Goal: Task Accomplishment & Management: Manage account settings

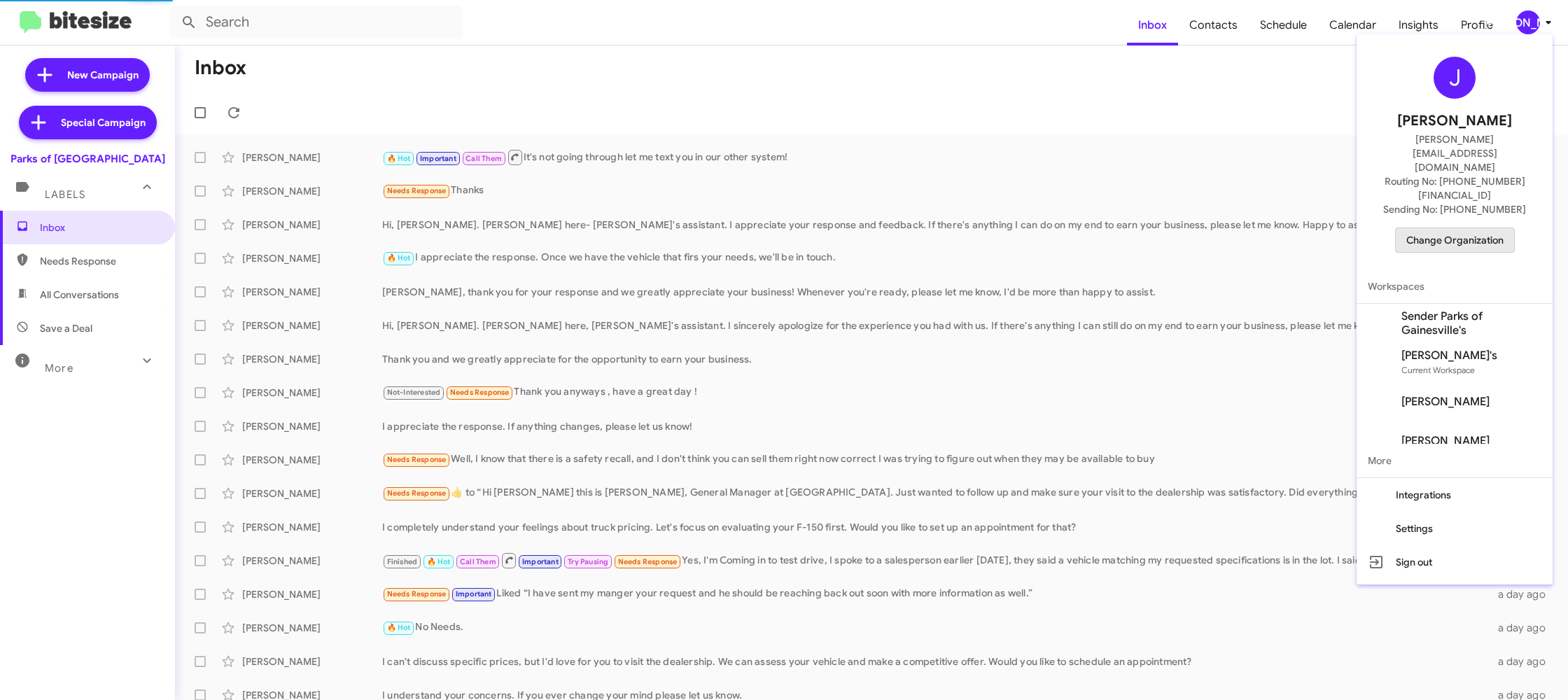
click at [1433, 228] on span "Change Organization" at bounding box center [1454, 239] width 97 height 24
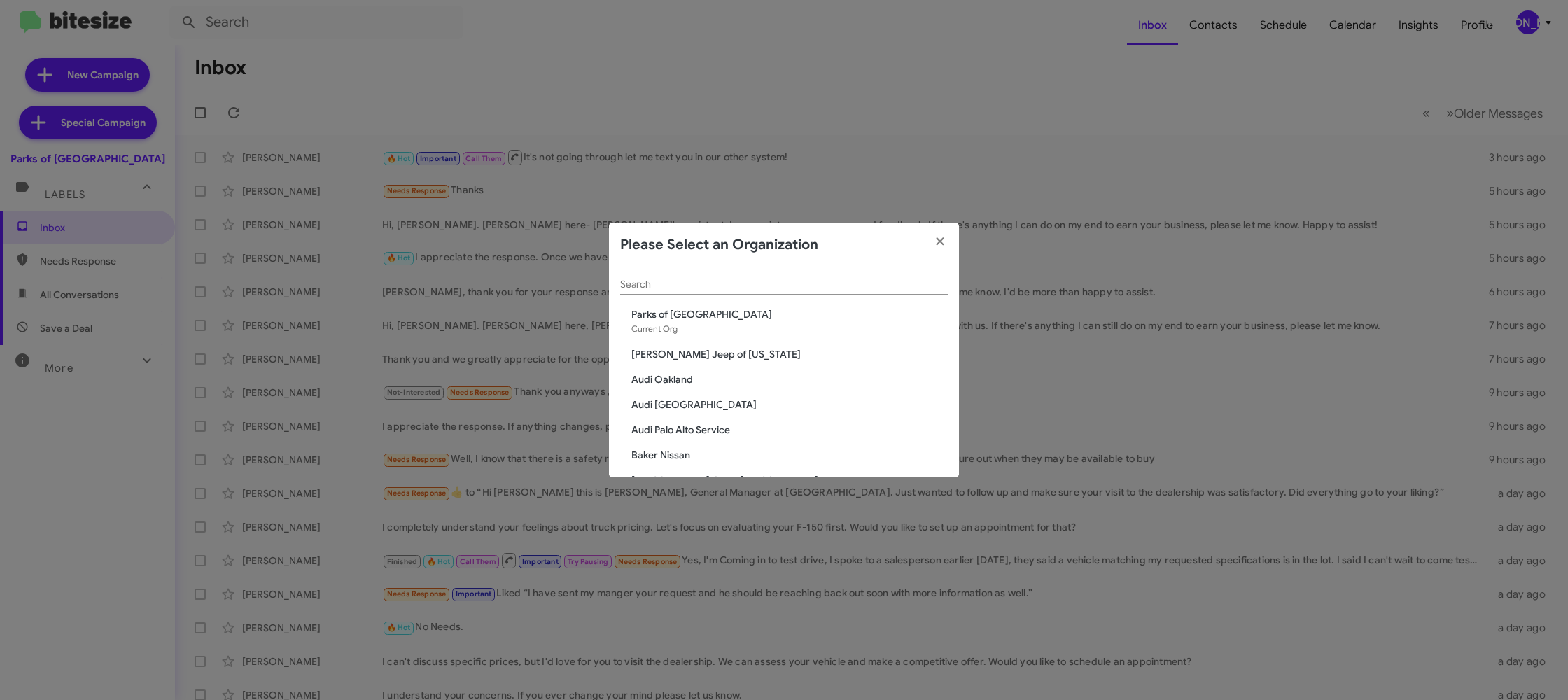
click at [718, 280] on input "Search" at bounding box center [783, 284] width 328 height 11
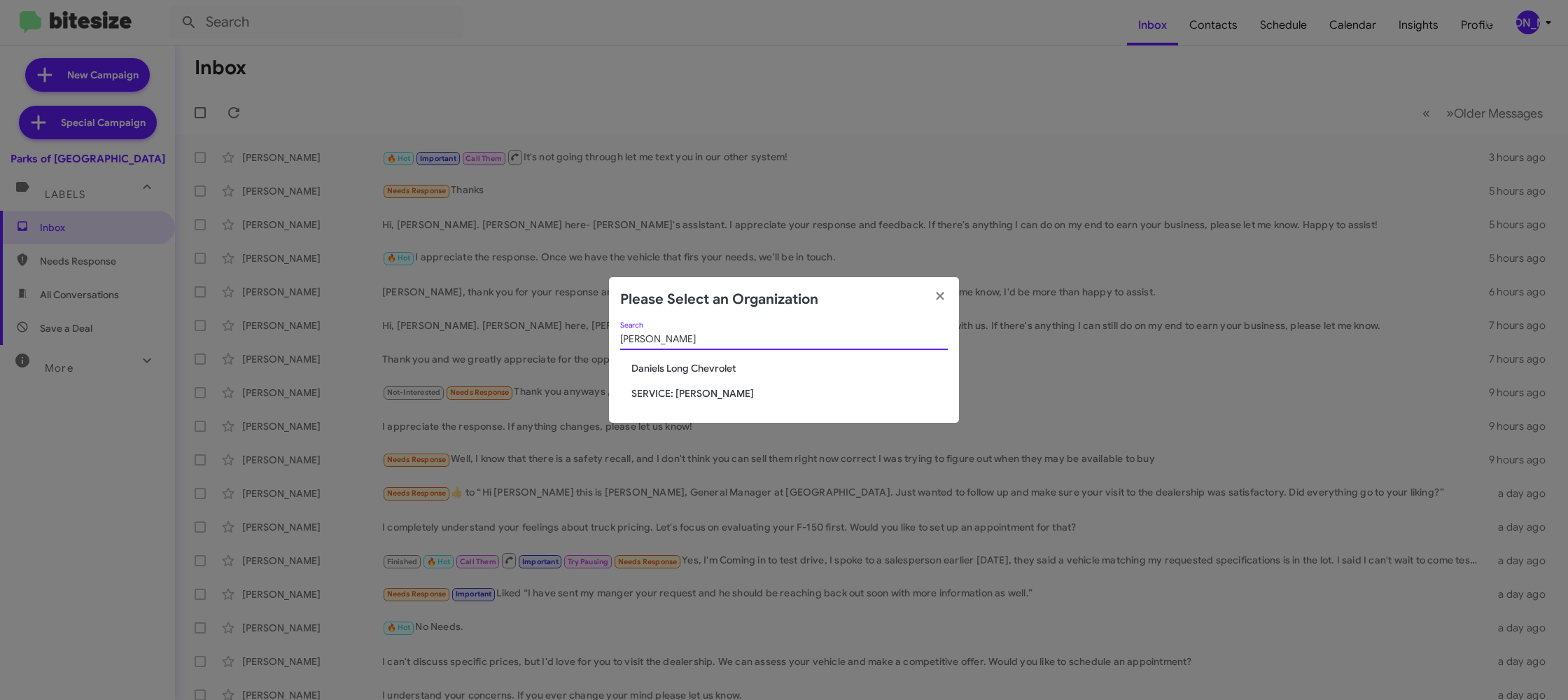
type input "daniel"
click at [729, 368] on span "Daniels Long Chevrolet" at bounding box center [789, 368] width 316 height 14
click at [728, 367] on span "Daniels Long Chevrolet" at bounding box center [789, 368] width 316 height 14
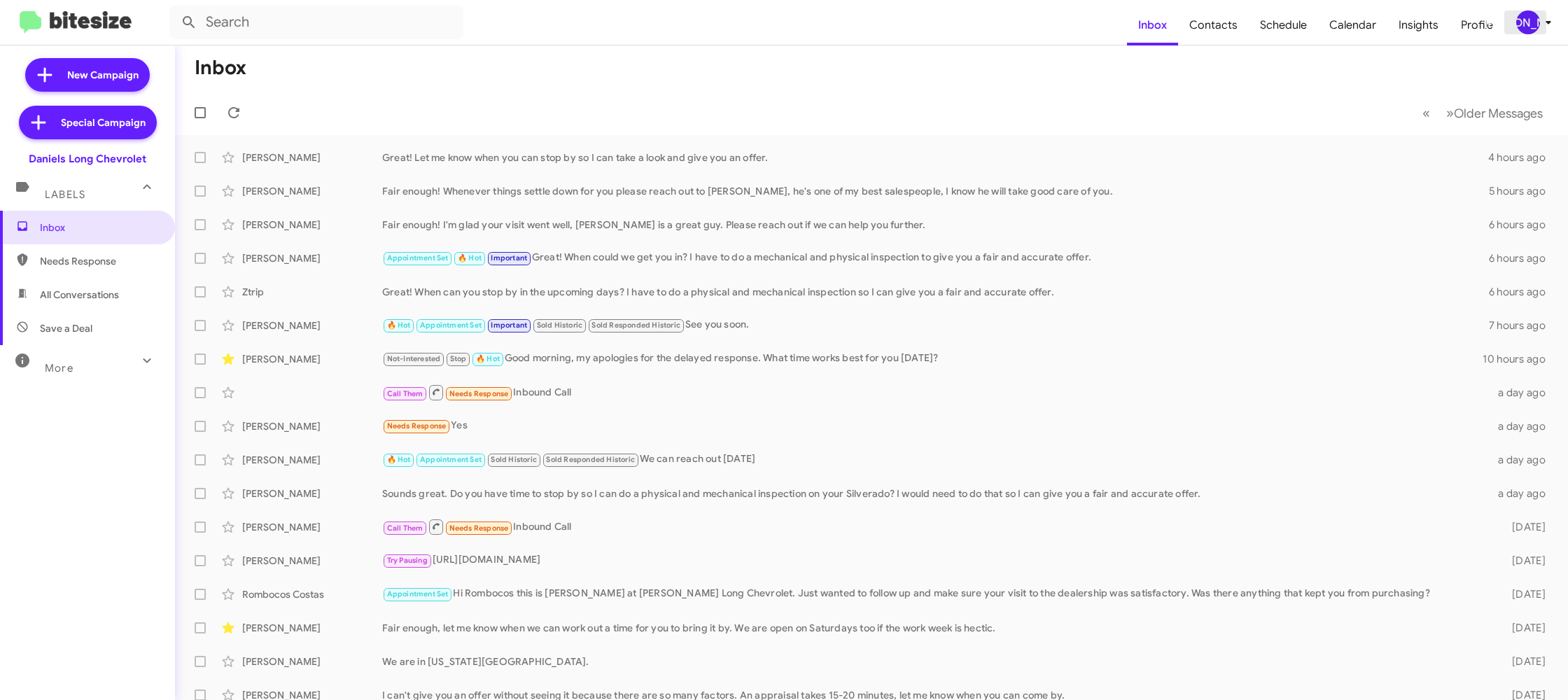
drag, startPoint x: 1535, startPoint y: 24, endPoint x: 1525, endPoint y: 30, distance: 11.7
click at [1534, 26] on div "[PERSON_NAME]" at bounding box center [1527, 22] width 24 height 24
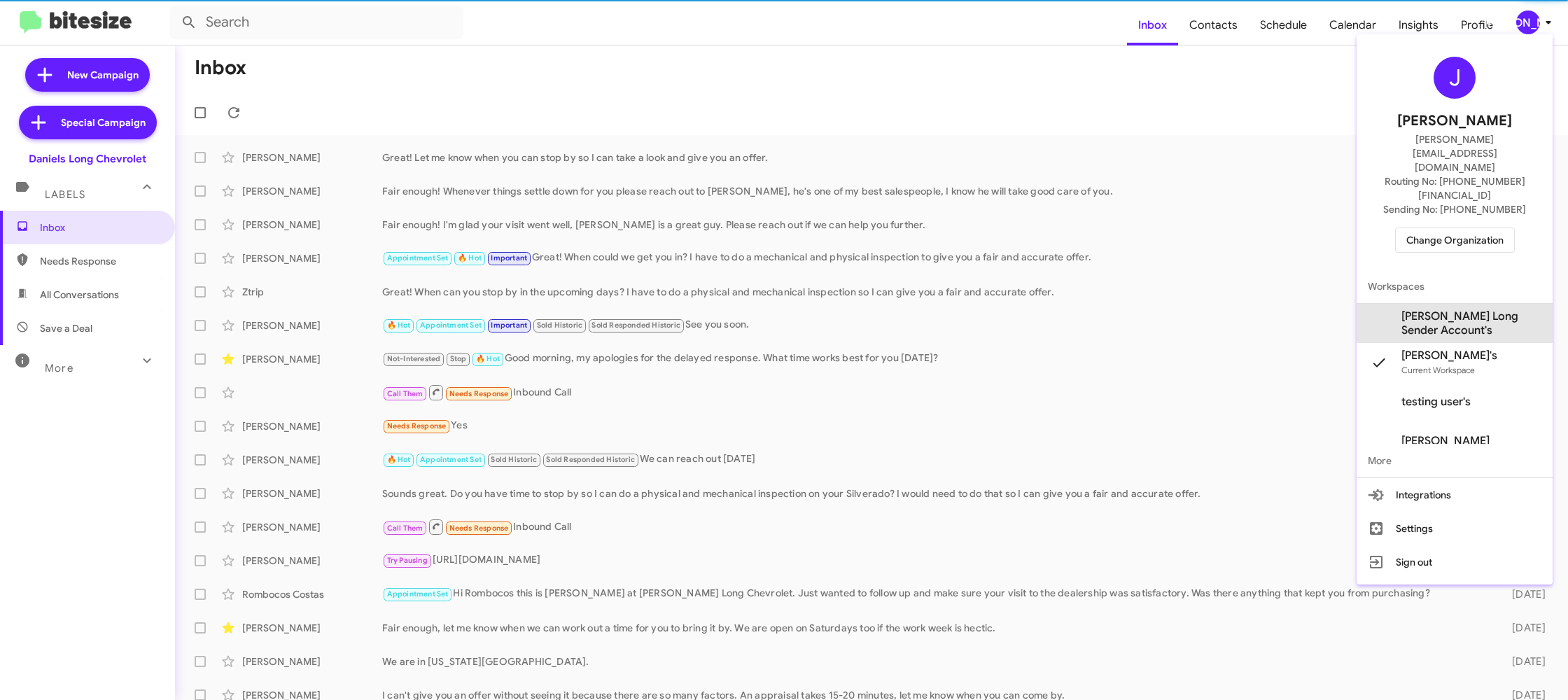
click at [1468, 309] on span "Daniels Long Sender Account's" at bounding box center [1471, 323] width 140 height 28
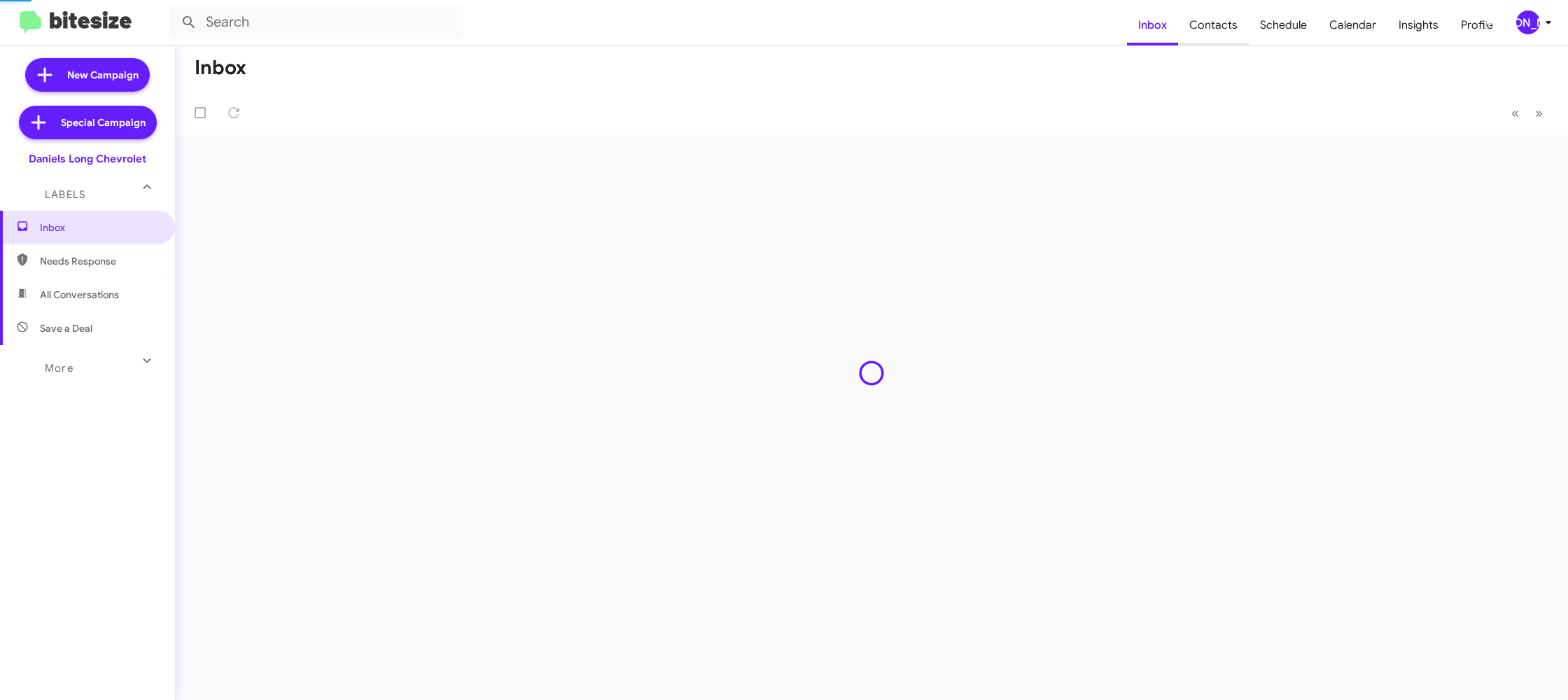
click at [1225, 34] on span "Contacts" at bounding box center [1213, 26] width 71 height 41
type input "in:groups"
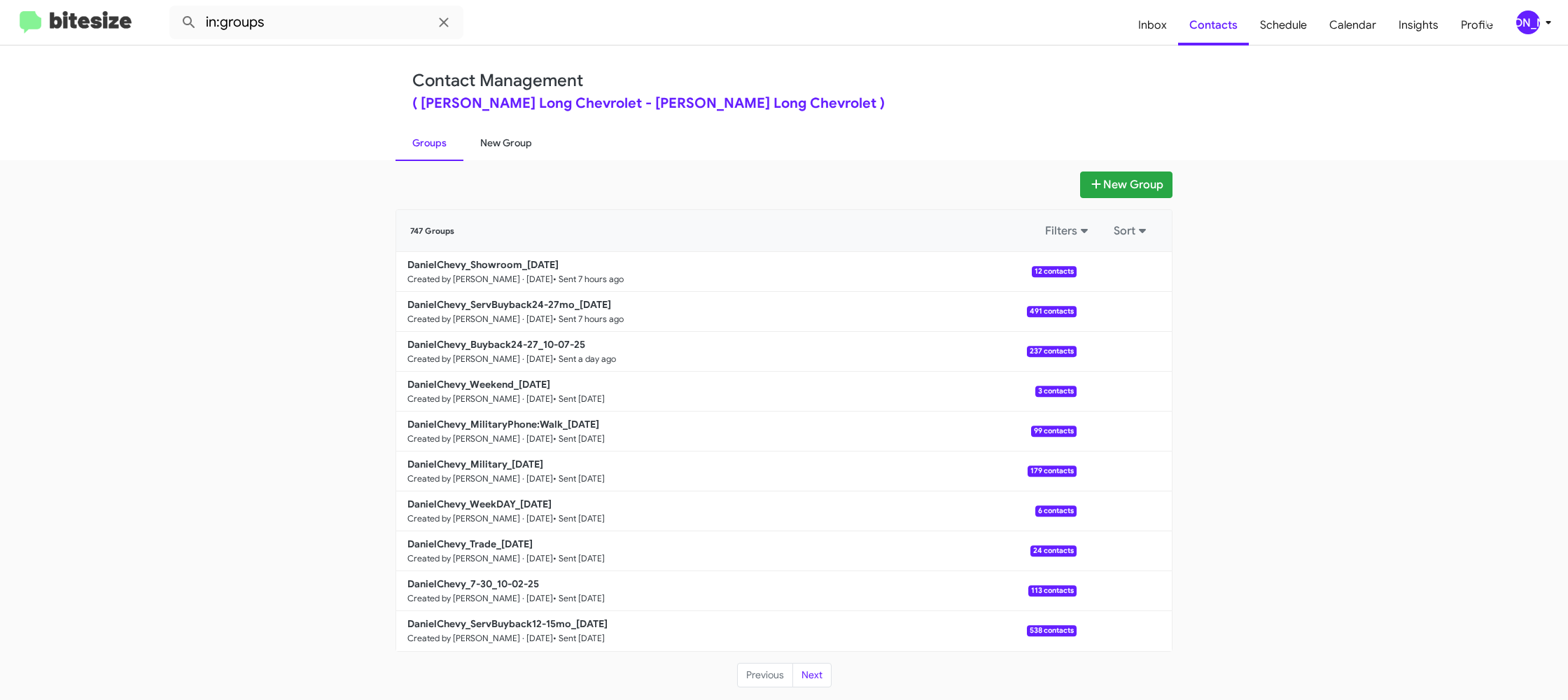
click at [508, 144] on link "New Group" at bounding box center [506, 142] width 86 height 36
drag, startPoint x: 508, startPoint y: 144, endPoint x: 514, endPoint y: 27, distance: 117.2
click at [508, 143] on link "New Group" at bounding box center [506, 142] width 86 height 36
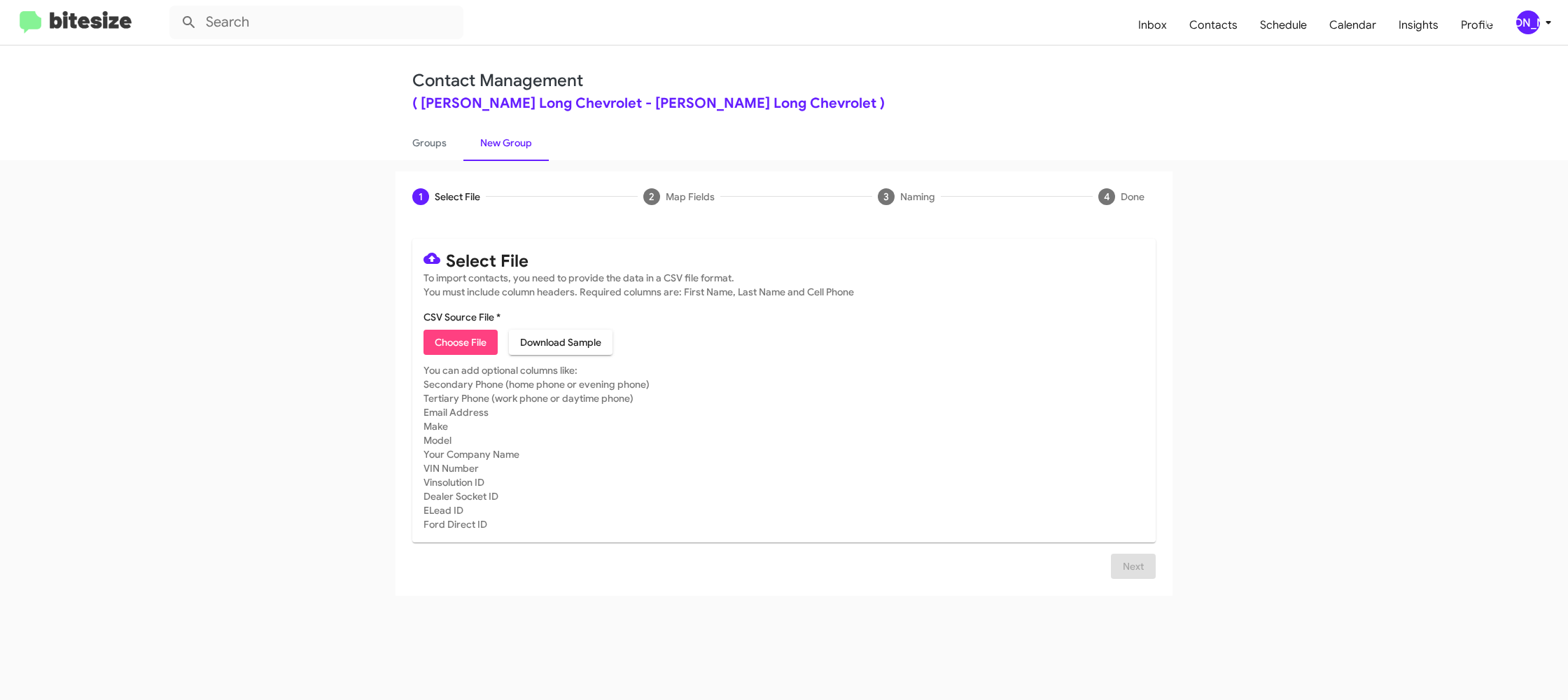
drag, startPoint x: 1530, startPoint y: 11, endPoint x: 1531, endPoint y: 22, distance: 11.0
click at [1531, 15] on div "[PERSON_NAME]" at bounding box center [1527, 22] width 24 height 24
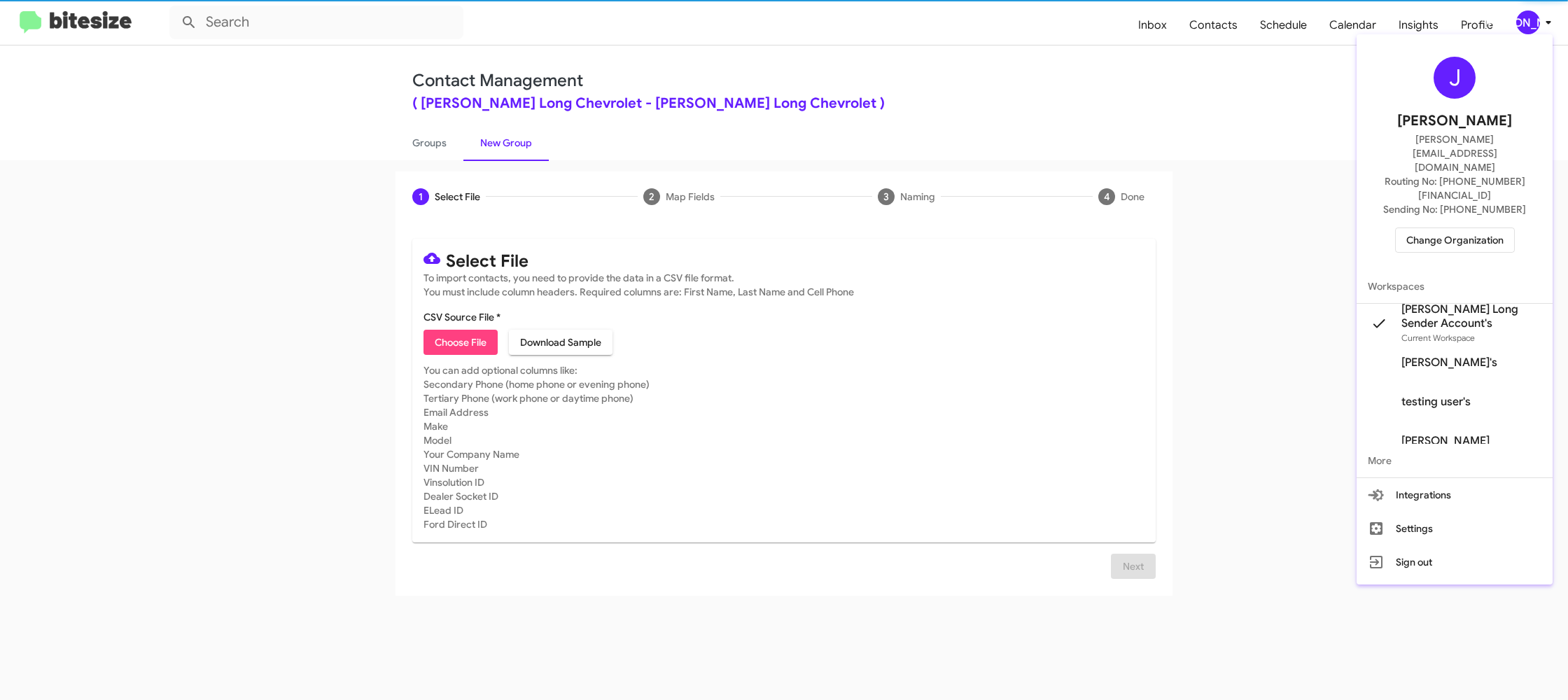
click at [1457, 302] on span "Daniels Long Sender Account's" at bounding box center [1471, 316] width 140 height 28
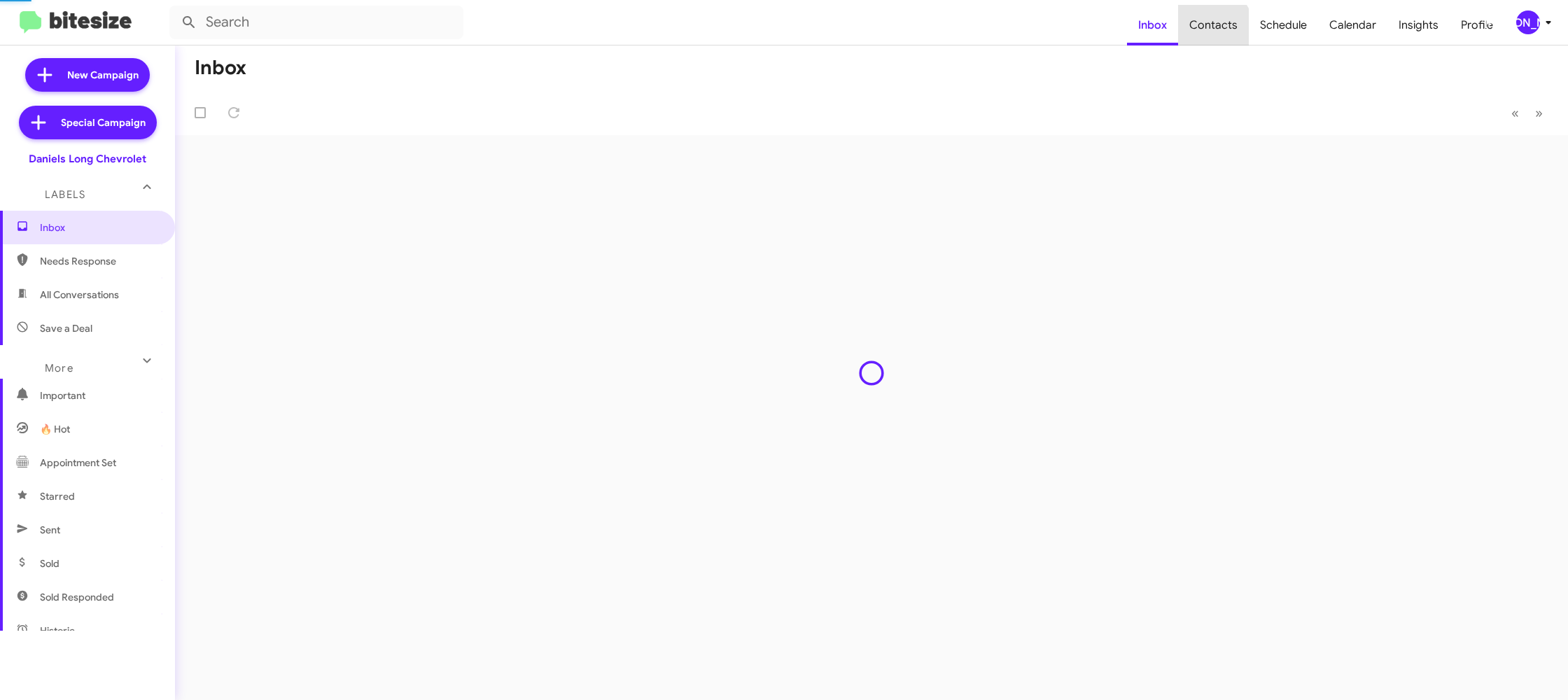
click at [1216, 28] on span "Contacts" at bounding box center [1213, 26] width 71 height 41
type input "in:groups"
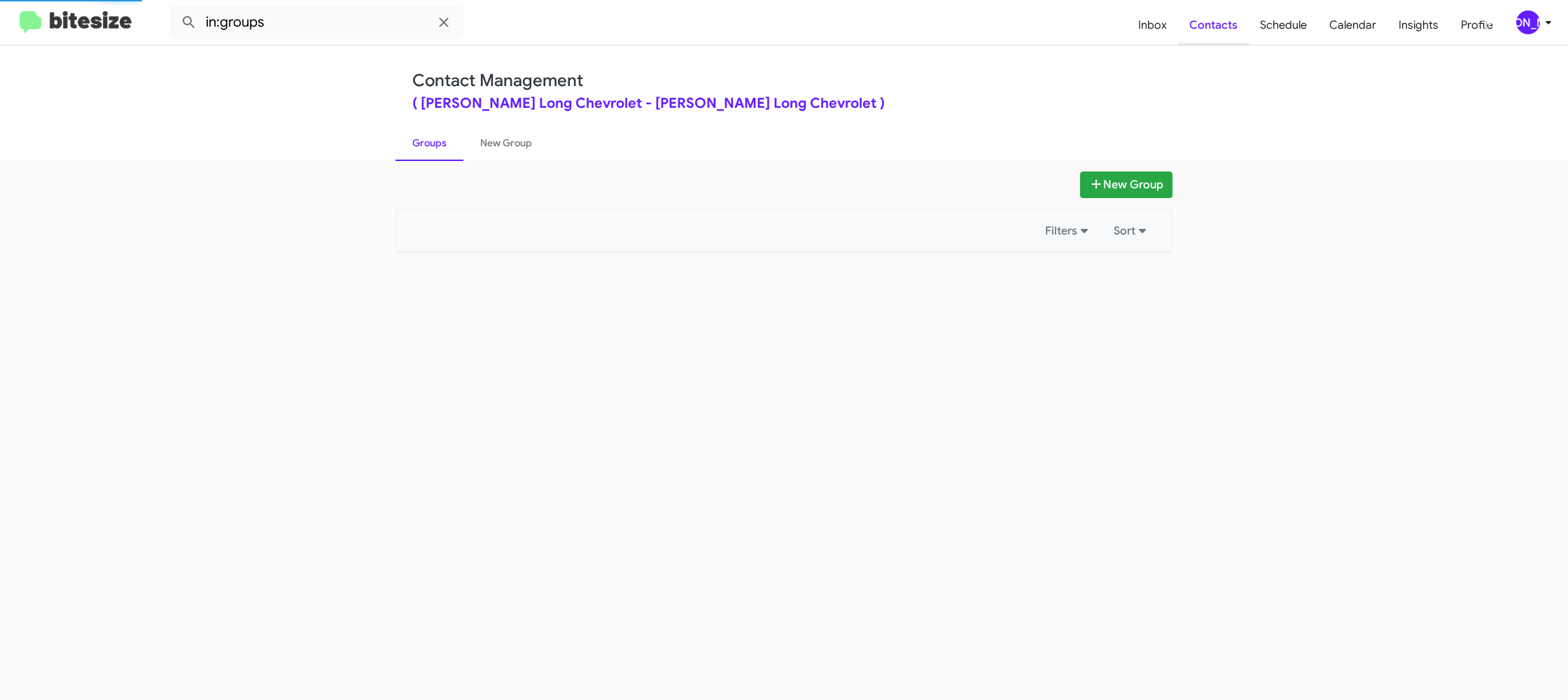
click at [1217, 28] on span "Contacts" at bounding box center [1213, 26] width 71 height 41
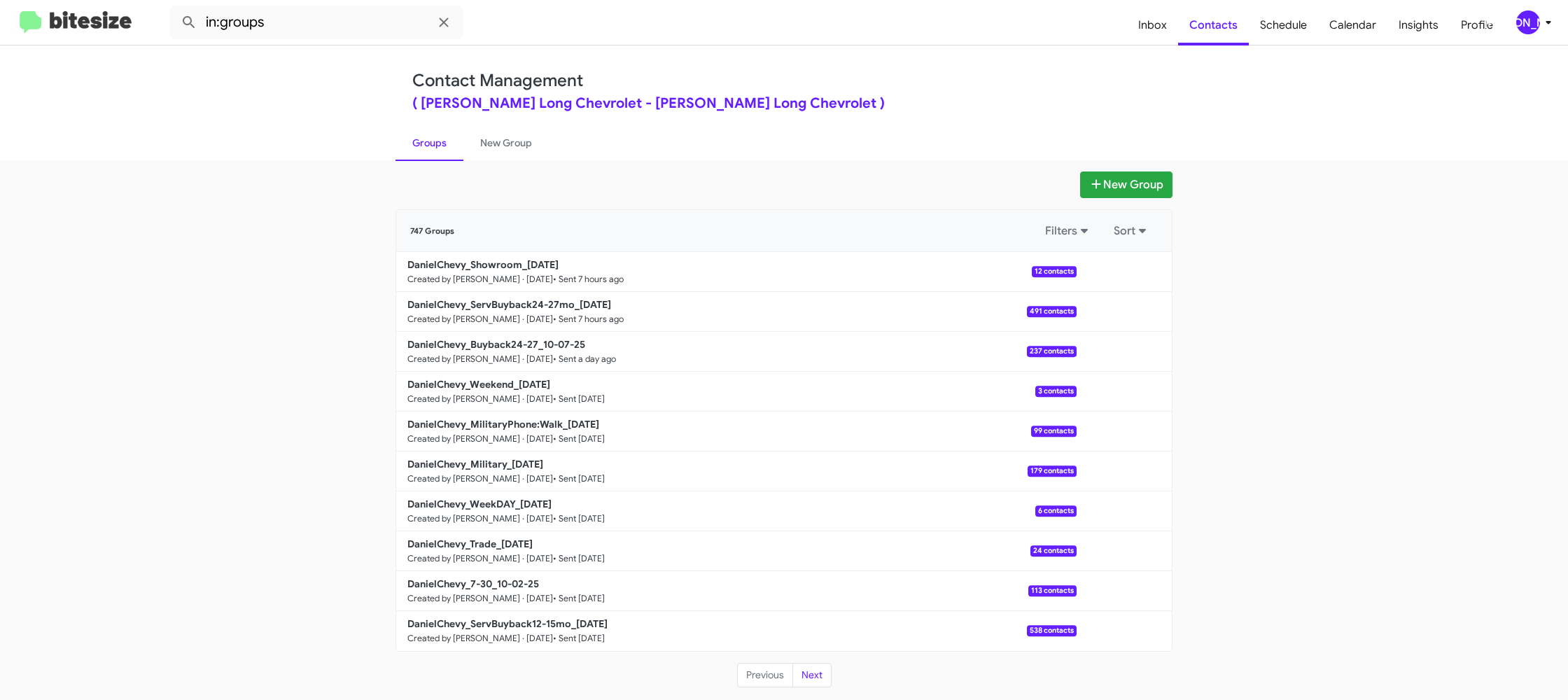
click at [485, 162] on div "New Group 747 Groups Filters Sort DanielChevy_Showroom_10-08-25 Created by Nen …" at bounding box center [784, 430] width 1568 height 539
click at [500, 148] on link "New Group" at bounding box center [506, 142] width 86 height 36
drag, startPoint x: 500, startPoint y: 148, endPoint x: 485, endPoint y: 66, distance: 83.4
click at [499, 148] on link "New Group" at bounding box center [506, 142] width 86 height 36
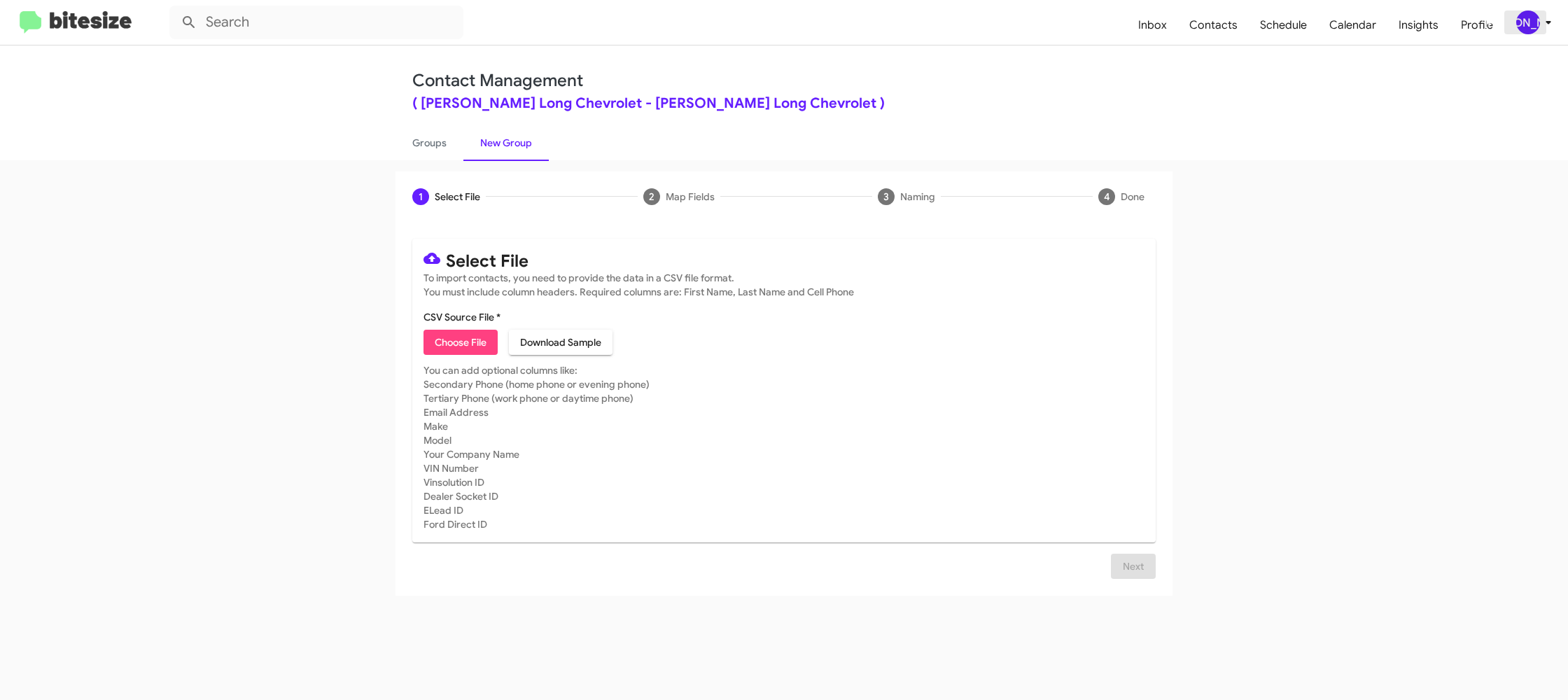
click at [1537, 22] on div "[PERSON_NAME]" at bounding box center [1527, 22] width 24 height 24
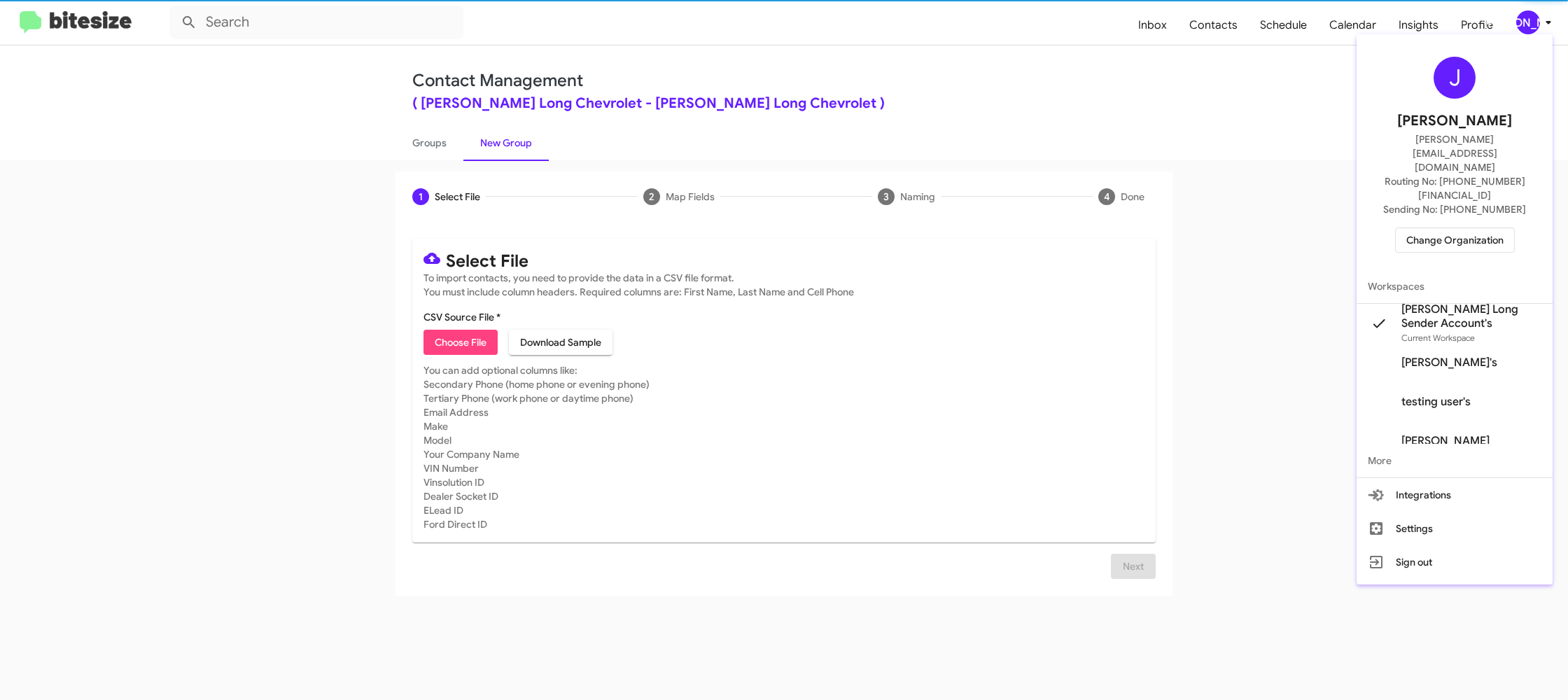
click at [1536, 21] on div at bounding box center [784, 350] width 1568 height 700
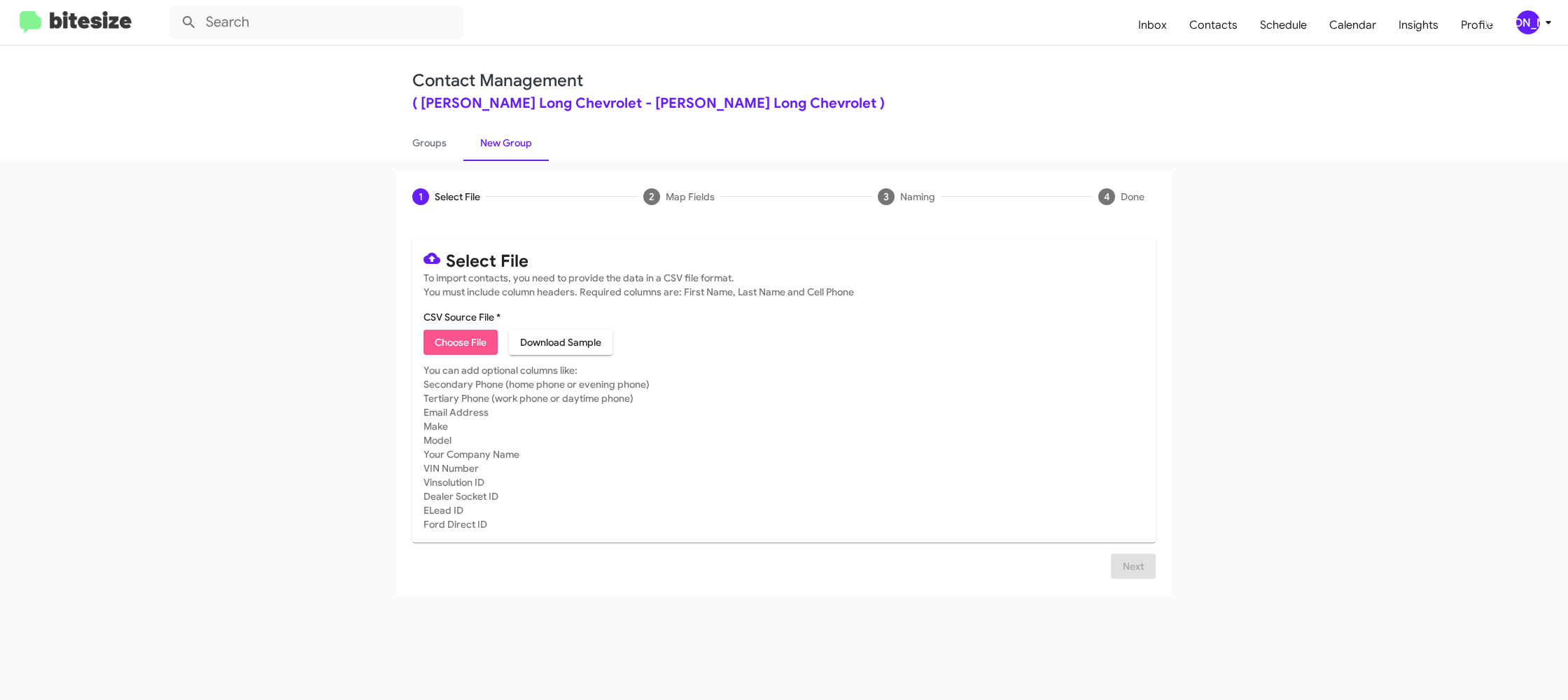
click at [449, 349] on span "Choose File" at bounding box center [460, 342] width 52 height 26
type input "DanielChevy_7-30_10-09-25"
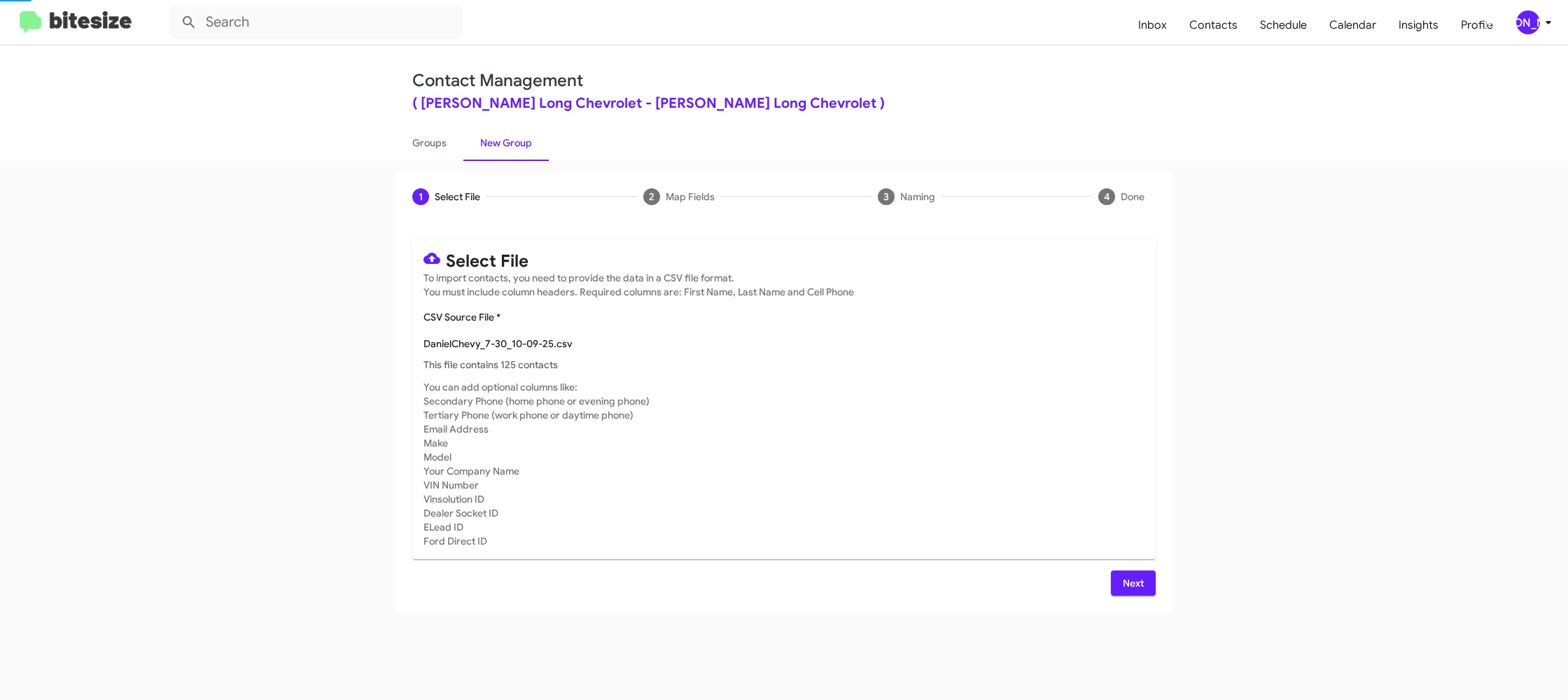
click at [872, 366] on p "This file contains 125 contacts" at bounding box center [784, 365] width 720 height 14
drag, startPoint x: 1149, startPoint y: 579, endPoint x: 1135, endPoint y: 579, distance: 14.0
click at [1149, 579] on button "Next" at bounding box center [1133, 583] width 45 height 26
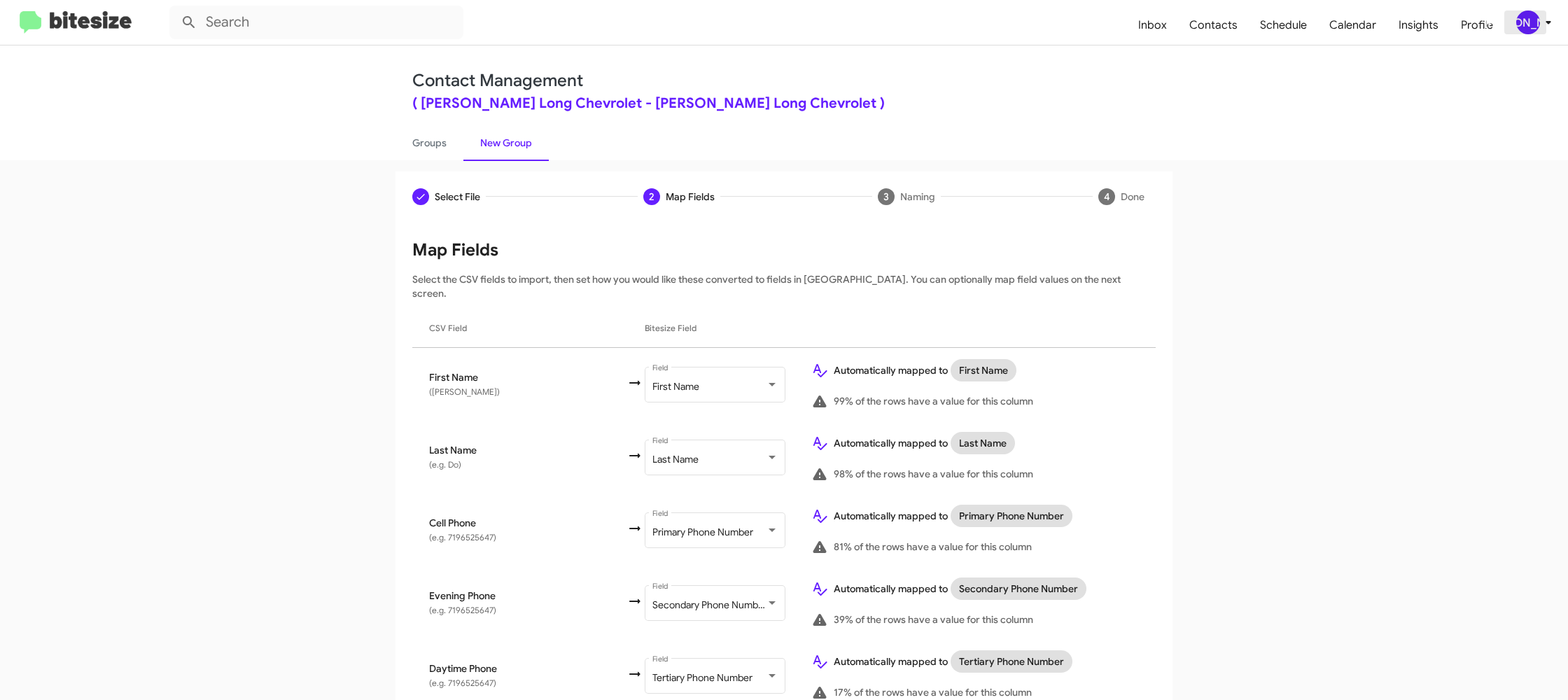
click at [1538, 27] on span "[PERSON_NAME]" at bounding box center [1536, 22] width 42 height 24
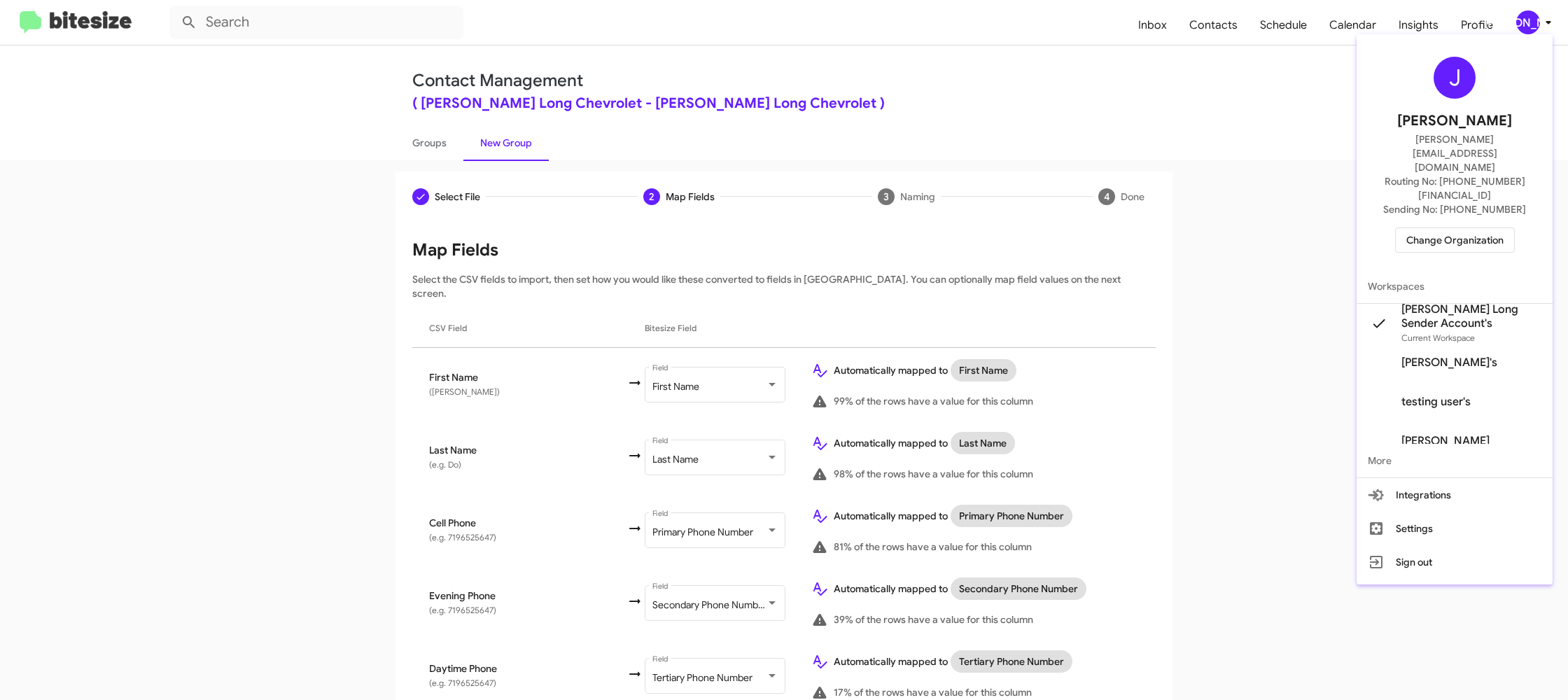
drag, startPoint x: 1538, startPoint y: 27, endPoint x: 1401, endPoint y: 88, distance: 150.0
click at [1538, 27] on div at bounding box center [784, 350] width 1568 height 700
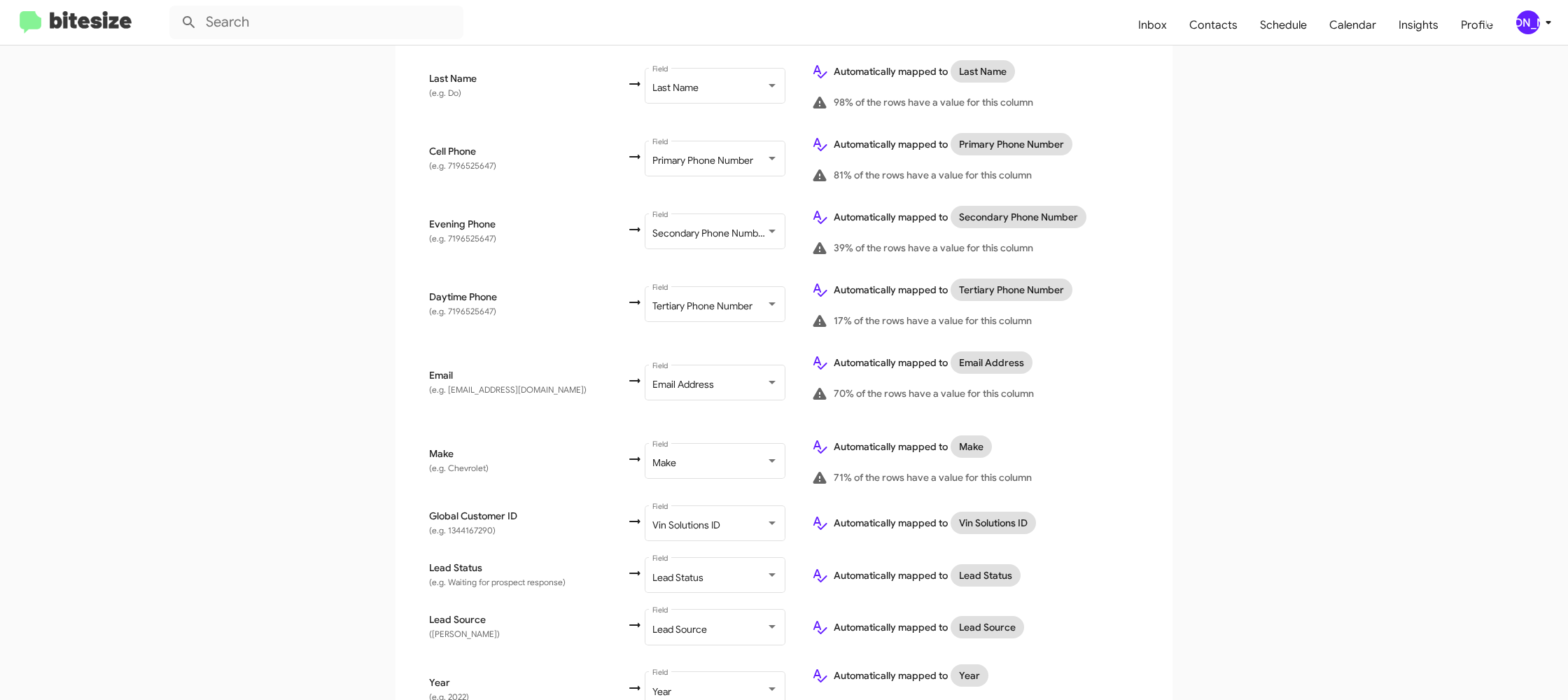
scroll to position [688, 0]
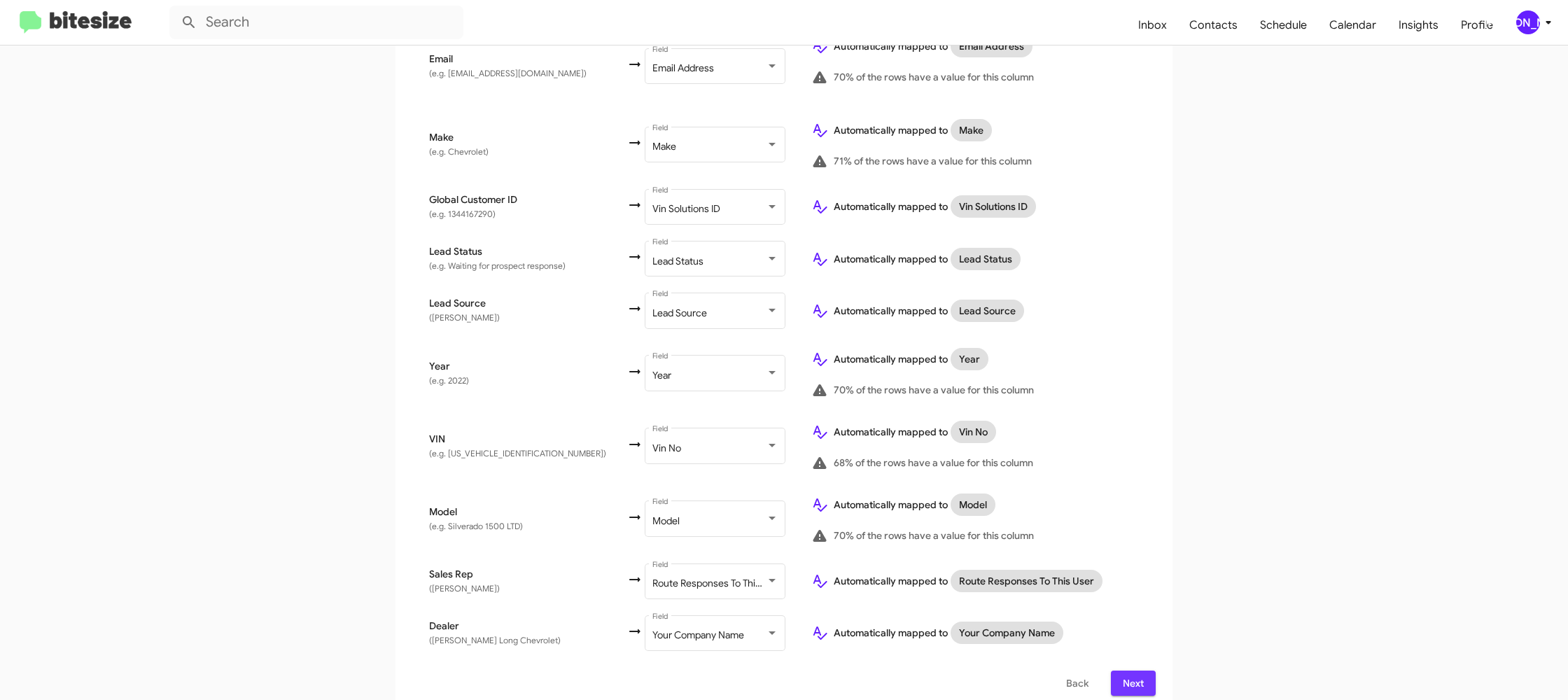
click at [1125, 670] on span "Next" at bounding box center [1133, 682] width 22 height 26
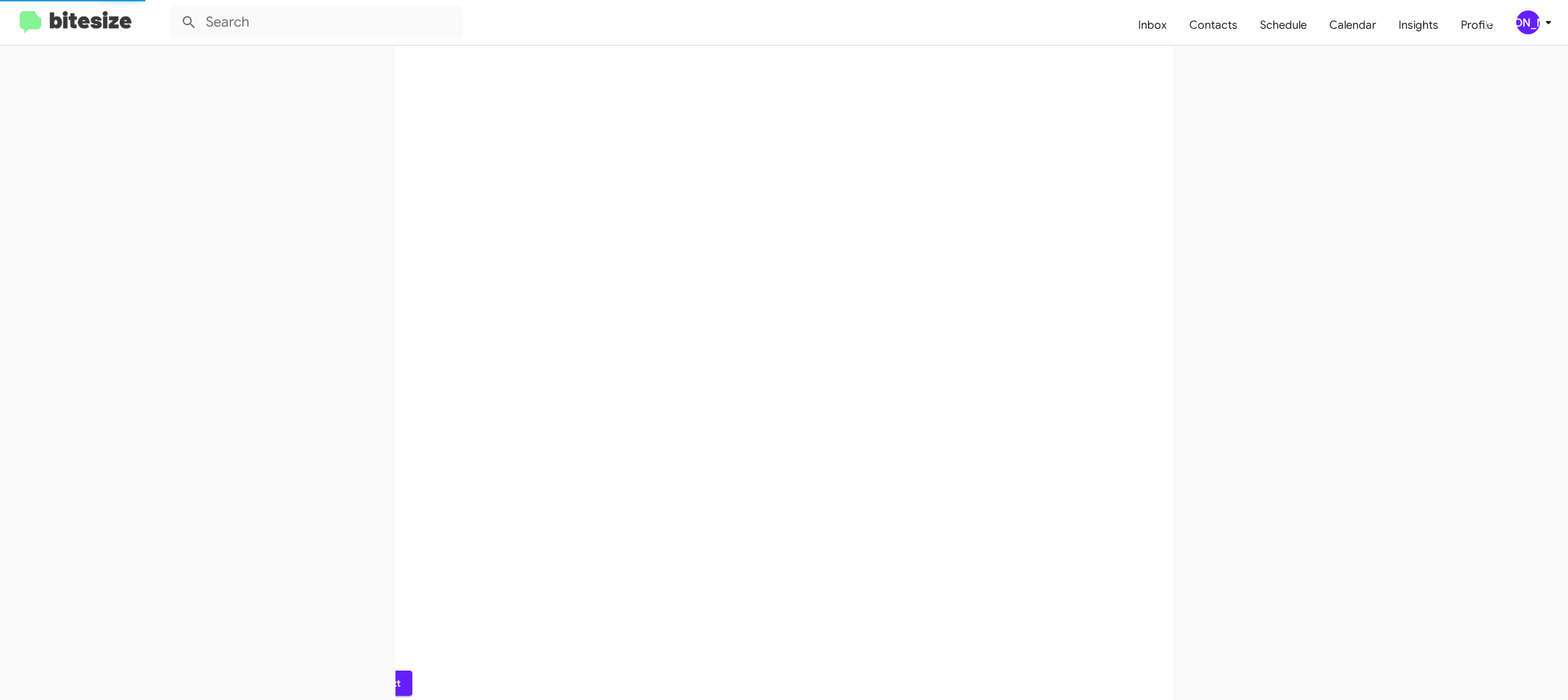
scroll to position [0, 0]
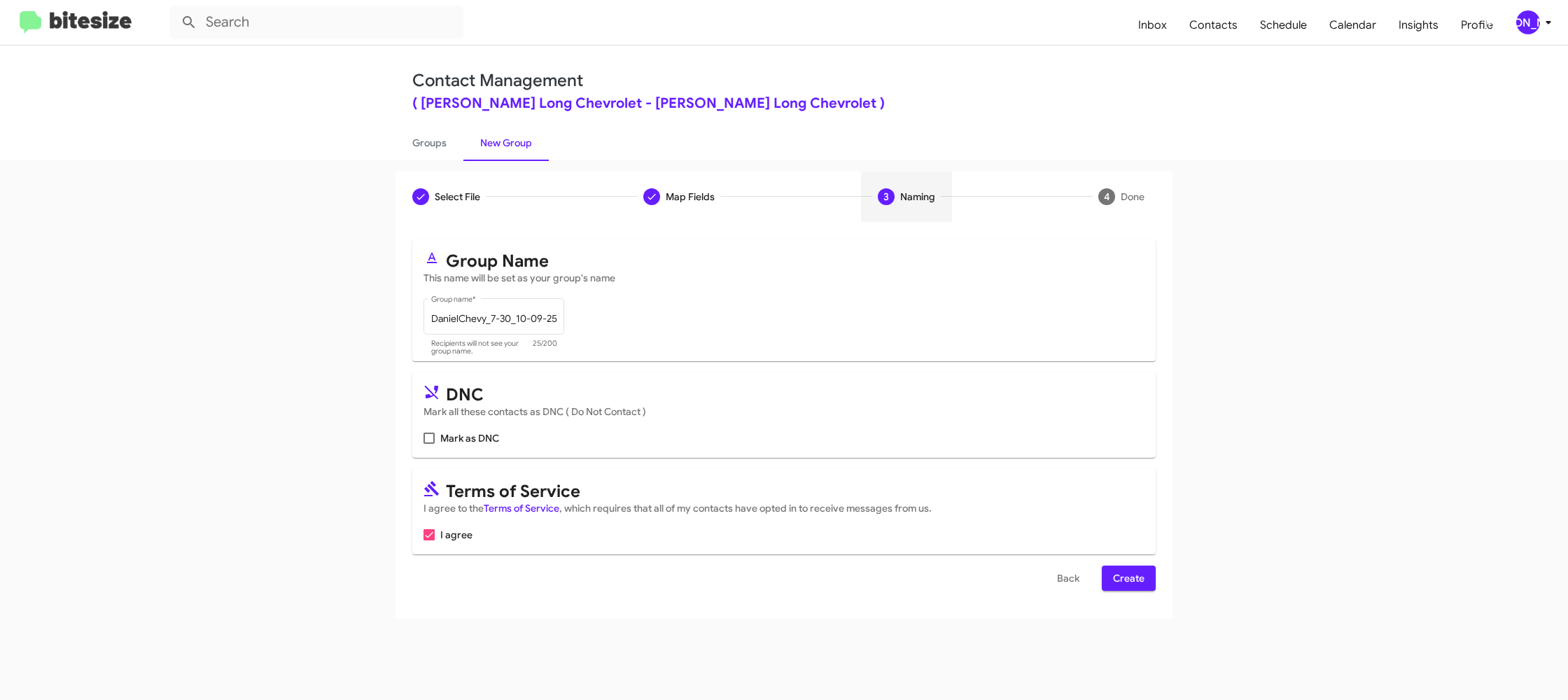
drag, startPoint x: 1141, startPoint y: 581, endPoint x: 1133, endPoint y: 581, distance: 8.0
click at [1138, 581] on span "Create" at bounding box center [1128, 577] width 32 height 26
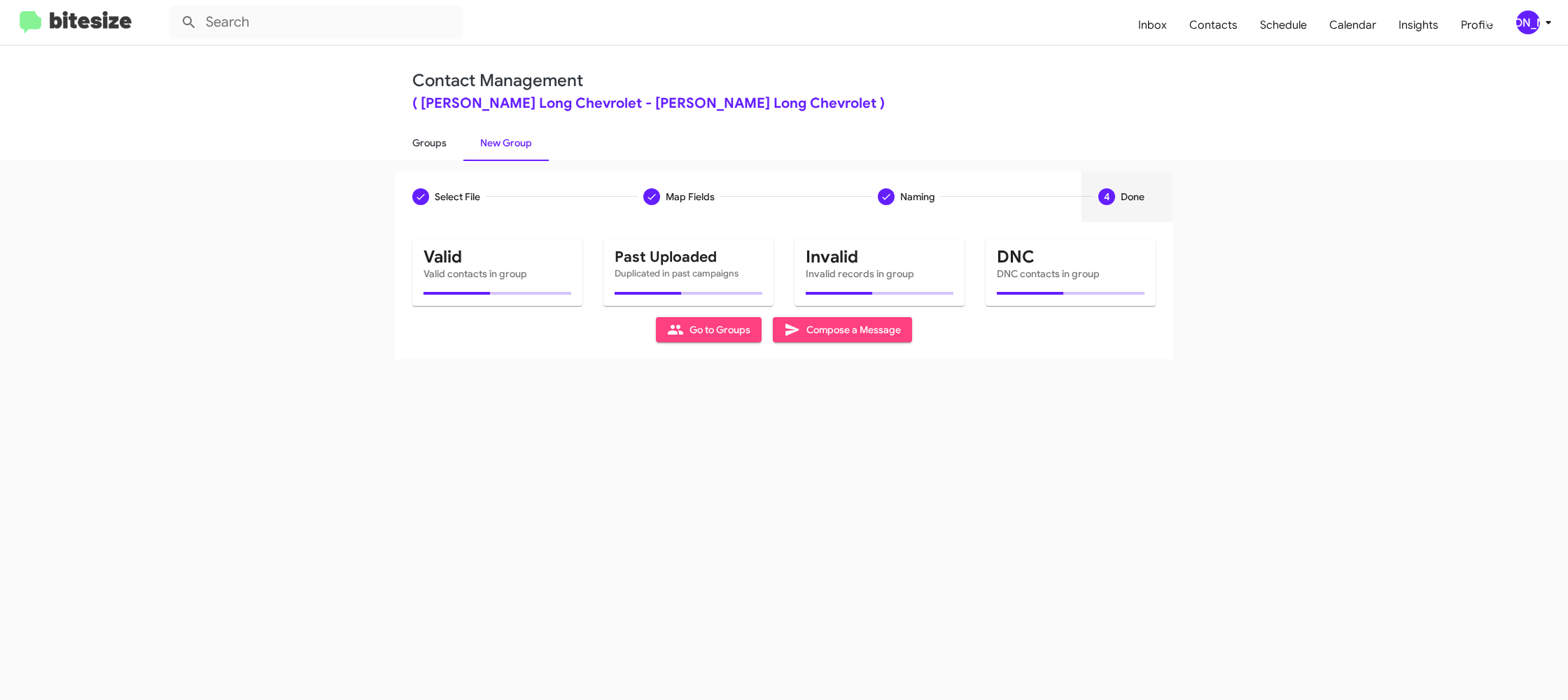
click at [424, 146] on link "Groups" at bounding box center [429, 142] width 68 height 36
type input "in:groups"
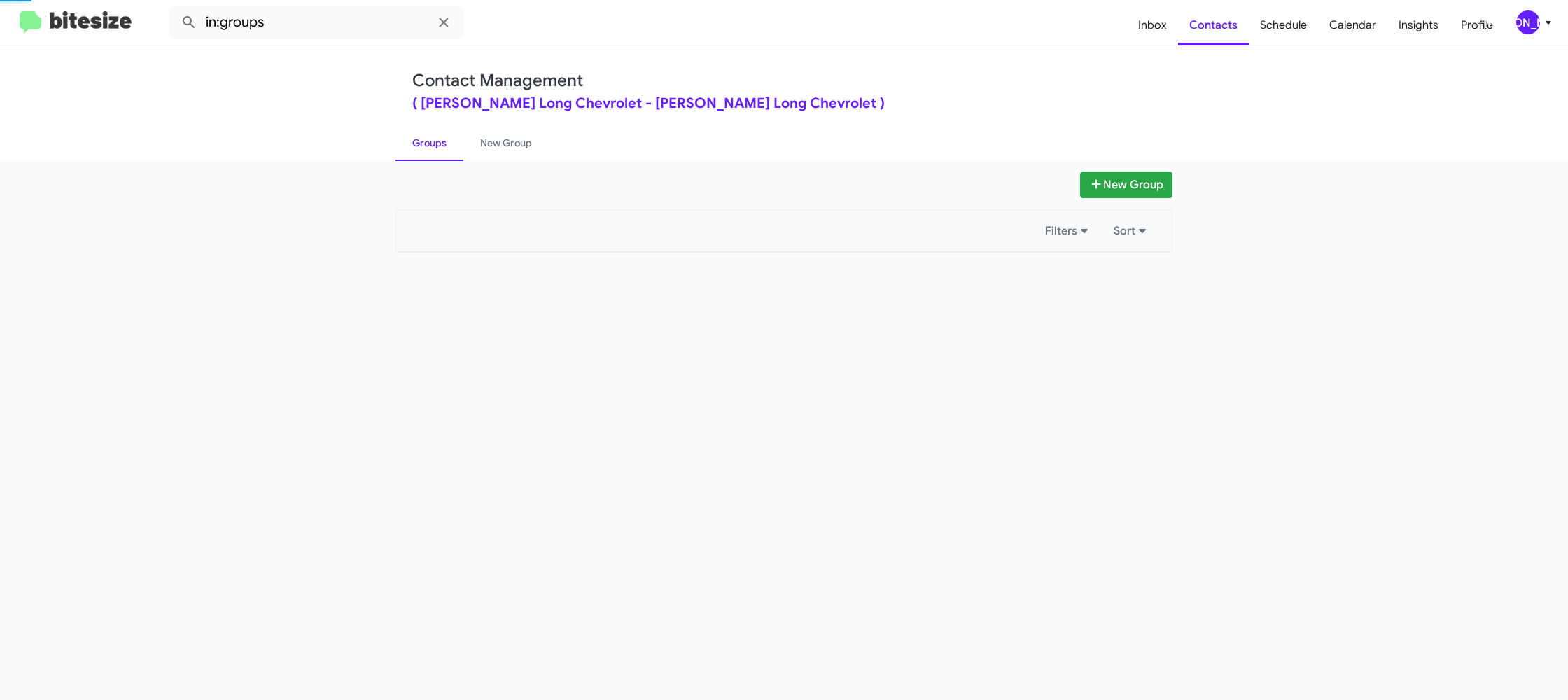
drag, startPoint x: 478, startPoint y: 146, endPoint x: 473, endPoint y: 66, distance: 80.2
click at [478, 146] on link "New Group" at bounding box center [506, 142] width 86 height 36
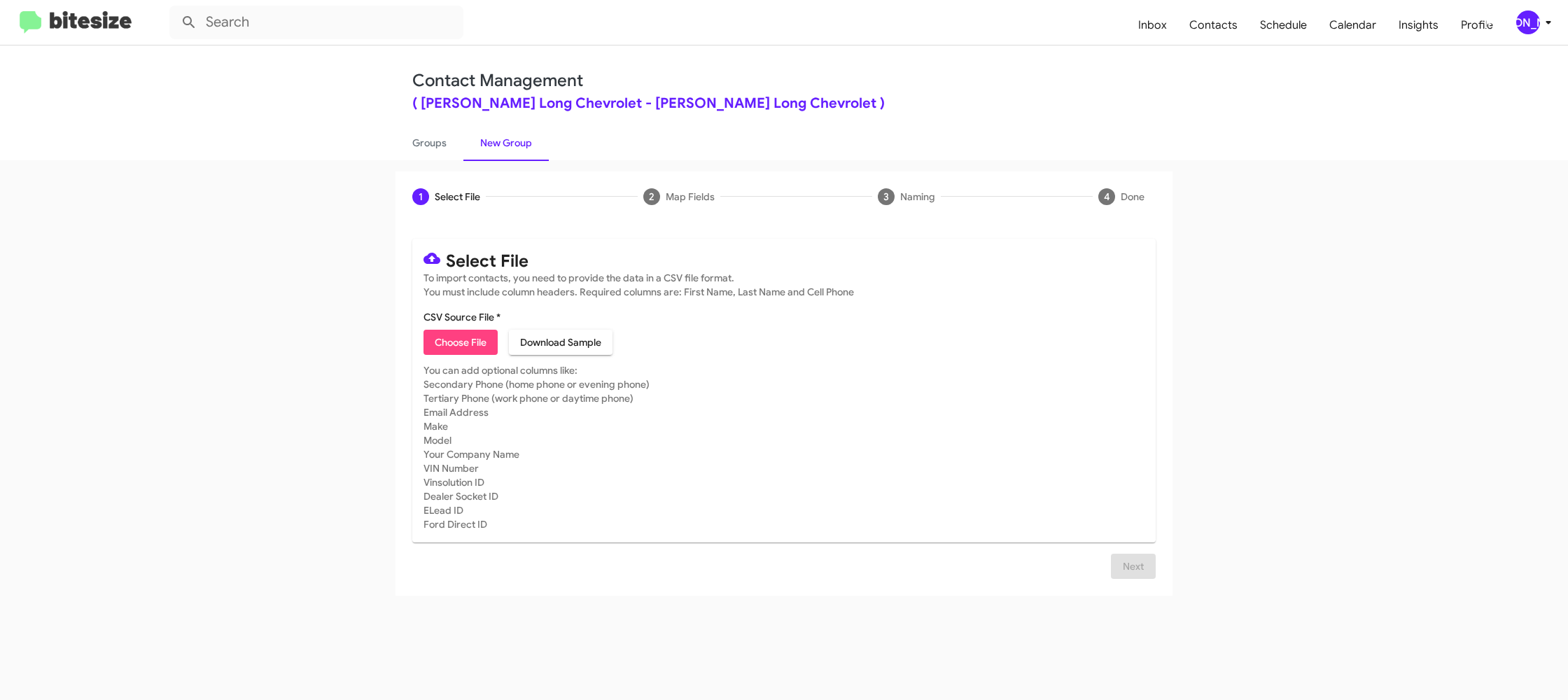
click at [444, 350] on span "Choose File" at bounding box center [460, 342] width 52 height 26
type input "DanielChevy_7-30_10-09-25"
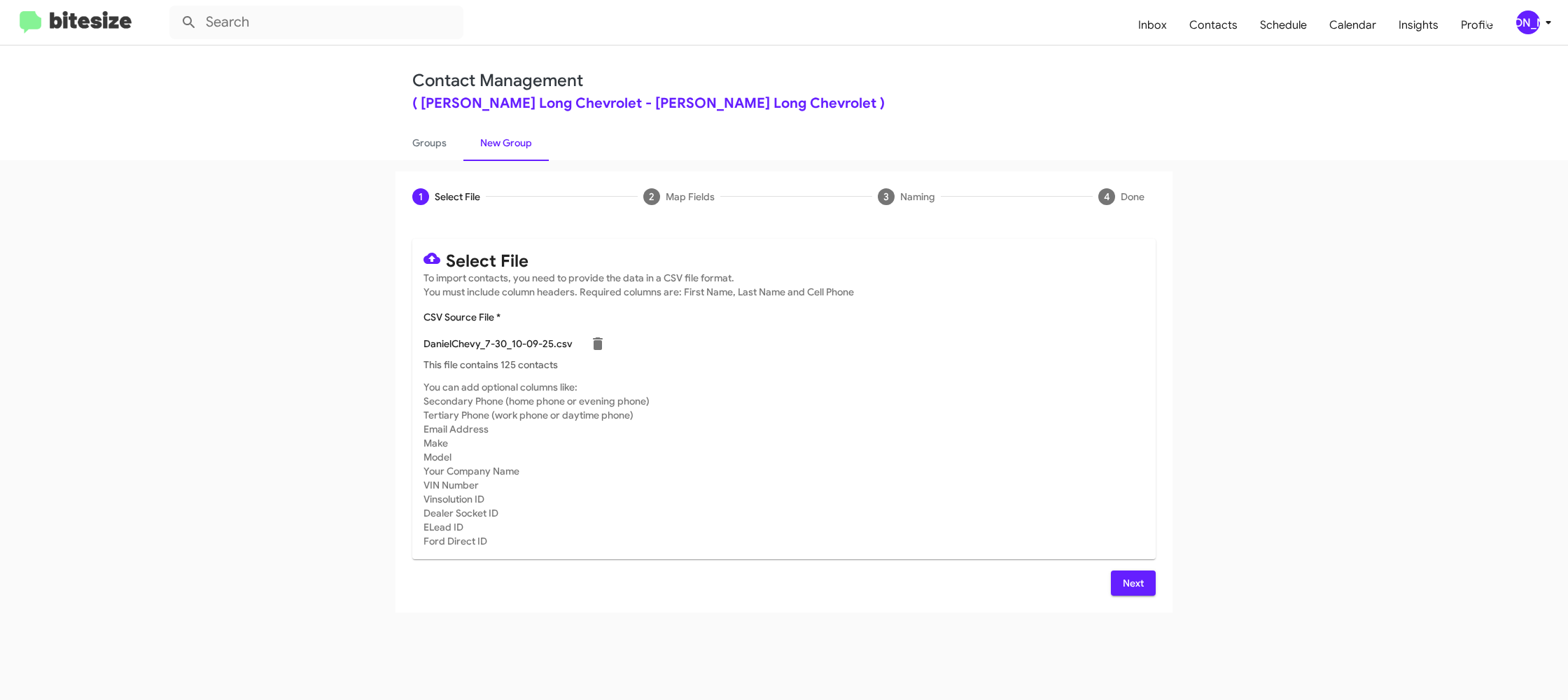
click at [879, 376] on mat-card "Select File To import contacts, you need to provide the data in a CSV file form…" at bounding box center [784, 398] width 743 height 320
click at [1134, 588] on span "Next" at bounding box center [1133, 583] width 22 height 26
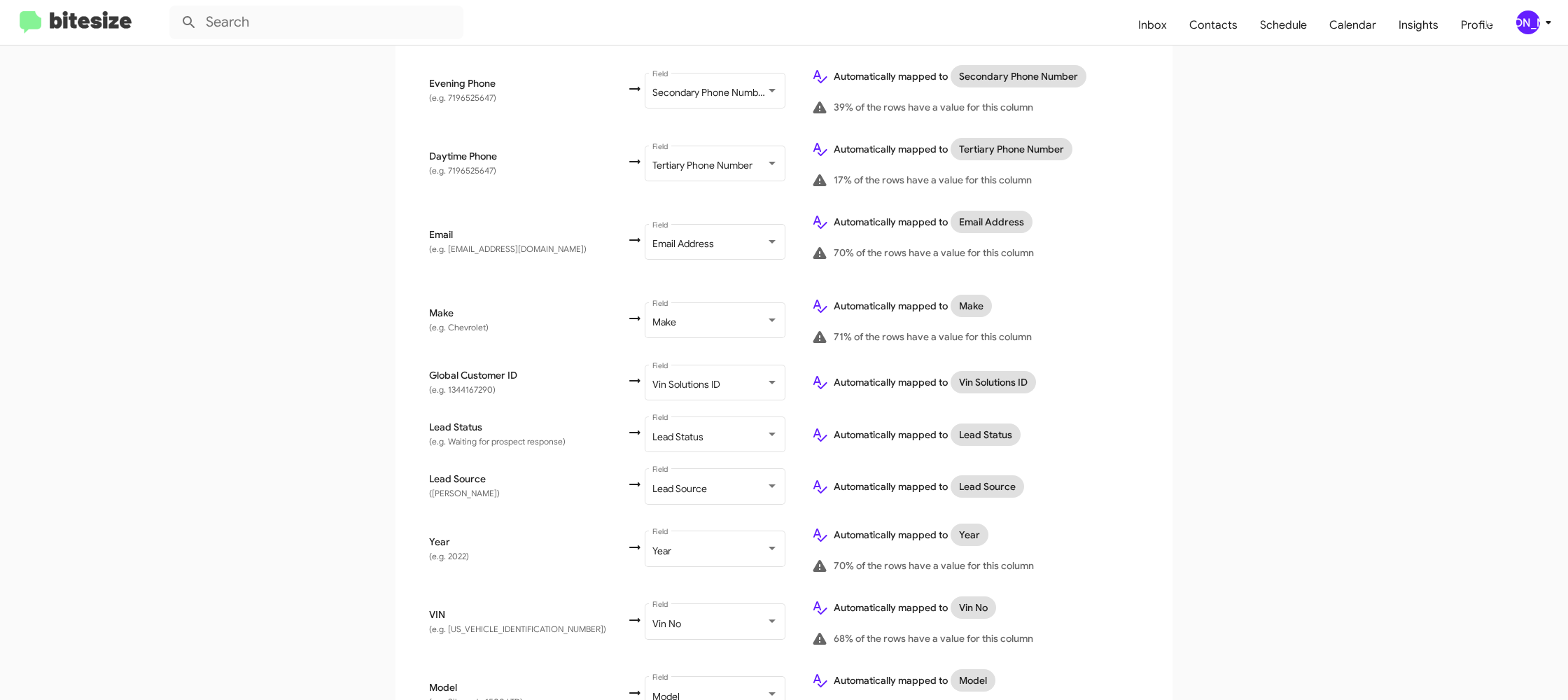
scroll to position [688, 0]
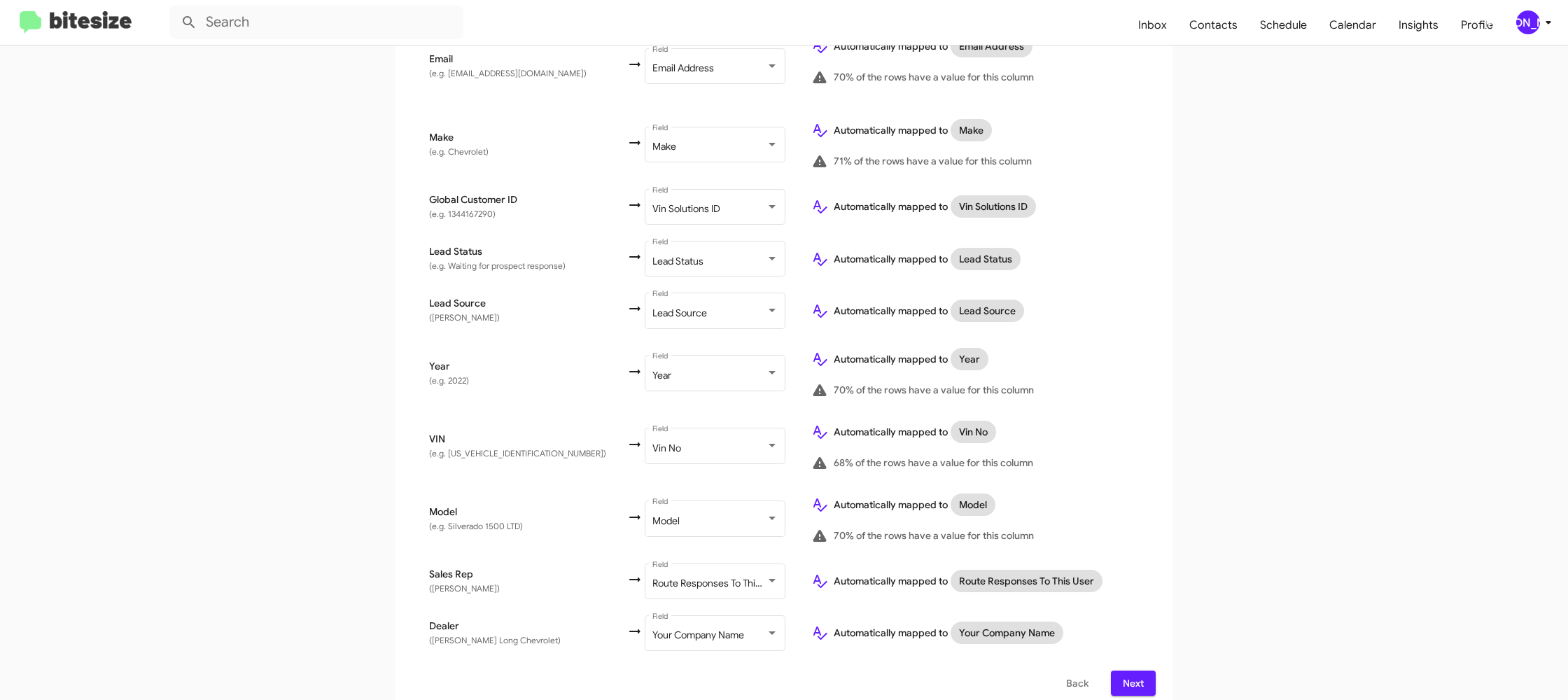
click at [1541, 23] on icon at bounding box center [1548, 22] width 17 height 17
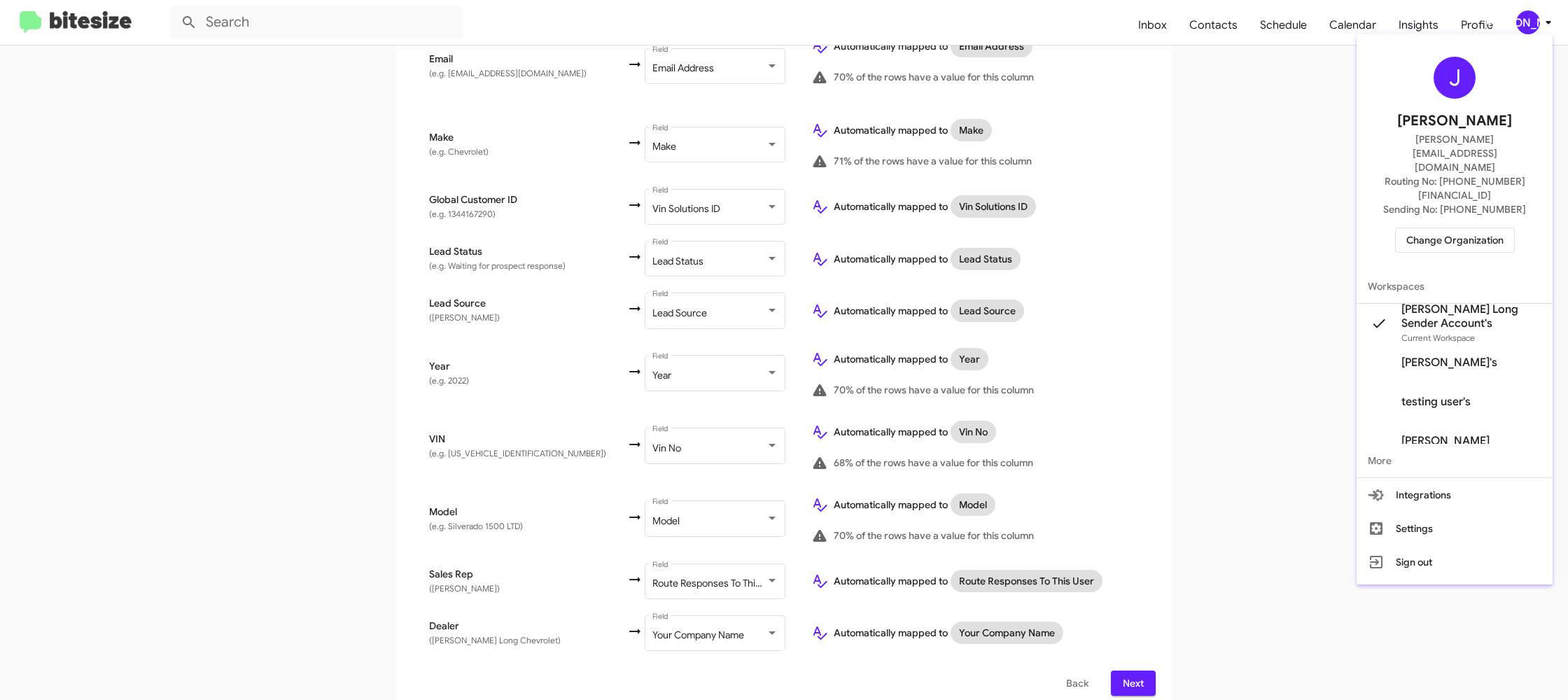
drag, startPoint x: 1541, startPoint y: 23, endPoint x: 1411, endPoint y: 56, distance: 134.1
click at [1541, 24] on div at bounding box center [784, 350] width 1568 height 700
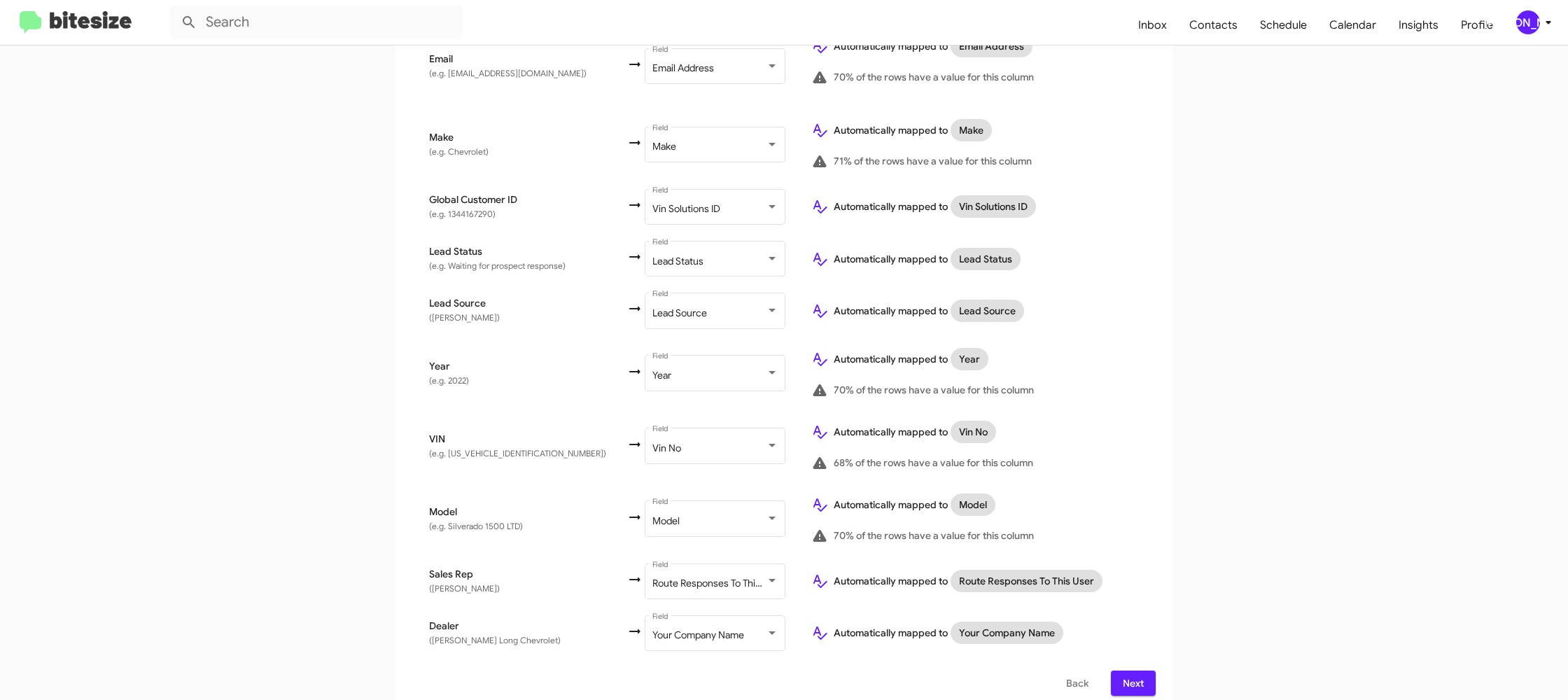
click at [1135, 671] on span "Next" at bounding box center [1133, 682] width 22 height 26
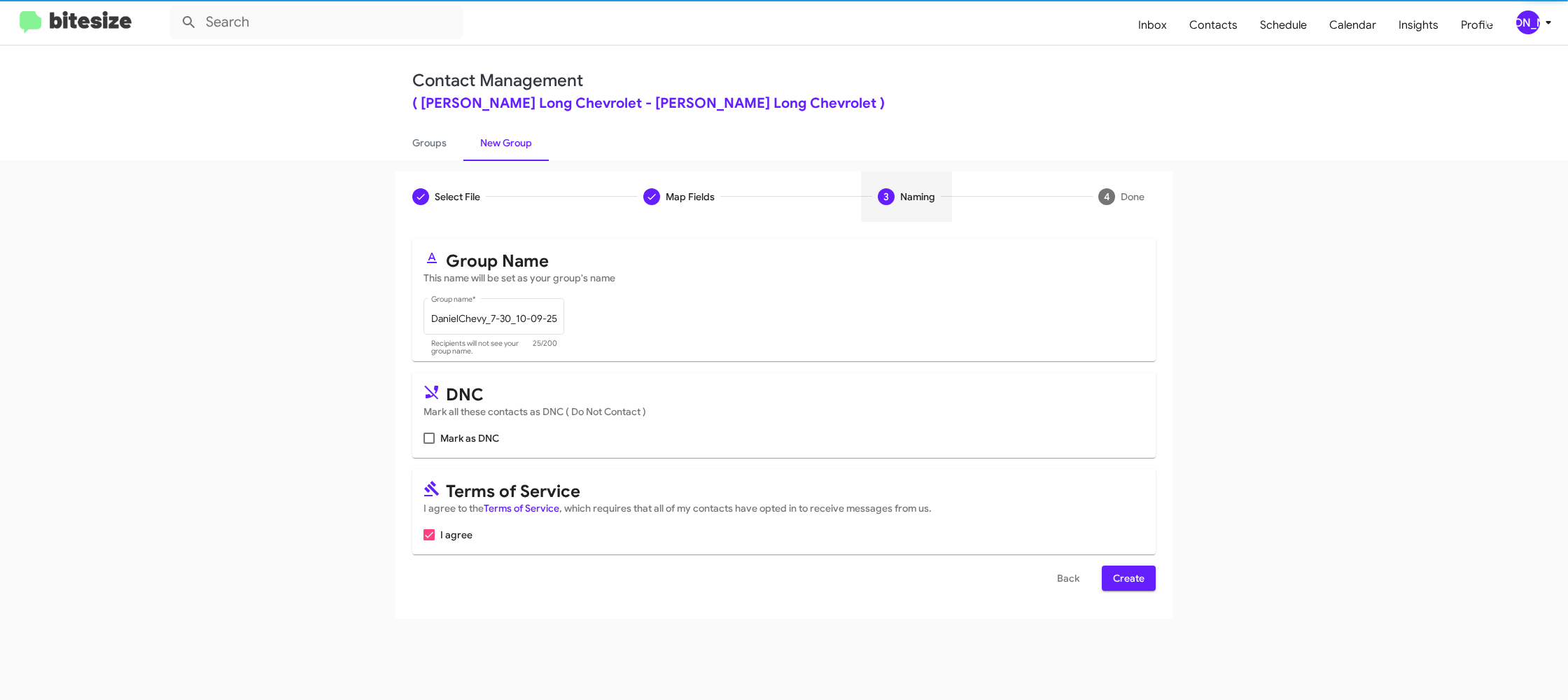
scroll to position [0, 0]
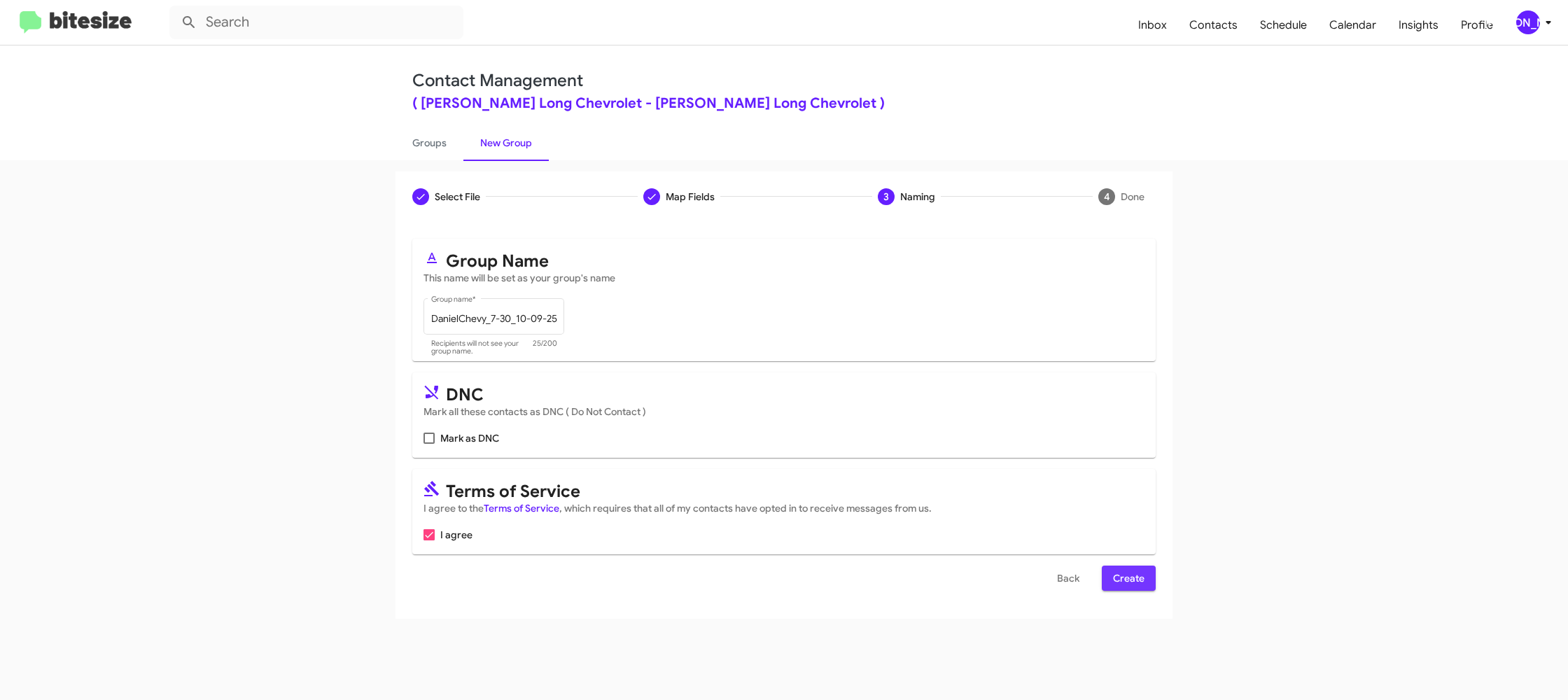
drag, startPoint x: 1120, startPoint y: 576, endPoint x: 1102, endPoint y: 579, distance: 18.2
click at [1123, 576] on span "Create" at bounding box center [1128, 577] width 32 height 26
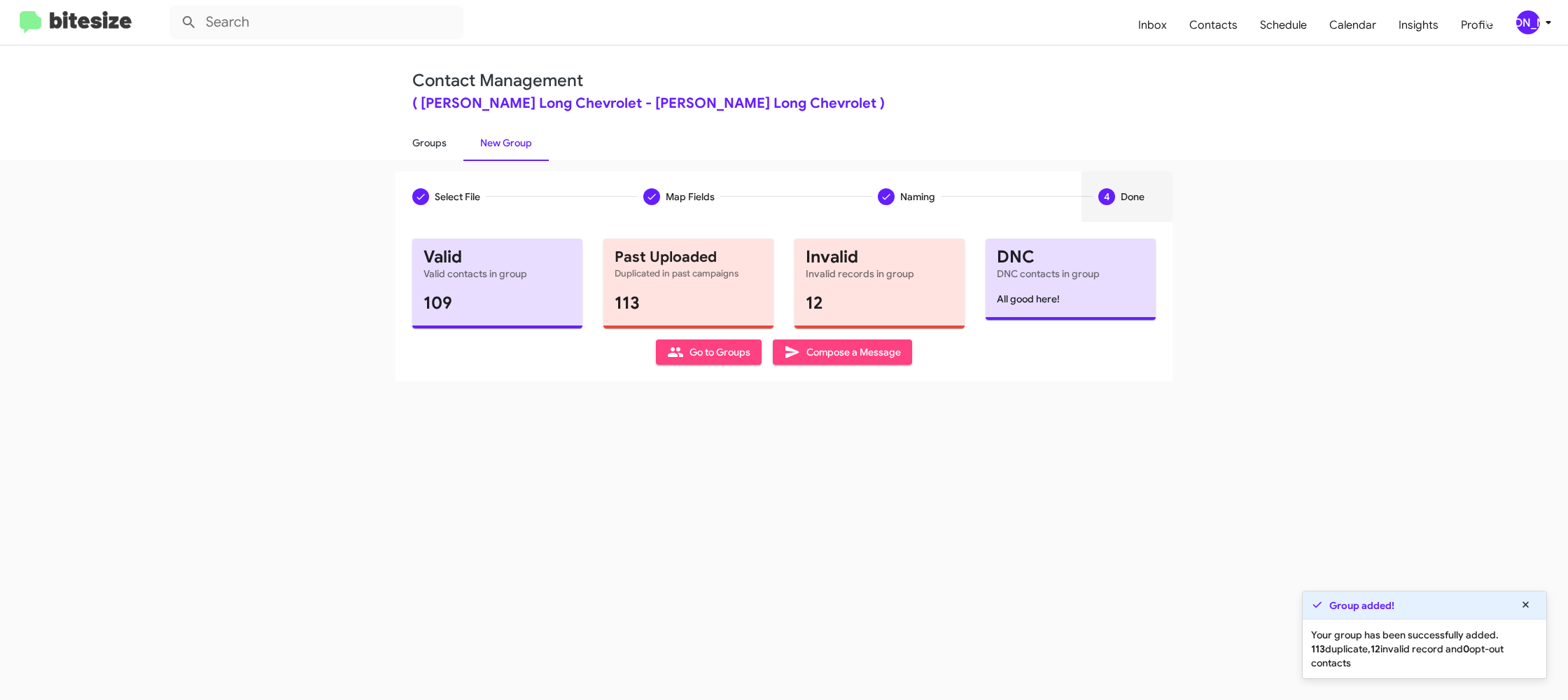
click at [437, 136] on link "Groups" at bounding box center [429, 142] width 68 height 36
type input "in:groups"
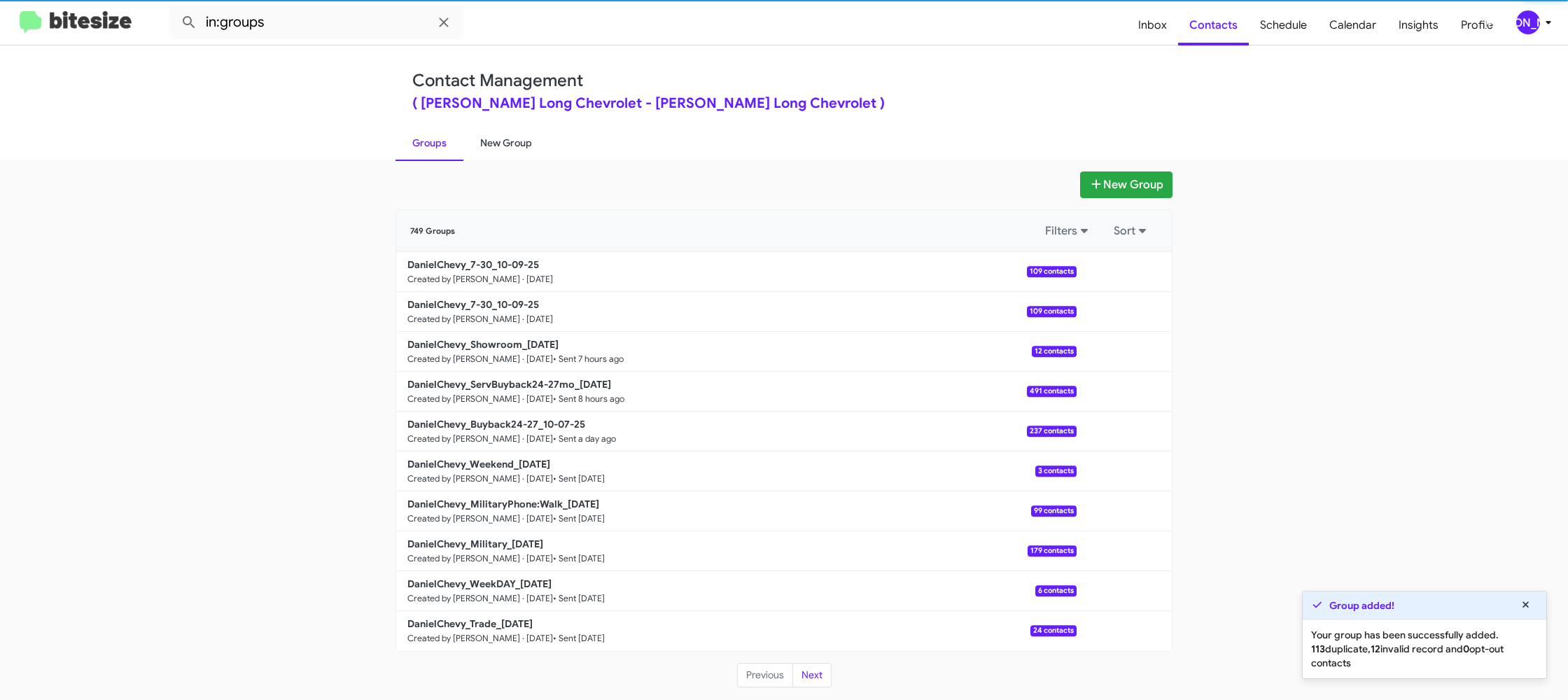
click at [495, 140] on link "New Group" at bounding box center [506, 142] width 86 height 36
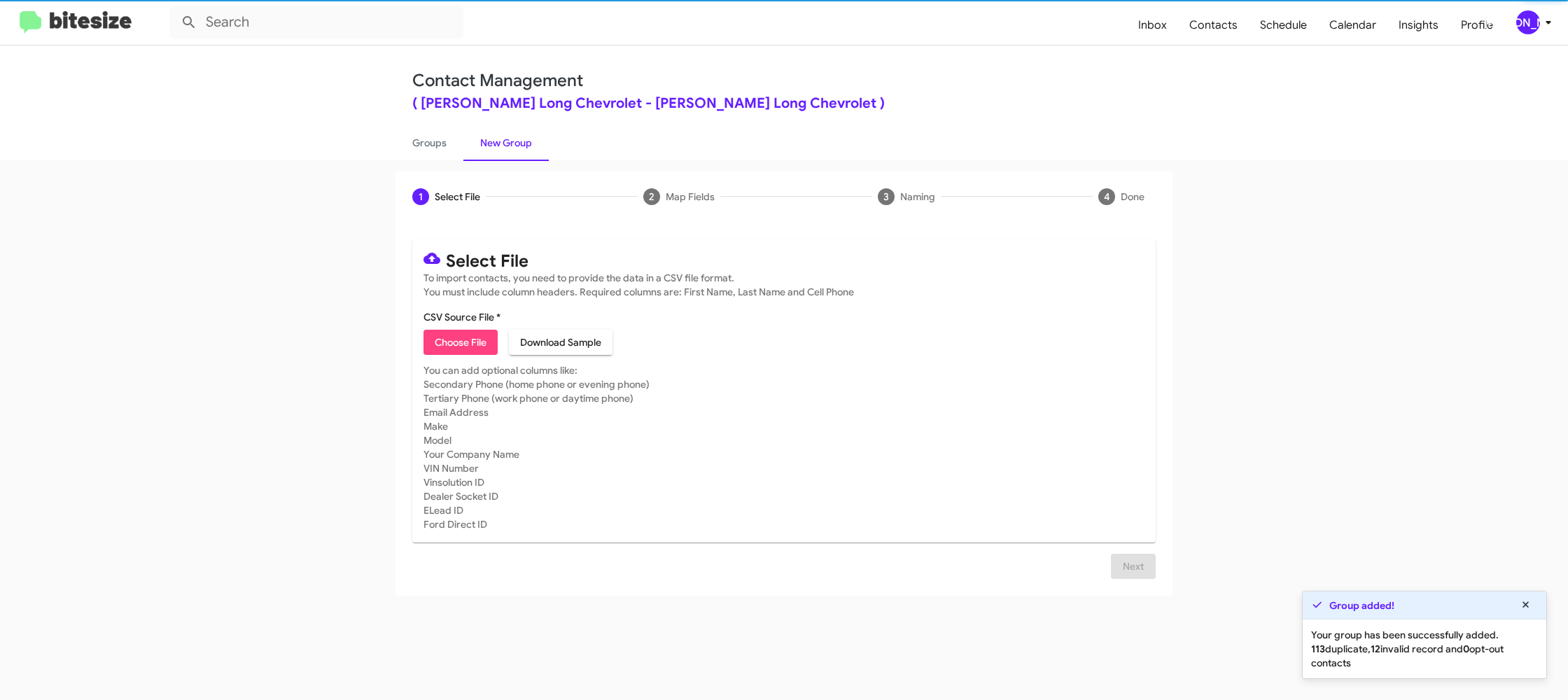
click at [495, 140] on link "New Group" at bounding box center [506, 142] width 86 height 36
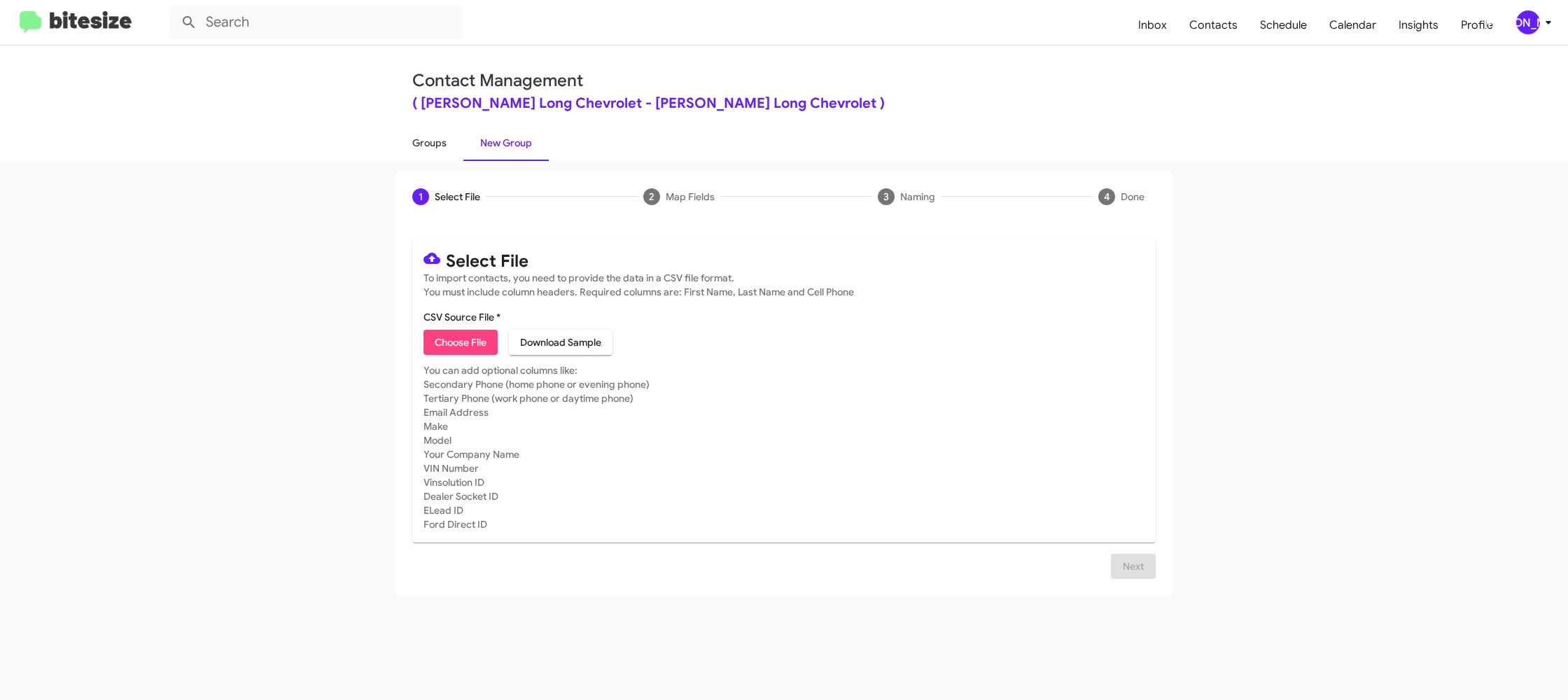
click at [437, 145] on link "Groups" at bounding box center [429, 142] width 68 height 36
type input "in:groups"
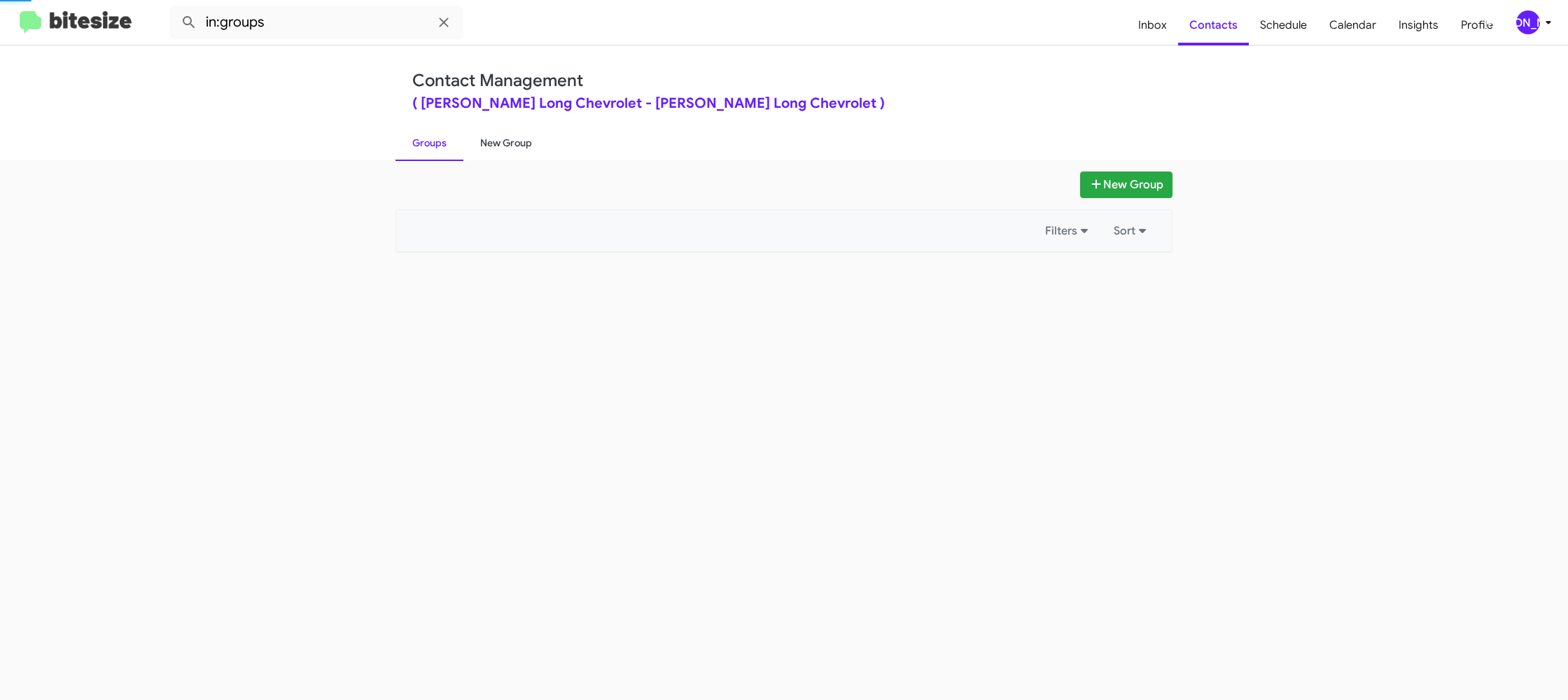
drag, startPoint x: 437, startPoint y: 145, endPoint x: 501, endPoint y: 157, distance: 65.1
click at [437, 144] on link "Groups" at bounding box center [429, 142] width 68 height 36
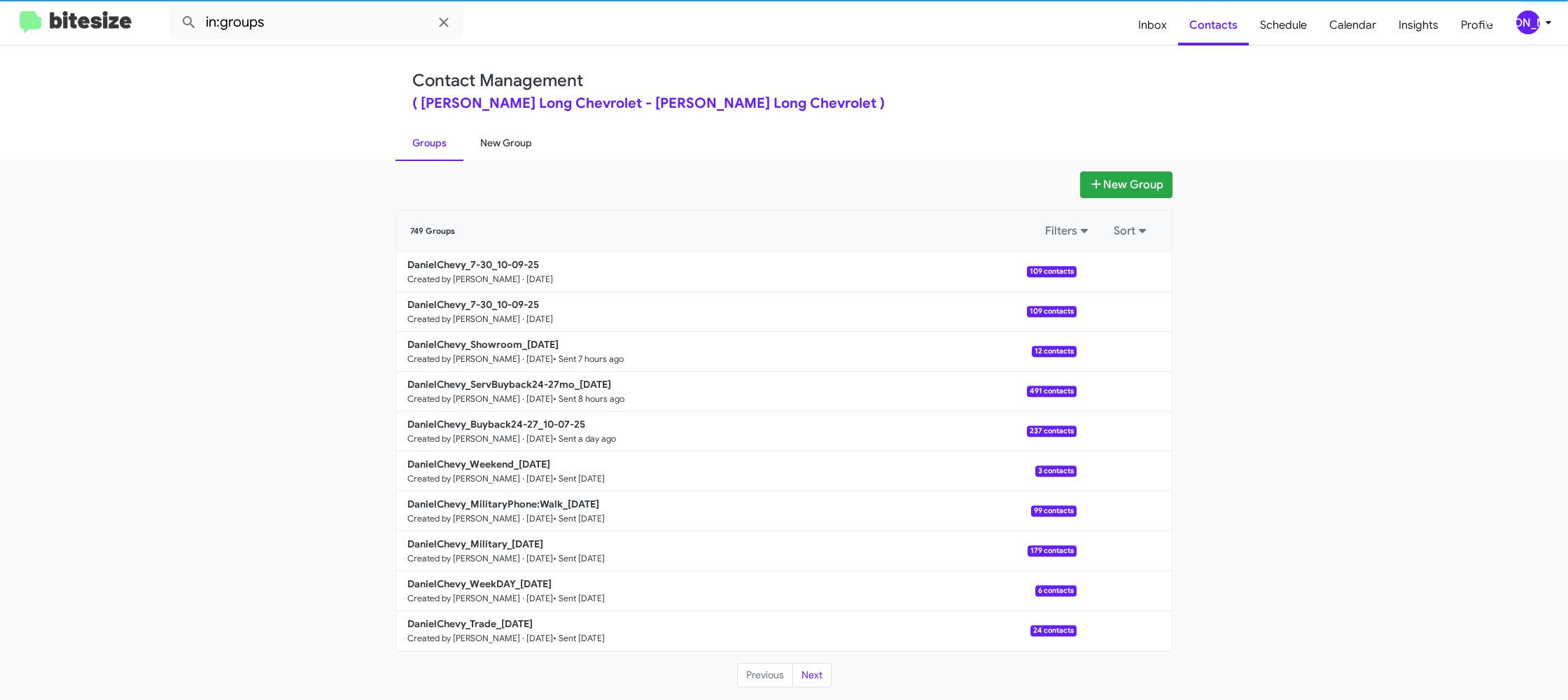
click at [505, 147] on link "New Group" at bounding box center [506, 142] width 86 height 36
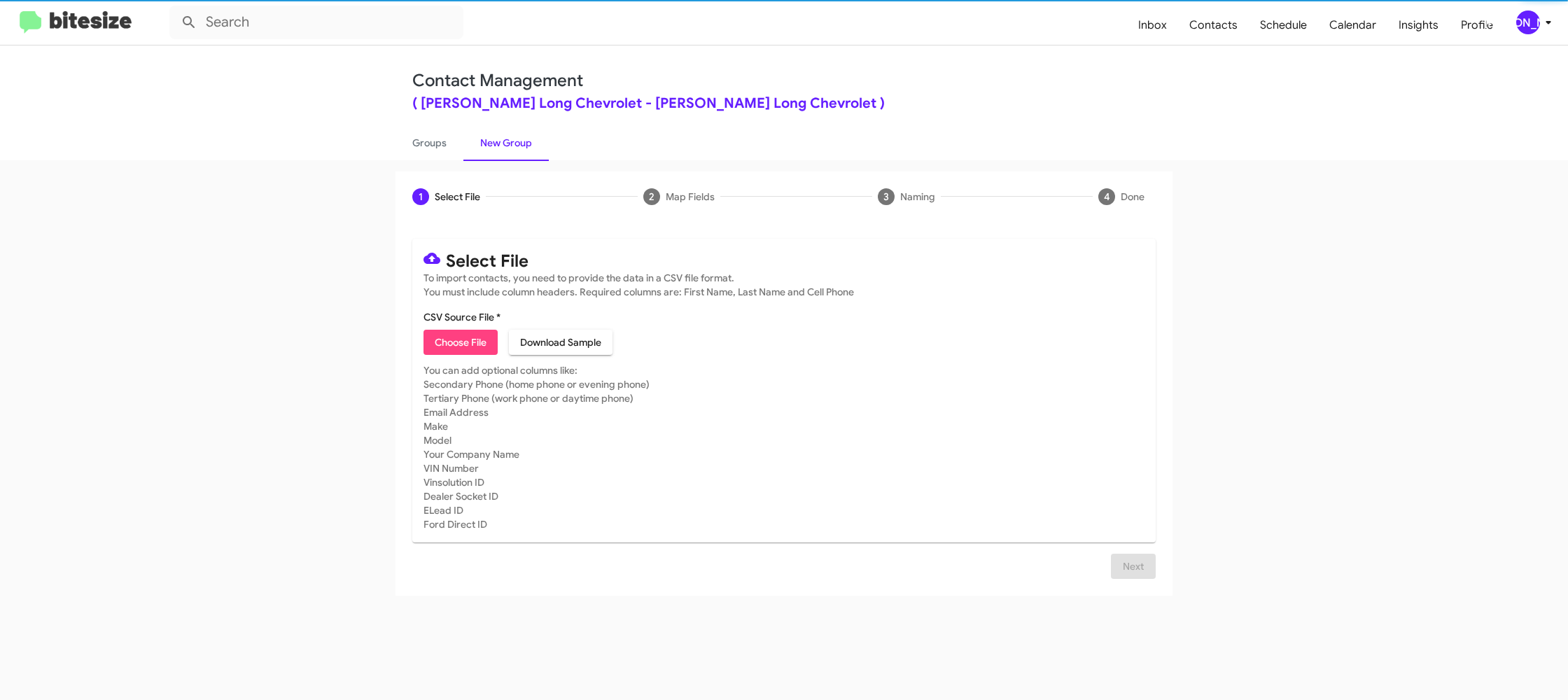
click at [505, 147] on link "New Group" at bounding box center [506, 142] width 86 height 36
drag, startPoint x: 448, startPoint y: 154, endPoint x: 457, endPoint y: 160, distance: 10.8
click at [447, 154] on link "Groups" at bounding box center [429, 142] width 68 height 36
type input "in:groups"
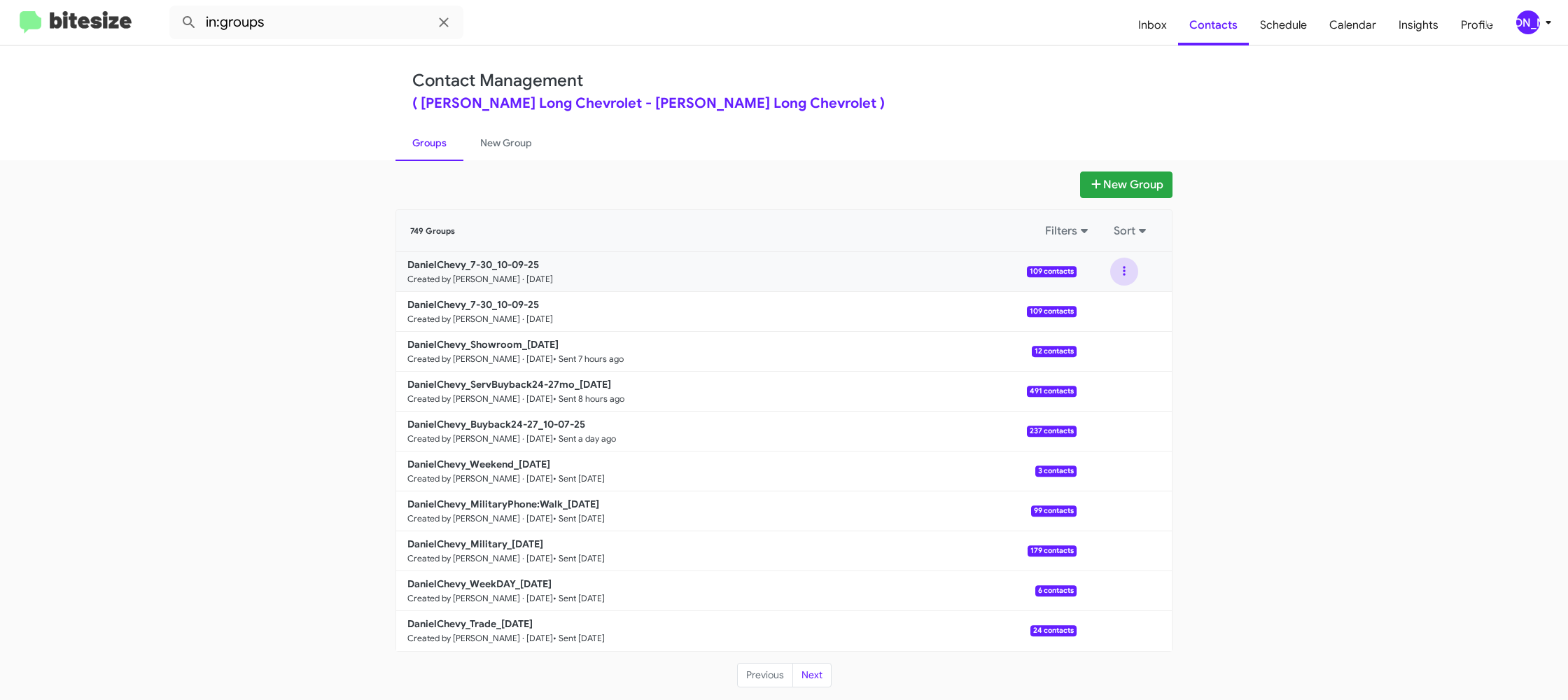
click at [1129, 272] on button at bounding box center [1124, 272] width 28 height 28
drag, startPoint x: 1079, startPoint y: 350, endPoint x: 991, endPoint y: 320, distance: 93.0
click at [1078, 350] on button "Archive" at bounding box center [1082, 342] width 112 height 34
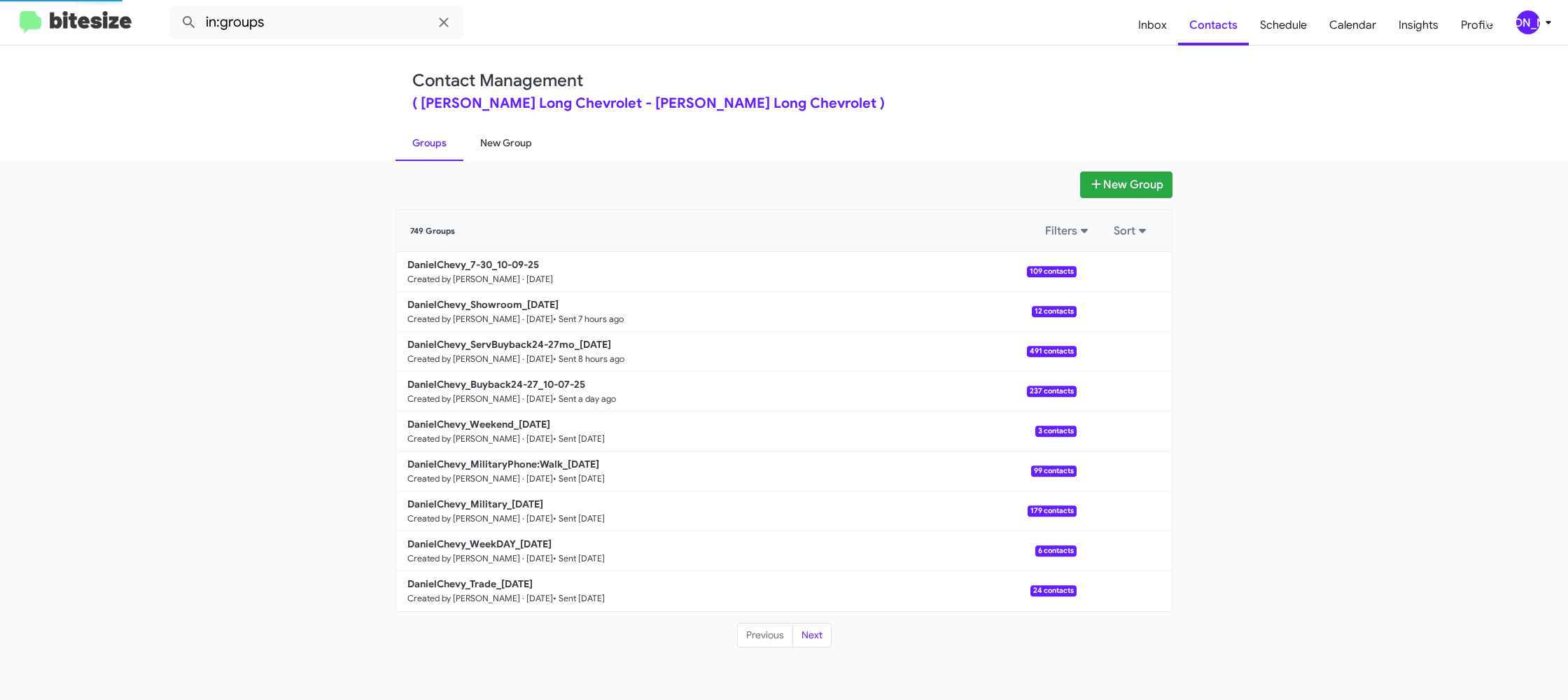
click at [499, 142] on link "New Group" at bounding box center [506, 142] width 86 height 36
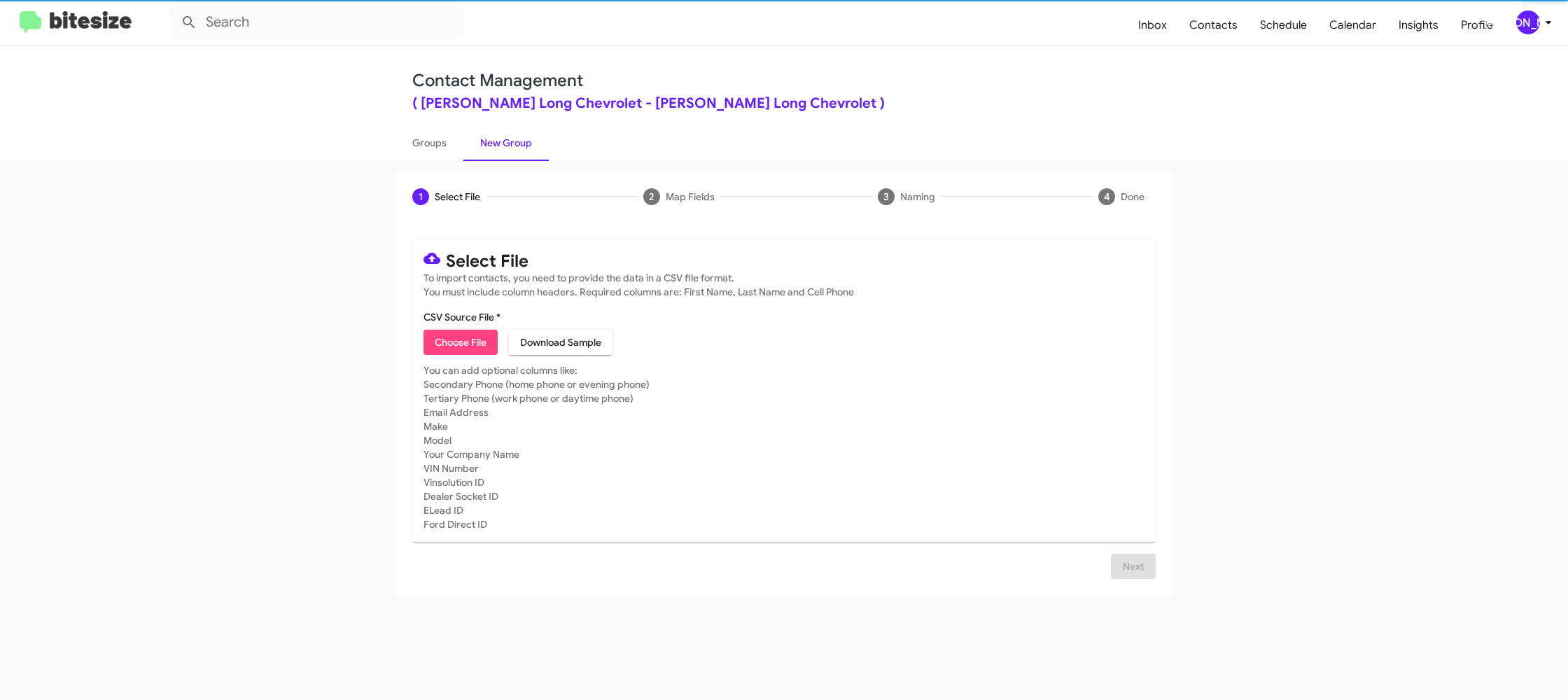
click at [500, 142] on link "New Group" at bounding box center [506, 142] width 86 height 36
click at [499, 141] on link "New Group" at bounding box center [506, 142] width 86 height 36
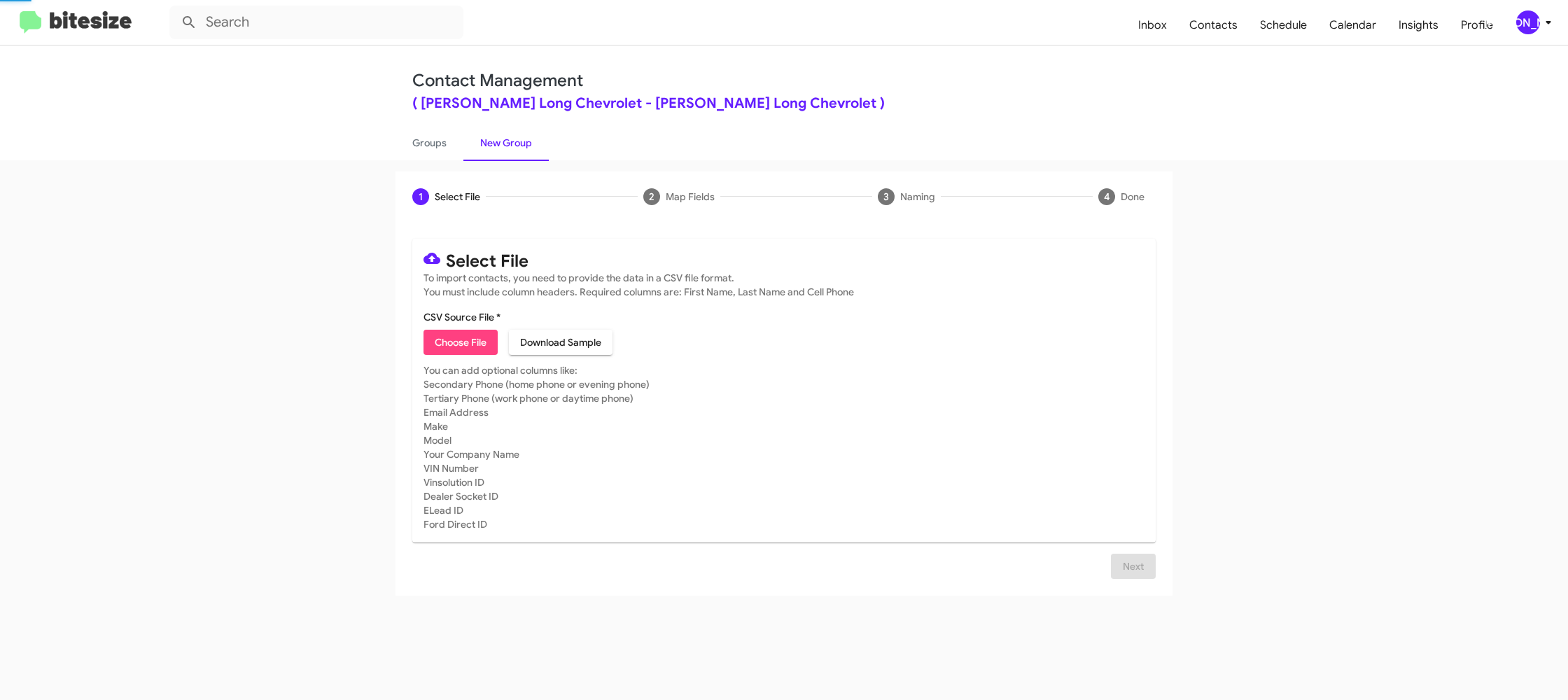
click at [464, 331] on span "Choose File" at bounding box center [460, 342] width 52 height 26
type input "DanielChevy_Trade_10-09-25"
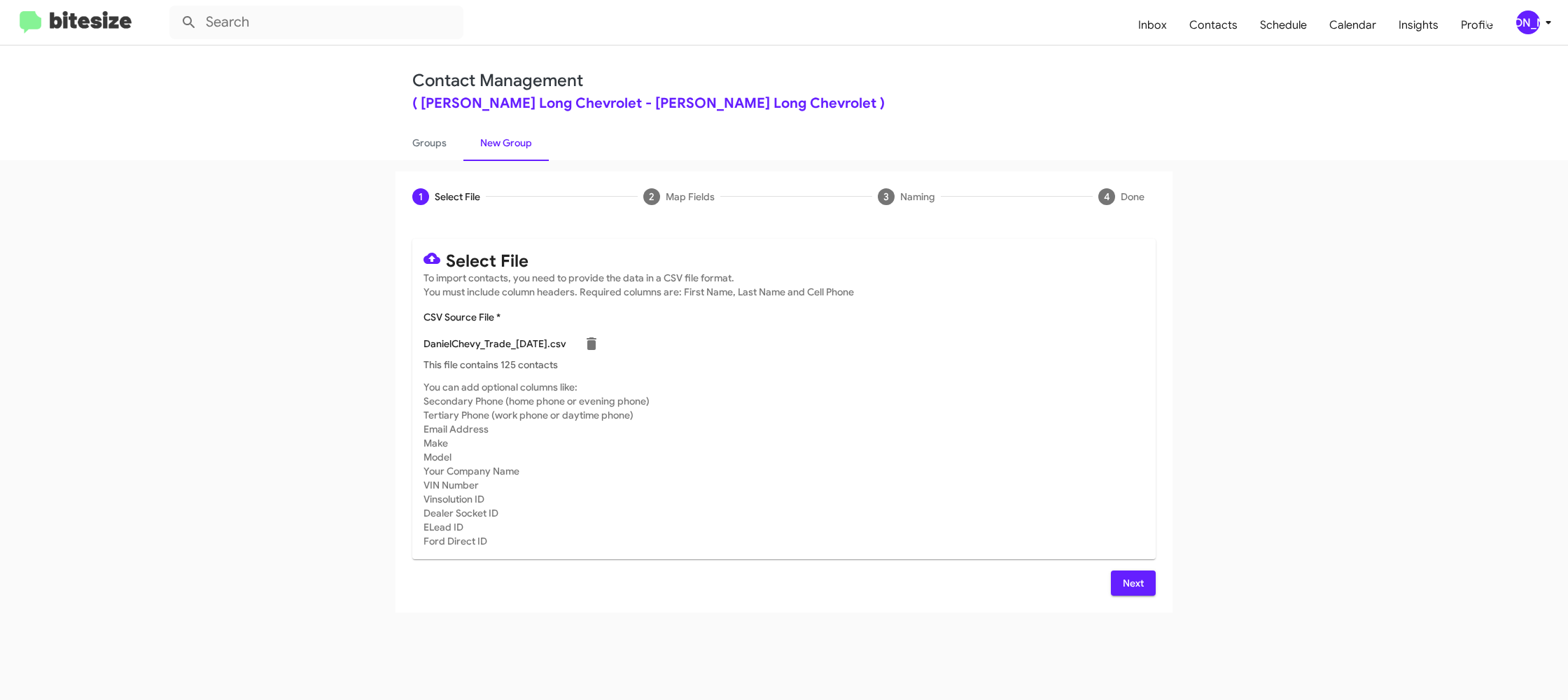
drag, startPoint x: 1037, startPoint y: 448, endPoint x: 1013, endPoint y: 445, distance: 24.2
click at [1037, 448] on mat-card-subtitle "You can add optional columns like: Secondary Phone (home phone or evening phone…" at bounding box center [784, 463] width 720 height 168
click at [1139, 584] on span "Next" at bounding box center [1133, 583] width 22 height 26
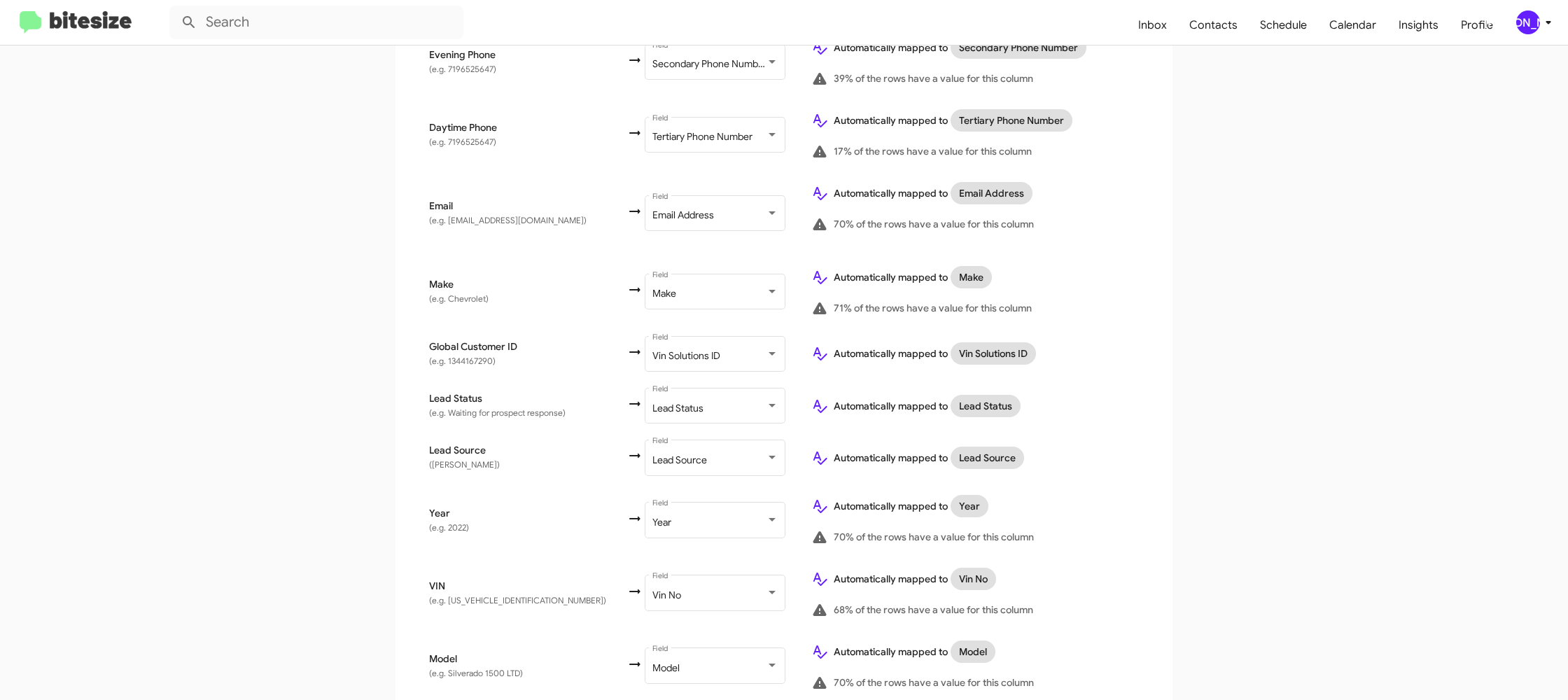
scroll to position [688, 0]
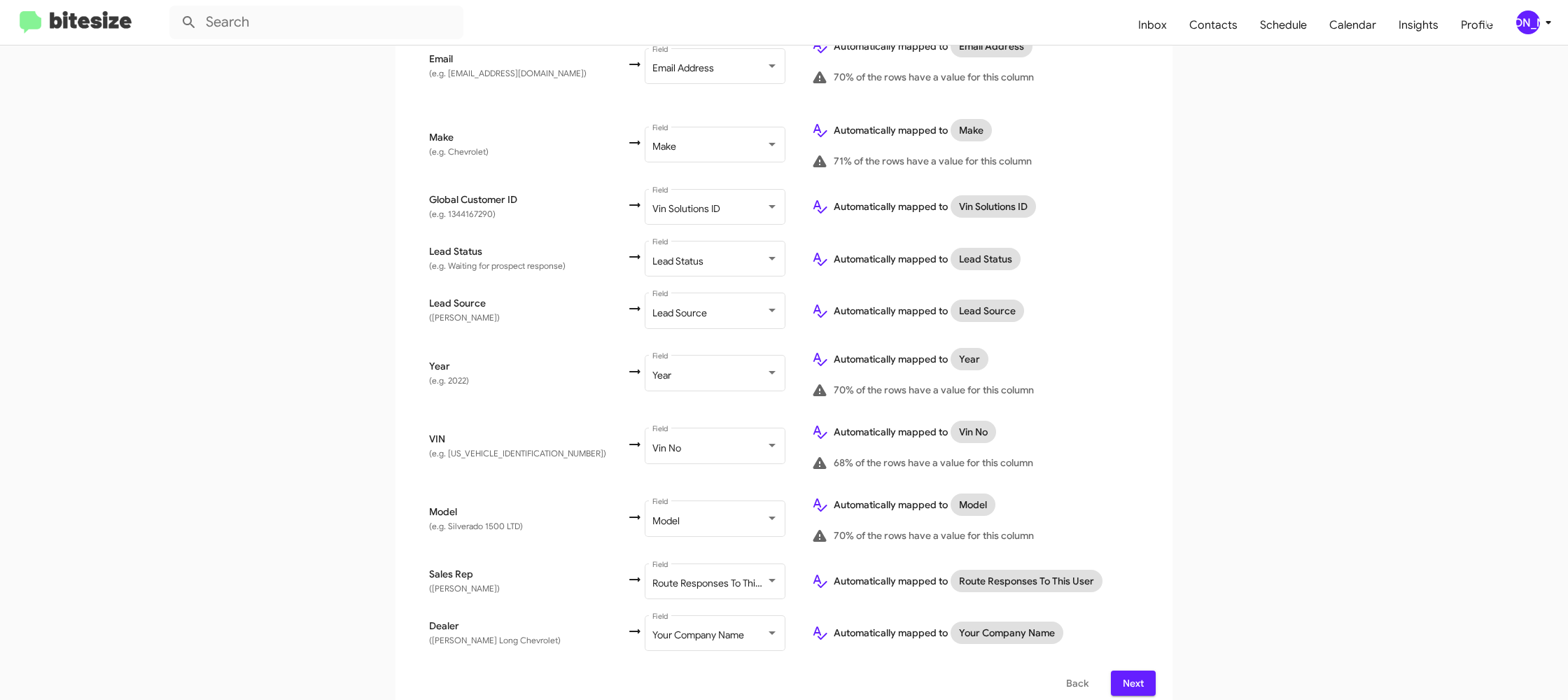
drag, startPoint x: 1139, startPoint y: 670, endPoint x: 1133, endPoint y: 643, distance: 27.7
click at [1139, 670] on span "Next" at bounding box center [1133, 682] width 22 height 26
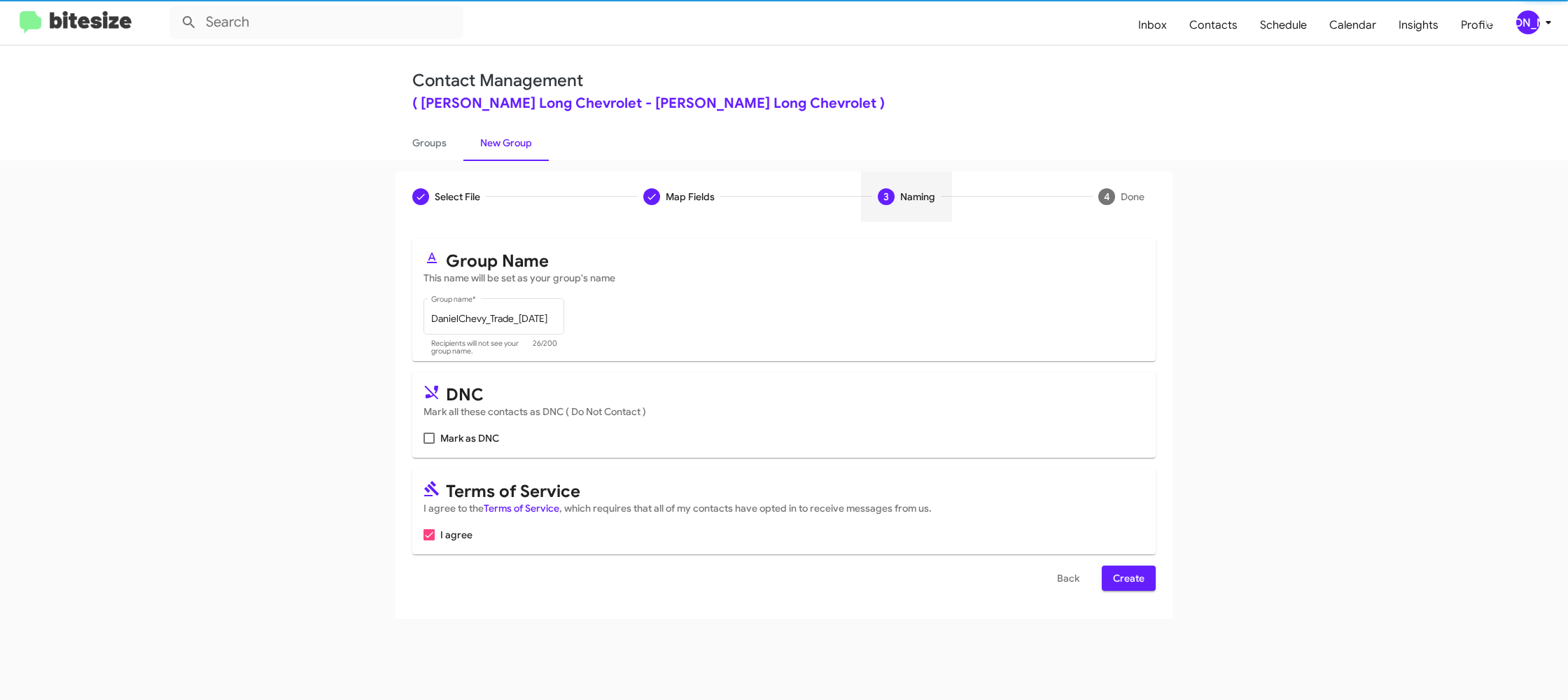
scroll to position [0, 0]
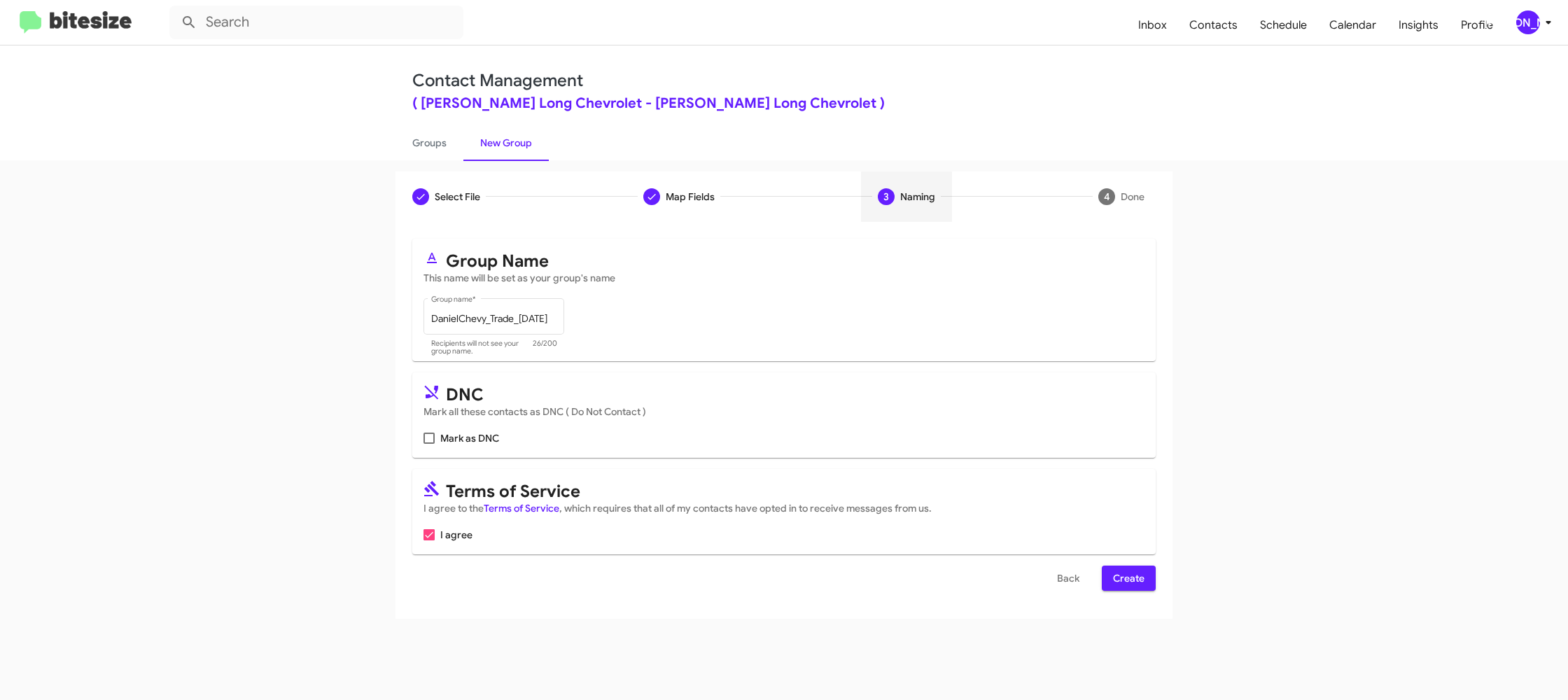
drag, startPoint x: 1118, startPoint y: 579, endPoint x: 1104, endPoint y: 550, distance: 32.2
click at [1117, 579] on span "Create" at bounding box center [1128, 577] width 32 height 26
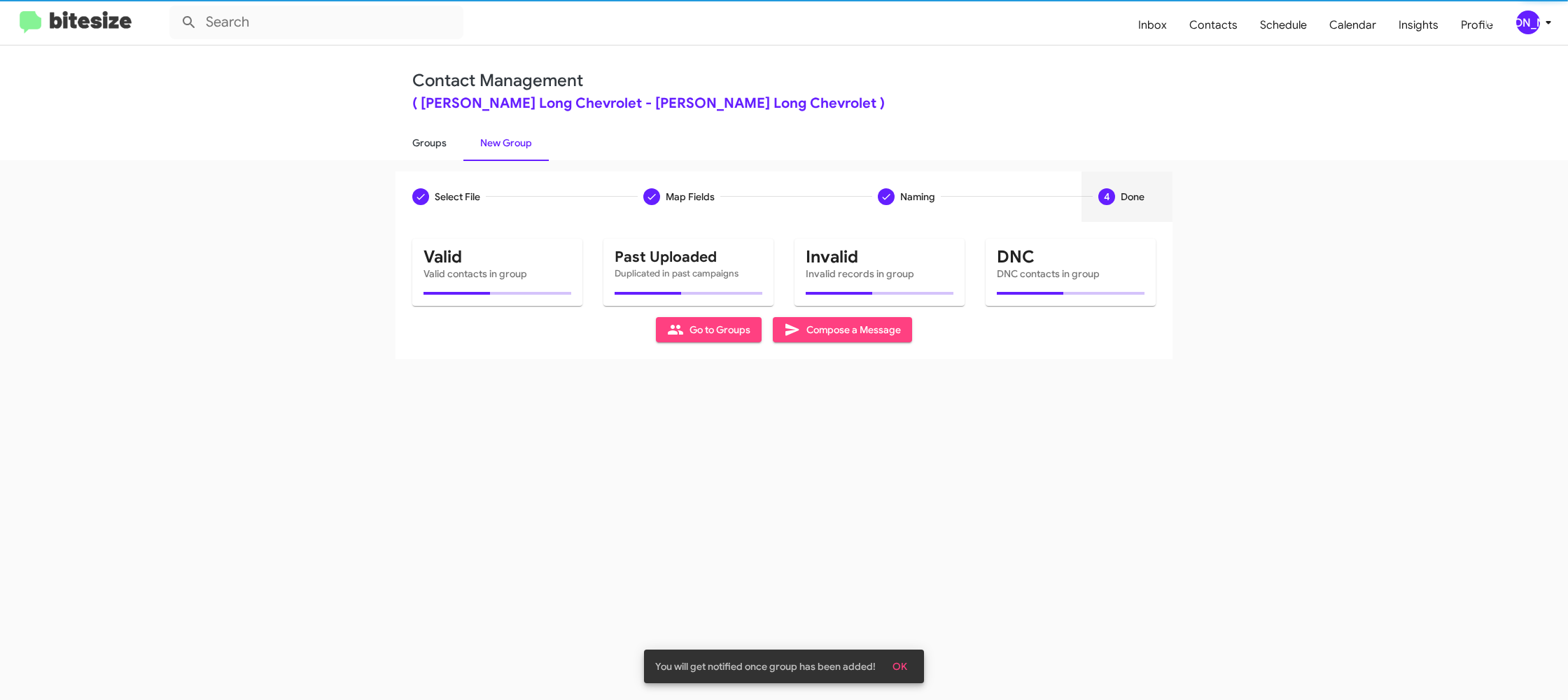
click at [437, 143] on link "Groups" at bounding box center [429, 142] width 68 height 36
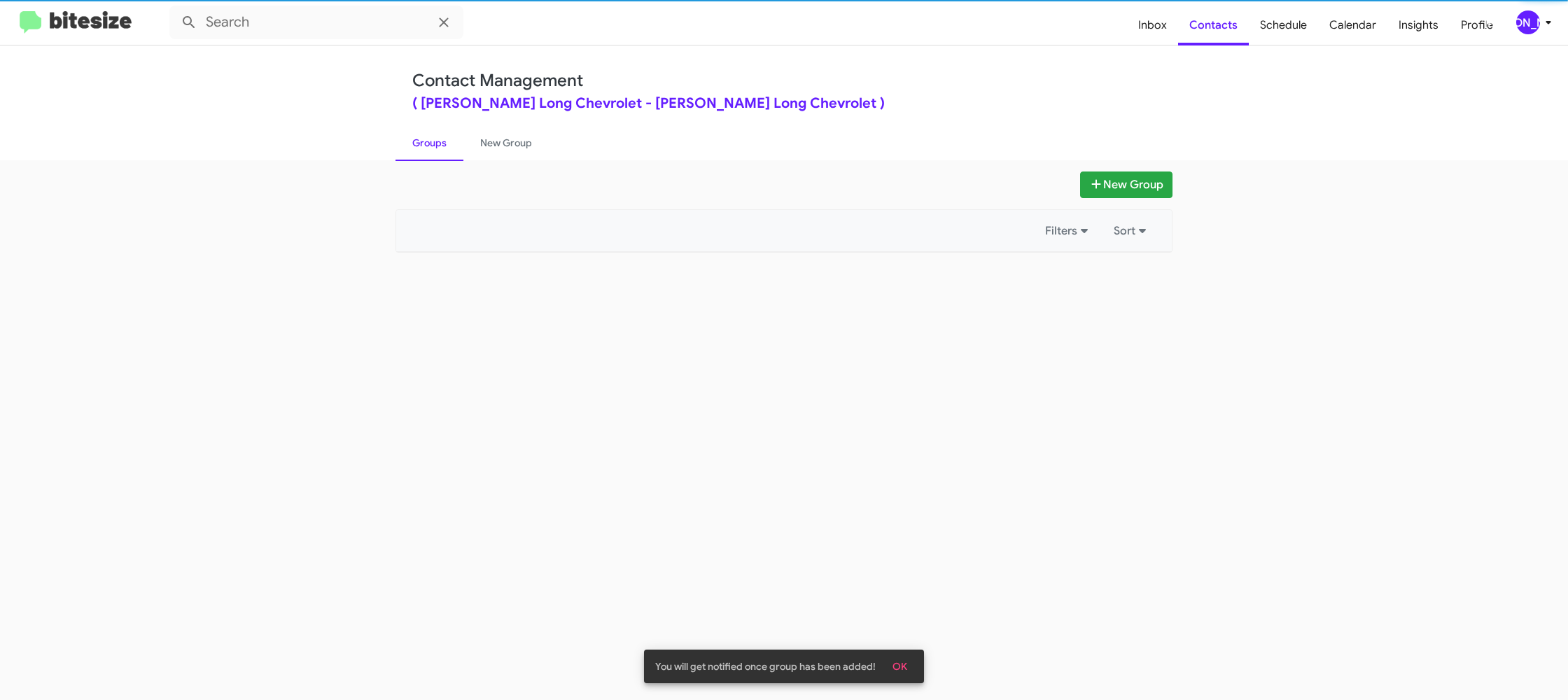
type input "in:groups"
drag, startPoint x: 437, startPoint y: 143, endPoint x: 491, endPoint y: 139, distance: 54.1
click at [437, 143] on link "Groups" at bounding box center [429, 142] width 68 height 36
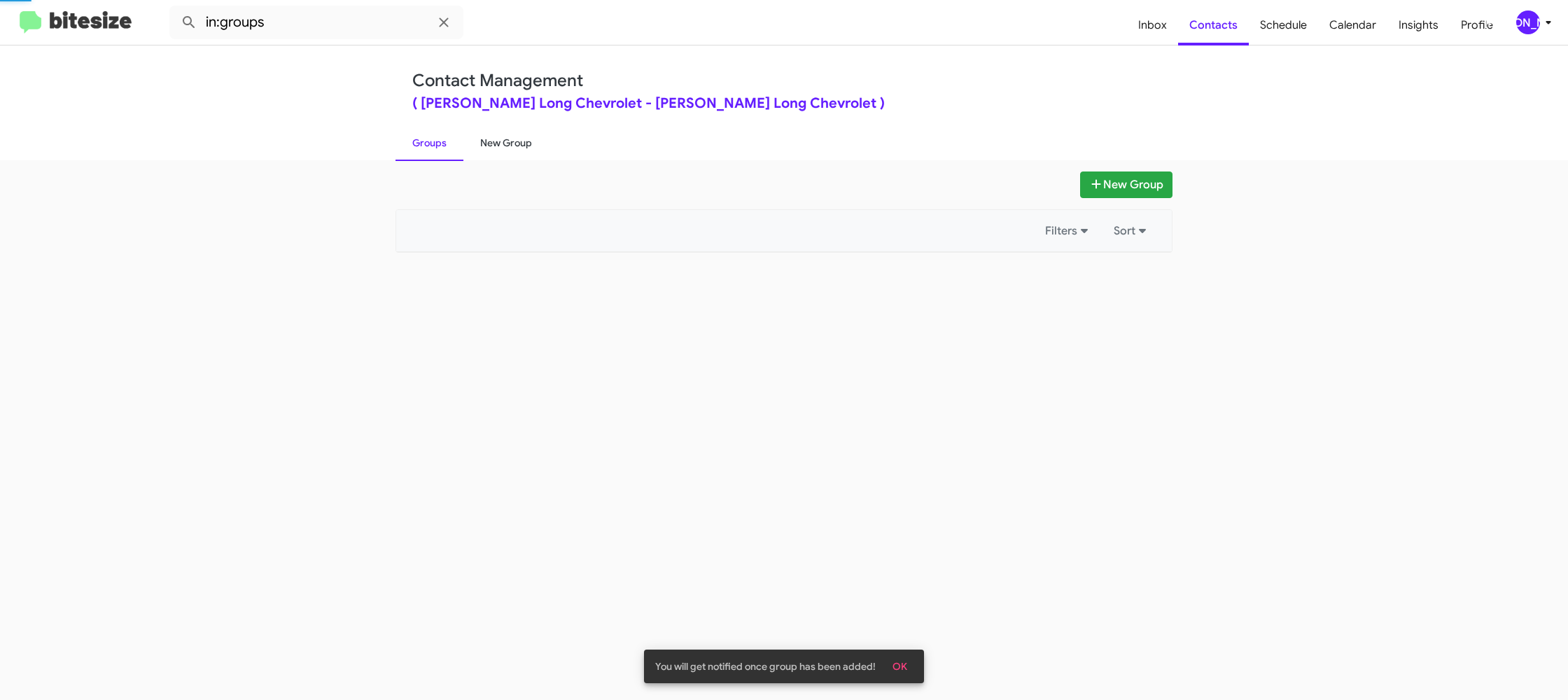
click at [494, 139] on link "New Group" at bounding box center [506, 142] width 86 height 36
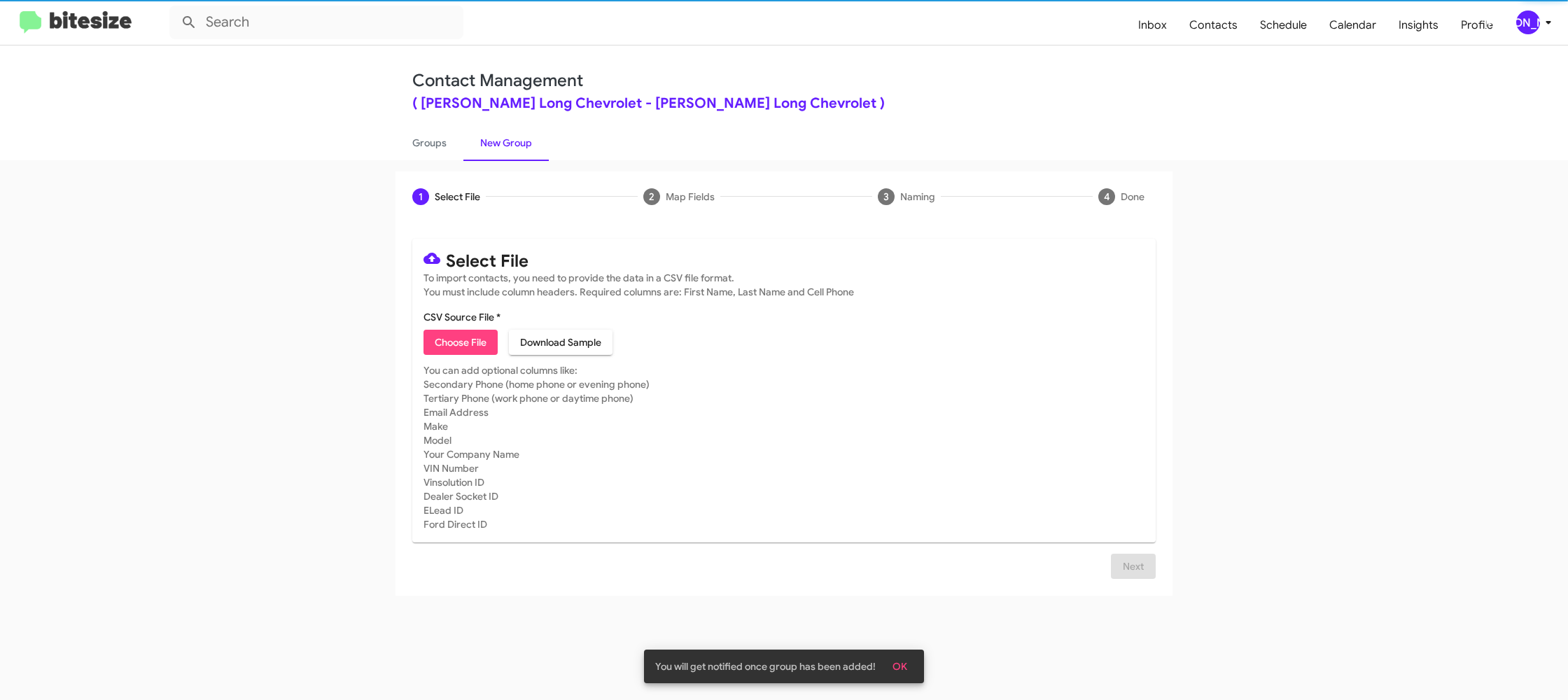
click at [494, 139] on link "New Group" at bounding box center [506, 142] width 86 height 36
click at [453, 342] on span "Choose File" at bounding box center [460, 342] width 52 height 26
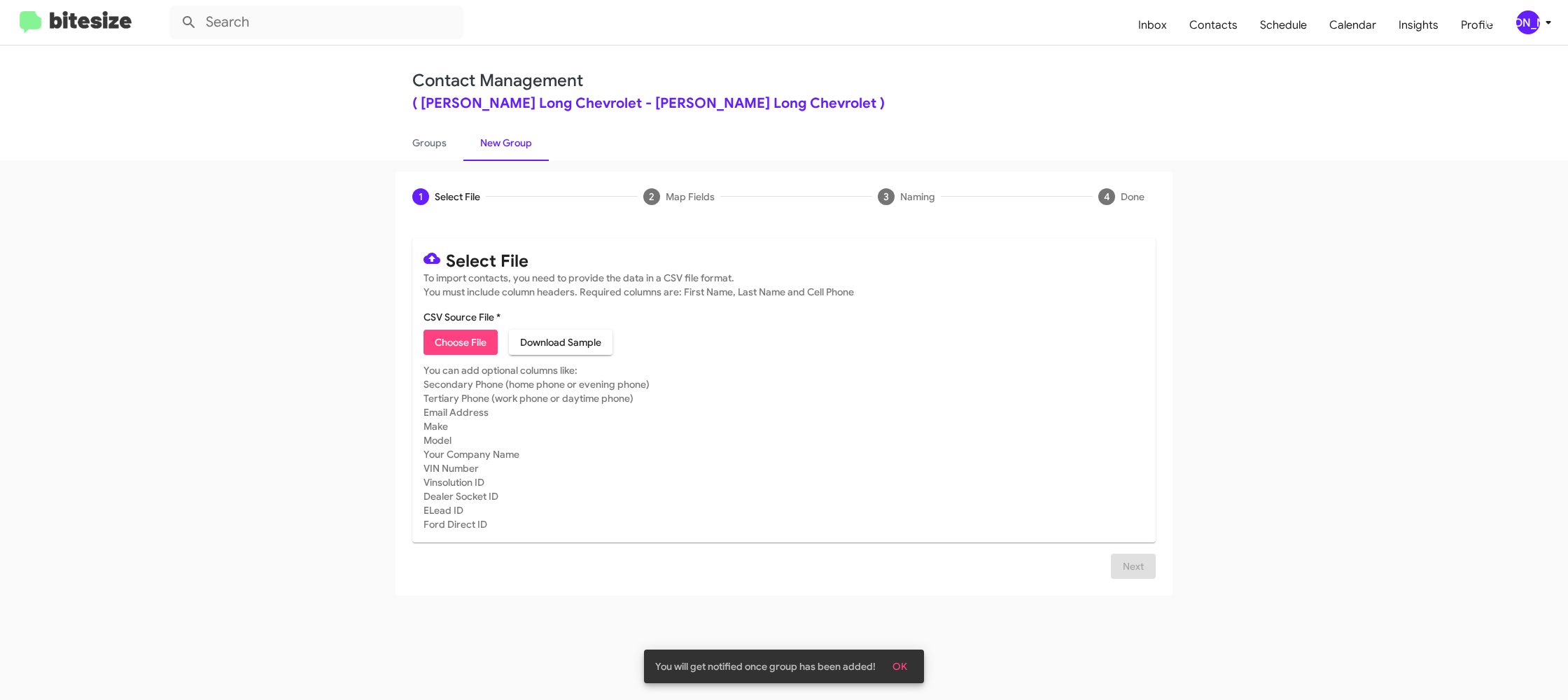
type input "DanielChevy_WeekDAY_10-09-25"
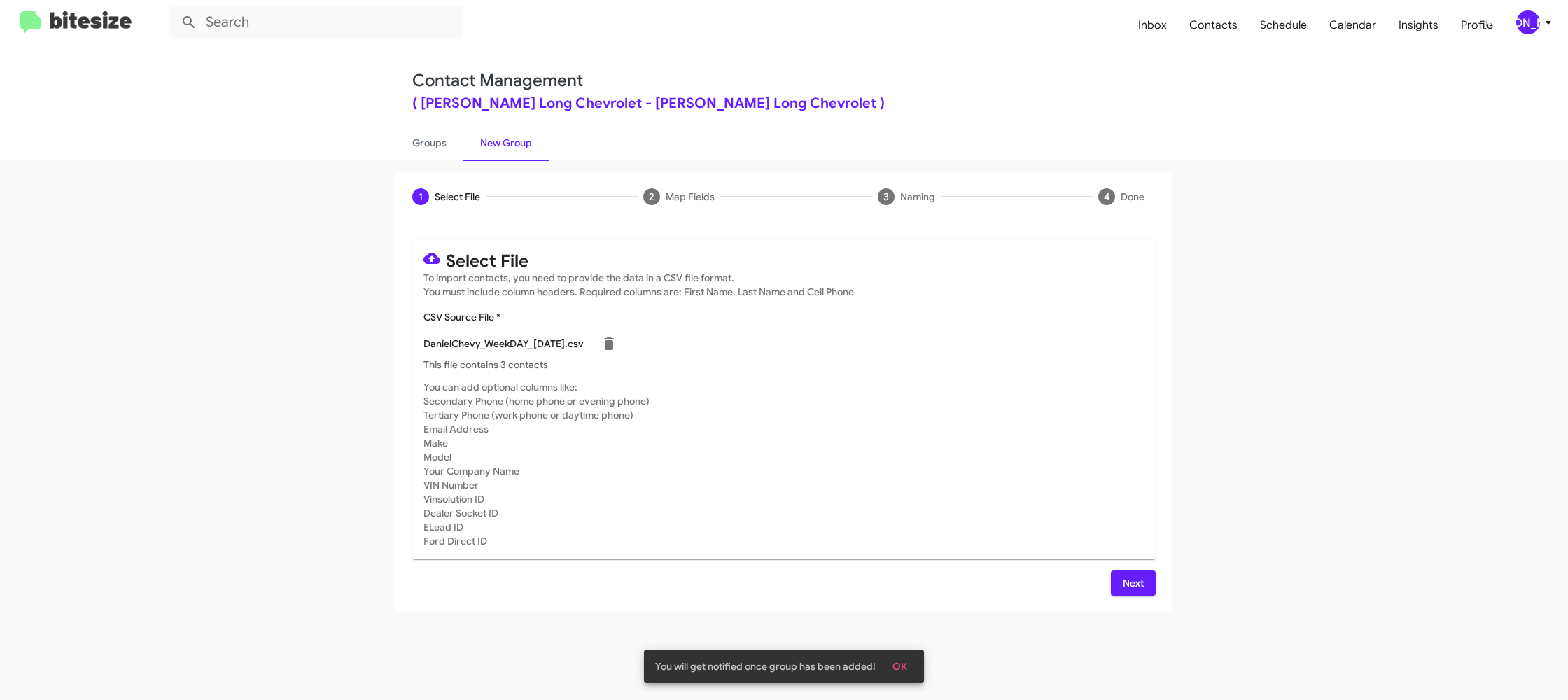
click at [974, 444] on mat-card-subtitle "You can add optional columns like: Secondary Phone (home phone or evening phone…" at bounding box center [784, 463] width 720 height 168
click at [1119, 579] on button "Next" at bounding box center [1133, 583] width 45 height 26
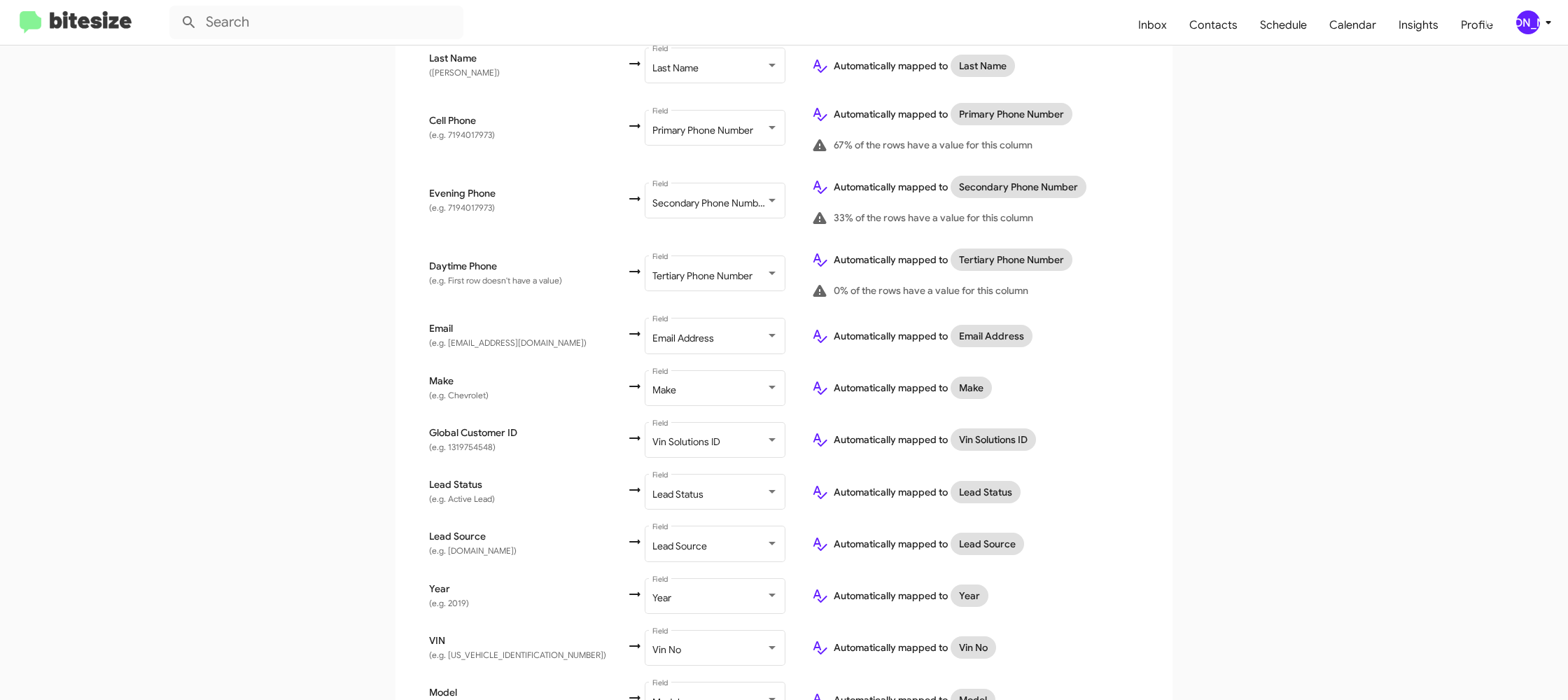
scroll to position [533, 0]
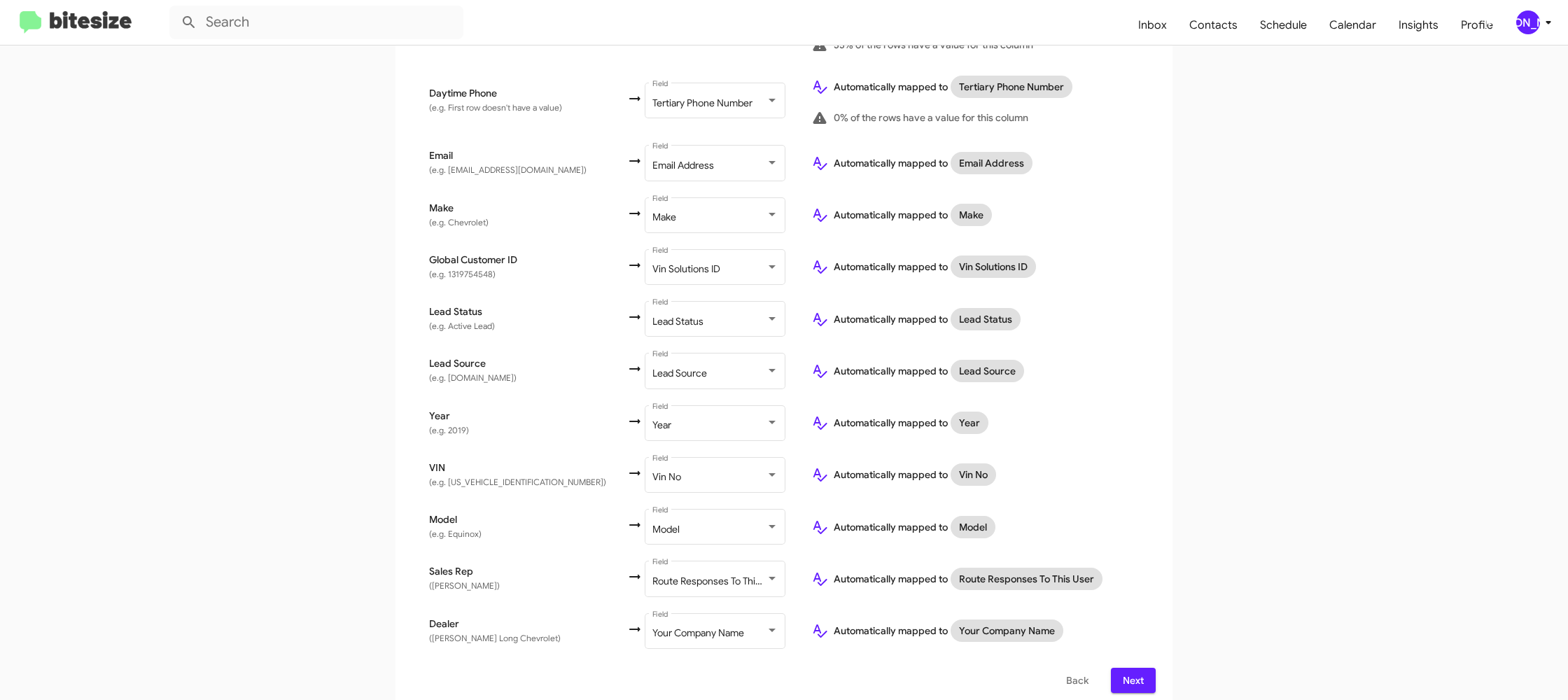
drag, startPoint x: 1134, startPoint y: 674, endPoint x: 1107, endPoint y: 671, distance: 27.2
click at [1134, 674] on span "Next" at bounding box center [1133, 680] width 22 height 26
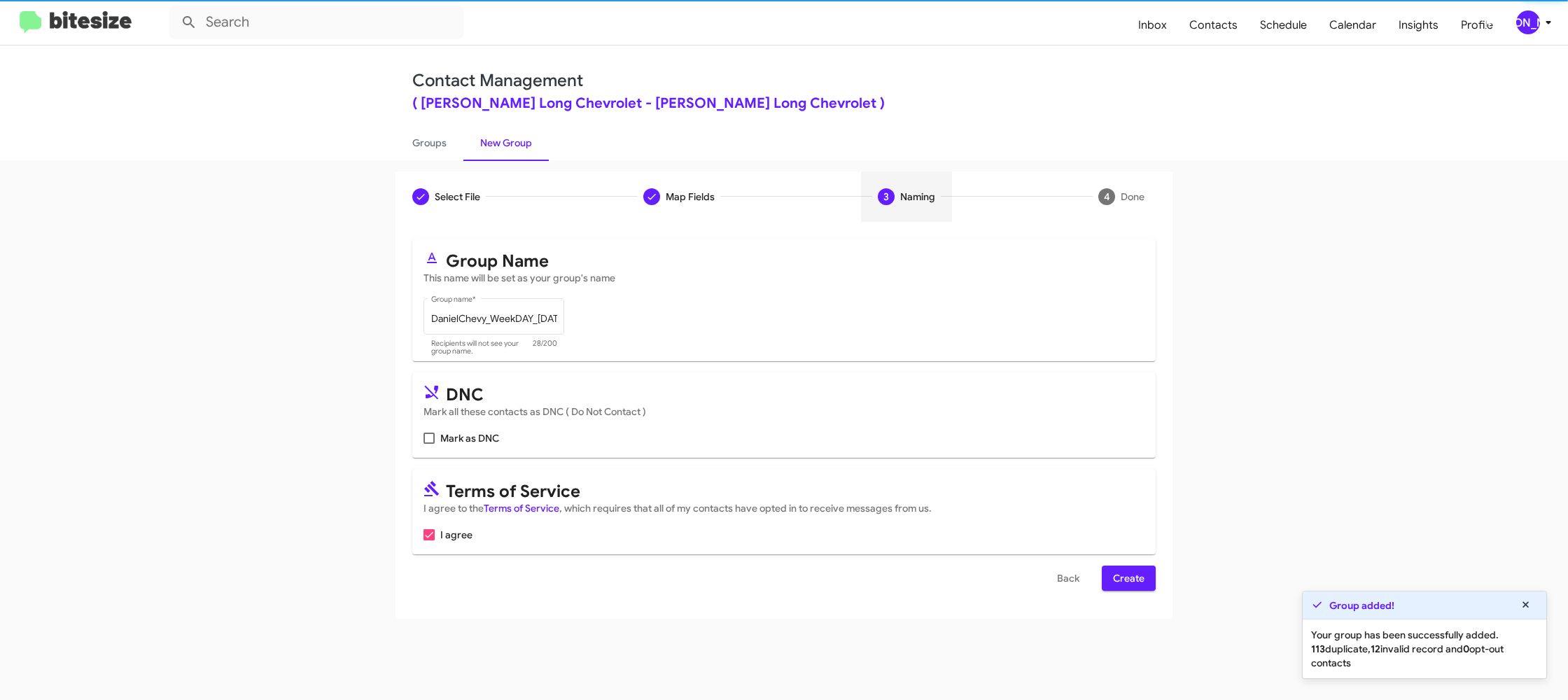
scroll to position [0, 0]
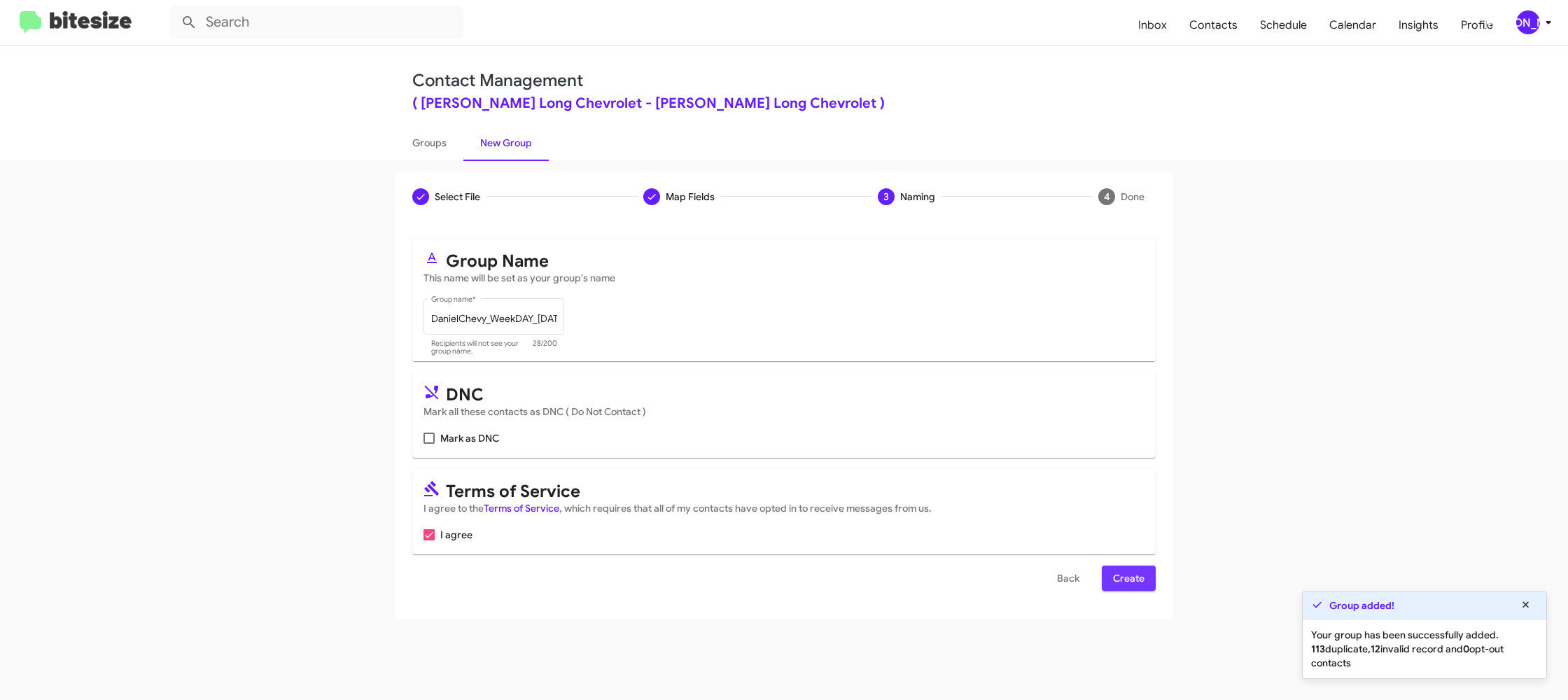
click at [1119, 584] on span "Create" at bounding box center [1128, 577] width 32 height 26
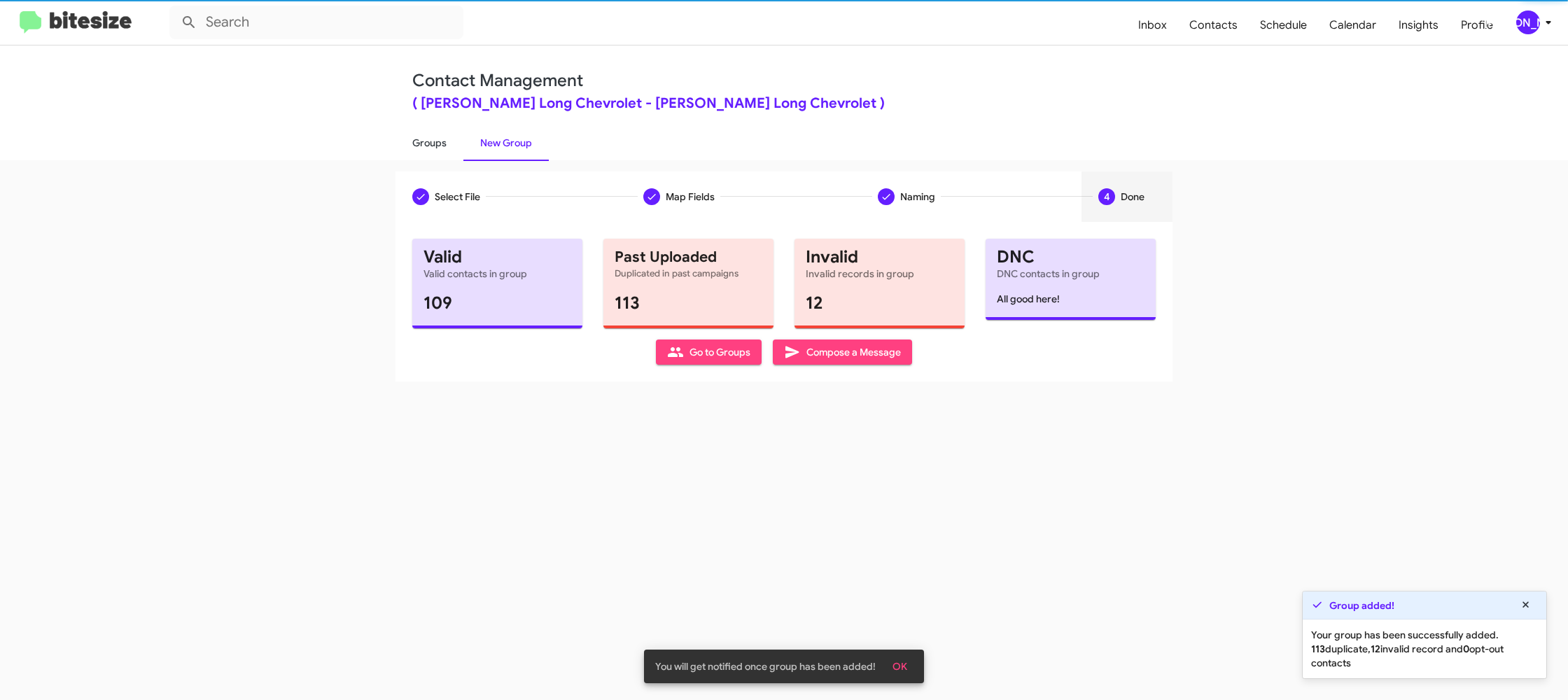
click at [437, 143] on link "Groups" at bounding box center [429, 142] width 68 height 36
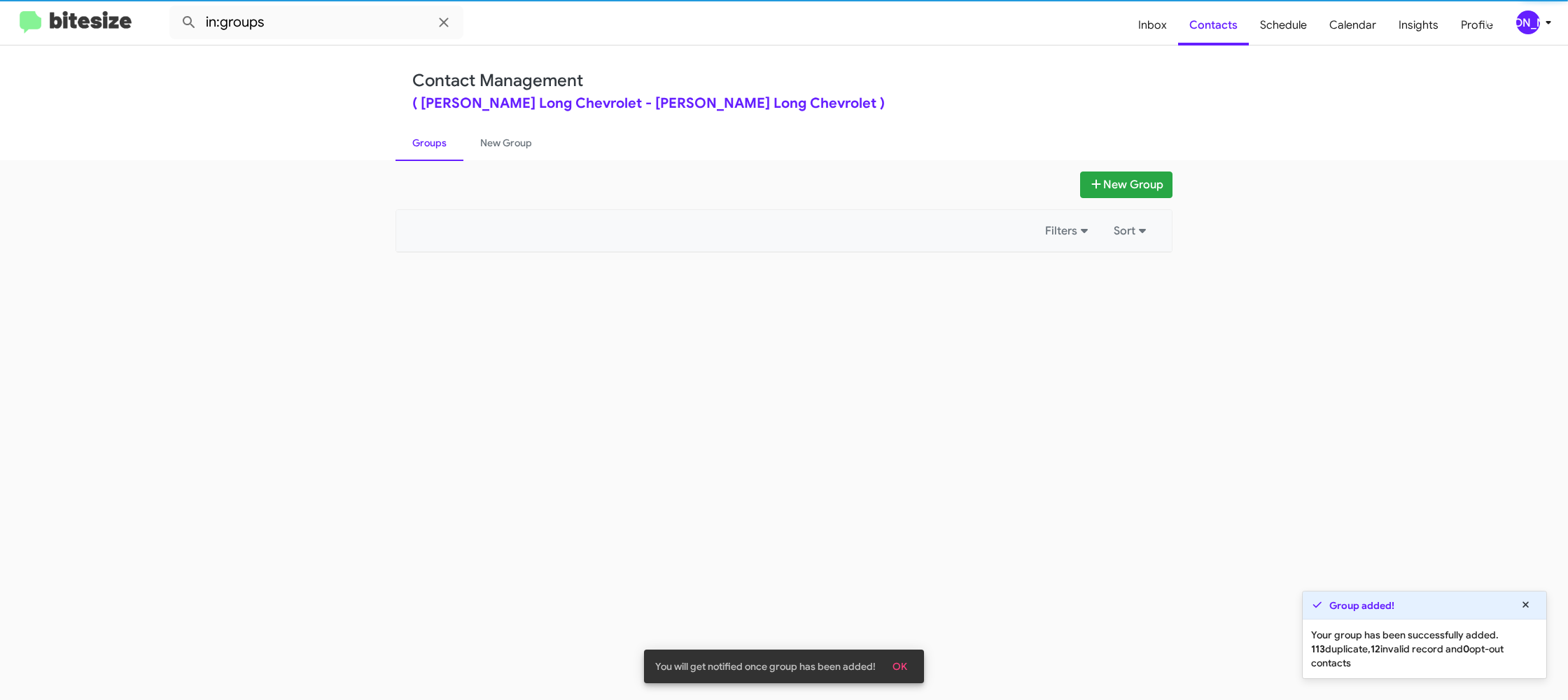
click at [437, 143] on link "Groups" at bounding box center [429, 142] width 68 height 36
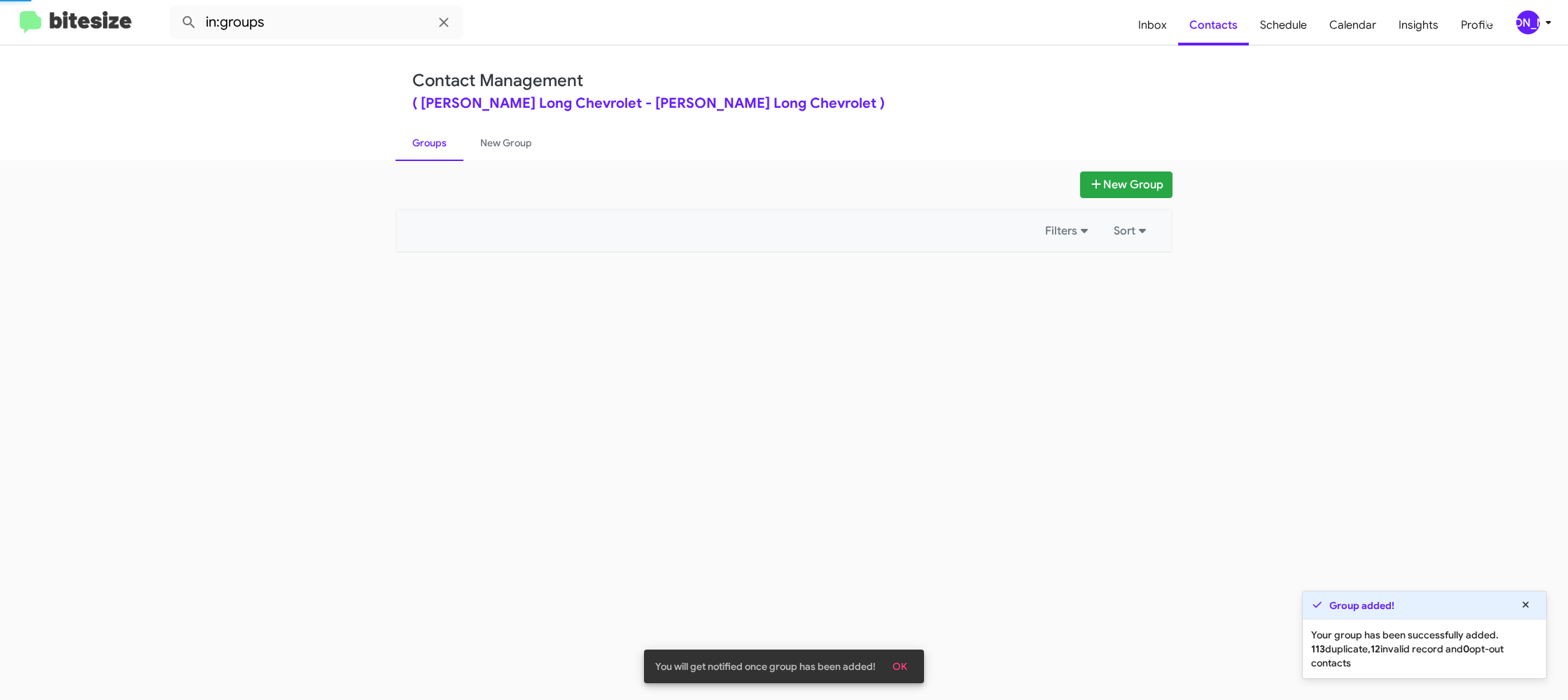
click at [437, 143] on link "Groups" at bounding box center [429, 142] width 68 height 36
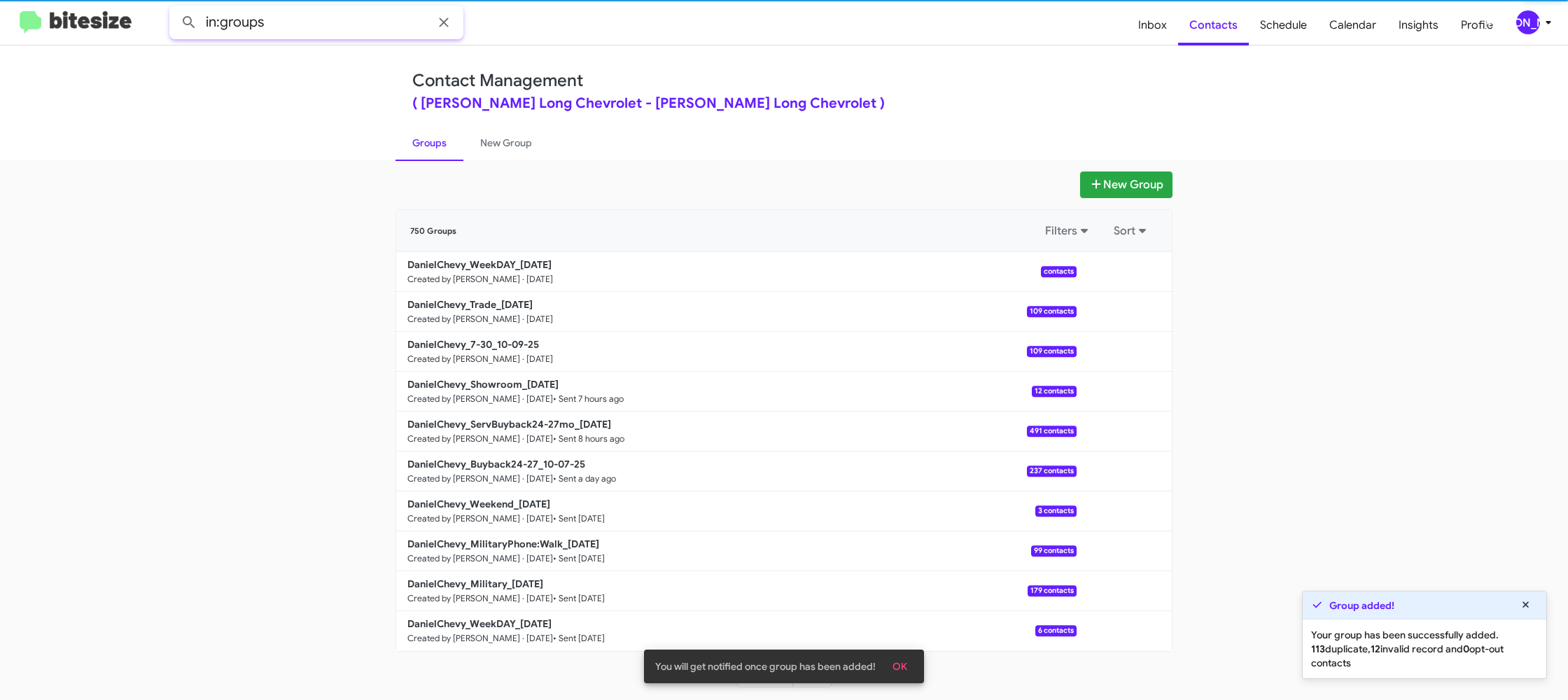
click at [330, 21] on input "in:groups" at bounding box center [316, 22] width 294 height 34
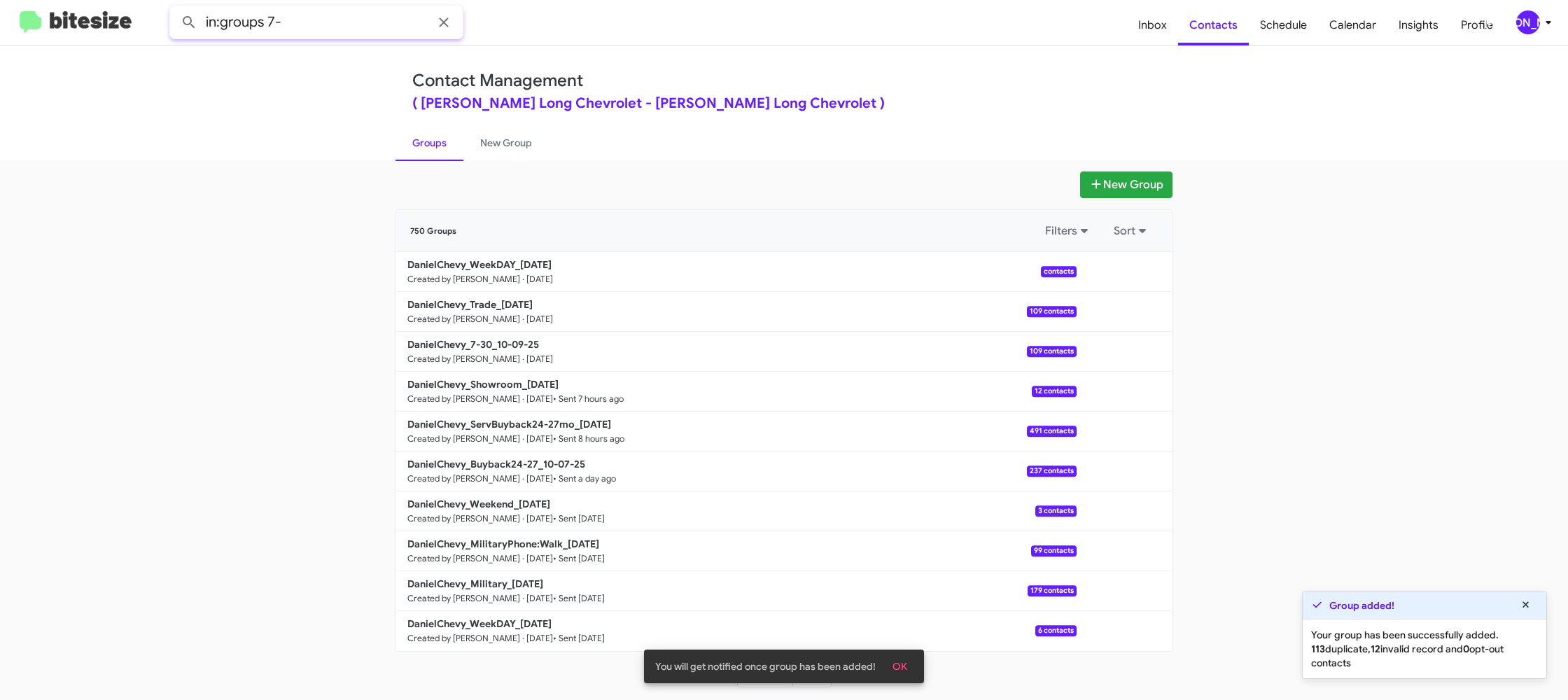
click at [175, 9] on button at bounding box center [189, 23] width 28 height 28
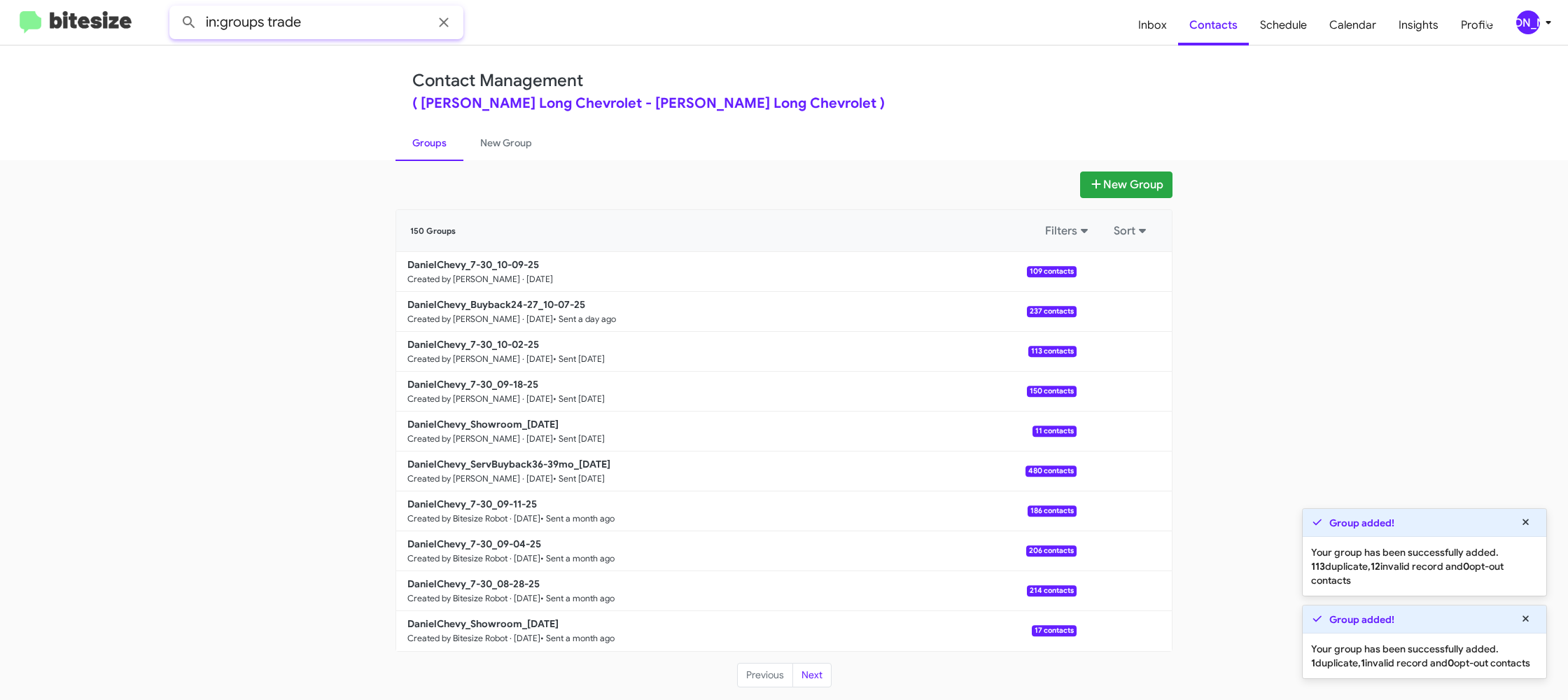
click at [175, 9] on button at bounding box center [189, 23] width 28 height 28
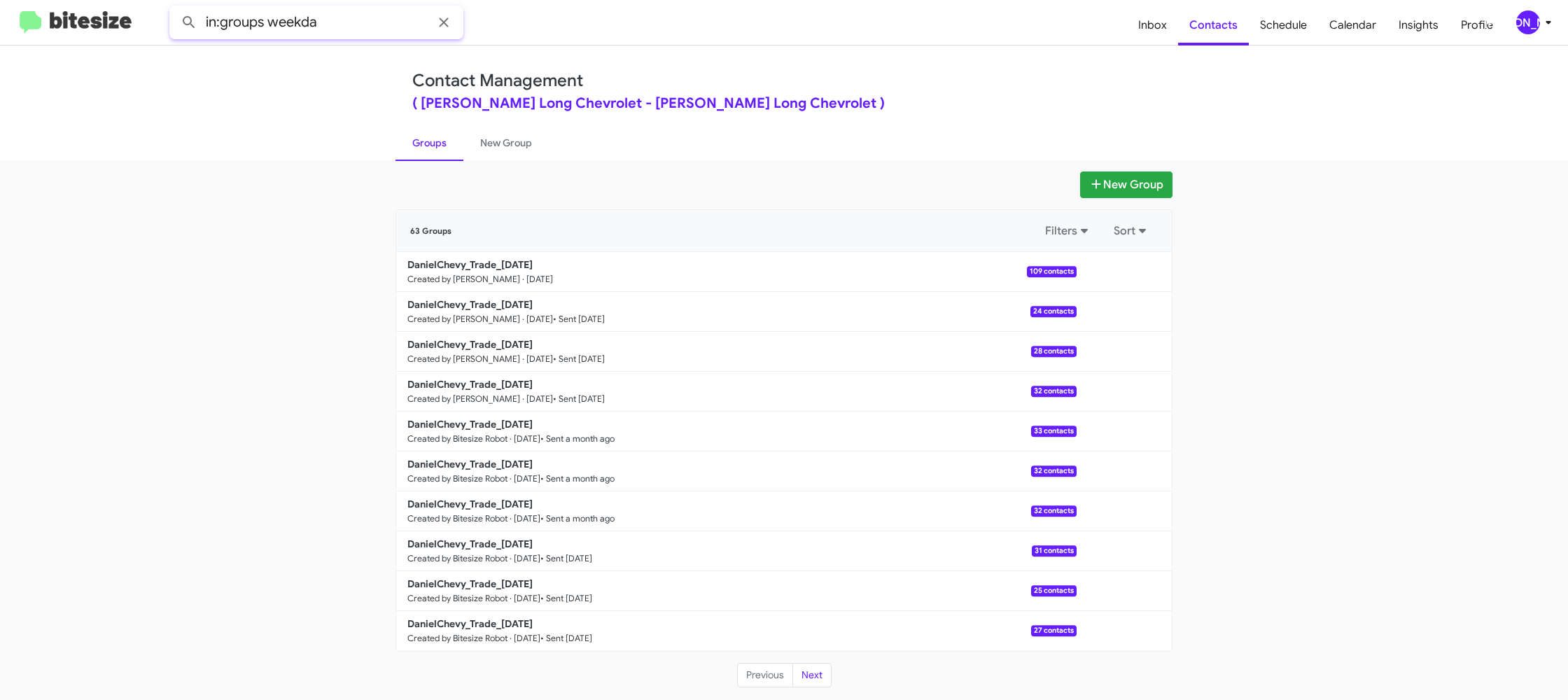
type input "in:groups weekda"
click at [175, 9] on button at bounding box center [189, 23] width 28 height 28
click at [500, 142] on link "New Group" at bounding box center [506, 142] width 86 height 36
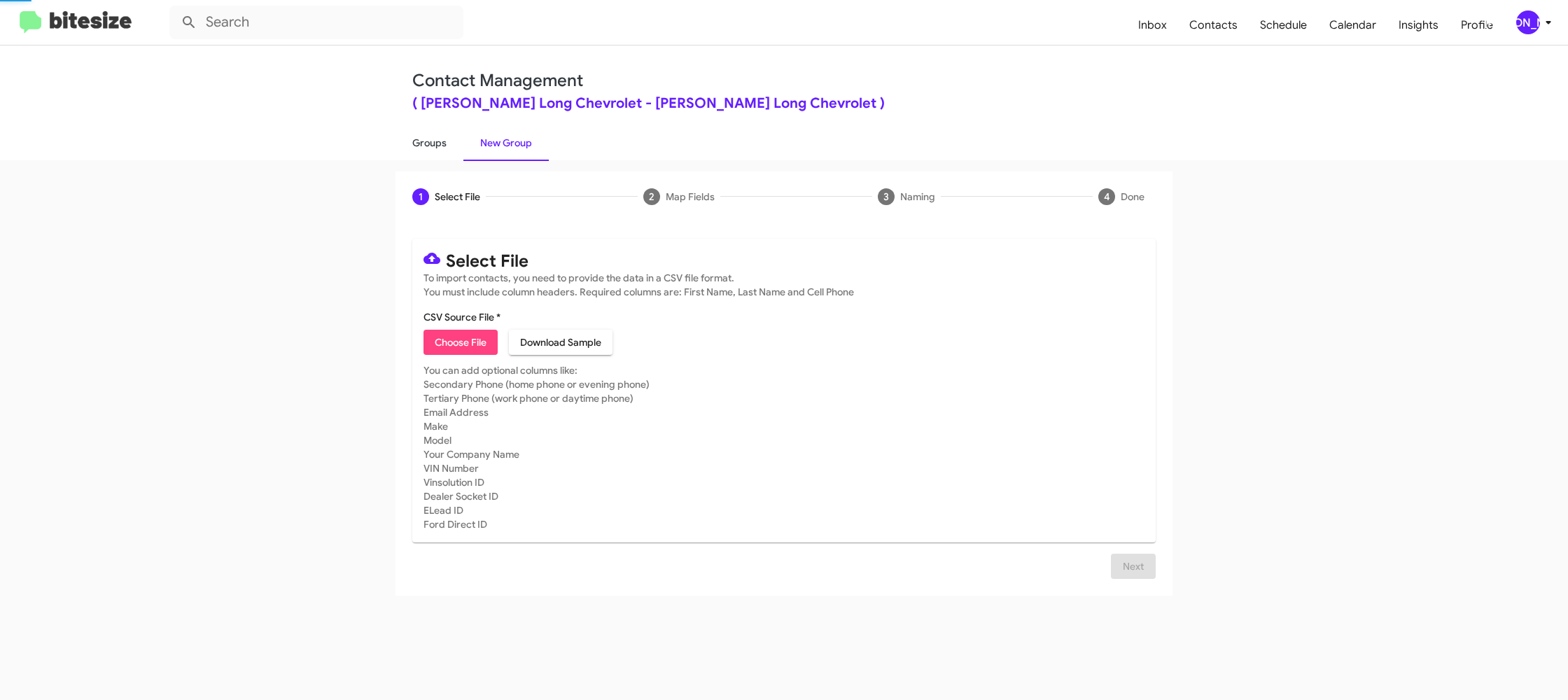
click at [425, 143] on link "Groups" at bounding box center [429, 142] width 68 height 36
type input "in:groups"
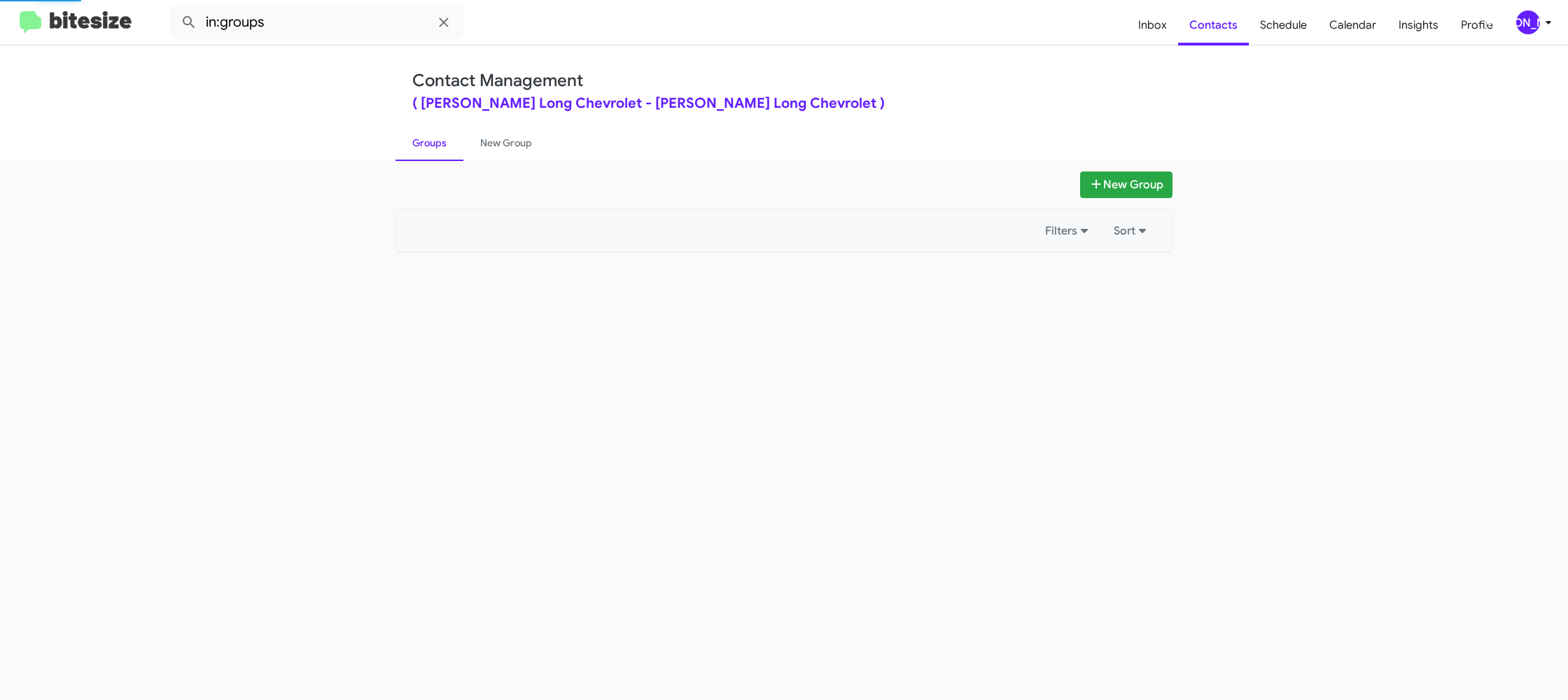
click at [425, 143] on link "Groups" at bounding box center [429, 142] width 68 height 36
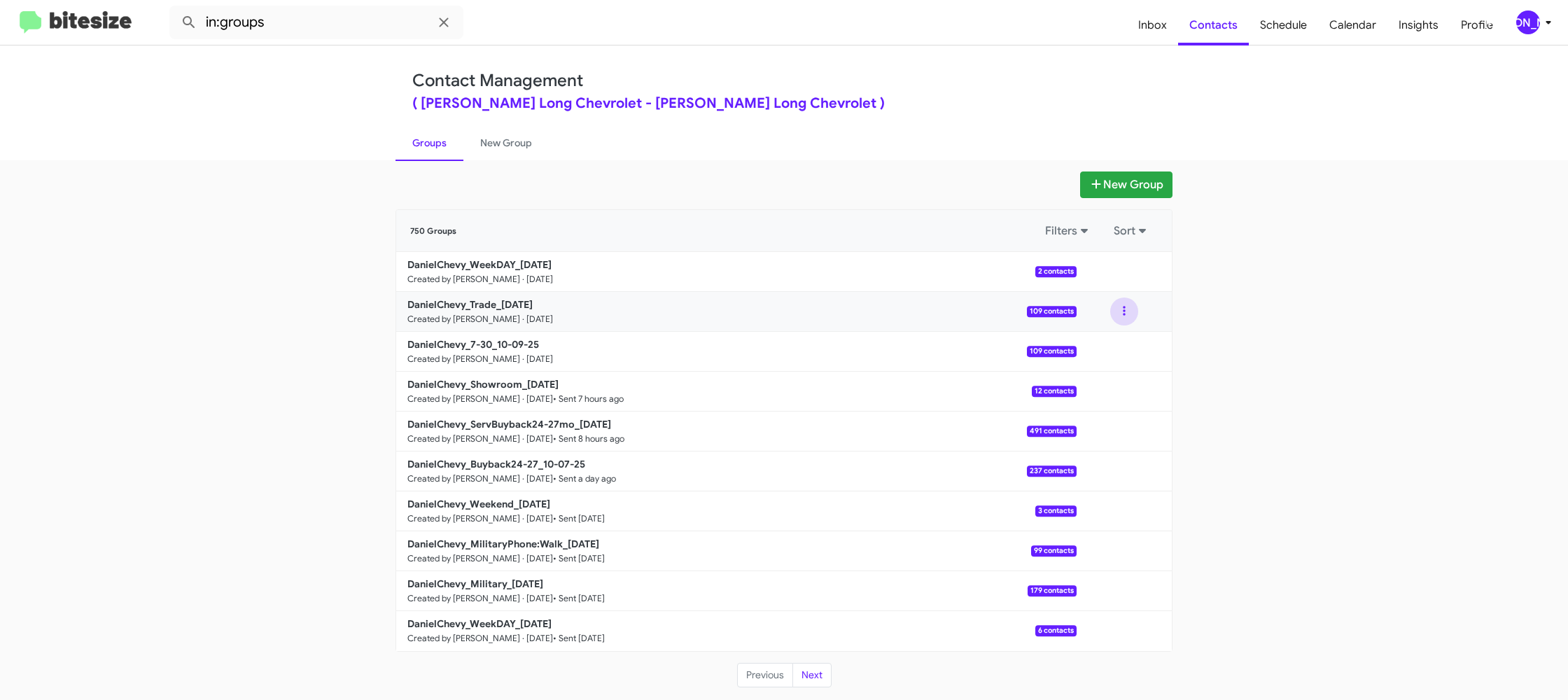
click at [1120, 312] on button at bounding box center [1124, 312] width 28 height 28
click at [1094, 383] on button "Archive" at bounding box center [1082, 383] width 112 height 34
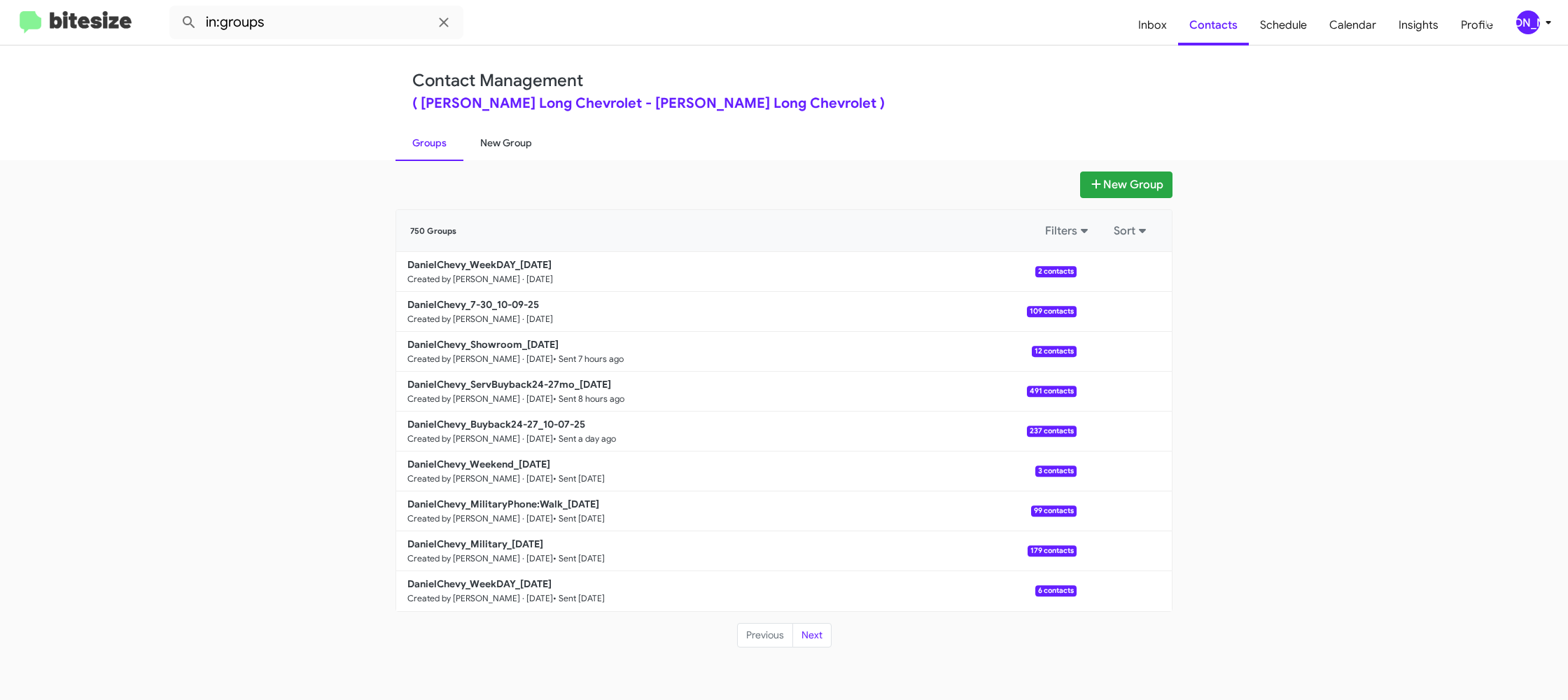
click at [505, 145] on link "New Group" at bounding box center [506, 142] width 86 height 36
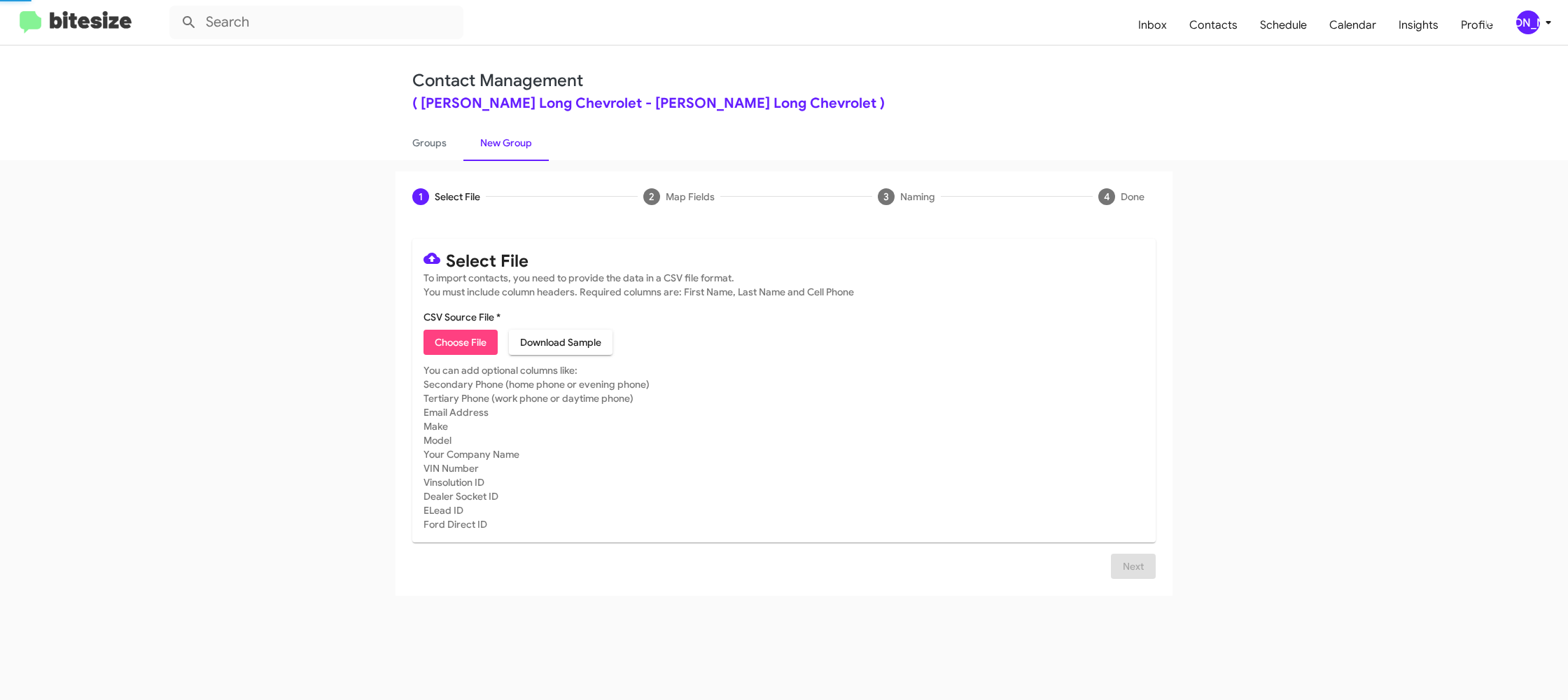
click at [505, 145] on link "New Group" at bounding box center [506, 142] width 86 height 36
drag, startPoint x: 505, startPoint y: 145, endPoint x: 474, endPoint y: 358, distance: 215.2
click at [503, 147] on link "New Group" at bounding box center [506, 142] width 86 height 36
click at [470, 345] on span "Choose File" at bounding box center [460, 342] width 52 height 26
type input "DanielChevy_Trade_10-09-25"
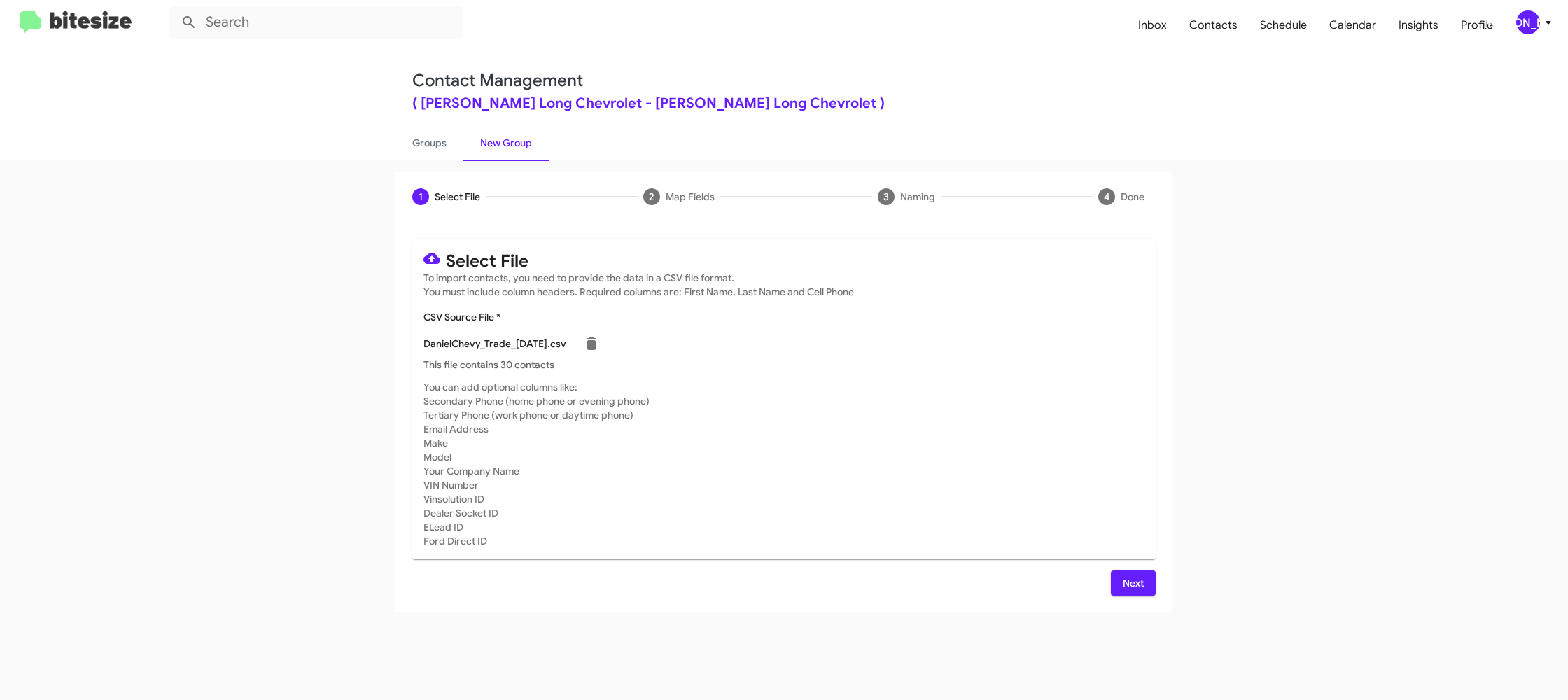
drag, startPoint x: 846, startPoint y: 409, endPoint x: 871, endPoint y: 440, distance: 39.8
click at [847, 409] on mat-card-subtitle "You can add optional columns like: Secondary Phone (home phone or evening phone…" at bounding box center [784, 463] width 720 height 168
click at [1120, 573] on button "Next" at bounding box center [1133, 583] width 45 height 26
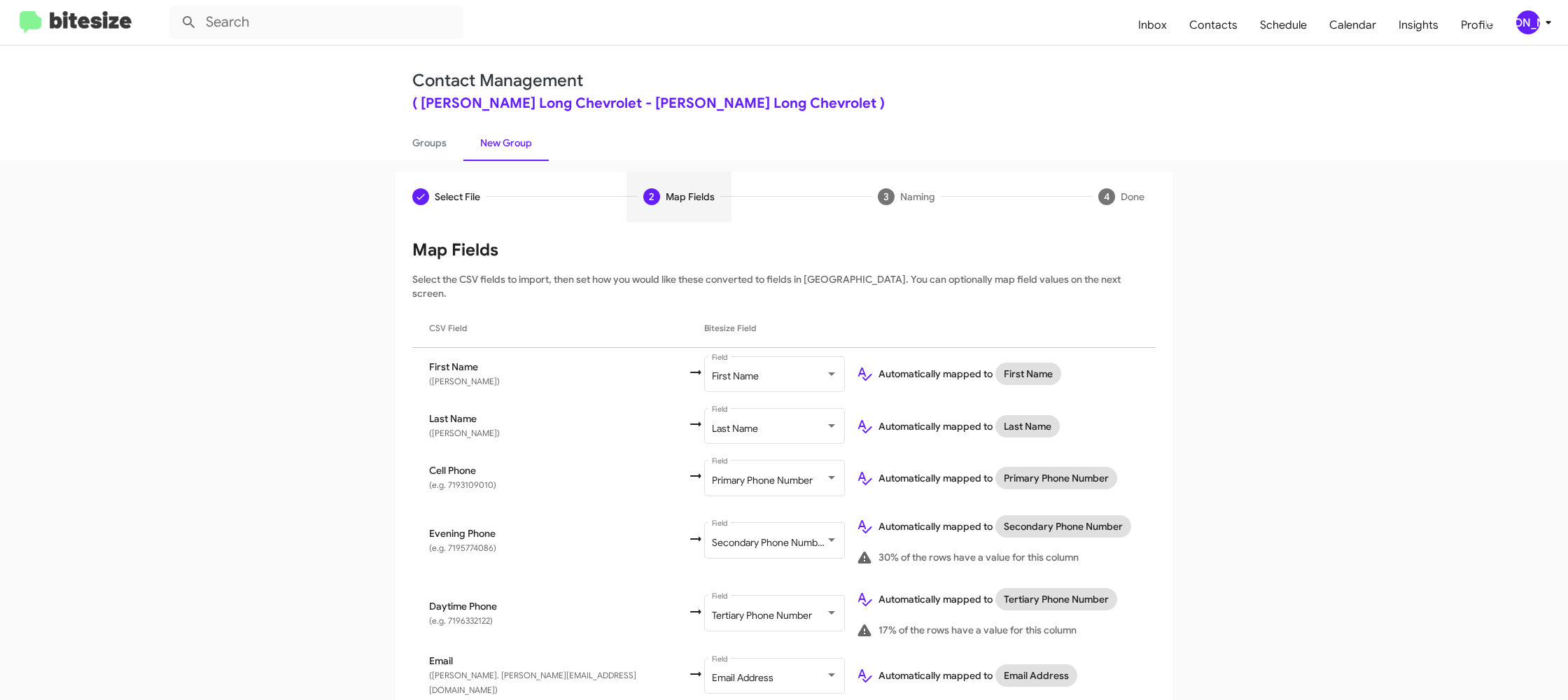
click at [1527, 14] on div "[PERSON_NAME]" at bounding box center [1527, 22] width 24 height 24
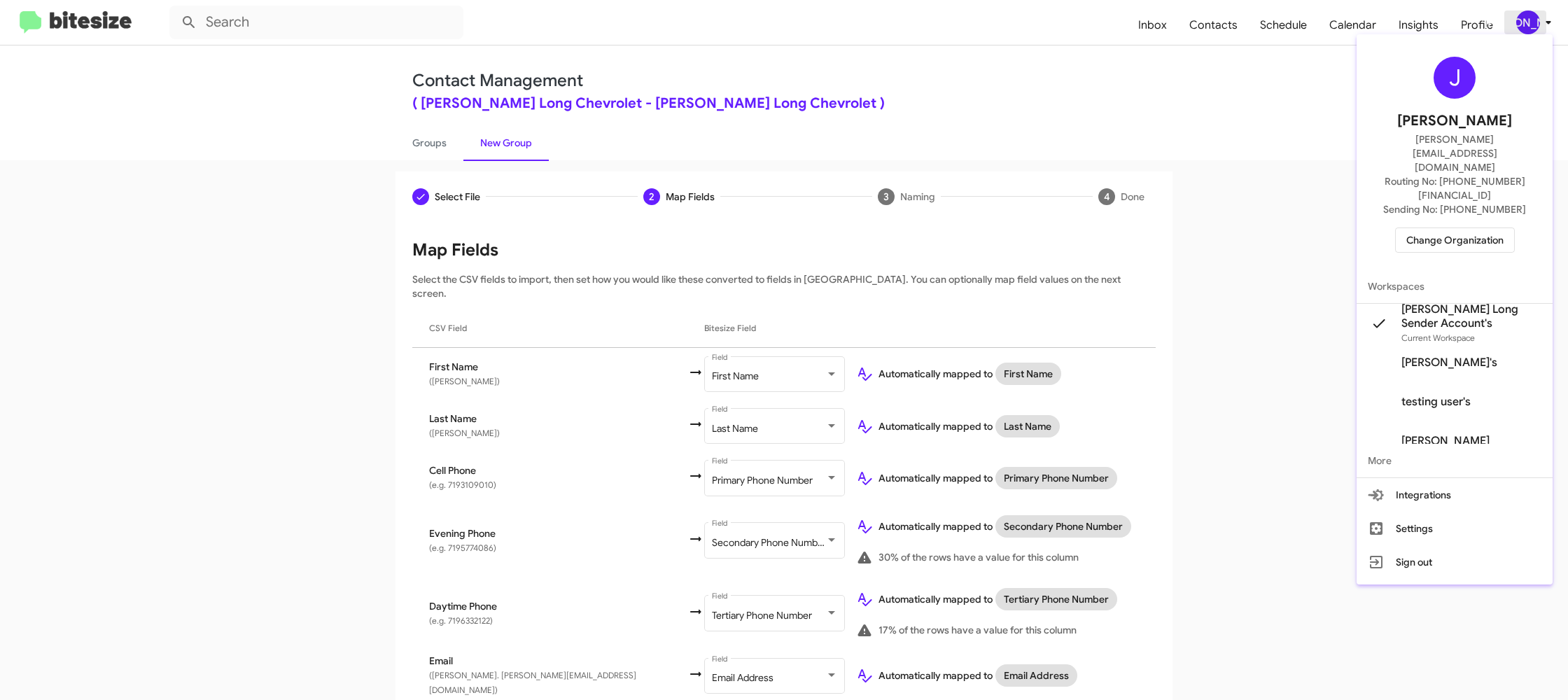
click at [1527, 14] on div at bounding box center [784, 350] width 1568 height 700
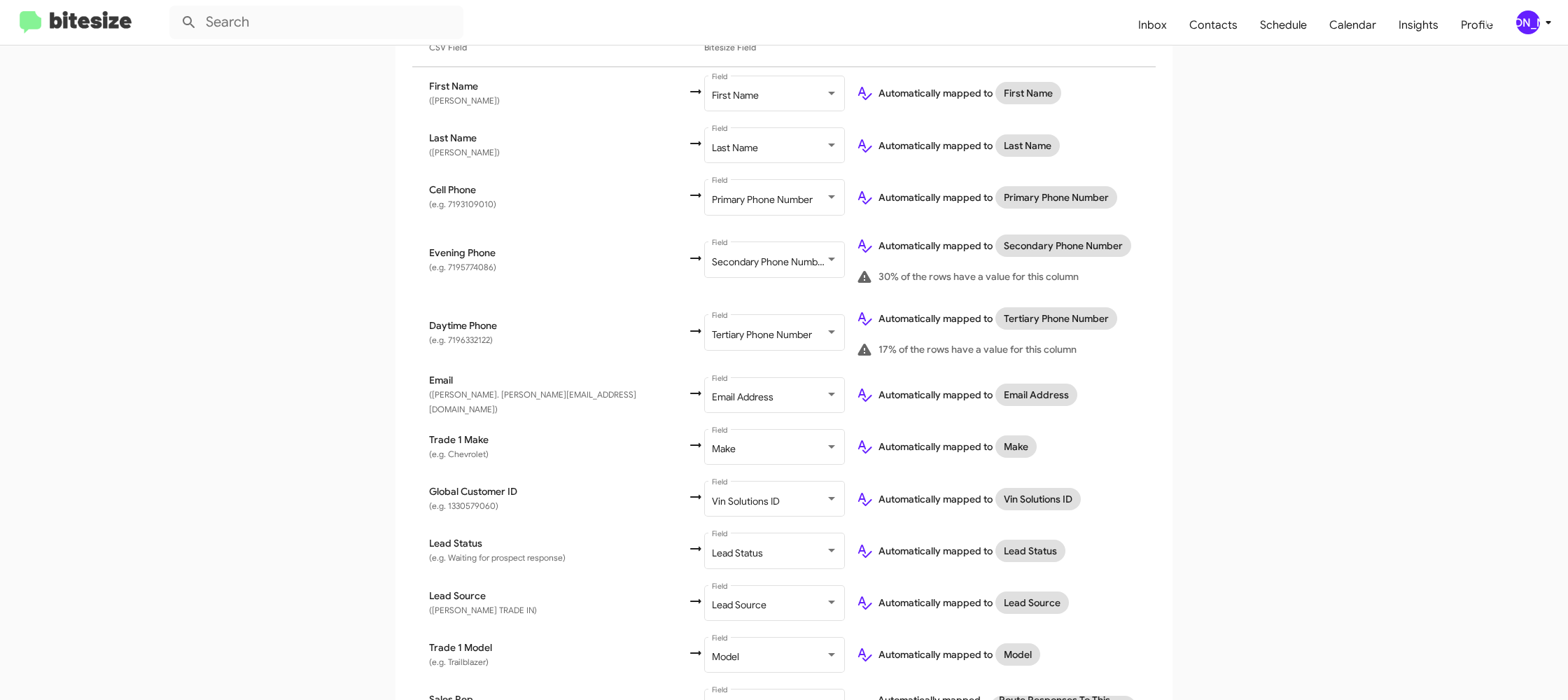
scroll to position [461, 0]
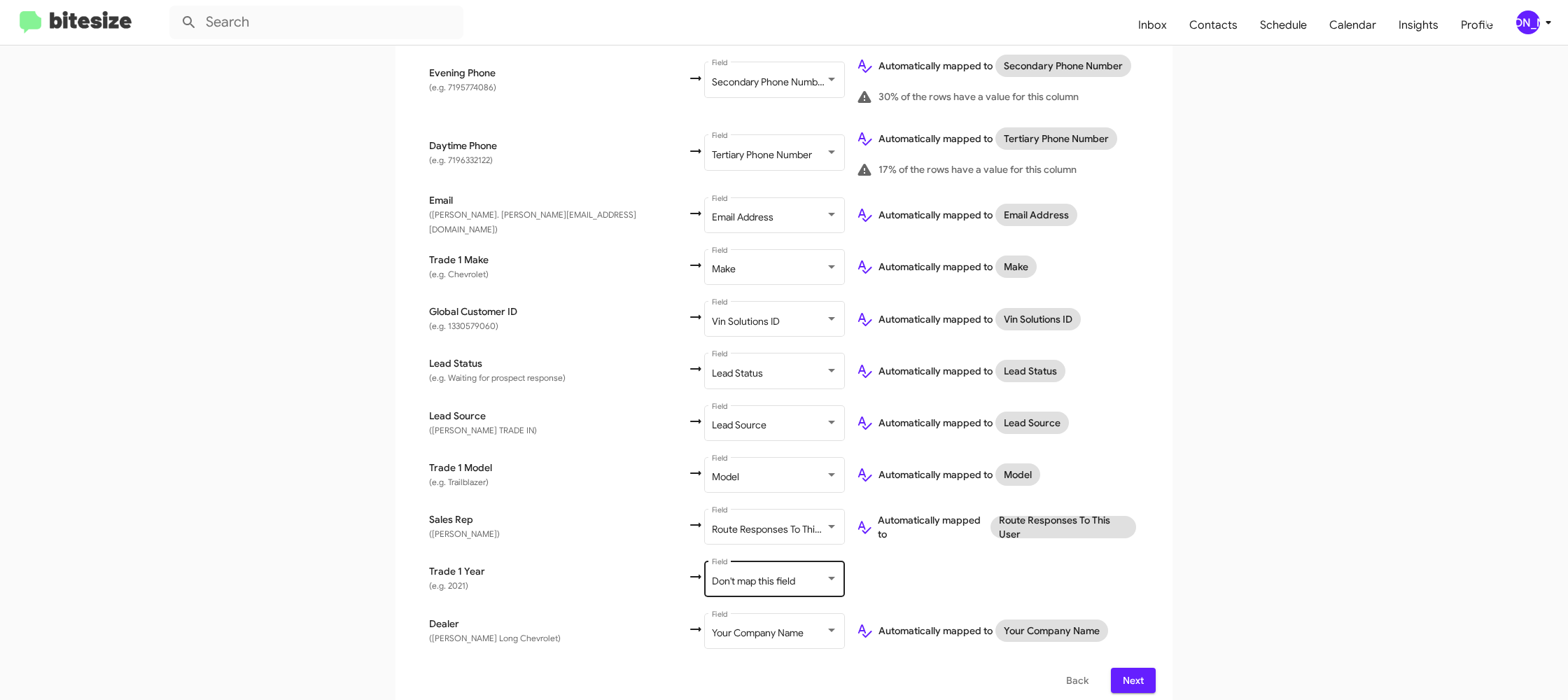
click at [712, 563] on div "Don't map this field Field" at bounding box center [774, 578] width 126 height 39
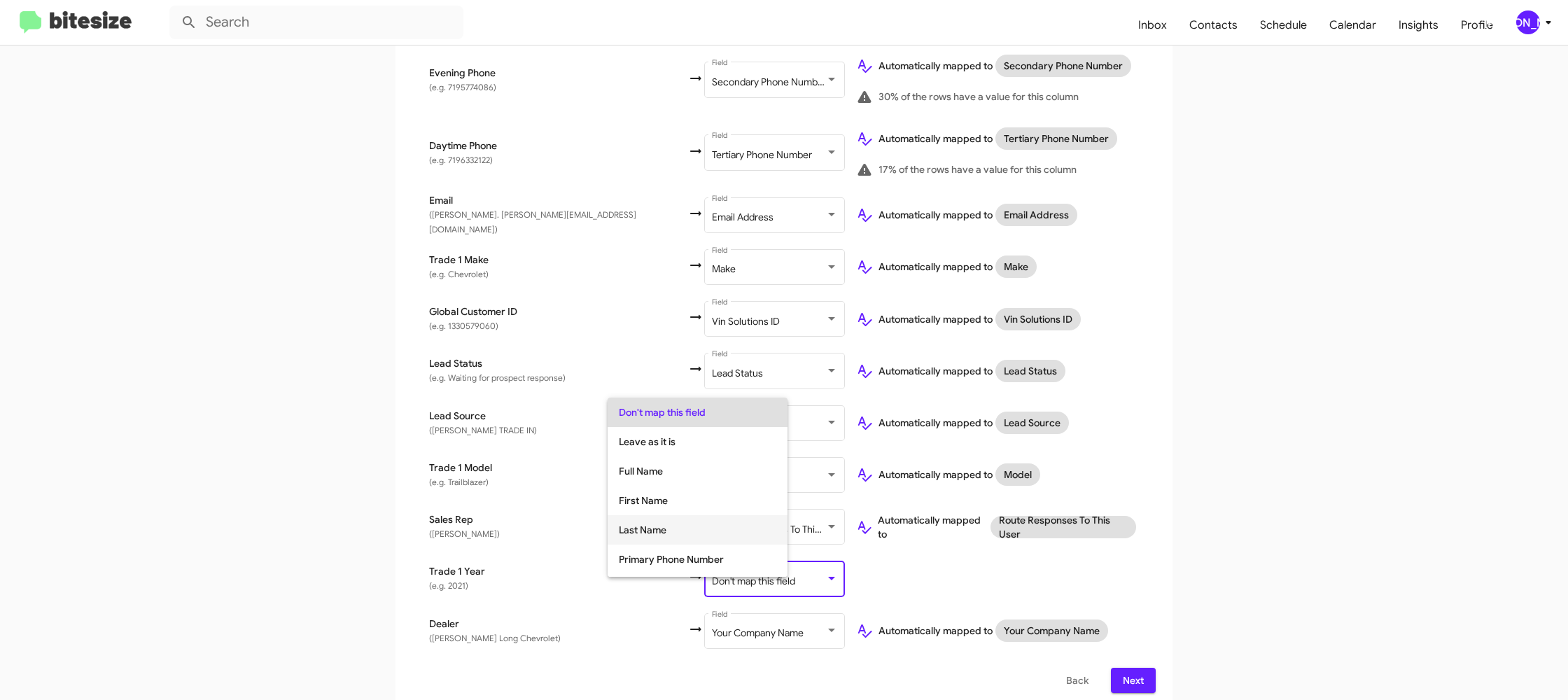
scroll to position [526, 0]
click at [657, 532] on span "Year" at bounding box center [697, 532] width 157 height 29
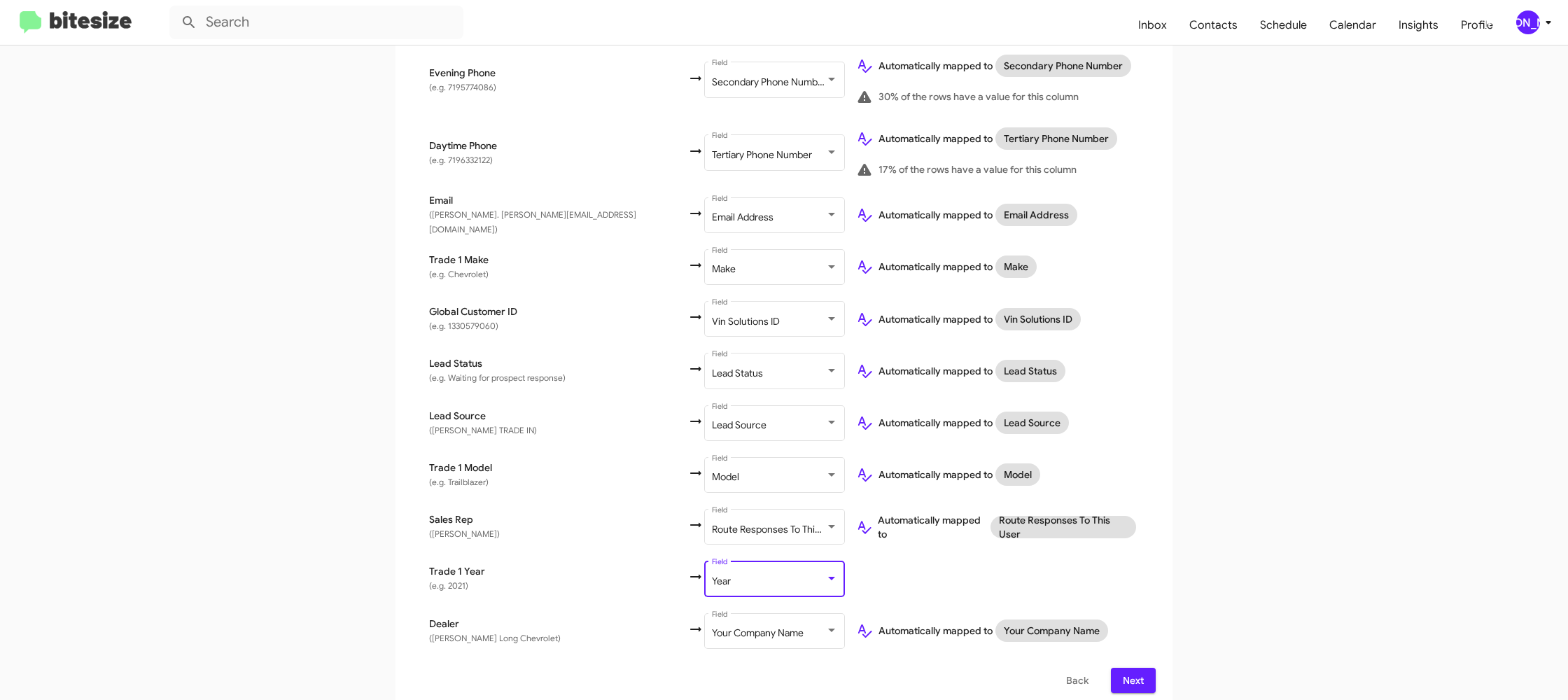
click at [1192, 522] on app-new-group "Select File 2 Map Fields 3 Naming 4 Done Select File To import contacts, you ne…" at bounding box center [784, 211] width 1568 height 999
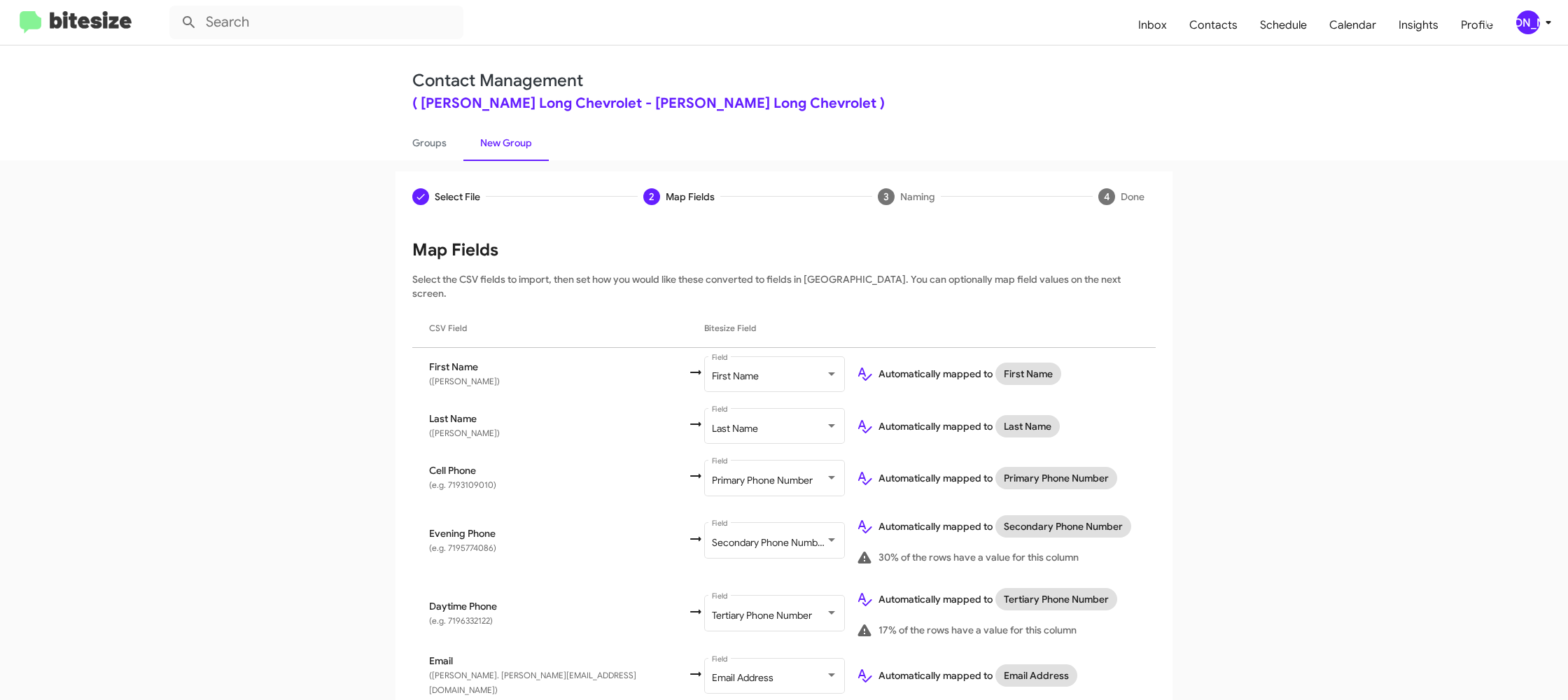
scroll to position [461, 0]
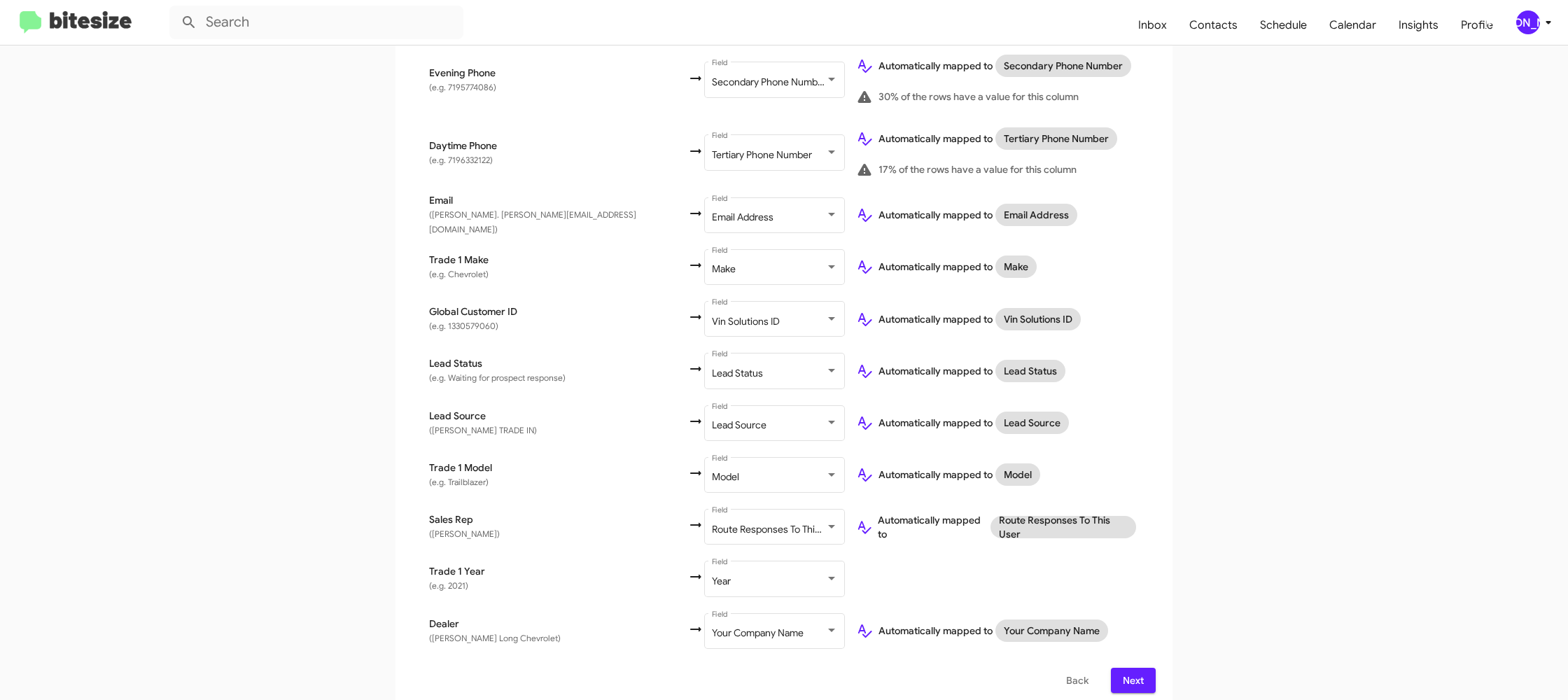
click at [1534, 23] on div "[PERSON_NAME]" at bounding box center [1527, 22] width 24 height 24
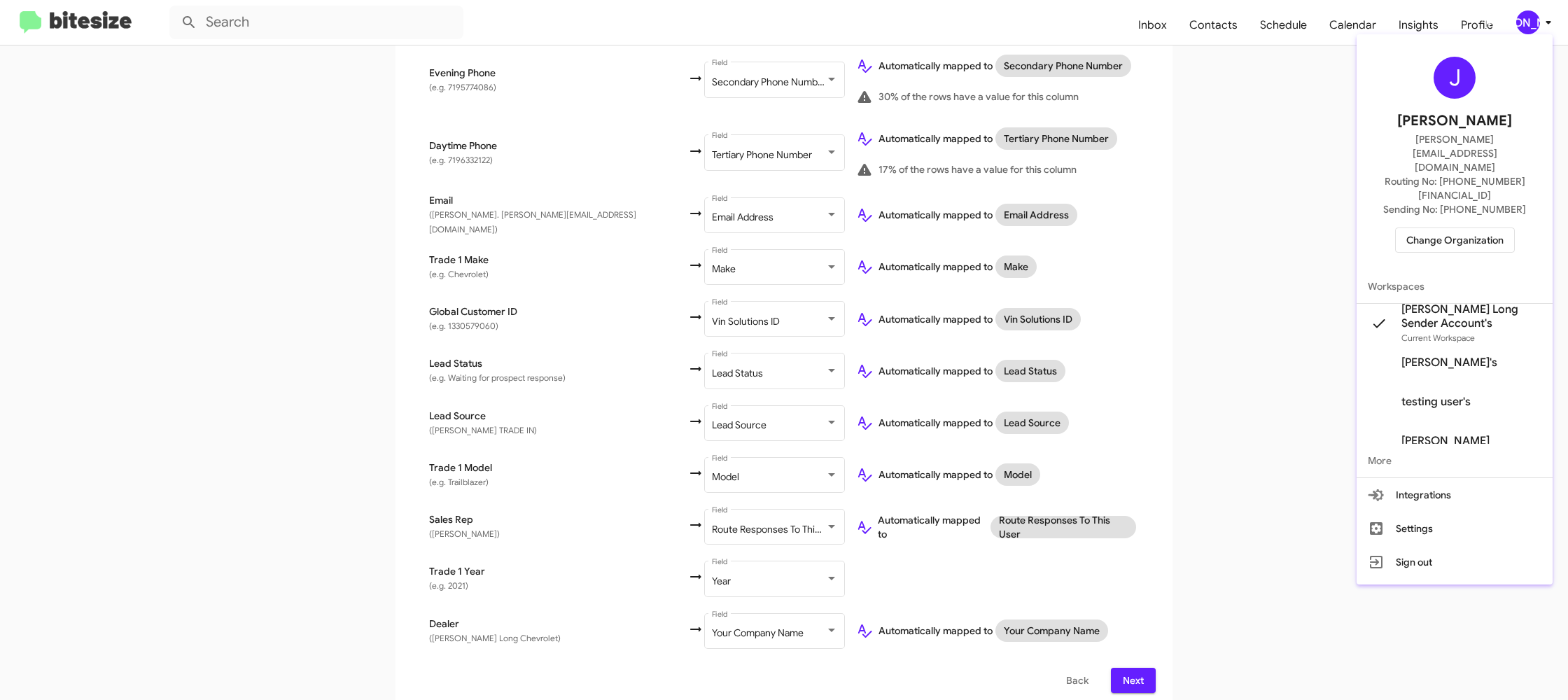
drag, startPoint x: 1534, startPoint y: 23, endPoint x: 1506, endPoint y: 26, distance: 28.2
click at [1534, 23] on div at bounding box center [784, 350] width 1568 height 700
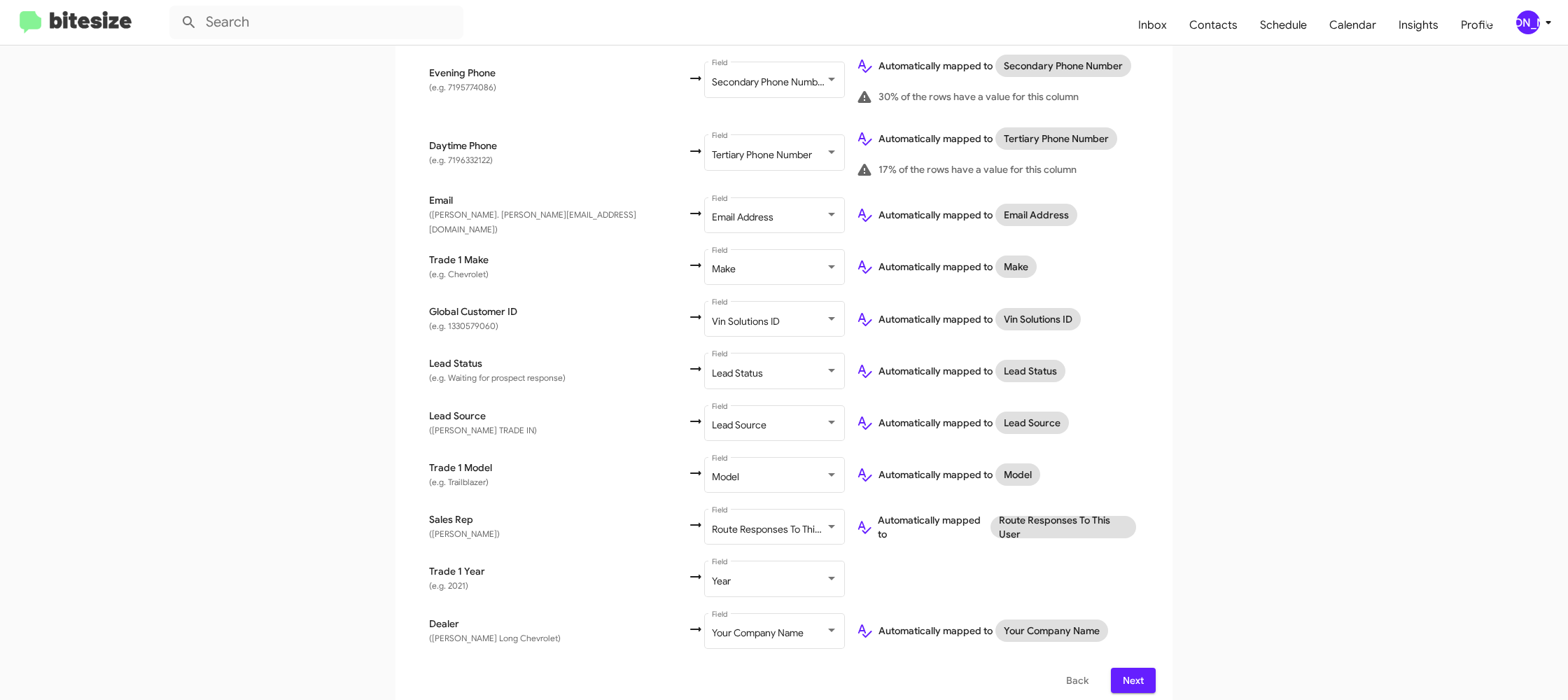
click at [1141, 667] on span "Next" at bounding box center [1133, 680] width 22 height 26
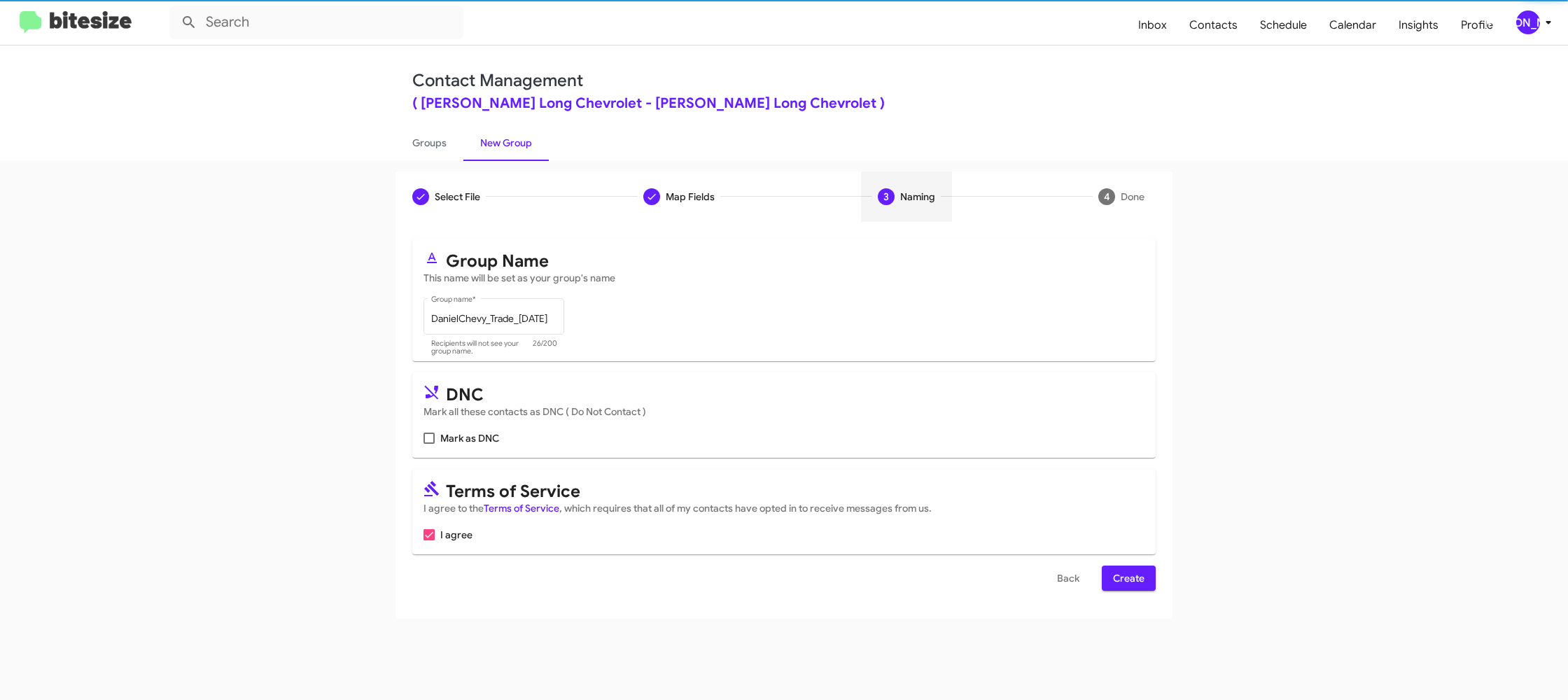
scroll to position [0, 0]
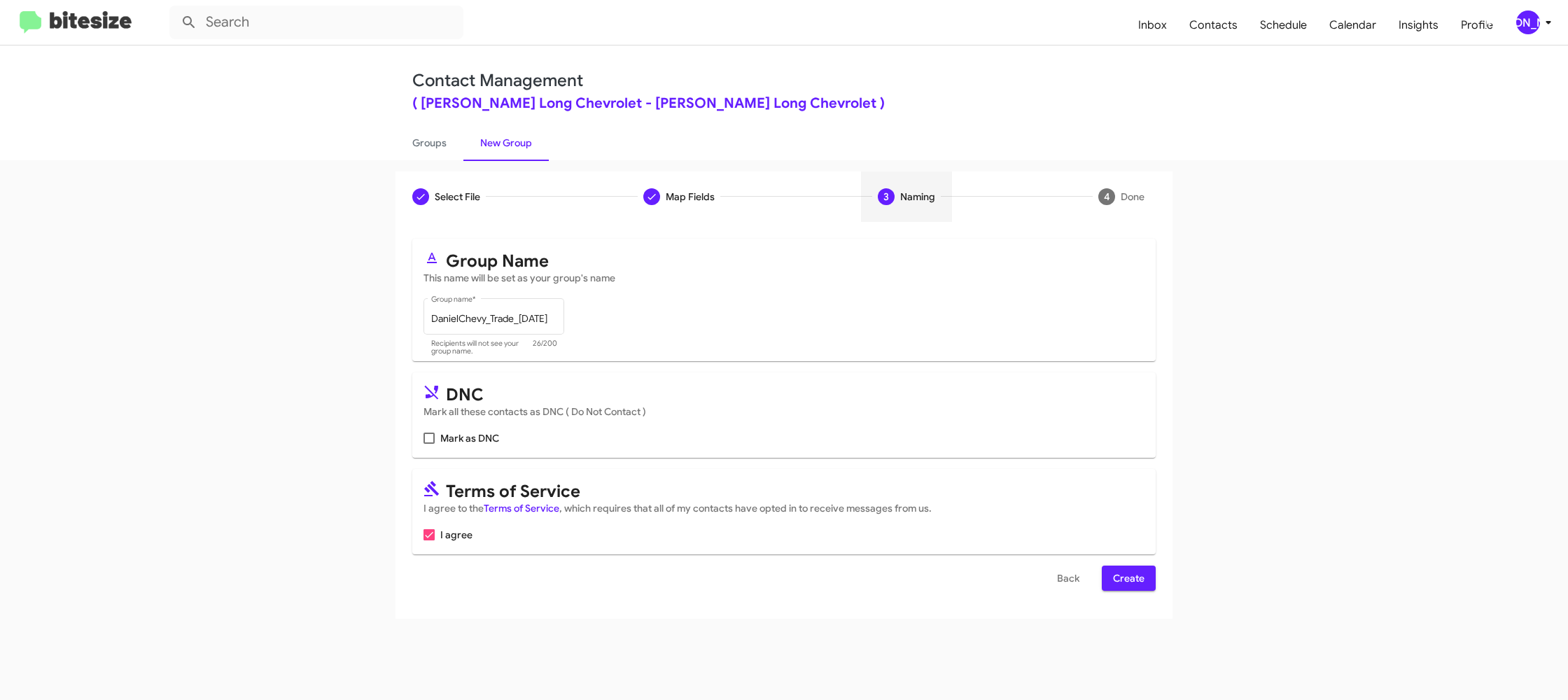
click at [1129, 582] on span "Create" at bounding box center [1128, 577] width 32 height 26
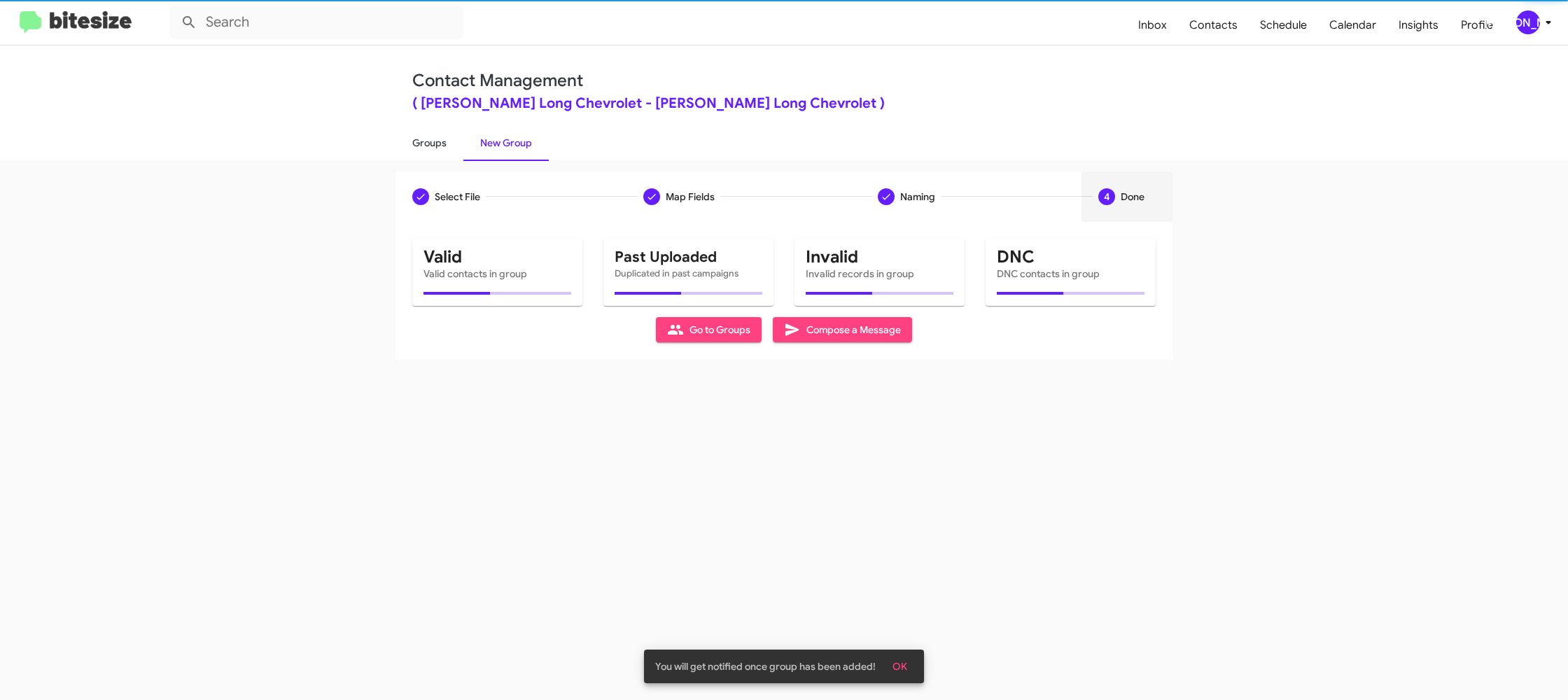
click at [420, 142] on link "Groups" at bounding box center [429, 142] width 68 height 36
type input "in:groups"
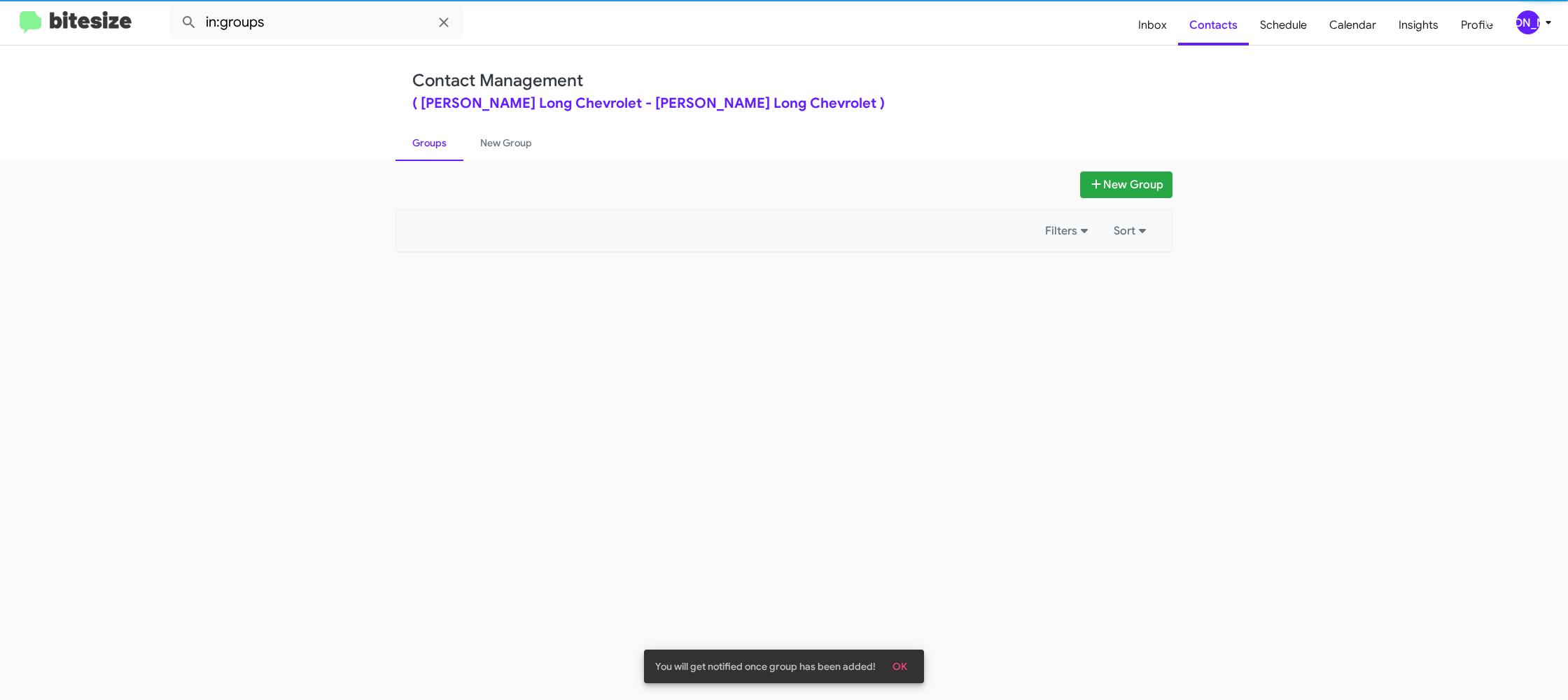
click at [420, 141] on link "Groups" at bounding box center [429, 142] width 68 height 36
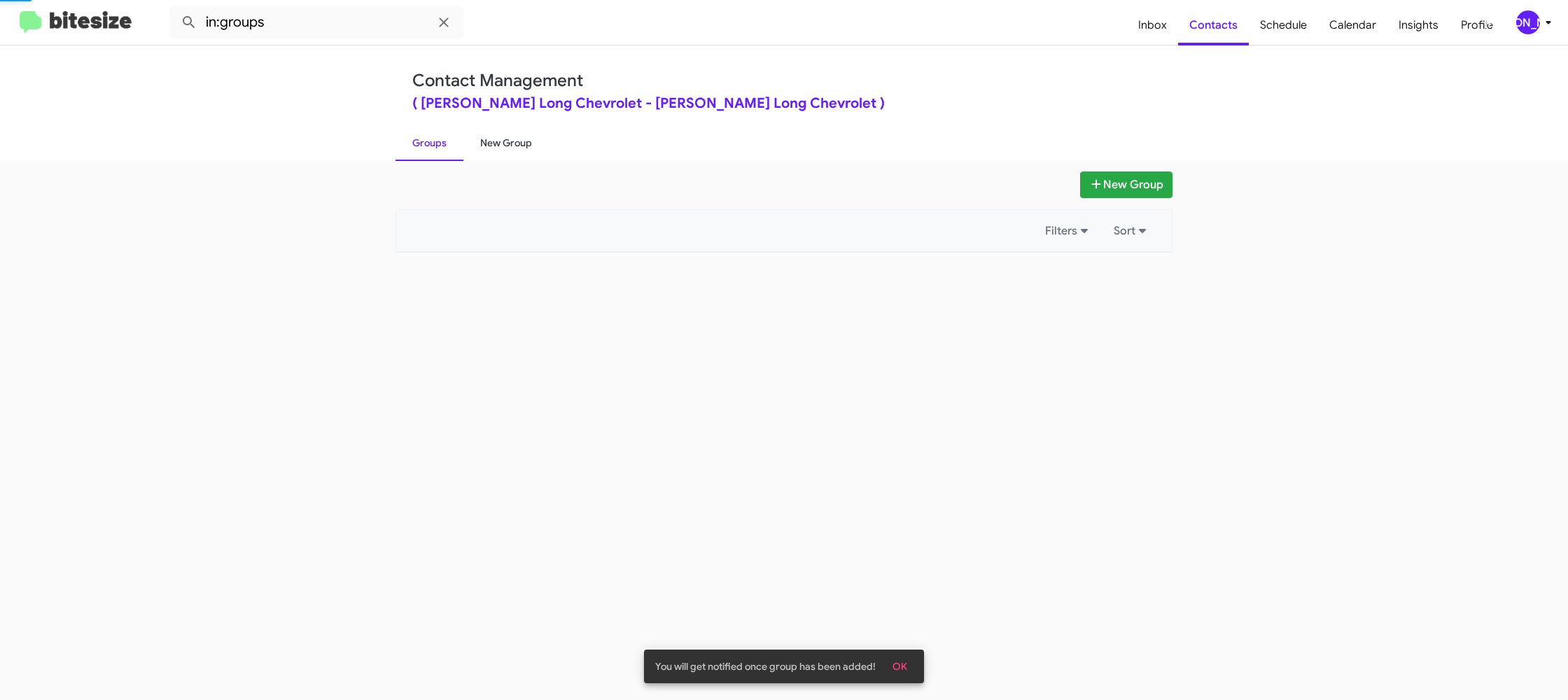
drag, startPoint x: 420, startPoint y: 141, endPoint x: 476, endPoint y: 140, distance: 56.0
click at [422, 141] on link "Groups" at bounding box center [429, 142] width 68 height 36
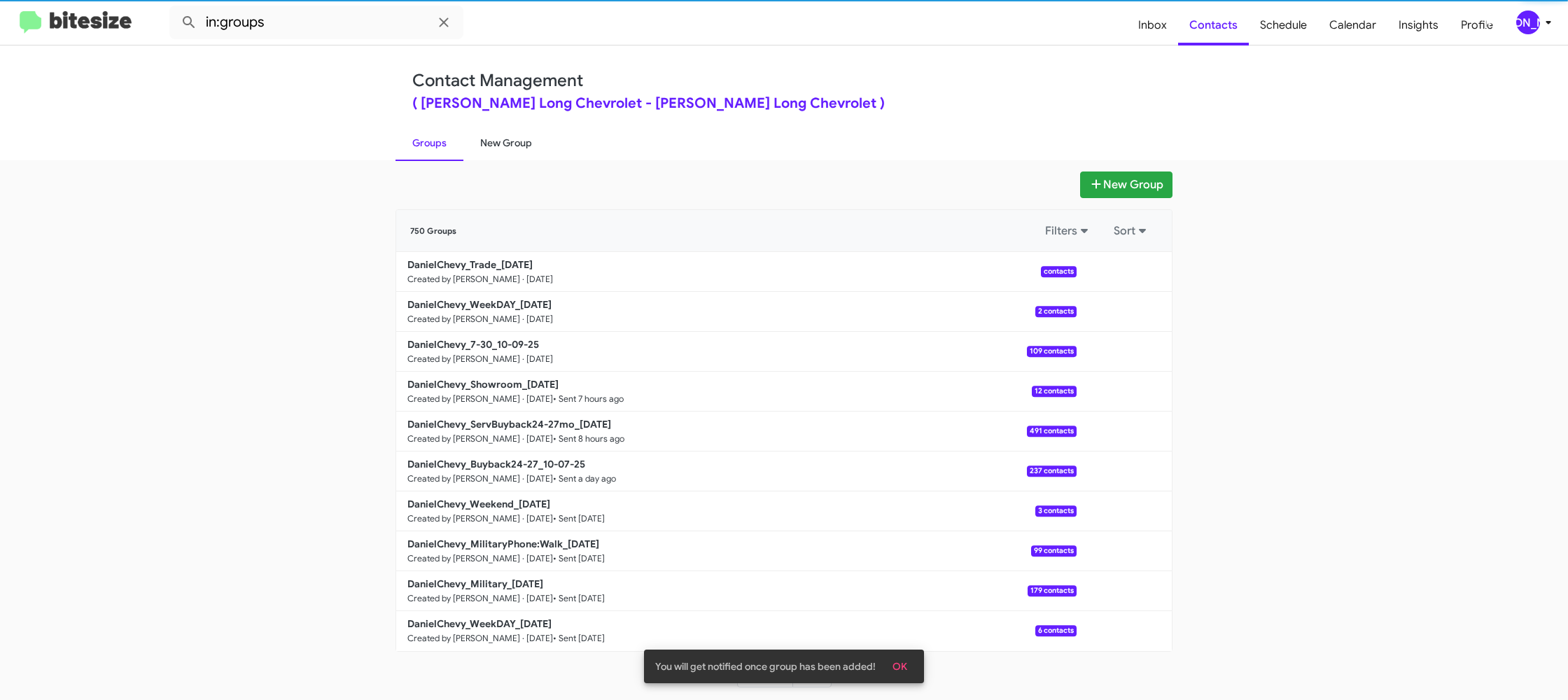
click at [476, 140] on link "New Group" at bounding box center [506, 142] width 86 height 36
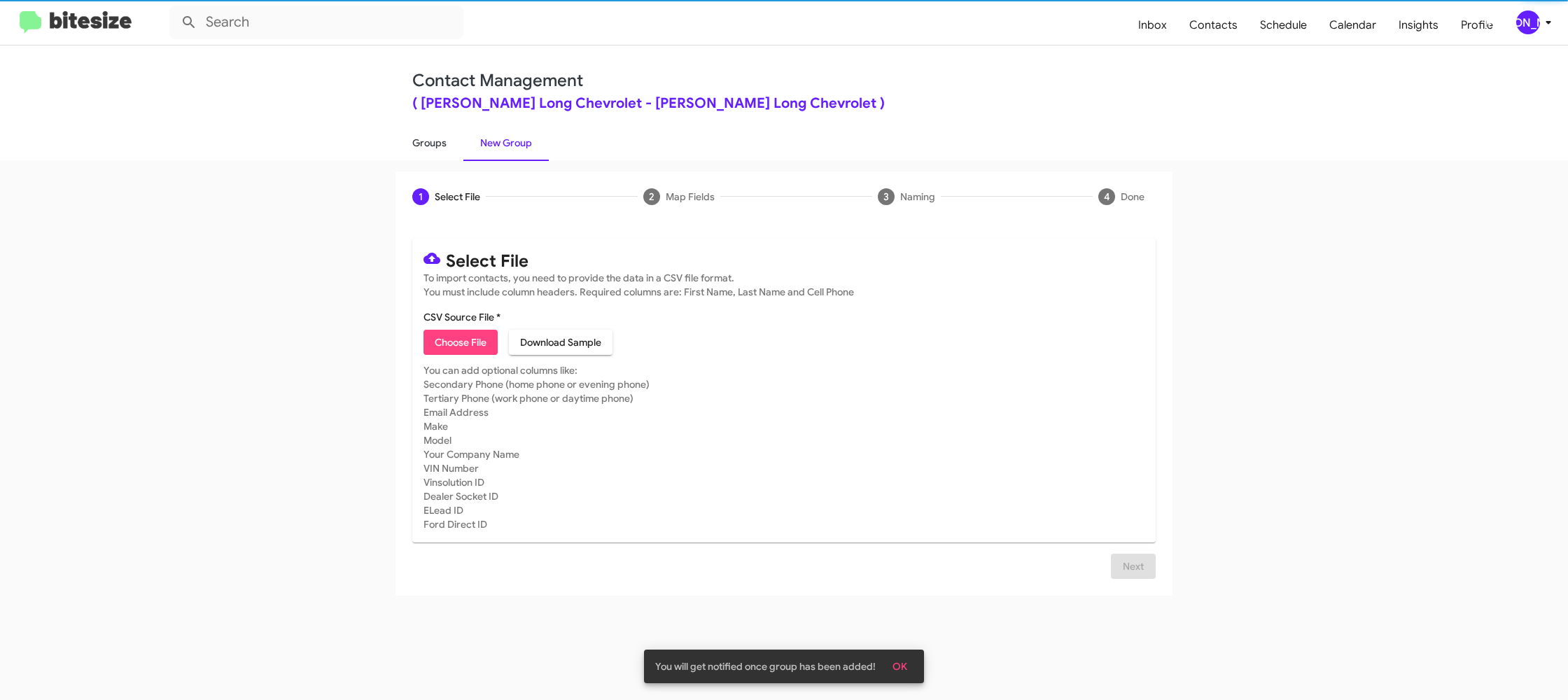
click at [437, 145] on link "Groups" at bounding box center [429, 142] width 68 height 36
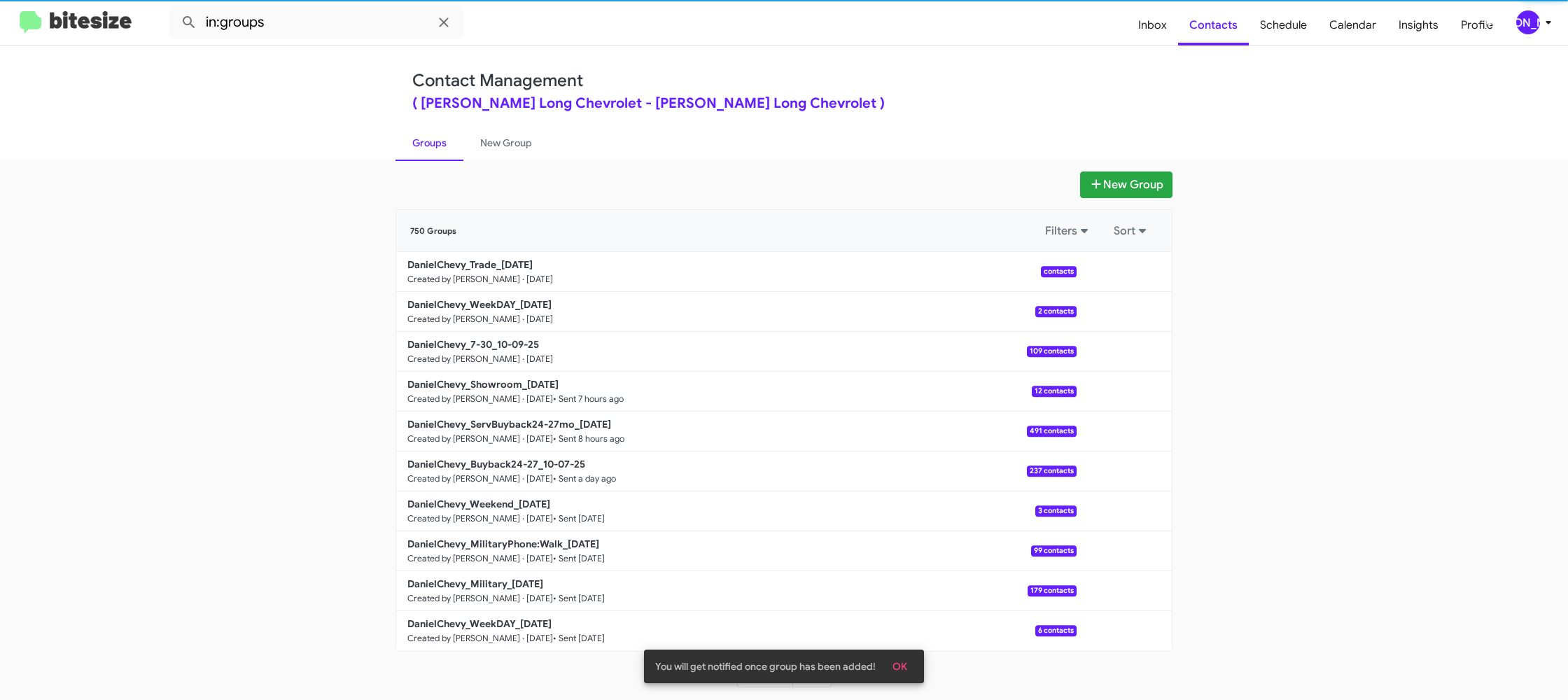
click at [350, 38] on mat-toolbar "in:groups Inbox Contacts Schedule Calendar Insights Profile JA" at bounding box center [784, 22] width 1568 height 45
click at [350, 34] on input "in:groups" at bounding box center [316, 22] width 294 height 34
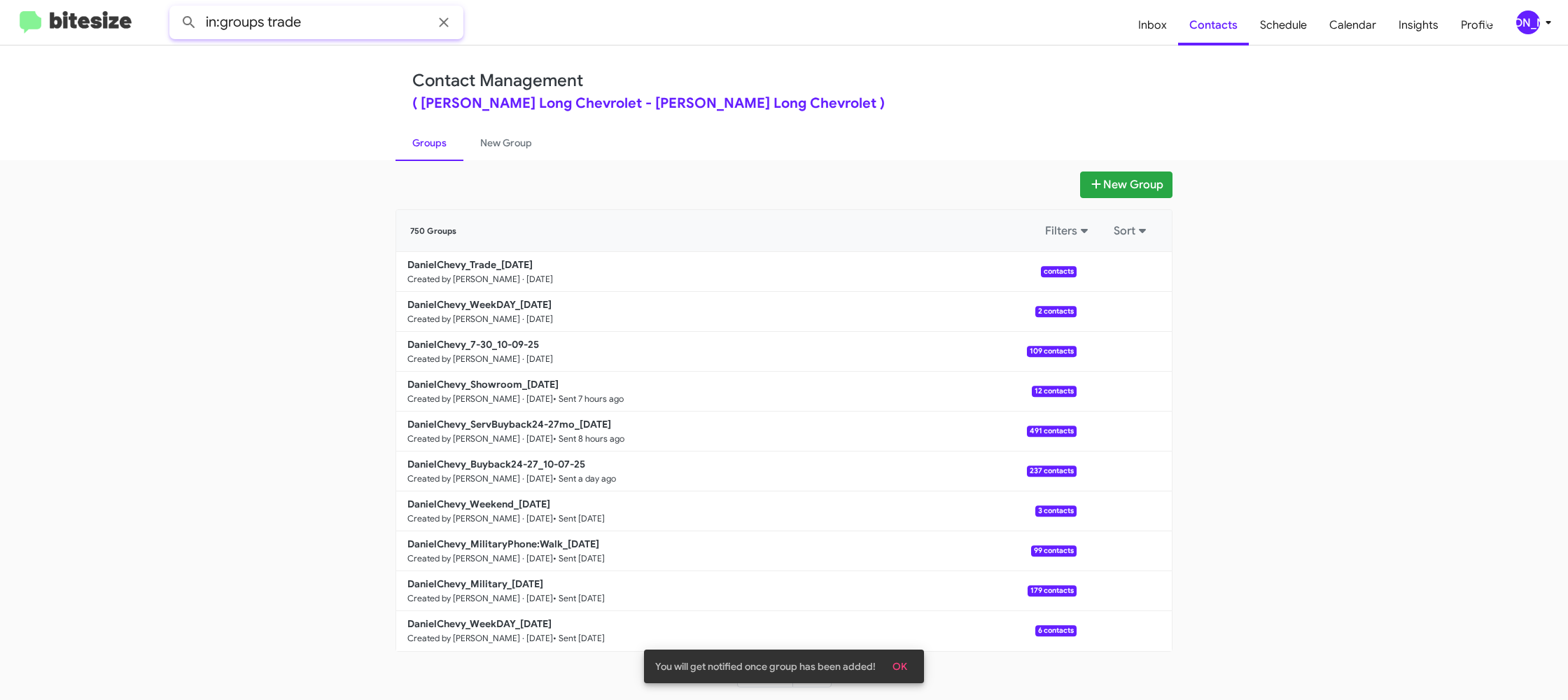
type input "in:groups trade"
click at [175, 9] on button at bounding box center [189, 23] width 28 height 28
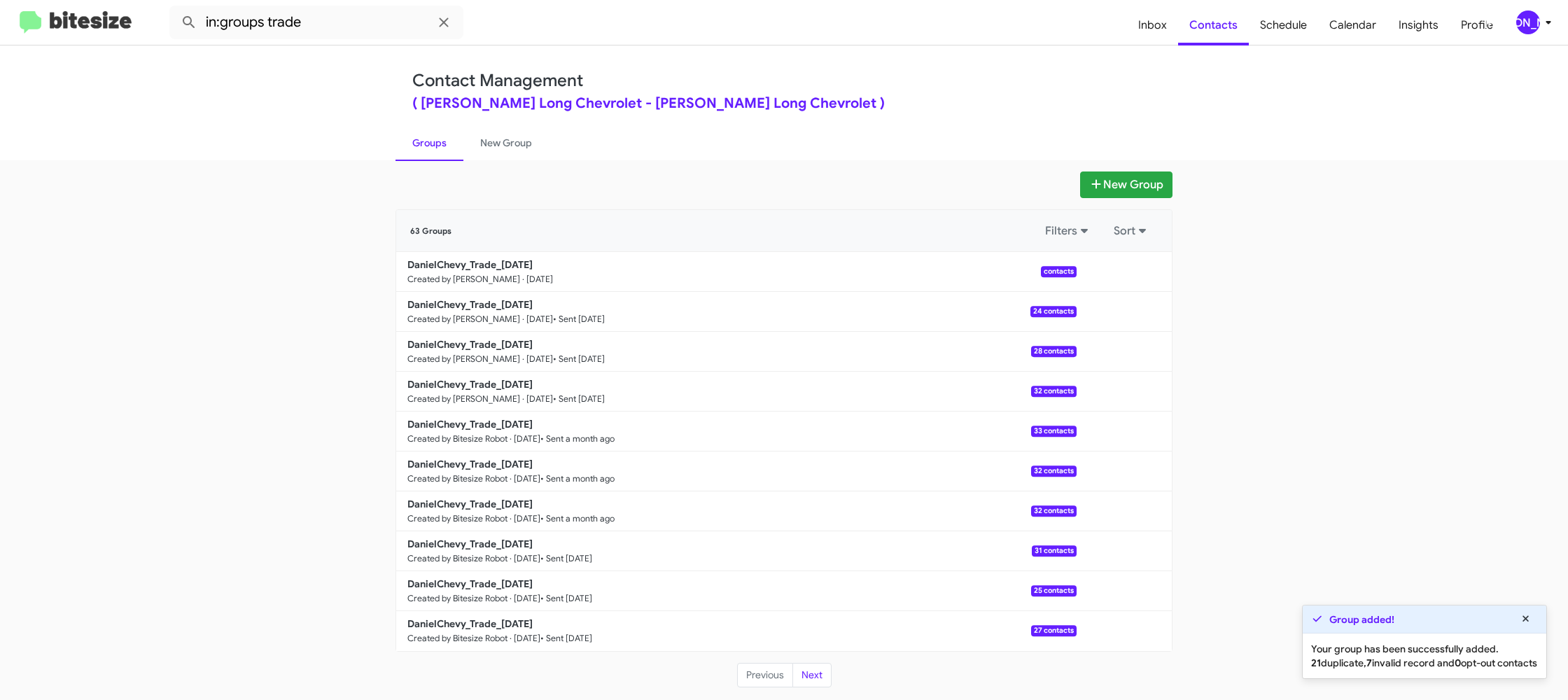
drag, startPoint x: 488, startPoint y: 145, endPoint x: 452, endPoint y: 143, distance: 36.1
click at [488, 145] on link "New Group" at bounding box center [506, 142] width 86 height 36
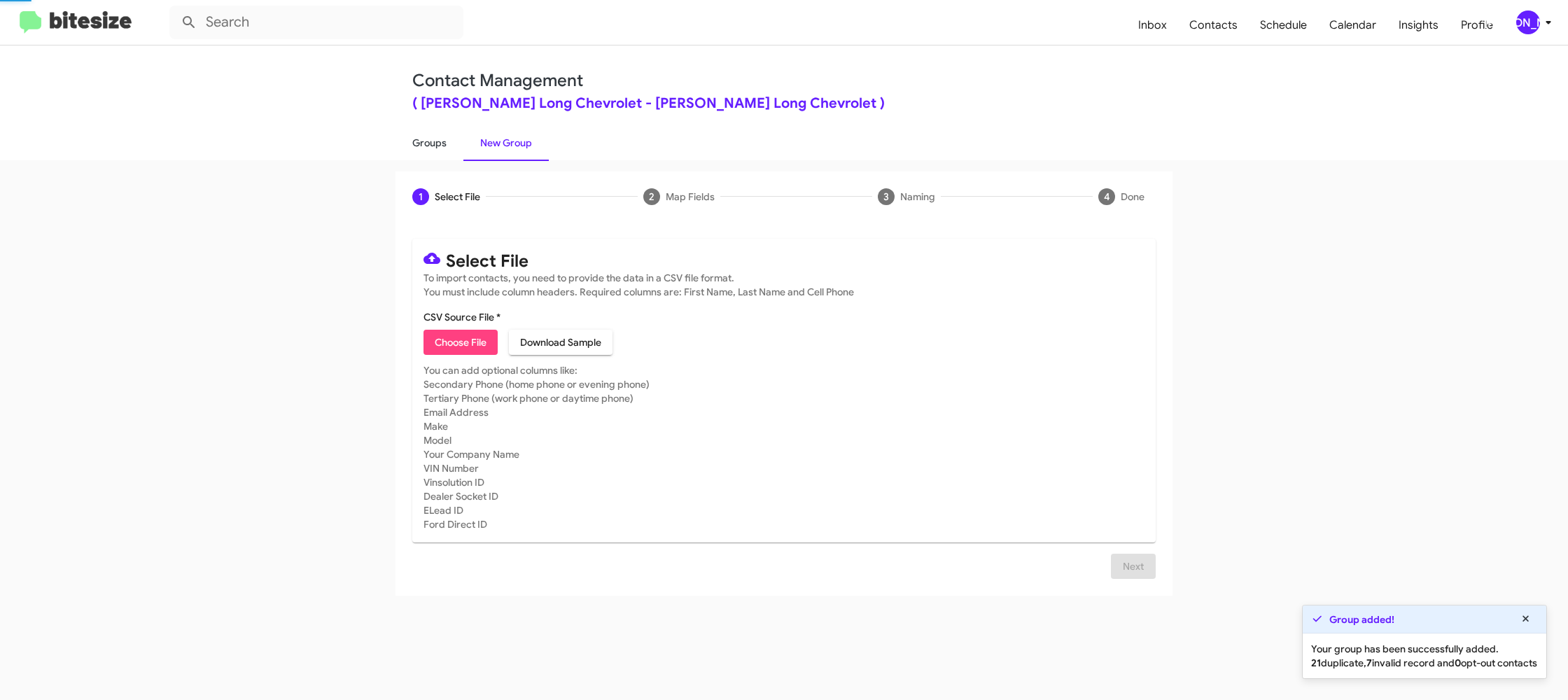
click at [437, 142] on link "Groups" at bounding box center [429, 142] width 68 height 36
type input "in:groups"
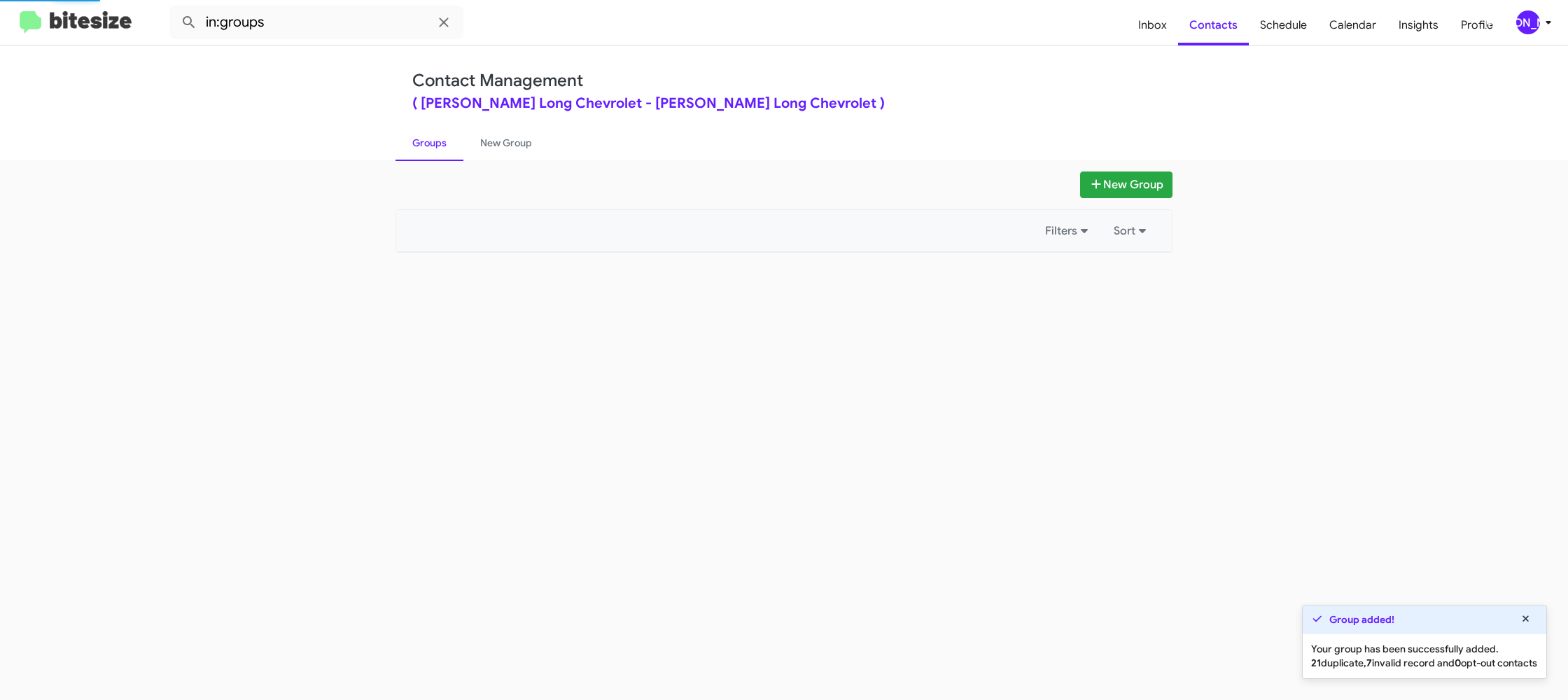
click at [437, 142] on link "Groups" at bounding box center [429, 142] width 68 height 36
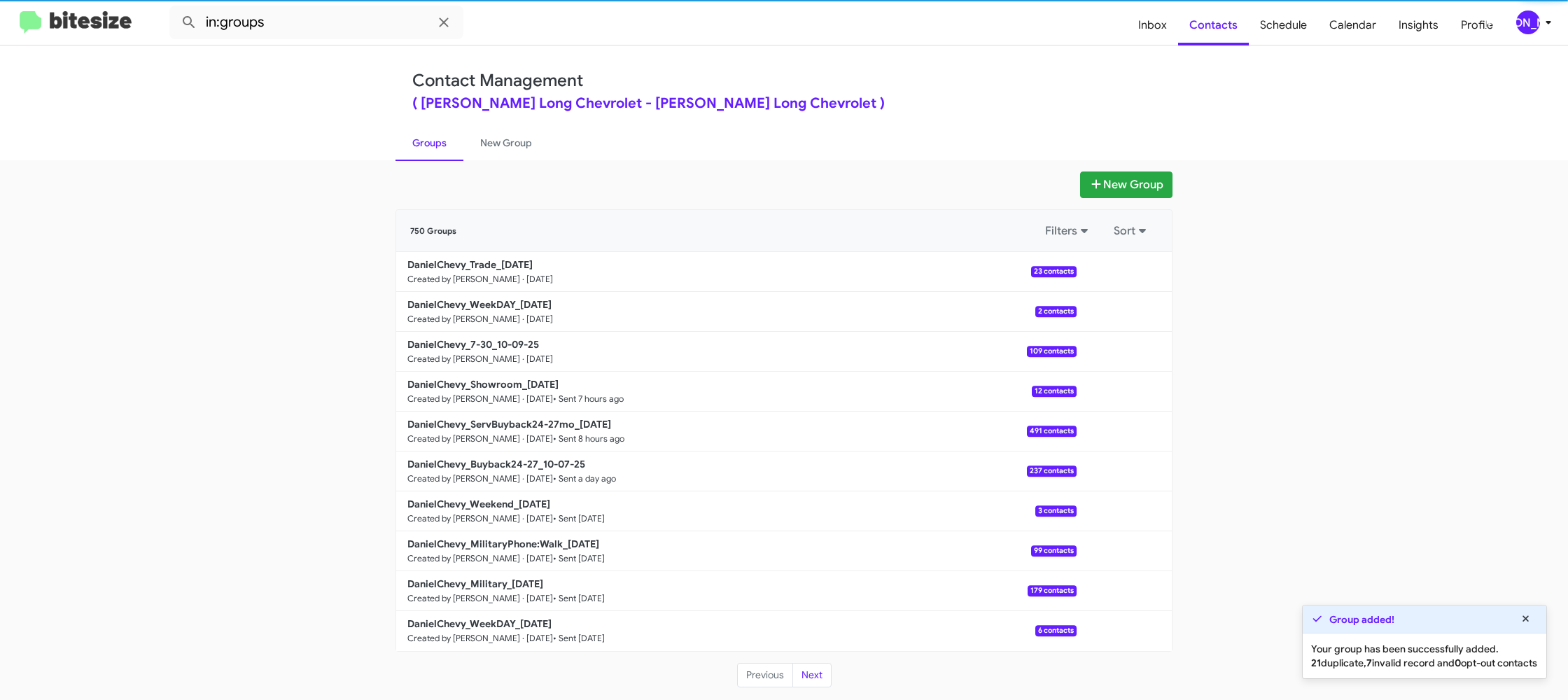
click at [437, 142] on link "Groups" at bounding box center [429, 142] width 68 height 36
drag, startPoint x: 437, startPoint y: 142, endPoint x: 461, endPoint y: 139, distance: 24.2
click at [437, 142] on link "Groups" at bounding box center [429, 142] width 68 height 36
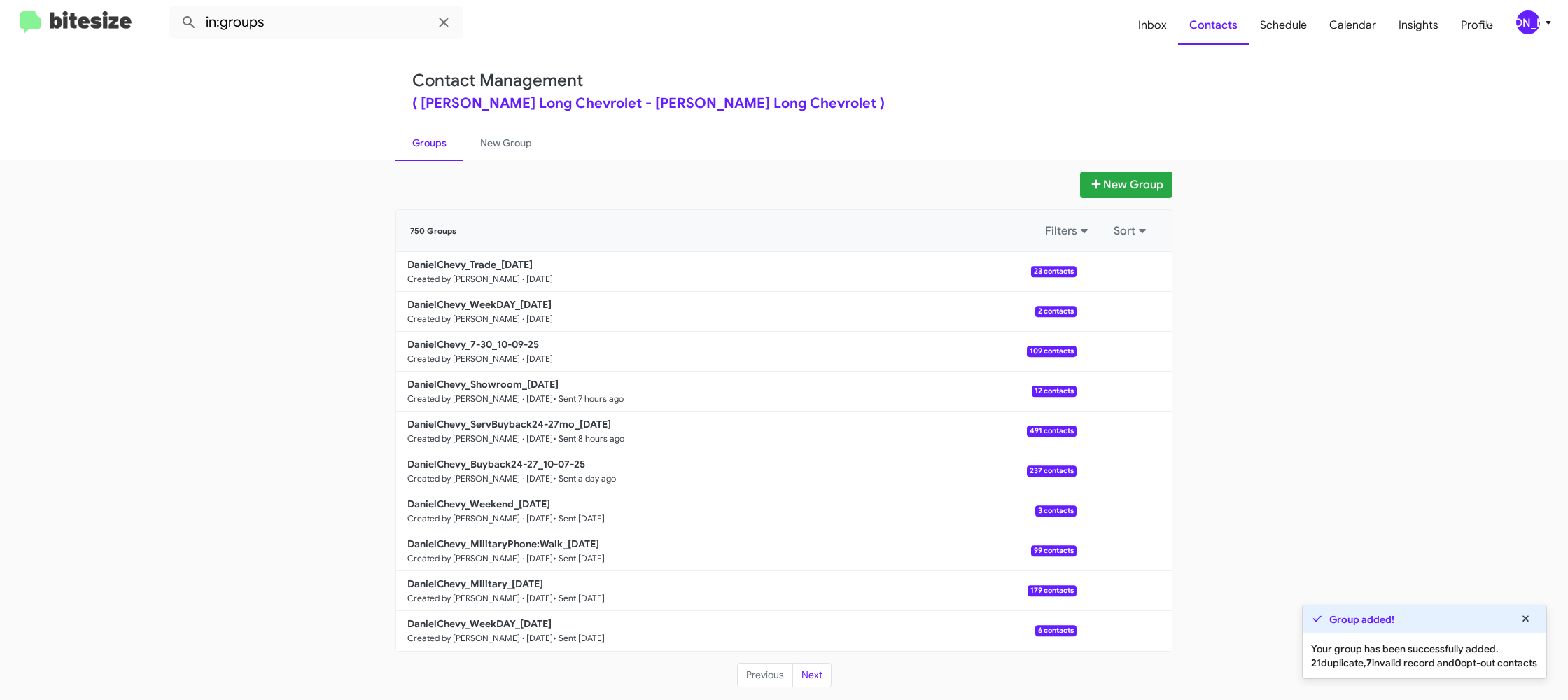
click at [462, 139] on link "Groups" at bounding box center [429, 142] width 68 height 36
click at [419, 139] on link "Groups" at bounding box center [429, 142] width 68 height 36
click at [457, 139] on link "Groups" at bounding box center [429, 142] width 68 height 36
click at [409, 138] on link "Groups" at bounding box center [429, 142] width 68 height 36
click at [489, 139] on link "New Group" at bounding box center [506, 142] width 86 height 36
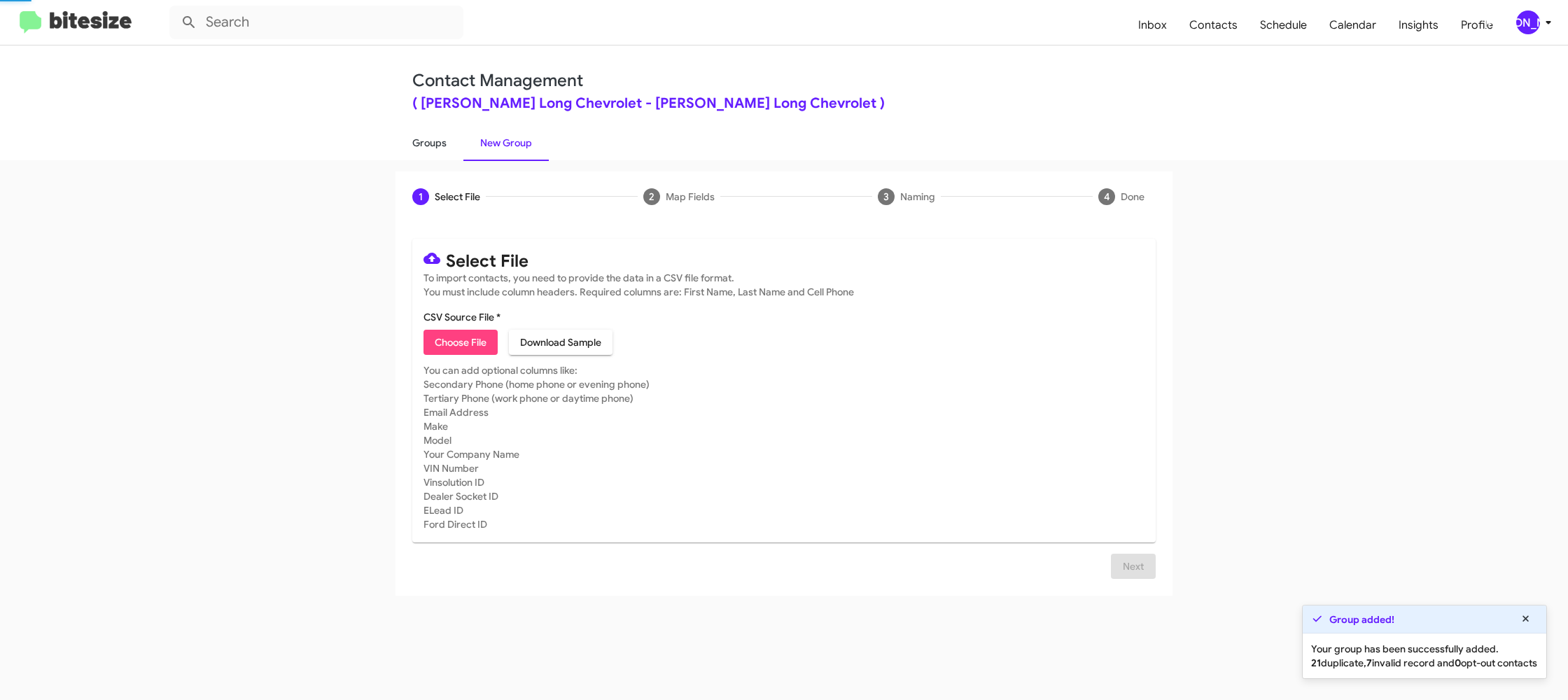
click at [430, 138] on link "Groups" at bounding box center [429, 142] width 68 height 36
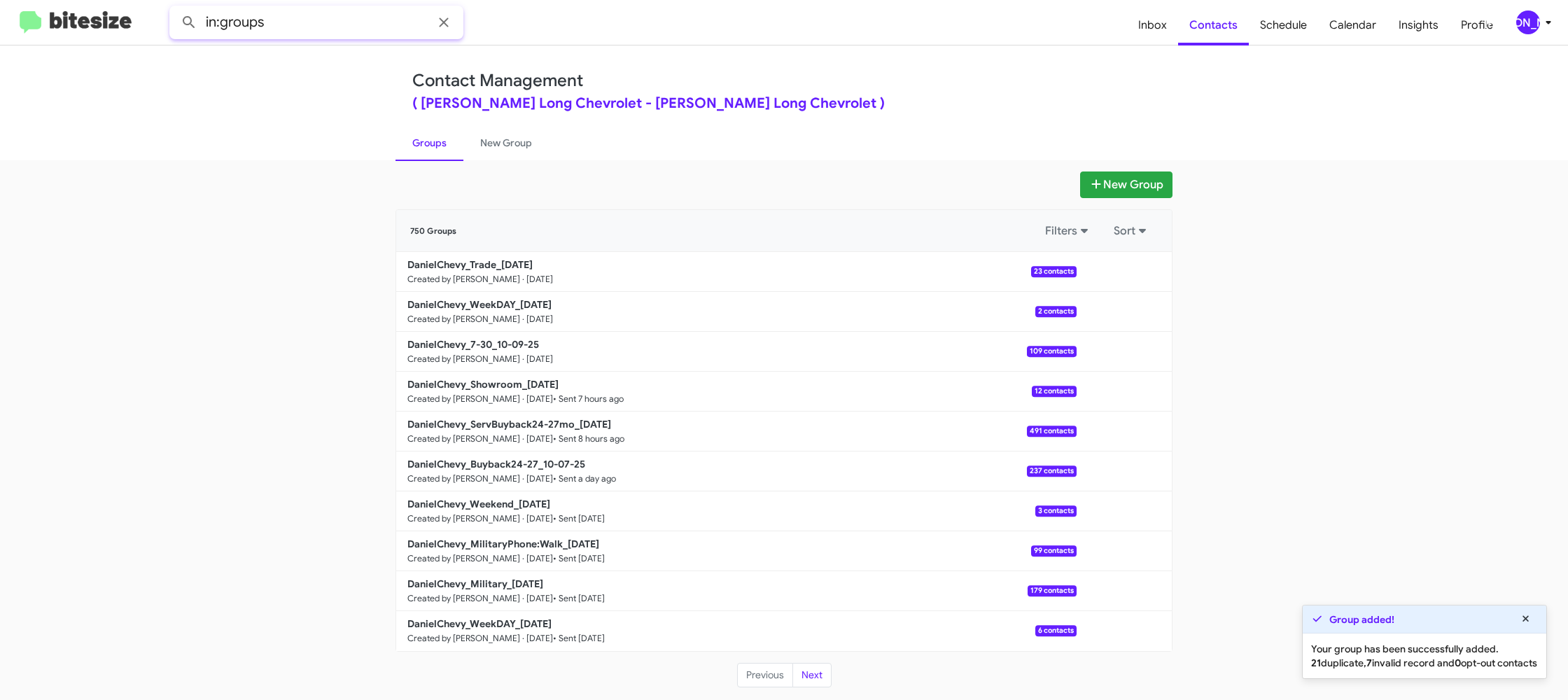
drag, startPoint x: 312, startPoint y: 19, endPoint x: 314, endPoint y: 32, distance: 13.2
click at [313, 30] on input "in:groups" at bounding box center [316, 22] width 294 height 34
click at [175, 9] on button at bounding box center [189, 23] width 28 height 28
click at [317, 27] on input "in:groups 7-" at bounding box center [316, 22] width 294 height 34
type input "in:groups trade"
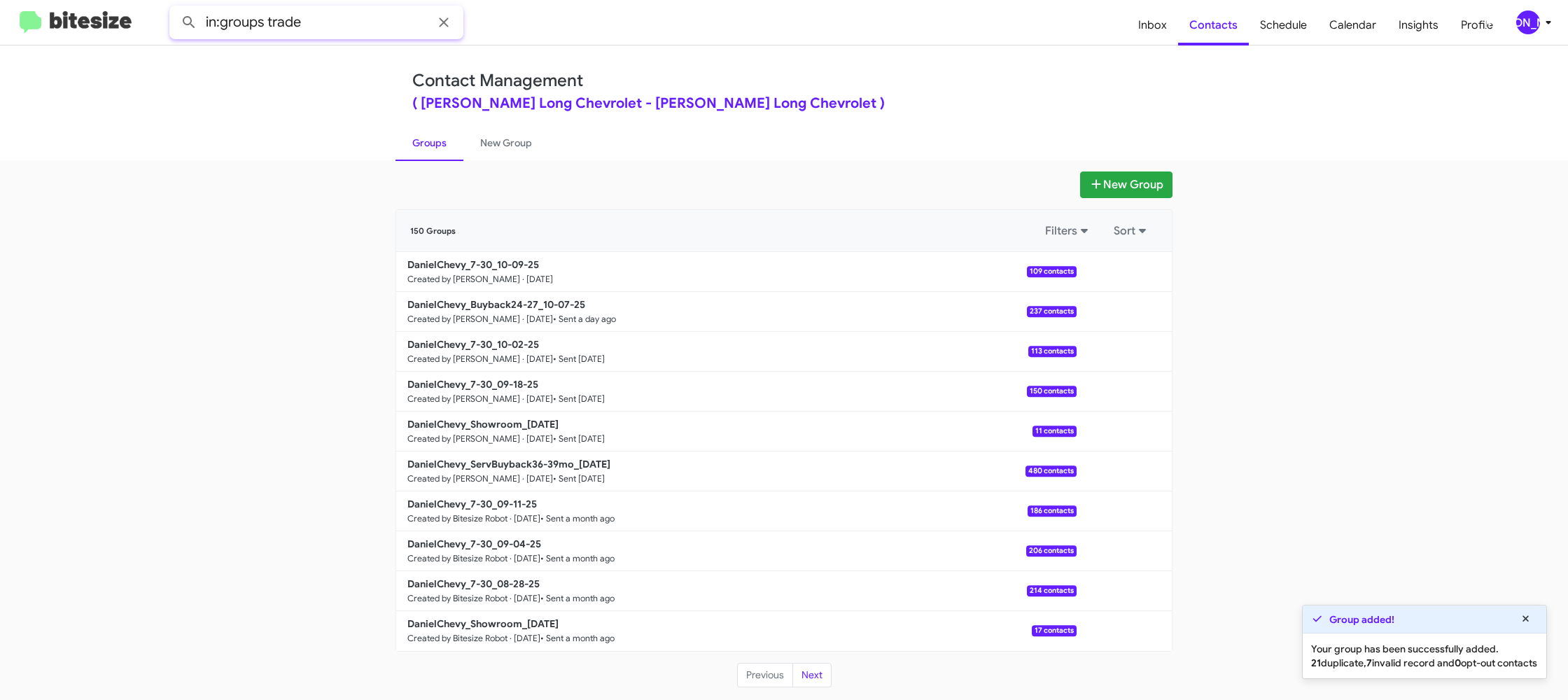
click at [175, 9] on button at bounding box center [189, 23] width 28 height 28
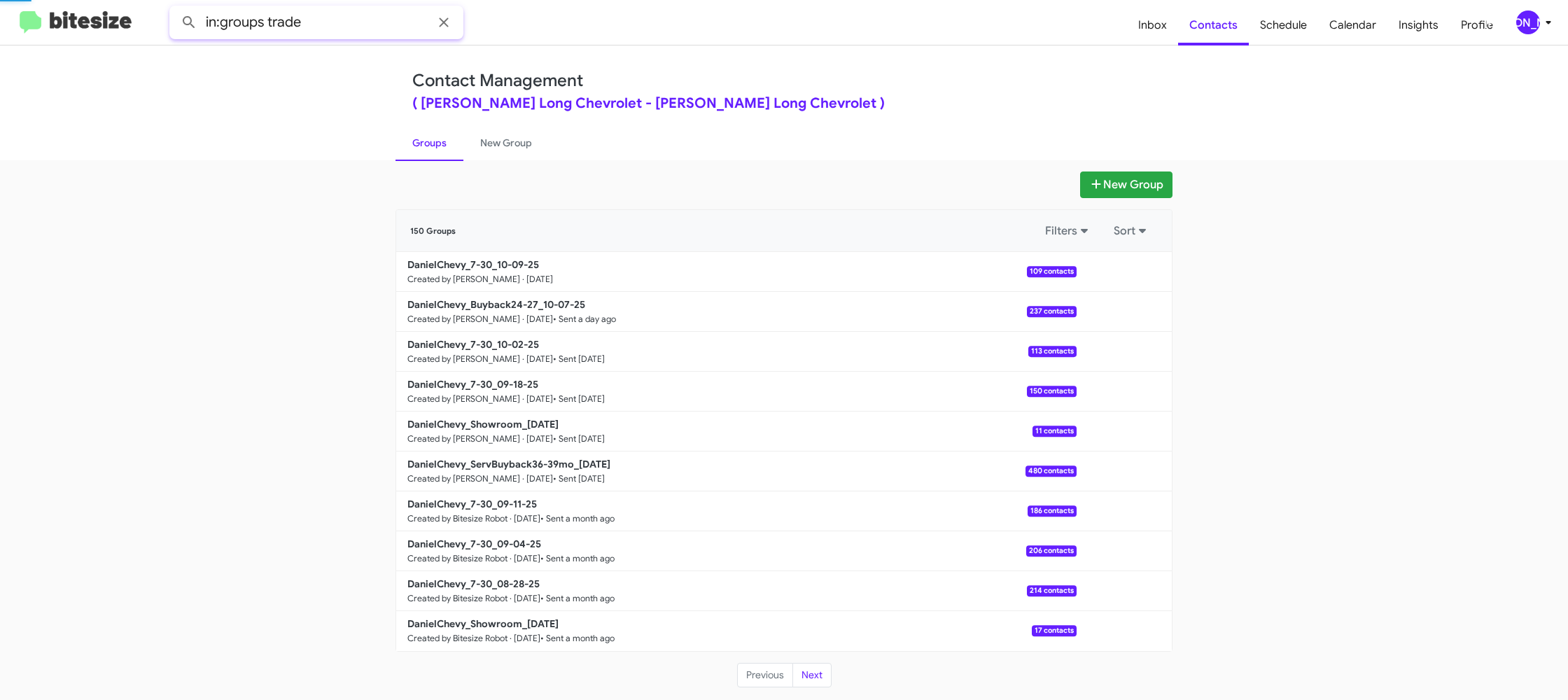
click at [175, 9] on button at bounding box center [189, 23] width 28 height 28
click at [496, 154] on link "New Group" at bounding box center [506, 142] width 86 height 36
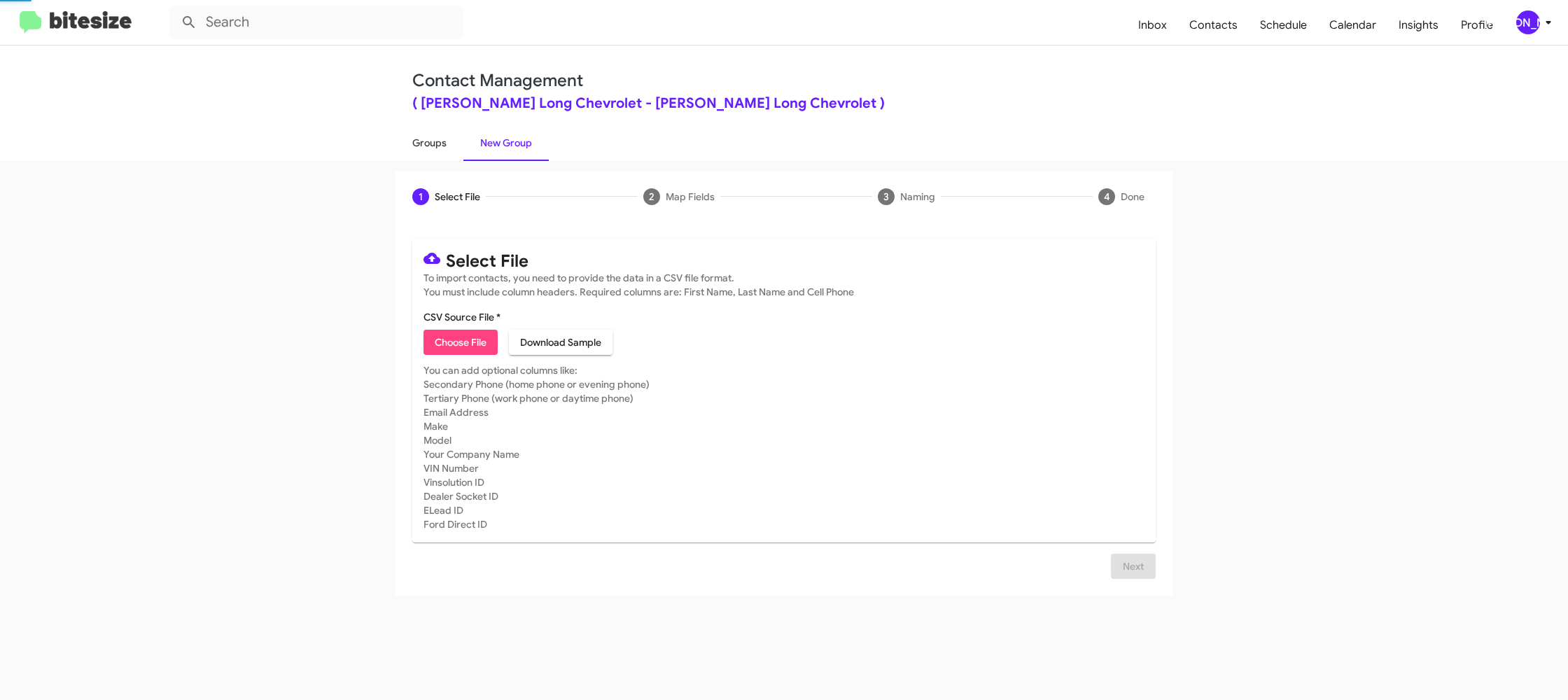
click at [419, 147] on link "Groups" at bounding box center [429, 142] width 68 height 36
type input "in:groups"
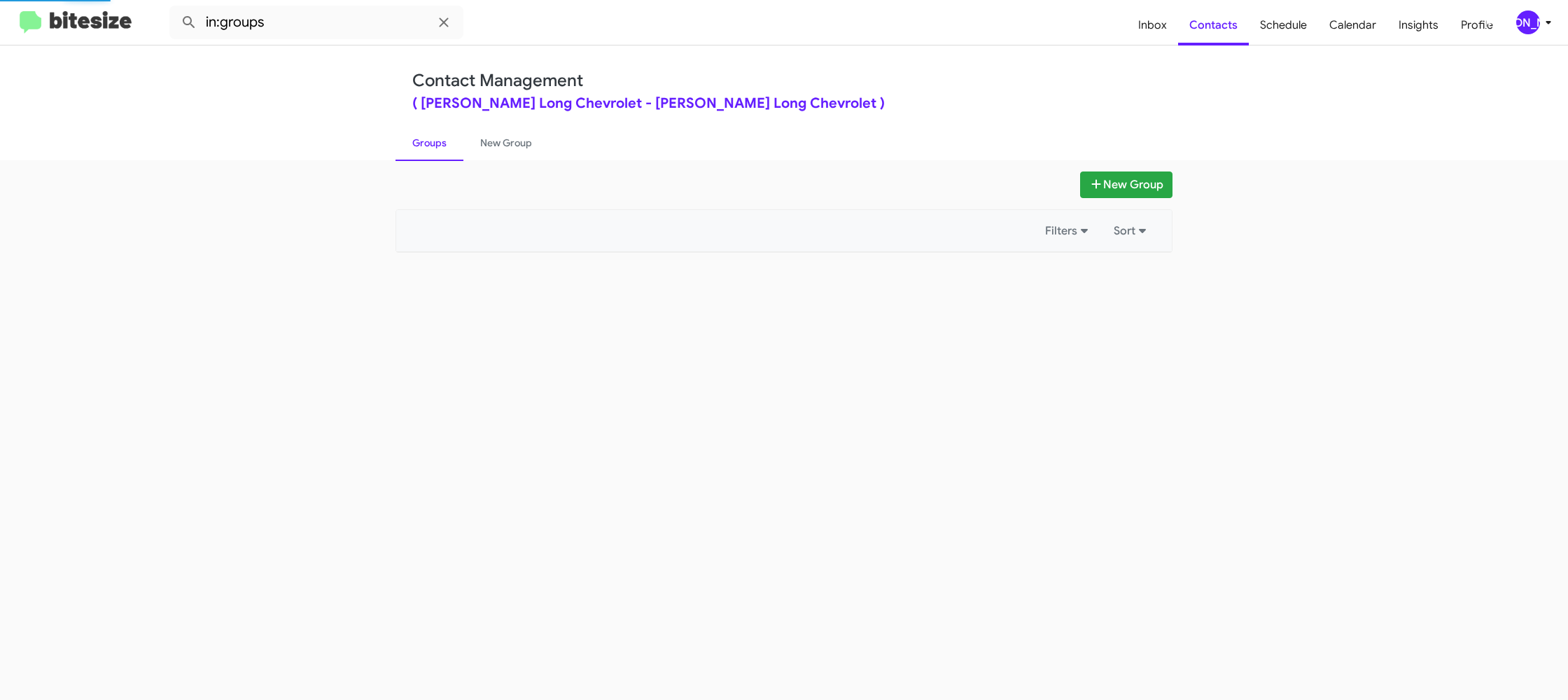
click at [419, 147] on link "Groups" at bounding box center [429, 142] width 68 height 36
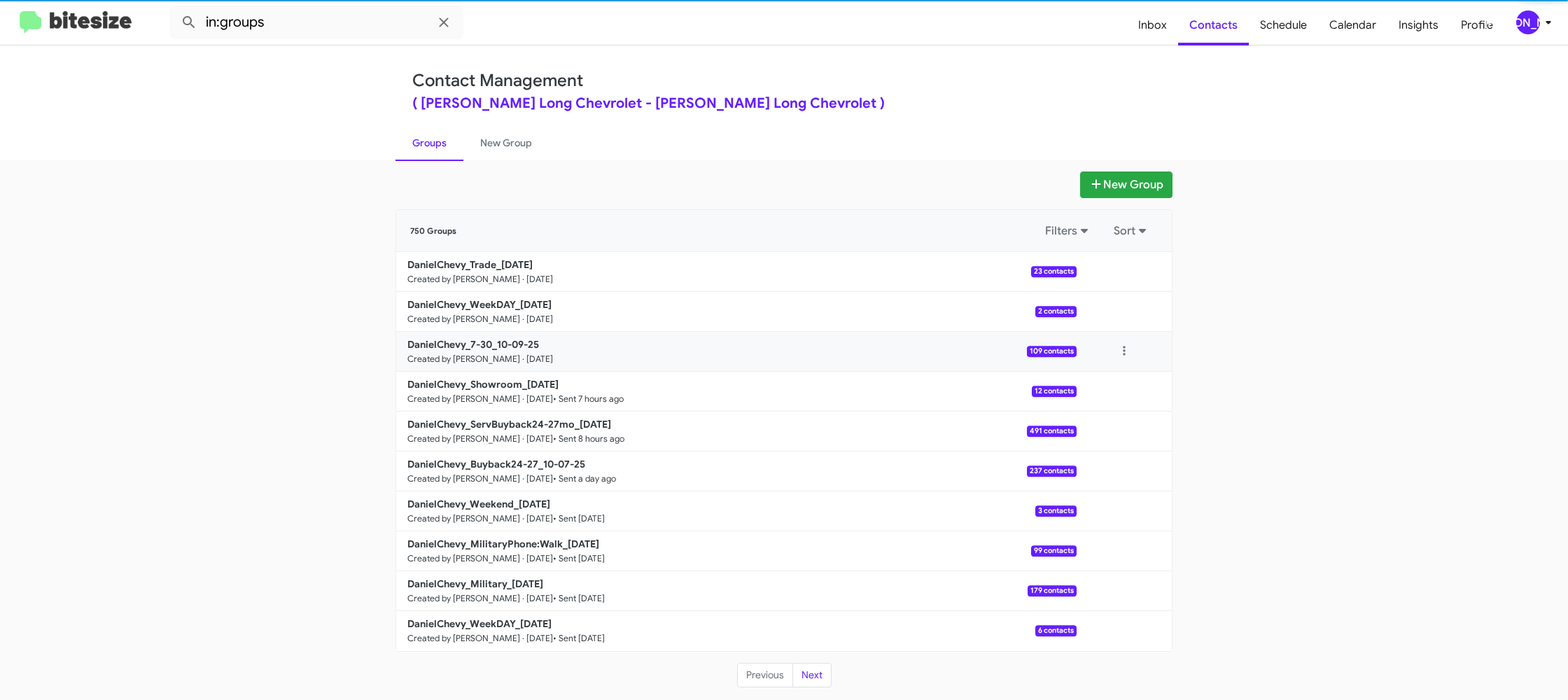
click at [1145, 351] on div at bounding box center [1124, 351] width 95 height 28
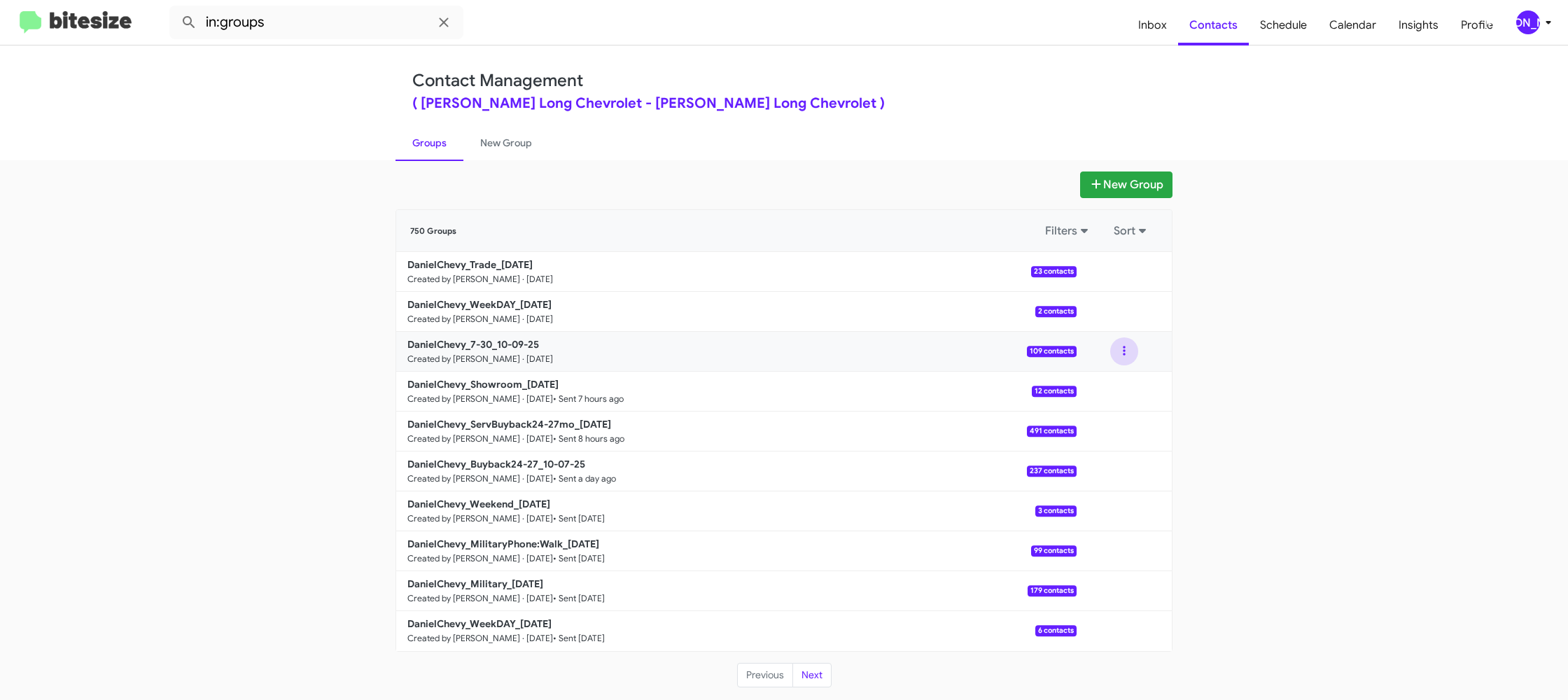
click at [1127, 355] on button at bounding box center [1124, 351] width 28 height 28
click at [1109, 380] on button "View contacts" at bounding box center [1082, 389] width 112 height 34
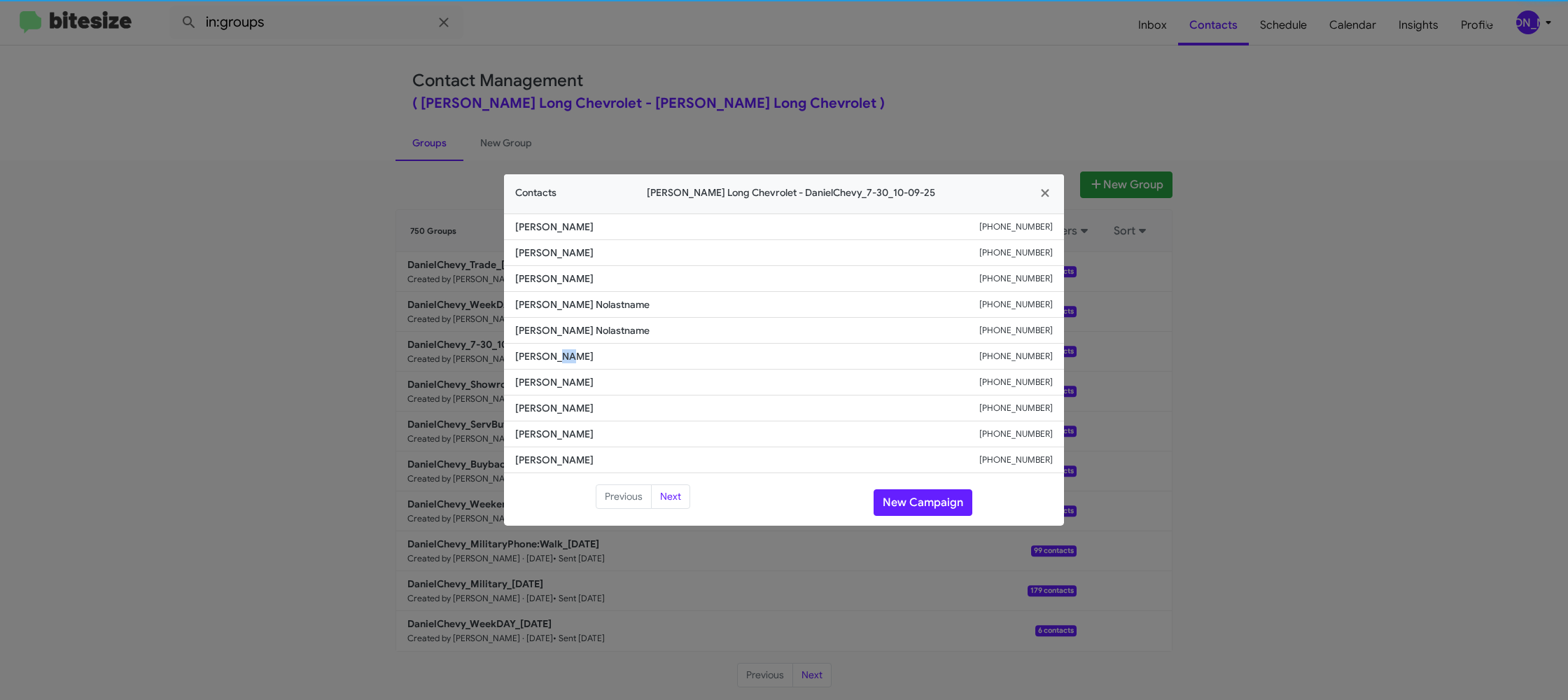
click at [540, 359] on span "Bill Miles" at bounding box center [747, 357] width 464 height 14
click at [551, 323] on span "Calvin Nolastname" at bounding box center [747, 330] width 464 height 14
copy span "Calvin Nolastname"
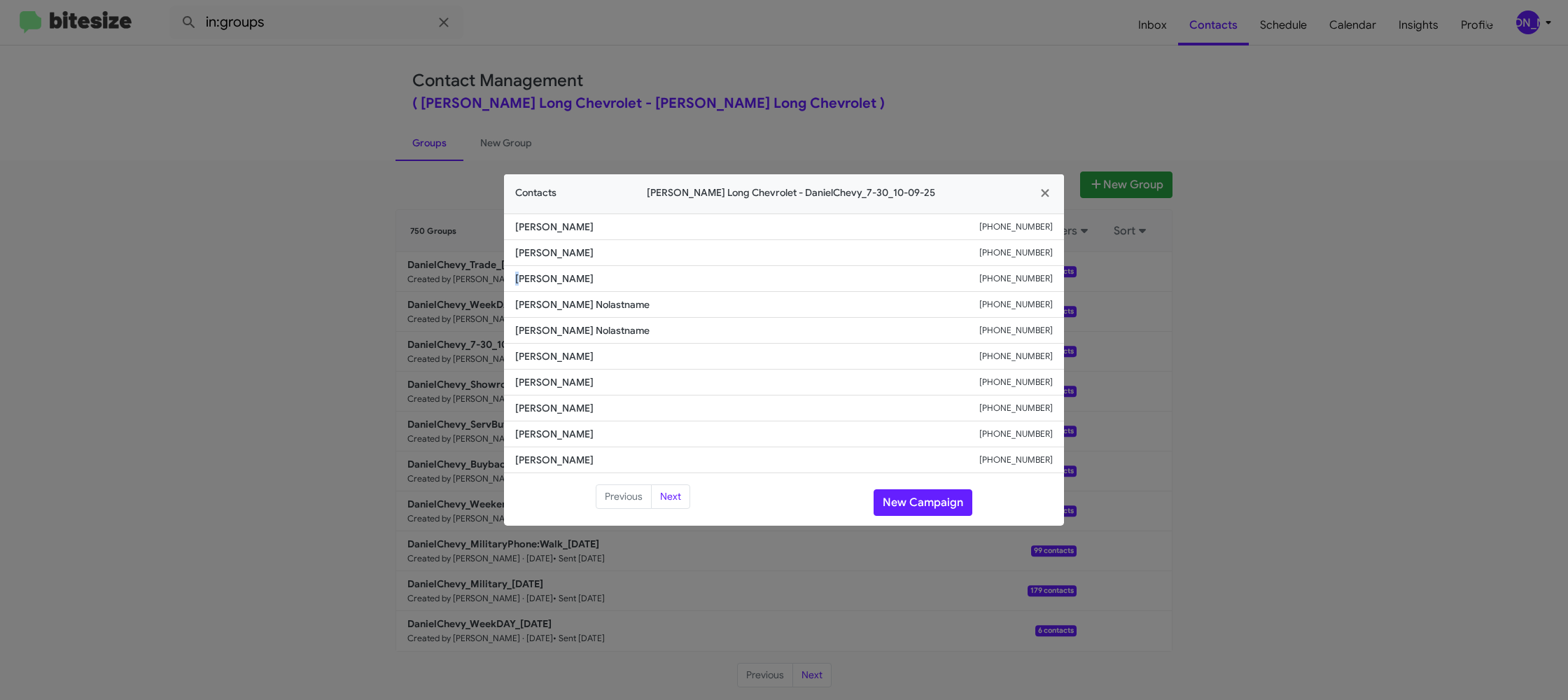
click at [518, 278] on span "Cody Martinez" at bounding box center [747, 279] width 464 height 14
click at [535, 297] on li "Arvin Nolastname +17203238983" at bounding box center [784, 305] width 560 height 26
click at [543, 276] on span "Cody Martinez" at bounding box center [747, 279] width 464 height 14
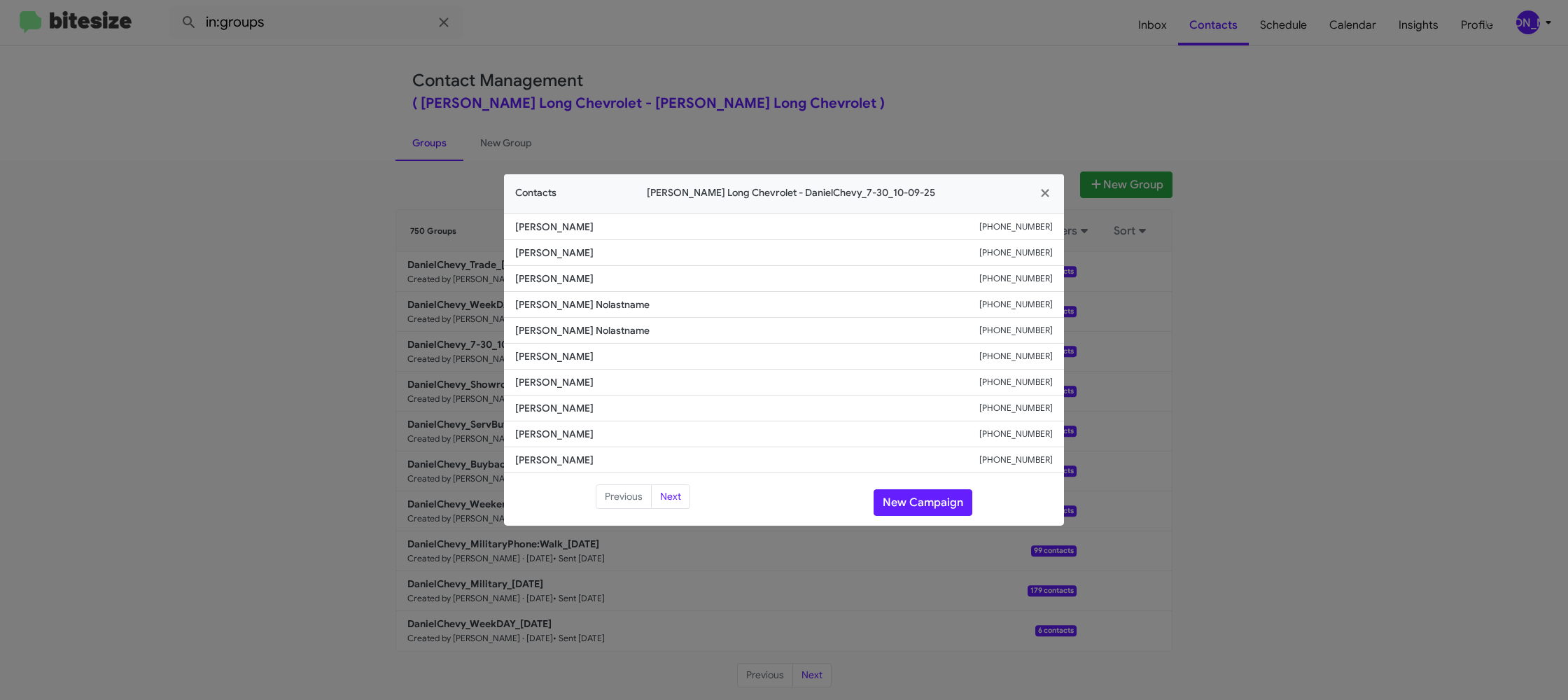
click at [545, 445] on li "Breckin Davis +17194401747" at bounding box center [784, 433] width 560 height 26
click at [548, 434] on span "Breckin Davis" at bounding box center [747, 434] width 464 height 14
click at [548, 433] on span "Breckin Davis" at bounding box center [747, 434] width 464 height 14
copy span "Breckin Davis"
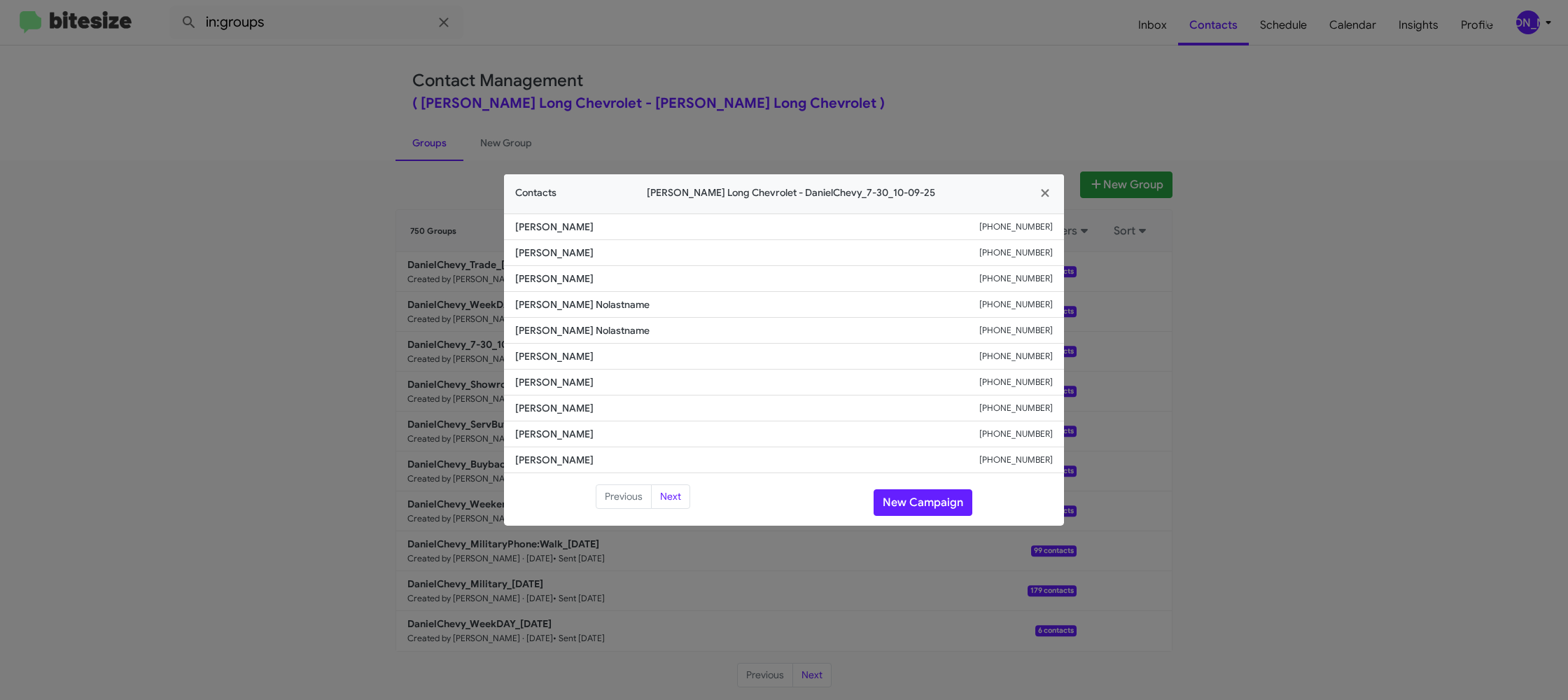
drag, startPoint x: 670, startPoint y: 59, endPoint x: 704, endPoint y: 88, distance: 44.7
click at [674, 62] on modal-container "Contacts Daniels Long Chevrolet - DanielChevy_7-30_10-09-25 Elias Herrera +1760…" at bounding box center [784, 350] width 1568 height 700
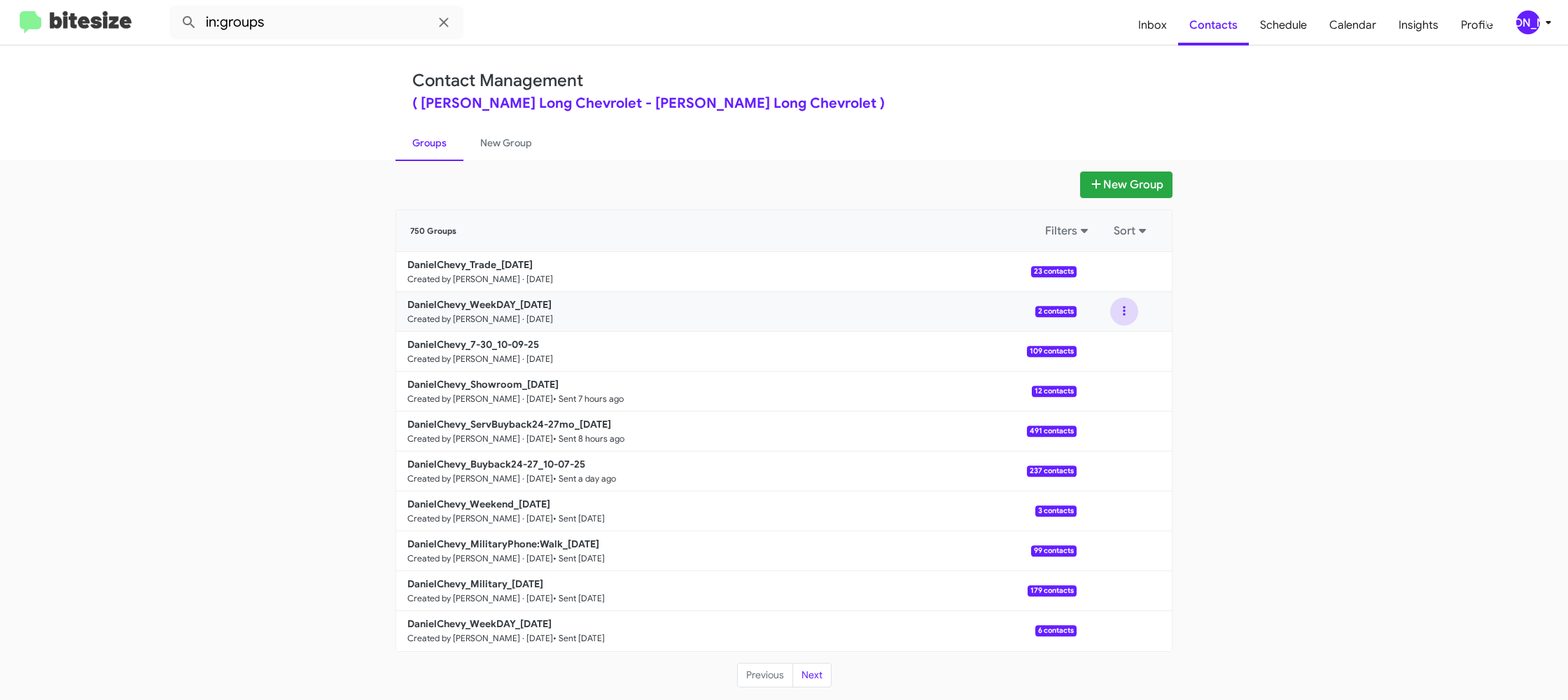
click at [1115, 312] on button at bounding box center [1124, 312] width 28 height 28
click at [1116, 335] on button "View contacts" at bounding box center [1082, 350] width 112 height 34
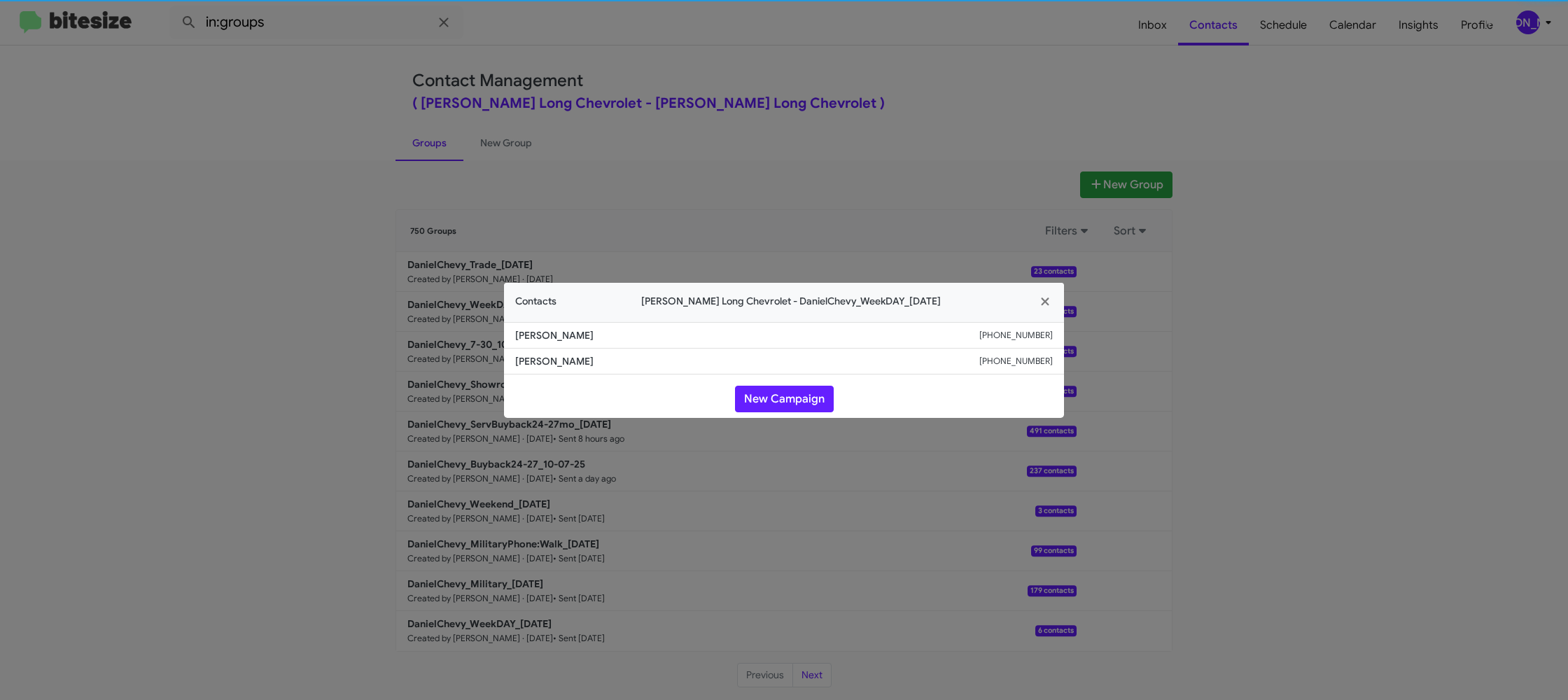
click at [552, 354] on span "Kristina Fry" at bounding box center [747, 361] width 464 height 14
copy span "Kristina Fry"
drag, startPoint x: 842, startPoint y: 60, endPoint x: 854, endPoint y: 74, distance: 18.4
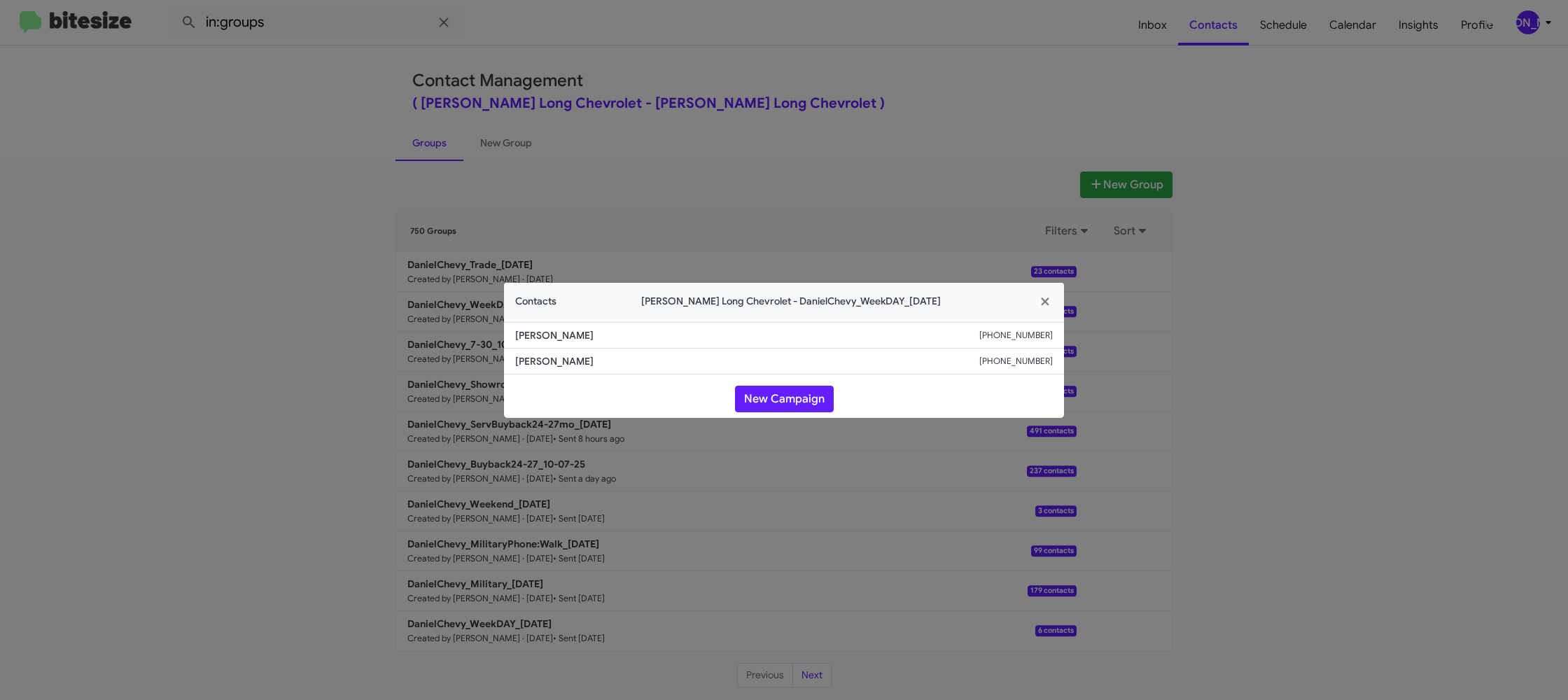
click at [841, 61] on modal-container "Contacts Daniels Long Chevrolet - DanielChevy_WeekDAY_10-09-25 Loretta Valdez +…" at bounding box center [784, 350] width 1568 height 700
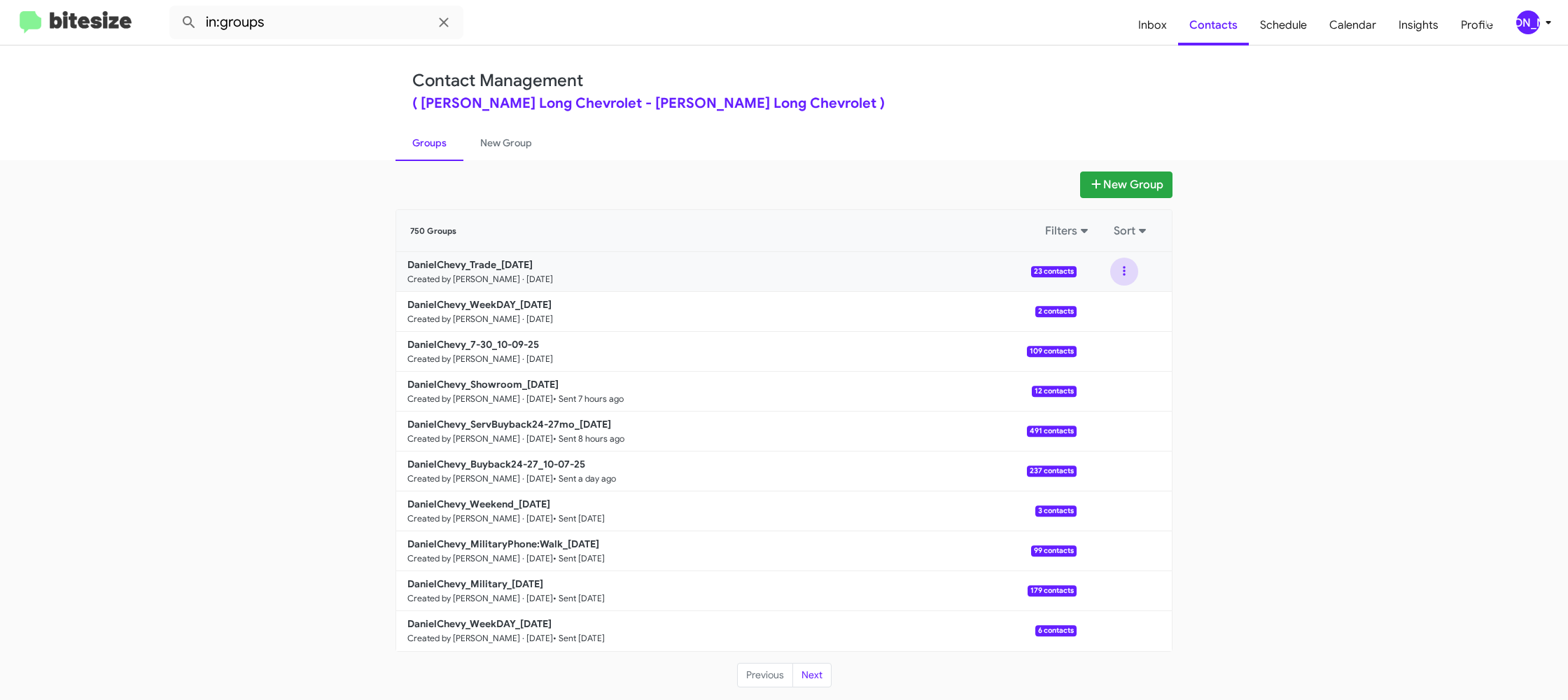
click at [1124, 269] on button at bounding box center [1124, 272] width 28 height 28
click at [1086, 308] on button "View contacts" at bounding box center [1082, 309] width 112 height 34
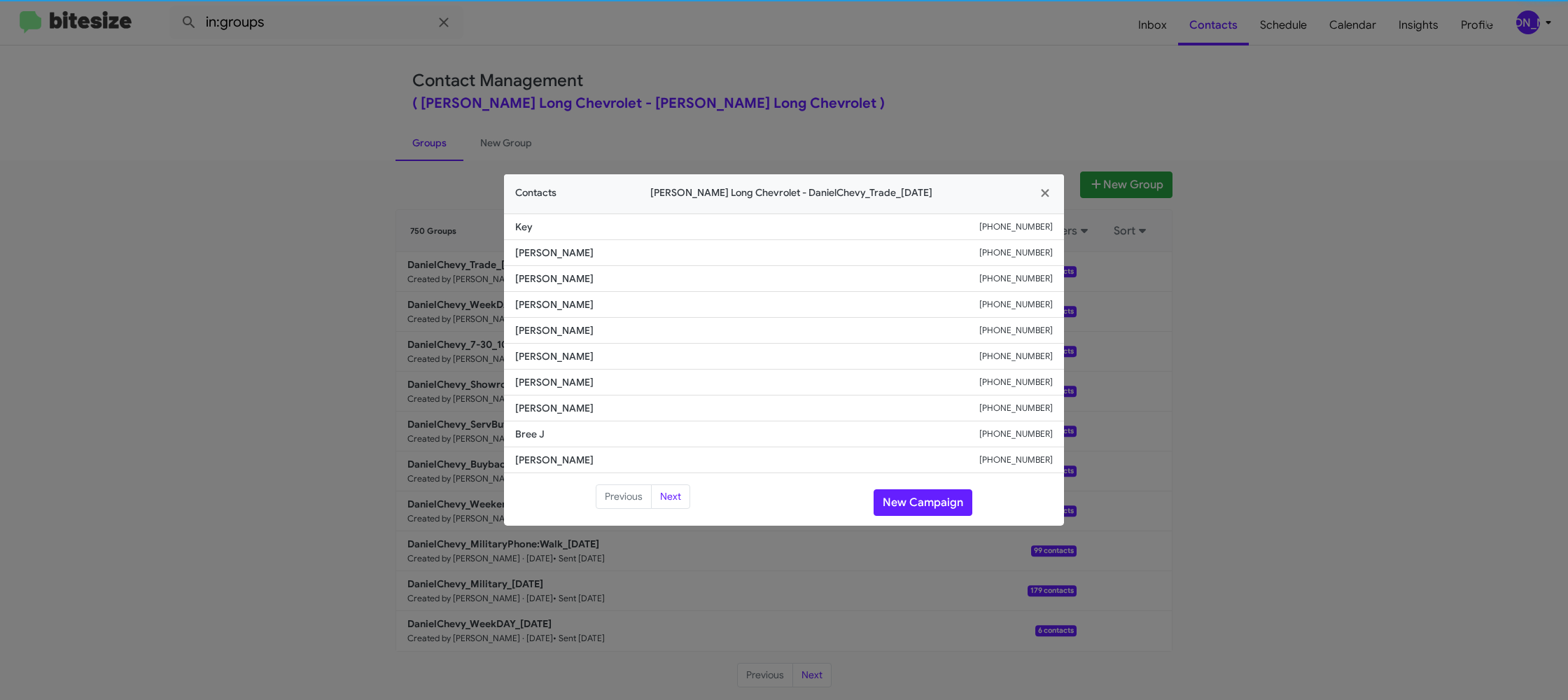
click at [532, 336] on span "Rudy Garcia" at bounding box center [747, 330] width 464 height 14
copy span "Rudy Garcia"
click at [546, 352] on span "Michelle Natharius" at bounding box center [747, 357] width 464 height 14
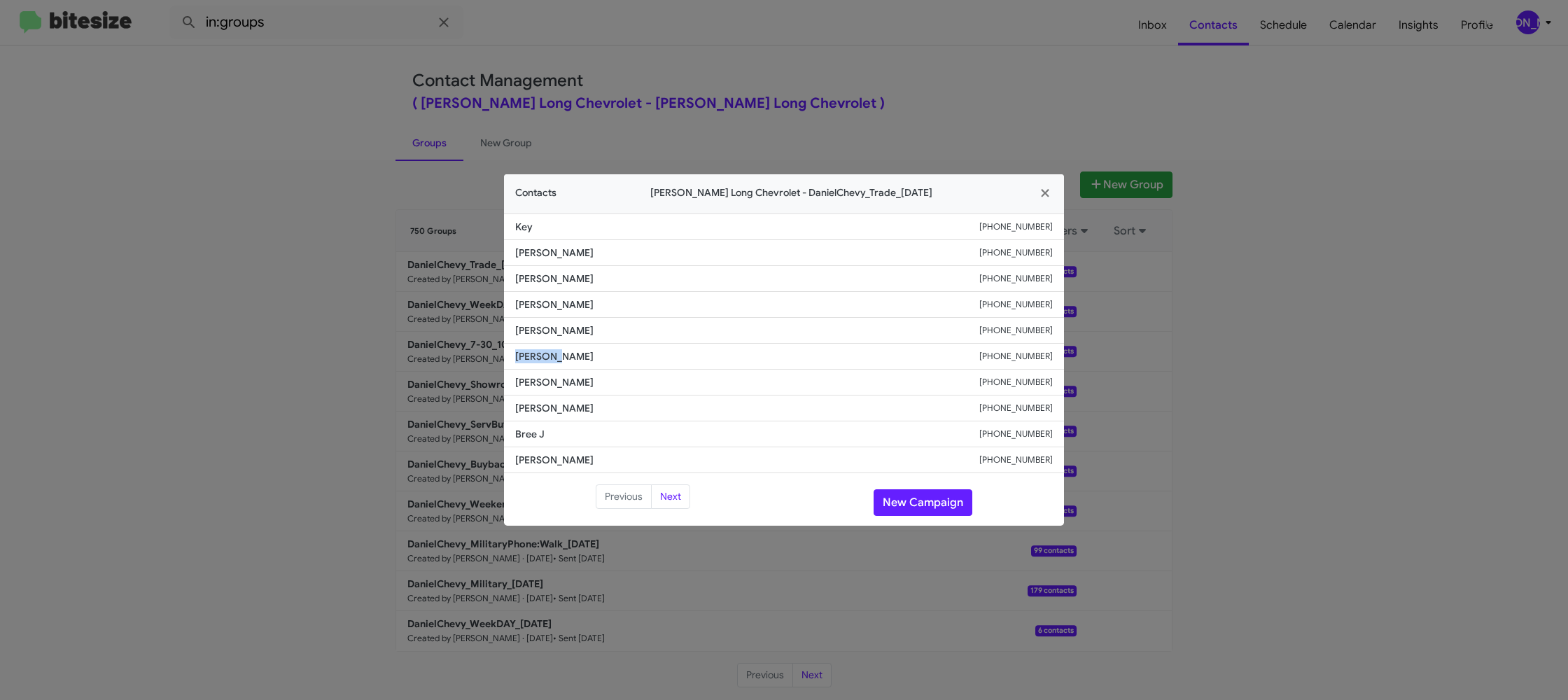
click at [546, 352] on span "Michelle Natharius" at bounding box center [747, 357] width 464 height 14
copy span "Michelle Natharius"
drag, startPoint x: 380, startPoint y: 228, endPoint x: 450, endPoint y: 291, distance: 94.2
click at [380, 228] on modal-container "Contacts Daniels Long Chevrolet - DanielChevy_Trade_10-09-25 Key +17196296402 C…" at bounding box center [784, 350] width 1568 height 700
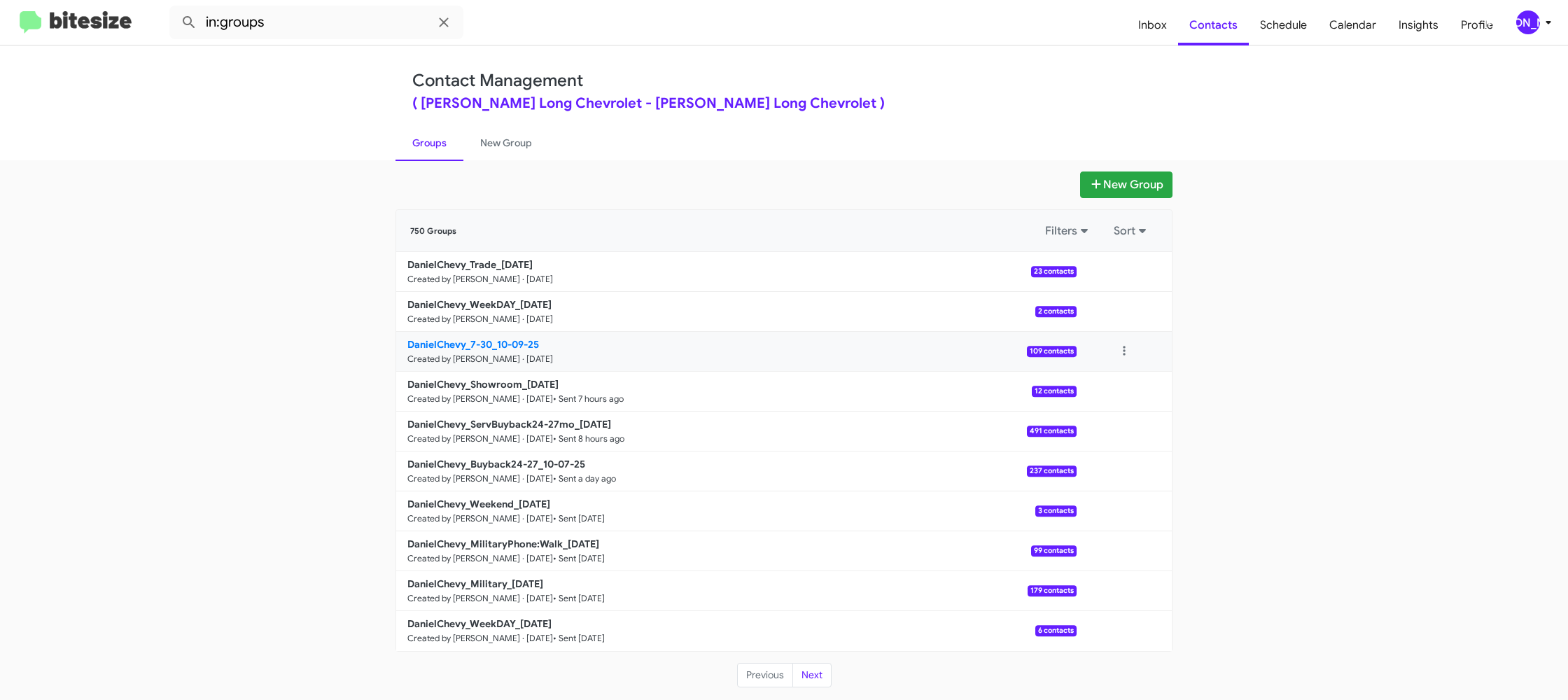
click at [474, 339] on b "DanielChevy_7-30_10-09-25" at bounding box center [472, 344] width 132 height 12
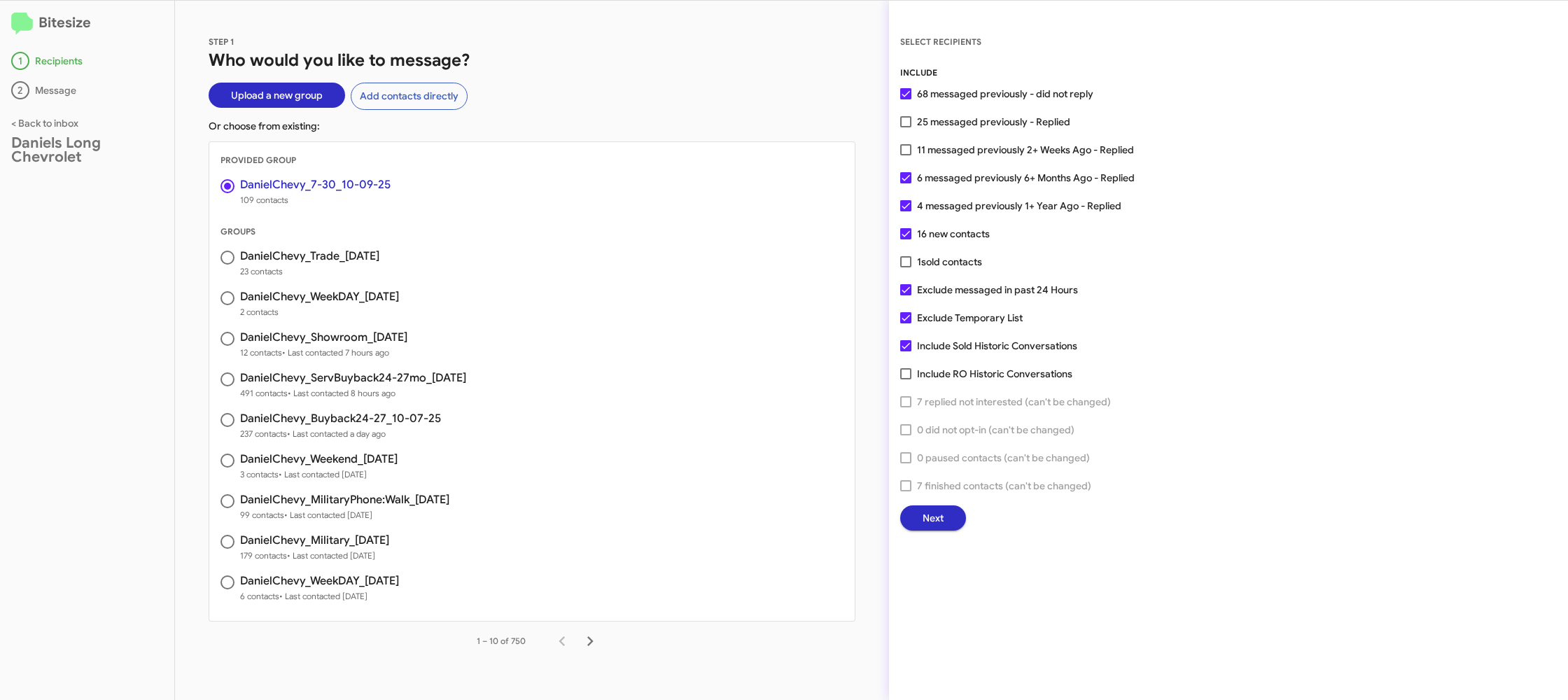
click at [933, 518] on span "Next" at bounding box center [933, 517] width 21 height 26
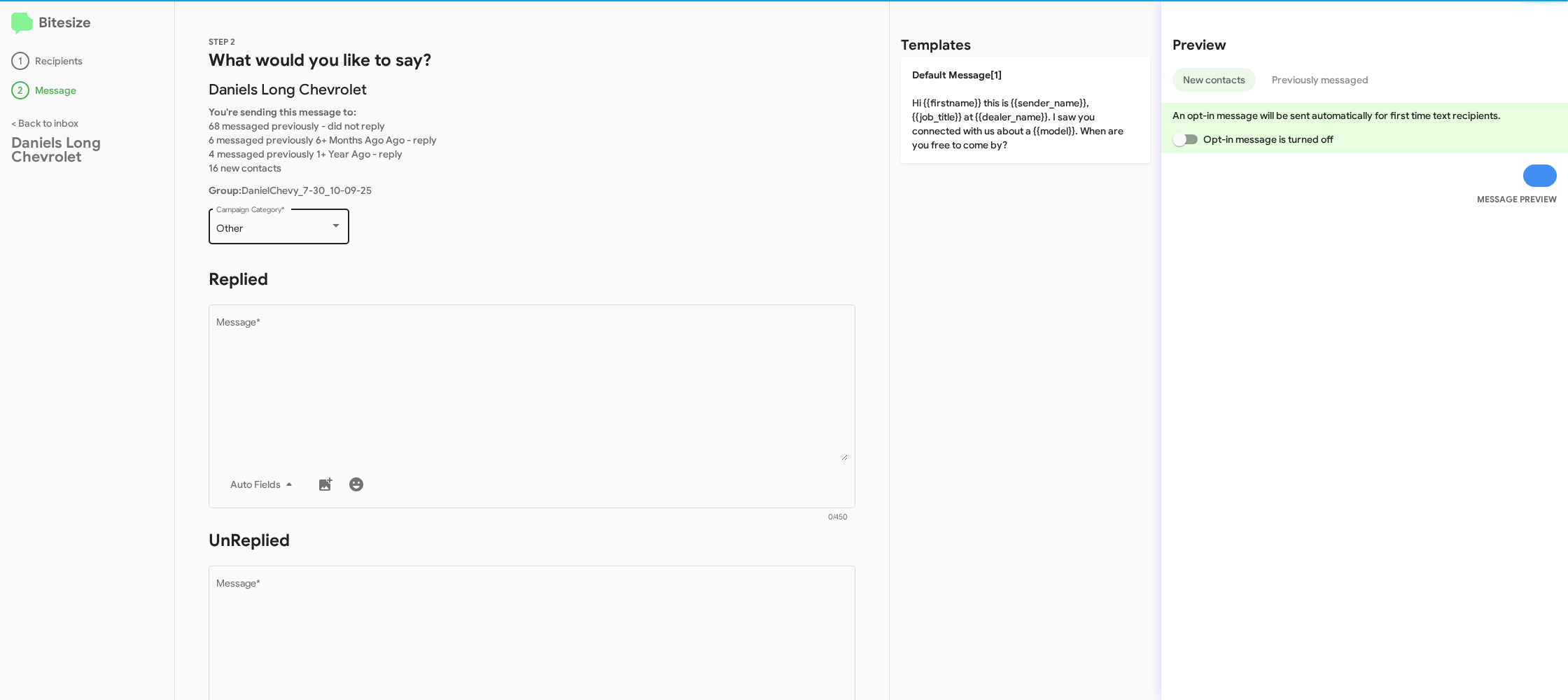
click at [282, 222] on div "Other Campaign Category *" at bounding box center [279, 225] width 126 height 39
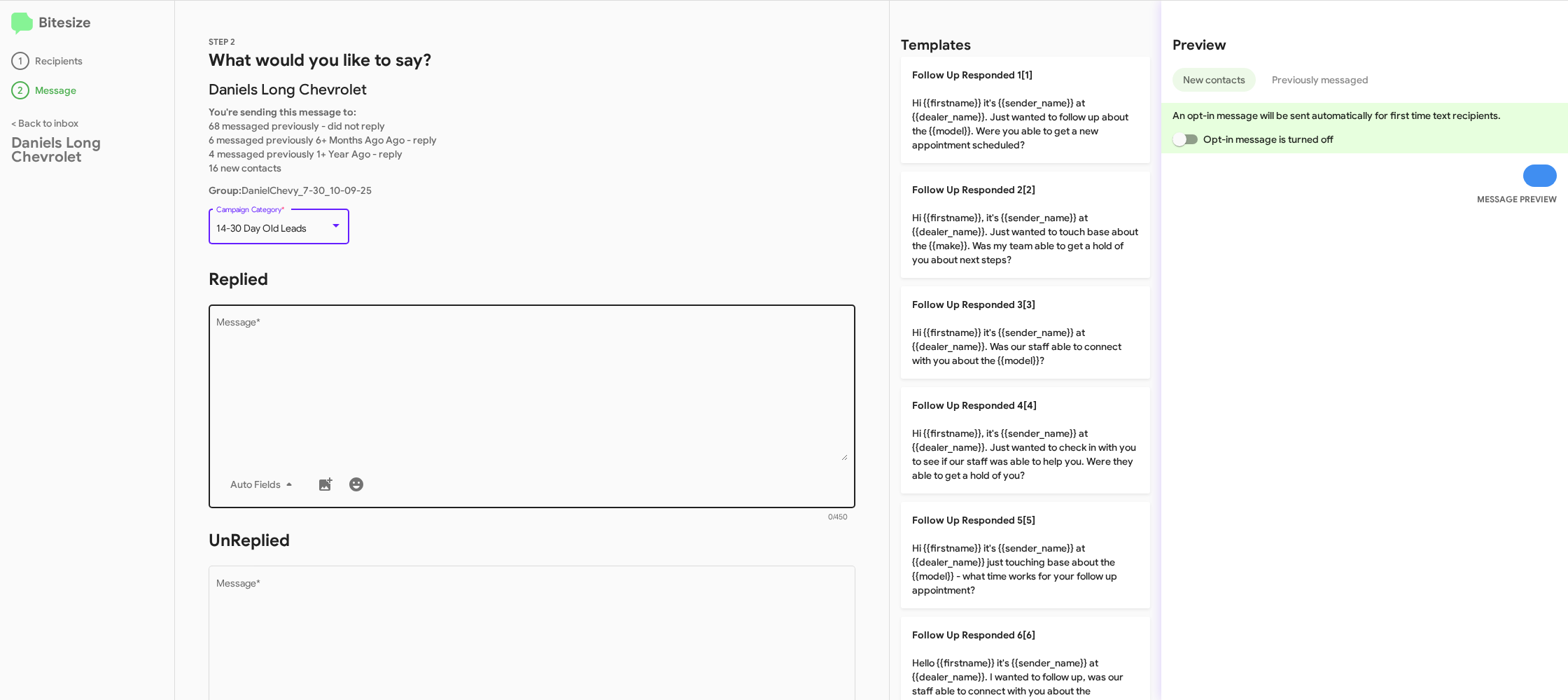
drag, startPoint x: 418, startPoint y: 359, endPoint x: 417, endPoint y: 345, distance: 14.0
click at [417, 358] on textarea "Message *" at bounding box center [532, 389] width 632 height 143
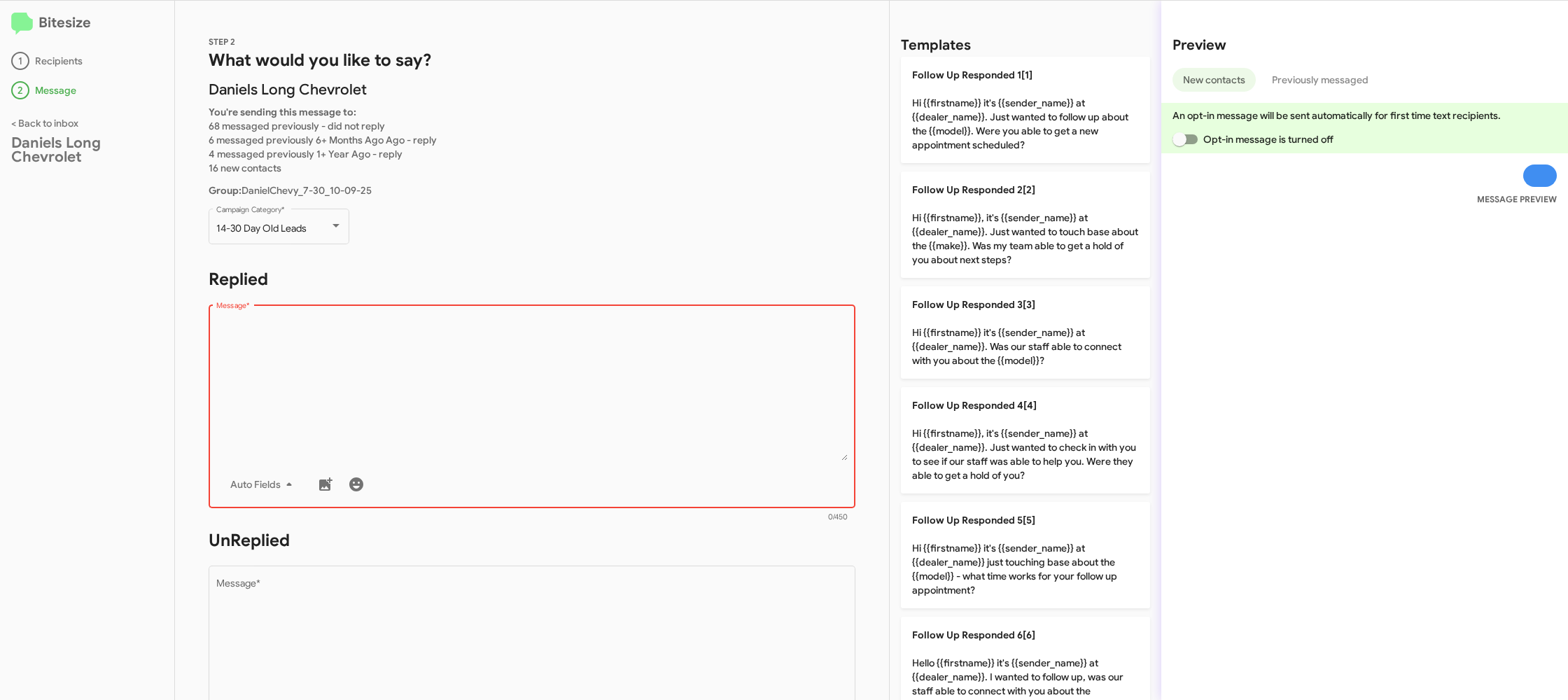
click at [516, 390] on textarea "Message *" at bounding box center [532, 389] width 632 height 143
drag, startPoint x: 517, startPoint y: 392, endPoint x: 494, endPoint y: 344, distance: 53.2
click at [516, 375] on textarea "Message *" at bounding box center [532, 389] width 632 height 143
click at [339, 237] on div "14-30 Day Old Leads Campaign Category *" at bounding box center [279, 225] width 126 height 39
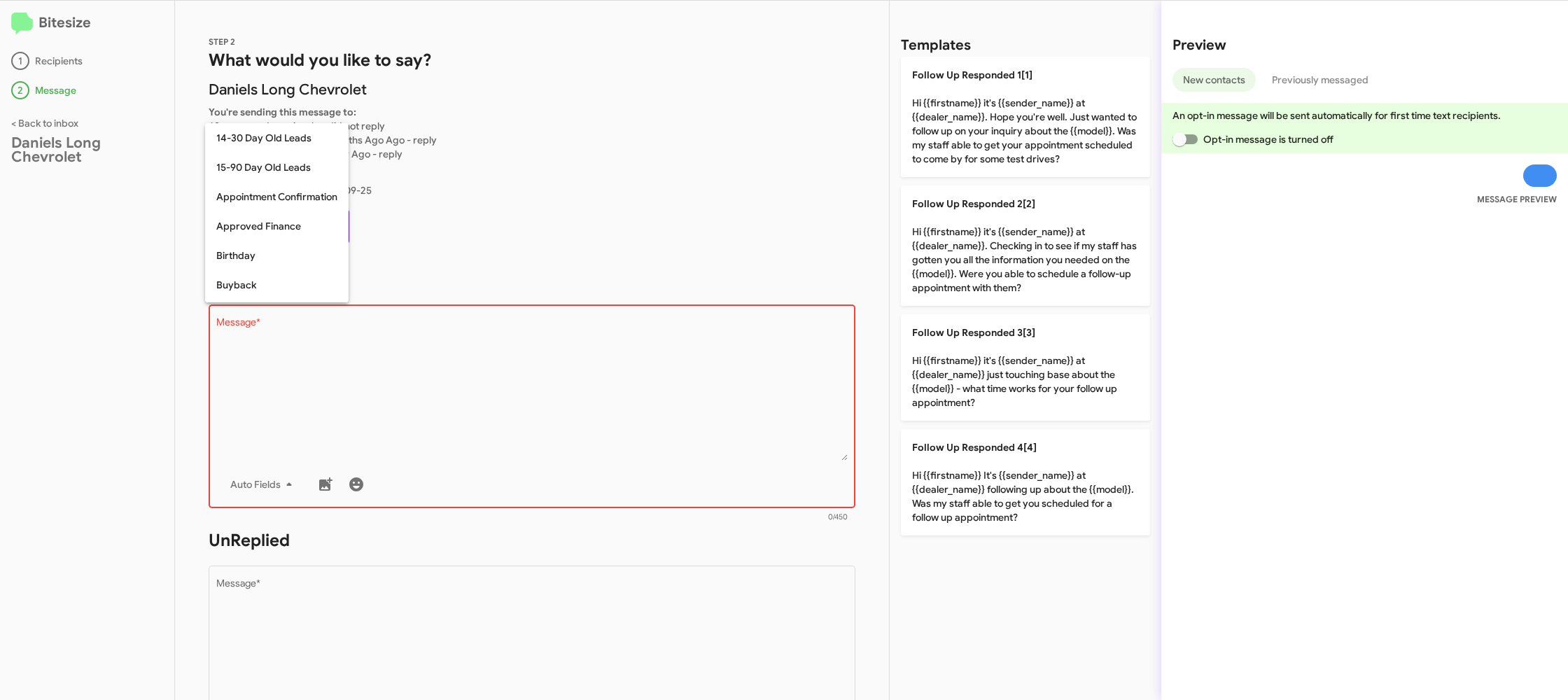
scroll to position [585, 0]
click at [413, 340] on div at bounding box center [784, 350] width 1568 height 700
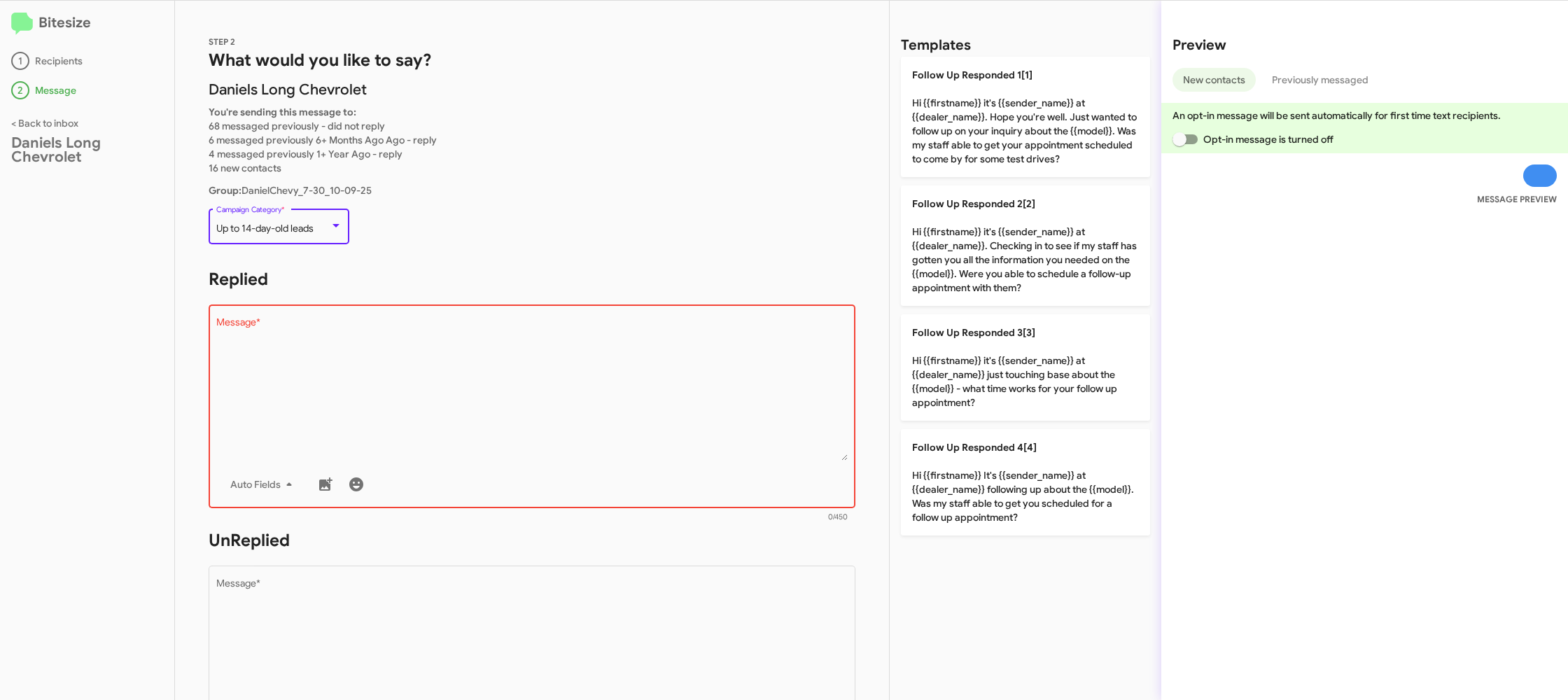
click at [415, 341] on textarea "Message *" at bounding box center [532, 389] width 632 height 143
click at [420, 332] on textarea "Message *" at bounding box center [532, 389] width 632 height 143
click at [645, 353] on textarea "Message *" at bounding box center [532, 389] width 632 height 143
drag, startPoint x: 645, startPoint y: 356, endPoint x: 690, endPoint y: 329, distance: 52.5
click at [659, 342] on textarea "Message *" at bounding box center [532, 389] width 632 height 143
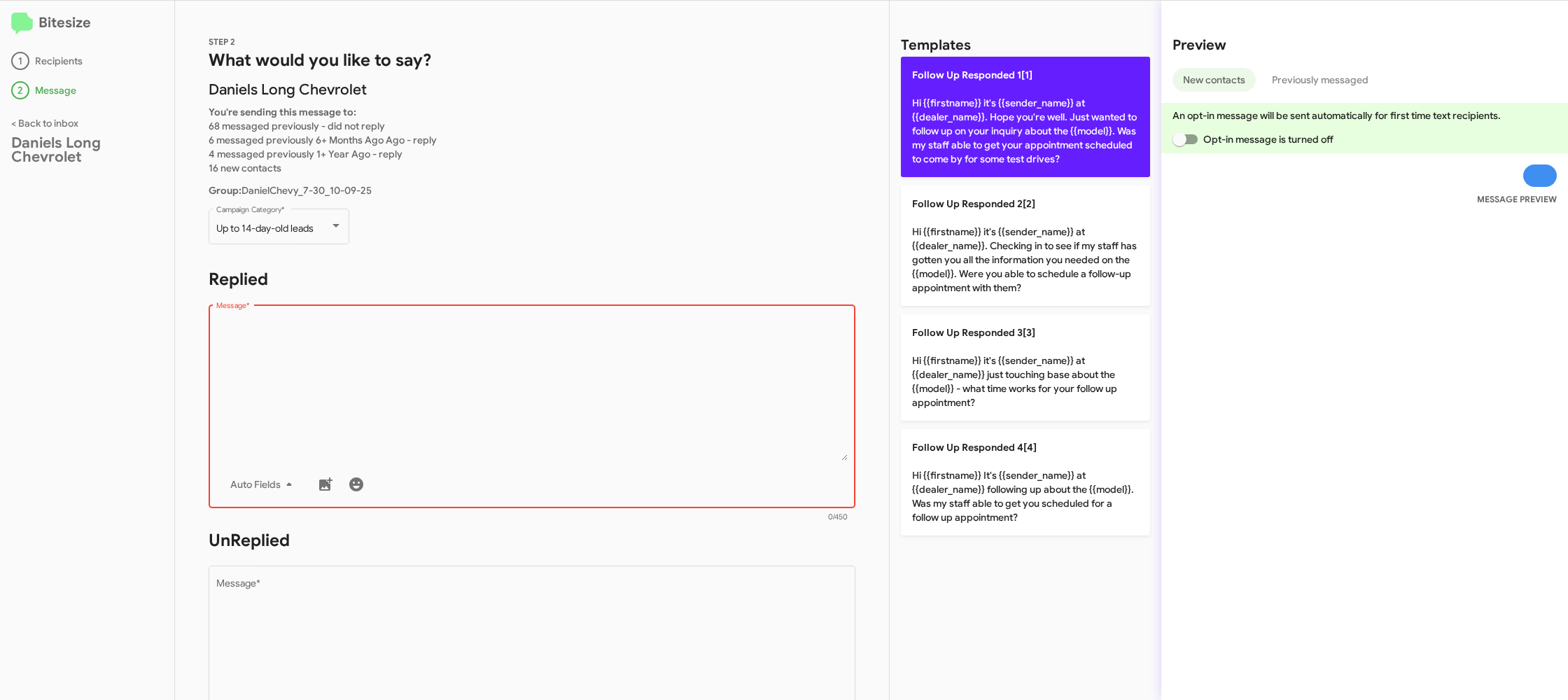
drag, startPoint x: 998, startPoint y: 149, endPoint x: 989, endPoint y: 150, distance: 9.1
click at [991, 150] on p "Follow Up Responded 1[1] Hi {{firstname}} it's {{sender_name}} at {{dealer_name…" at bounding box center [1025, 117] width 249 height 120
type textarea "Hi {{firstname}} it's {{sender_name}} at {{dealer_name}}. Hope you're well. Jus…"
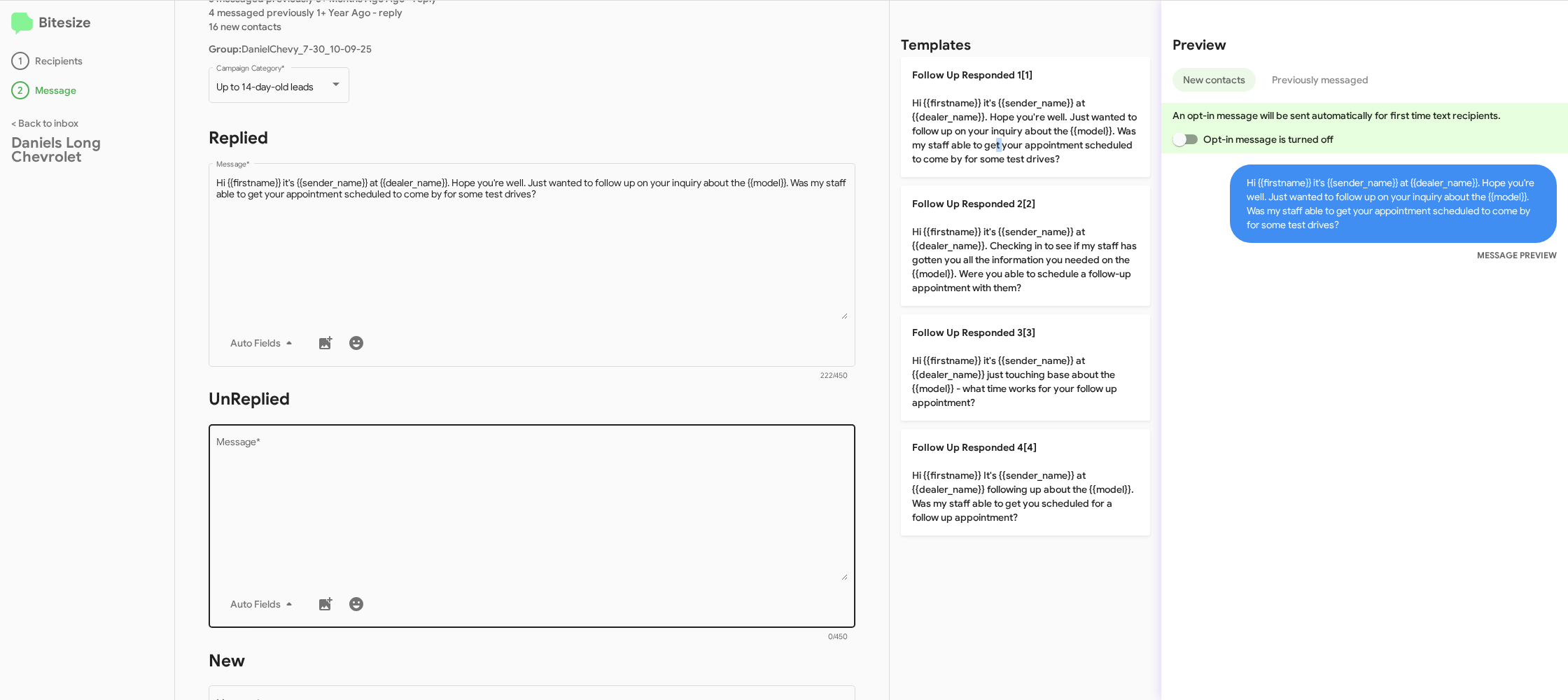
scroll to position [191, 0]
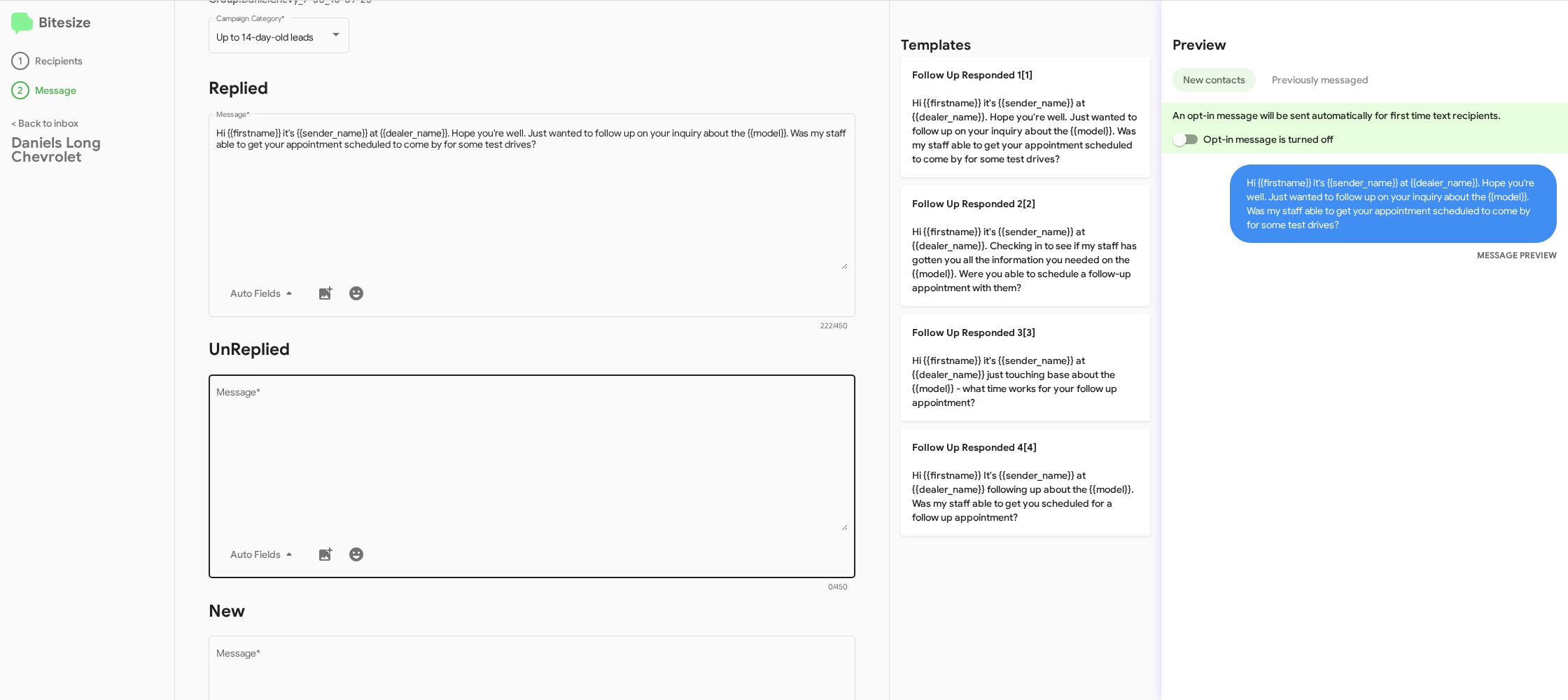
click at [654, 522] on textarea "Message *" at bounding box center [532, 459] width 632 height 143
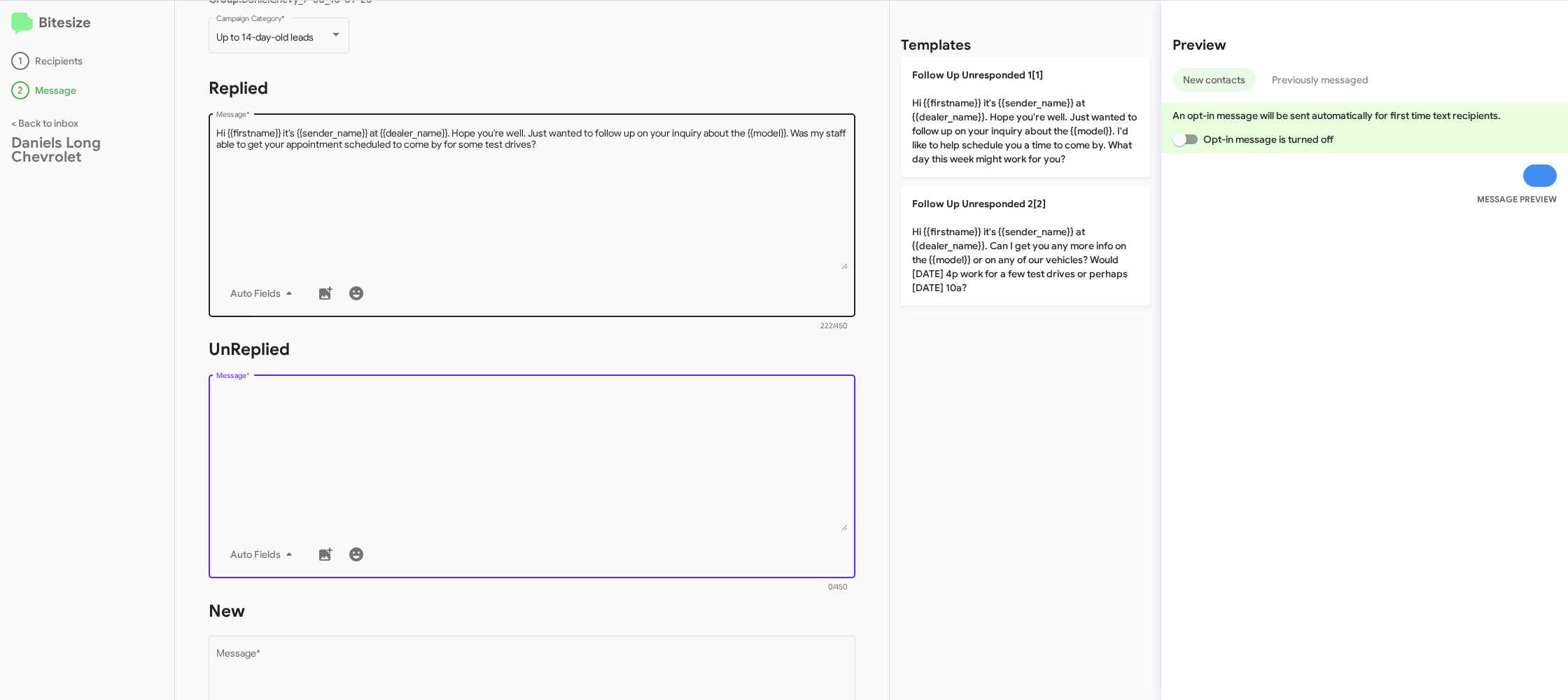
drag, startPoint x: 654, startPoint y: 521, endPoint x: 848, endPoint y: 259, distance: 326.0
click at [663, 503] on textarea "Message *" at bounding box center [532, 459] width 632 height 143
drag, startPoint x: 940, startPoint y: 151, endPoint x: 768, endPoint y: 252, distance: 199.5
click at [937, 151] on p "Follow Up Unresponded 1[1] Hi {{firstname}} it's {{sender_name}} at {{dealer_na…" at bounding box center [1025, 117] width 249 height 120
type textarea "Hi {{firstname}} it's {{sender_name}} at {{dealer_name}}. Hope you're well. Jus…"
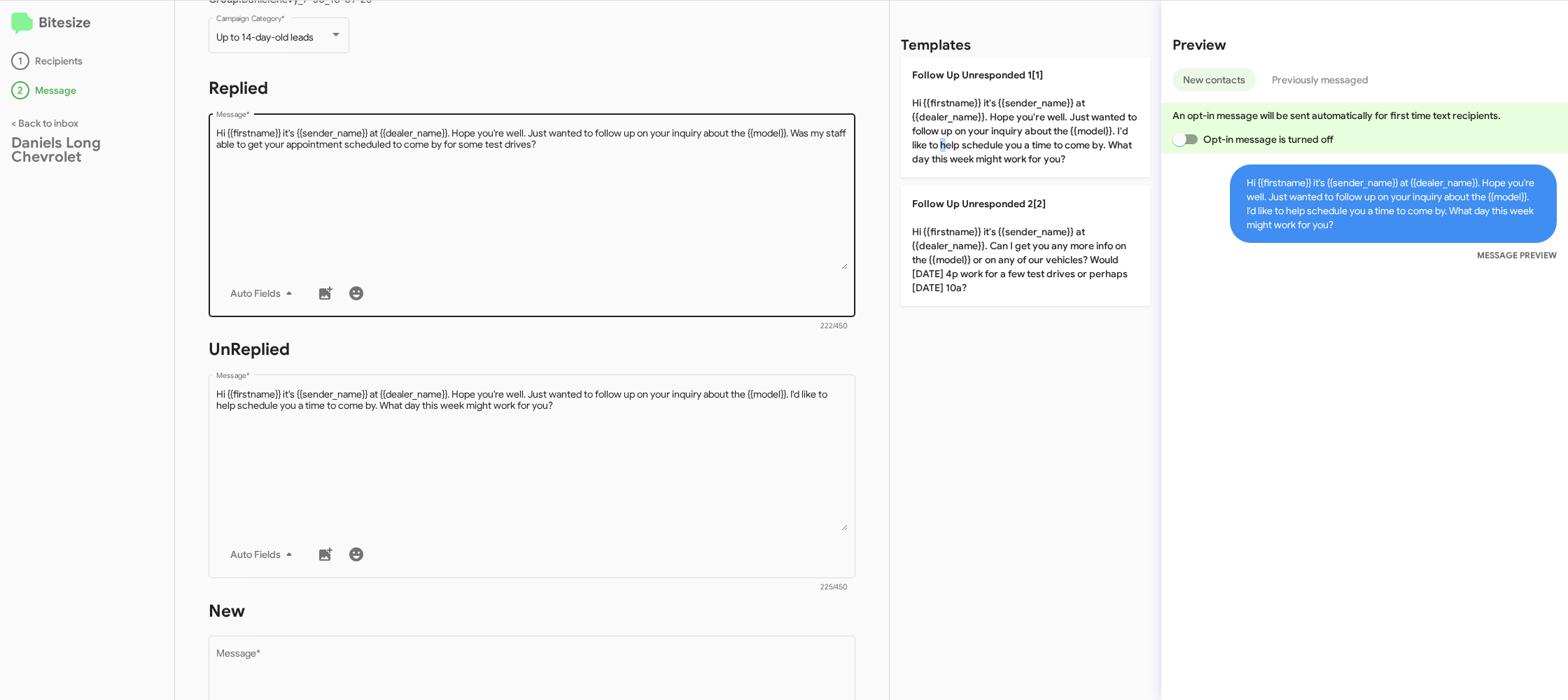
scroll to position [527, 0]
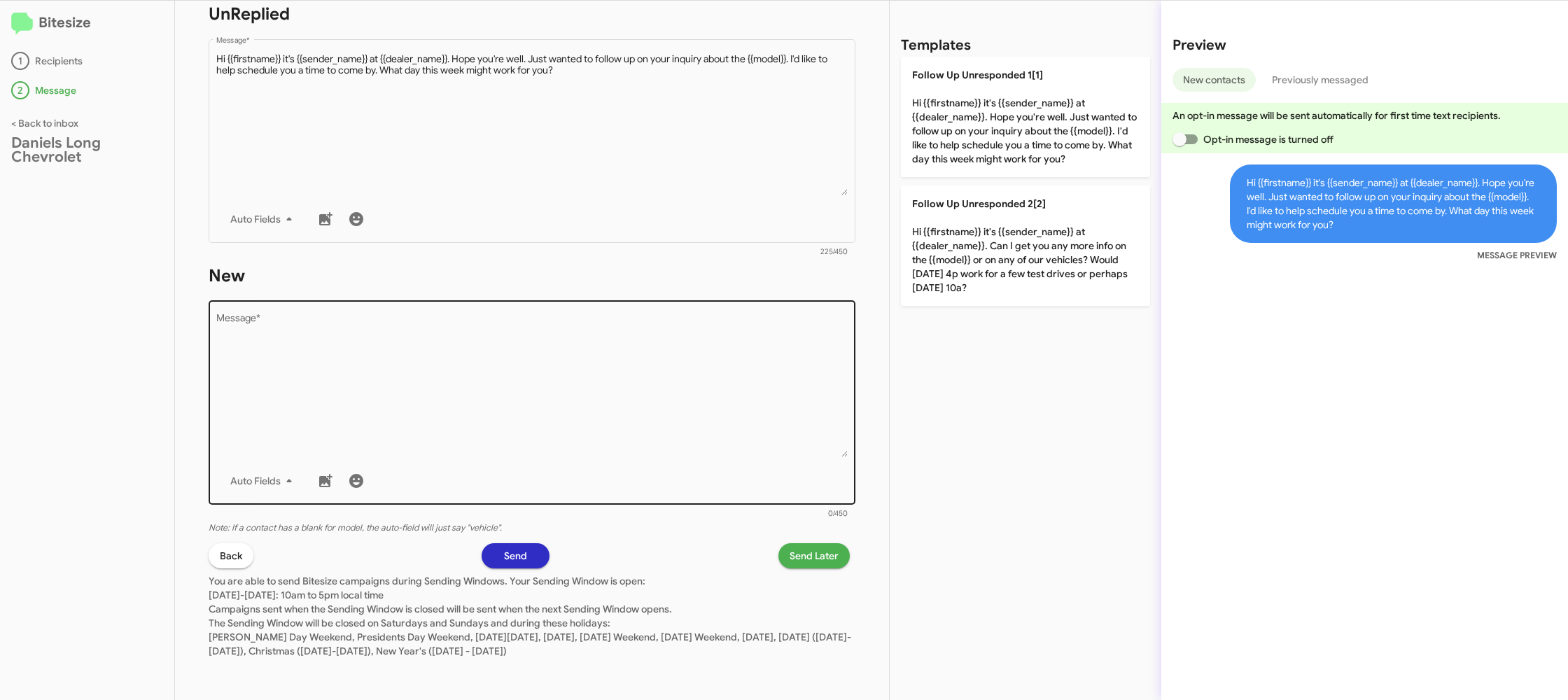
click at [727, 397] on textarea "Message *" at bounding box center [532, 386] width 632 height 143
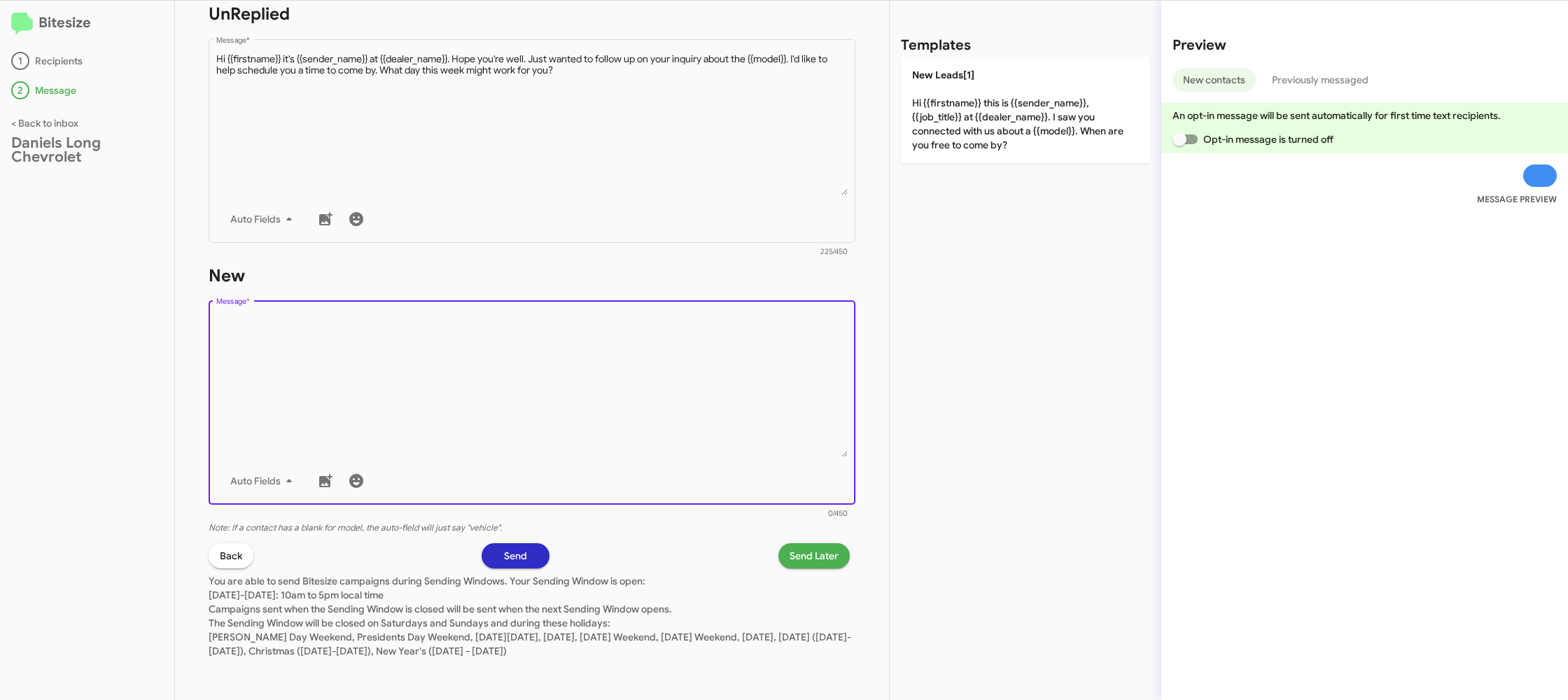
drag, startPoint x: 727, startPoint y: 397, endPoint x: 811, endPoint y: 296, distance: 131.4
click at [737, 373] on textarea "Message *" at bounding box center [532, 386] width 632 height 143
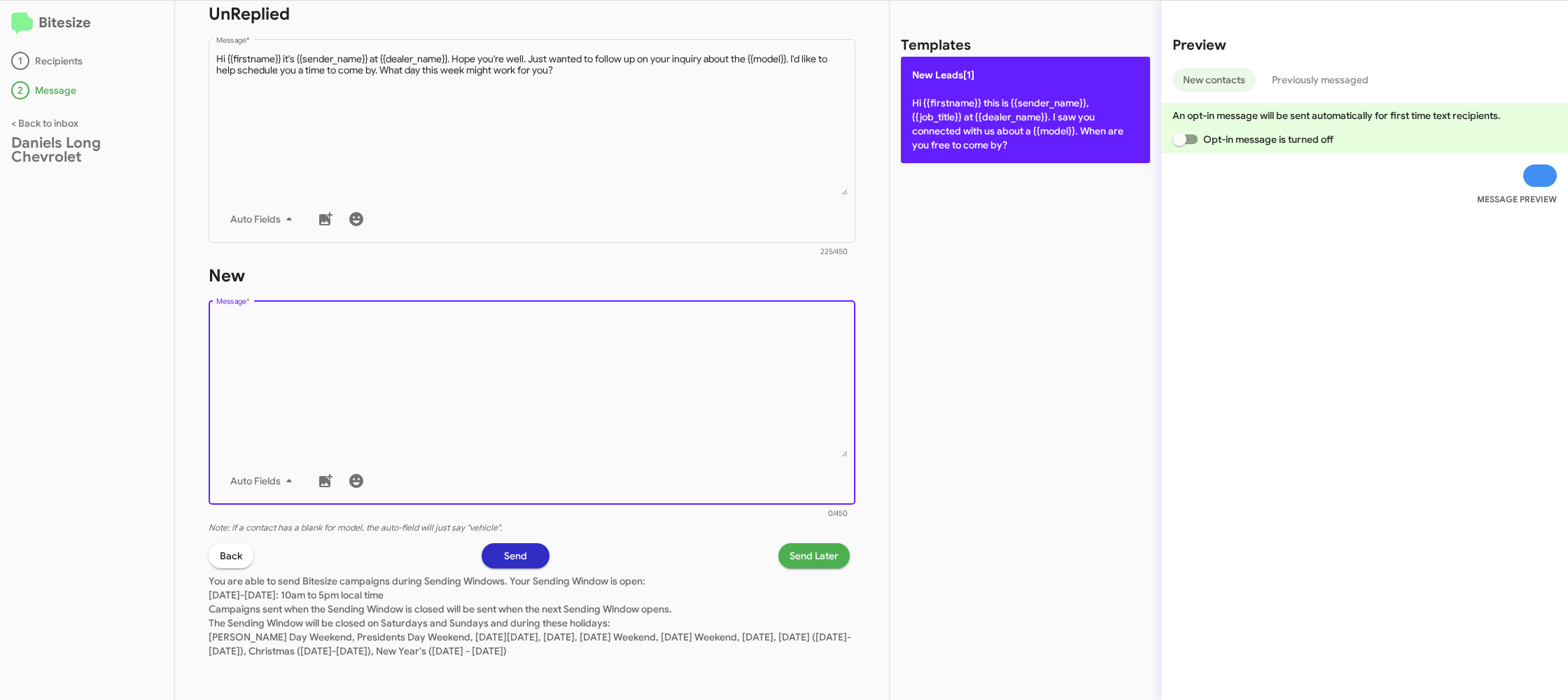
click at [963, 106] on p "New Leads[1] Hi {{firstname}} this is {{sender_name}}, {{job_title}} at {{deale…" at bounding box center [1025, 109] width 249 height 106
type textarea "Hi {{firstname}} this is {{sender_name}}, {{job_title}} at {{dealer_name}}. I s…"
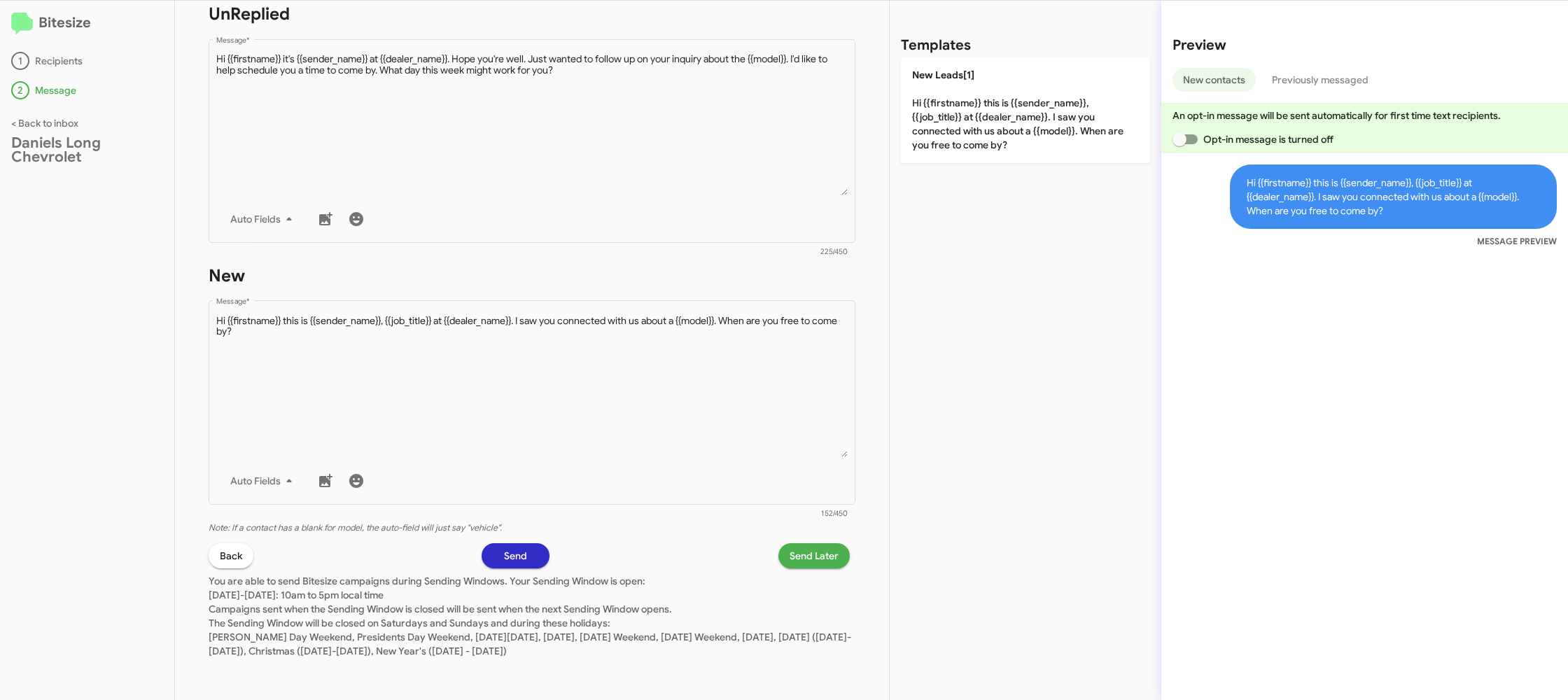
click at [798, 563] on span "Send Later" at bounding box center [813, 555] width 49 height 26
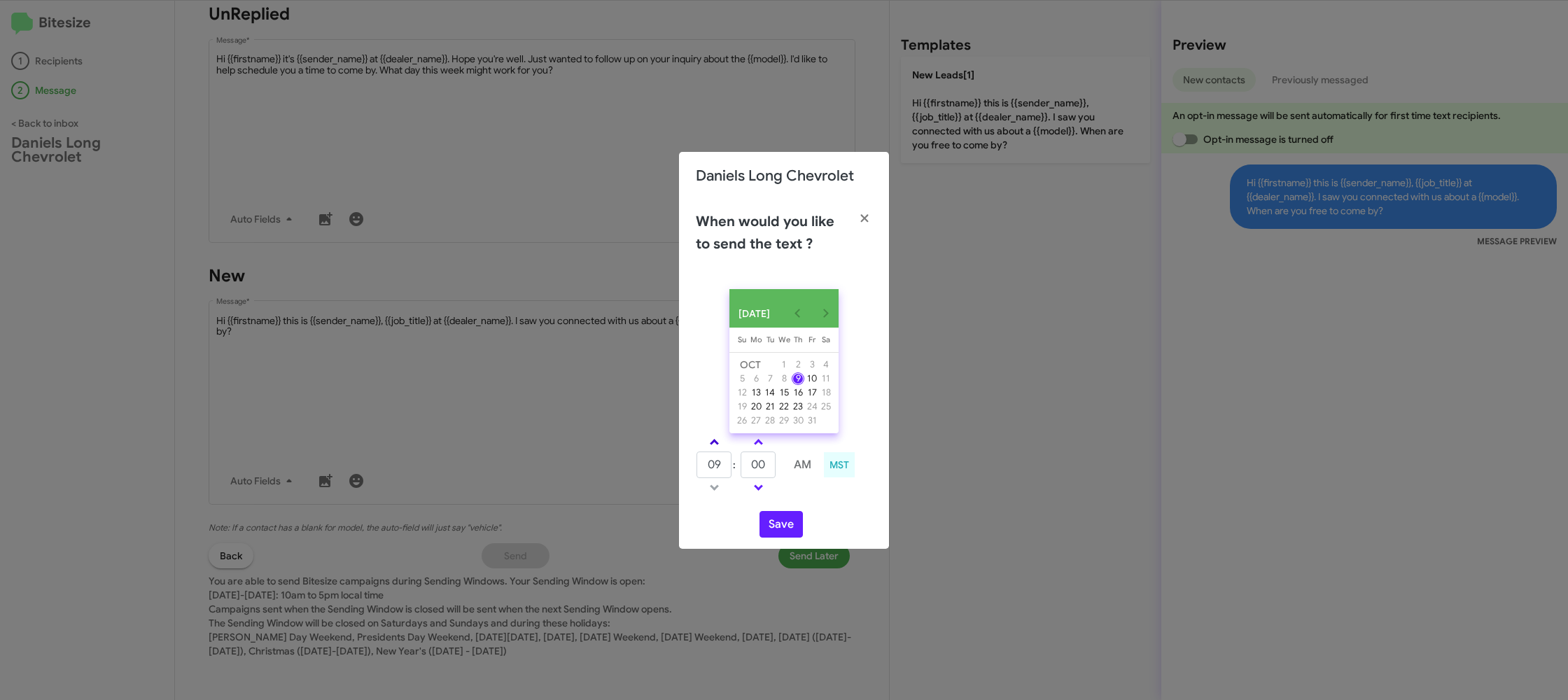
click at [717, 448] on span at bounding box center [714, 443] width 9 height 9
drag, startPoint x: 717, startPoint y: 449, endPoint x: 743, endPoint y: 445, distance: 26.3
click at [717, 448] on span at bounding box center [714, 443] width 9 height 9
type input "11"
click at [751, 444] on link at bounding box center [758, 441] width 25 height 16
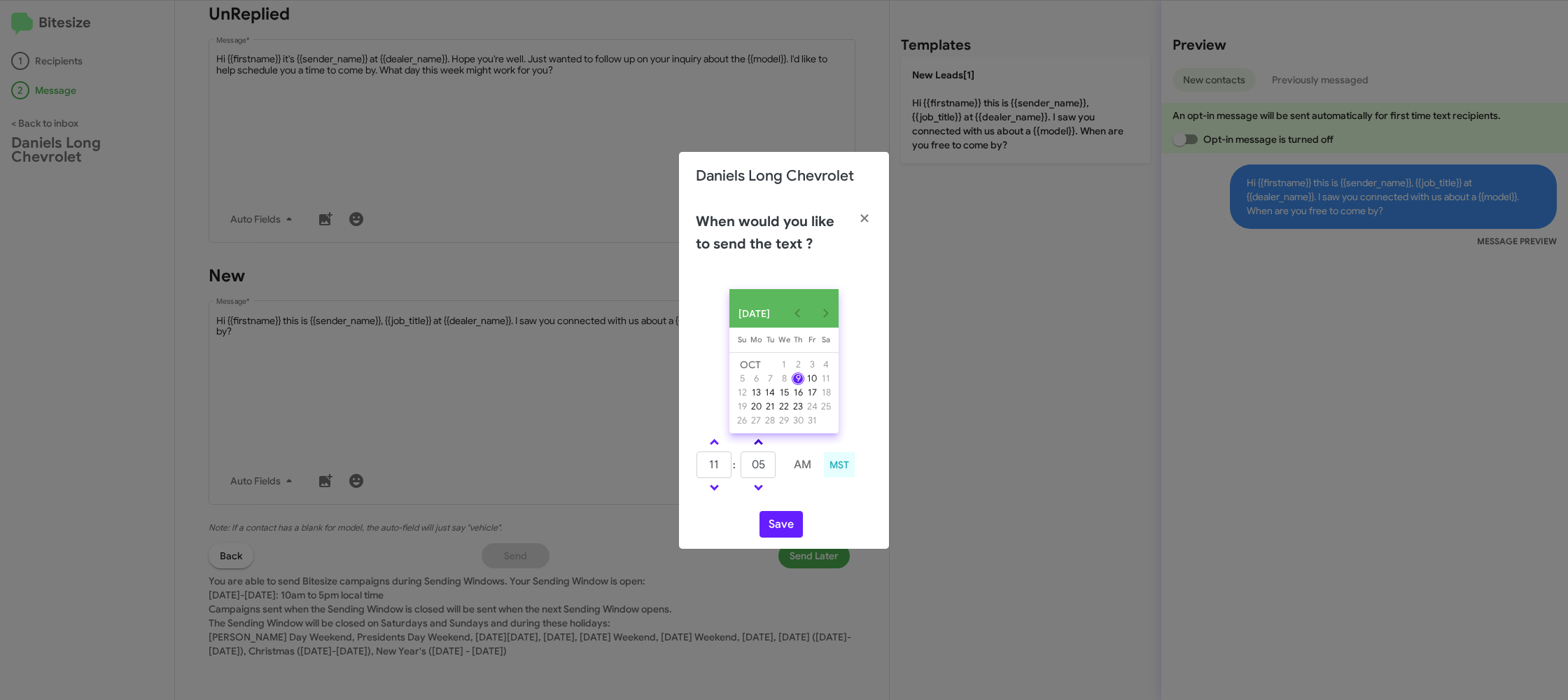
click at [758, 445] on span at bounding box center [758, 443] width 9 height 9
type input "10"
click at [775, 524] on button "Save" at bounding box center [780, 524] width 43 height 26
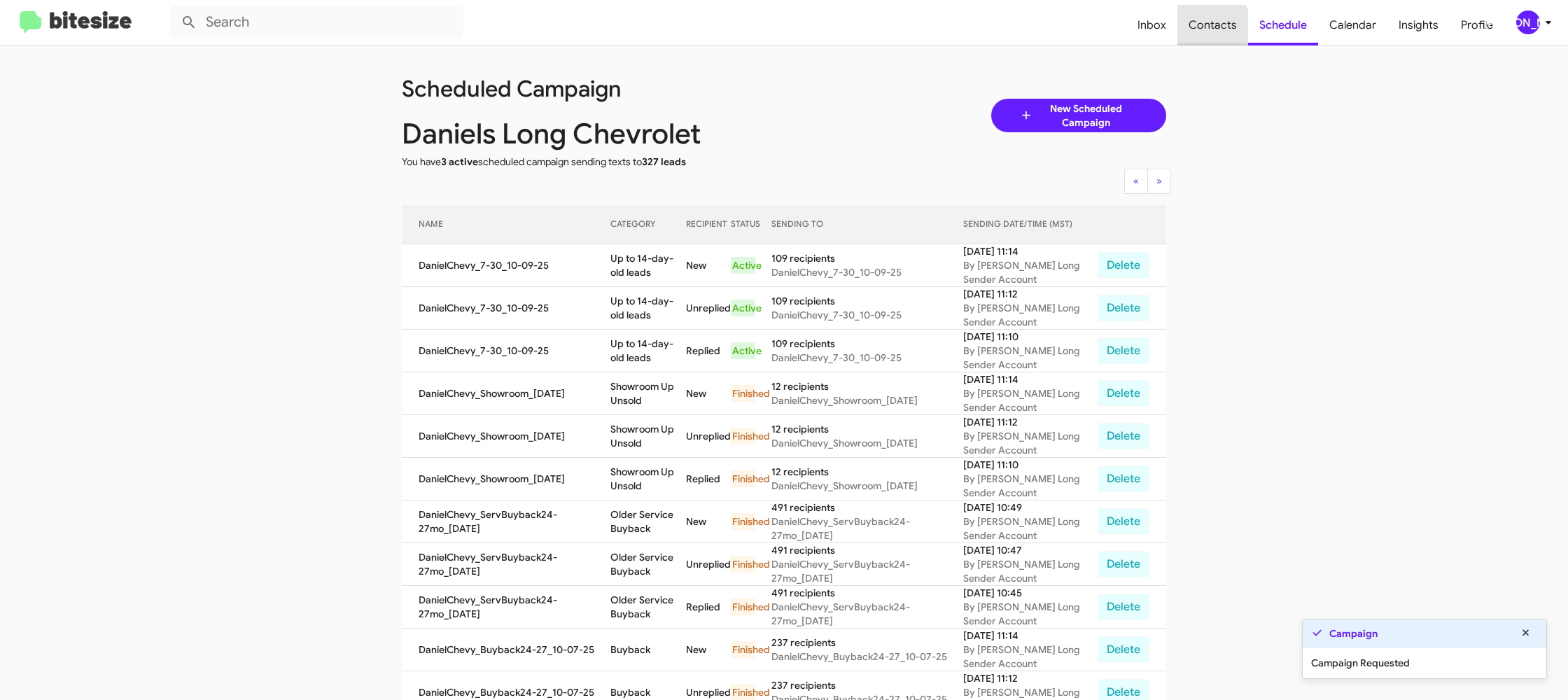
click at [1211, 26] on span "Contacts" at bounding box center [1212, 26] width 71 height 41
type input "in:groups"
click at [1211, 27] on span "Contacts" at bounding box center [1212, 26] width 71 height 41
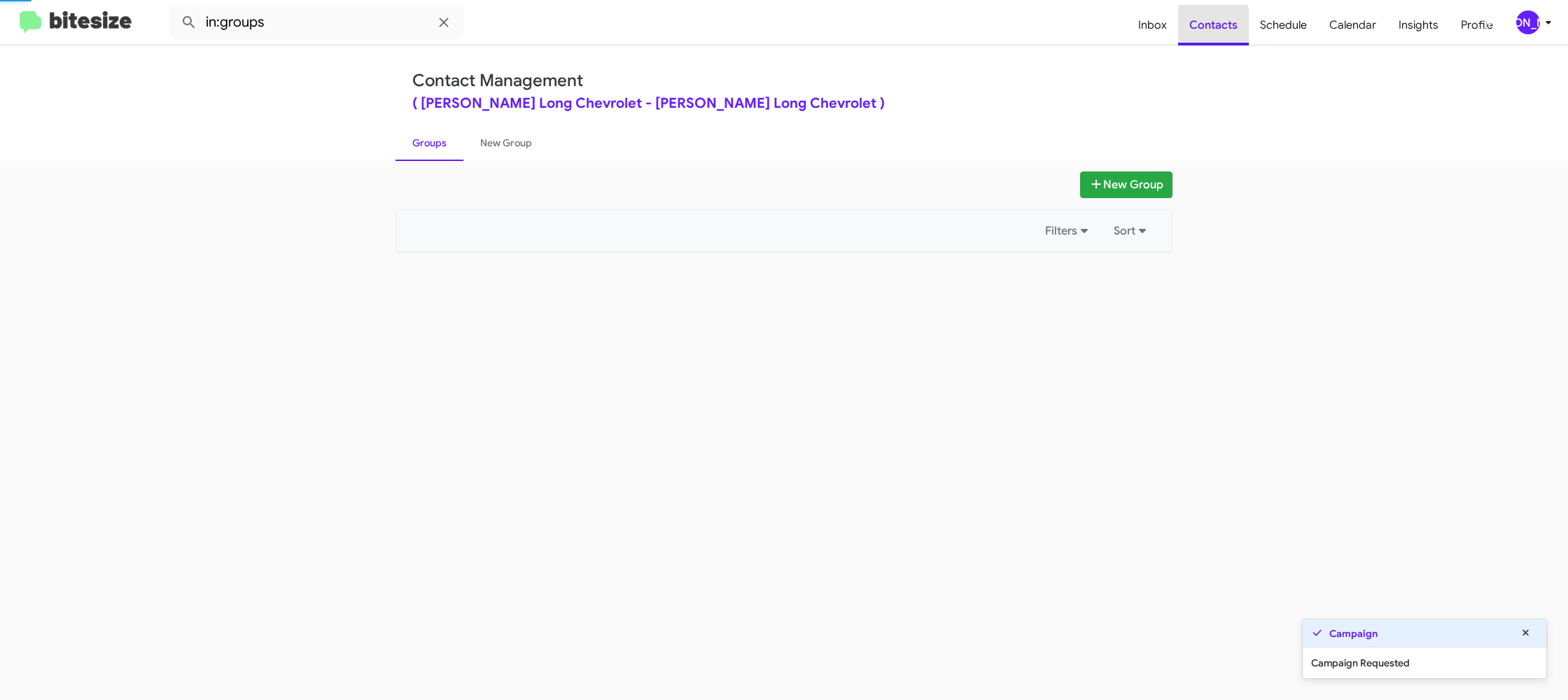
drag, startPoint x: 1211, startPoint y: 27, endPoint x: 788, endPoint y: 204, distance: 458.5
click at [1210, 27] on span "Contacts" at bounding box center [1213, 26] width 71 height 41
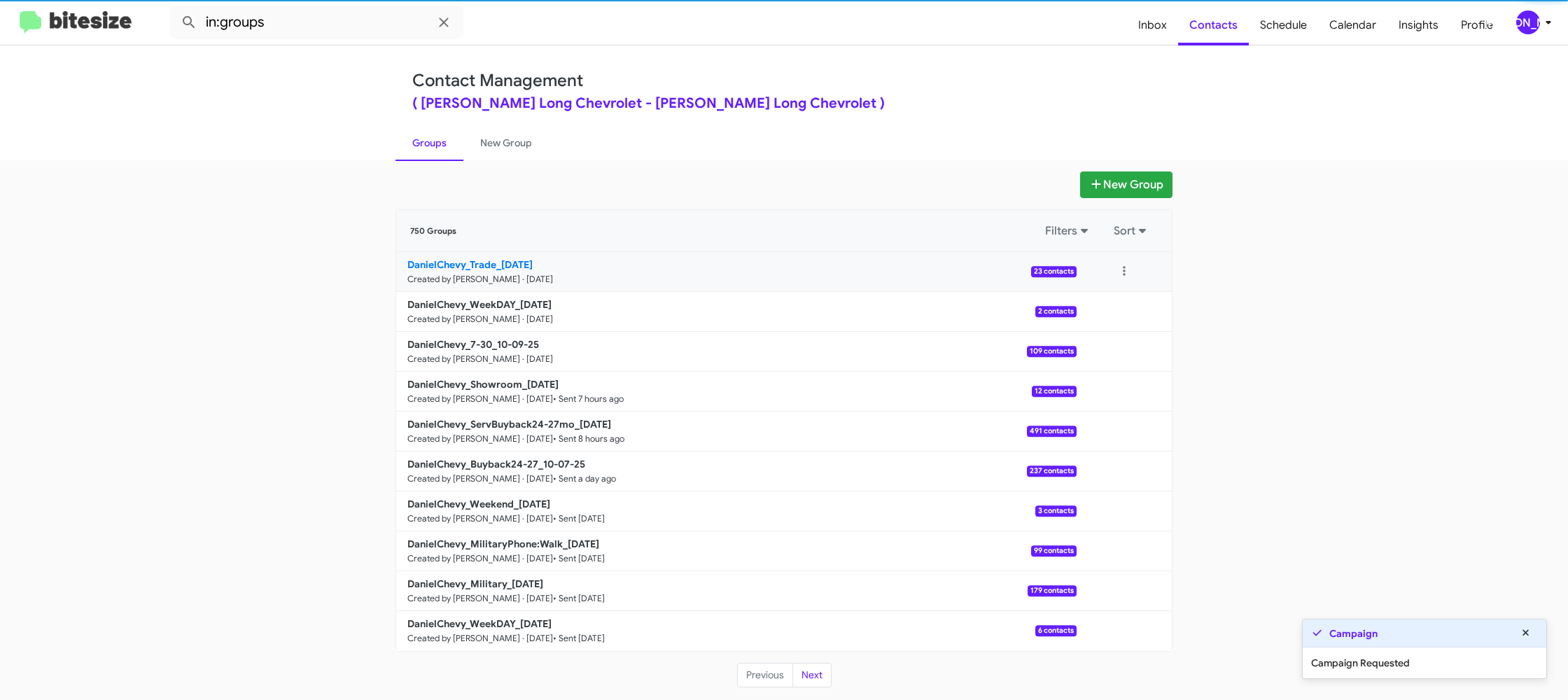
click at [543, 276] on small "Created by [PERSON_NAME] · [DATE]" at bounding box center [479, 279] width 146 height 11
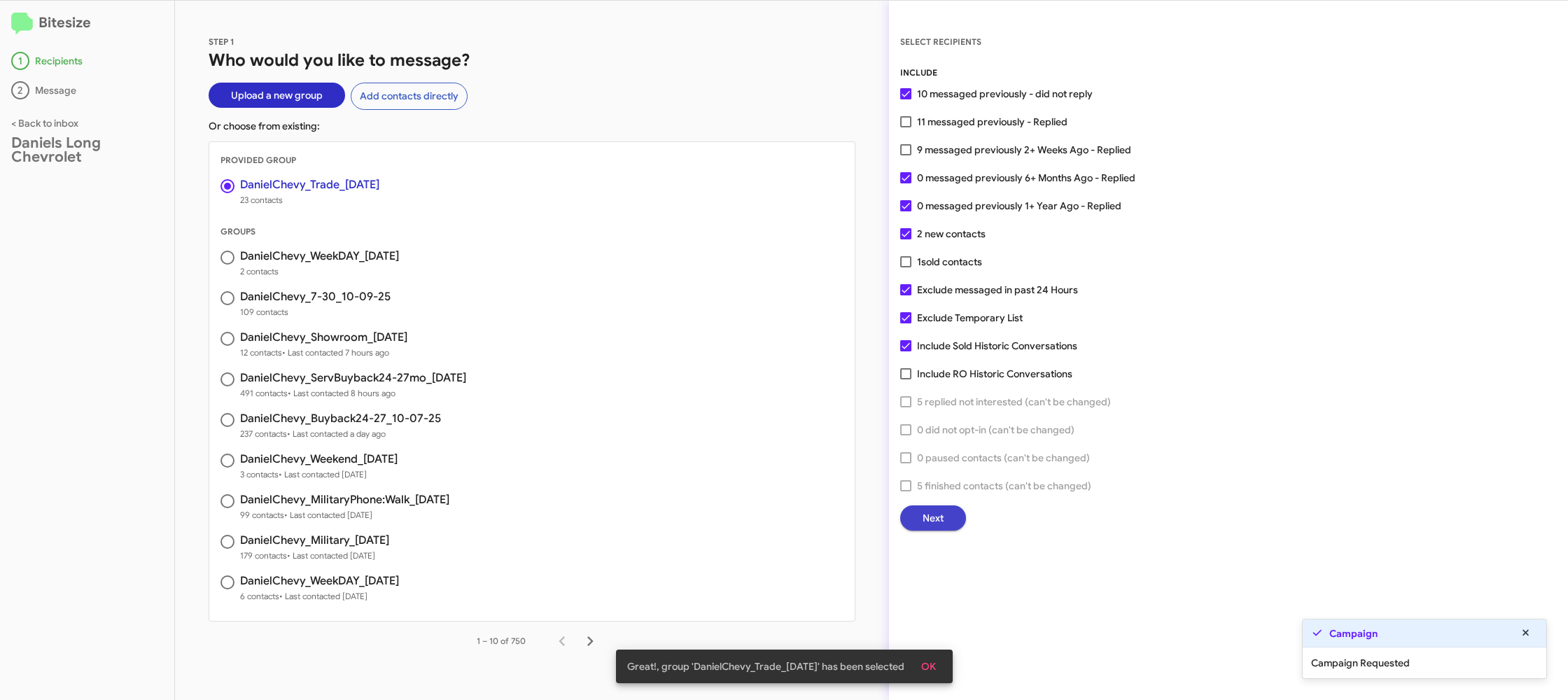
click at [916, 512] on button "Next" at bounding box center [932, 517] width 66 height 26
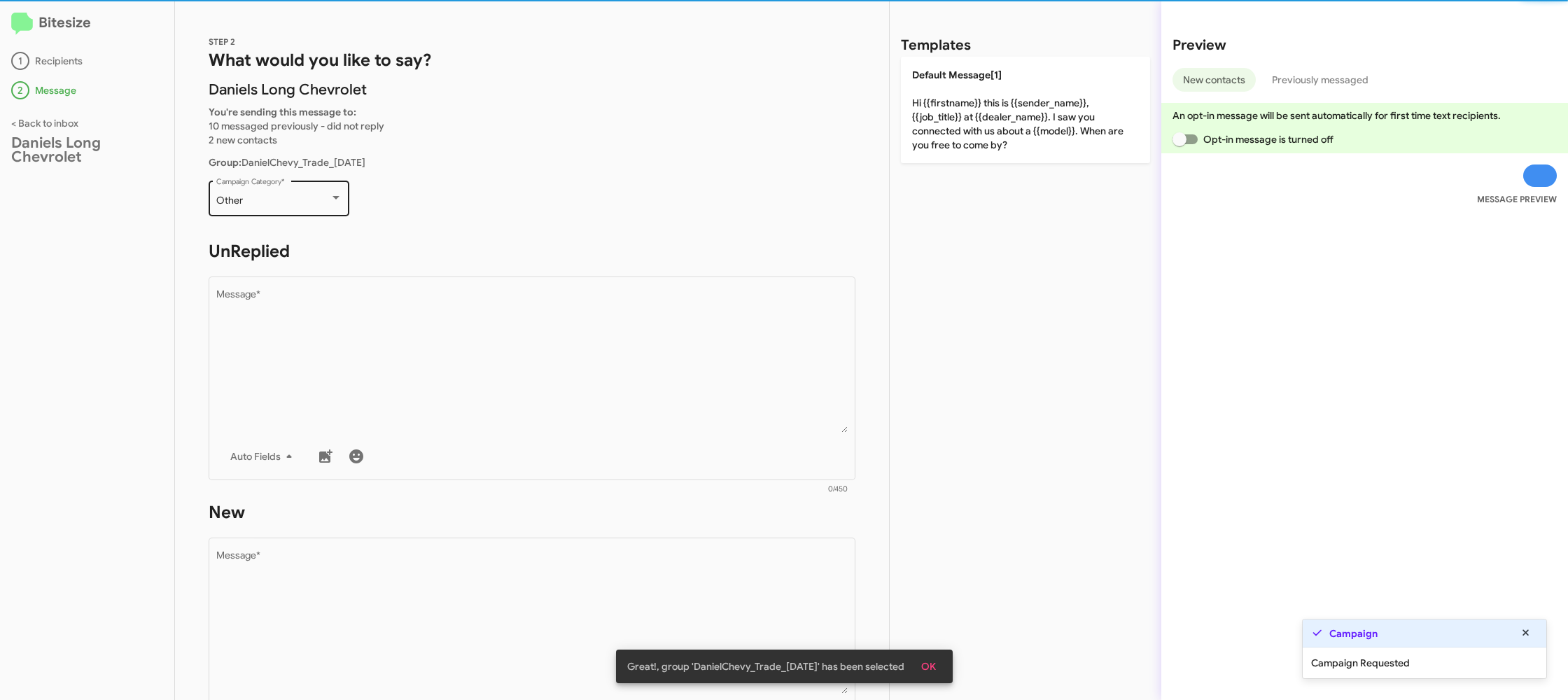
click at [320, 198] on div "Other" at bounding box center [273, 200] width 113 height 11
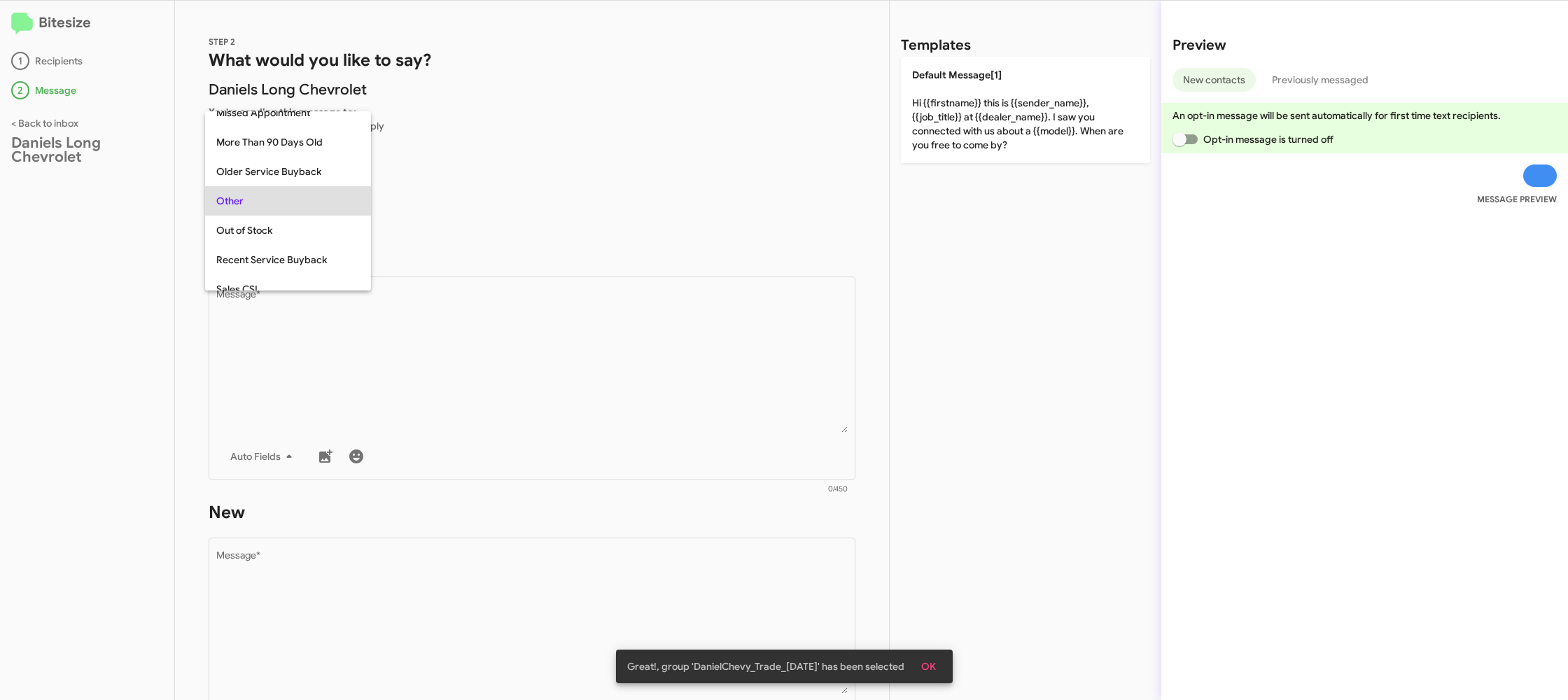
scroll to position [497, 0]
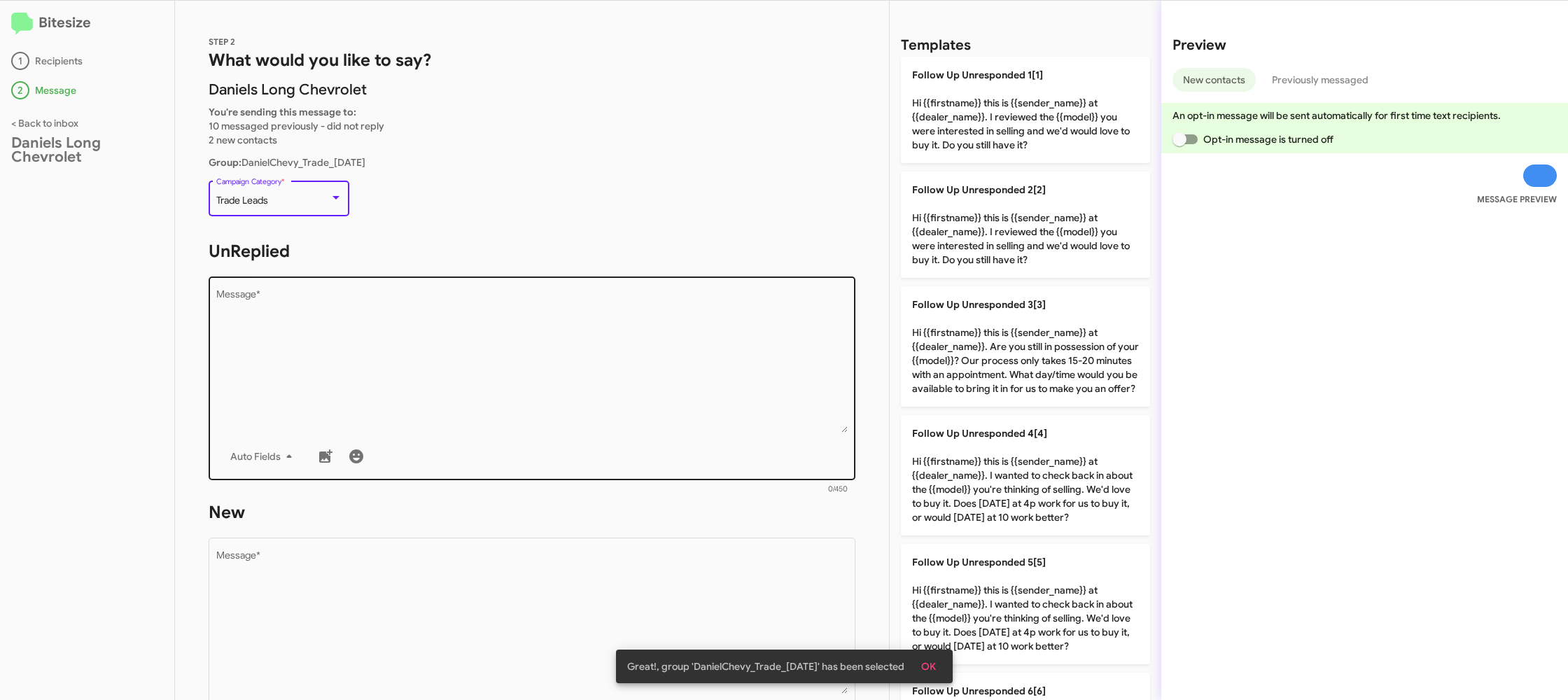
drag, startPoint x: 474, startPoint y: 376, endPoint x: 497, endPoint y: 380, distance: 23.3
click at [473, 376] on textarea "Message *" at bounding box center [532, 361] width 632 height 143
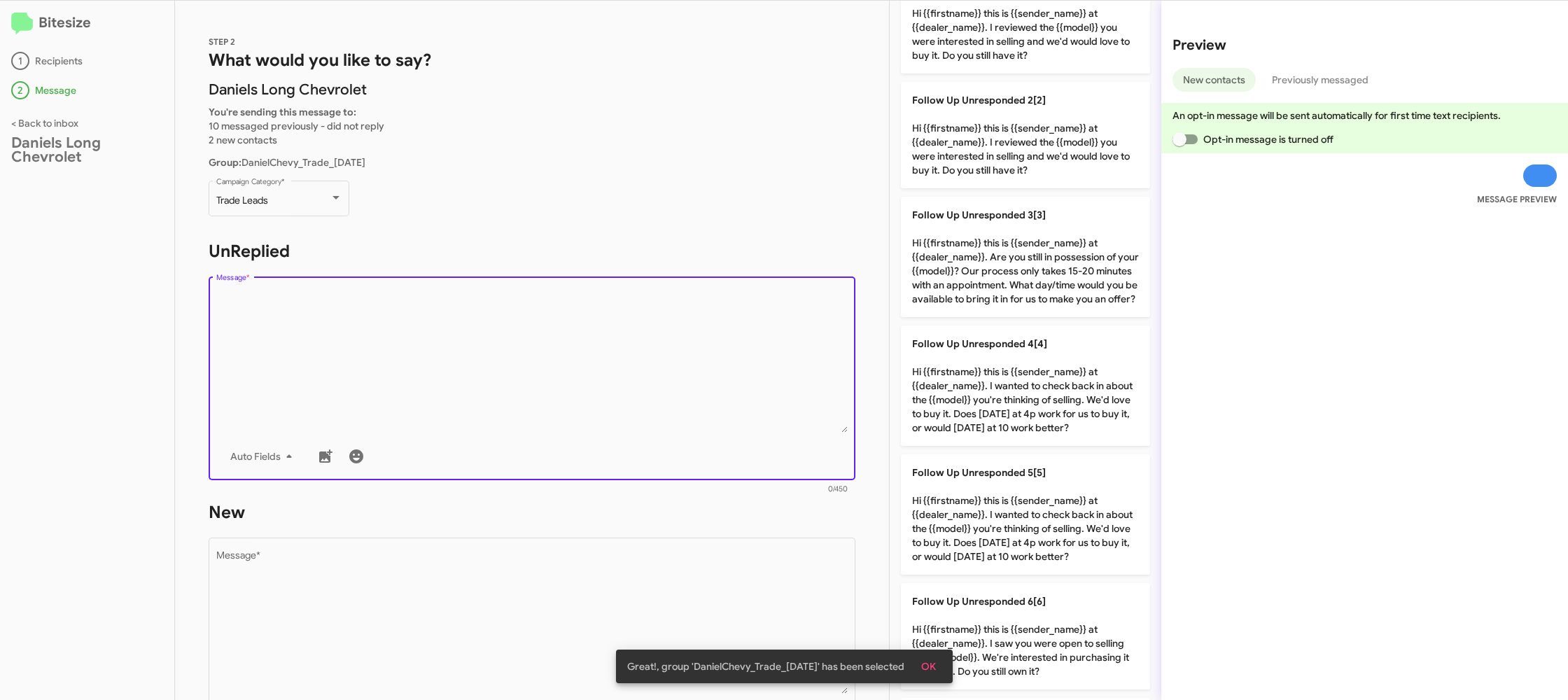
scroll to position [0, 0]
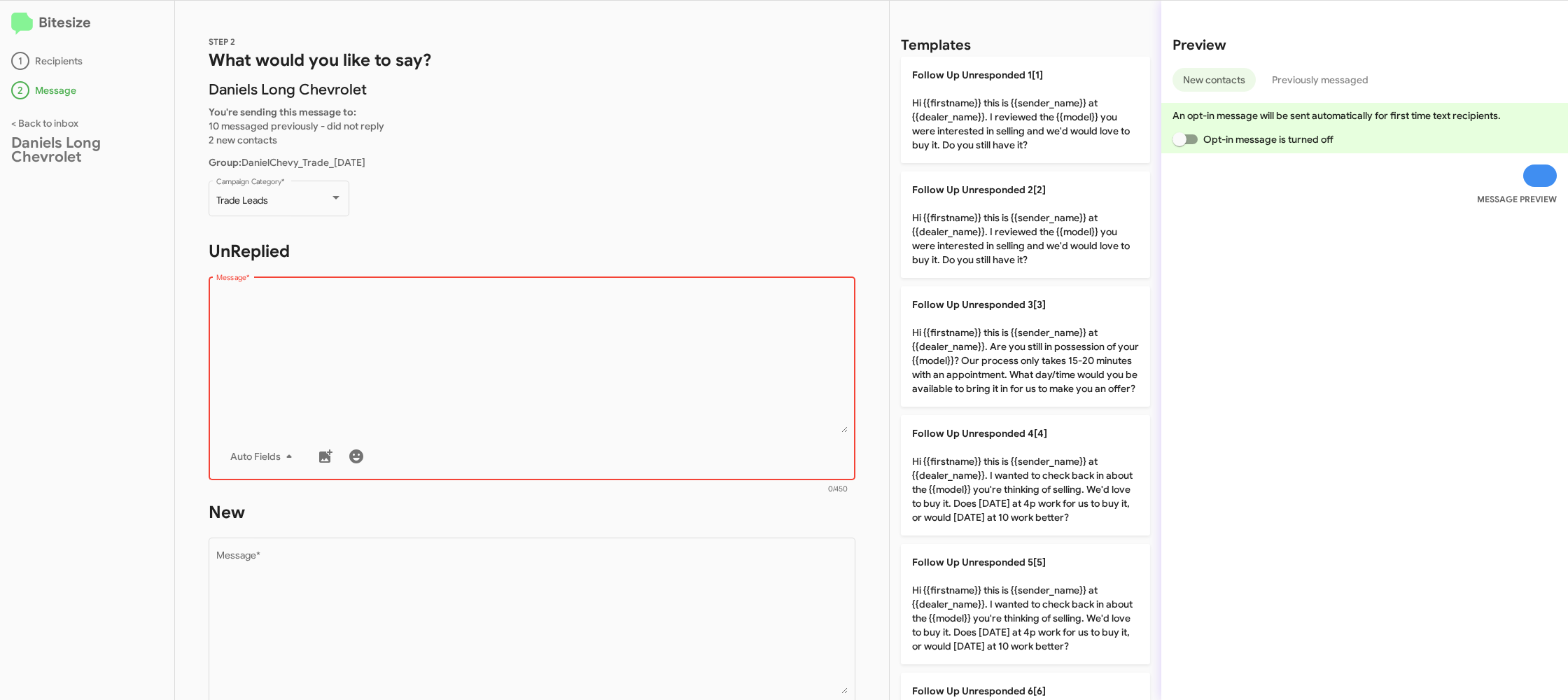
click at [646, 377] on textarea "Message *" at bounding box center [532, 361] width 632 height 143
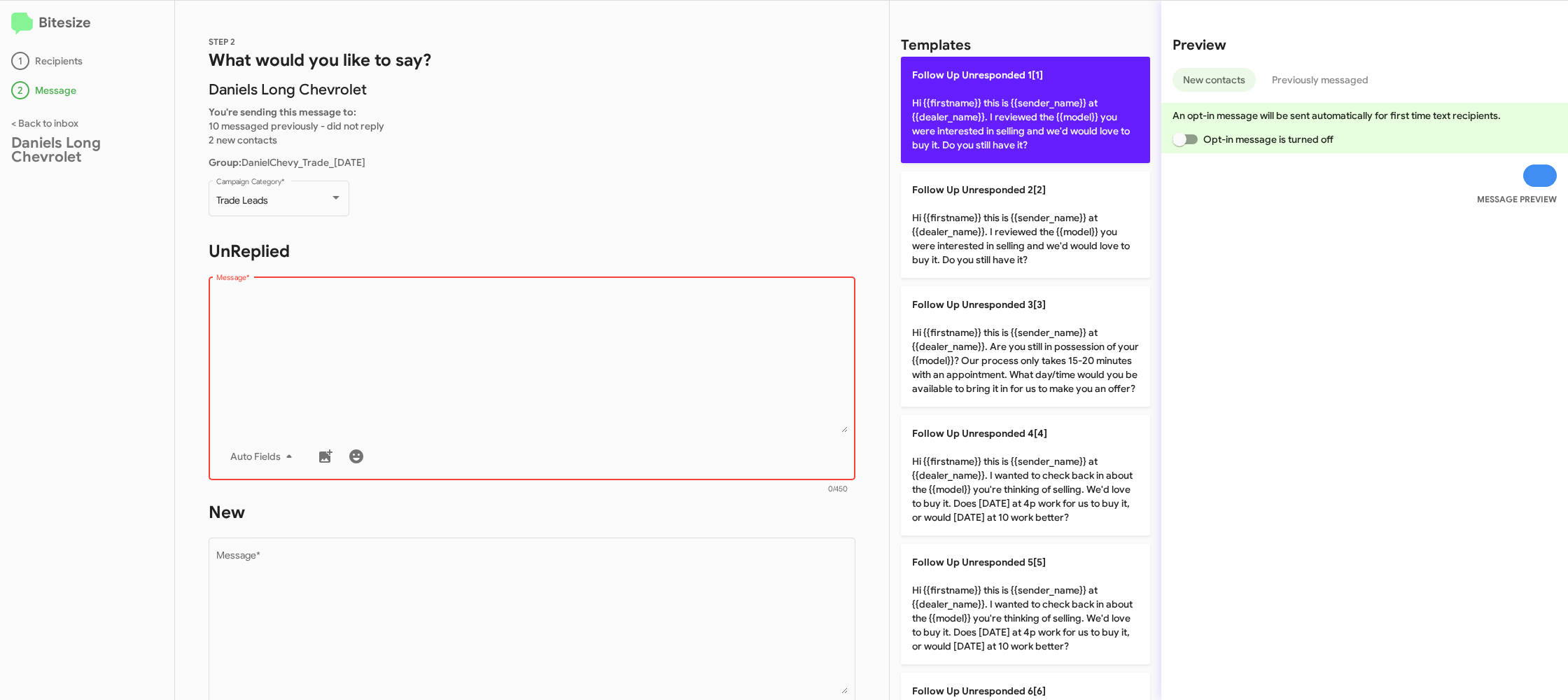
click at [999, 138] on p "Follow Up Unresponded 1[1] Hi {{firstname}} this is {{sender_name}} at {{dealer…" at bounding box center [1025, 109] width 249 height 106
type textarea "Hi {{firstname}} this is {{sender_name}} at {{dealer_name}}. I reviewed the {{m…"
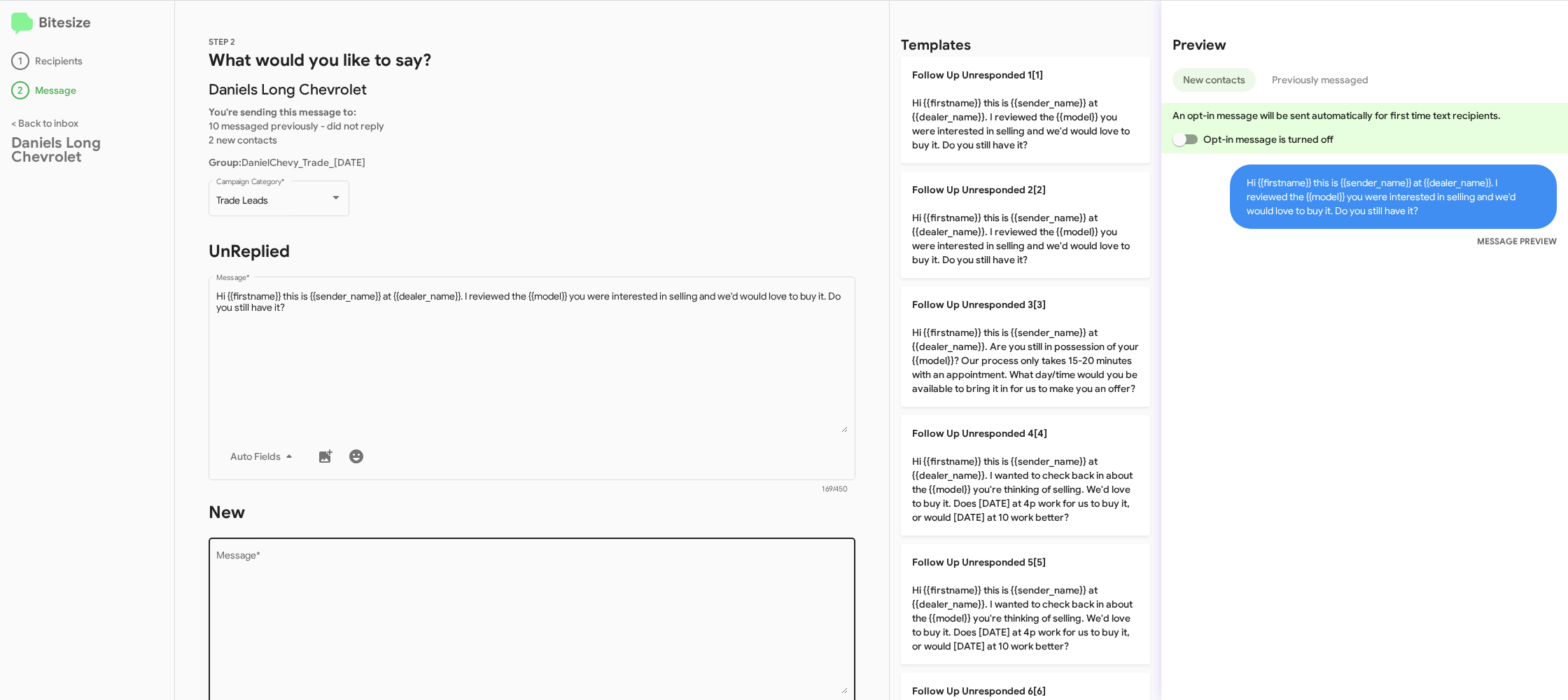
click at [582, 564] on textarea "Message *" at bounding box center [532, 622] width 632 height 143
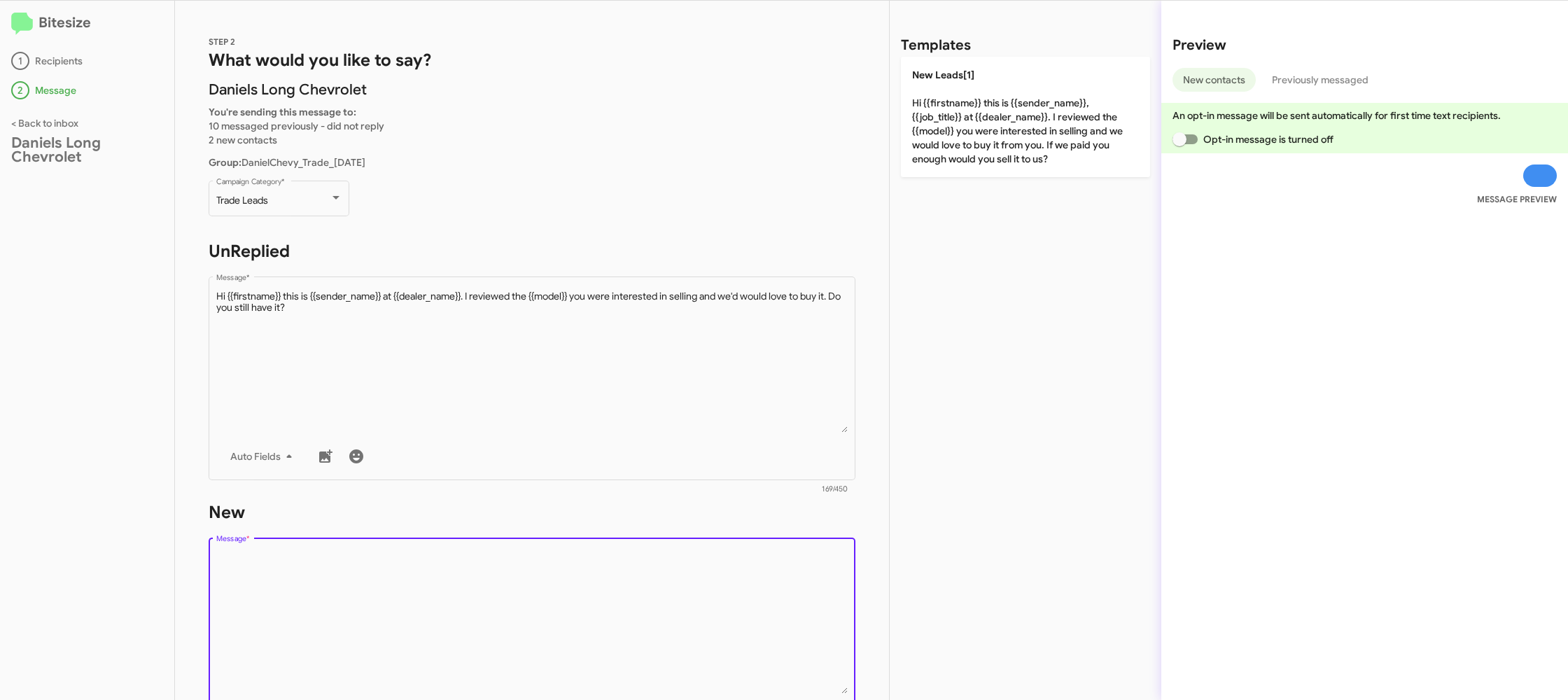
click at [582, 564] on textarea "Message *" at bounding box center [532, 622] width 632 height 143
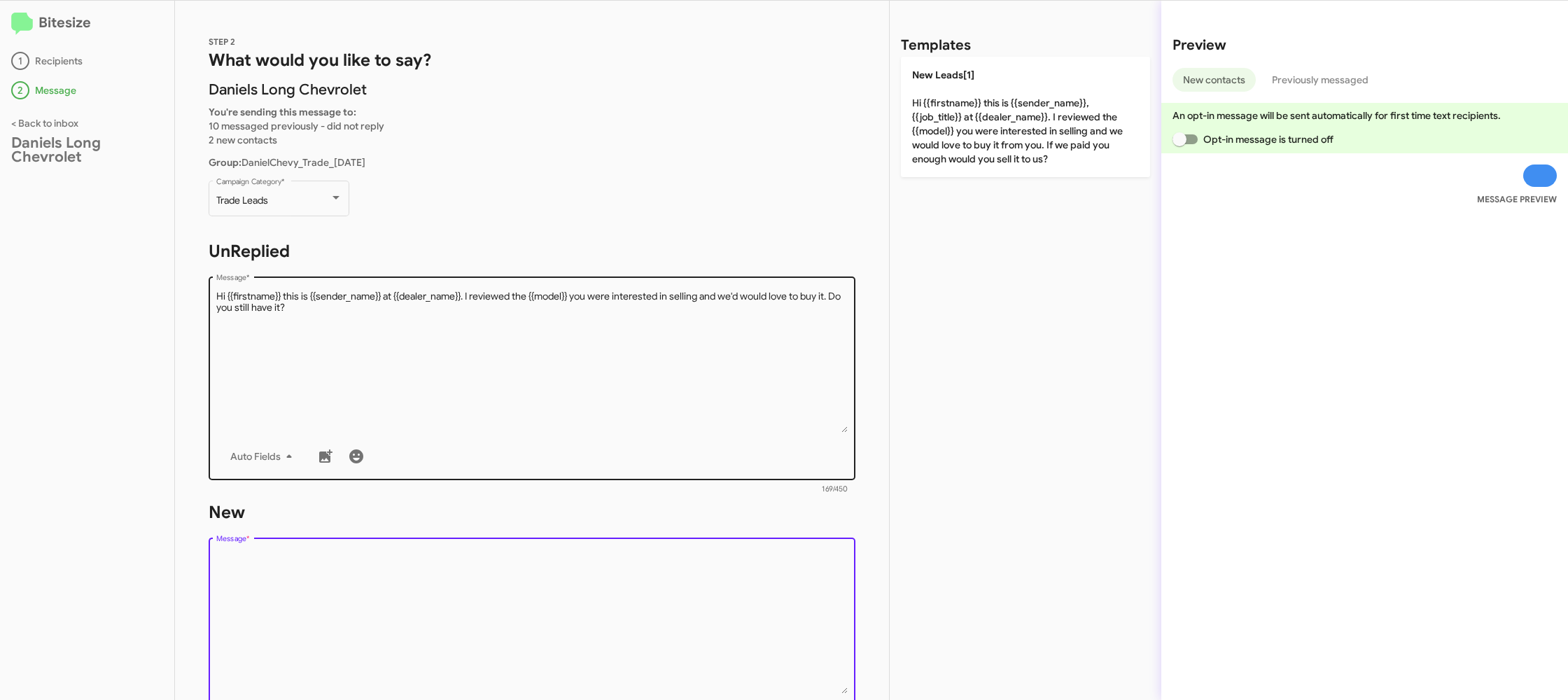
drag, startPoint x: 582, startPoint y: 564, endPoint x: 642, endPoint y: 368, distance: 205.0
click at [574, 539] on div "Drop image here to insert Auto Fields Message *" at bounding box center [532, 638] width 632 height 207
click at [679, 335] on textarea "Message *" at bounding box center [532, 361] width 632 height 143
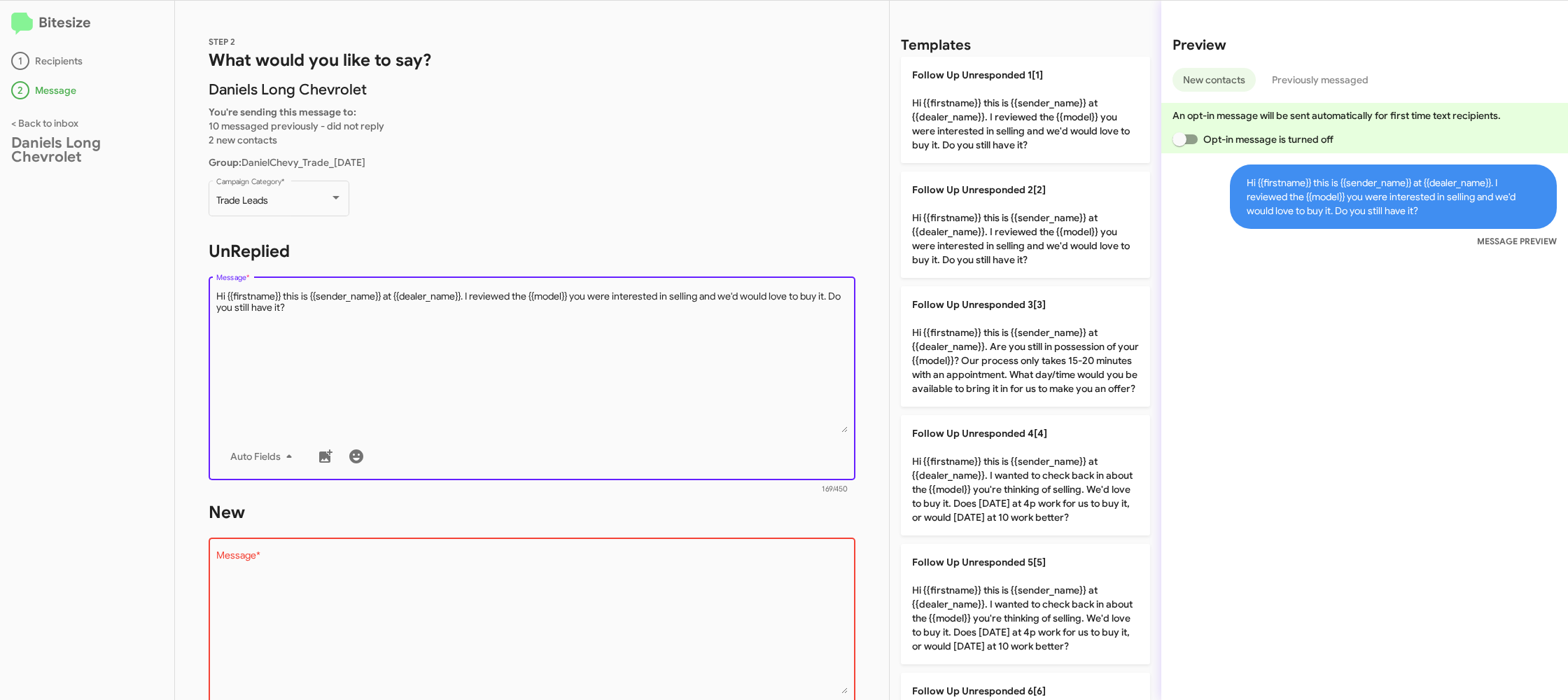
drag, startPoint x: 679, startPoint y: 335, endPoint x: 690, endPoint y: 322, distance: 17.0
click at [683, 329] on textarea "Message *" at bounding box center [532, 361] width 632 height 143
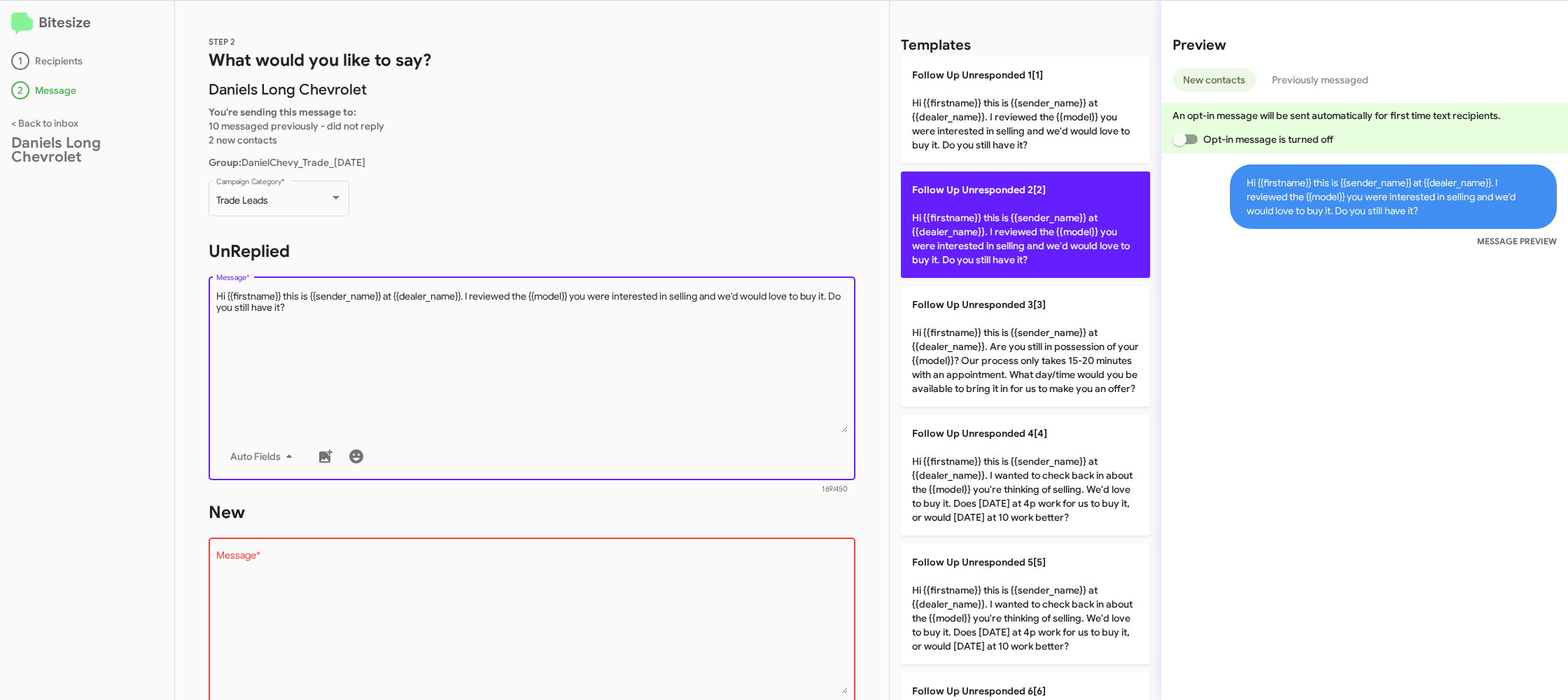
drag, startPoint x: 964, startPoint y: 234, endPoint x: 903, endPoint y: 279, distance: 75.8
click at [964, 235] on p "Follow Up Unresponded 2[2] Hi {{firstname}} this is {{sender_name}} at {{dealer…" at bounding box center [1025, 224] width 249 height 106
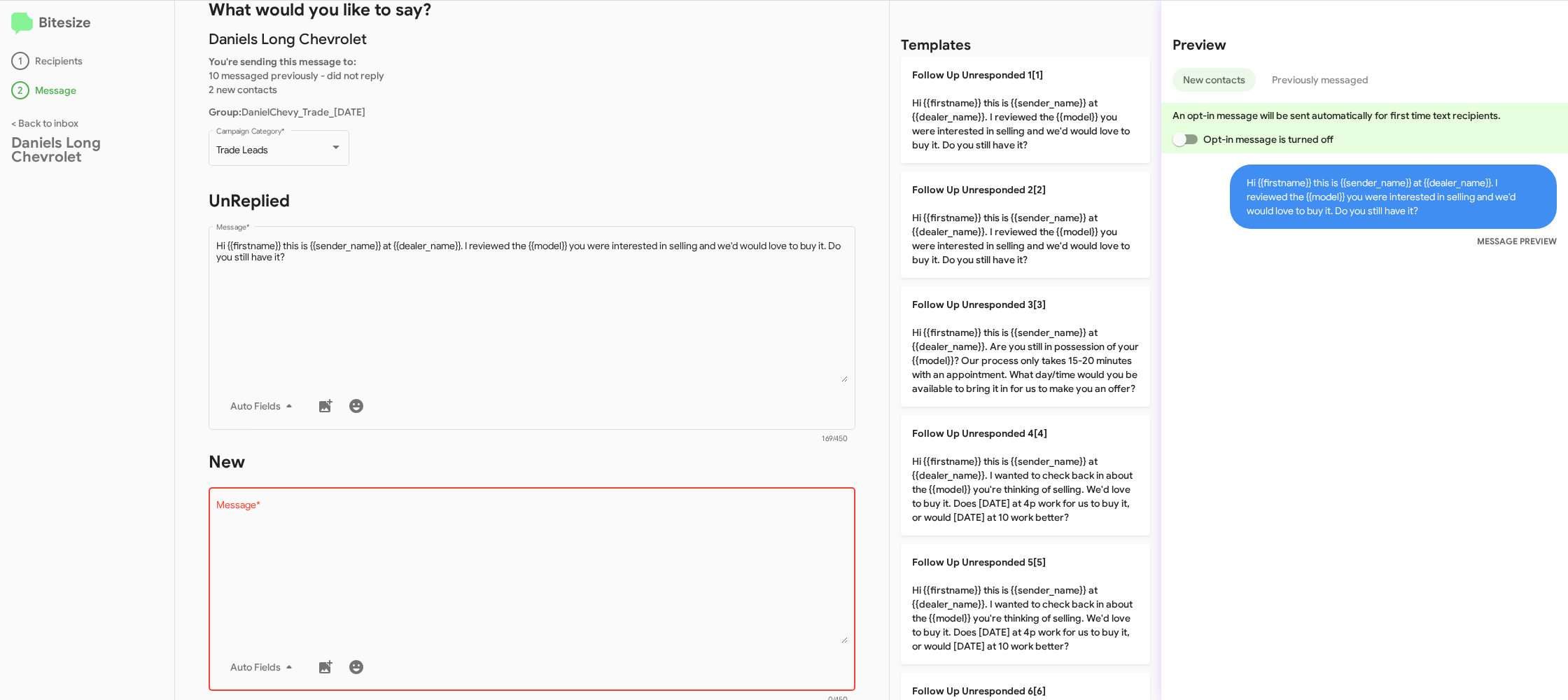
scroll to position [105, 0]
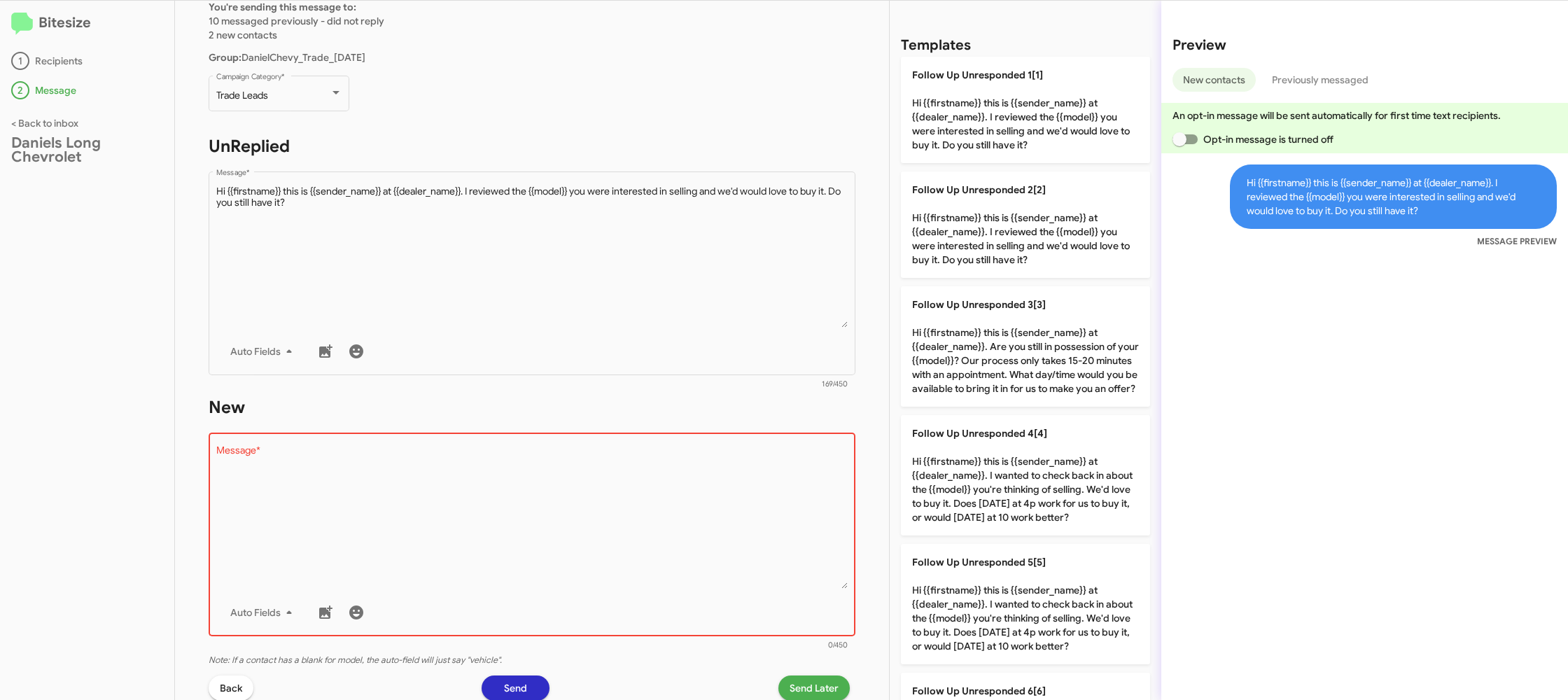
click at [666, 545] on textarea "Message *" at bounding box center [532, 517] width 632 height 143
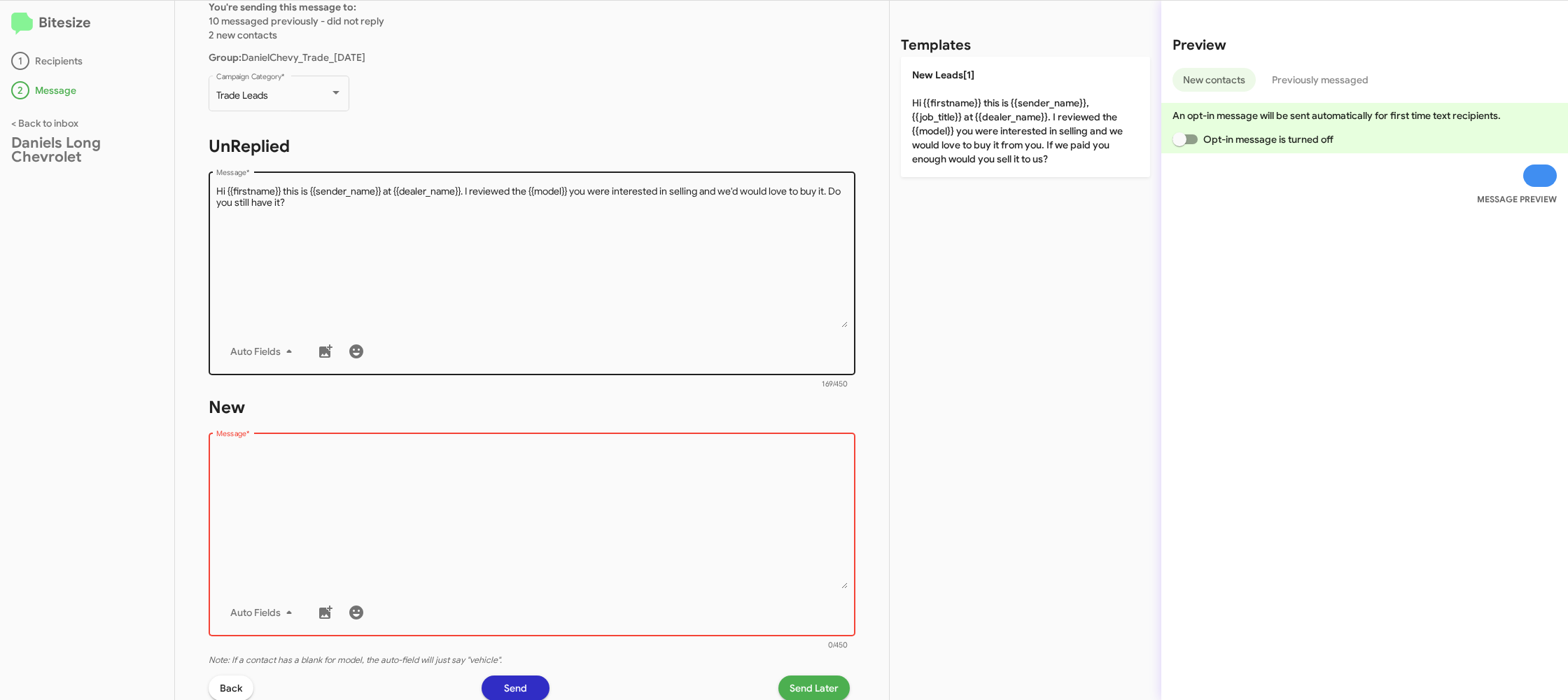
drag, startPoint x: 666, startPoint y: 545, endPoint x: 826, endPoint y: 223, distance: 359.6
click at [690, 456] on textarea "Message *" at bounding box center [532, 517] width 632 height 143
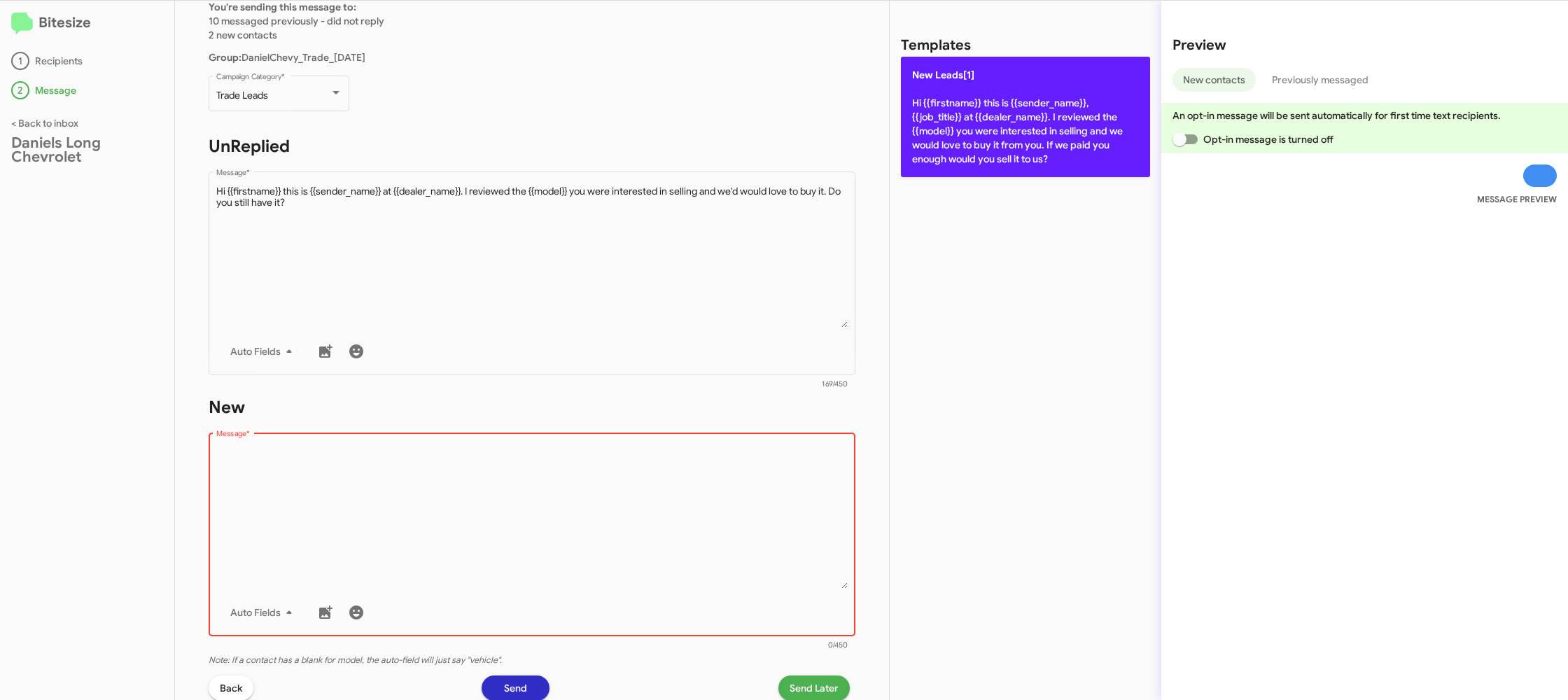
click at [962, 101] on p "New Leads[1] Hi {{firstname}} this is {{sender_name}}, {{job_title}} at {{deale…" at bounding box center [1025, 117] width 249 height 120
type textarea "Hi {{firstname}} this is {{sender_name}}, {{job_title}} at {{dealer_name}}. I r…"
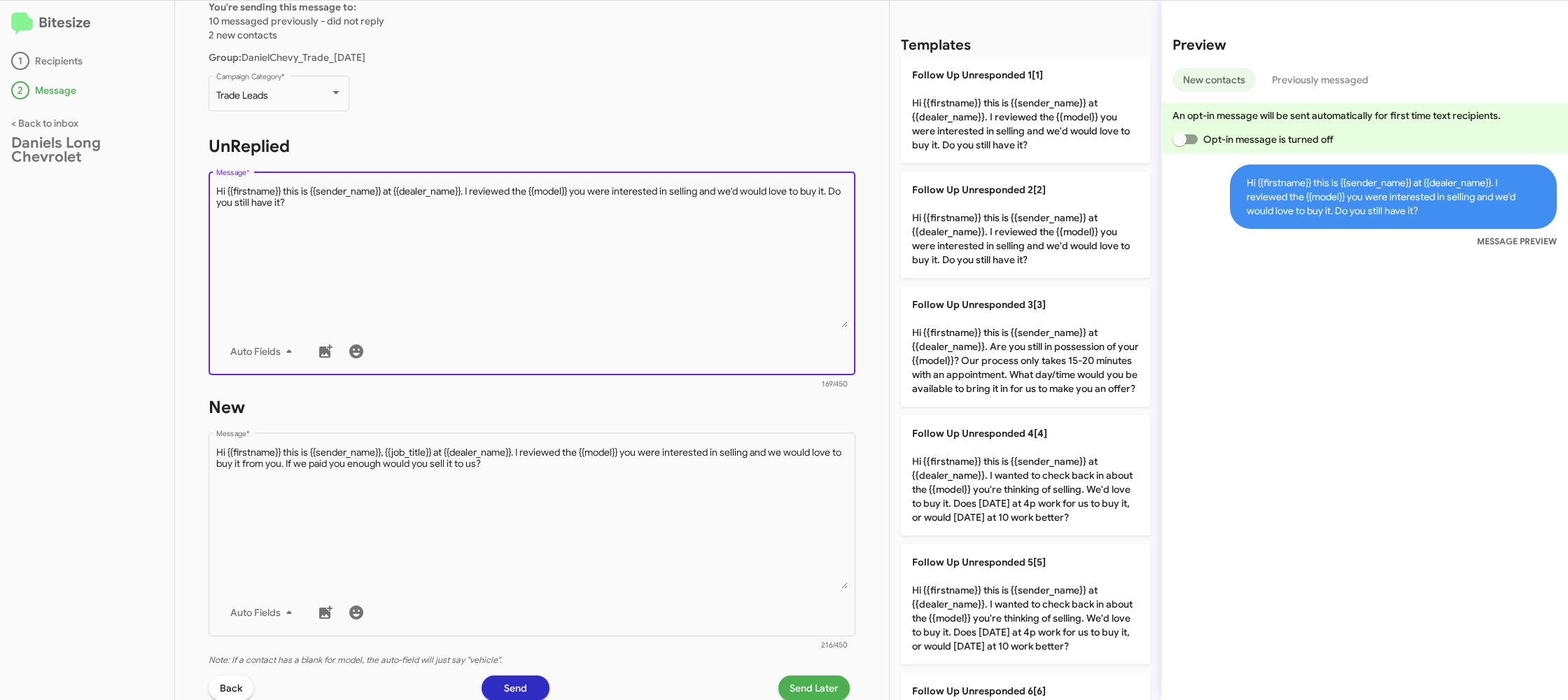
drag, startPoint x: 467, startPoint y: 264, endPoint x: 488, endPoint y: 253, distance: 23.7
click at [465, 261] on textarea "Message *" at bounding box center [532, 256] width 632 height 143
drag, startPoint x: 993, startPoint y: 116, endPoint x: 679, endPoint y: 400, distance: 423.4
click at [993, 116] on p "Follow Up Unresponded 1[1] Hi {{firstname}} this is {{sender_name}} at {{dealer…" at bounding box center [1025, 109] width 249 height 106
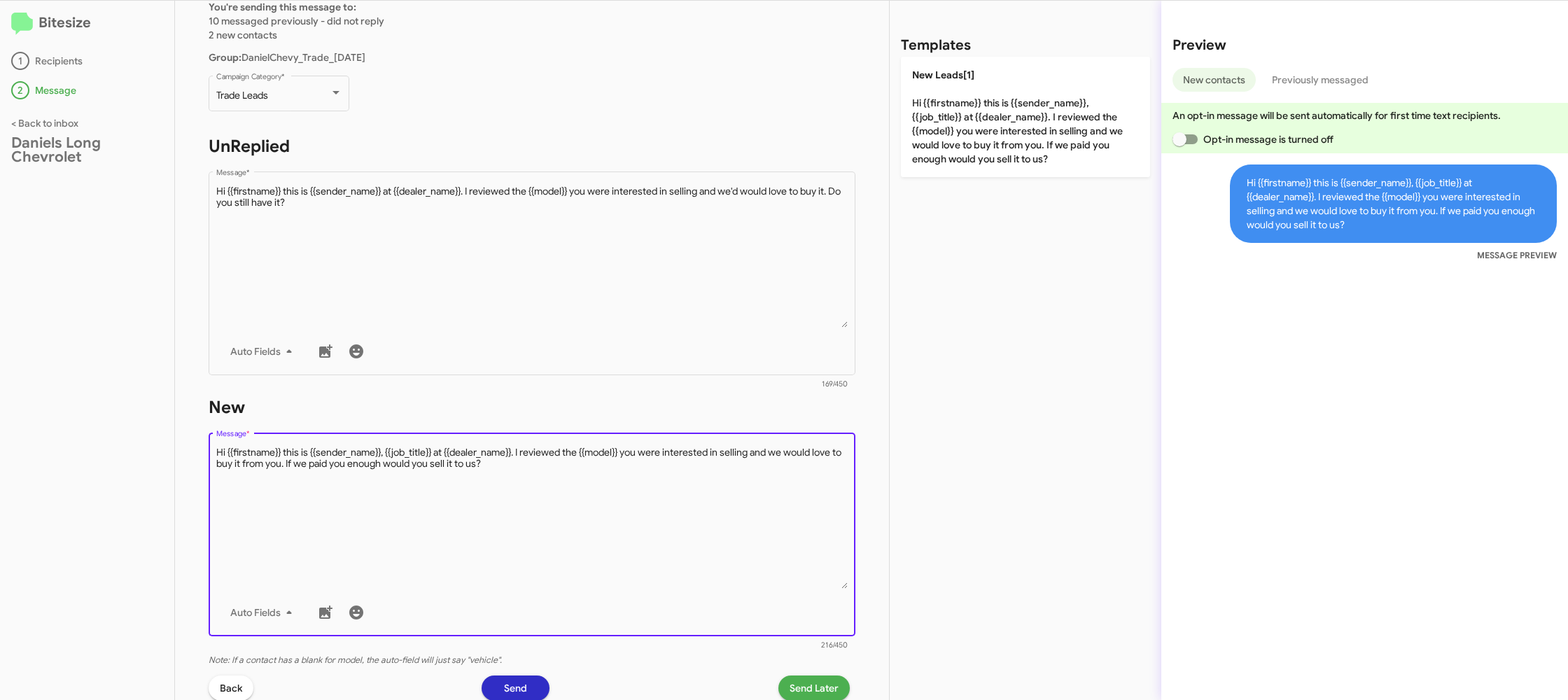
click at [670, 515] on textarea "Message *" at bounding box center [532, 517] width 632 height 143
click at [670, 514] on textarea "Message *" at bounding box center [532, 517] width 632 height 143
drag, startPoint x: 670, startPoint y: 514, endPoint x: 674, endPoint y: 446, distance: 68.1
click at [668, 501] on textarea "Message *" at bounding box center [532, 517] width 632 height 143
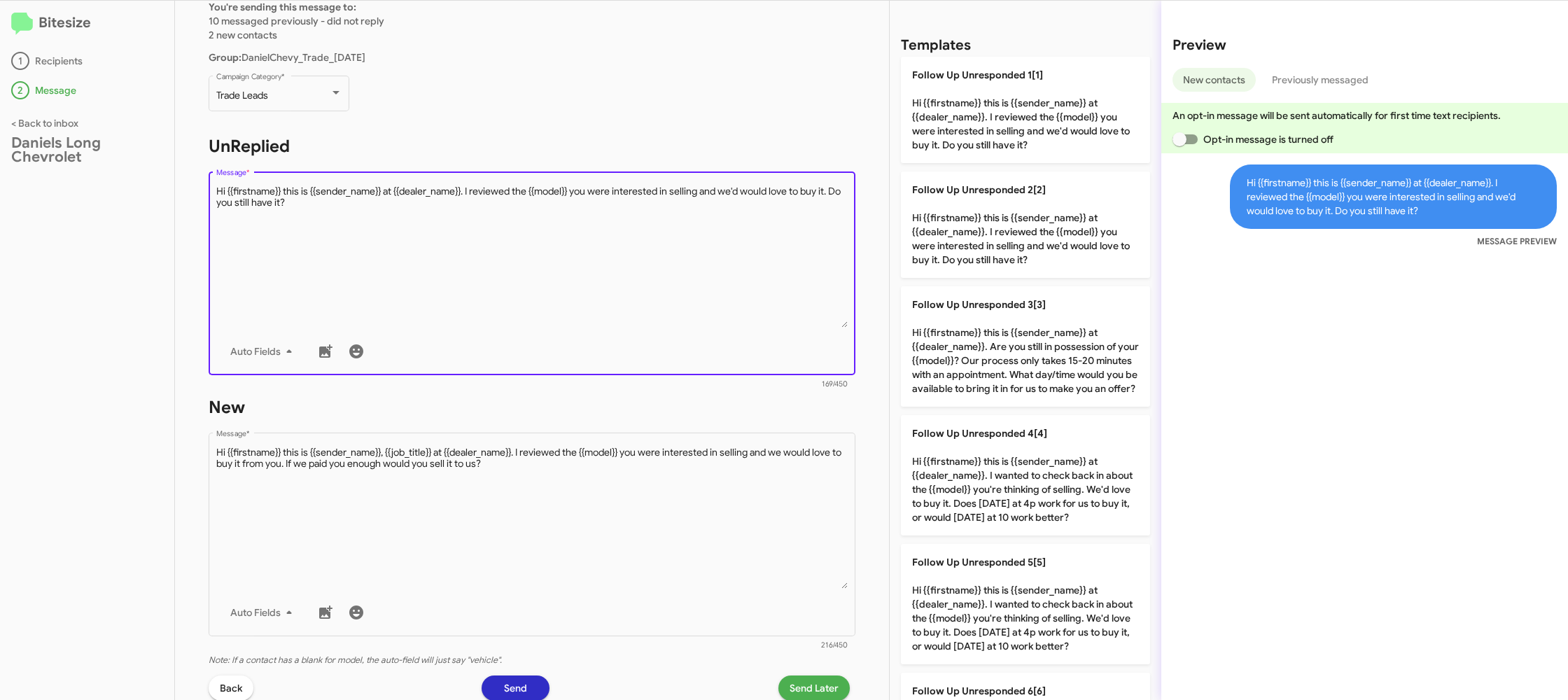
click at [685, 313] on textarea "Message *" at bounding box center [532, 256] width 632 height 143
drag, startPoint x: 685, startPoint y: 313, endPoint x: 868, endPoint y: 282, distance: 185.6
click at [693, 307] on textarea "Message *" at bounding box center [532, 256] width 632 height 143
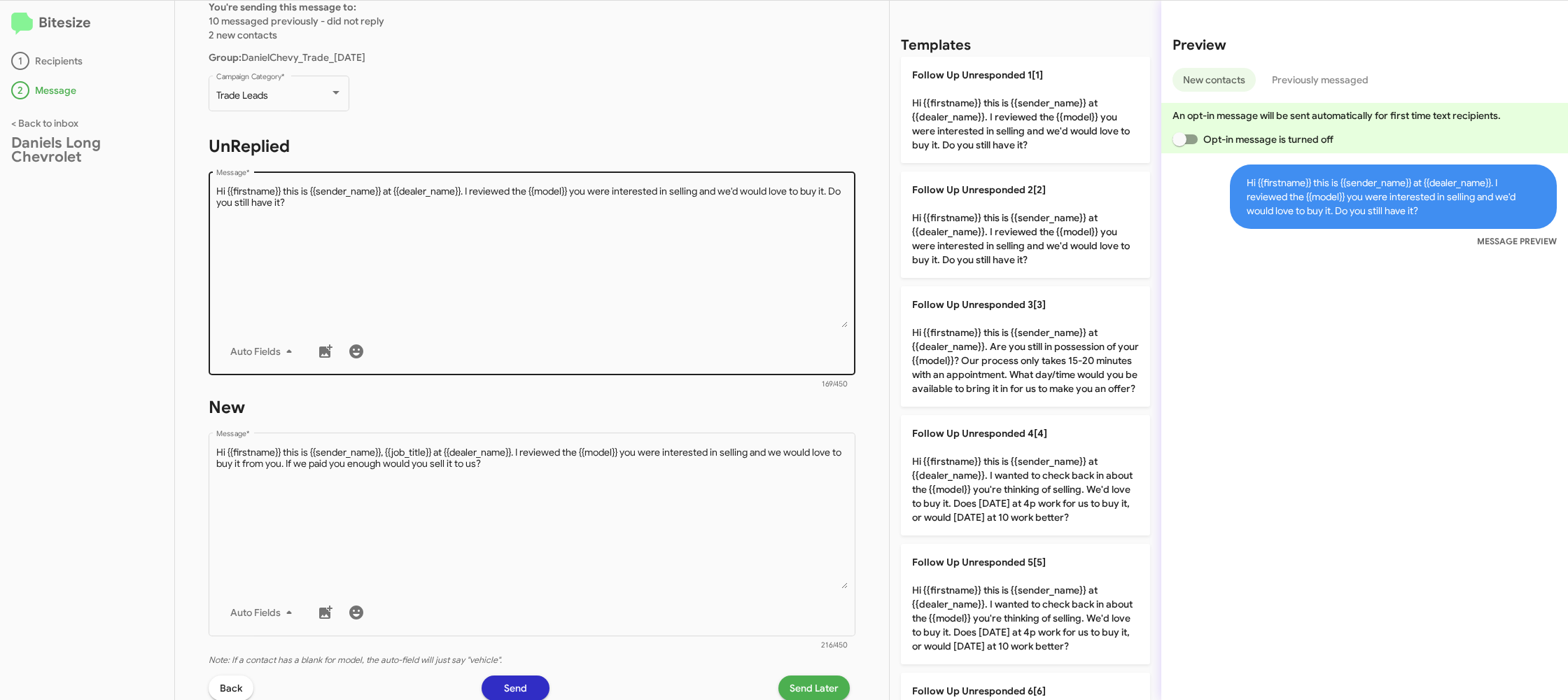
drag, startPoint x: 960, startPoint y: 205, endPoint x: 811, endPoint y: 312, distance: 183.4
click at [958, 208] on p "Follow Up Unresponded 2[2] Hi {{firstname}} this is {{sender_name}} at {{dealer…" at bounding box center [1025, 224] width 249 height 106
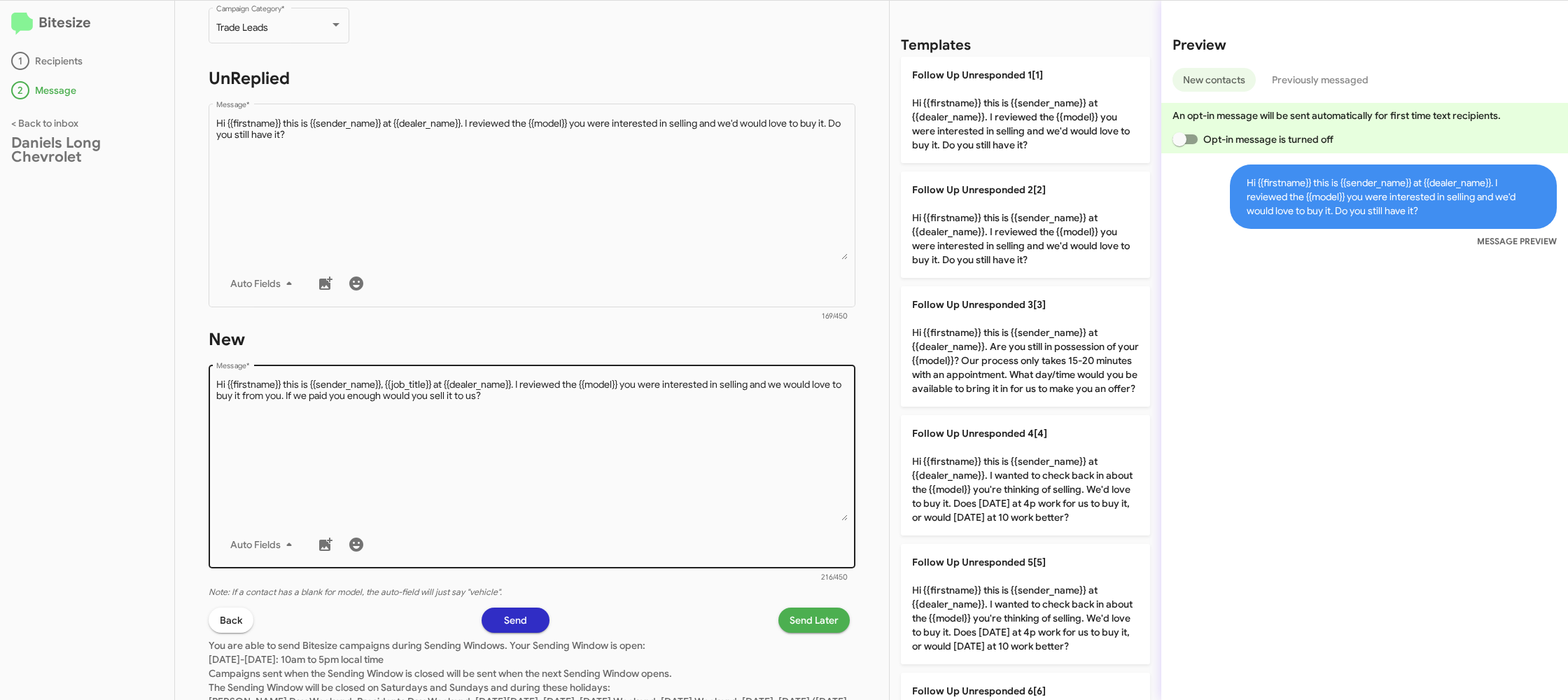
scroll to position [214, 0]
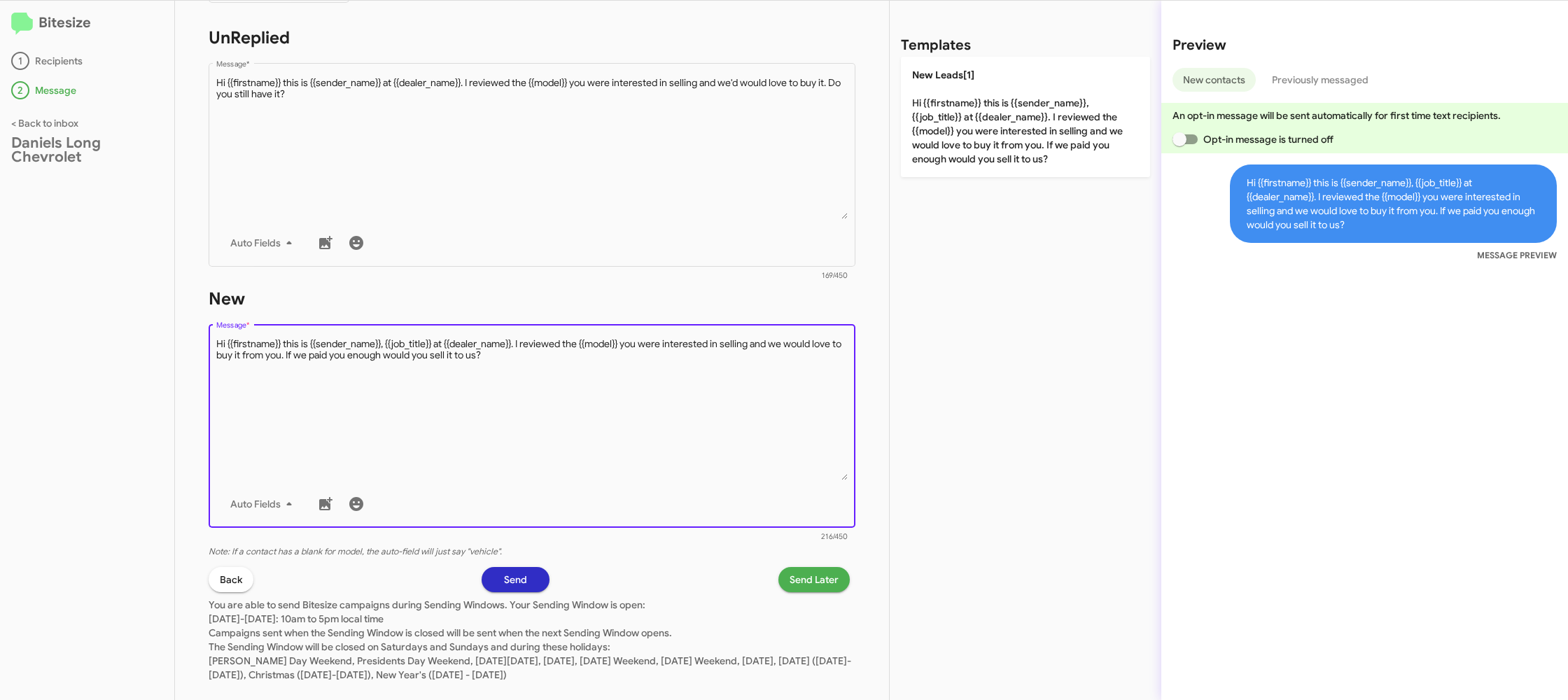
click at [700, 445] on textarea "Message *" at bounding box center [532, 409] width 632 height 143
drag, startPoint x: 727, startPoint y: 389, endPoint x: 862, endPoint y: 228, distance: 210.1
click at [727, 388] on textarea "Message *" at bounding box center [532, 409] width 632 height 143
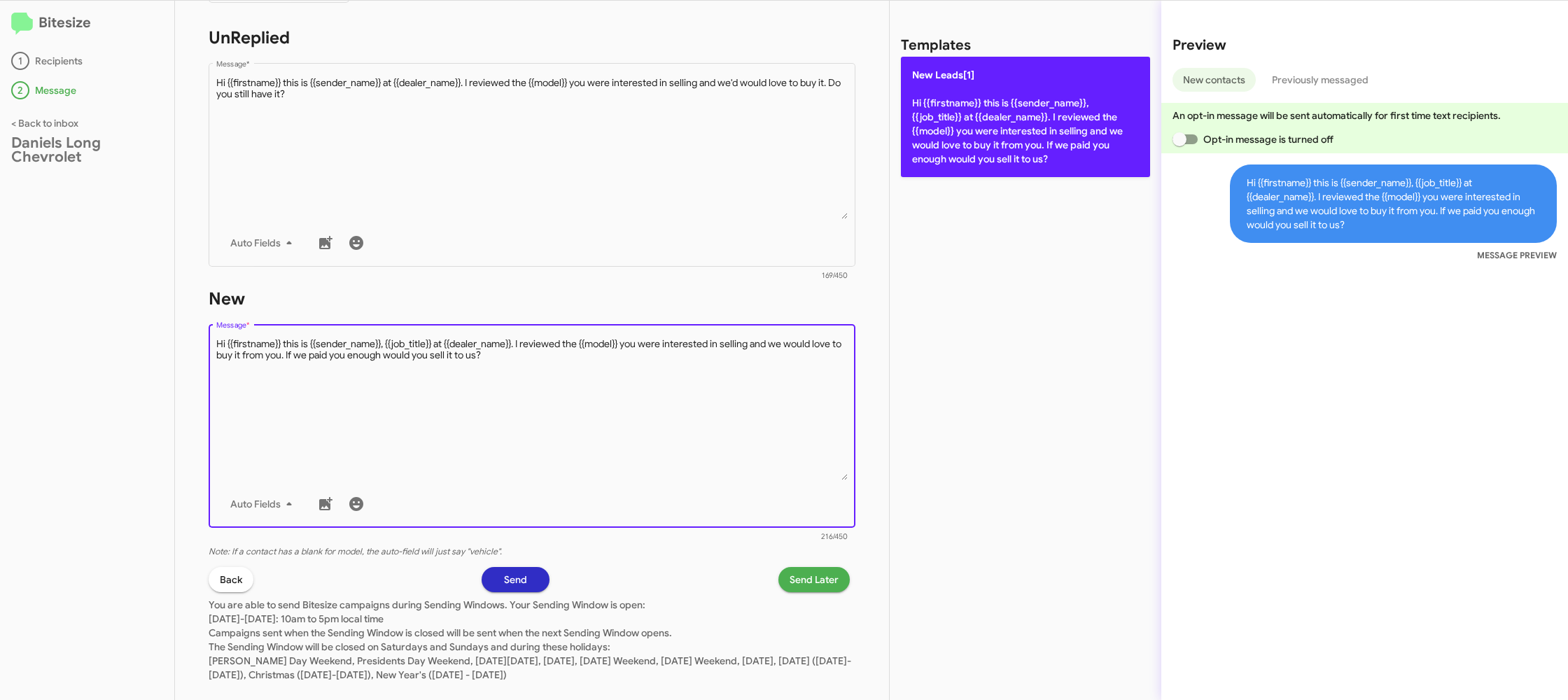
click at [991, 120] on p "New Leads[1] Hi {{firstname}} this is {{sender_name}}, {{job_title}} at {{deale…" at bounding box center [1025, 117] width 249 height 120
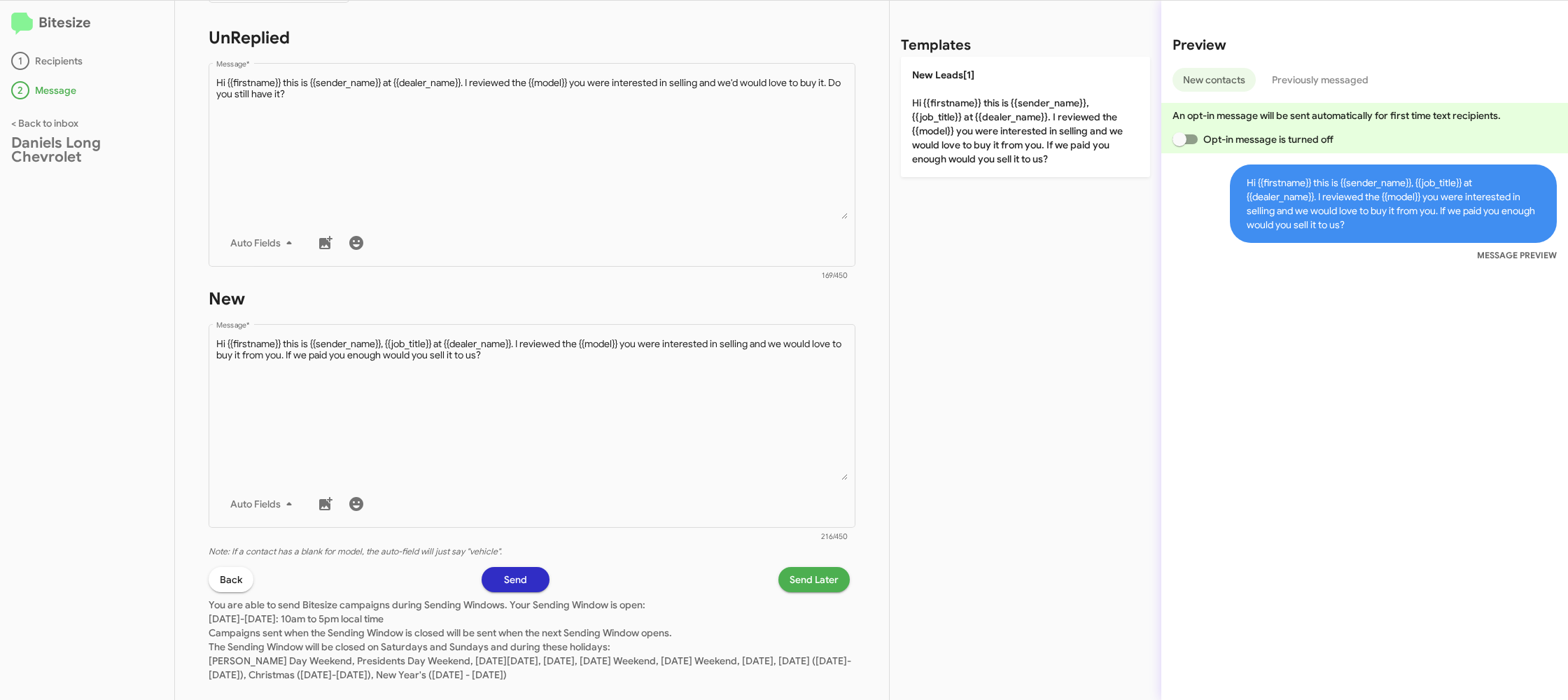
click at [809, 582] on span "Send Later" at bounding box center [813, 579] width 49 height 26
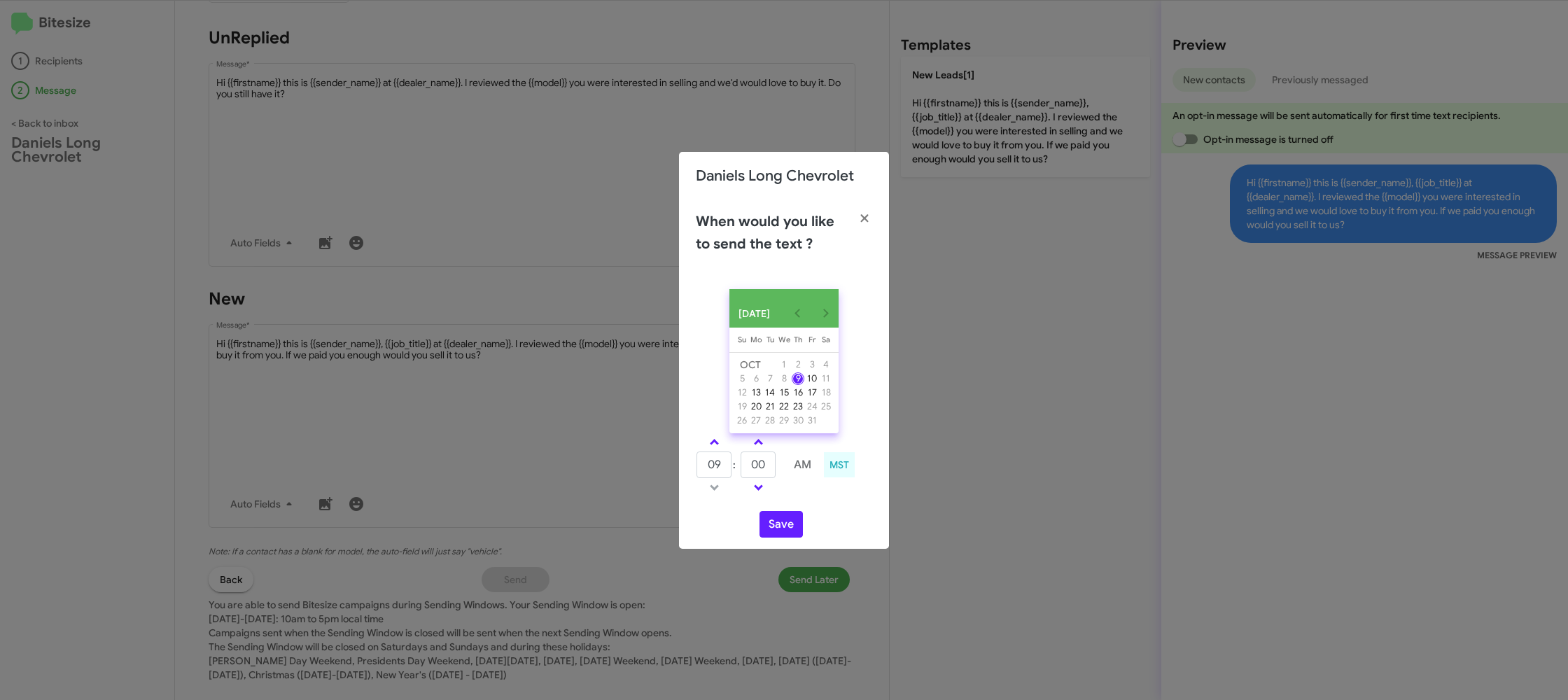
click at [717, 455] on td "09" at bounding box center [713, 464] width 36 height 28
drag, startPoint x: 717, startPoint y: 455, endPoint x: 714, endPoint y: 448, distance: 7.6
click at [714, 450] on tbody "09 : 00 AM" at bounding box center [758, 464] width 125 height 63
click at [714, 448] on span at bounding box center [714, 443] width 9 height 9
click at [712, 440] on link at bounding box center [714, 441] width 25 height 16
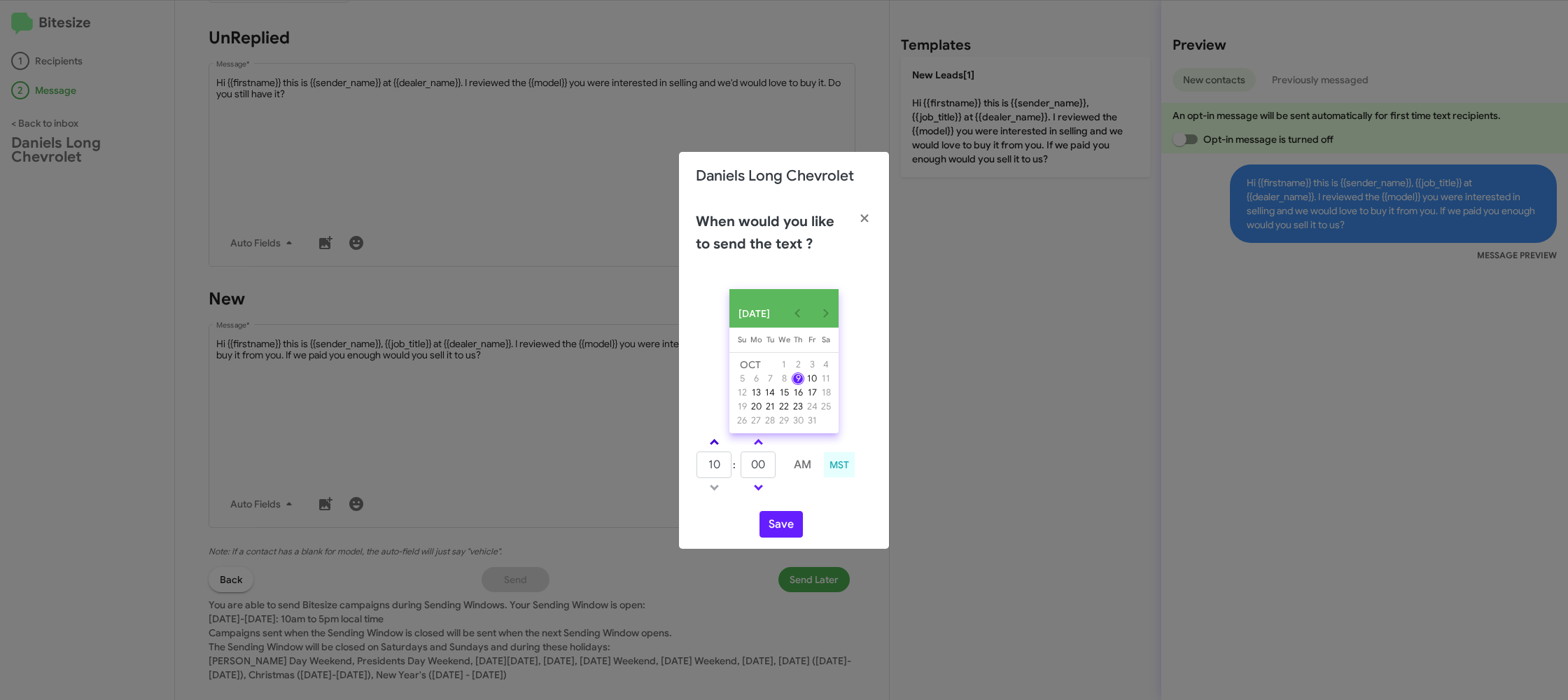
type input "11"
click at [761, 448] on span at bounding box center [758, 443] width 9 height 9
type input "10"
click at [785, 532] on button "Save" at bounding box center [780, 524] width 43 height 26
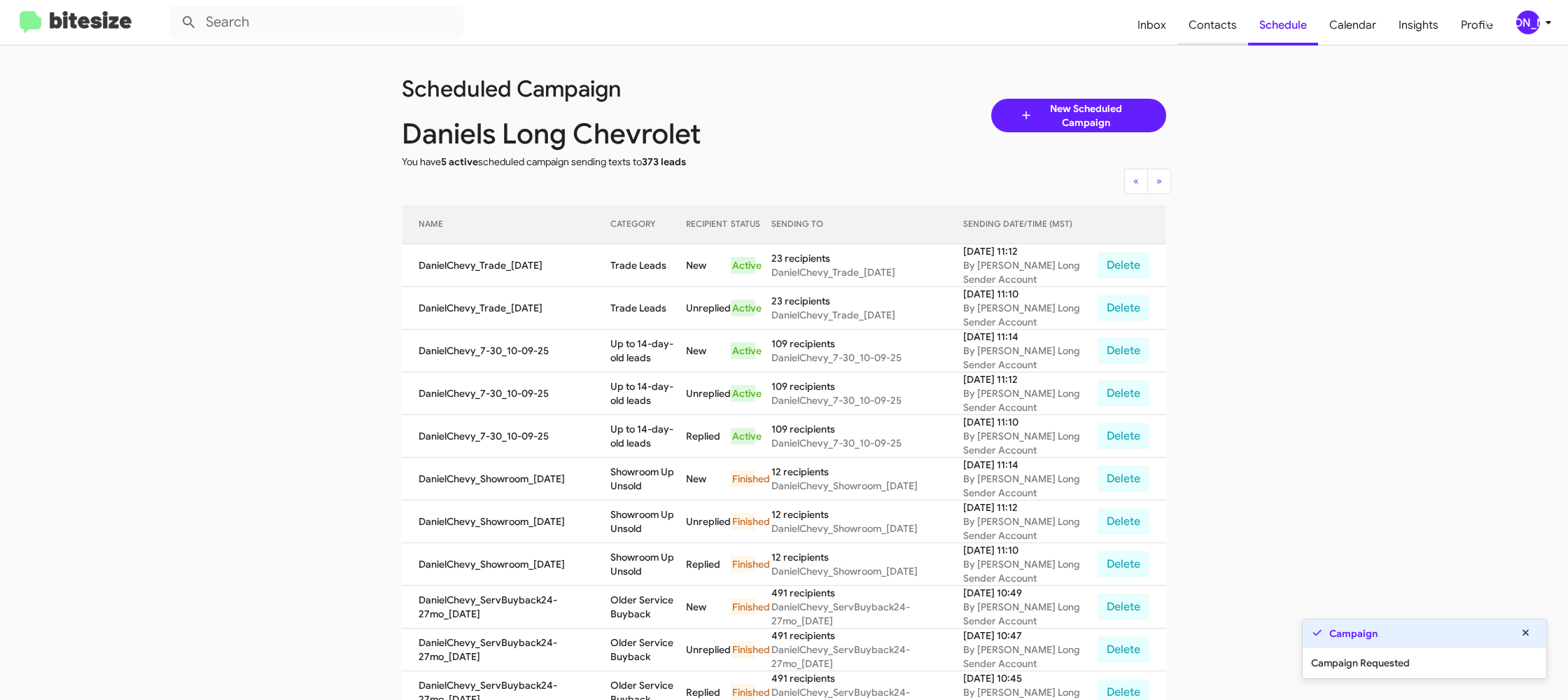
click at [1222, 27] on span "Contacts" at bounding box center [1212, 26] width 71 height 41
type input "in:groups"
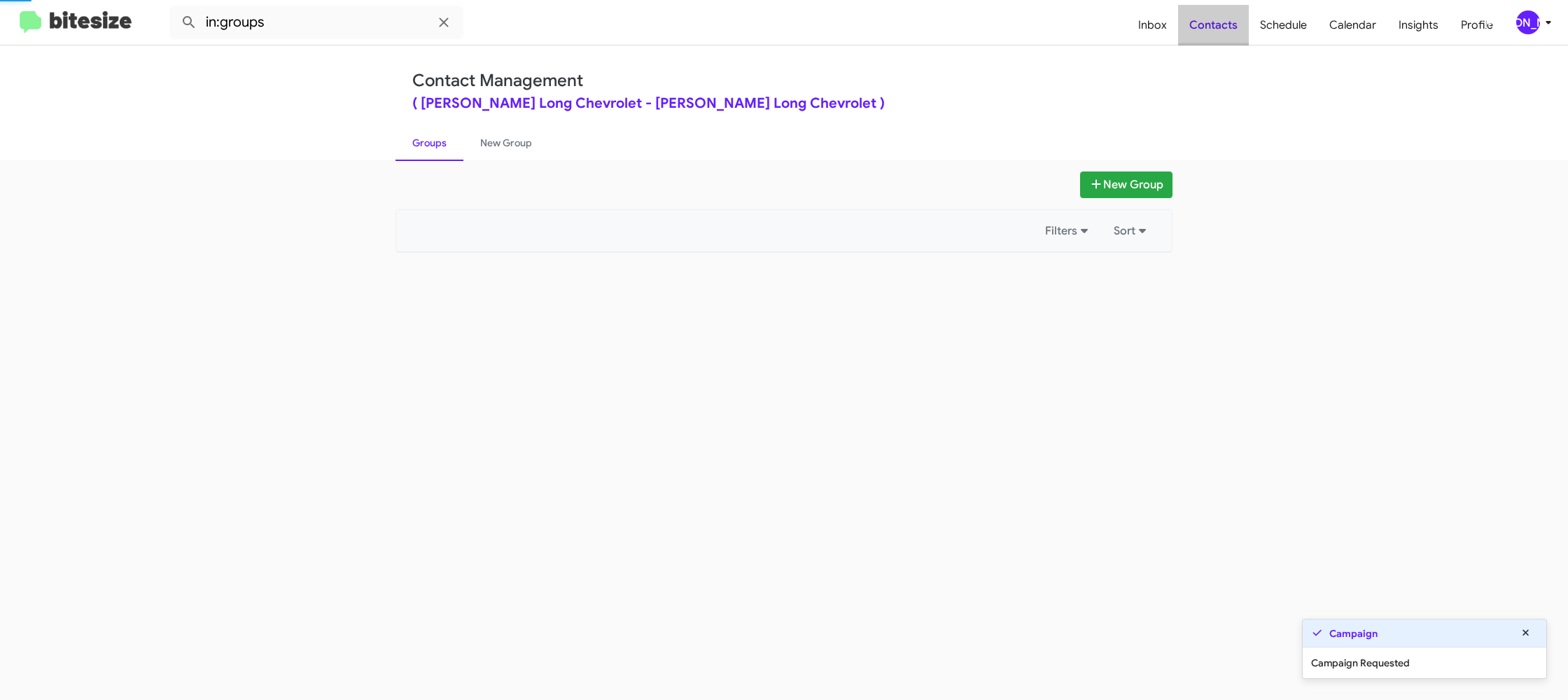
click at [1222, 27] on span "Contacts" at bounding box center [1213, 26] width 71 height 41
drag, startPoint x: 1222, startPoint y: 27, endPoint x: 1014, endPoint y: 160, distance: 246.9
click at [1221, 26] on span "Contacts" at bounding box center [1213, 26] width 71 height 41
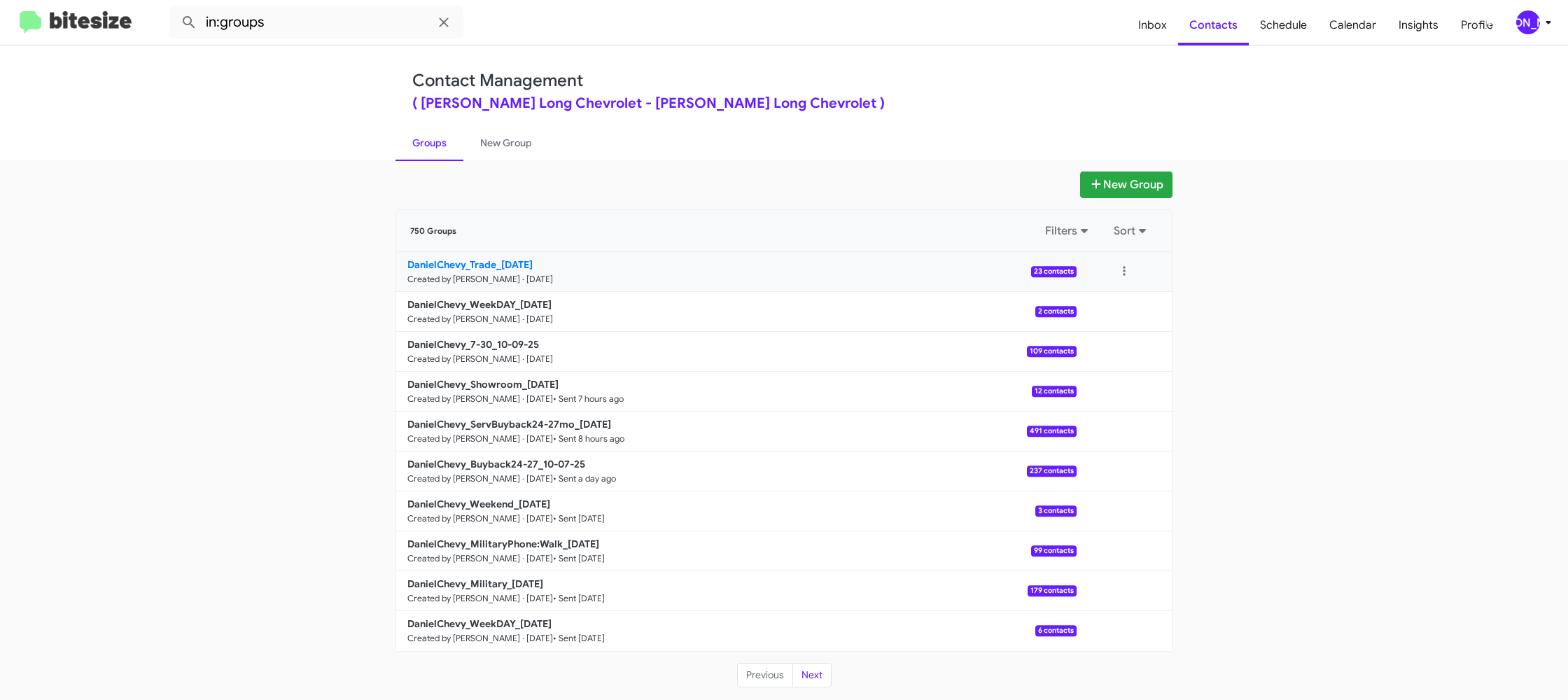
click at [523, 272] on link "DanielChevy_Trade_10-09-25 Created by Jason Apdua · Oct 9, 2025 23 contacts" at bounding box center [736, 271] width 680 height 40
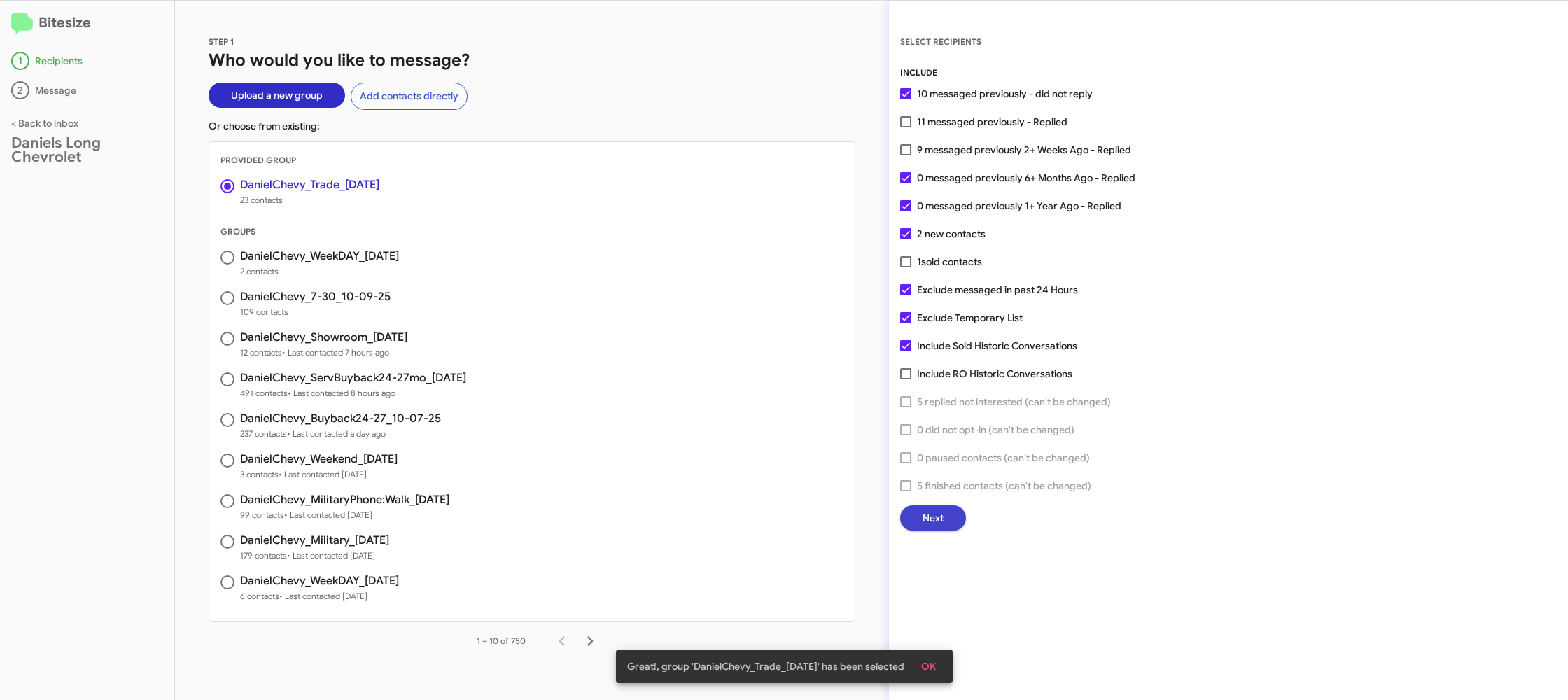
click at [926, 514] on span "Next" at bounding box center [933, 517] width 21 height 26
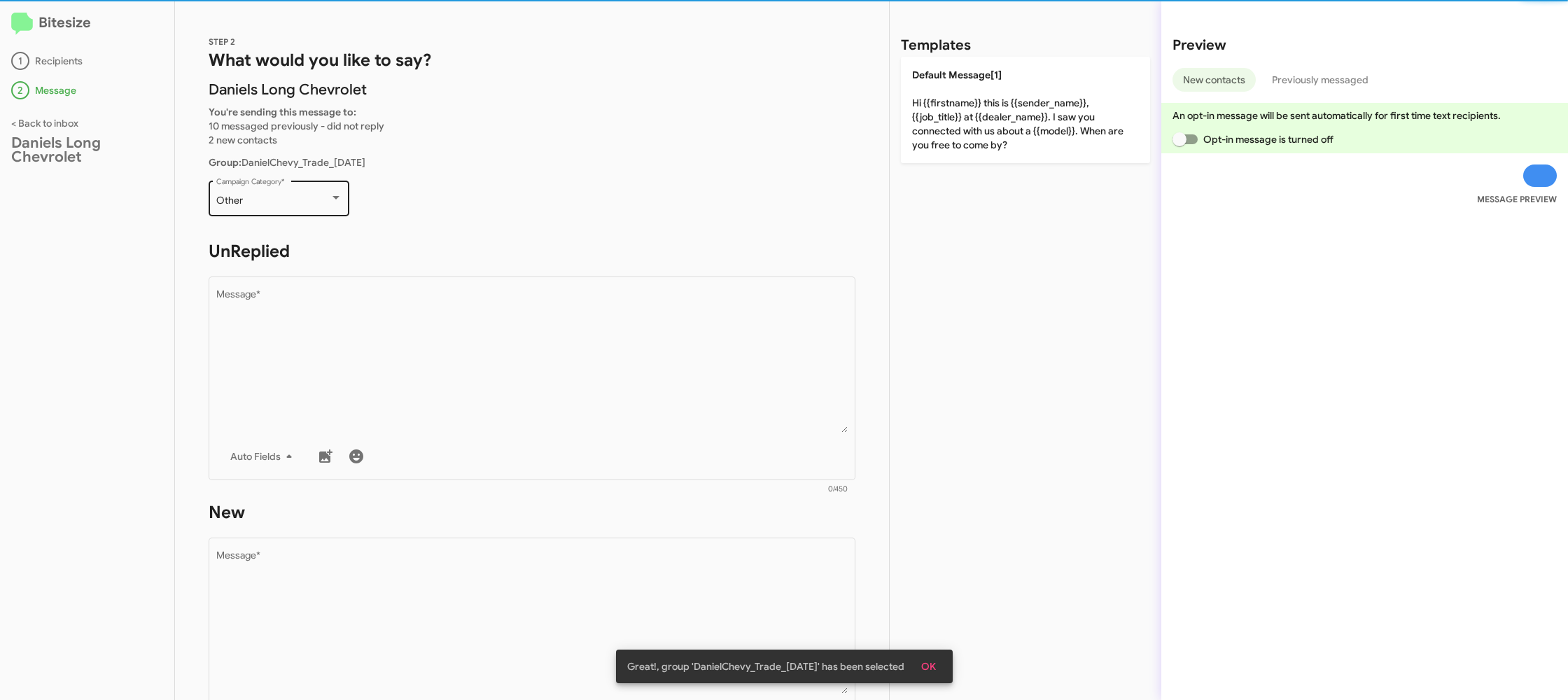
click at [284, 202] on div "Other" at bounding box center [273, 200] width 113 height 11
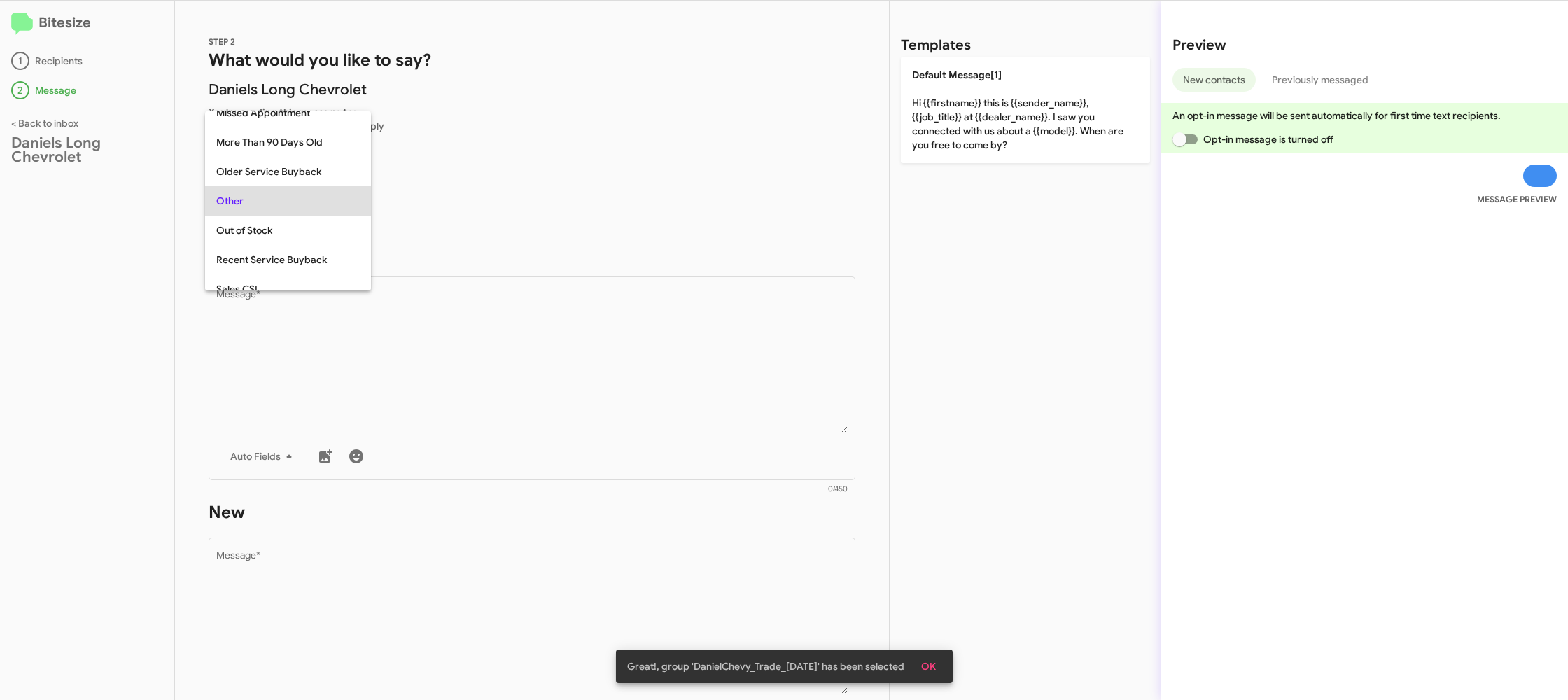
scroll to position [467, 0]
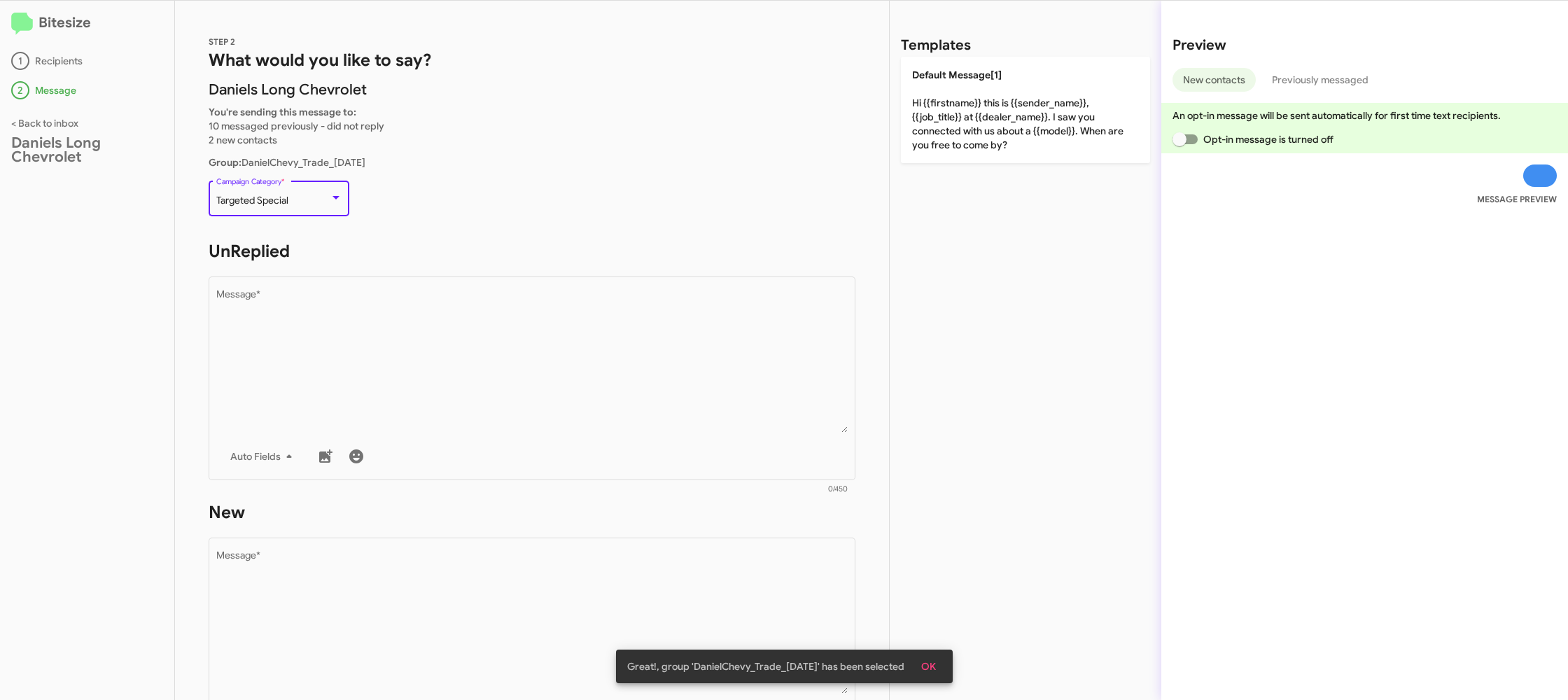
click at [299, 200] on div "Targeted Special" at bounding box center [273, 200] width 113 height 11
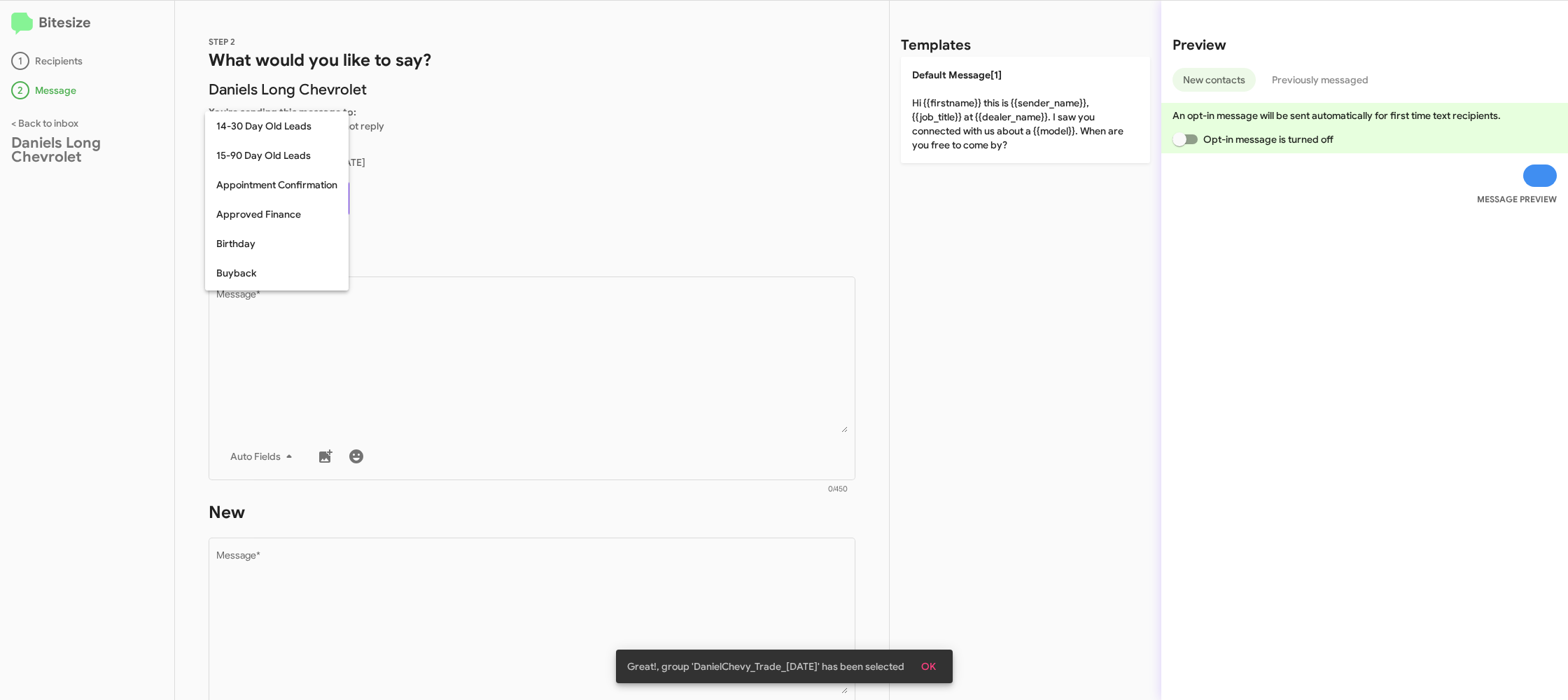
scroll to position [542, 0]
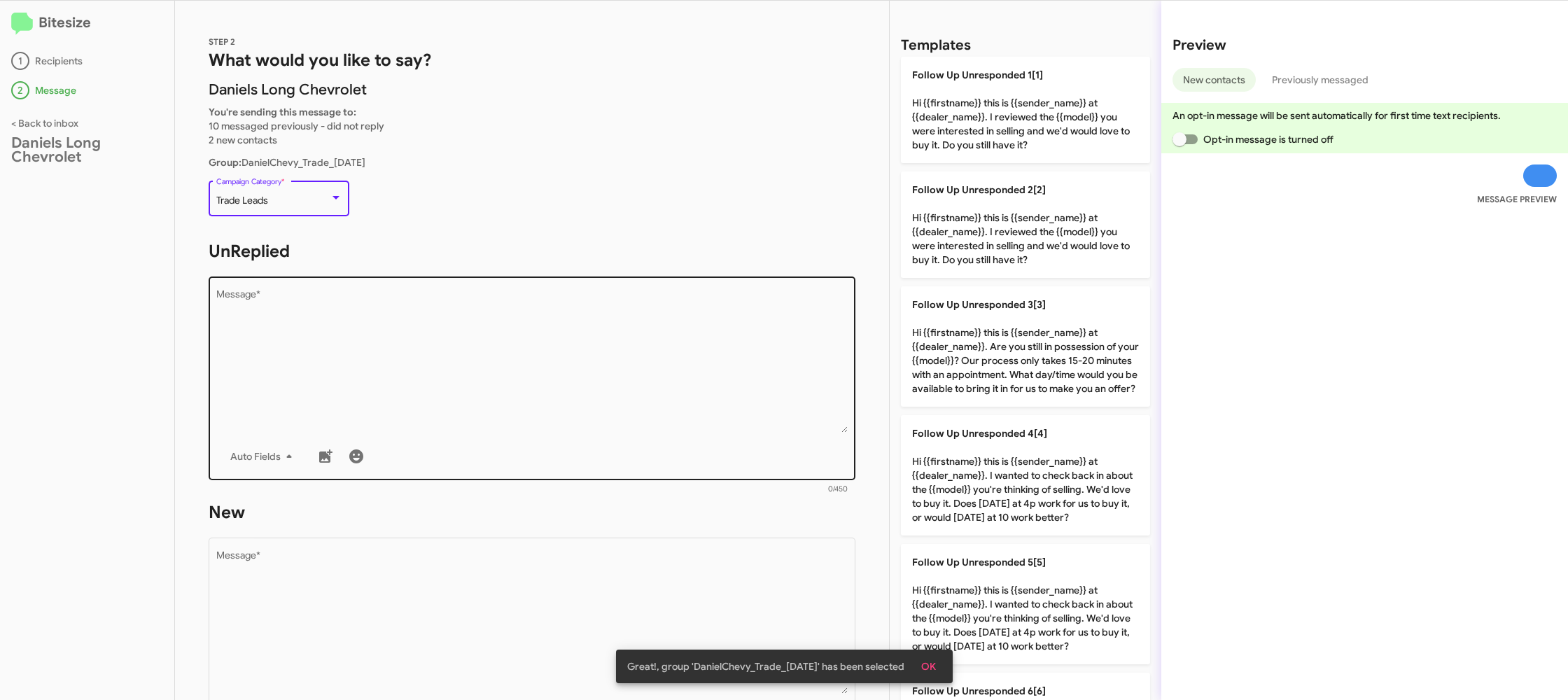
click at [390, 320] on textarea "Message *" at bounding box center [532, 361] width 632 height 143
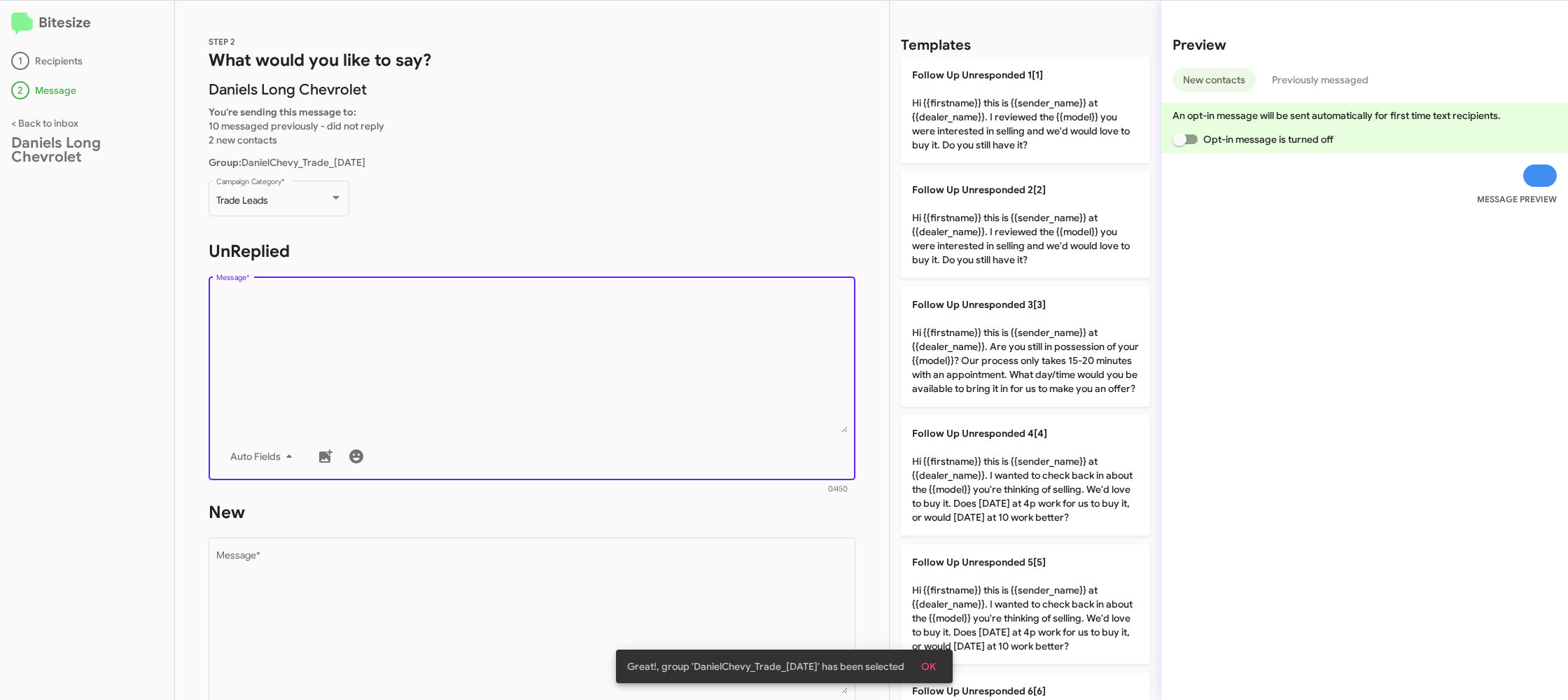
click at [391, 320] on textarea "Message *" at bounding box center [532, 361] width 632 height 143
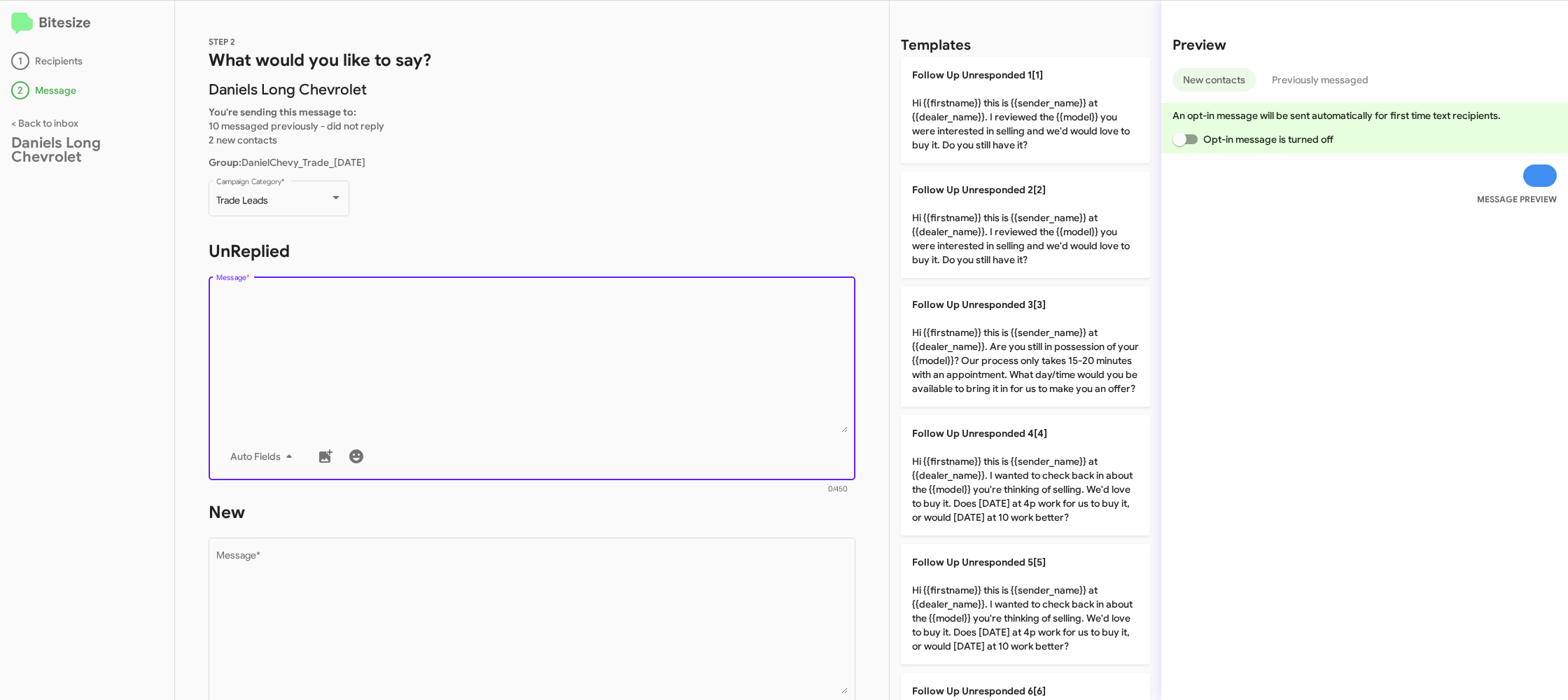
drag, startPoint x: 391, startPoint y: 320, endPoint x: 275, endPoint y: 62, distance: 282.9
click at [396, 309] on textarea "Message *" at bounding box center [532, 361] width 632 height 143
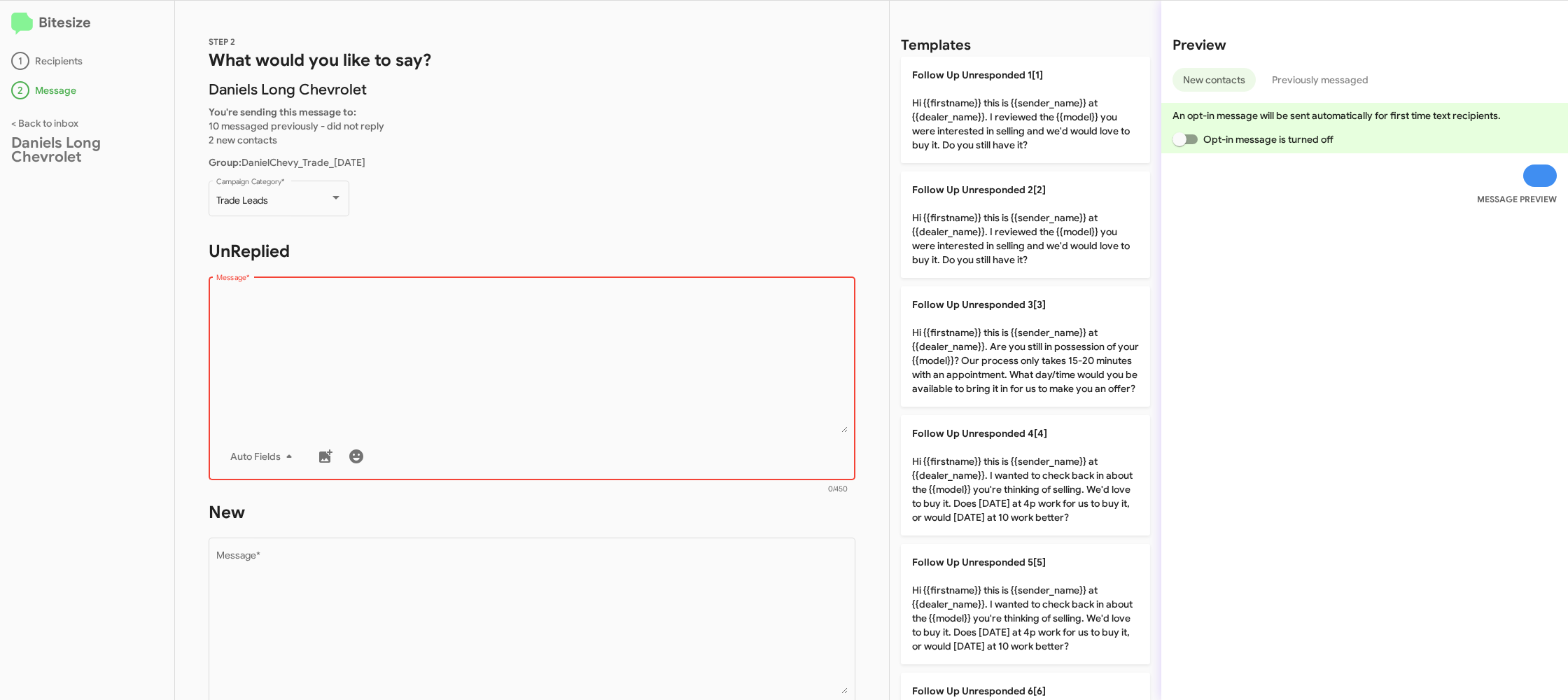
click at [712, 367] on textarea "Message *" at bounding box center [532, 361] width 632 height 143
click at [712, 365] on textarea "Message *" at bounding box center [532, 361] width 632 height 143
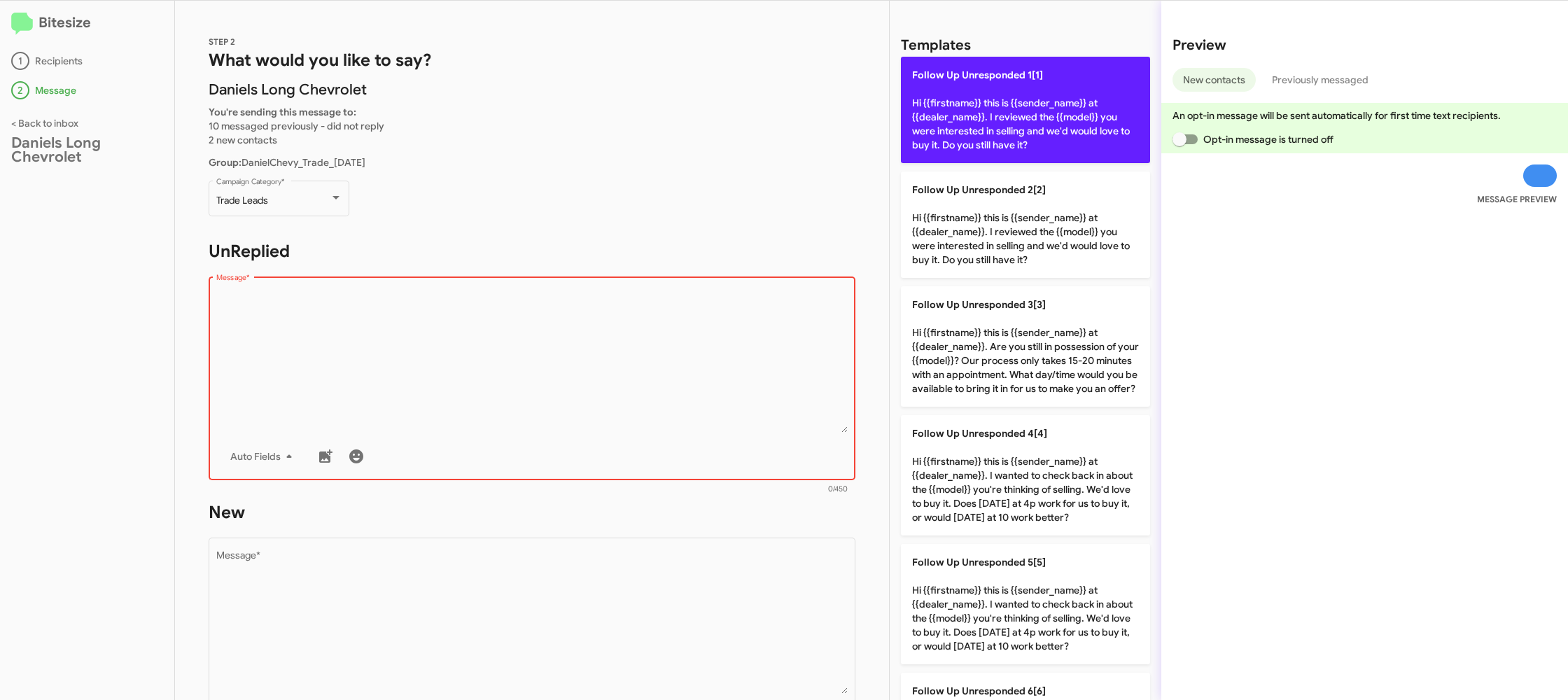
drag, startPoint x: 717, startPoint y: 360, endPoint x: 979, endPoint y: 90, distance: 376.2
click at [719, 357] on textarea "Message *" at bounding box center [532, 361] width 632 height 143
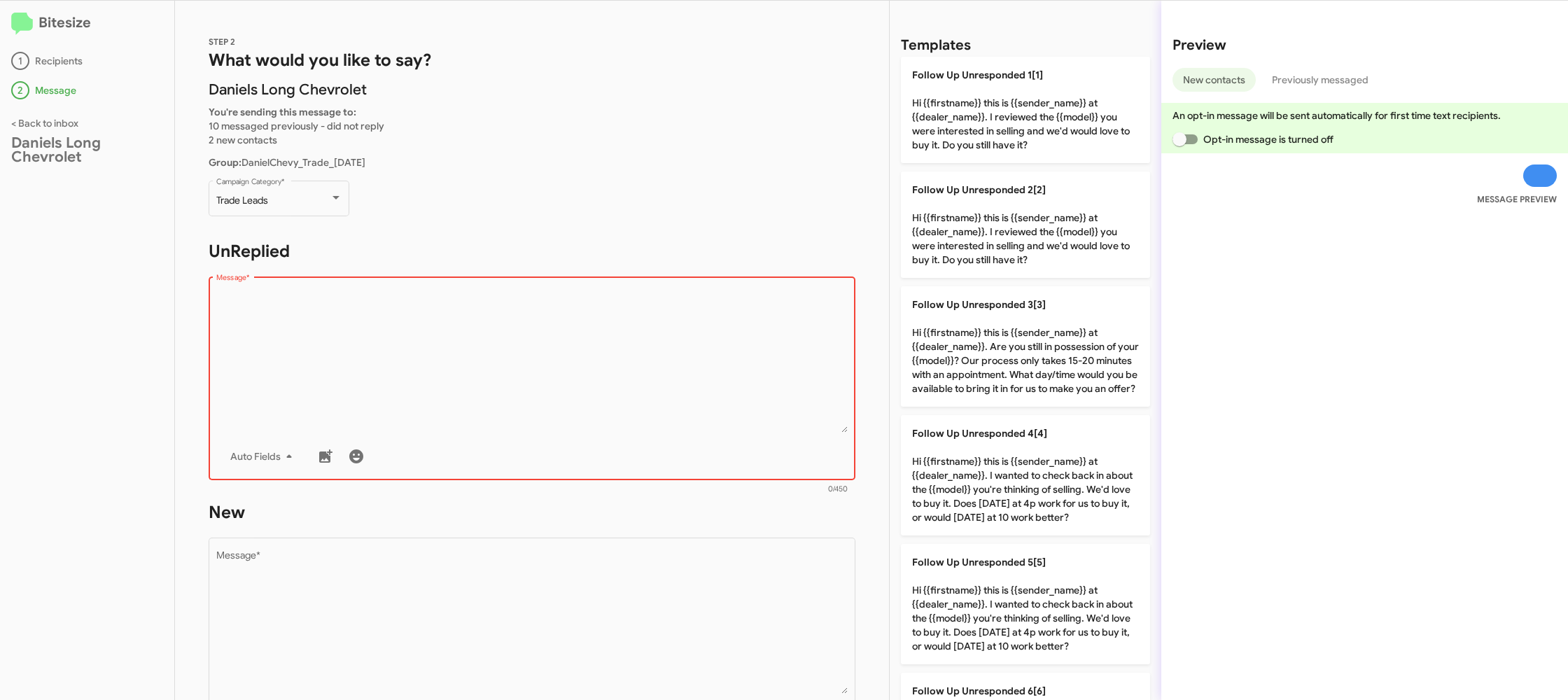
drag, startPoint x: 1000, startPoint y: 79, endPoint x: 824, endPoint y: 204, distance: 215.9
click at [999, 79] on span "Follow Up Unresponded 1[1]" at bounding box center [977, 75] width 131 height 12
type textarea "Hi {{firstname}} this is {{sender_name}} at {{dealer_name}}. I reviewed the {{m…"
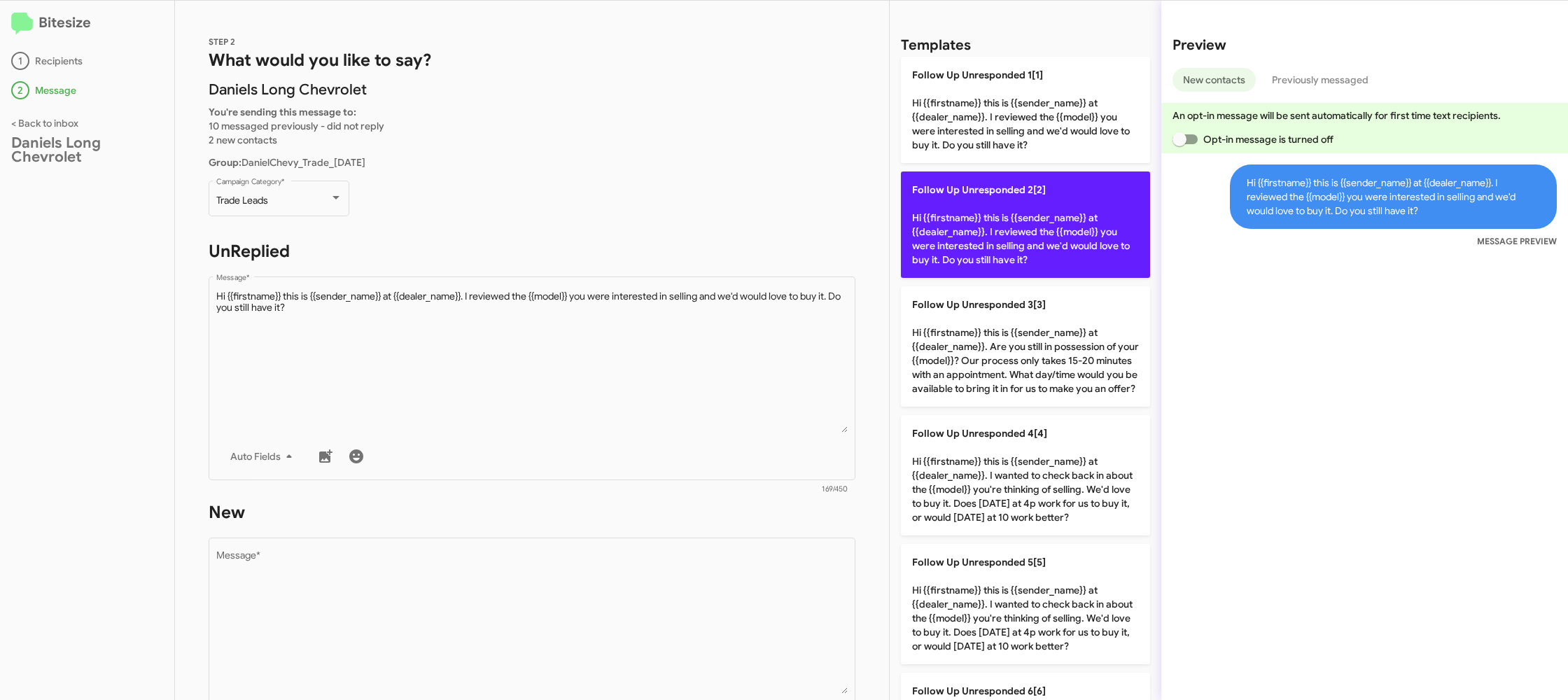
drag, startPoint x: 995, startPoint y: 218, endPoint x: 963, endPoint y: 218, distance: 32.0
click at [995, 218] on p "Follow Up Unresponded 2[2] Hi {{firstname}} this is {{sender_name}} at {{dealer…" at bounding box center [1025, 224] width 249 height 106
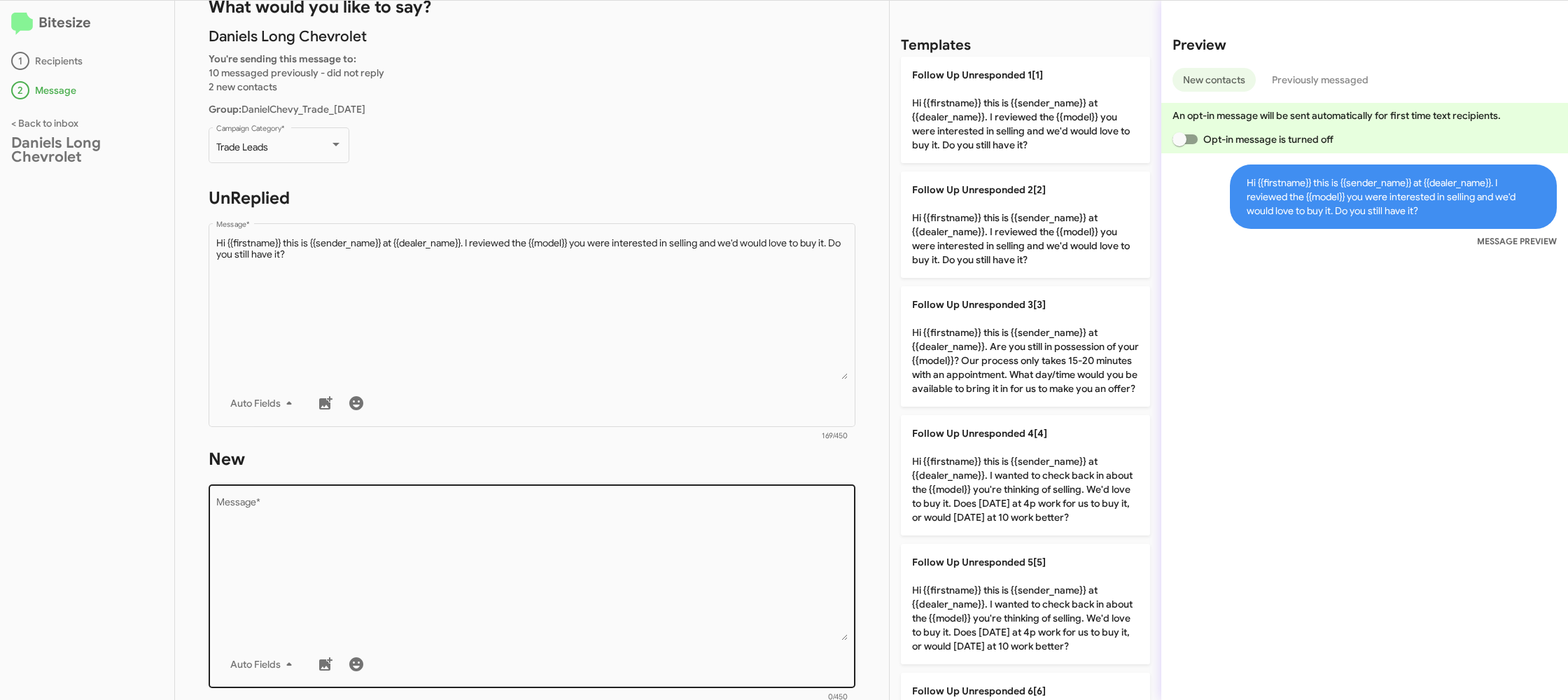
scroll to position [120, 0]
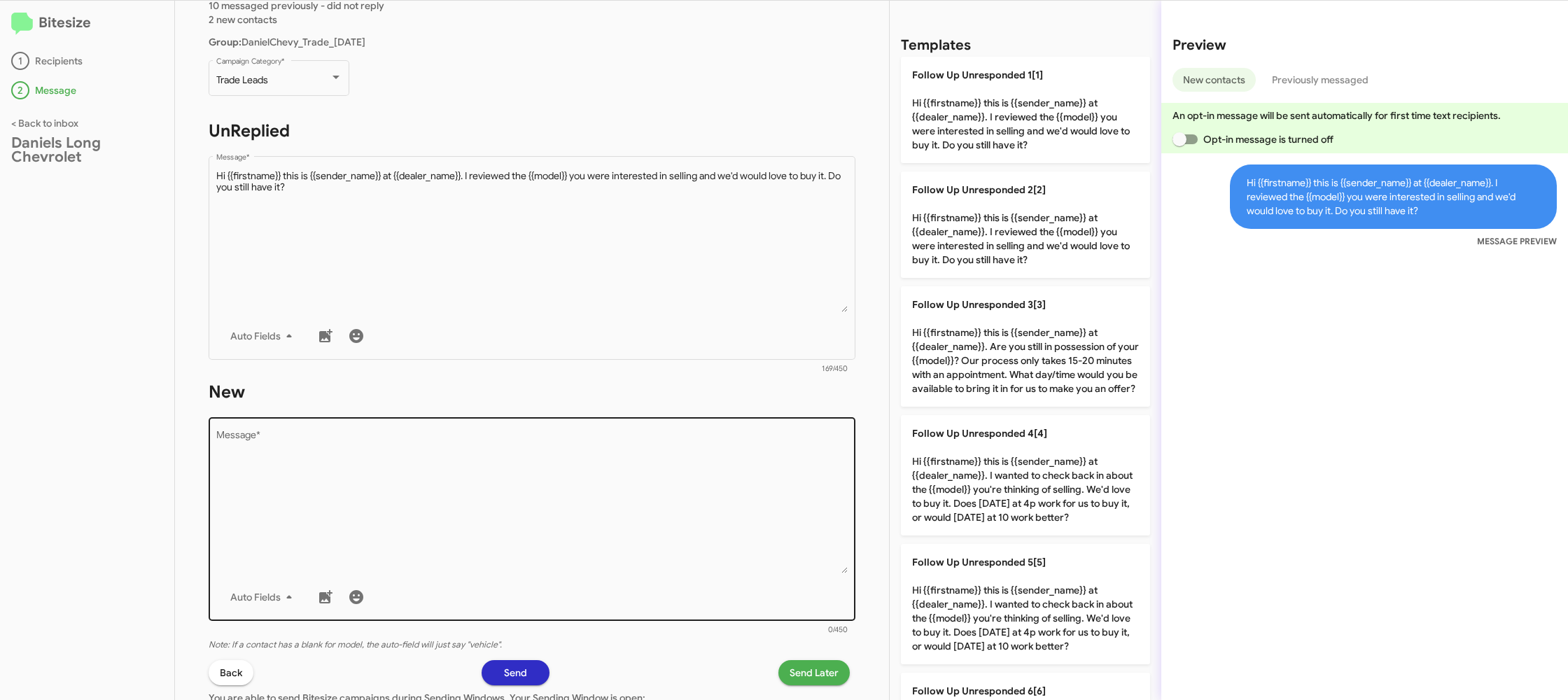
click at [620, 444] on textarea "Message *" at bounding box center [532, 501] width 632 height 143
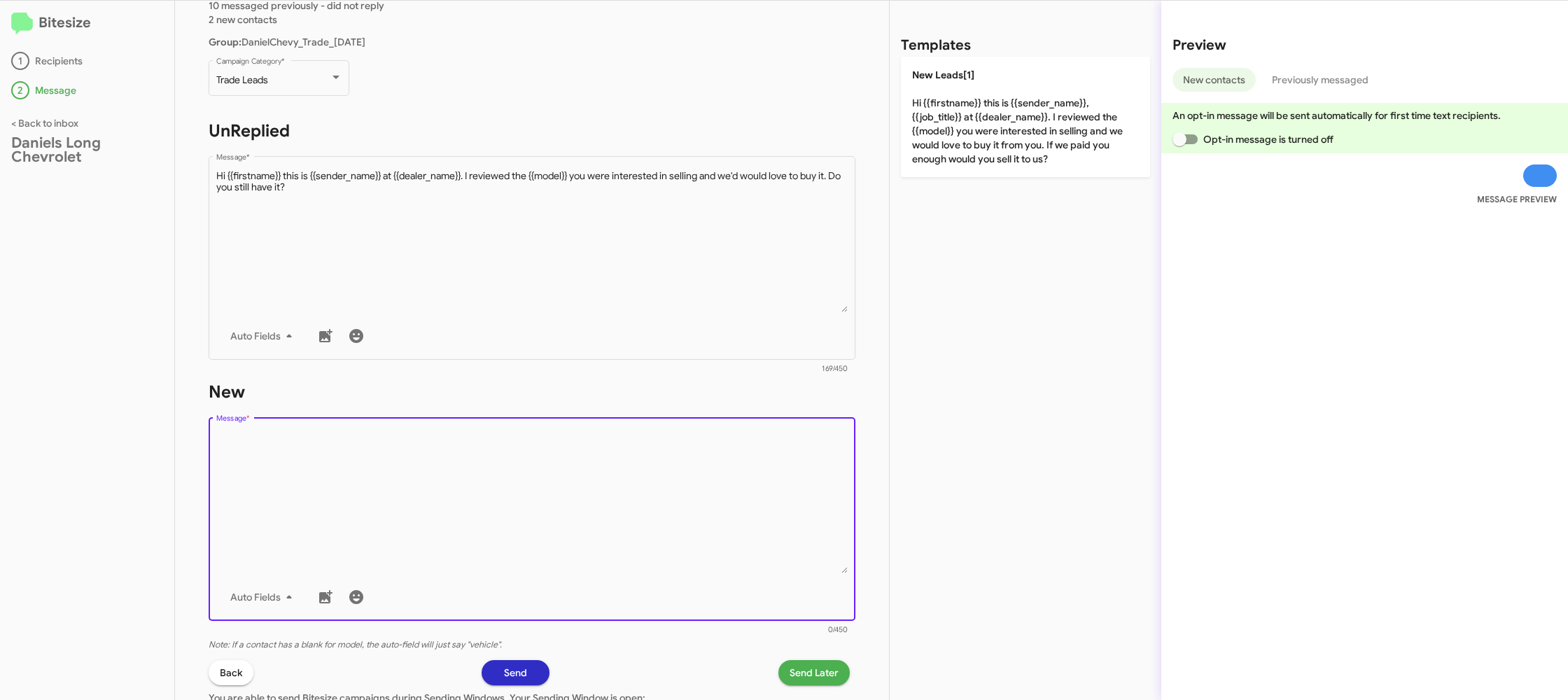
click at [620, 444] on textarea "Message *" at bounding box center [532, 501] width 632 height 143
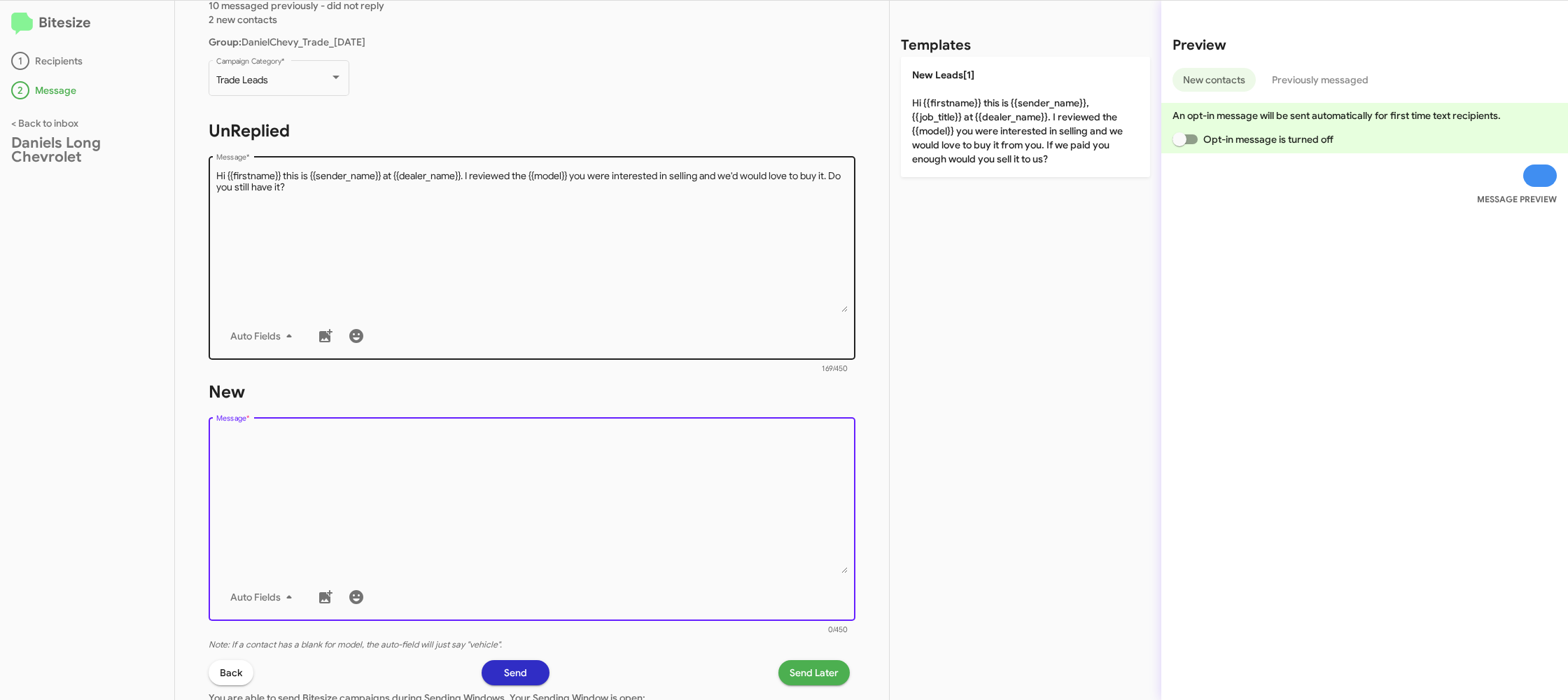
drag, startPoint x: 620, startPoint y: 444, endPoint x: 784, endPoint y: 200, distance: 294.0
click at [637, 413] on form "New Drop image here to insert Auto Fields Message * 0/450" at bounding box center [531, 508] width 646 height 255
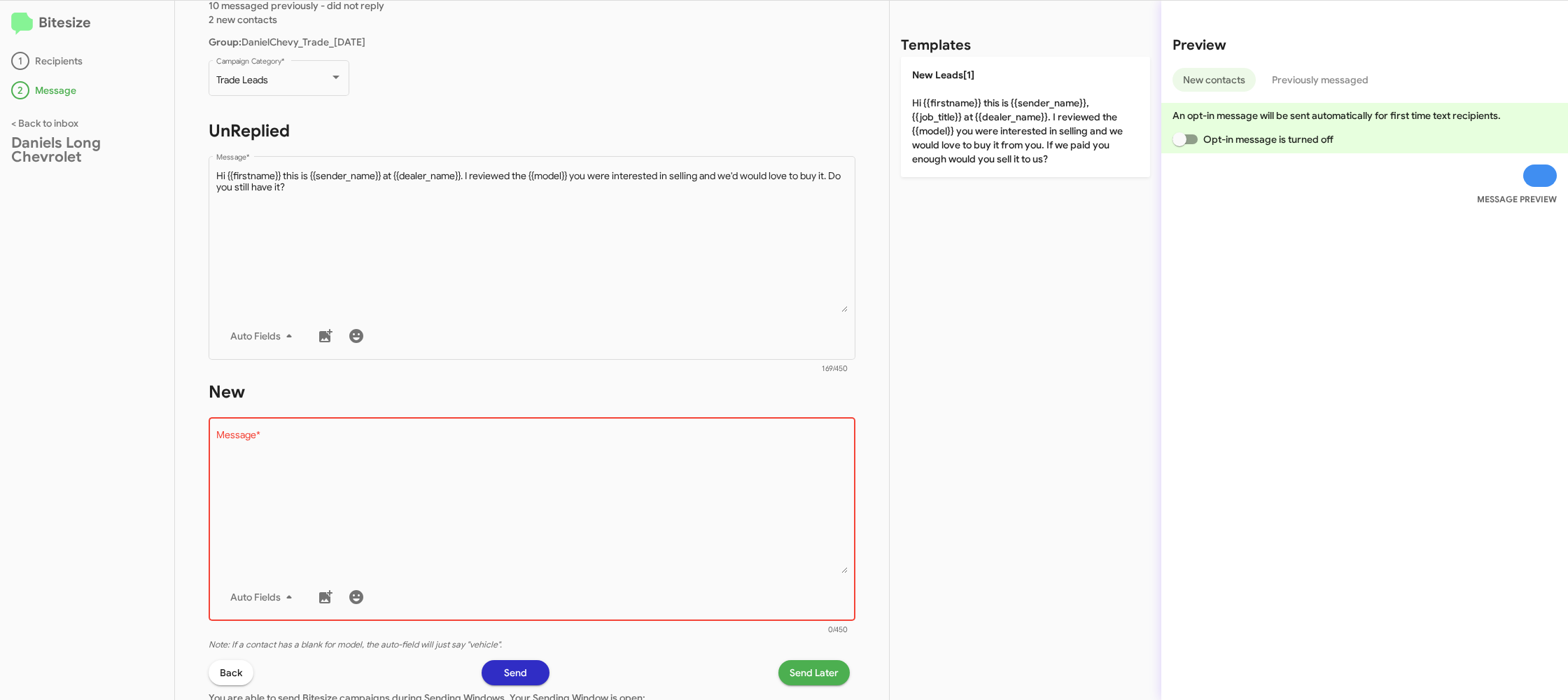
drag, startPoint x: 961, startPoint y: 124, endPoint x: 932, endPoint y: 181, distance: 64.0
click at [961, 124] on p "New Leads[1] Hi {{firstname}} this is {{sender_name}}, {{job_title}} at {{deale…" at bounding box center [1025, 117] width 249 height 120
type textarea "Hi {{firstname}} this is {{sender_name}}, {{job_title}} at {{dealer_name}}. I r…"
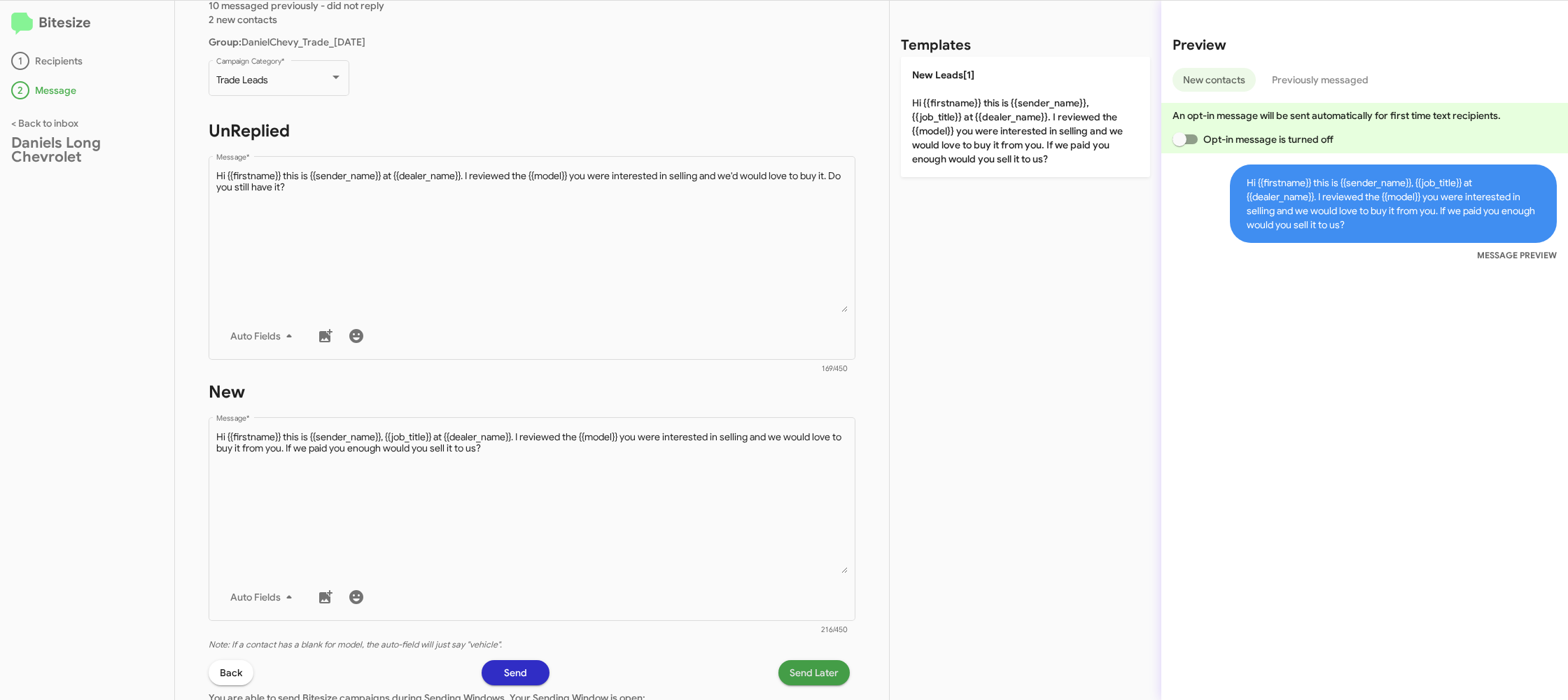
click at [805, 677] on span "Send Later" at bounding box center [813, 672] width 49 height 26
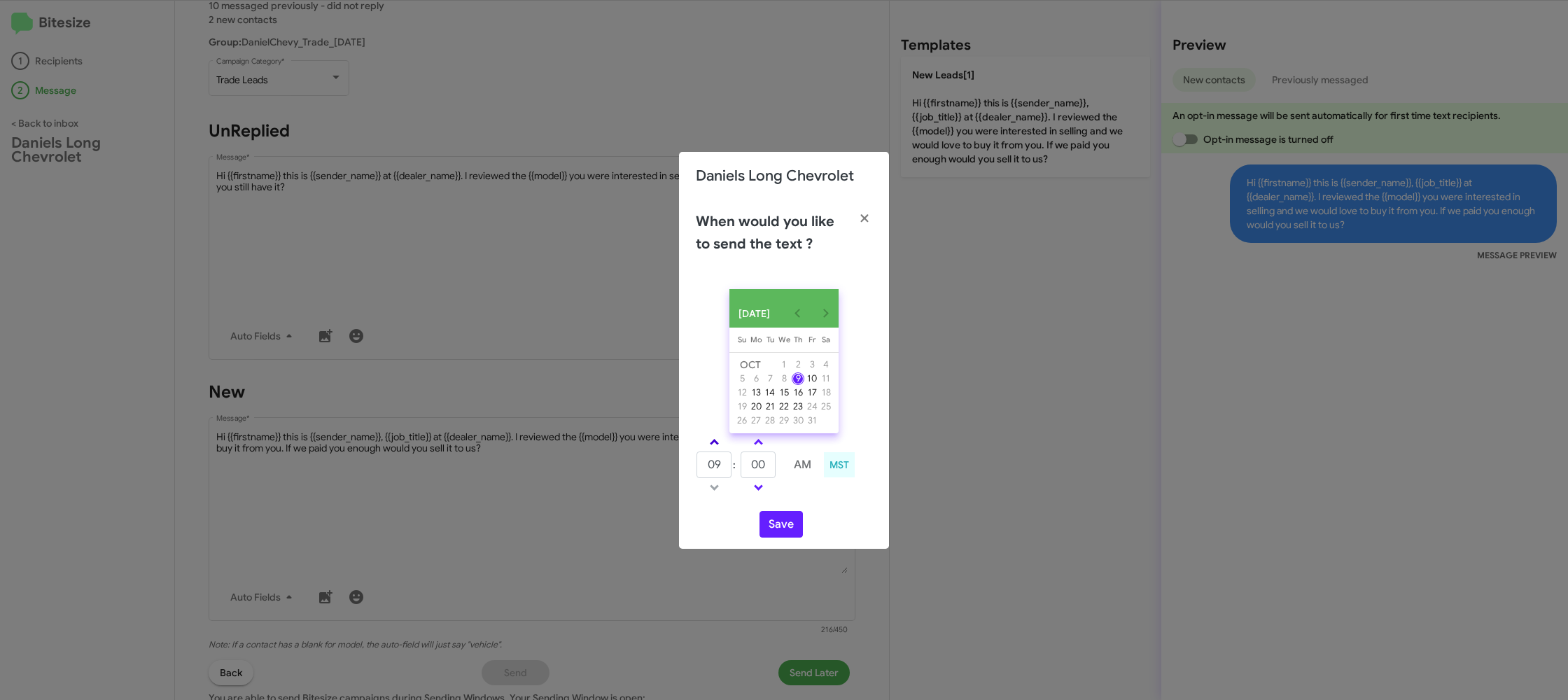
click at [717, 450] on link at bounding box center [714, 441] width 25 height 16
drag, startPoint x: 717, startPoint y: 450, endPoint x: 748, endPoint y: 450, distance: 31.0
click at [718, 450] on link at bounding box center [714, 441] width 25 height 16
type input "11"
click at [753, 449] on link at bounding box center [758, 441] width 25 height 16
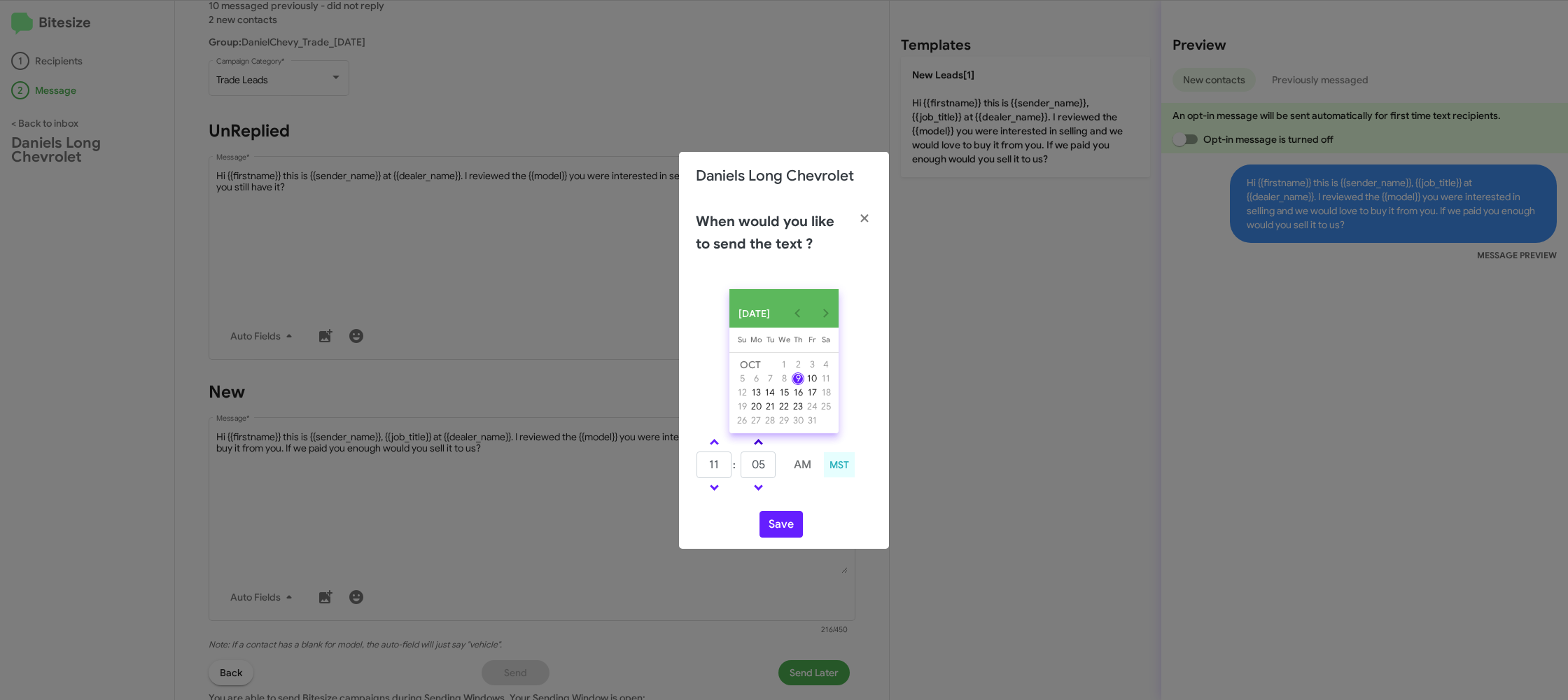
click at [755, 448] on span at bounding box center [758, 443] width 9 height 9
drag, startPoint x: 755, startPoint y: 444, endPoint x: 795, endPoint y: 538, distance: 102.2
click at [754, 444] on link at bounding box center [758, 441] width 25 height 16
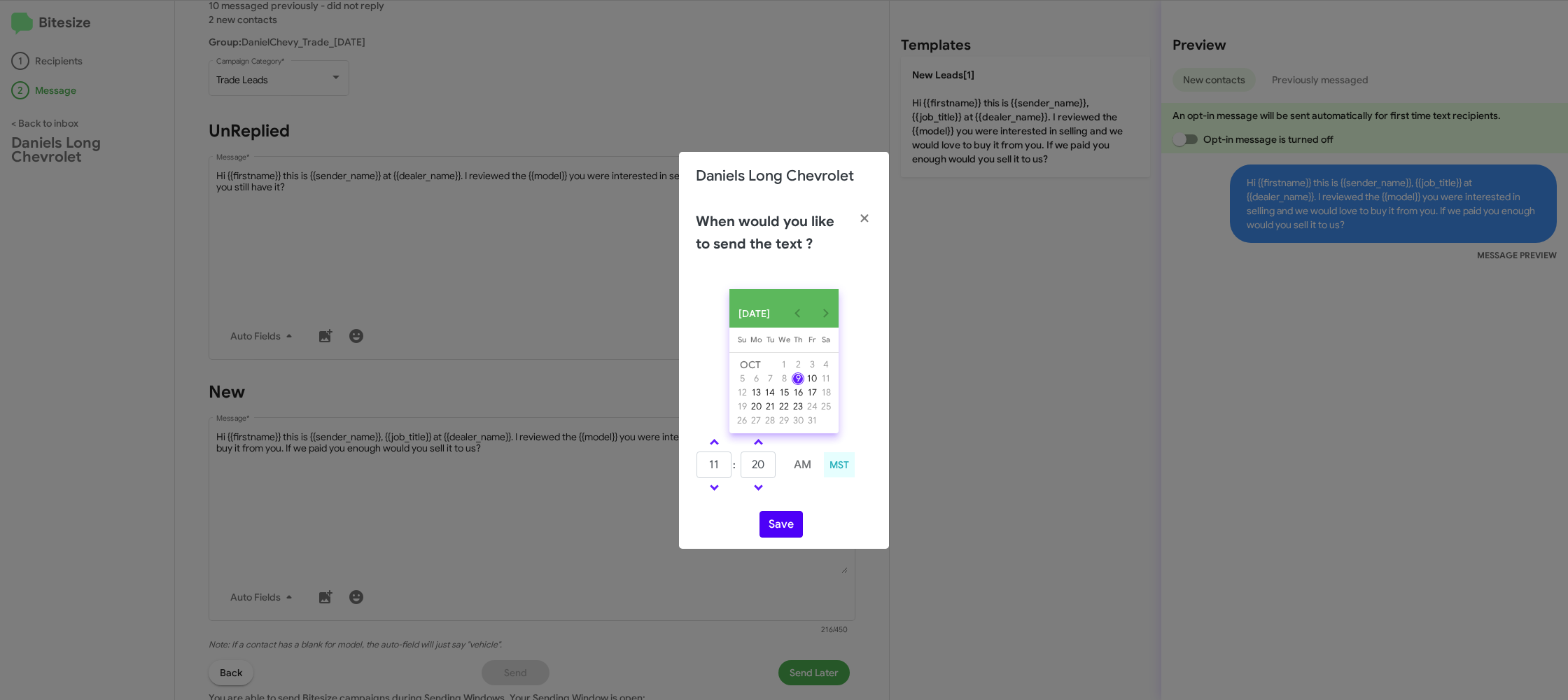
type input "25"
click at [792, 537] on button "Save" at bounding box center [780, 524] width 43 height 26
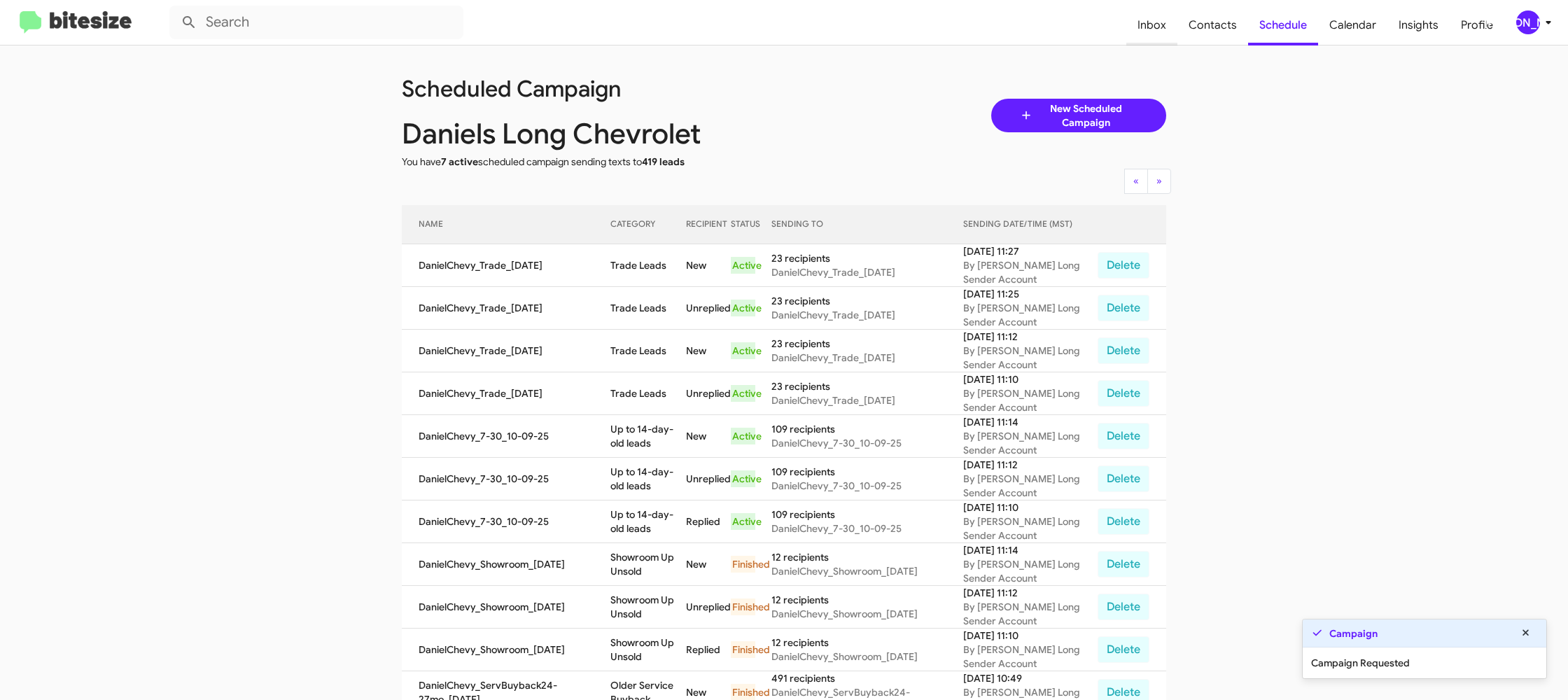
click at [1177, 35] on span "Inbox" at bounding box center [1151, 26] width 51 height 41
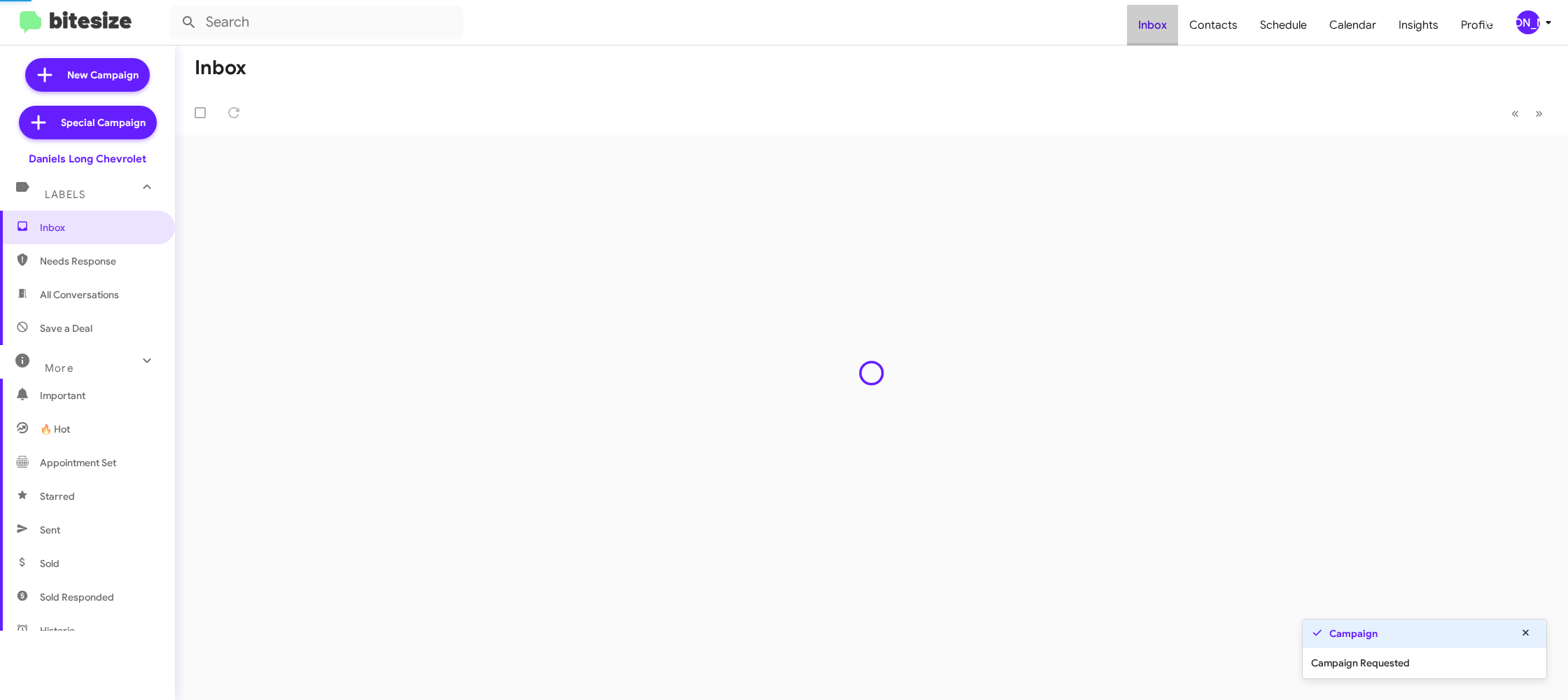
click at [1177, 35] on span "Inbox" at bounding box center [1152, 26] width 51 height 41
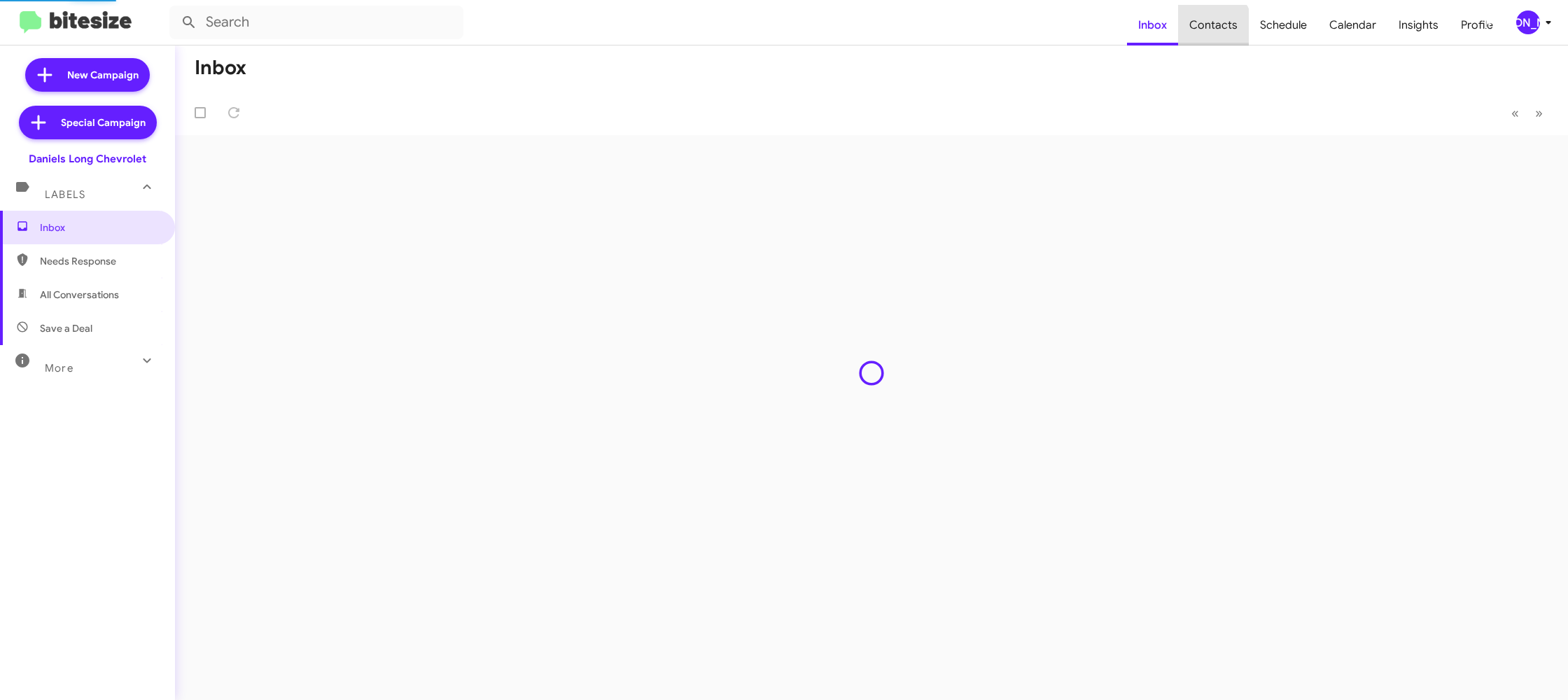
click at [1203, 33] on span "Contacts" at bounding box center [1213, 26] width 71 height 41
type input "in:groups"
click at [1203, 33] on span "Contacts" at bounding box center [1213, 26] width 71 height 41
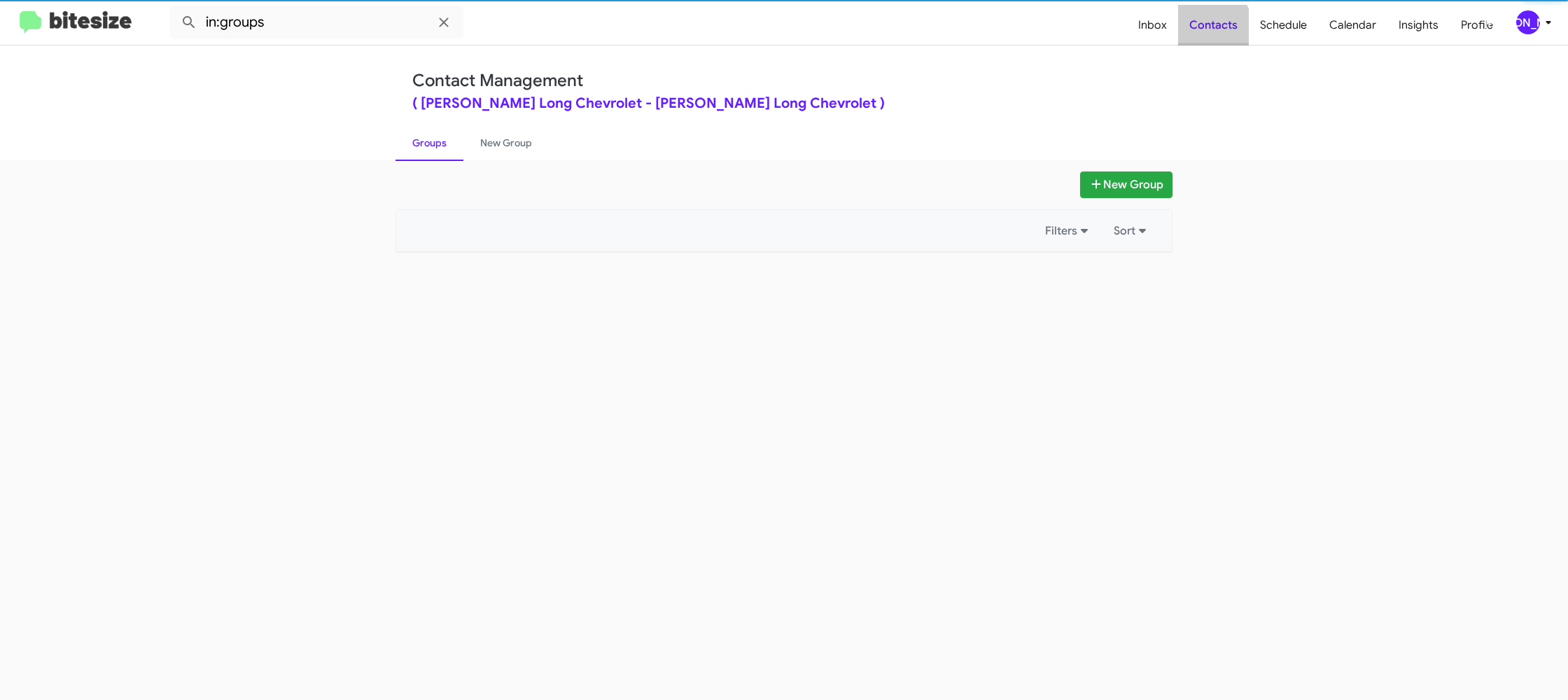
click at [1203, 33] on span "Contacts" at bounding box center [1213, 26] width 71 height 41
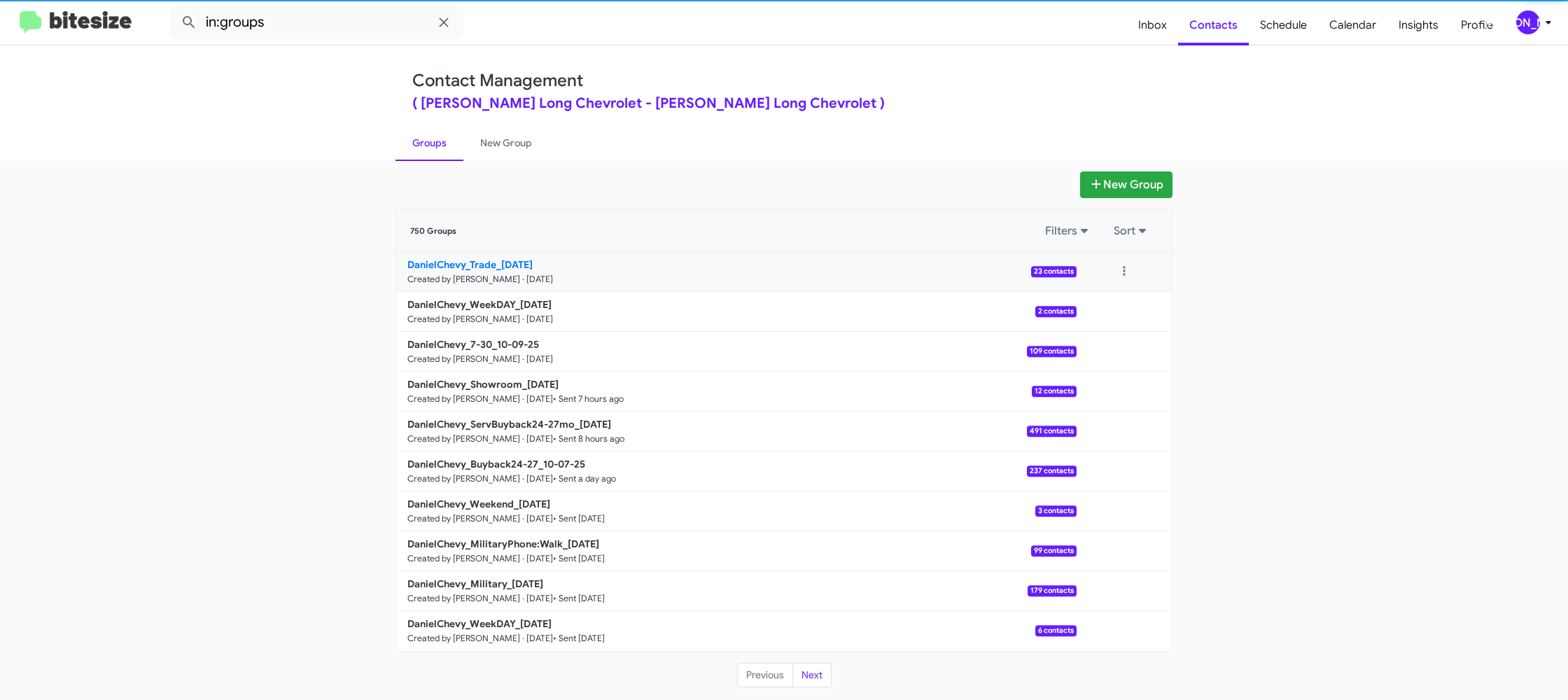
click at [503, 268] on b "DanielChevy_Trade_10-09-25" at bounding box center [470, 264] width 125 height 12
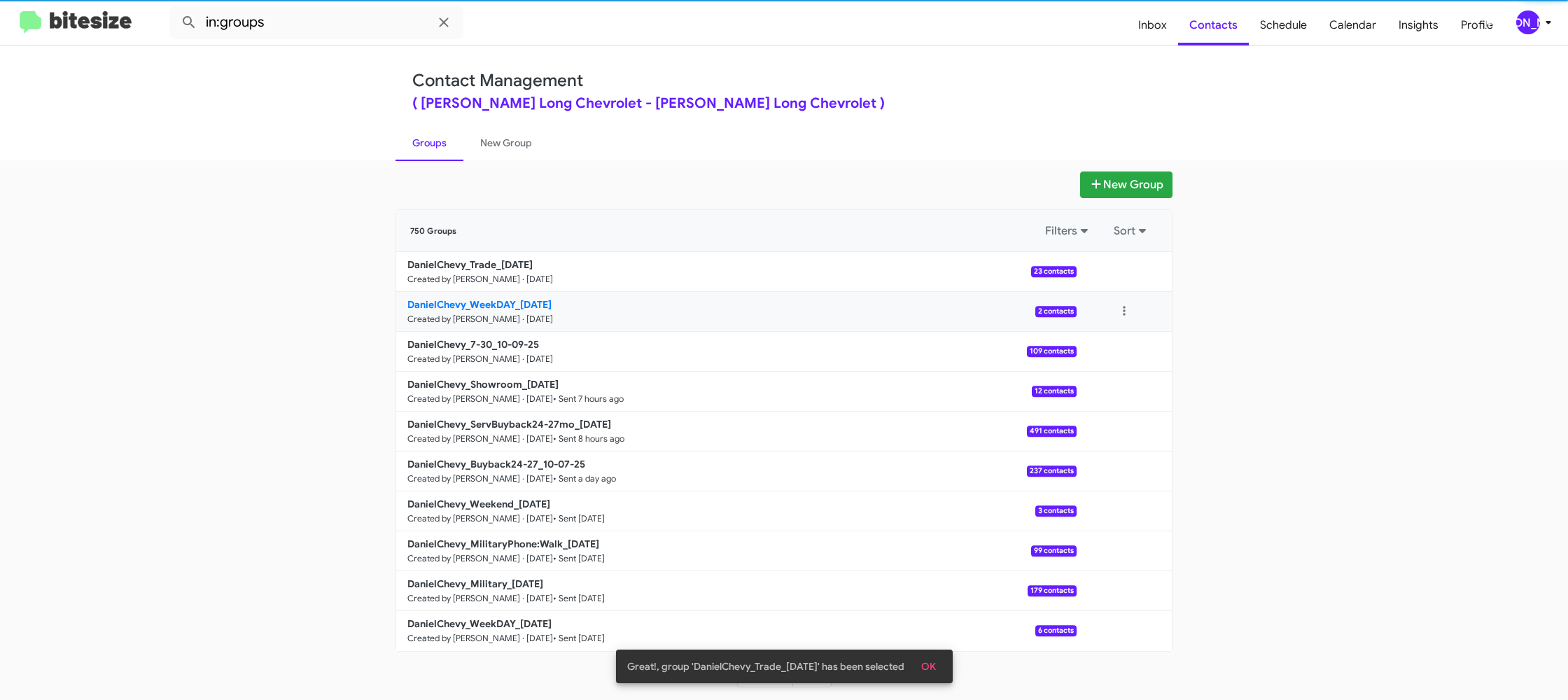
click at [503, 302] on b "DanielChevy_WeekDAY_10-09-25" at bounding box center [479, 305] width 144 height 12
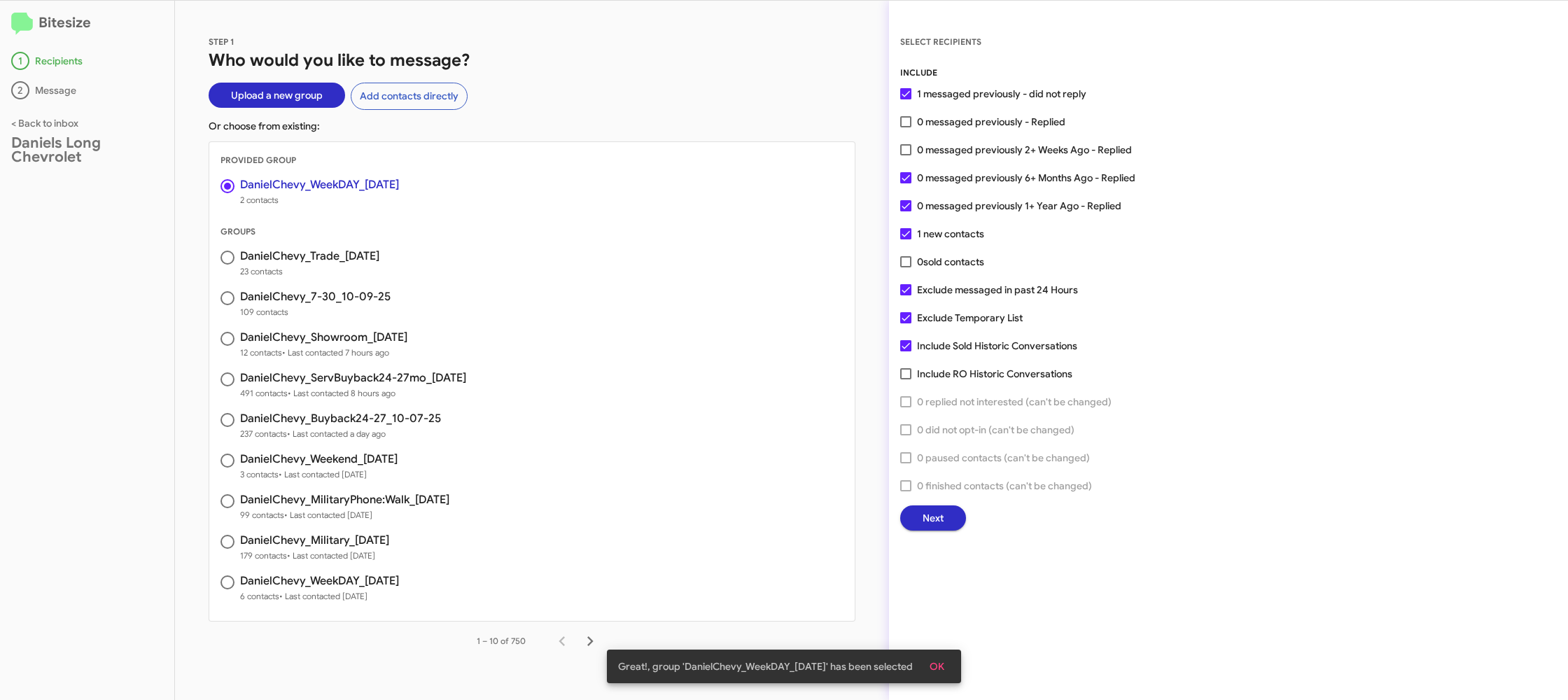
click at [923, 522] on span "Next" at bounding box center [933, 517] width 21 height 26
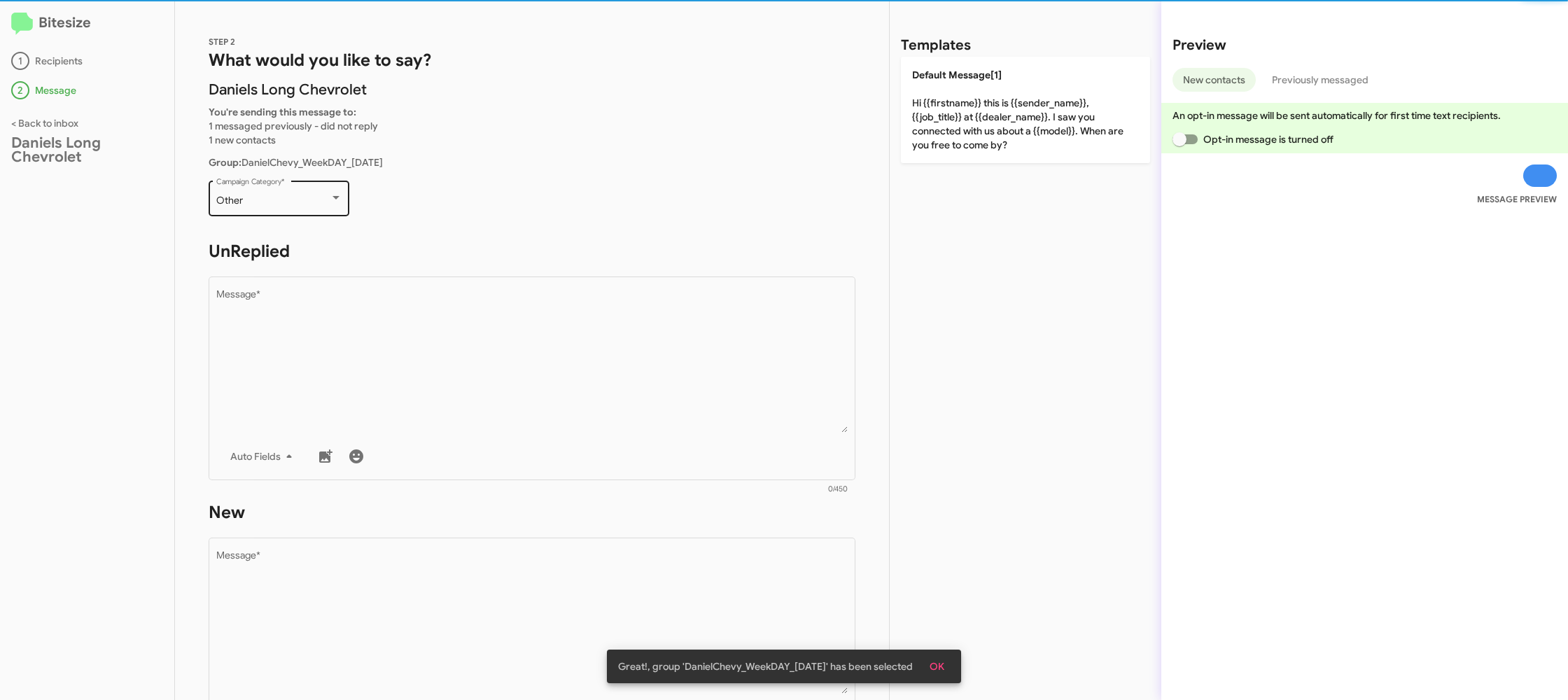
click at [289, 197] on div "Other" at bounding box center [273, 200] width 113 height 11
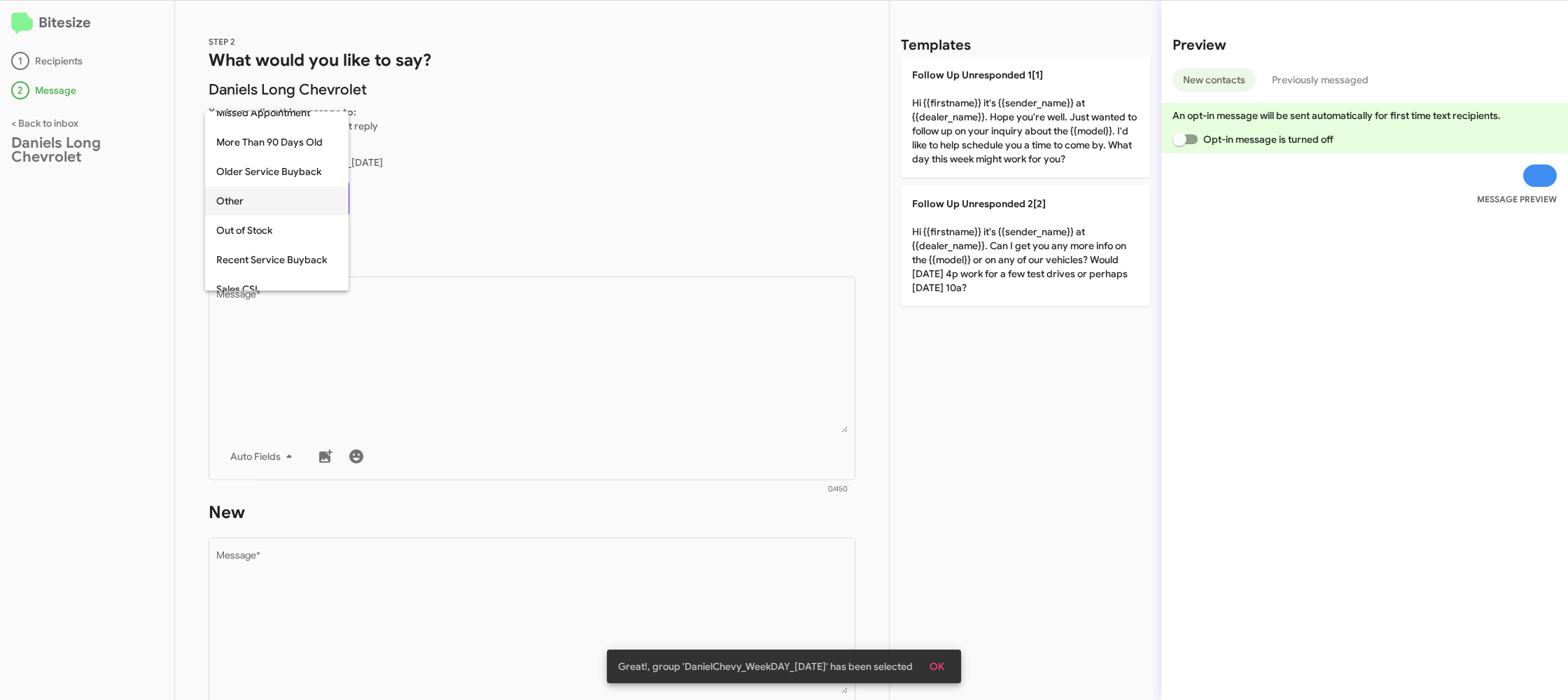
scroll to position [526, 0]
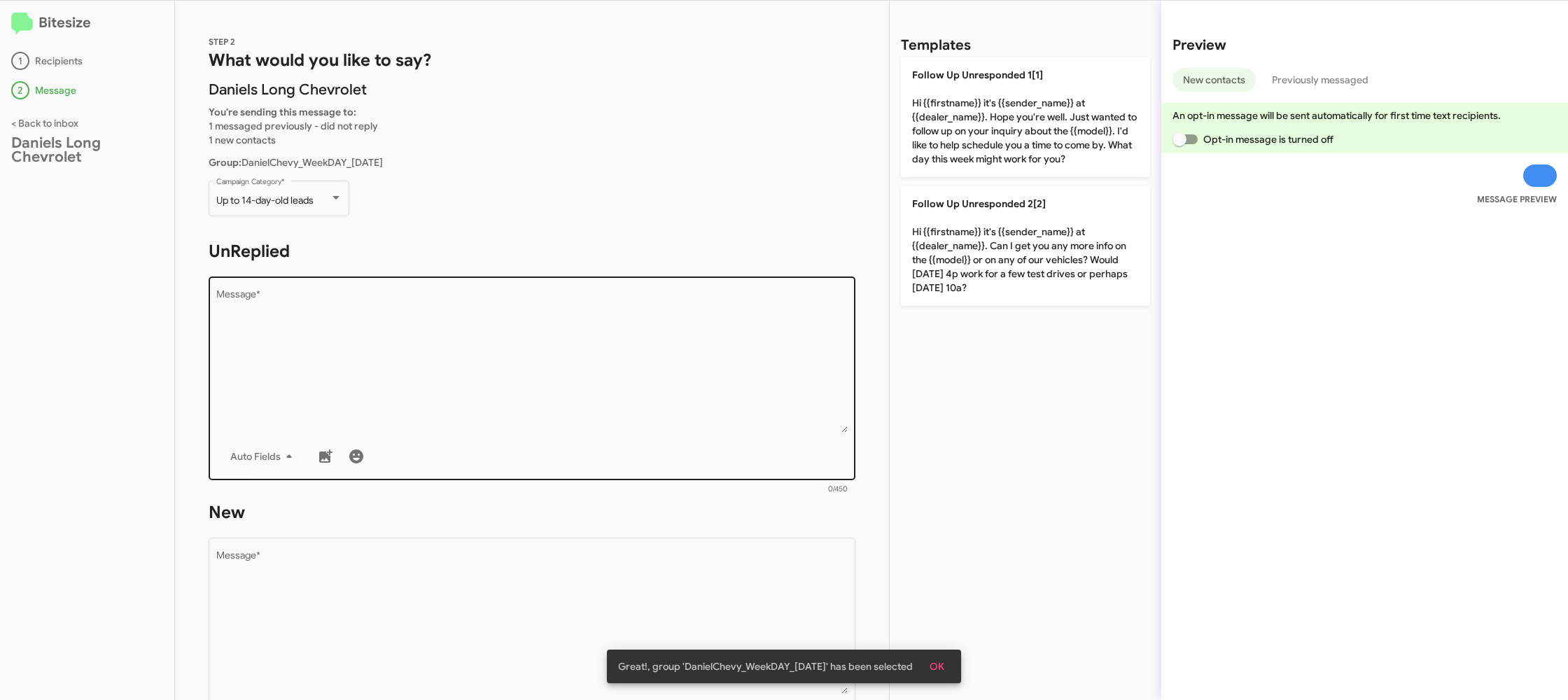
click at [350, 282] on div "Drop image here to insert Auto Fields Message *" at bounding box center [532, 377] width 632 height 207
click at [351, 285] on div "Drop image here to insert Auto Fields Message *" at bounding box center [532, 377] width 632 height 207
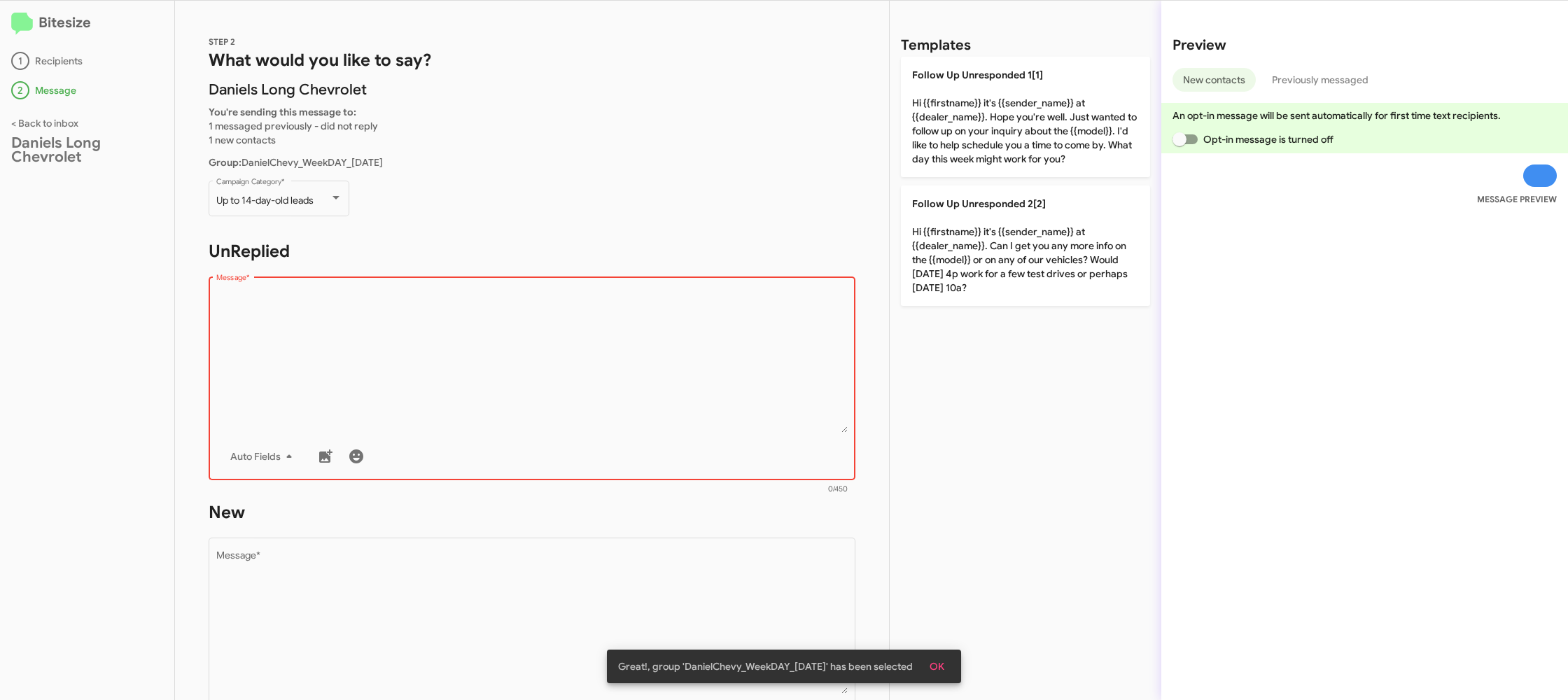
click at [351, 285] on div "Drop image here to insert Auto Fields Message *" at bounding box center [532, 377] width 632 height 207
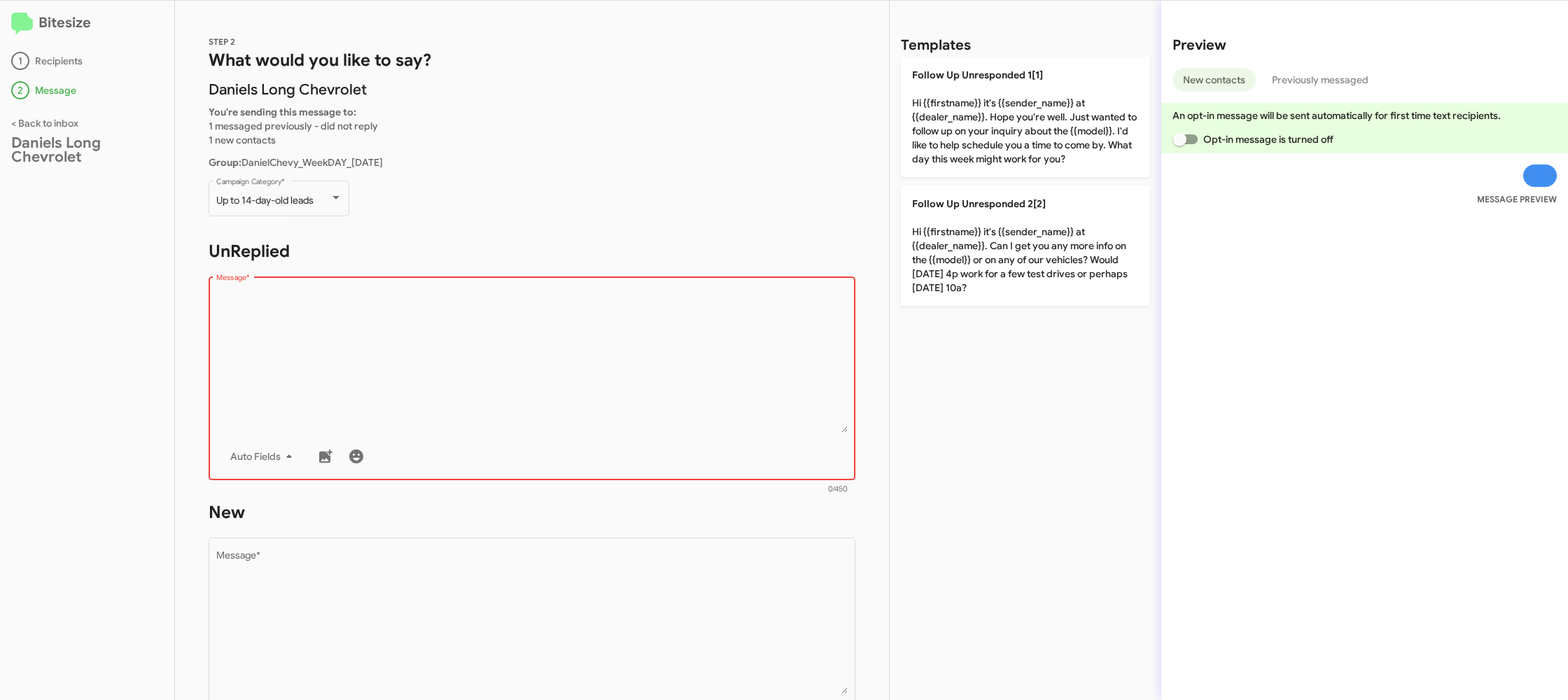
click at [655, 333] on textarea "Message *" at bounding box center [532, 361] width 632 height 143
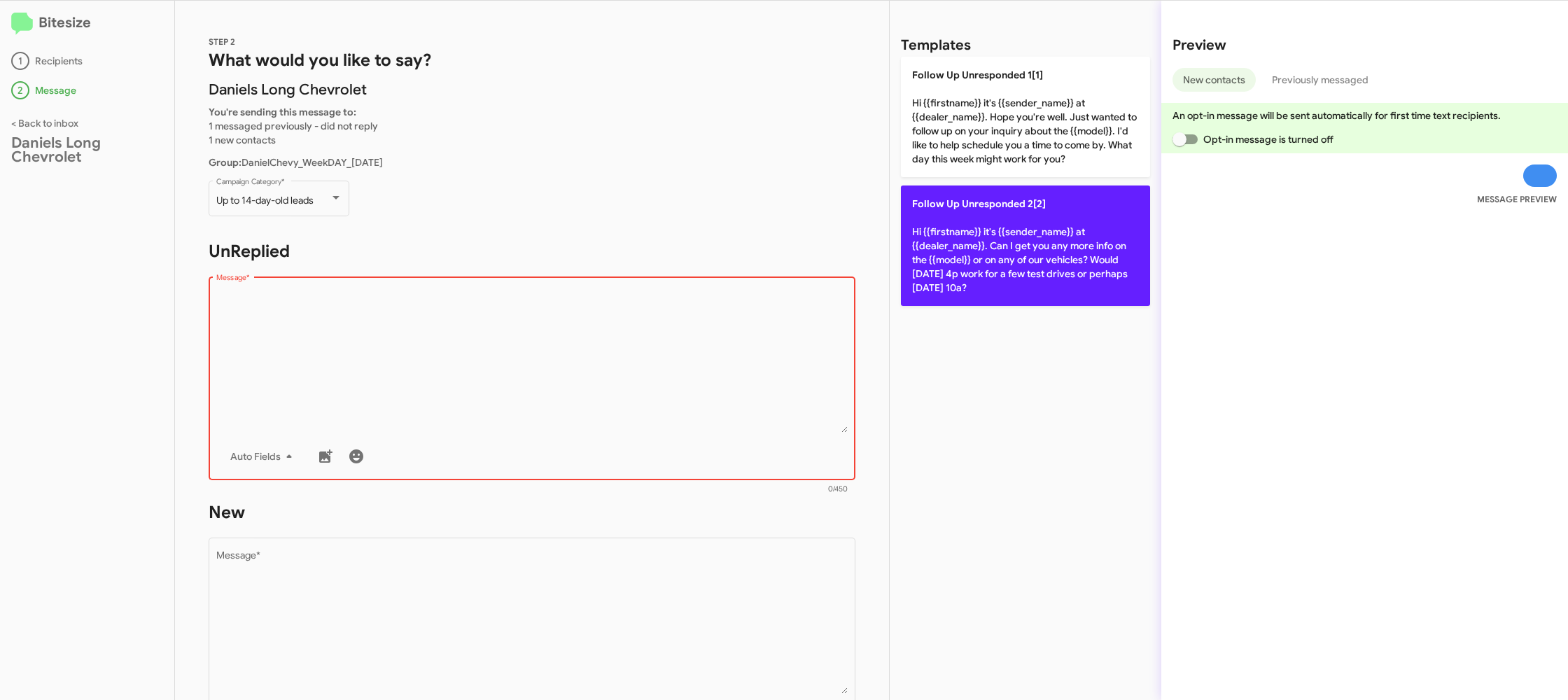
click at [989, 267] on p "Follow Up Unresponded 2[2] Hi {{firstname}} it's {{sender_name}} at {{dealer_na…" at bounding box center [1025, 245] width 249 height 120
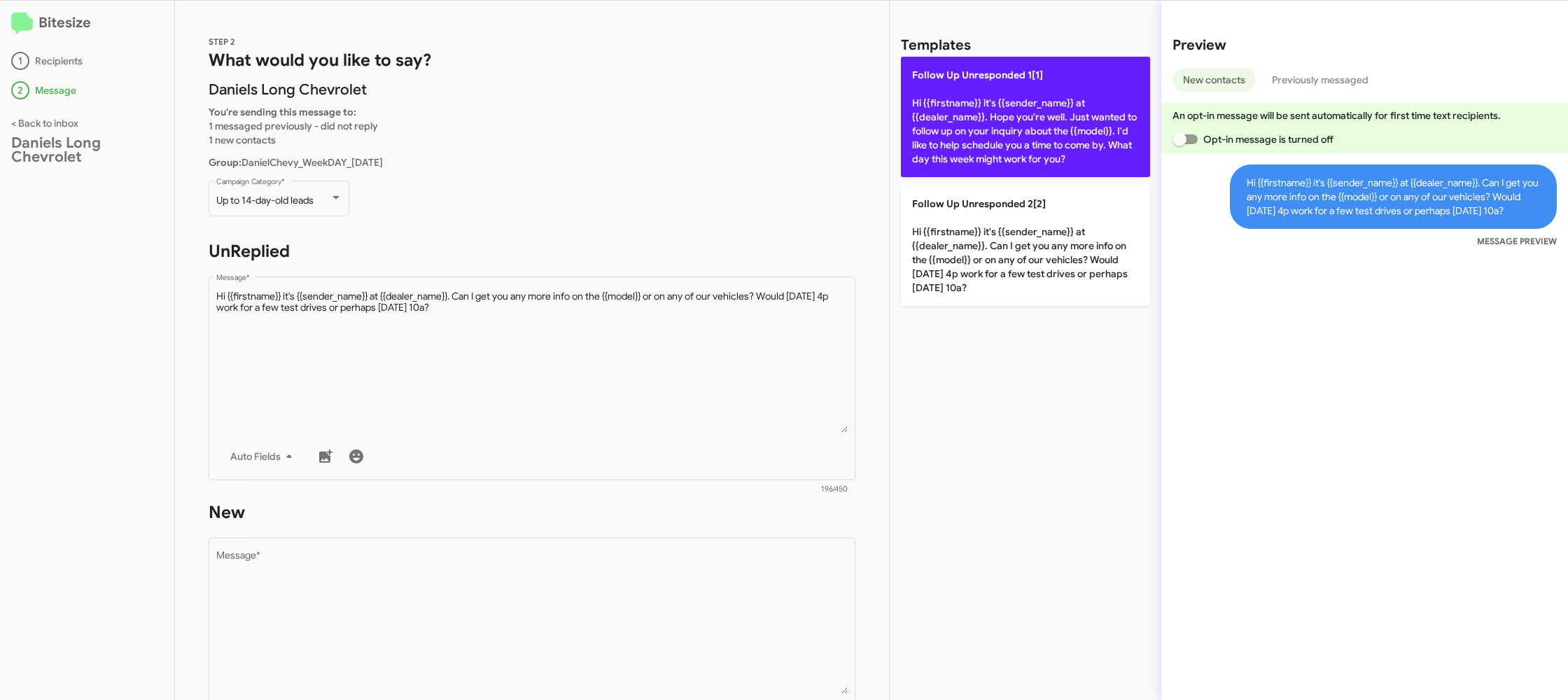
click at [981, 143] on p "Follow Up Unresponded 1[1] Hi {{firstname}} it's {{sender_name}} at {{dealer_na…" at bounding box center [1025, 117] width 249 height 120
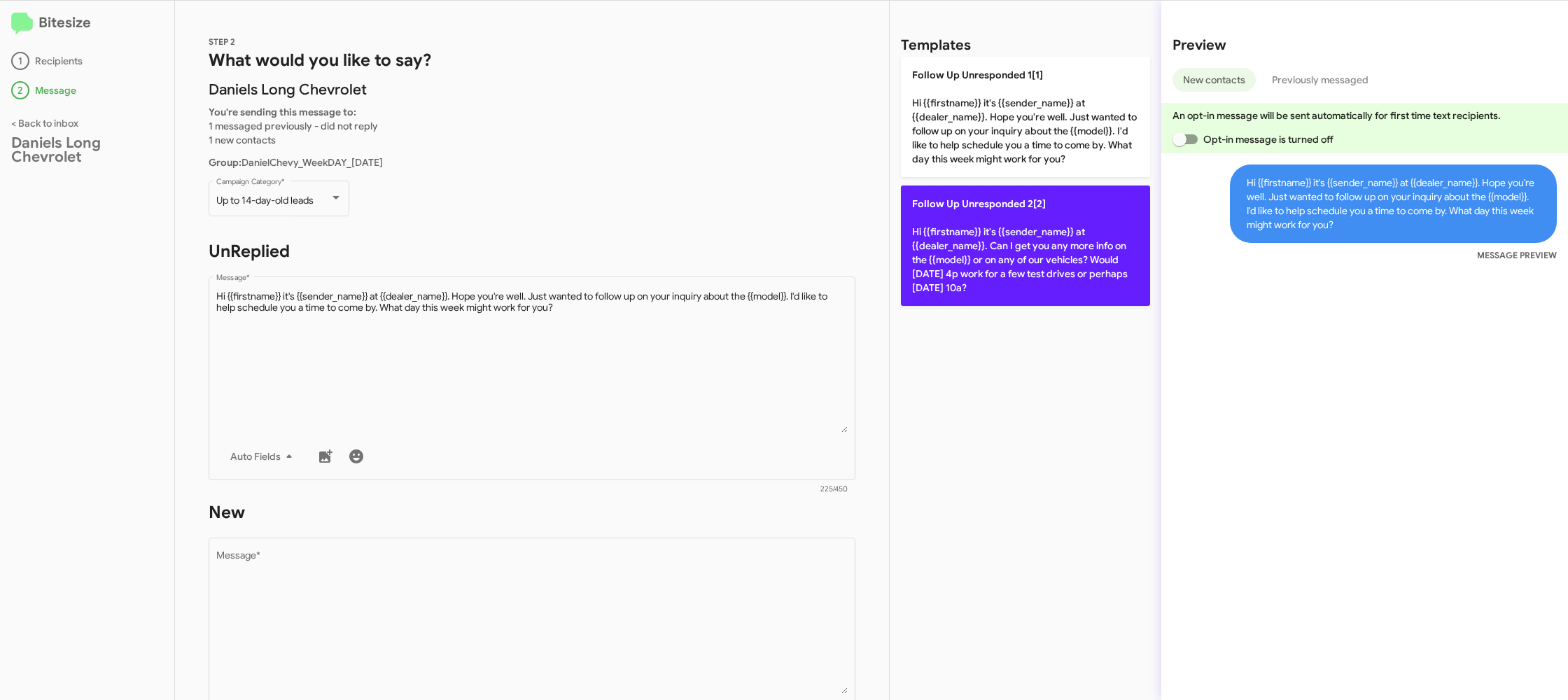
click at [980, 216] on p "Follow Up Unresponded 2[2] Hi {{firstname}} it's {{sender_name}} at {{dealer_na…" at bounding box center [1025, 245] width 249 height 120
type textarea "Hi {{firstname}} it's {{sender_name}} at {{dealer_name}}. Can I get you any mor…"
drag, startPoint x: 979, startPoint y: 215, endPoint x: 947, endPoint y: 218, distance: 32.1
click at [971, 215] on p "Follow Up Unresponded 2[2] Hi {{firstname}} it's {{sender_name}} at {{dealer_na…" at bounding box center [1025, 245] width 249 height 120
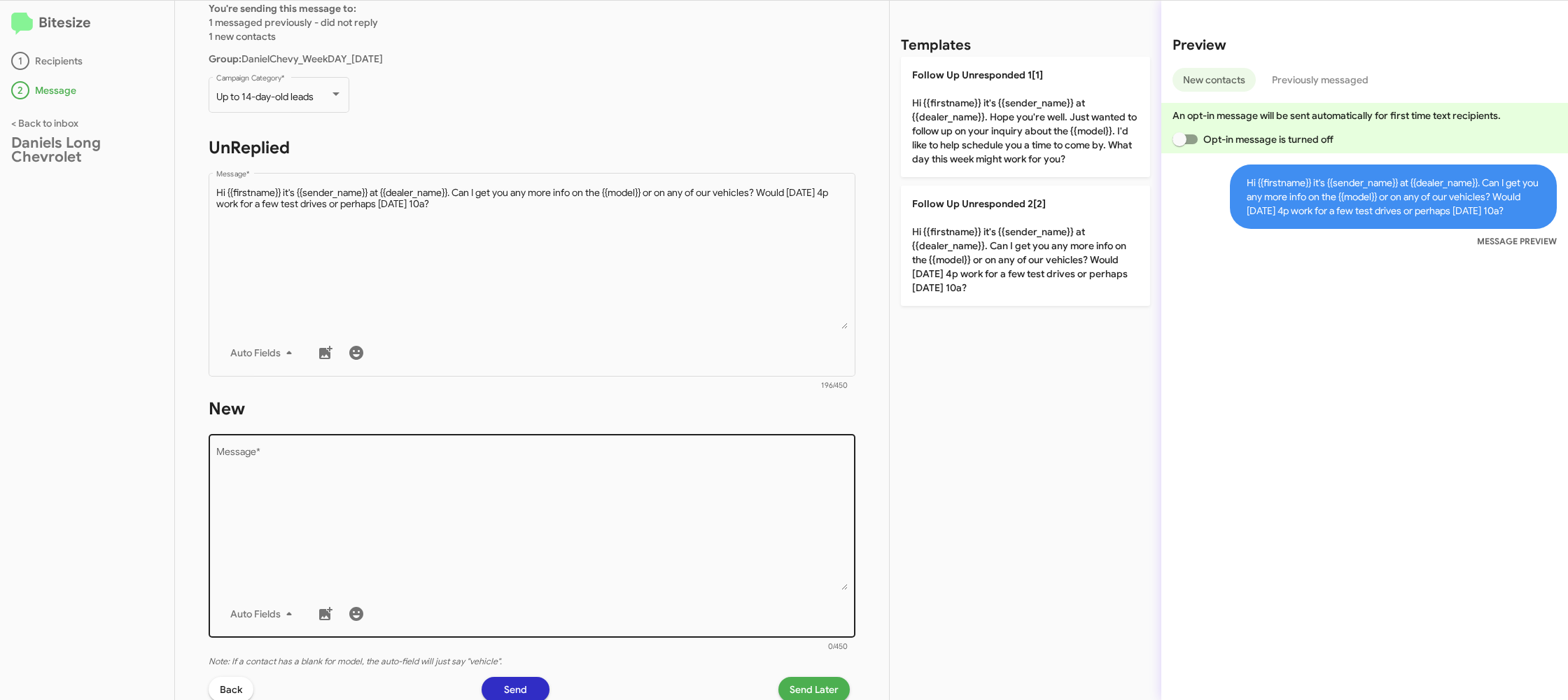
scroll to position [126, 0]
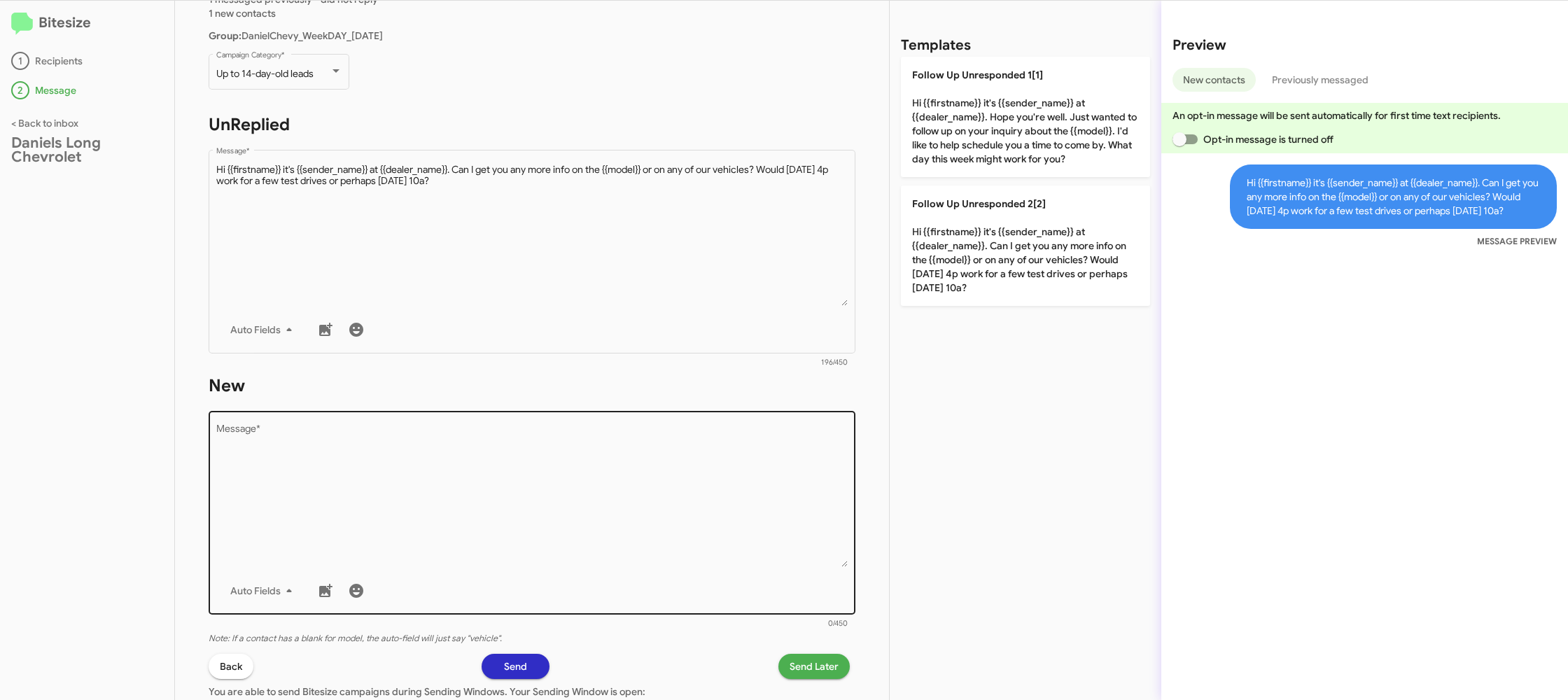
click at [682, 523] on textarea "Message *" at bounding box center [532, 495] width 632 height 143
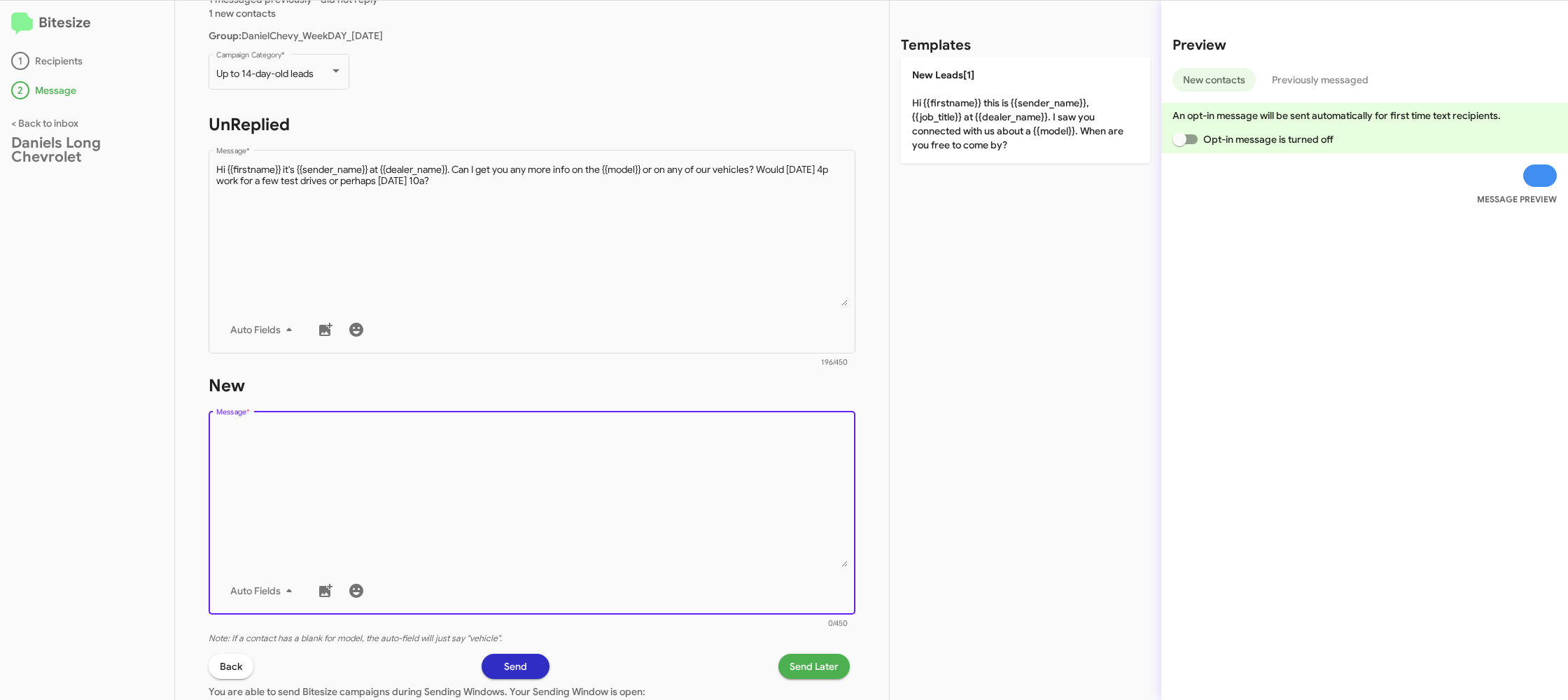
drag, startPoint x: 682, startPoint y: 524, endPoint x: 931, endPoint y: 254, distance: 367.3
click at [685, 514] on textarea "Message *" at bounding box center [532, 495] width 632 height 143
click at [984, 161] on div "Templates New Leads[1] Hi {{firstname}} this is {{sender_name}}, {{job_title}} …" at bounding box center [1025, 350] width 272 height 699
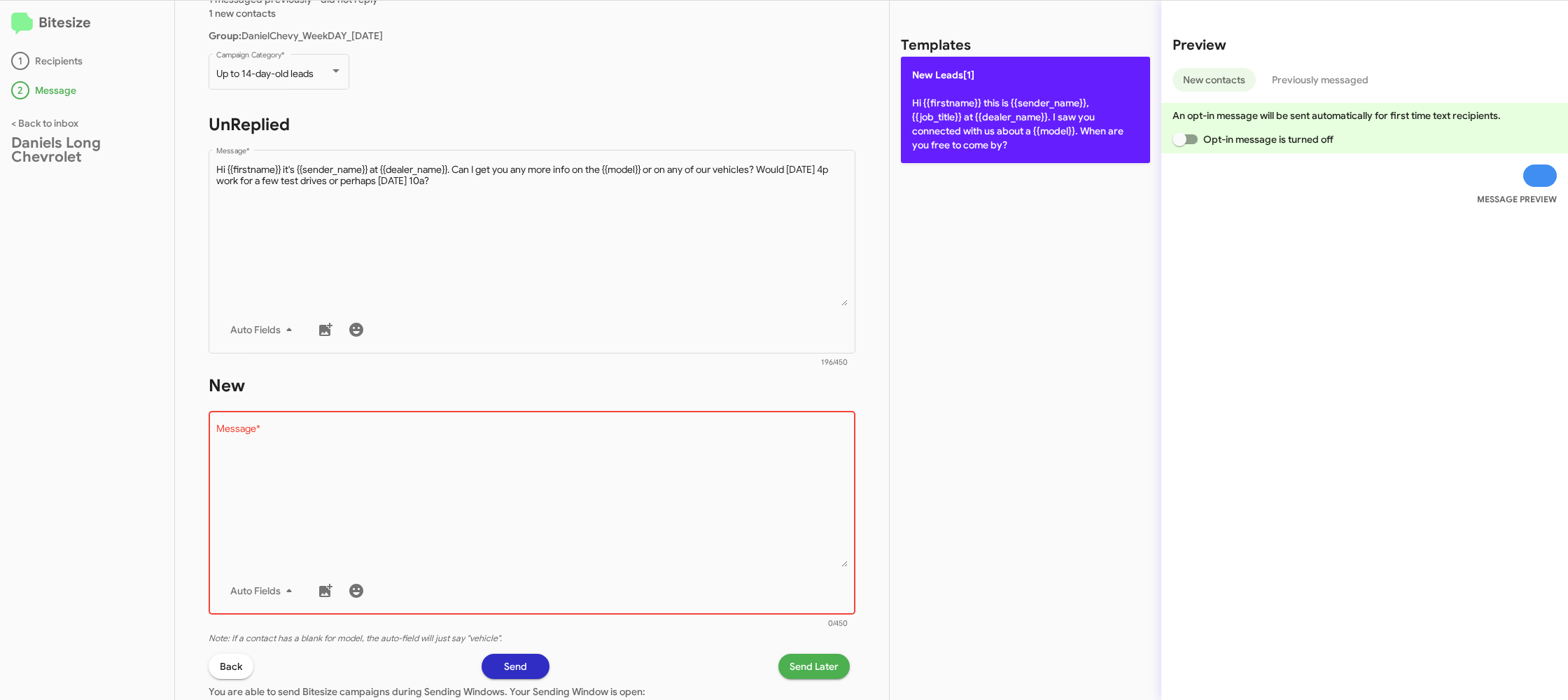
click at [974, 134] on p "New Leads[1] Hi {{firstname}} this is {{sender_name}}, {{job_title}} at {{deale…" at bounding box center [1025, 109] width 249 height 106
type textarea "Hi {{firstname}} this is {{sender_name}}, {{job_title}} at {{dealer_name}}. I s…"
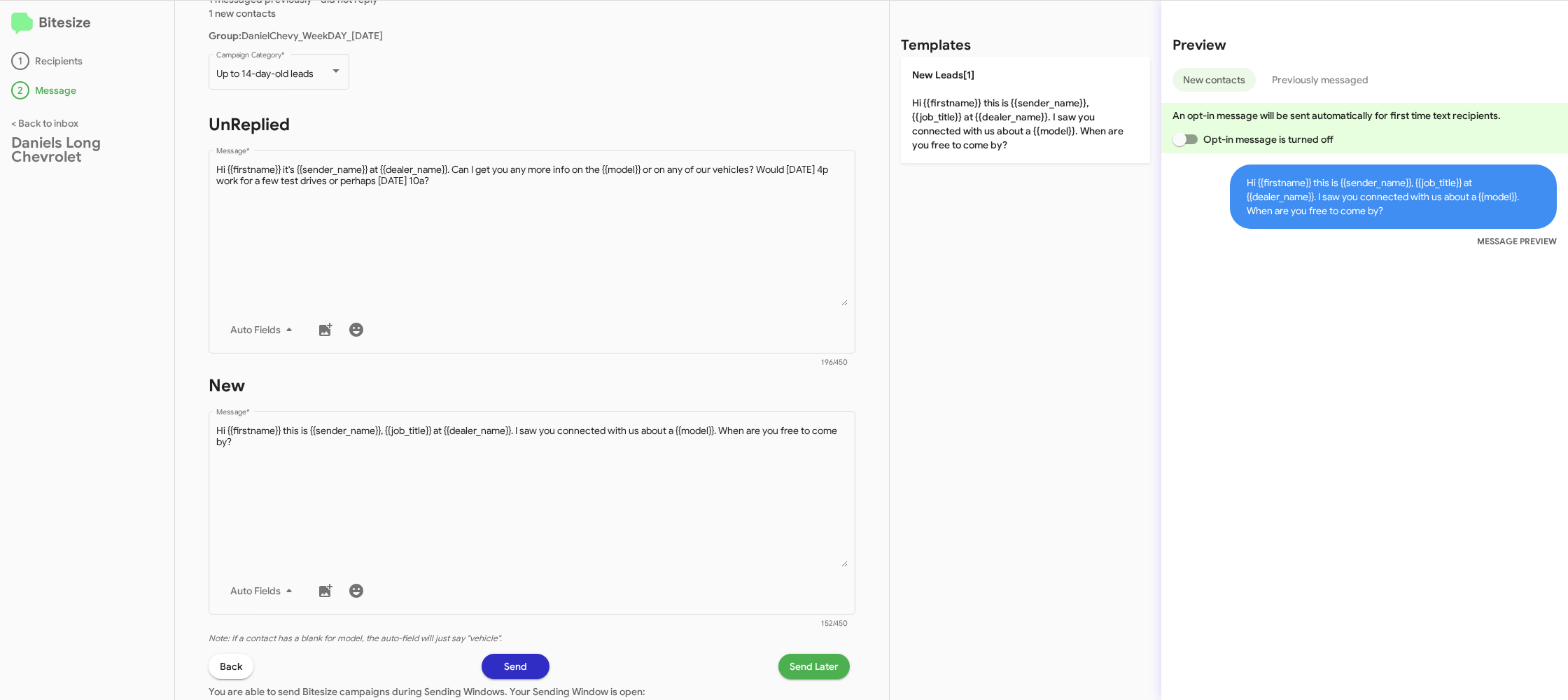
drag, startPoint x: 974, startPoint y: 135, endPoint x: 966, endPoint y: 152, distance: 18.8
click at [971, 138] on p "New Leads[1] Hi {{firstname}} this is {{sender_name}}, {{job_title}} at {{deale…" at bounding box center [1025, 109] width 249 height 106
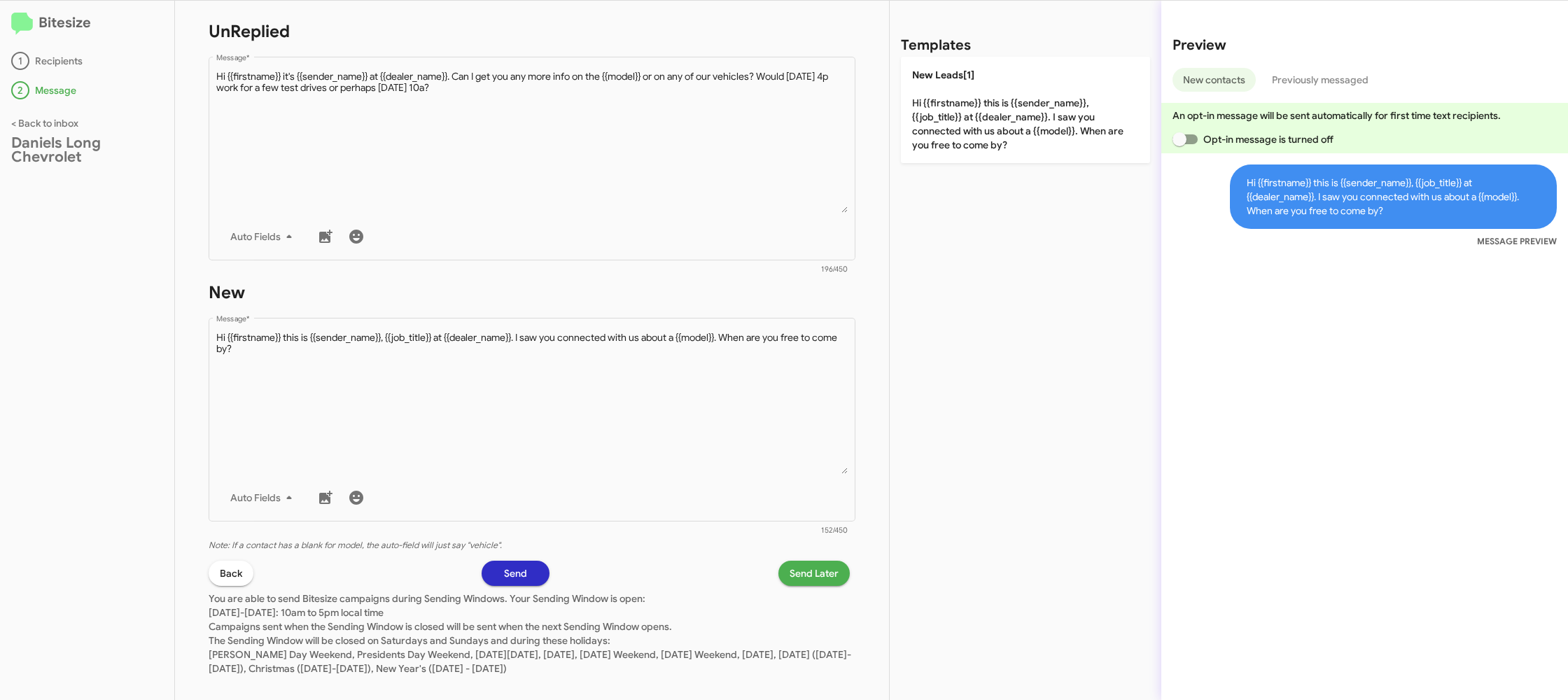
scroll to position [237, 0]
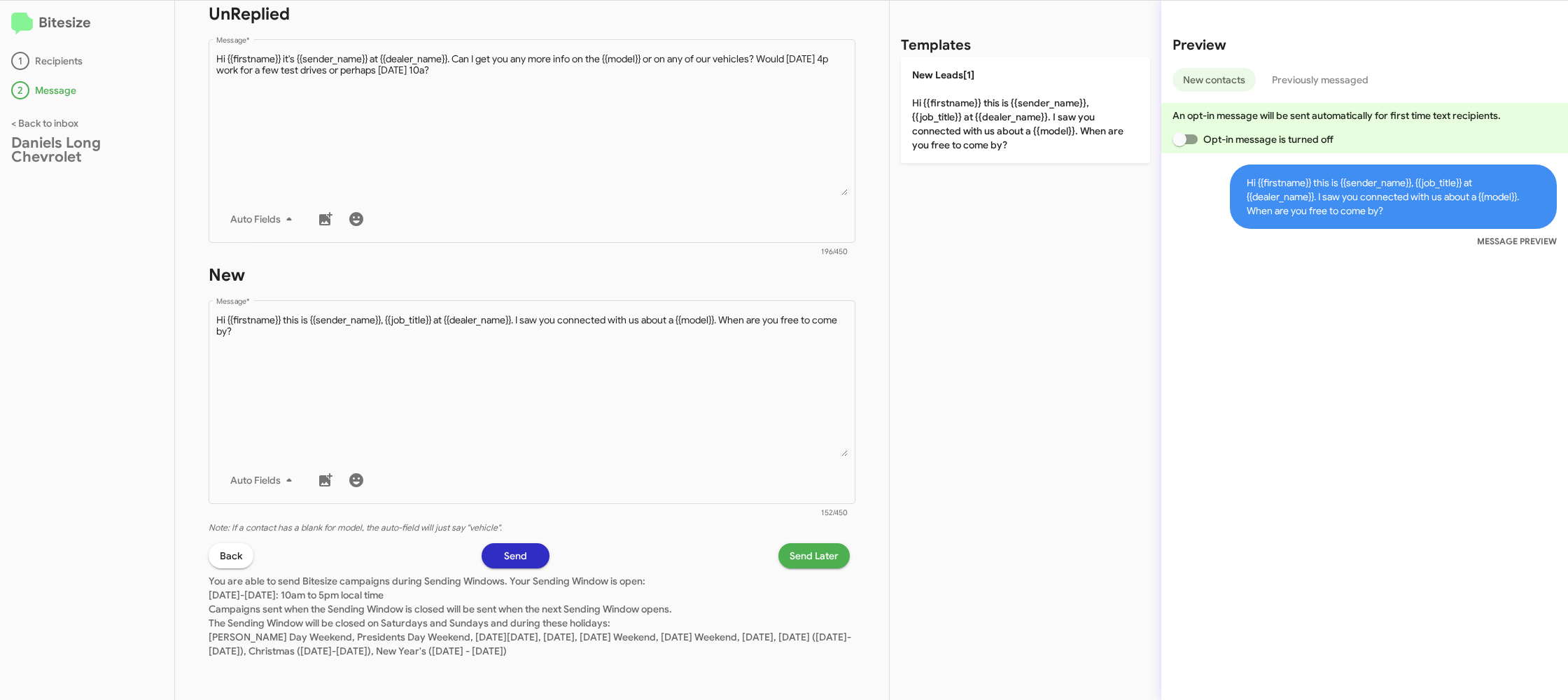
click at [806, 556] on span "Send Later" at bounding box center [813, 555] width 49 height 26
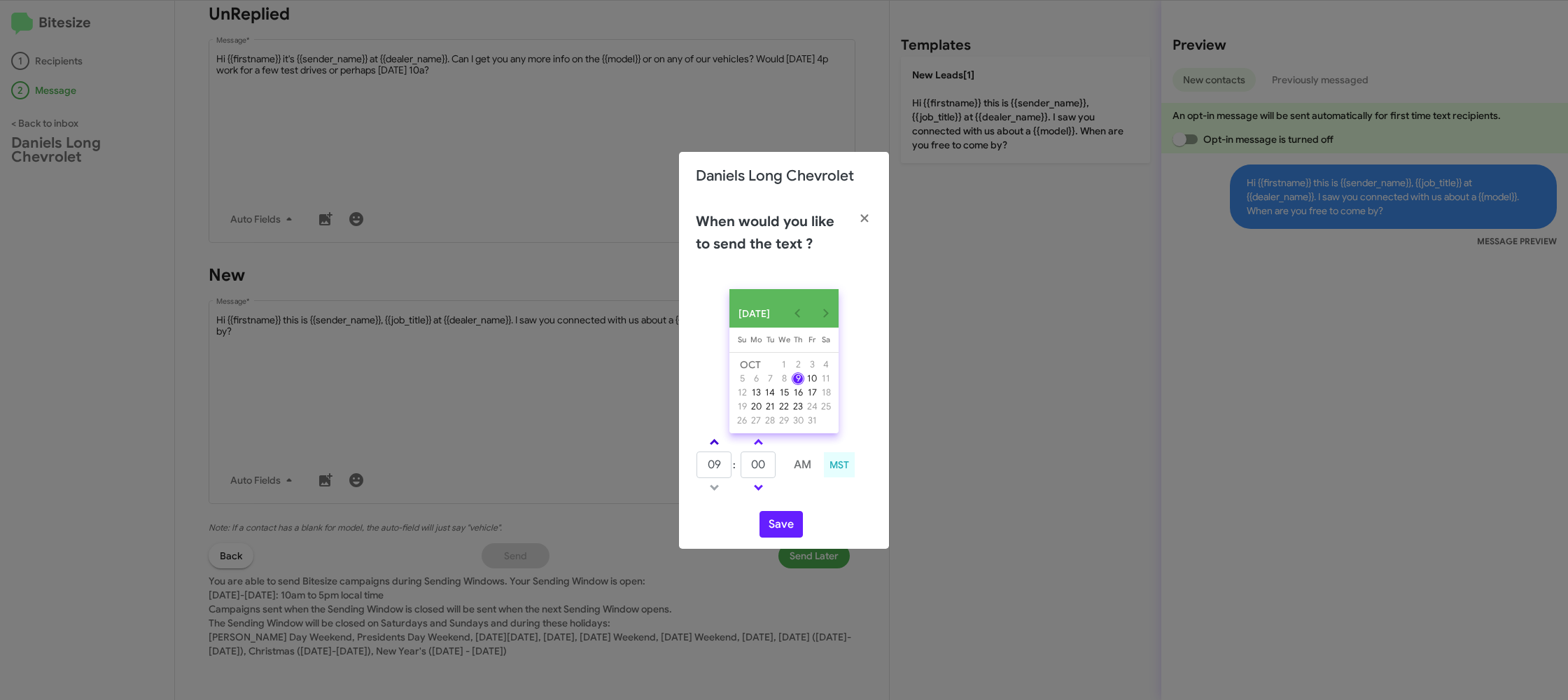
click at [711, 440] on link at bounding box center [714, 441] width 25 height 16
type input "10"
click at [758, 467] on input "00" at bounding box center [758, 464] width 35 height 26
type input "45"
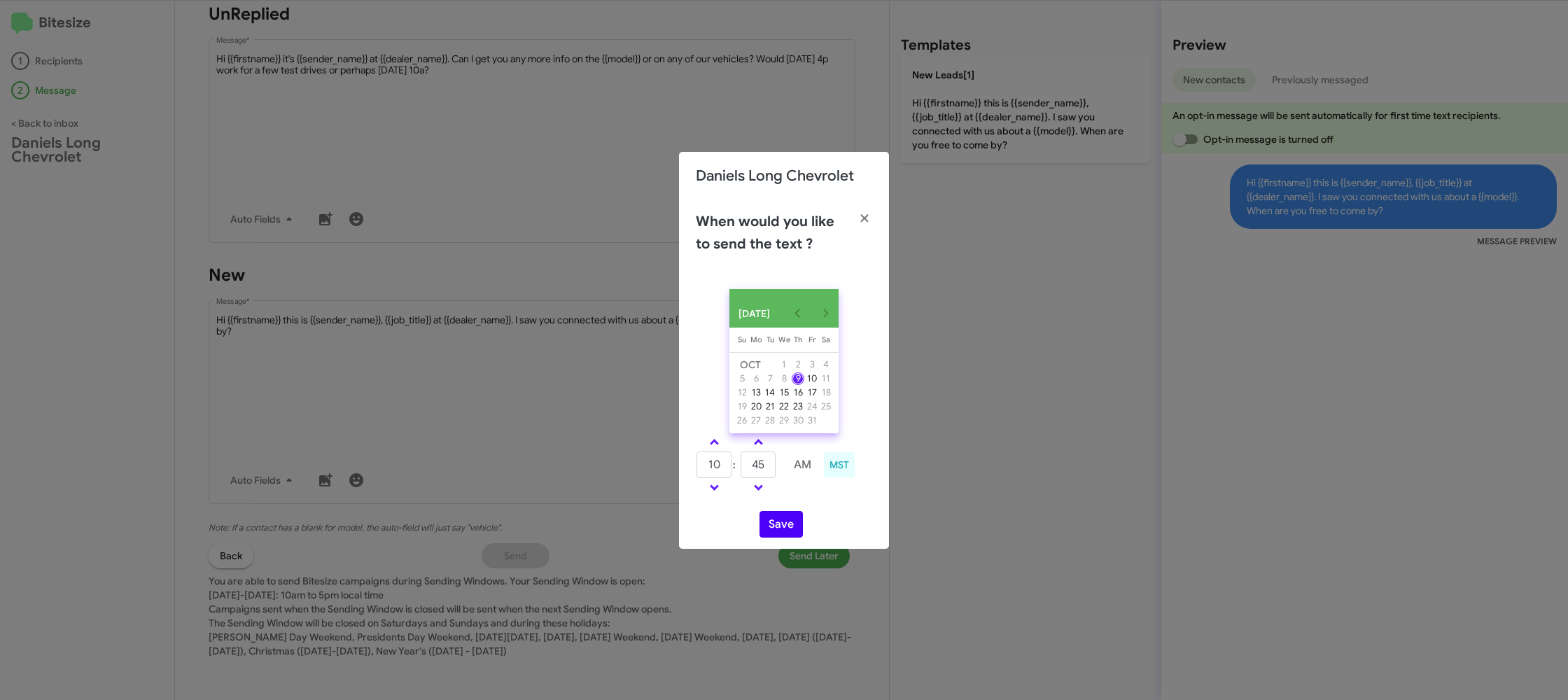
drag, startPoint x: 798, startPoint y: 503, endPoint x: 785, endPoint y: 520, distance: 21.4
click at [795, 505] on div "OCT 2025 Sunday Su Monday Mo Tuesday Tu Wednesday We Thursday Th Friday Fr Satu…" at bounding box center [784, 413] width 210 height 271
click at [778, 528] on button "Save" at bounding box center [780, 524] width 43 height 26
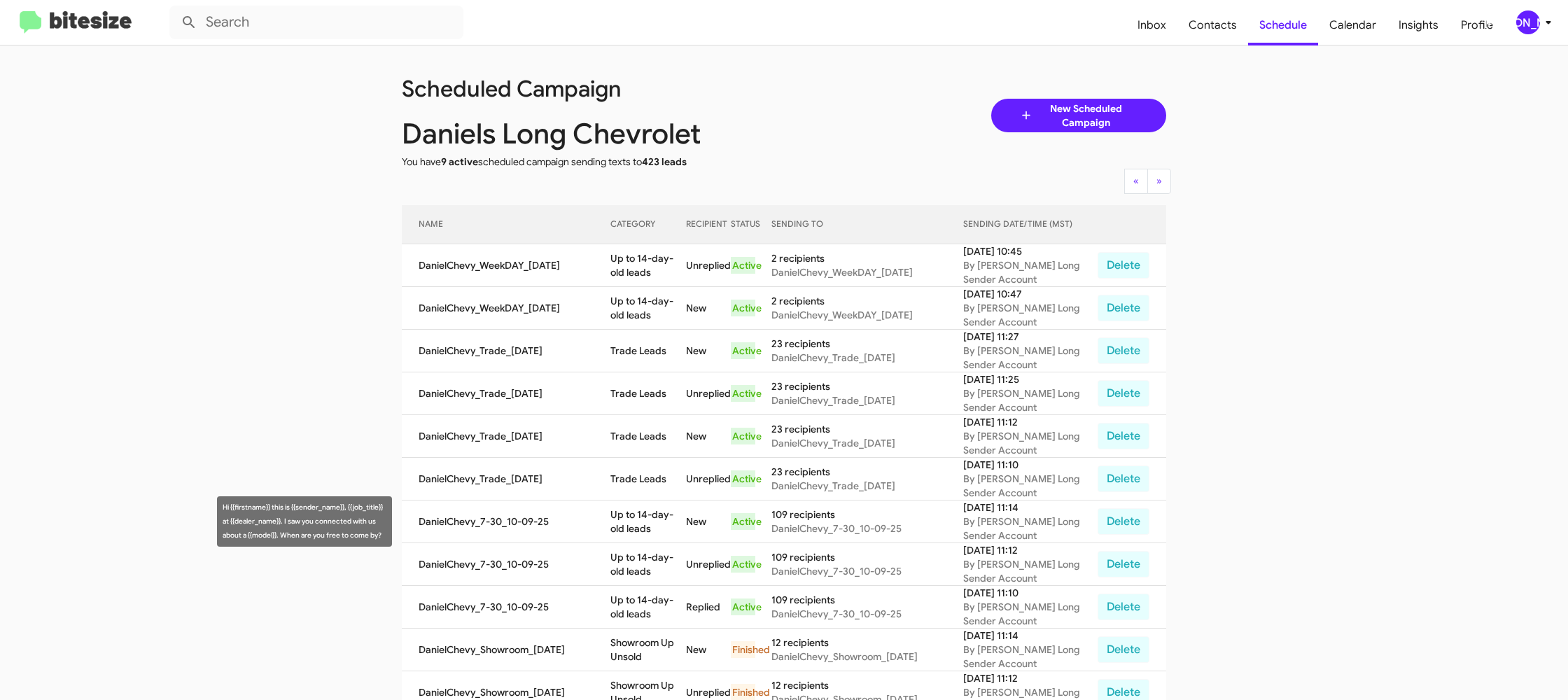
click at [653, 518] on td "Up to 14-day-old leads" at bounding box center [648, 522] width 76 height 42
copy td "Up to 14-day-old leads"
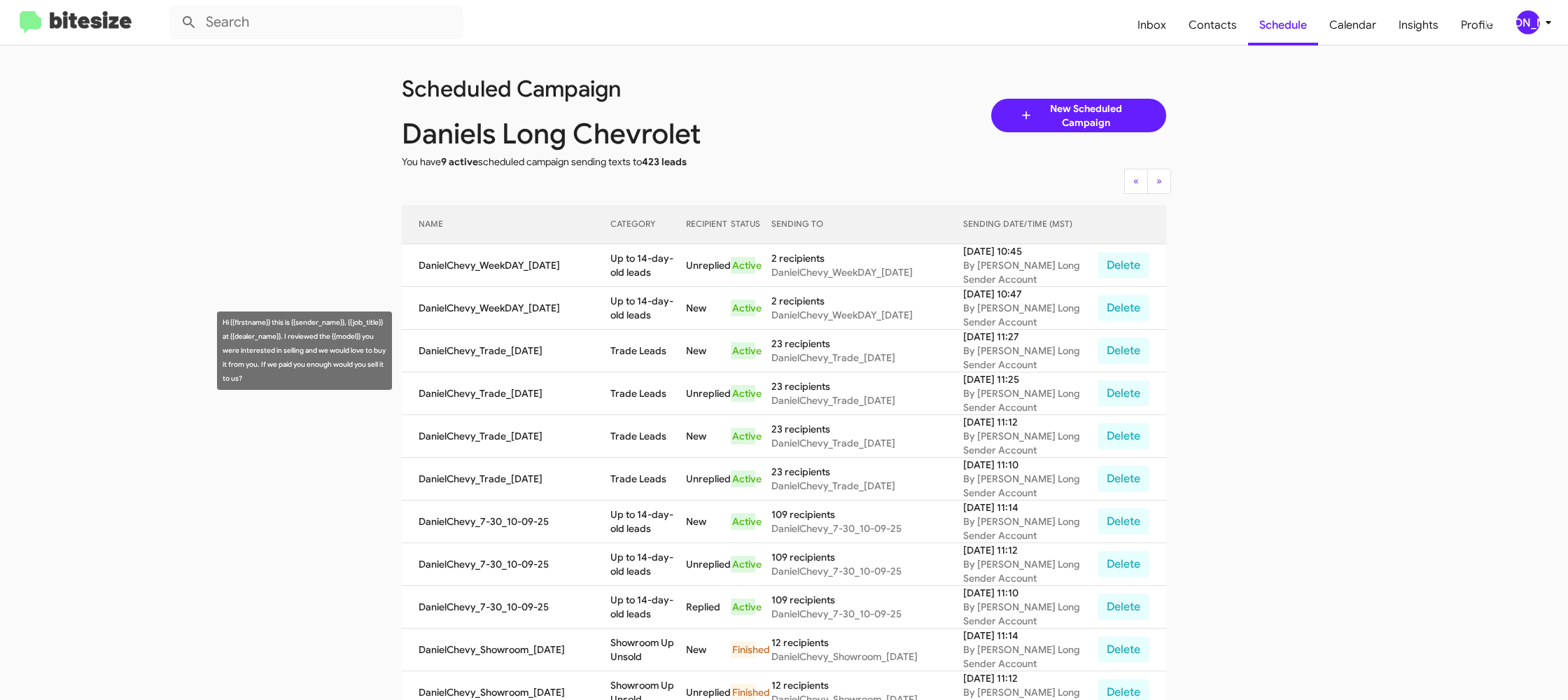
click at [642, 342] on td "Trade Leads" at bounding box center [648, 350] width 76 height 42
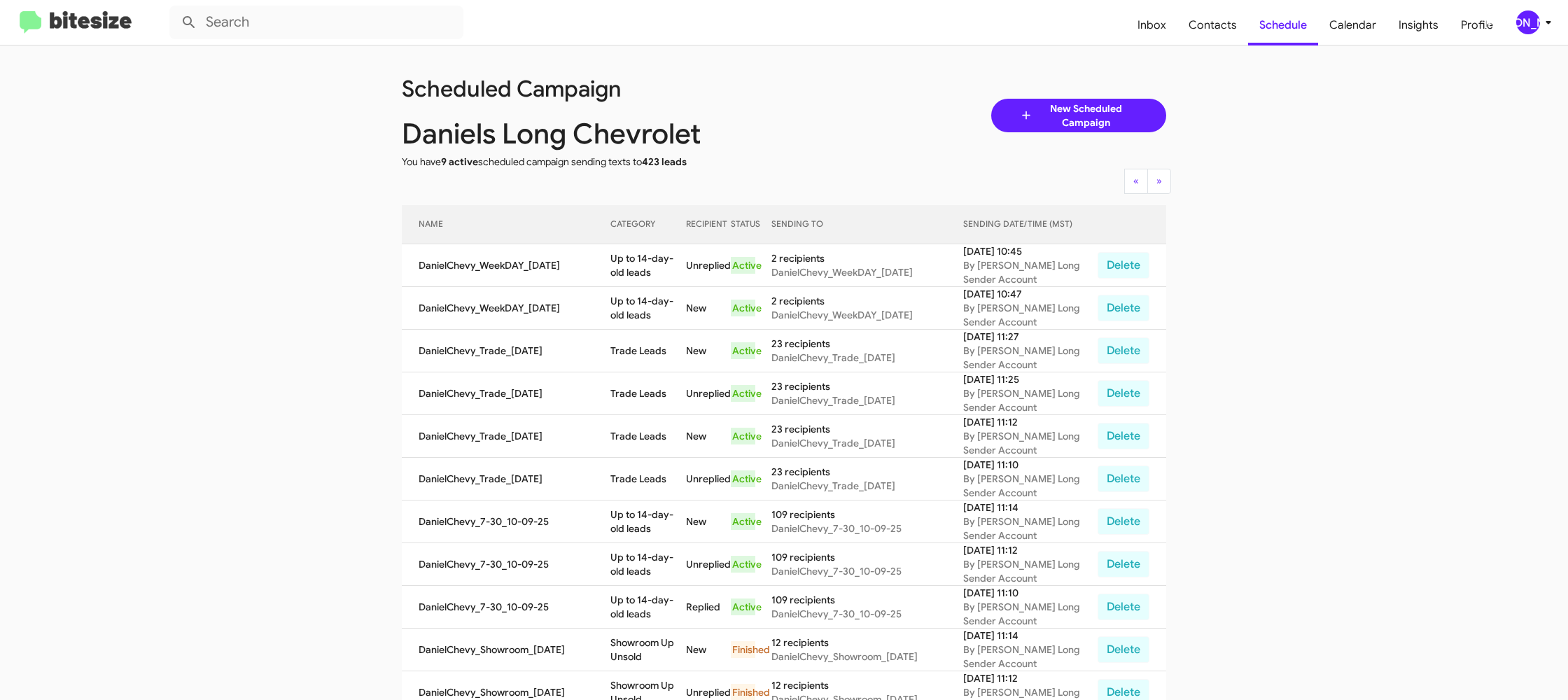
click at [642, 342] on td "Trade Leads" at bounding box center [648, 350] width 76 height 42
copy td "Trade Leads"
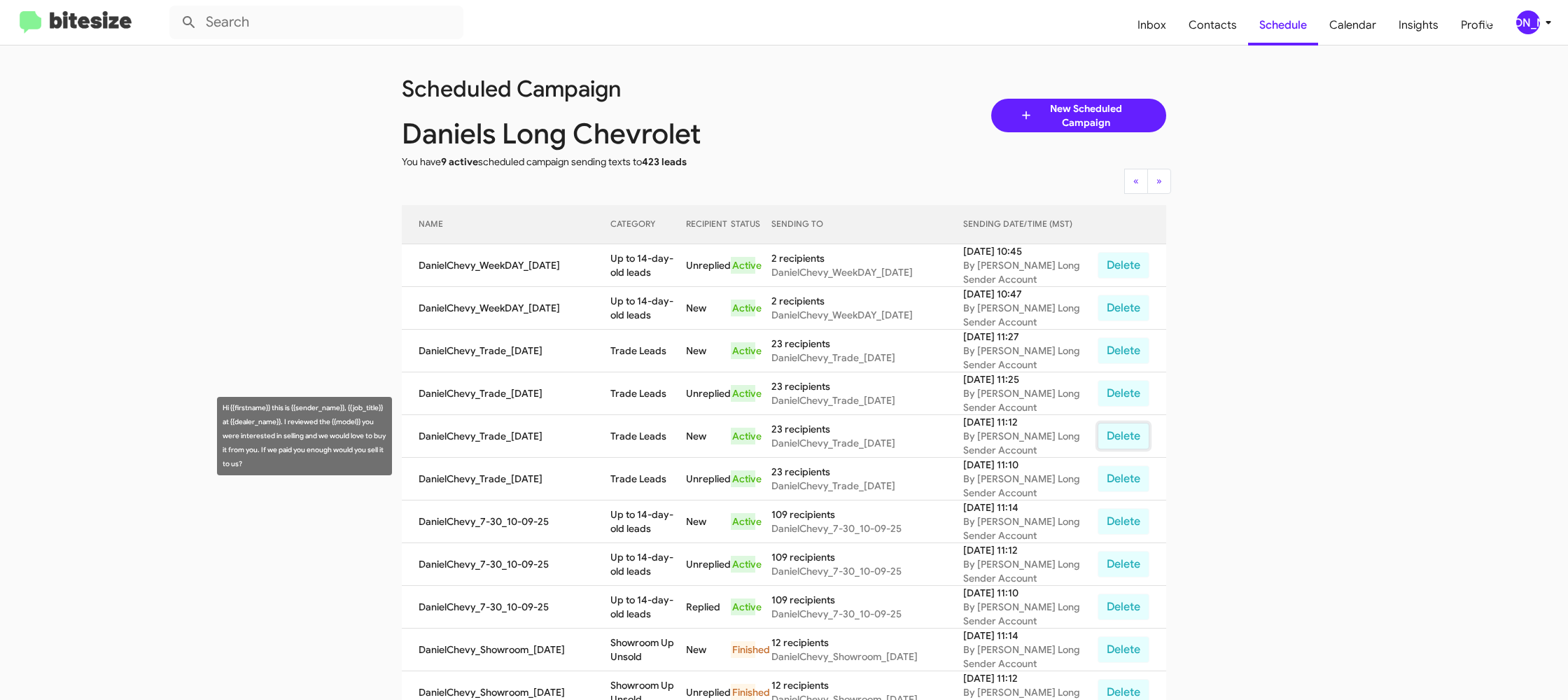
click at [1109, 429] on button "Delete" at bounding box center [1123, 436] width 52 height 26
click at [1109, 428] on button "Delete" at bounding box center [1123, 436] width 52 height 26
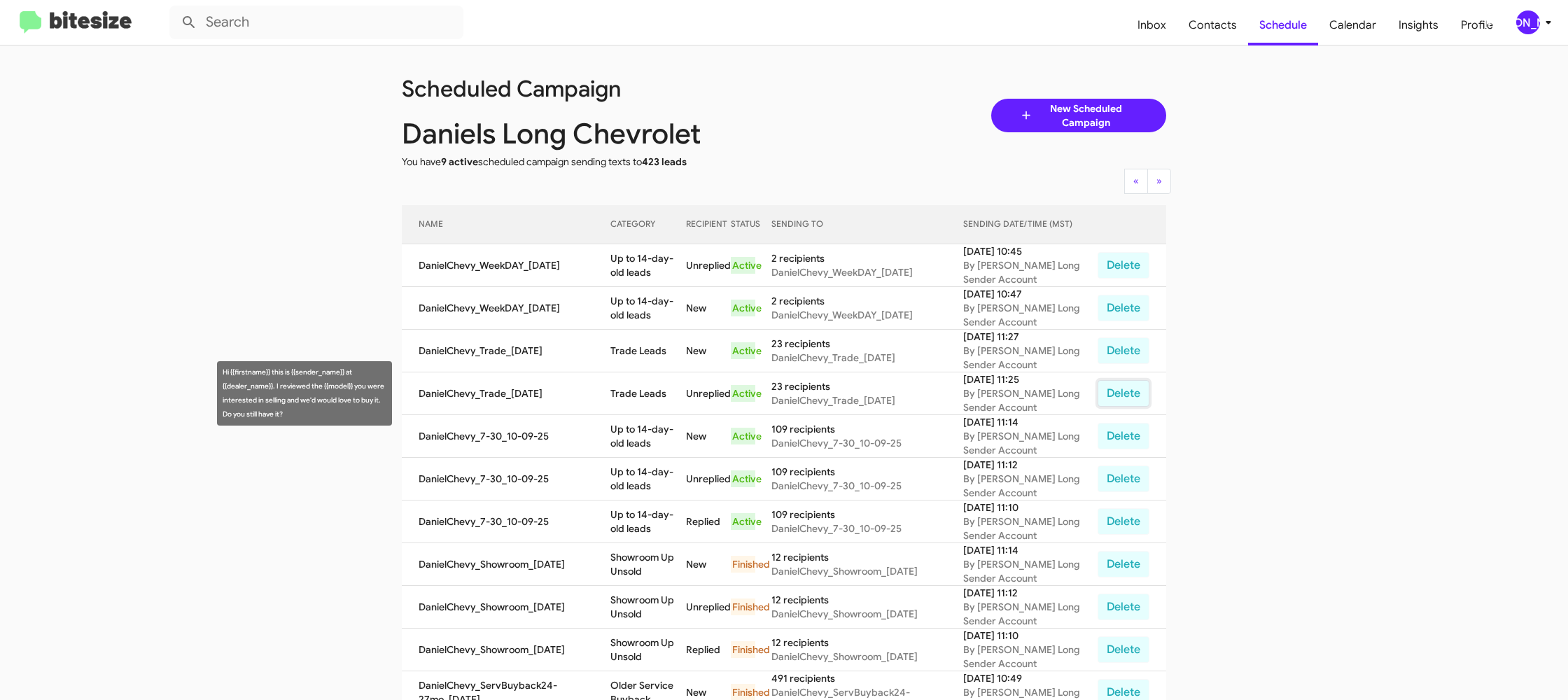
click at [1124, 391] on button "Delete" at bounding box center [1123, 393] width 52 height 26
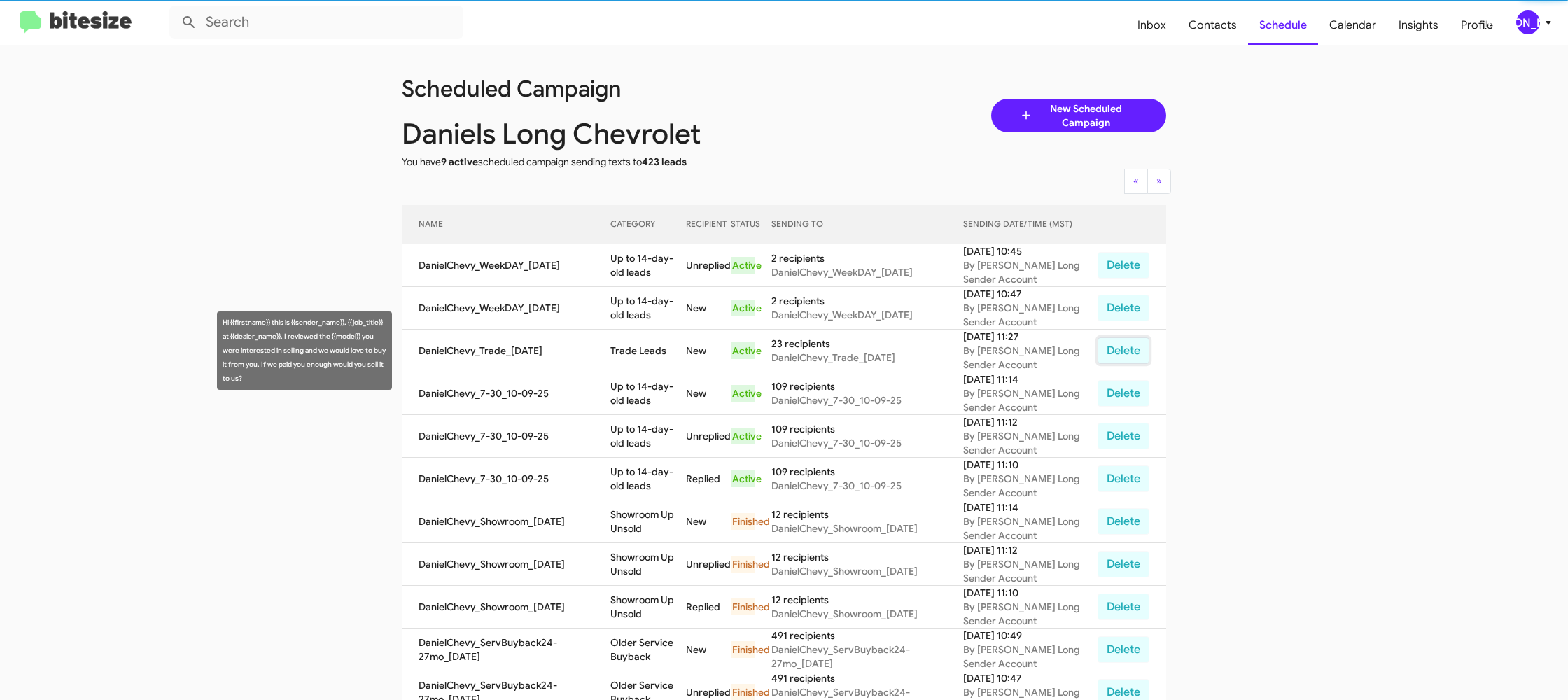
click at [1112, 350] on button "Delete" at bounding box center [1123, 350] width 52 height 26
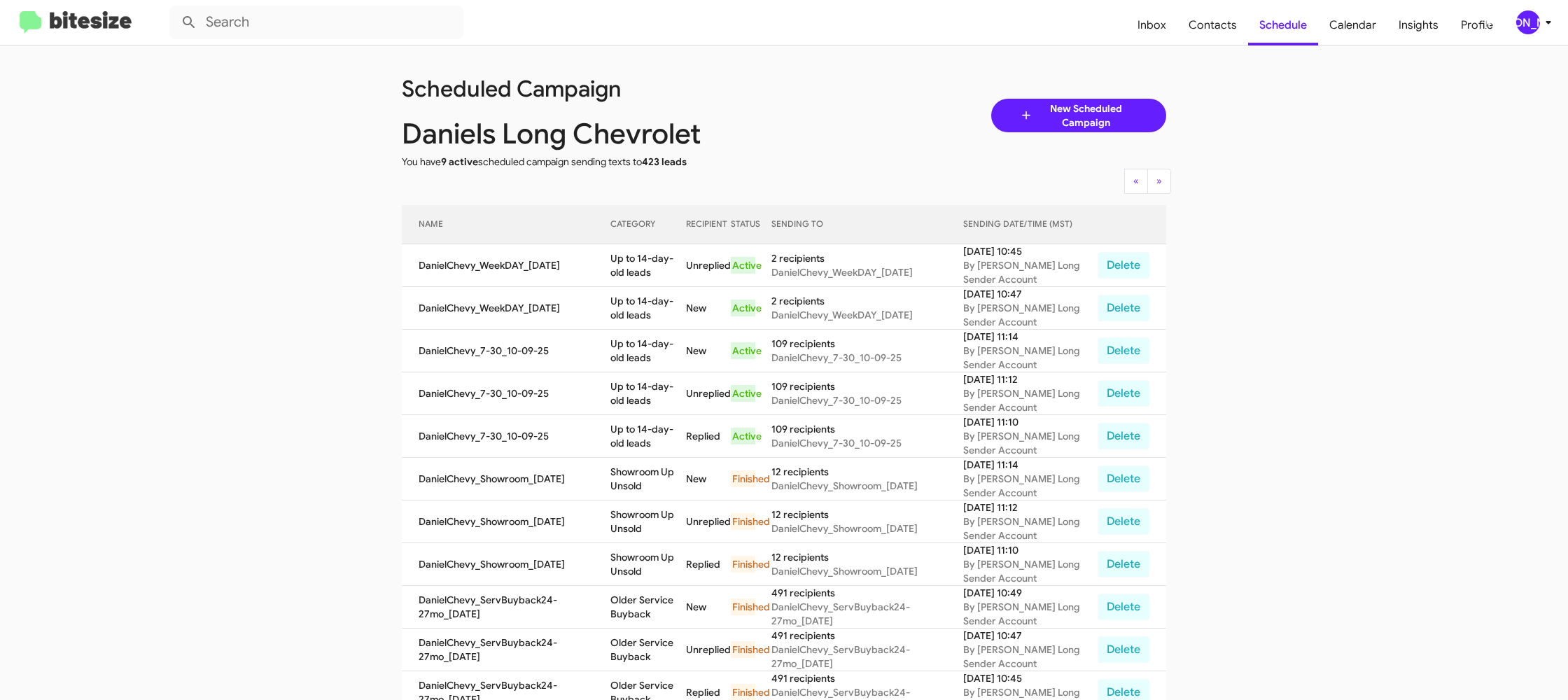
click at [318, 218] on app-scheduler "Scheduled Campaign Daniels Long Chevrolet You have 9 active scheduled campaign …" at bounding box center [784, 580] width 1568 height 1069
click at [1219, 39] on span "Contacts" at bounding box center [1212, 26] width 71 height 41
type input "in:groups"
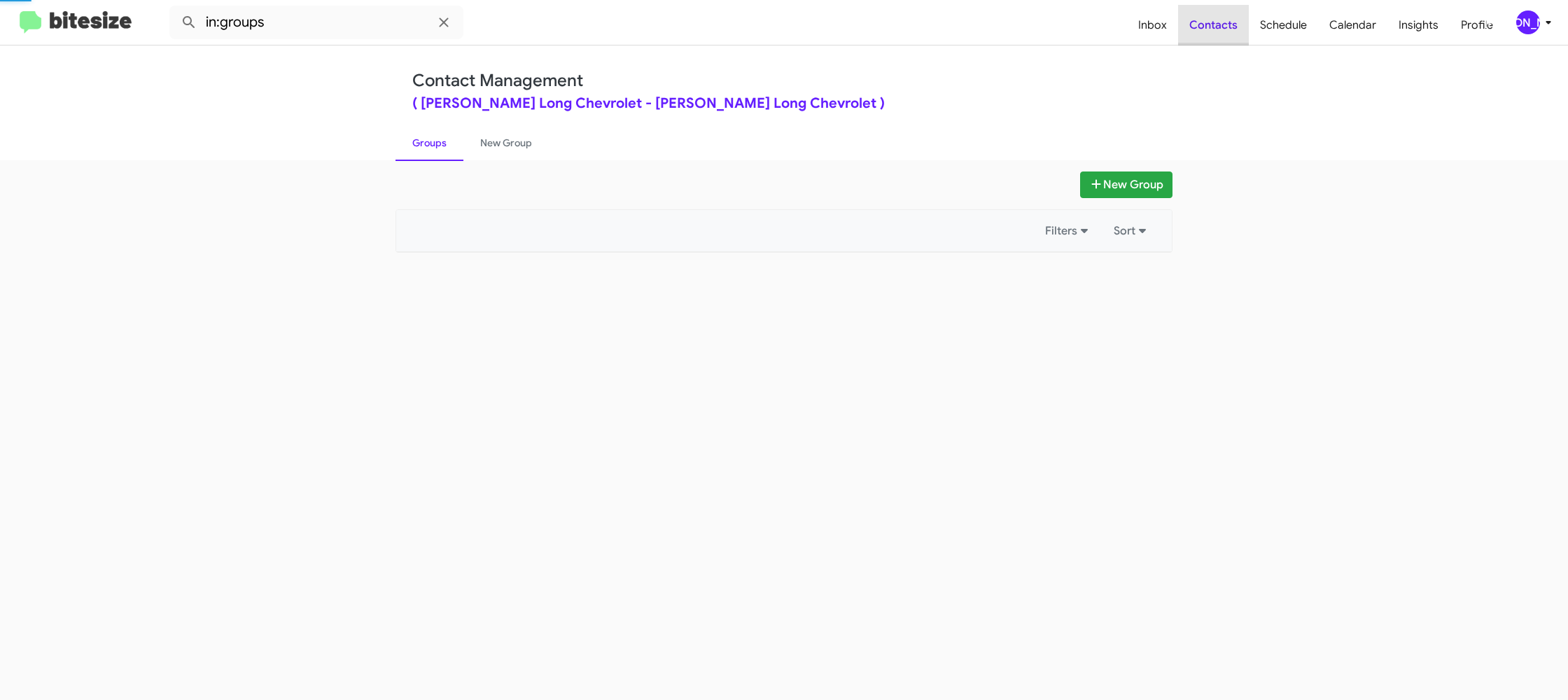
click at [1219, 39] on span "Contacts" at bounding box center [1213, 26] width 71 height 41
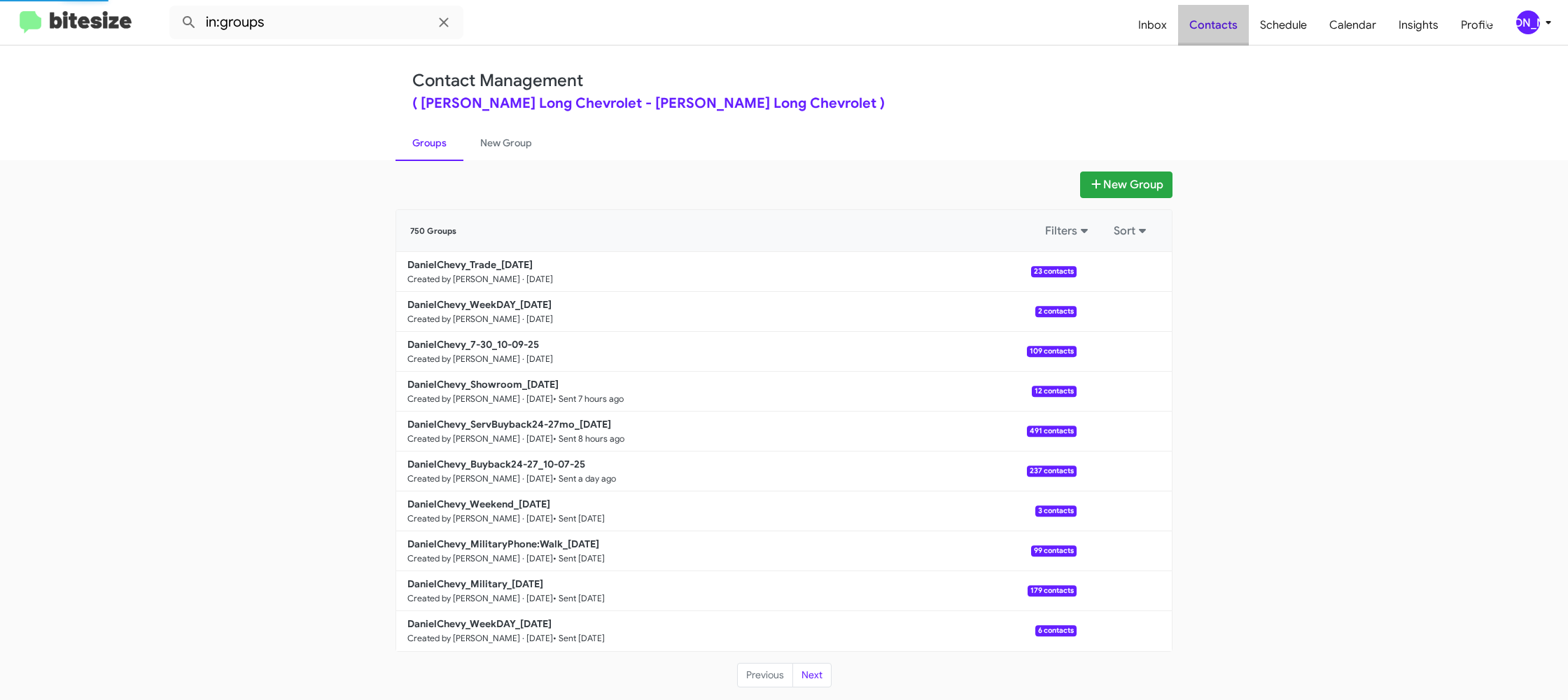
click at [1219, 39] on span "Contacts" at bounding box center [1213, 26] width 71 height 41
click at [1219, 40] on span "Contacts" at bounding box center [1213, 26] width 71 height 41
click at [510, 263] on b "DanielChevy_Trade_10-09-25" at bounding box center [470, 264] width 125 height 12
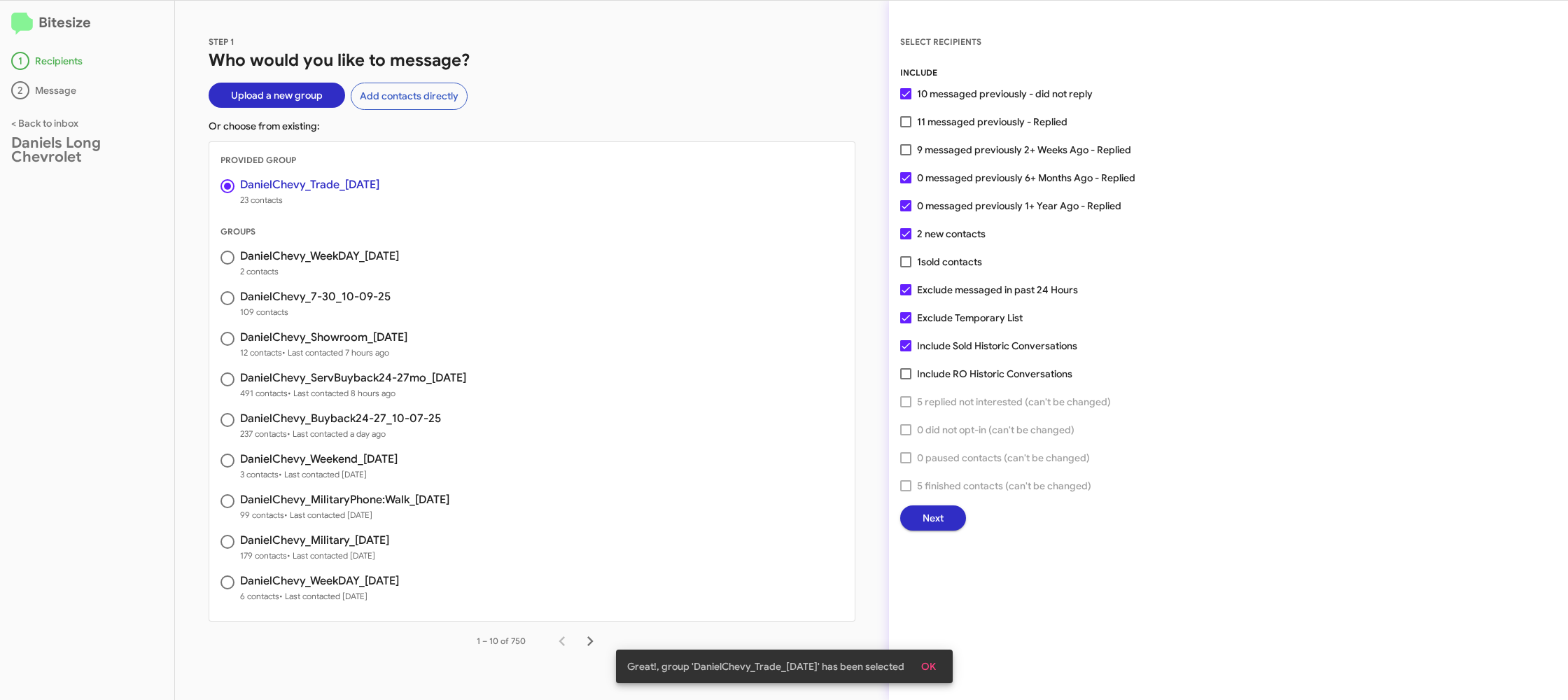
click at [933, 518] on span "Next" at bounding box center [933, 517] width 21 height 26
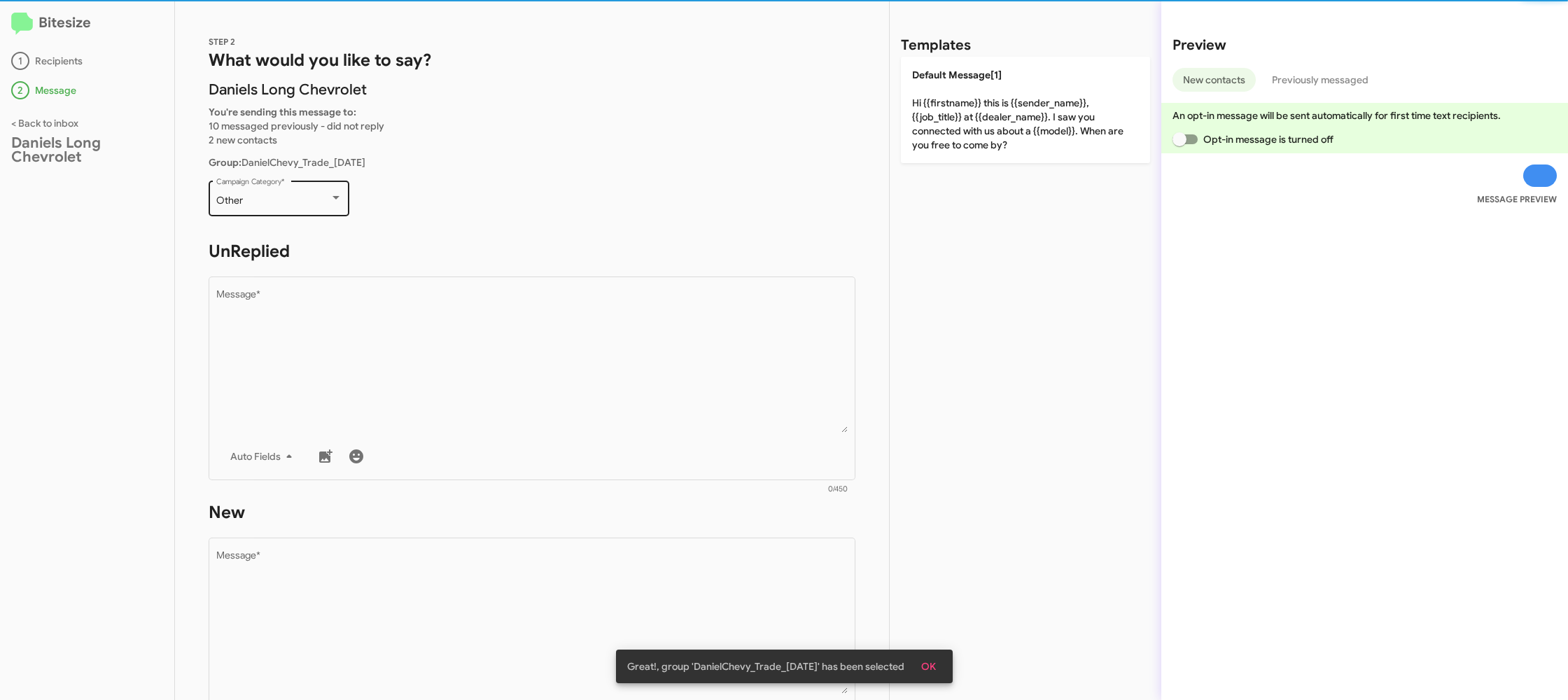
click at [301, 192] on div "Other Campaign Category *" at bounding box center [279, 197] width 126 height 39
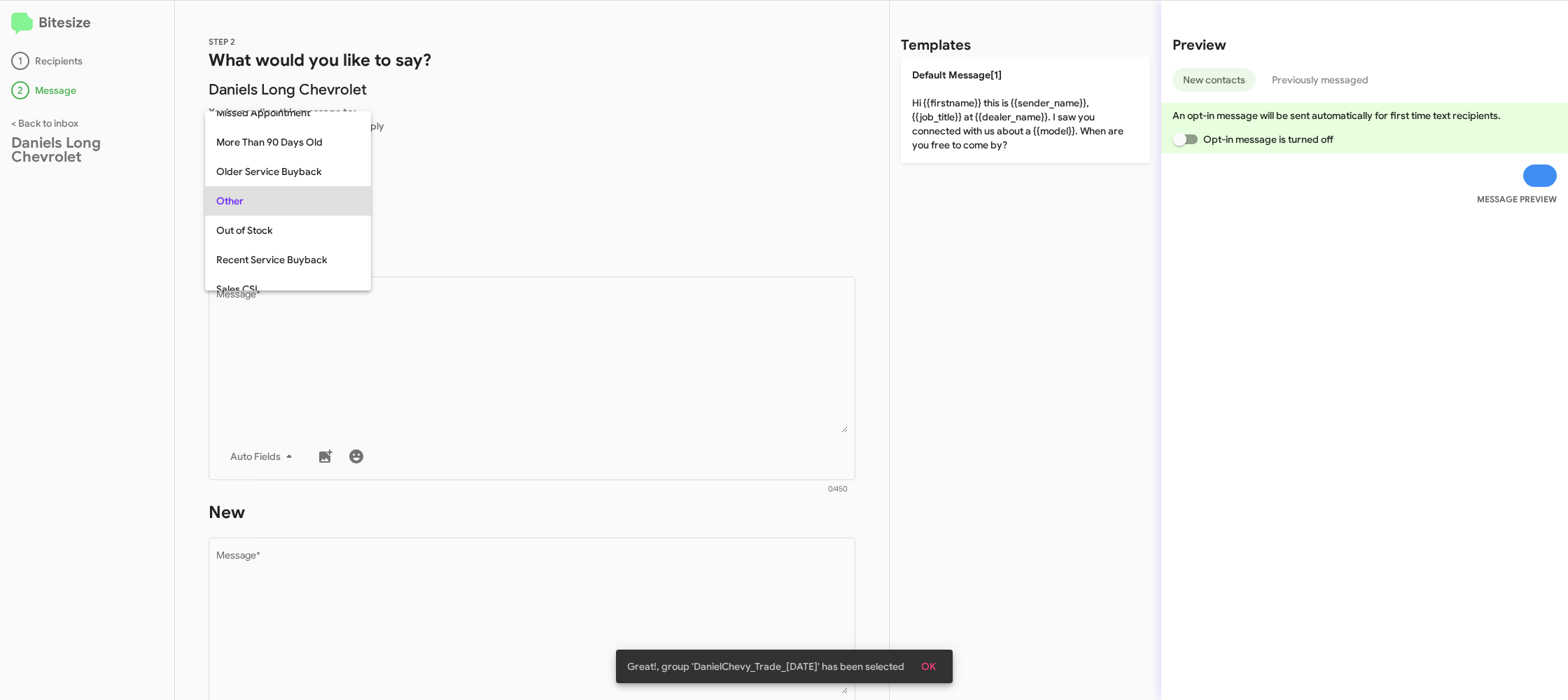
scroll to position [497, 0]
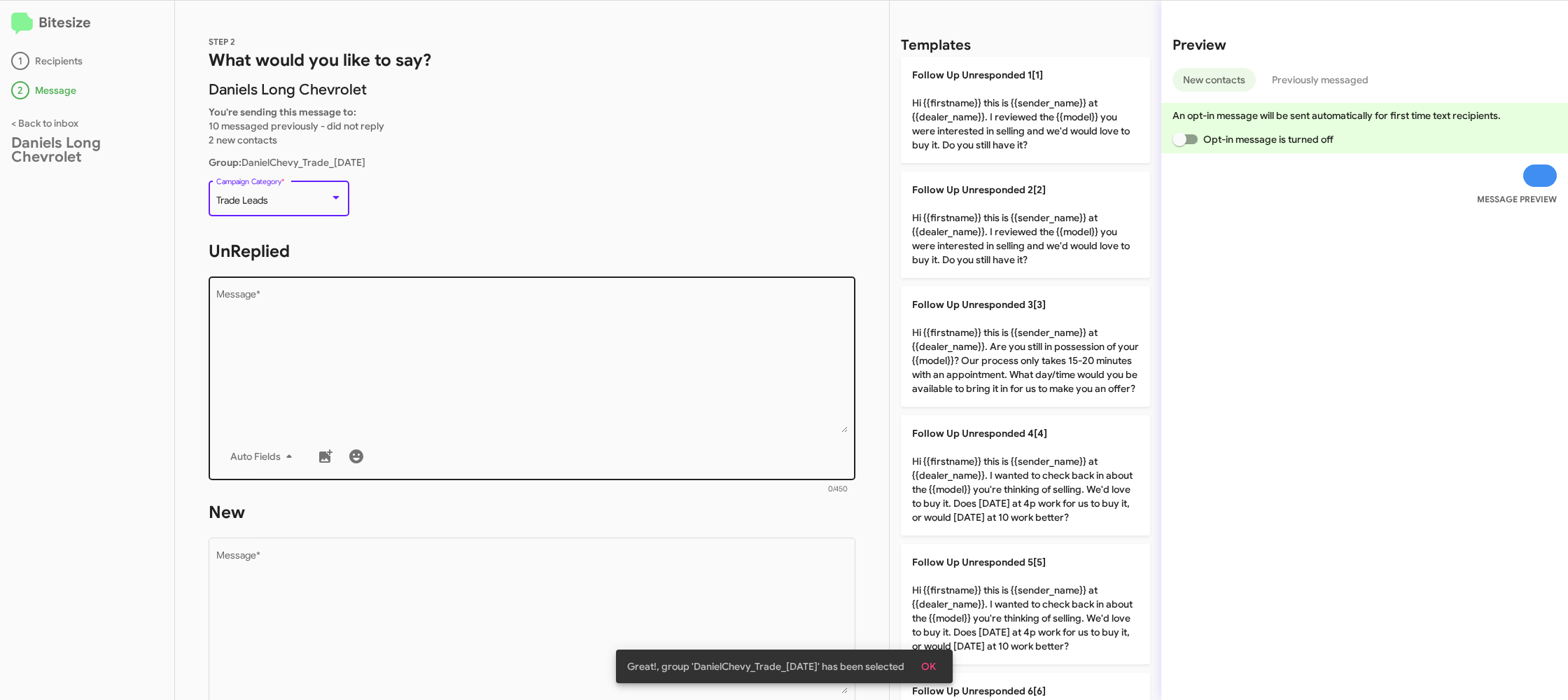
drag, startPoint x: 539, startPoint y: 365, endPoint x: 552, endPoint y: 356, distance: 15.8
click at [540, 363] on textarea "Message *" at bounding box center [532, 361] width 632 height 143
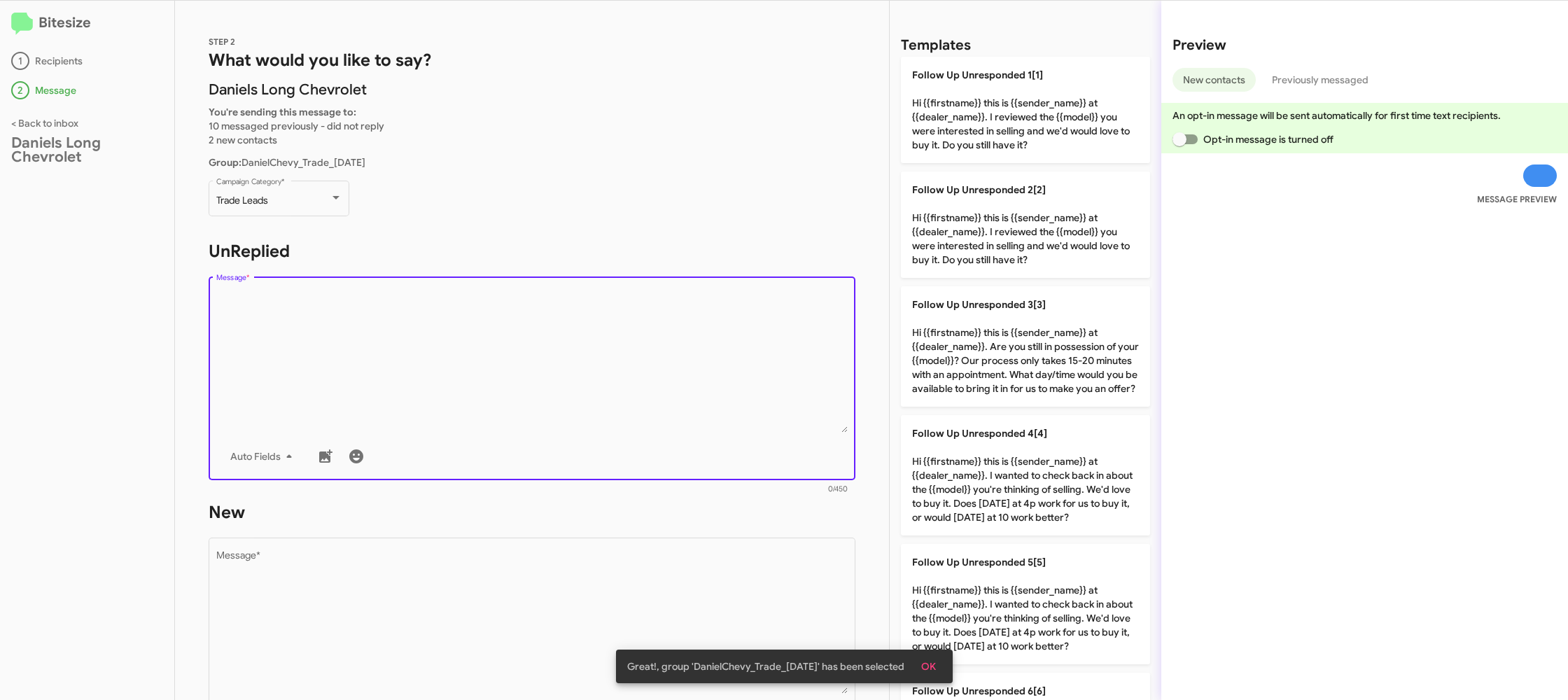
drag, startPoint x: 983, startPoint y: 230, endPoint x: 728, endPoint y: 466, distance: 347.4
click at [982, 231] on p "Follow Up Unresponded 2[2] Hi {{firstname}} this is {{sender_name}} at {{dealer…" at bounding box center [1025, 224] width 249 height 106
type textarea "Hi {{firstname}} this is {{sender_name}} at {{dealer_name}}. I reviewed the {{m…"
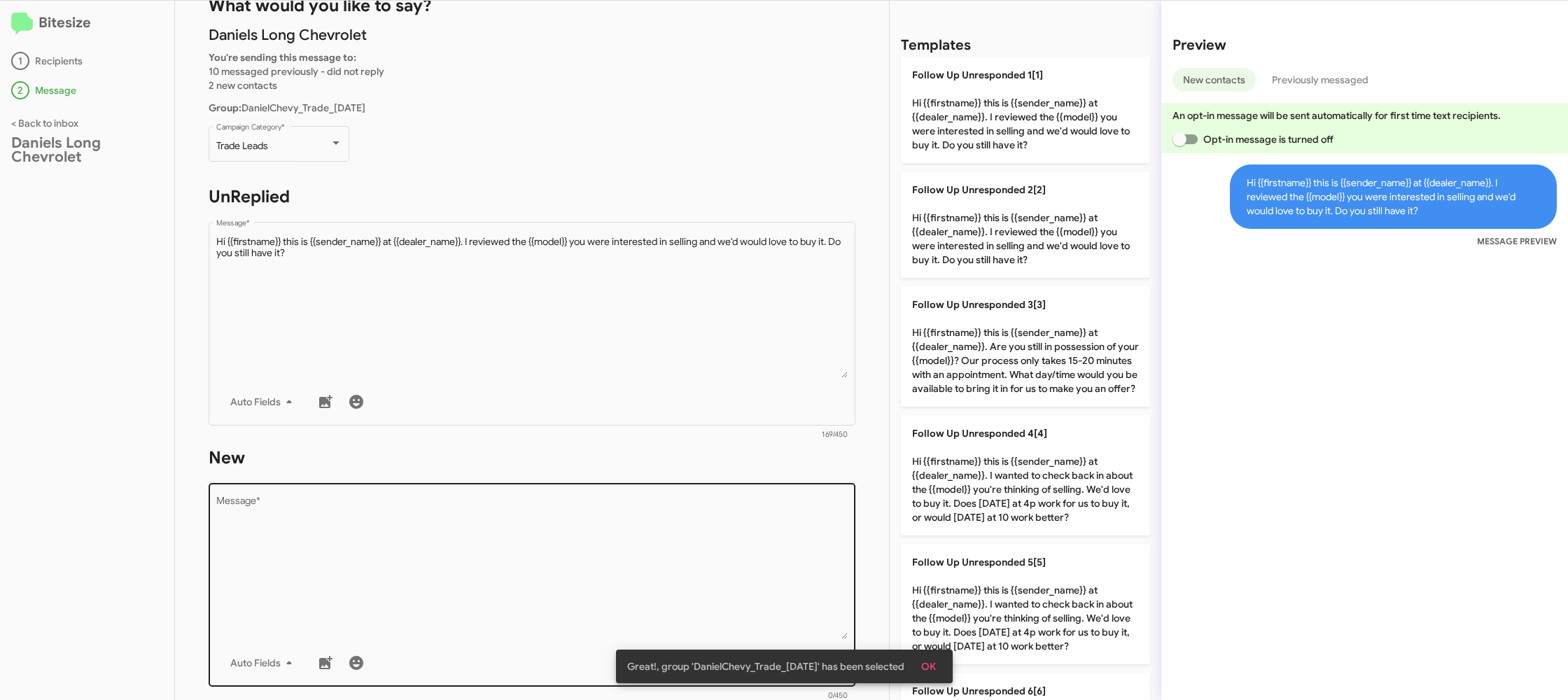
scroll to position [113, 0]
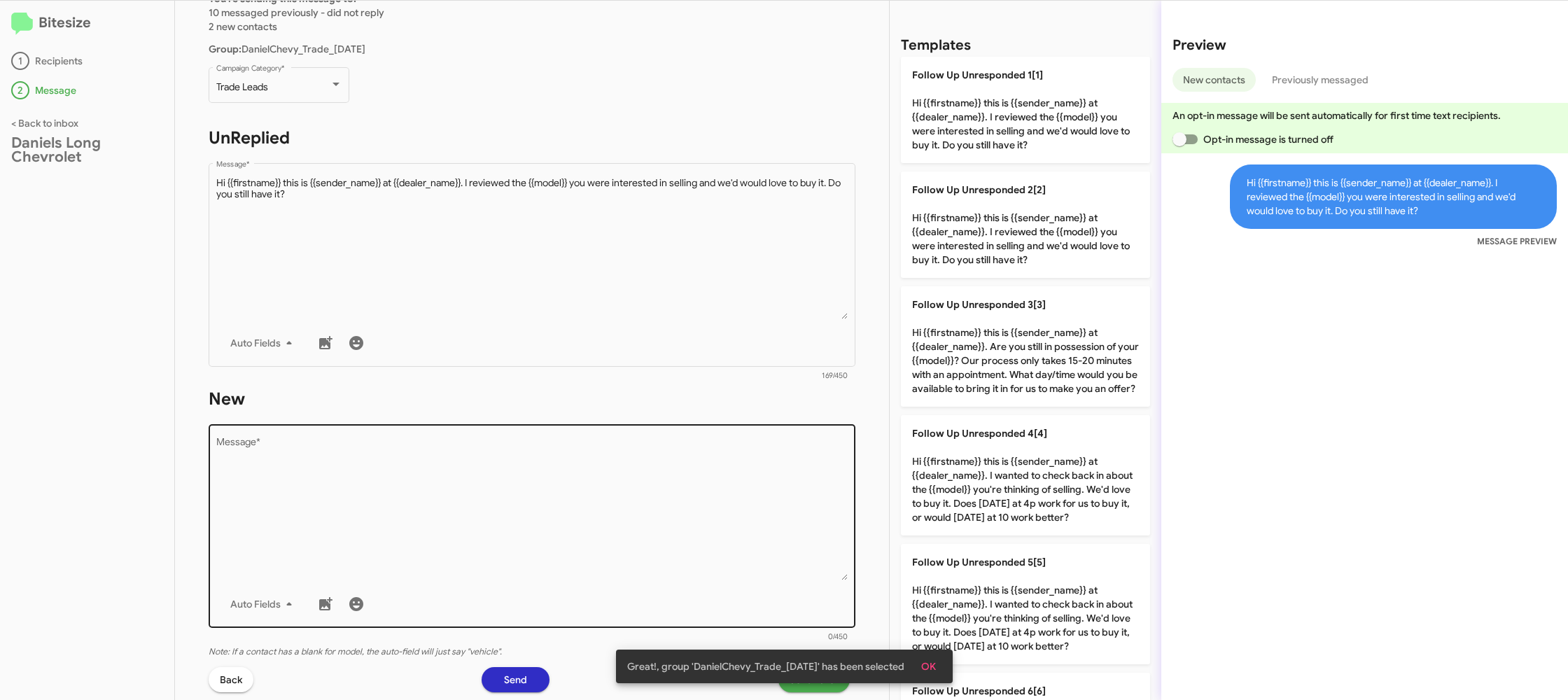
click at [720, 481] on textarea "Message *" at bounding box center [532, 508] width 632 height 143
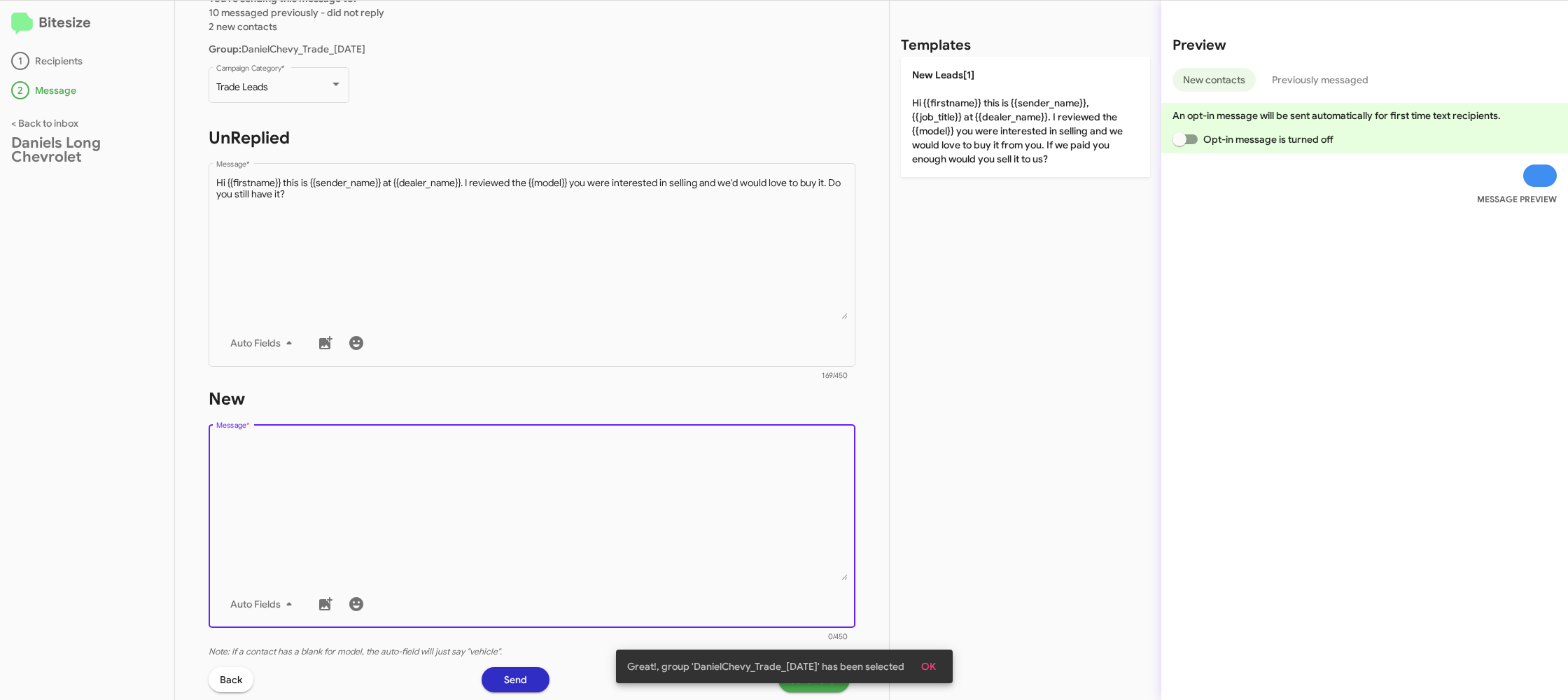
drag, startPoint x: 720, startPoint y: 485, endPoint x: 798, endPoint y: 371, distance: 138.1
click at [742, 449] on textarea "Message *" at bounding box center [532, 508] width 632 height 143
drag, startPoint x: 958, startPoint y: 156, endPoint x: 920, endPoint y: 196, distance: 55.2
click at [957, 159] on p "New Leads[1] Hi {{firstname}} this is {{sender_name}}, {{job_title}} at {{deale…" at bounding box center [1025, 117] width 249 height 120
type textarea "Hi {{firstname}} this is {{sender_name}}, {{job_title}} at {{dealer_name}}. I r…"
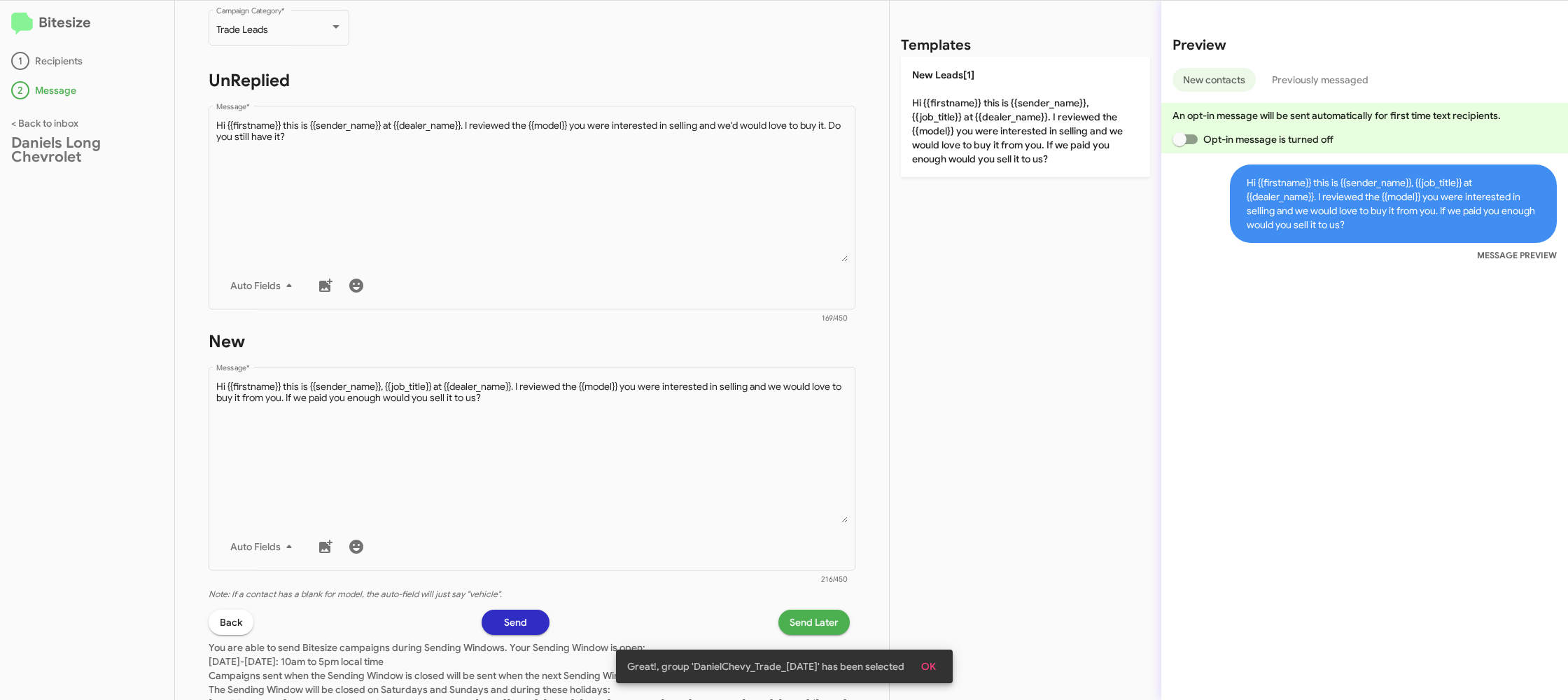
scroll to position [237, 0]
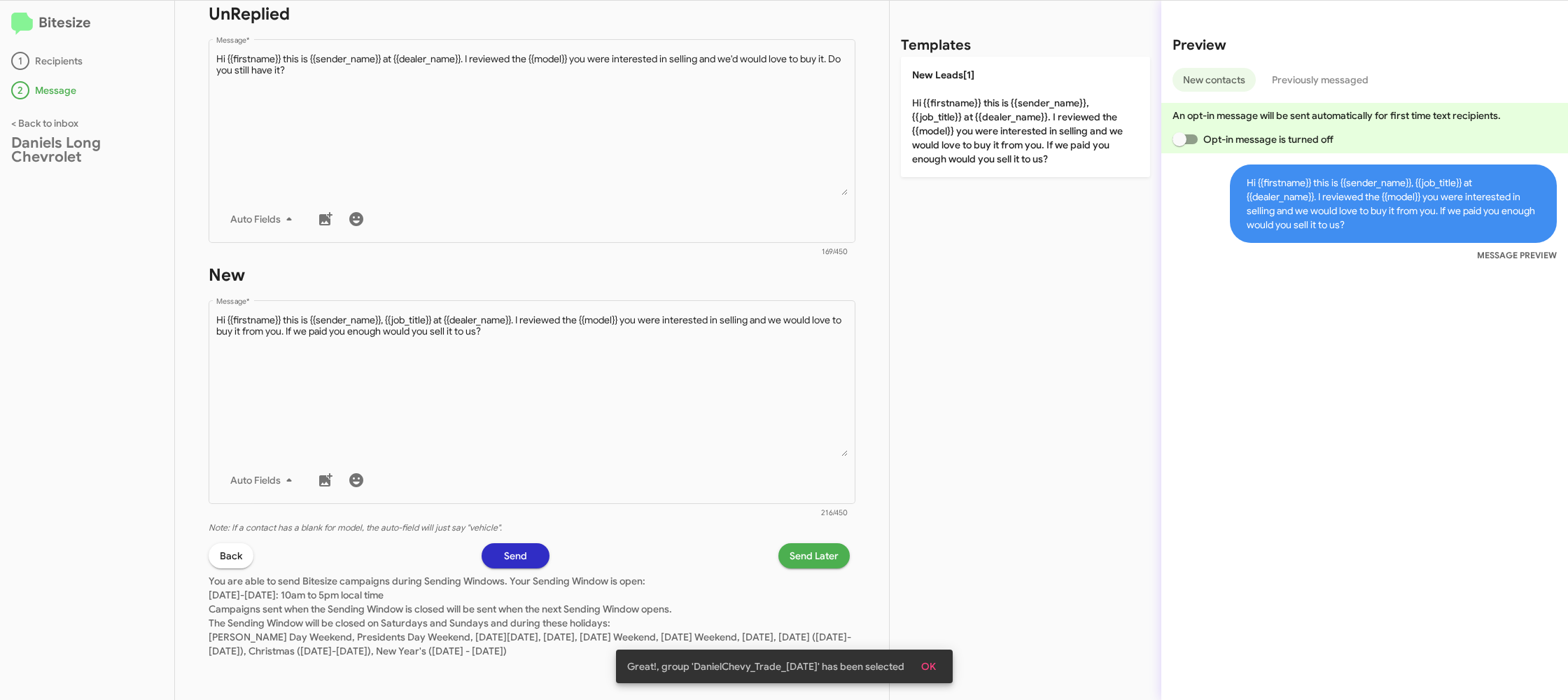
click at [807, 569] on p "You are able to send Bitesize campaigns during Sending Windows. Your Sending Wi…" at bounding box center [531, 613] width 646 height 89
click at [803, 559] on span "Send Later" at bounding box center [813, 555] width 49 height 26
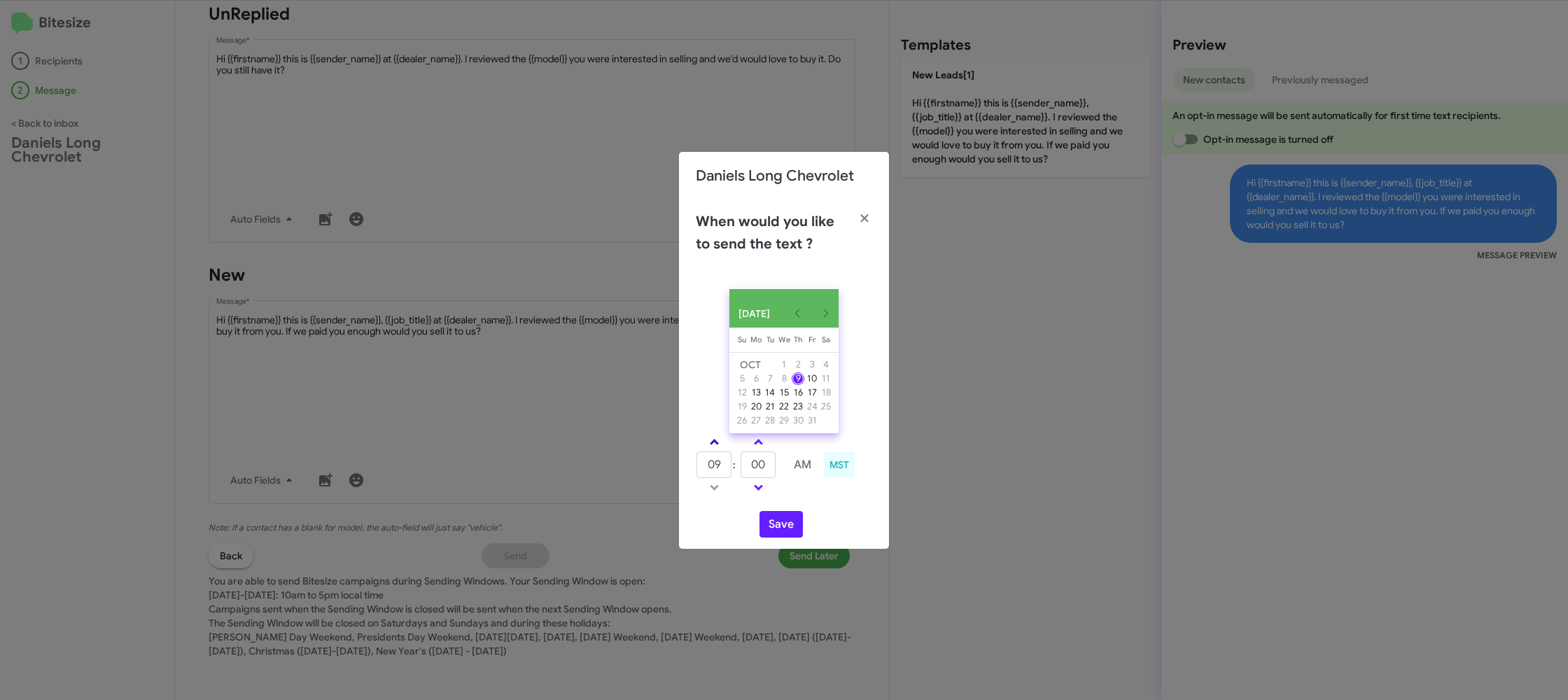
click at [707, 445] on link at bounding box center [714, 441] width 25 height 16
drag, startPoint x: 707, startPoint y: 445, endPoint x: 766, endPoint y: 444, distance: 59.0
click at [724, 445] on link at bounding box center [714, 441] width 25 height 16
type input "11"
click at [766, 444] on link at bounding box center [758, 441] width 25 height 16
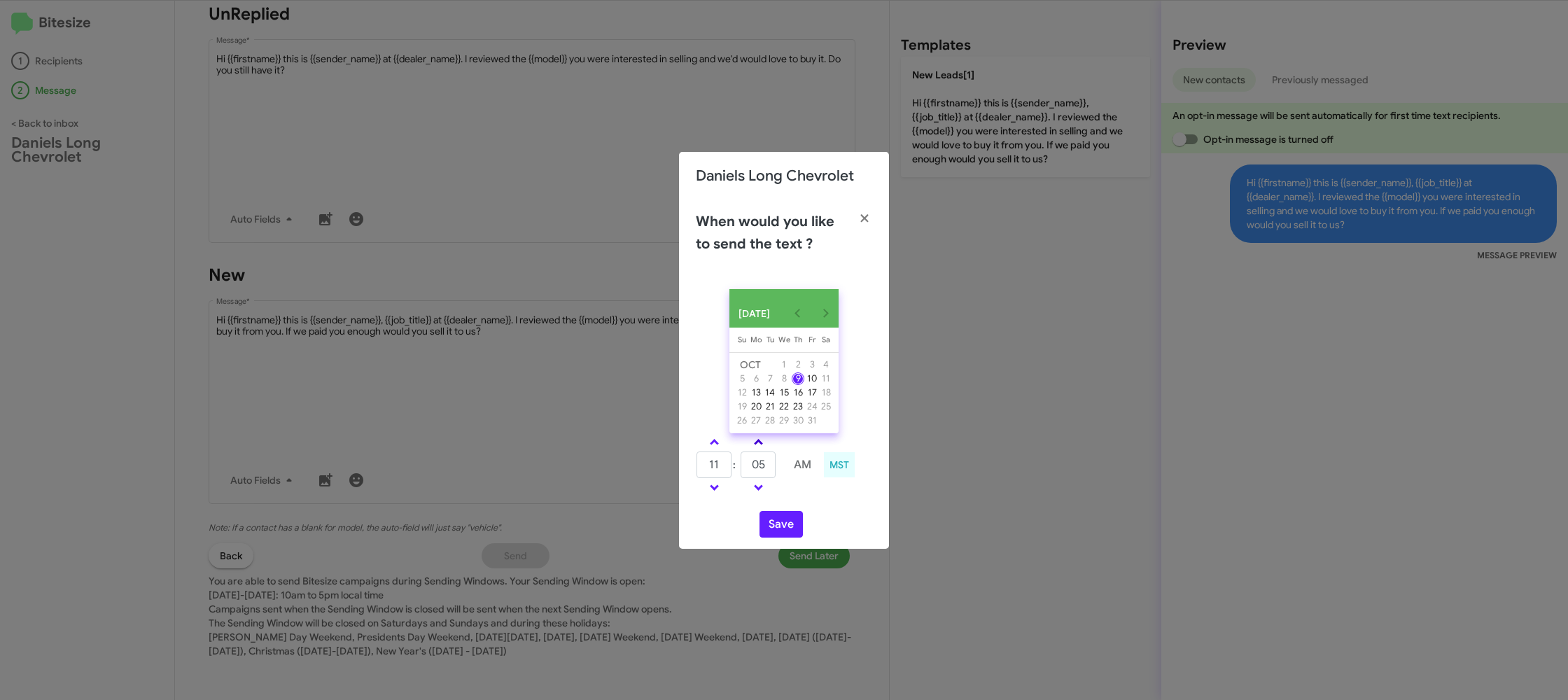
click at [766, 444] on link at bounding box center [758, 441] width 25 height 16
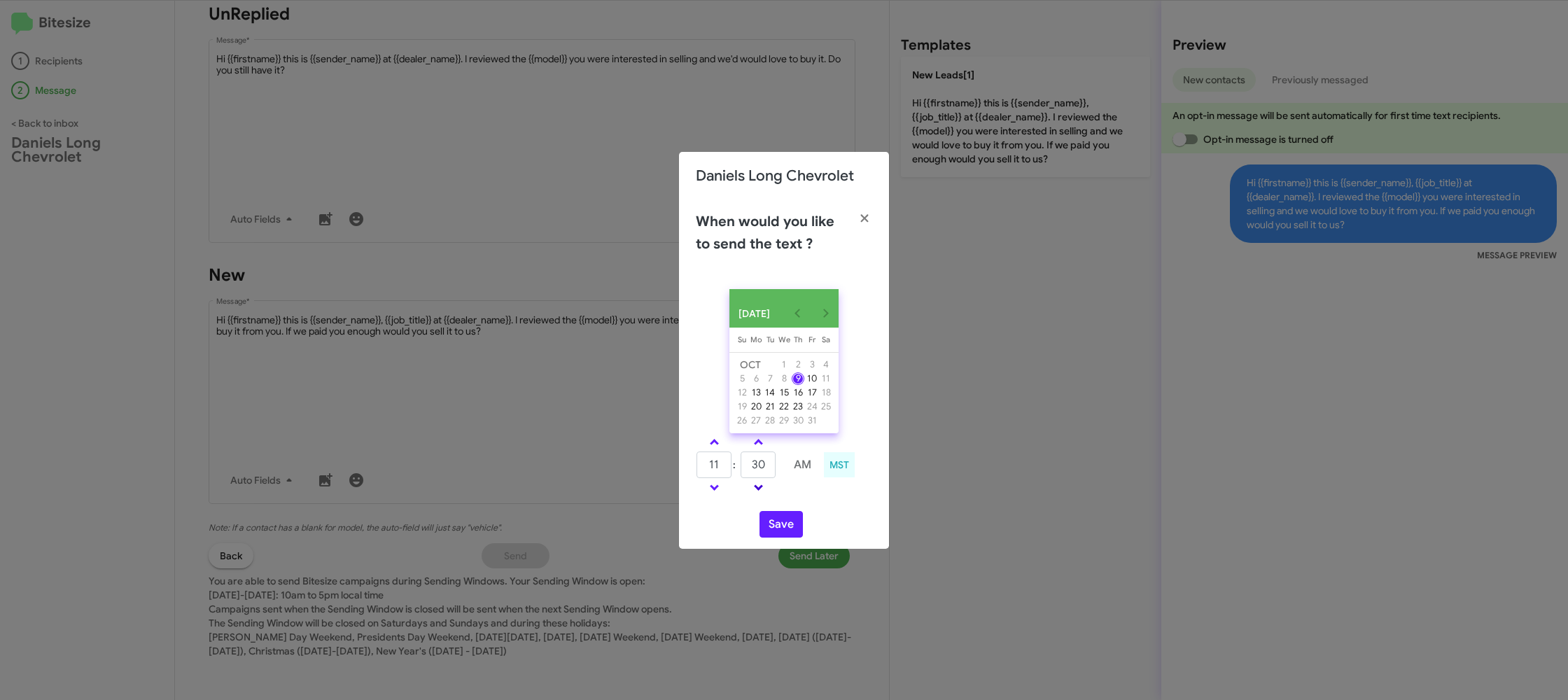
click at [759, 495] on link at bounding box center [758, 487] width 25 height 16
type input "25"
click at [782, 527] on button "Save" at bounding box center [780, 524] width 43 height 26
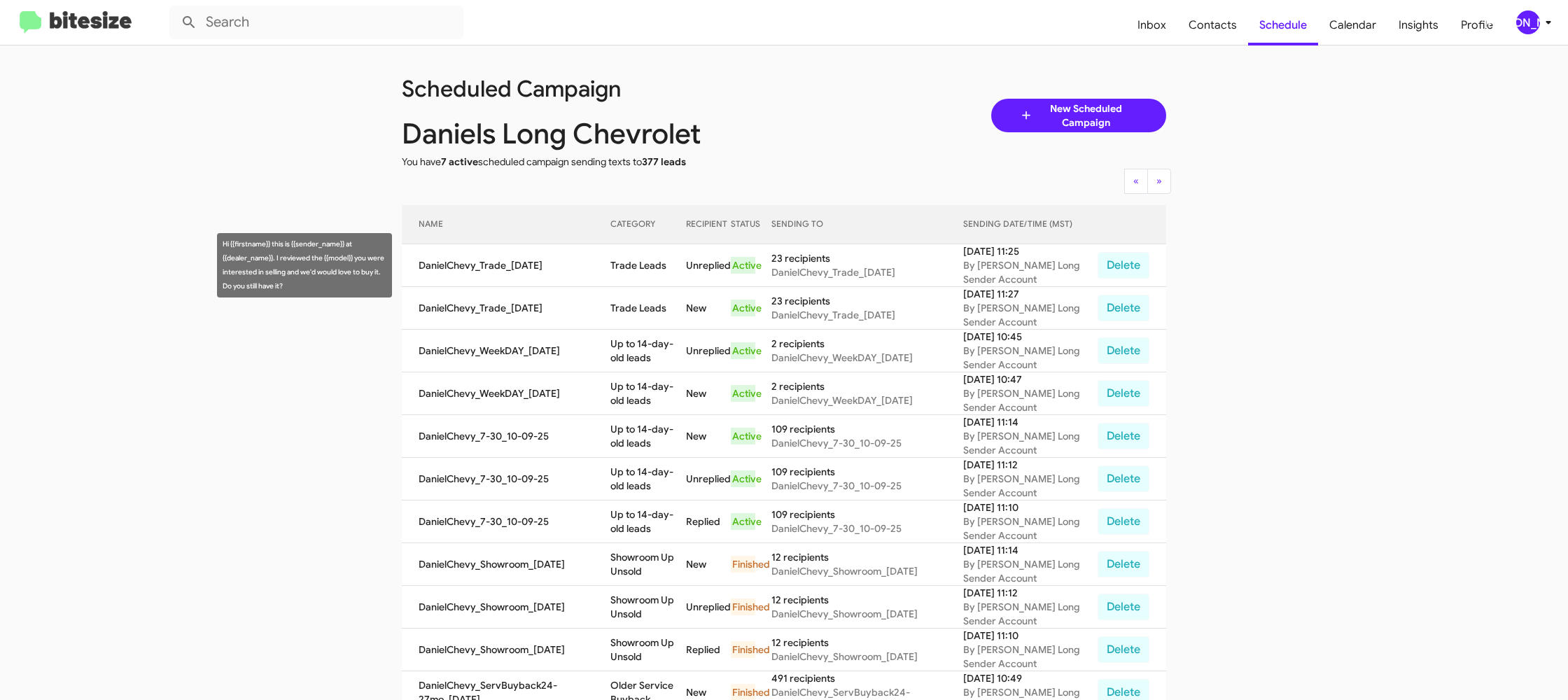
click at [627, 269] on td "Trade Leads" at bounding box center [648, 266] width 76 height 42
click at [627, 270] on td "Trade Leads" at bounding box center [648, 266] width 76 height 42
copy td "Trade Leads"
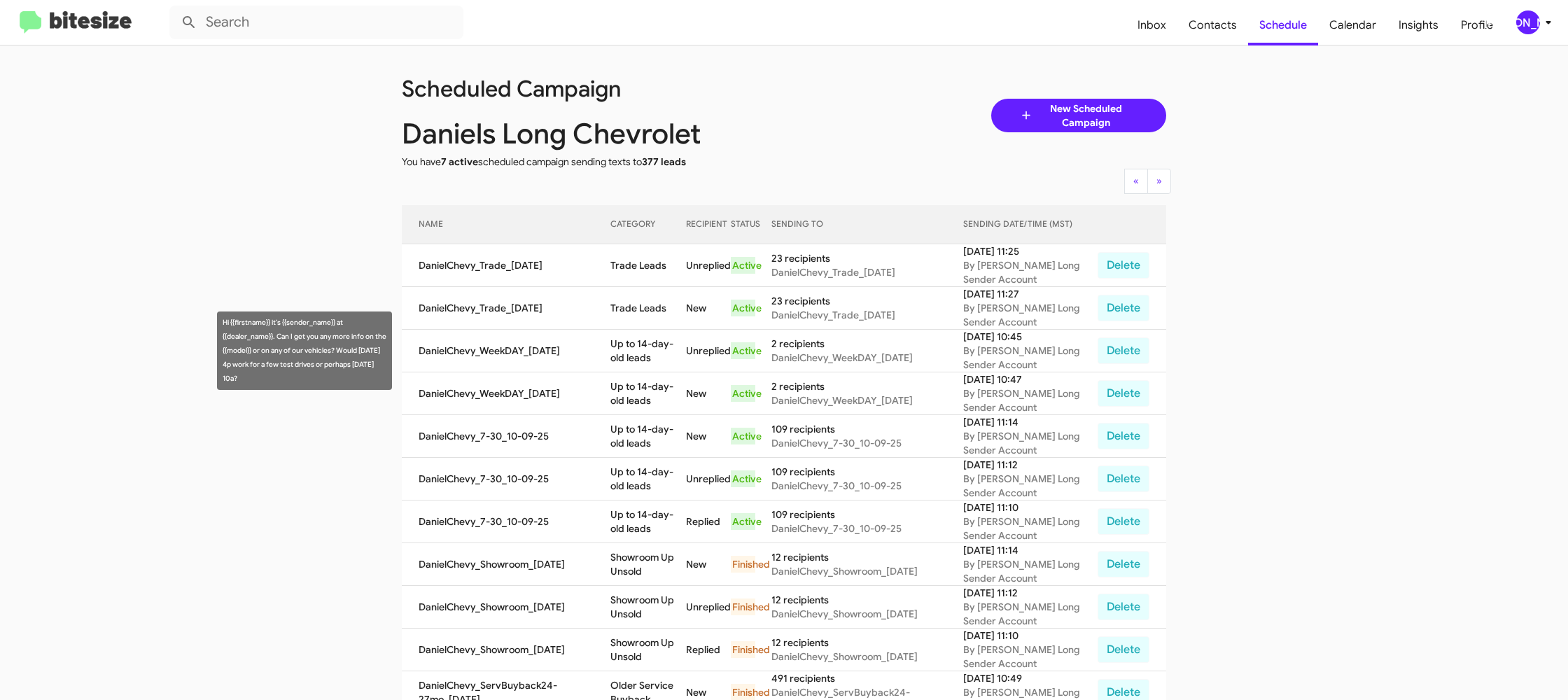
click at [657, 367] on td "Up to 14-day-old leads" at bounding box center [648, 350] width 76 height 42
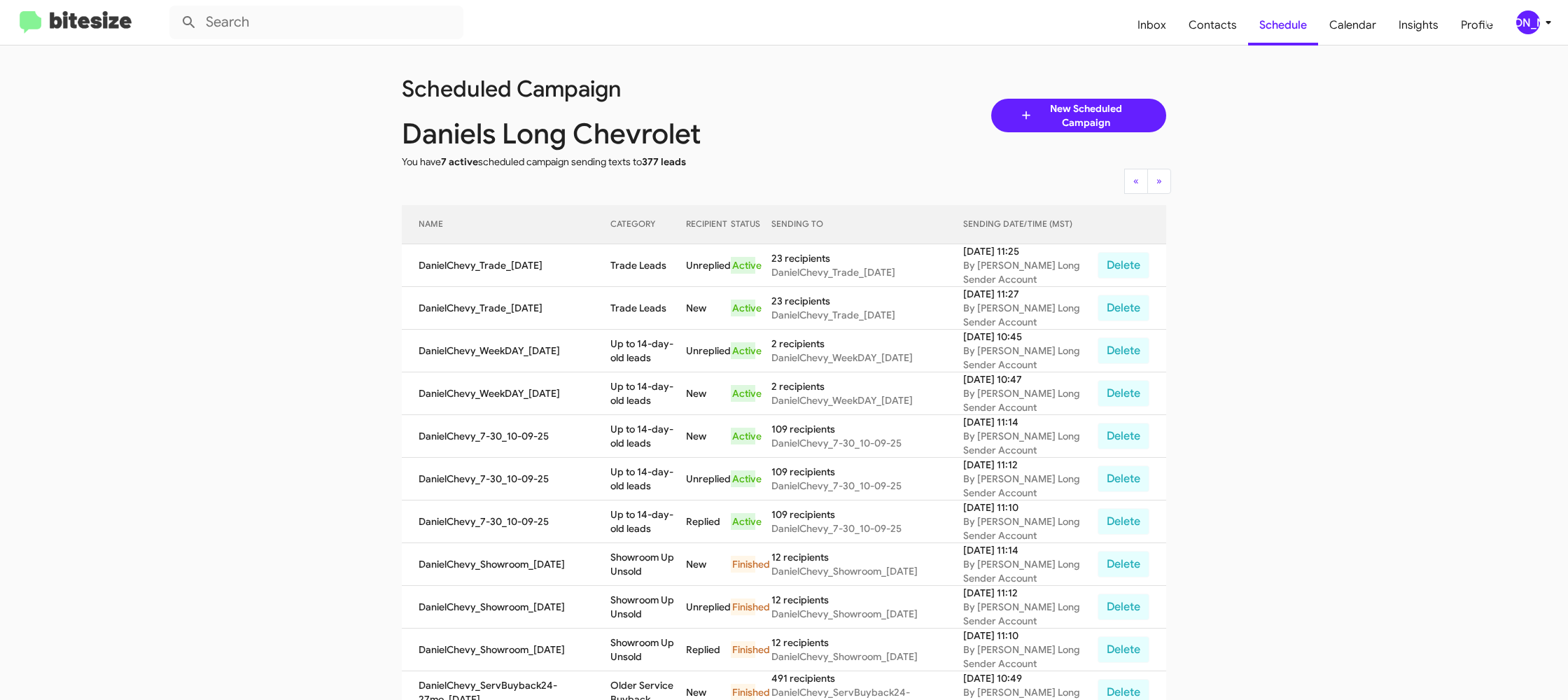
click at [655, 354] on td "Up to 14-day-old leads" at bounding box center [648, 350] width 76 height 42
copy td "Up to 14-day-old leads"
click at [1537, 22] on span "[PERSON_NAME]" at bounding box center [1536, 22] width 42 height 24
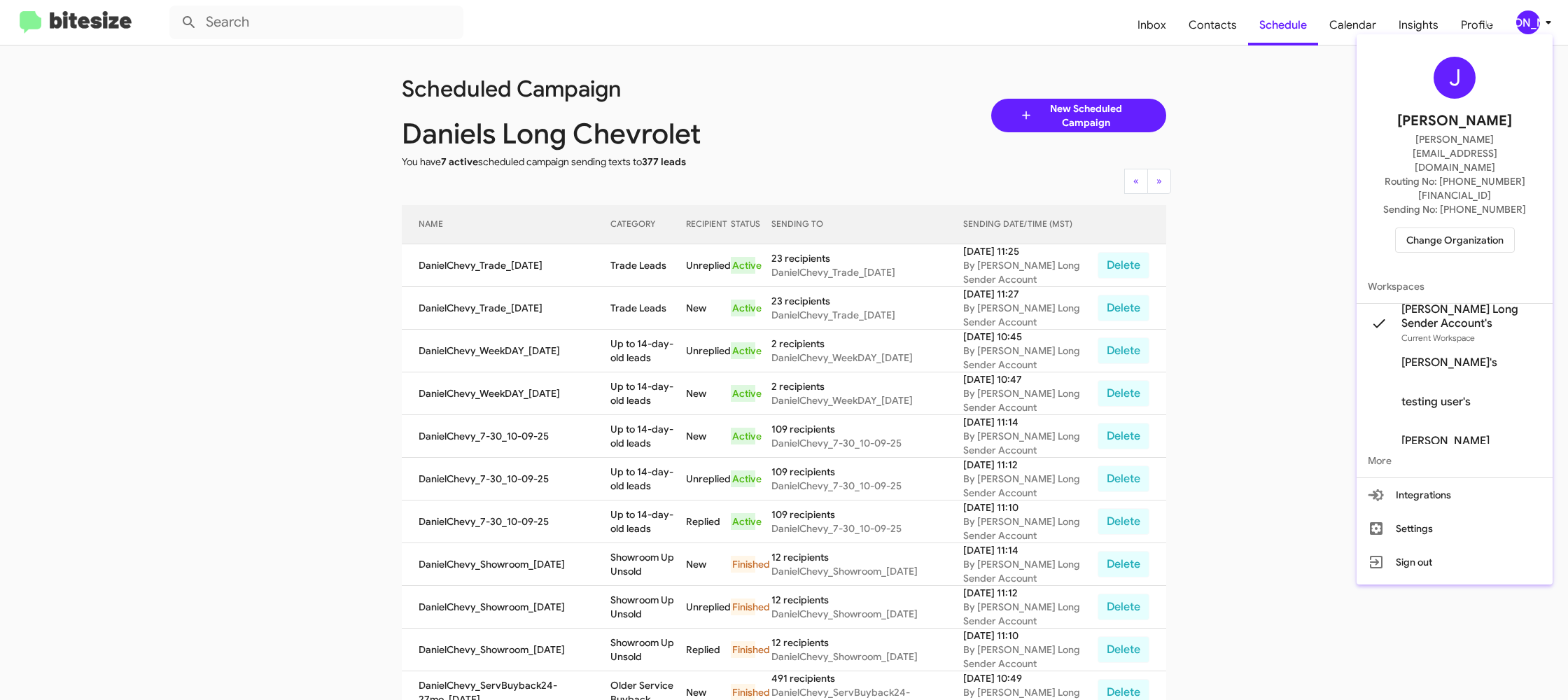
click at [1434, 228] on span "Change Organization" at bounding box center [1454, 239] width 97 height 24
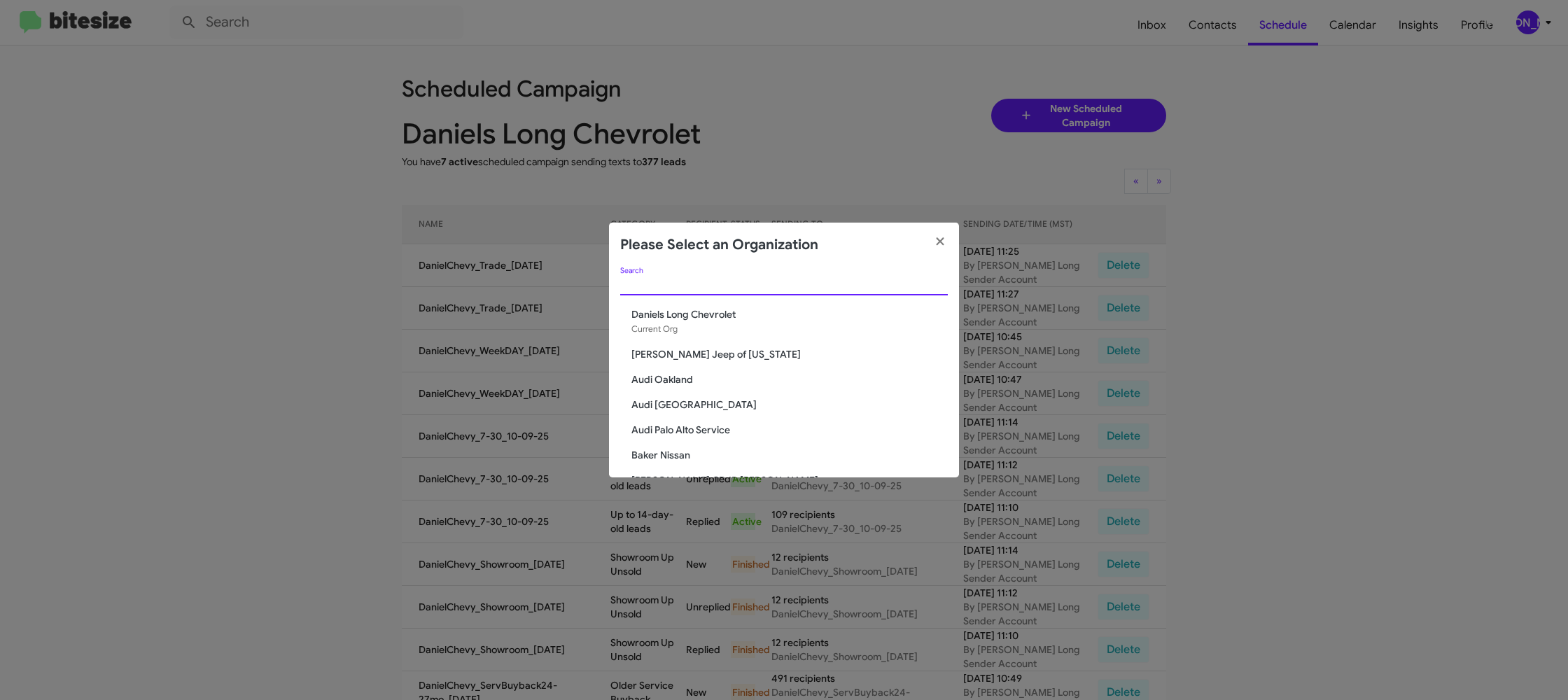
click at [661, 285] on input "Search" at bounding box center [783, 284] width 328 height 11
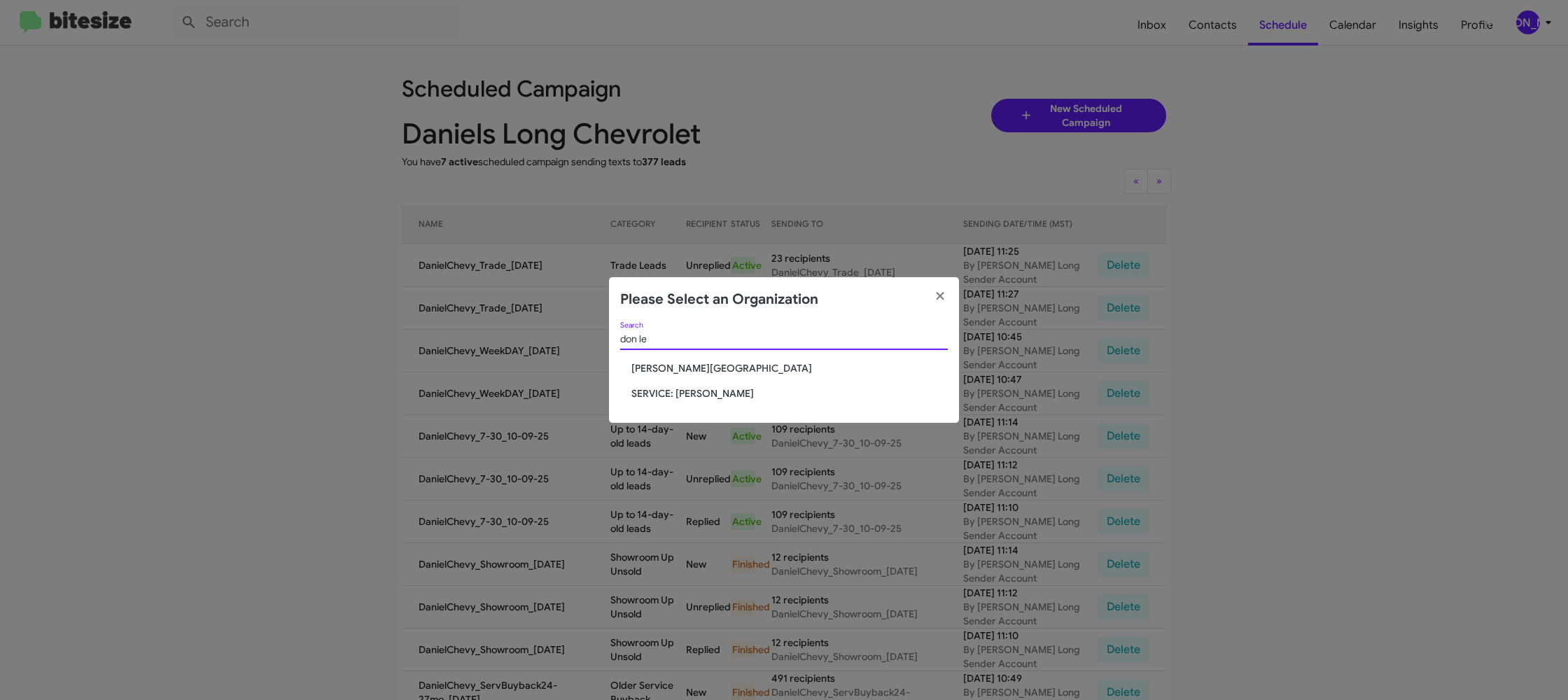
type input "don le"
click at [697, 373] on span "Don Ledford Auto Center" at bounding box center [789, 368] width 316 height 14
click at [697, 373] on span "Don Ledford Auto Center" at bounding box center [789, 368] width 316 height 14
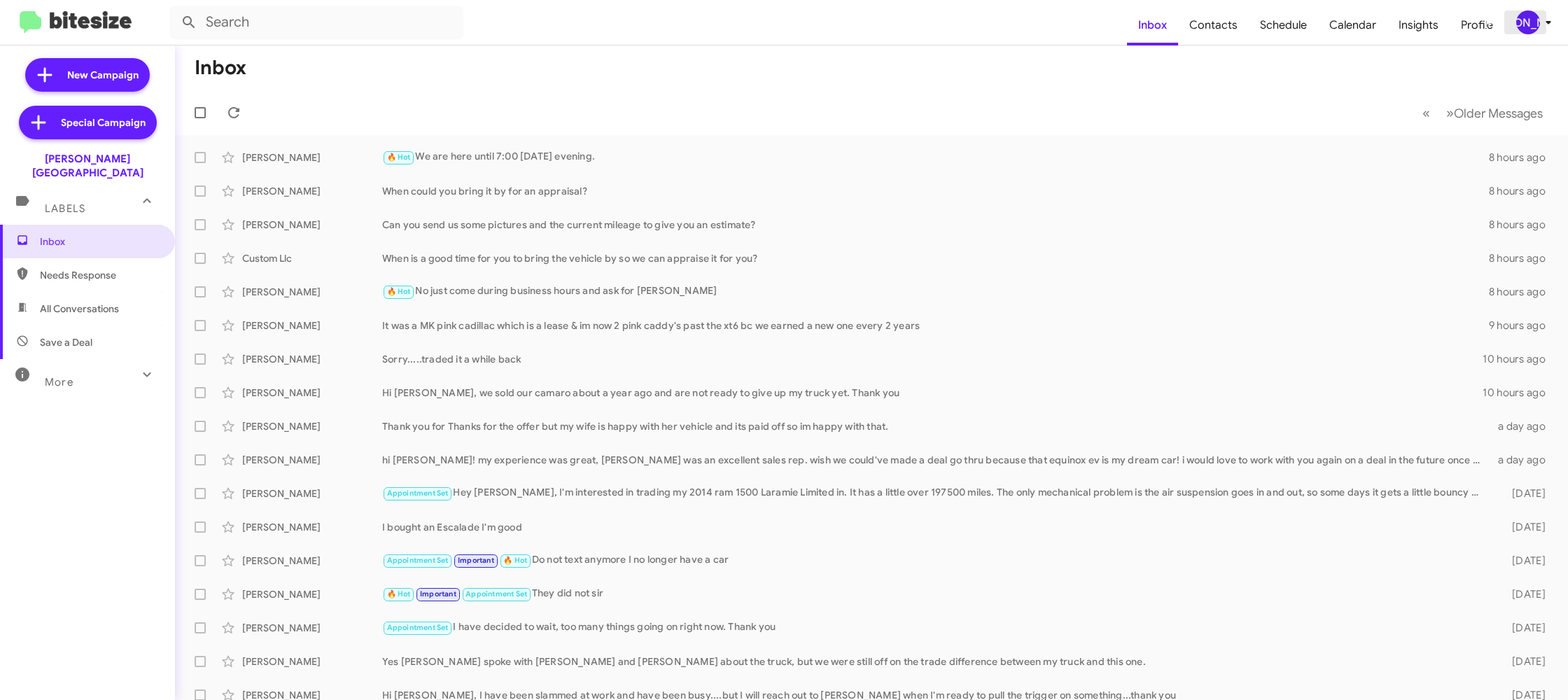
click at [1530, 22] on div "[PERSON_NAME]" at bounding box center [1527, 22] width 24 height 24
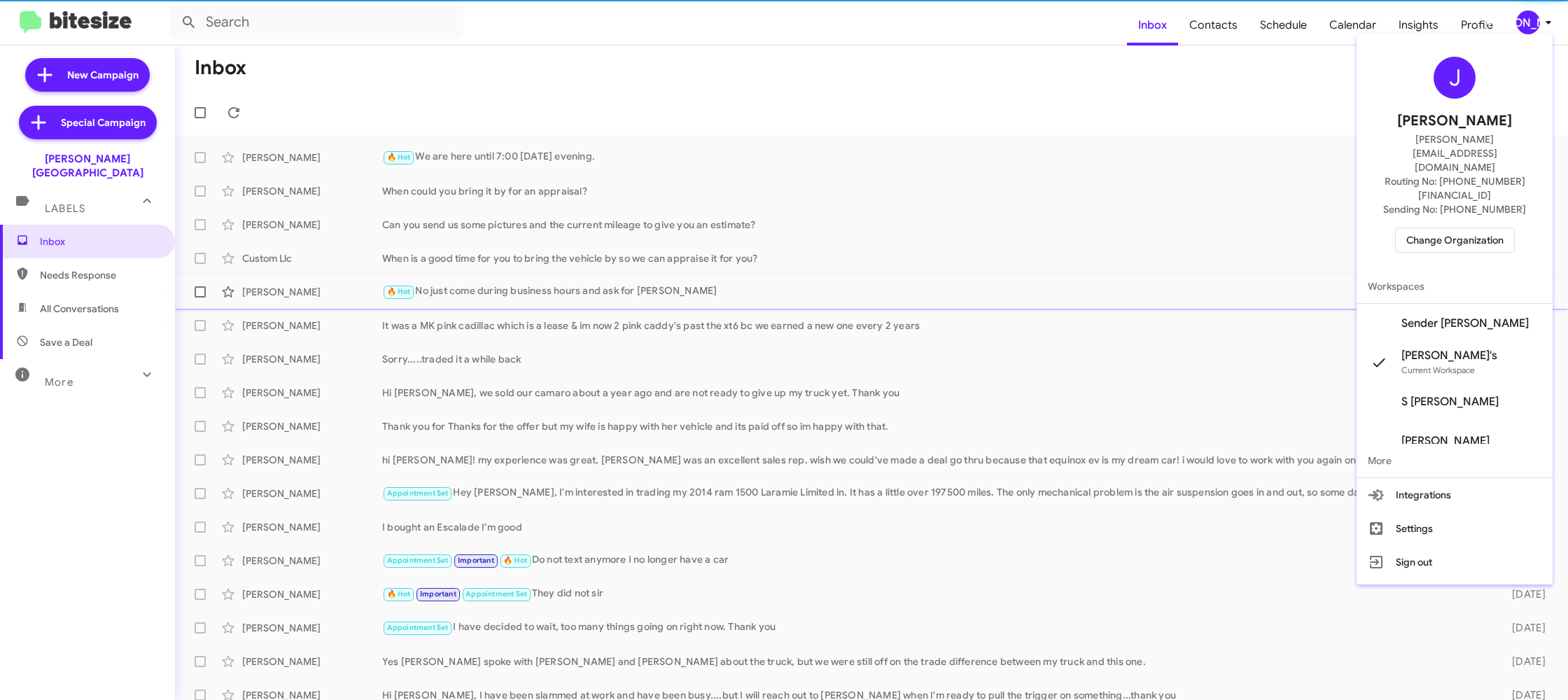
click at [1466, 316] on span "Sender Don Ledford's" at bounding box center [1465, 323] width 127 height 14
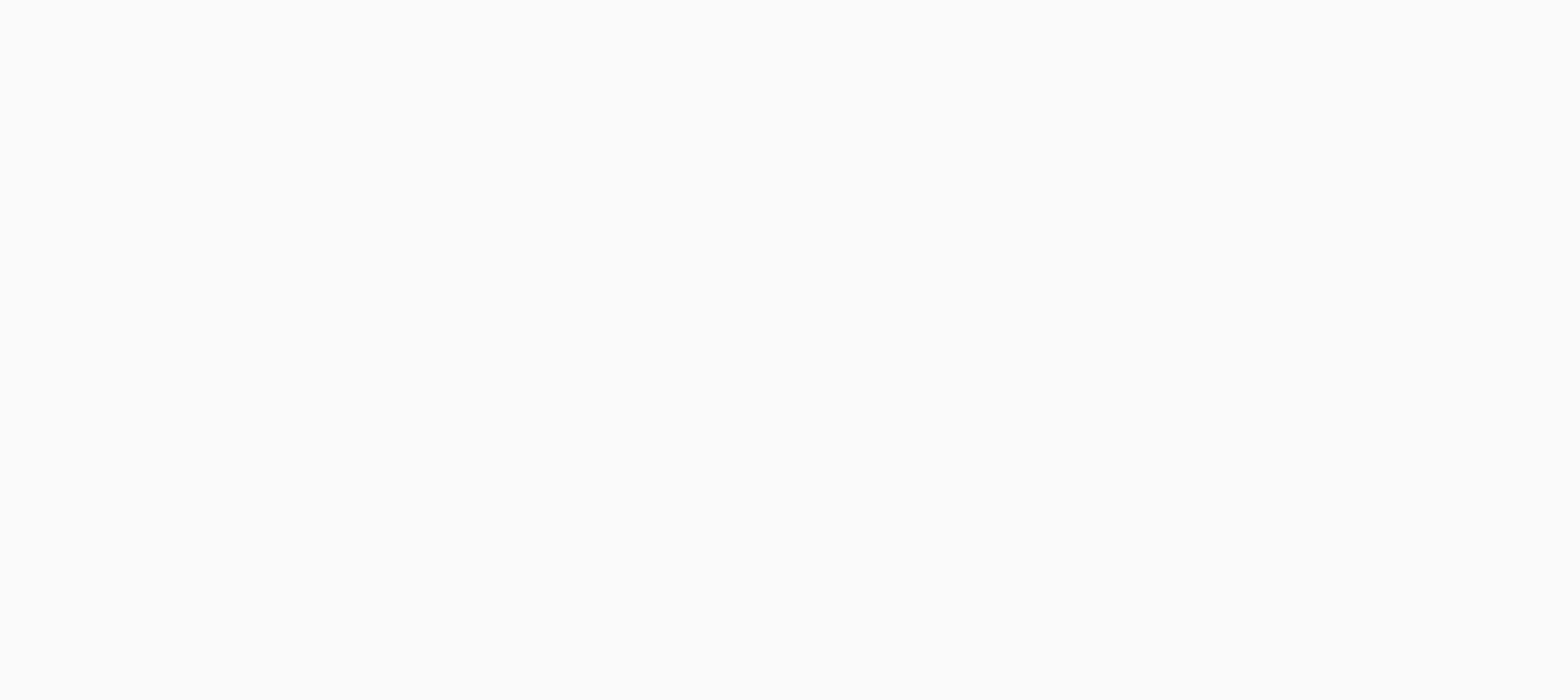
click at [1237, 18] on body at bounding box center [784, 350] width 1568 height 700
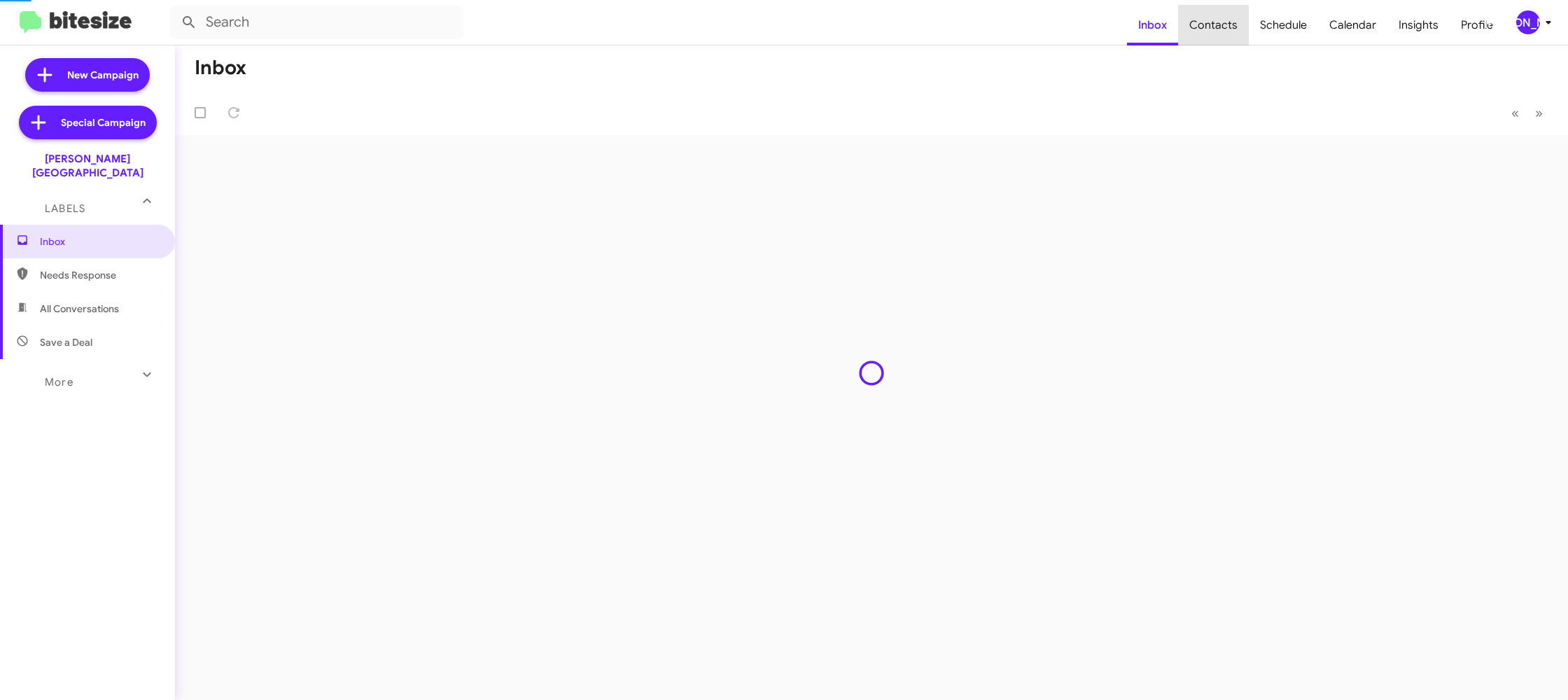
click at [1237, 18] on span "Contacts" at bounding box center [1213, 26] width 71 height 41
click at [1237, 17] on span "Contacts" at bounding box center [1213, 26] width 71 height 41
type input "in:groups"
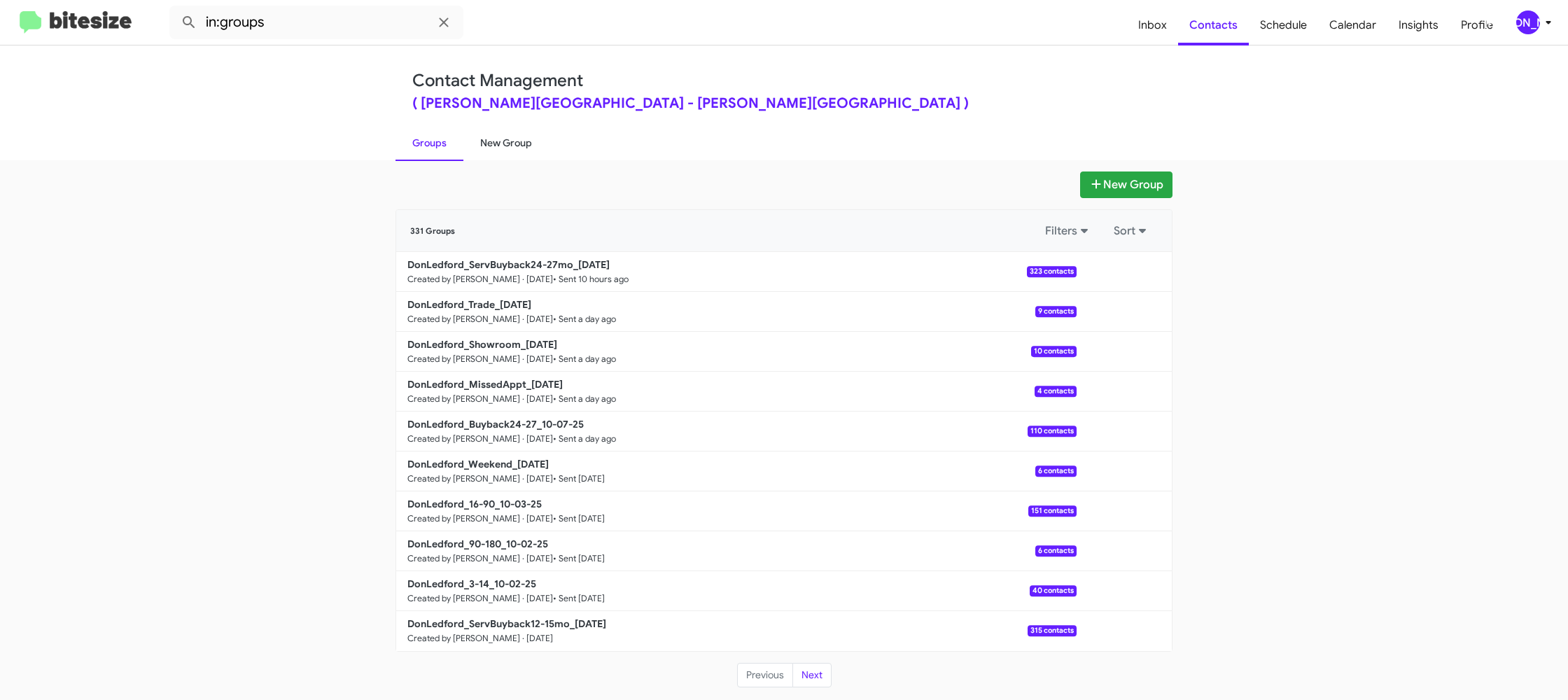
click at [525, 150] on link "New Group" at bounding box center [506, 142] width 86 height 36
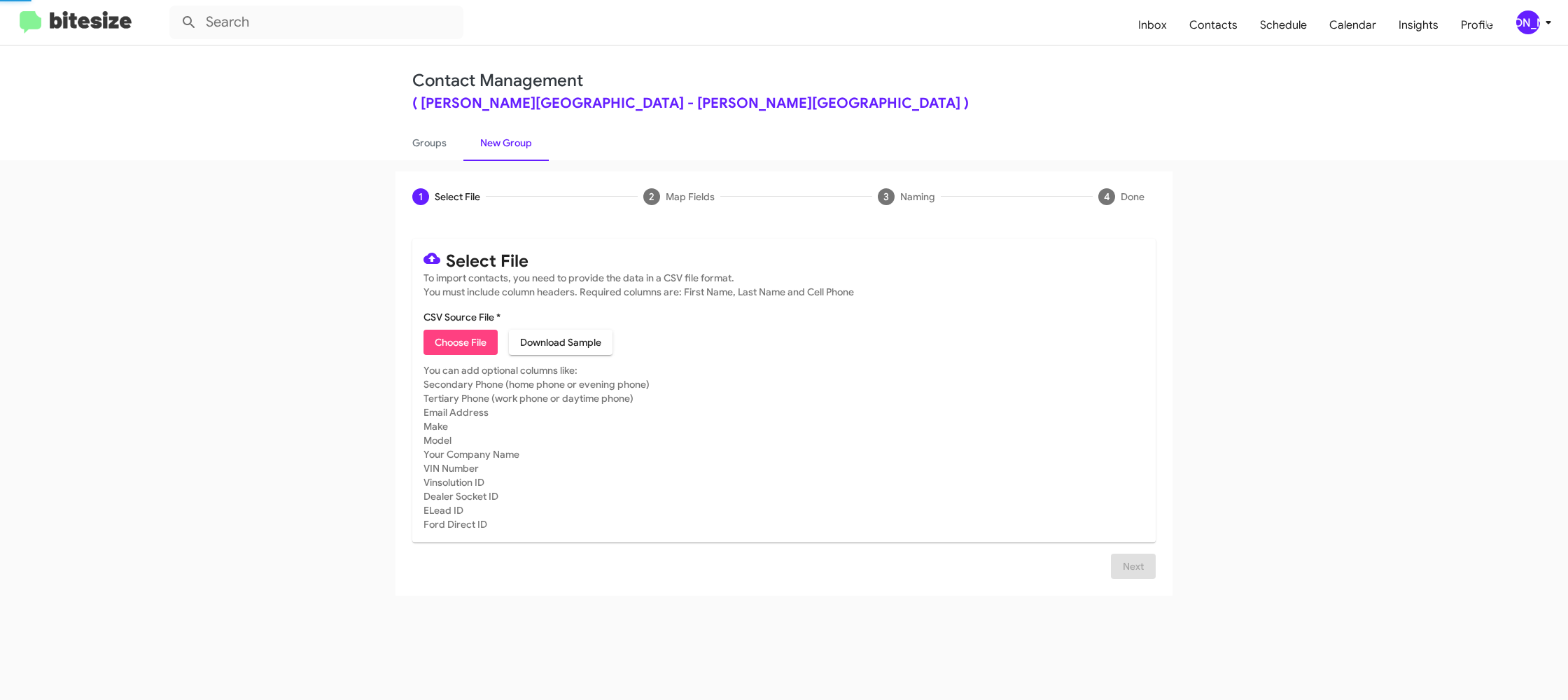
drag, startPoint x: 525, startPoint y: 150, endPoint x: 528, endPoint y: 47, distance: 103.0
click at [525, 135] on link "New Group" at bounding box center [506, 142] width 86 height 36
click at [455, 346] on span "Choose File" at bounding box center [460, 342] width 52 height 26
type input "DonLedford_3-14_10-09-25"
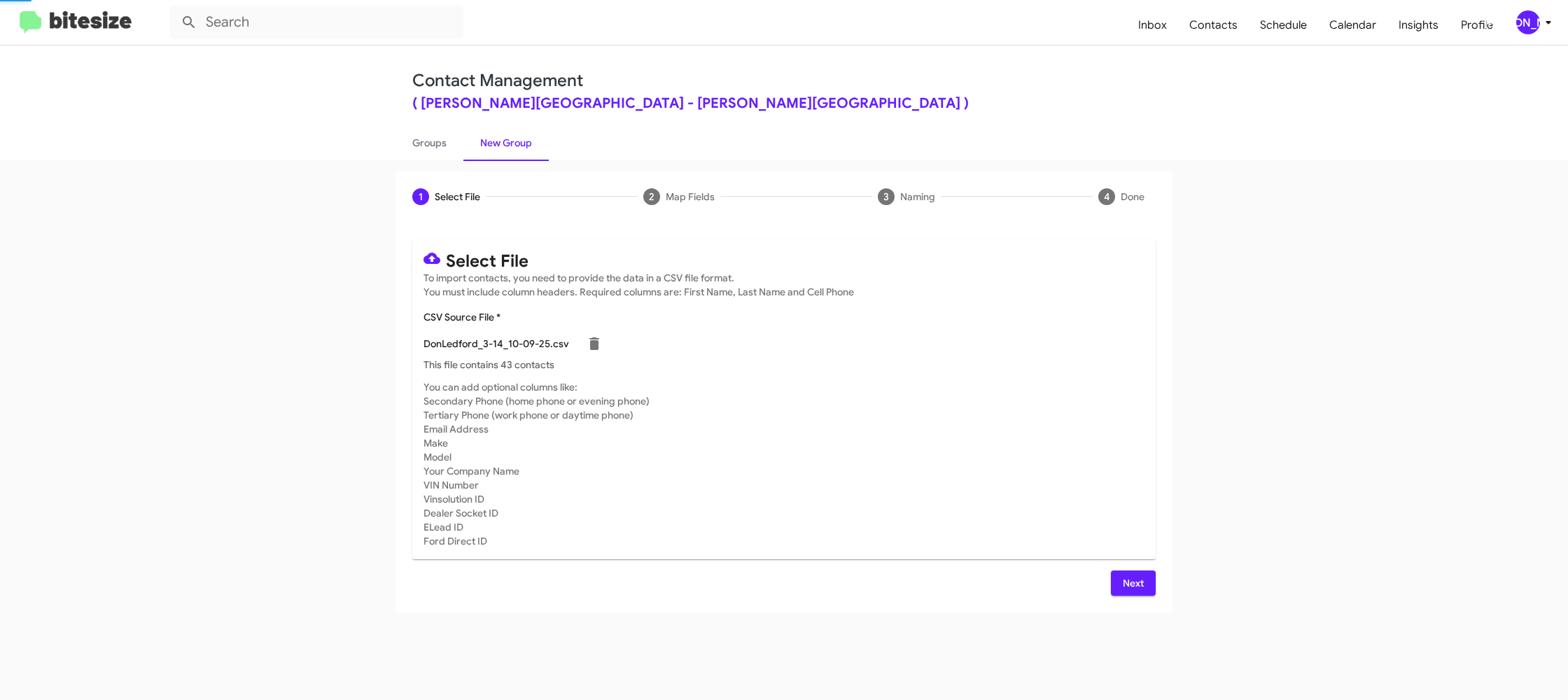
click at [911, 441] on mat-card-subtitle "You can add optional columns like: Secondary Phone (home phone or evening phone…" at bounding box center [784, 463] width 720 height 168
click at [1527, 12] on div "[PERSON_NAME]" at bounding box center [1527, 22] width 24 height 24
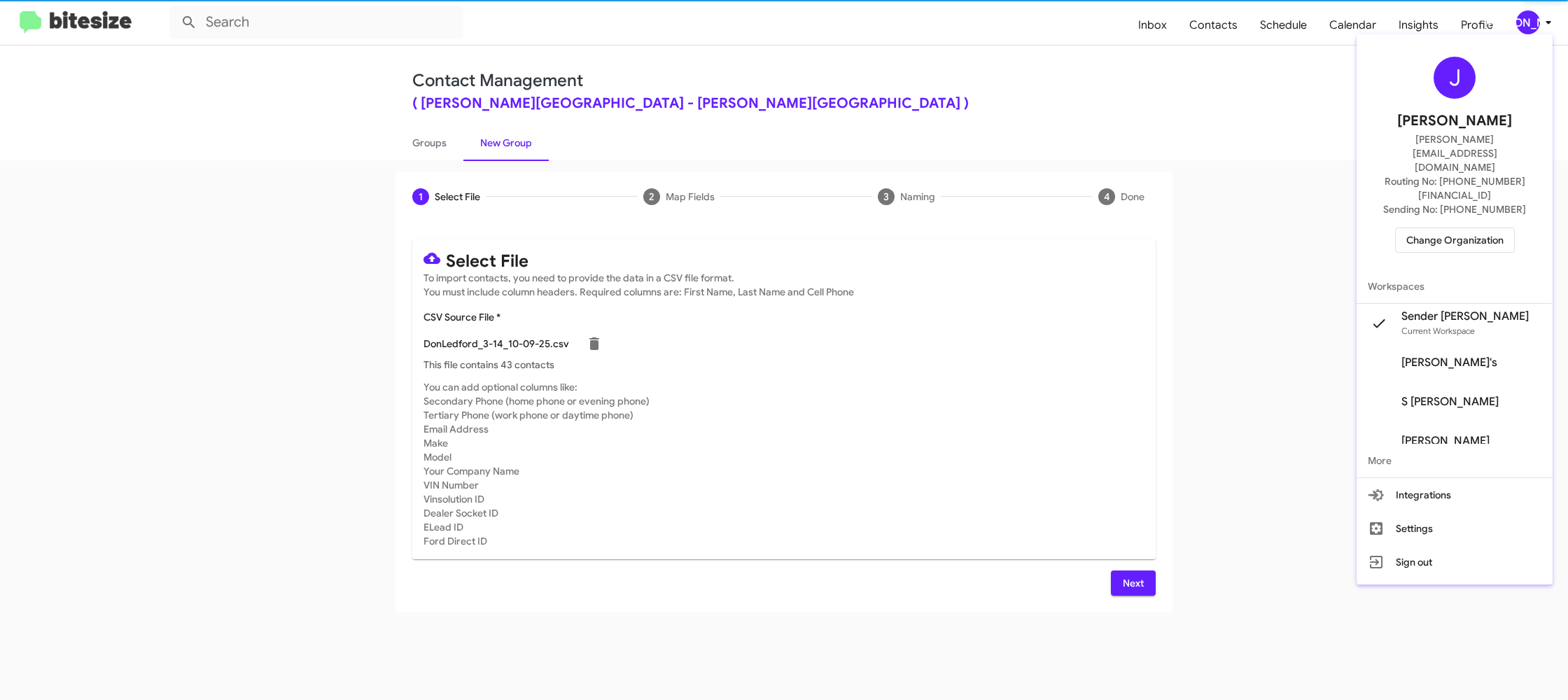
click at [1527, 13] on div at bounding box center [784, 350] width 1568 height 700
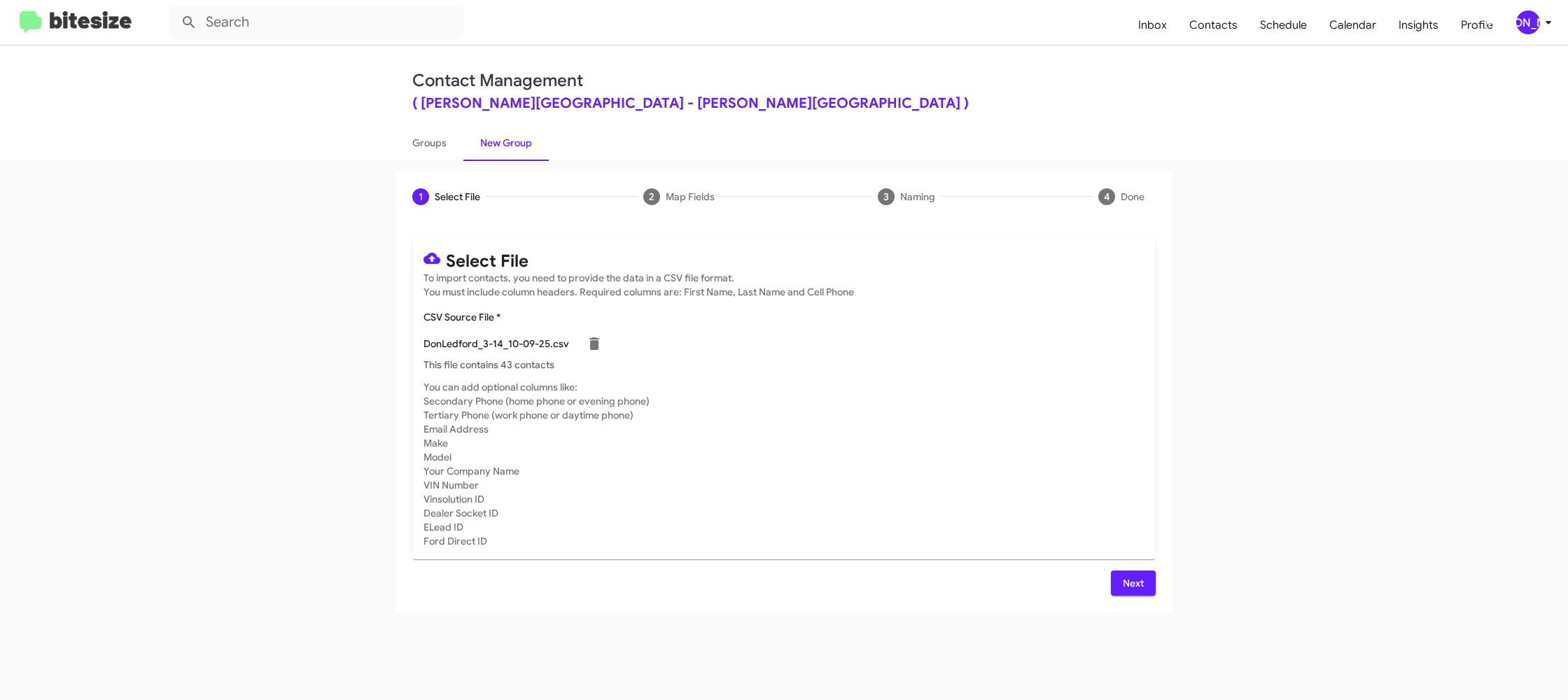
click at [1129, 582] on span "Next" at bounding box center [1133, 583] width 22 height 26
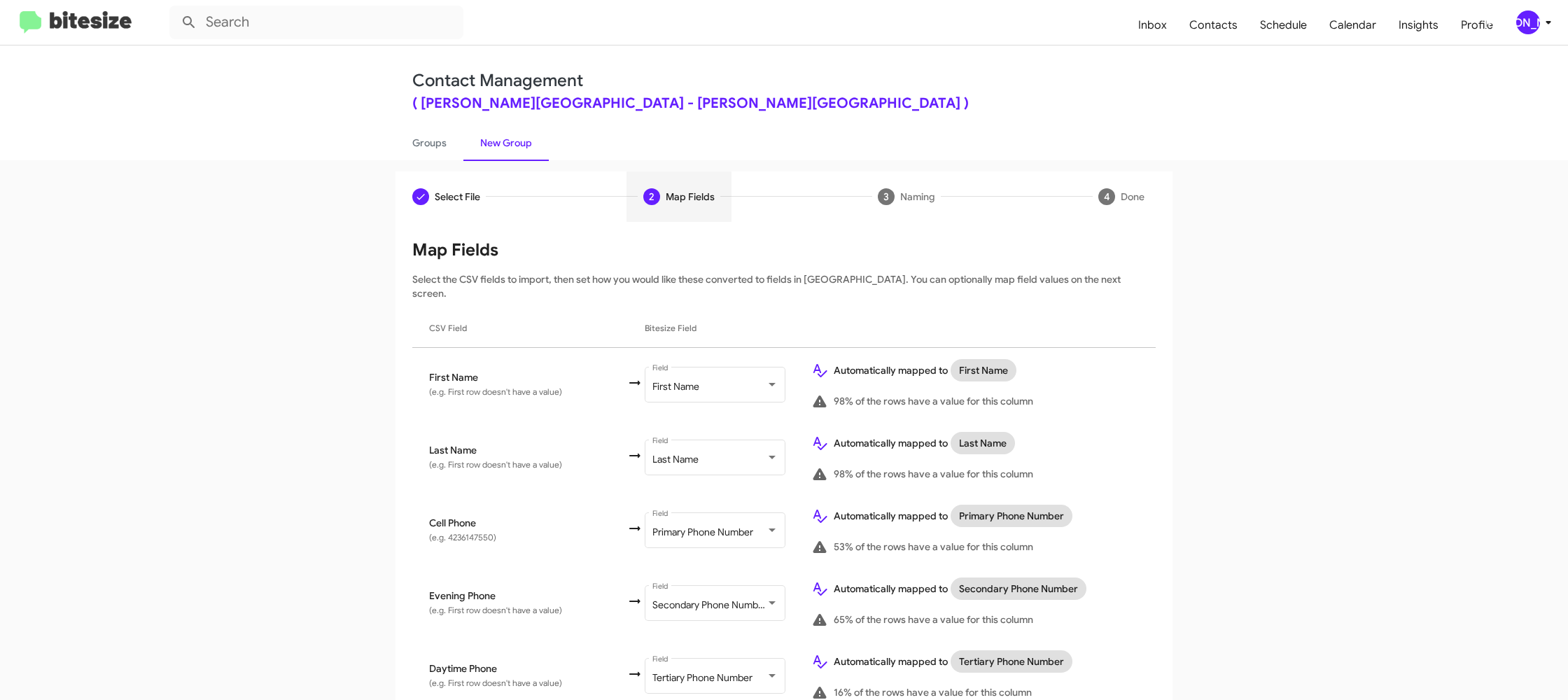
scroll to position [688, 0]
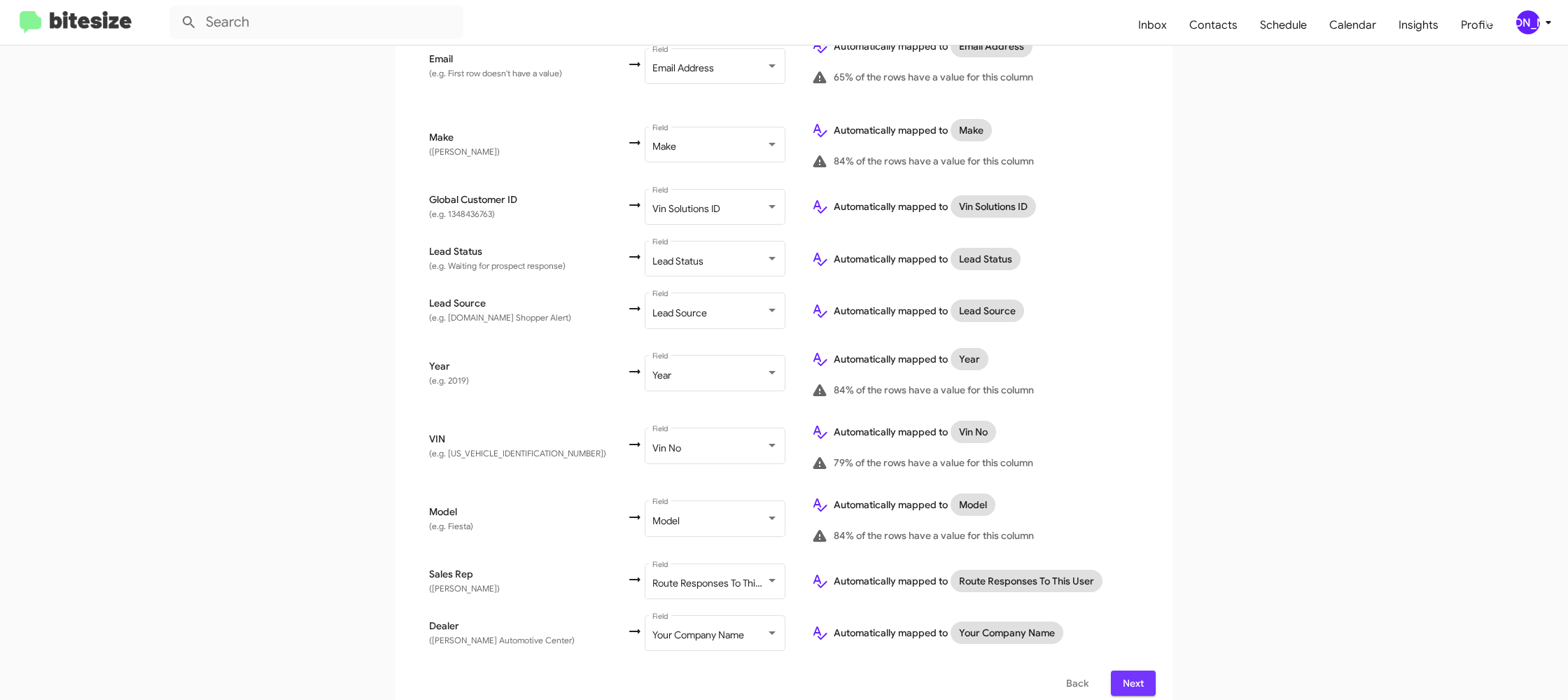
click at [1132, 673] on span "Next" at bounding box center [1133, 682] width 22 height 26
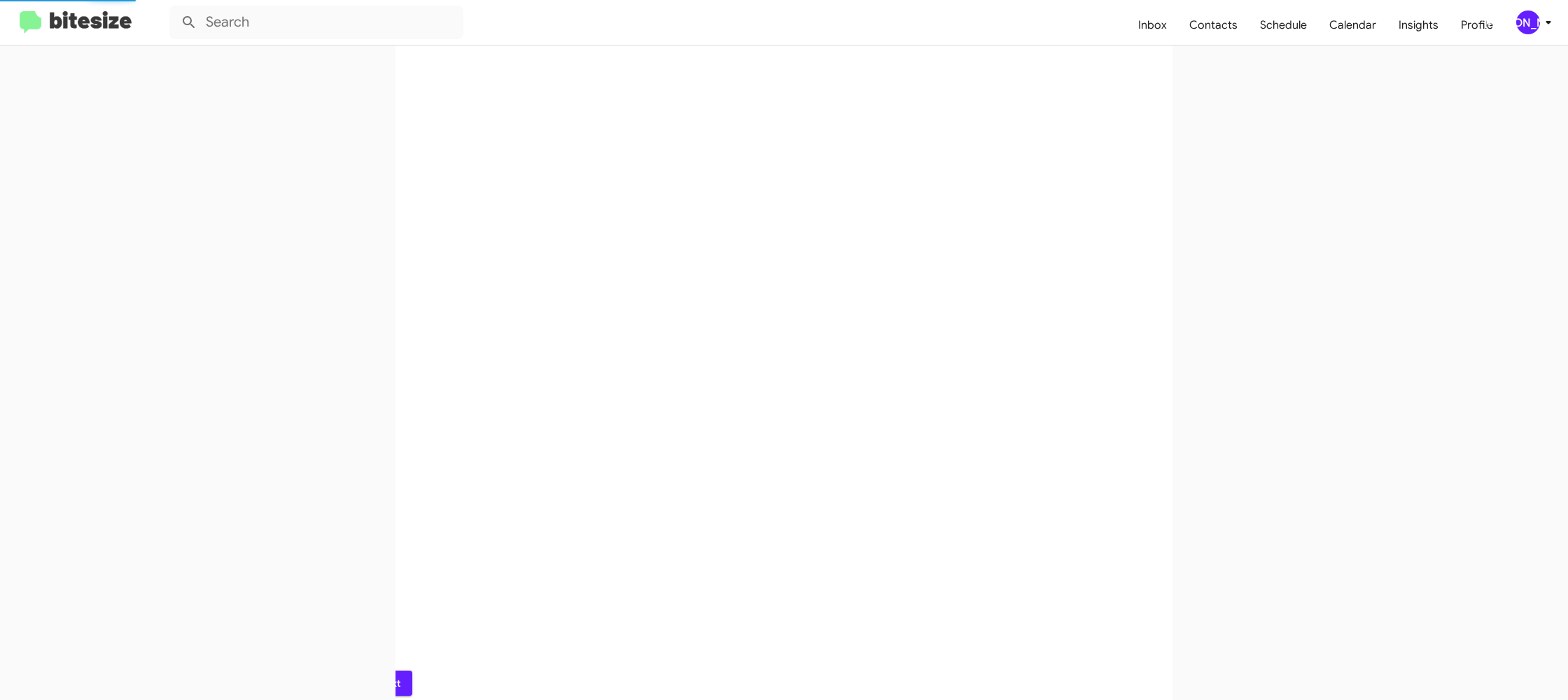
scroll to position [0, 0]
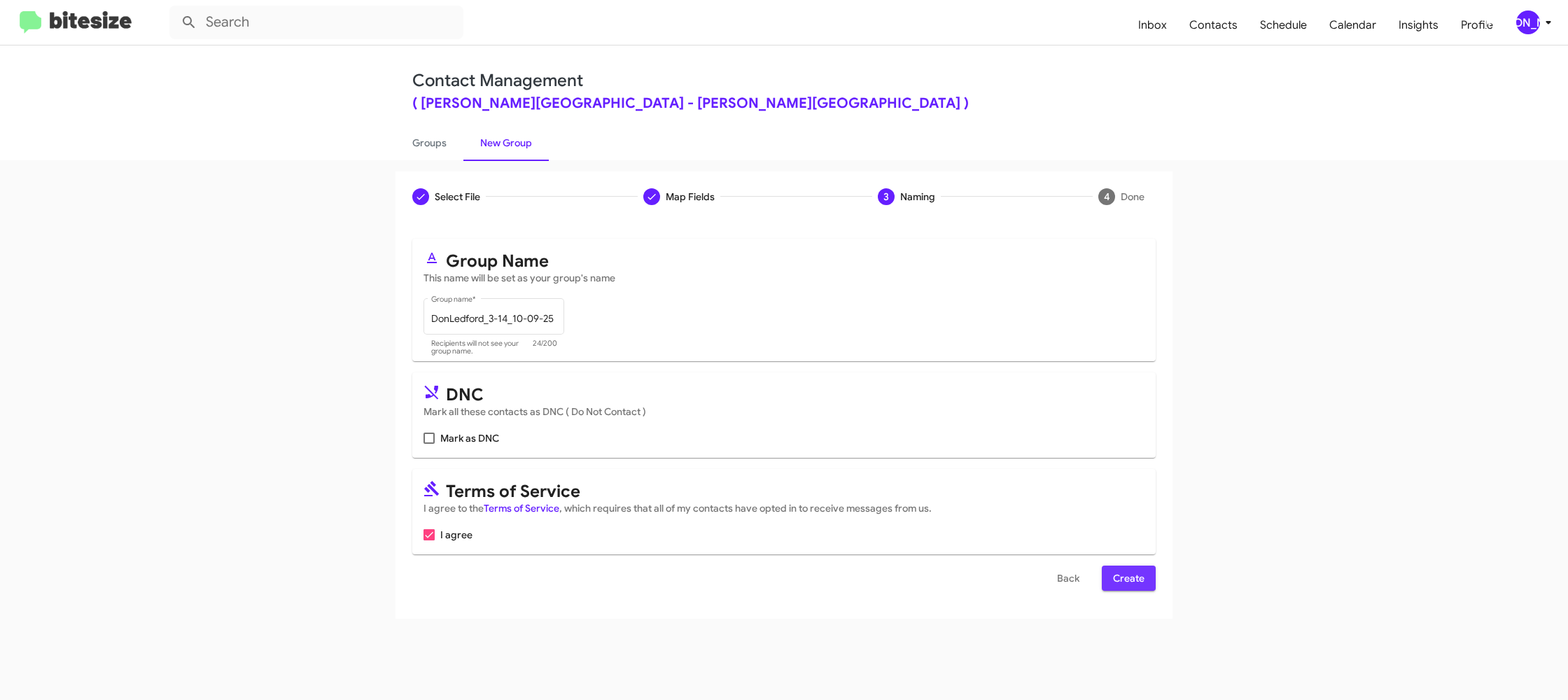
click at [1136, 573] on span "Create" at bounding box center [1128, 577] width 32 height 26
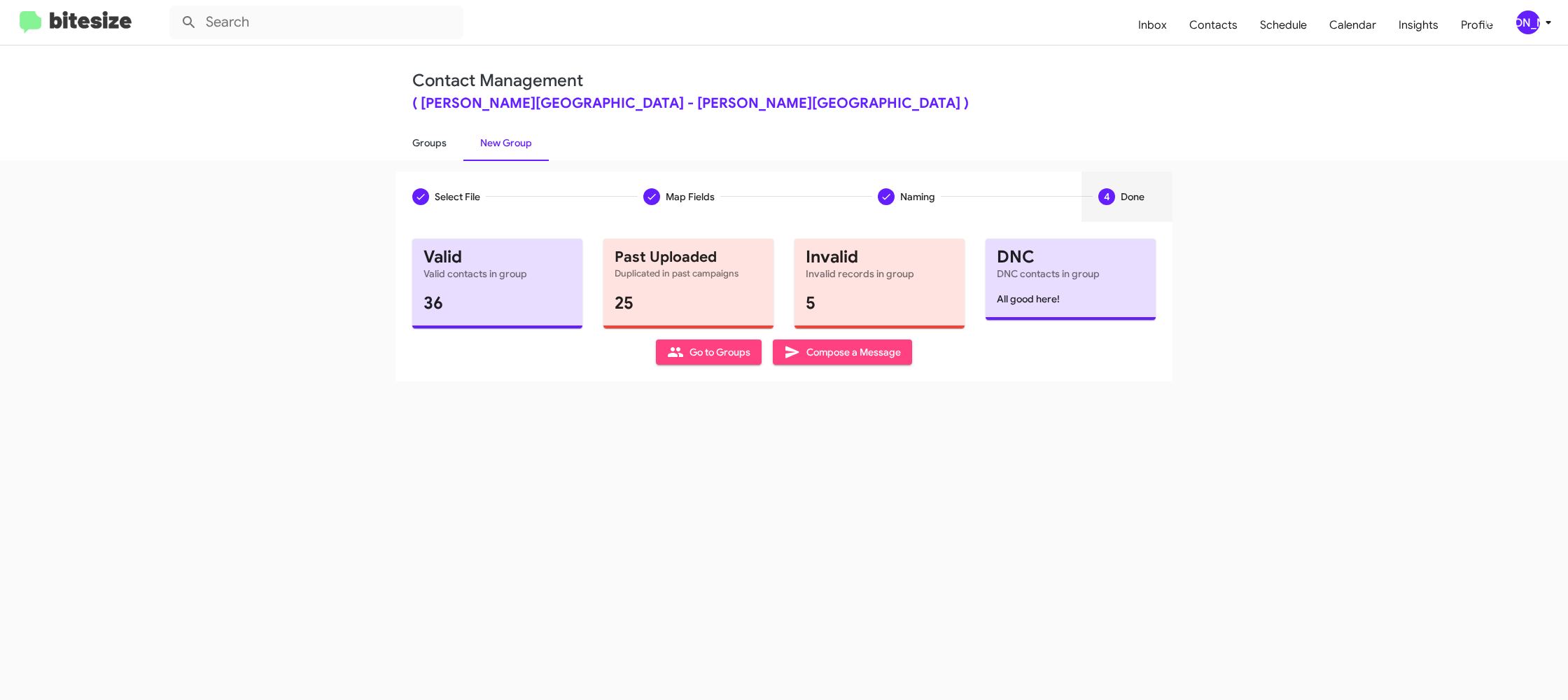
click at [432, 143] on link "Groups" at bounding box center [429, 142] width 68 height 36
type input "in:groups"
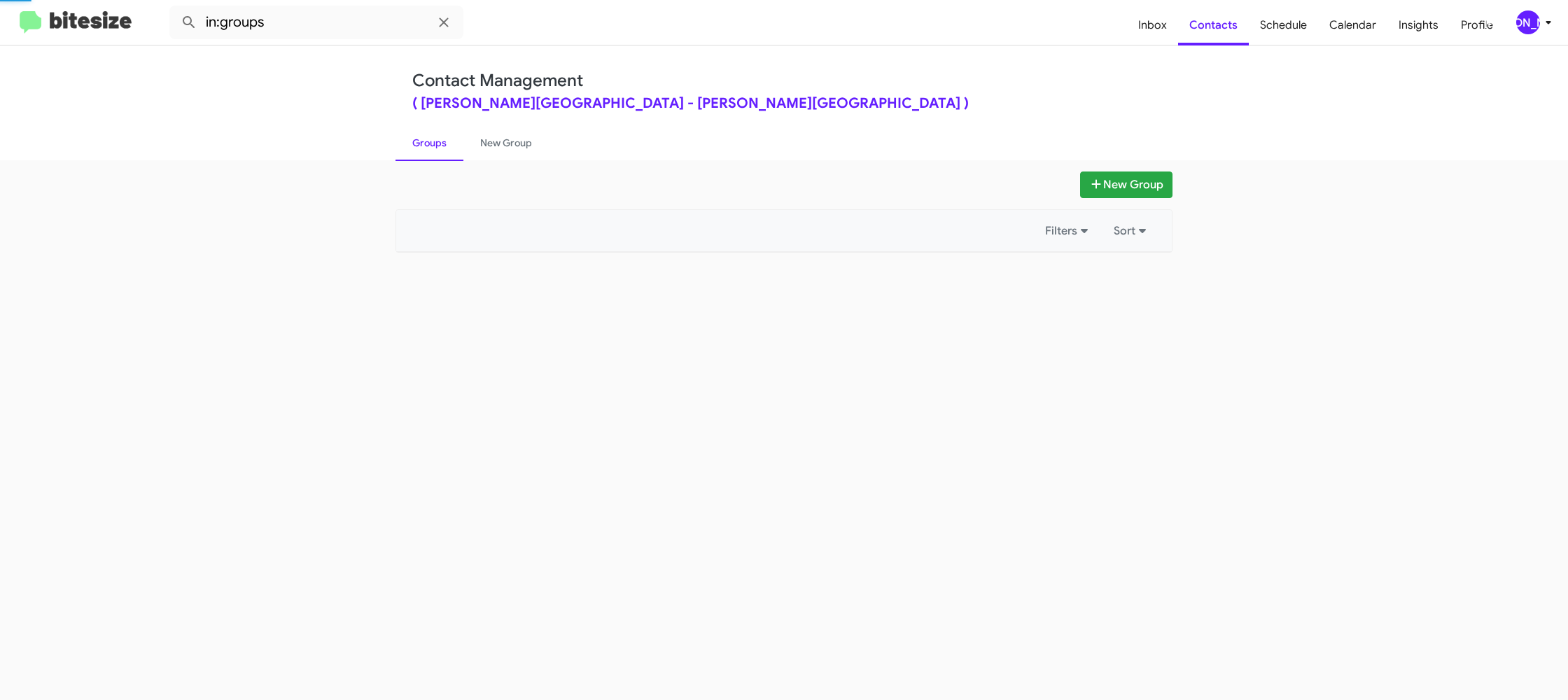
click at [432, 143] on link "Groups" at bounding box center [429, 142] width 68 height 36
drag, startPoint x: 432, startPoint y: 143, endPoint x: 484, endPoint y: 147, distance: 52.2
click at [433, 143] on link "Groups" at bounding box center [429, 142] width 68 height 36
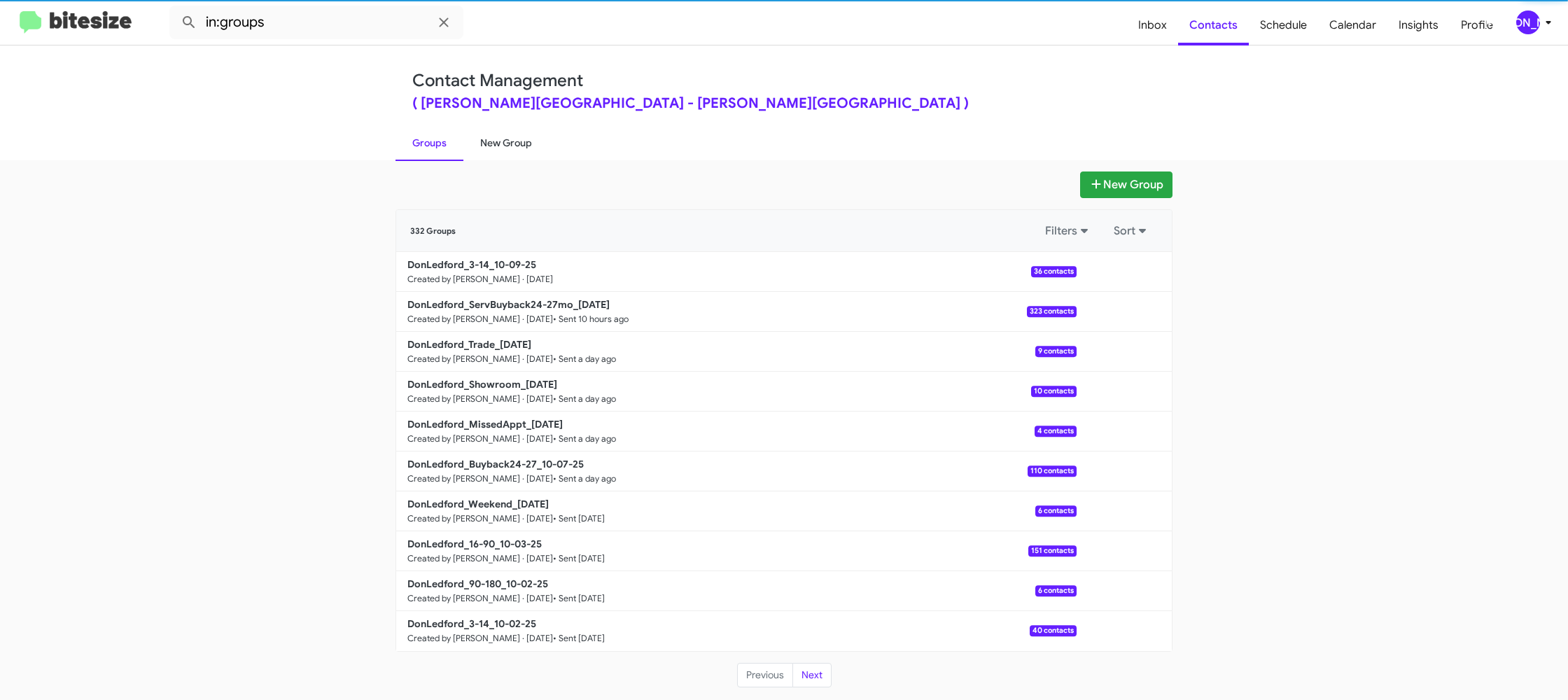
click at [484, 147] on link "New Group" at bounding box center [506, 142] width 86 height 36
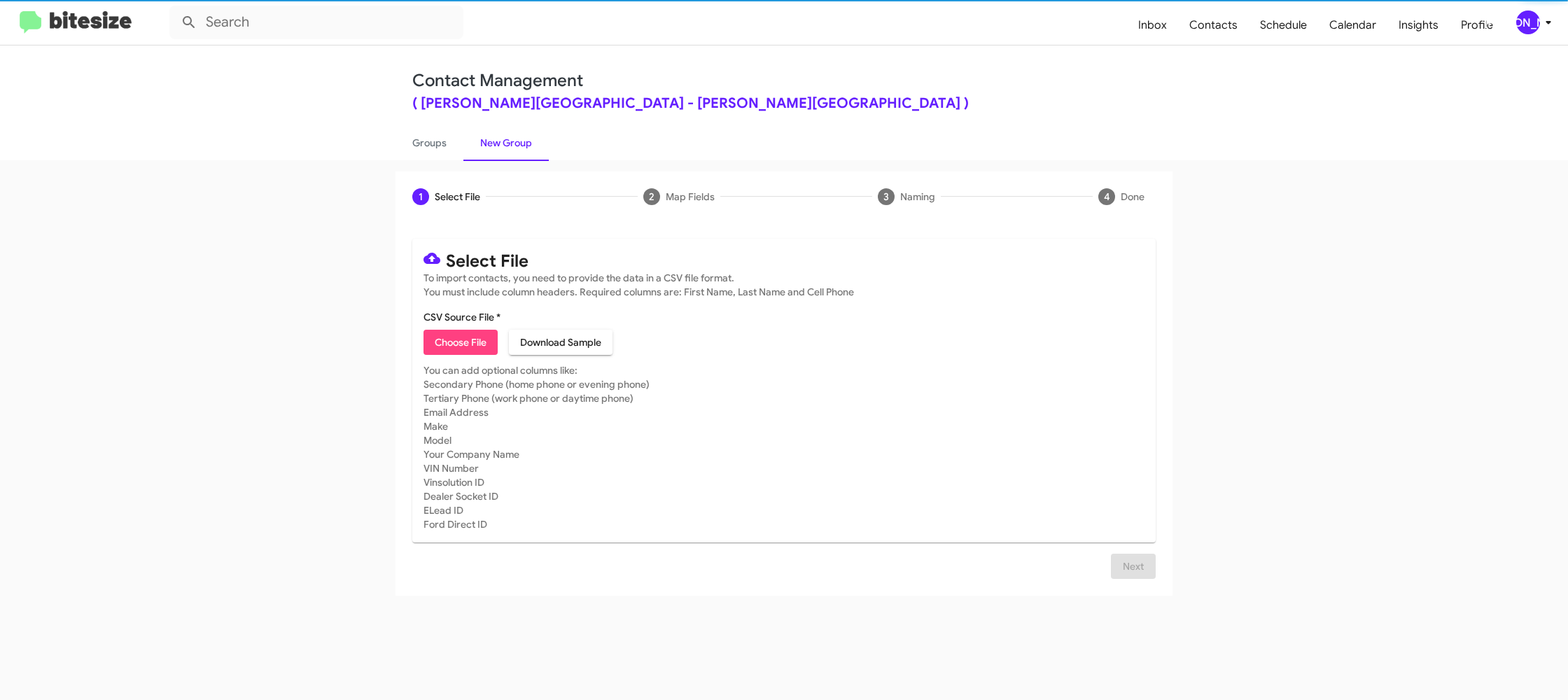
drag, startPoint x: 458, startPoint y: 356, endPoint x: 450, endPoint y: 350, distance: 10.0
click at [458, 356] on mat-card "Select File To import contacts, you need to provide the data in a CSV file form…" at bounding box center [784, 390] width 743 height 304
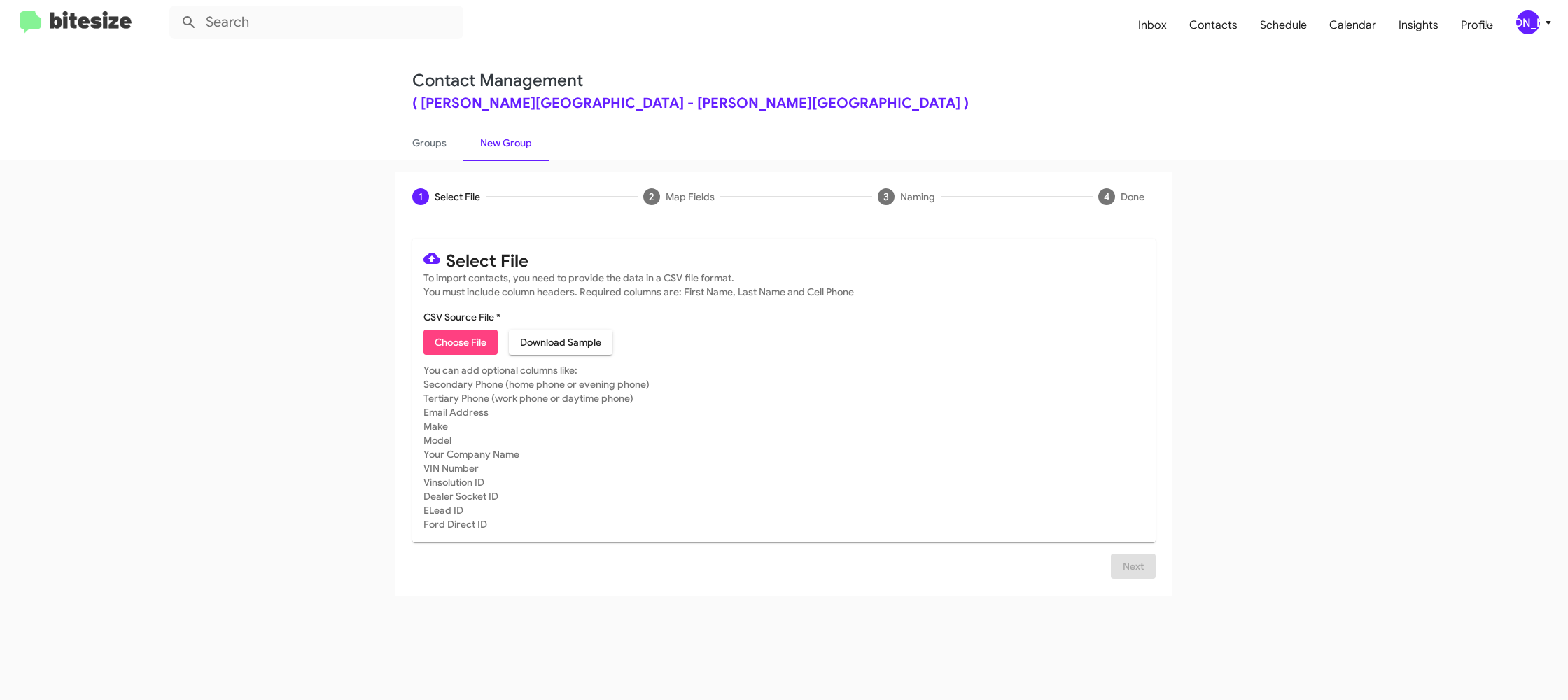
click at [444, 334] on span "Choose File" at bounding box center [460, 342] width 52 height 26
type input "DonLedford_90-180_10-09-25"
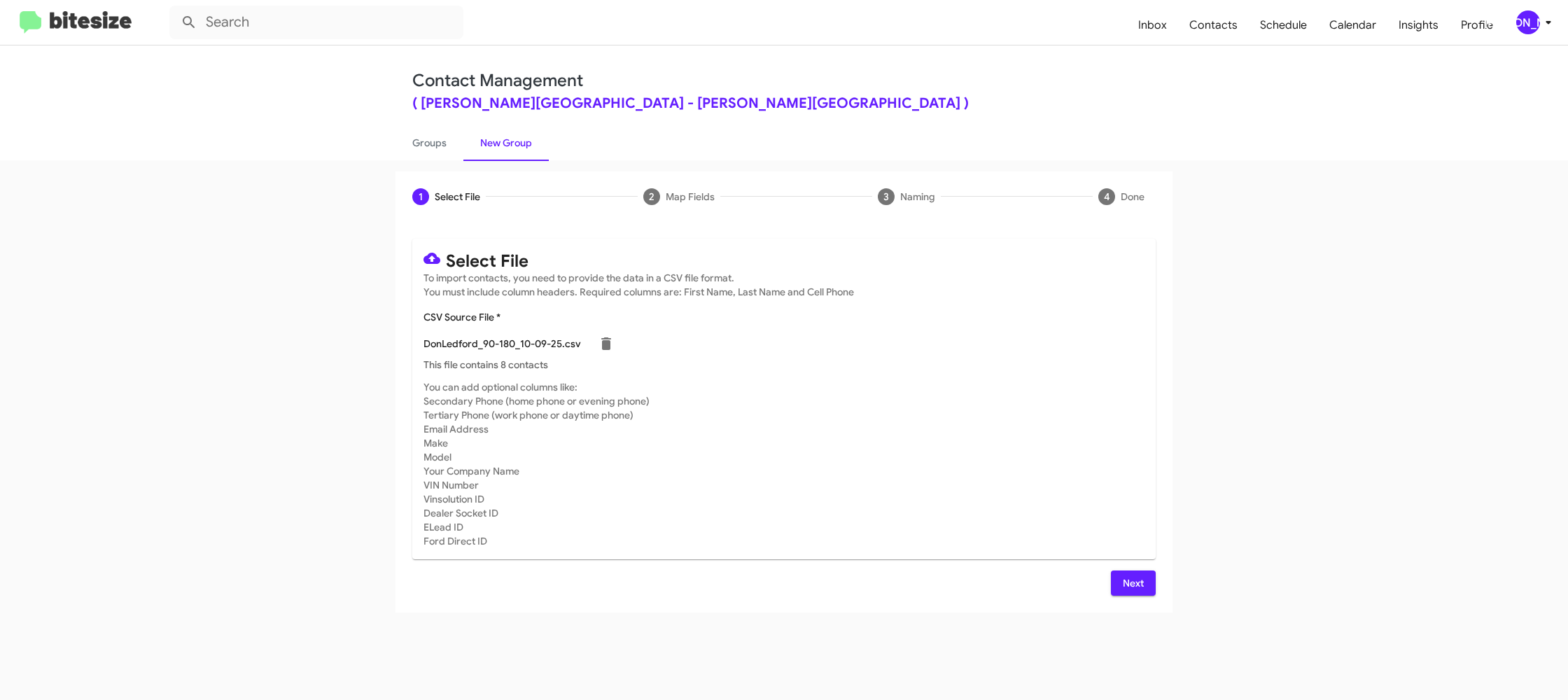
drag, startPoint x: 825, startPoint y: 405, endPoint x: 829, endPoint y: 413, distance: 8.9
click at [825, 406] on mat-card-subtitle "You can add optional columns like: Secondary Phone (home phone or evening phone…" at bounding box center [784, 463] width 720 height 168
click at [1139, 580] on span "Next" at bounding box center [1133, 583] width 22 height 26
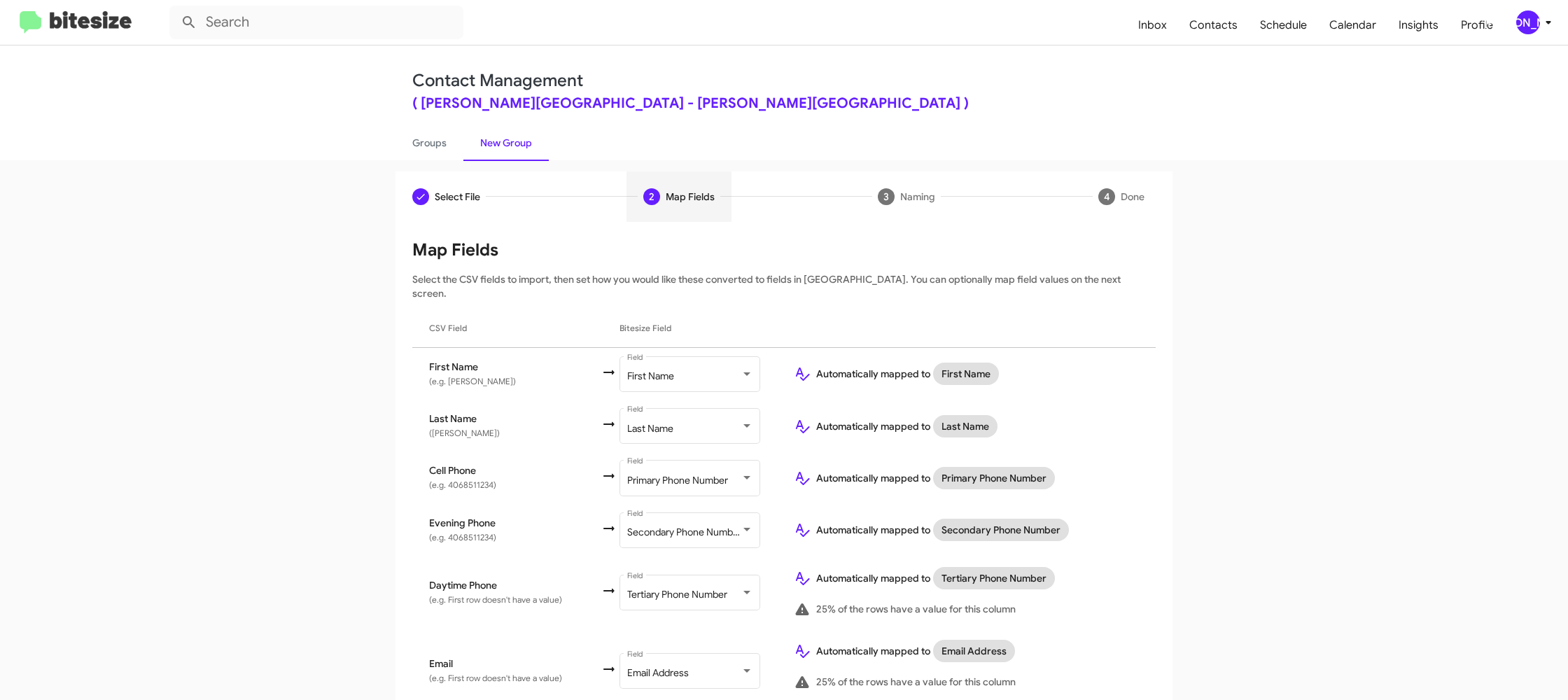
scroll to position [606, 0]
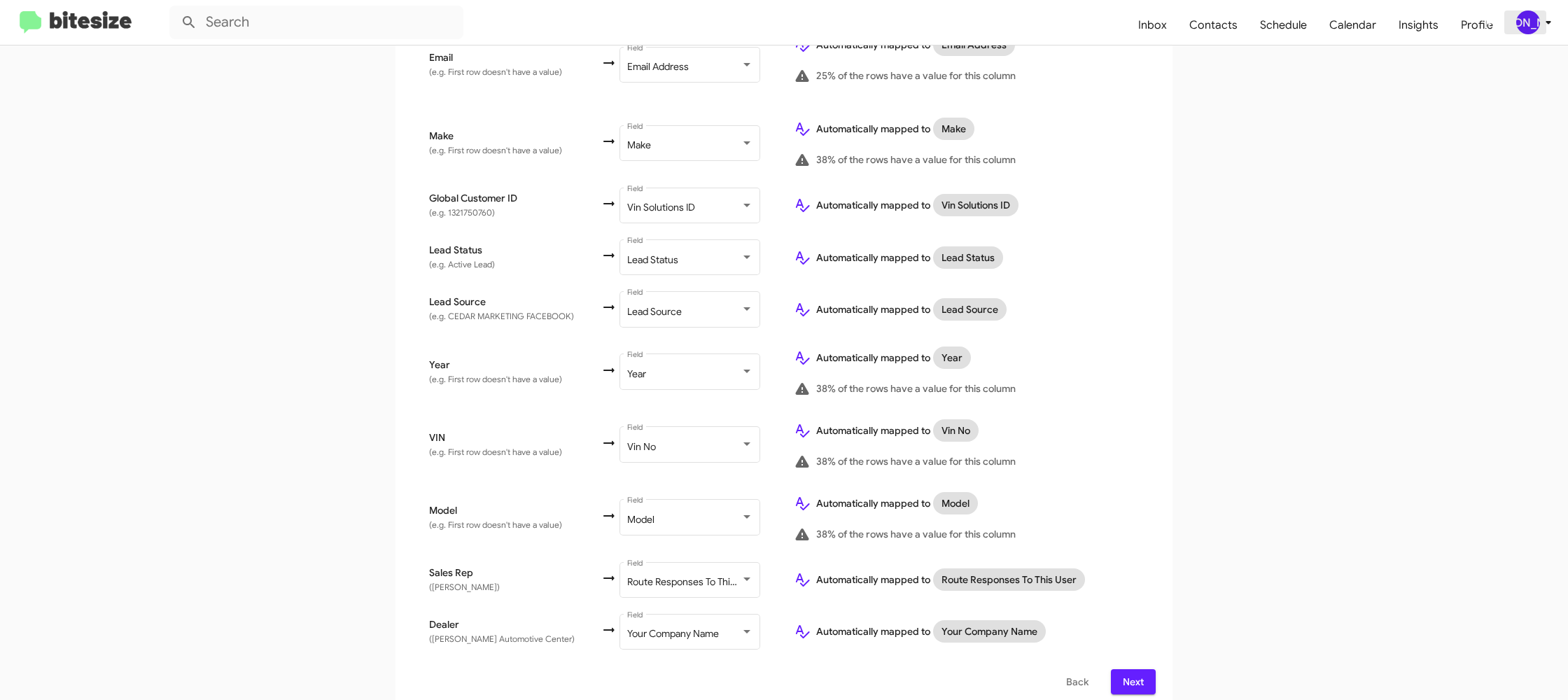
click at [1532, 18] on div "[PERSON_NAME]" at bounding box center [1527, 22] width 24 height 24
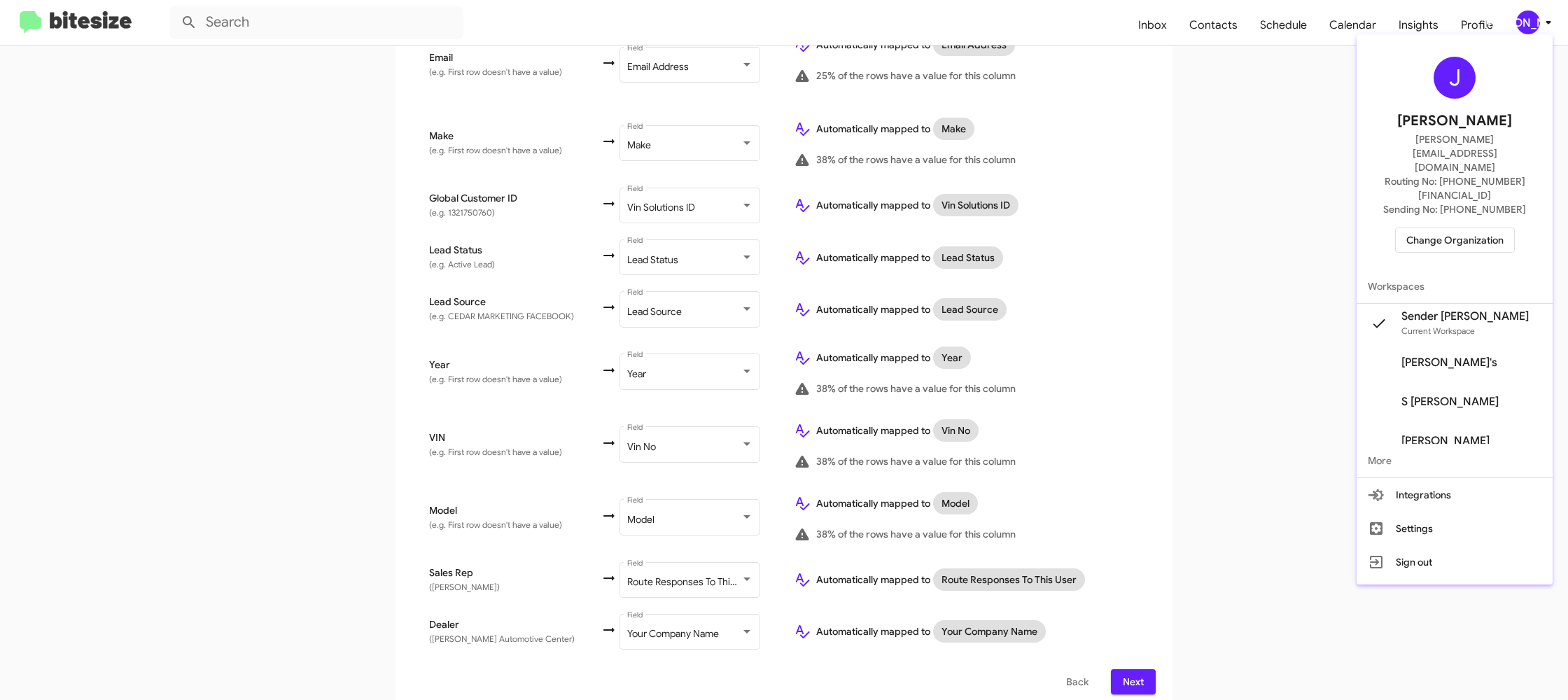
drag, startPoint x: 1532, startPoint y: 18, endPoint x: 1481, endPoint y: 32, distance: 52.9
click at [1532, 18] on div at bounding box center [784, 350] width 1568 height 700
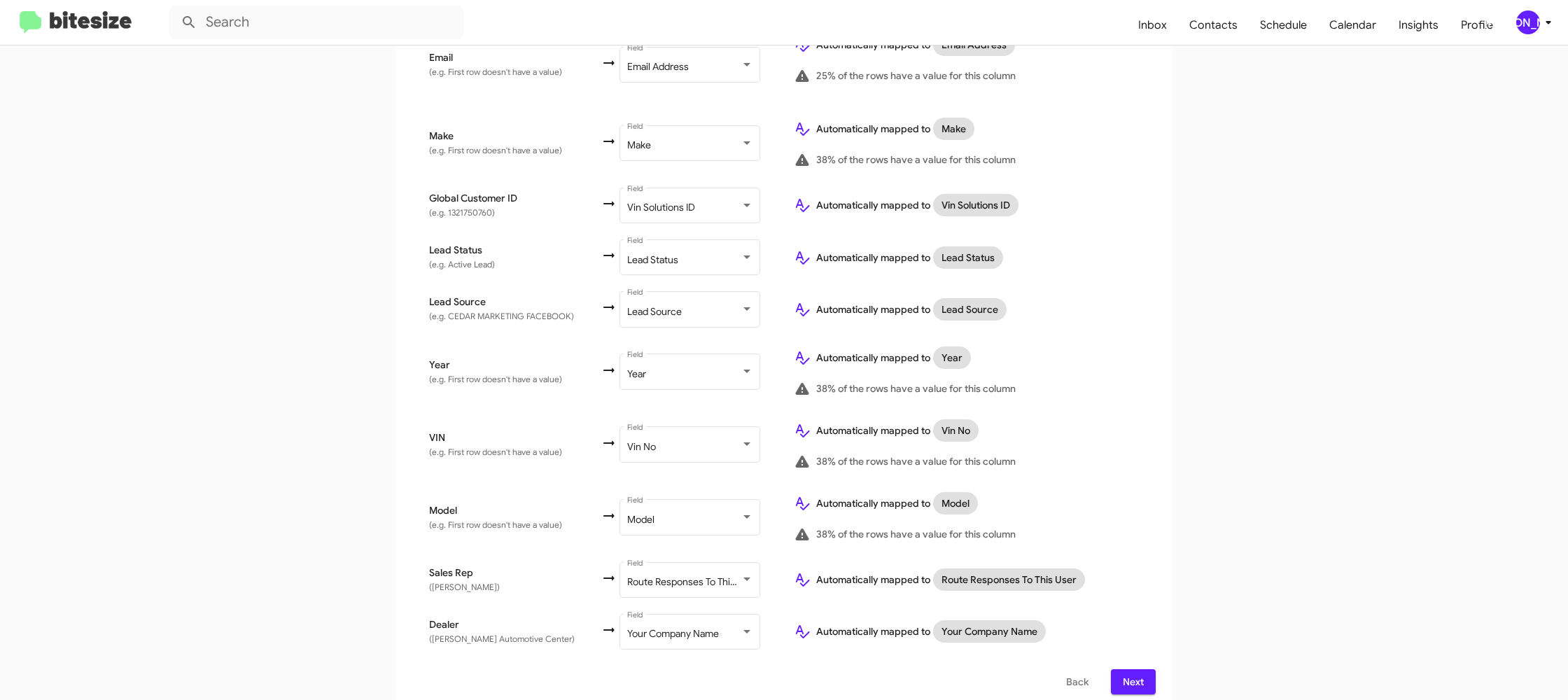
click at [1155, 666] on div "Select File To import contacts, you need to provide the data in a CSV file form…" at bounding box center [784, 163] width 777 height 1095
click at [1135, 672] on span "Next" at bounding box center [1133, 681] width 22 height 26
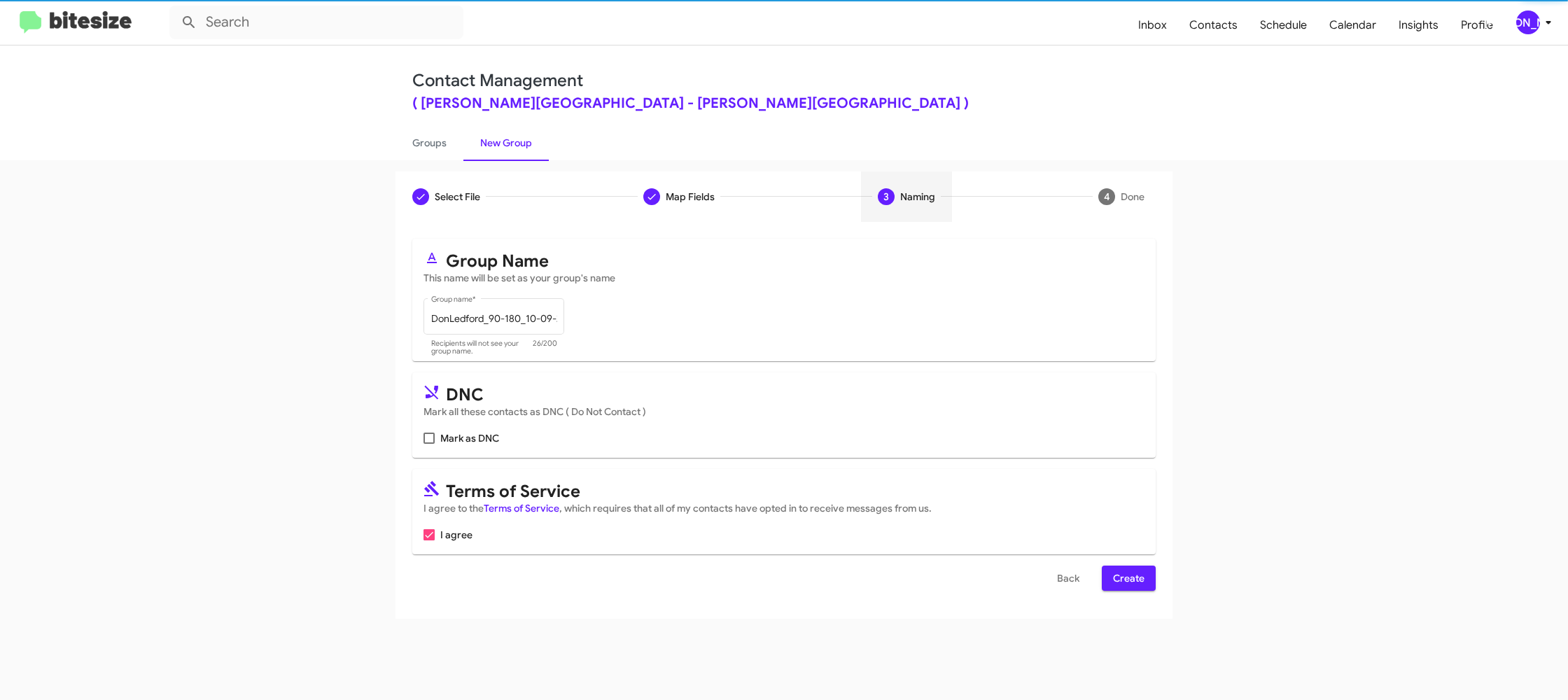
scroll to position [0, 0]
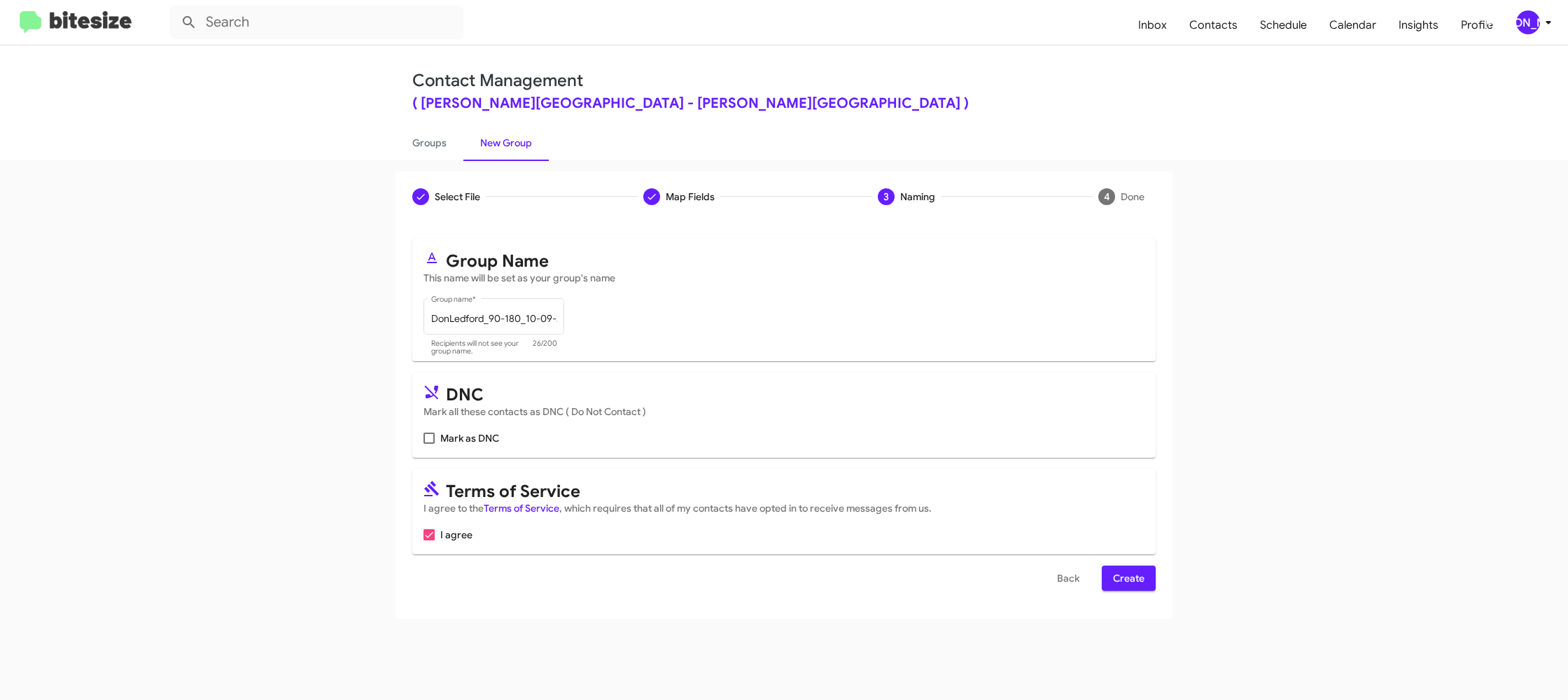
drag, startPoint x: 1133, startPoint y: 566, endPoint x: 1135, endPoint y: 573, distance: 7.3
click at [1134, 570] on form "Group Name This name will be set as your group's name DonLedford_90-180_10-09-2…" at bounding box center [784, 414] width 743 height 352
click at [1136, 582] on span "Create" at bounding box center [1128, 577] width 32 height 26
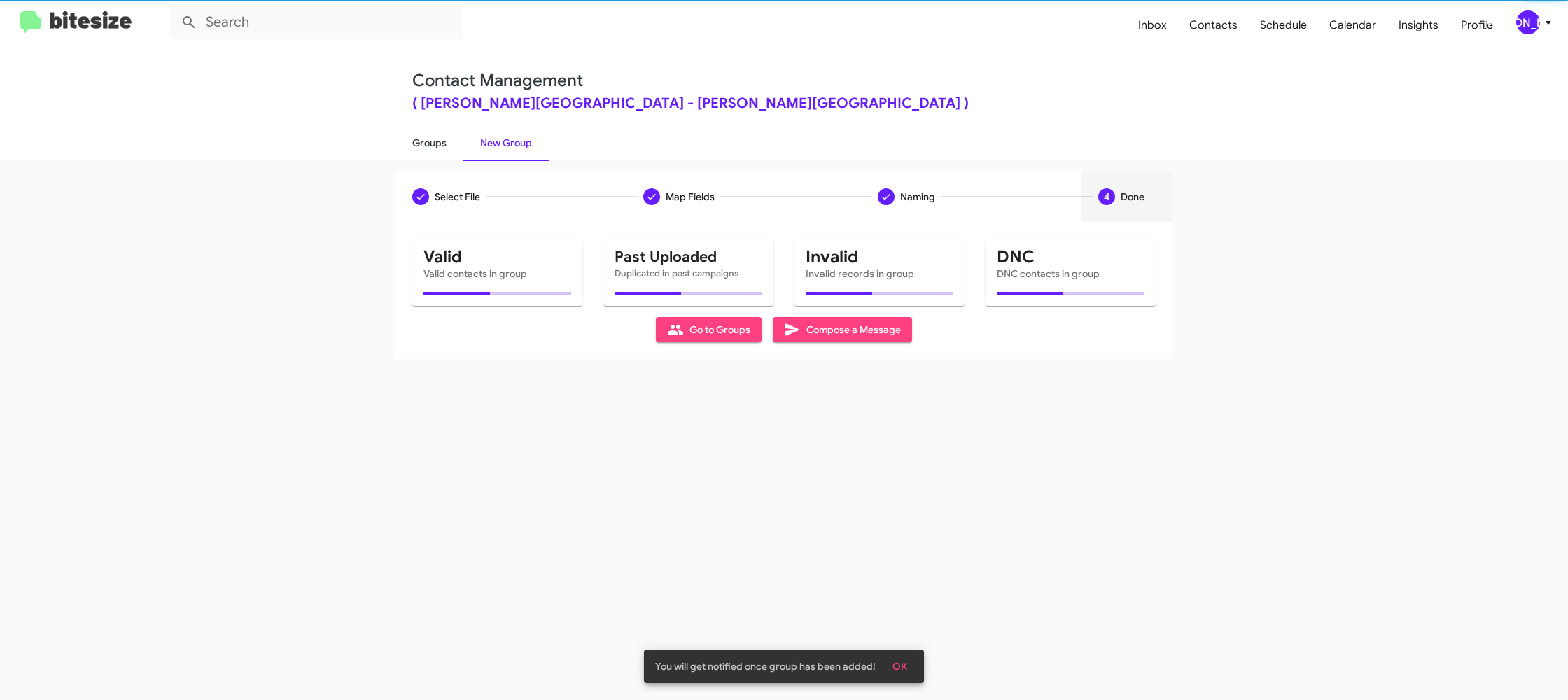
click at [407, 137] on link "Groups" at bounding box center [429, 142] width 68 height 36
type input "in:groups"
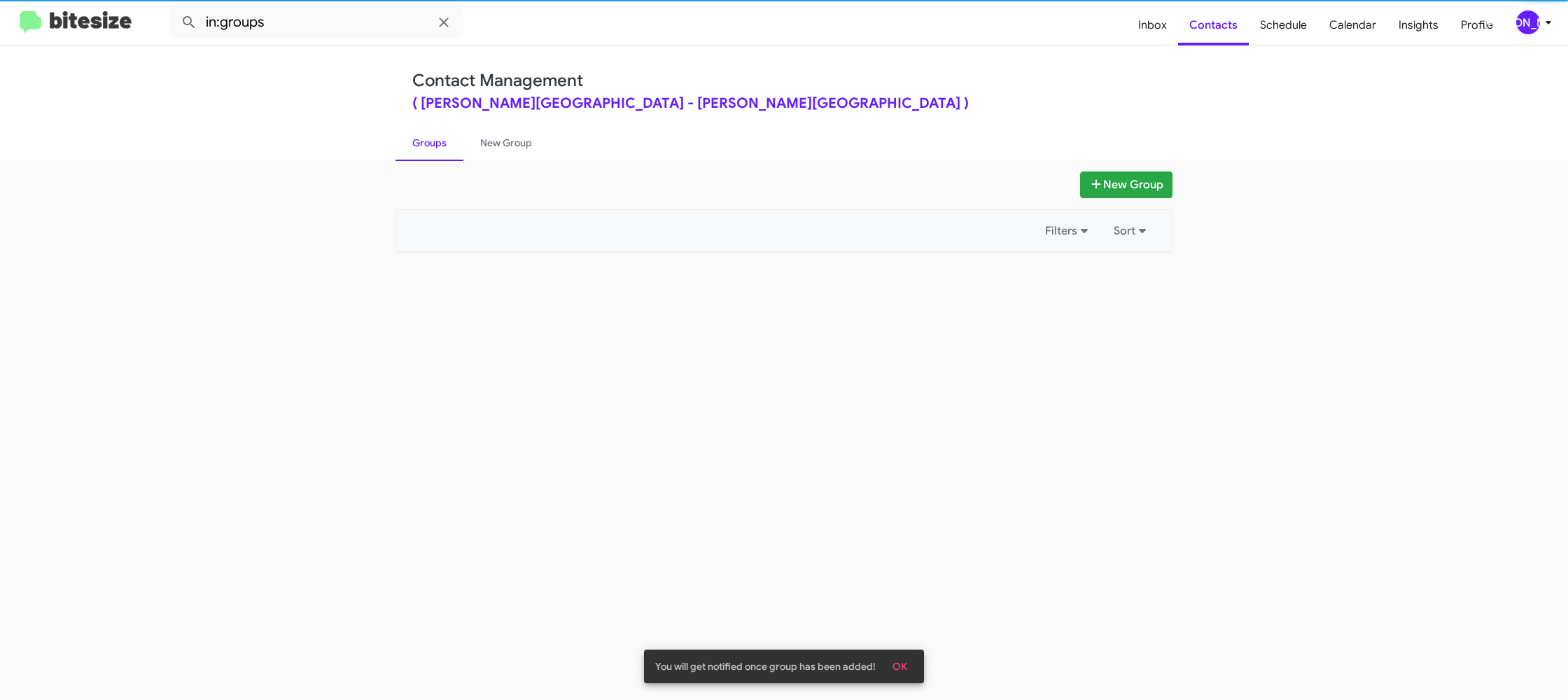
click at [409, 137] on link "Groups" at bounding box center [429, 142] width 68 height 36
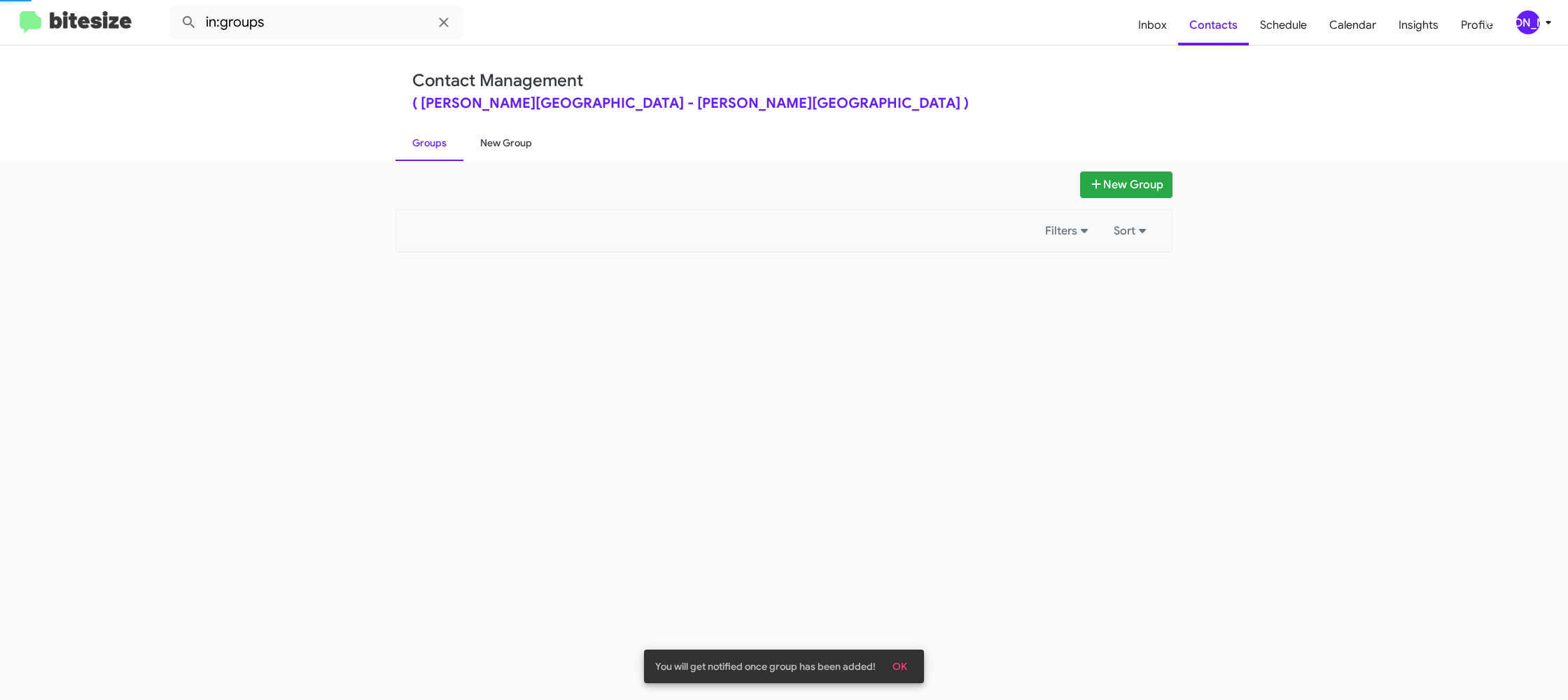
click at [514, 139] on link "New Group" at bounding box center [506, 142] width 86 height 36
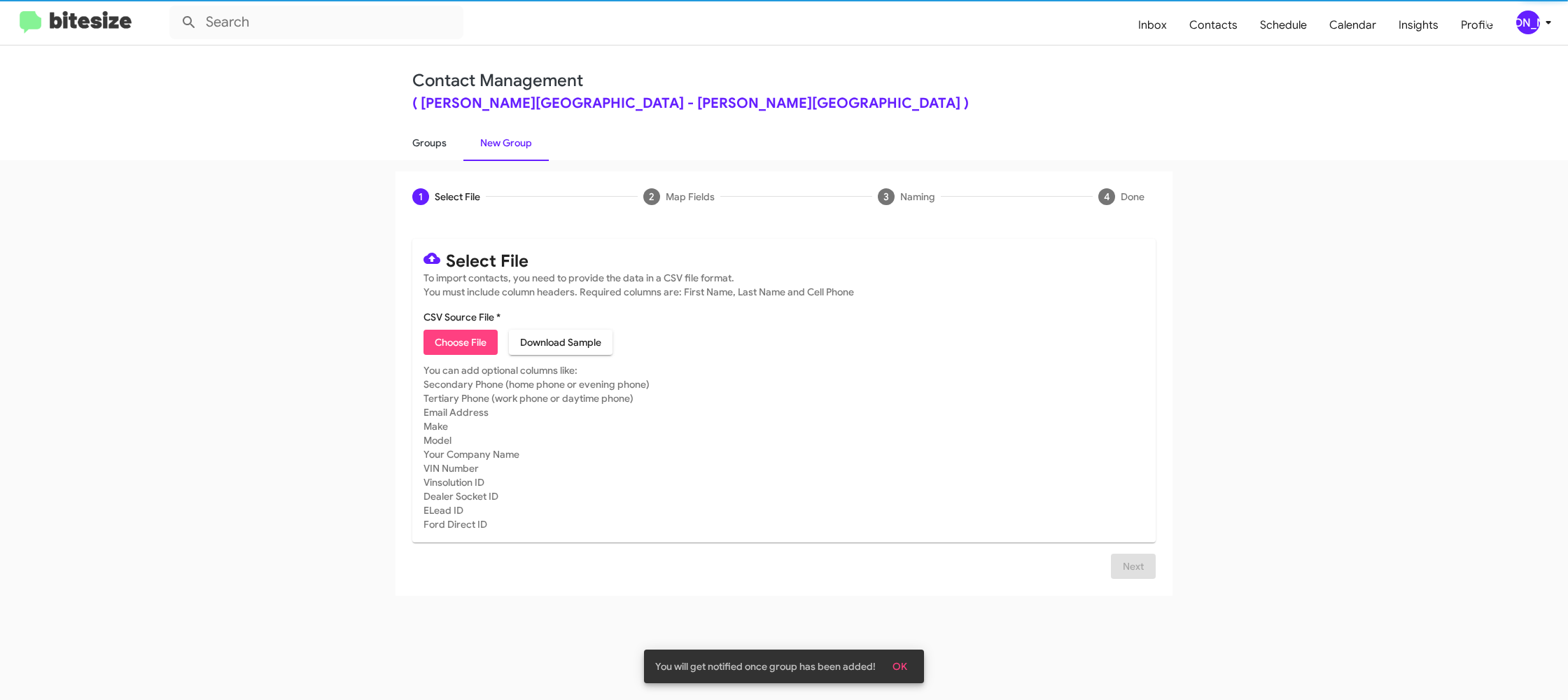
click at [441, 143] on link "Groups" at bounding box center [429, 142] width 68 height 36
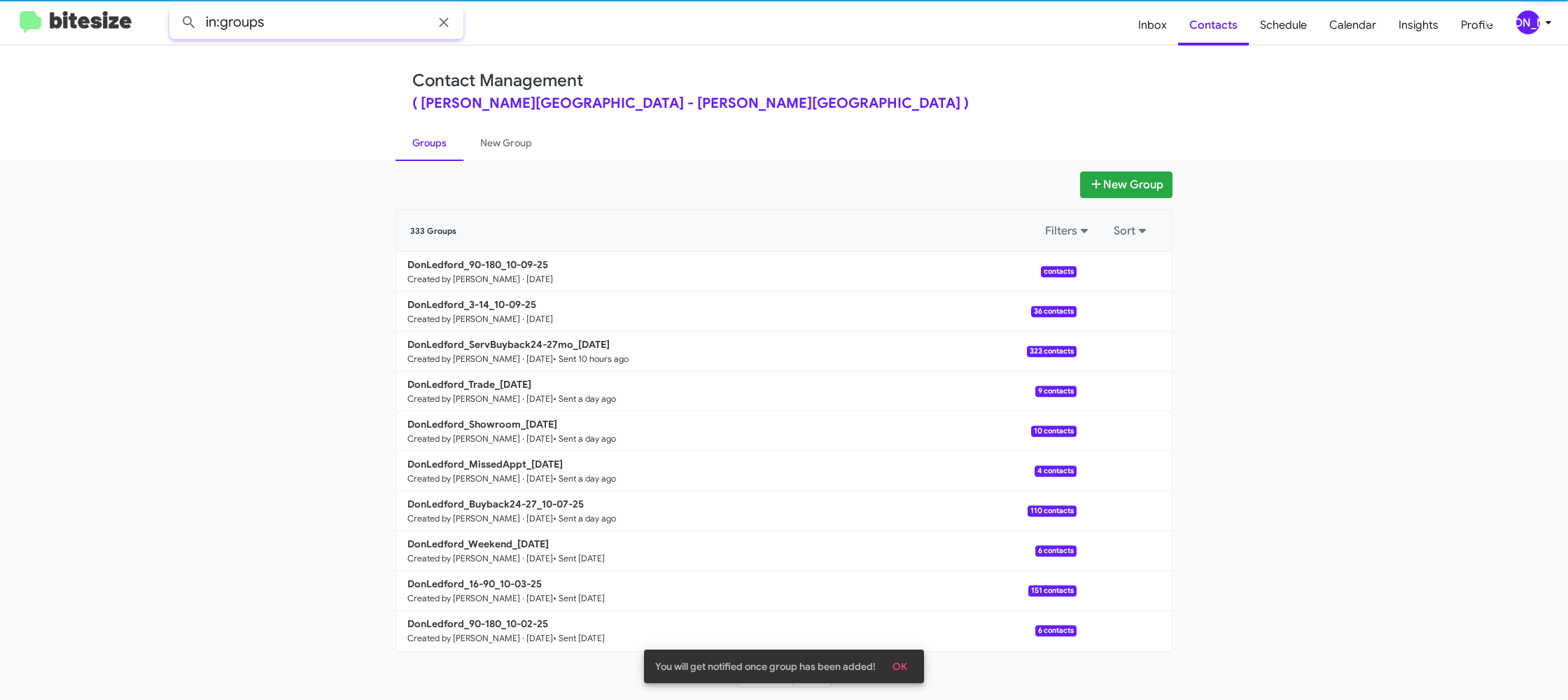
click at [350, 25] on input "in:groups" at bounding box center [316, 22] width 294 height 34
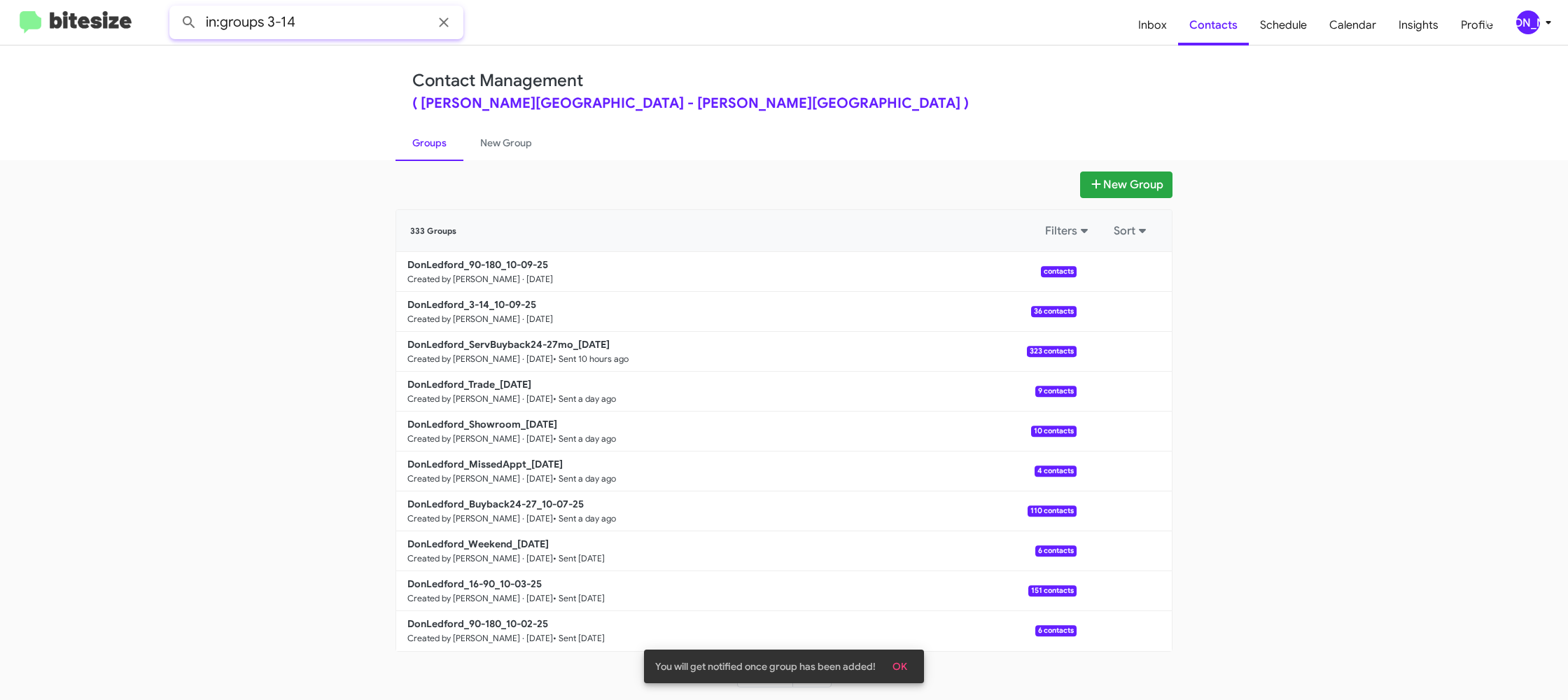
click at [175, 9] on button at bounding box center [189, 23] width 28 height 28
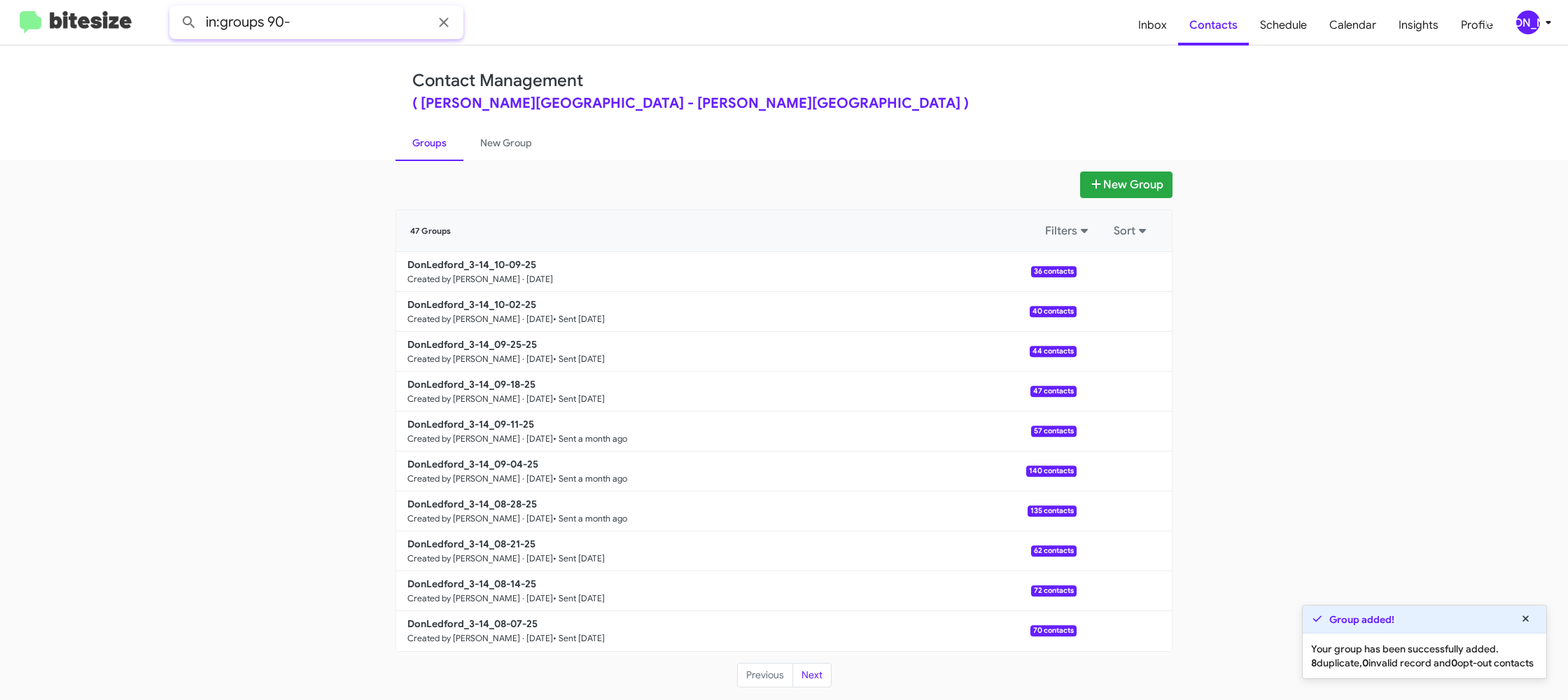
type input "in:groups 90-"
click at [175, 9] on button at bounding box center [189, 23] width 28 height 28
click at [478, 156] on link "New Group" at bounding box center [506, 142] width 86 height 36
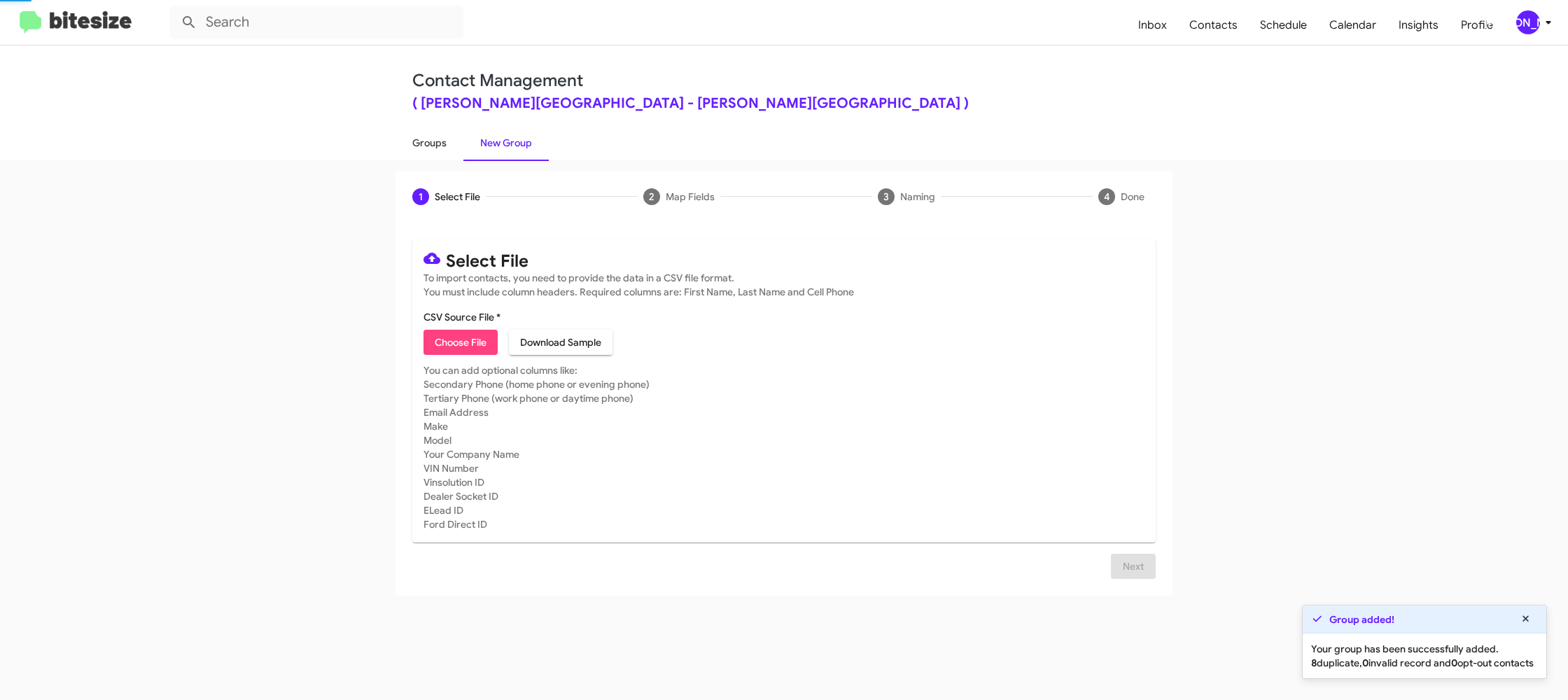
click at [432, 149] on link "Groups" at bounding box center [429, 142] width 68 height 36
type input "in:groups"
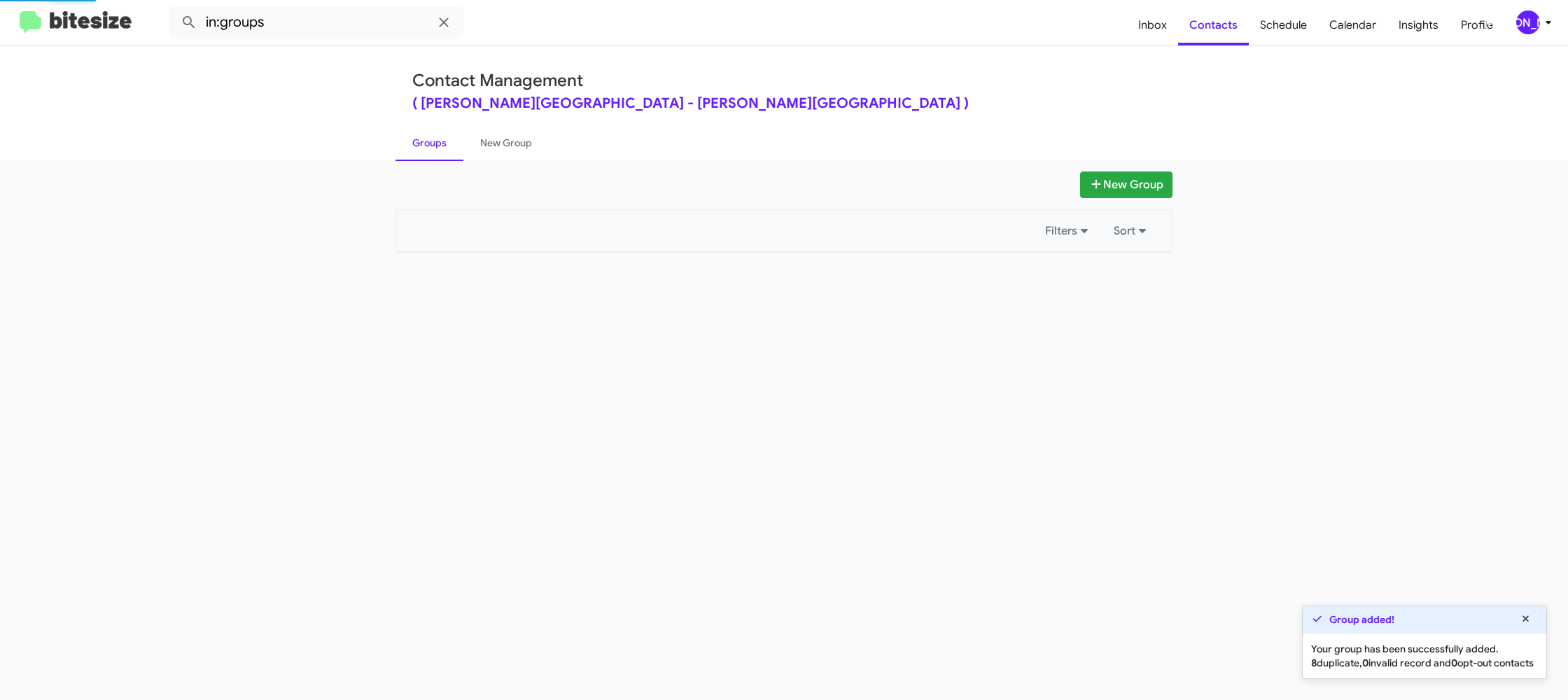
click at [432, 149] on link "Groups" at bounding box center [429, 142] width 68 height 36
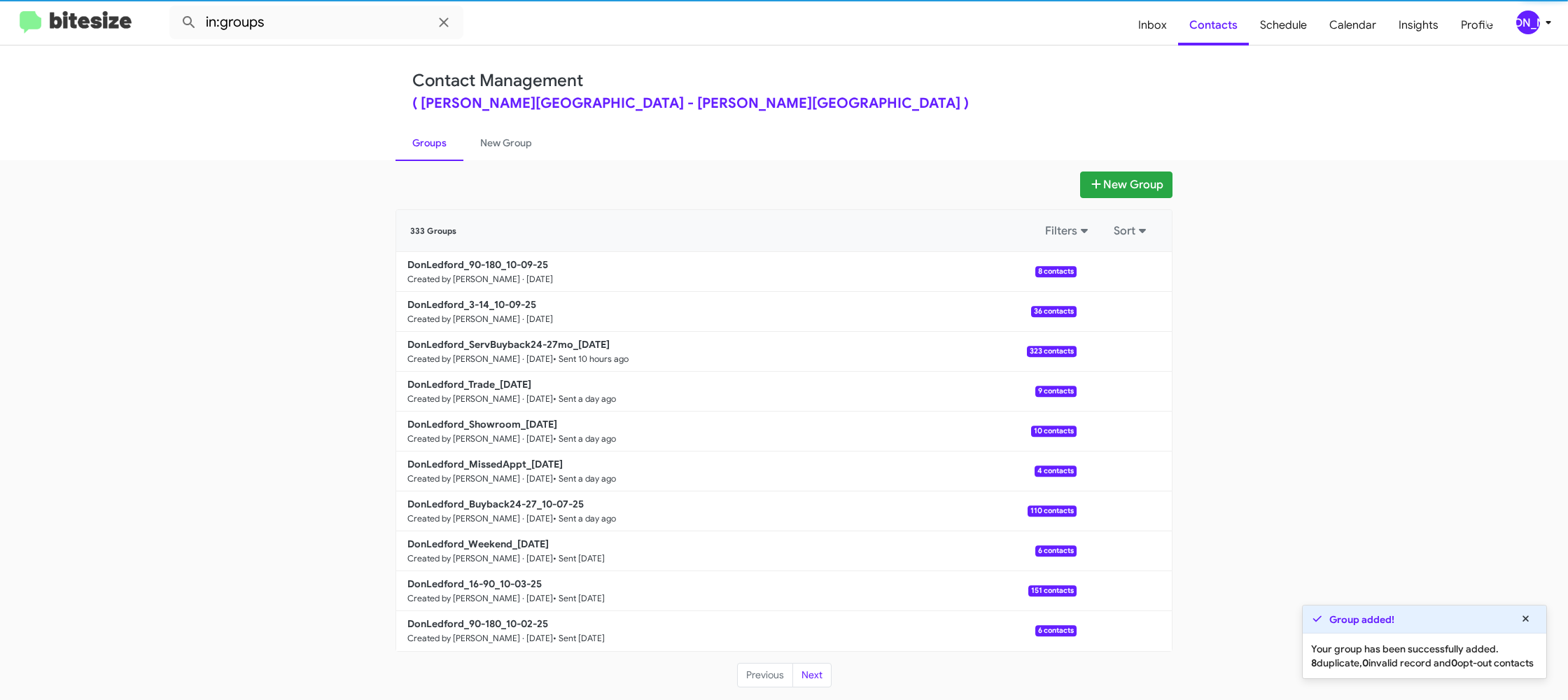
click at [432, 149] on link "Groups" at bounding box center [429, 142] width 68 height 36
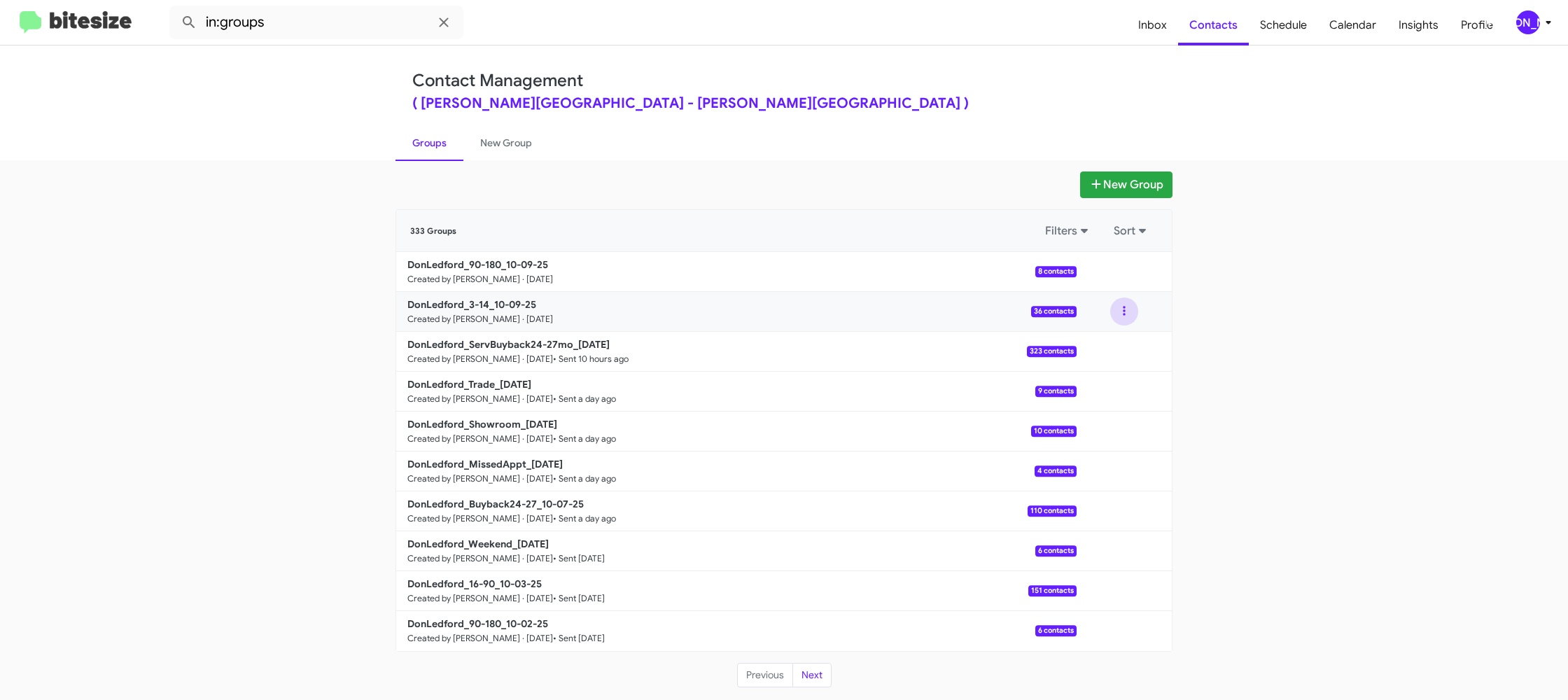
click at [1127, 314] on button at bounding box center [1124, 312] width 28 height 28
click at [1123, 338] on button "View contacts" at bounding box center [1082, 350] width 112 height 34
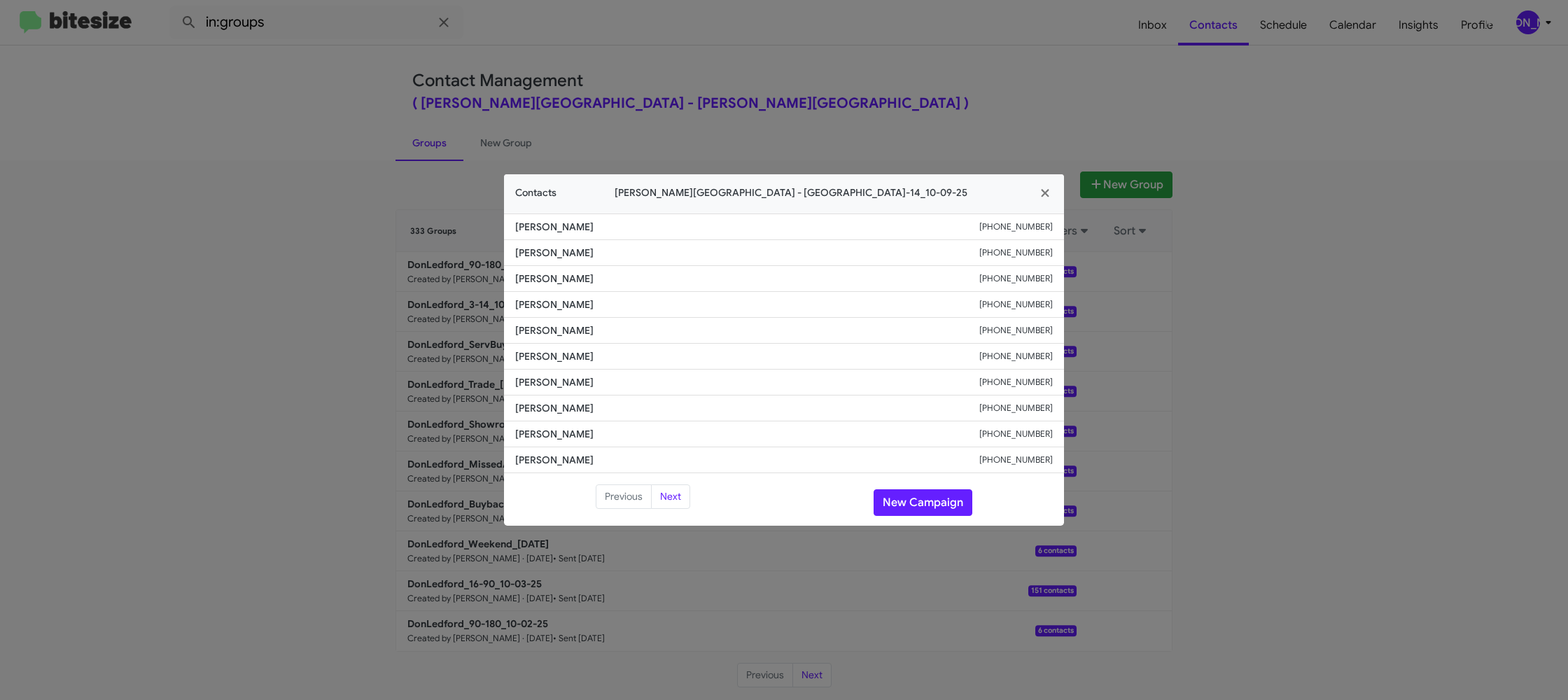
click at [583, 378] on span "Joel Capetz" at bounding box center [747, 382] width 464 height 14
click at [548, 378] on span "Joel Capetz" at bounding box center [747, 382] width 464 height 14
copy span "Joel Capetz"
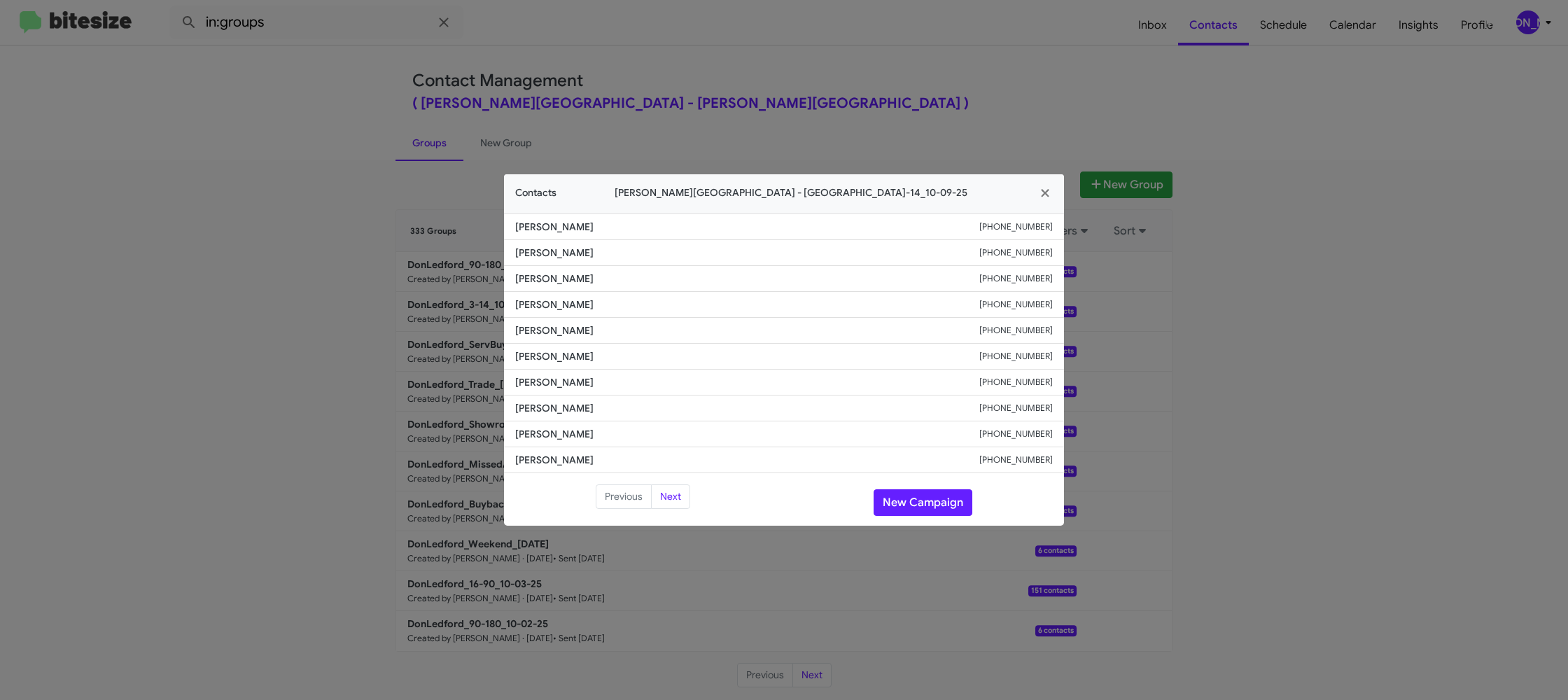
drag, startPoint x: 521, startPoint y: 39, endPoint x: 614, endPoint y: 124, distance: 126.0
click at [521, 41] on modal-container "Contacts Don Ledford Auto Center - DonLedford_3-14_10-09-25 Travis Morrison +16…" at bounding box center [784, 350] width 1568 height 700
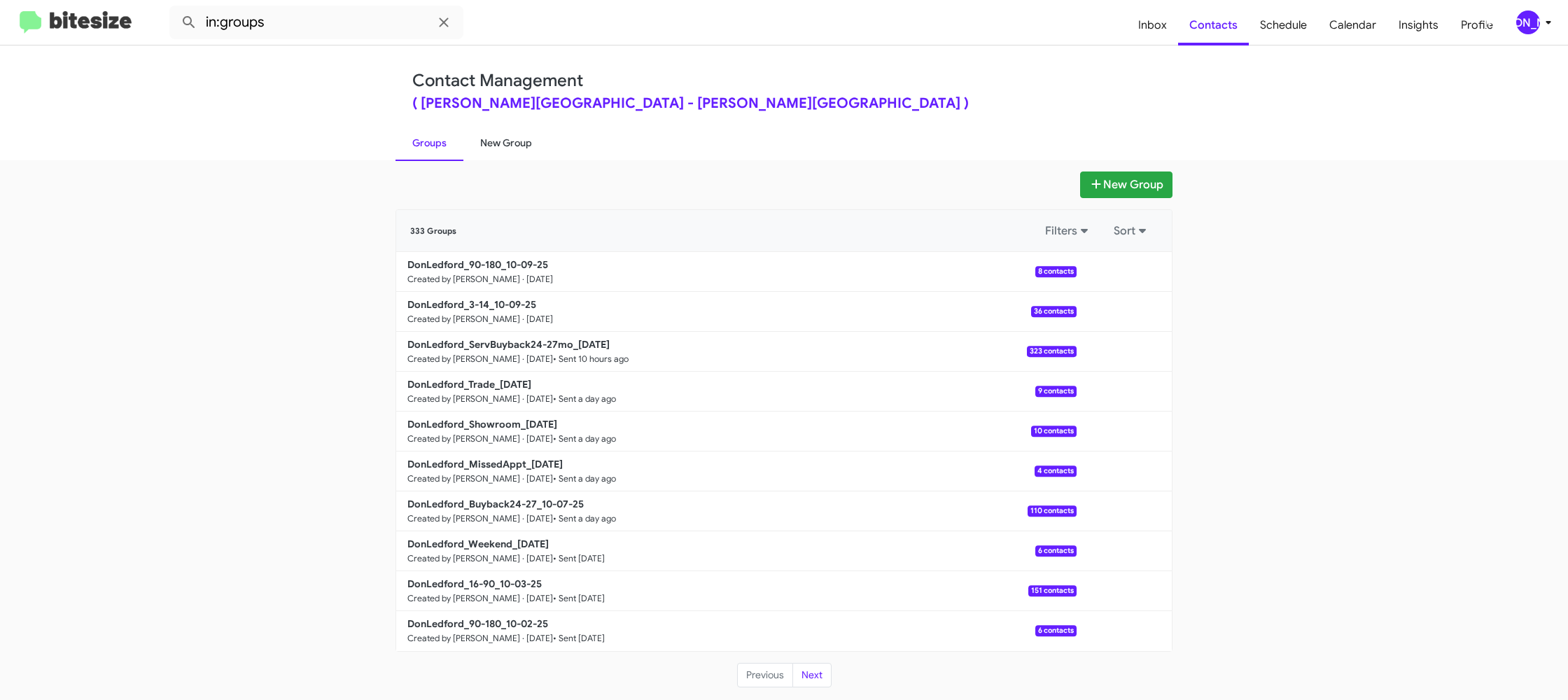
drag, startPoint x: 503, startPoint y: 155, endPoint x: 494, endPoint y: 154, distance: 9.1
click at [503, 155] on link "New Group" at bounding box center [506, 142] width 86 height 36
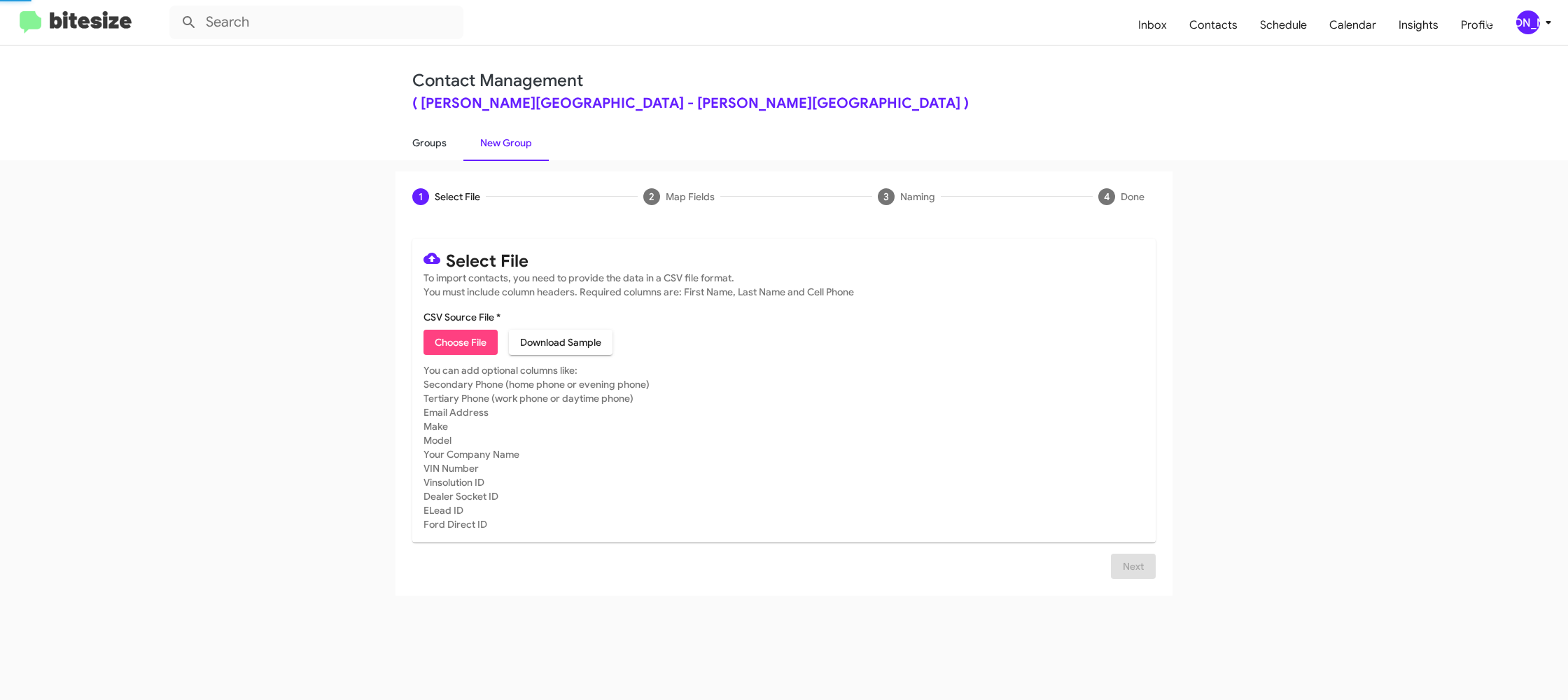
click at [438, 145] on link "Groups" at bounding box center [429, 142] width 68 height 36
type input "in:groups"
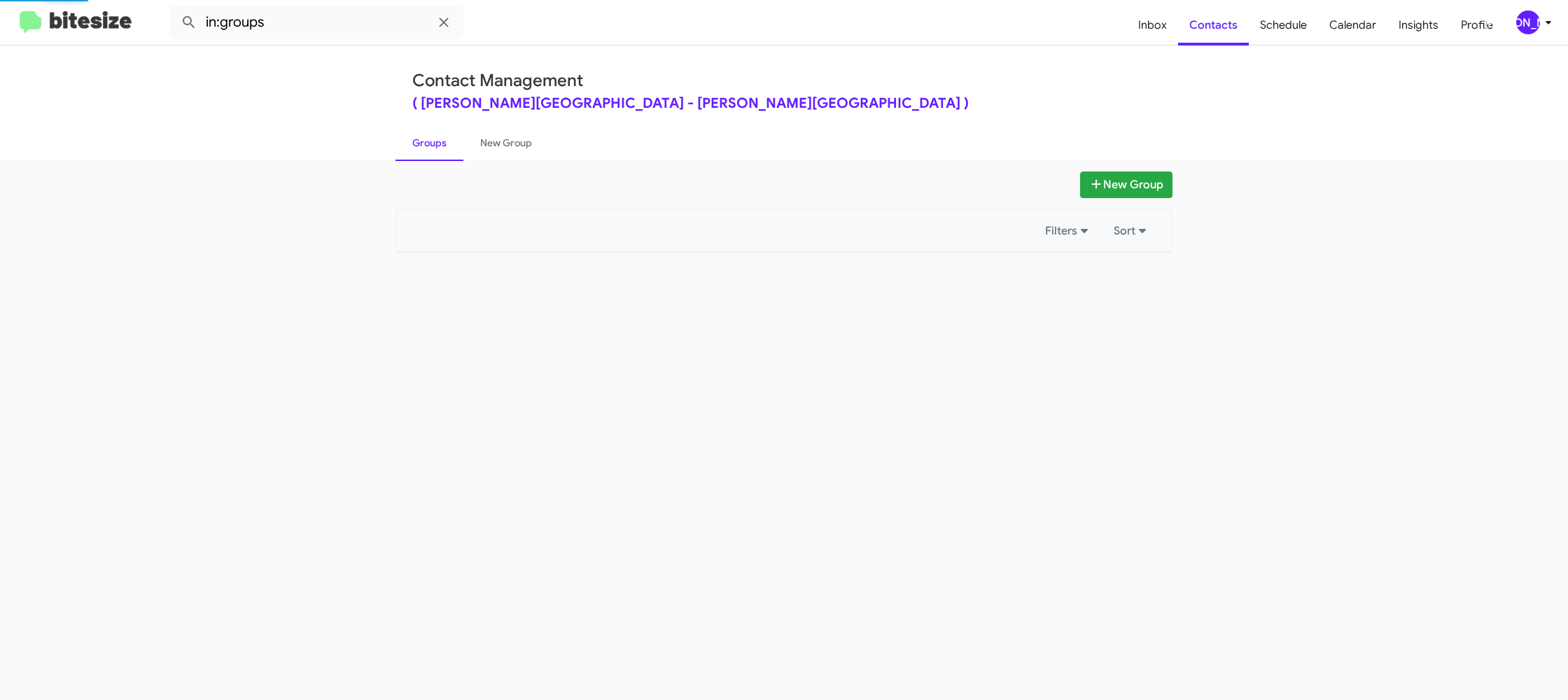
click at [438, 145] on link "Groups" at bounding box center [429, 142] width 68 height 36
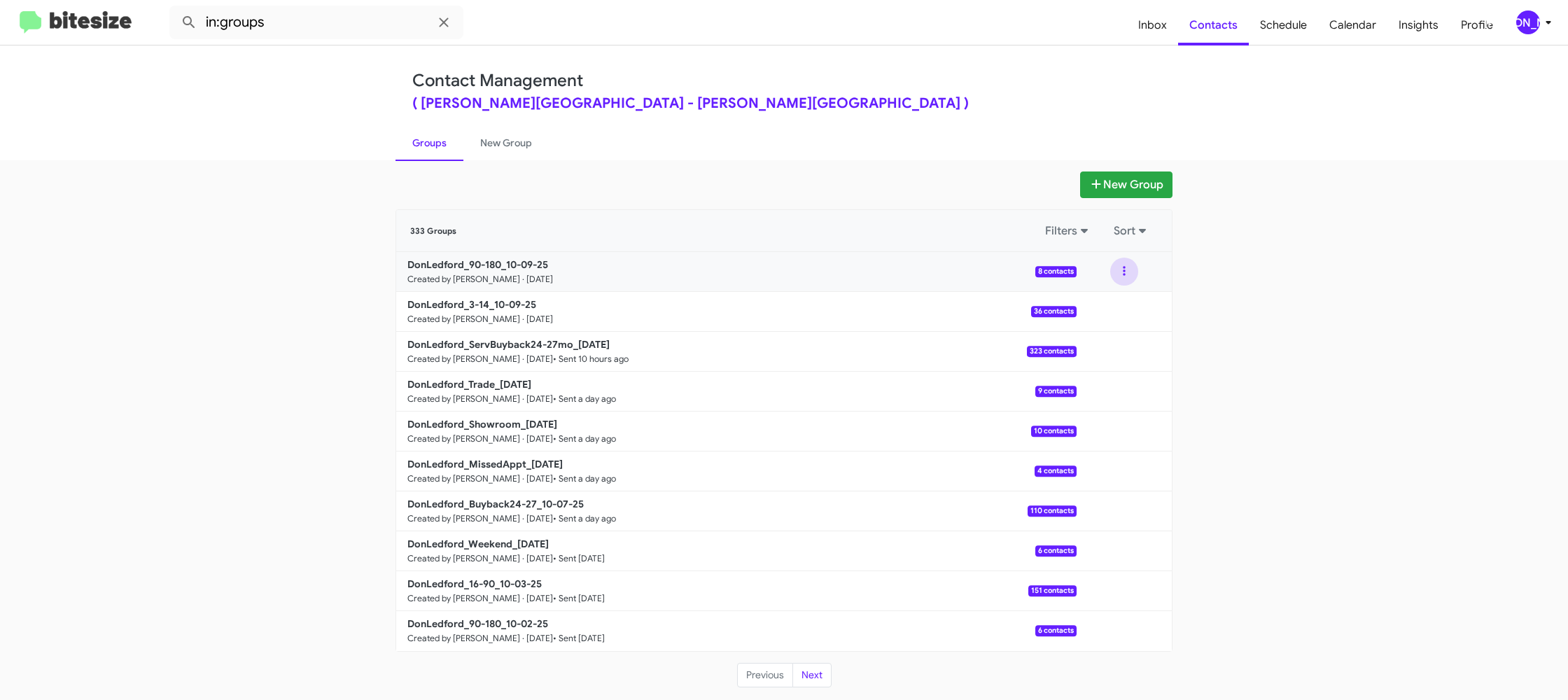
click at [1126, 266] on button at bounding box center [1124, 272] width 28 height 28
click at [1110, 301] on button "View contacts" at bounding box center [1082, 309] width 112 height 34
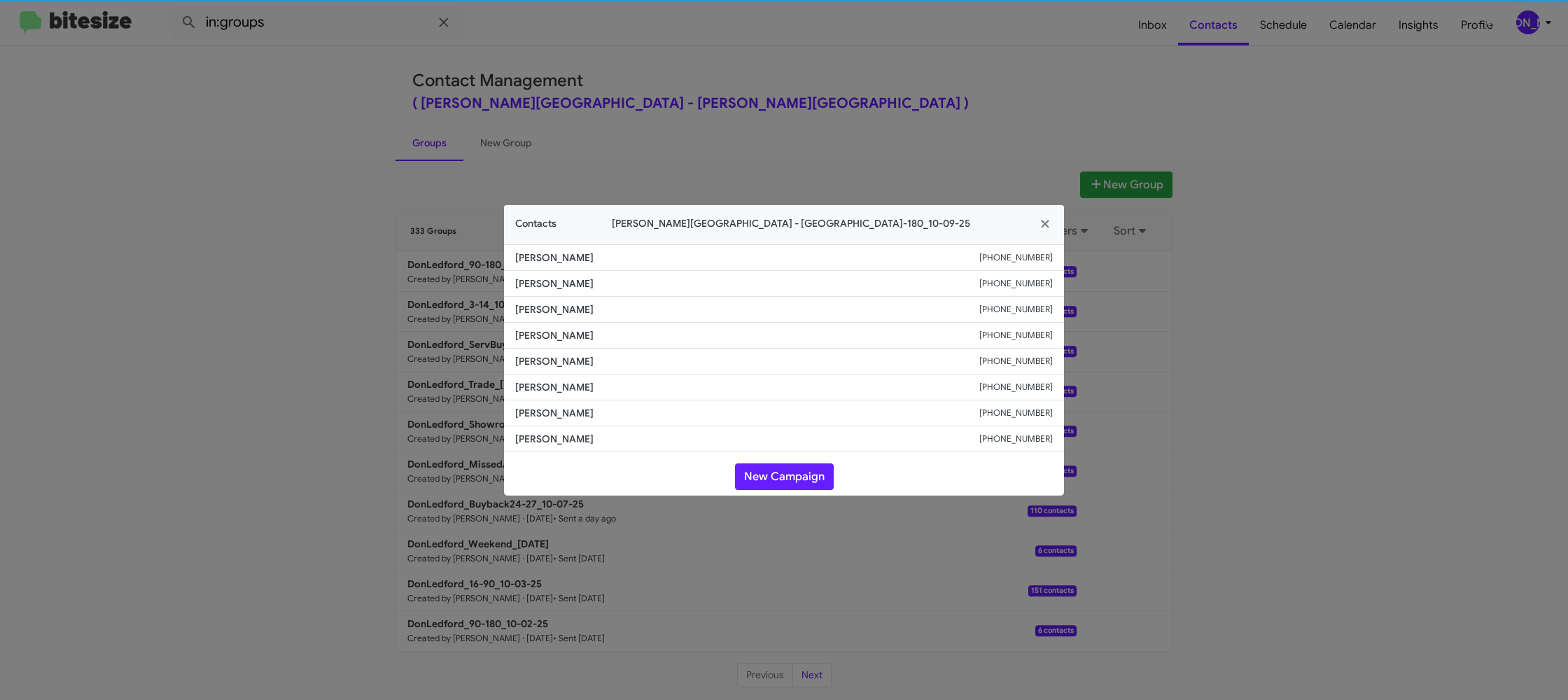
click at [515, 354] on span "Victoria Lopez" at bounding box center [747, 361] width 464 height 14
click at [516, 354] on span "Victoria Lopez" at bounding box center [747, 361] width 464 height 14
copy span "Victoria Lopez"
drag, startPoint x: 372, startPoint y: 184, endPoint x: 388, endPoint y: 194, distance: 18.9
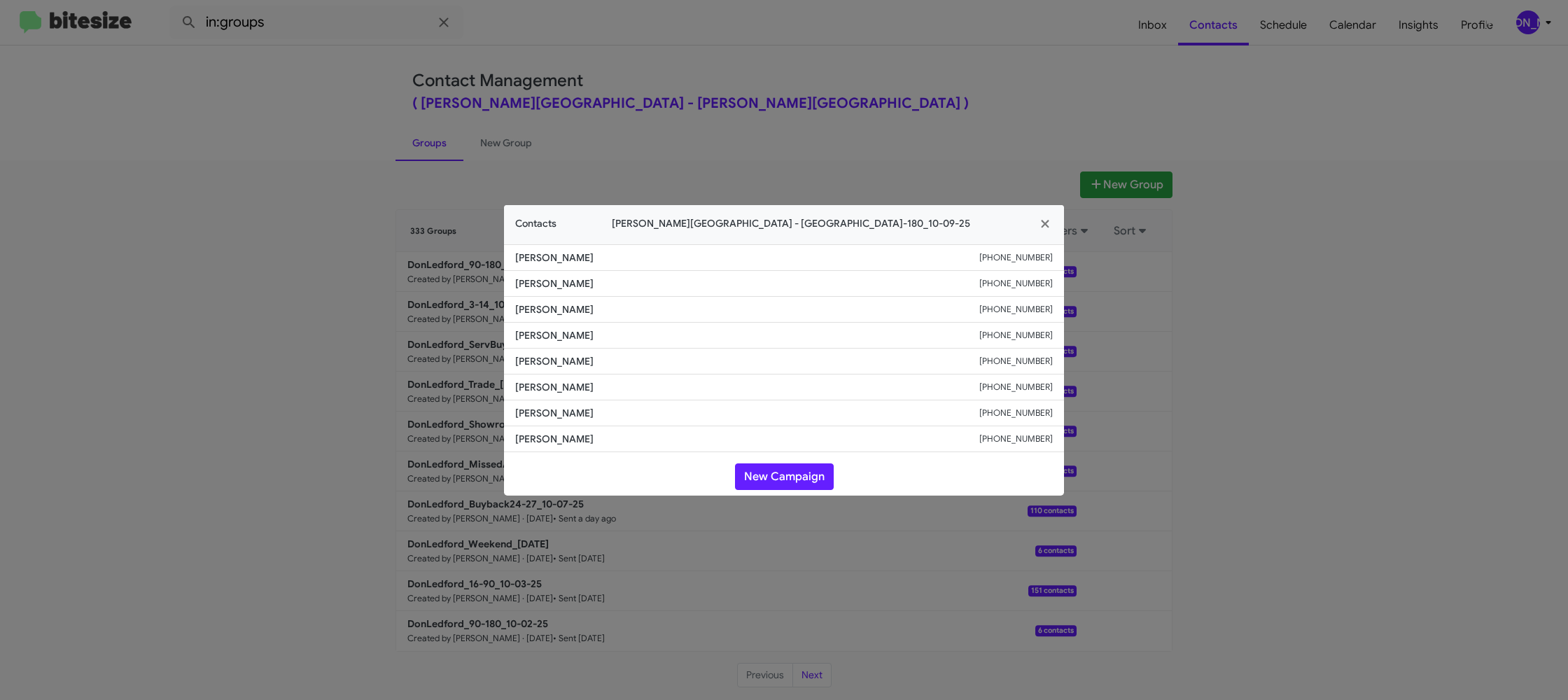
click at [376, 185] on modal-container "Contacts Don Ledford Auto Center - DonLedford_90-180_10-09-25 Drema Walls +1423…" at bounding box center [784, 350] width 1568 height 700
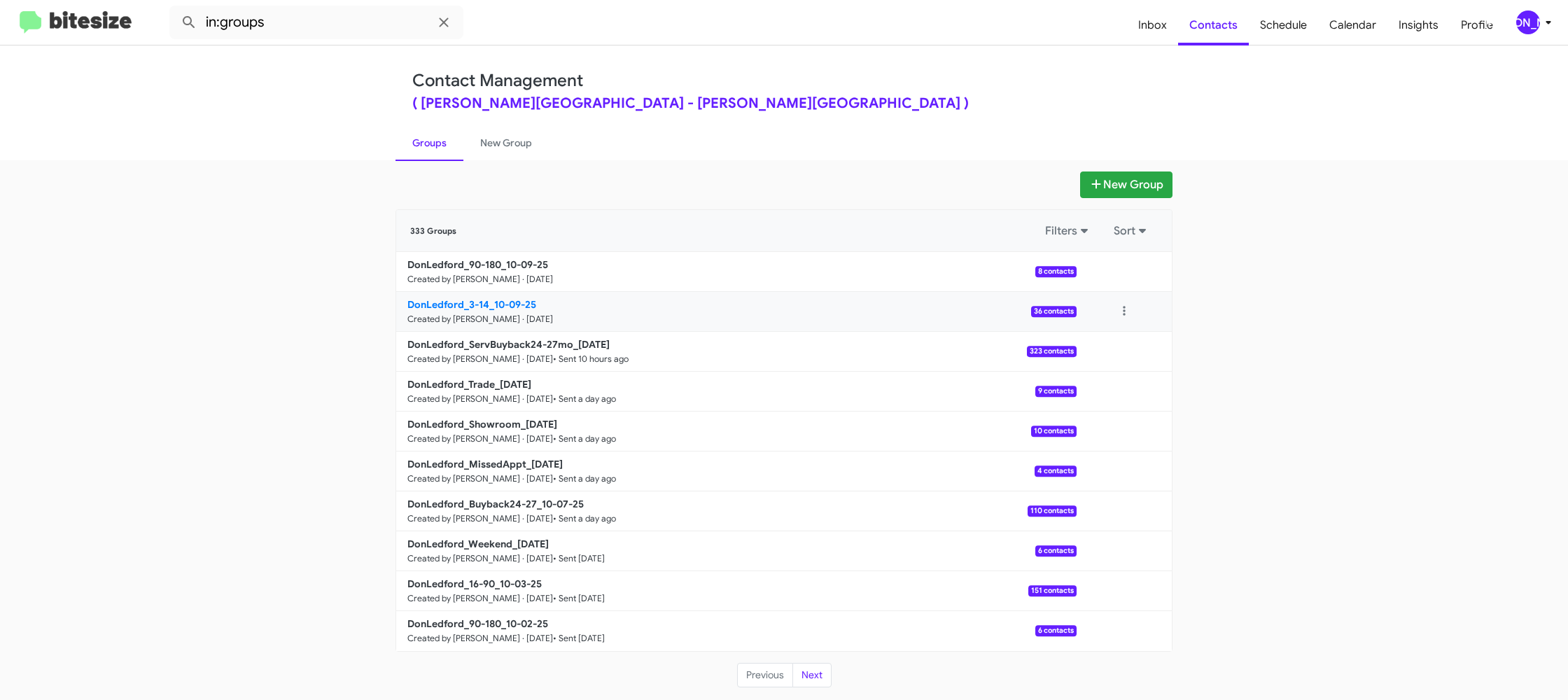
click at [471, 303] on b "DonLedford_3-14_10-09-25" at bounding box center [471, 305] width 129 height 12
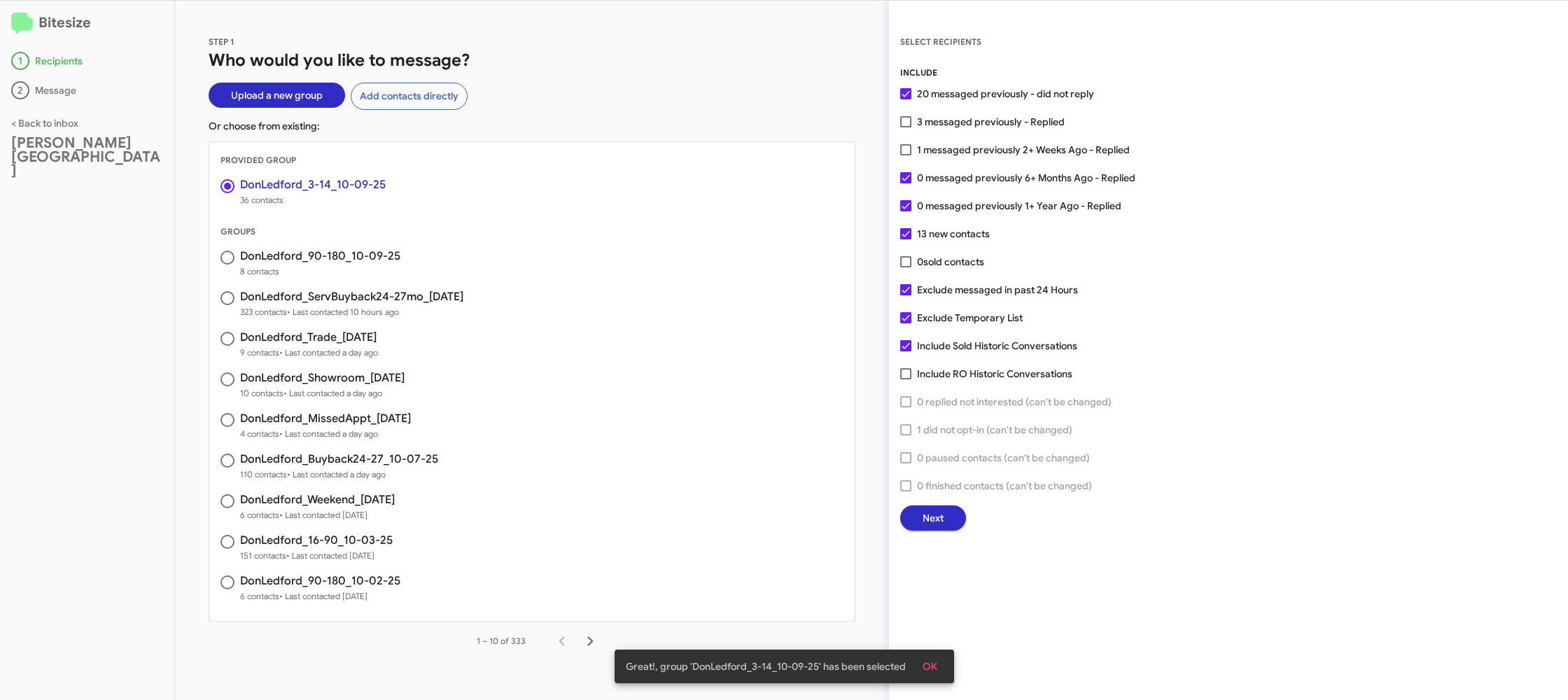
click at [945, 143] on span "1 messaged previously 2+ Weeks Ago - Replied" at bounding box center [1022, 149] width 213 height 17
click at [906, 155] on input "1 messaged previously 2+ Weeks Ago - Replied" at bounding box center [905, 155] width 1 height 1
checkbox input "true"
drag, startPoint x: 952, startPoint y: 535, endPoint x: 940, endPoint y: 523, distance: 17.0
click at [949, 535] on div "SELECT RECIPIENTS INCLUDE 20 messaged previously - did not reply 3 messaged pre…" at bounding box center [1228, 350] width 679 height 699
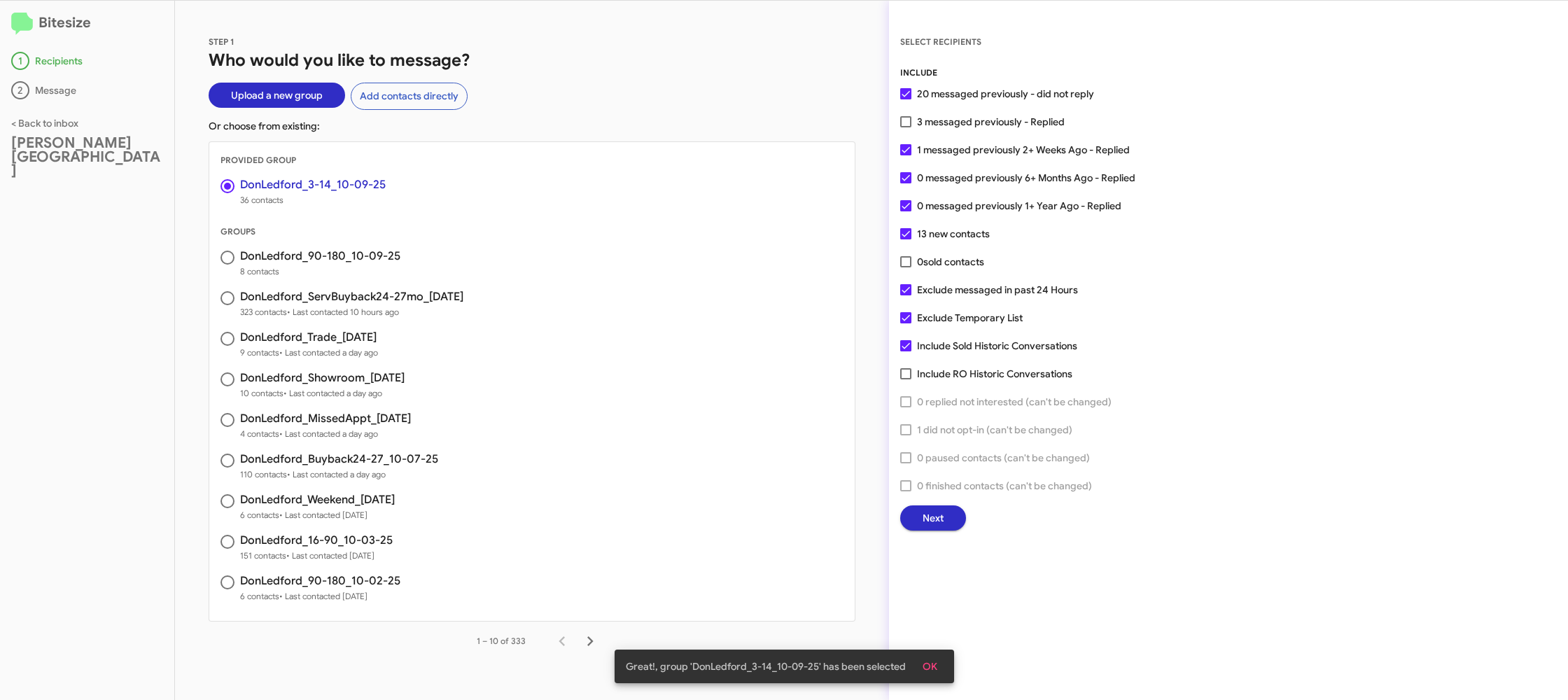
click at [932, 519] on span "Next" at bounding box center [933, 517] width 21 height 26
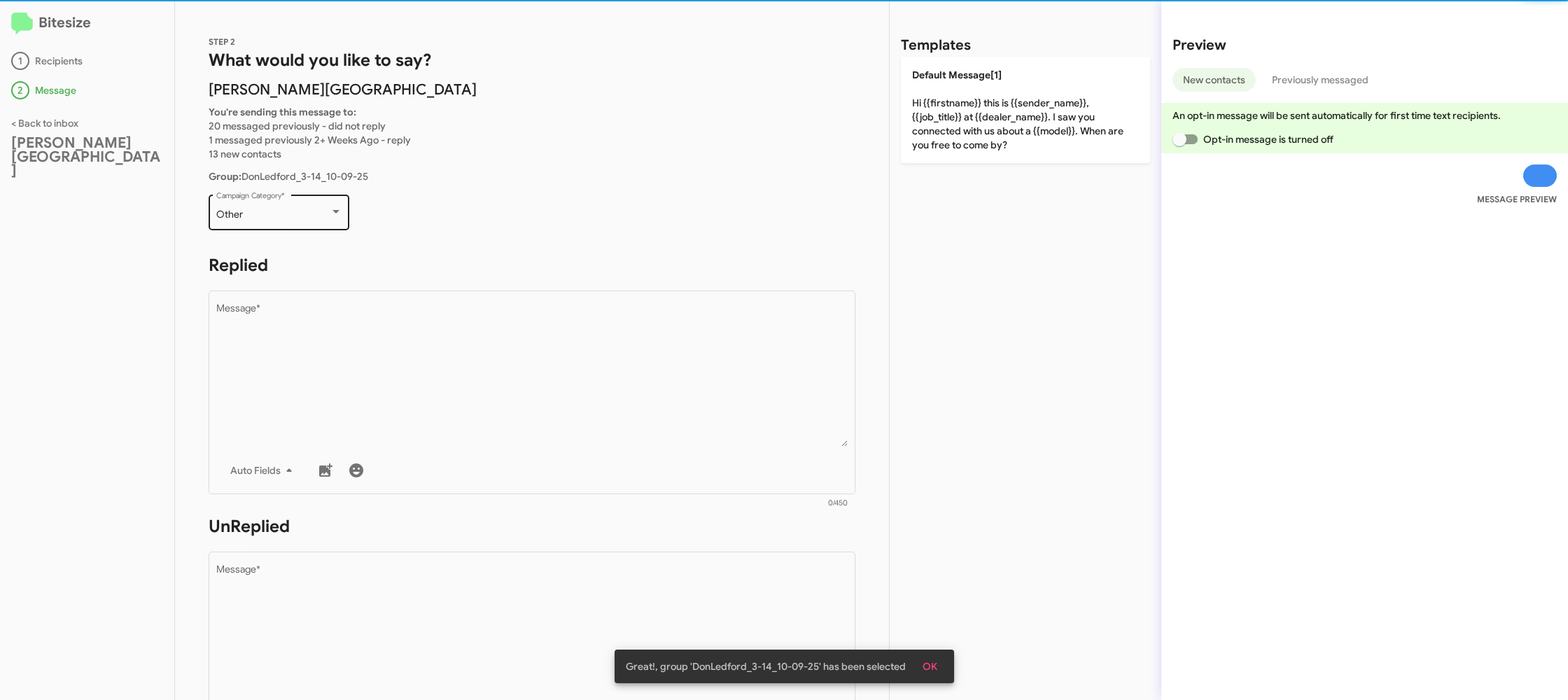
click at [319, 220] on div "Other" at bounding box center [273, 215] width 113 height 11
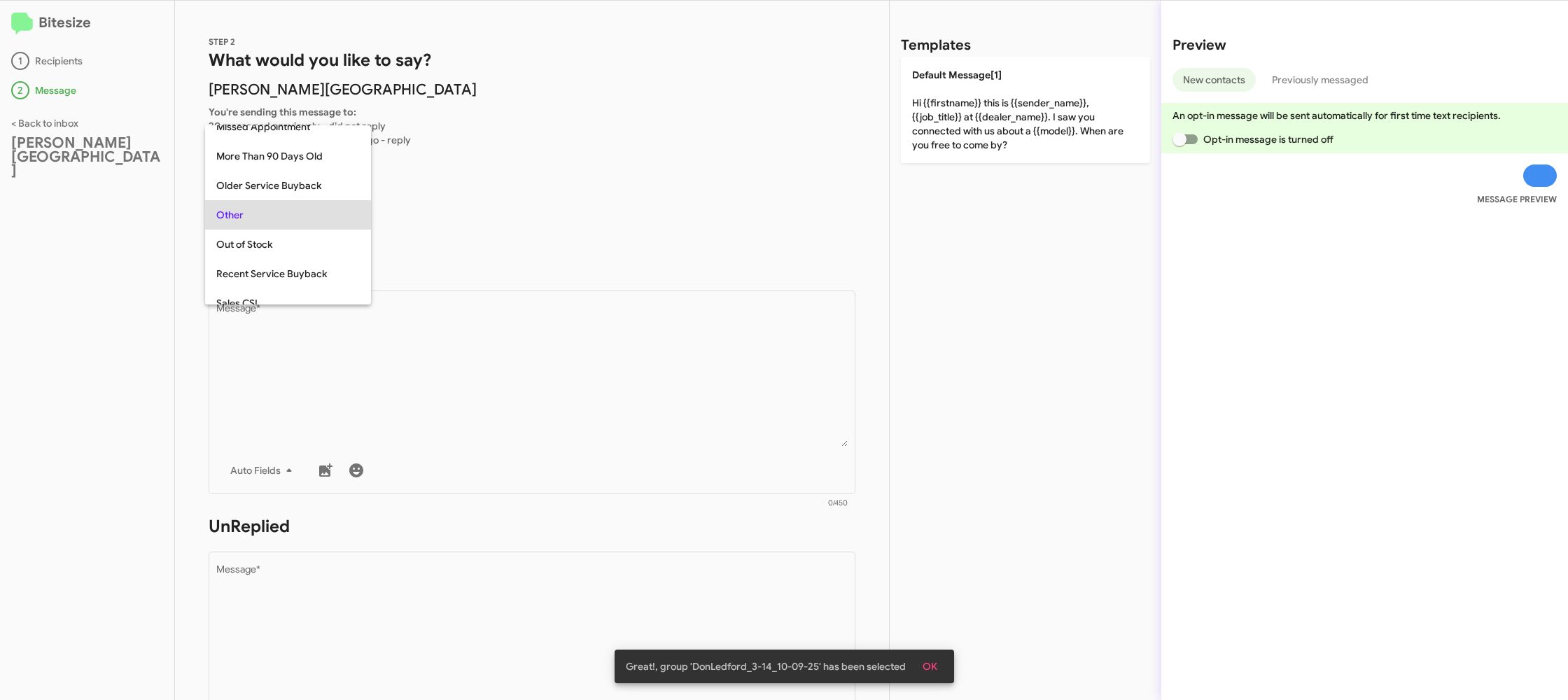
scroll to position [526, 0]
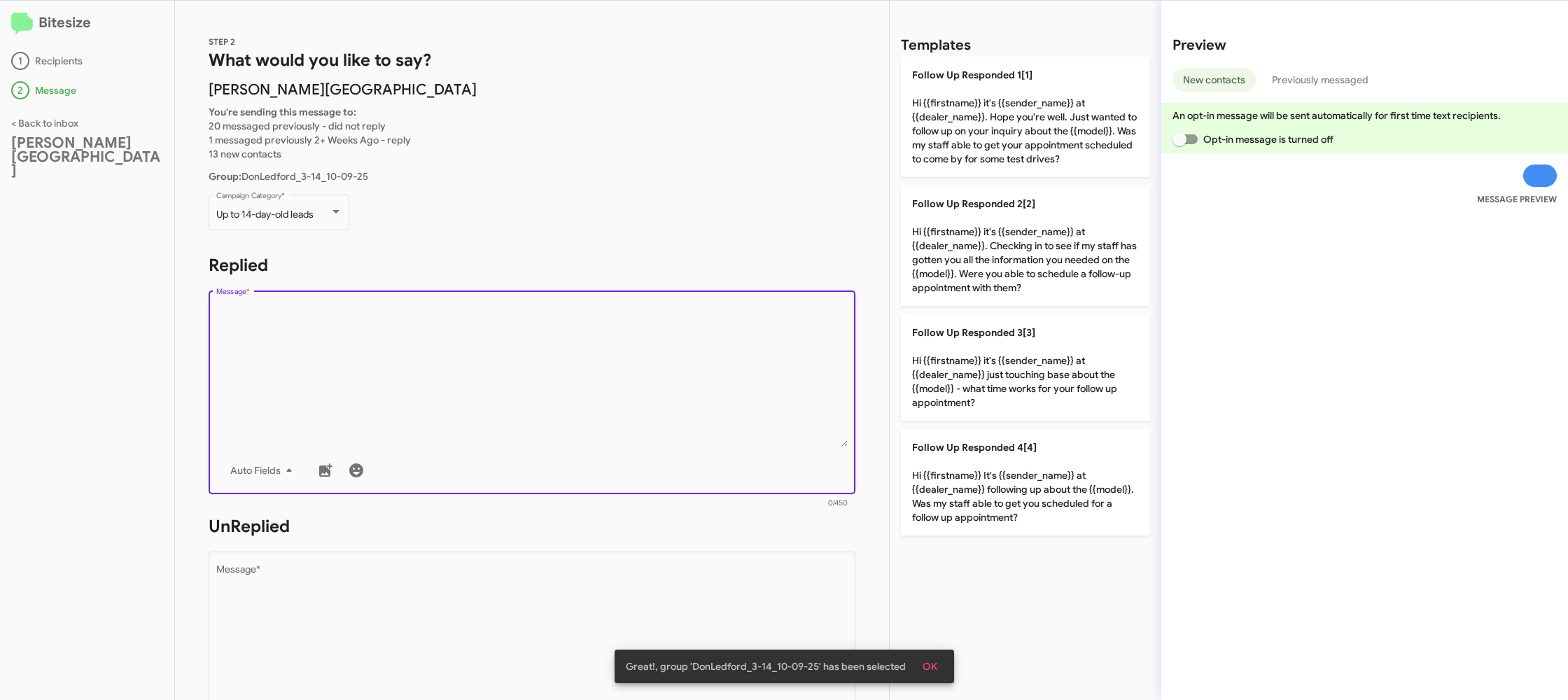
click at [531, 427] on textarea "Message *" at bounding box center [532, 375] width 632 height 143
drag, startPoint x: 531, startPoint y: 427, endPoint x: 704, endPoint y: 316, distance: 205.5
click at [542, 419] on textarea "Message *" at bounding box center [532, 375] width 632 height 143
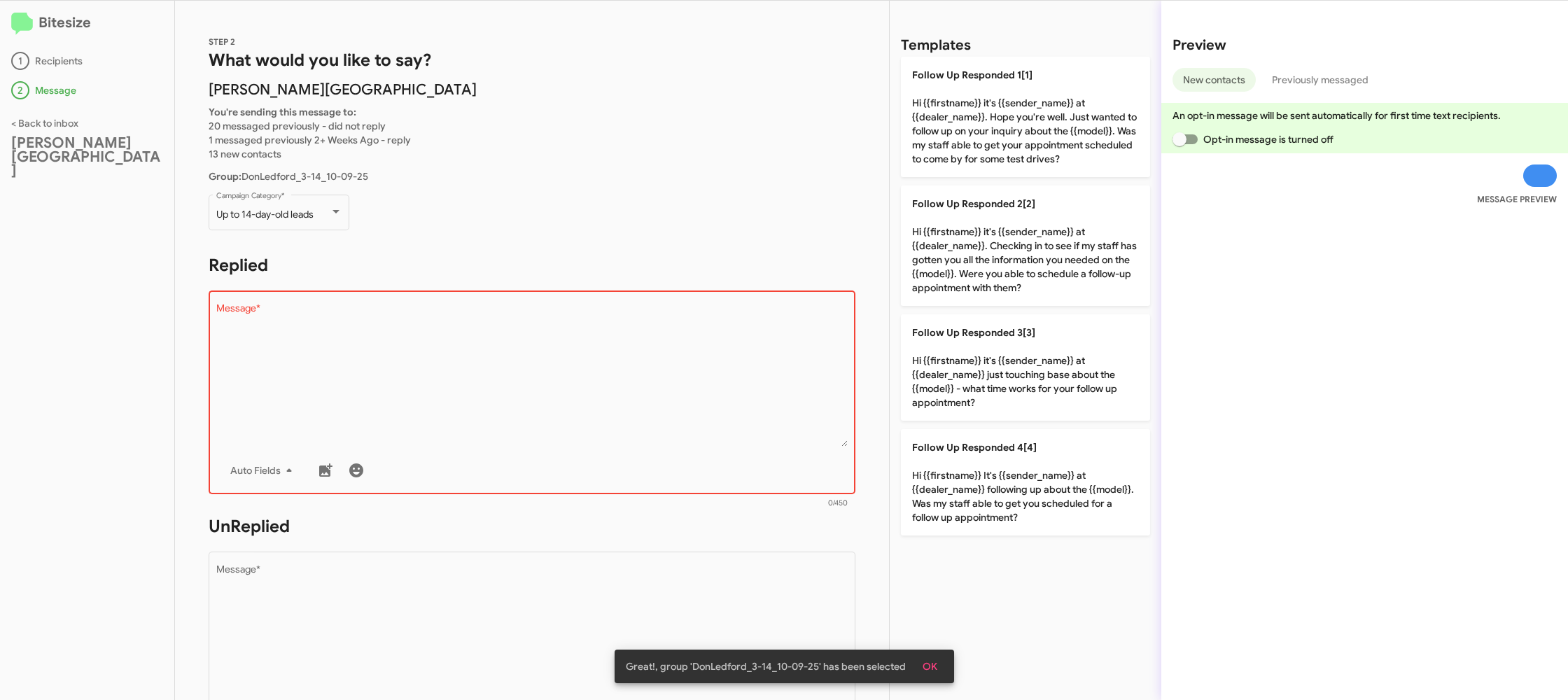
drag, startPoint x: 912, startPoint y: 237, endPoint x: 839, endPoint y: 486, distance: 259.5
click at [912, 237] on p "Follow Up Responded 2[2] Hi {{firstname}} it's {{sender_name}} at {{dealer_name…" at bounding box center [1025, 245] width 249 height 120
type textarea "Hi {{firstname}} it's {{sender_name}} at {{dealer_name}}. Checking in to see if…"
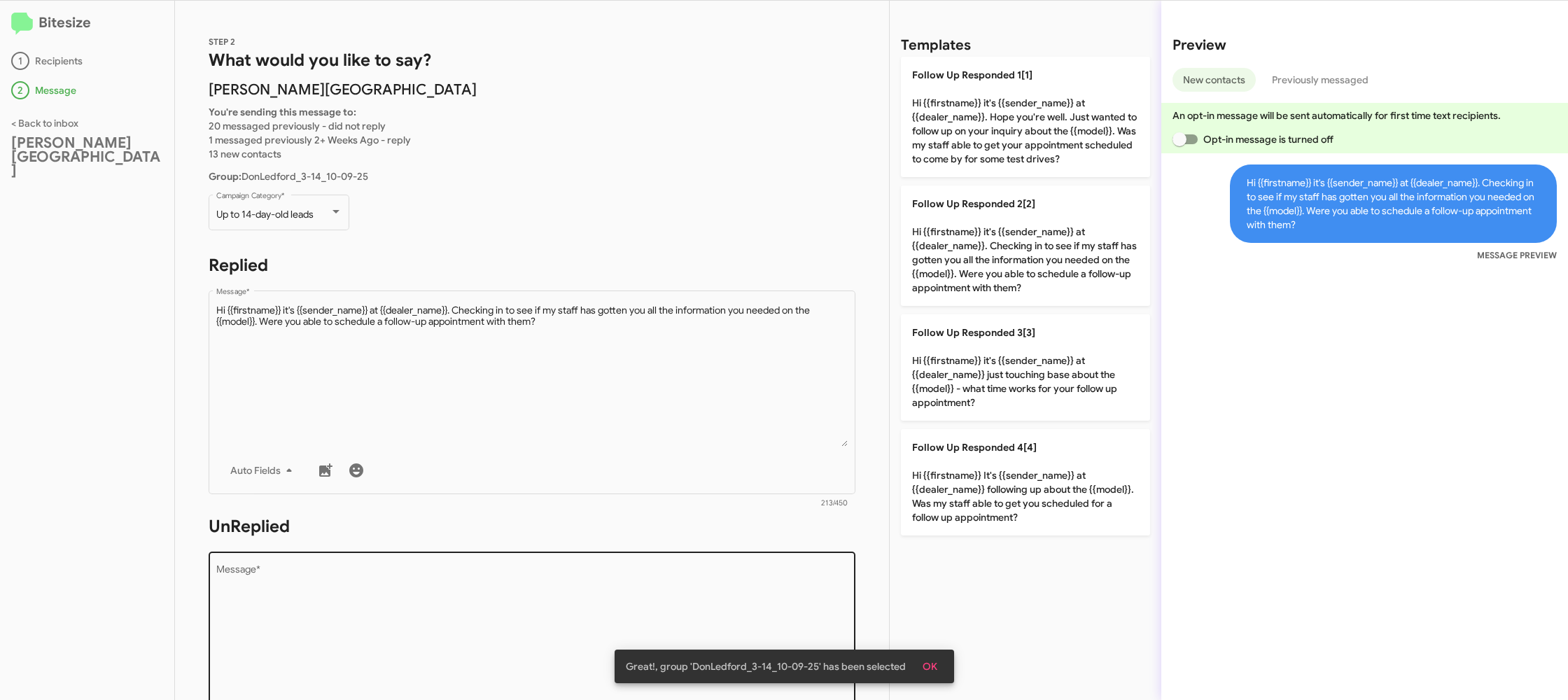
scroll to position [1, 0]
click at [710, 569] on textarea "Message *" at bounding box center [532, 636] width 632 height 143
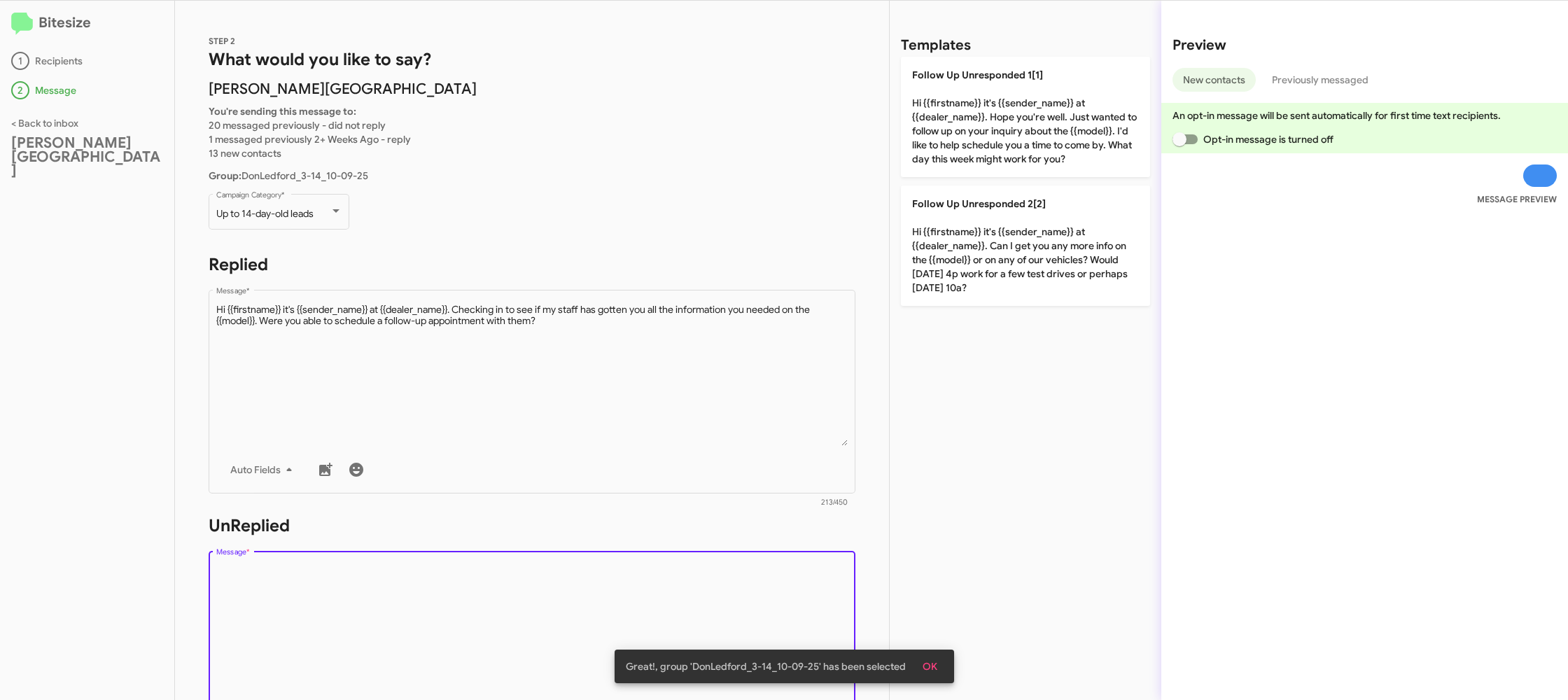
drag, startPoint x: 714, startPoint y: 550, endPoint x: 970, endPoint y: 250, distance: 394.4
click at [722, 531] on form "UnReplied Drop image here to insert Auto Fields Message * 0/450" at bounding box center [531, 642] width 646 height 255
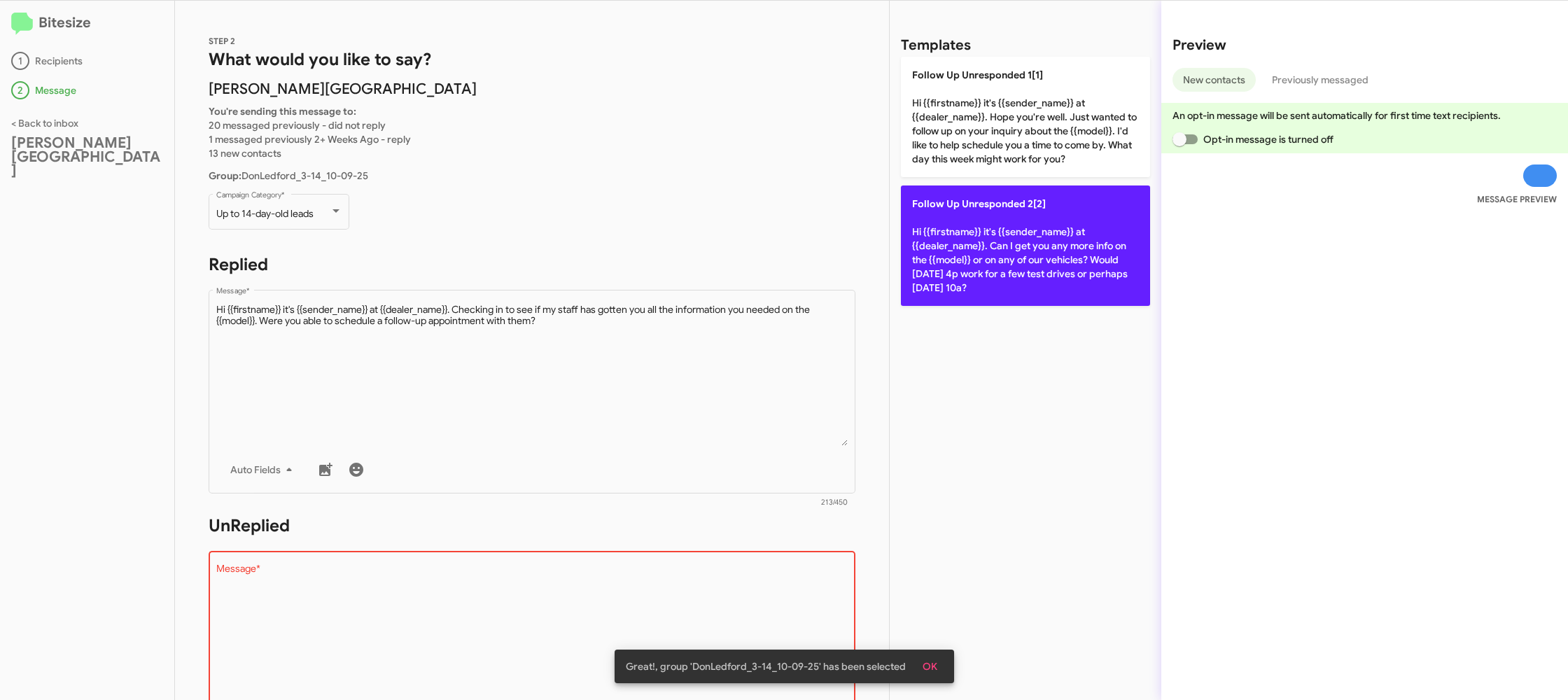
drag, startPoint x: 970, startPoint y: 255, endPoint x: 961, endPoint y: 258, distance: 9.5
click at [970, 255] on p "Follow Up Unresponded 2[2] Hi {{firstname}} it's {{sender_name}} at {{dealer_na…" at bounding box center [1025, 245] width 249 height 120
type textarea "Hi {{firstname}} it's {{sender_name}} at {{dealer_name}}. Can I get you any mor…"
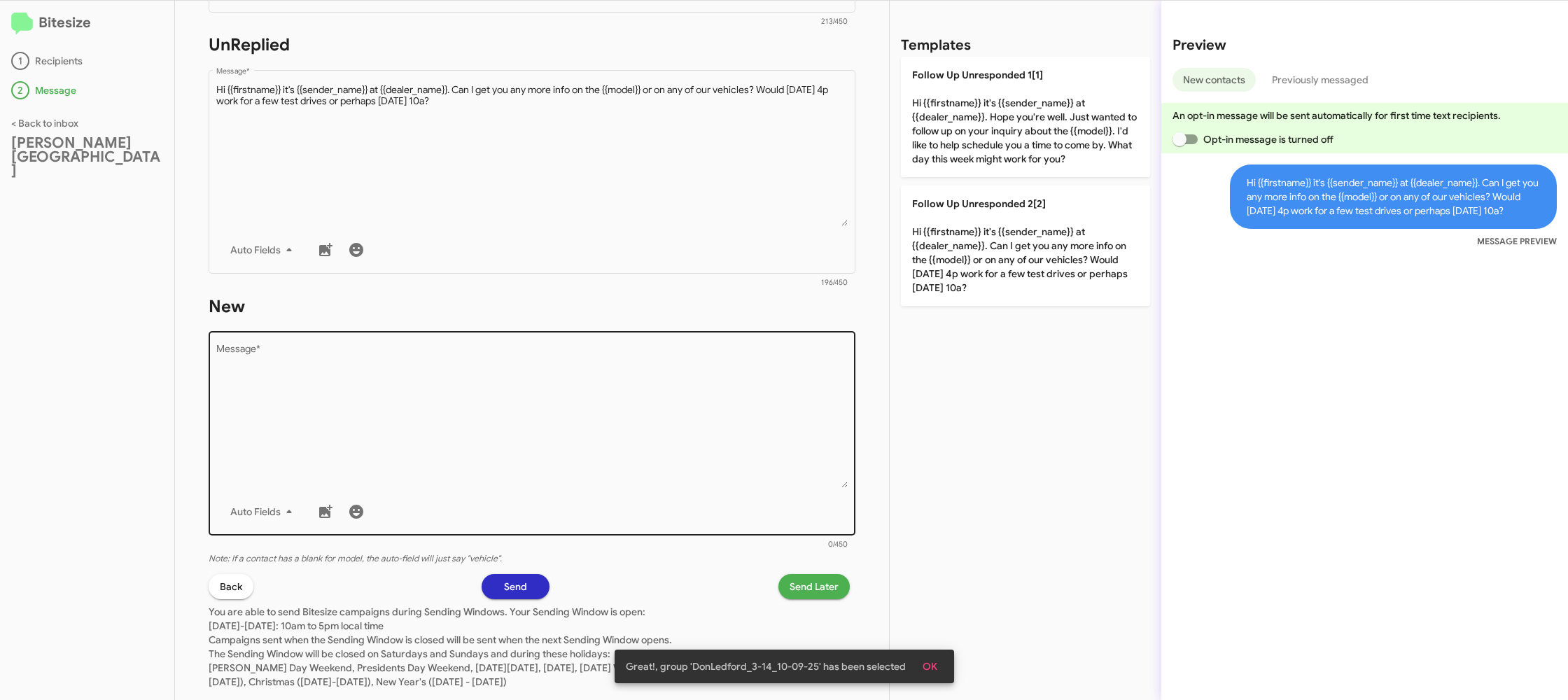
scroll to position [513, 0]
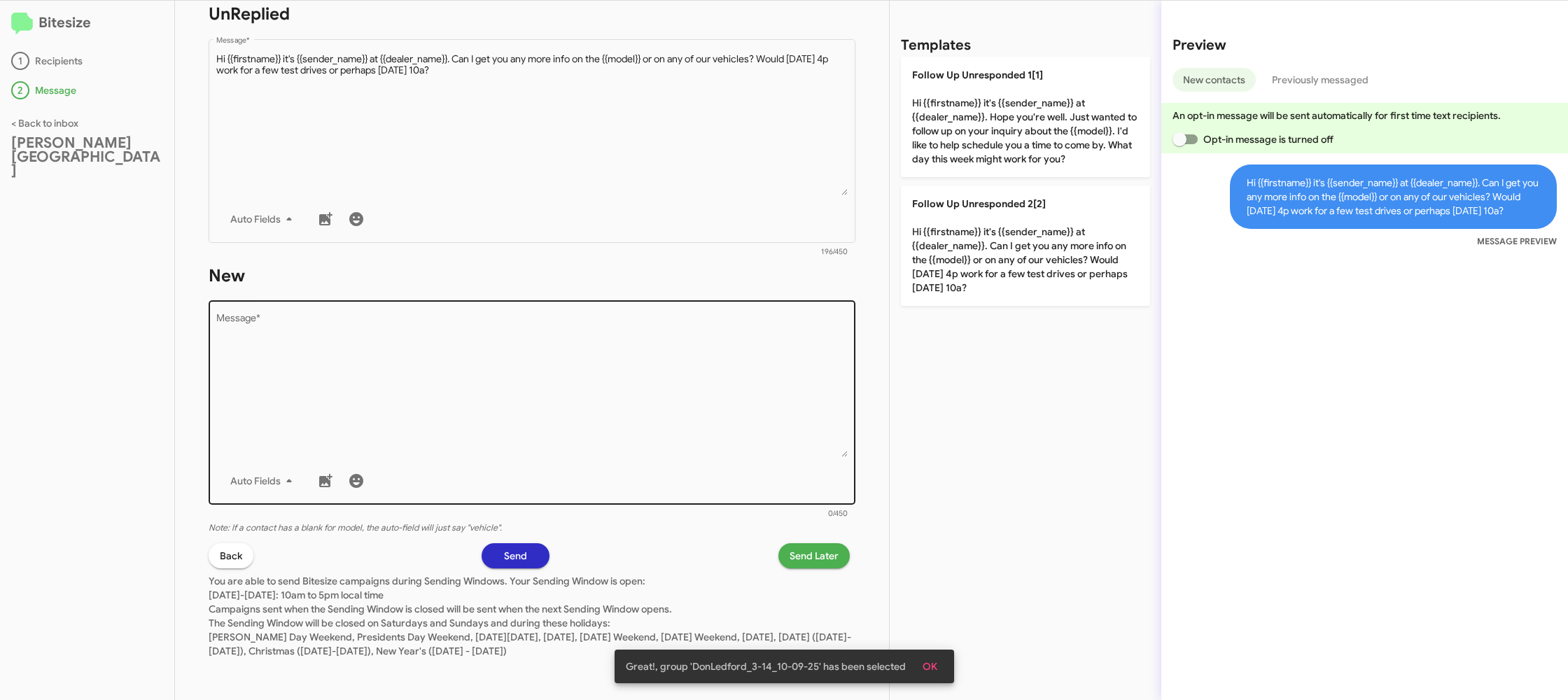
click at [585, 379] on textarea "Message *" at bounding box center [532, 386] width 632 height 143
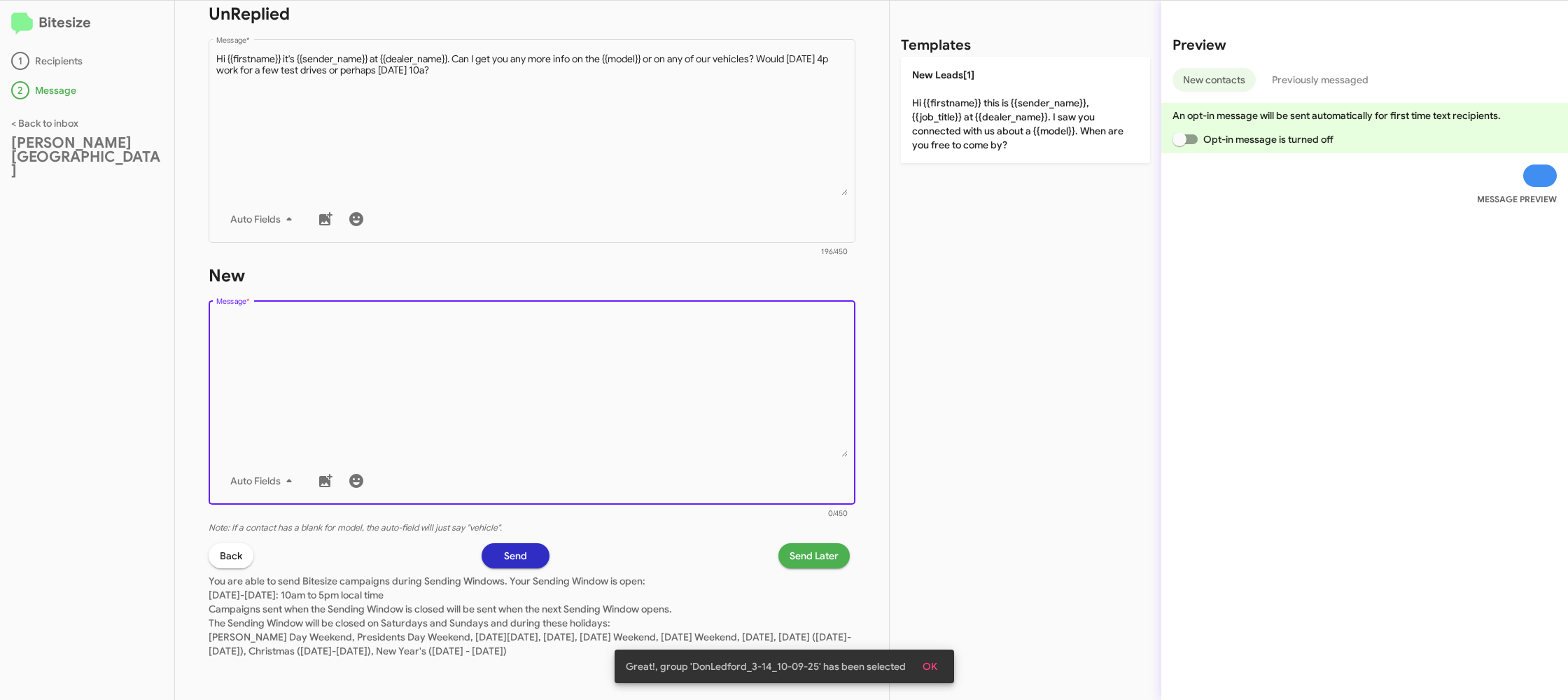
drag, startPoint x: 587, startPoint y: 382, endPoint x: 681, endPoint y: 328, distance: 108.4
click at [625, 357] on textarea "Message *" at bounding box center [532, 386] width 632 height 143
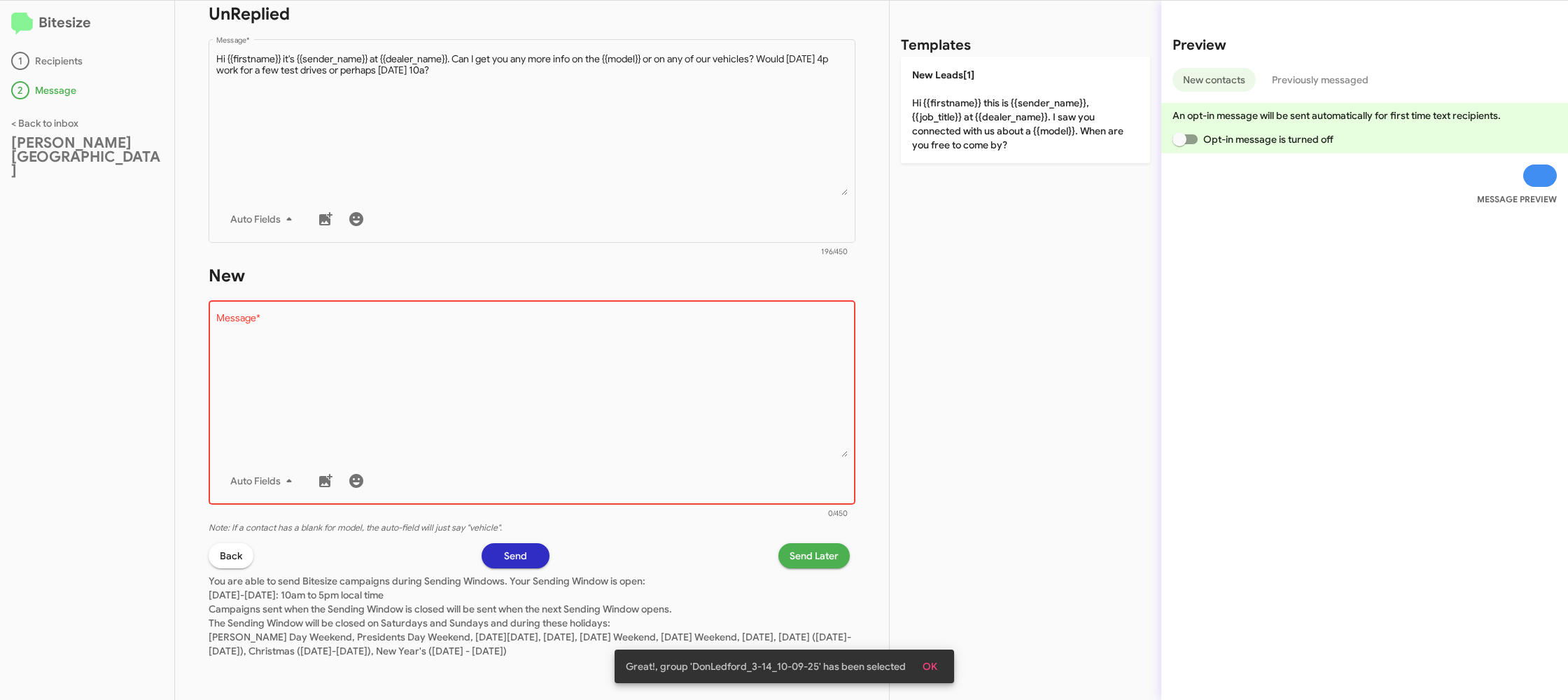
drag, startPoint x: 951, startPoint y: 130, endPoint x: 848, endPoint y: 433, distance: 320.0
click at [951, 130] on p "New Leads[1] Hi {{firstname}} this is {{sender_name}}, {{job_title}} at {{deale…" at bounding box center [1025, 109] width 249 height 106
type textarea "Hi {{firstname}} this is {{sender_name}}, {{job_title}} at {{dealer_name}}. I s…"
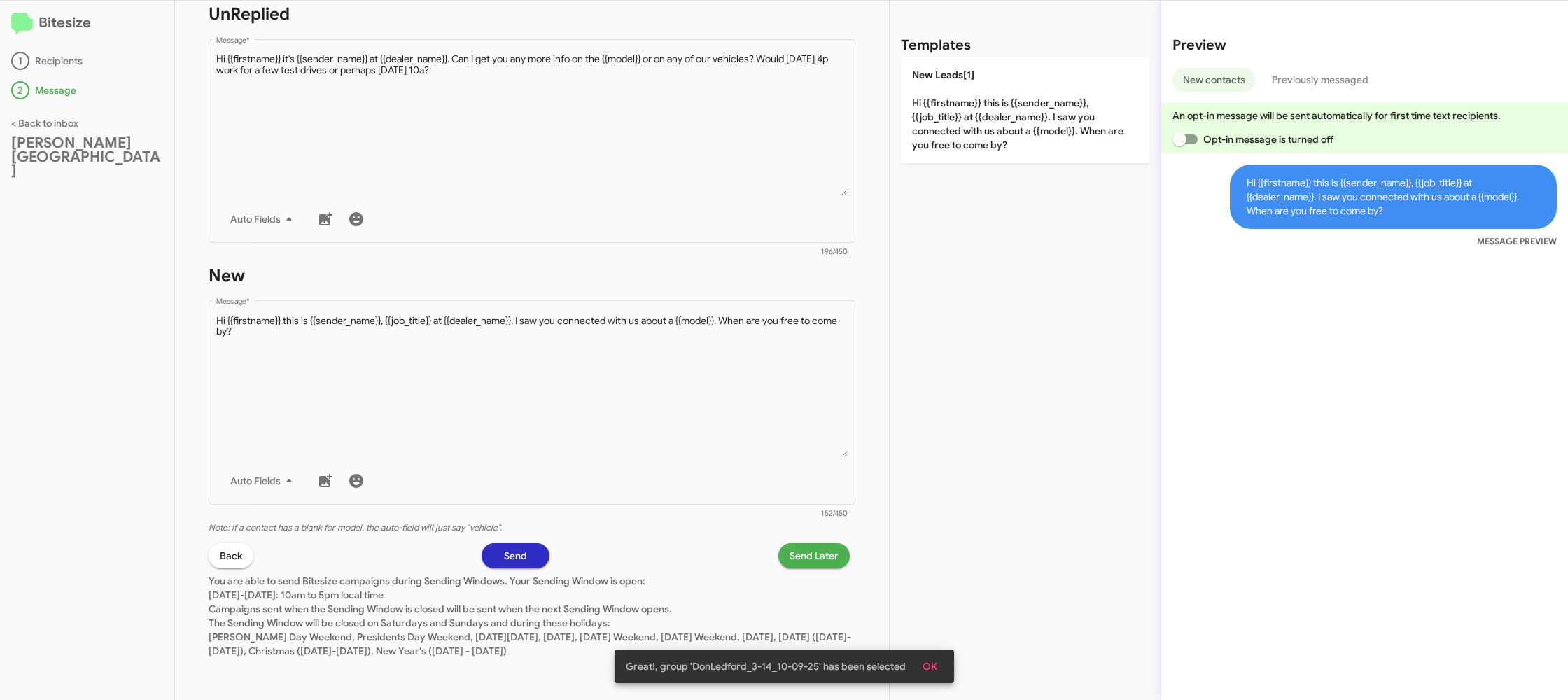
click at [810, 551] on span "Send Later" at bounding box center [813, 555] width 49 height 26
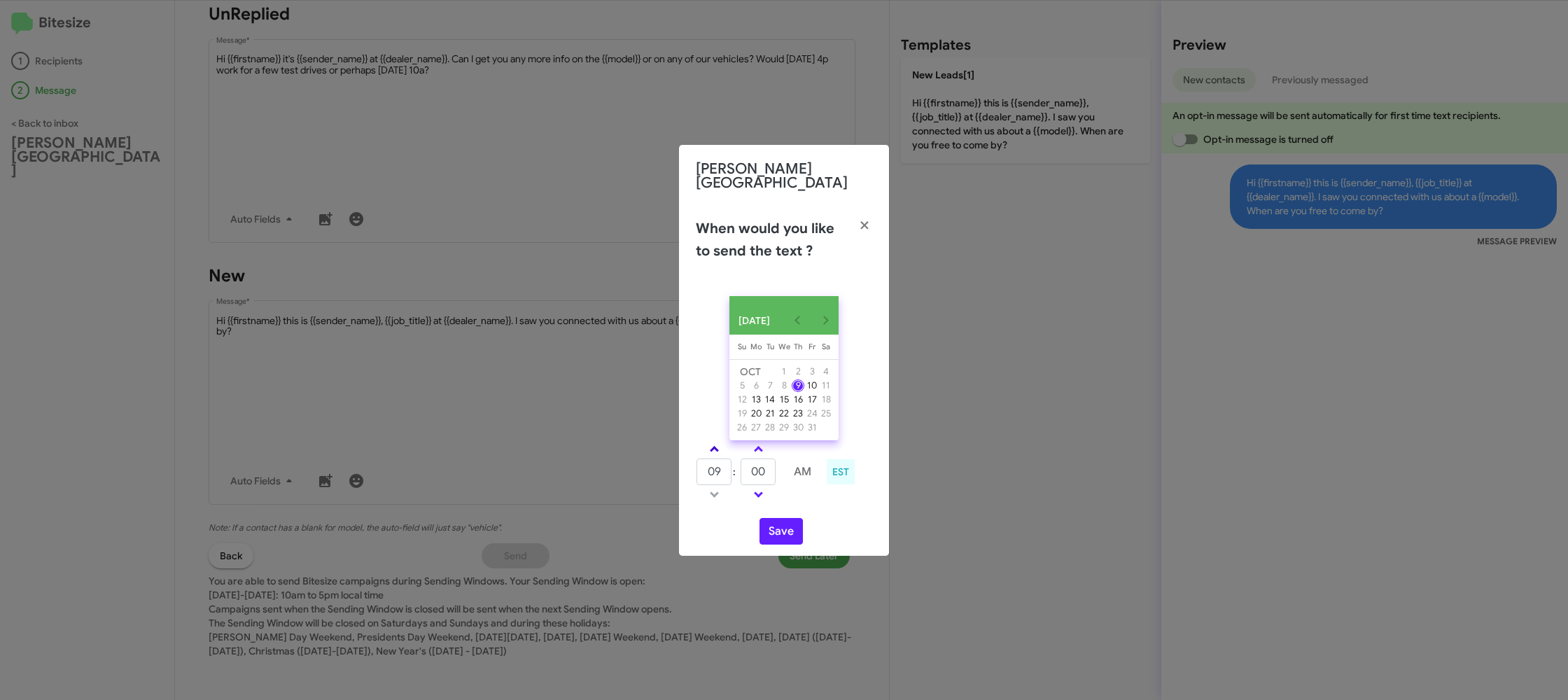
click at [714, 444] on link at bounding box center [714, 448] width 25 height 16
type input "10"
click at [748, 462] on input "00" at bounding box center [758, 471] width 35 height 26
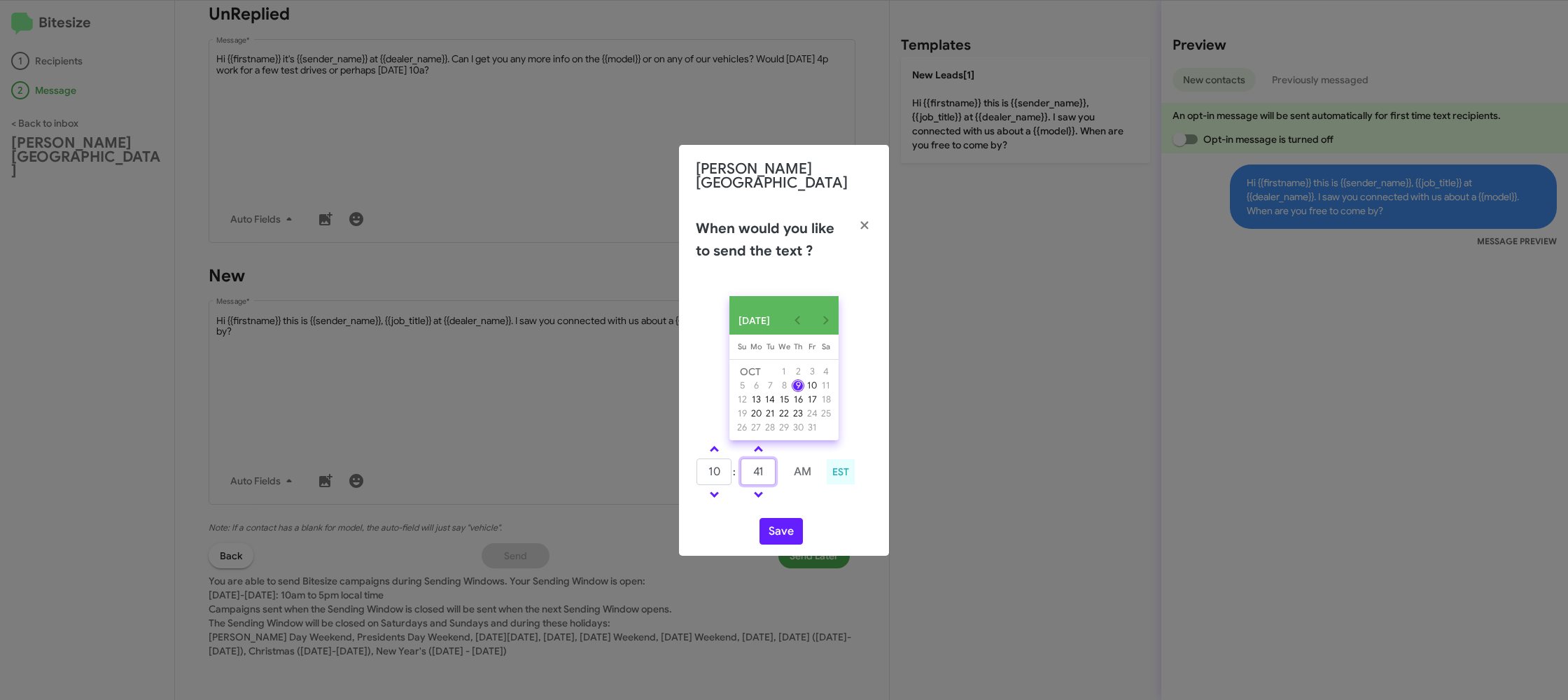
type input "41"
drag, startPoint x: 793, startPoint y: 501, endPoint x: 792, endPoint y: 508, distance: 7.1
click at [794, 505] on div "10 : 41 AM EST" at bounding box center [784, 473] width 198 height 66
click at [778, 527] on button "Save" at bounding box center [780, 531] width 43 height 26
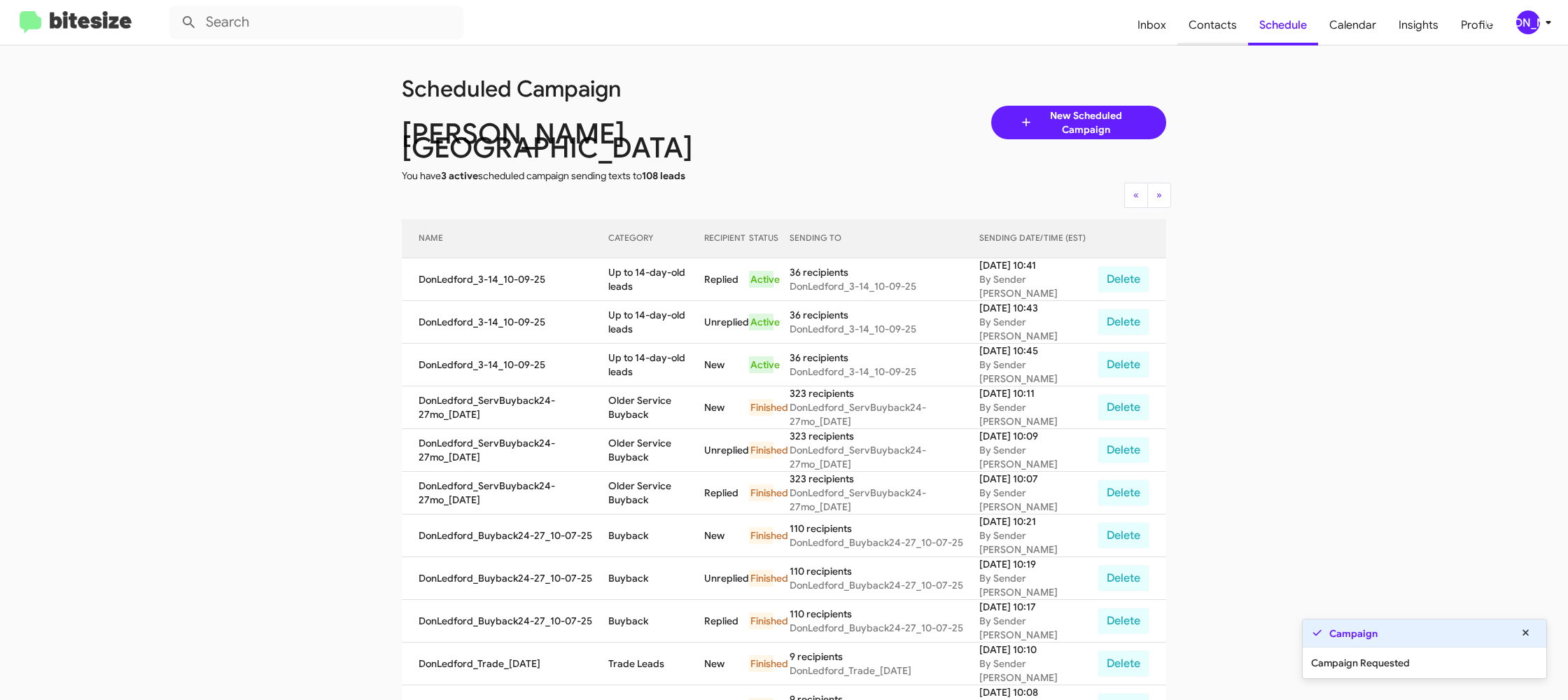
click at [1213, 28] on span "Contacts" at bounding box center [1212, 26] width 71 height 41
type input "in:groups"
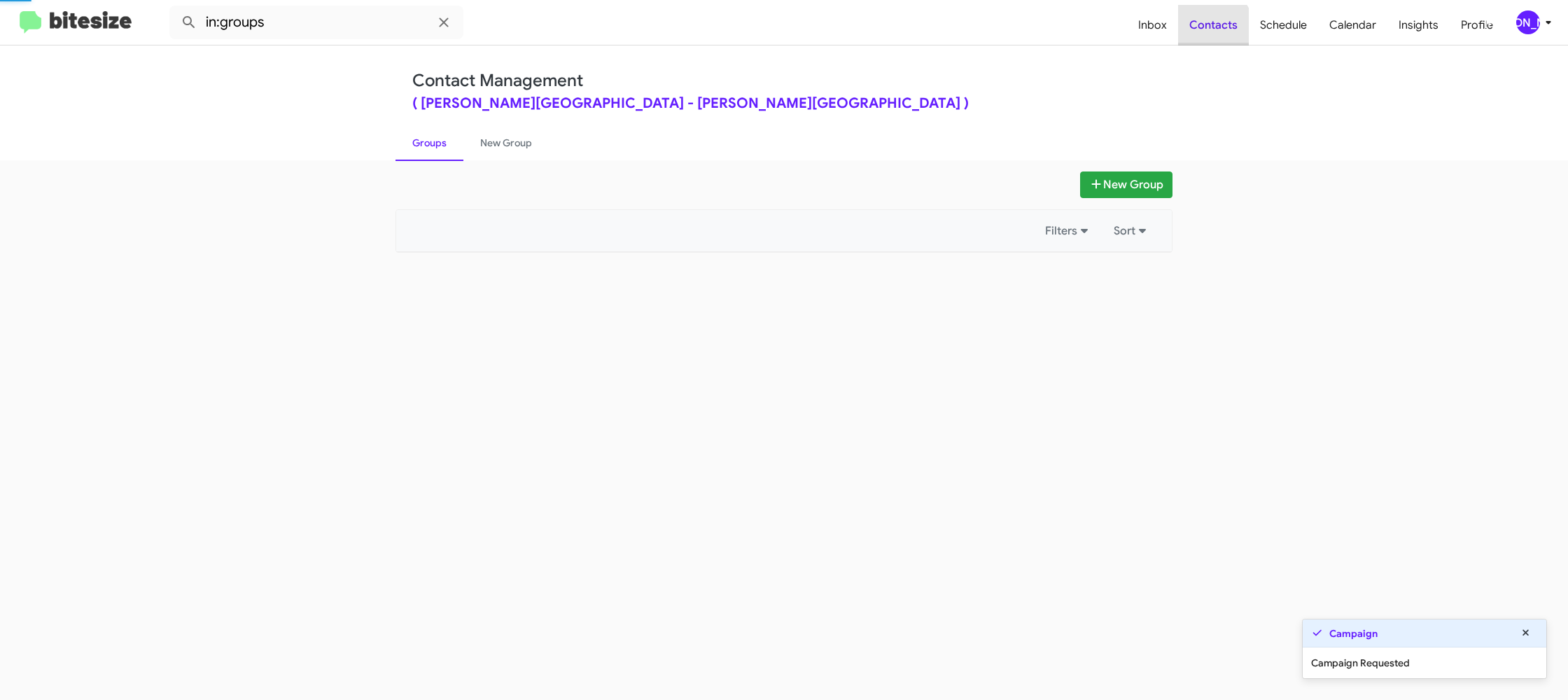
click at [1213, 28] on span "Contacts" at bounding box center [1213, 26] width 71 height 41
drag, startPoint x: 1213, startPoint y: 28, endPoint x: 1200, endPoint y: 29, distance: 13.0
click at [1213, 28] on span "Contacts" at bounding box center [1213, 26] width 71 height 41
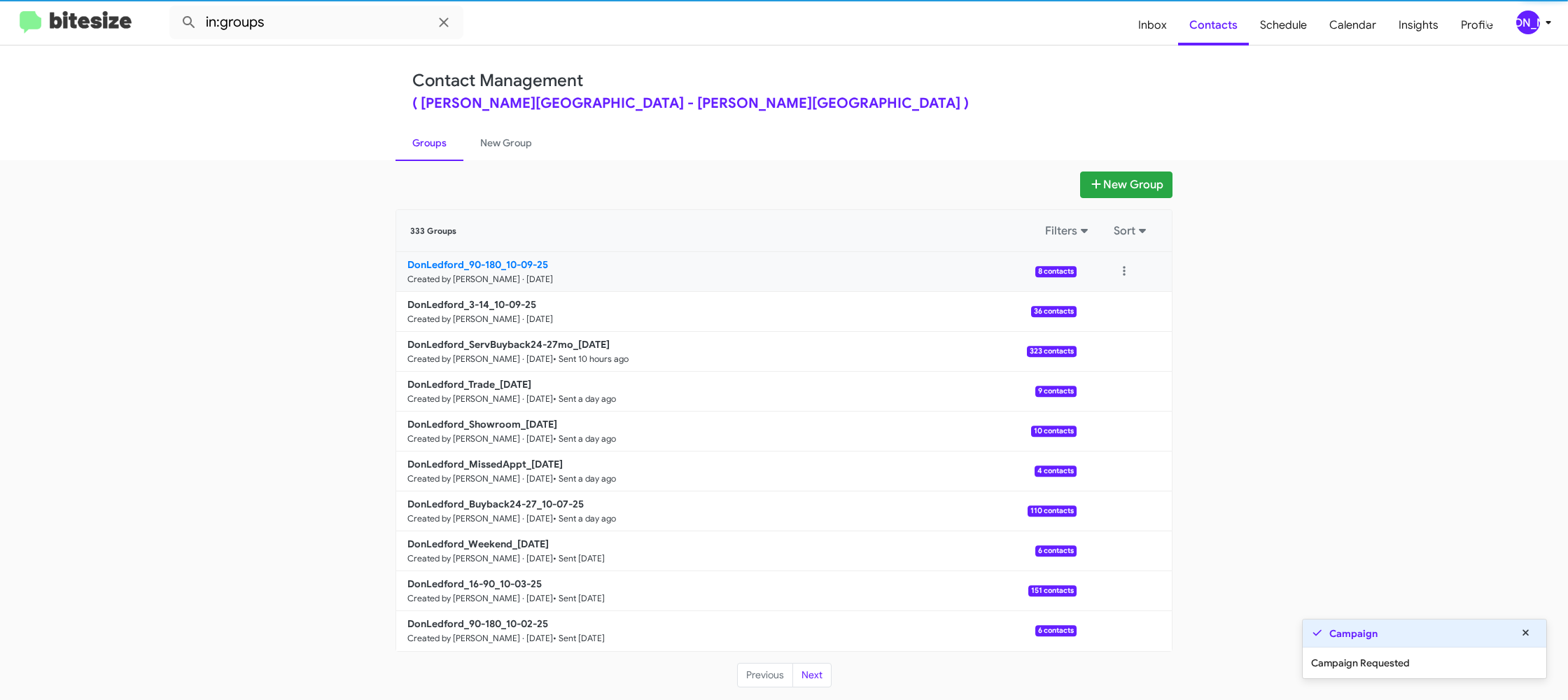
click at [493, 275] on small "Created by [PERSON_NAME] · [DATE]" at bounding box center [479, 279] width 146 height 11
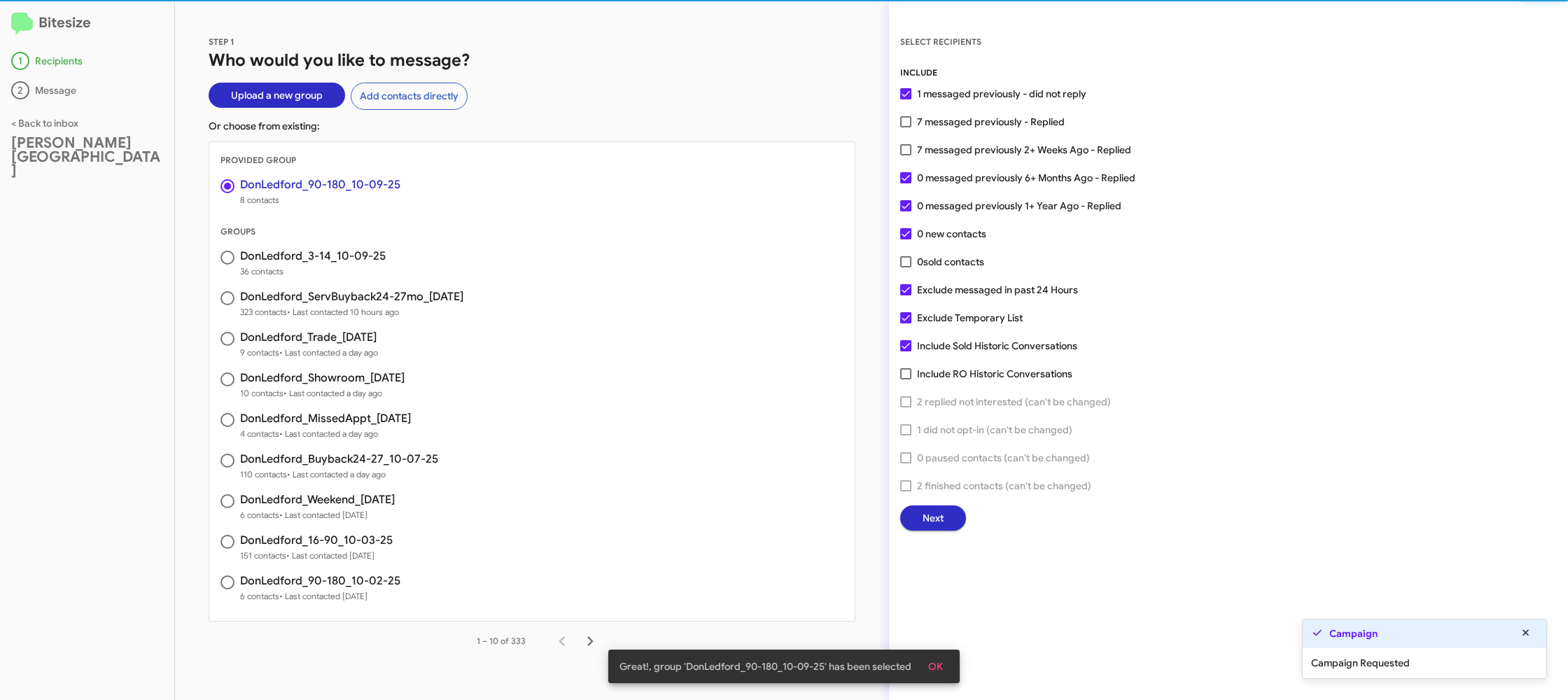
click at [949, 141] on span "7 messaged previously 2+ Weeks Ago - Replied" at bounding box center [1023, 149] width 215 height 17
click at [906, 155] on input "7 messaged previously 2+ Weeks Ago - Replied" at bounding box center [905, 155] width 1 height 1
checkbox input "true"
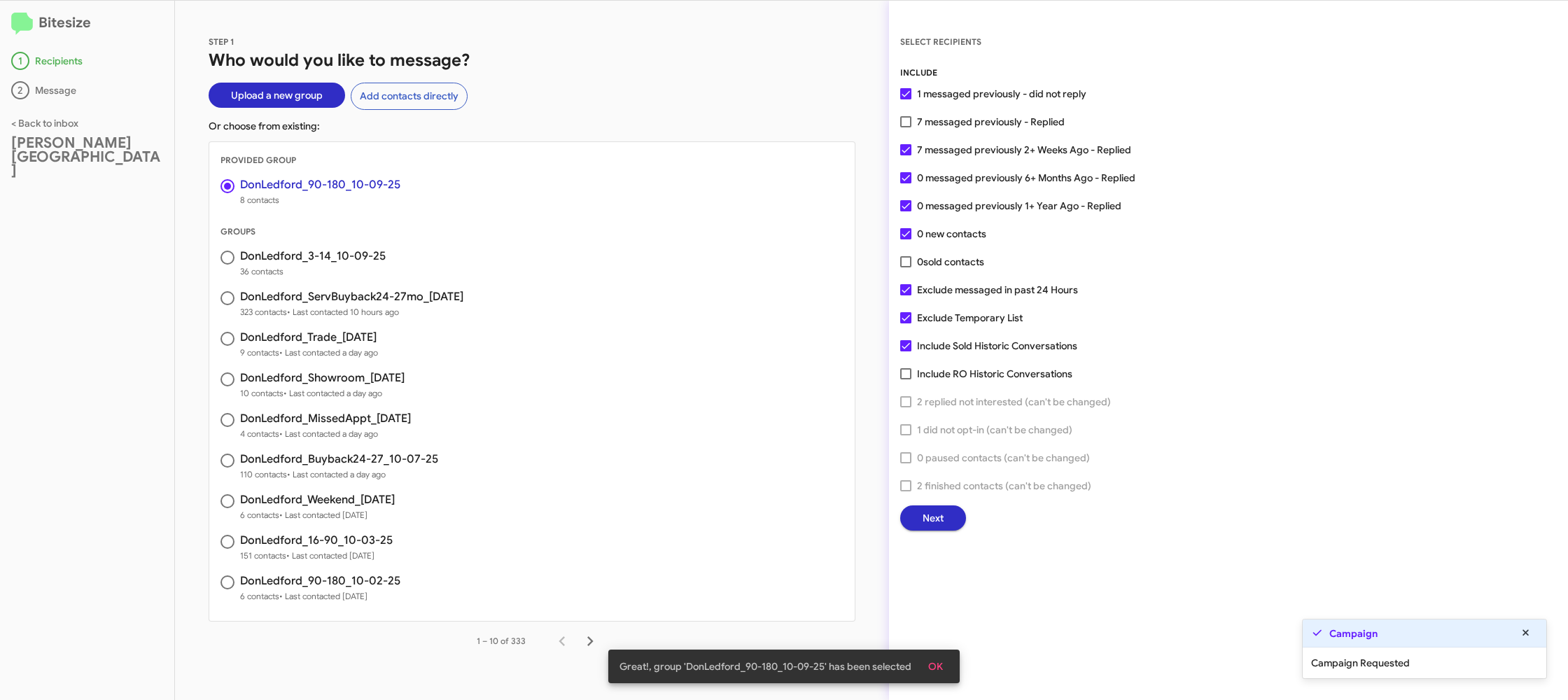
click at [950, 515] on button "Next" at bounding box center [932, 517] width 66 height 26
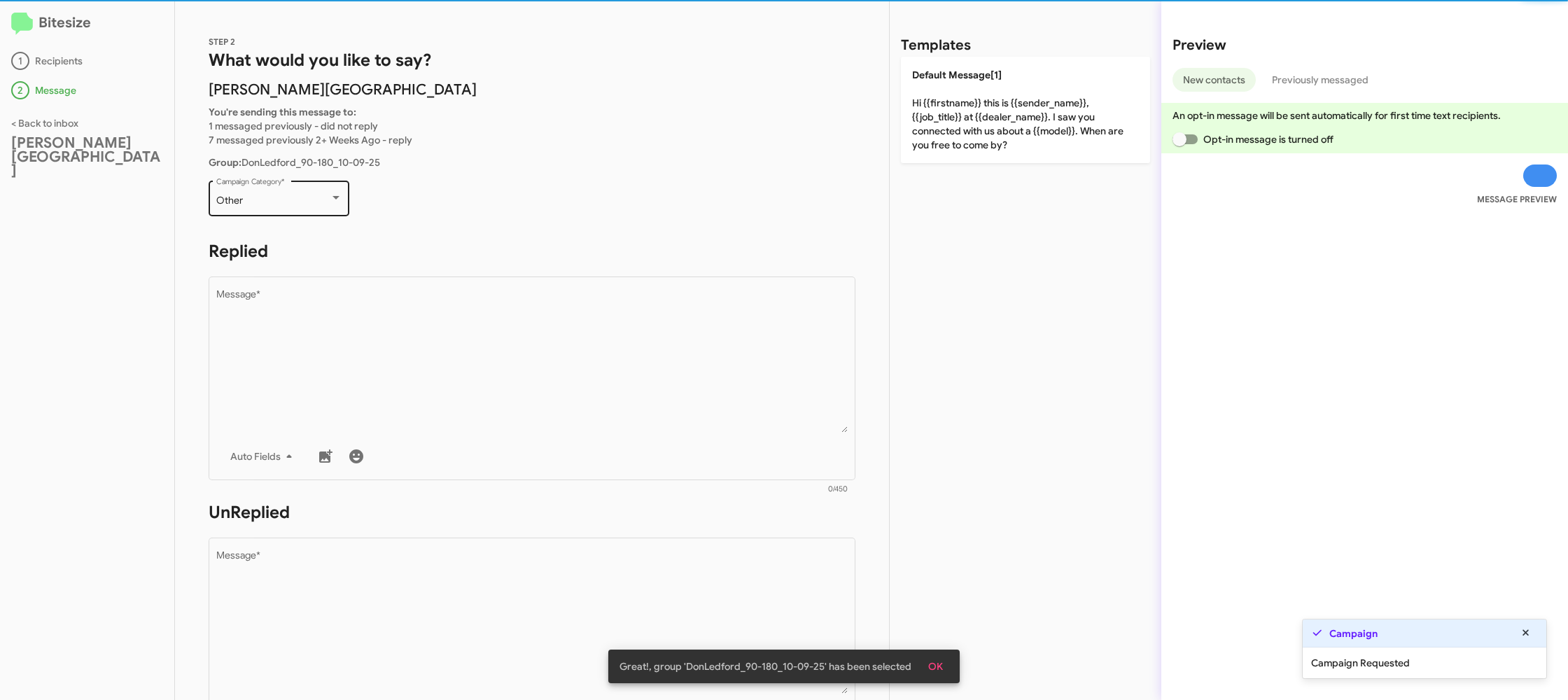
click at [283, 195] on div "Other" at bounding box center [273, 200] width 113 height 11
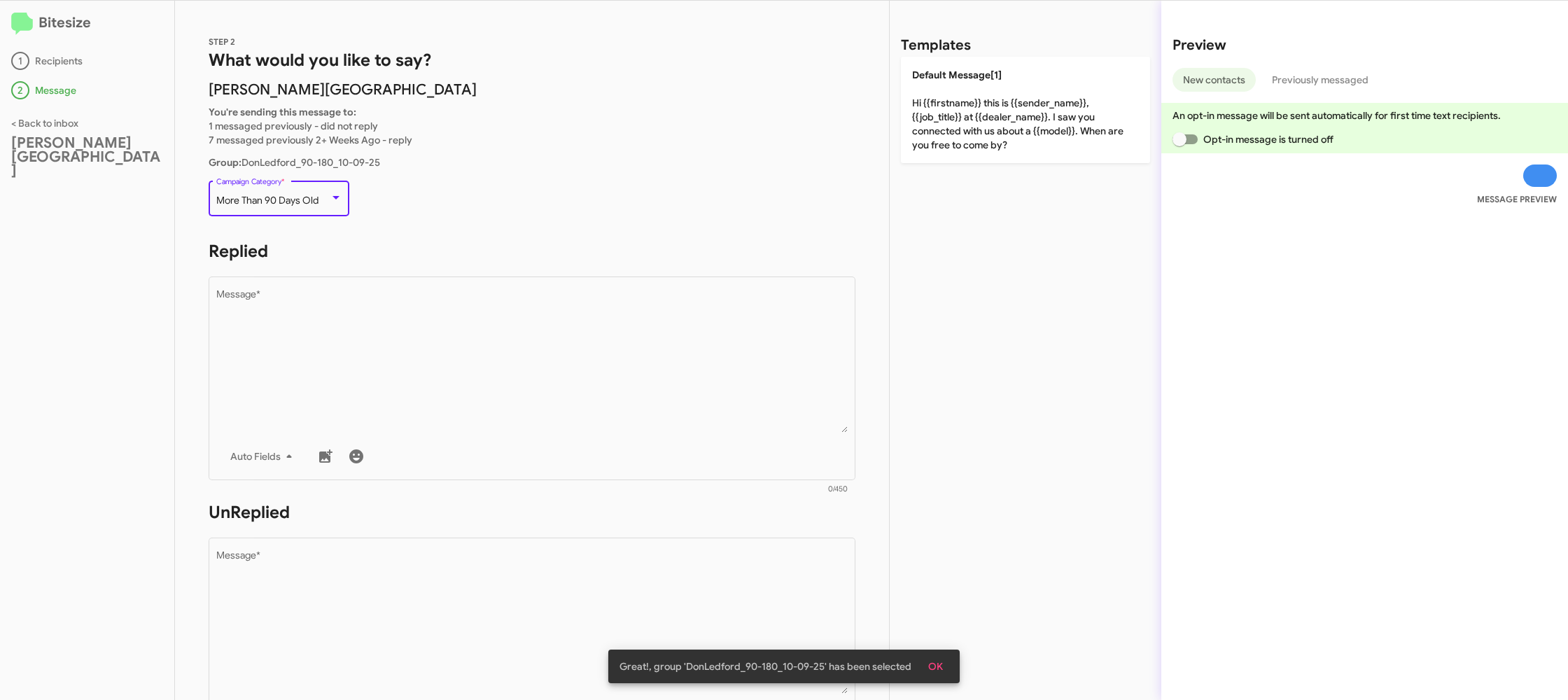
drag, startPoint x: 467, startPoint y: 353, endPoint x: 831, endPoint y: 165, distance: 409.7
click at [467, 350] on textarea "Message *" at bounding box center [532, 361] width 632 height 143
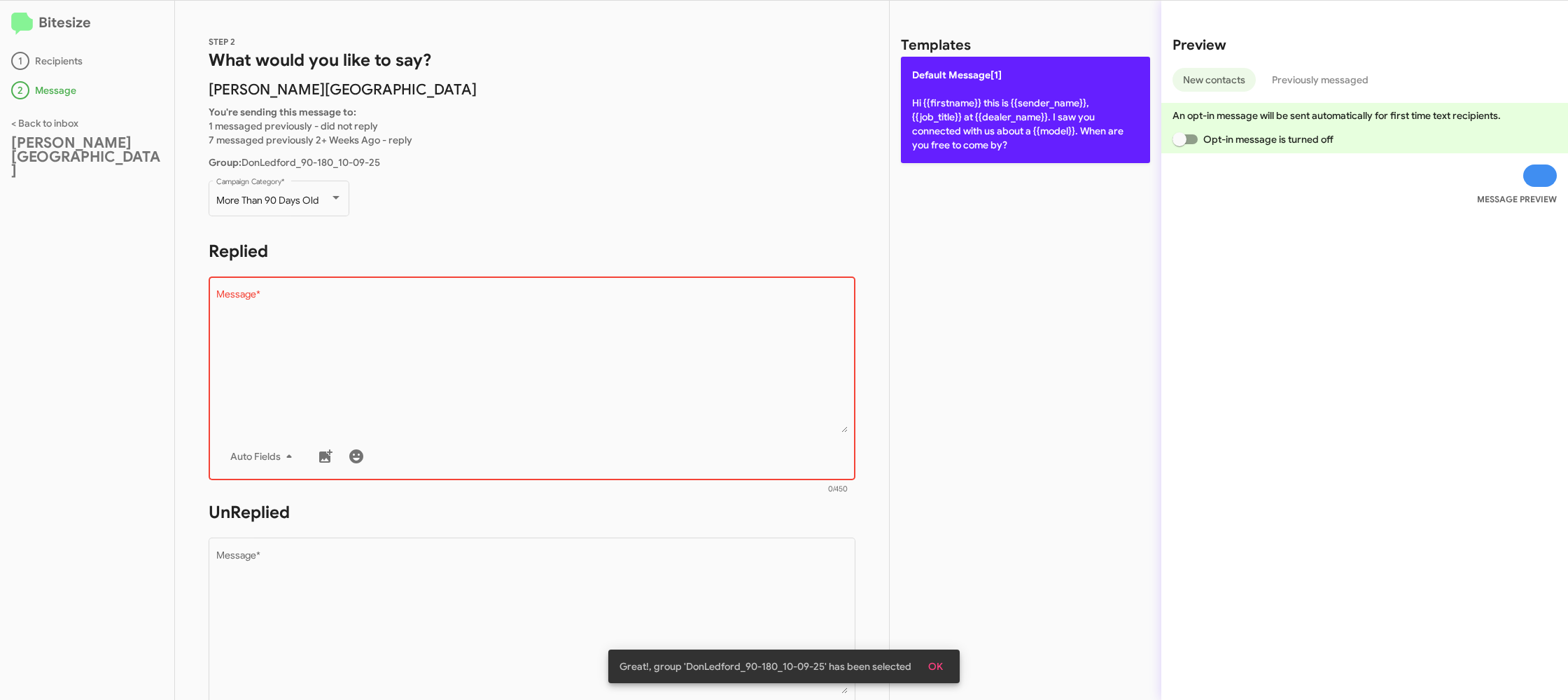
drag, startPoint x: 949, startPoint y: 106, endPoint x: 762, endPoint y: 335, distance: 295.7
click at [947, 106] on p "Default Message[1] Hi {{firstname}} this is {{sender_name}}, {{job_title}} at {…" at bounding box center [1025, 109] width 249 height 106
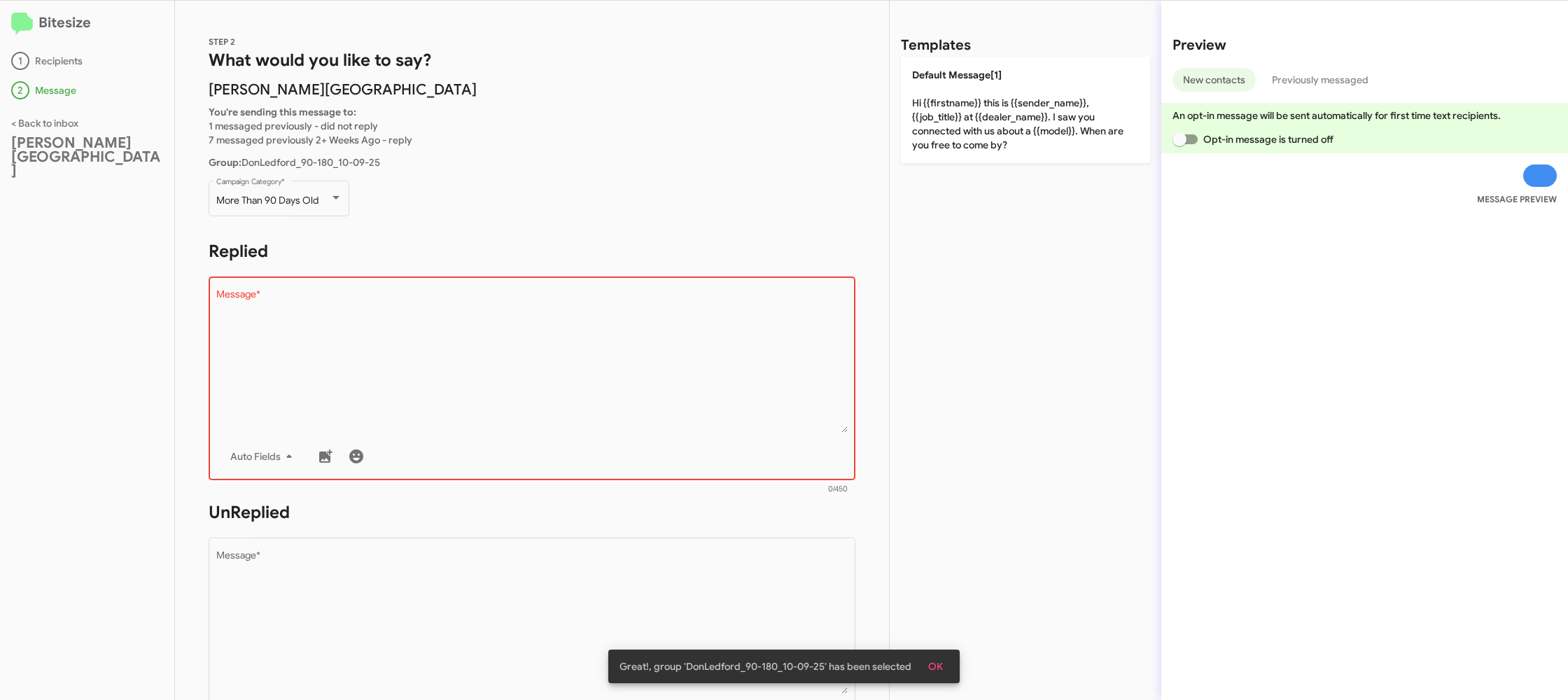
type textarea "Hi {{firstname}} this is {{sender_name}}, {{job_title}} at {{dealer_name}}. I s…"
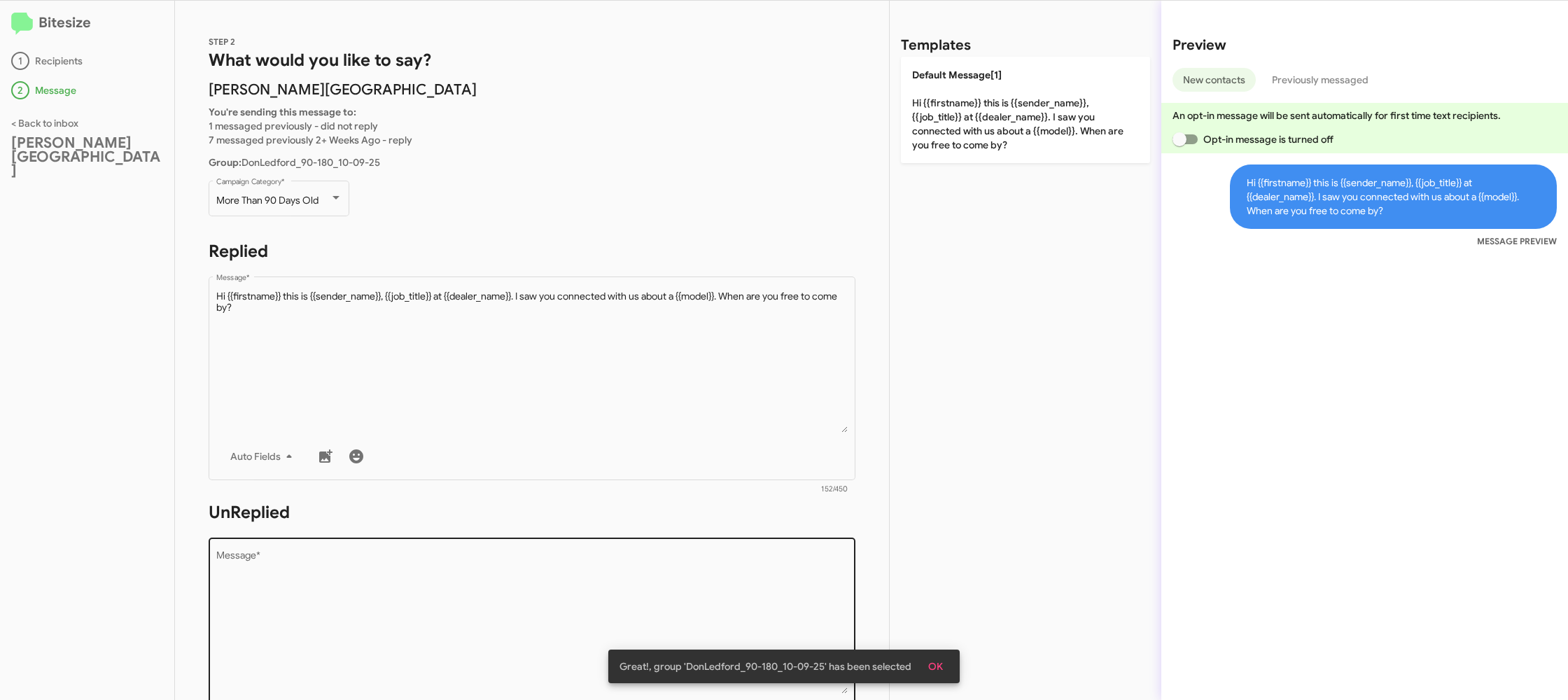
scroll to position [5, 0]
click at [637, 576] on textarea "Message *" at bounding box center [532, 617] width 632 height 143
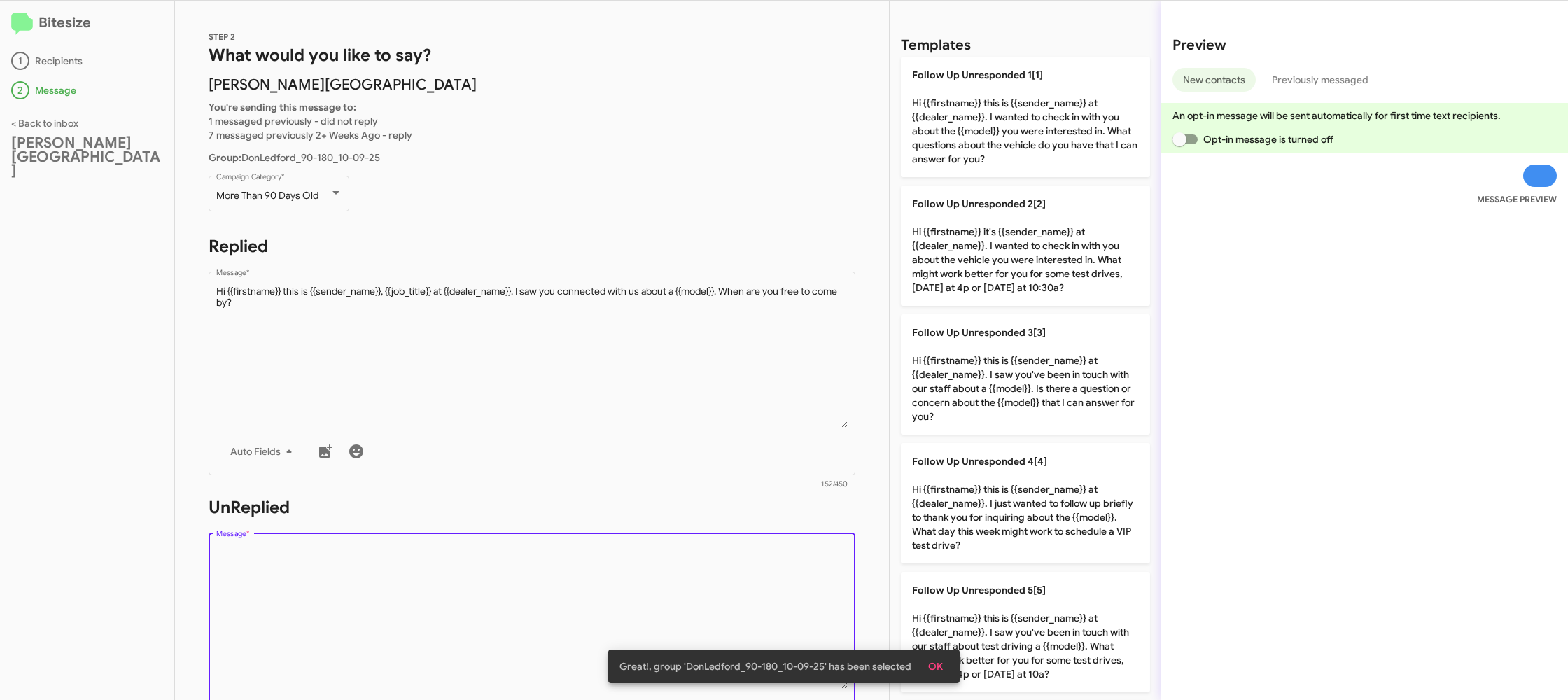
drag, startPoint x: 637, startPoint y: 576, endPoint x: 884, endPoint y: 300, distance: 370.4
click at [667, 536] on div "Drop image here to insert Auto Fields Message *" at bounding box center [532, 633] width 632 height 207
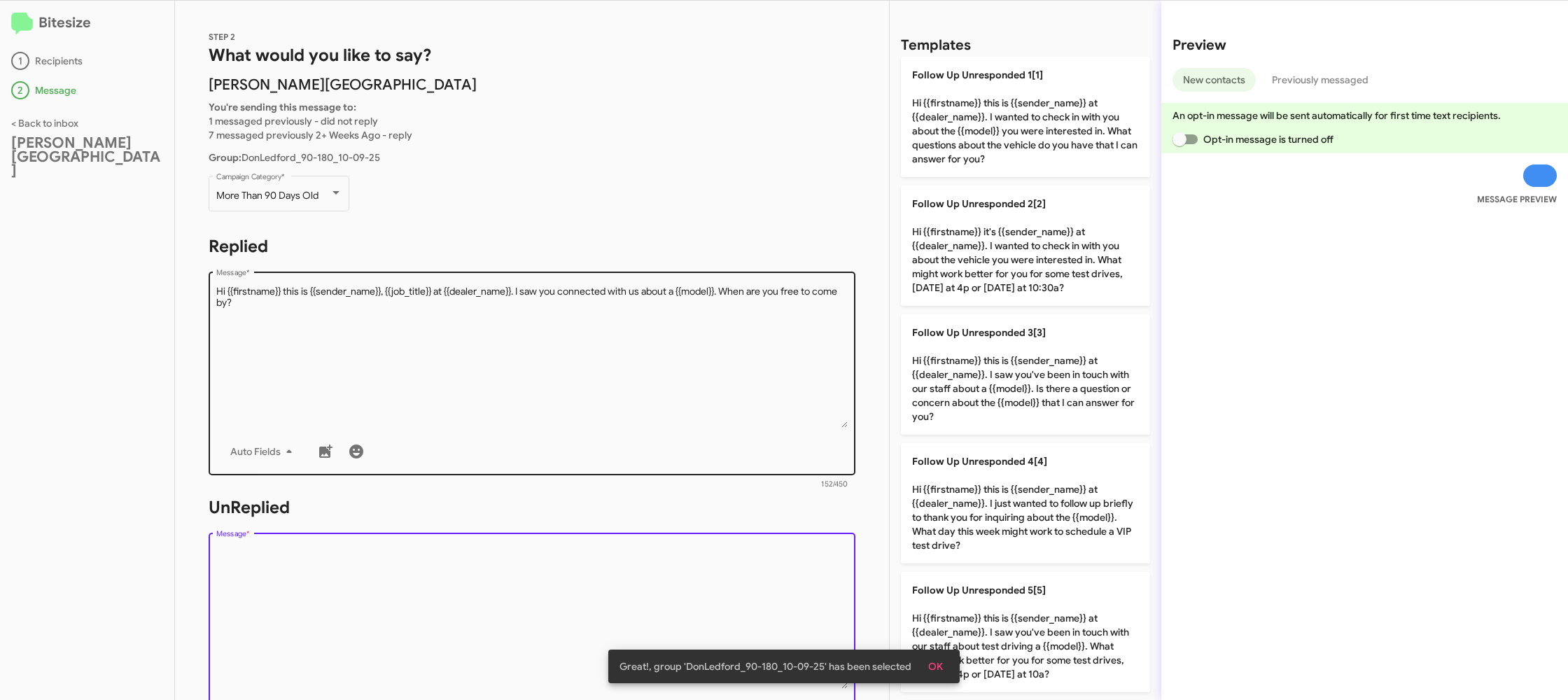
click at [668, 332] on textarea "Message *" at bounding box center [532, 357] width 632 height 143
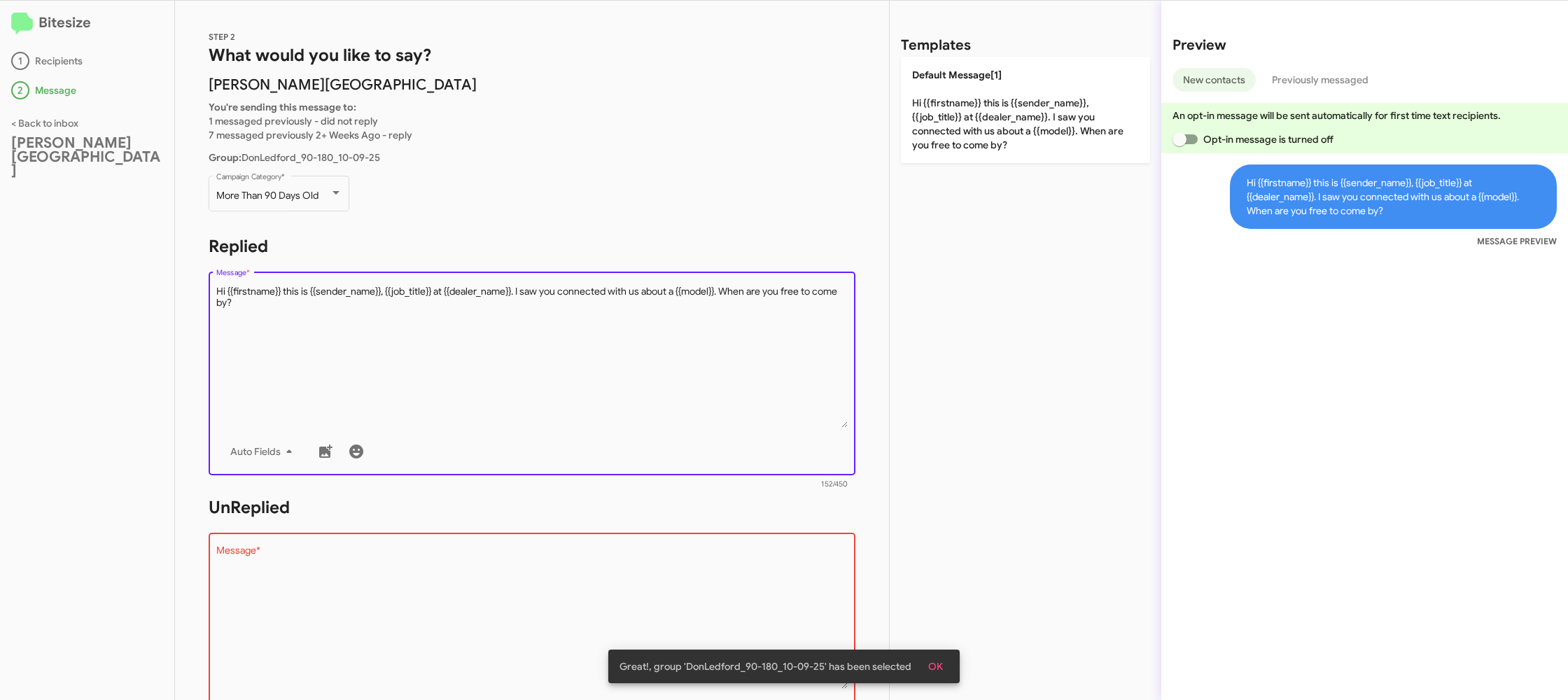
click at [668, 332] on textarea "Message *" at bounding box center [532, 357] width 632 height 143
drag, startPoint x: 668, startPoint y: 332, endPoint x: 870, endPoint y: 141, distance: 278.0
click at [672, 322] on textarea "Message *" at bounding box center [532, 357] width 632 height 143
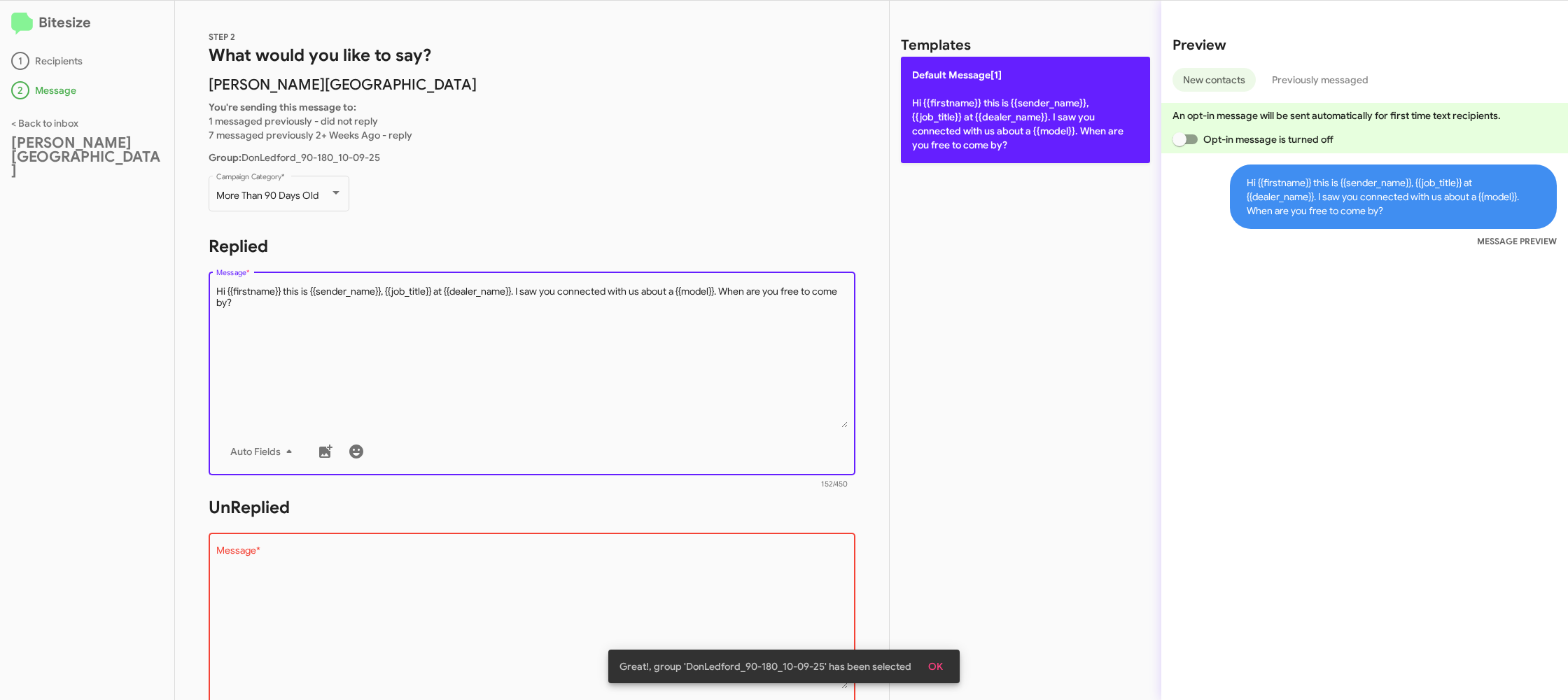
click at [926, 107] on p "Default Message[1] Hi {{firstname}} this is {{sender_name}}, {{job_title}} at {…" at bounding box center [1025, 109] width 249 height 106
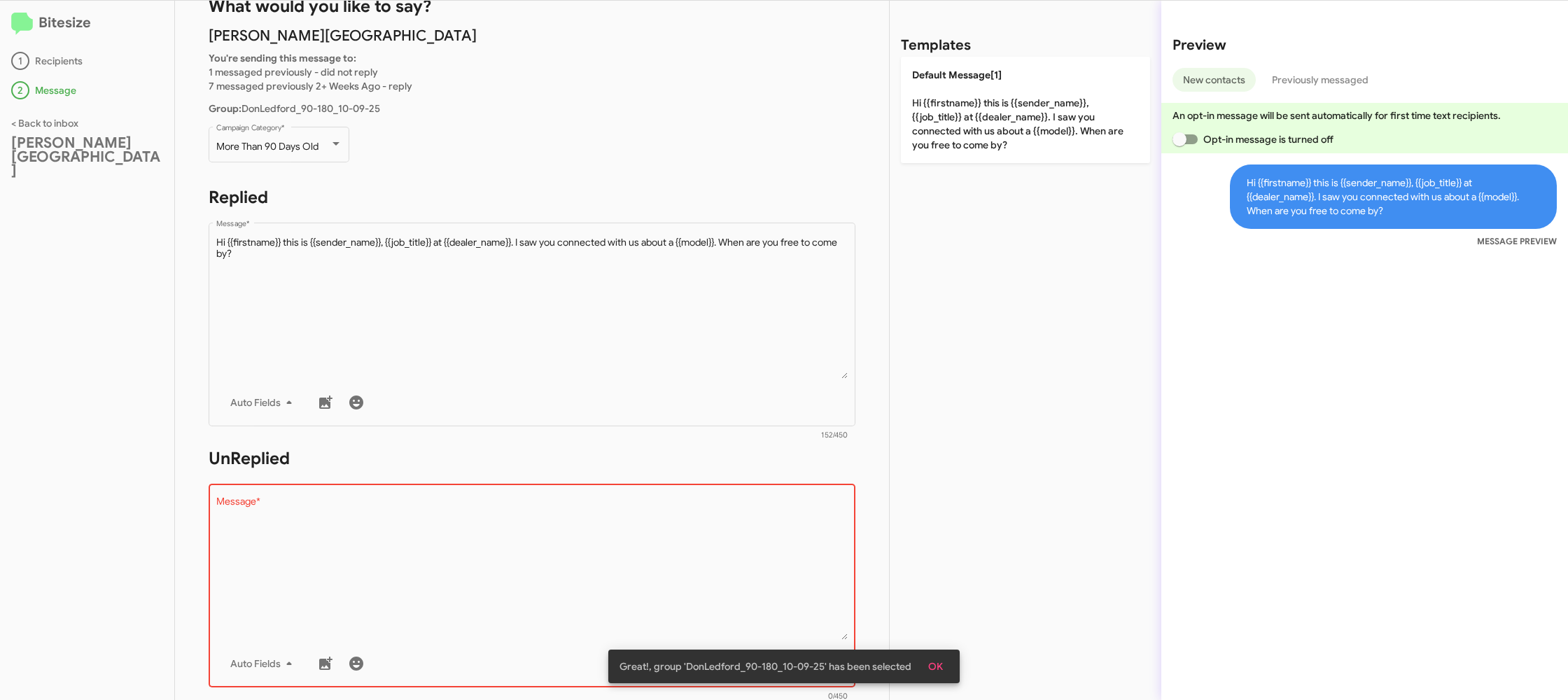
scroll to position [106, 0]
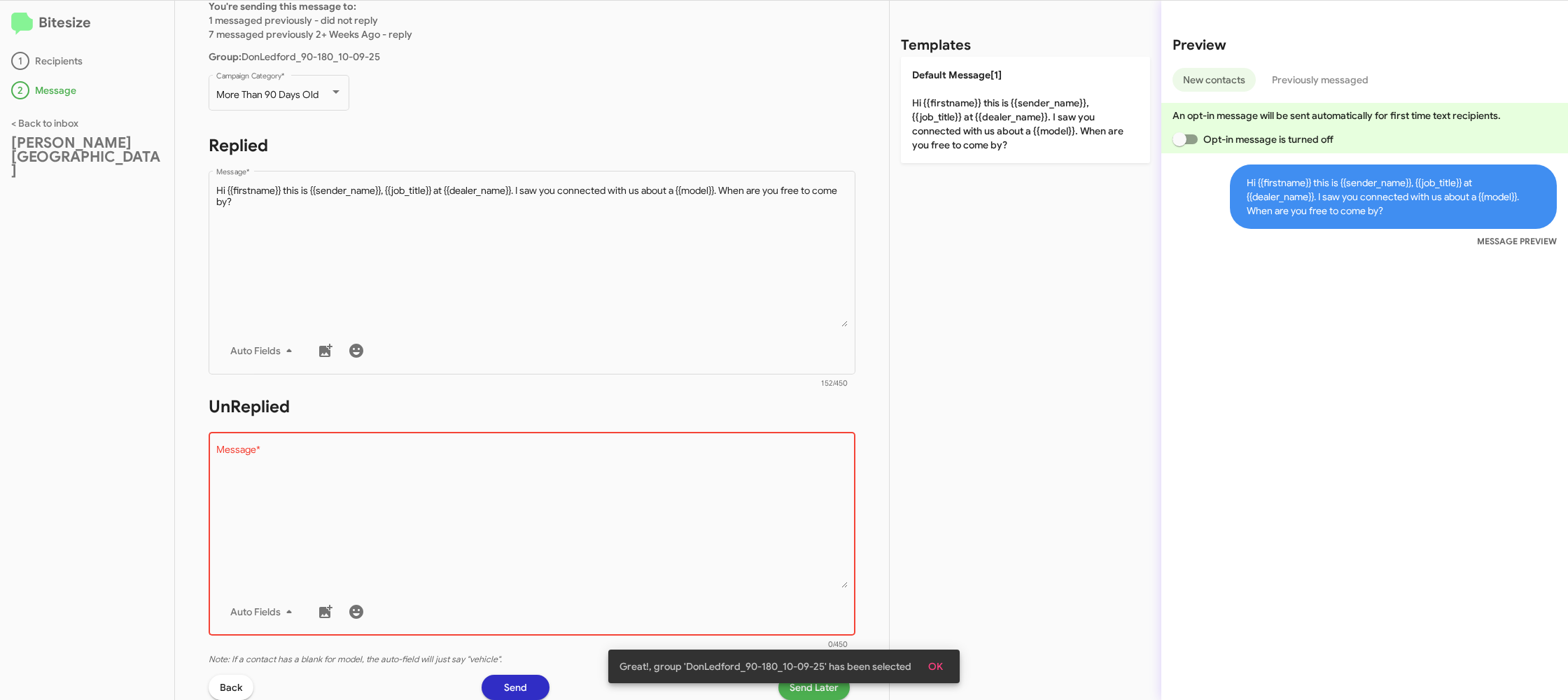
click at [707, 461] on textarea "Message *" at bounding box center [532, 516] width 632 height 143
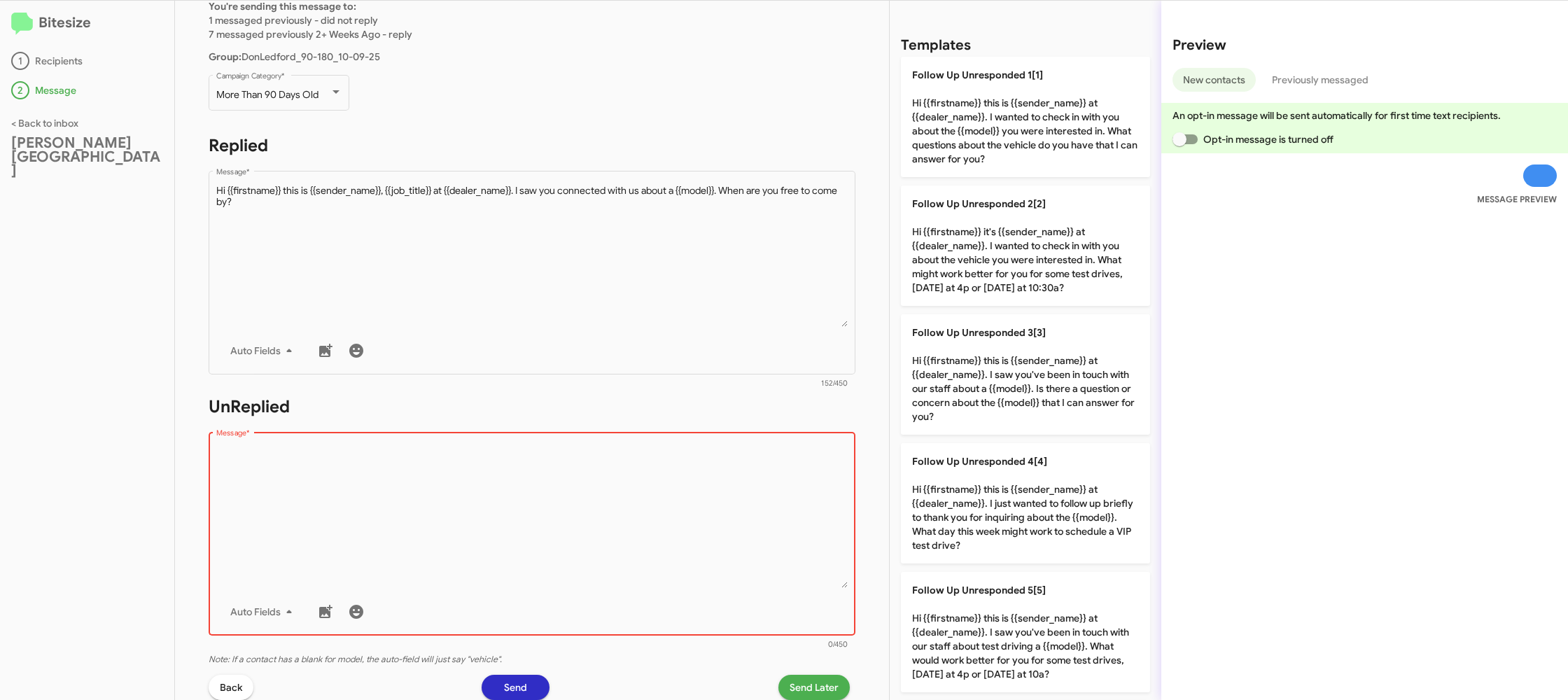
click at [708, 460] on textarea "Message *" at bounding box center [532, 516] width 632 height 143
drag, startPoint x: 708, startPoint y: 460, endPoint x: 869, endPoint y: 376, distance: 181.6
click at [710, 459] on textarea "Message *" at bounding box center [532, 516] width 632 height 143
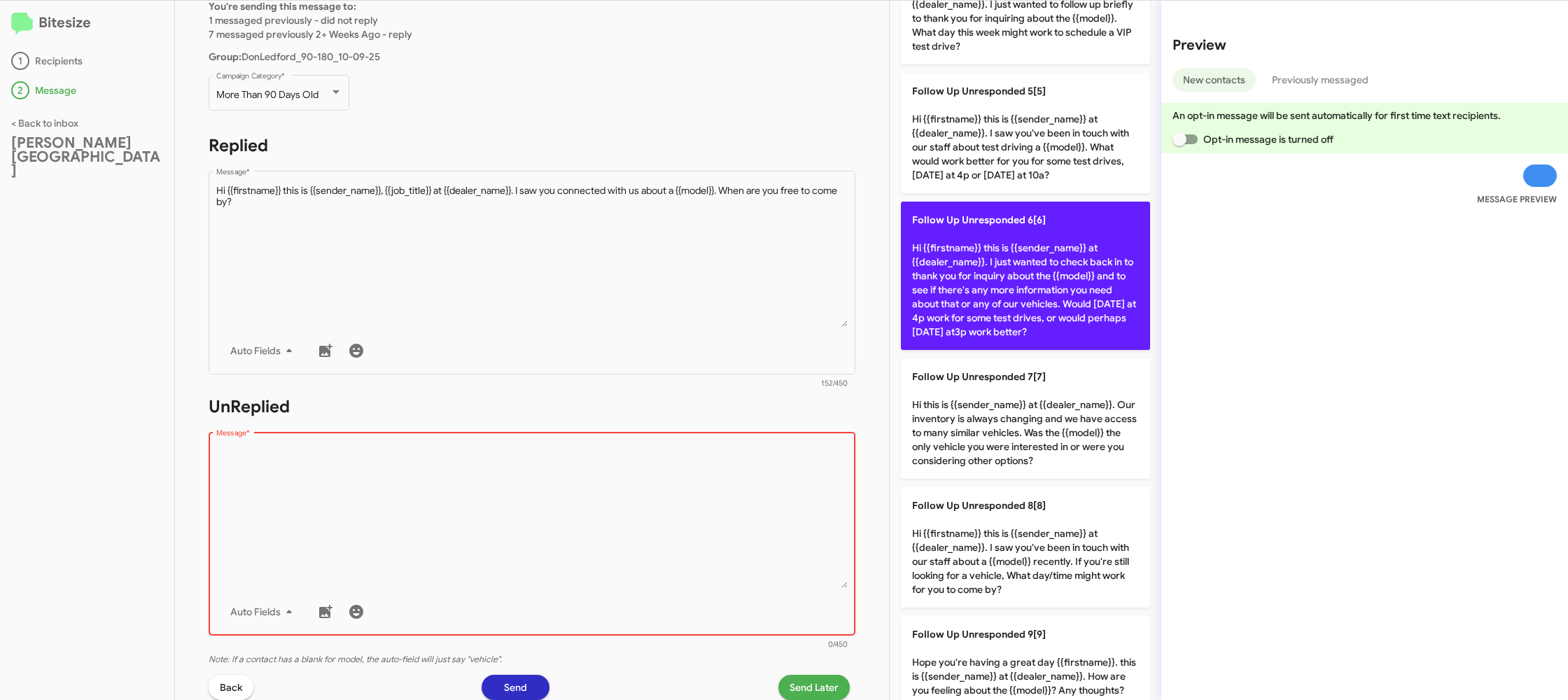
scroll to position [579, 0]
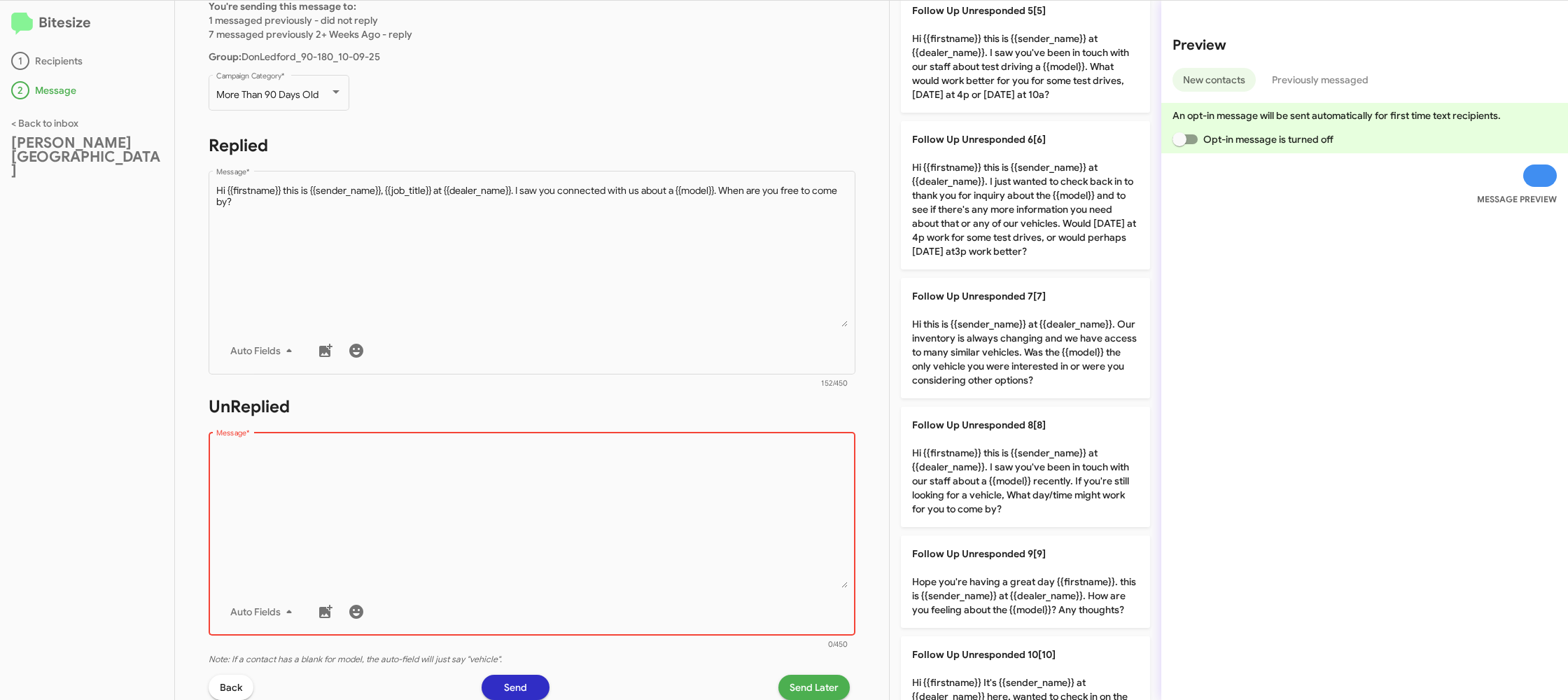
click at [982, 207] on p "Follow Up Unresponded 6[6] Hi {{firstname}} this is {{sender_name}} at {{dealer…" at bounding box center [1025, 195] width 249 height 148
type textarea "Hi {{firstname}} this is {{sender_name}} at {{dealer_name}}. I just wanted to c…"
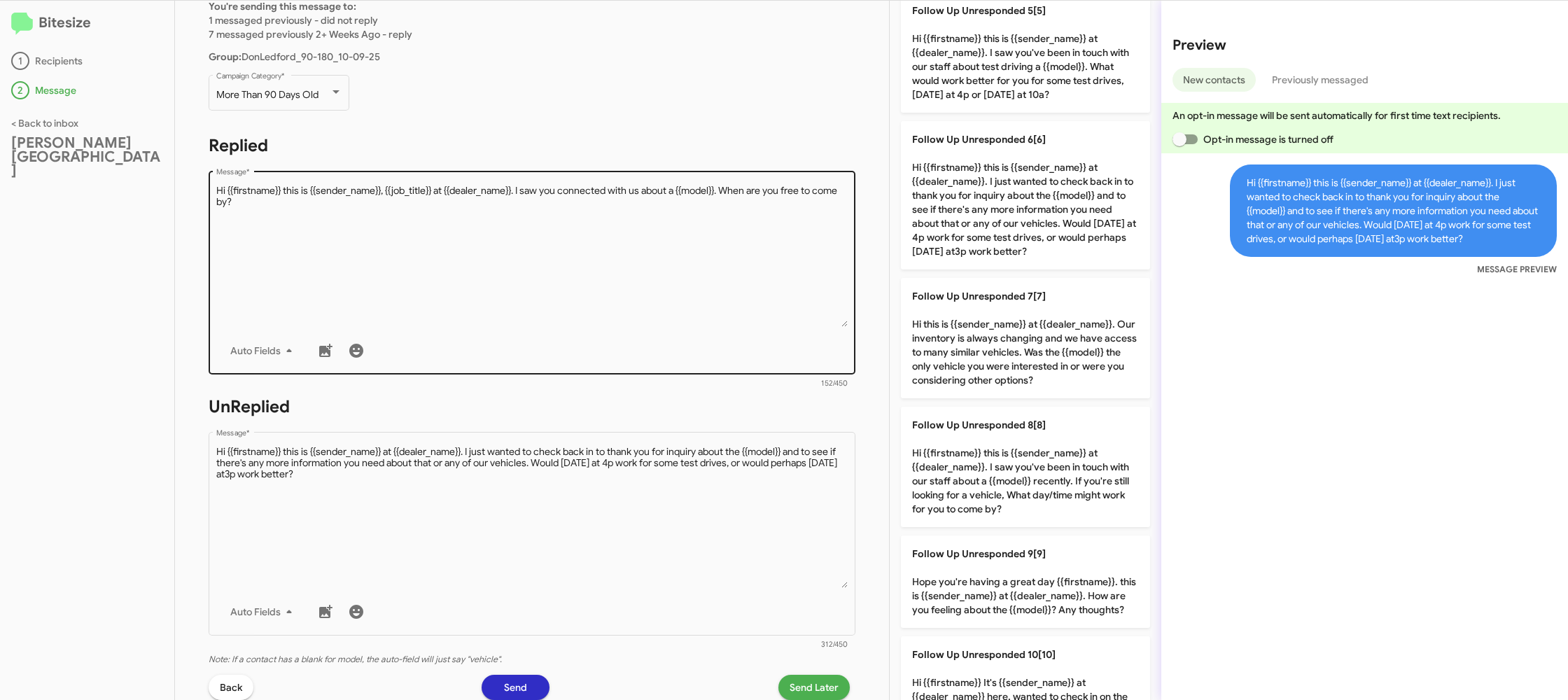
scroll to position [237, 0]
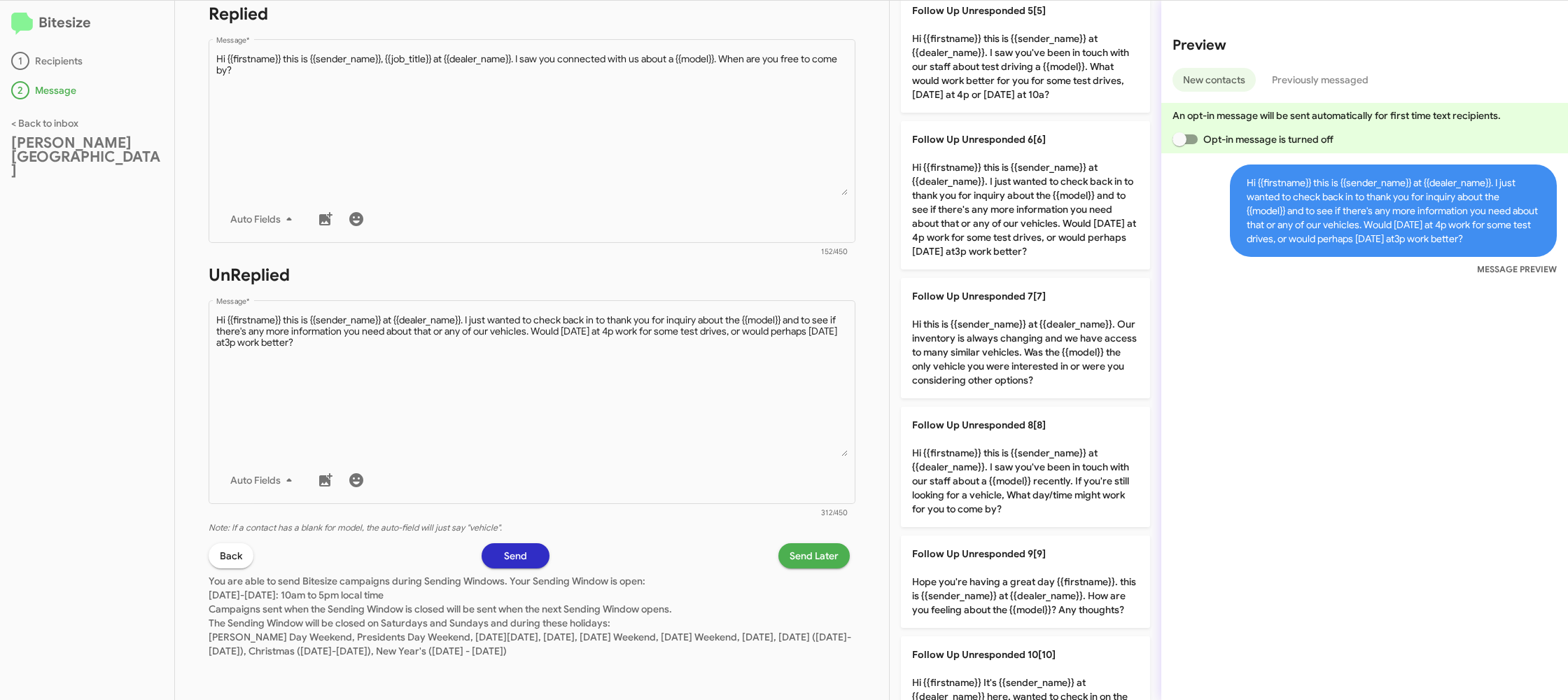
click at [794, 560] on span "Send Later" at bounding box center [813, 555] width 49 height 26
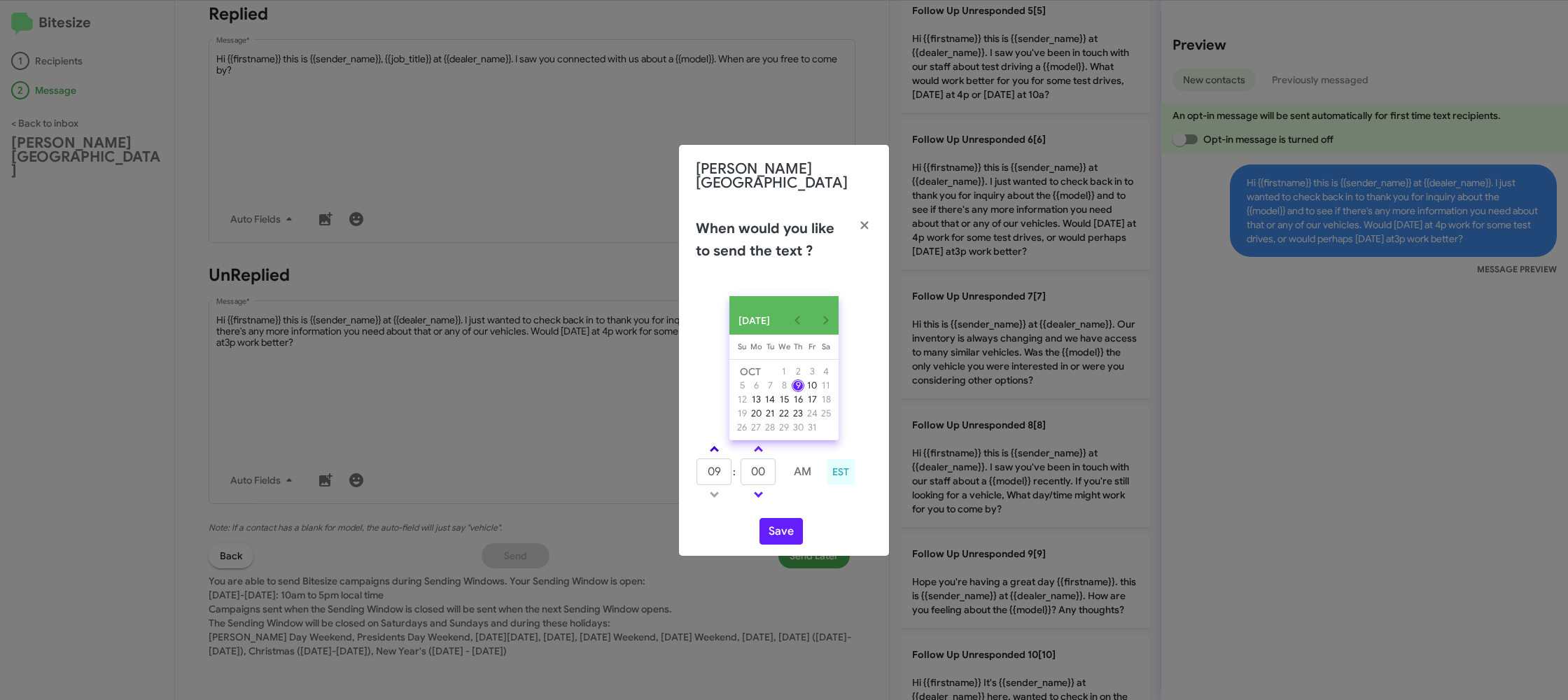
click at [713, 448] on span at bounding box center [714, 450] width 9 height 9
type input "10"
click at [768, 466] on input "00" at bounding box center [758, 471] width 35 height 26
type input "09"
click at [802, 511] on div "OCT 2025 Sunday Su Monday Mo Tuesday Tu Wednesday We Thursday Th Friday Fr Satu…" at bounding box center [784, 420] width 210 height 271
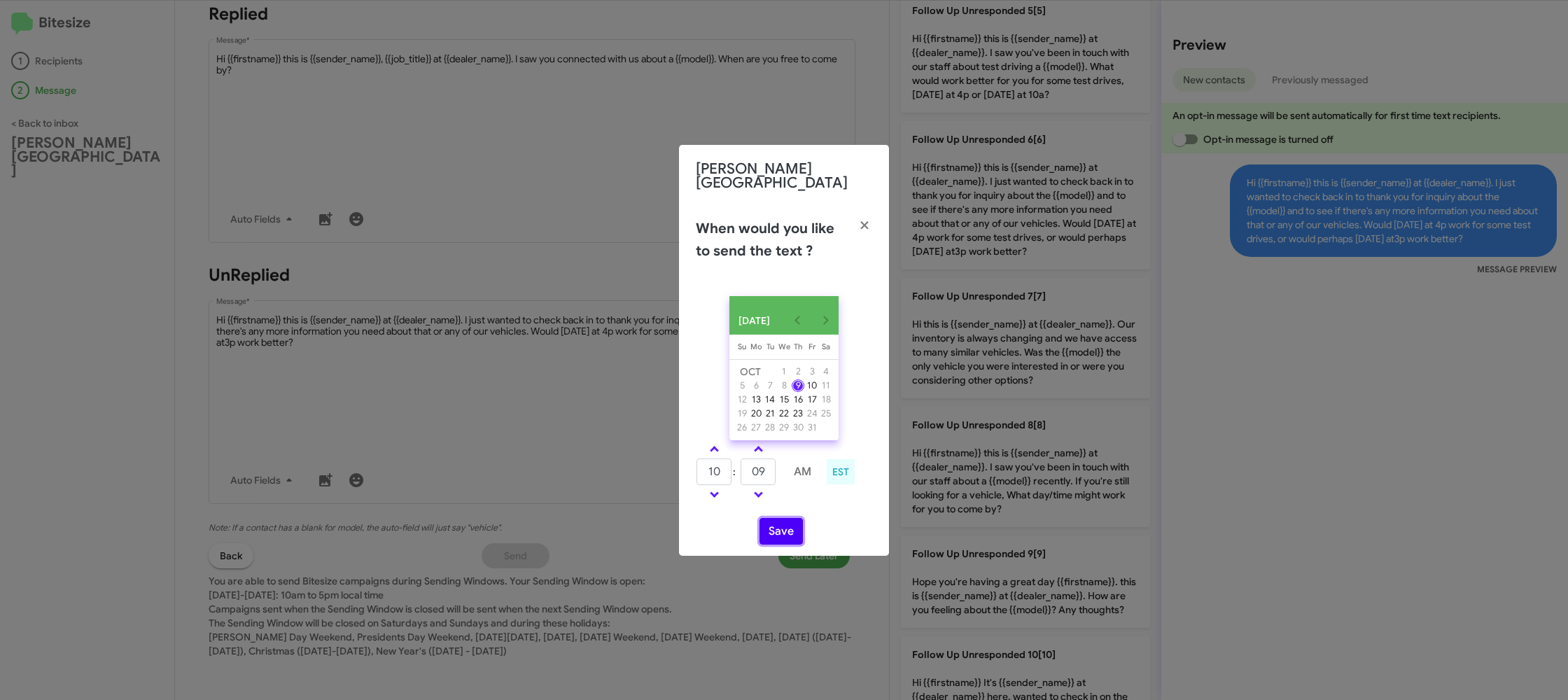
click at [788, 532] on button "Save" at bounding box center [780, 531] width 43 height 26
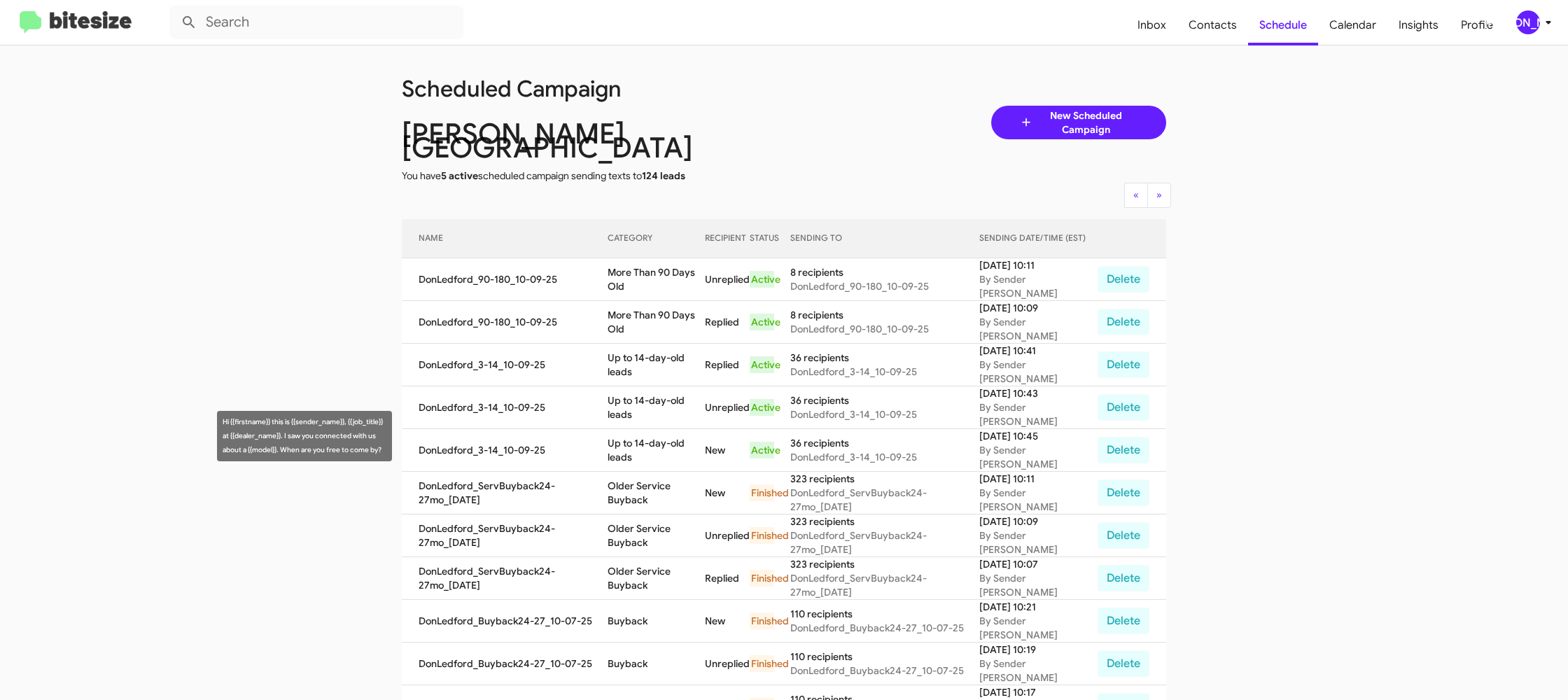
click at [680, 433] on td "Up to 14-day-old leads" at bounding box center [656, 450] width 97 height 42
copy td "Up to 14-day-old leads"
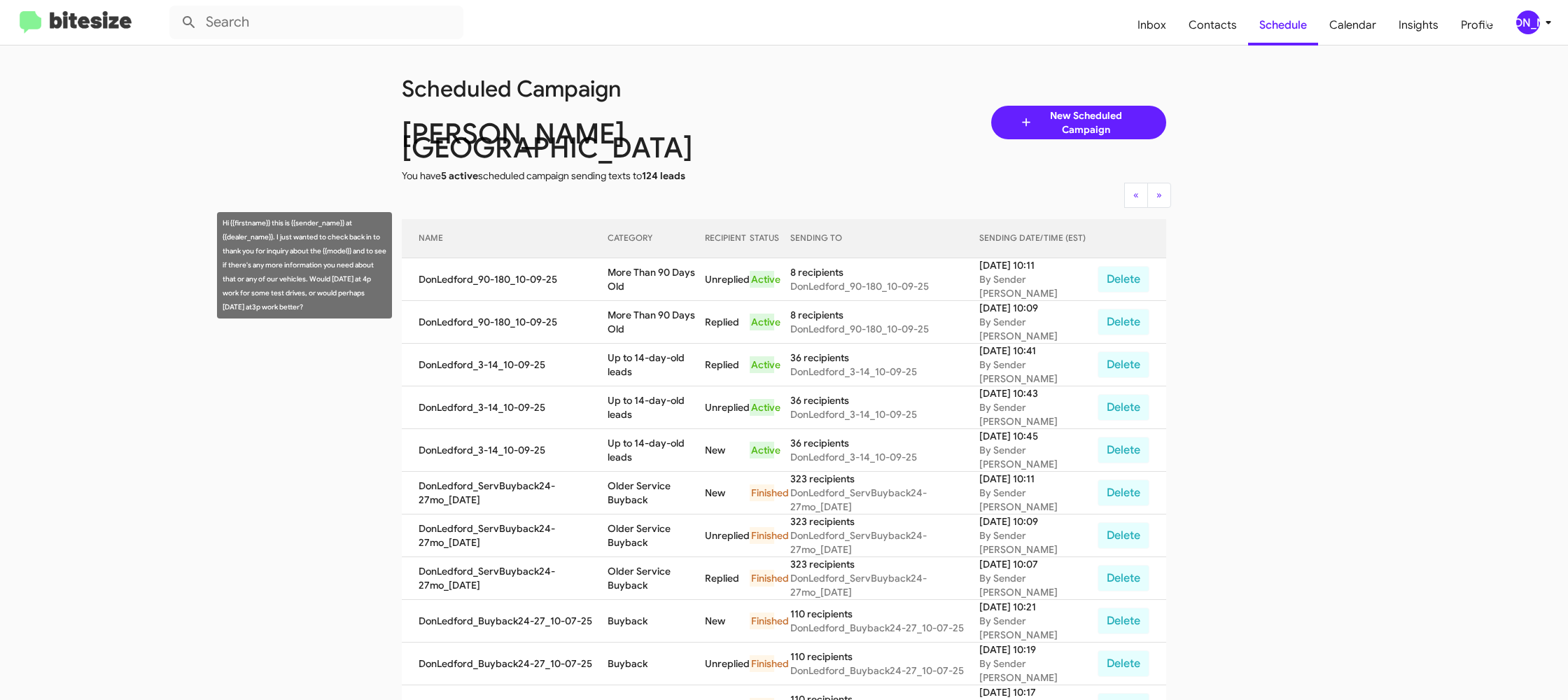
click at [645, 262] on td "More Than 90 Days Old" at bounding box center [656, 279] width 97 height 42
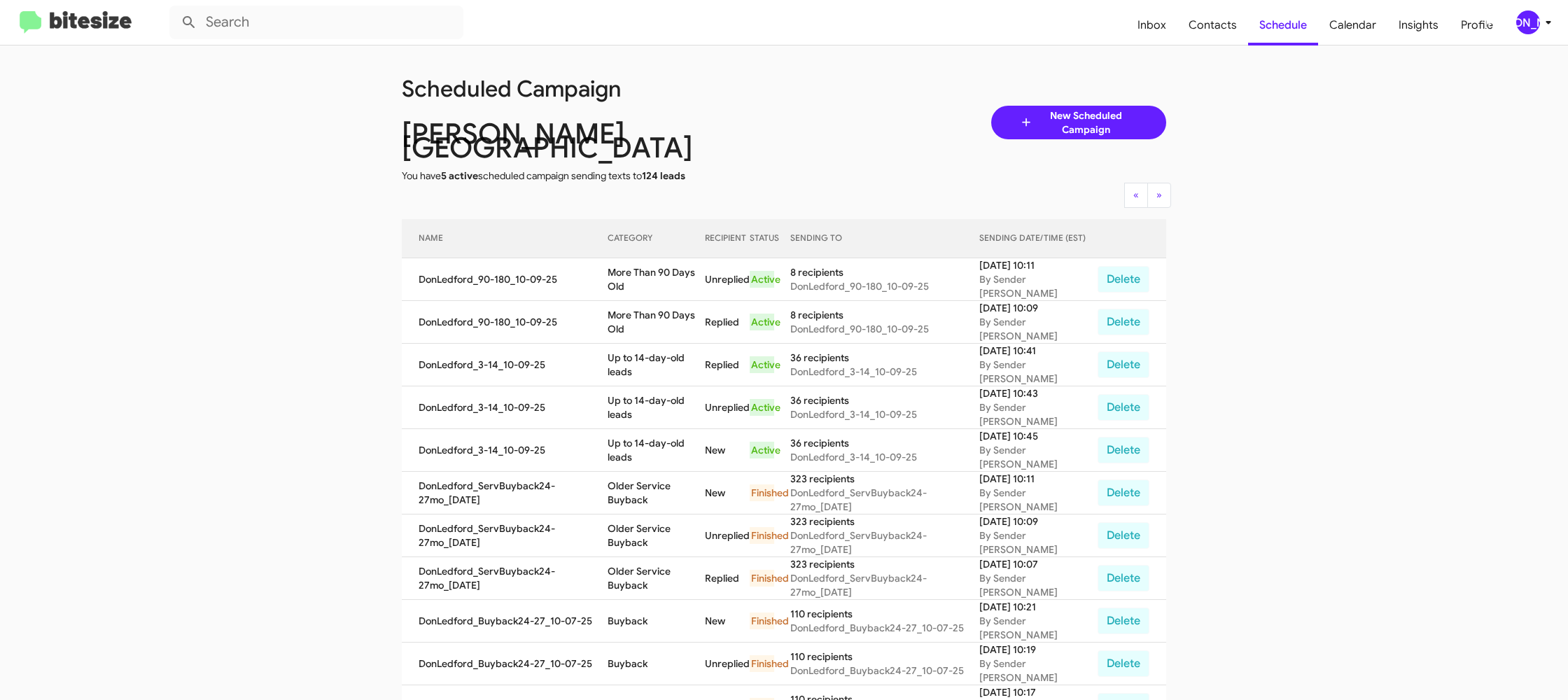
click at [645, 262] on td "More Than 90 Days Old" at bounding box center [656, 279] width 97 height 42
copy td "More Than 90 Days Old"
click at [1540, 26] on icon at bounding box center [1548, 22] width 17 height 17
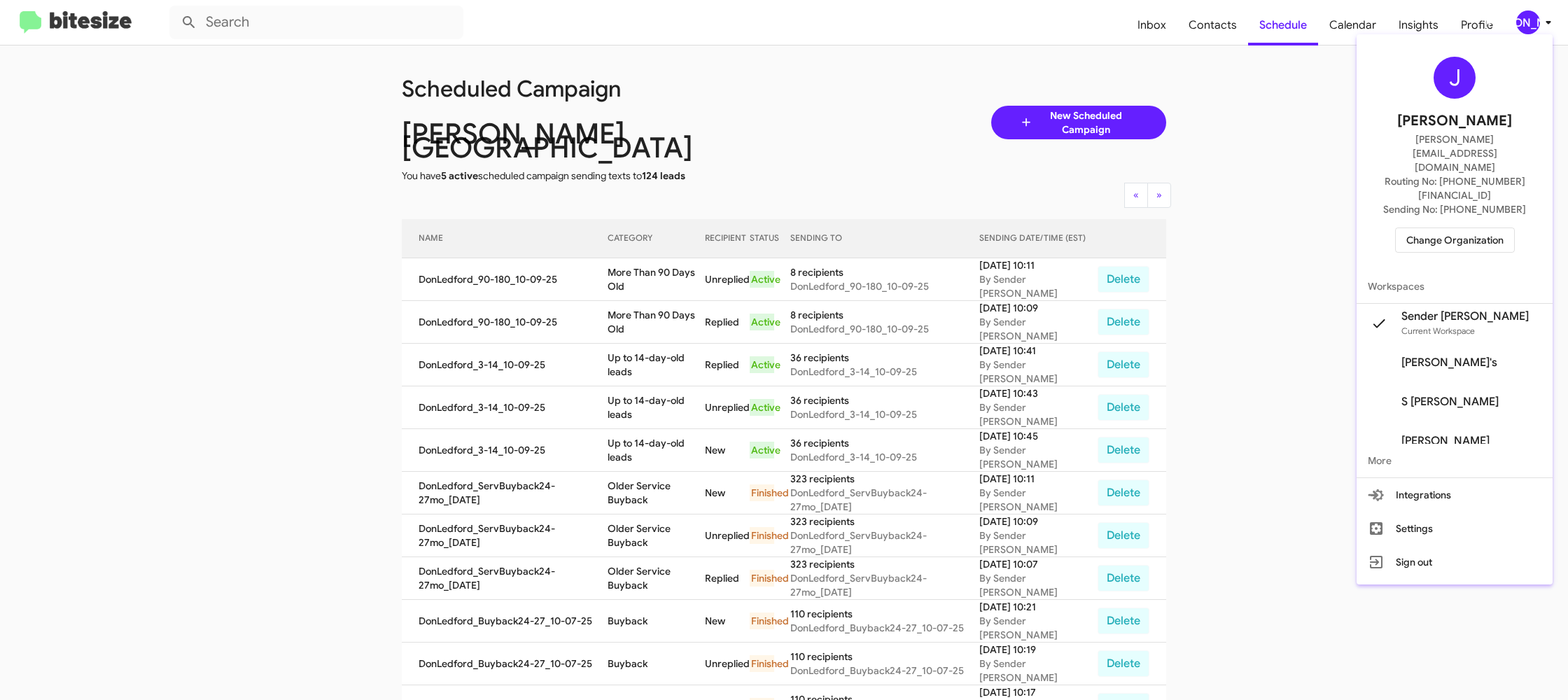
click at [1456, 228] on span "Change Organization" at bounding box center [1454, 239] width 97 height 24
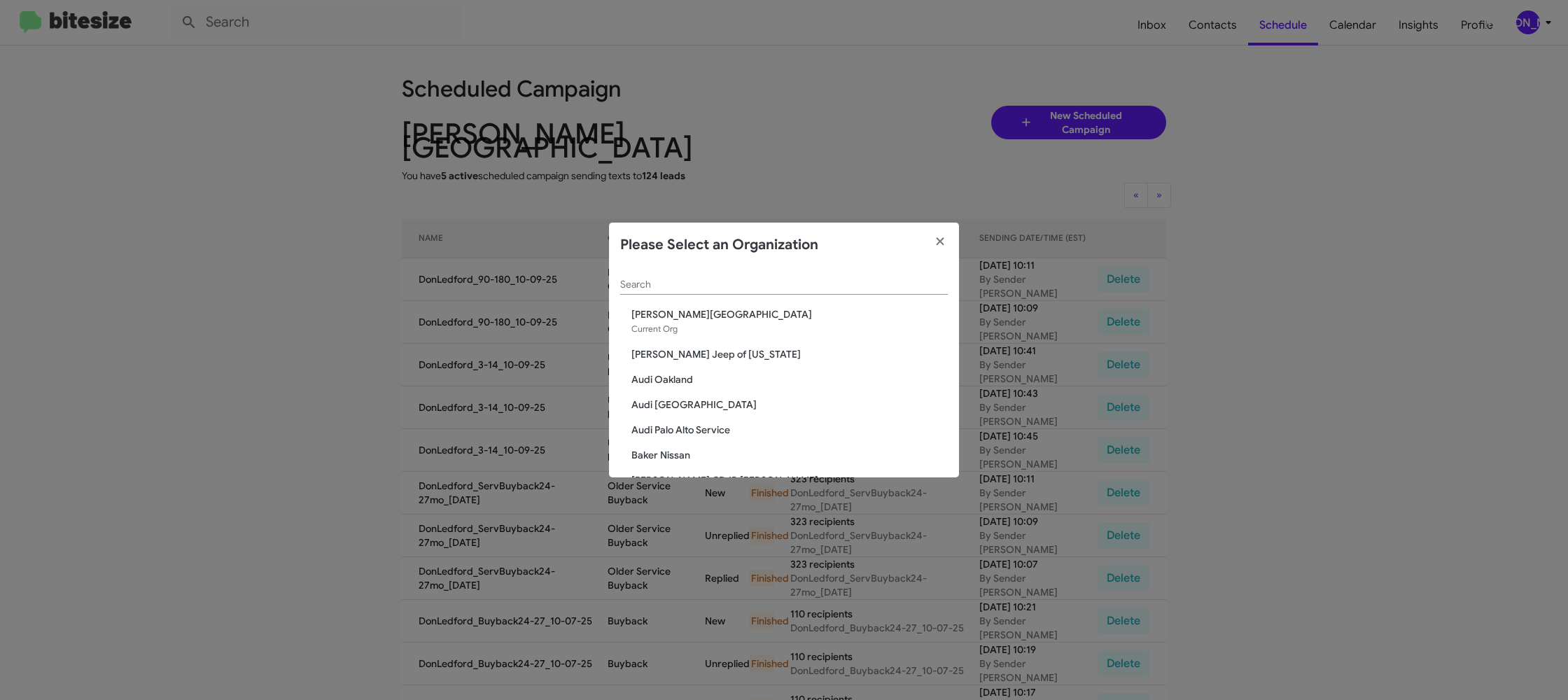
click at [670, 291] on div "Search" at bounding box center [783, 281] width 328 height 27
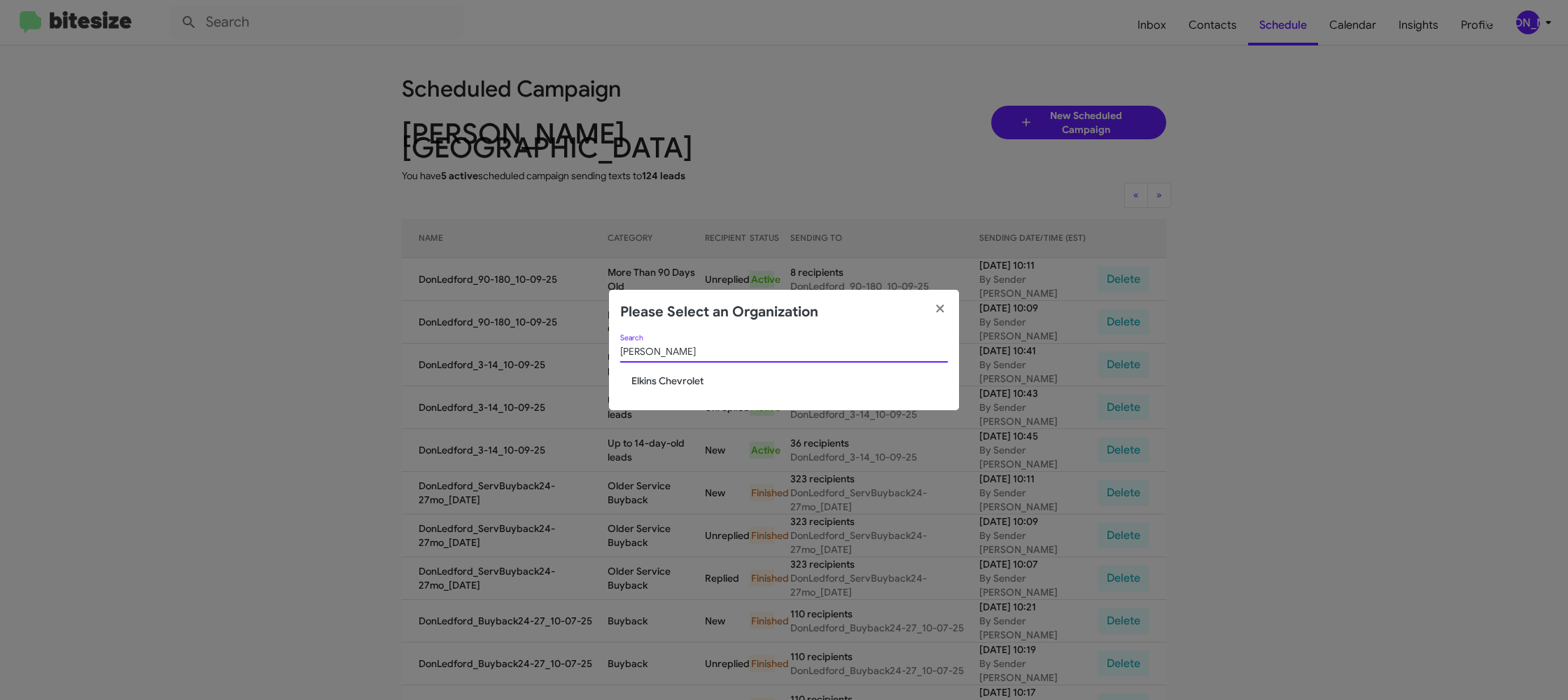
type input "elkin"
click at [667, 378] on span "Elkins Chevrolet" at bounding box center [789, 380] width 316 height 14
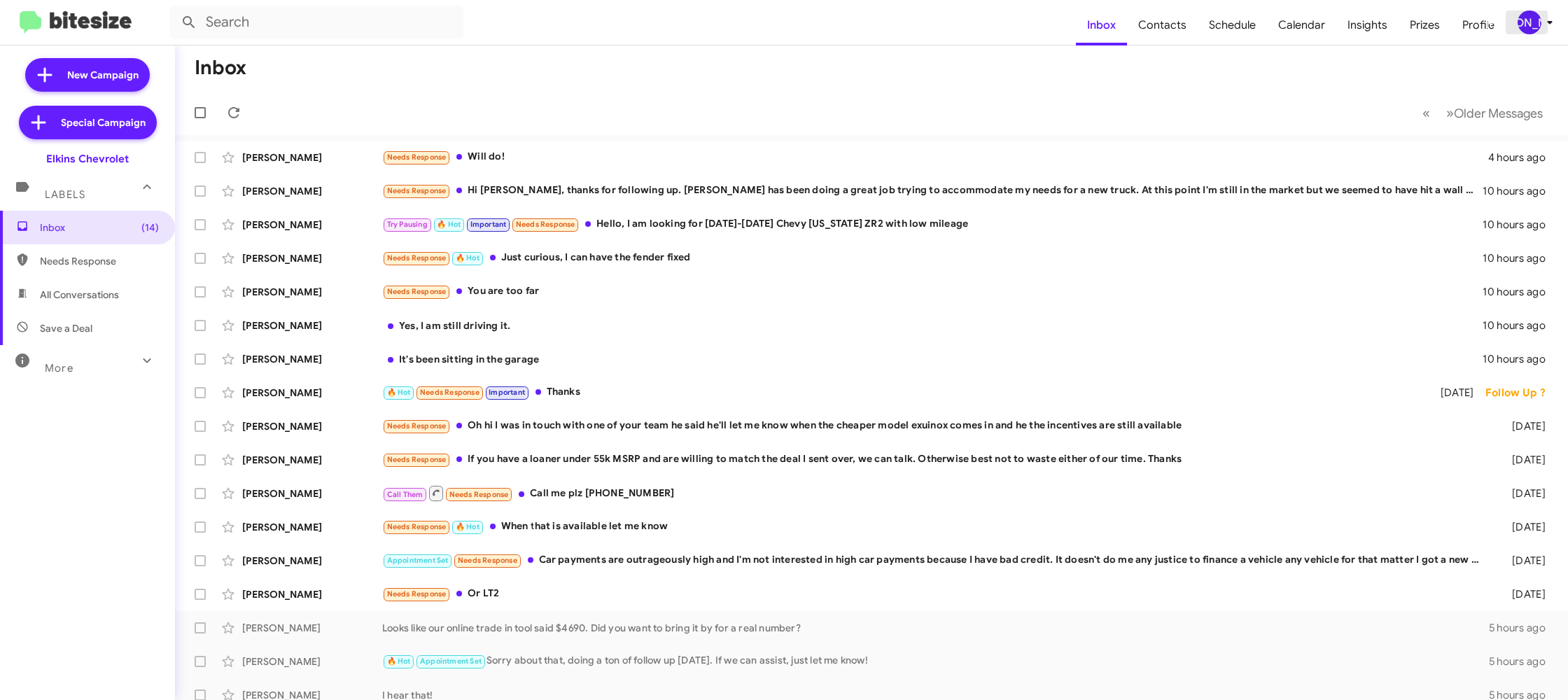
click at [1533, 26] on div "[PERSON_NAME]" at bounding box center [1528, 22] width 24 height 24
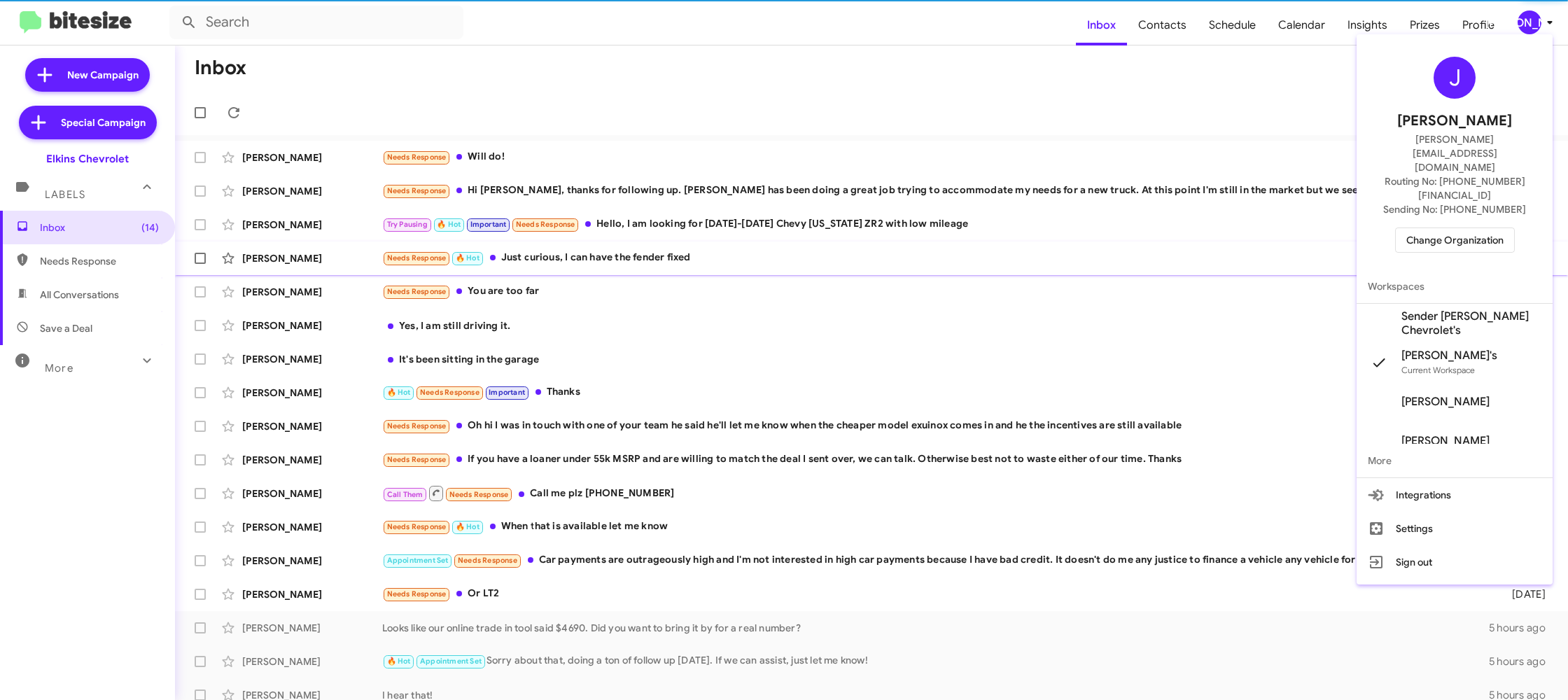
drag, startPoint x: 1477, startPoint y: 268, endPoint x: 1467, endPoint y: 265, distance: 10.4
click at [1477, 304] on span "Sender [PERSON_NAME] Chevrolet's" at bounding box center [1454, 323] width 196 height 39
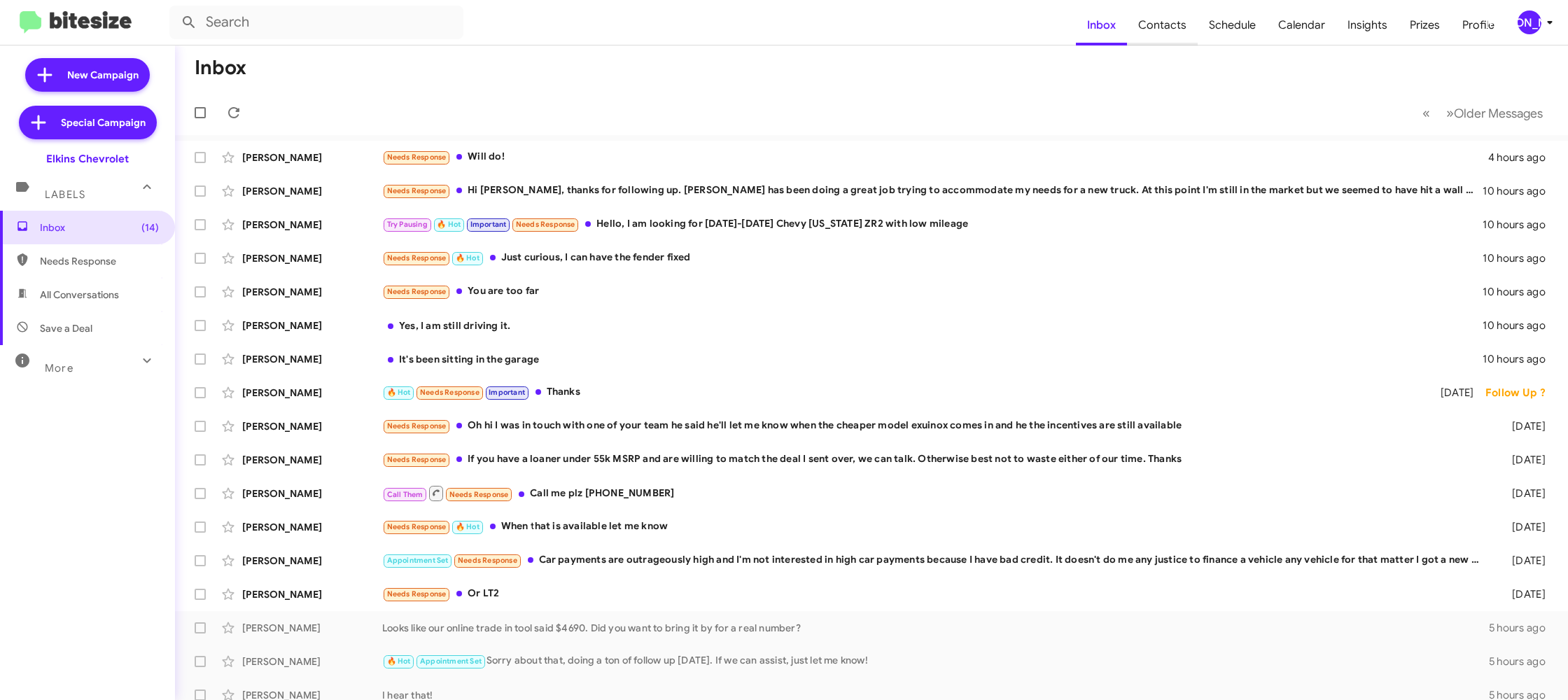
click at [1159, 26] on span "Contacts" at bounding box center [1162, 26] width 71 height 41
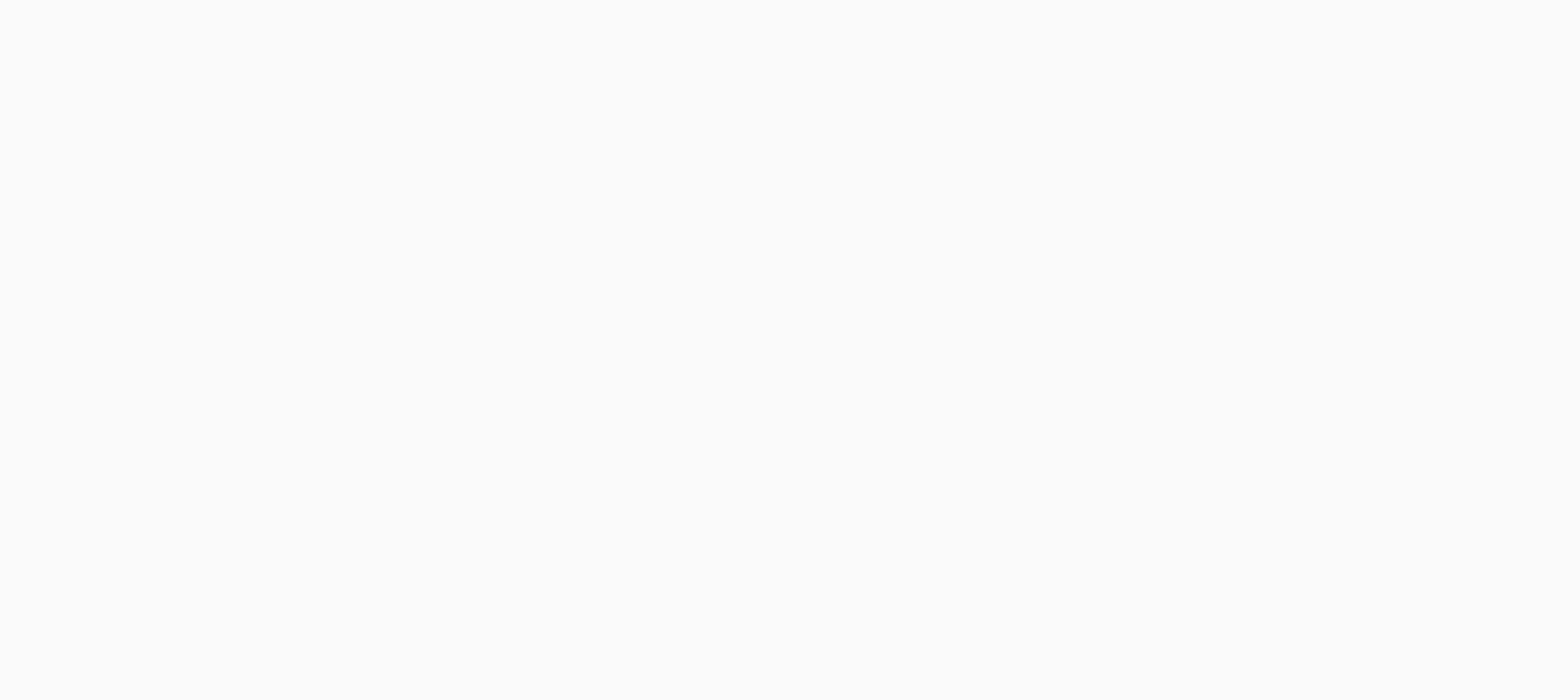
click at [1162, 26] on body at bounding box center [784, 350] width 1568 height 700
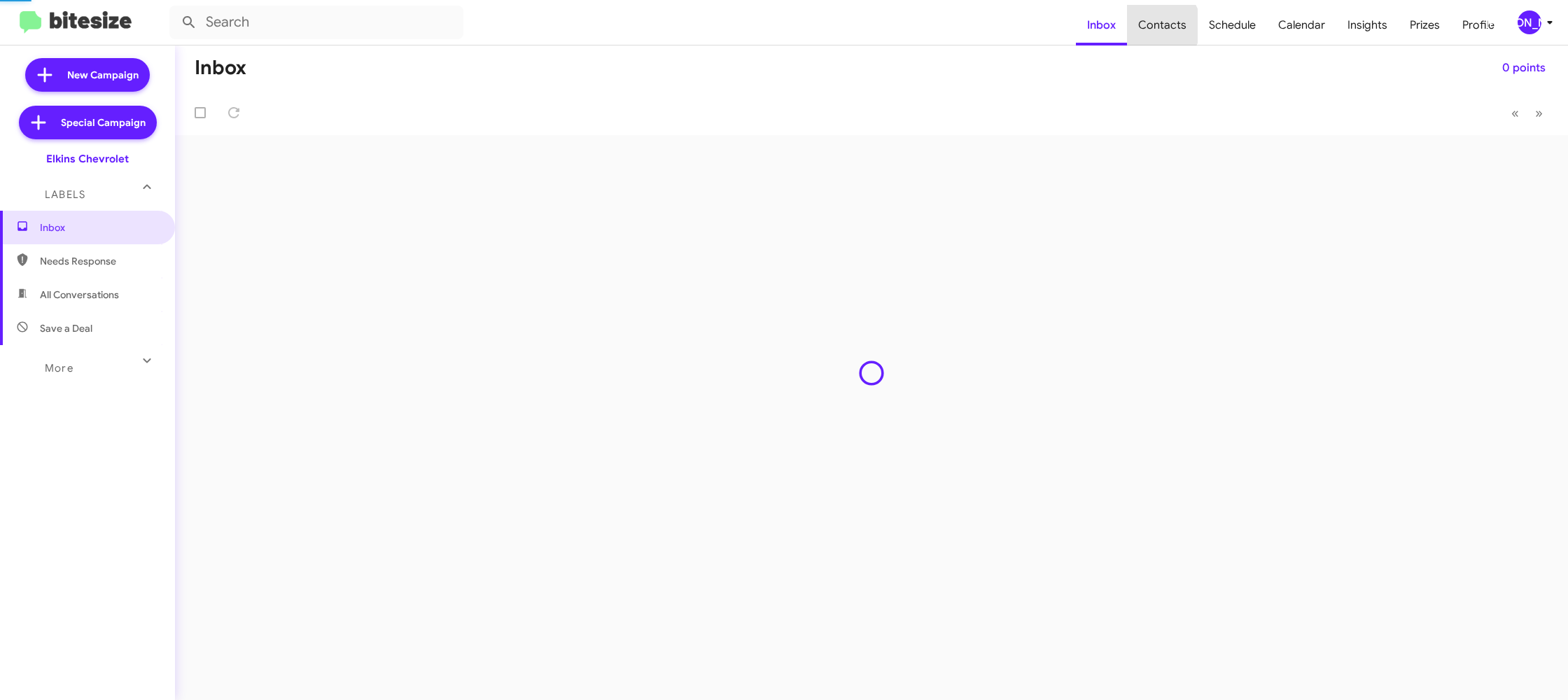
click at [1162, 26] on span "Contacts" at bounding box center [1162, 26] width 71 height 41
type input "in:groups"
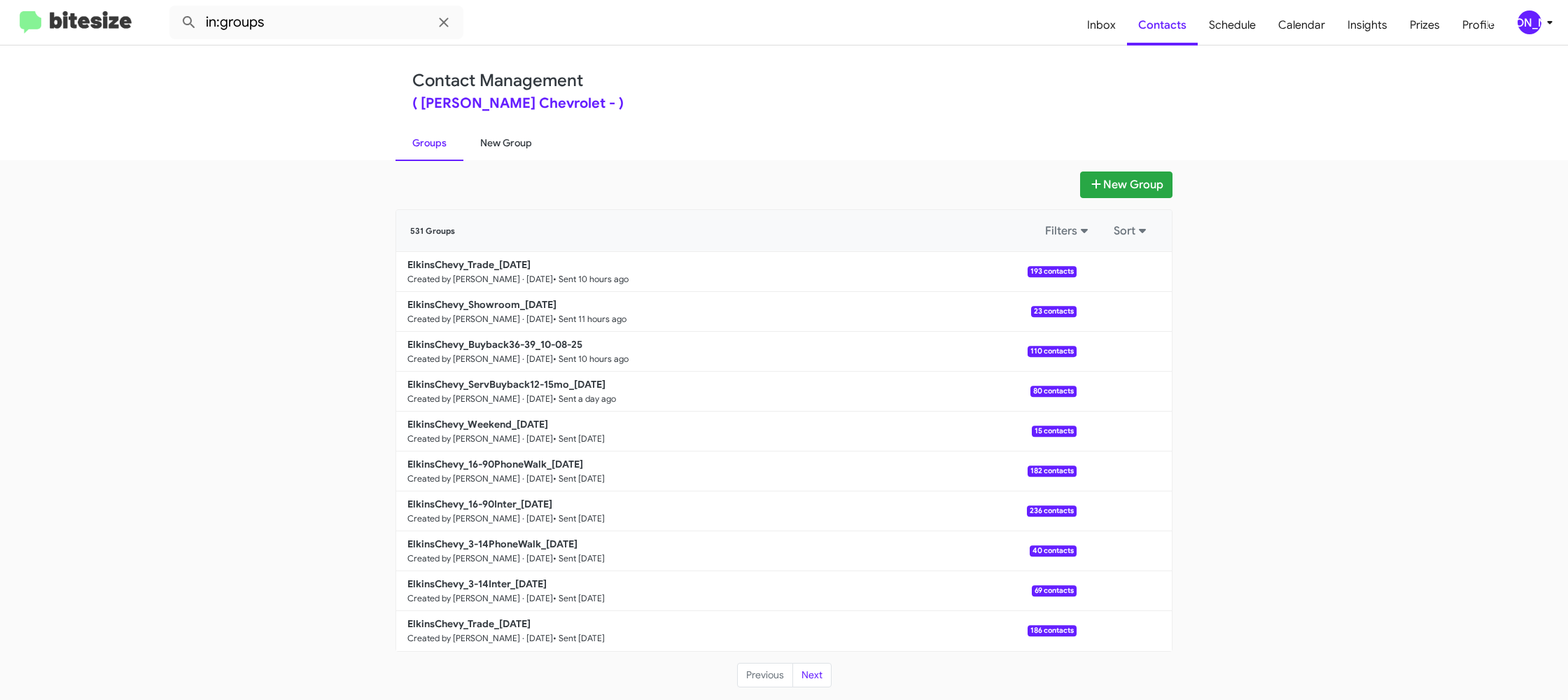
click at [526, 130] on link "New Group" at bounding box center [506, 142] width 86 height 36
click at [526, 131] on link "New Group" at bounding box center [506, 142] width 86 height 36
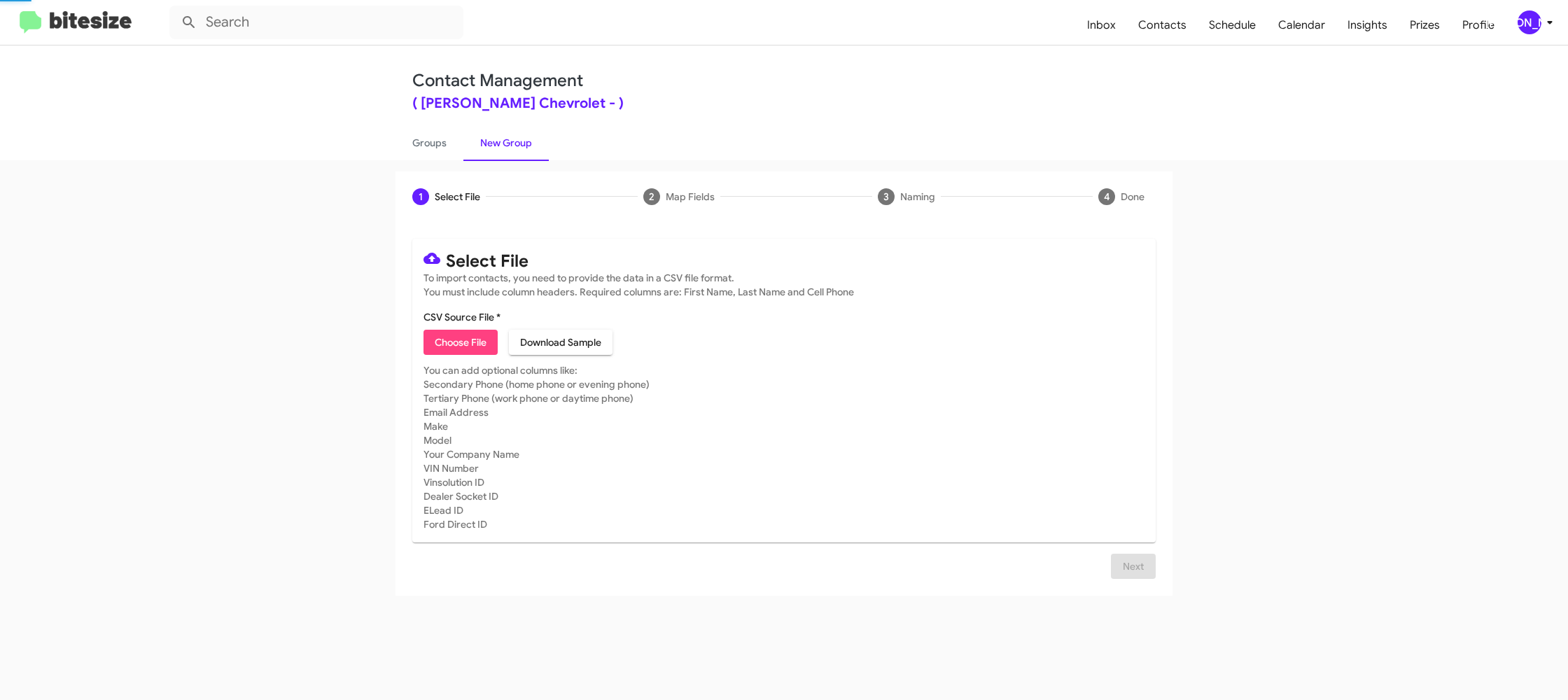
click at [525, 130] on link "New Group" at bounding box center [506, 142] width 86 height 36
click at [1527, 23] on div "[PERSON_NAME]" at bounding box center [1528, 22] width 24 height 24
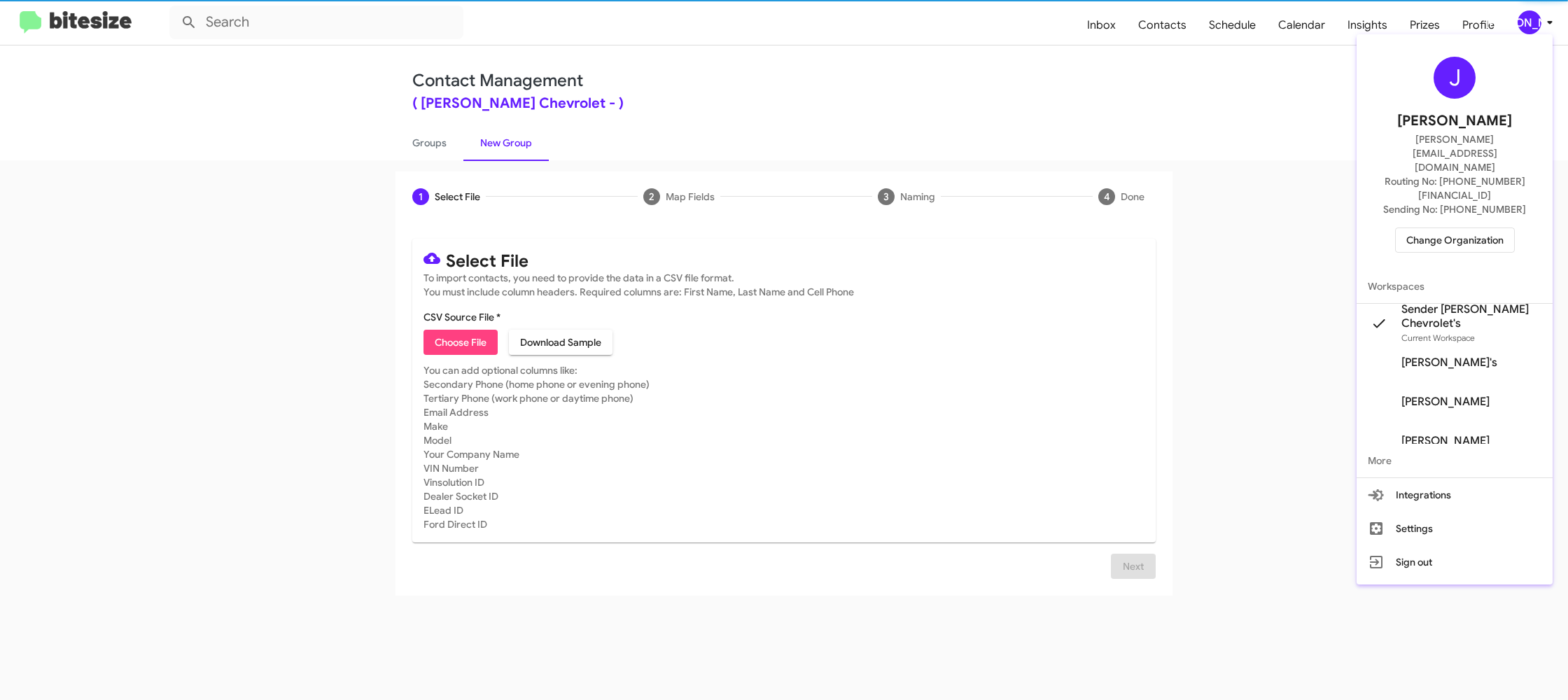
click at [1527, 23] on div at bounding box center [784, 350] width 1568 height 700
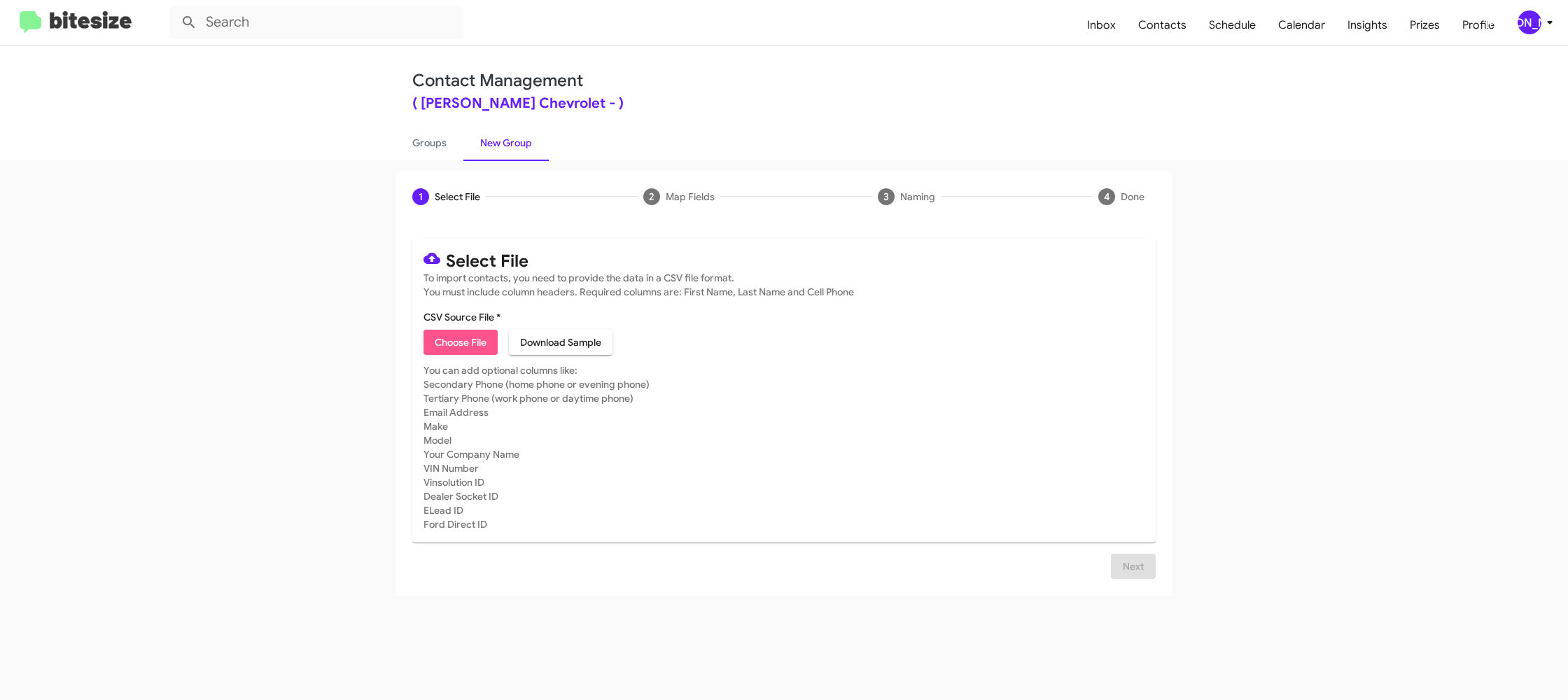
click at [433, 336] on button "Choose File" at bounding box center [461, 342] width 74 height 26
type input "ElkinsChevy_3-14Inter_[DATE]"
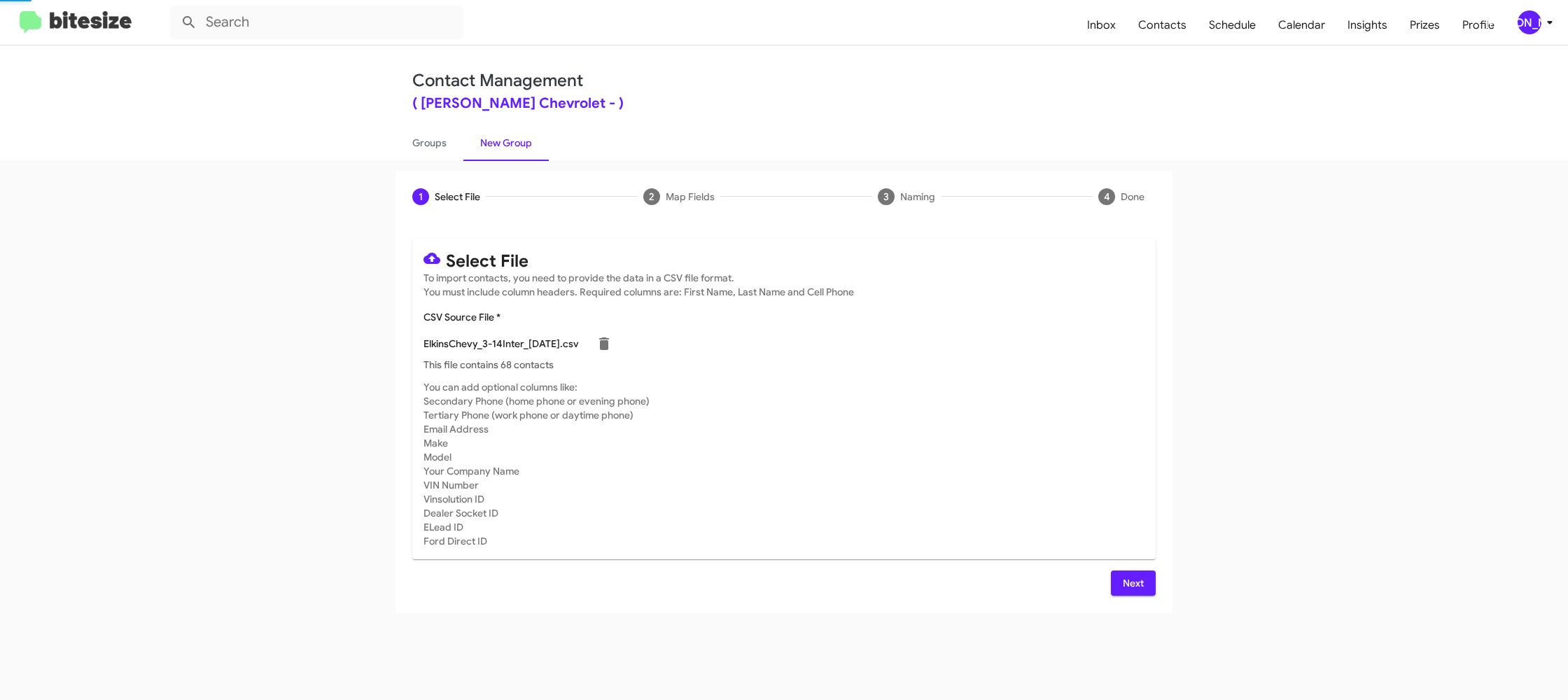
click at [939, 375] on mat-card "Select File To import contacts, you need to provide the data in a CSV file form…" at bounding box center [784, 398] width 743 height 320
click at [1533, 19] on div "[PERSON_NAME]" at bounding box center [1528, 22] width 24 height 24
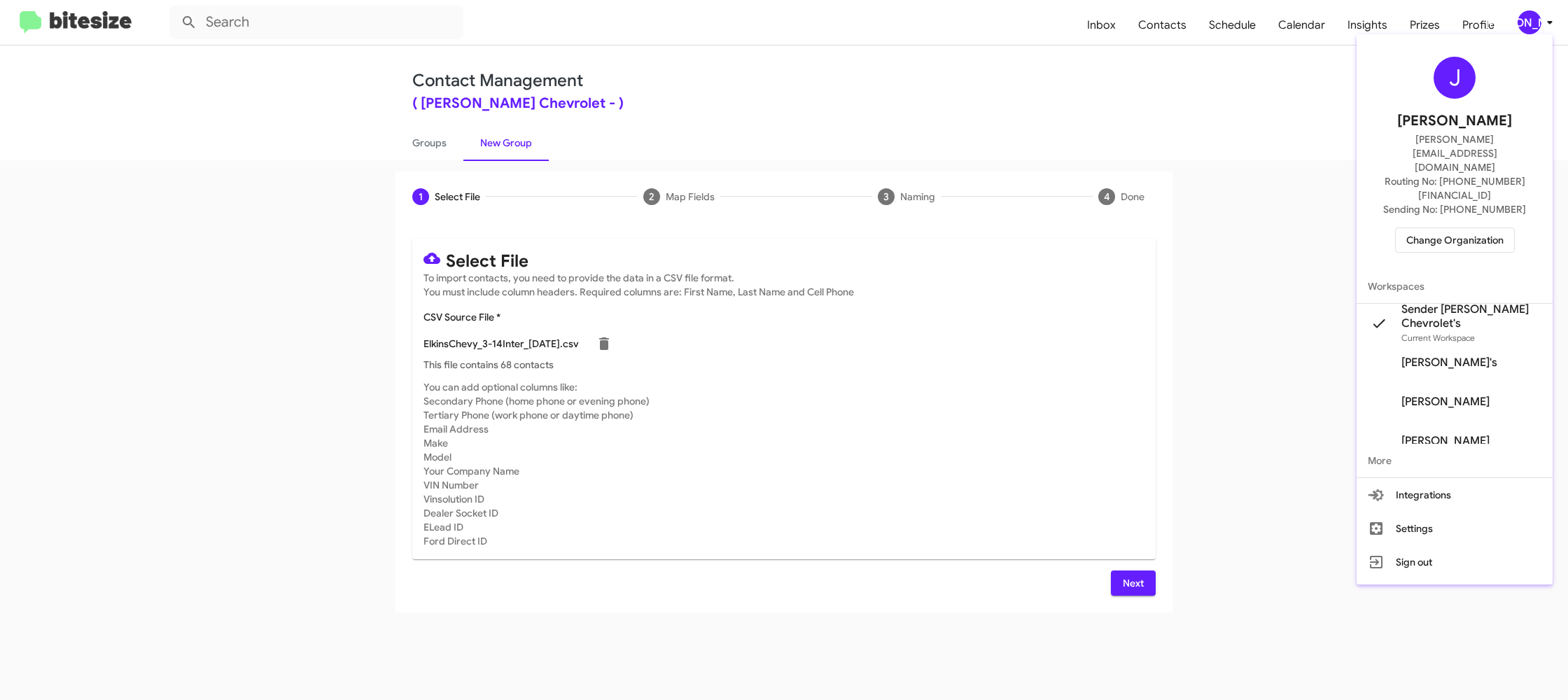
click at [1533, 19] on div at bounding box center [784, 350] width 1568 height 700
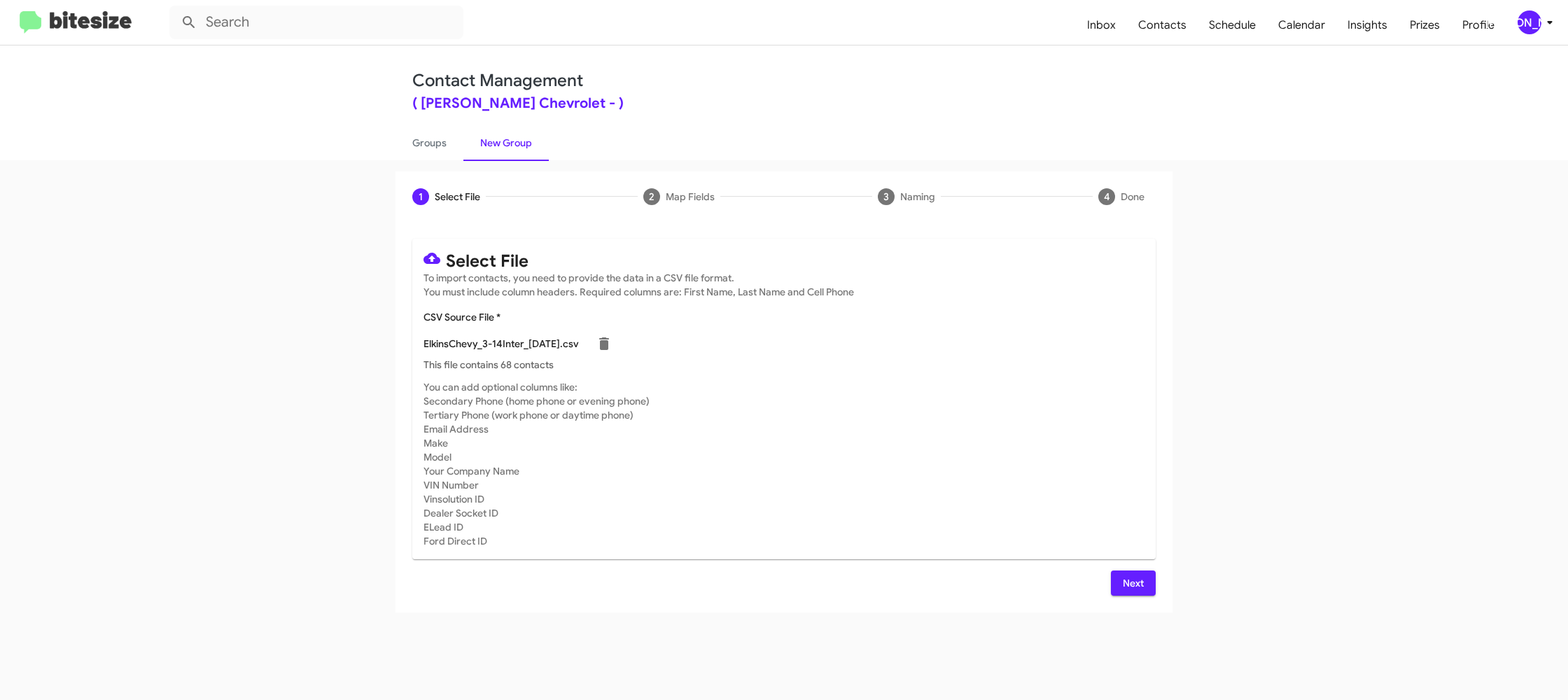
click at [1130, 585] on span "Next" at bounding box center [1133, 583] width 22 height 26
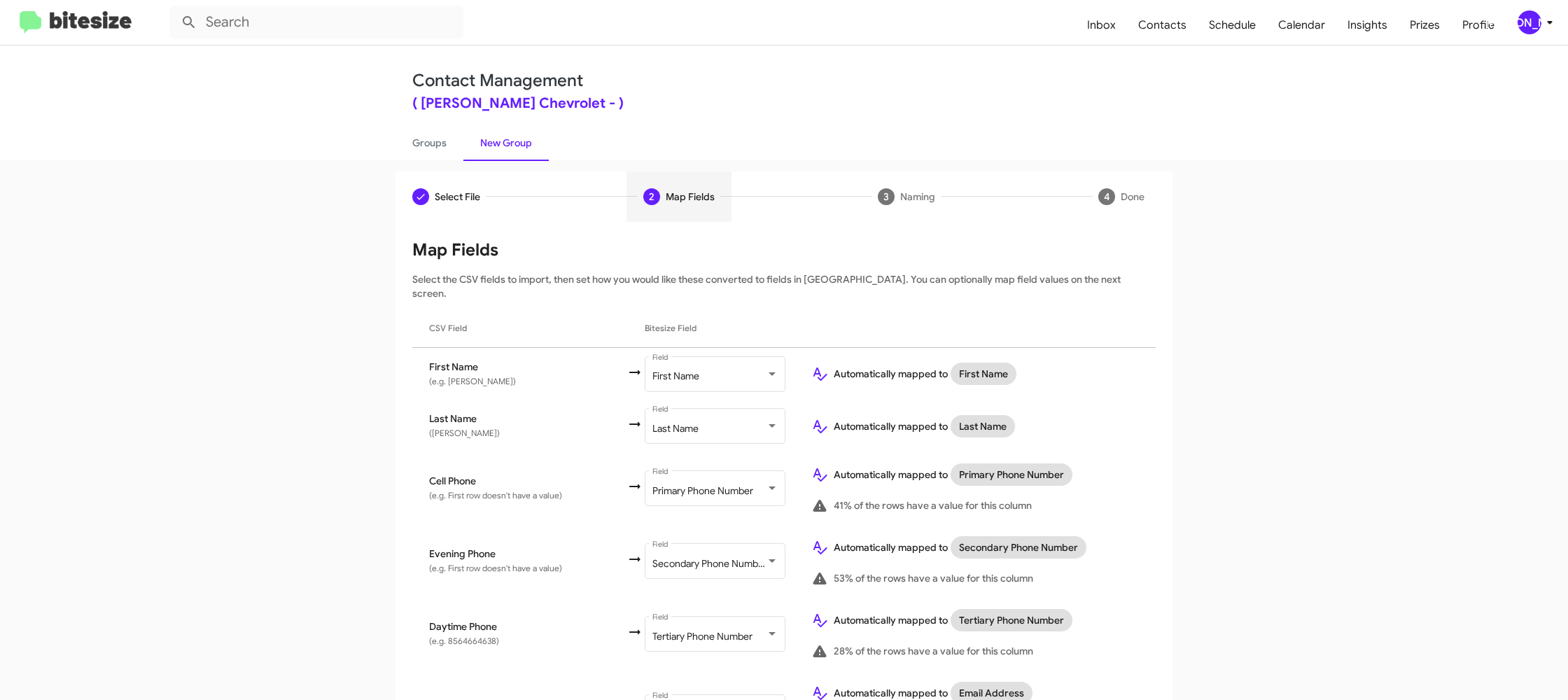
scroll to position [646, 0]
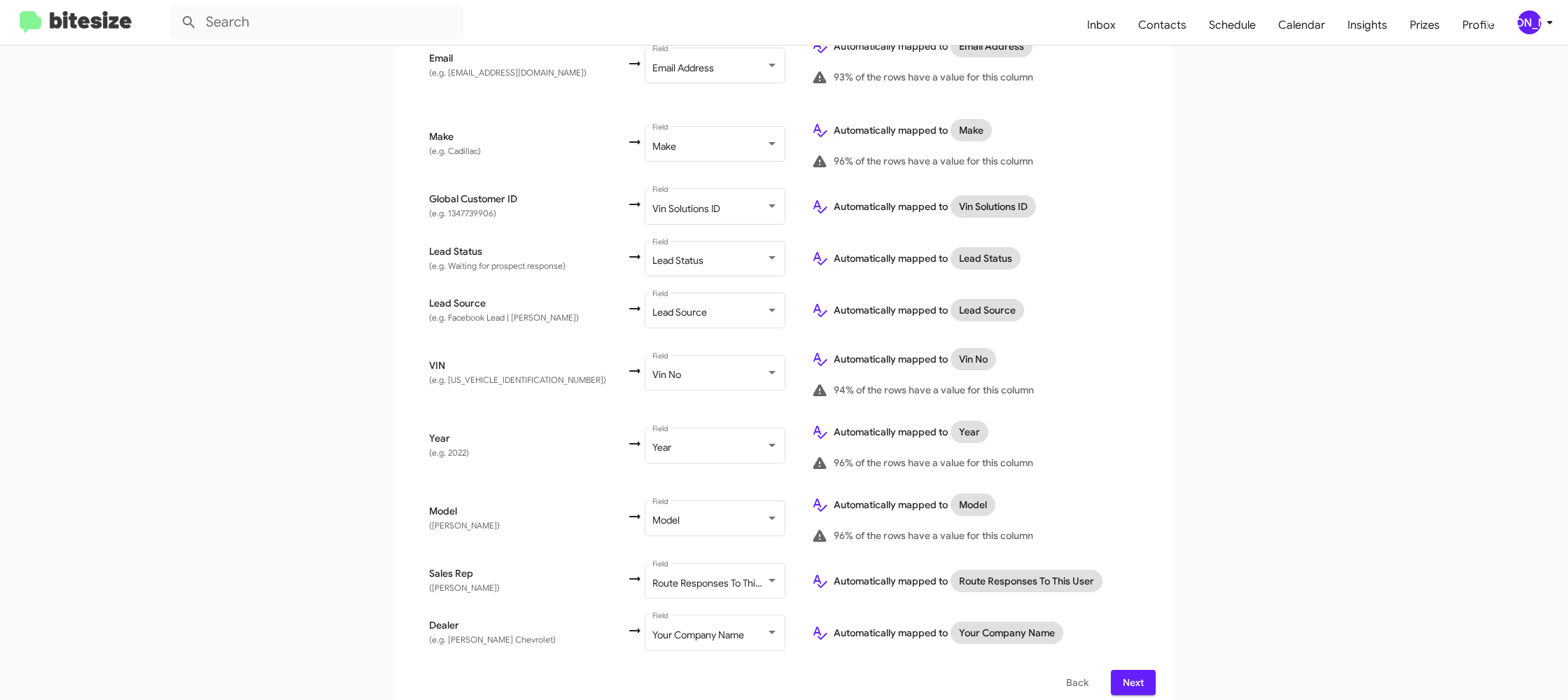
click at [1123, 676] on span "Next" at bounding box center [1133, 682] width 22 height 26
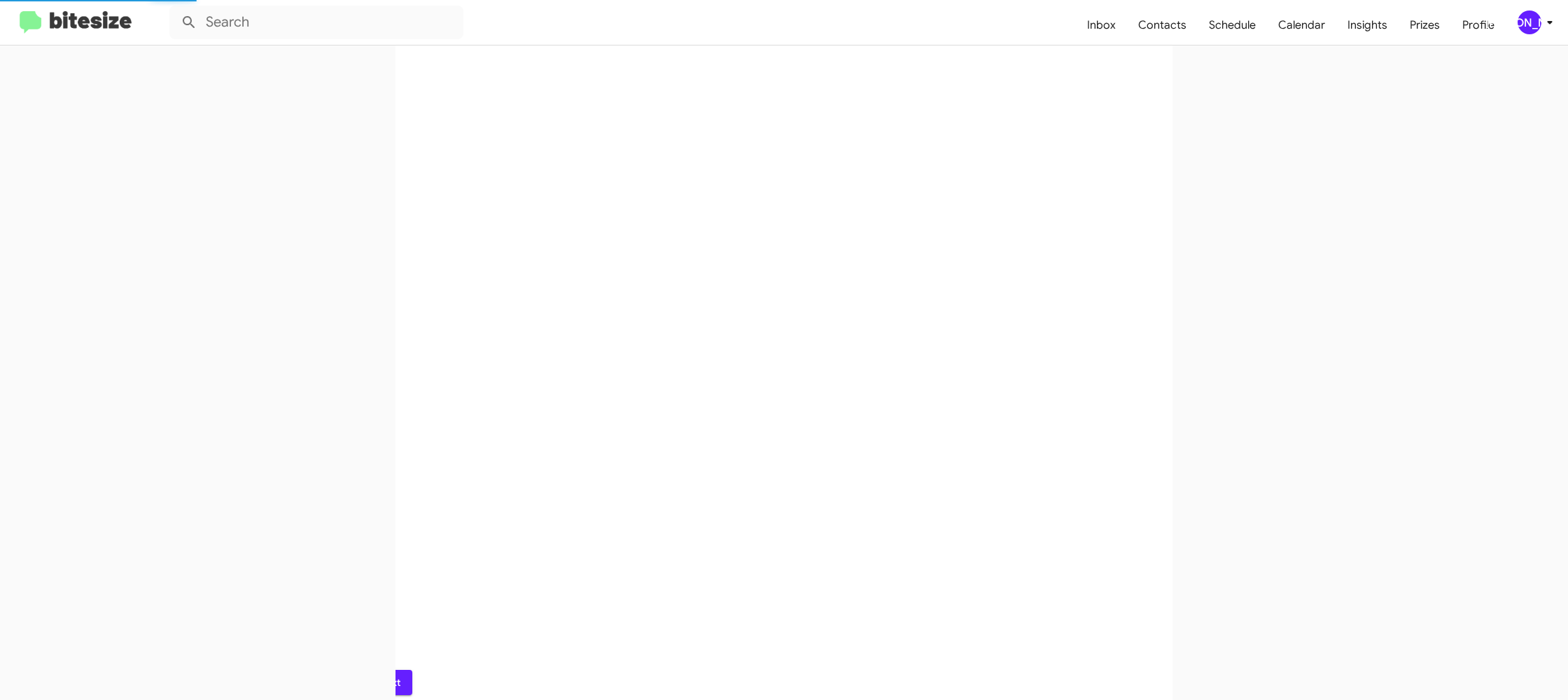
scroll to position [0, 0]
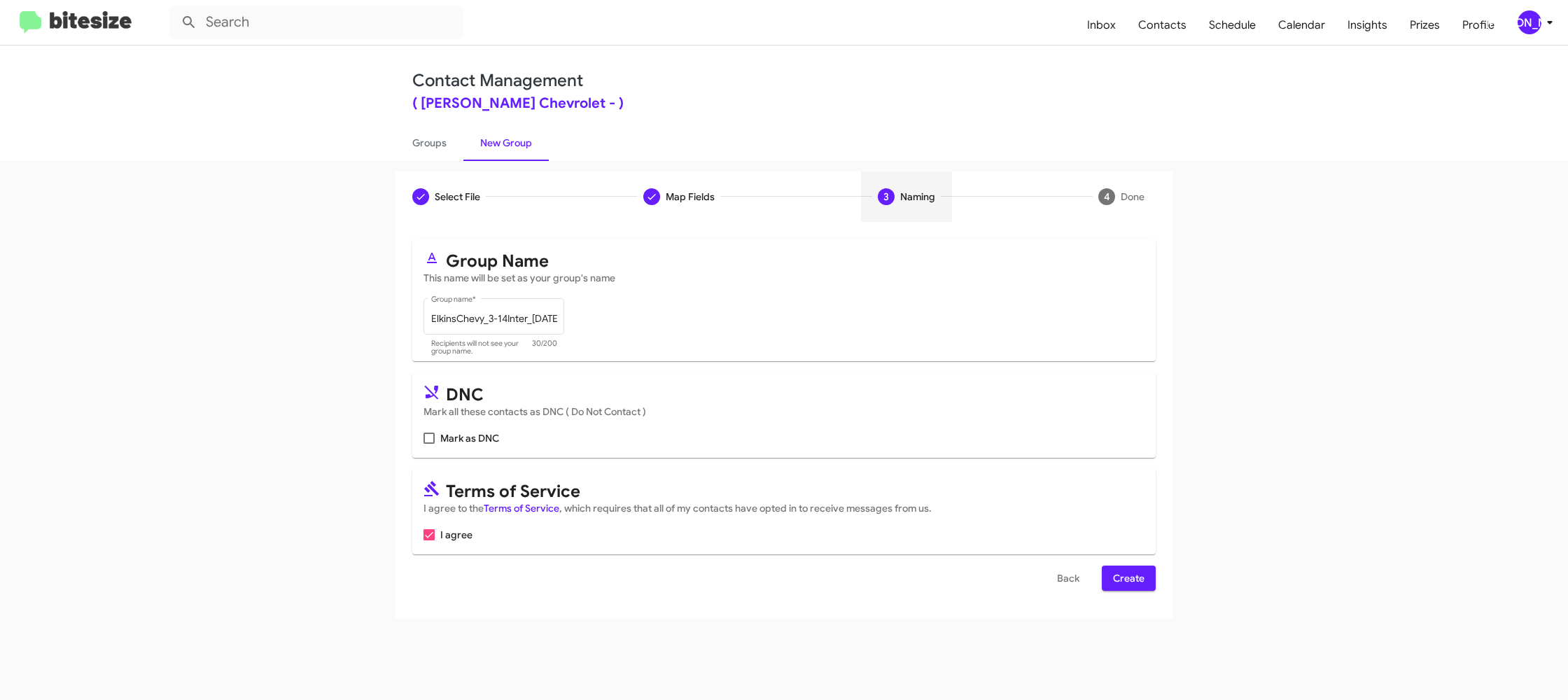
click at [1133, 590] on div "Select File To import contacts, you need to provide the data in a CSV file form…" at bounding box center [784, 419] width 777 height 396
click at [1135, 579] on span "Create" at bounding box center [1128, 577] width 32 height 26
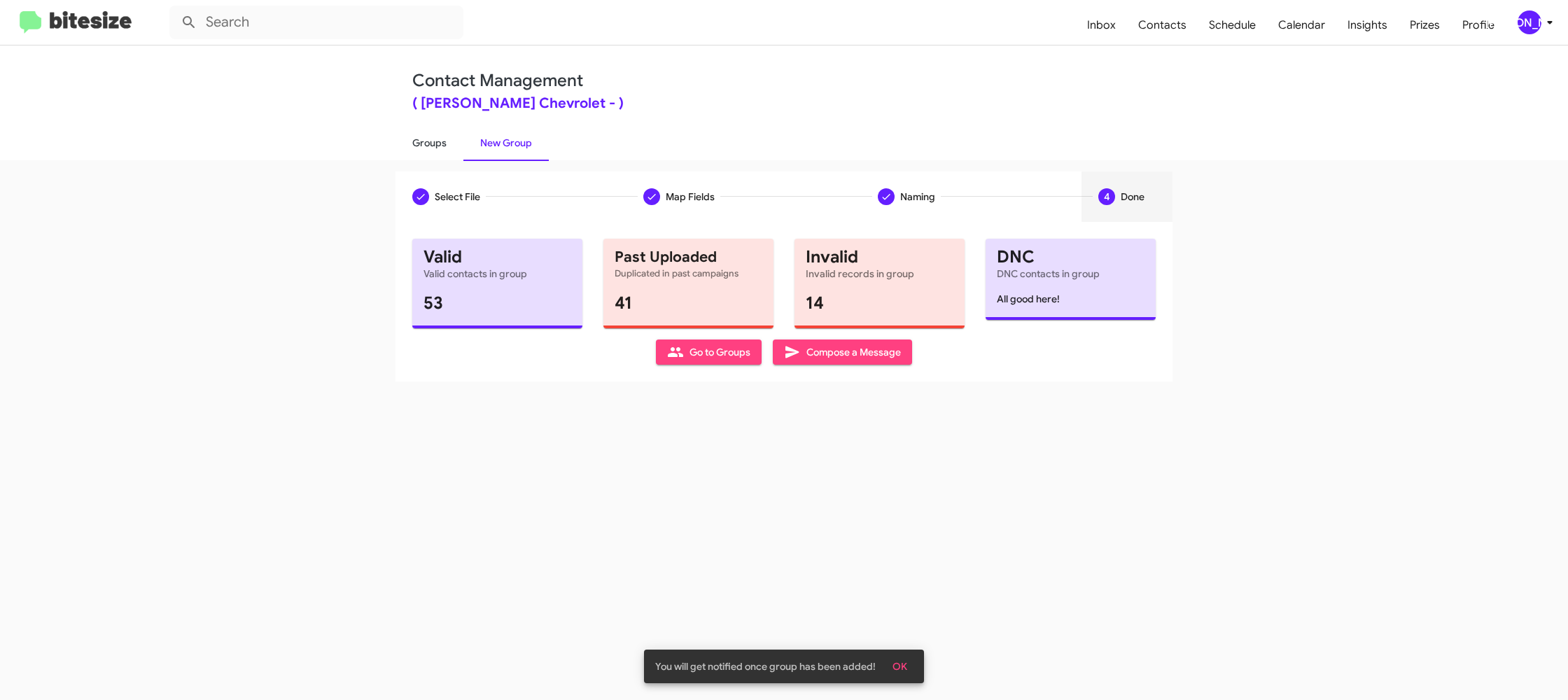
click at [420, 139] on link "Groups" at bounding box center [429, 142] width 68 height 36
type input "in:groups"
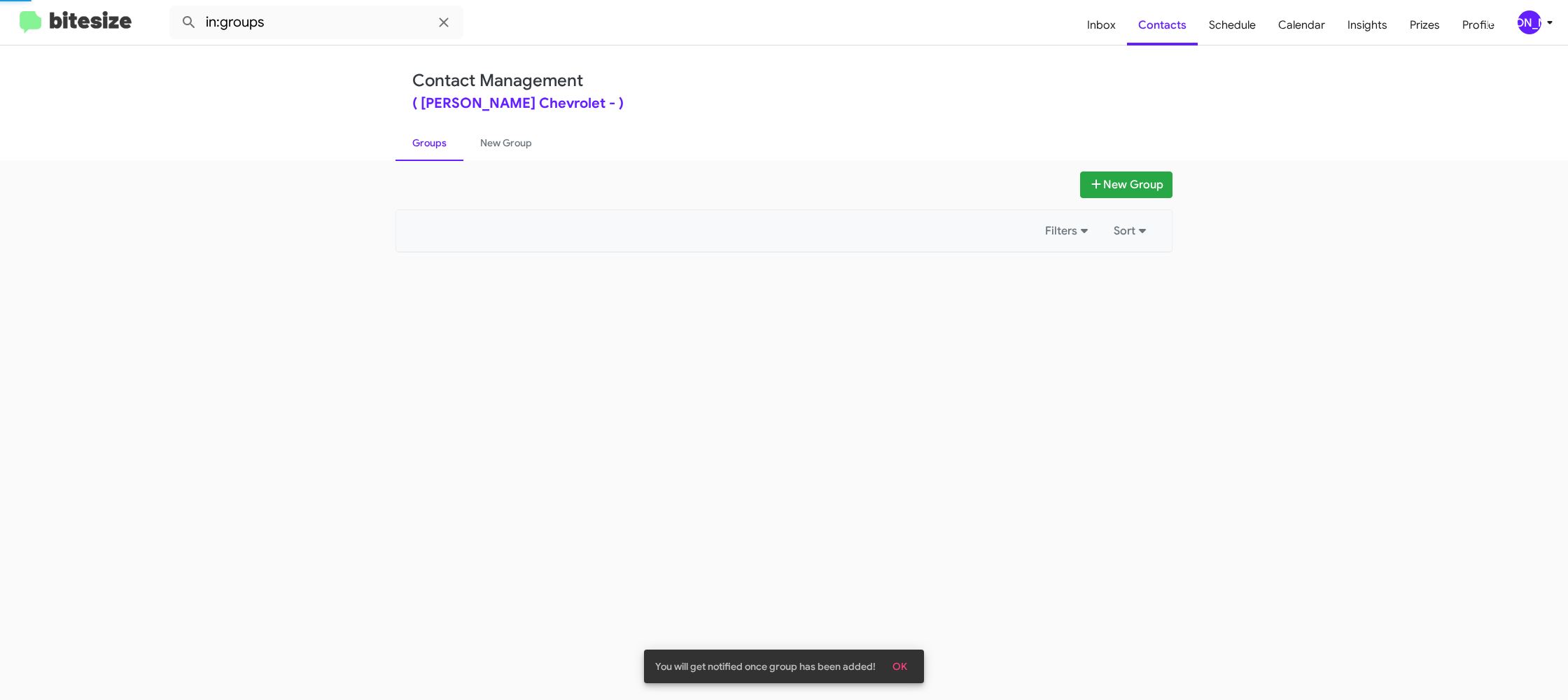
click at [420, 139] on link "Groups" at bounding box center [429, 142] width 68 height 36
drag, startPoint x: 420, startPoint y: 139, endPoint x: 443, endPoint y: 138, distance: 23.0
click at [428, 138] on link "Groups" at bounding box center [429, 142] width 68 height 36
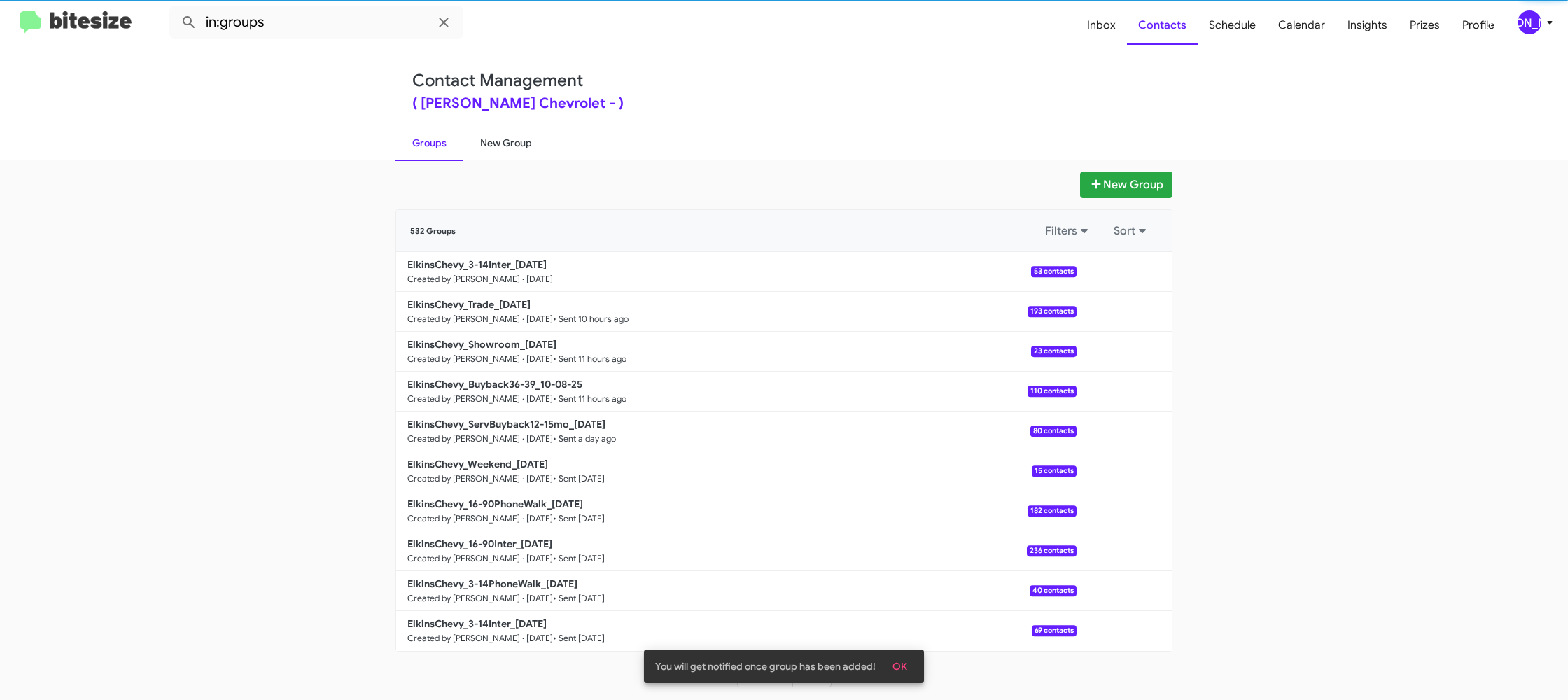
click at [495, 140] on link "New Group" at bounding box center [506, 142] width 86 height 36
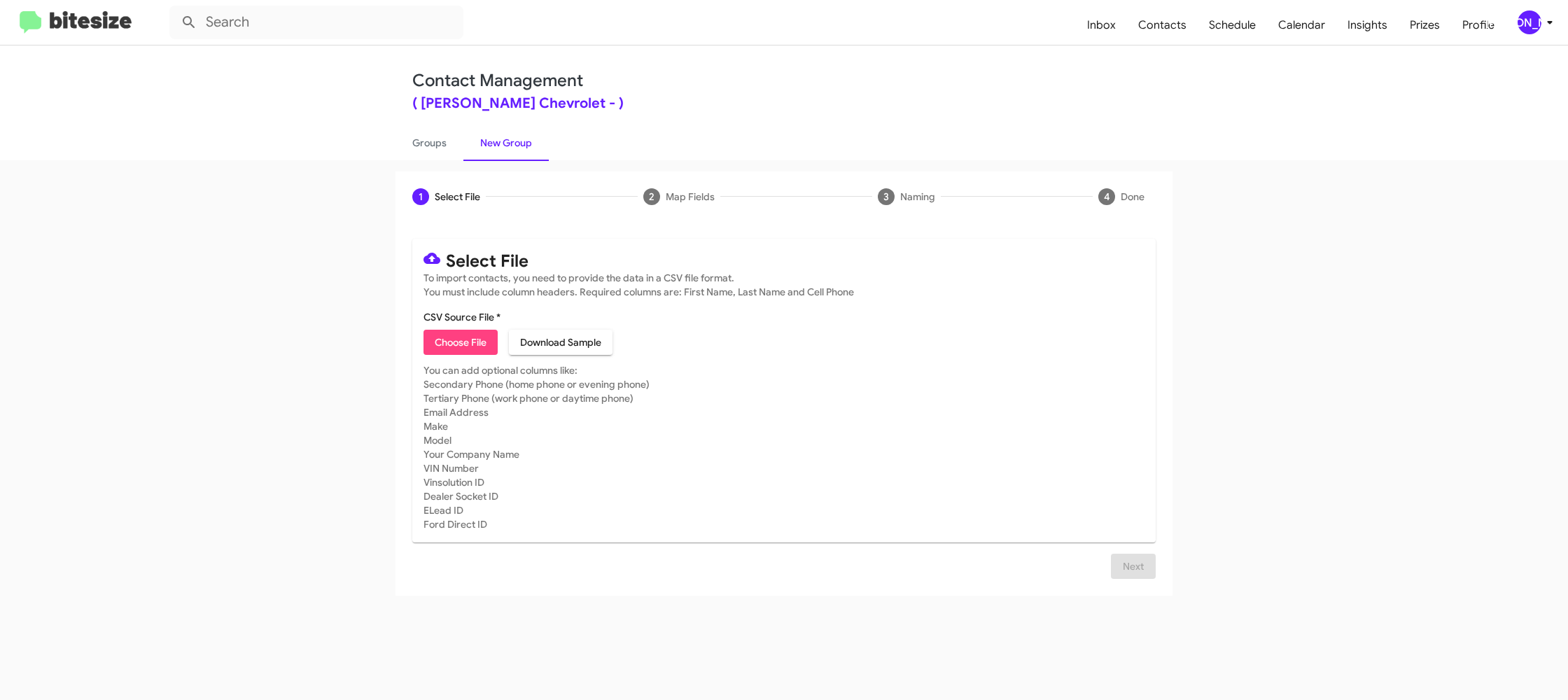
click at [474, 345] on span "Choose File" at bounding box center [460, 342] width 52 height 26
type input "ElkinsChevy_3-14PhoneWalk_[DATE]"
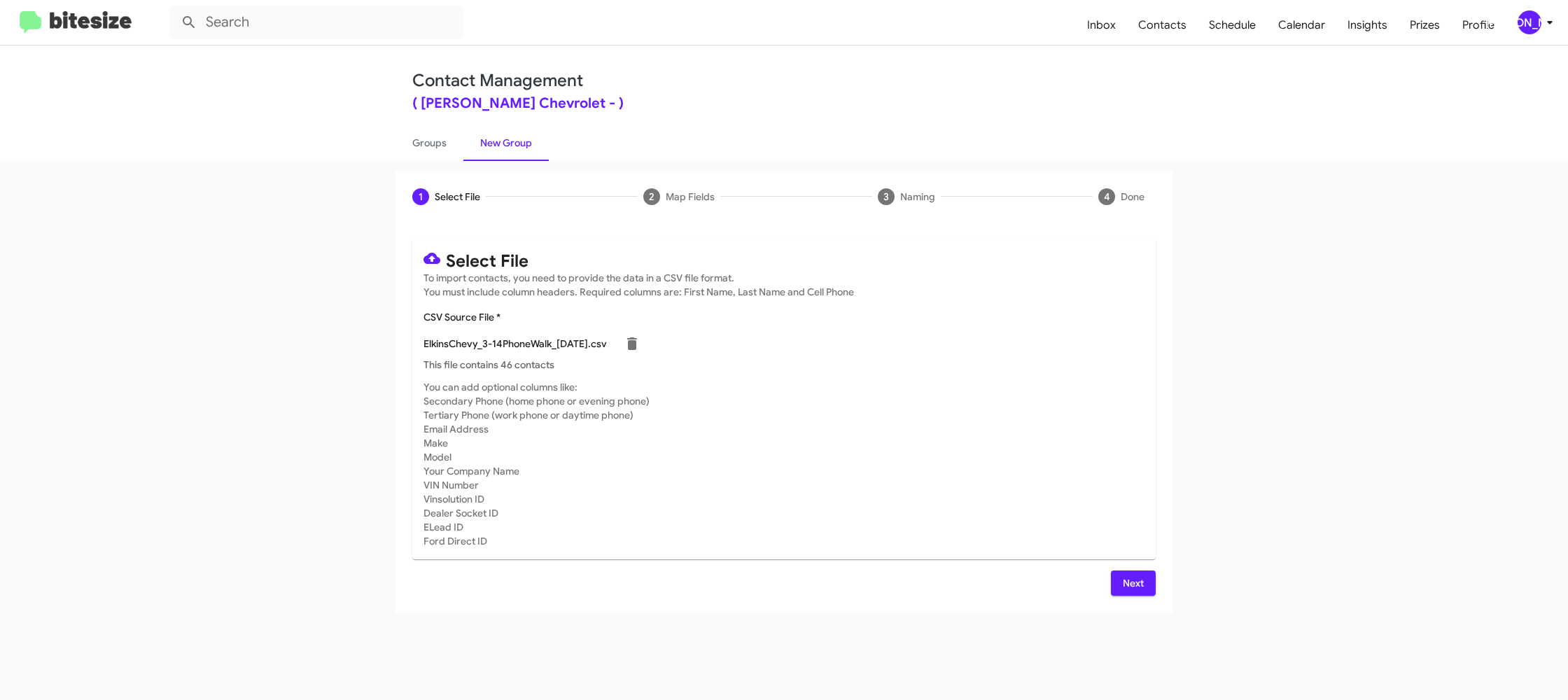
click at [914, 429] on mat-card-subtitle "You can add optional columns like: Secondary Phone (home phone or evening phone…" at bounding box center [784, 463] width 720 height 168
click at [1129, 576] on span "Next" at bounding box center [1133, 583] width 22 height 26
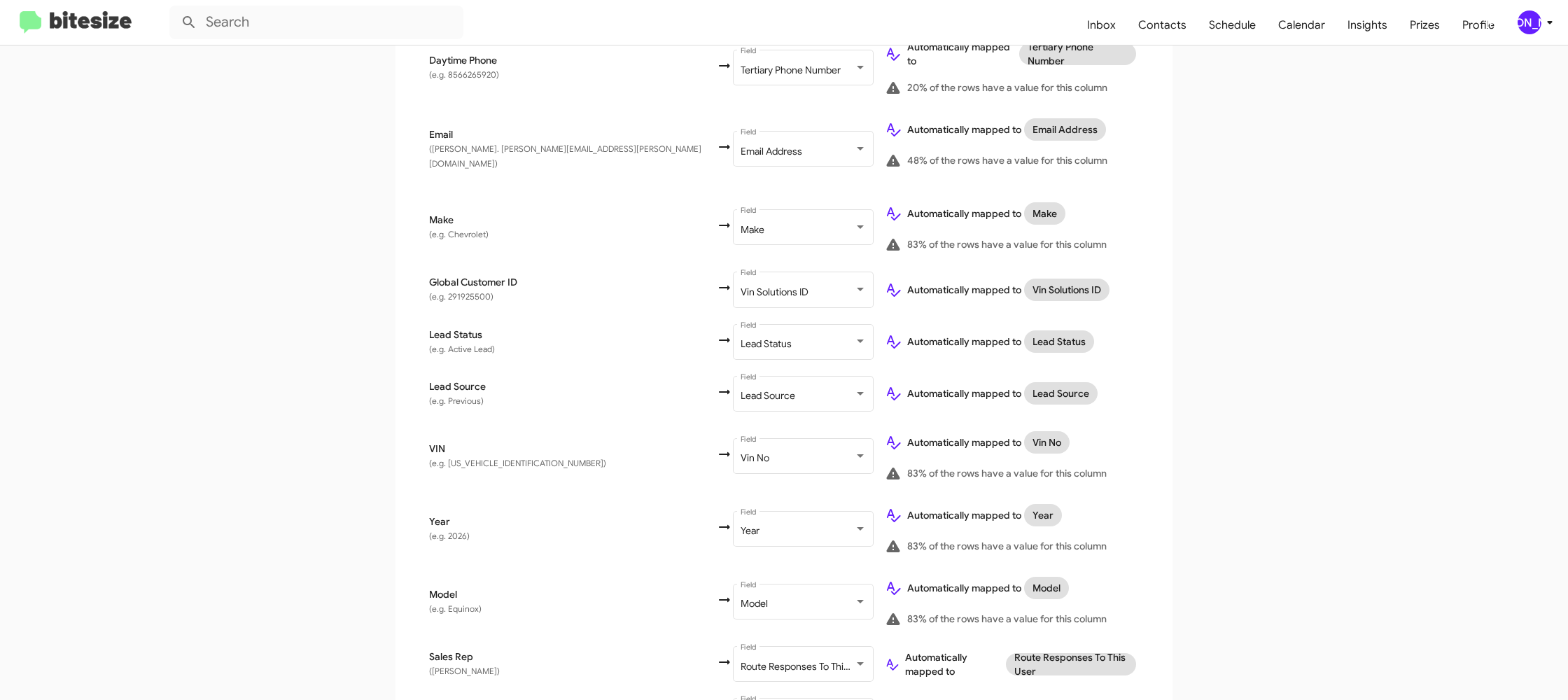
scroll to position [646, 0]
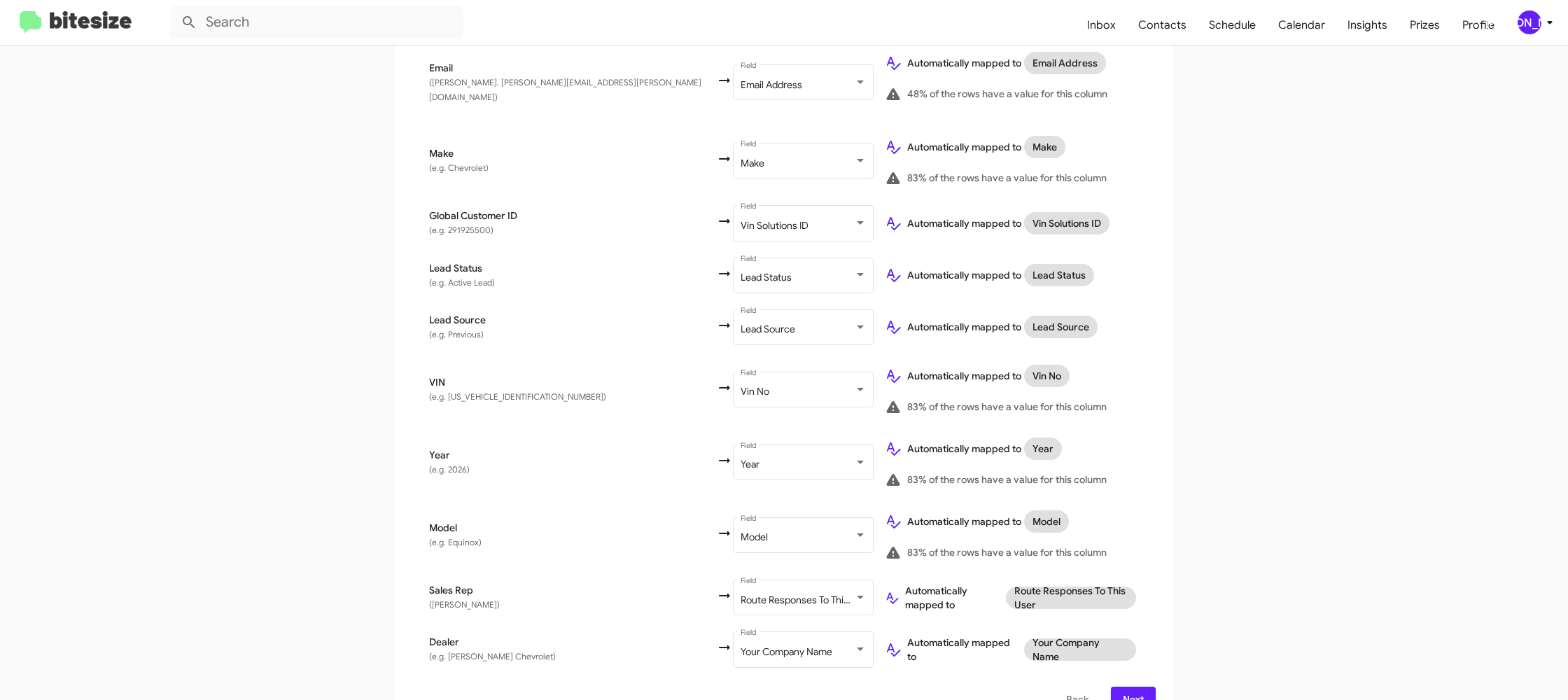
click at [1126, 687] on span "Next" at bounding box center [1133, 699] width 22 height 26
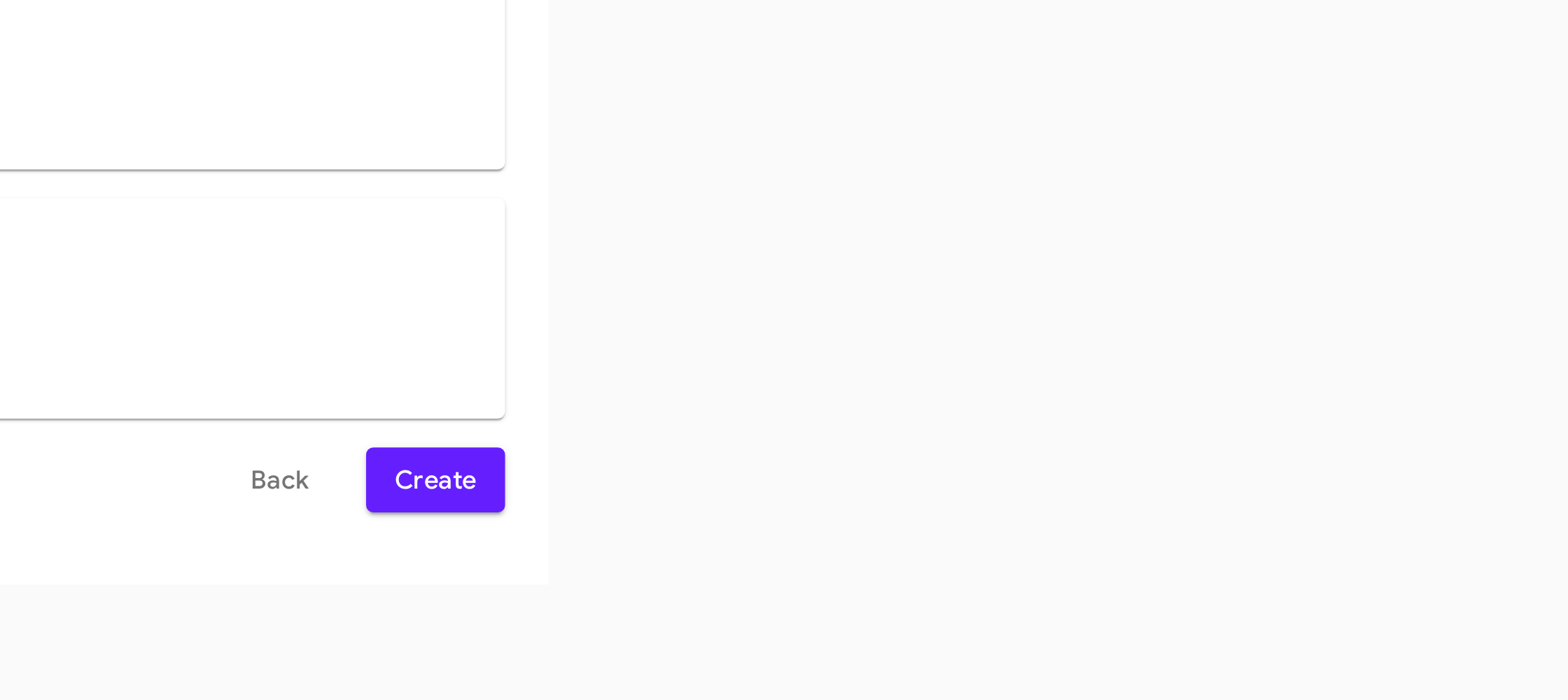
scroll to position [0, 0]
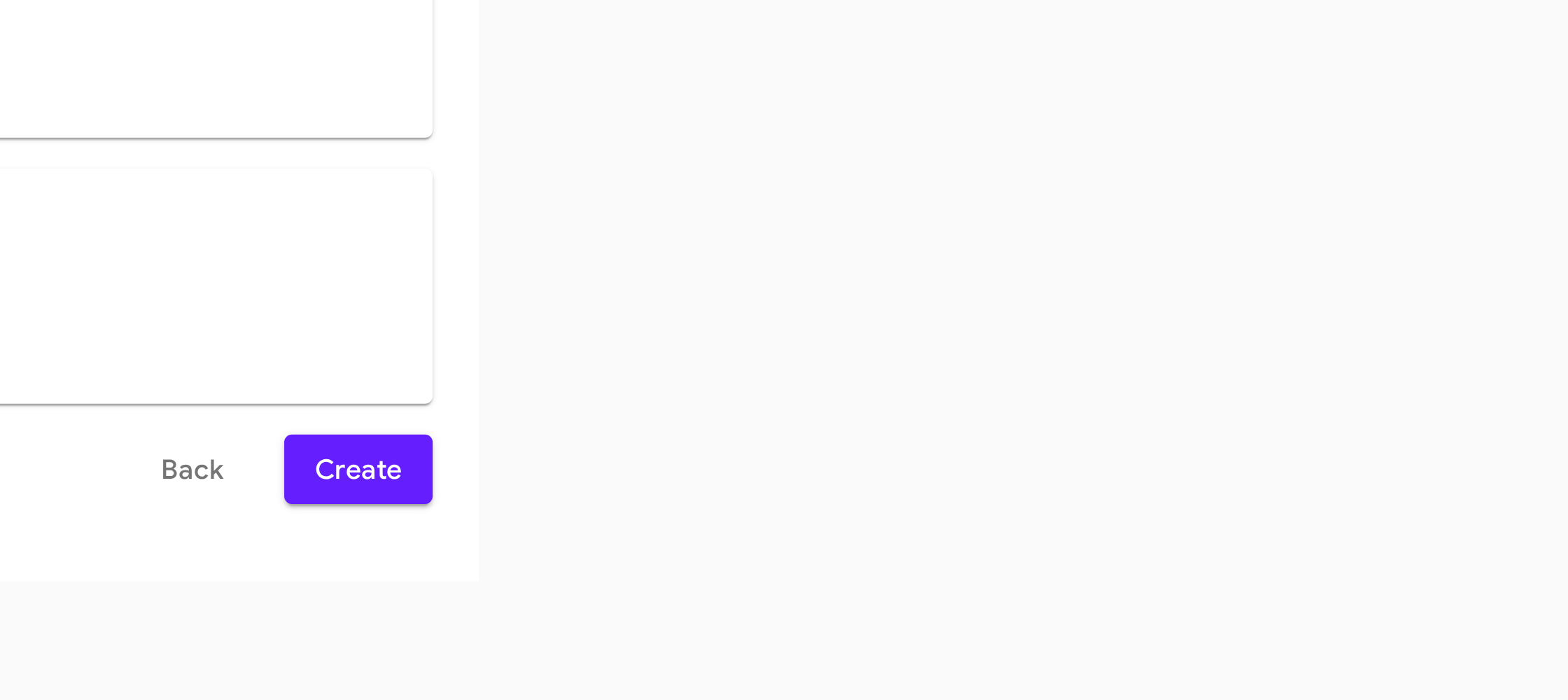
click at [1135, 583] on span "Create" at bounding box center [1128, 577] width 32 height 26
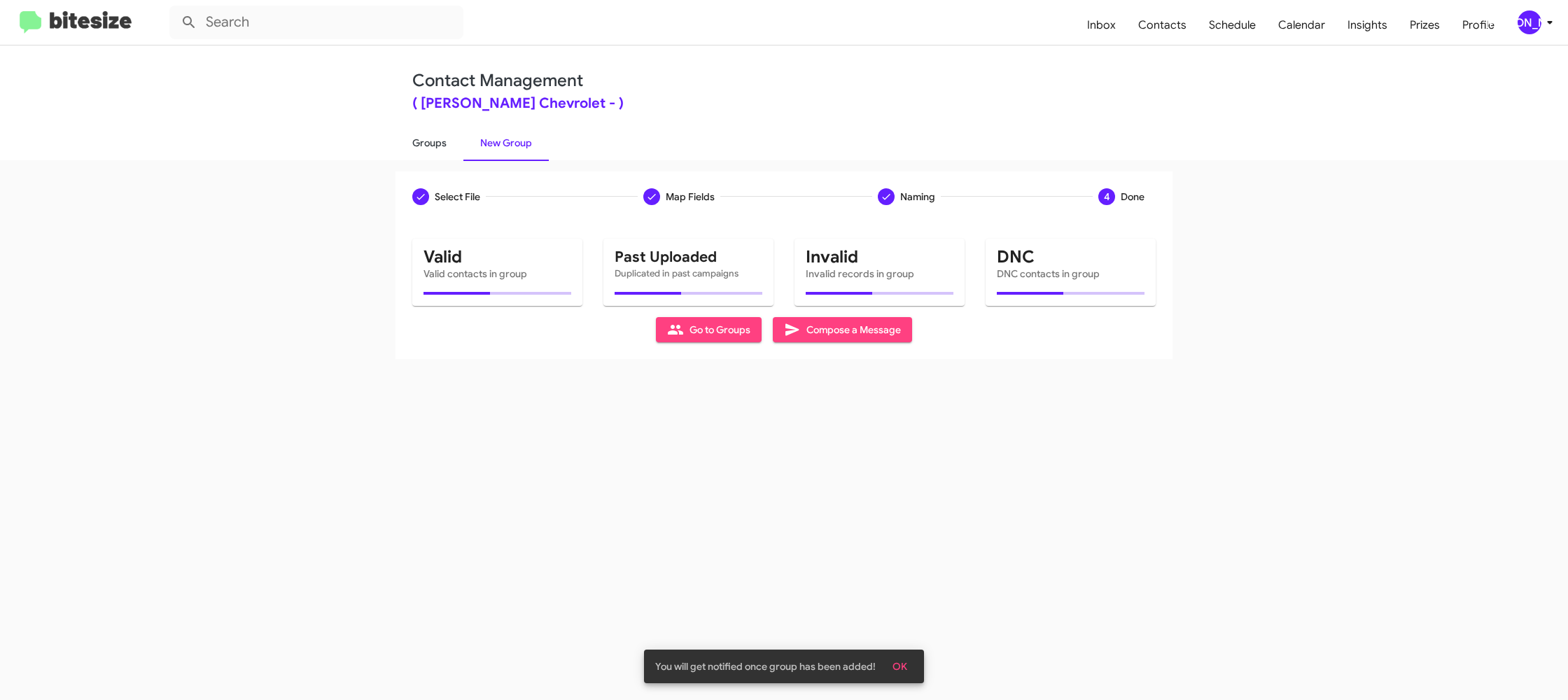
click at [419, 135] on link "Groups" at bounding box center [429, 142] width 68 height 36
type input "in:groups"
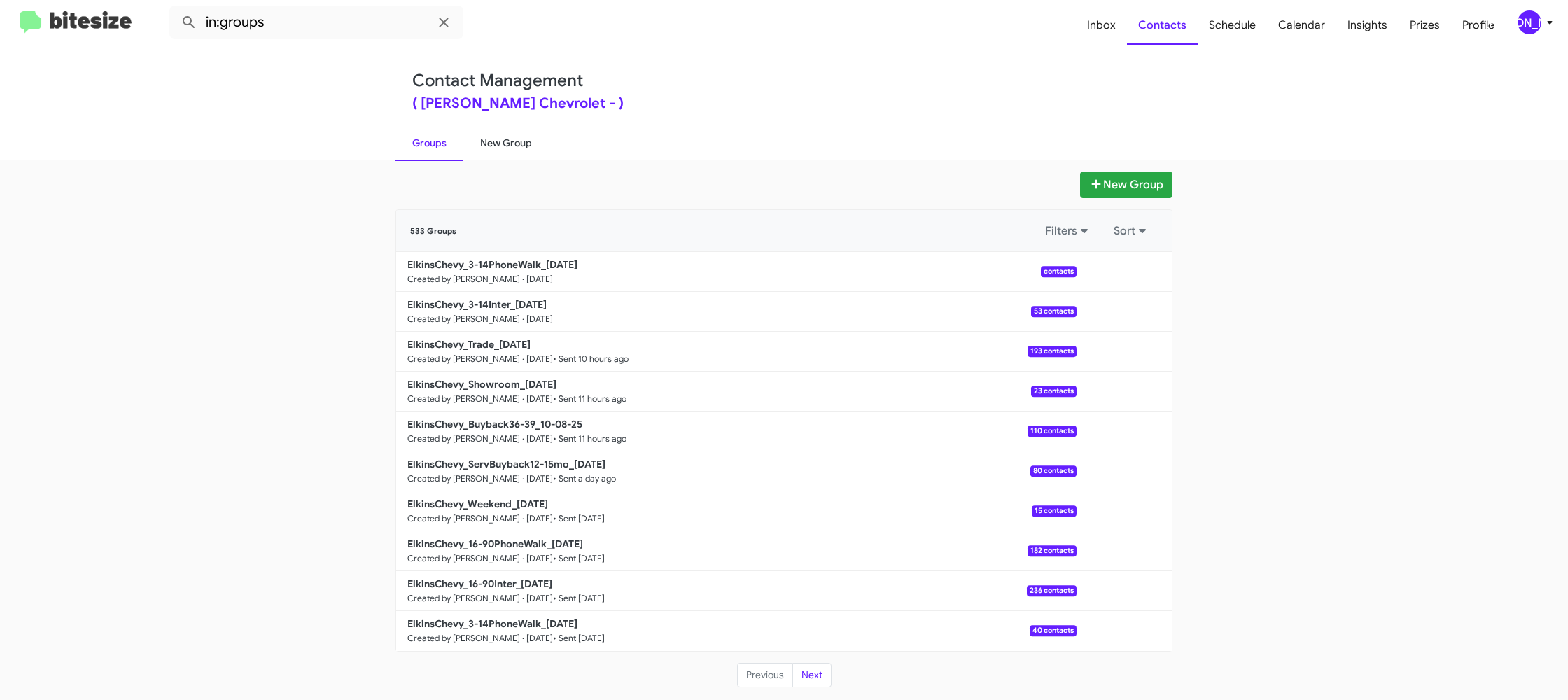
click at [499, 132] on link "New Group" at bounding box center [506, 142] width 86 height 36
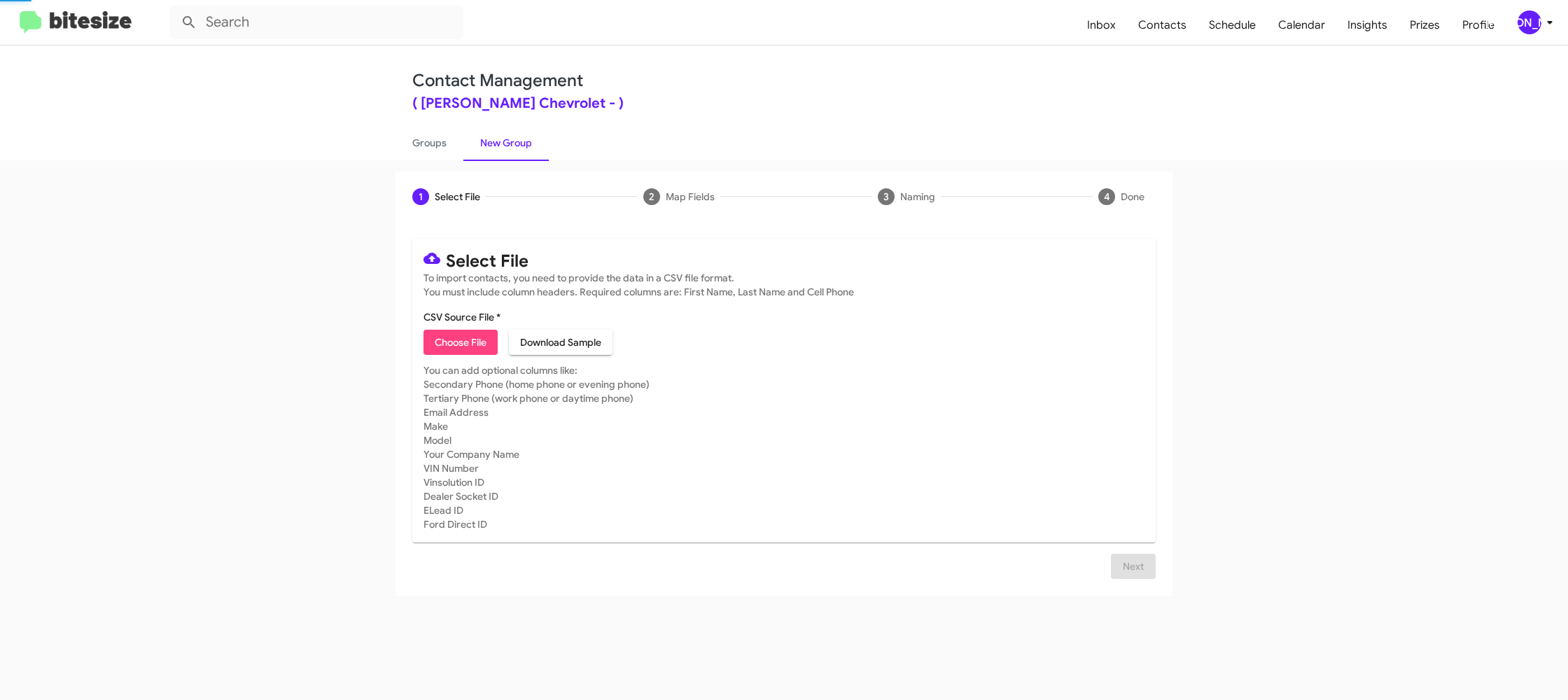
click at [499, 132] on link "New Group" at bounding box center [506, 142] width 86 height 36
click at [431, 144] on link "Groups" at bounding box center [429, 142] width 68 height 36
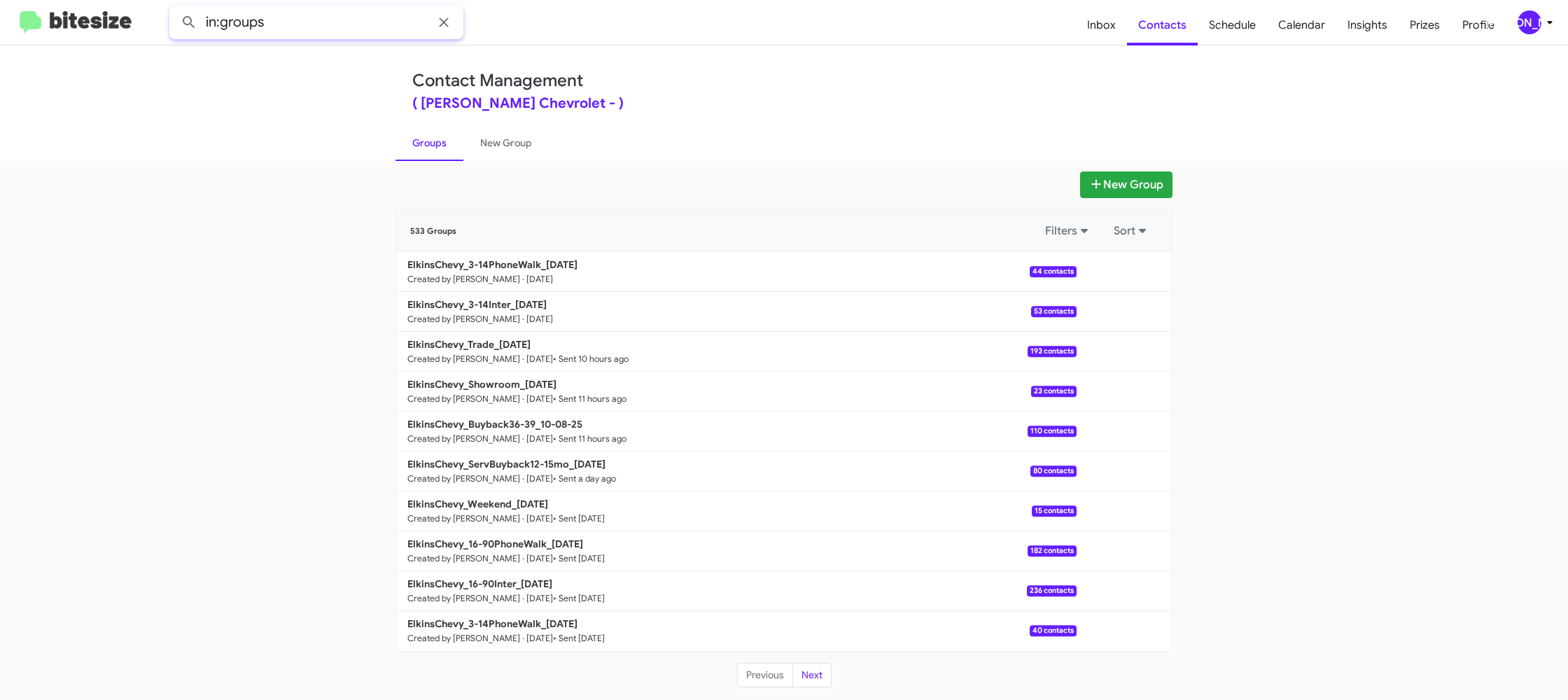
drag, startPoint x: 313, startPoint y: 33, endPoint x: 320, endPoint y: 34, distance: 7.1
click at [314, 32] on input "in:groups" at bounding box center [316, 22] width 294 height 34
type input "in:groups 3-14"
click at [175, 9] on button at bounding box center [189, 23] width 28 height 28
drag, startPoint x: 505, startPoint y: 143, endPoint x: 456, endPoint y: 147, distance: 49.2
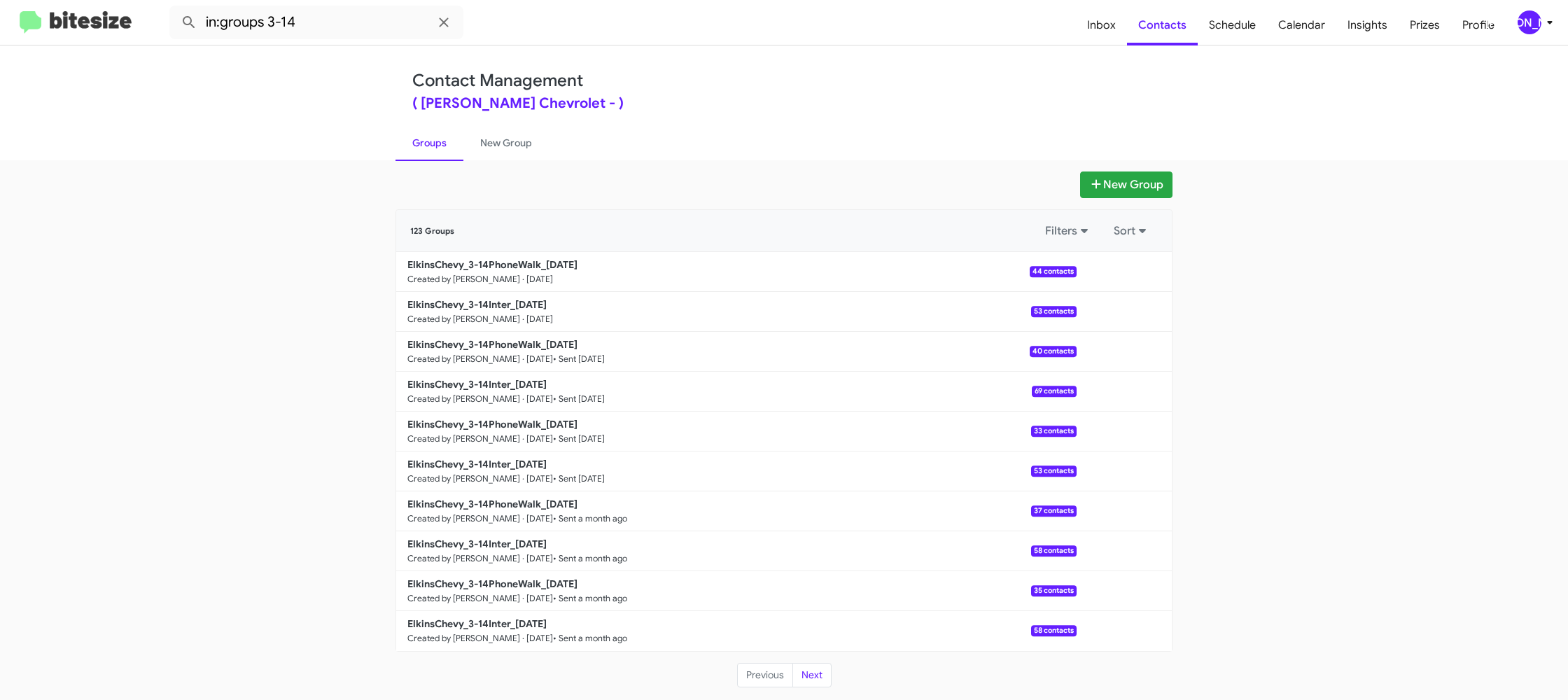
click at [505, 144] on link "New Group" at bounding box center [506, 142] width 86 height 36
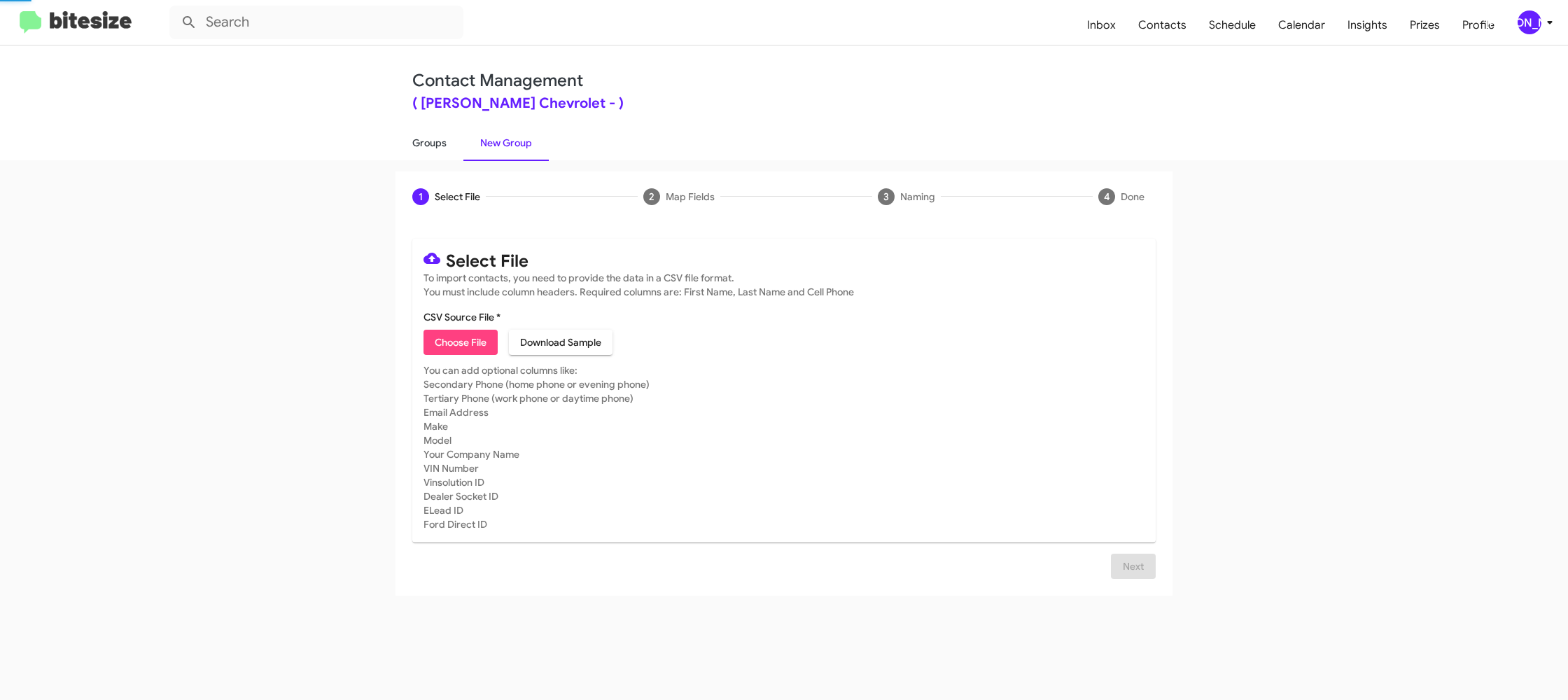
click at [411, 143] on link "Groups" at bounding box center [429, 142] width 68 height 36
type input "in:groups"
click at [411, 143] on link "Groups" at bounding box center [429, 142] width 68 height 36
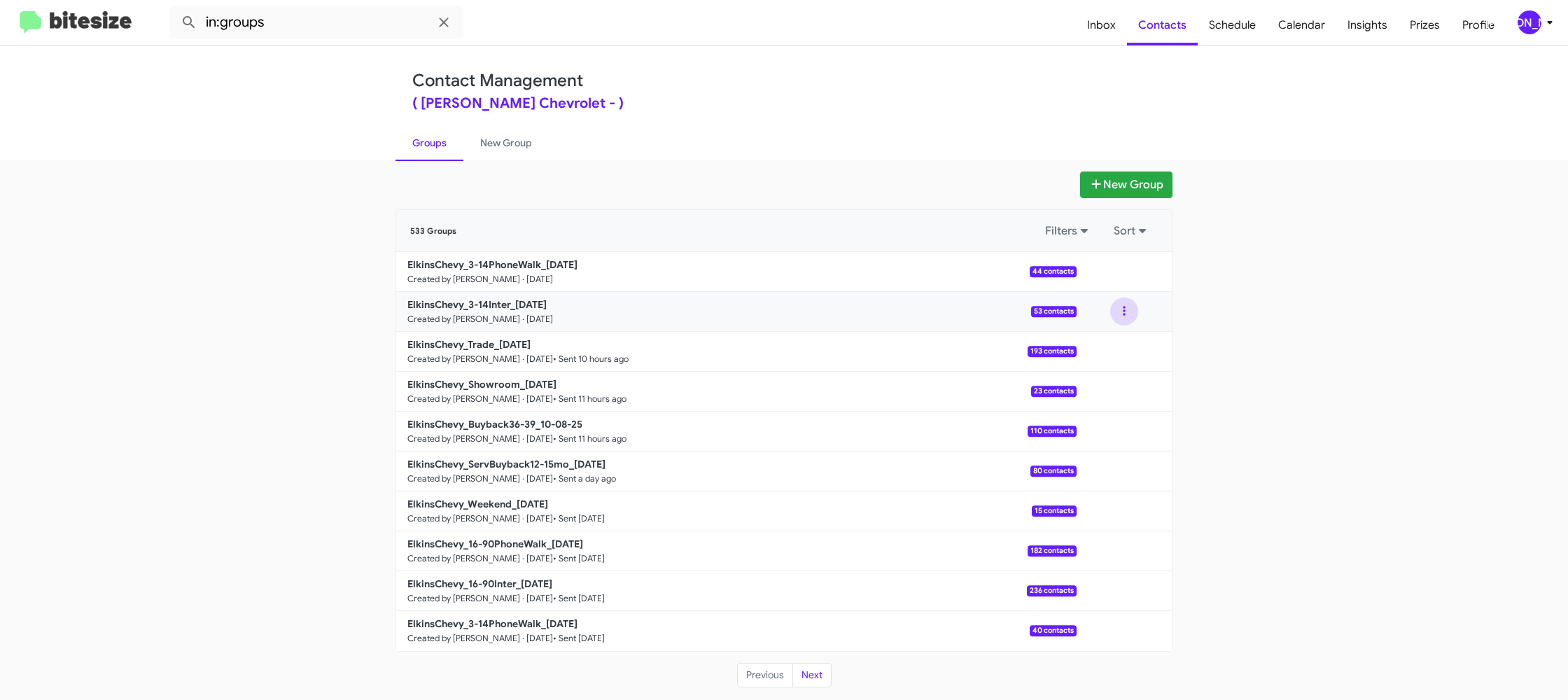
drag, startPoint x: 1118, startPoint y: 315, endPoint x: 1121, endPoint y: 323, distance: 8.5
click at [1118, 315] on button at bounding box center [1124, 312] width 28 height 28
click at [1115, 340] on button "View contacts" at bounding box center [1082, 350] width 112 height 34
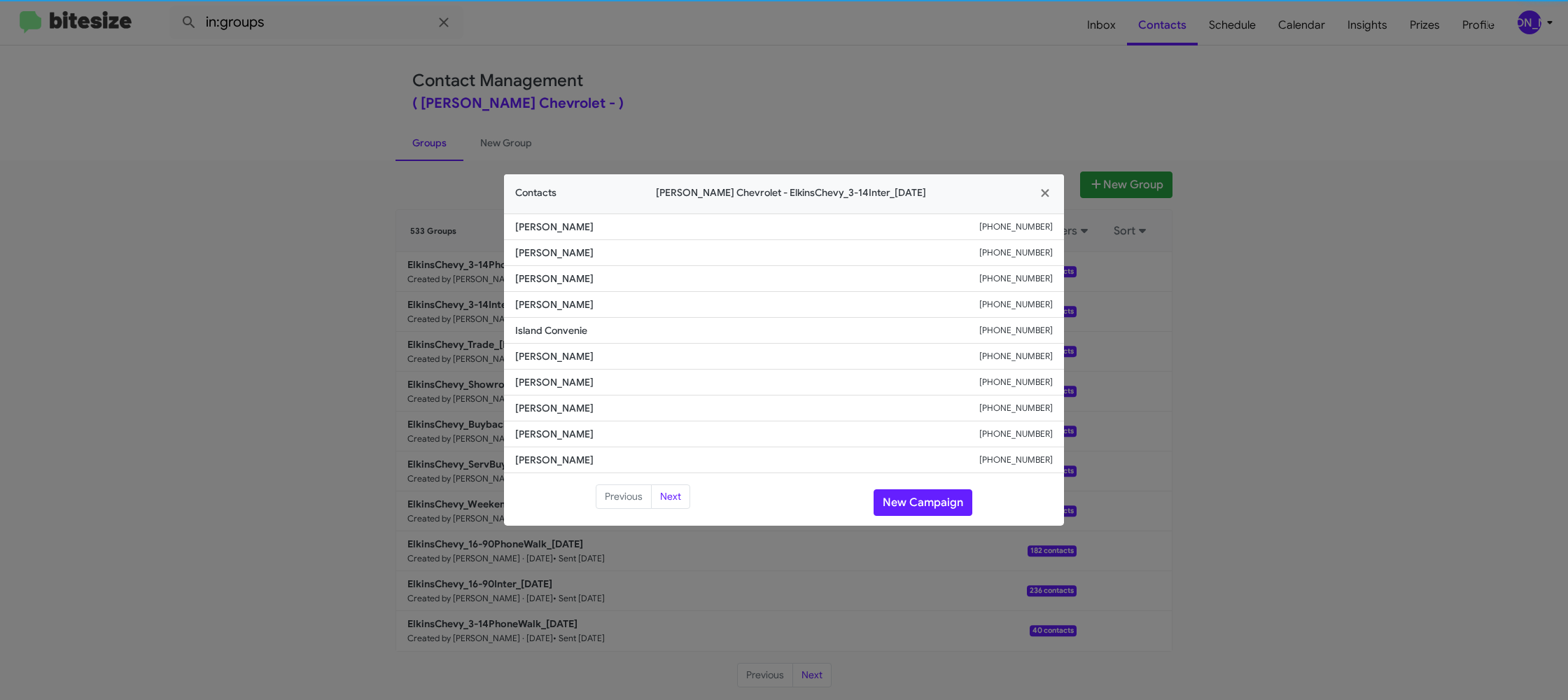
click at [555, 361] on span "[PERSON_NAME]" at bounding box center [747, 357] width 464 height 14
drag, startPoint x: 680, startPoint y: 66, endPoint x: 687, endPoint y: 70, distance: 8.1
click at [682, 66] on modal-container "Contacts [PERSON_NAME] Chevrolet - ElkinsChevy_3-14Inter_[DATE] [PERSON_NAME] […" at bounding box center [784, 350] width 1568 height 700
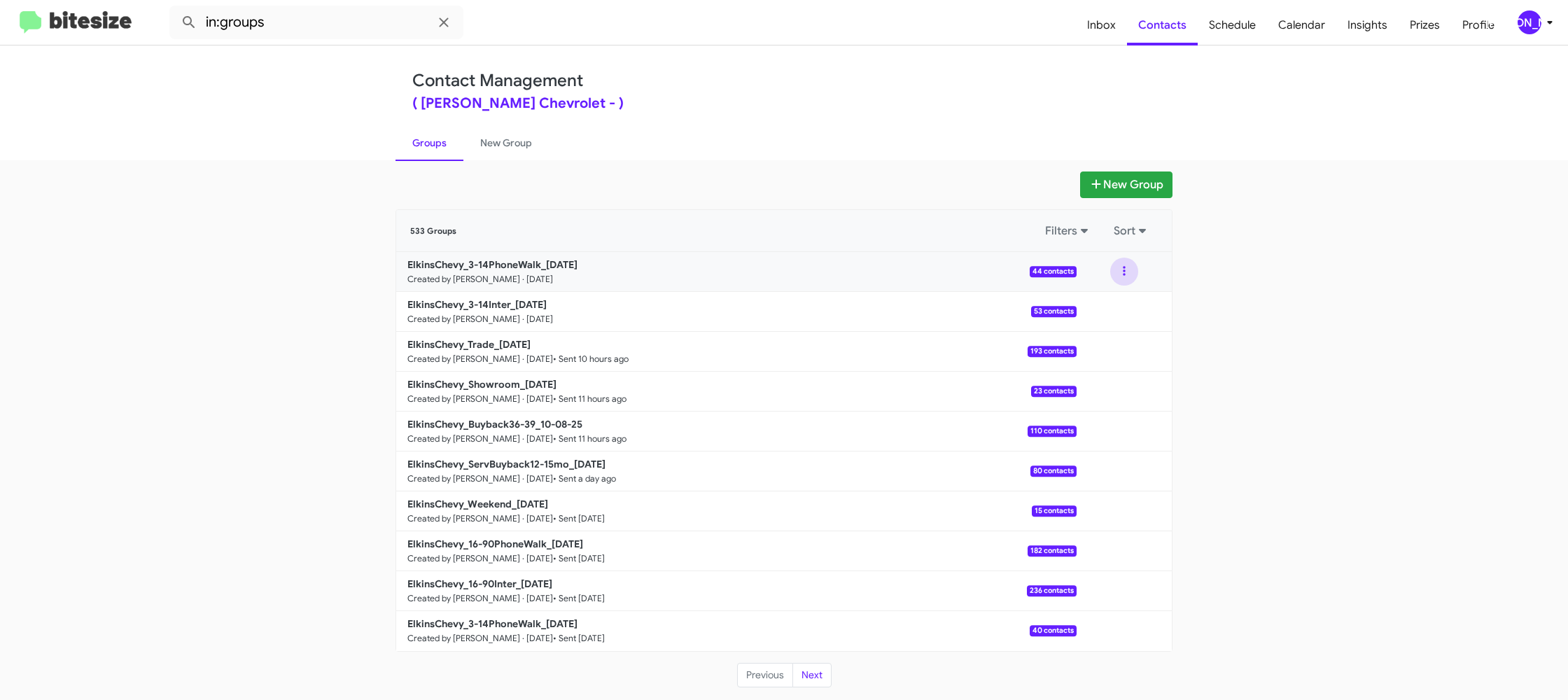
drag, startPoint x: 1124, startPoint y: 274, endPoint x: 1124, endPoint y: 286, distance: 12.0
click at [1124, 279] on button at bounding box center [1124, 272] width 28 height 28
click at [1121, 303] on button "View contacts" at bounding box center [1082, 309] width 112 height 34
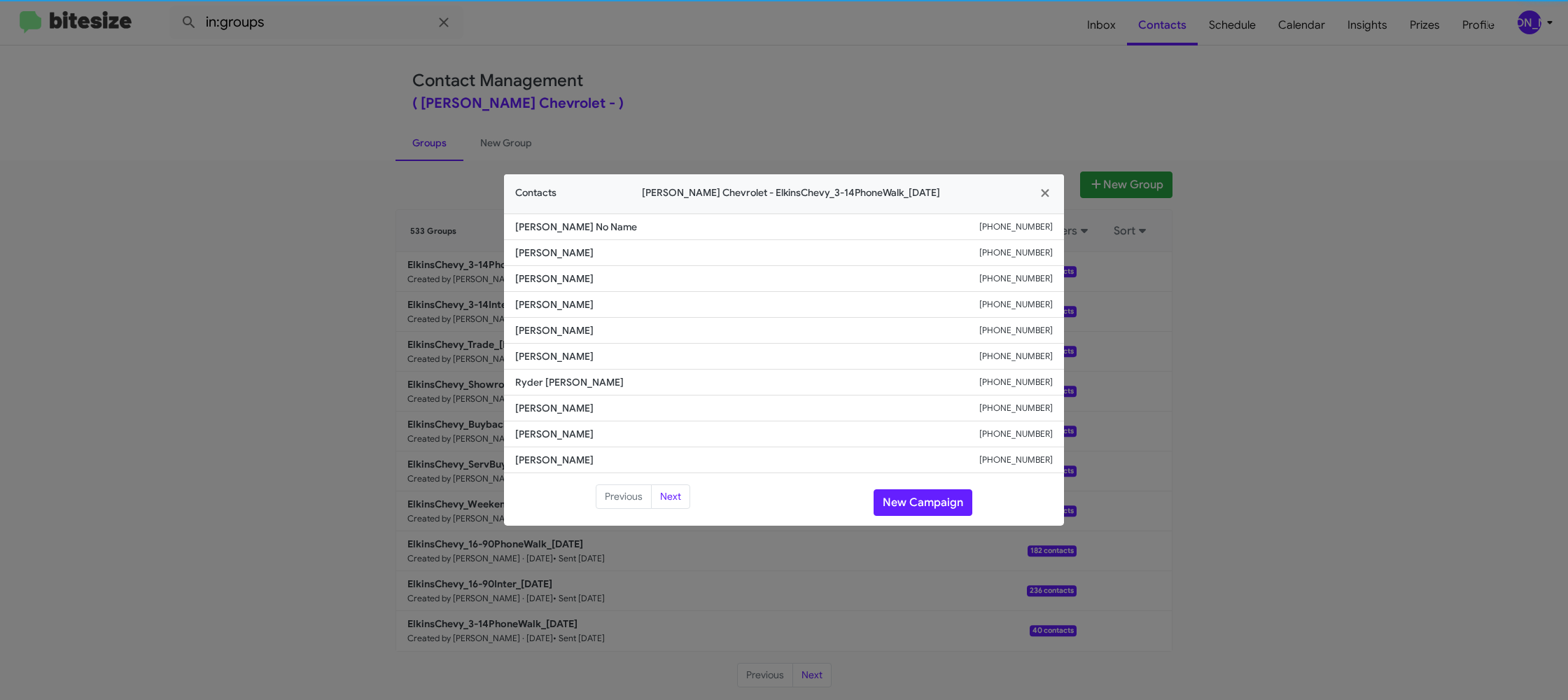
click at [562, 342] on li "[PERSON_NAME] [PHONE_NUMBER]" at bounding box center [784, 330] width 560 height 26
drag, startPoint x: 312, startPoint y: 230, endPoint x: 458, endPoint y: 317, distance: 170.0
click at [312, 230] on modal-container "Contacts [PERSON_NAME] Chevrolet - ElkinsChevy_3-14PhoneWalk_[DATE] [PERSON_NAM…" at bounding box center [784, 350] width 1568 height 700
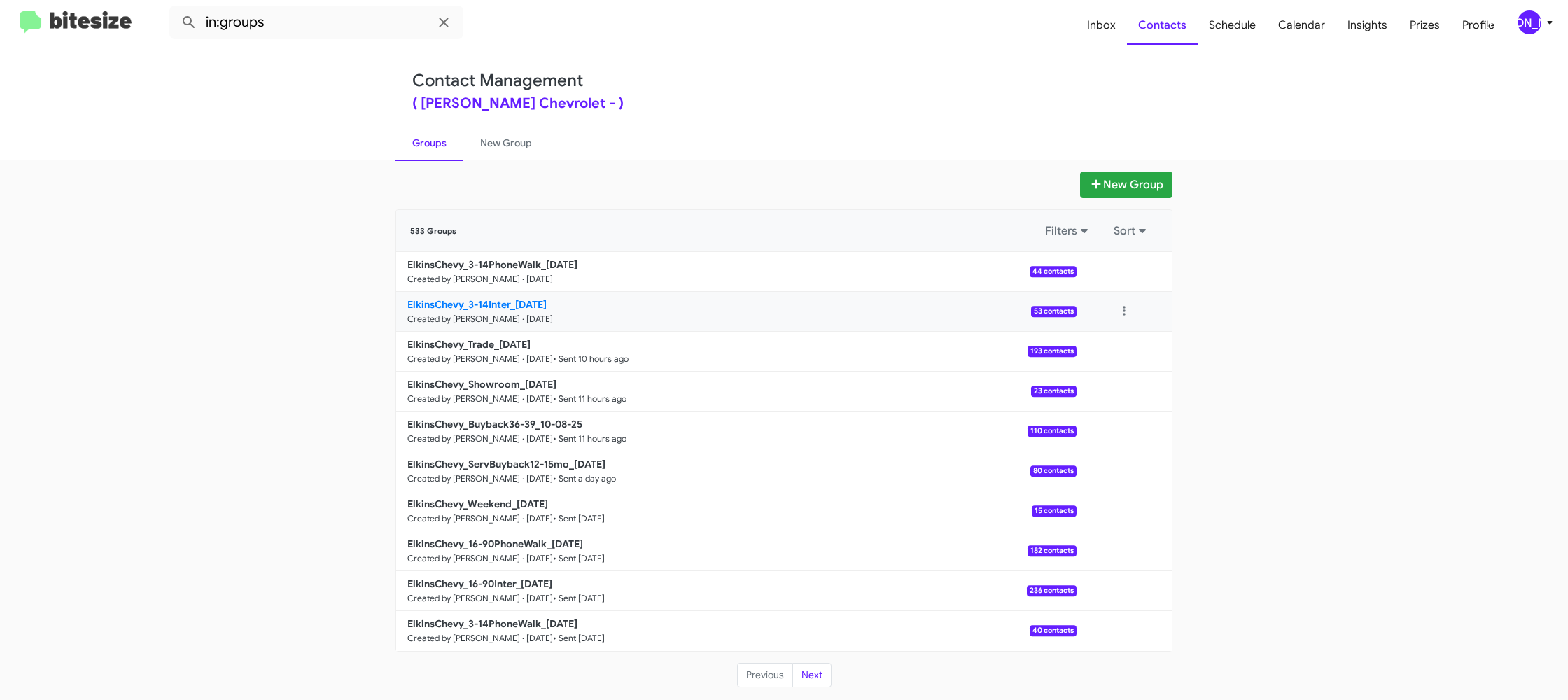
click at [501, 304] on b "ElkinsChevy_3-14Inter_[DATE]" at bounding box center [477, 305] width 139 height 12
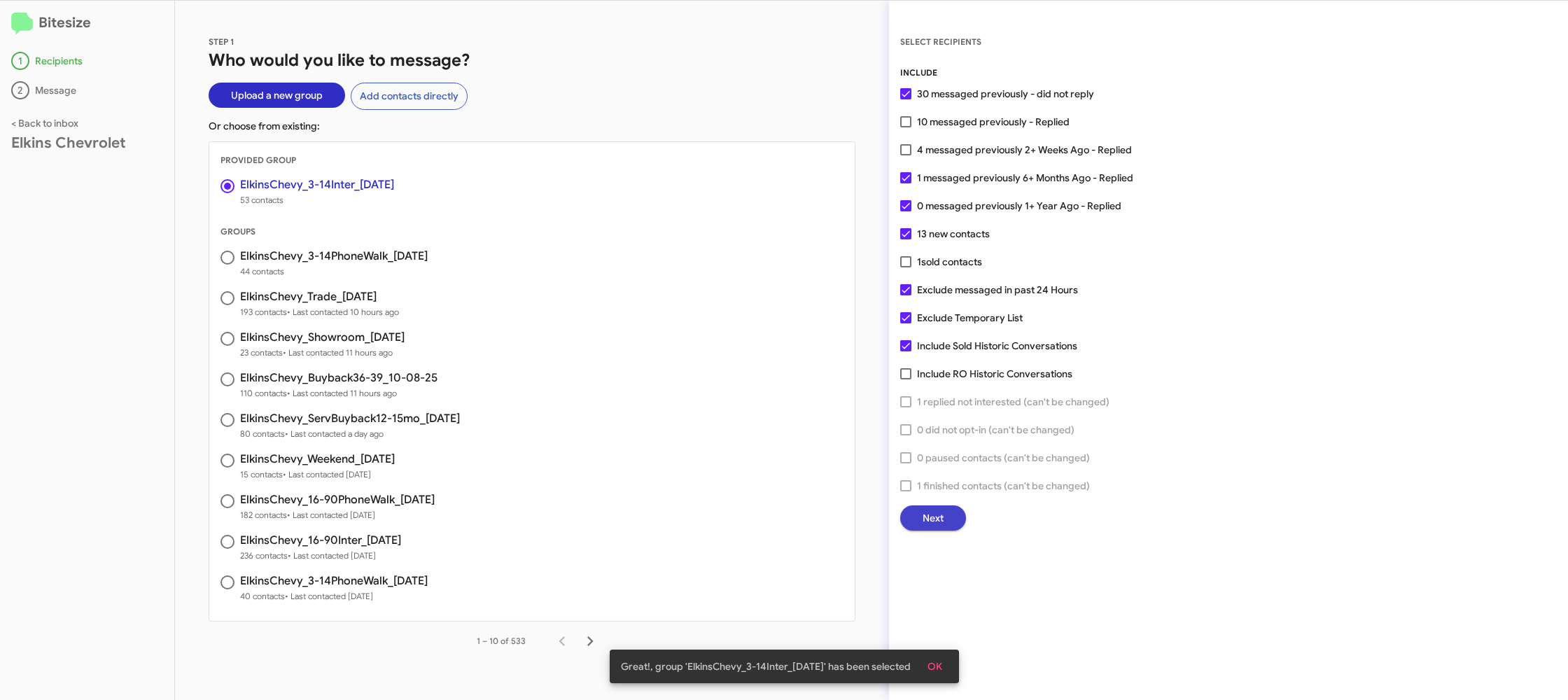
click at [920, 510] on button "Next" at bounding box center [932, 517] width 66 height 26
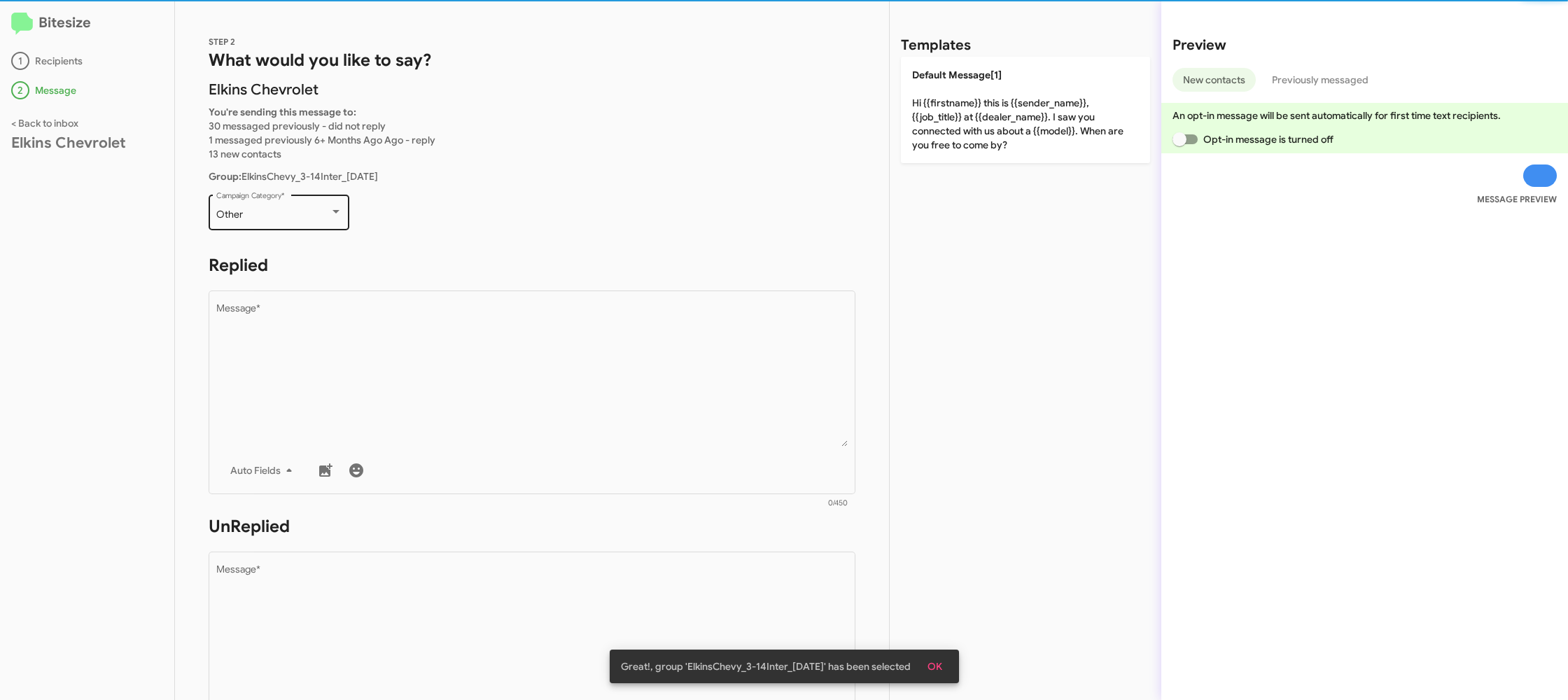
click at [282, 209] on div "Other" at bounding box center [273, 215] width 113 height 11
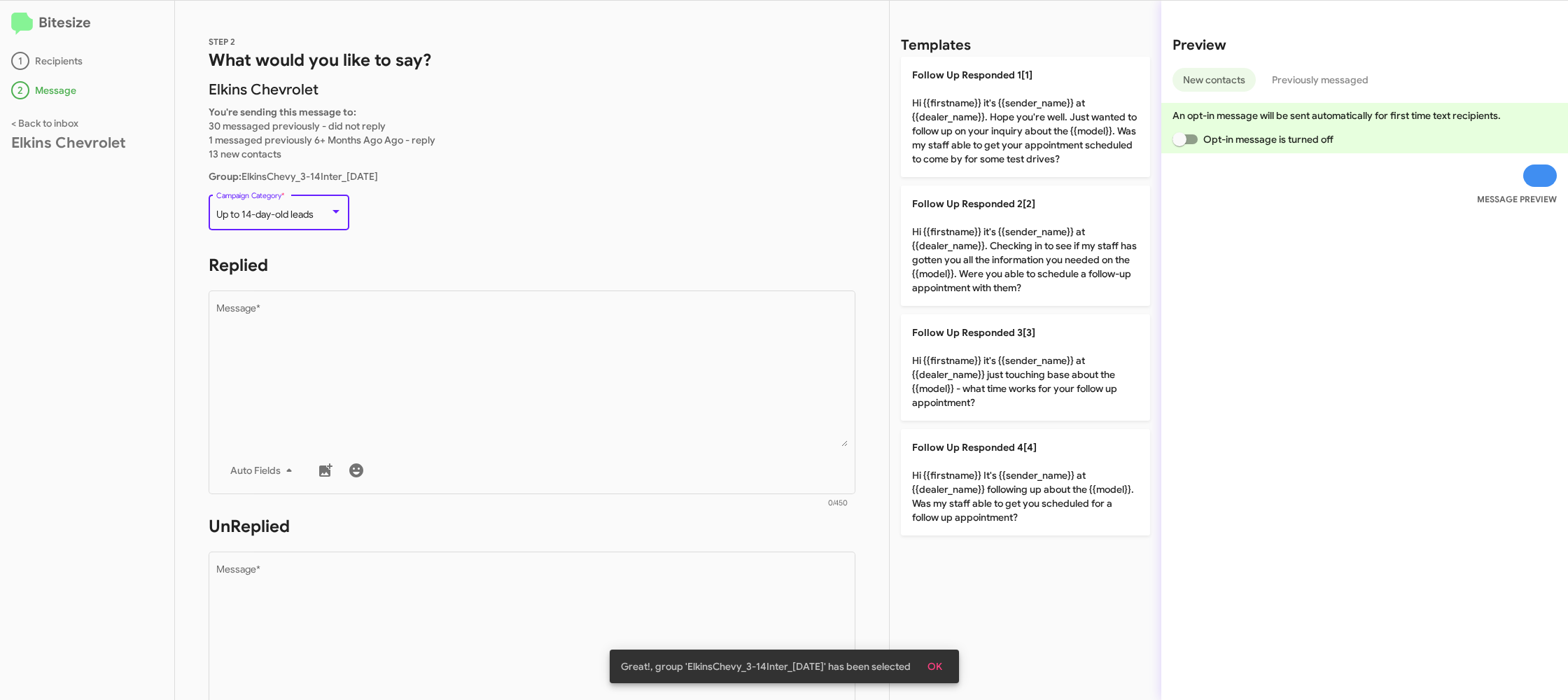
scroll to position [526, 0]
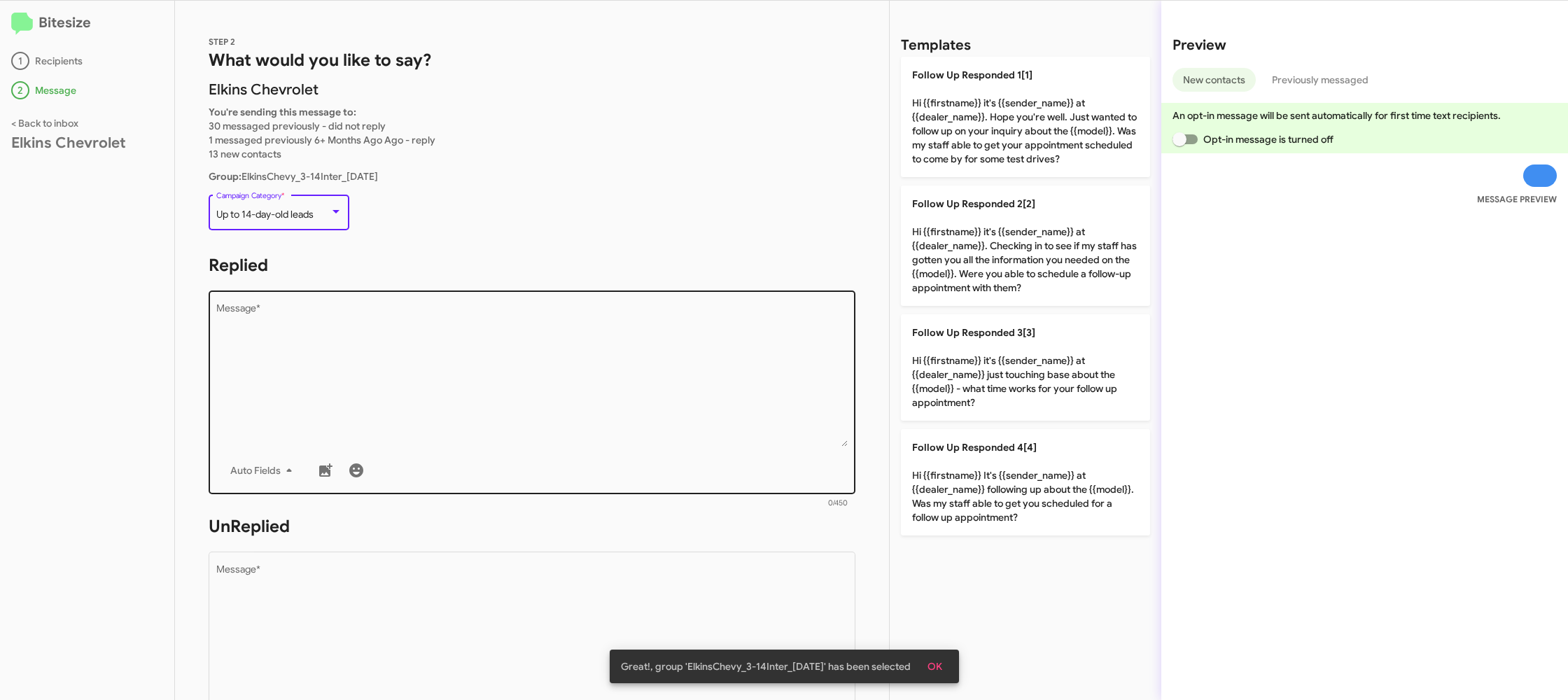
click at [548, 390] on textarea "Message *" at bounding box center [532, 375] width 632 height 143
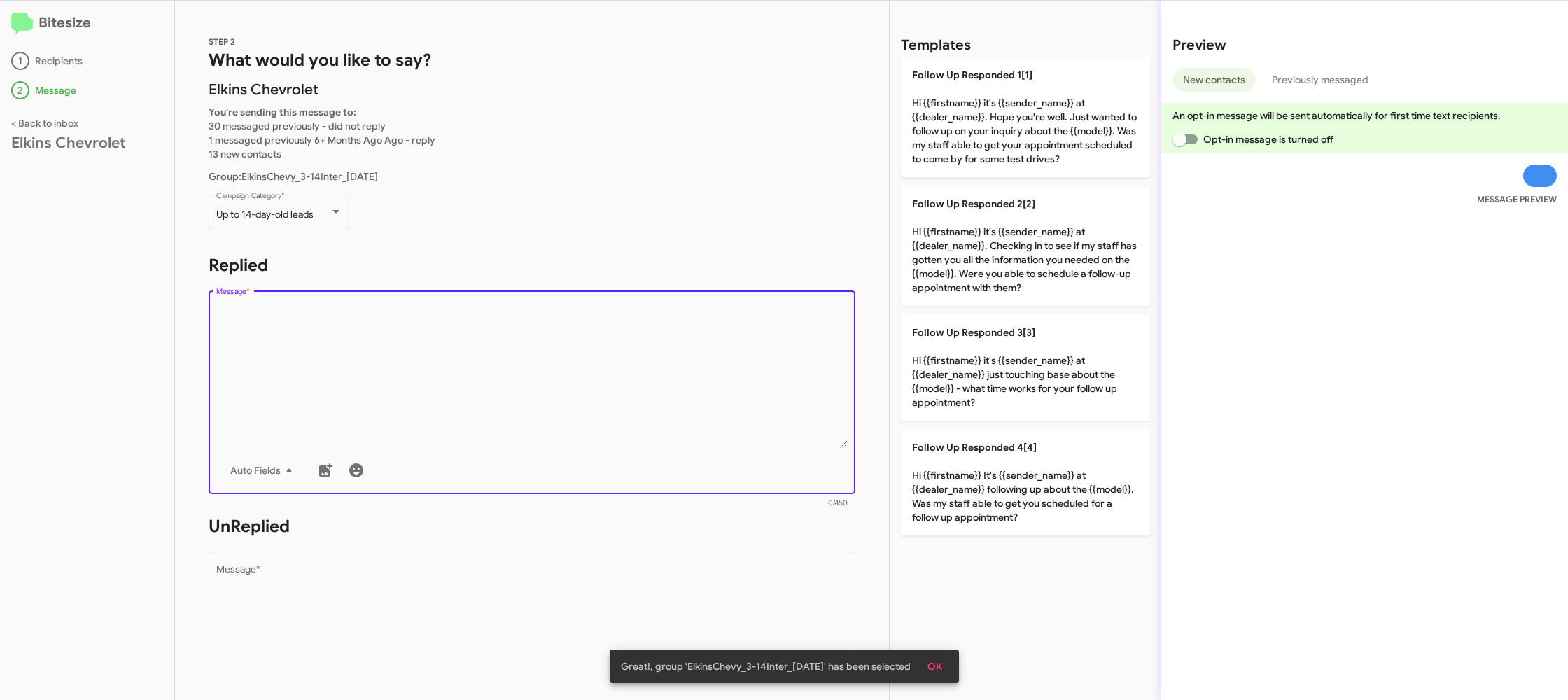
drag, startPoint x: 974, startPoint y: 222, endPoint x: 846, endPoint y: 353, distance: 183.2
click at [971, 226] on p "Follow Up Responded 2[2] Hi {{firstname}} it's {{sender_name}} at {{dealer_name…" at bounding box center [1025, 245] width 249 height 120
type textarea "Hi {{firstname}} it's {{sender_name}} at {{dealer_name}}. Checking in to see if…"
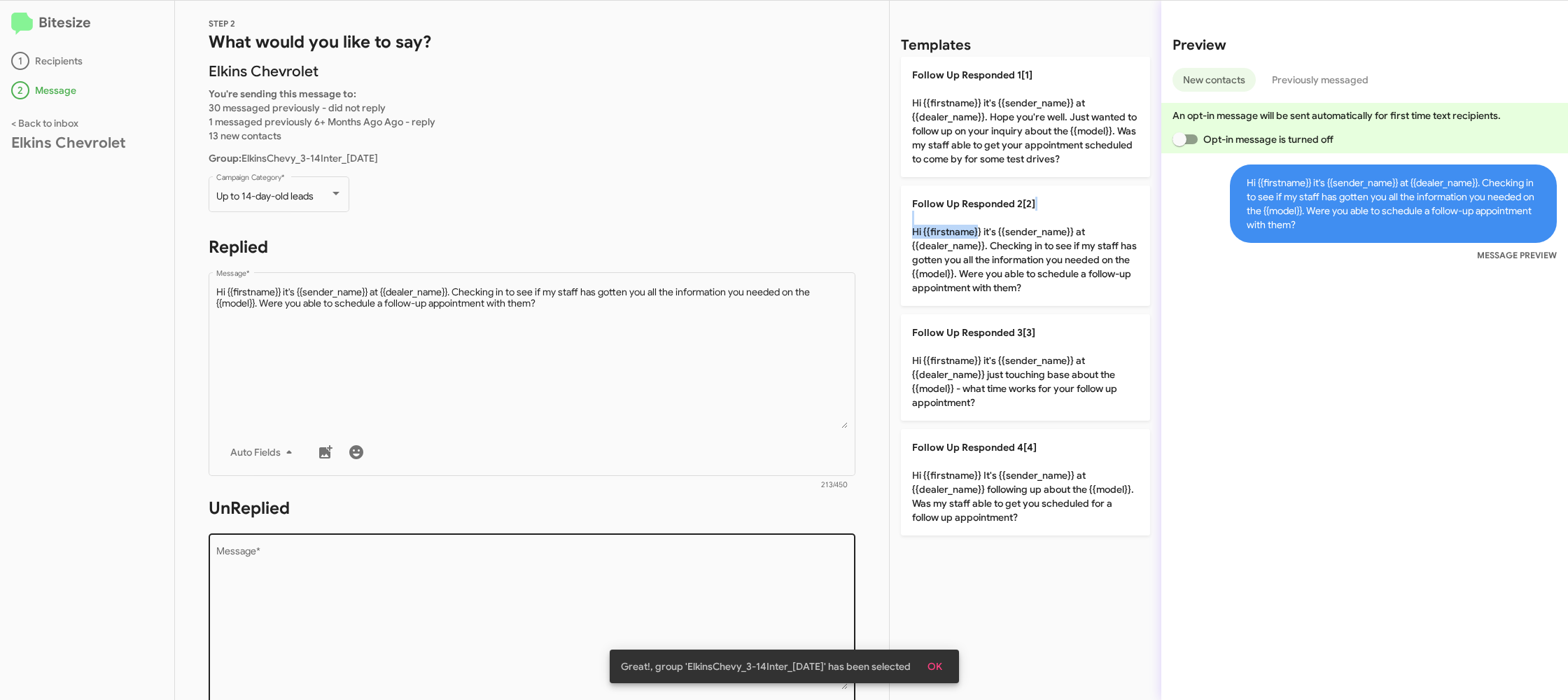
scroll to position [23, 0]
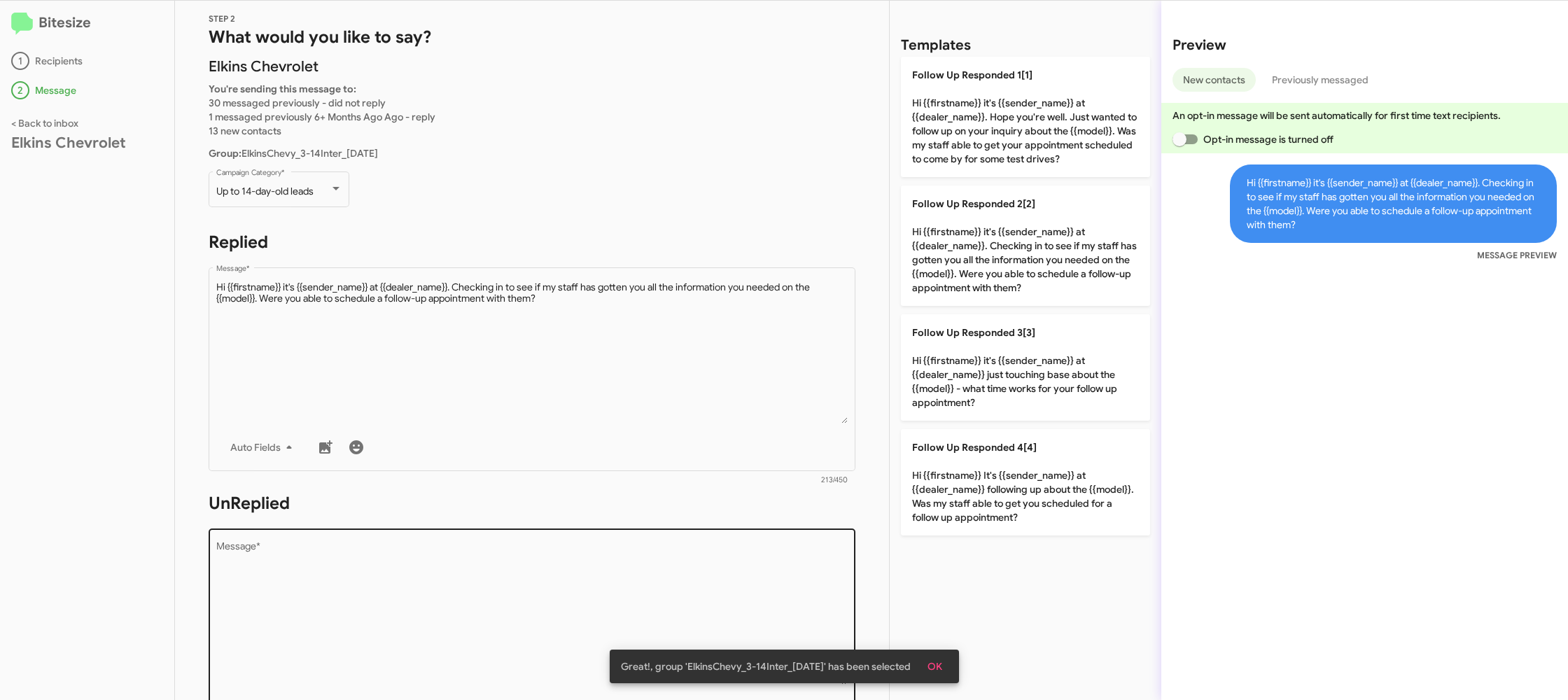
drag, startPoint x: 681, startPoint y: 533, endPoint x: 677, endPoint y: 542, distance: 9.8
click at [680, 535] on div "Drop image here to insert Auto Fields Message *" at bounding box center [532, 628] width 632 height 207
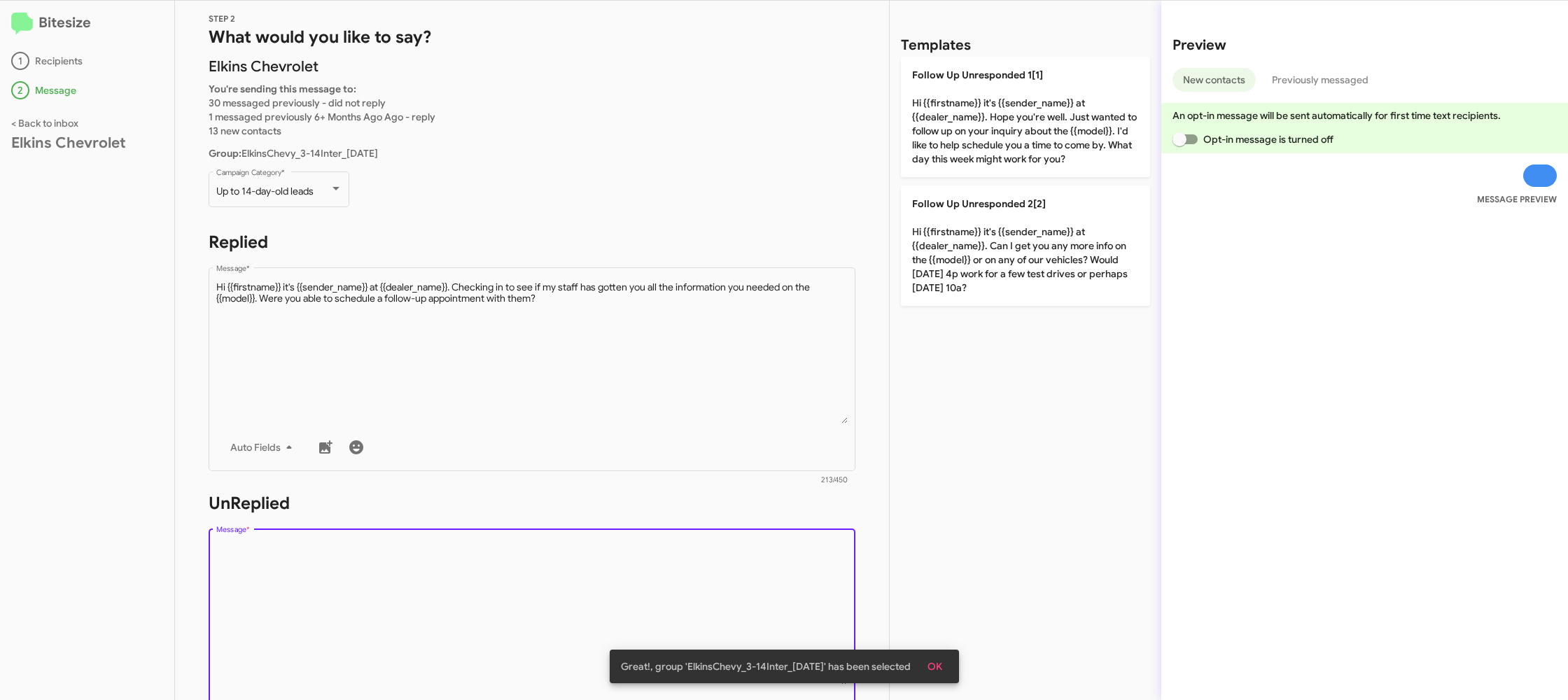
click at [675, 546] on textarea "Message *" at bounding box center [532, 613] width 632 height 143
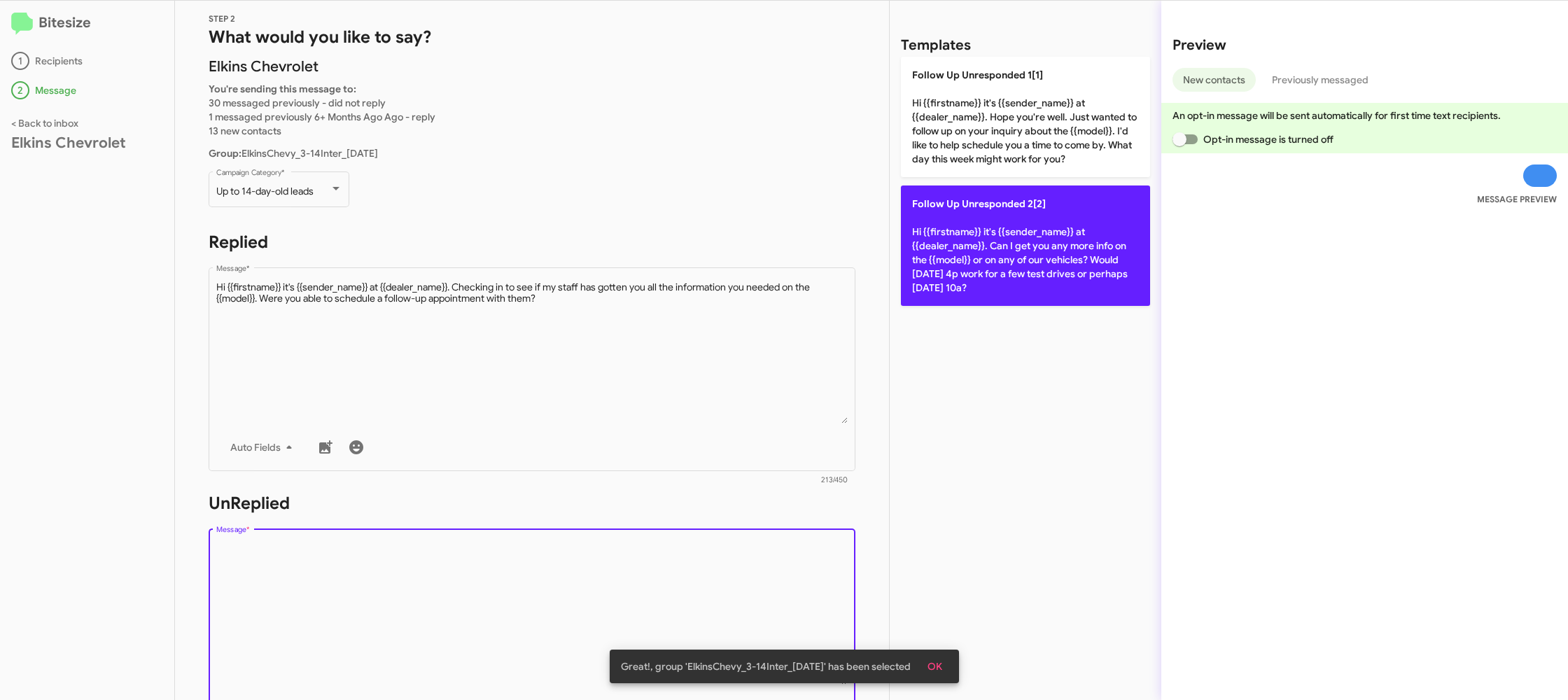
drag, startPoint x: 675, startPoint y: 546, endPoint x: 945, endPoint y: 198, distance: 440.5
click at [696, 482] on div "STEP 2 What would you like to say? [PERSON_NAME] Chevrolet You're sending this …" at bounding box center [531, 350] width 714 height 699
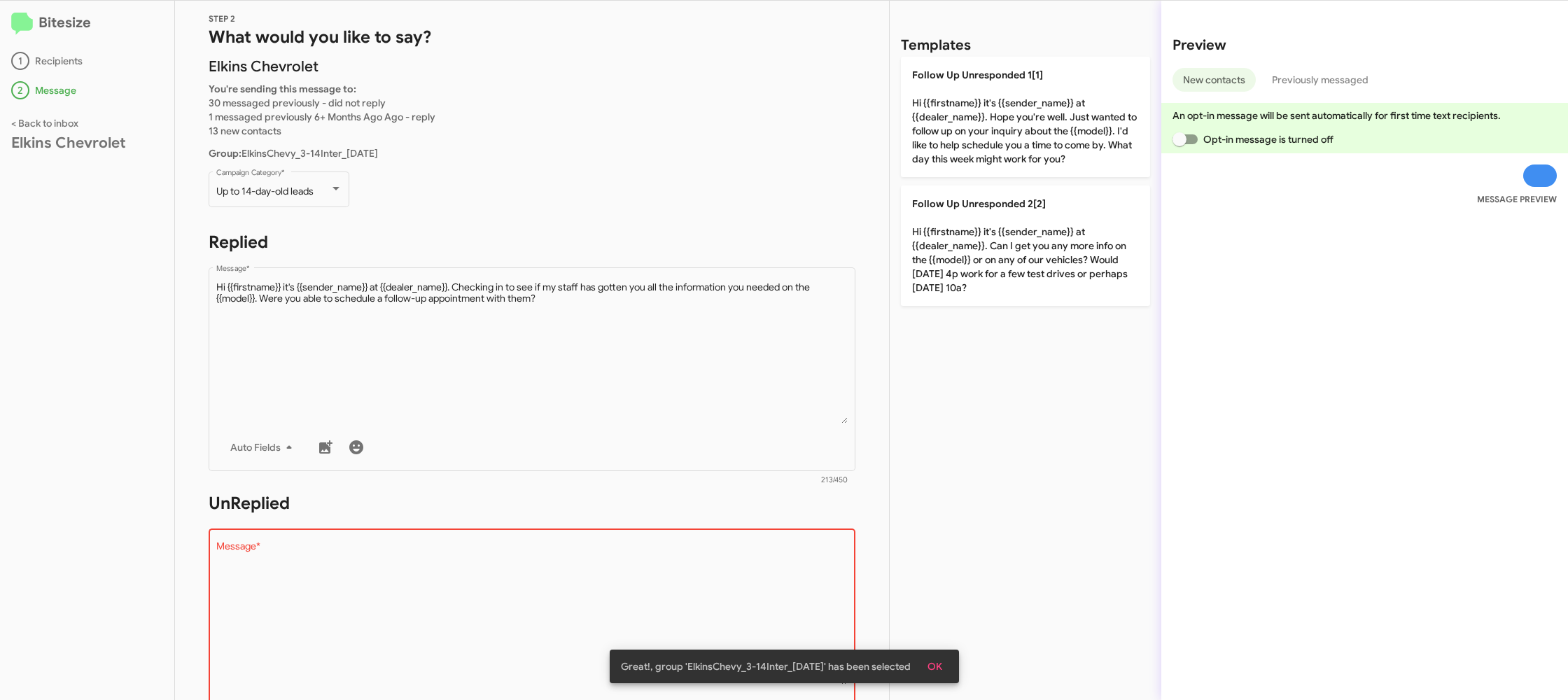
drag, startPoint x: 991, startPoint y: 89, endPoint x: 875, endPoint y: 156, distance: 134.0
click at [991, 93] on p "Follow Up Unresponded 1[1] Hi {{firstname}} it's {{sender_name}} at {{dealer_na…" at bounding box center [1025, 117] width 249 height 120
type textarea "Hi {{firstname}} it's {{sender_name}} at {{dealer_name}}. Hope you're well. Jus…"
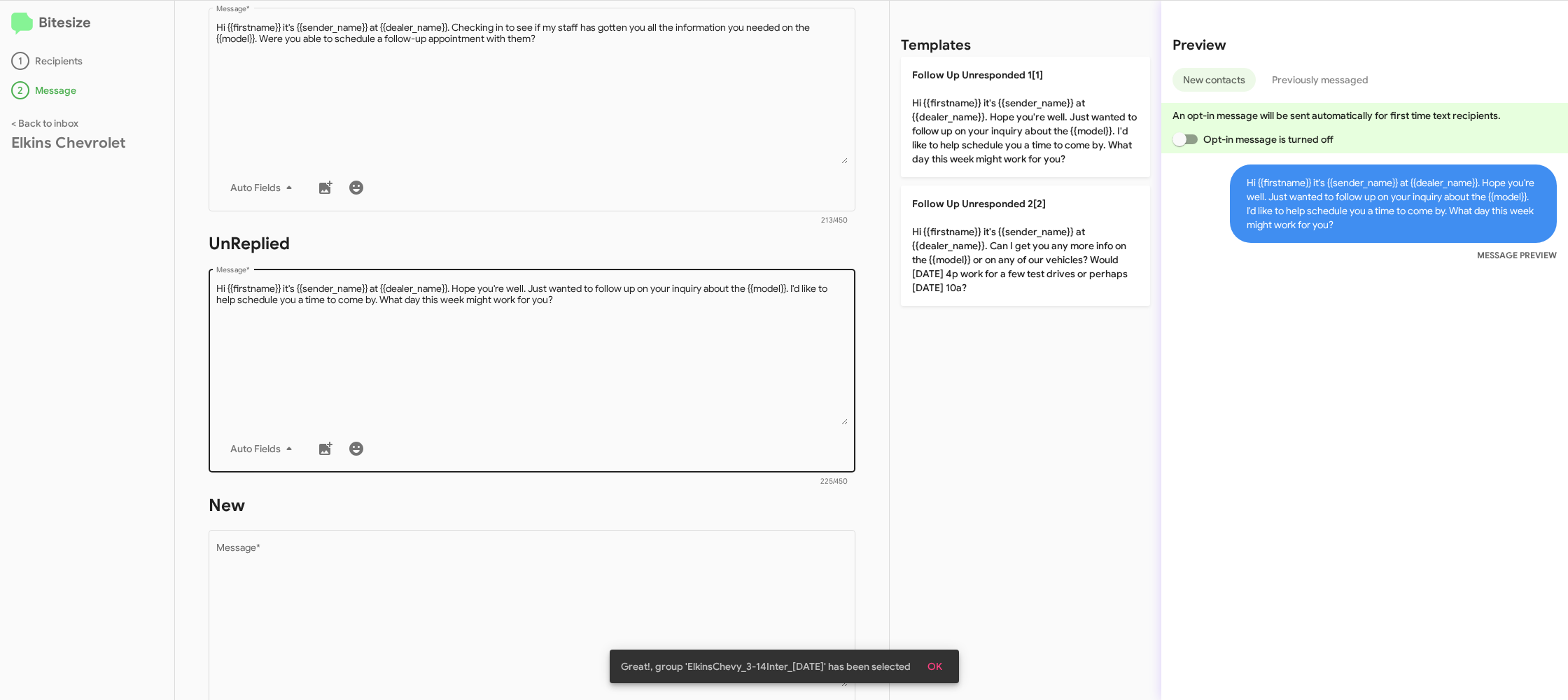
scroll to position [352, 0]
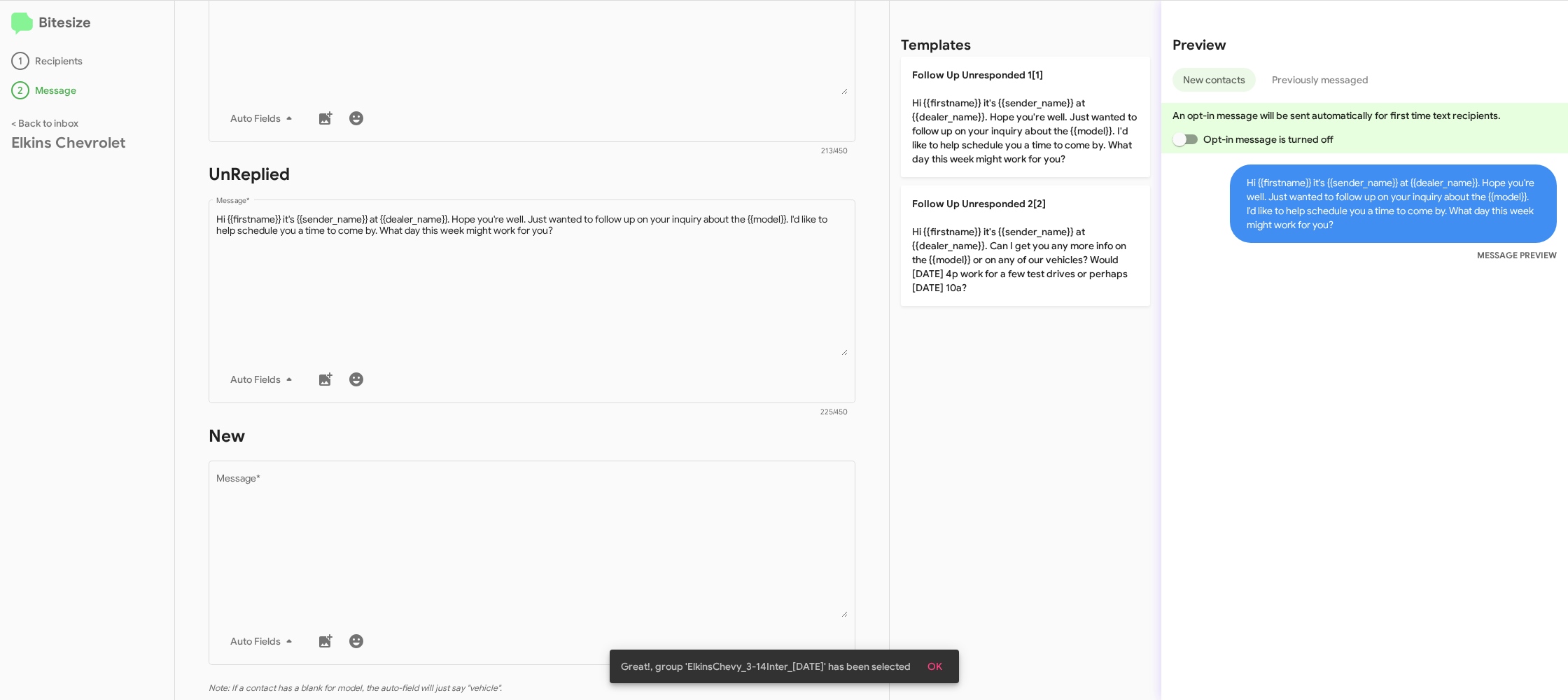
drag, startPoint x: 693, startPoint y: 406, endPoint x: 690, endPoint y: 412, distance: 6.7
click at [692, 406] on div "Drop image here to insert Auto Fields Message * 225/450" at bounding box center [531, 308] width 646 height 217
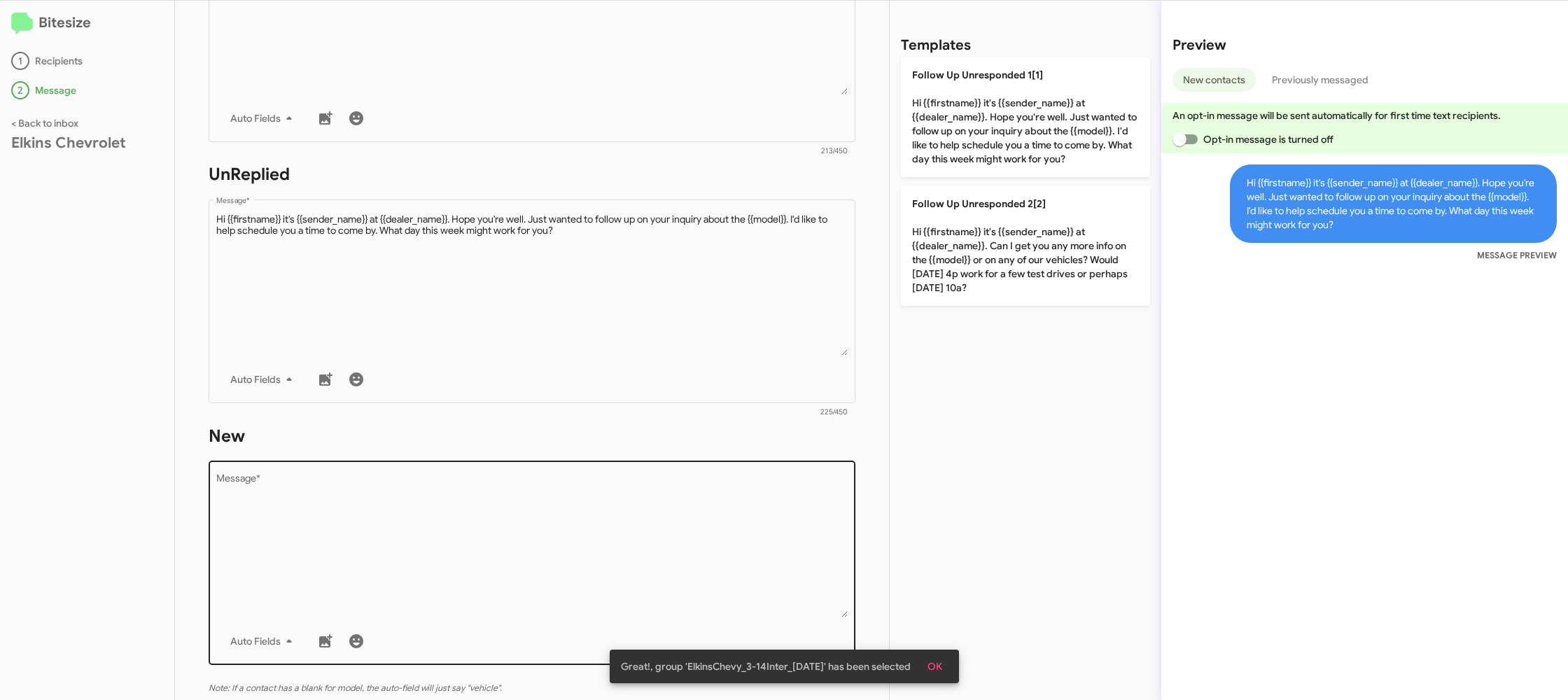
click at [683, 451] on form "New Drop image here to insert Auto Fields Message * 0/450" at bounding box center [531, 552] width 646 height 255
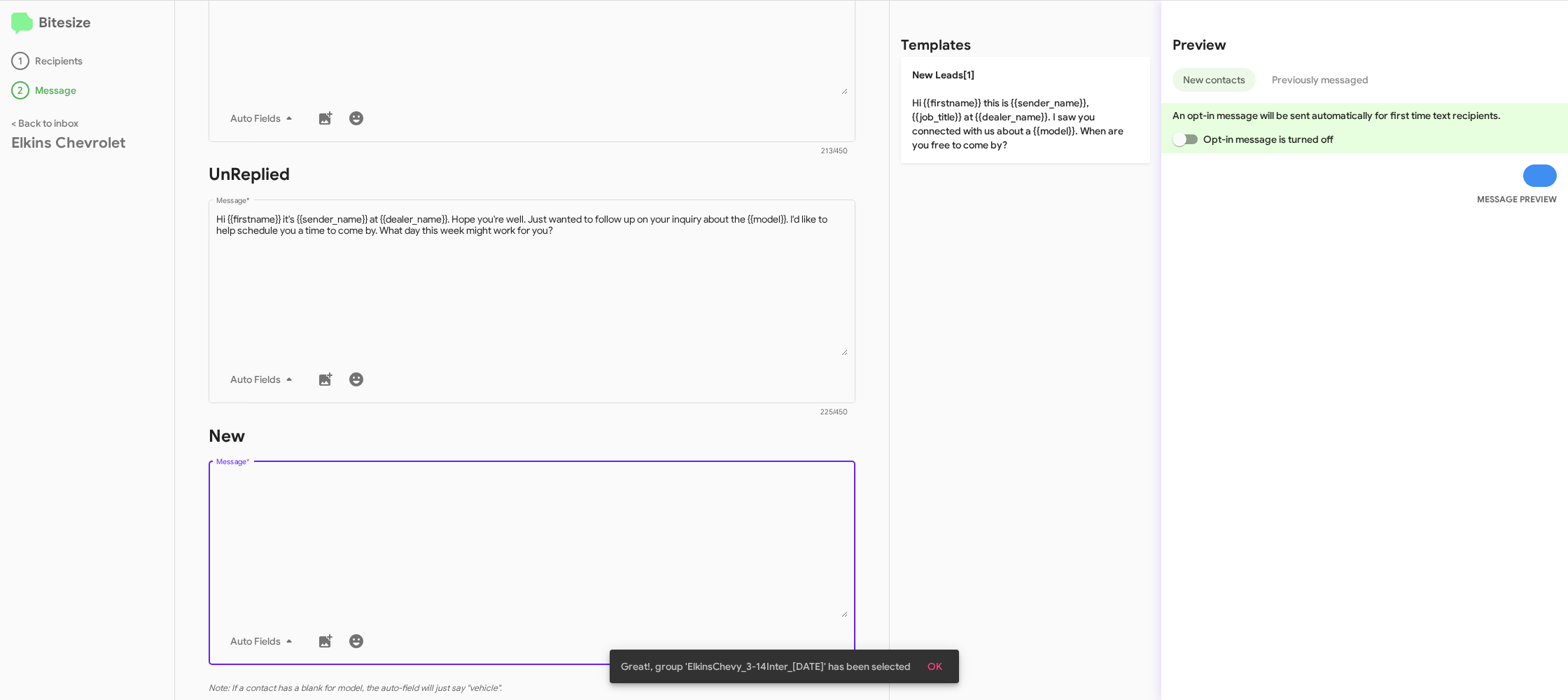
click at [674, 476] on textarea "Message *" at bounding box center [532, 546] width 632 height 143
drag, startPoint x: 674, startPoint y: 476, endPoint x: 731, endPoint y: 419, distance: 80.6
click at [703, 448] on form "New Drop image here to insert Auto Fields Message * 0/450" at bounding box center [531, 552] width 646 height 255
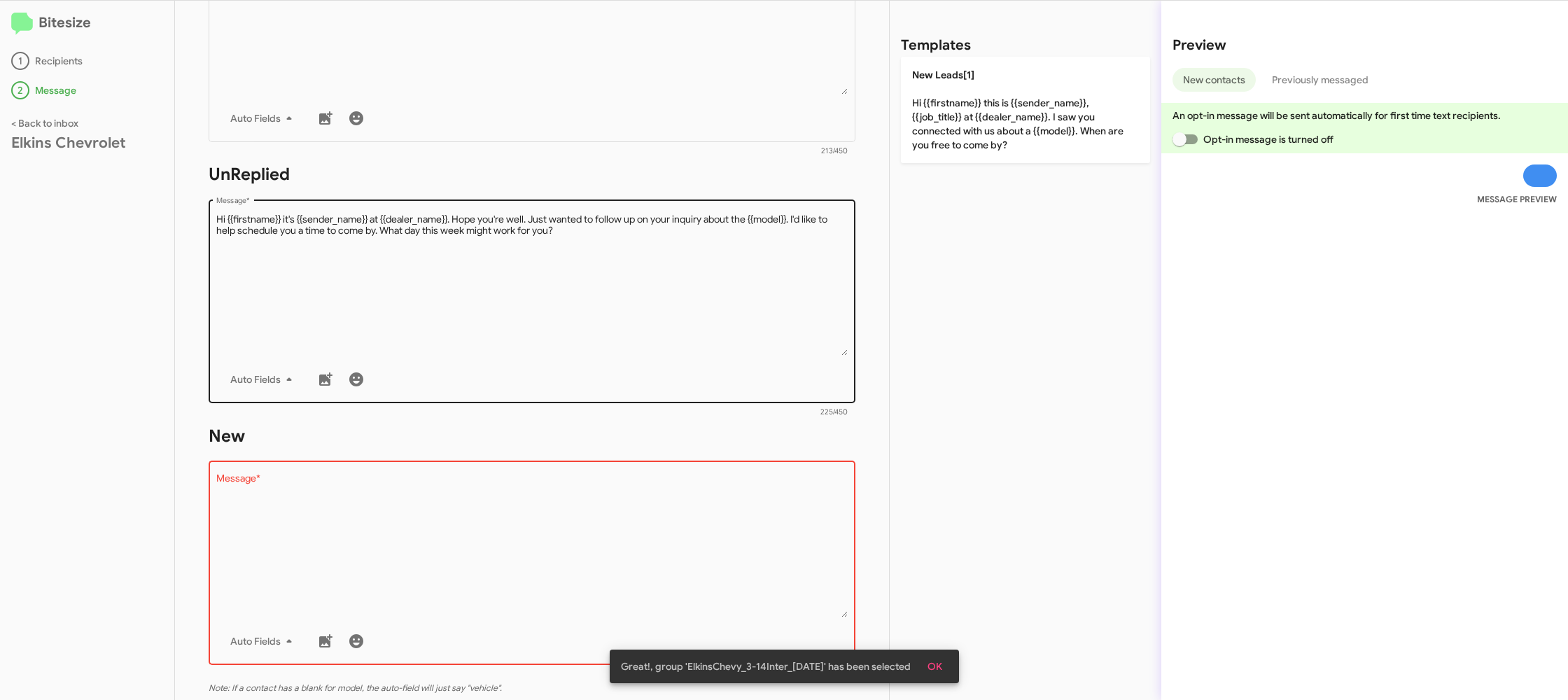
drag, startPoint x: 1001, startPoint y: 121, endPoint x: 743, endPoint y: 297, distance: 312.3
click at [999, 121] on p "New Leads[1] Hi {{firstname}} this is {{sender_name}}, {{job_title}} at {{deale…" at bounding box center [1025, 109] width 249 height 106
type textarea "Hi {{firstname}} this is {{sender_name}}, {{job_title}} at {{dealer_name}}. I s…"
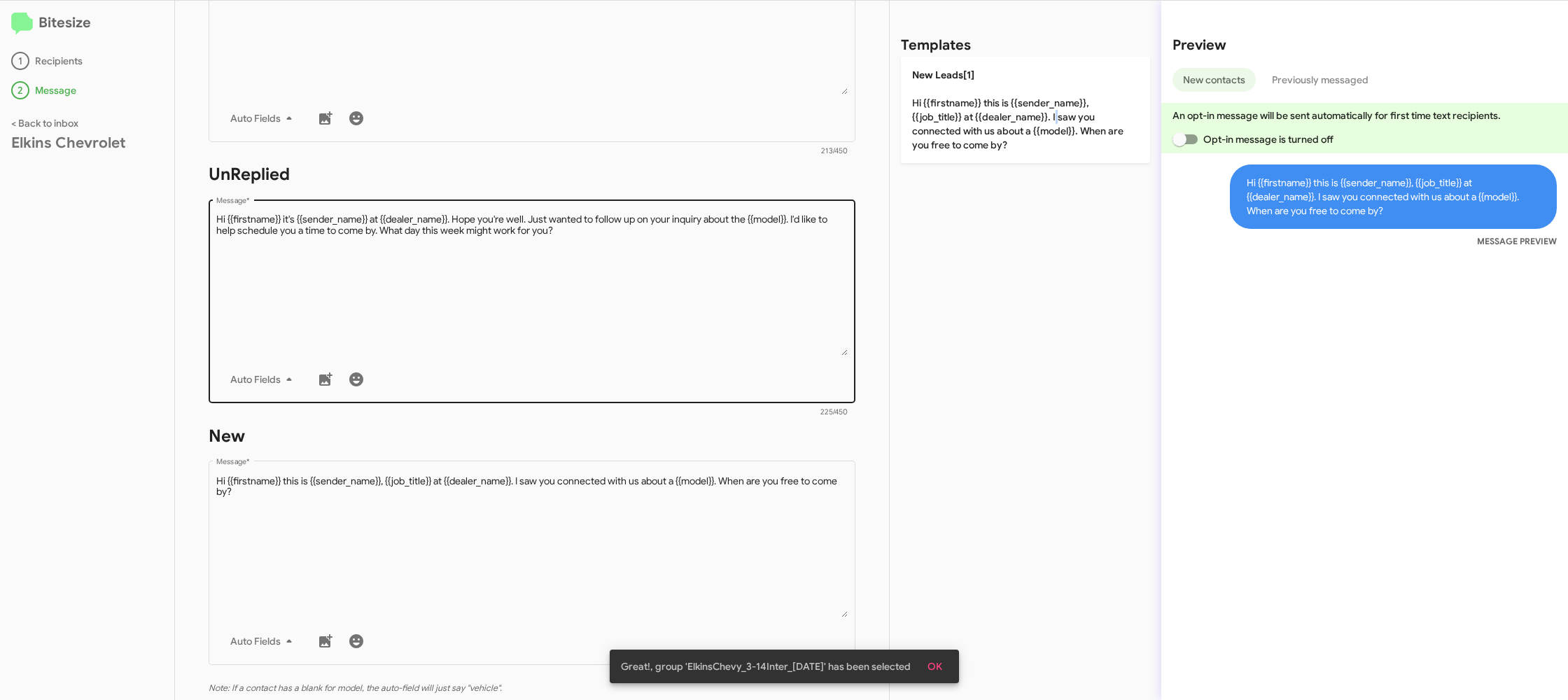
scroll to position [513, 0]
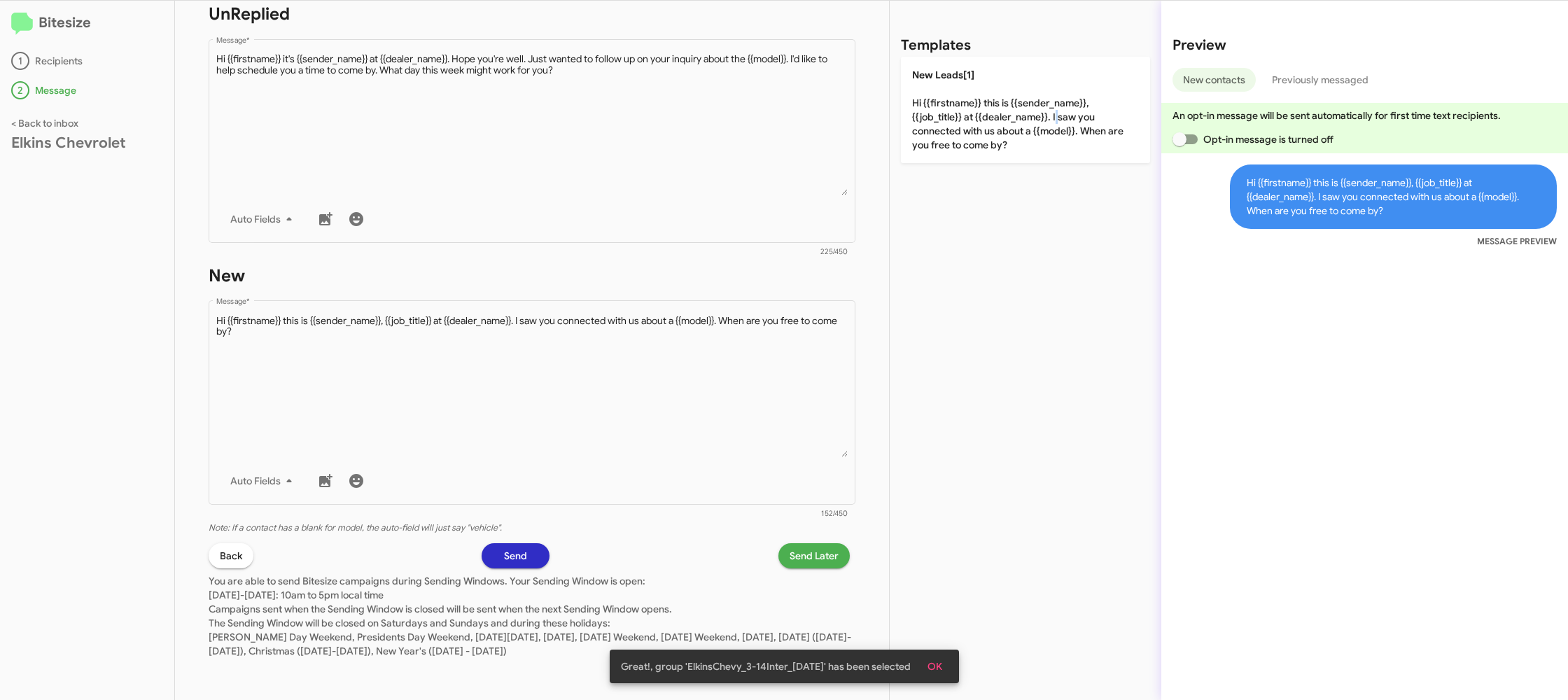
click at [800, 559] on span "Send Later" at bounding box center [813, 555] width 49 height 26
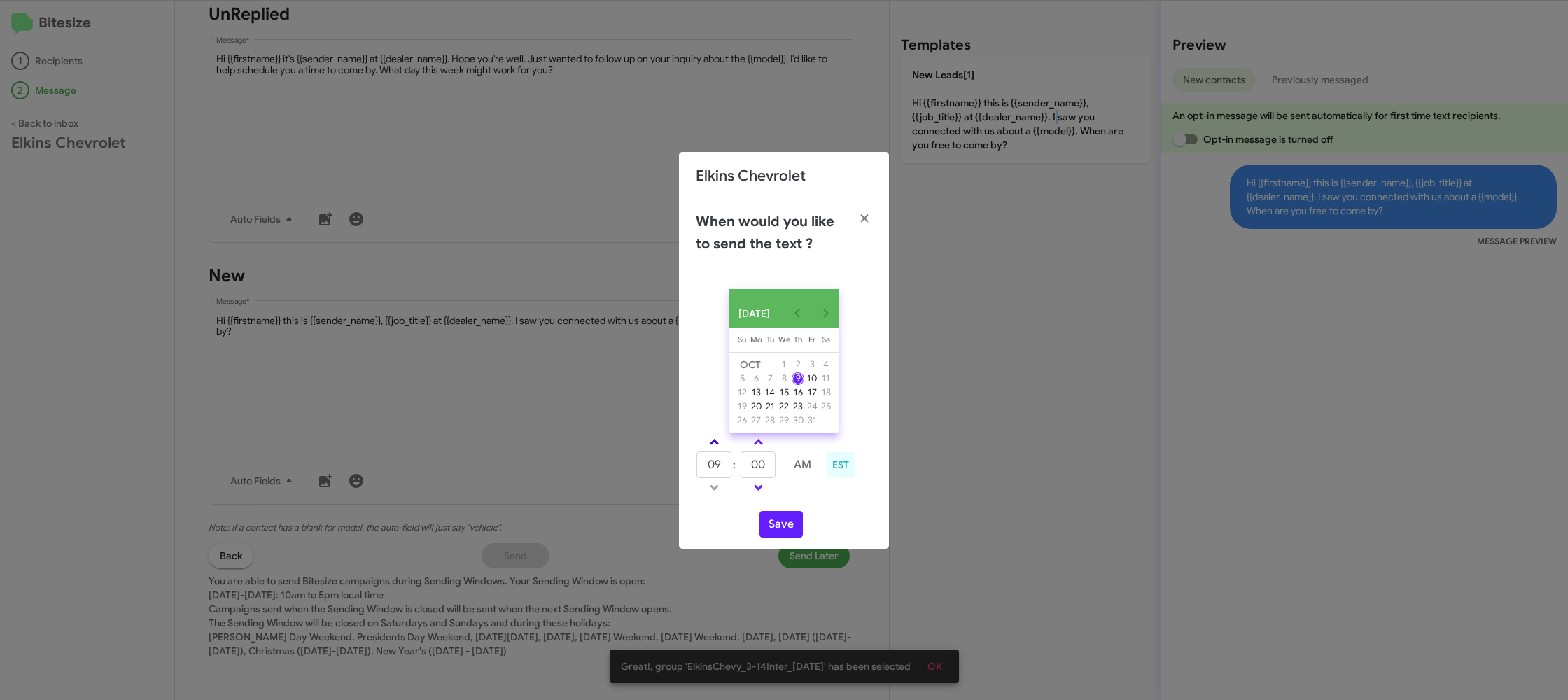
drag, startPoint x: 718, startPoint y: 447, endPoint x: 732, endPoint y: 450, distance: 14.3
click at [718, 447] on link at bounding box center [714, 441] width 25 height 16
type input "10"
click at [750, 460] on input "00" at bounding box center [758, 464] width 35 height 26
click at [762, 464] on input "00" at bounding box center [758, 464] width 35 height 26
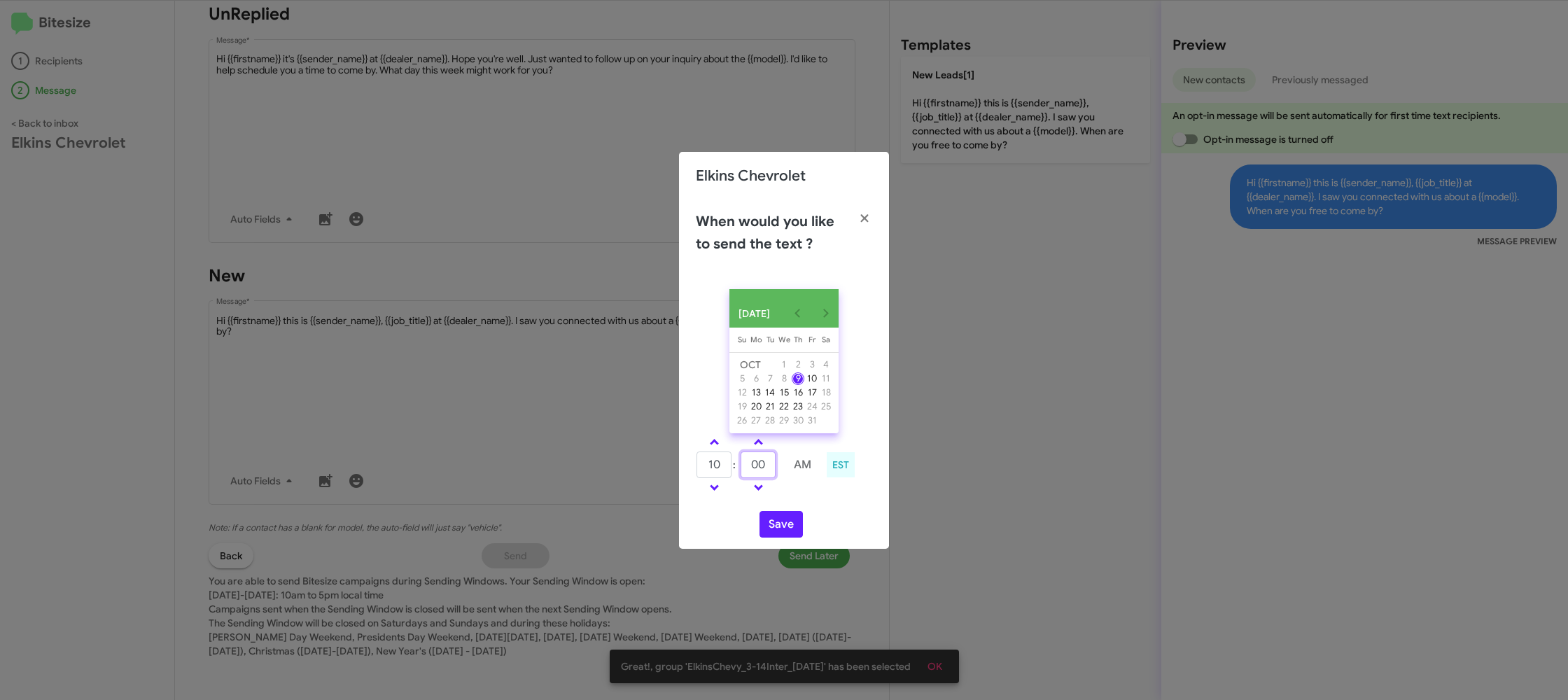
click at [762, 464] on input "00" at bounding box center [758, 464] width 35 height 26
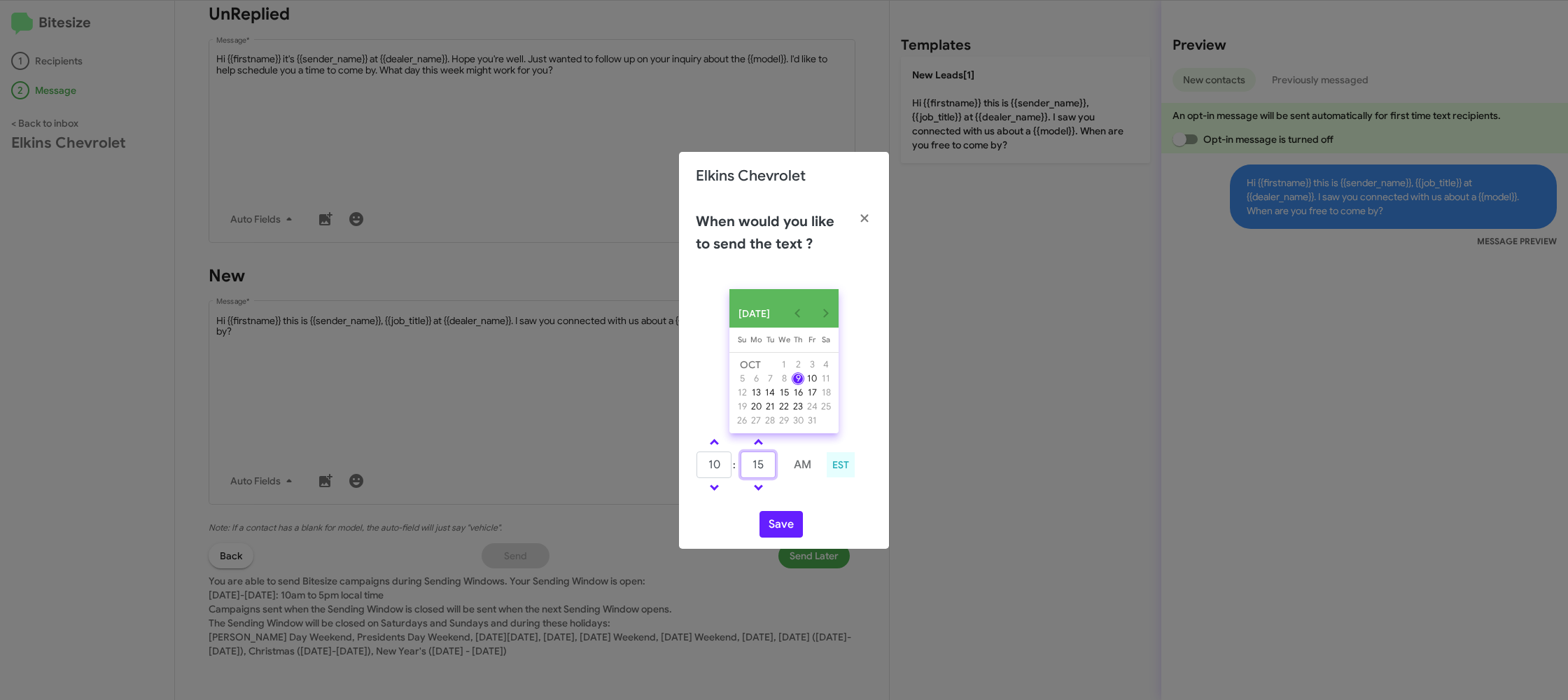
type input "15"
drag, startPoint x: 810, startPoint y: 501, endPoint x: 788, endPoint y: 530, distance: 36.4
click at [808, 500] on div "10 : 15 AM EST" at bounding box center [784, 466] width 198 height 66
click at [788, 531] on button "Save" at bounding box center [780, 524] width 43 height 26
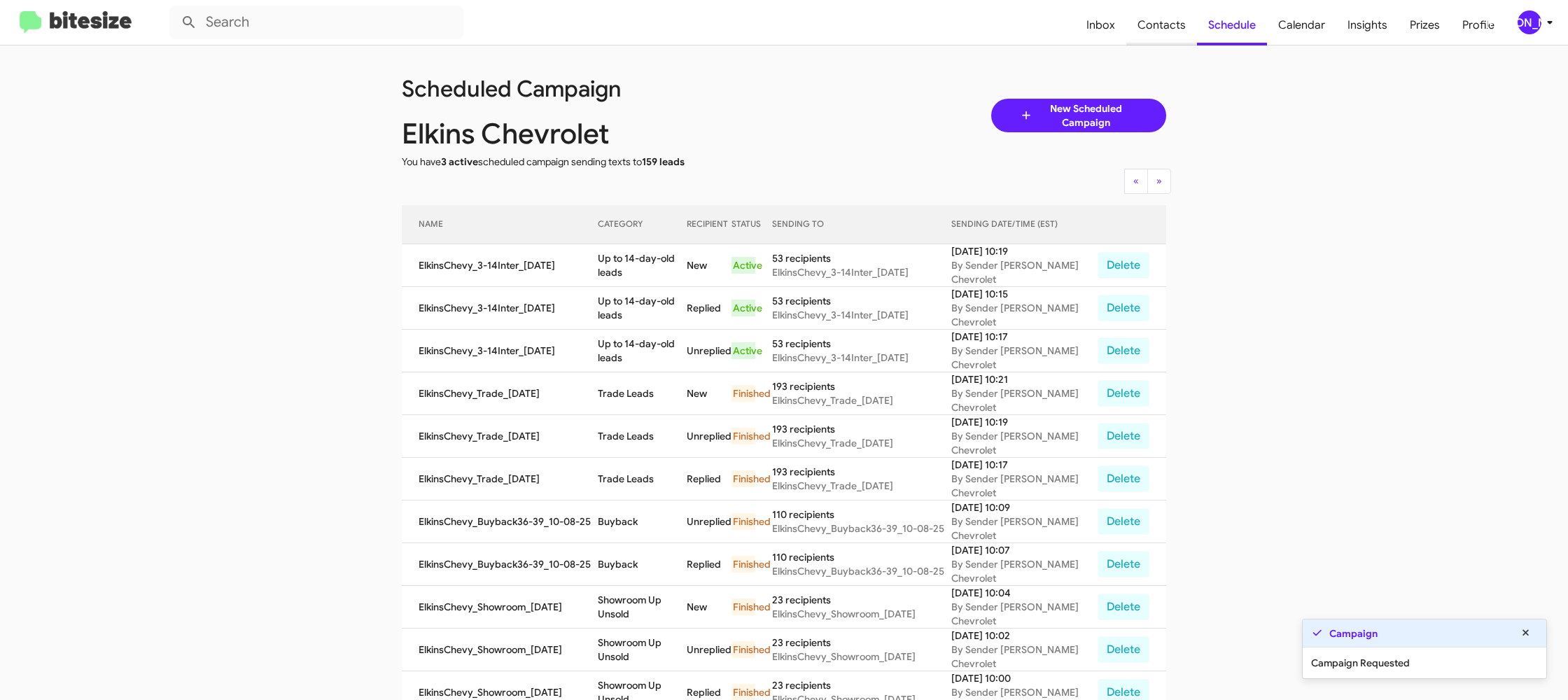
click at [1146, 17] on span "Contacts" at bounding box center [1161, 26] width 71 height 41
type input "in:groups"
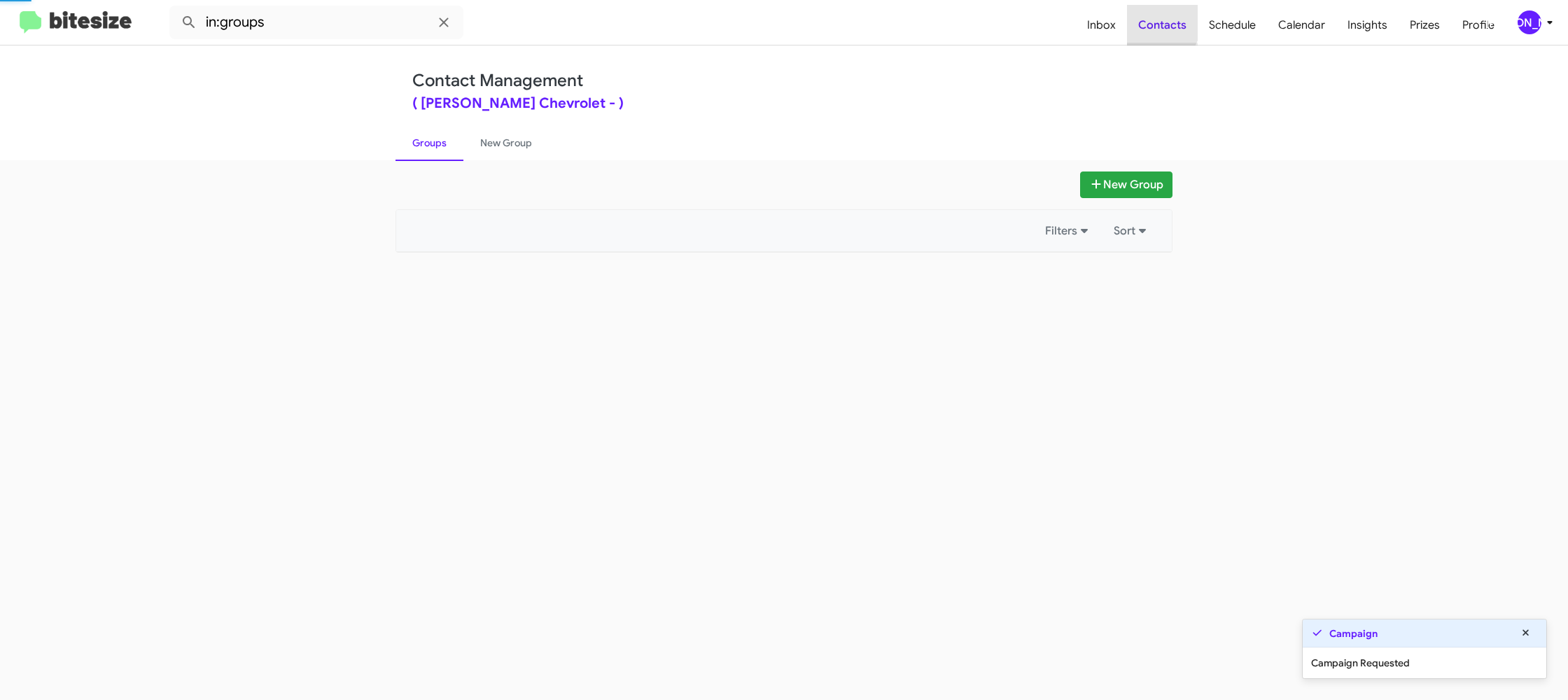
click at [1146, 17] on span "Contacts" at bounding box center [1162, 26] width 71 height 41
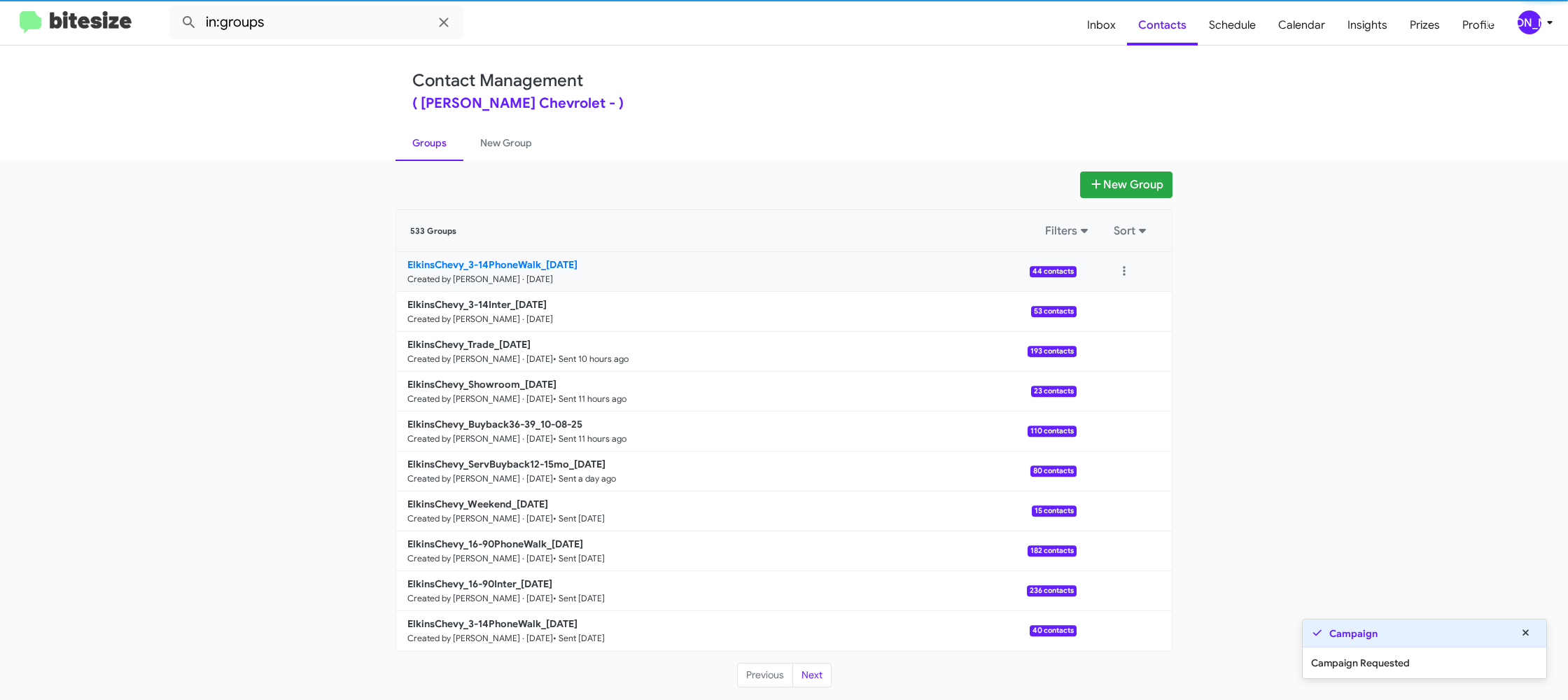
click at [549, 267] on b "ElkinsChevy_3-14PhoneWalk_10-09-25" at bounding box center [492, 264] width 170 height 12
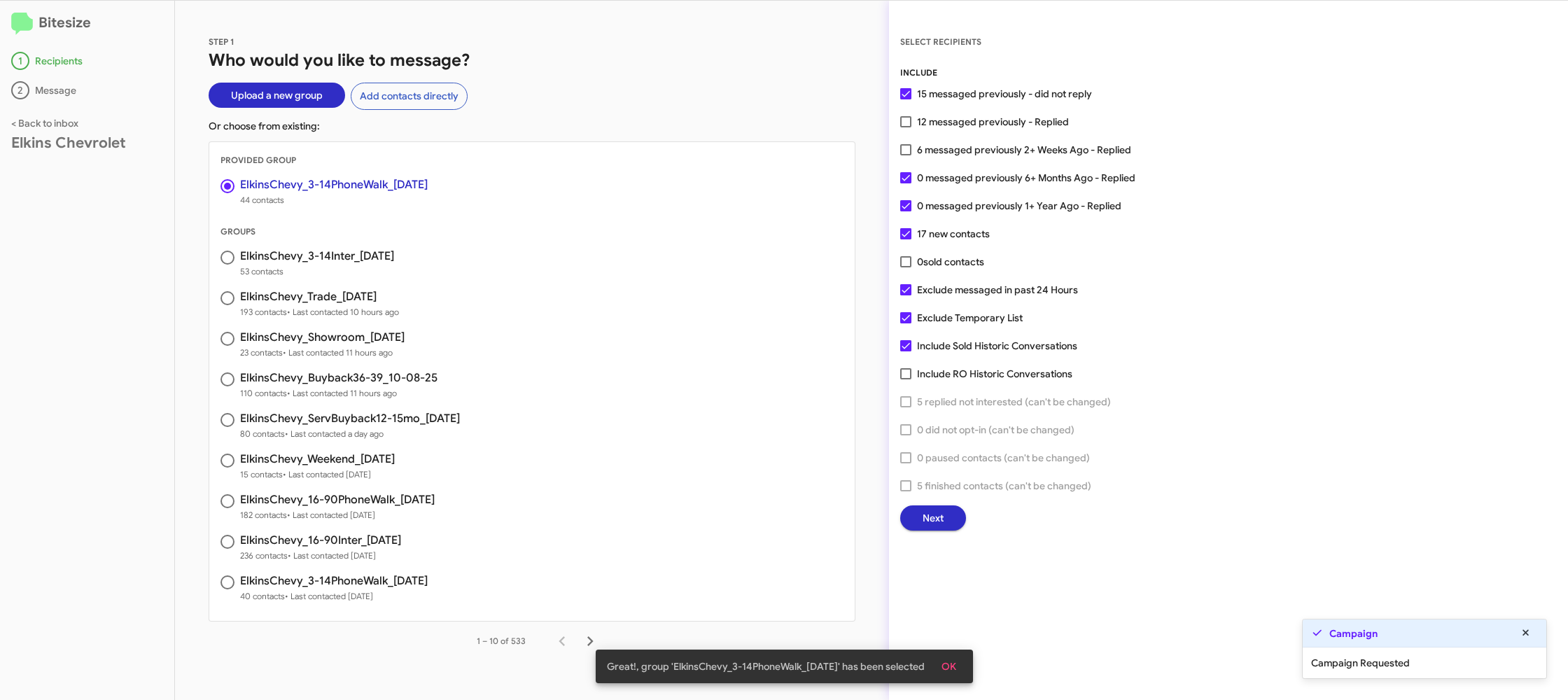
click at [931, 516] on span "Next" at bounding box center [933, 517] width 21 height 26
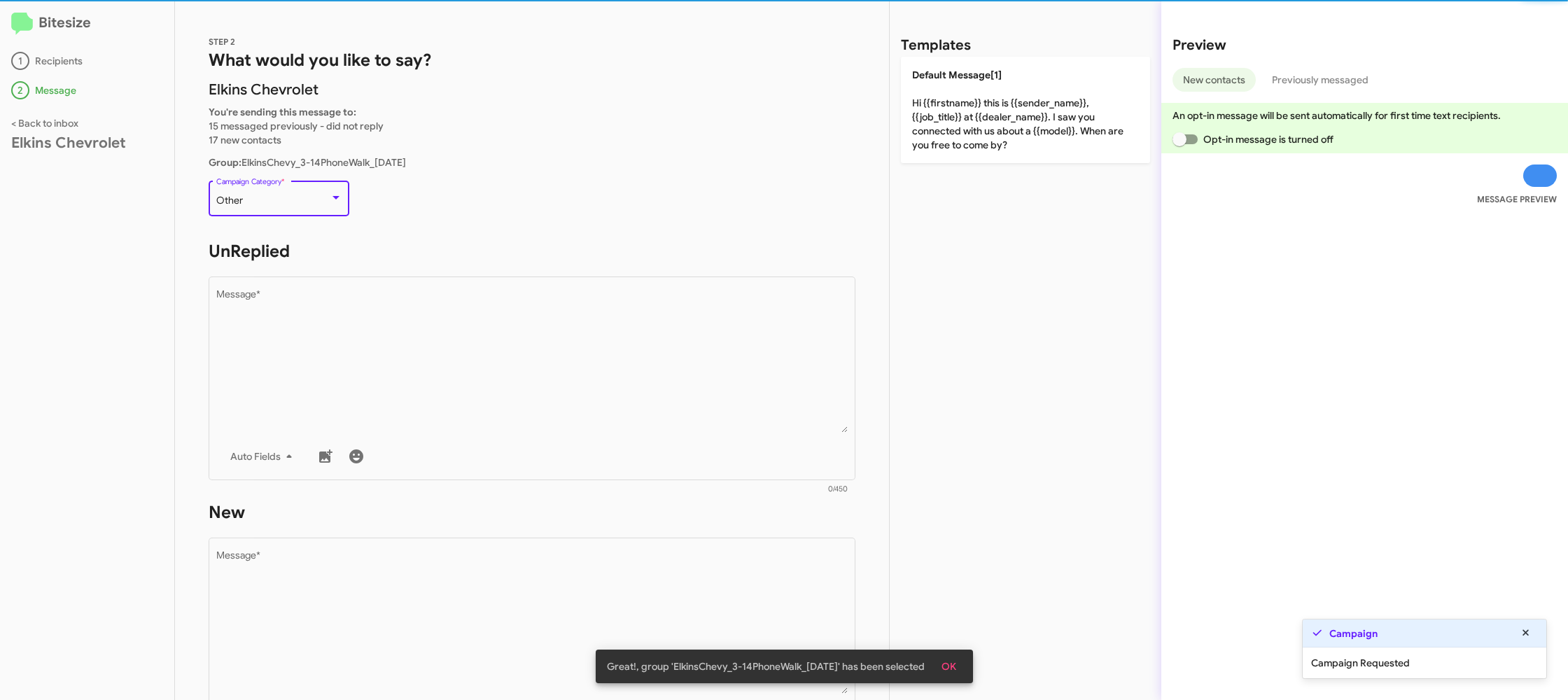
click at [298, 204] on div "Other" at bounding box center [273, 200] width 113 height 11
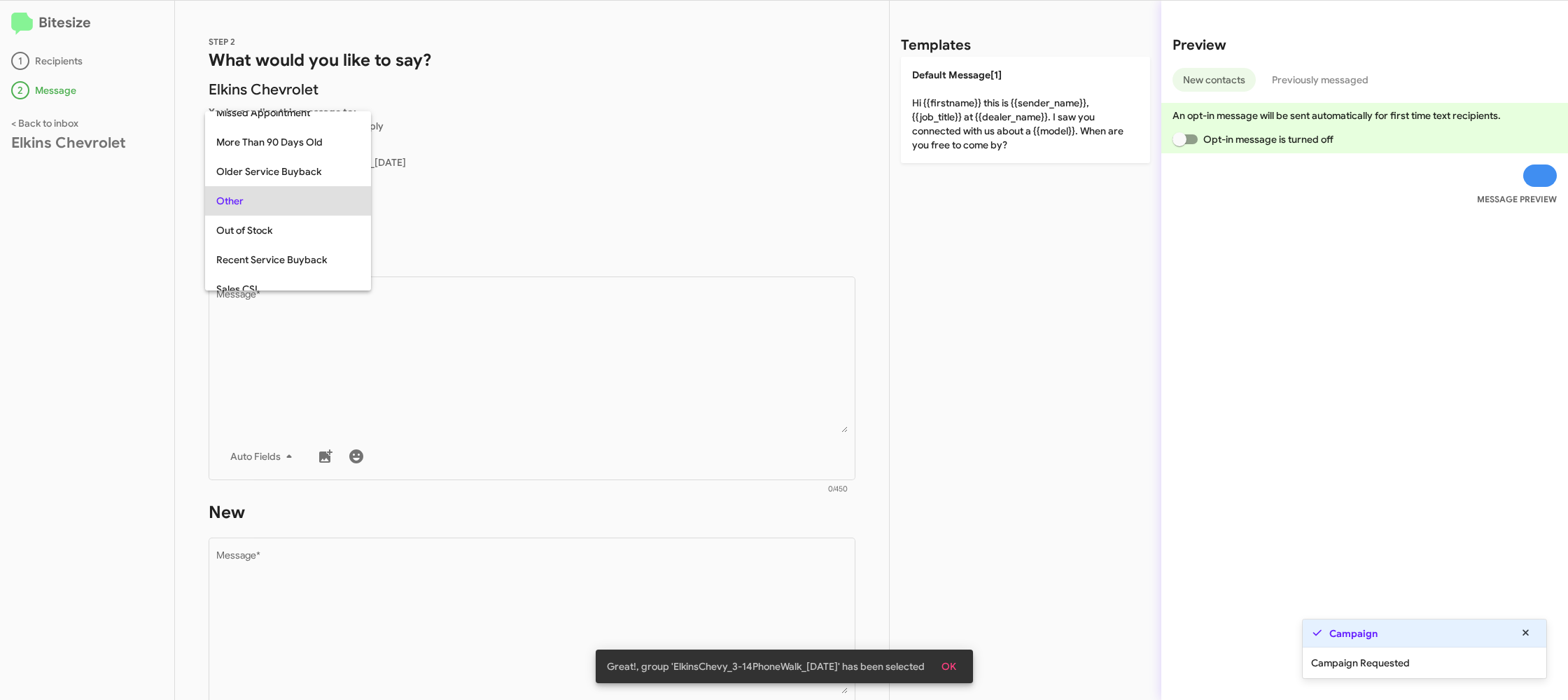
scroll to position [526, 0]
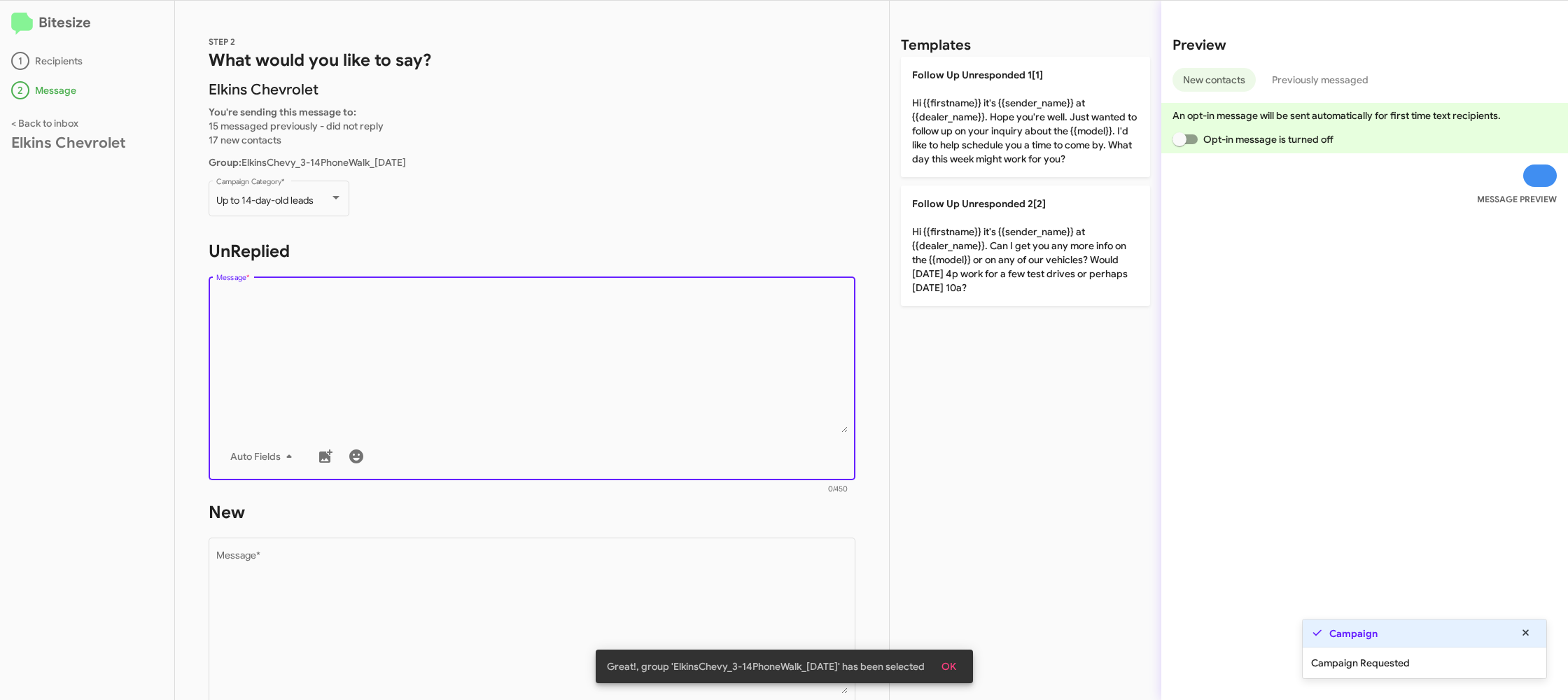
click at [514, 363] on textarea "Message *" at bounding box center [532, 361] width 632 height 143
click at [524, 355] on textarea "Message *" at bounding box center [532, 361] width 632 height 143
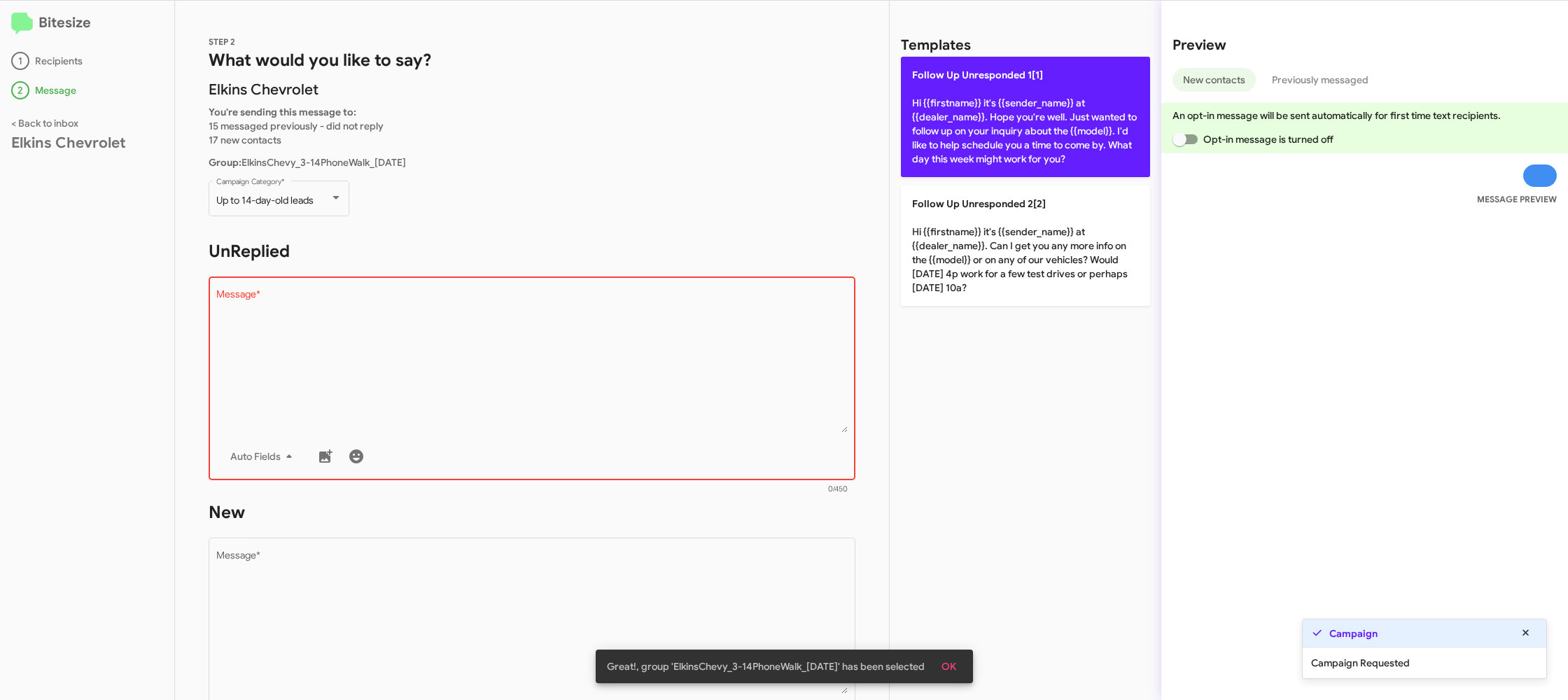
click at [960, 88] on p "Follow Up Unresponded 1[1] Hi {{firstname}} it's {{sender_name}} at {{dealer_na…" at bounding box center [1025, 117] width 249 height 120
type textarea "Hi {{firstname}} it's {{sender_name}} at {{dealer_name}}. Hope you're well. Jus…"
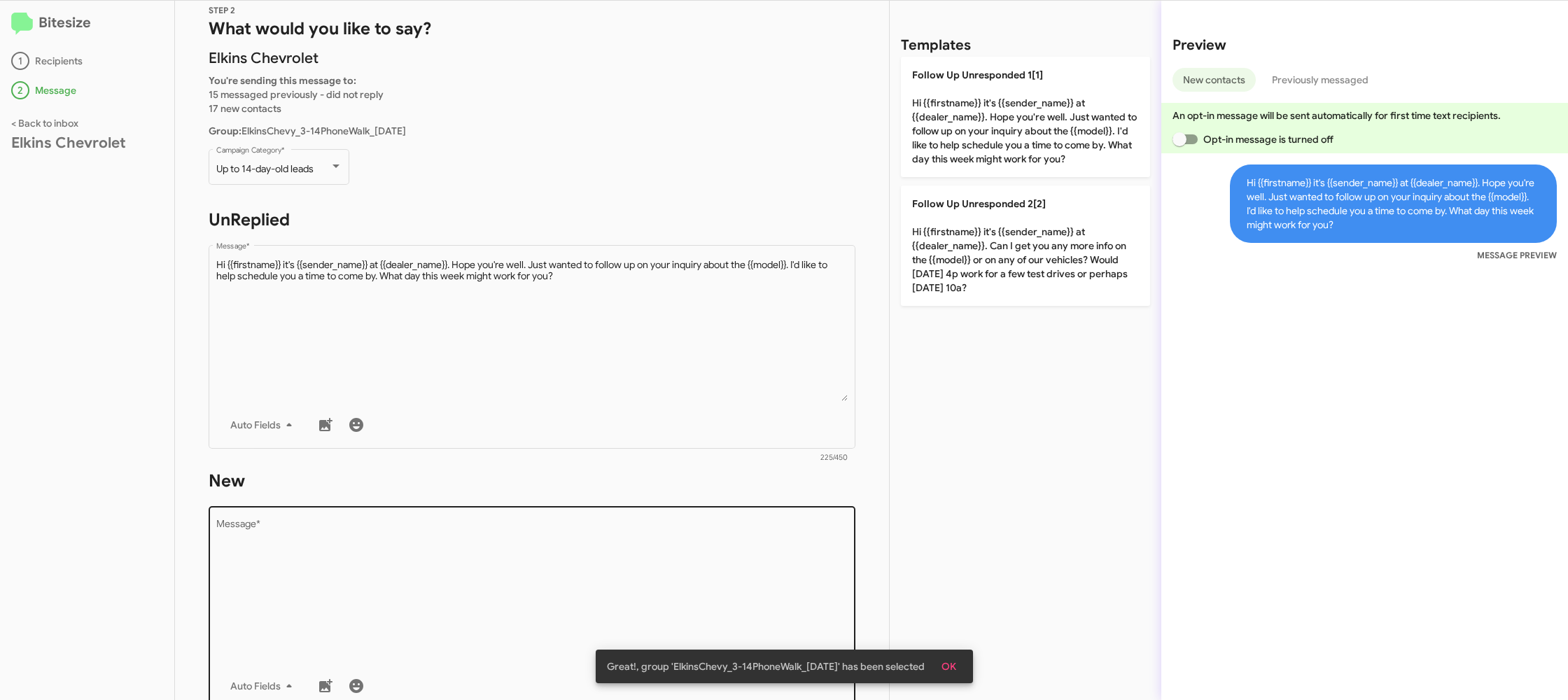
scroll to position [40, 0]
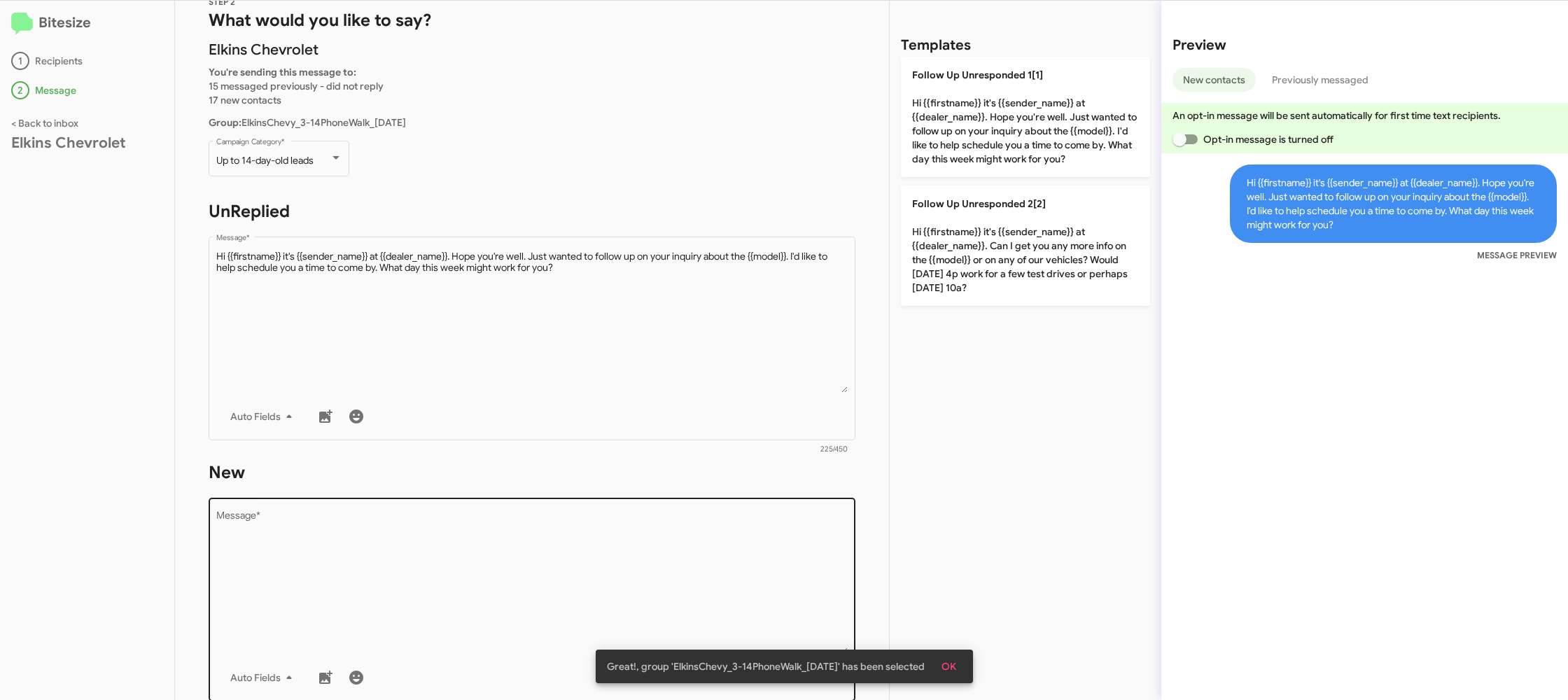
click at [574, 519] on textarea "Message *" at bounding box center [532, 583] width 632 height 143
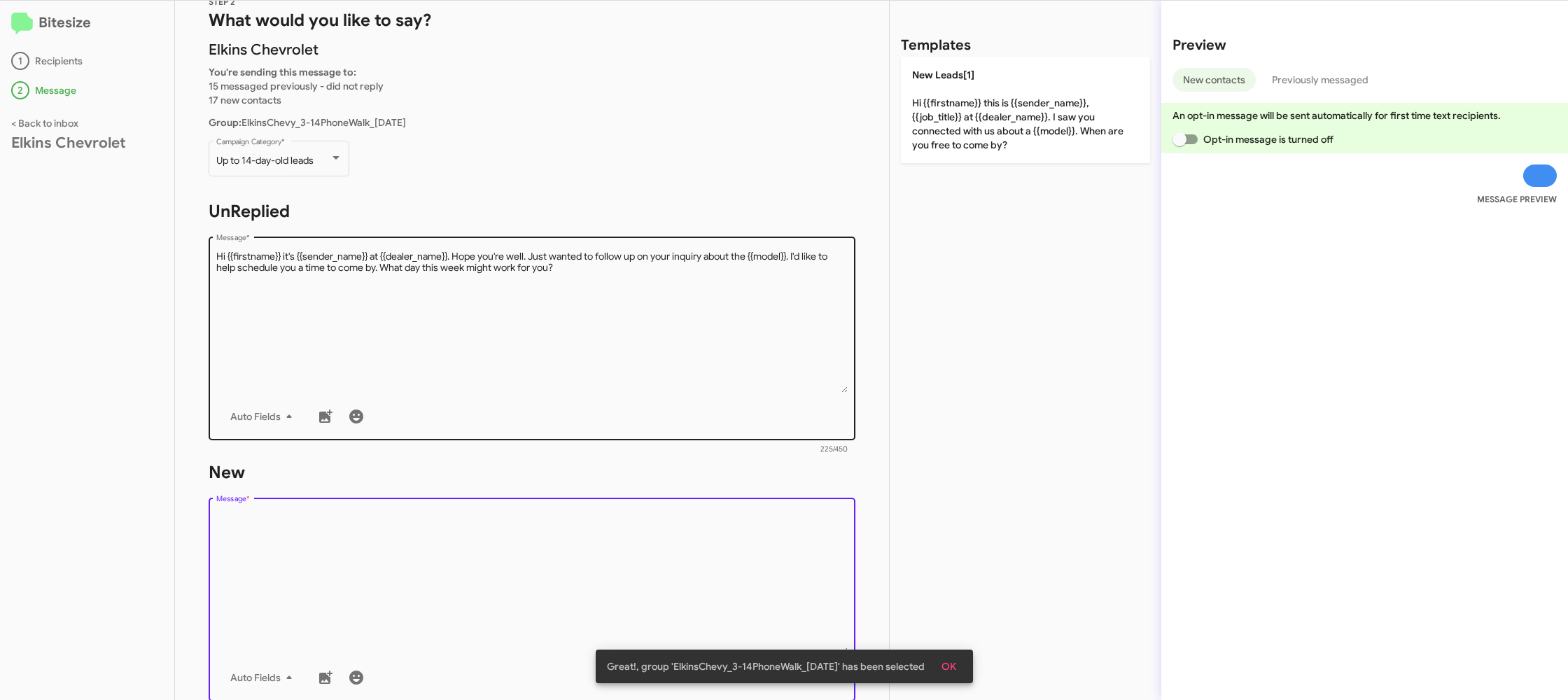
drag, startPoint x: 575, startPoint y: 523, endPoint x: 683, endPoint y: 385, distance: 175.2
click at [575, 522] on textarea "Message *" at bounding box center [532, 583] width 632 height 143
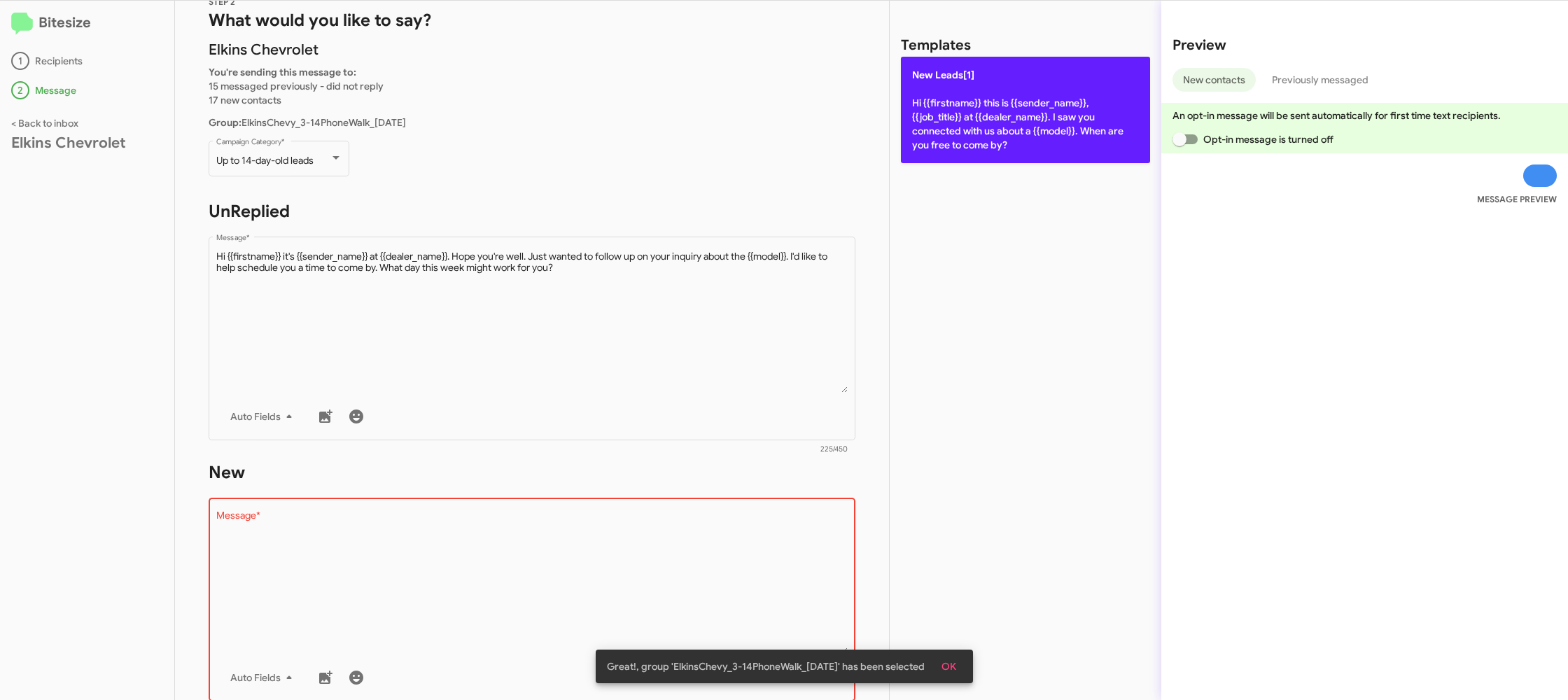
click at [946, 125] on p "New Leads[1] Hi {{firstname}} this is {{sender_name}}, {{job_title}} at {{deale…" at bounding box center [1025, 109] width 249 height 106
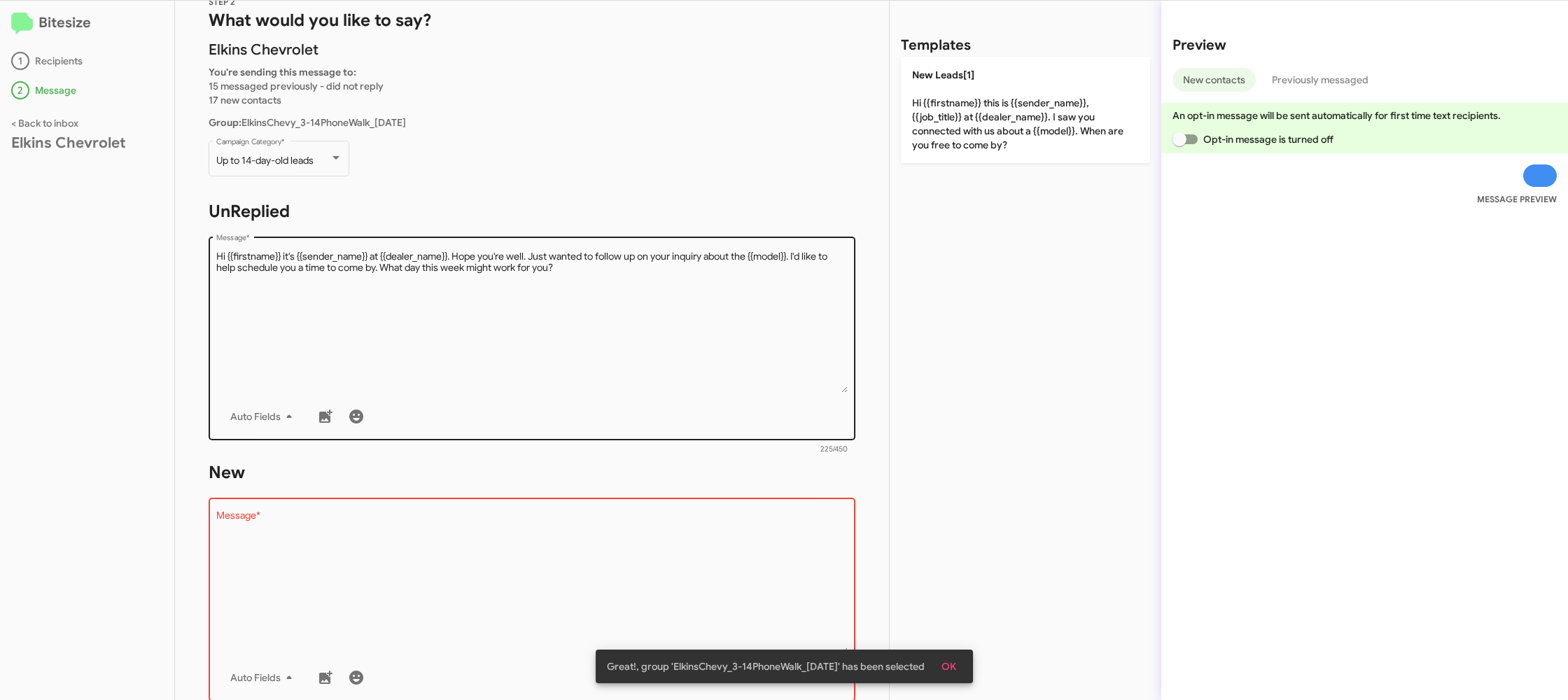
type textarea "Hi {{firstname}} this is {{sender_name}}, {{job_title}} at {{dealer_name}}. I s…"
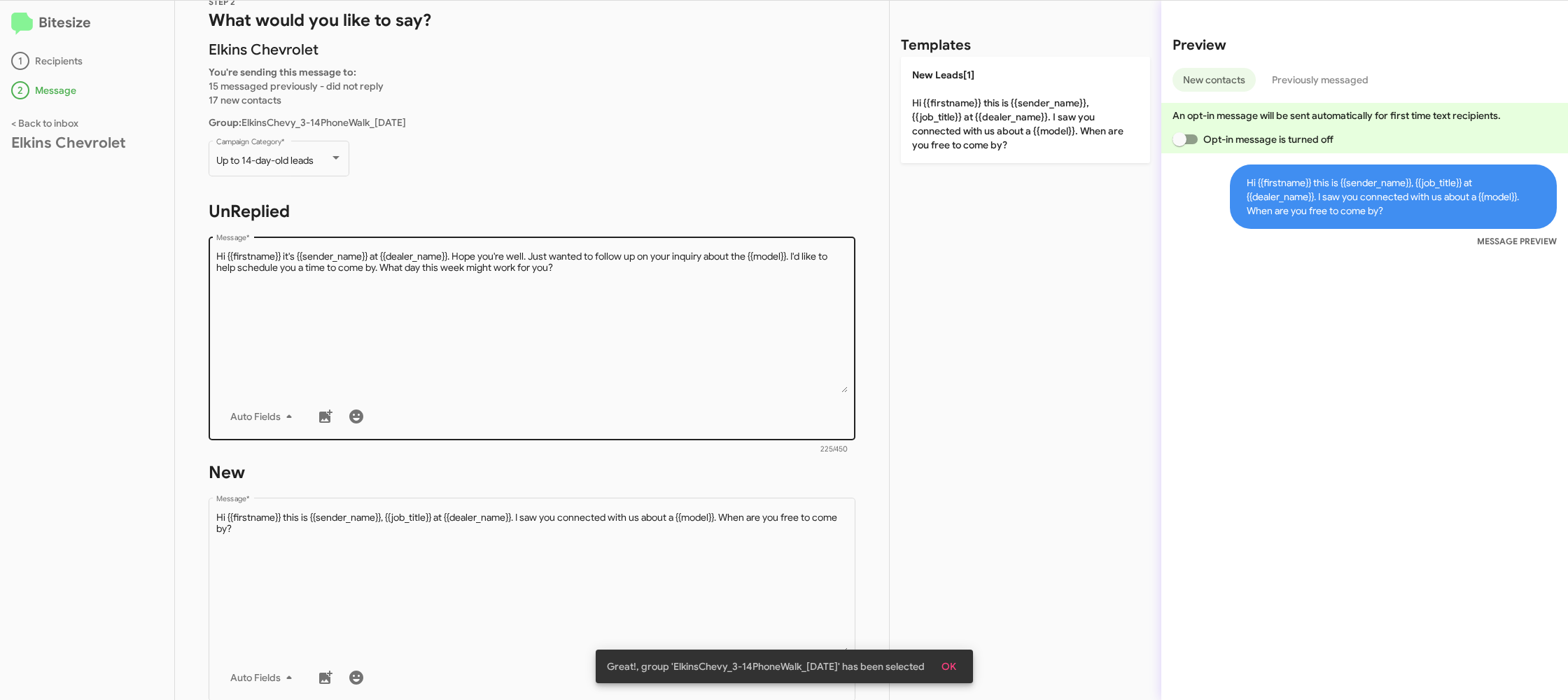
scroll to position [237, 0]
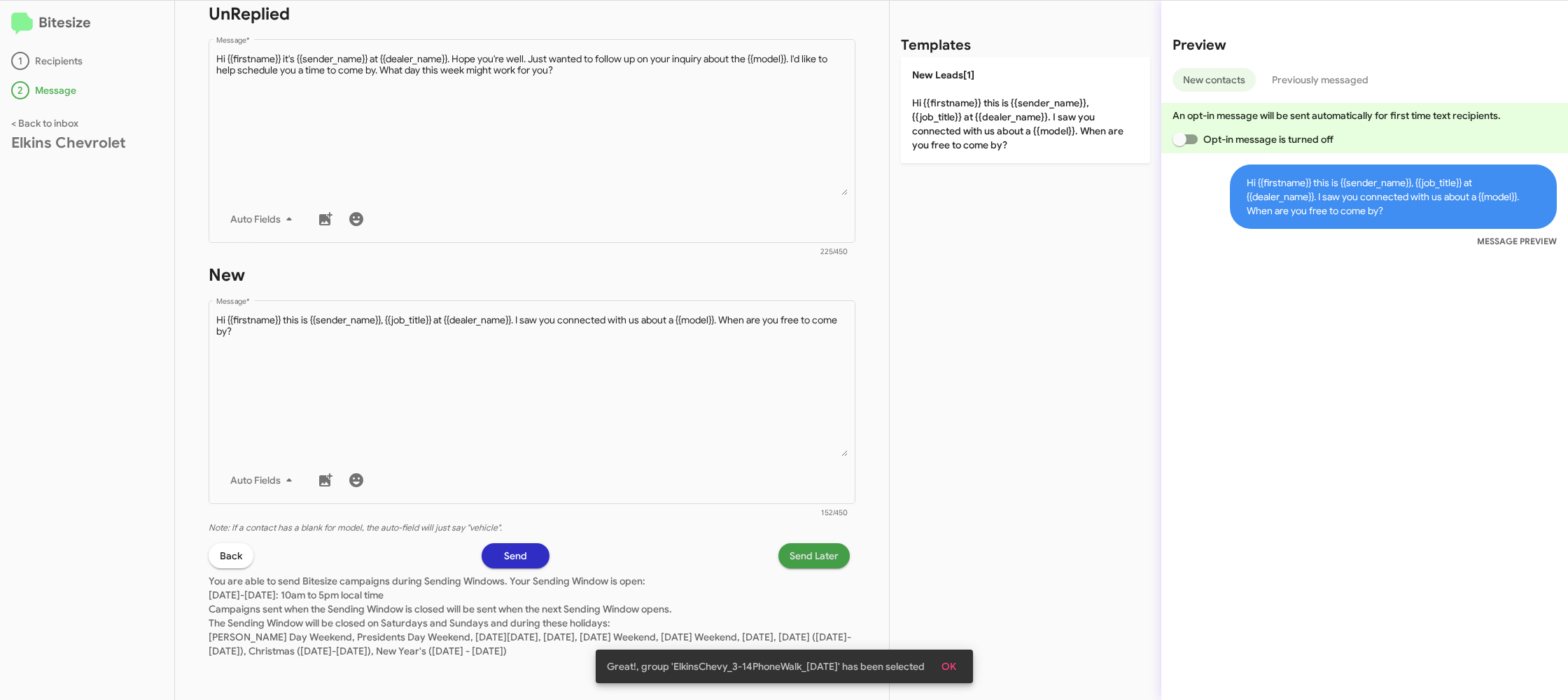
click at [812, 553] on span "Send Later" at bounding box center [813, 555] width 49 height 26
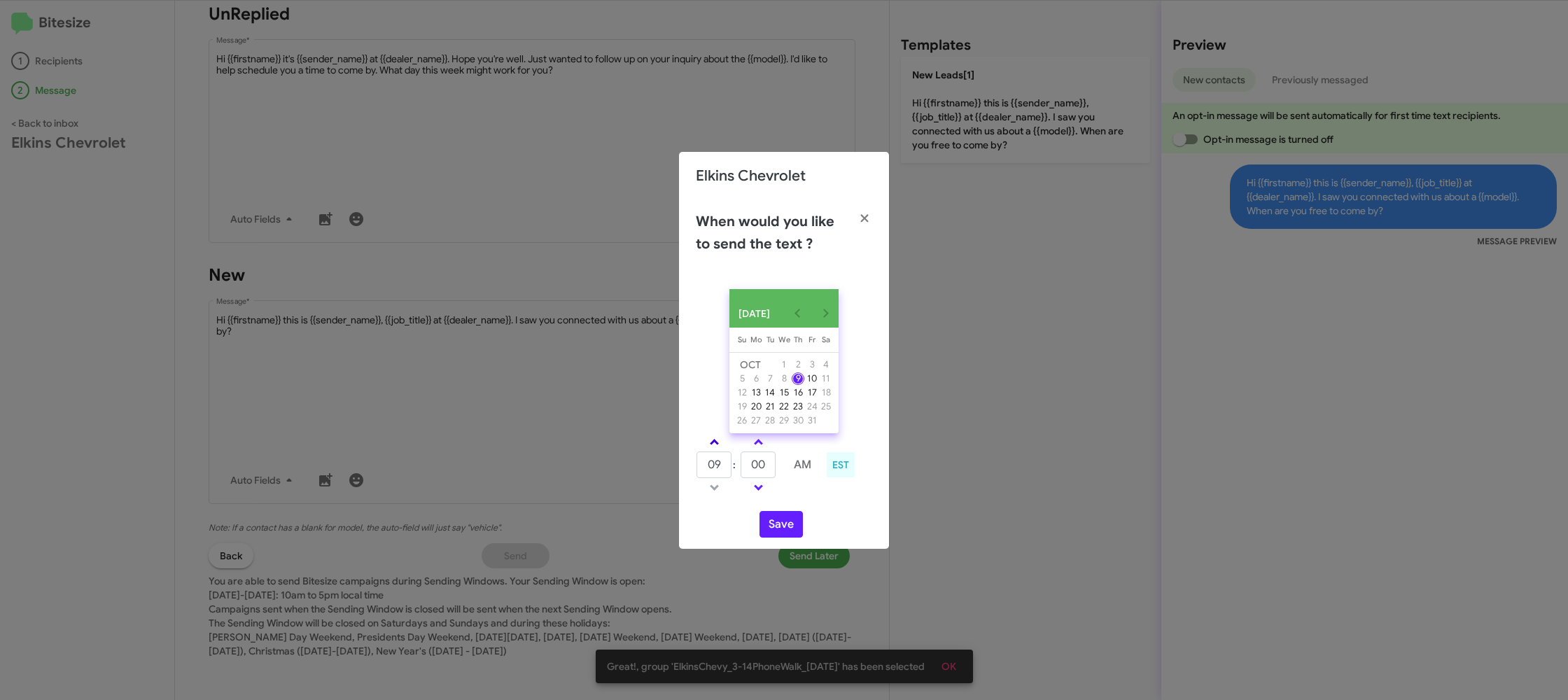
click at [712, 448] on span at bounding box center [714, 443] width 9 height 9
type input "10"
click at [763, 466] on input "00" at bounding box center [758, 464] width 35 height 26
click at [764, 465] on input "00" at bounding box center [758, 464] width 35 height 26
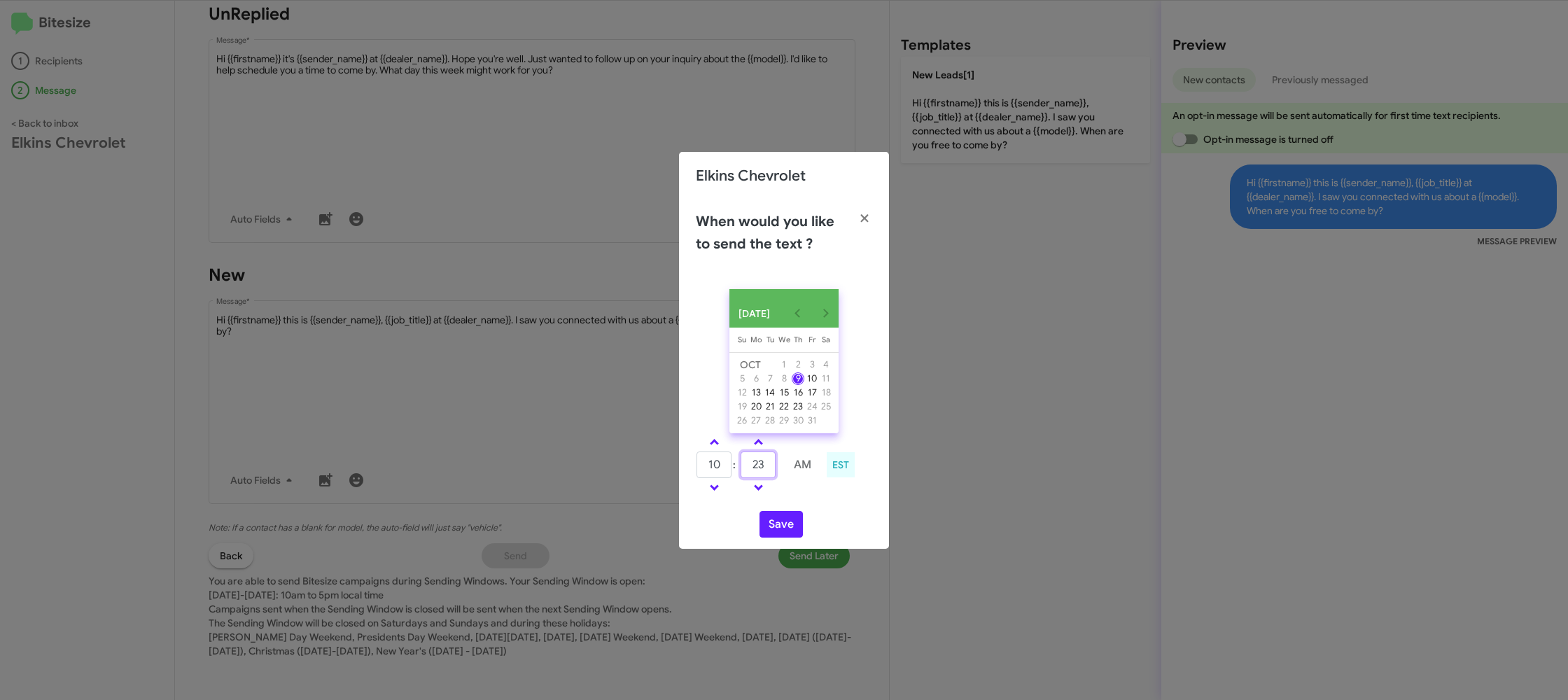
type input "23"
drag, startPoint x: 834, startPoint y: 513, endPoint x: 799, endPoint y: 538, distance: 43.0
click at [829, 514] on div "OCT 2025 Sunday Su Monday Mo Tuesday Tu Wednesday We Thursday Th Friday Fr Satu…" at bounding box center [784, 413] width 210 height 271
drag, startPoint x: 798, startPoint y: 539, endPoint x: 790, endPoint y: 538, distance: 8.1
click at [791, 538] on button "Save" at bounding box center [780, 524] width 43 height 26
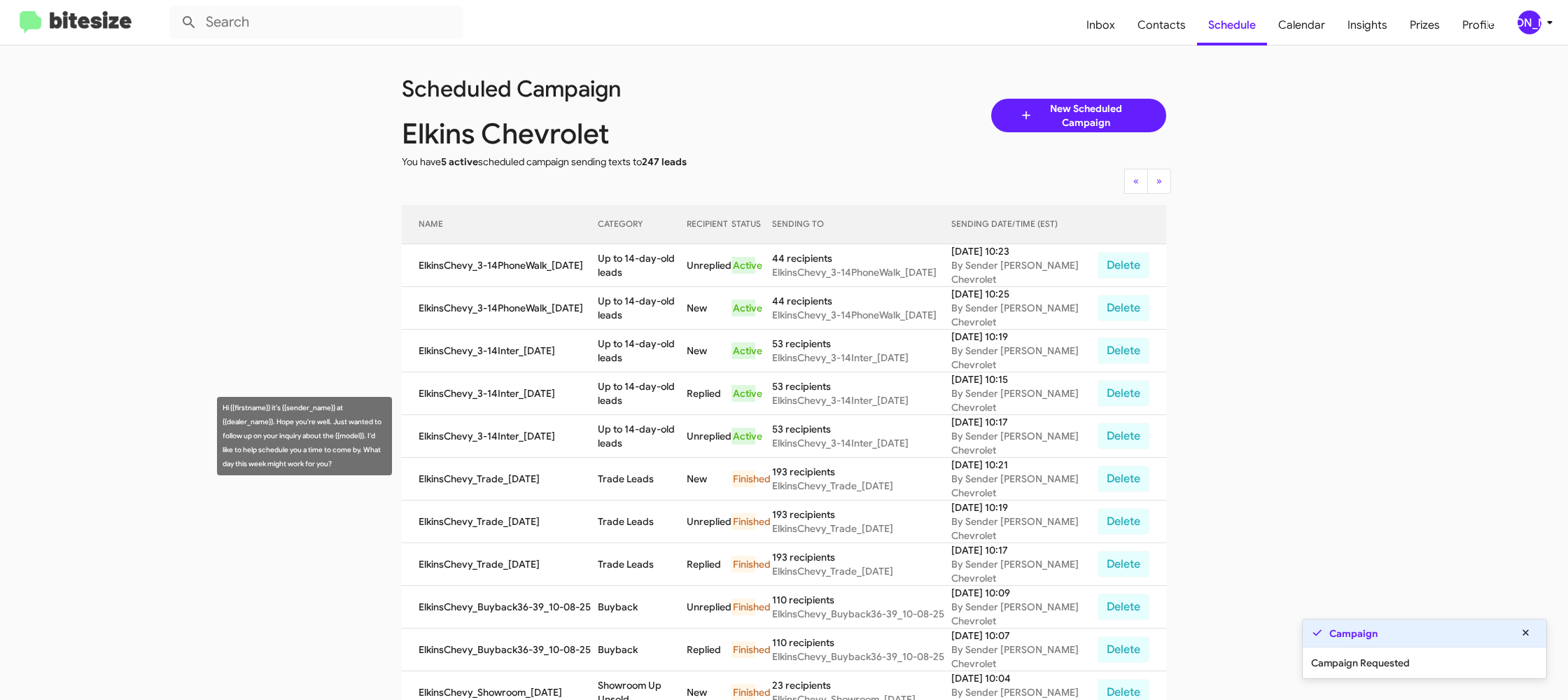
click at [666, 435] on td "Up to 14-day-old leads" at bounding box center [642, 436] width 89 height 42
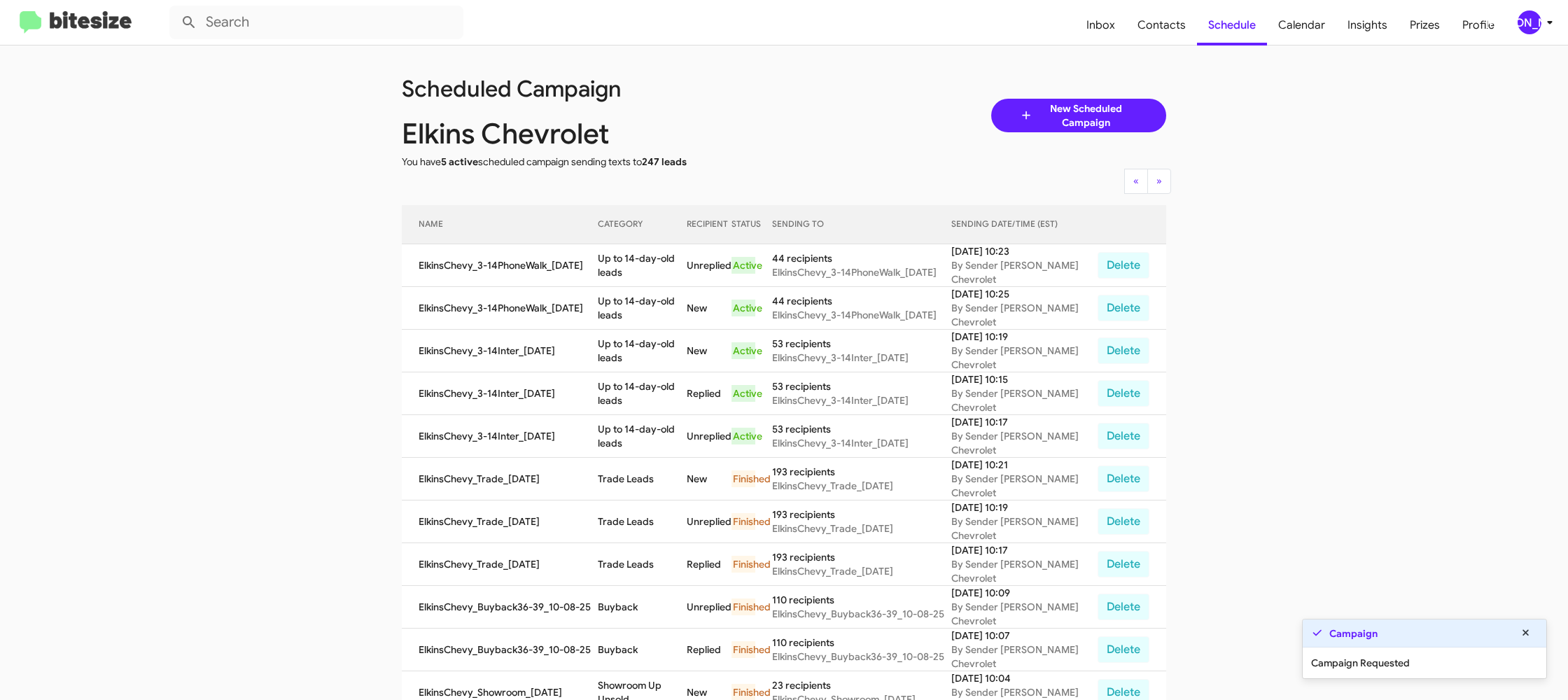
click at [666, 435] on td "Up to 14-day-old leads" at bounding box center [642, 436] width 89 height 42
copy td "Up to 14-day-old leads"
click at [1544, 26] on icon at bounding box center [1549, 22] width 17 height 17
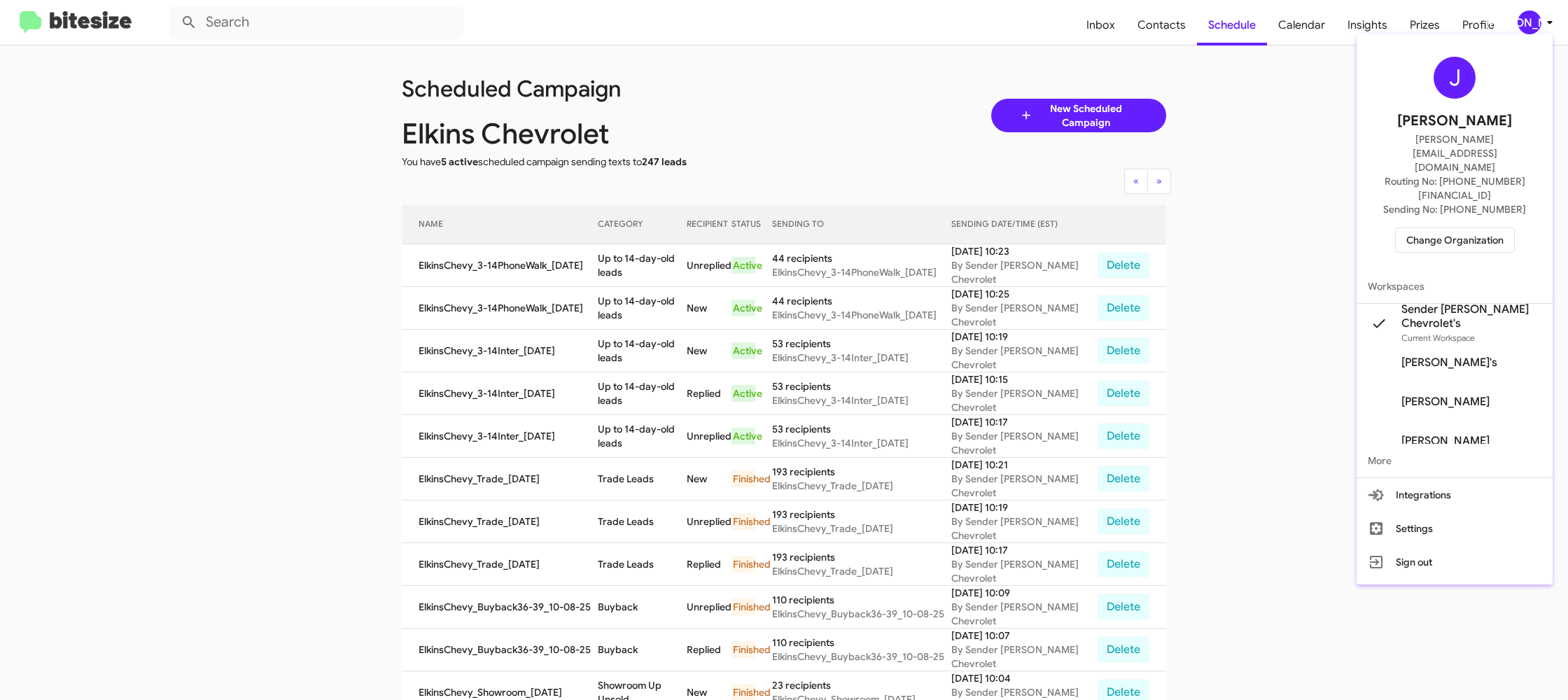
drag, startPoint x: 1443, startPoint y: 211, endPoint x: 1436, endPoint y: 205, distance: 9.2
click at [1443, 211] on div "J Jason Apdua jason@bitesize.co Routing No: +1 (856) 281-7390 Sending No: +1 (8…" at bounding box center [1454, 154] width 196 height 230
click at [1429, 228] on span "Change Organization" at bounding box center [1454, 239] width 97 height 24
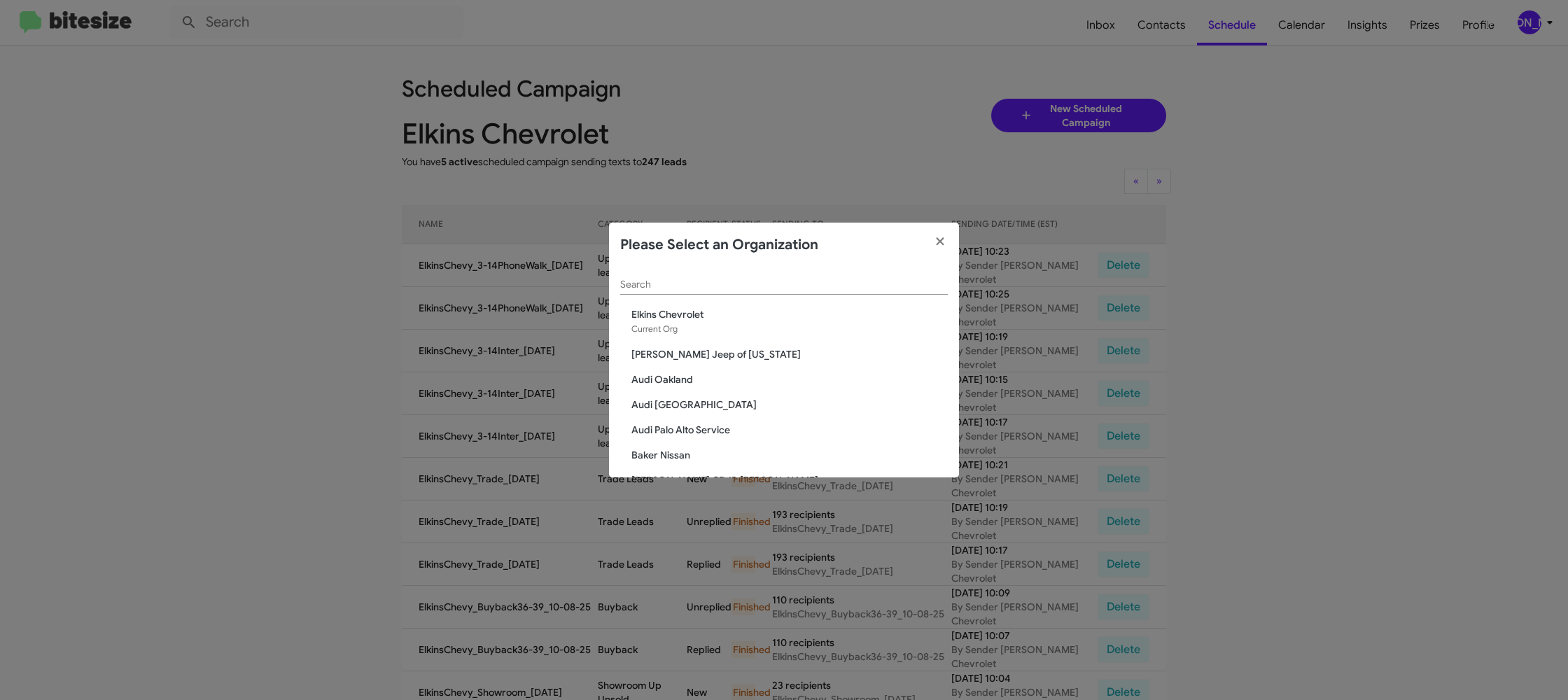
scroll to position [1, 0]
click at [633, 282] on input "Search" at bounding box center [783, 283] width 328 height 11
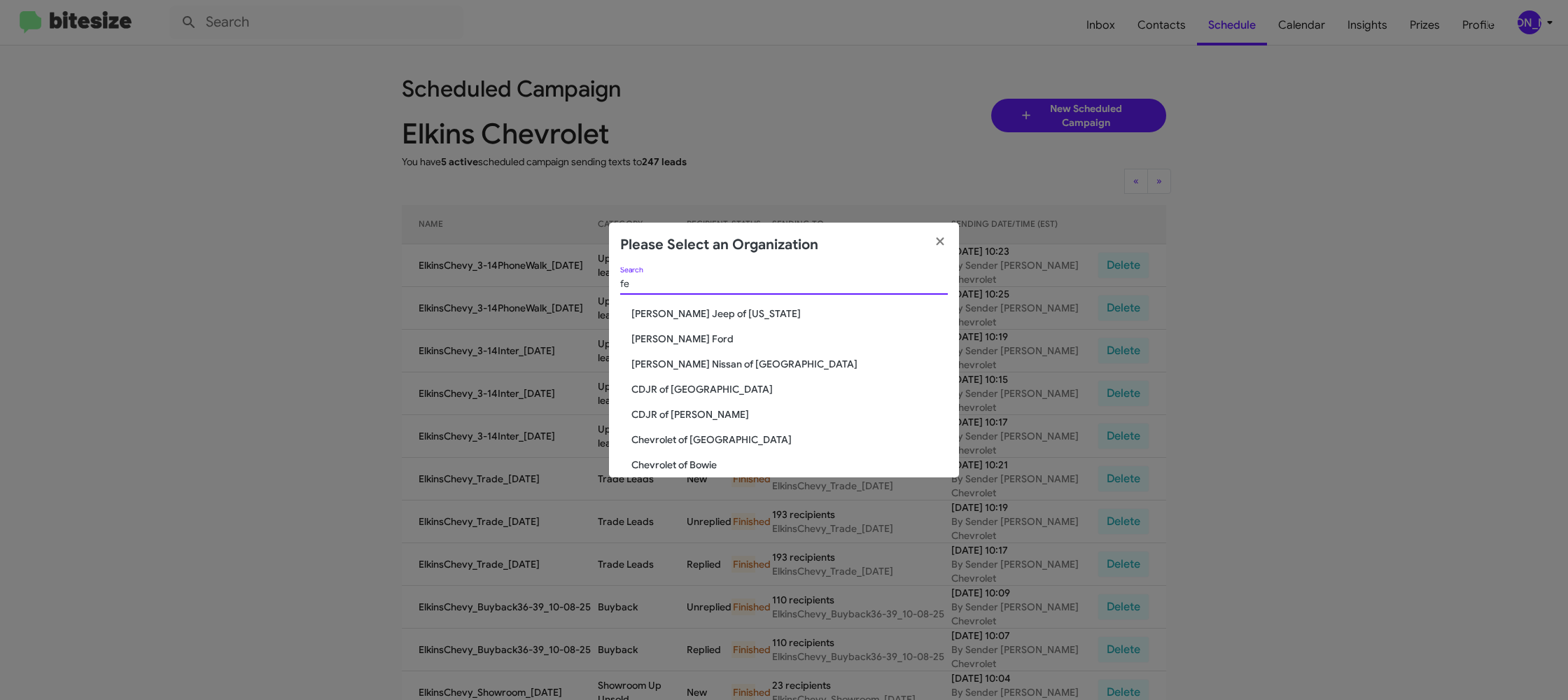
scroll to position [0, 0]
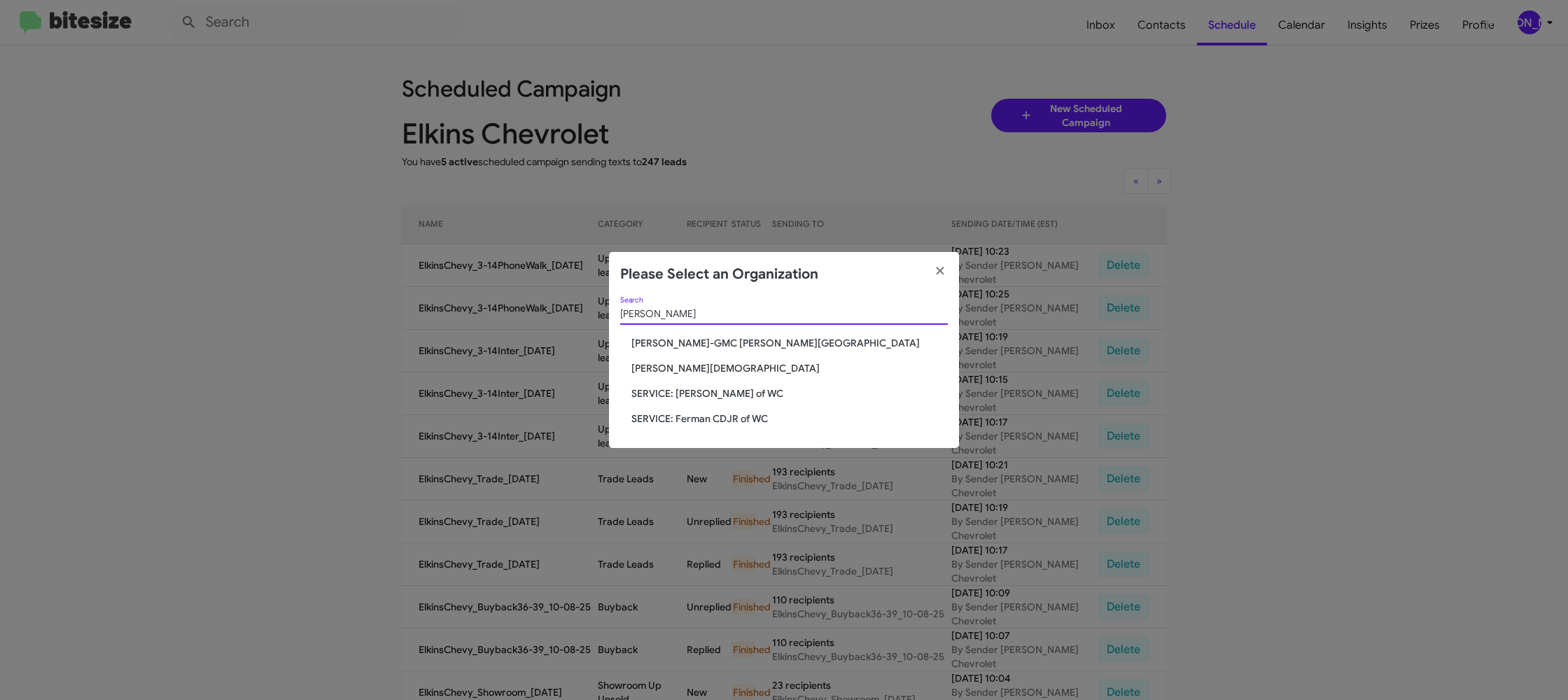
type input "ferman"
click at [707, 366] on span "[PERSON_NAME][DEMOGRAPHIC_DATA]" at bounding box center [789, 368] width 316 height 14
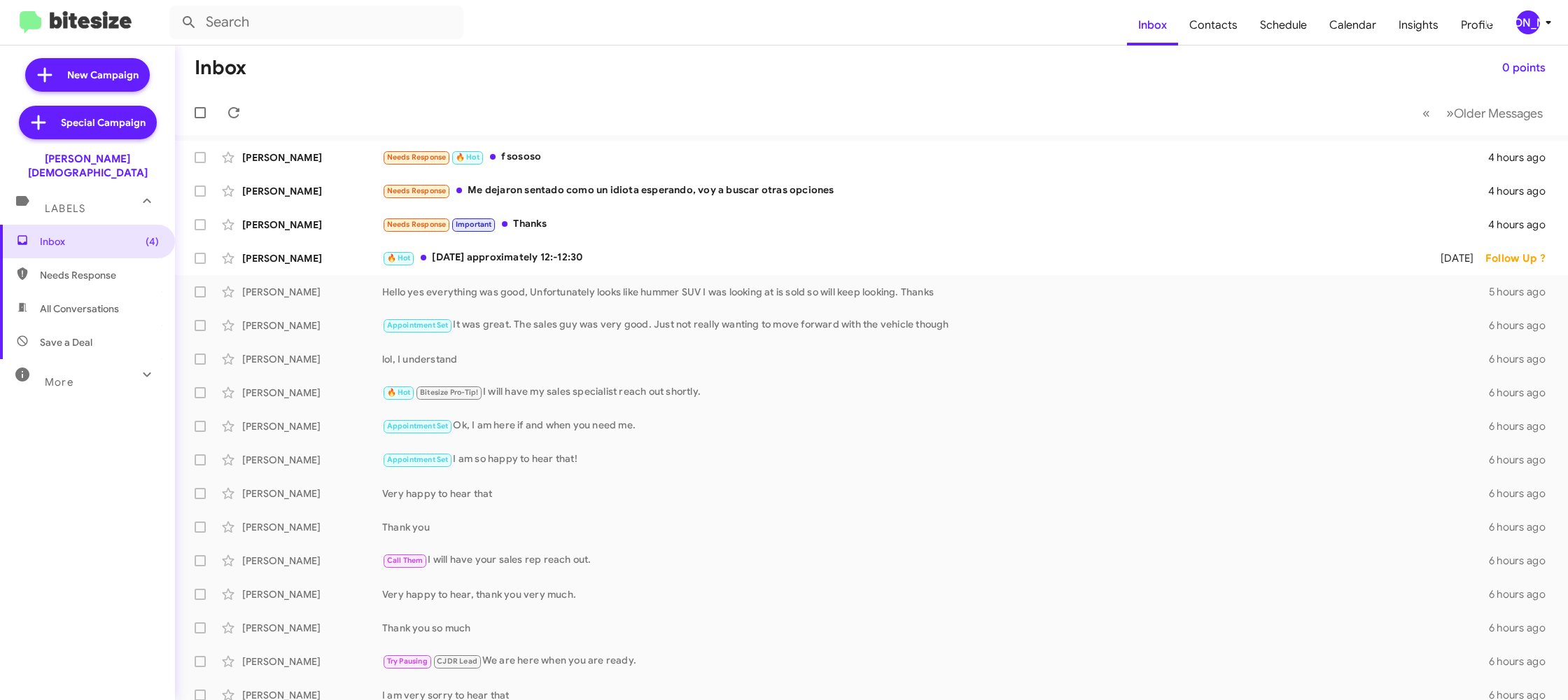
click at [1534, 26] on div "[PERSON_NAME]" at bounding box center [1527, 22] width 24 height 24
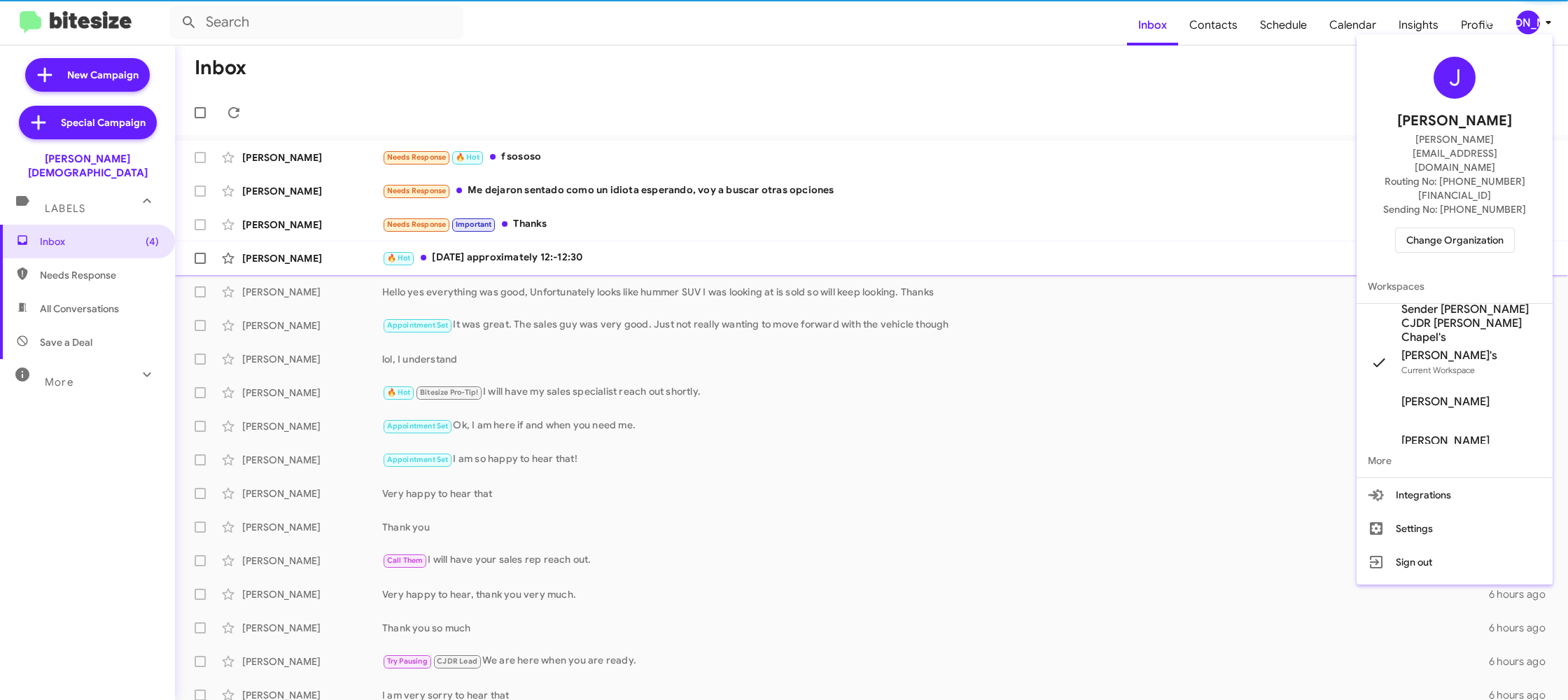
drag, startPoint x: 1456, startPoint y: 278, endPoint x: 1441, endPoint y: 261, distance: 22.7
click at [1456, 302] on span "Sender [PERSON_NAME] CJDR [PERSON_NAME] Chapel's" at bounding box center [1471, 323] width 140 height 42
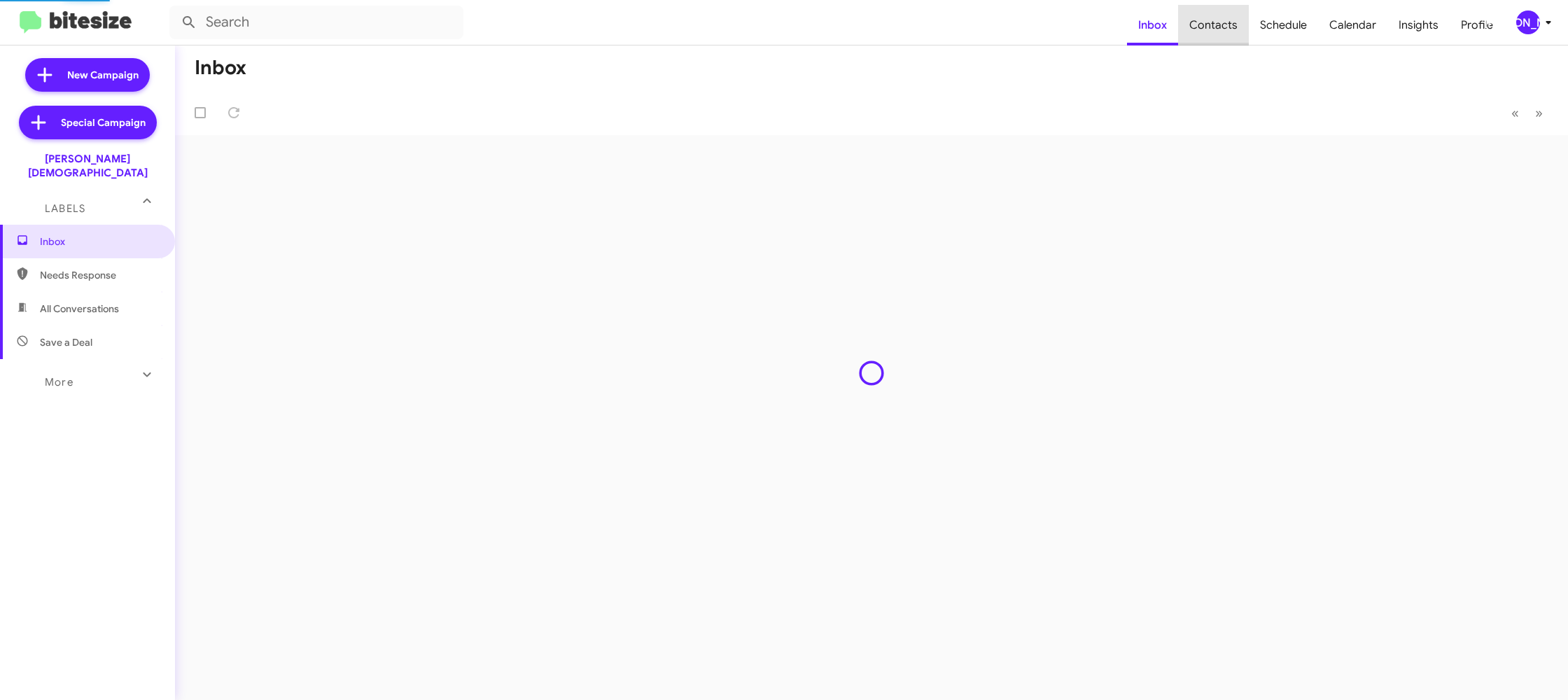
click at [1223, 31] on span "Contacts" at bounding box center [1213, 26] width 71 height 41
type input "in:groups"
click at [1223, 31] on span "Contacts" at bounding box center [1213, 26] width 71 height 41
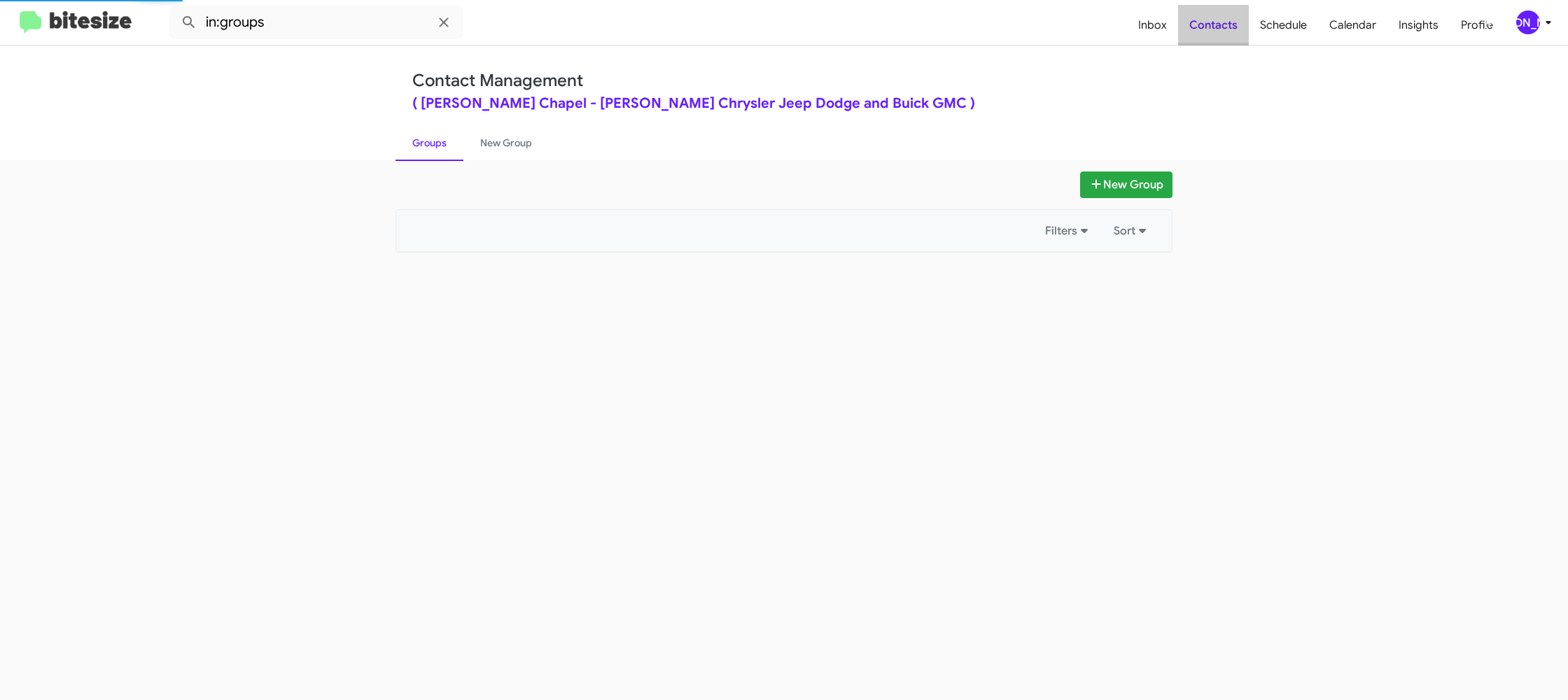
click at [1223, 31] on span "Contacts" at bounding box center [1213, 26] width 71 height 41
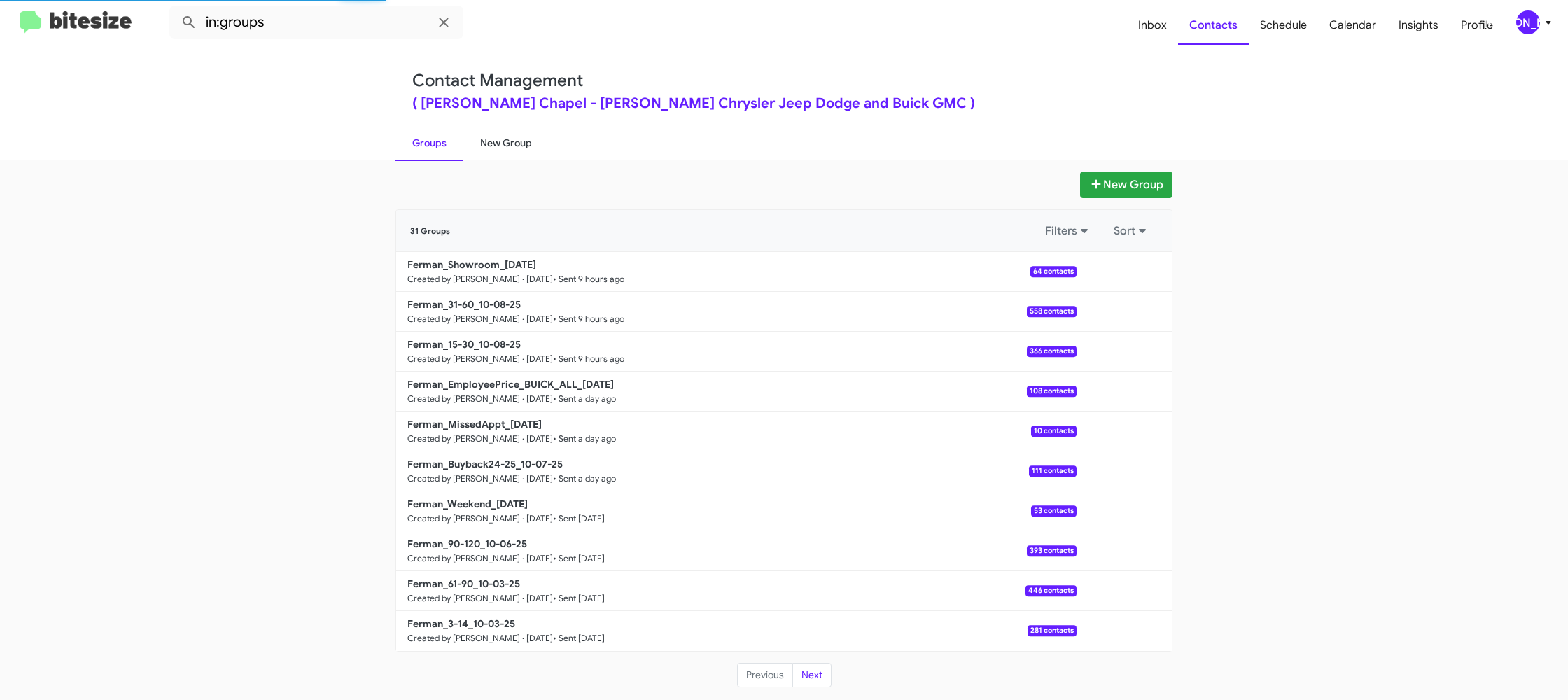
click at [511, 142] on link "New Group" at bounding box center [506, 142] width 86 height 36
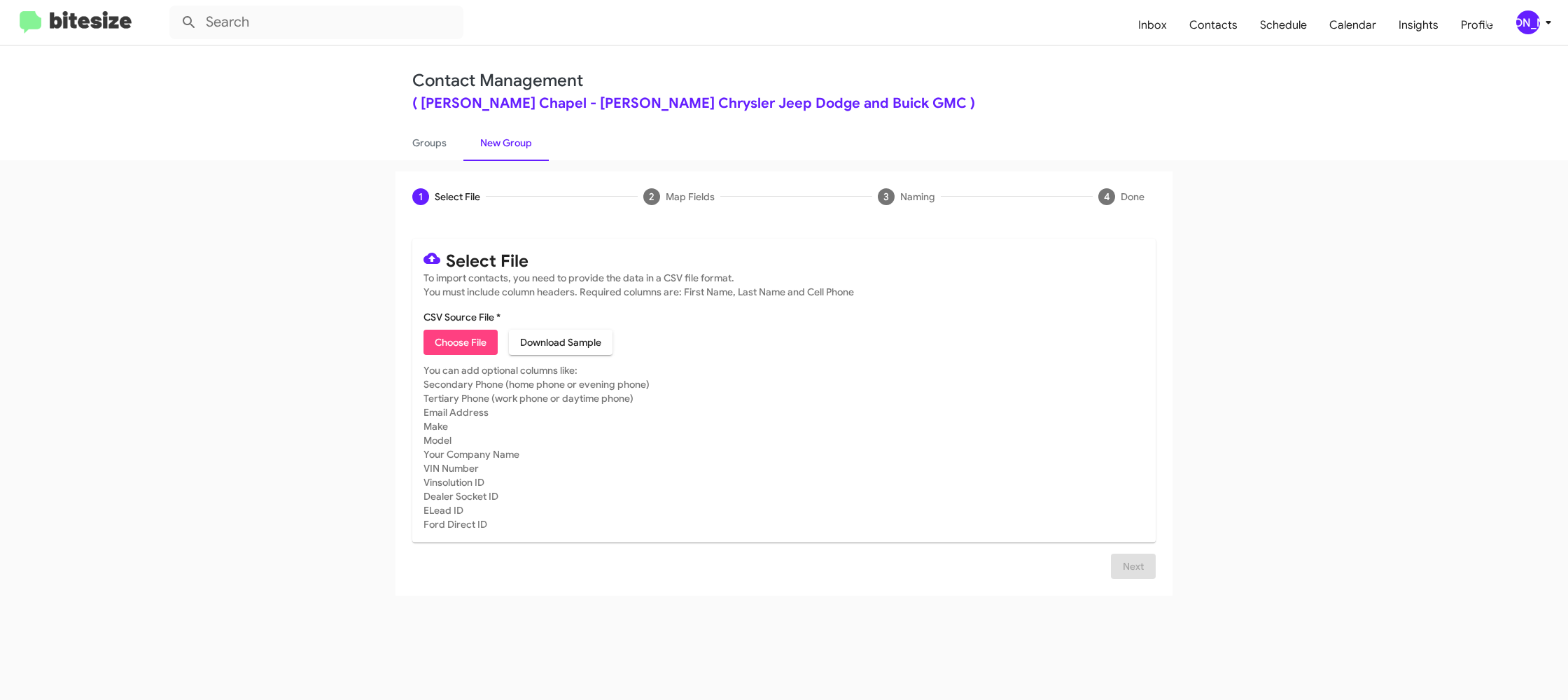
click at [464, 338] on span "Choose File" at bounding box center [460, 342] width 52 height 26
type input "Ferman_Trade_[DATE]"
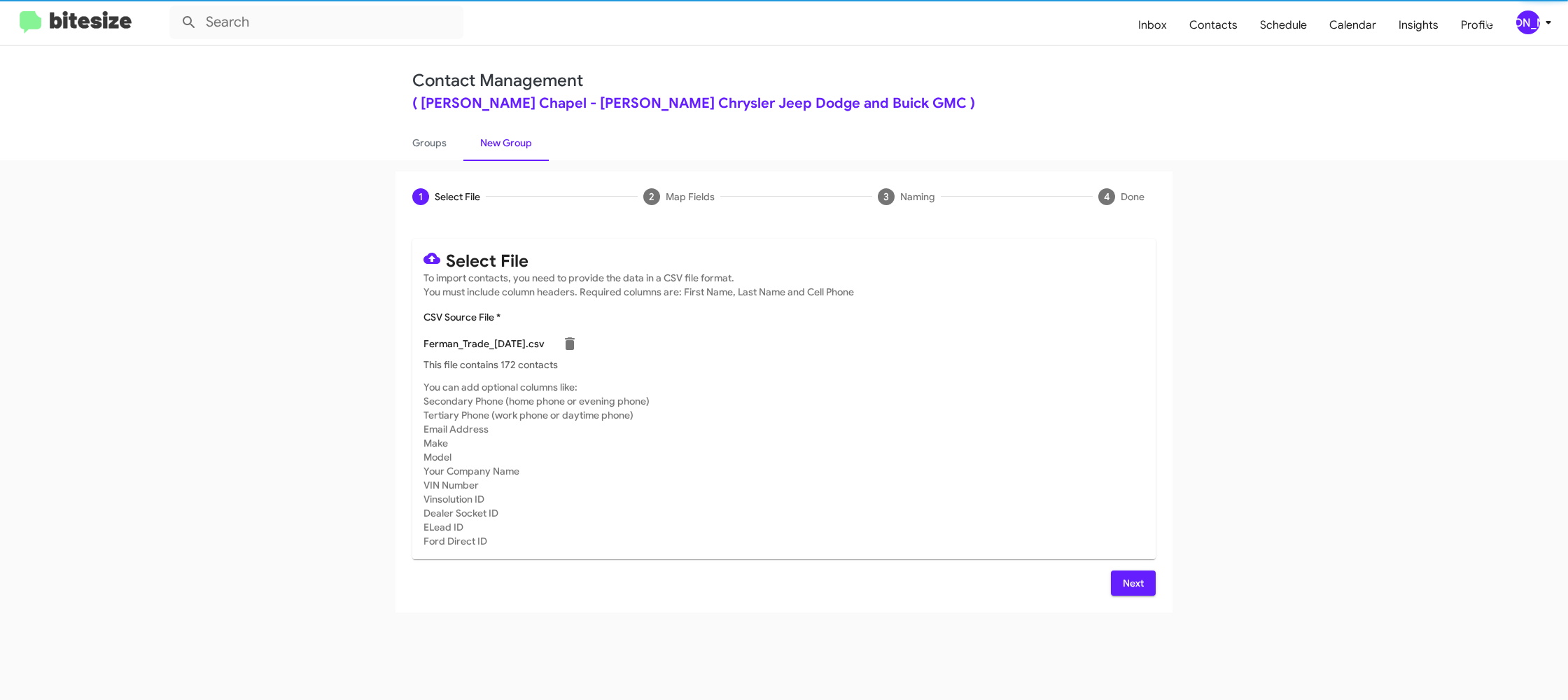
click at [850, 374] on mat-card "Select File To import contacts, you need to provide the data in a CSV file form…" at bounding box center [784, 398] width 743 height 320
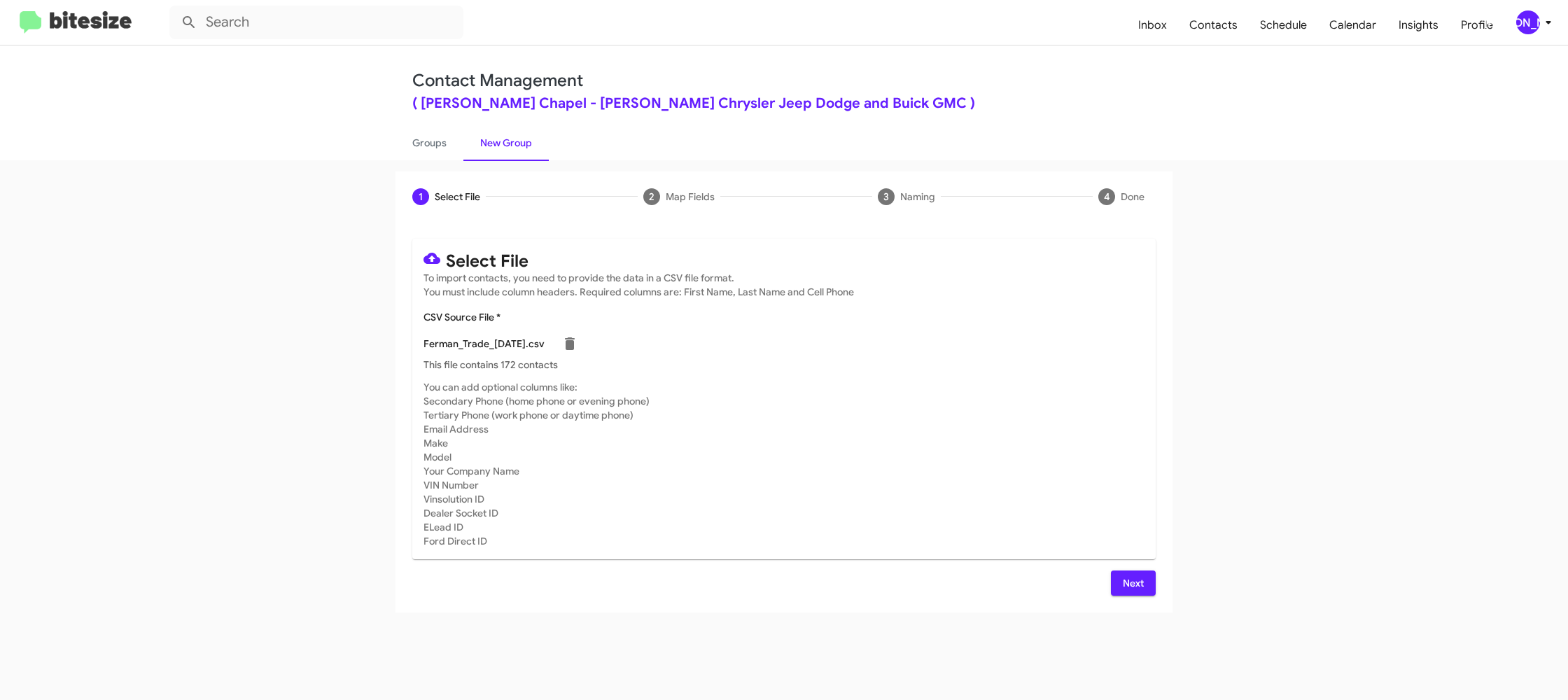
click at [1155, 588] on button "Next" at bounding box center [1133, 583] width 45 height 26
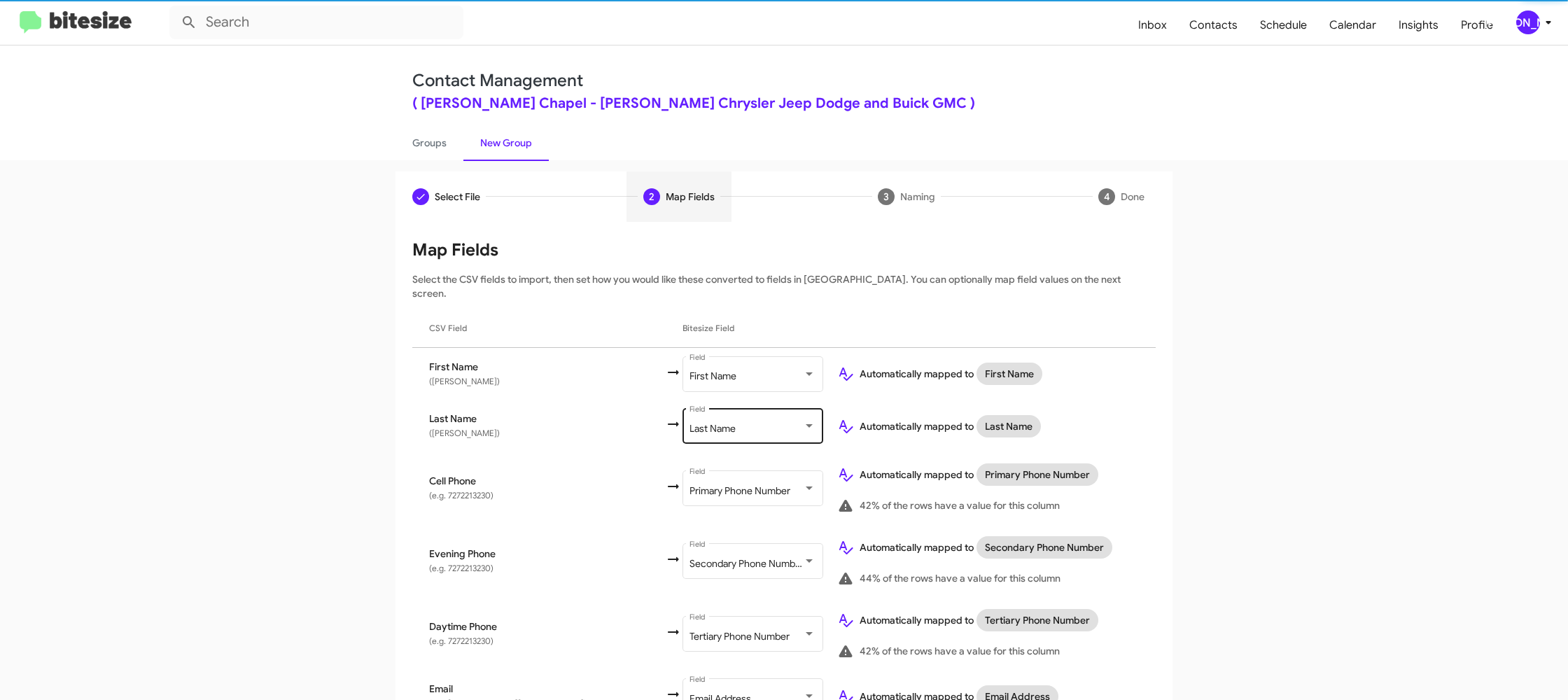
scroll to position [542, 0]
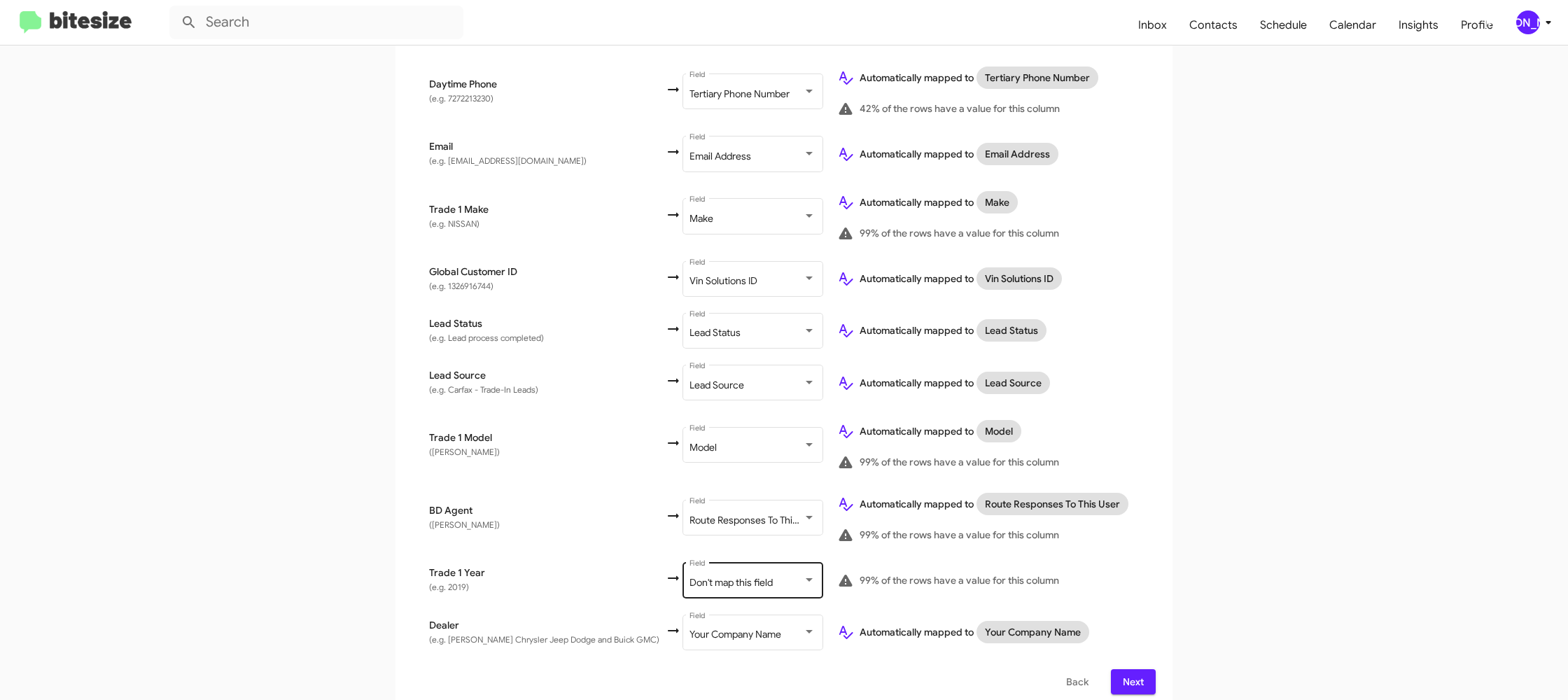
click at [735, 562] on div "Don't map this field Field" at bounding box center [752, 579] width 126 height 39
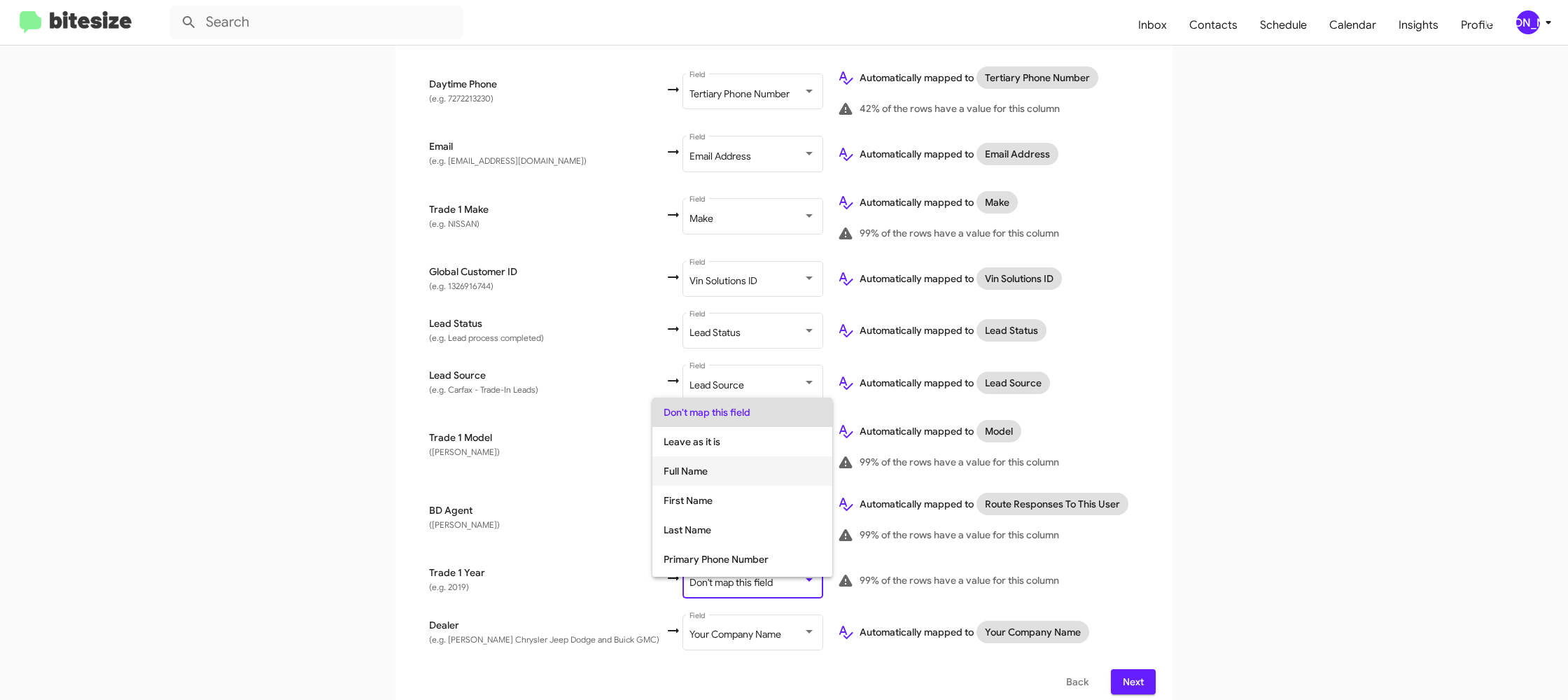
scroll to position [526, 0]
click at [707, 543] on span "Year" at bounding box center [742, 532] width 157 height 29
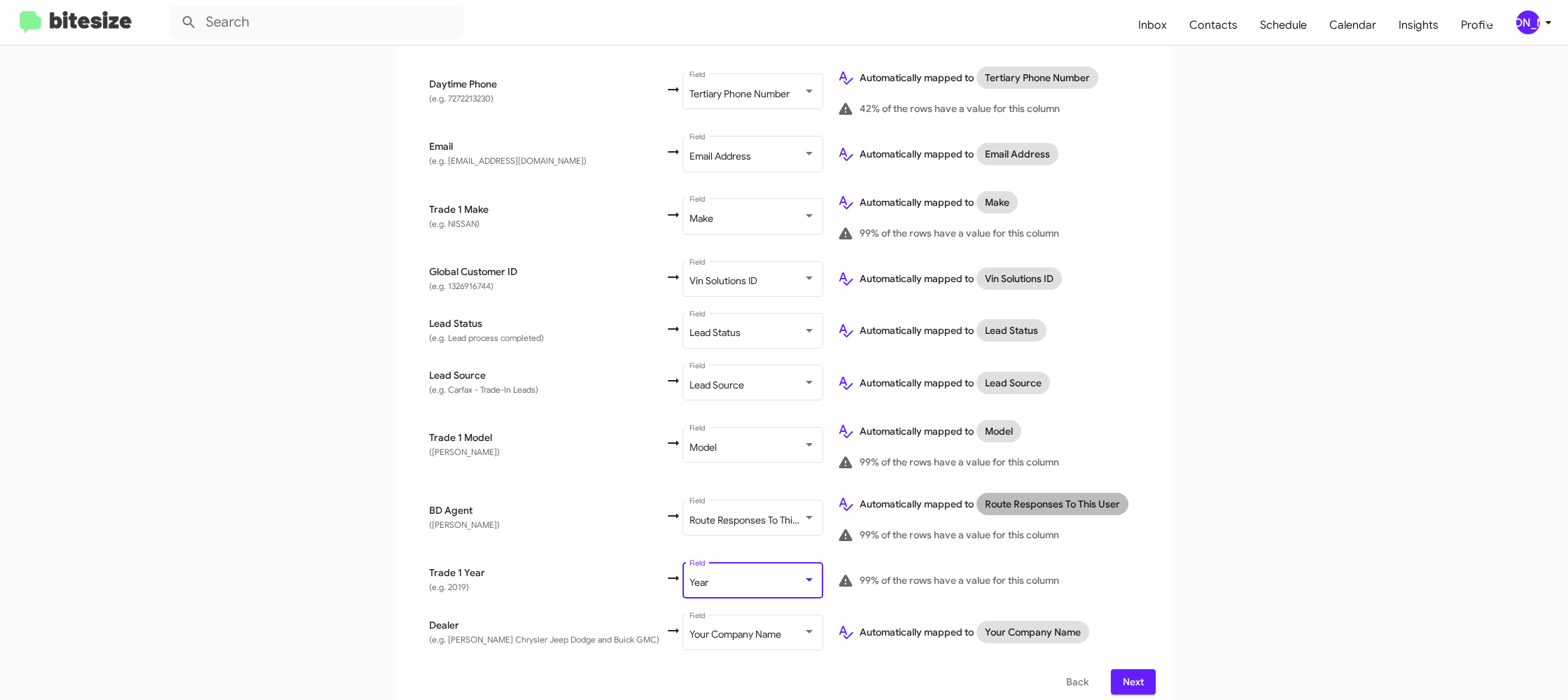
drag, startPoint x: 1075, startPoint y: 503, endPoint x: 1110, endPoint y: 507, distance: 35.2
click at [1077, 504] on div "Route Responses To This User" at bounding box center [1052, 504] width 157 height 28
click at [1139, 674] on span "Next" at bounding box center [1133, 682] width 22 height 26
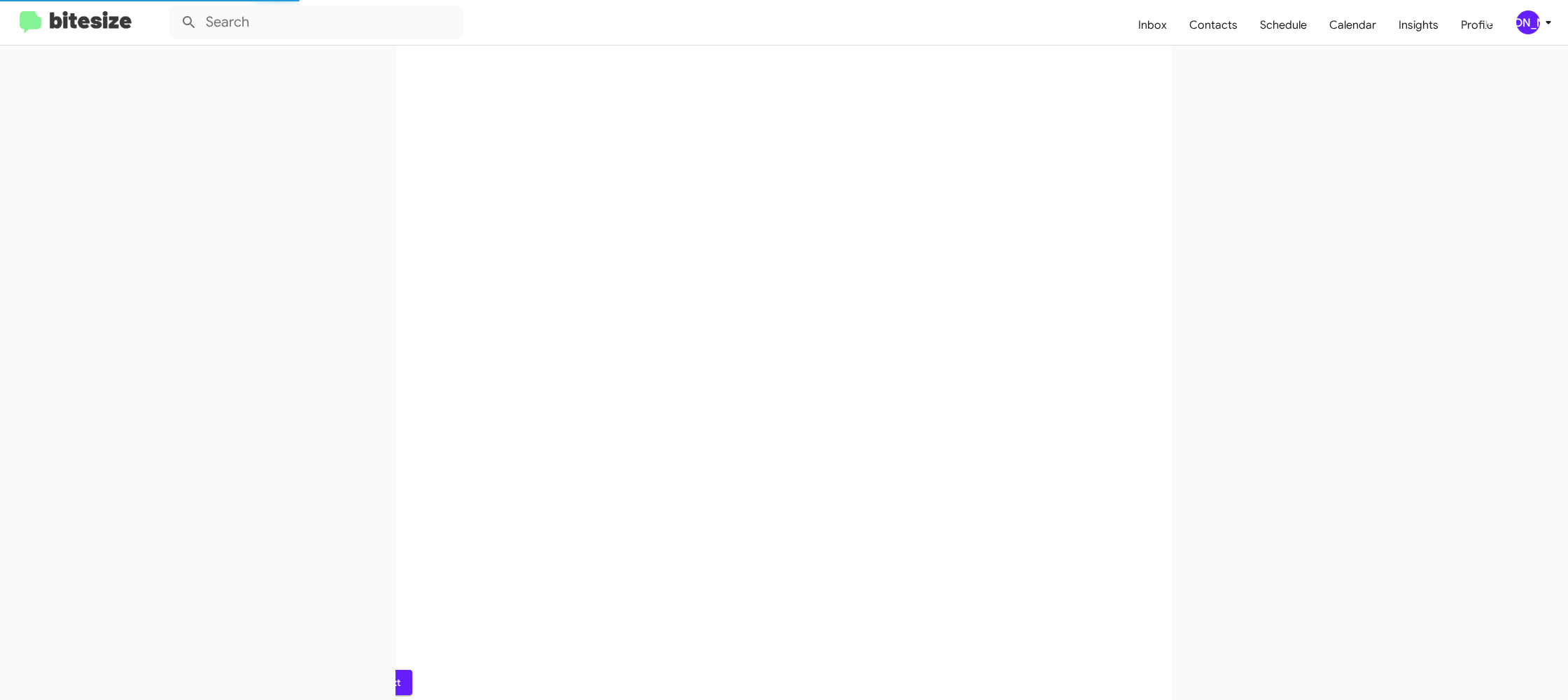
scroll to position [0, 0]
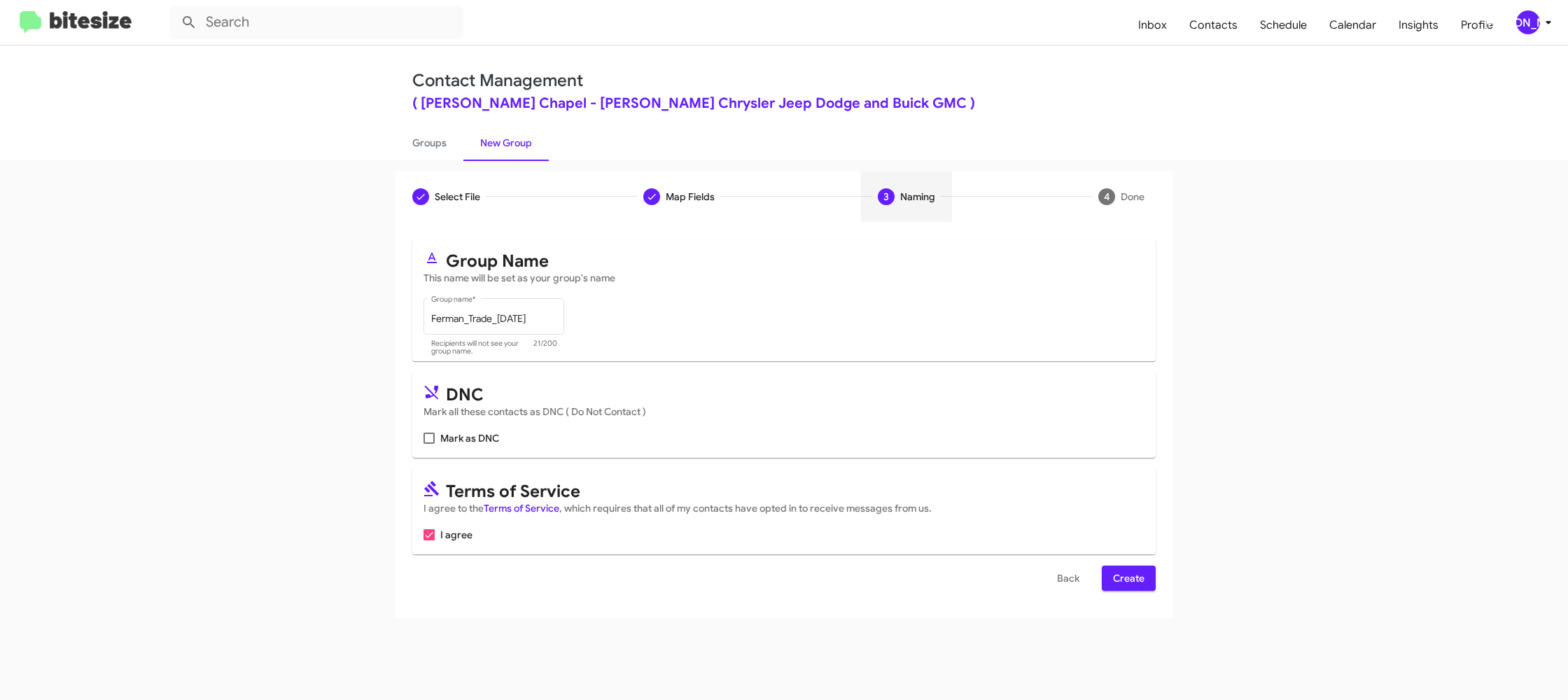
click at [1112, 582] on span "Create" at bounding box center [1128, 577] width 32 height 26
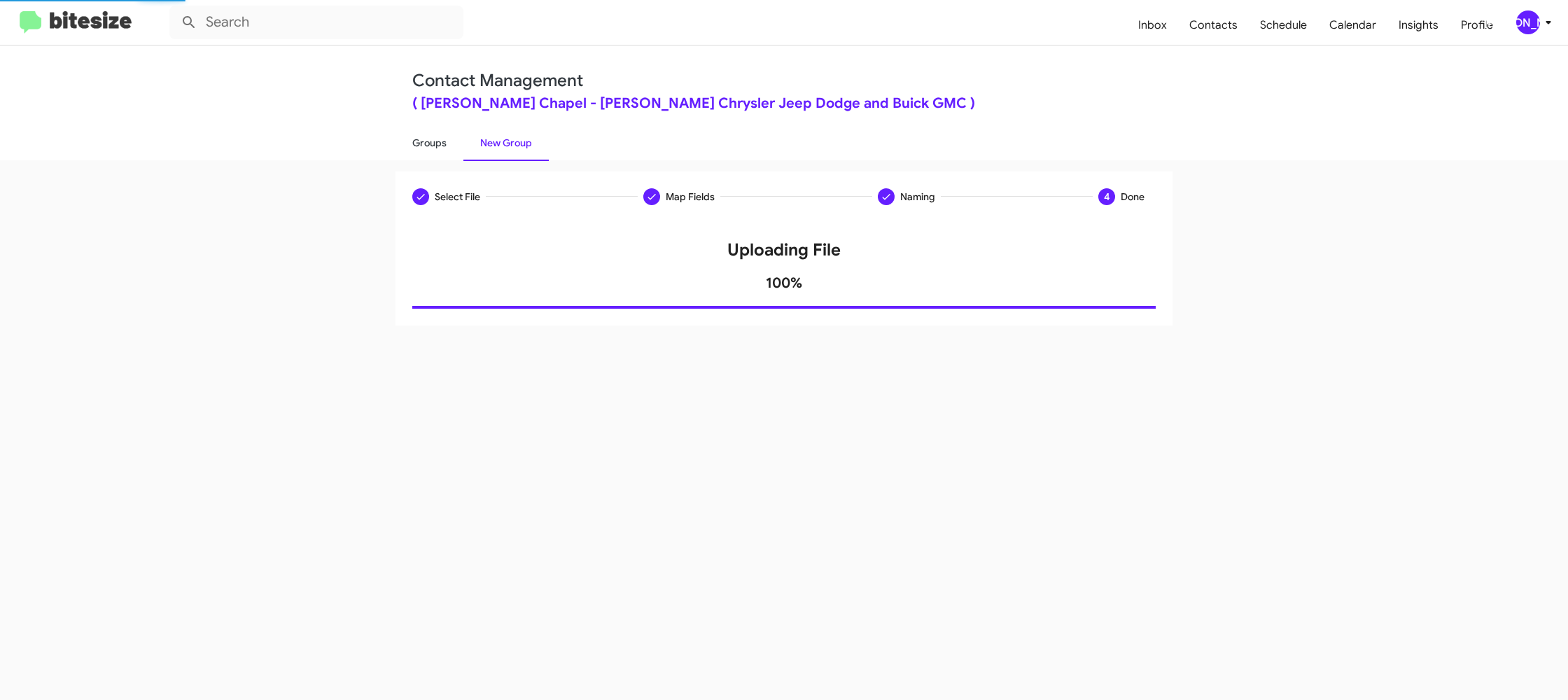
click at [437, 136] on link "Groups" at bounding box center [429, 142] width 68 height 36
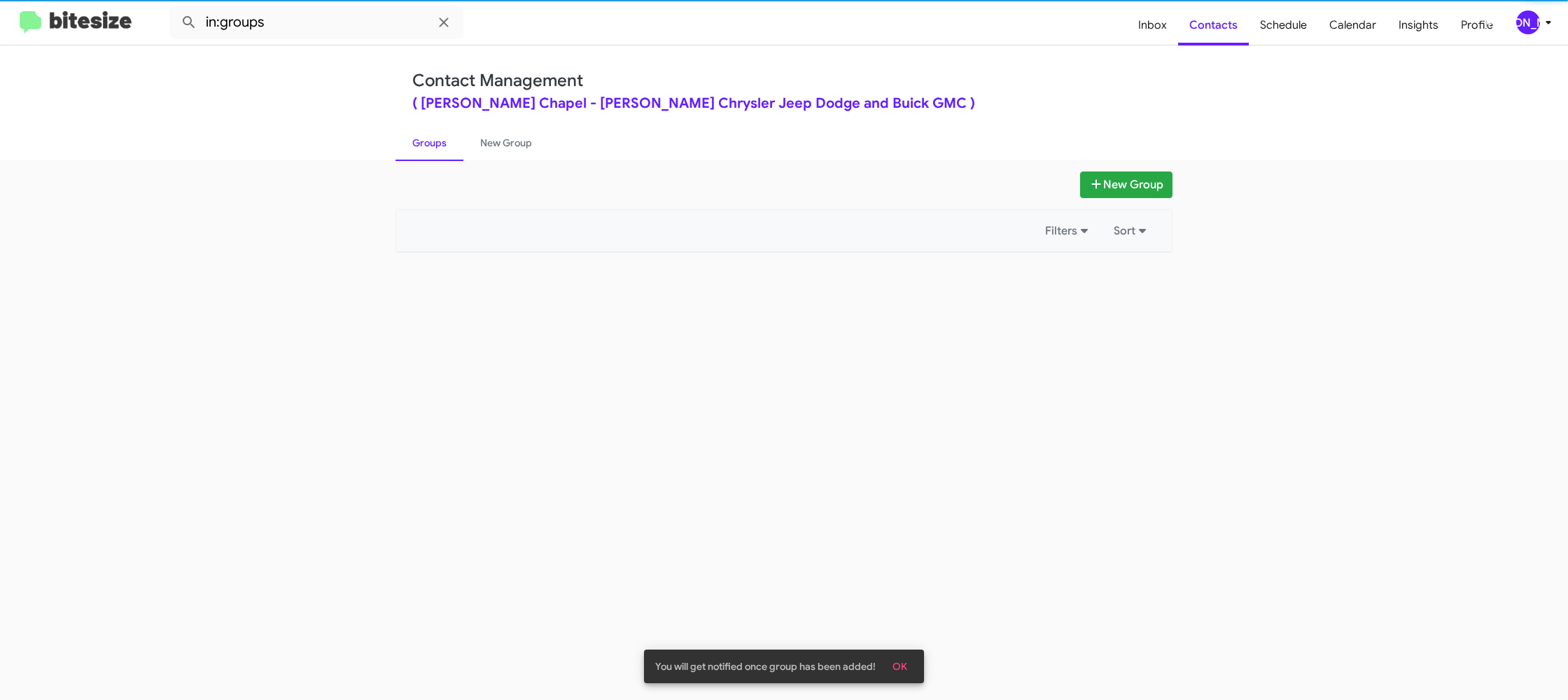
click at [437, 136] on link "Groups" at bounding box center [429, 142] width 68 height 36
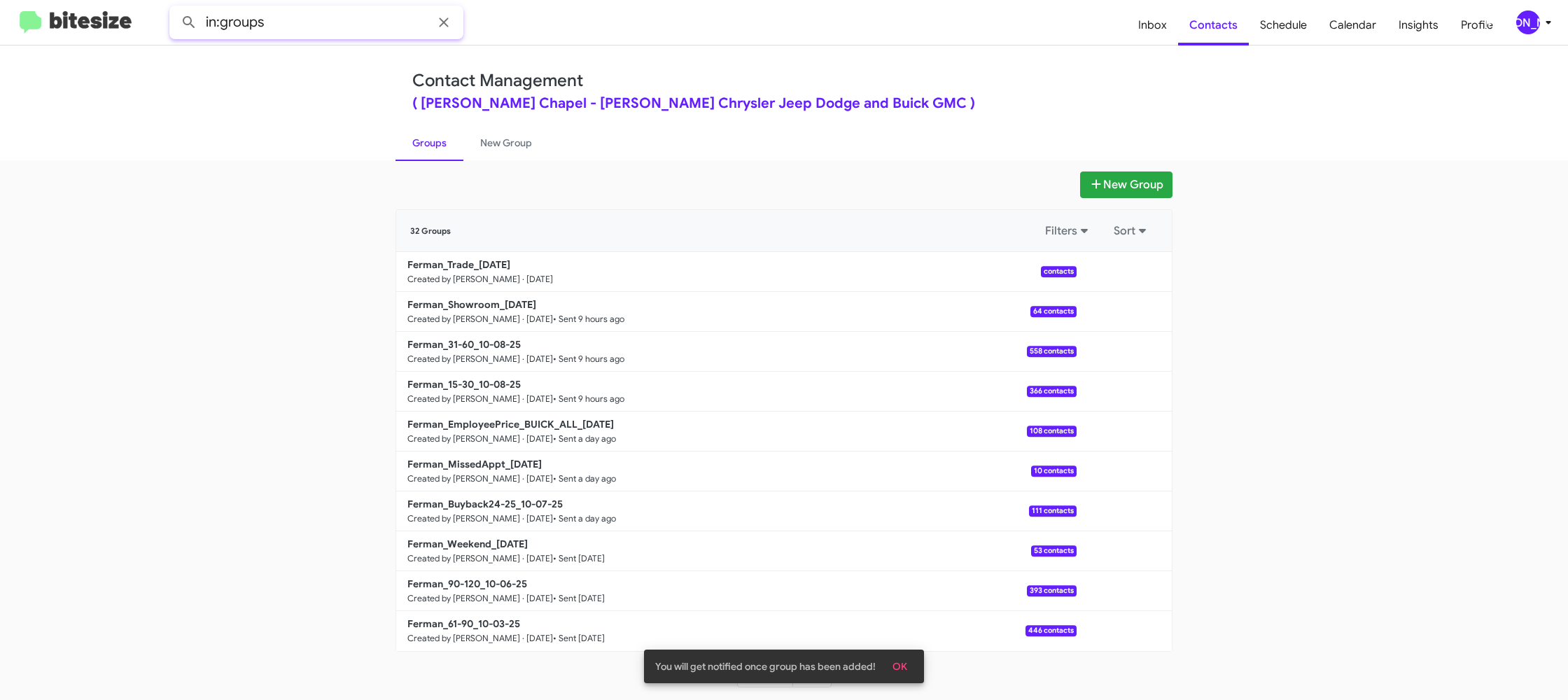
click at [343, 19] on input "in:groups" at bounding box center [316, 22] width 294 height 34
click at [175, 9] on button at bounding box center [189, 23] width 28 height 28
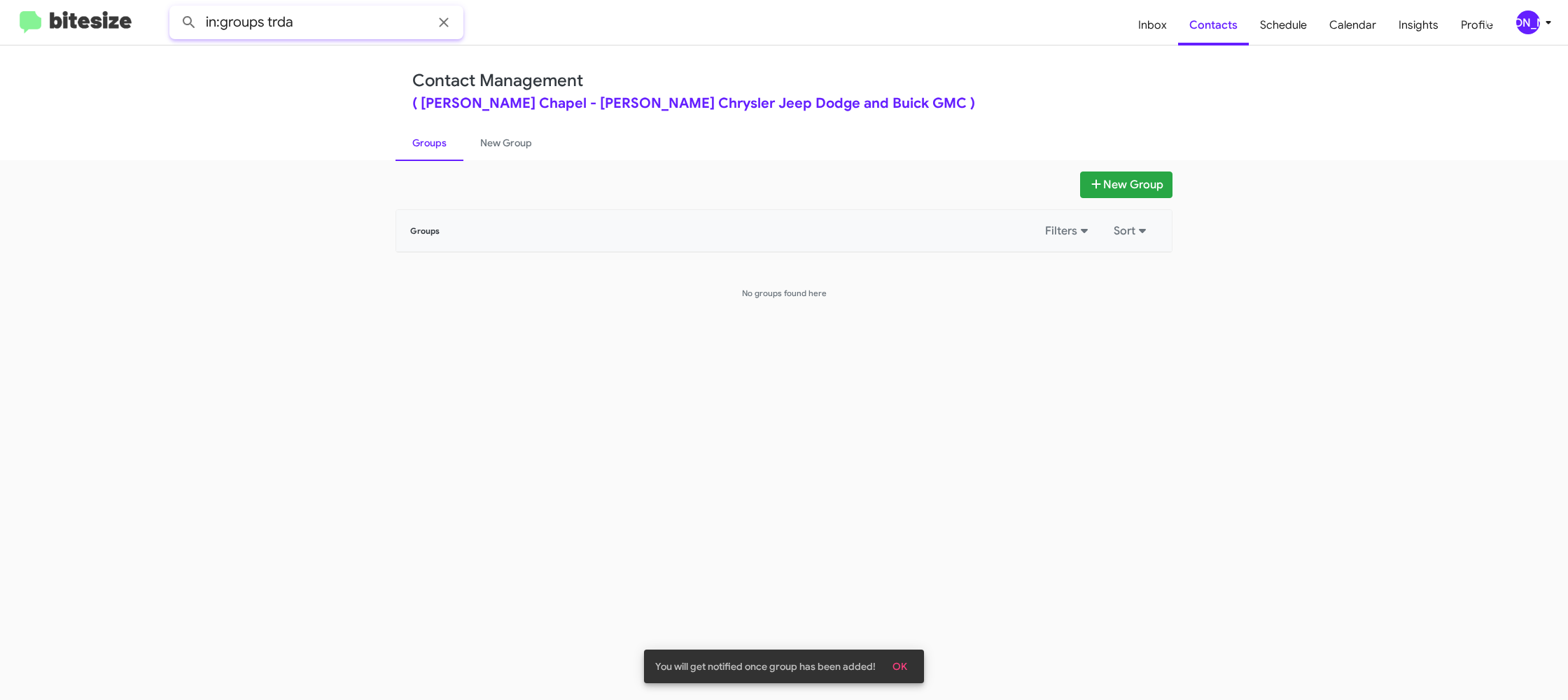
click at [266, 15] on input "in:groups trda" at bounding box center [316, 22] width 294 height 34
click at [290, 24] on input "in:groups trda" at bounding box center [316, 22] width 294 height 34
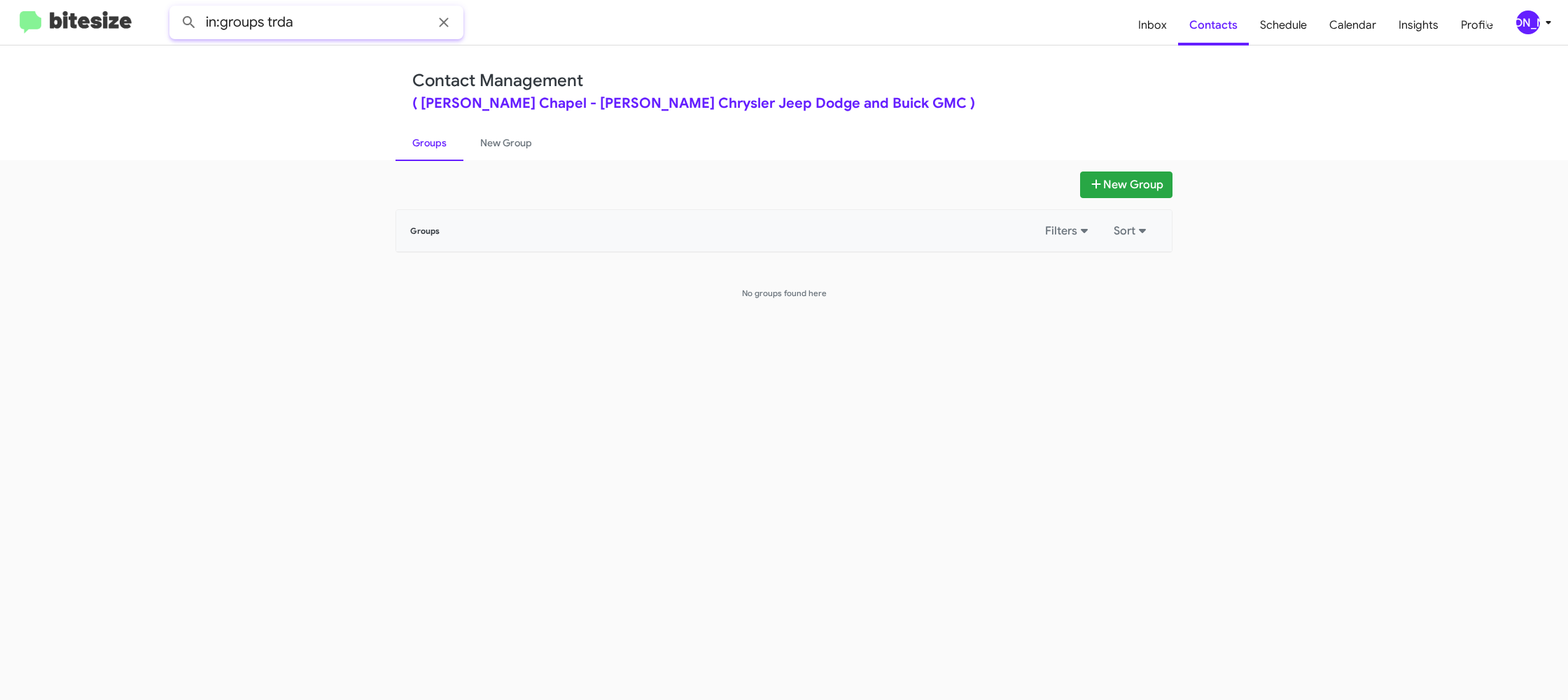
click at [290, 24] on input "in:groups trda" at bounding box center [316, 22] width 294 height 34
type input "in:groups trade"
click at [175, 9] on button at bounding box center [189, 23] width 28 height 28
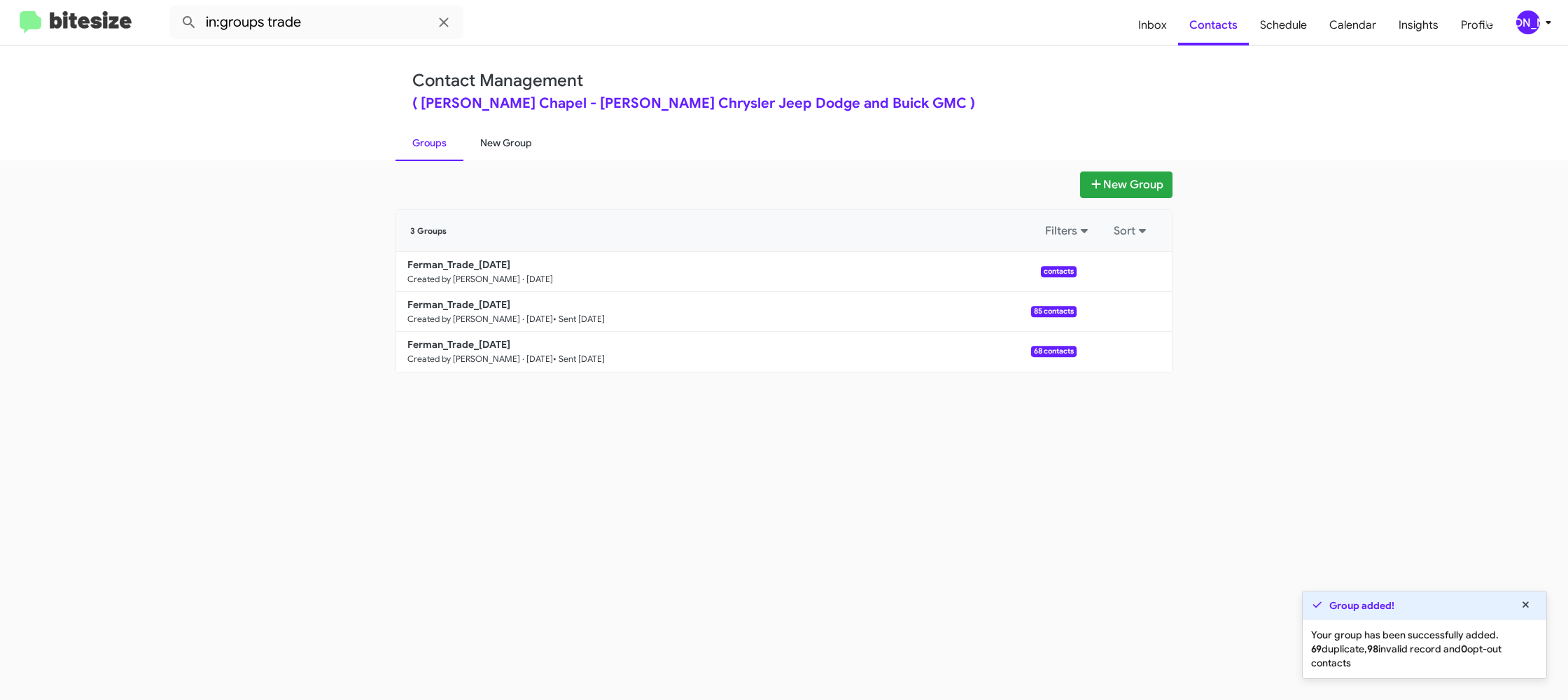
click at [498, 145] on link "New Group" at bounding box center [506, 142] width 86 height 36
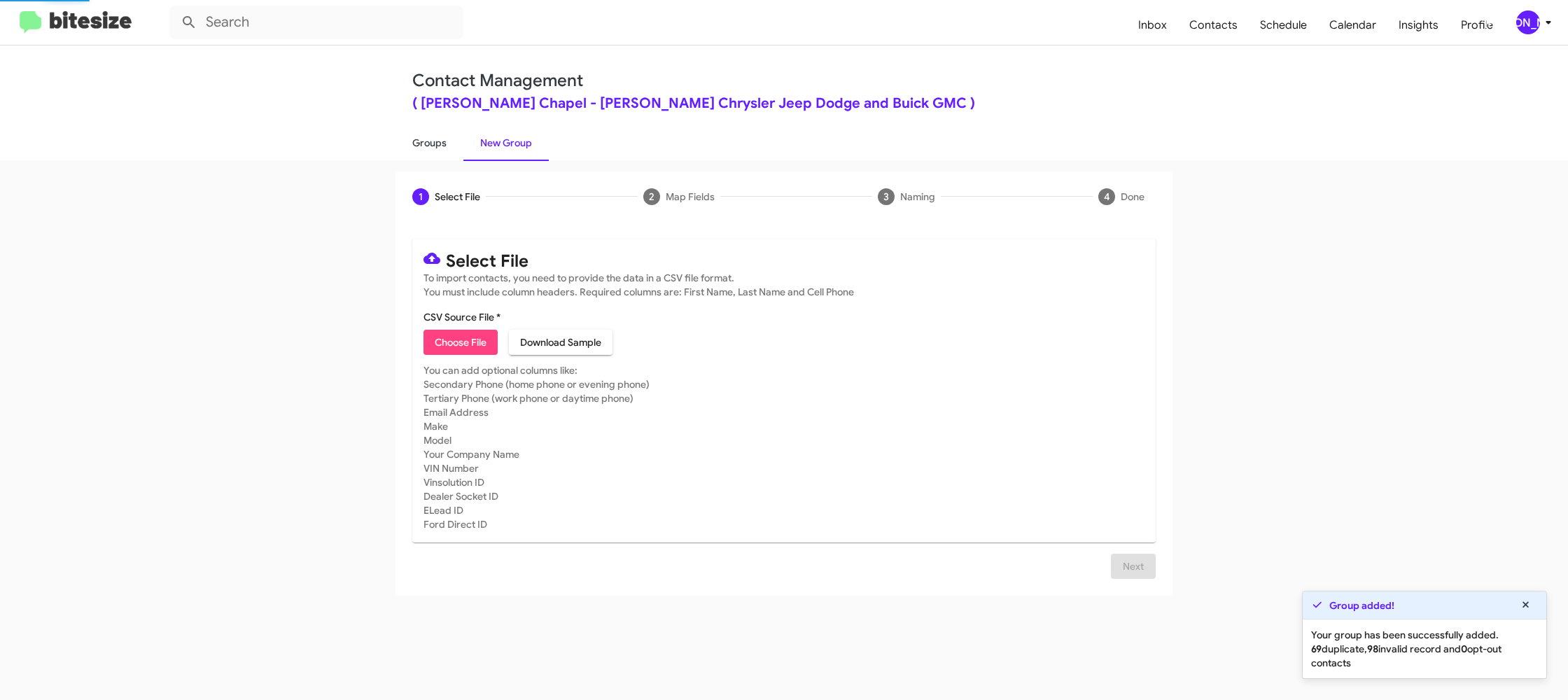
drag, startPoint x: 404, startPoint y: 141, endPoint x: 417, endPoint y: 140, distance: 13.0
click at [404, 141] on link "Groups" at bounding box center [429, 142] width 68 height 36
type input "in:groups"
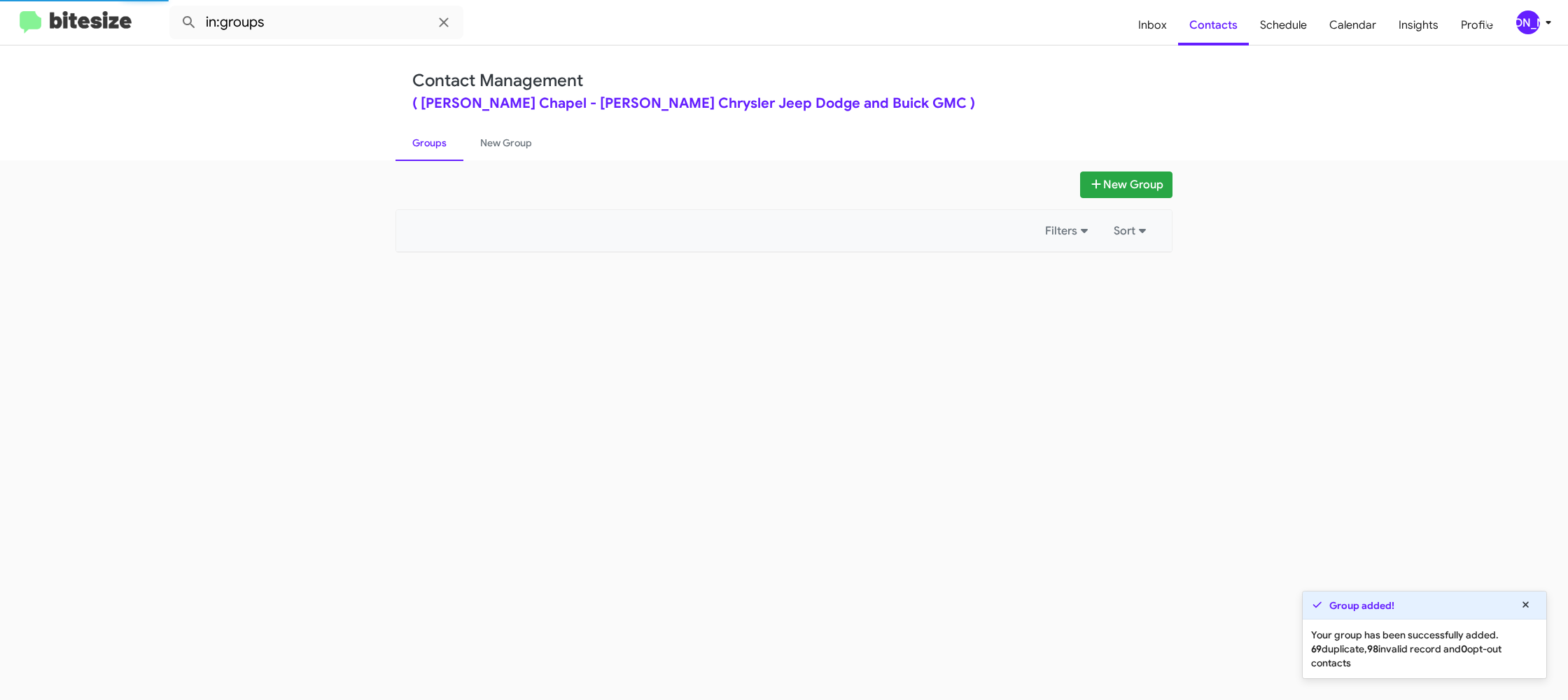
click at [424, 139] on link "Groups" at bounding box center [429, 142] width 68 height 36
drag, startPoint x: 424, startPoint y: 139, endPoint x: 432, endPoint y: 139, distance: 8.0
click at [424, 139] on link "Groups" at bounding box center [429, 142] width 68 height 36
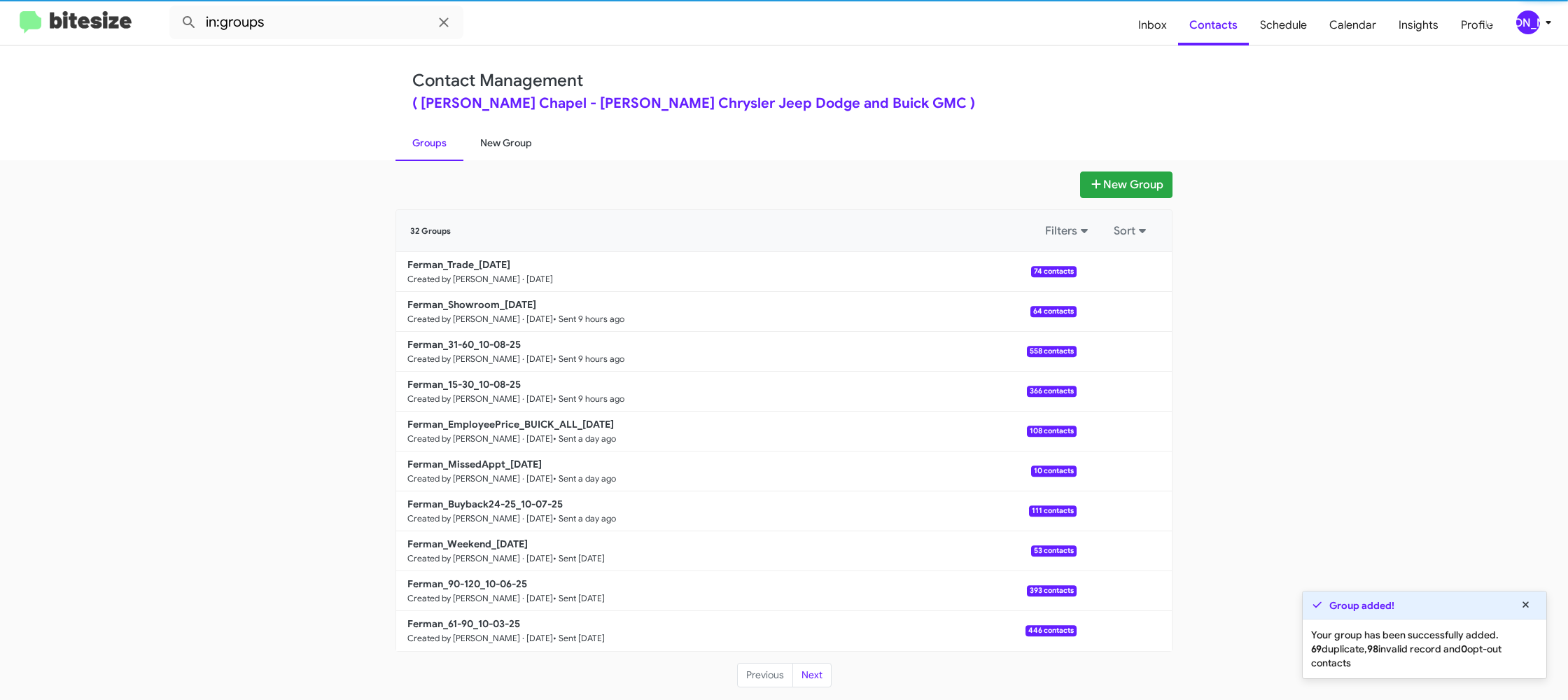
click at [487, 139] on link "New Group" at bounding box center [506, 142] width 86 height 36
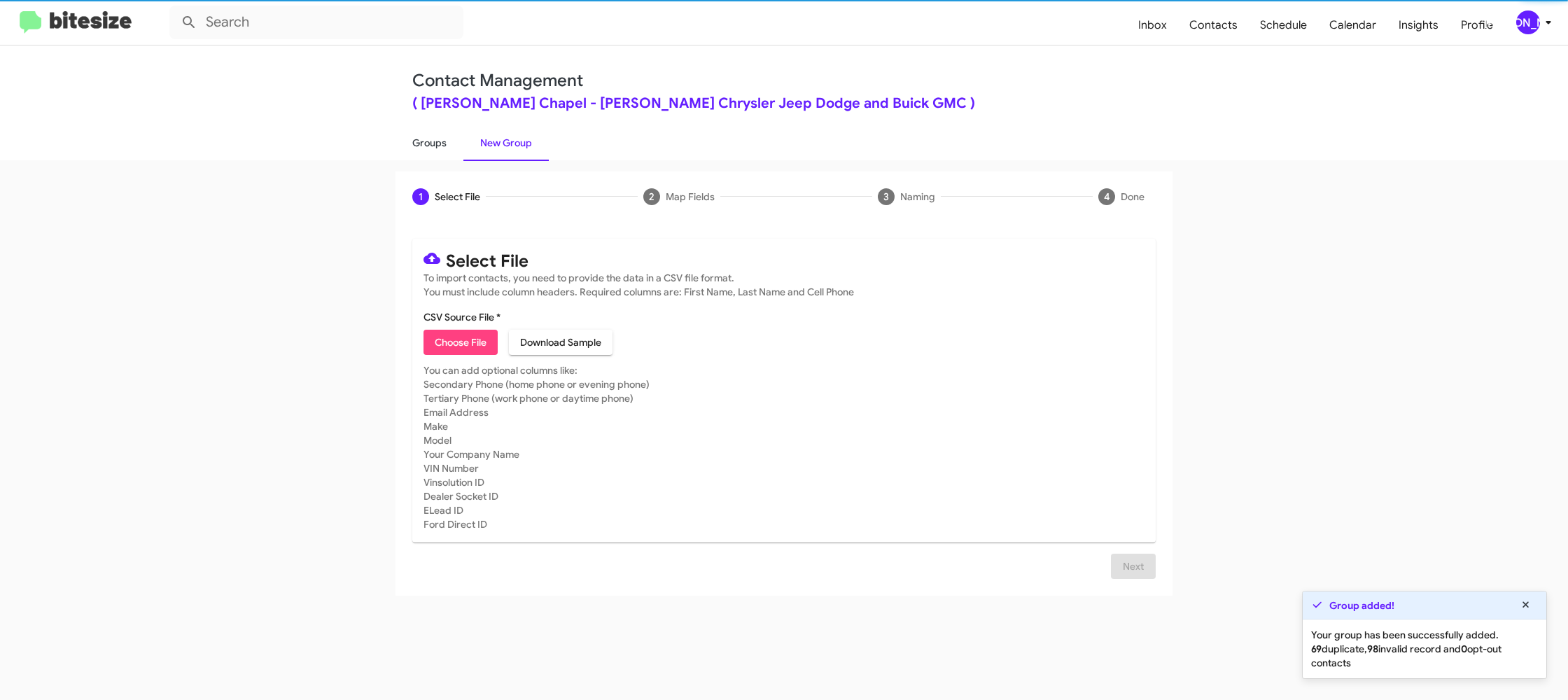
click at [424, 140] on link "Groups" at bounding box center [429, 142] width 68 height 36
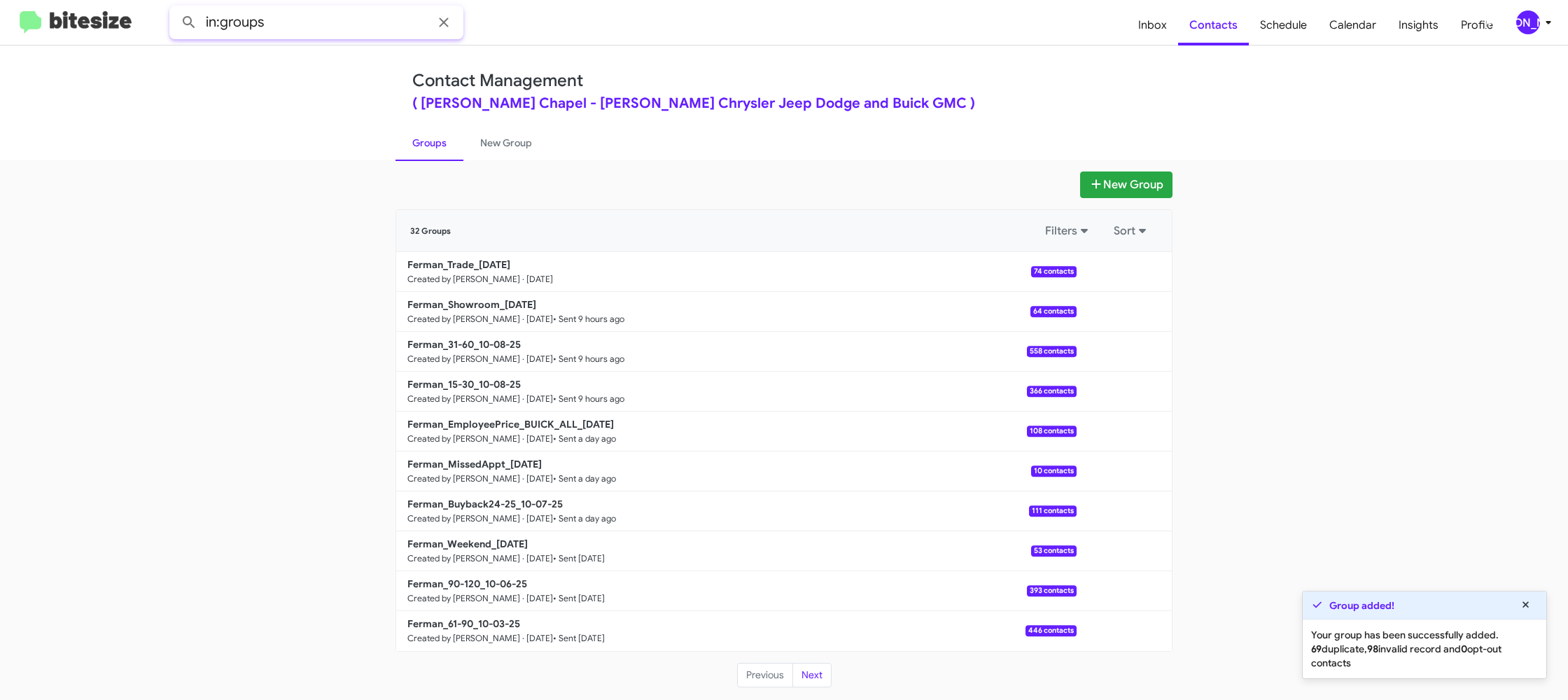
click at [350, 22] on input "in:groups" at bounding box center [316, 22] width 294 height 34
click at [175, 9] on button at bounding box center [189, 23] width 28 height 28
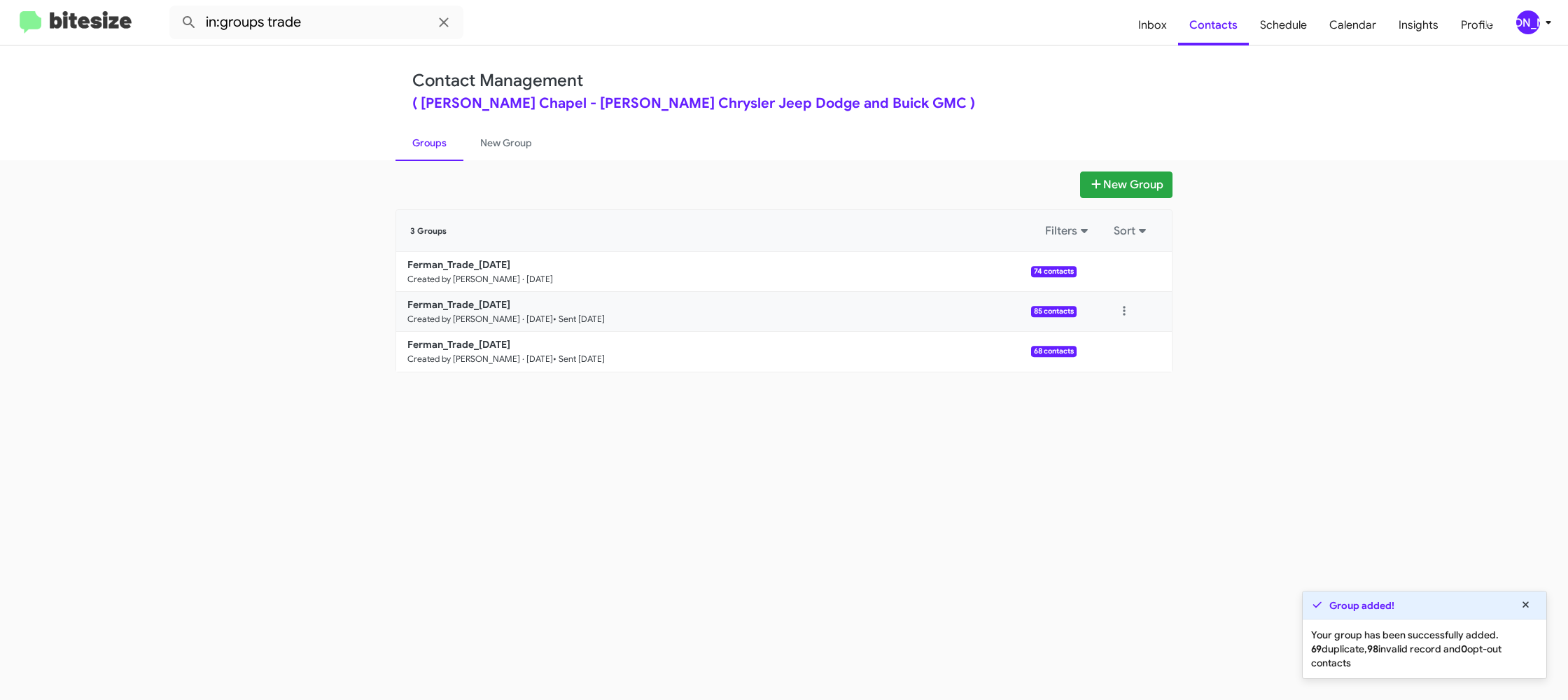
click at [424, 140] on link "Groups" at bounding box center [429, 142] width 68 height 36
type input "in:groups"
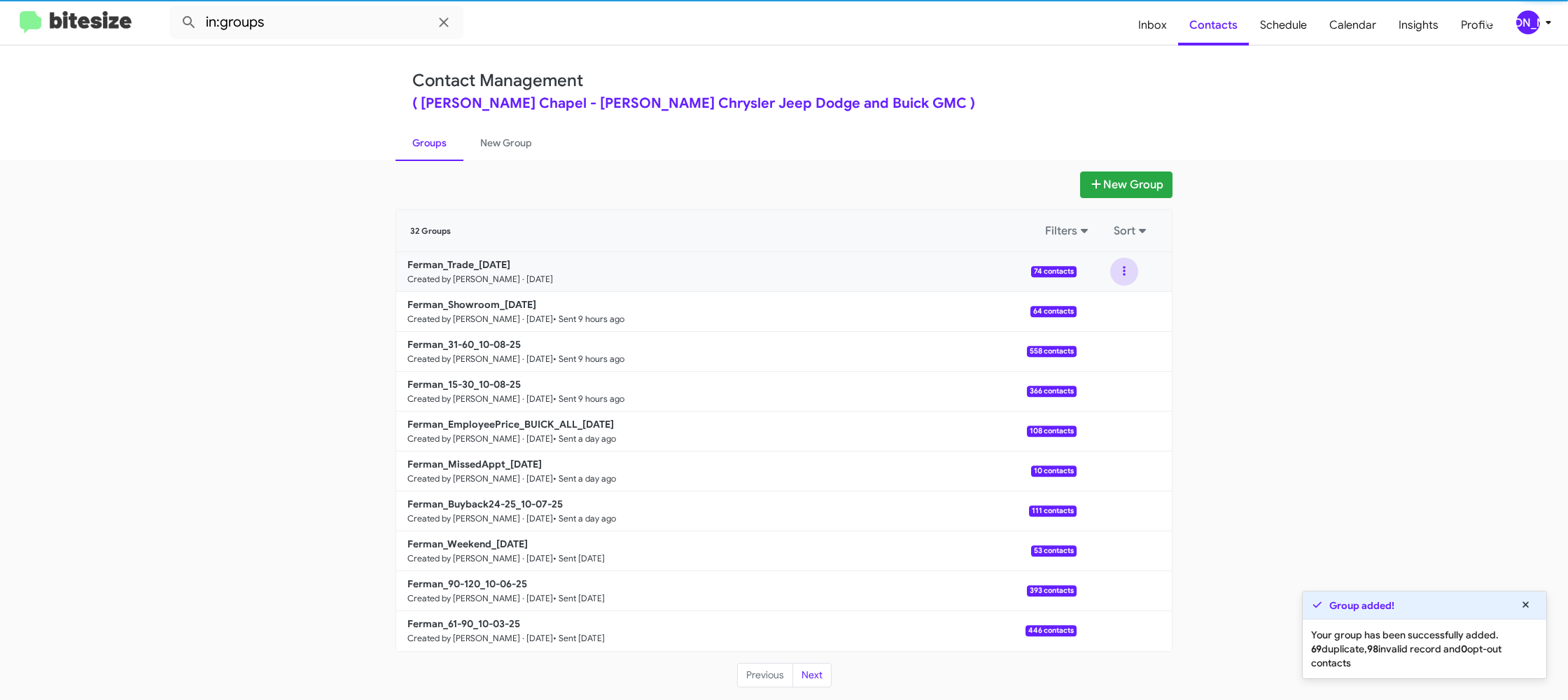
drag, startPoint x: 1118, startPoint y: 276, endPoint x: 1119, endPoint y: 285, distance: 9.1
click at [1118, 276] on button at bounding box center [1124, 272] width 28 height 28
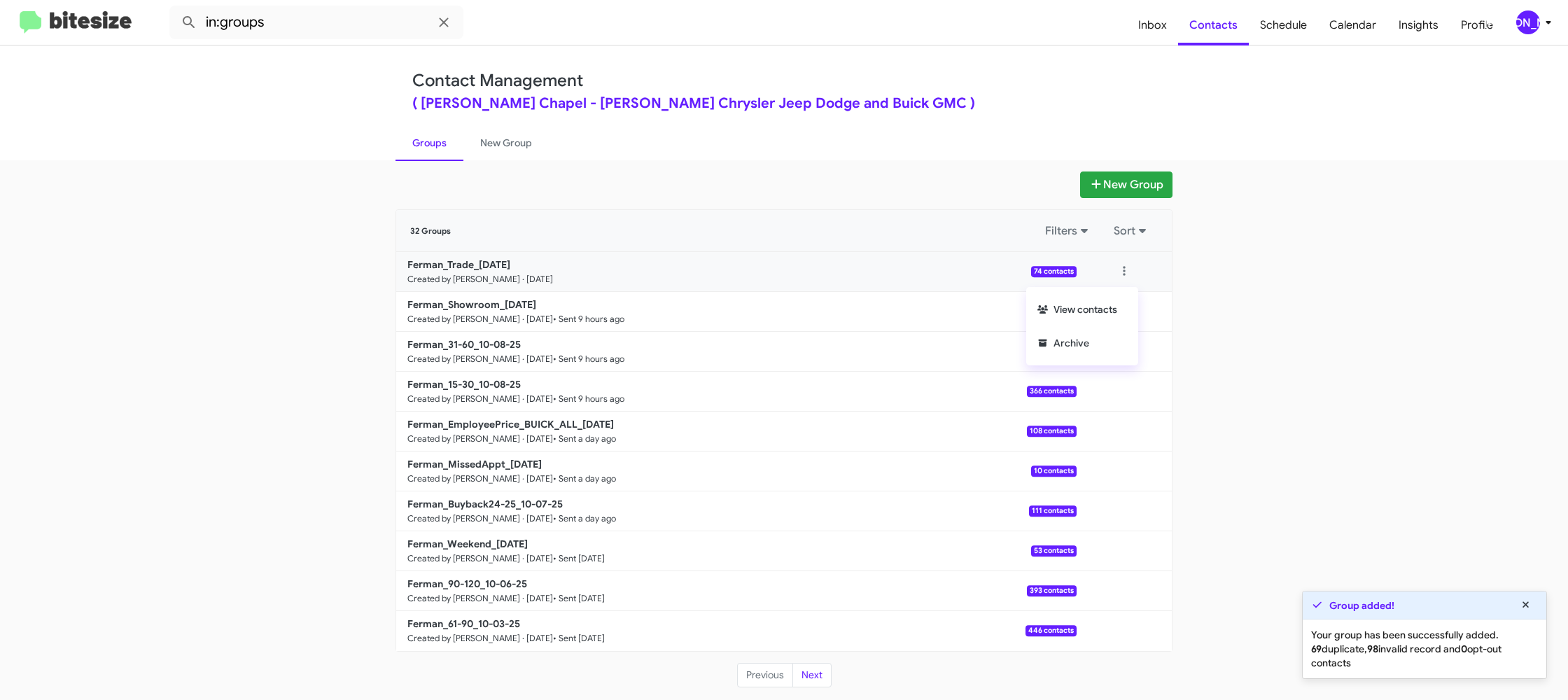
click at [1116, 305] on button "View contacts" at bounding box center [1082, 309] width 112 height 34
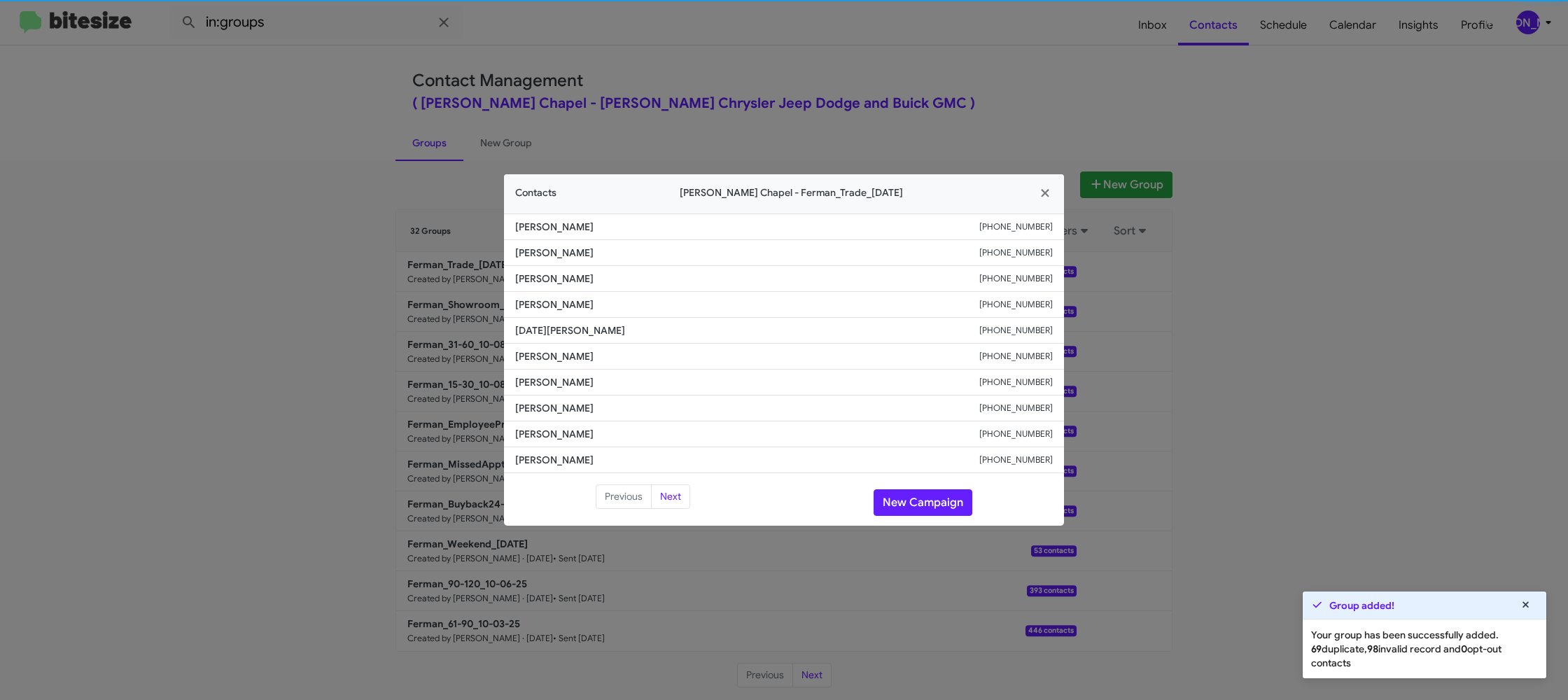
click at [570, 353] on span "Nakya Wanser" at bounding box center [747, 357] width 464 height 14
copy span "Nakya Wanser"
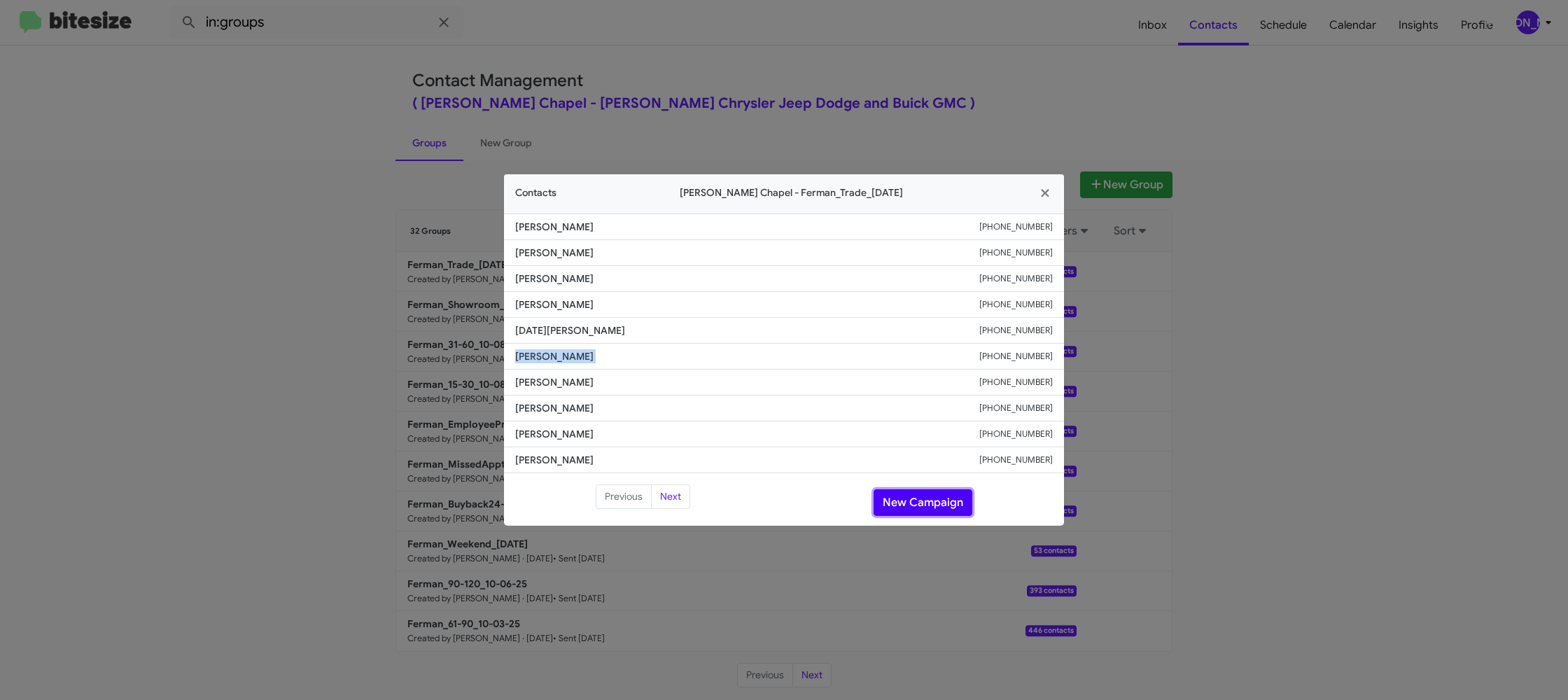
click at [933, 513] on button "New Campaign" at bounding box center [923, 502] width 99 height 26
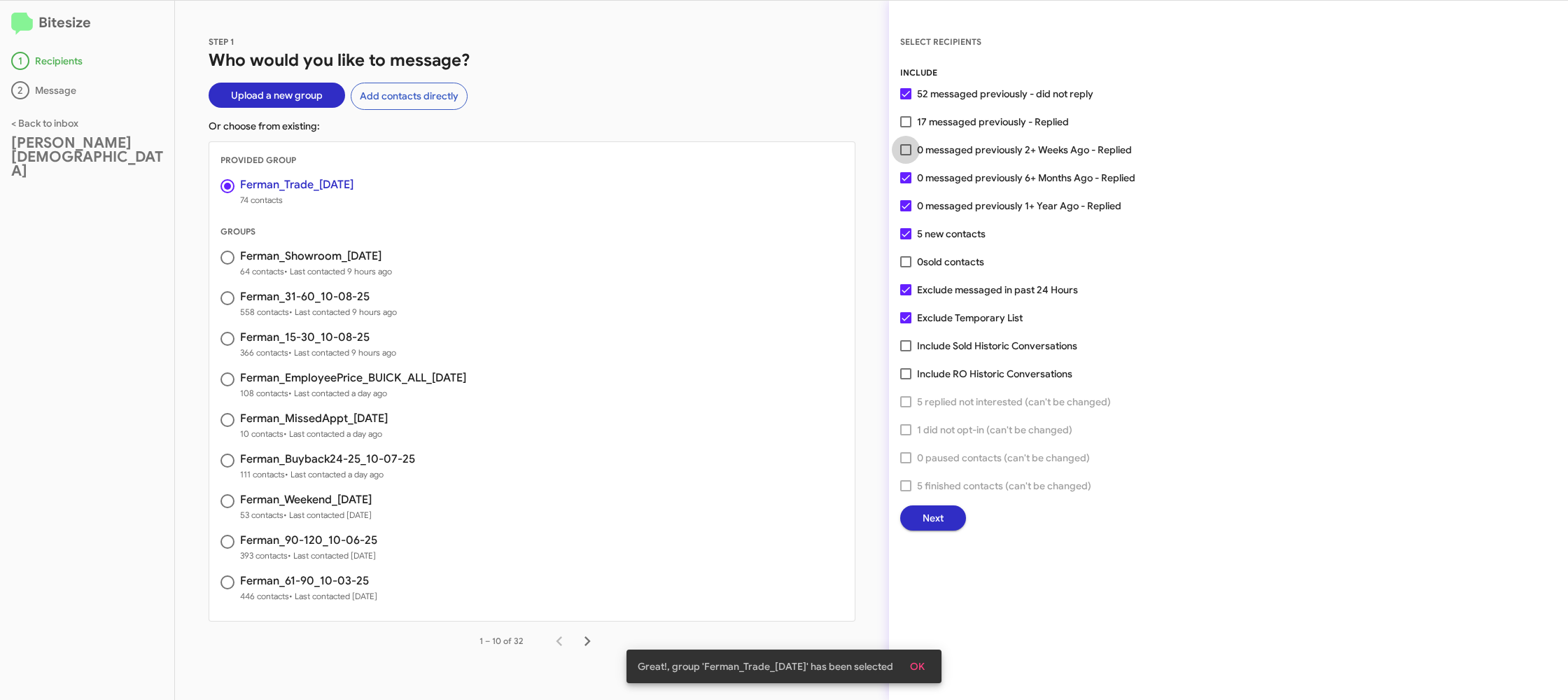
click at [920, 145] on span "0 messaged previously 2+ Weeks Ago - Replied" at bounding box center [1023, 149] width 215 height 17
click at [906, 155] on input "0 messaged previously 2+ Weeks Ago - Replied" at bounding box center [905, 155] width 1 height 1
checkbox input "true"
click at [944, 510] on button "Next" at bounding box center [932, 517] width 66 height 26
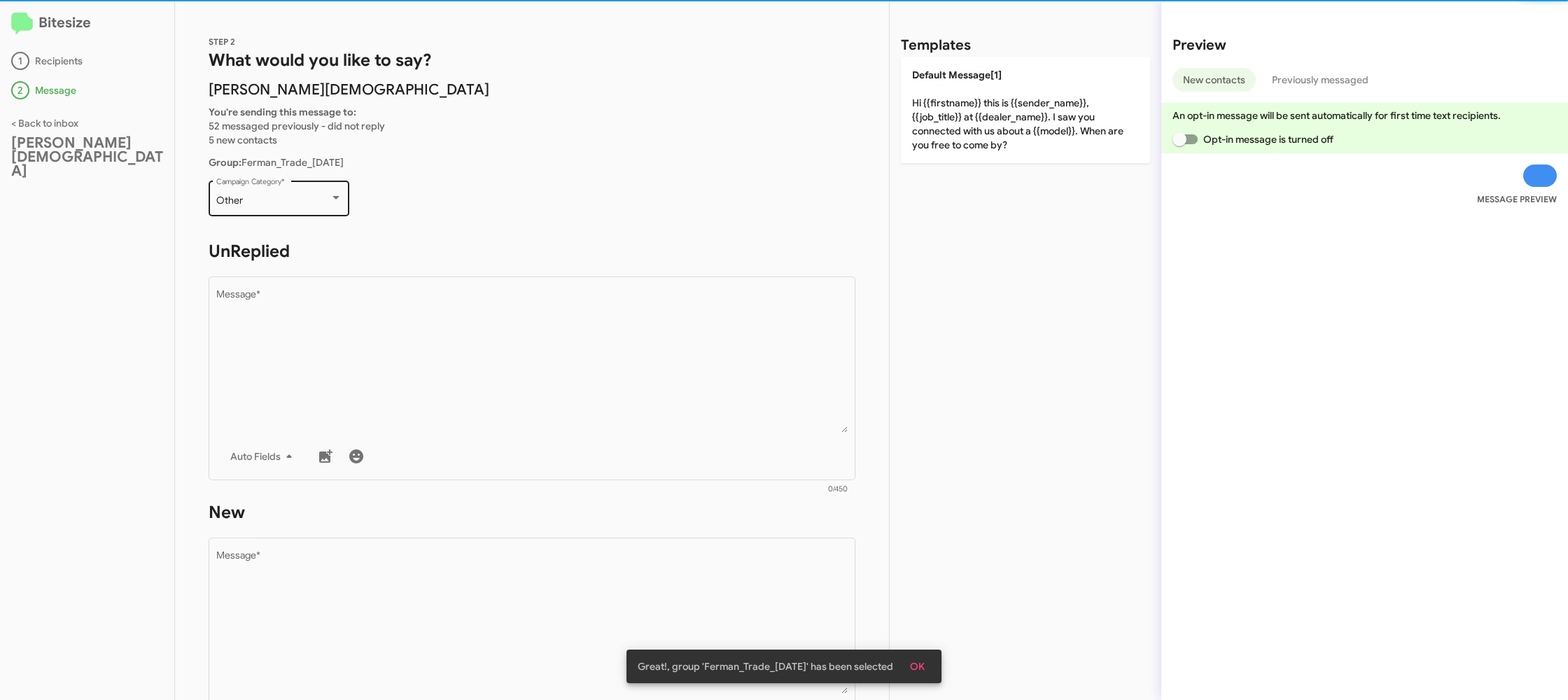
click at [261, 195] on div "Other" at bounding box center [273, 200] width 113 height 11
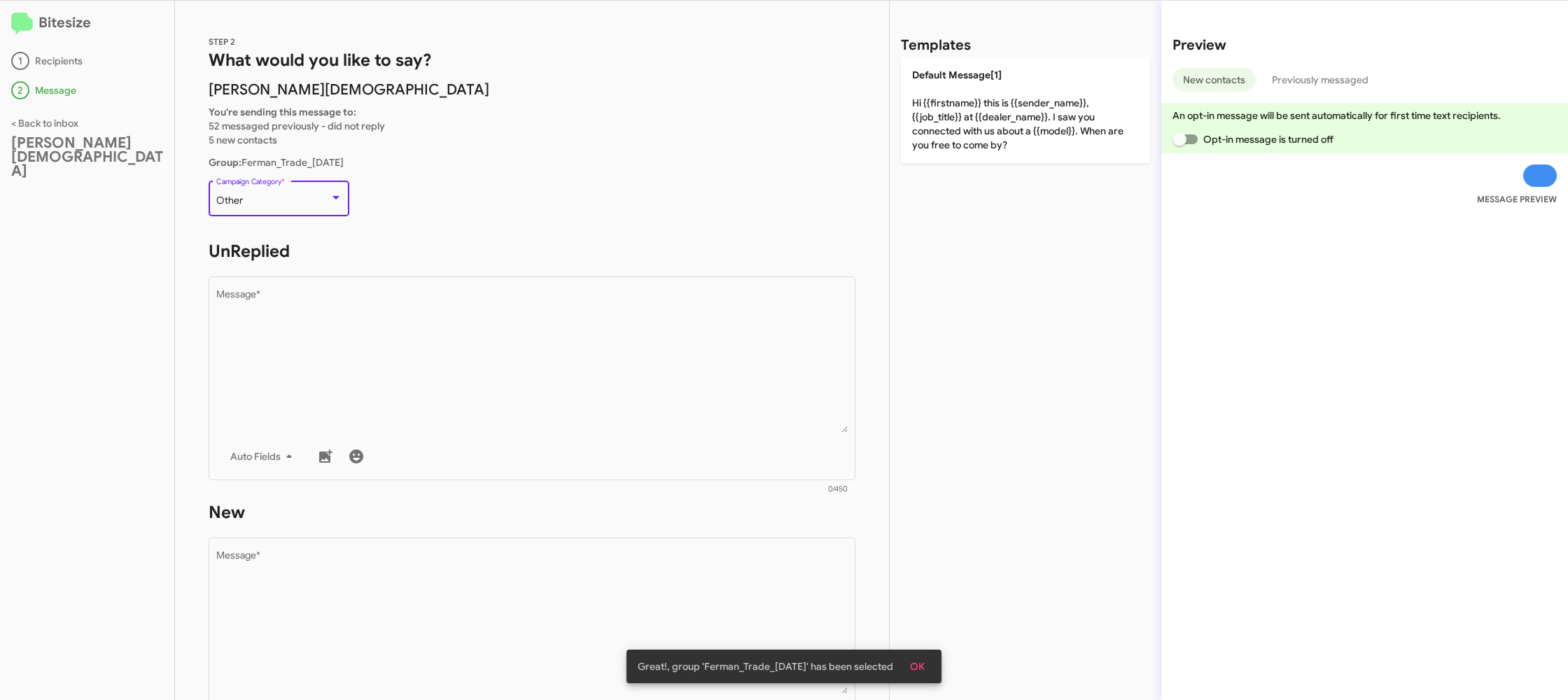
scroll to position [497, 0]
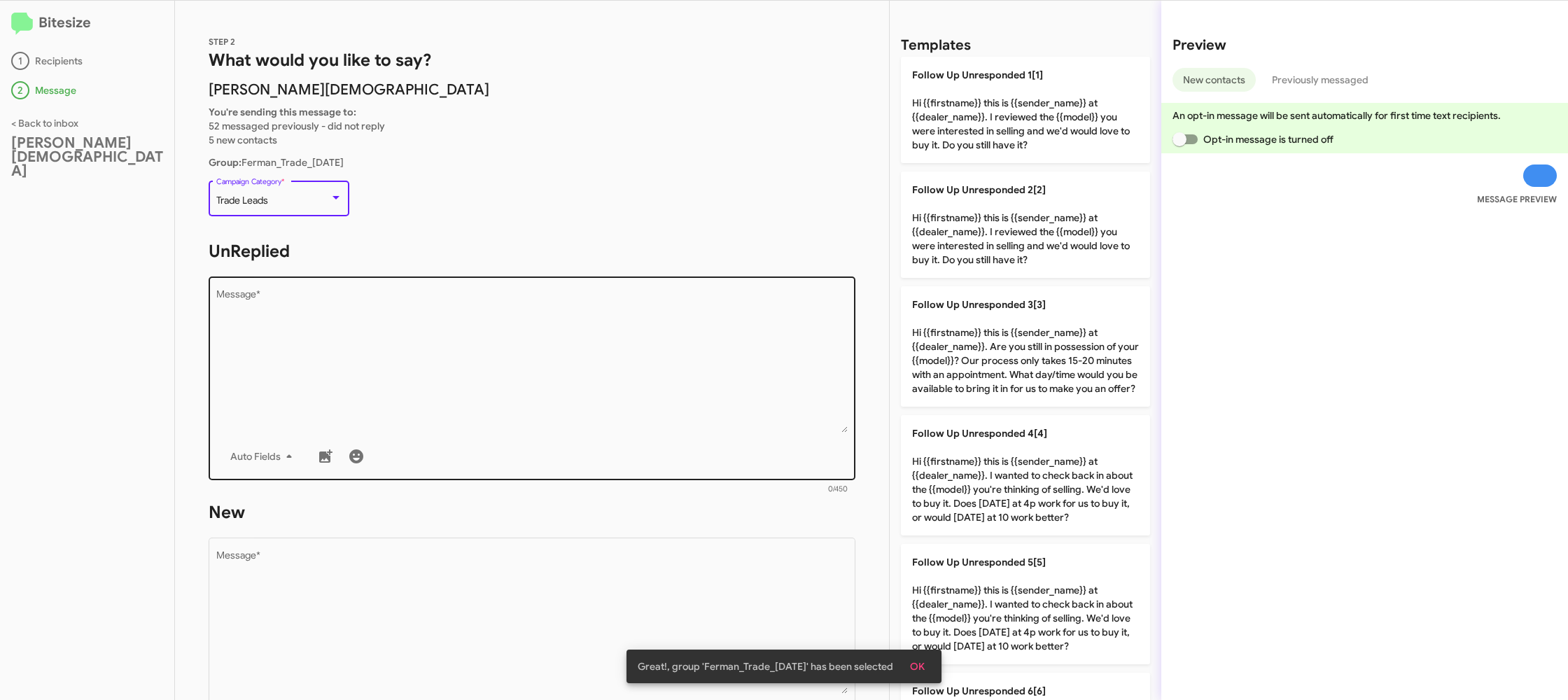
drag, startPoint x: 433, startPoint y: 383, endPoint x: 741, endPoint y: 322, distance: 314.0
click at [437, 383] on textarea "Message *" at bounding box center [532, 361] width 632 height 143
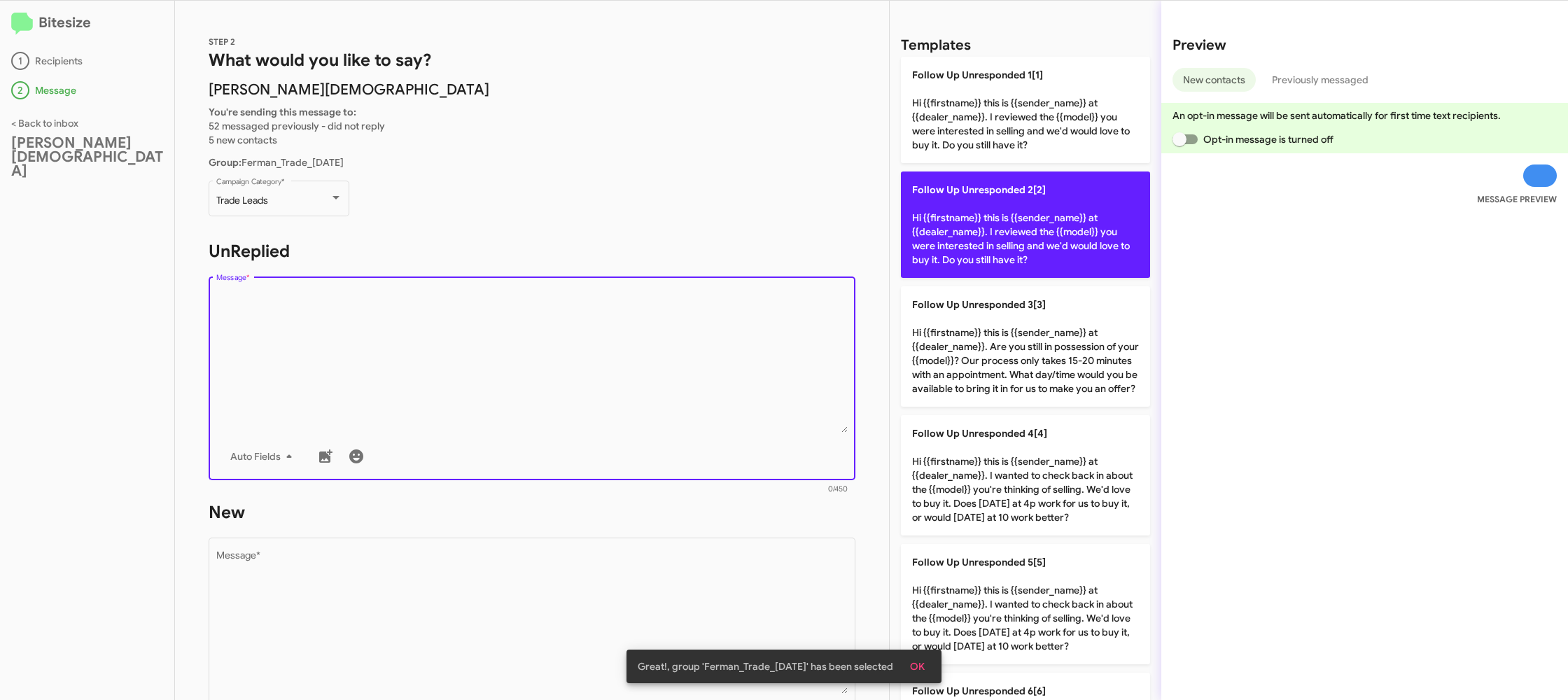
click at [984, 242] on p "Follow Up Unresponded 2[2] Hi {{firstname}} this is {{sender_name}} at {{dealer…" at bounding box center [1025, 224] width 249 height 106
type textarea "Hi {{firstname}} this is {{sender_name}} at {{dealer_name}}. I reviewed the {{m…"
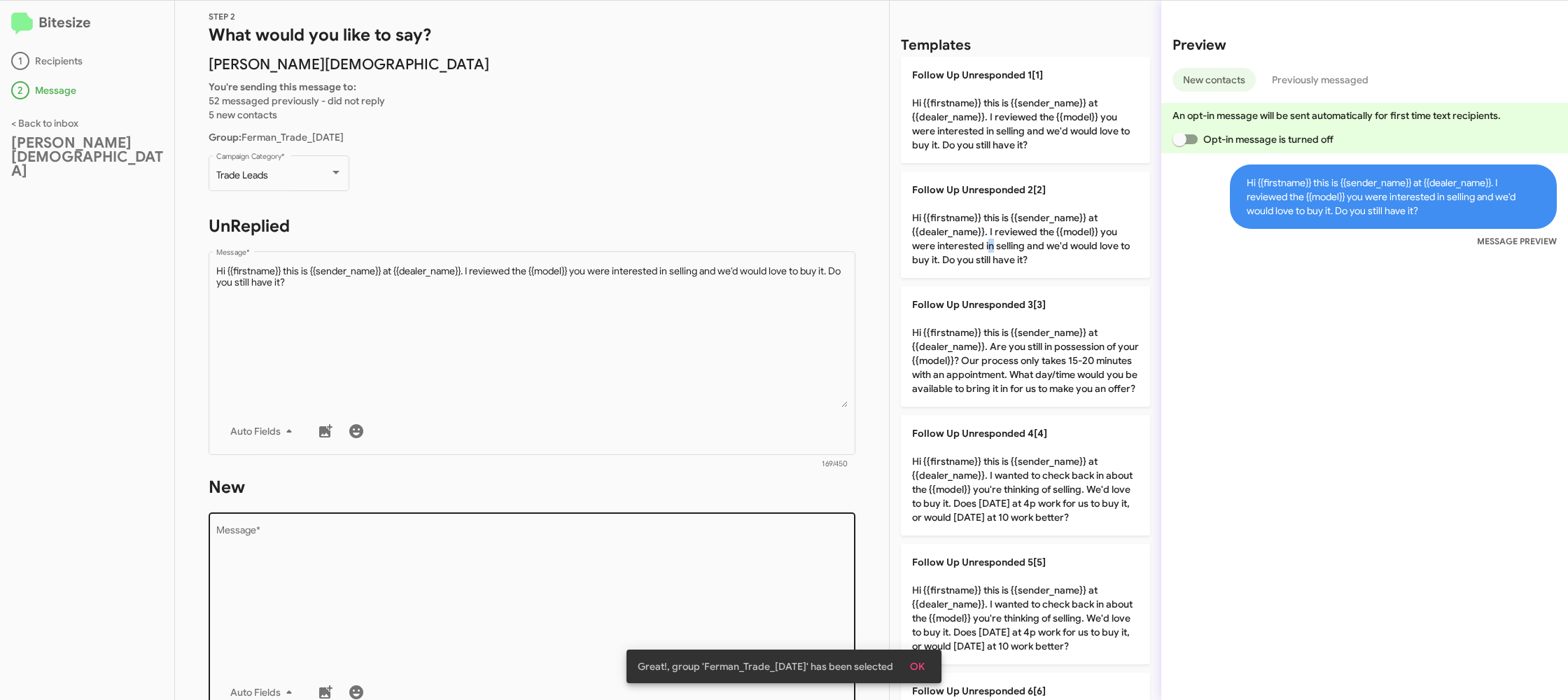
scroll to position [37, 0]
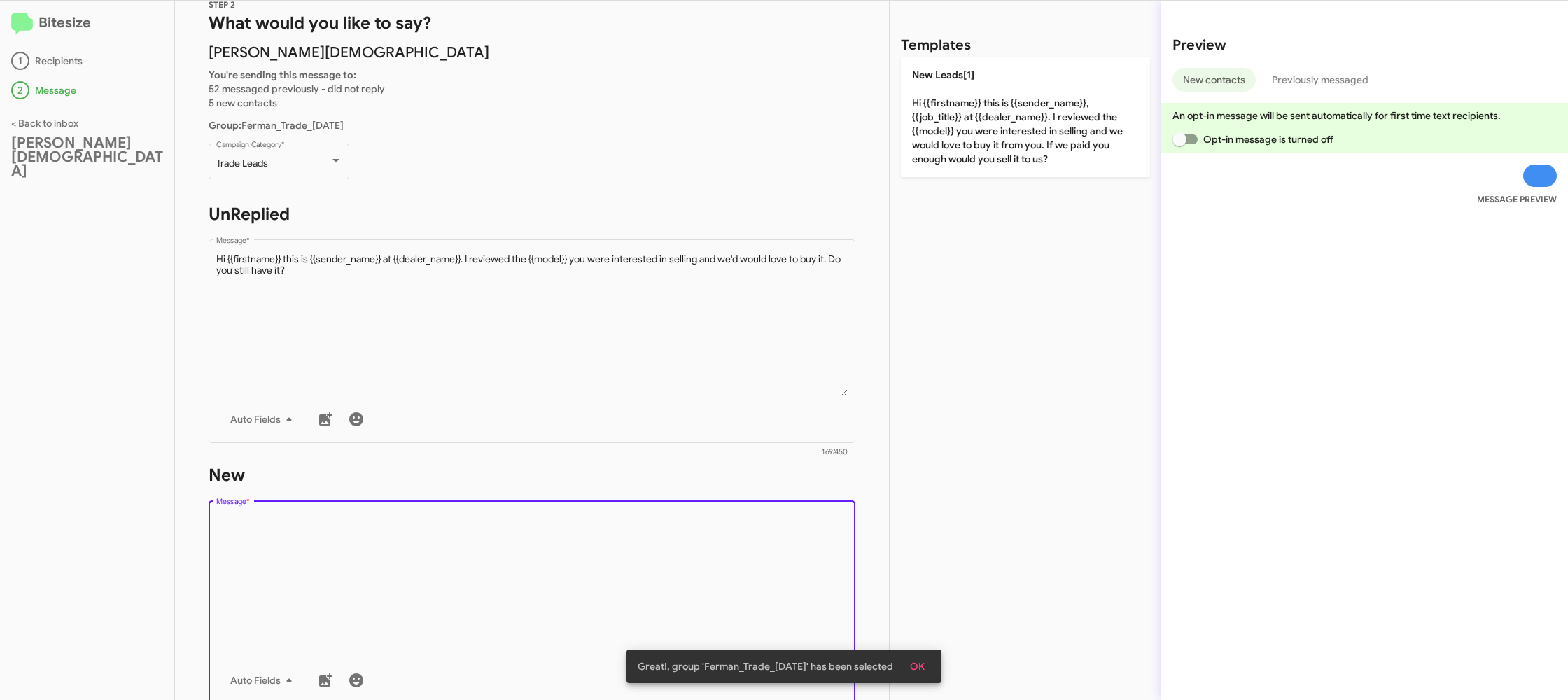
click at [661, 542] on textarea "Message *" at bounding box center [532, 585] width 632 height 143
click at [660, 543] on textarea "Message *" at bounding box center [532, 585] width 632 height 143
drag, startPoint x: 660, startPoint y: 543, endPoint x: 894, endPoint y: 261, distance: 366.4
click at [682, 496] on form "New Drop image here to insert Auto Fields Message * 0/450" at bounding box center [531, 591] width 646 height 255
drag, startPoint x: 969, startPoint y: 194, endPoint x: 966, endPoint y: 177, distance: 17.3
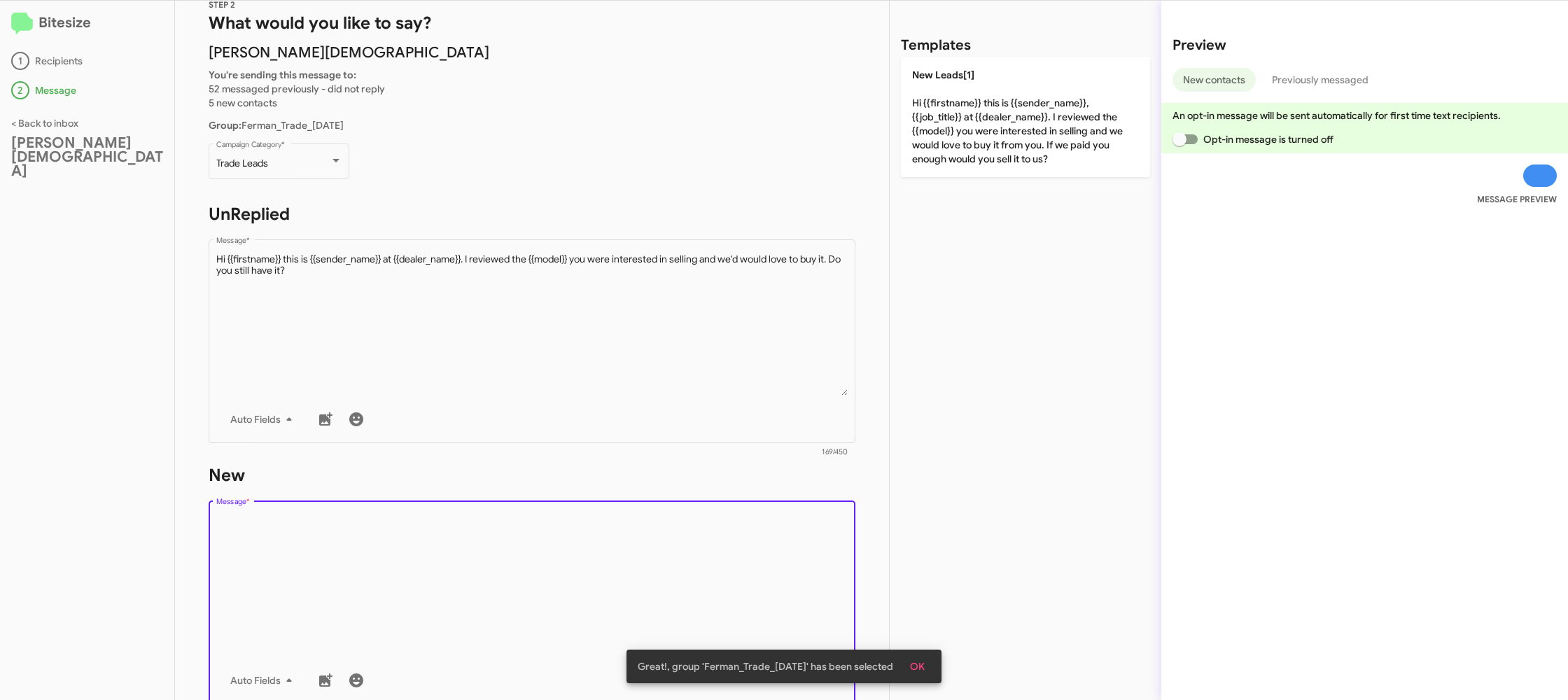
click at [969, 194] on div "Templates New Leads[1] Hi {{firstname}} this is {{sender_name}}, {{job_title}} …" at bounding box center [1025, 350] width 272 height 699
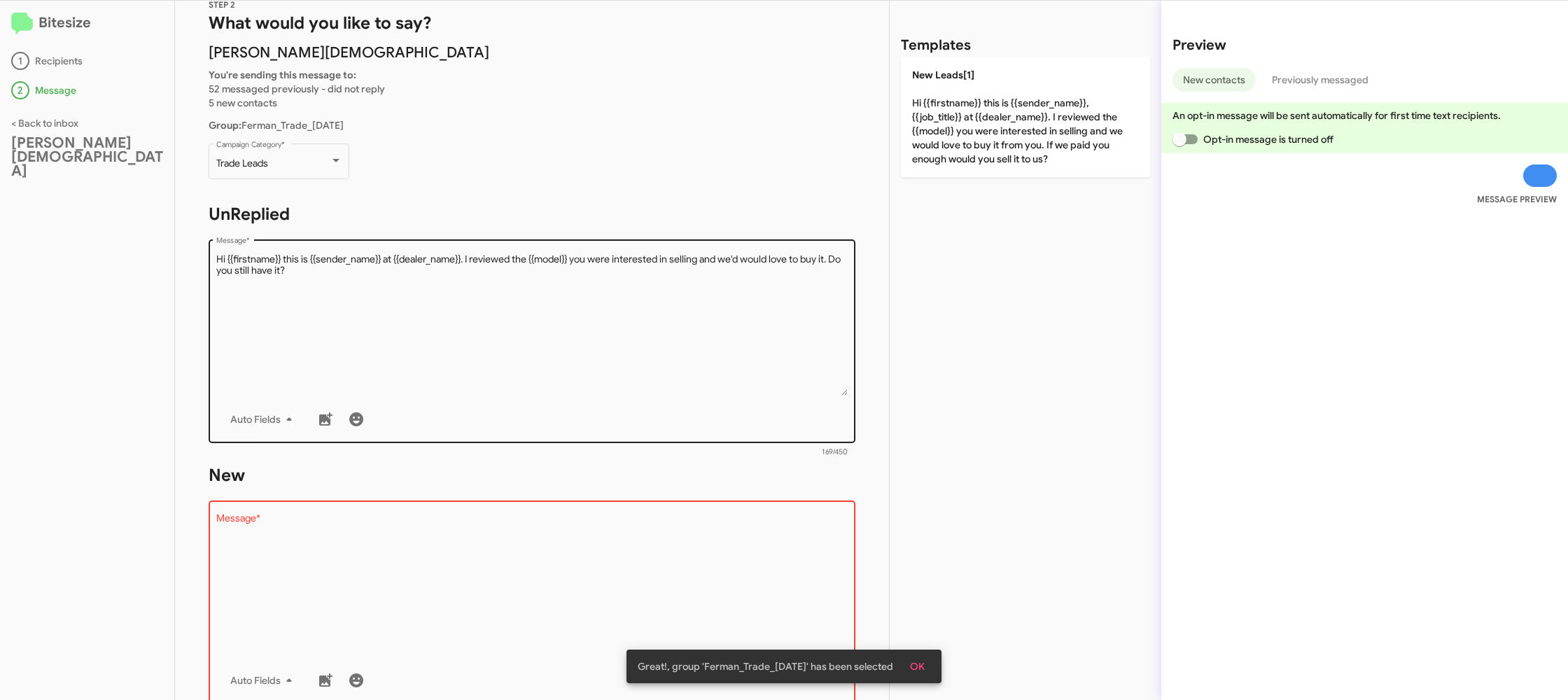
drag, startPoint x: 967, startPoint y: 174, endPoint x: 761, endPoint y: 254, distance: 221.0
click at [948, 177] on div "Templates New Leads[1] Hi {{firstname}} this is {{sender_name}}, {{job_title}} …" at bounding box center [1025, 350] width 272 height 699
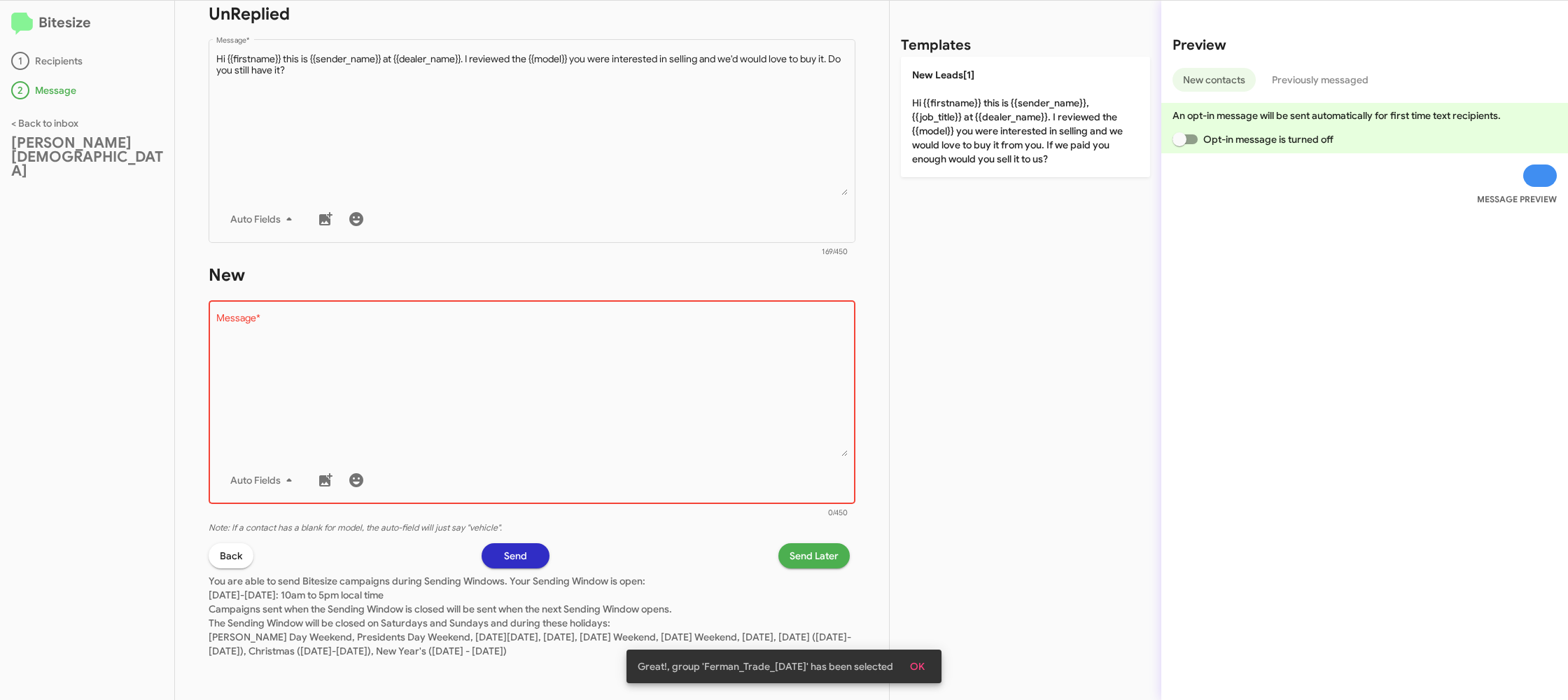
click at [740, 407] on textarea "Message *" at bounding box center [532, 385] width 632 height 143
click at [776, 353] on textarea "Message *" at bounding box center [532, 385] width 632 height 143
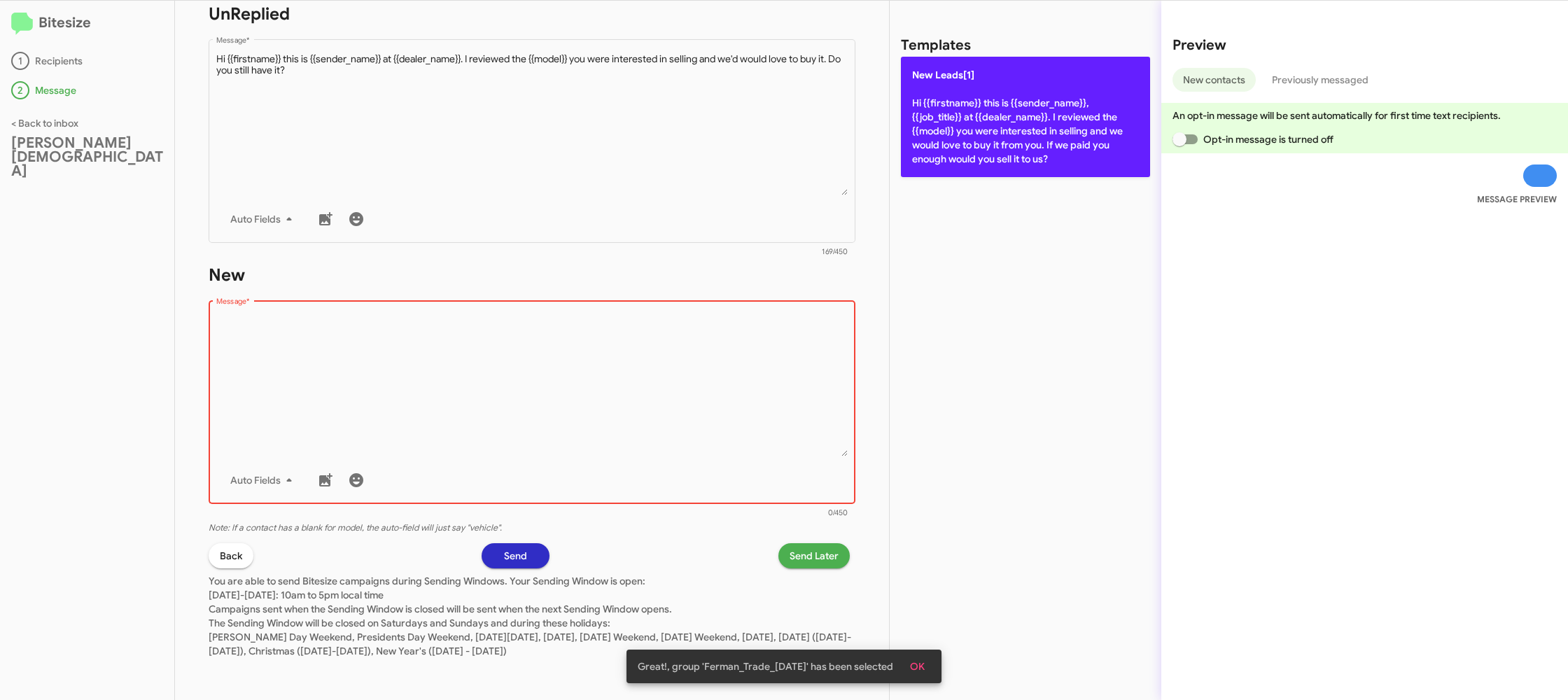
click at [1018, 89] on p "New Leads[1] Hi {{firstname}} this is {{sender_name}}, {{job_title}} at {{deale…" at bounding box center [1025, 117] width 249 height 120
type textarea "Hi {{firstname}} this is {{sender_name}}, {{job_title}} at {{dealer_name}}. I r…"
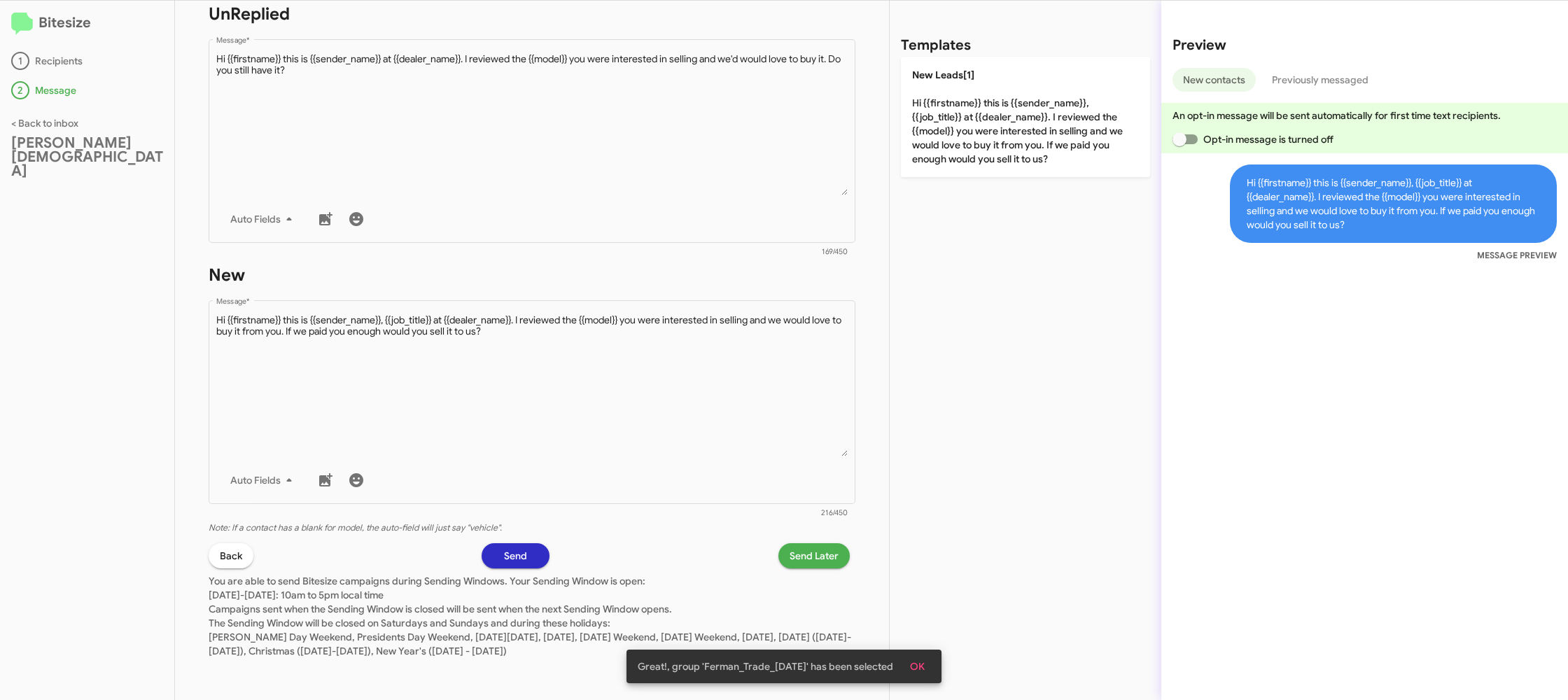
click at [826, 570] on p "You are able to send Bitesize campaigns during Sending Windows. Your Sending Wi…" at bounding box center [531, 613] width 646 height 89
click at [820, 557] on span "Send Later" at bounding box center [813, 555] width 49 height 26
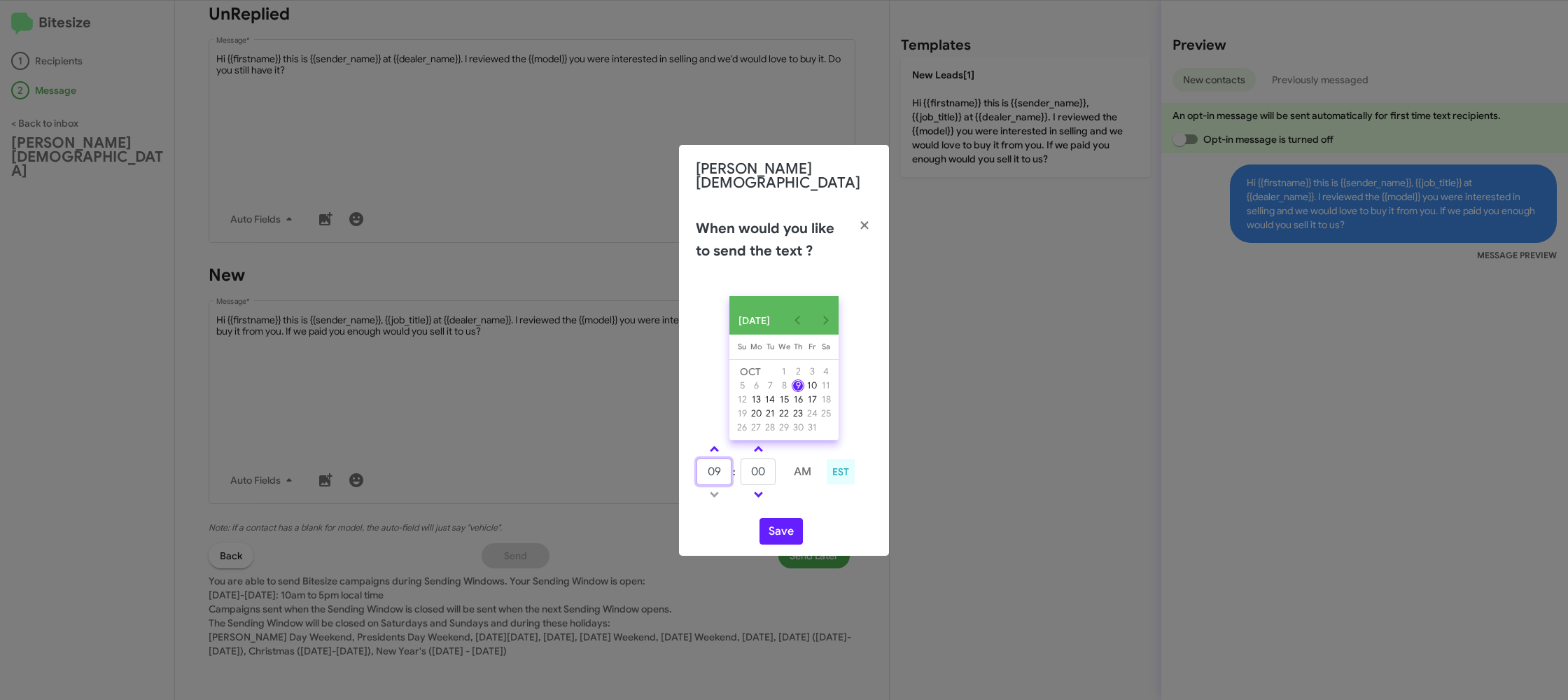
click at [722, 470] on input "09" at bounding box center [714, 471] width 35 height 26
click at [722, 466] on input "09" at bounding box center [714, 471] width 35 height 26
type input "12"
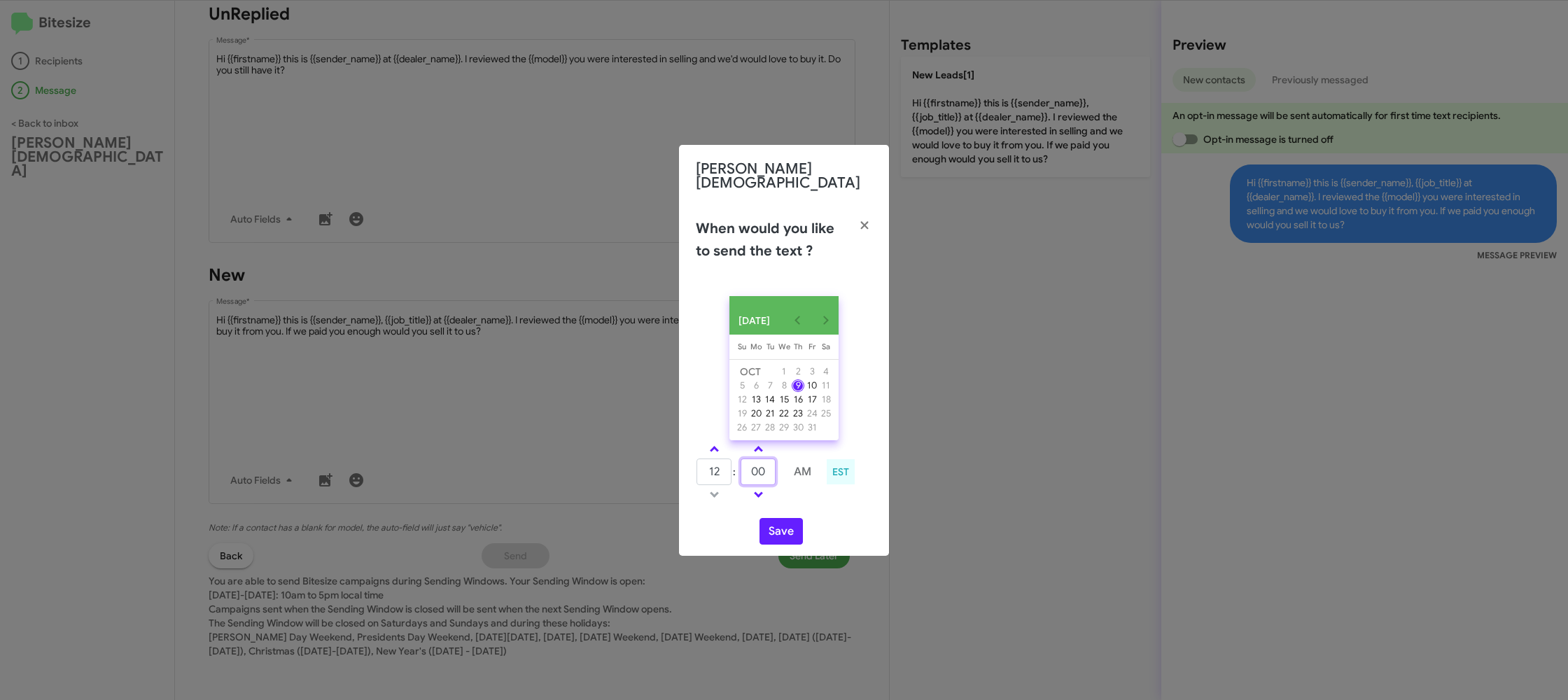
click at [772, 474] on input "00" at bounding box center [758, 471] width 35 height 26
type input "06"
drag, startPoint x: 806, startPoint y: 503, endPoint x: 789, endPoint y: 533, distance: 34.5
click at [805, 507] on div "OCT 2025 Sunday Su Monday Mo Tuesday Tu Wednesday We Thursday Th Friday Fr Satu…" at bounding box center [784, 420] width 210 height 271
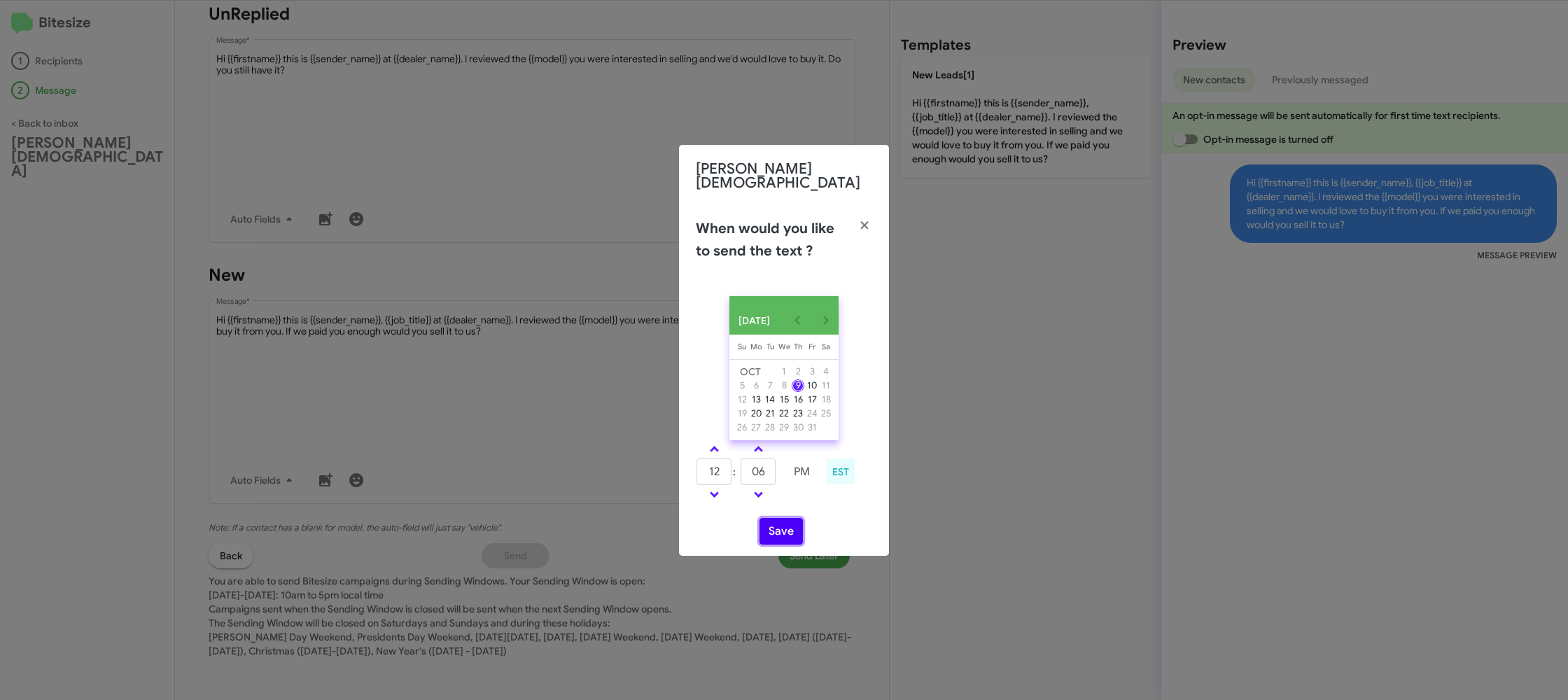
click at [788, 532] on button "Save" at bounding box center [780, 531] width 43 height 26
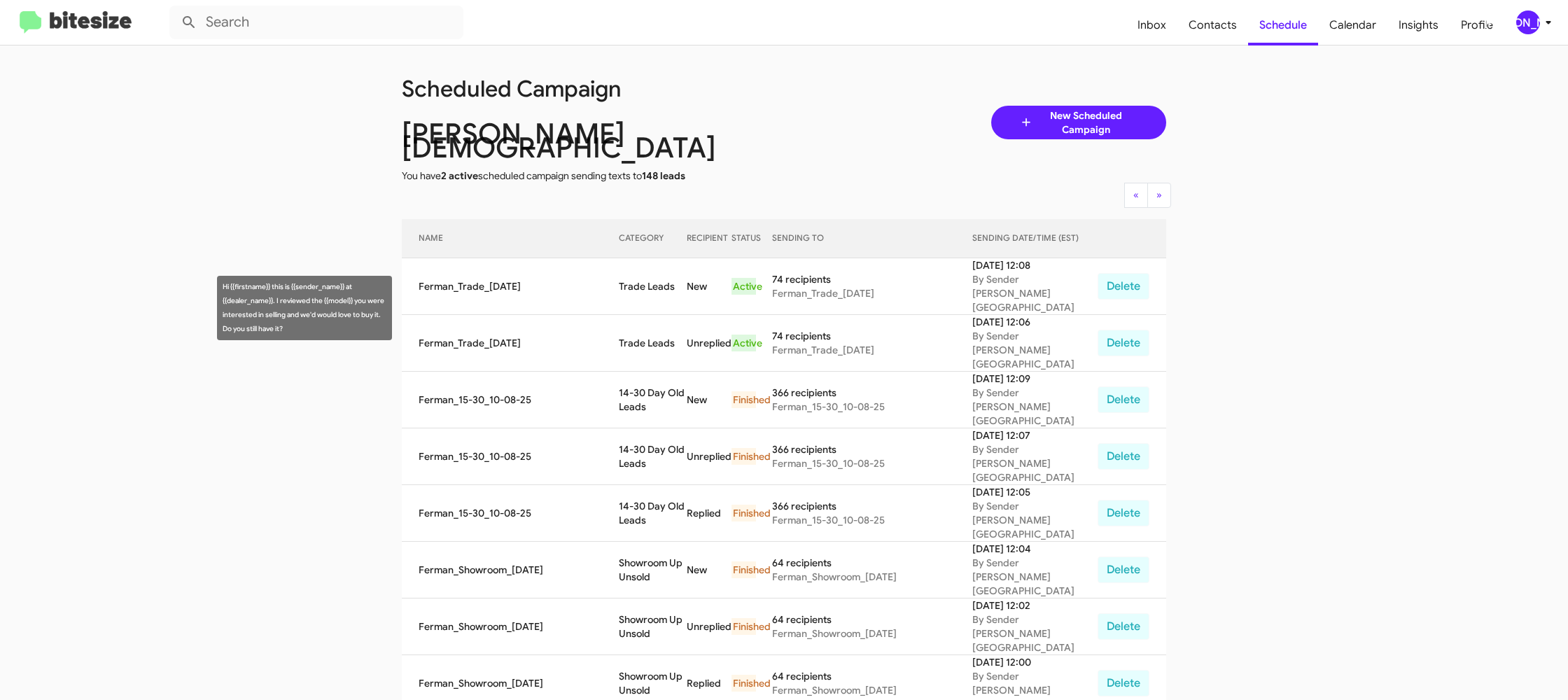
click at [642, 315] on td "Trade Leads" at bounding box center [652, 343] width 68 height 56
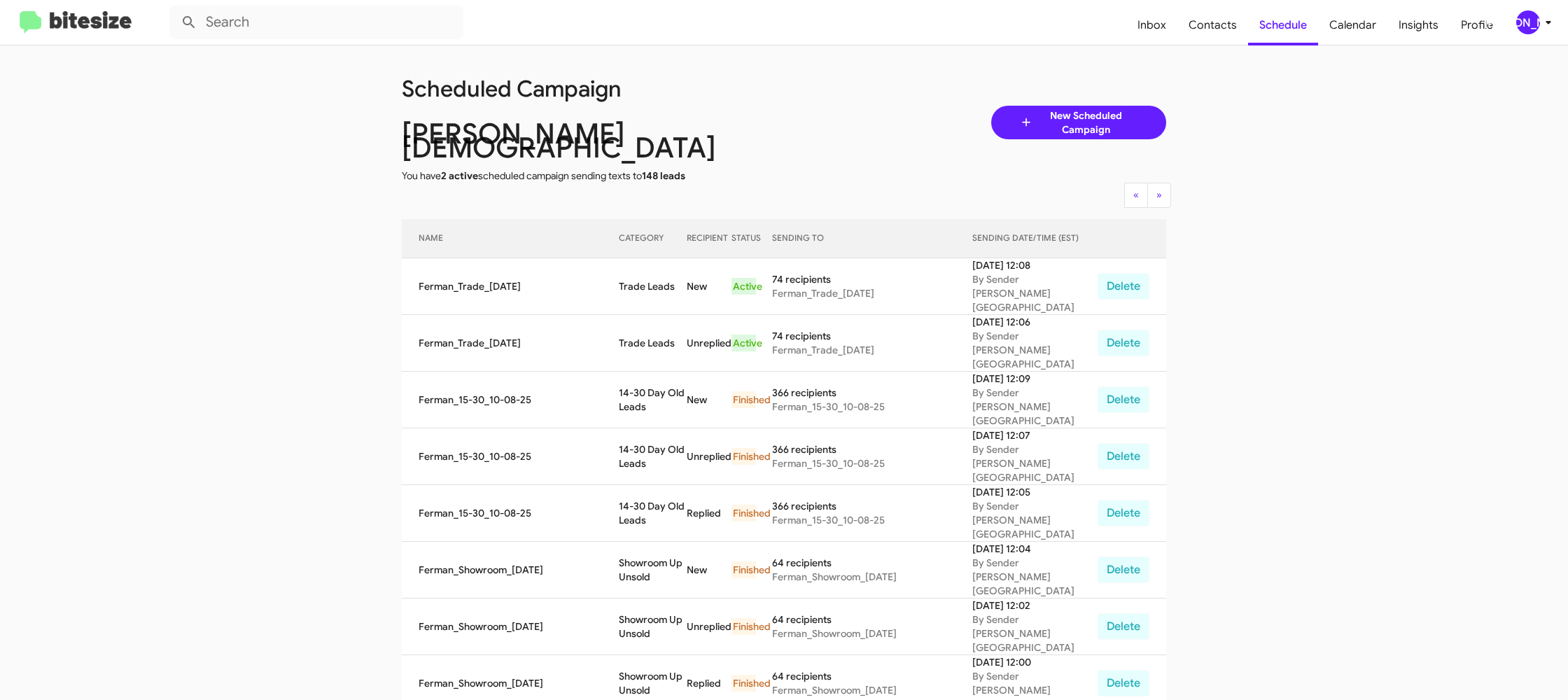
drag, startPoint x: 642, startPoint y: 304, endPoint x: 550, endPoint y: 184, distance: 151.2
click at [642, 315] on td "Trade Leads" at bounding box center [652, 343] width 68 height 56
copy td "Trade Leads"
drag, startPoint x: 1524, startPoint y: 16, endPoint x: 1514, endPoint y: 24, distance: 12.8
click at [1523, 16] on div "[PERSON_NAME]" at bounding box center [1527, 22] width 24 height 24
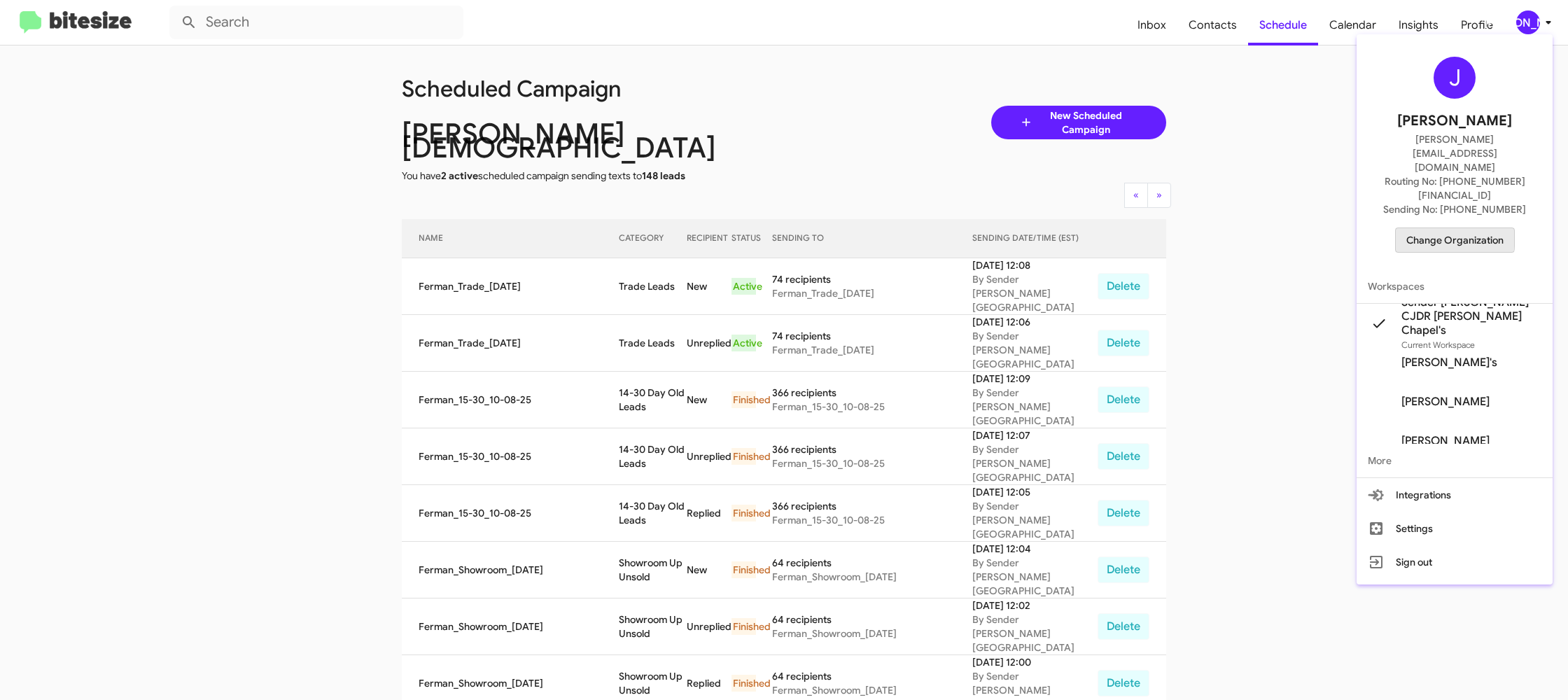
click at [1433, 228] on span "Change Organization" at bounding box center [1454, 239] width 97 height 24
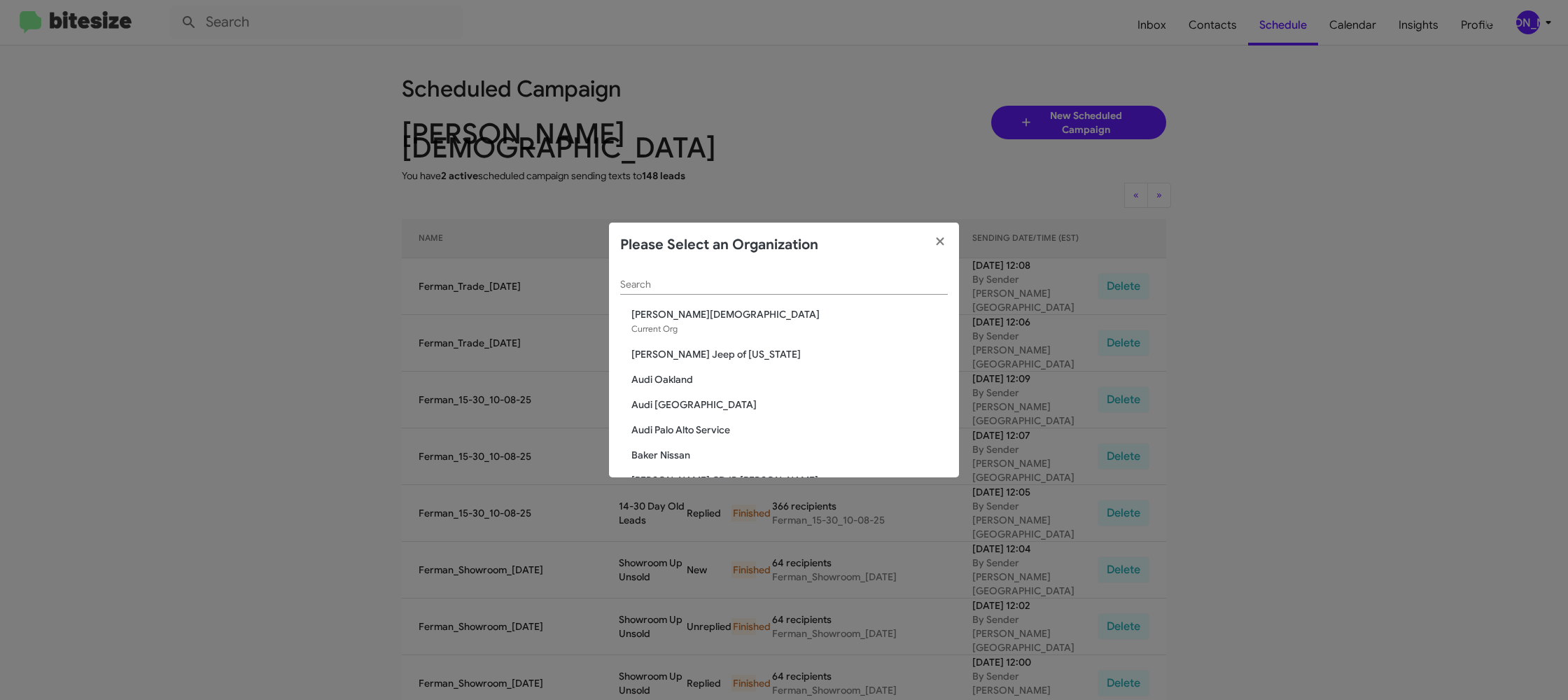
click at [744, 295] on div "Search" at bounding box center [783, 281] width 328 height 27
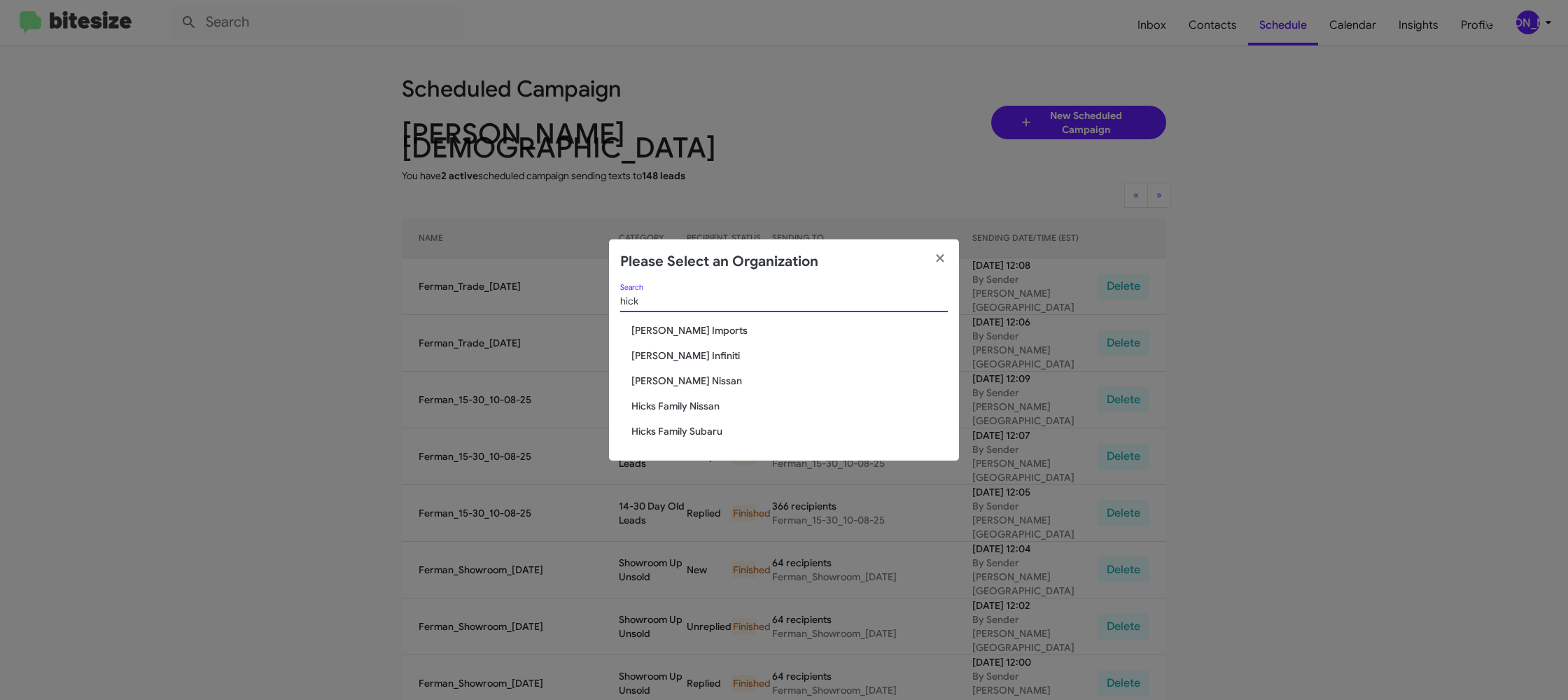
type input "hick"
click at [673, 407] on span "Hicks Family Nissan" at bounding box center [789, 406] width 316 height 14
click at [672, 407] on span "Hicks Family Nissan" at bounding box center [789, 406] width 316 height 14
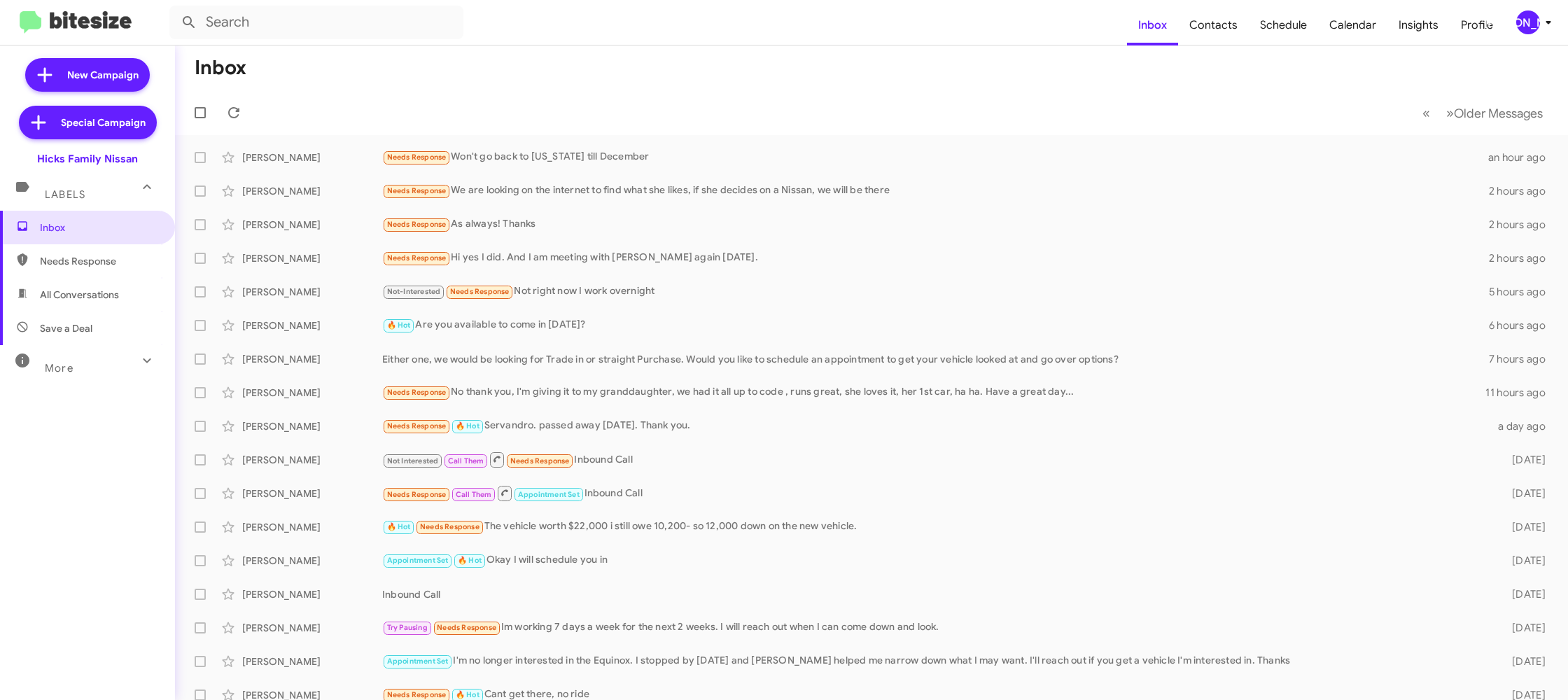
click at [1537, 15] on span "[PERSON_NAME]" at bounding box center [1536, 22] width 42 height 24
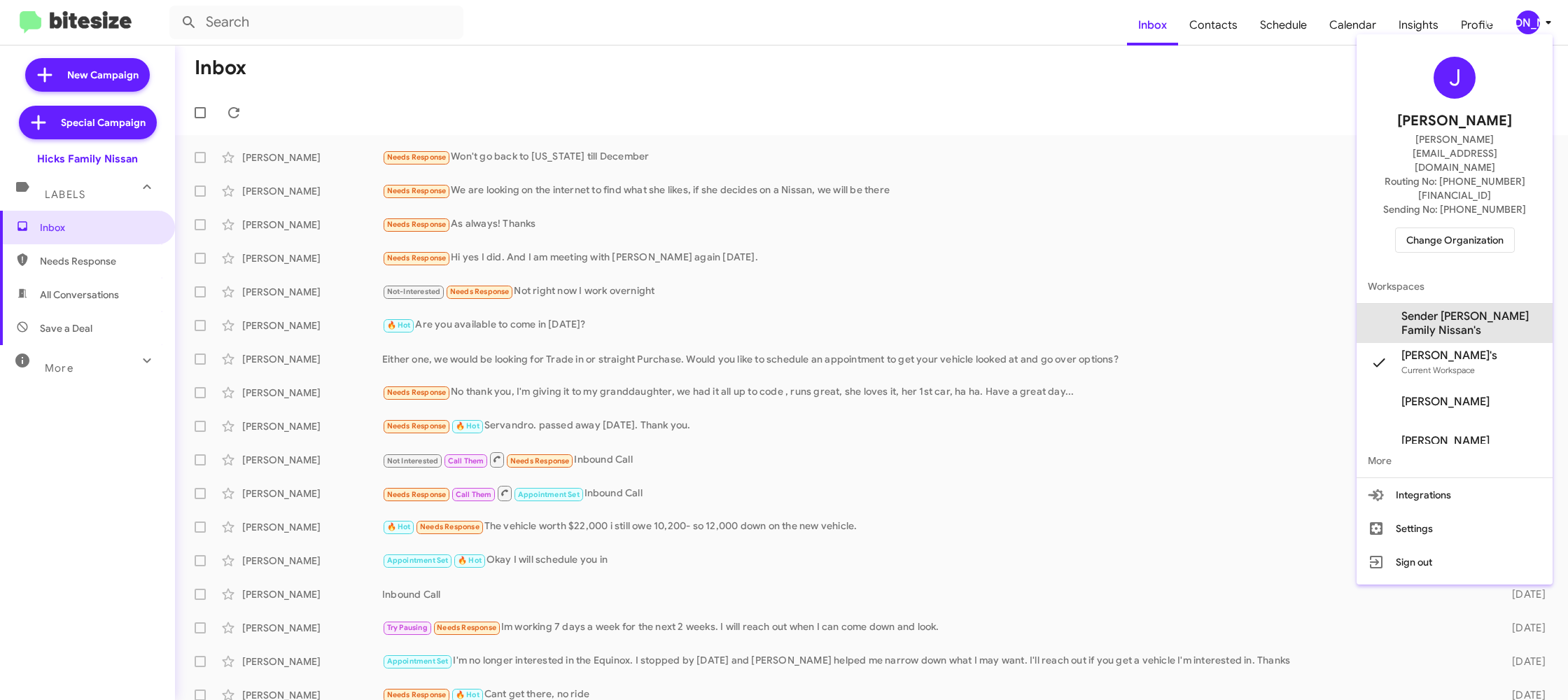
click at [1421, 309] on span "Sender [PERSON_NAME] Family Nissan's" at bounding box center [1471, 323] width 140 height 28
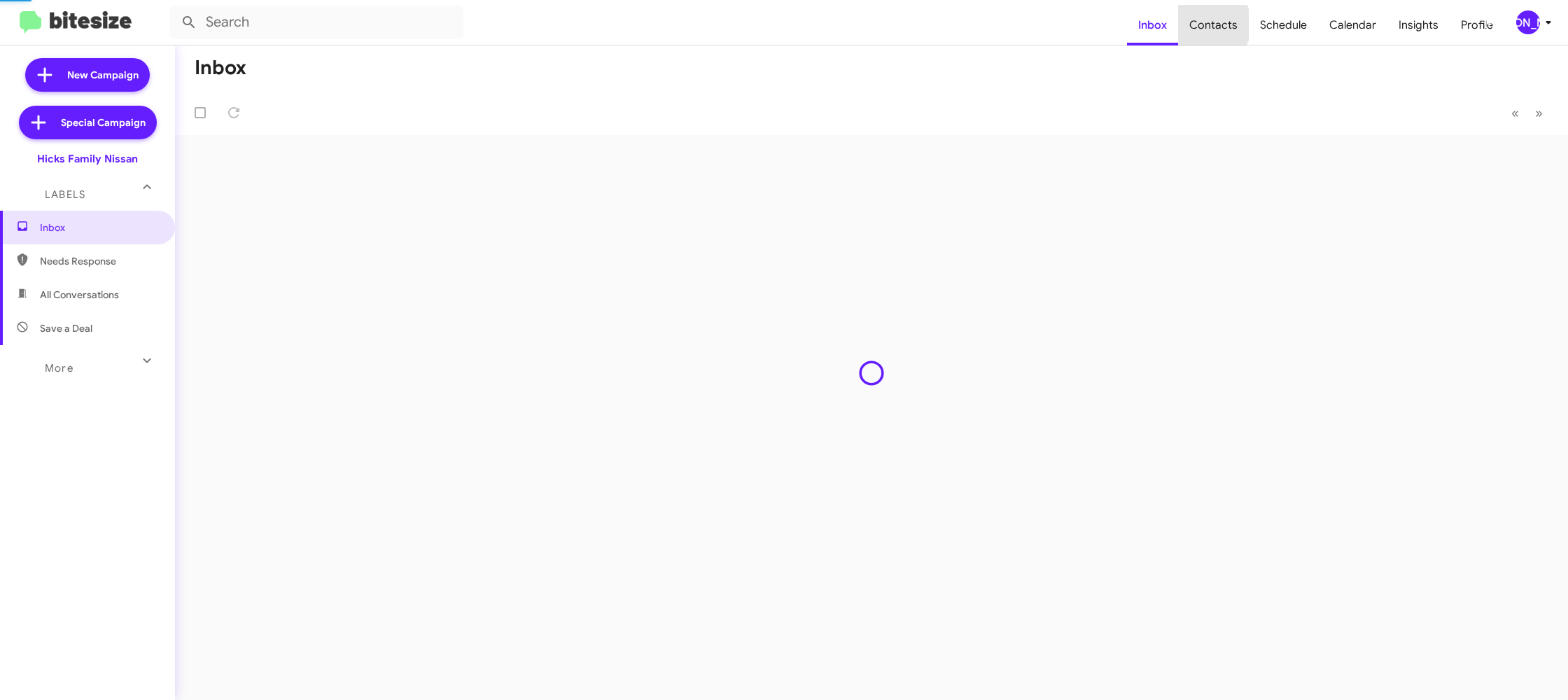
click at [1211, 25] on span "Contacts" at bounding box center [1213, 26] width 71 height 41
drag, startPoint x: 0, startPoint y: 0, endPoint x: 1210, endPoint y: 22, distance: 1210.2
click at [1211, 24] on span "Contacts" at bounding box center [1213, 26] width 71 height 41
type input "in:groups"
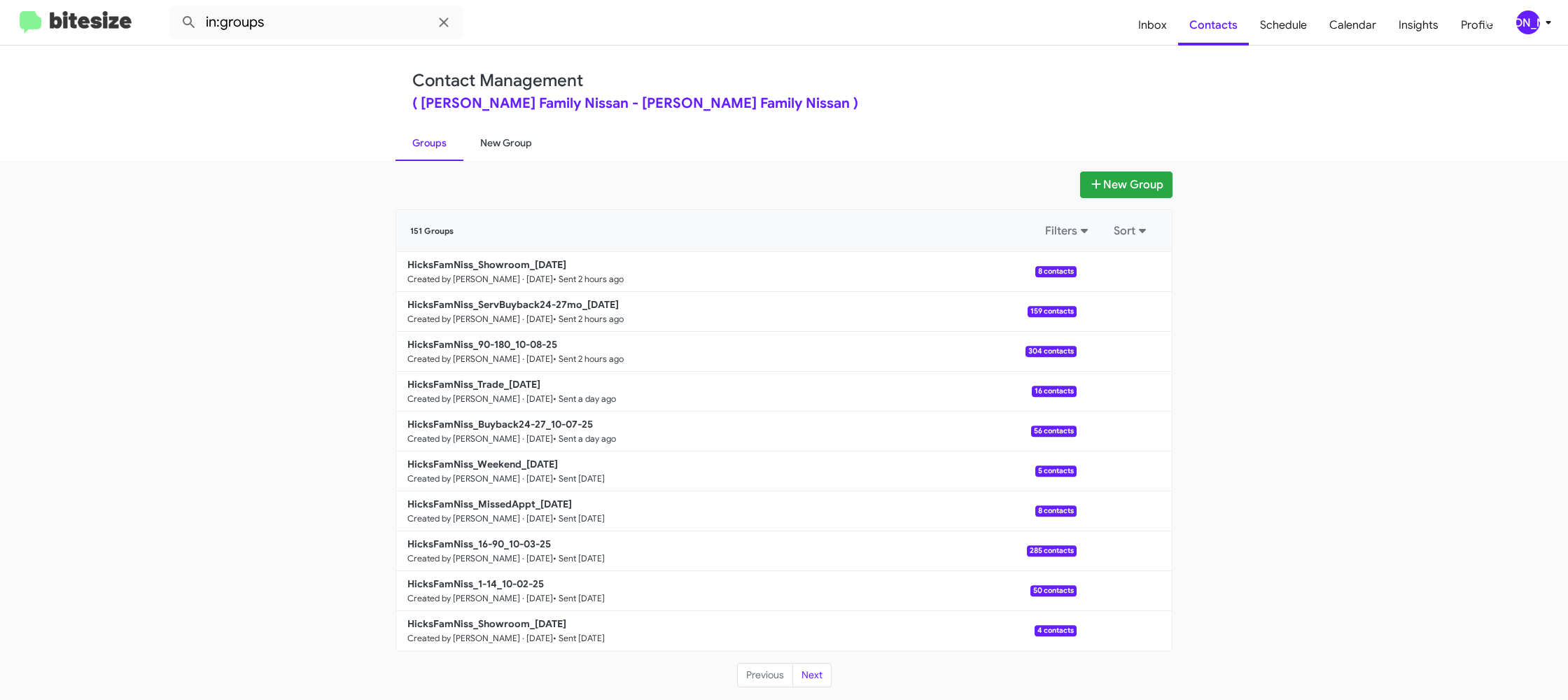
click at [508, 139] on link "New Group" at bounding box center [506, 142] width 86 height 36
drag, startPoint x: 508, startPoint y: 139, endPoint x: 510, endPoint y: 28, distance: 111.0
click at [508, 130] on link "New Group" at bounding box center [506, 142] width 86 height 36
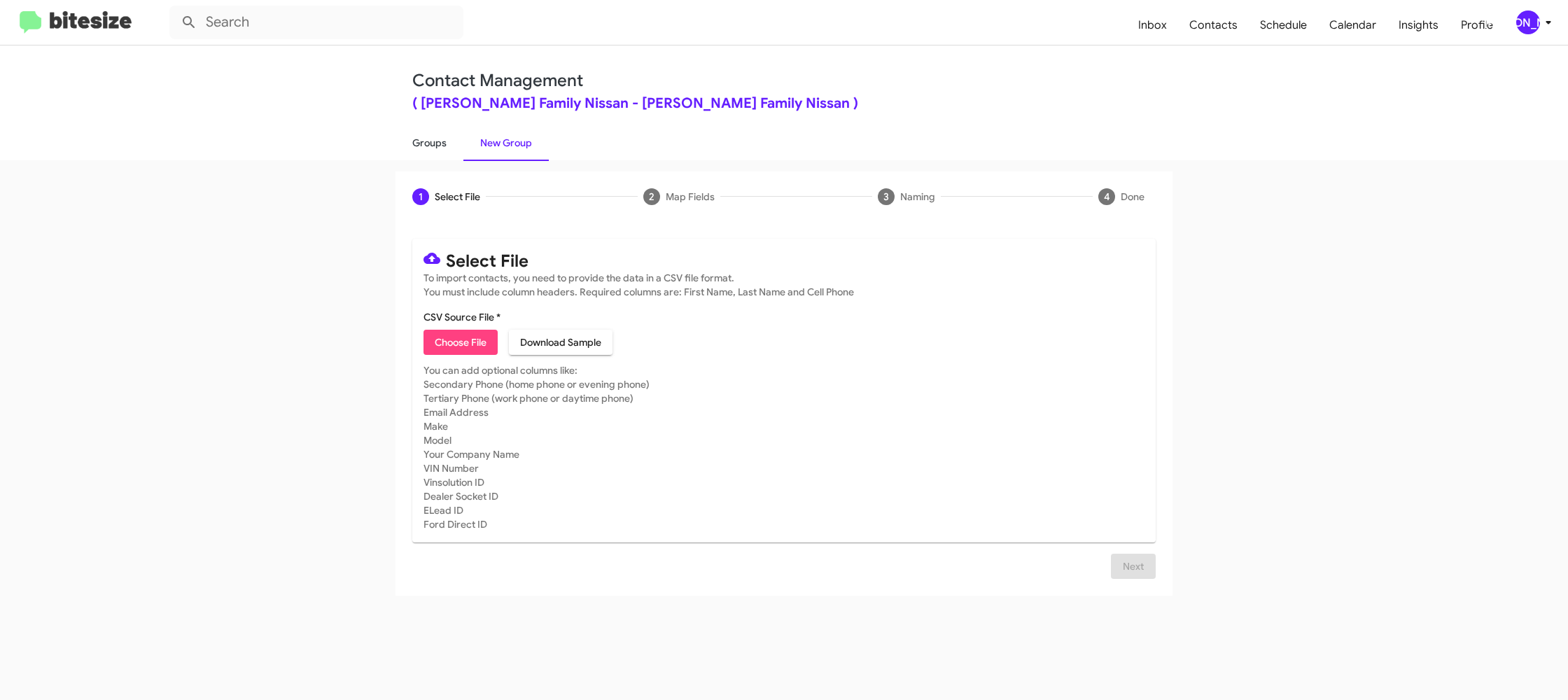
click at [426, 154] on link "Groups" at bounding box center [429, 142] width 68 height 36
type input "in:groups"
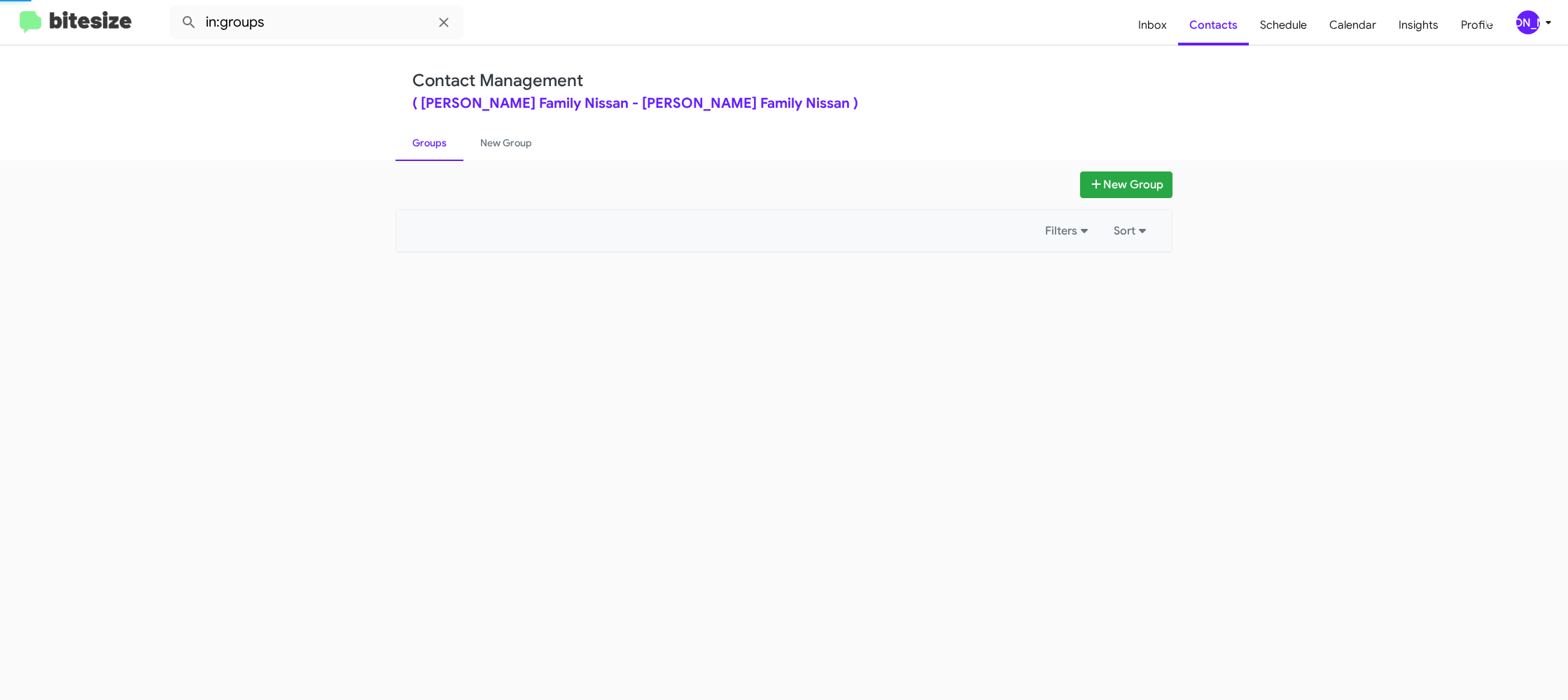
click at [426, 154] on link "Groups" at bounding box center [429, 142] width 68 height 36
click at [529, 136] on link "New Group" at bounding box center [506, 142] width 86 height 36
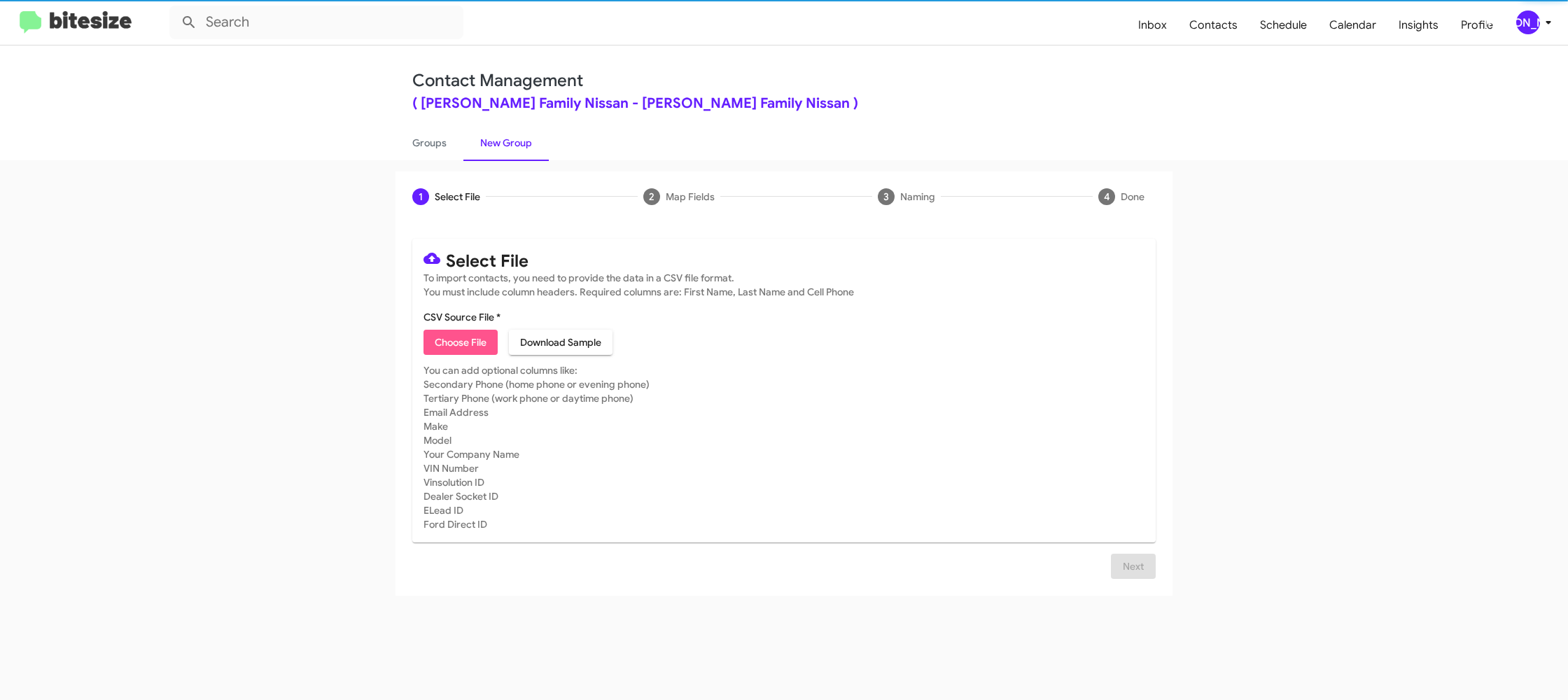
click at [456, 342] on span "Choose File" at bounding box center [460, 342] width 52 height 26
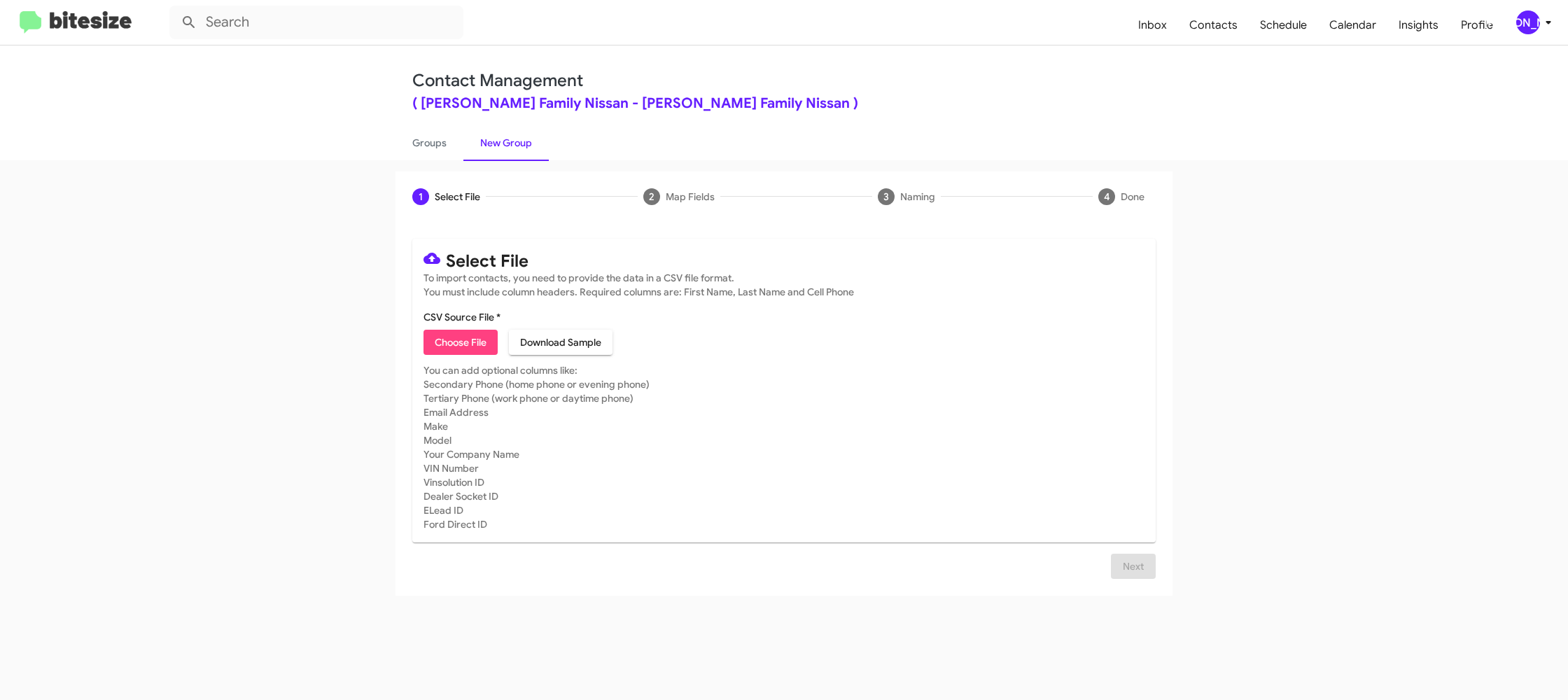
type input "HicksFamNiss_1-14_10-09-25"
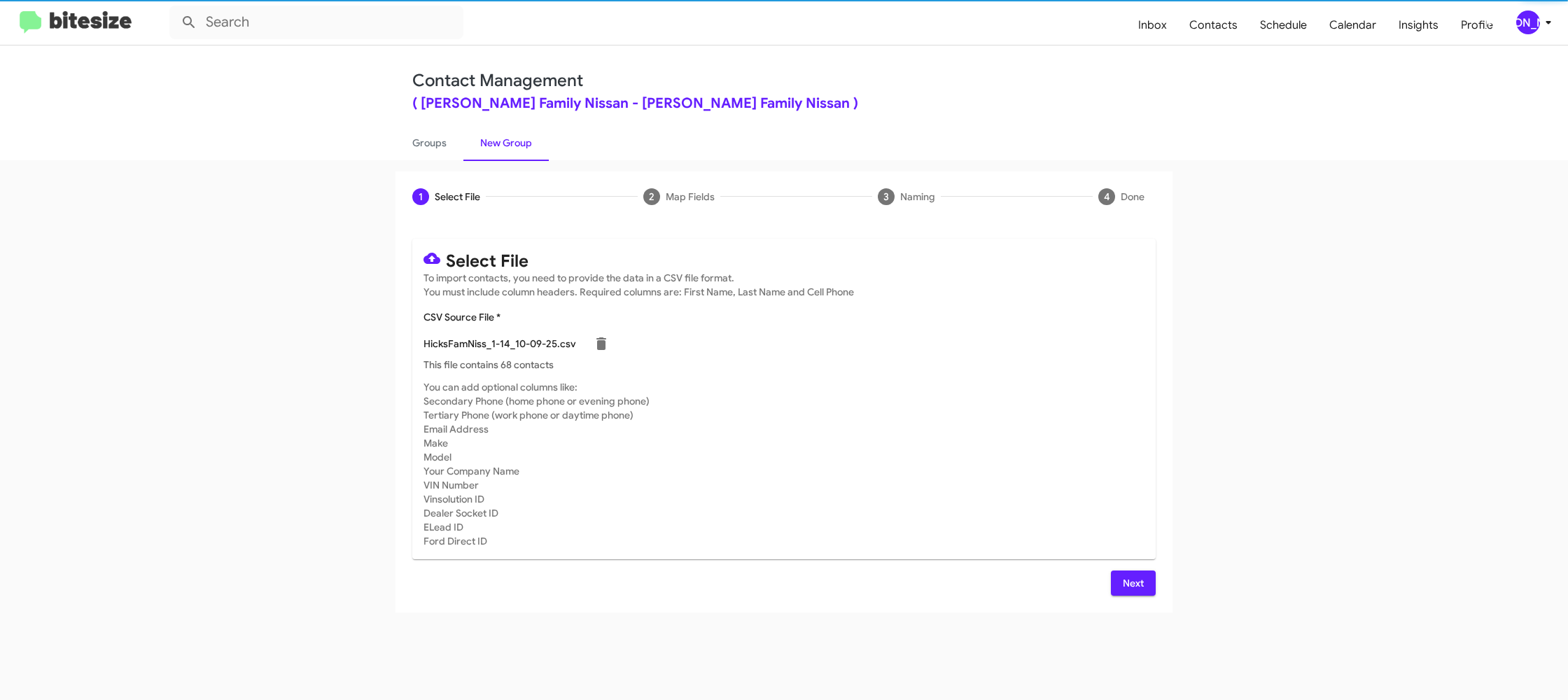
click at [913, 427] on mat-card-subtitle "You can add optional columns like: Secondary Phone (home phone or evening phone…" at bounding box center [784, 463] width 720 height 168
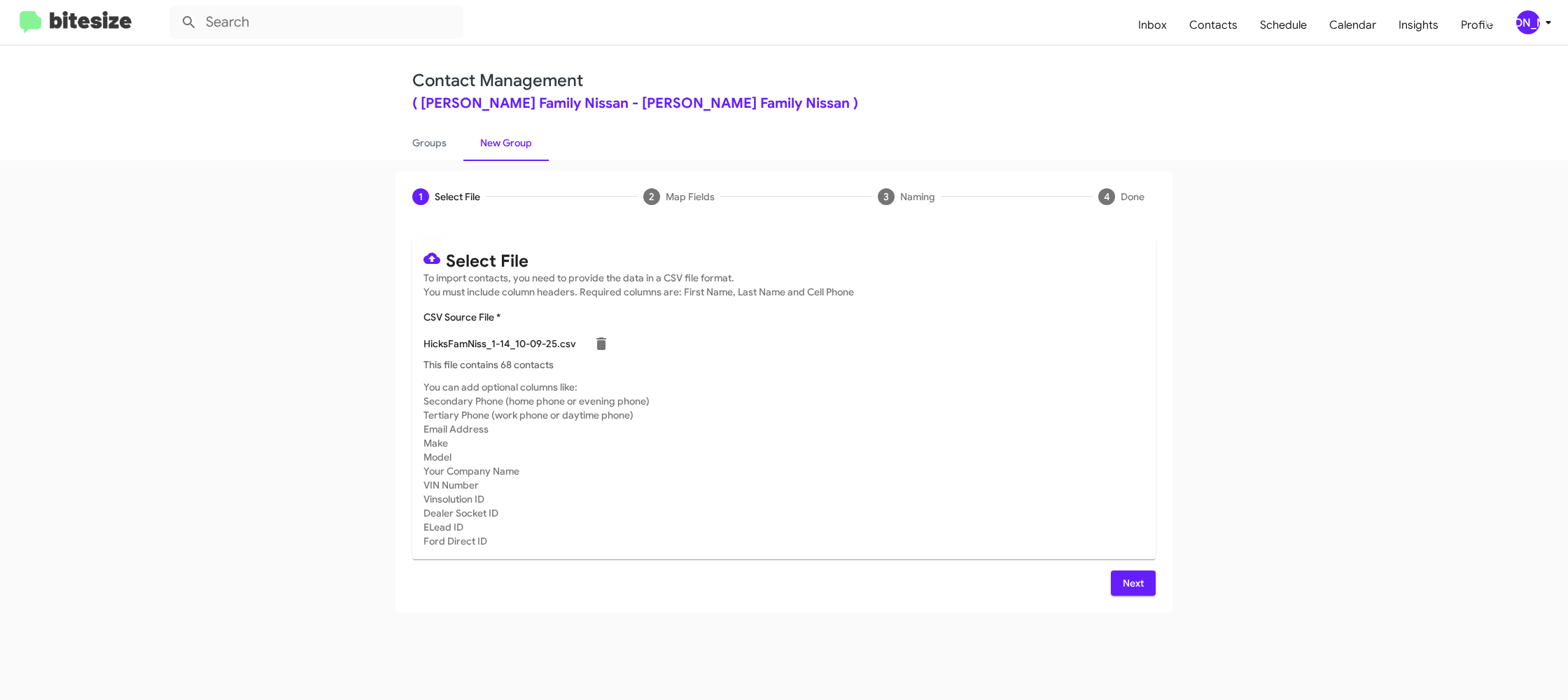
click at [1140, 585] on span "Next" at bounding box center [1133, 583] width 22 height 26
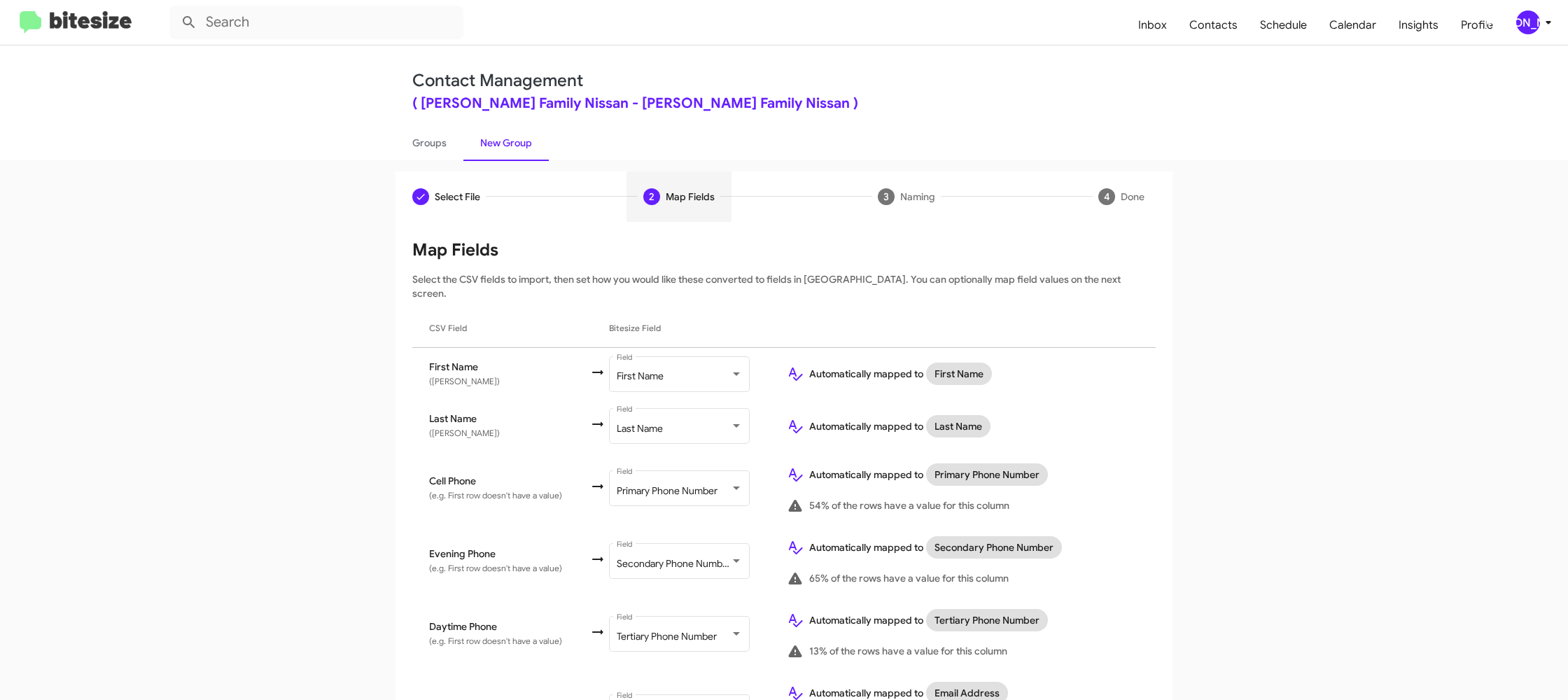
click at [1540, 15] on icon at bounding box center [1548, 22] width 17 height 17
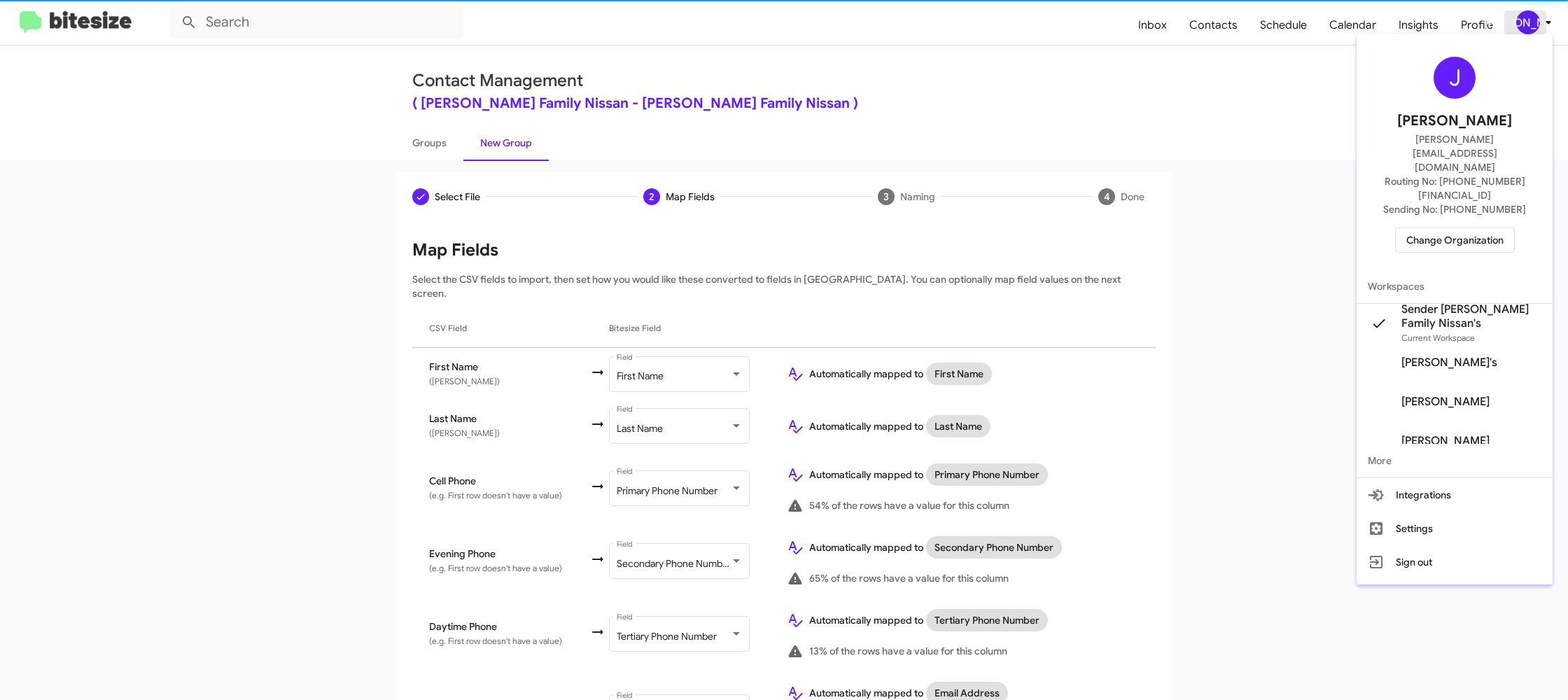
click at [1516, 17] on div at bounding box center [784, 350] width 1568 height 700
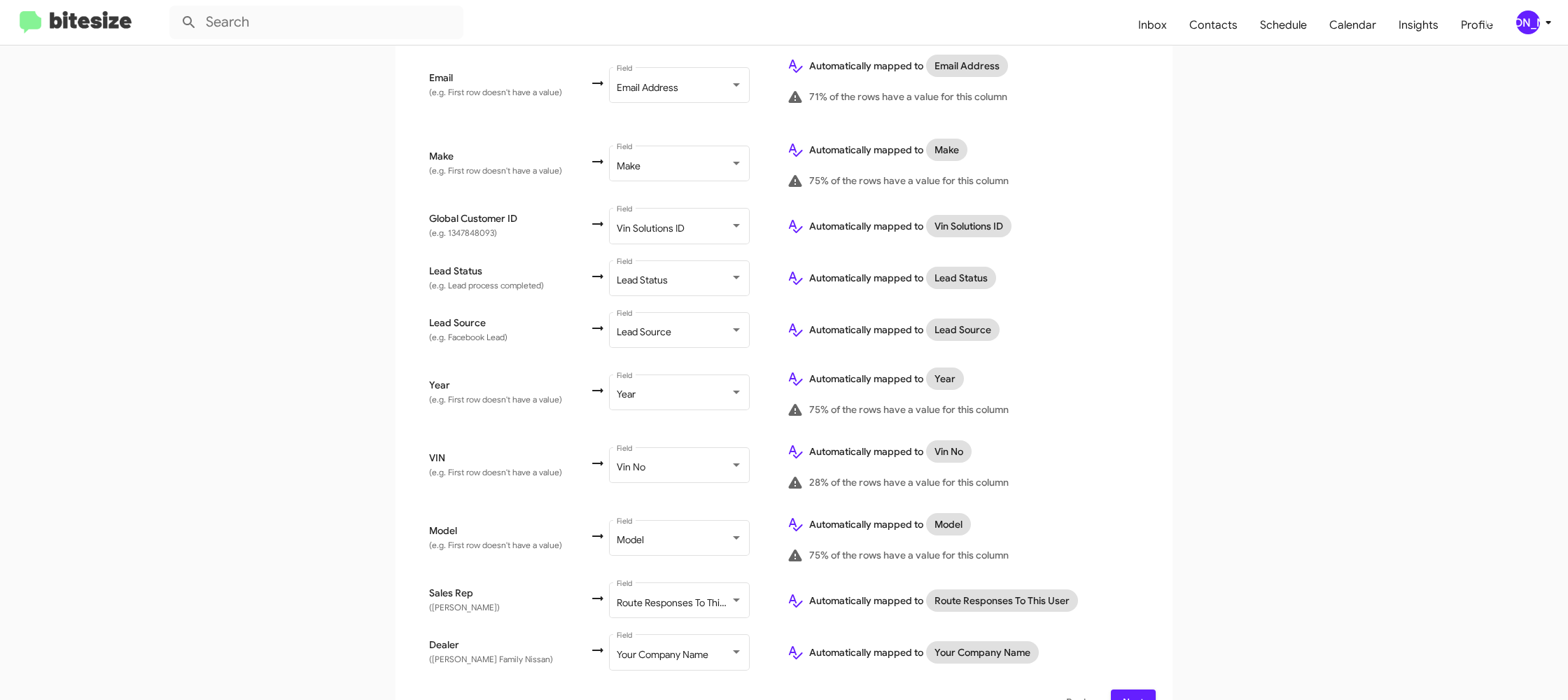
scroll to position [646, 0]
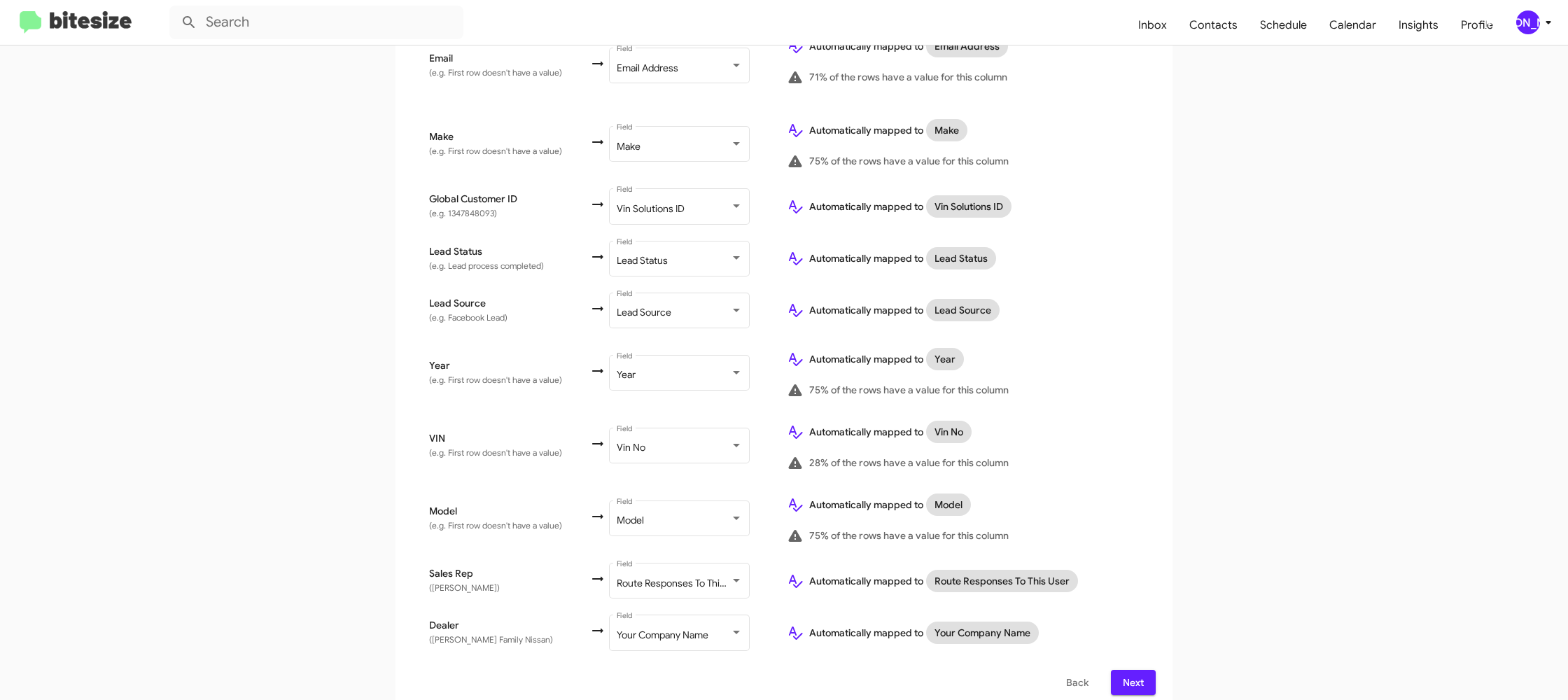
click at [1127, 670] on span "Next" at bounding box center [1133, 682] width 22 height 26
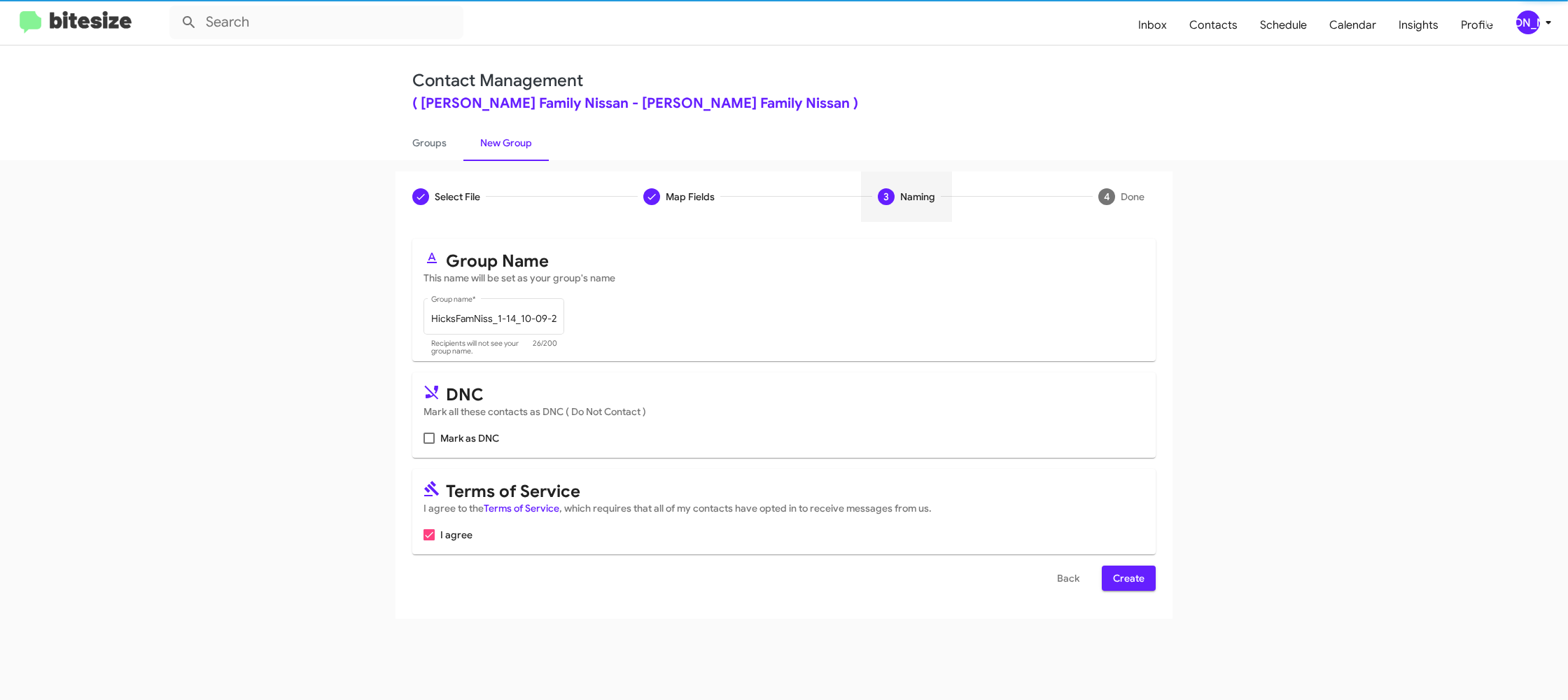
scroll to position [0, 0]
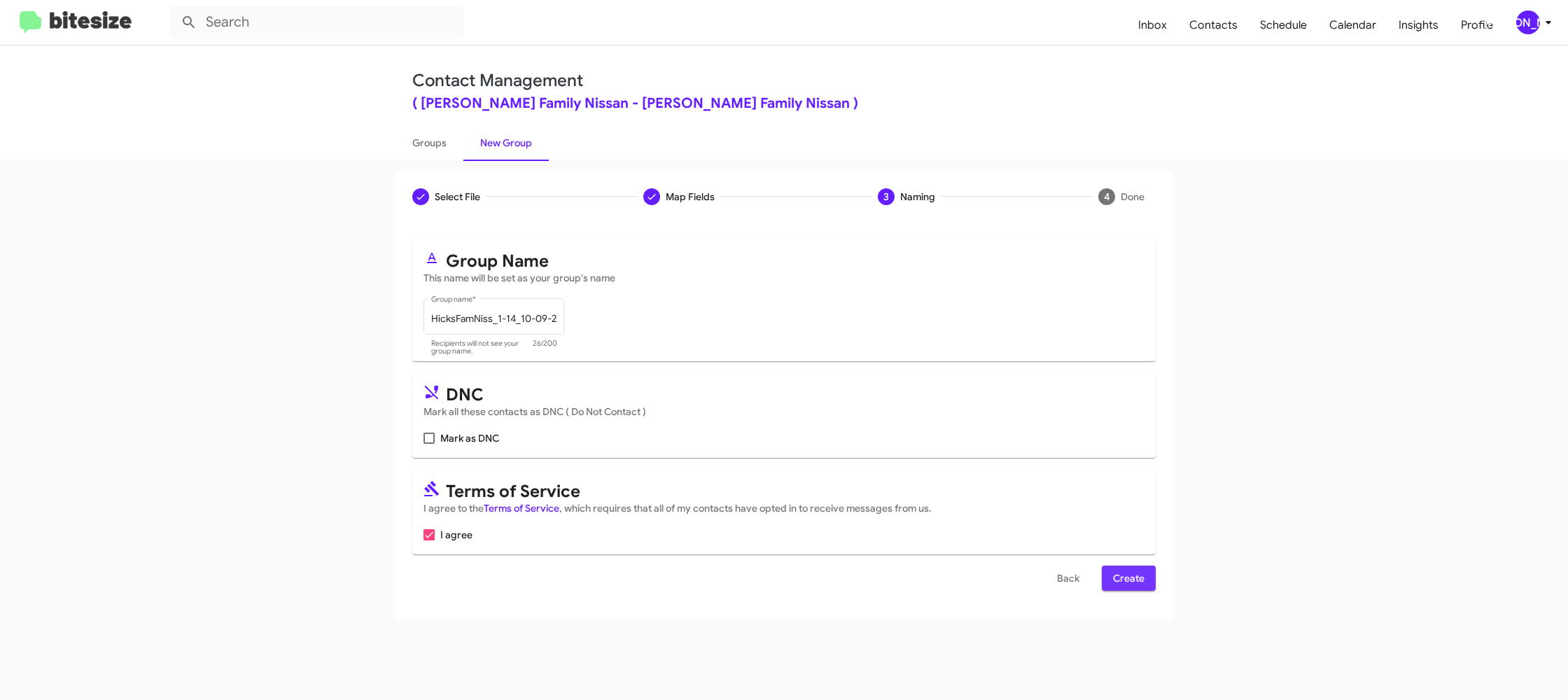
click at [1142, 575] on span "Create" at bounding box center [1128, 577] width 32 height 26
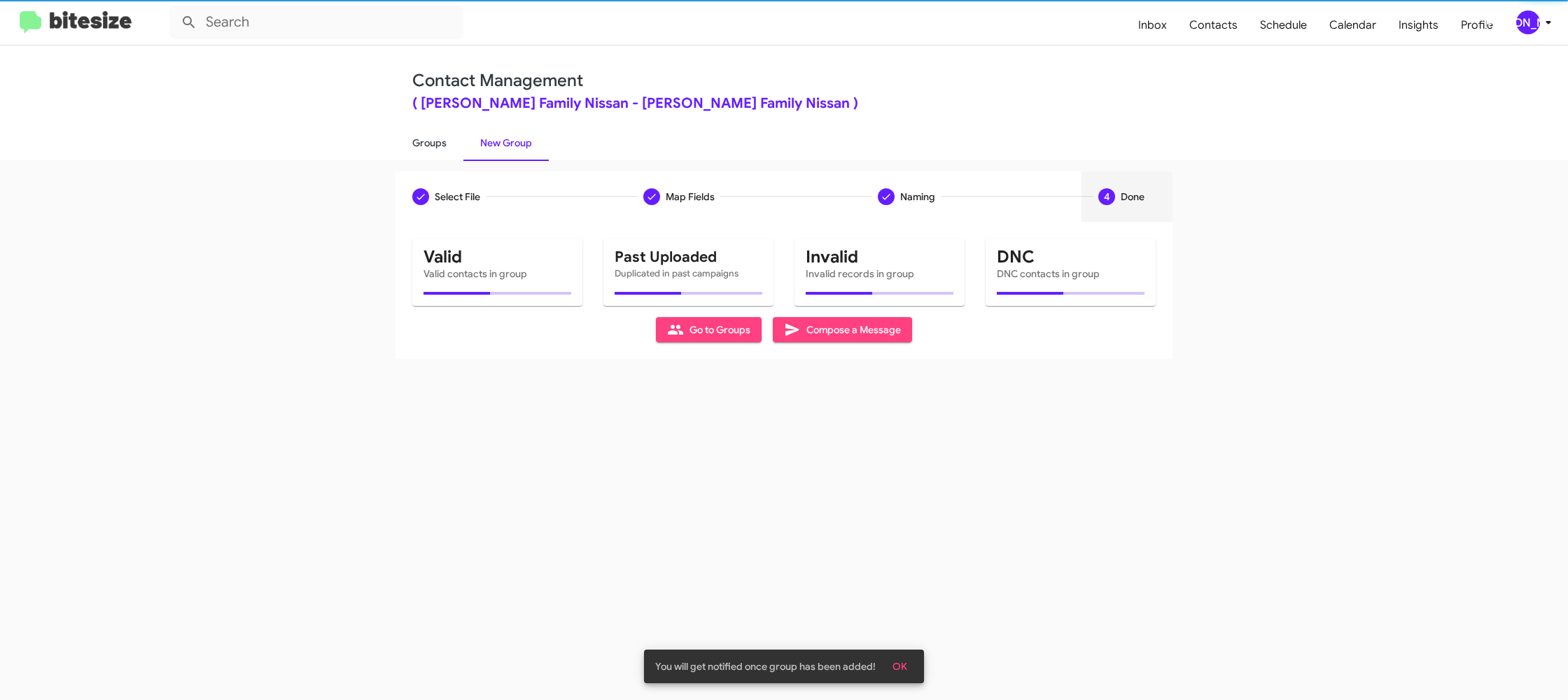
click at [433, 150] on link "Groups" at bounding box center [429, 142] width 68 height 36
type input "in:groups"
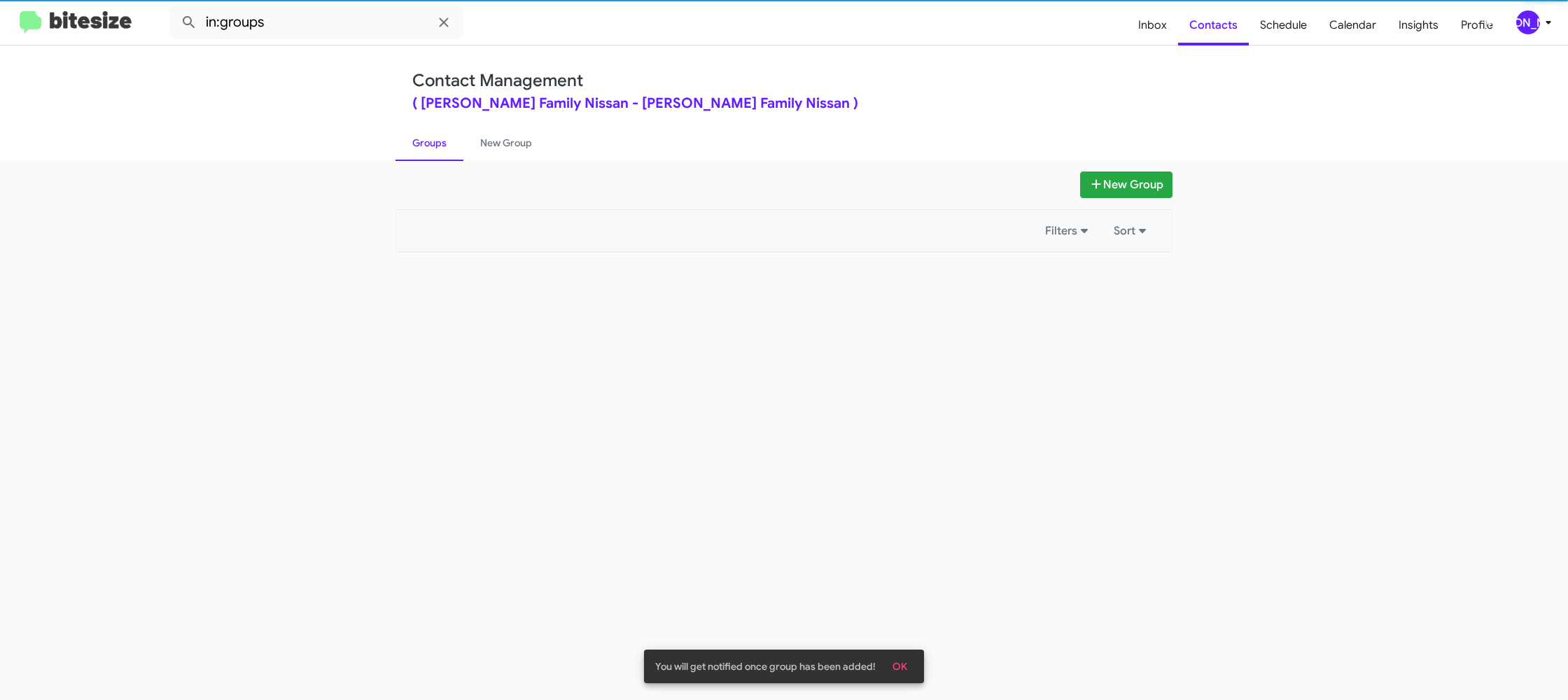
click at [433, 150] on link "Groups" at bounding box center [429, 142] width 68 height 36
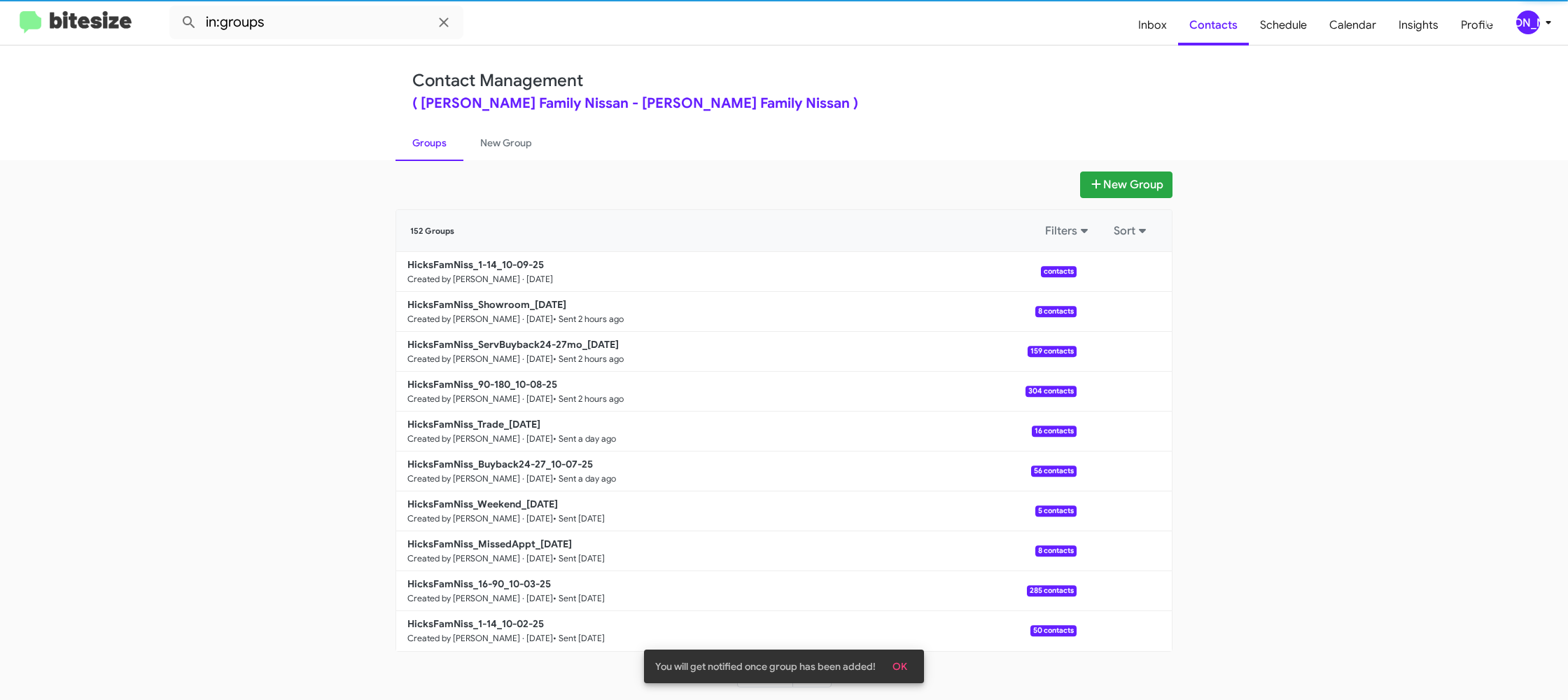
drag, startPoint x: 468, startPoint y: 143, endPoint x: 449, endPoint y: 146, distance: 19.2
click at [468, 143] on link "New Group" at bounding box center [506, 142] width 86 height 36
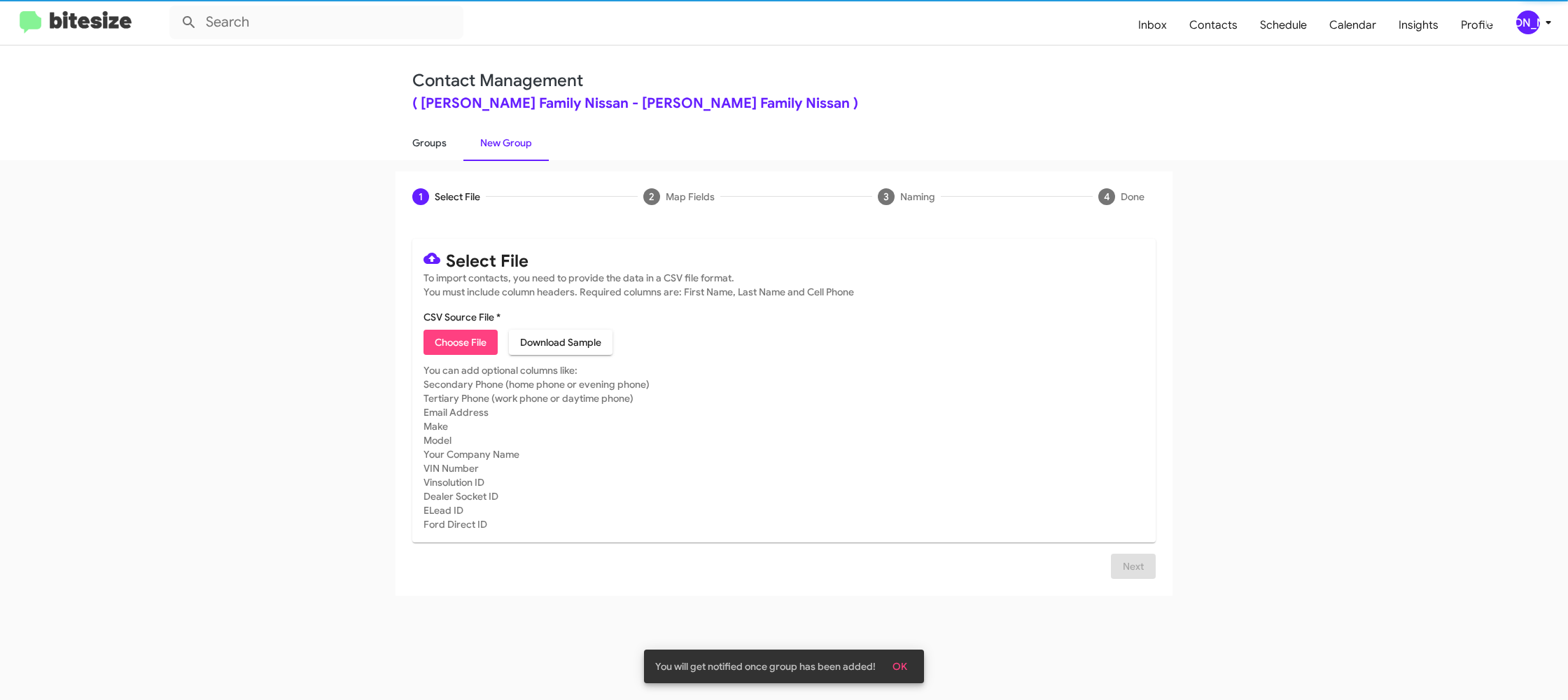
click at [448, 146] on link "Groups" at bounding box center [429, 142] width 68 height 36
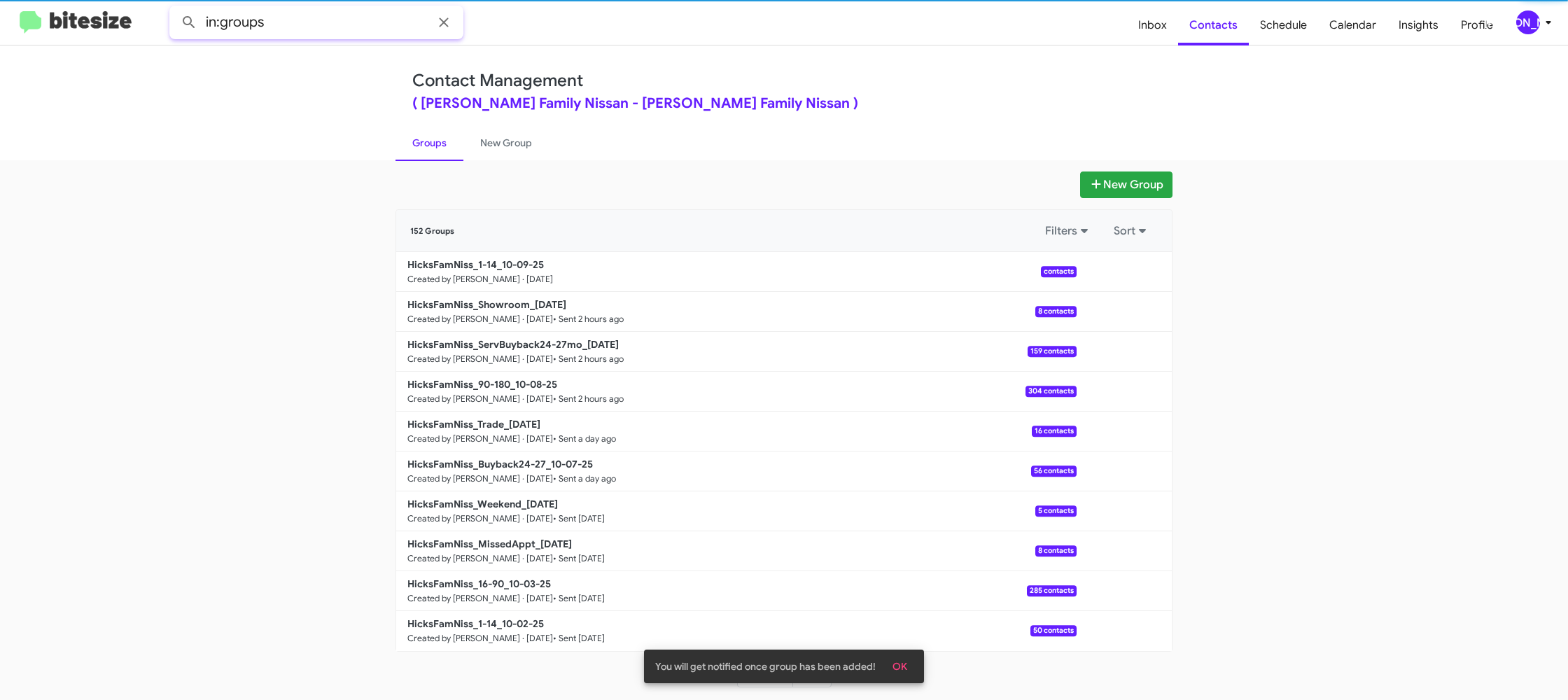
click at [325, 30] on input "in:groups" at bounding box center [316, 22] width 294 height 34
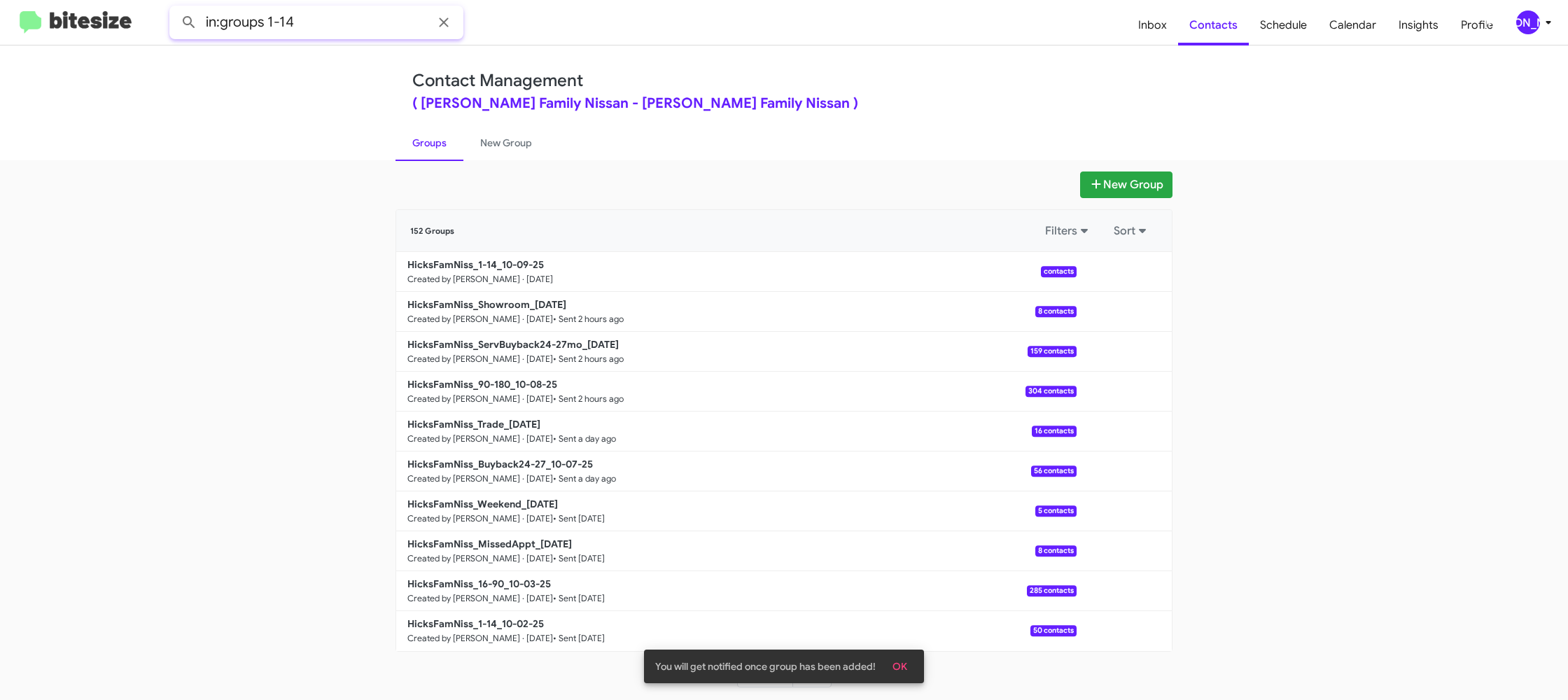
type input "in:groups 1-14"
click at [175, 9] on button at bounding box center [189, 23] width 28 height 28
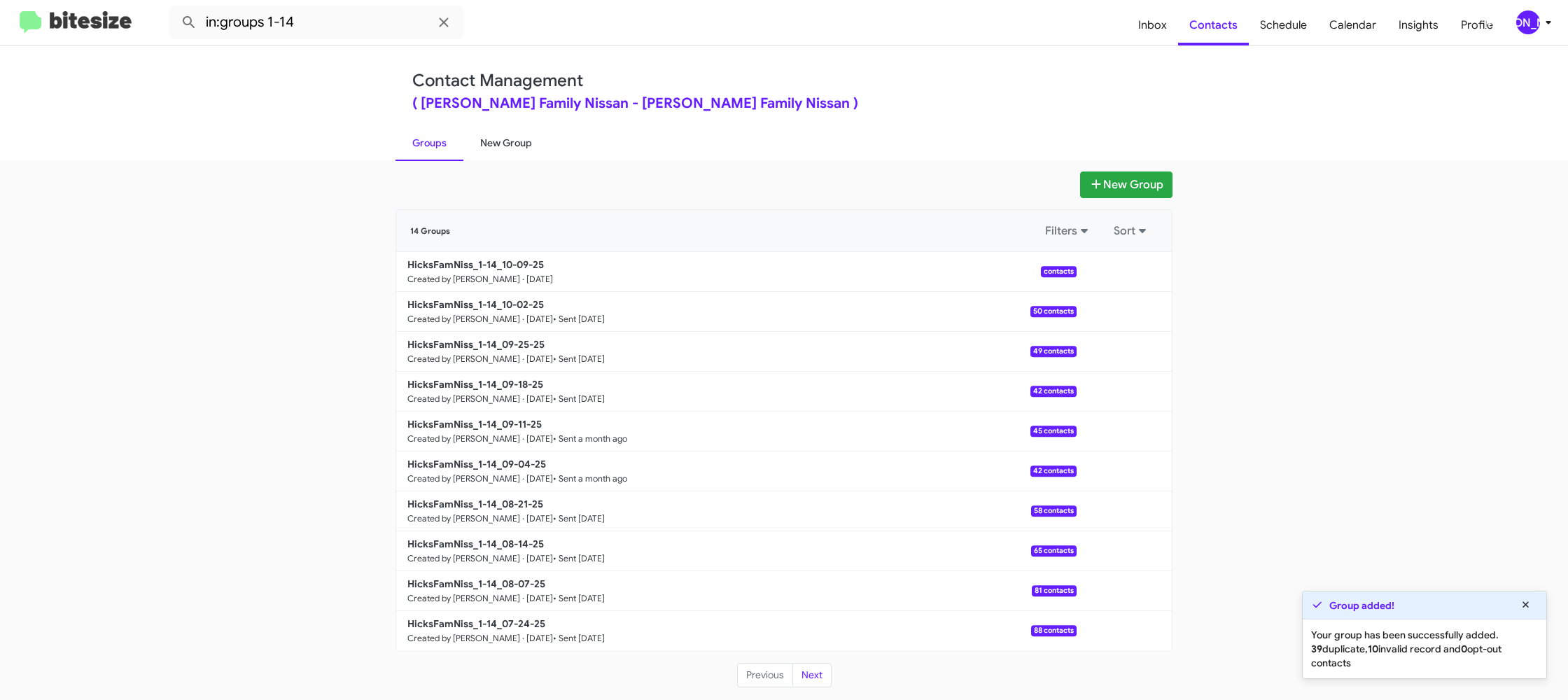
drag, startPoint x: 494, startPoint y: 142, endPoint x: 484, endPoint y: 142, distance: 10.0
click at [494, 142] on link "New Group" at bounding box center [506, 142] width 86 height 36
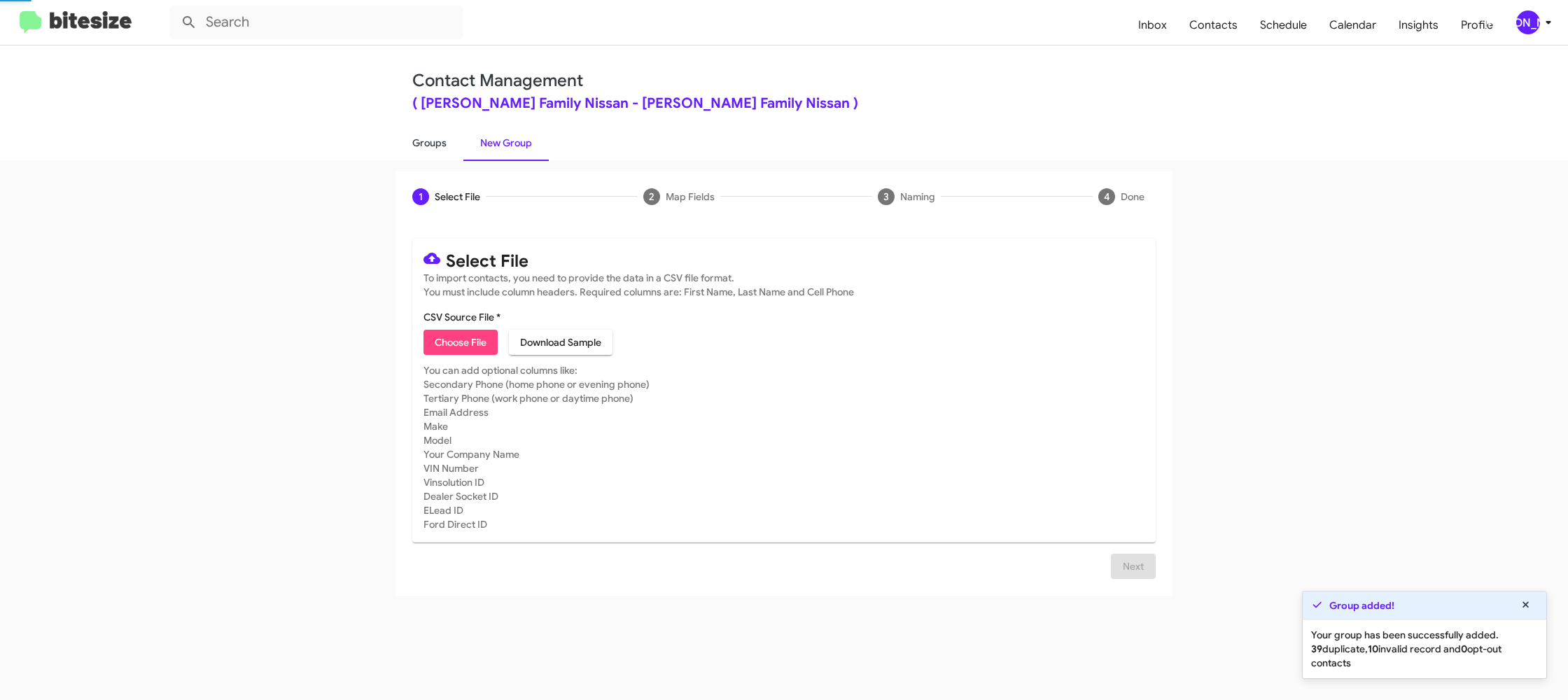
click at [440, 143] on link "Groups" at bounding box center [429, 142] width 68 height 36
type input "in:groups"
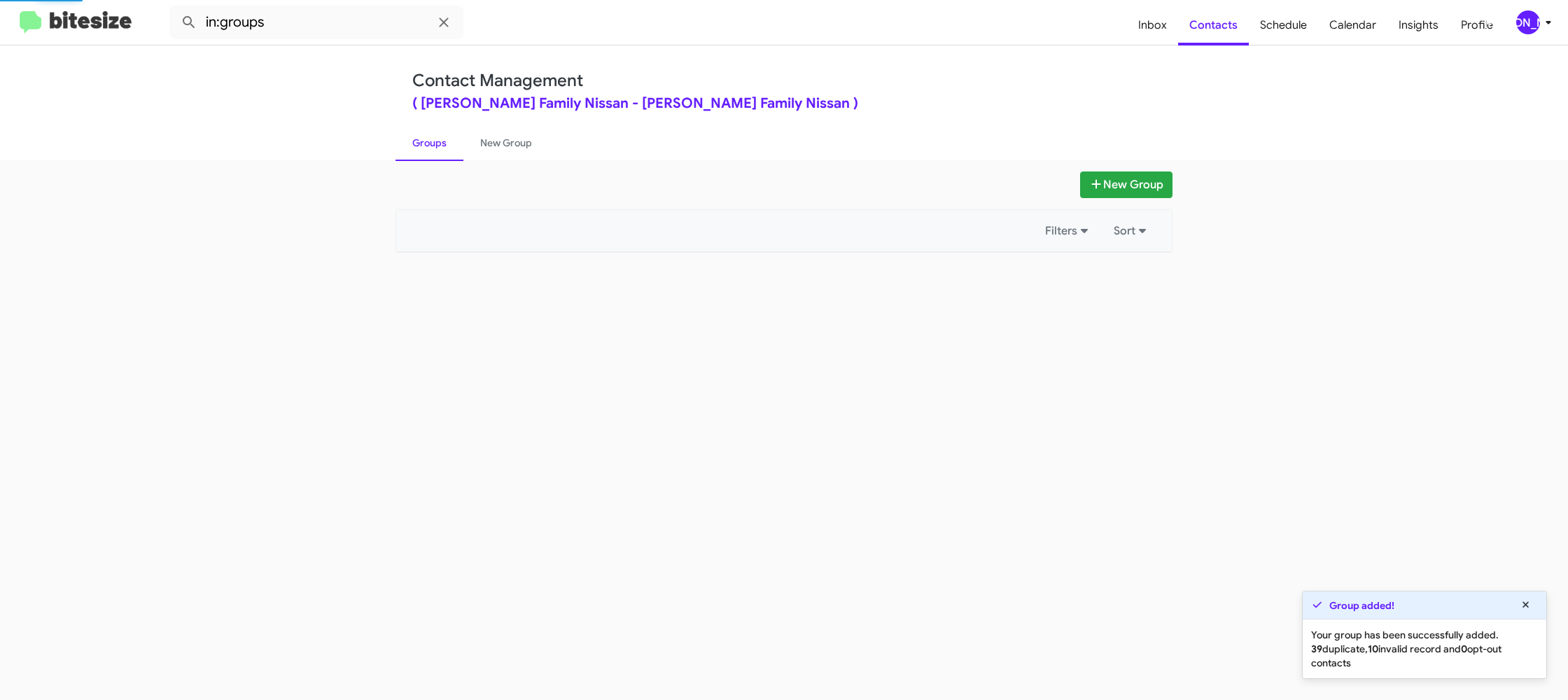
click at [440, 143] on link "Groups" at bounding box center [429, 142] width 68 height 36
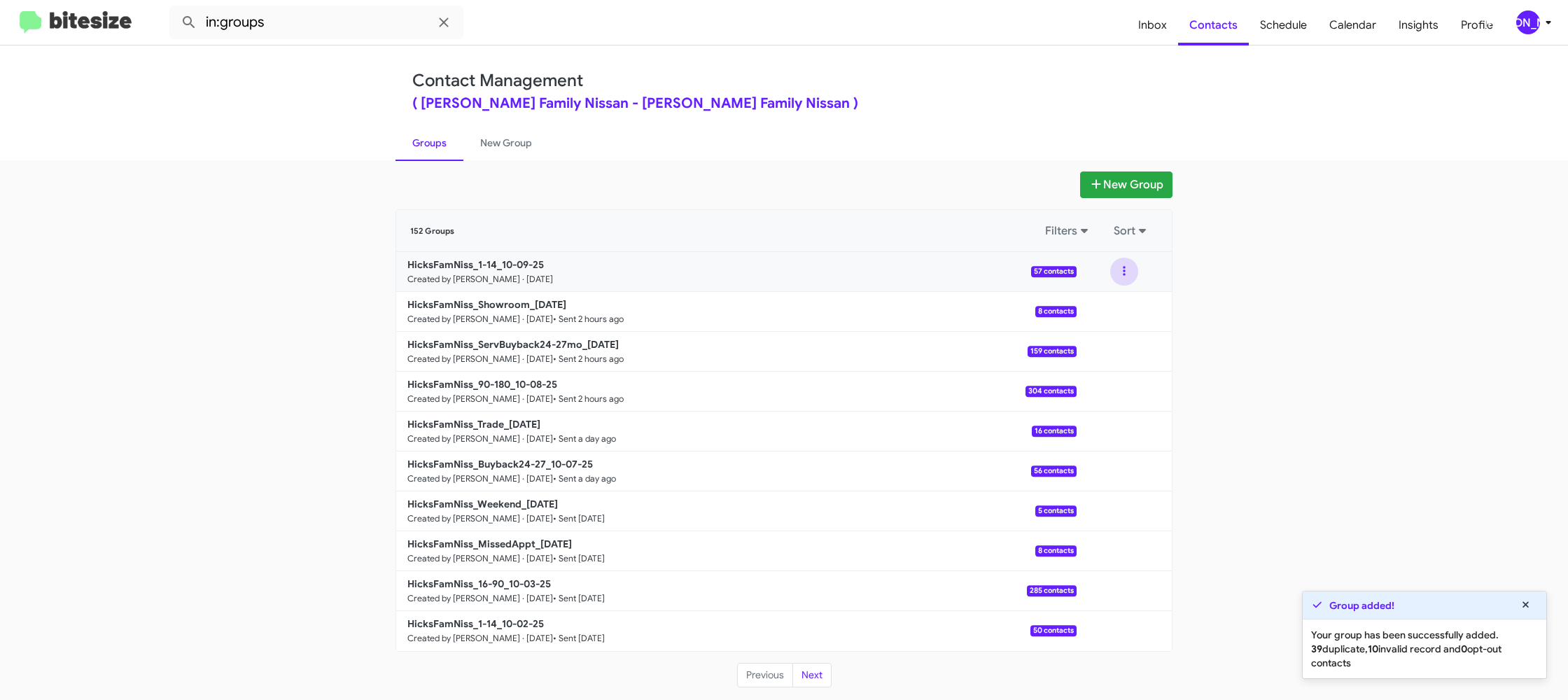
click at [1126, 276] on button at bounding box center [1124, 272] width 28 height 28
click at [1112, 310] on button "View contacts" at bounding box center [1082, 309] width 112 height 34
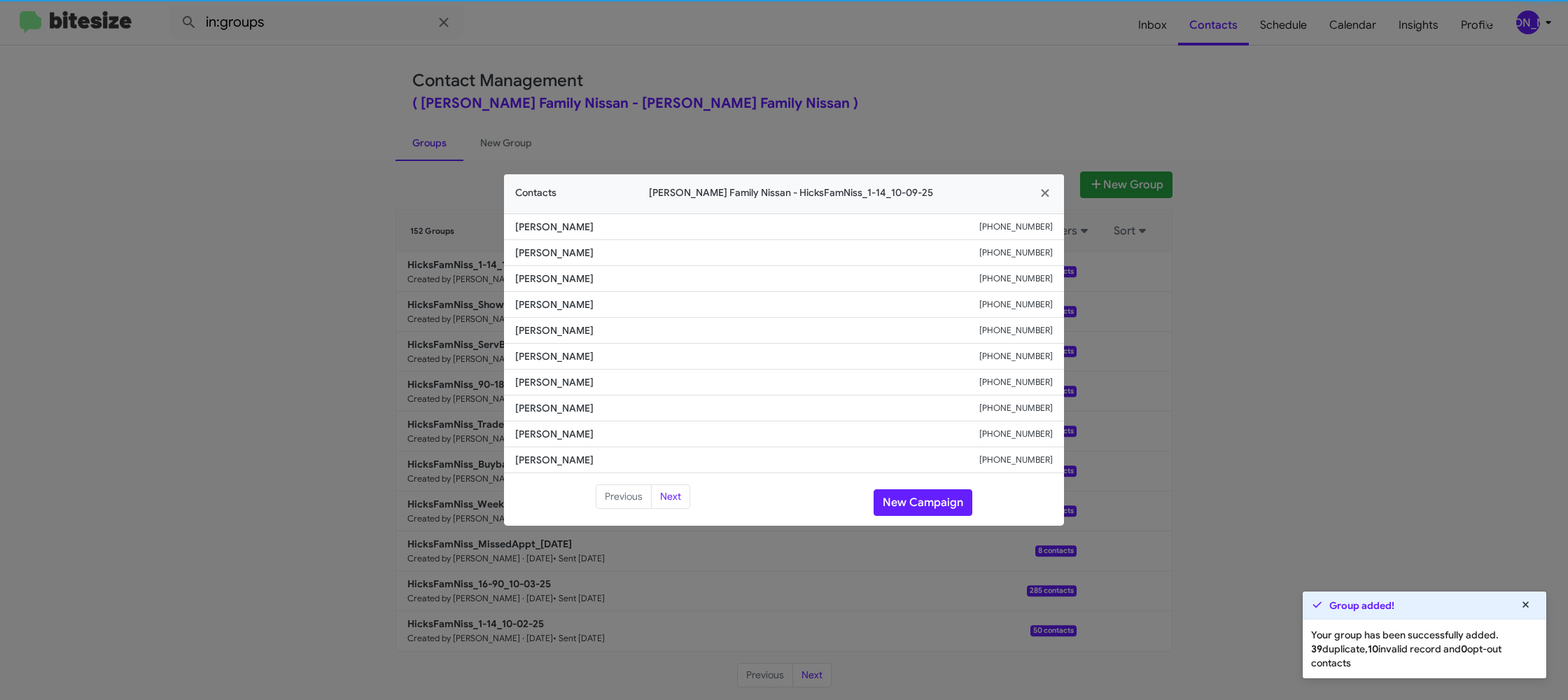
click at [534, 350] on span "[PERSON_NAME]" at bounding box center [747, 357] width 464 height 14
copy span "[PERSON_NAME]"
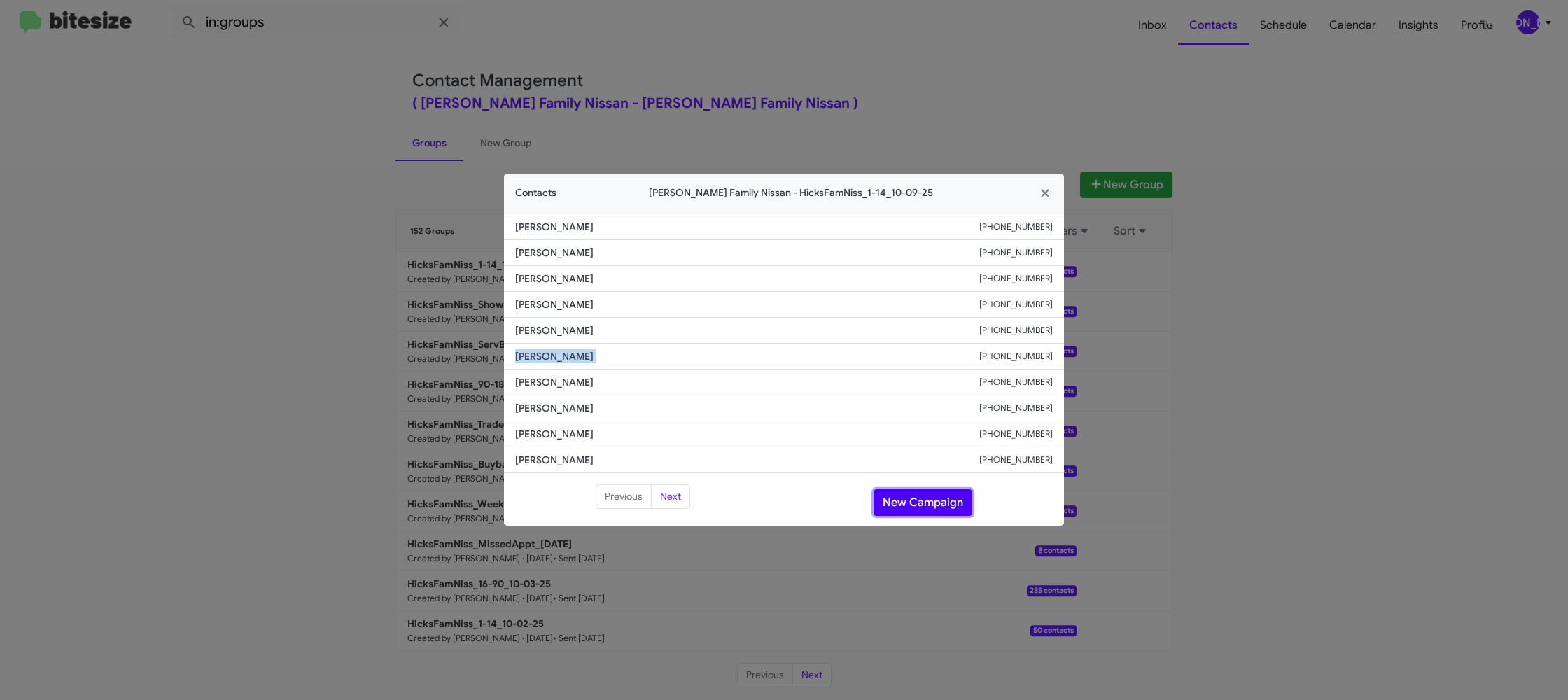
click at [925, 508] on button "New Campaign" at bounding box center [923, 502] width 99 height 26
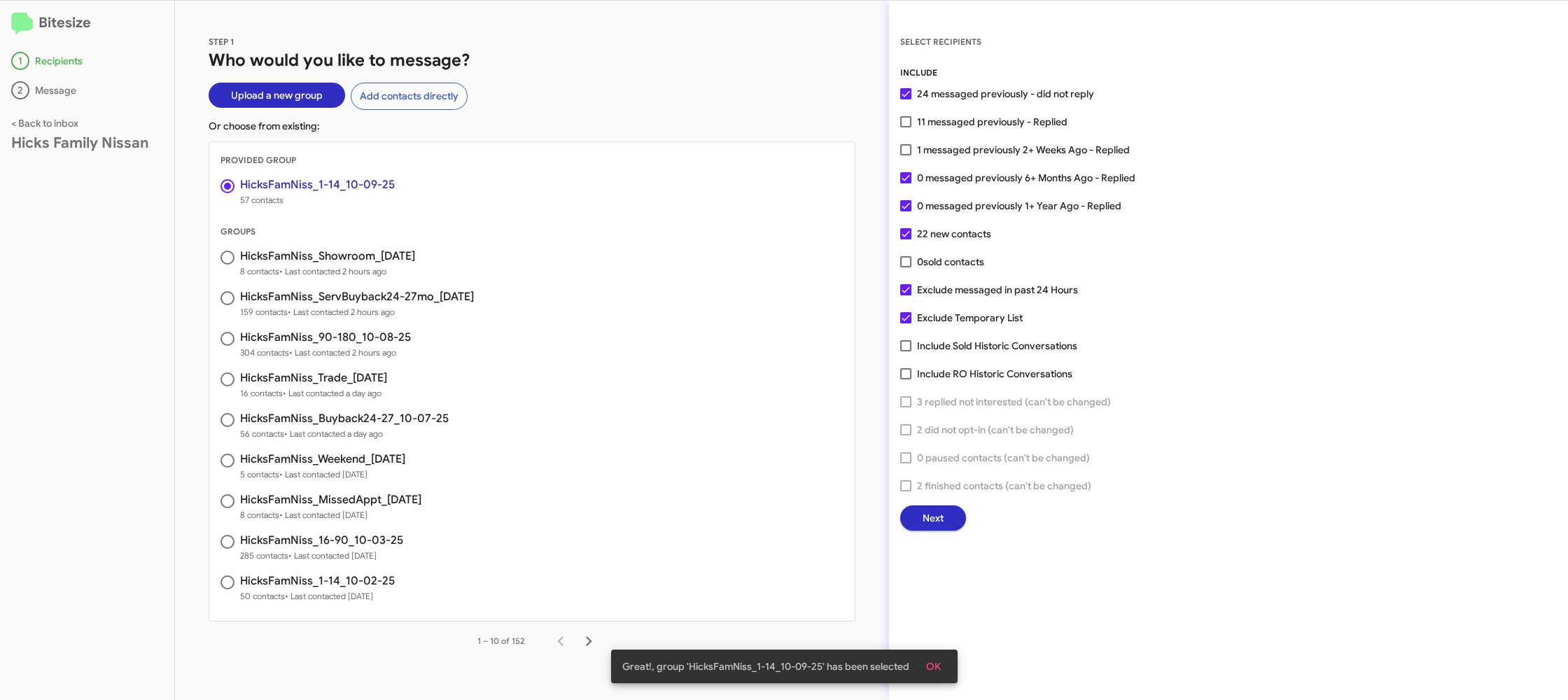
click at [937, 522] on span "Next" at bounding box center [933, 517] width 21 height 26
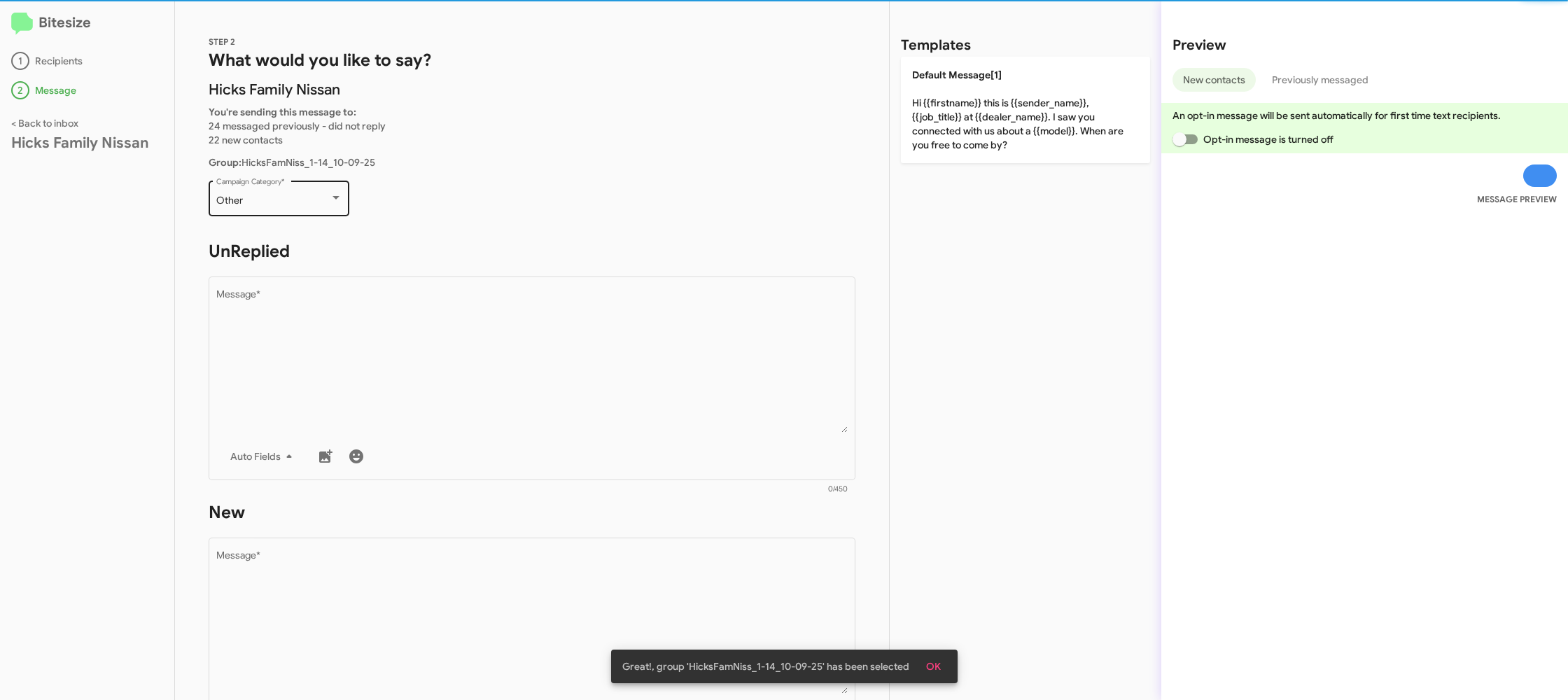
click at [308, 205] on div "Other" at bounding box center [273, 200] width 113 height 11
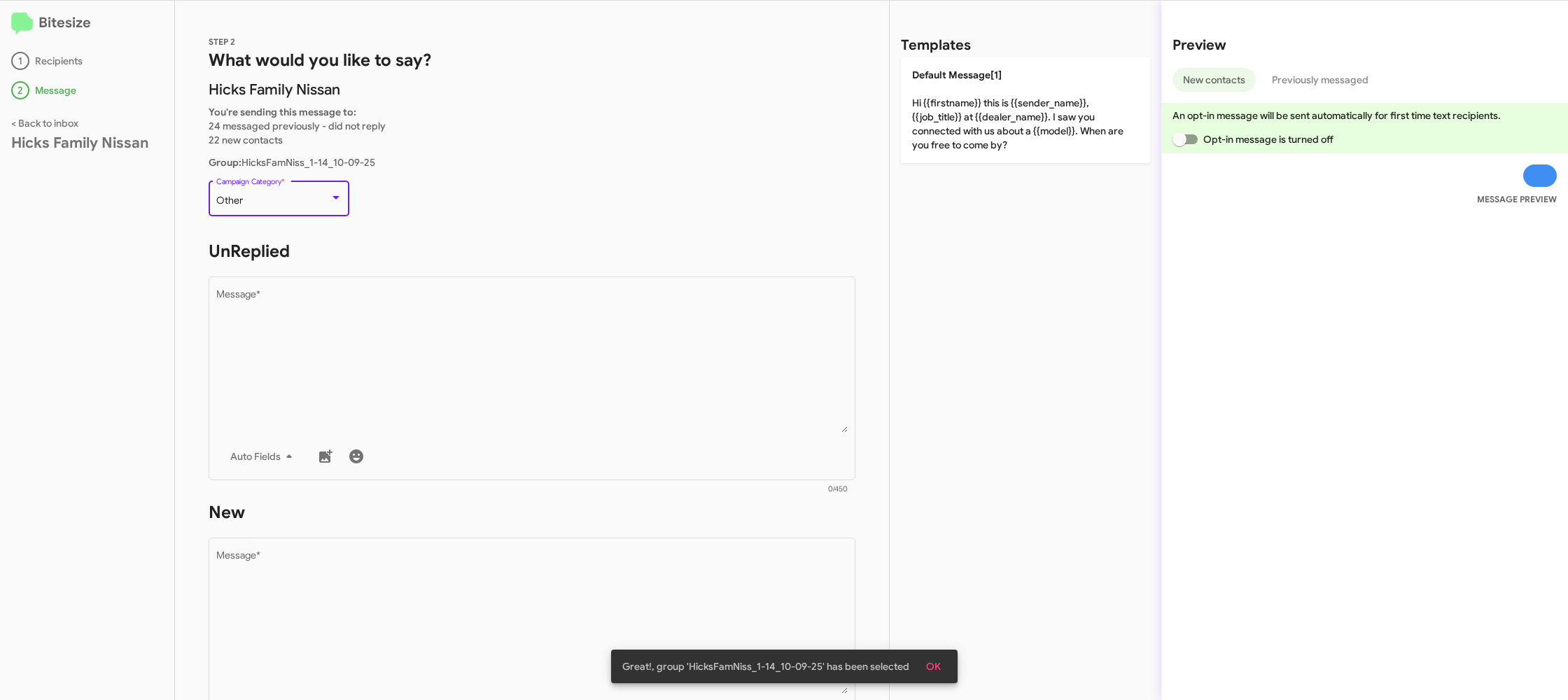
scroll to position [526, 0]
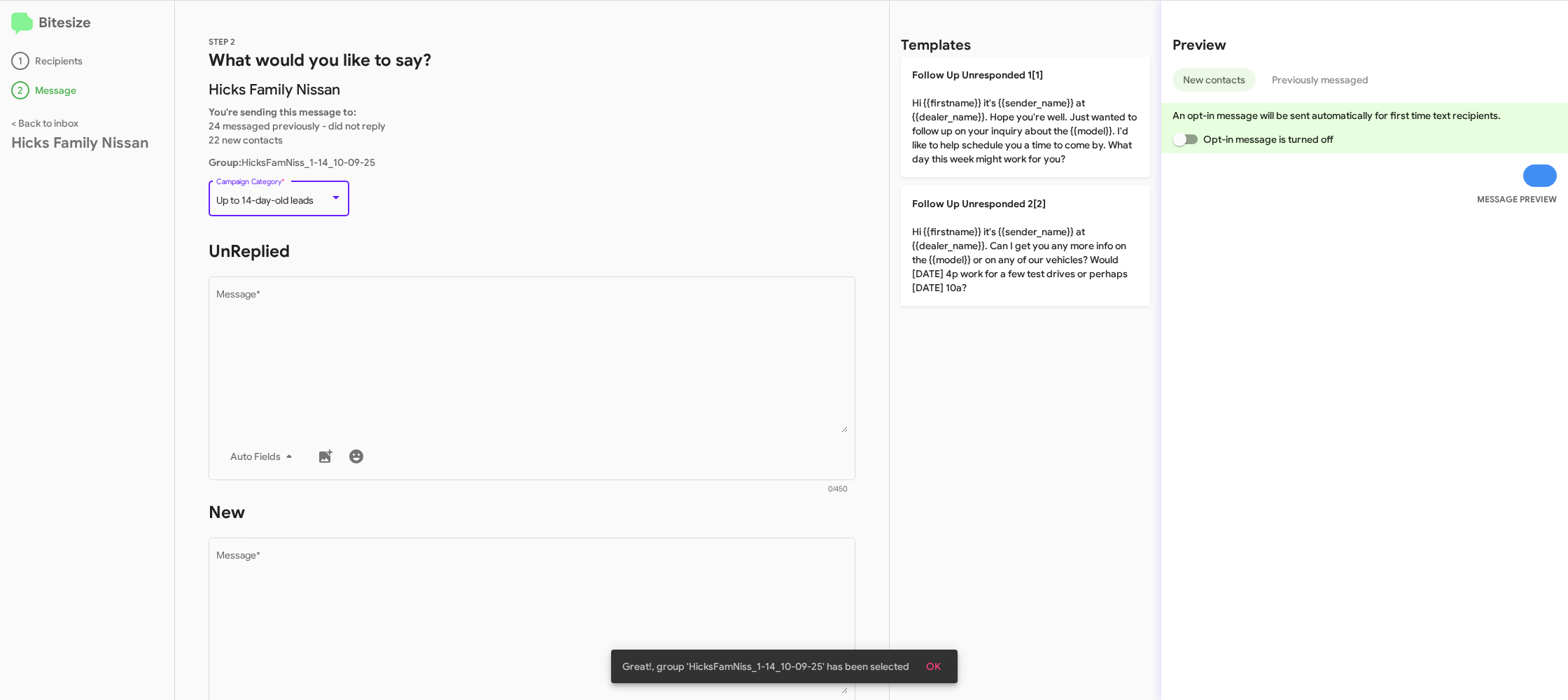
drag, startPoint x: 438, startPoint y: 366, endPoint x: 819, endPoint y: 221, distance: 407.7
click at [451, 361] on textarea "Message *" at bounding box center [532, 361] width 632 height 143
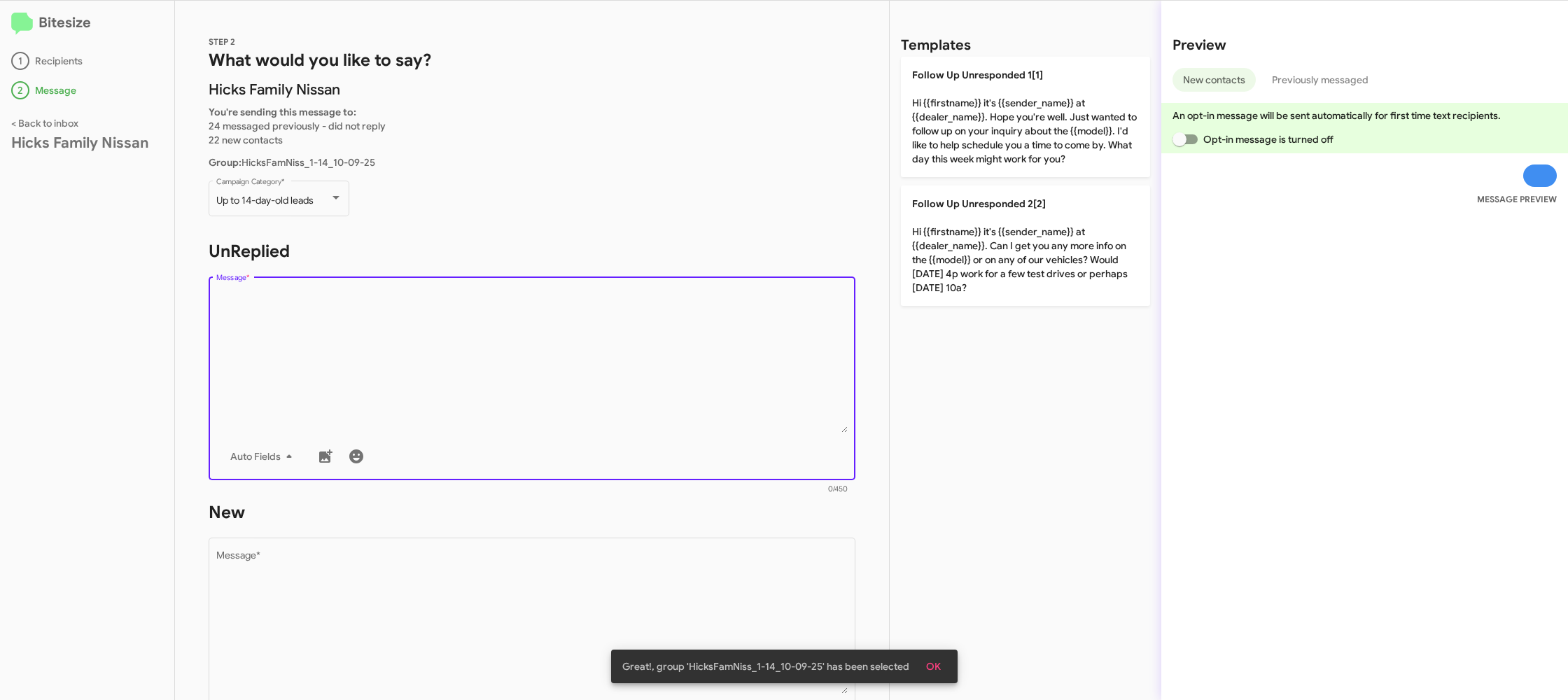
drag, startPoint x: 1006, startPoint y: 239, endPoint x: 815, endPoint y: 335, distance: 213.8
click at [1006, 239] on p "Follow Up Unresponded 2[2] Hi {{firstname}} it's {{sender_name}} at {{dealer_na…" at bounding box center [1025, 245] width 249 height 120
type textarea "Hi {{firstname}} it's {{sender_name}} at {{dealer_name}}. Can I get you any mor…"
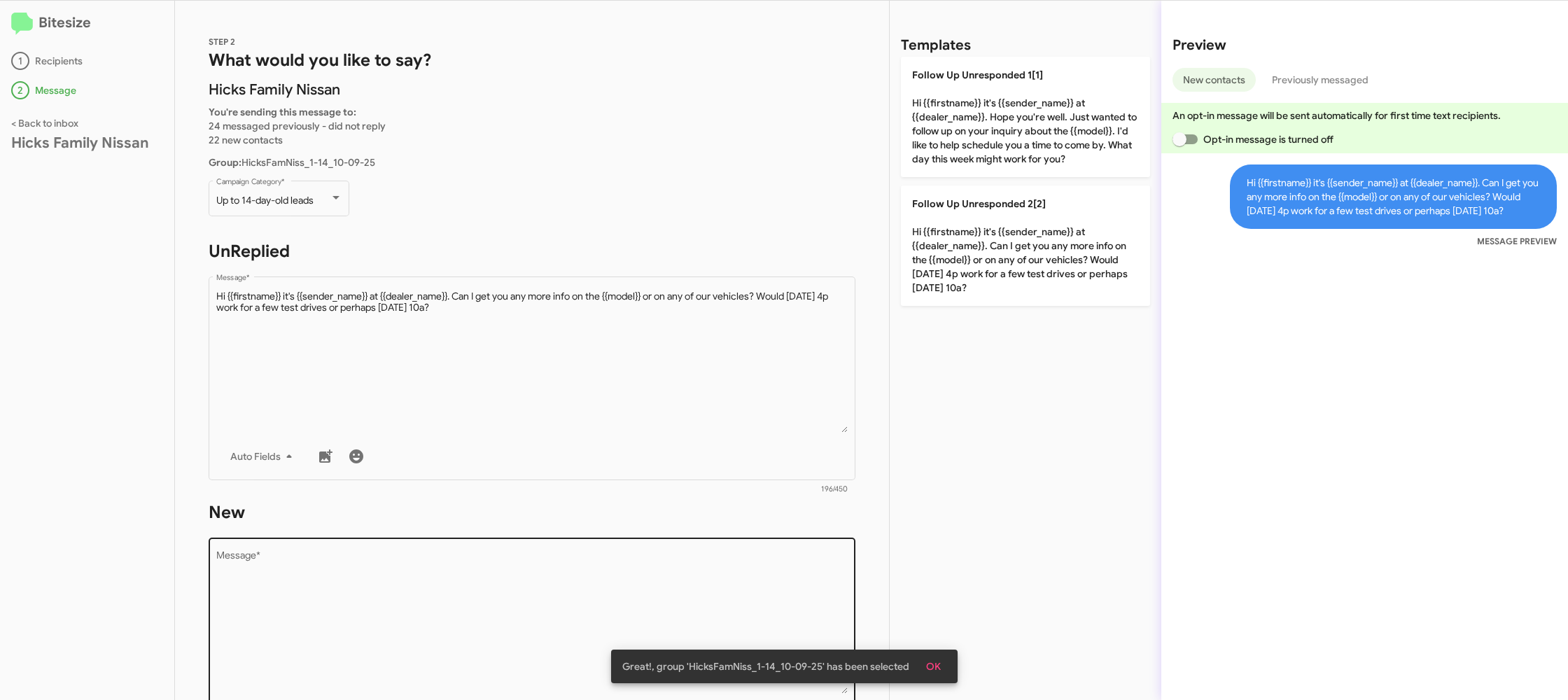
click at [591, 556] on textarea "Message *" at bounding box center [532, 622] width 632 height 143
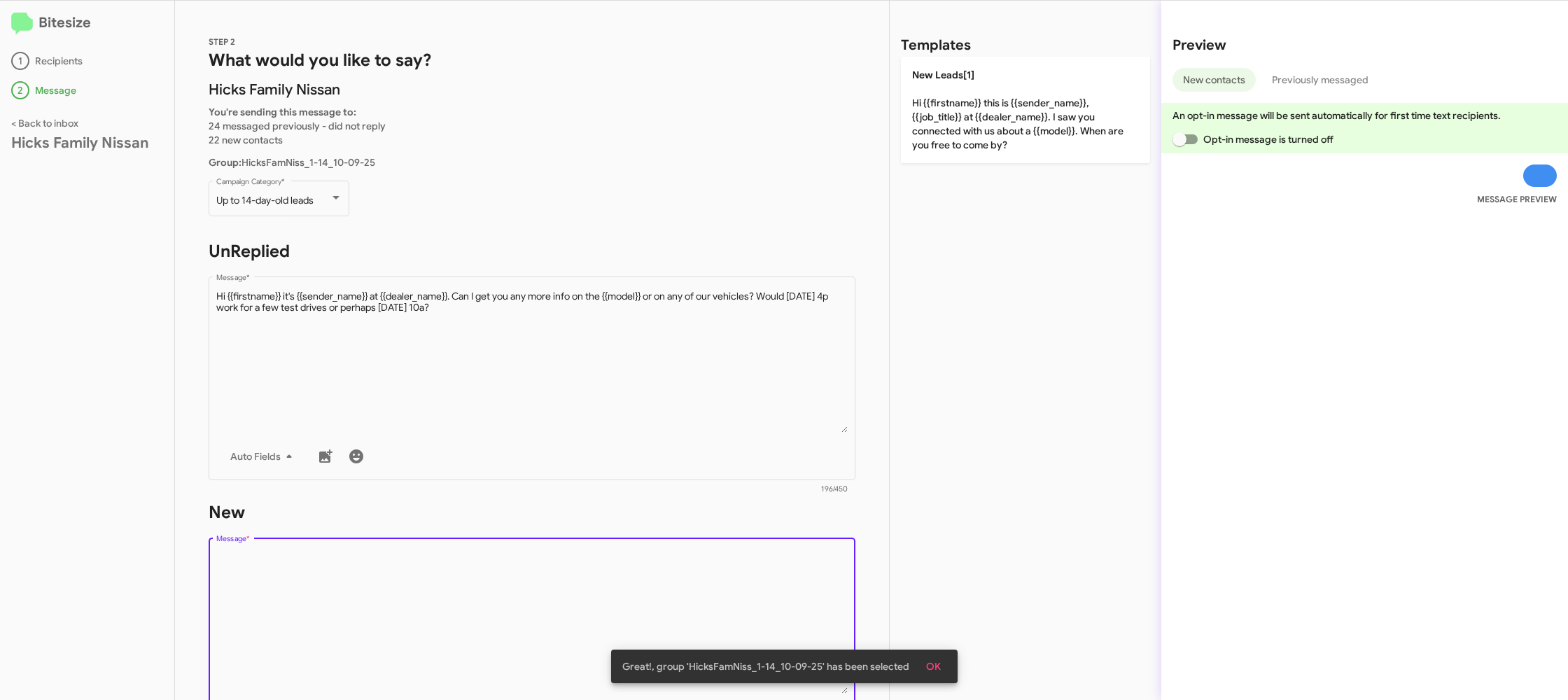
click at [592, 561] on textarea "Message *" at bounding box center [532, 622] width 632 height 143
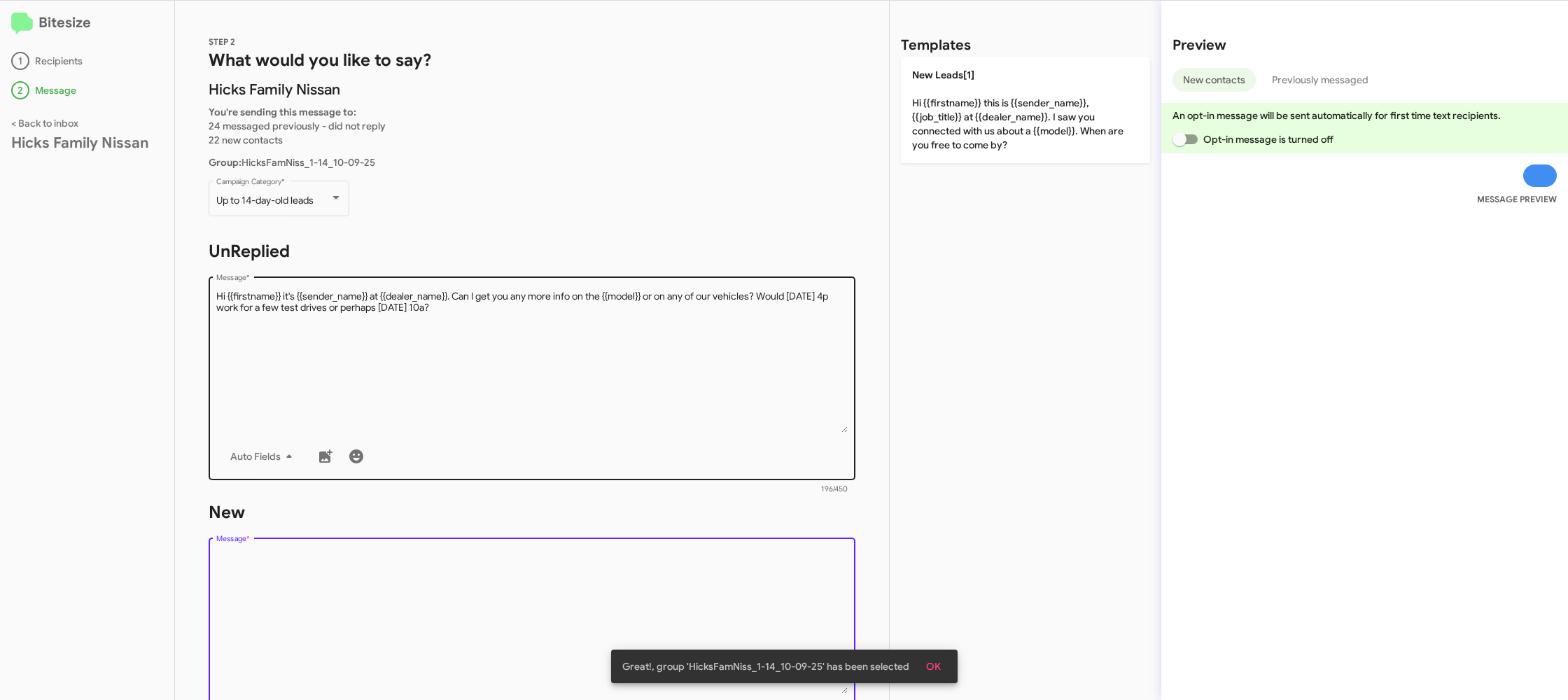
drag, startPoint x: 592, startPoint y: 561, endPoint x: 777, endPoint y: 319, distance: 304.6
click at [621, 518] on form "New Drop image here to insert Auto Fields Message * 0/450" at bounding box center [531, 628] width 646 height 255
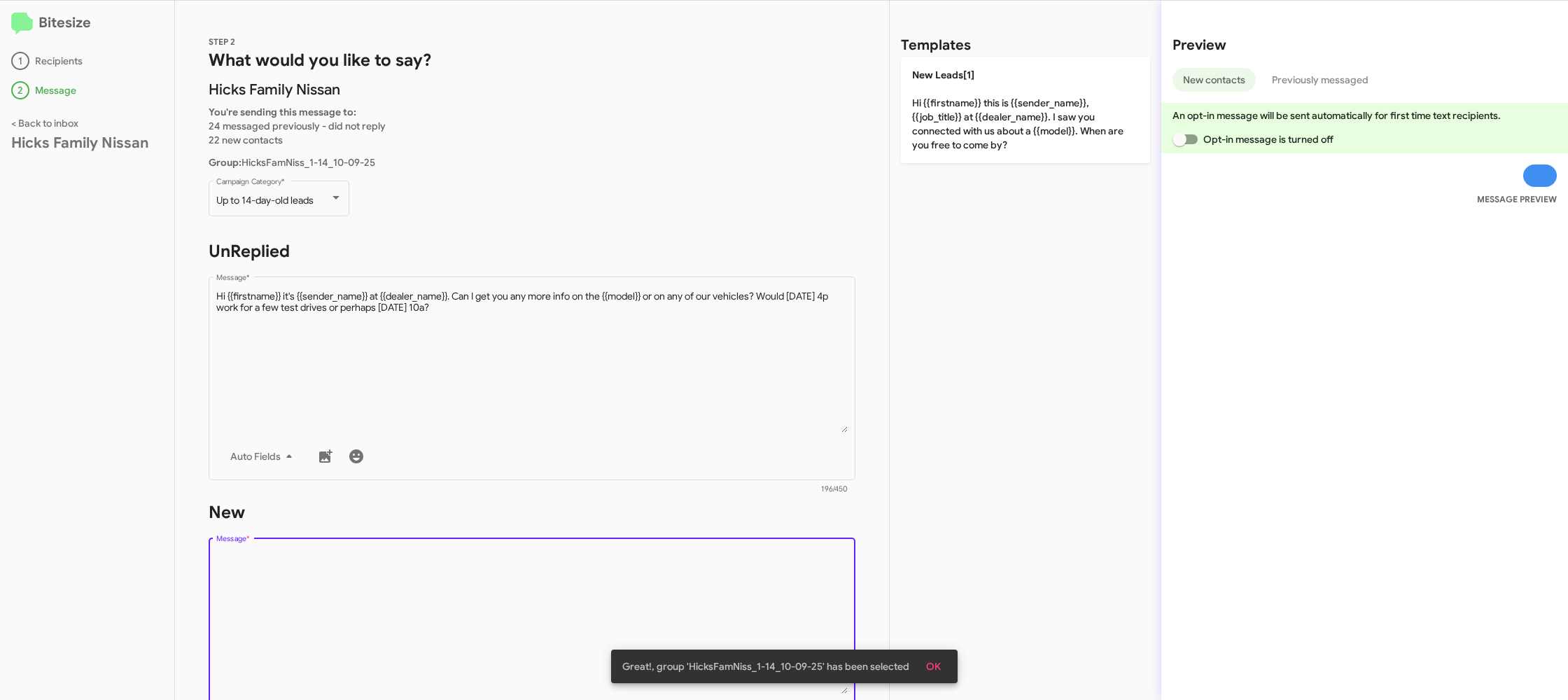
click at [889, 136] on mat-divider at bounding box center [889, 350] width 1 height 699
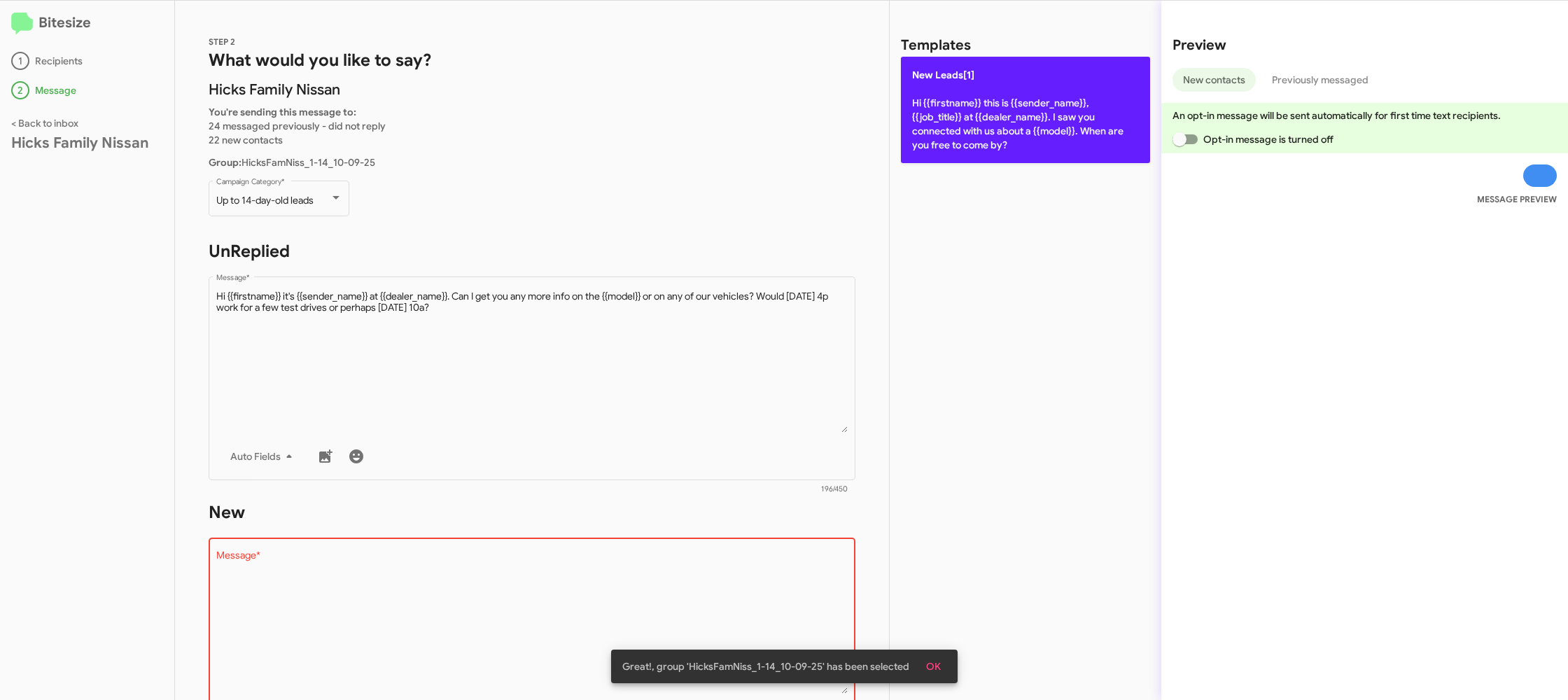
click at [921, 124] on p "New Leads[1] Hi {{firstname}} this is {{sender_name}}, {{job_title}} at {{deale…" at bounding box center [1025, 109] width 249 height 106
type textarea "Hi {{firstname}} this is {{sender_name}}, {{job_title}} at {{dealer_name}}. I s…"
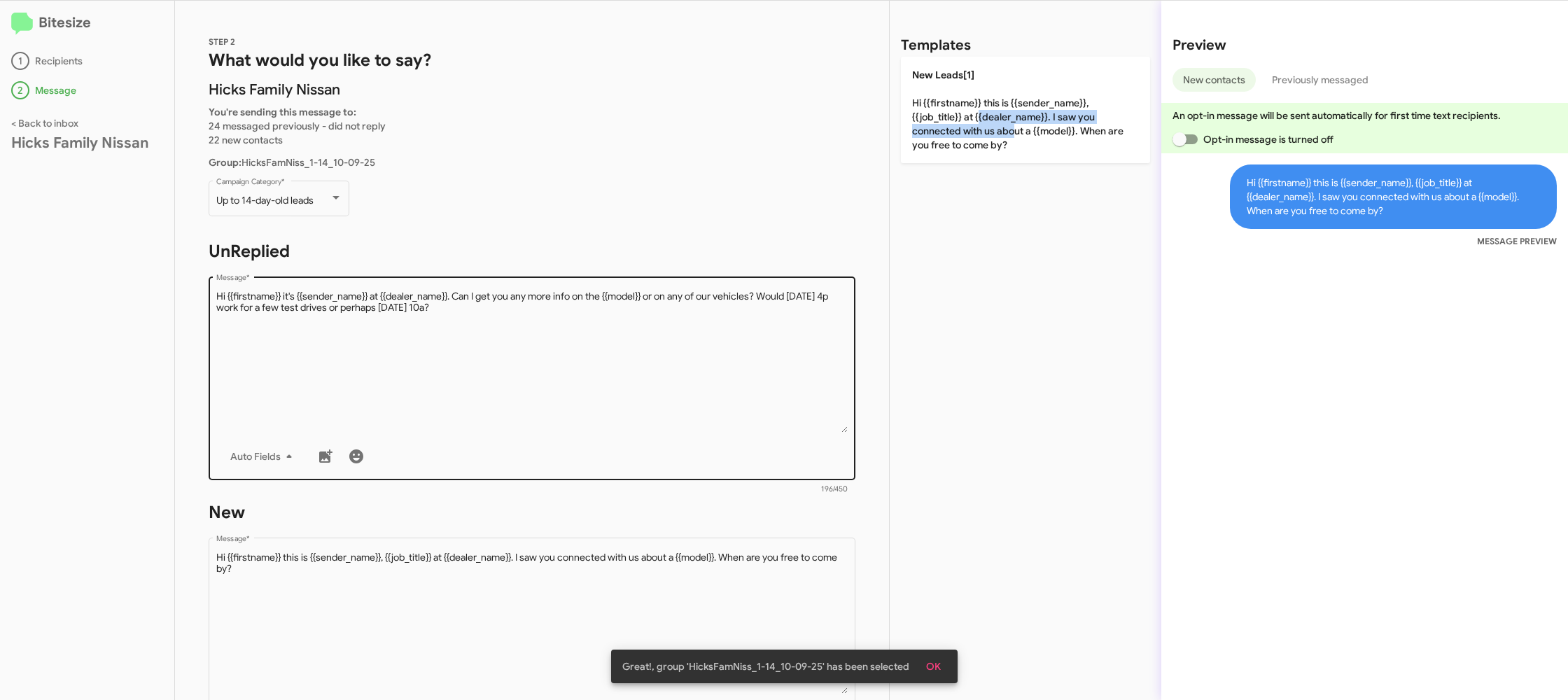
scroll to position [237, 0]
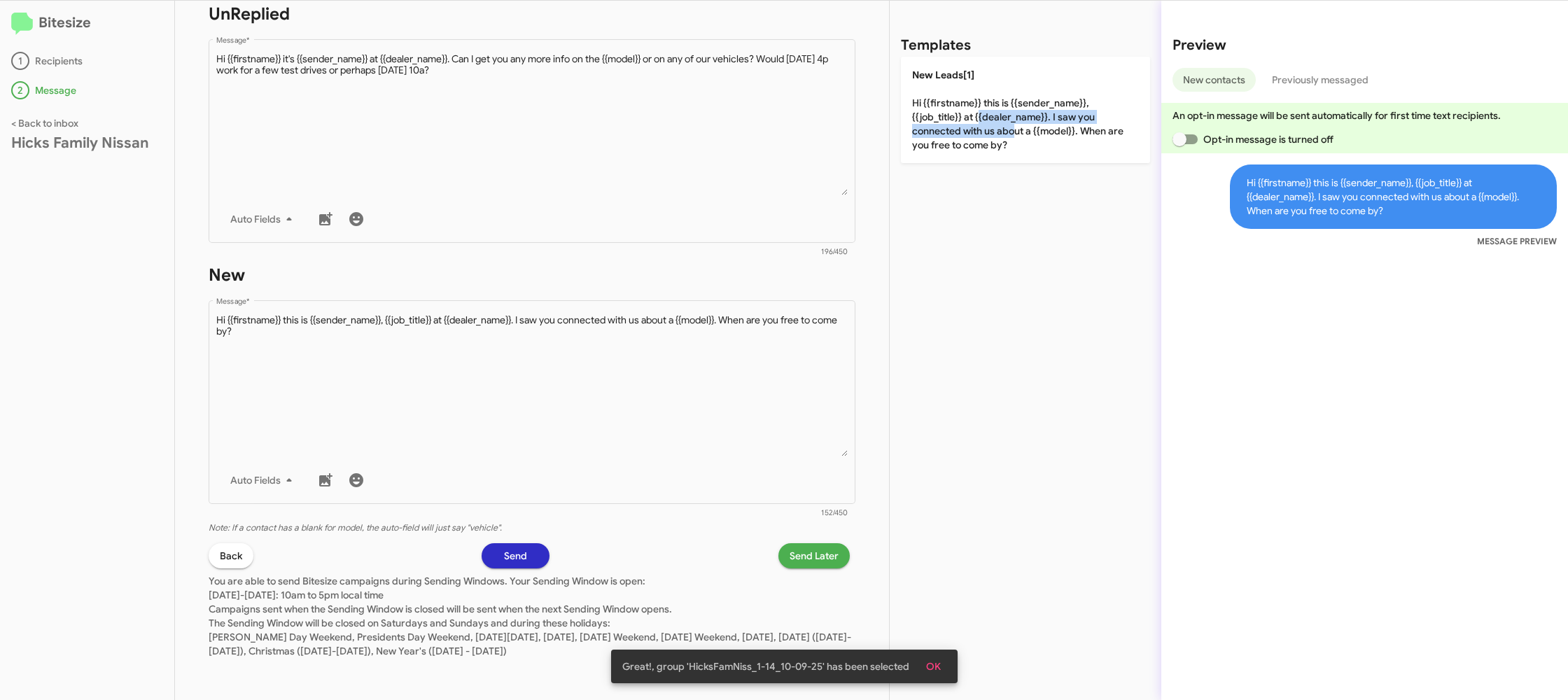
click at [835, 552] on span "Send Later" at bounding box center [813, 555] width 49 height 26
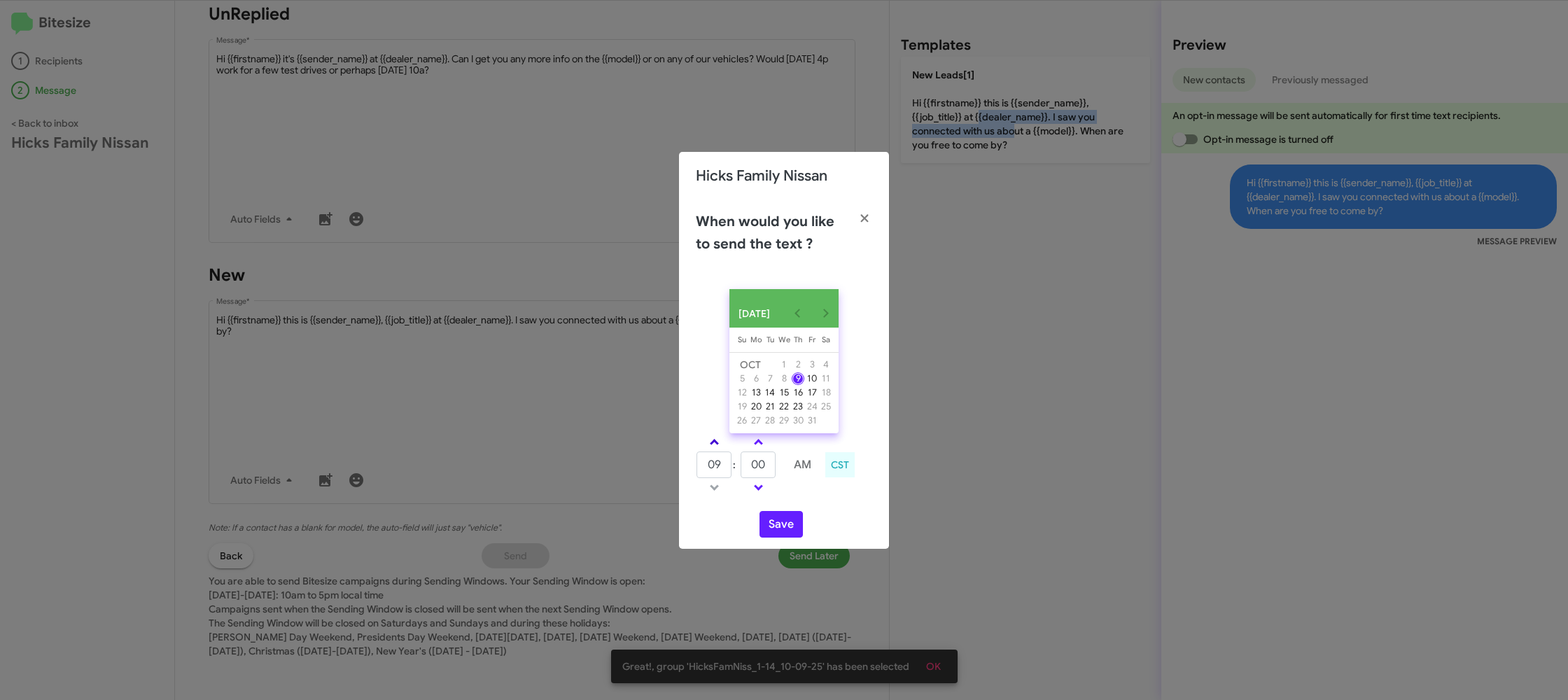
drag, startPoint x: 713, startPoint y: 455, endPoint x: 714, endPoint y: 448, distance: 7.1
click at [713, 454] on tbody "09 : 00 AM" at bounding box center [758, 464] width 125 height 63
click at [714, 447] on span at bounding box center [714, 443] width 9 height 9
click at [716, 443] on link at bounding box center [714, 441] width 25 height 16
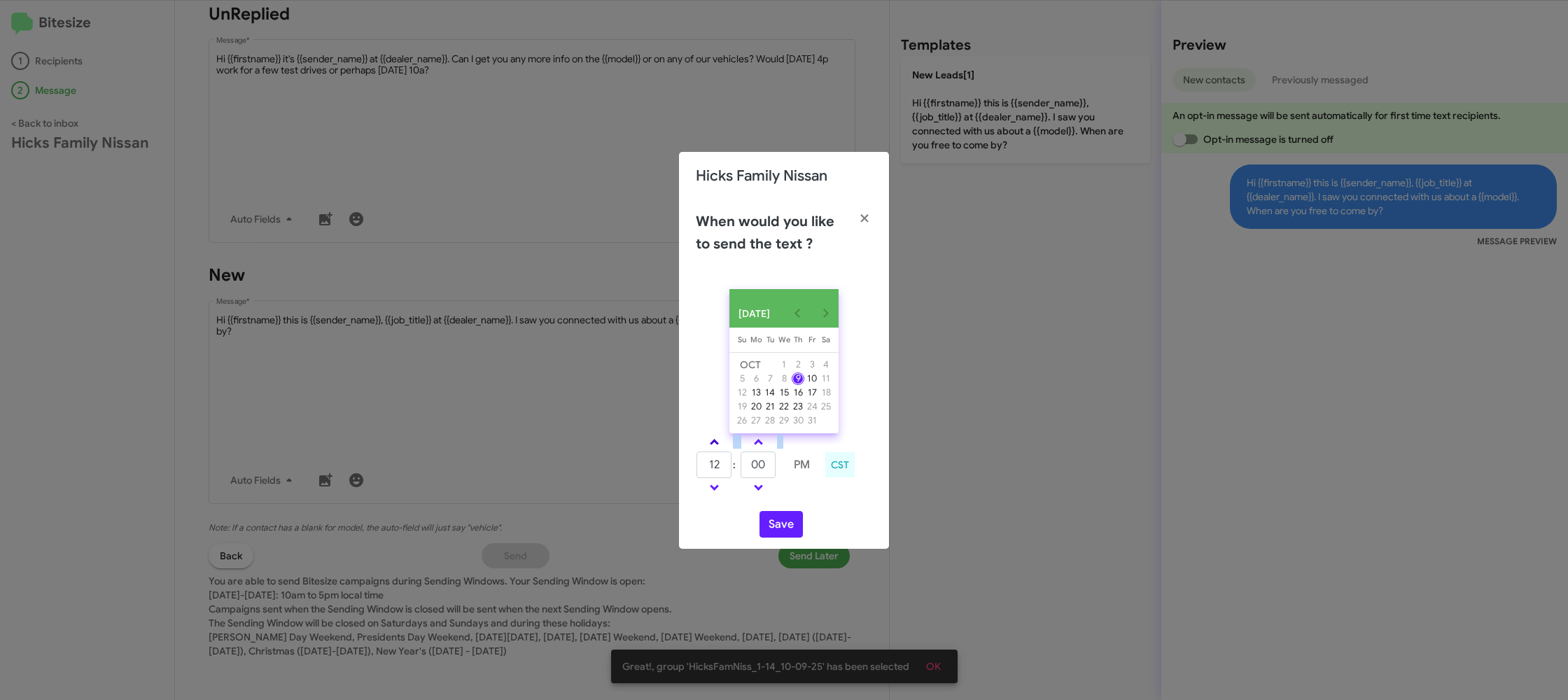
click at [716, 443] on link at bounding box center [714, 441] width 25 height 16
click at [716, 440] on link at bounding box center [714, 441] width 25 height 16
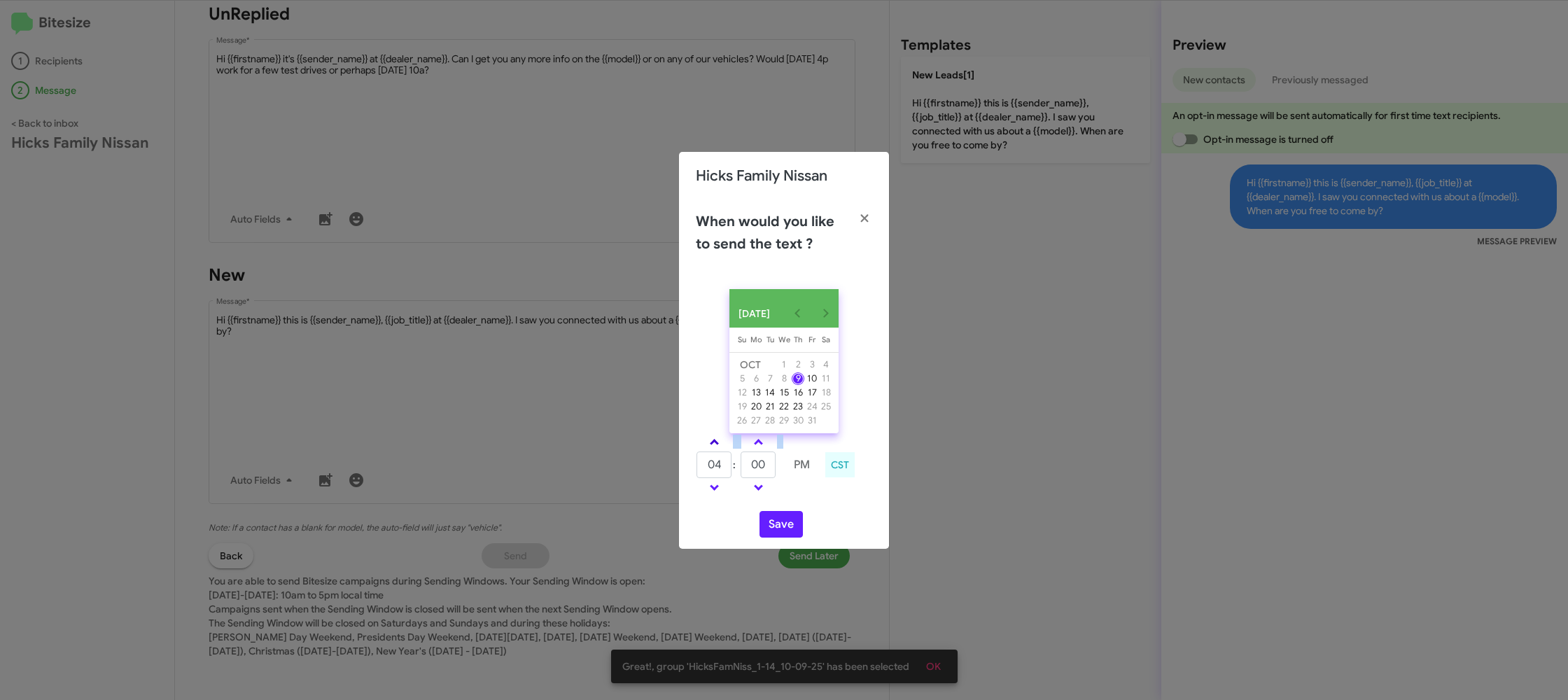
type input "05"
drag, startPoint x: 771, startPoint y: 474, endPoint x: 762, endPoint y: 474, distance: 9.0
click at [771, 474] on input "00" at bounding box center [758, 464] width 35 height 26
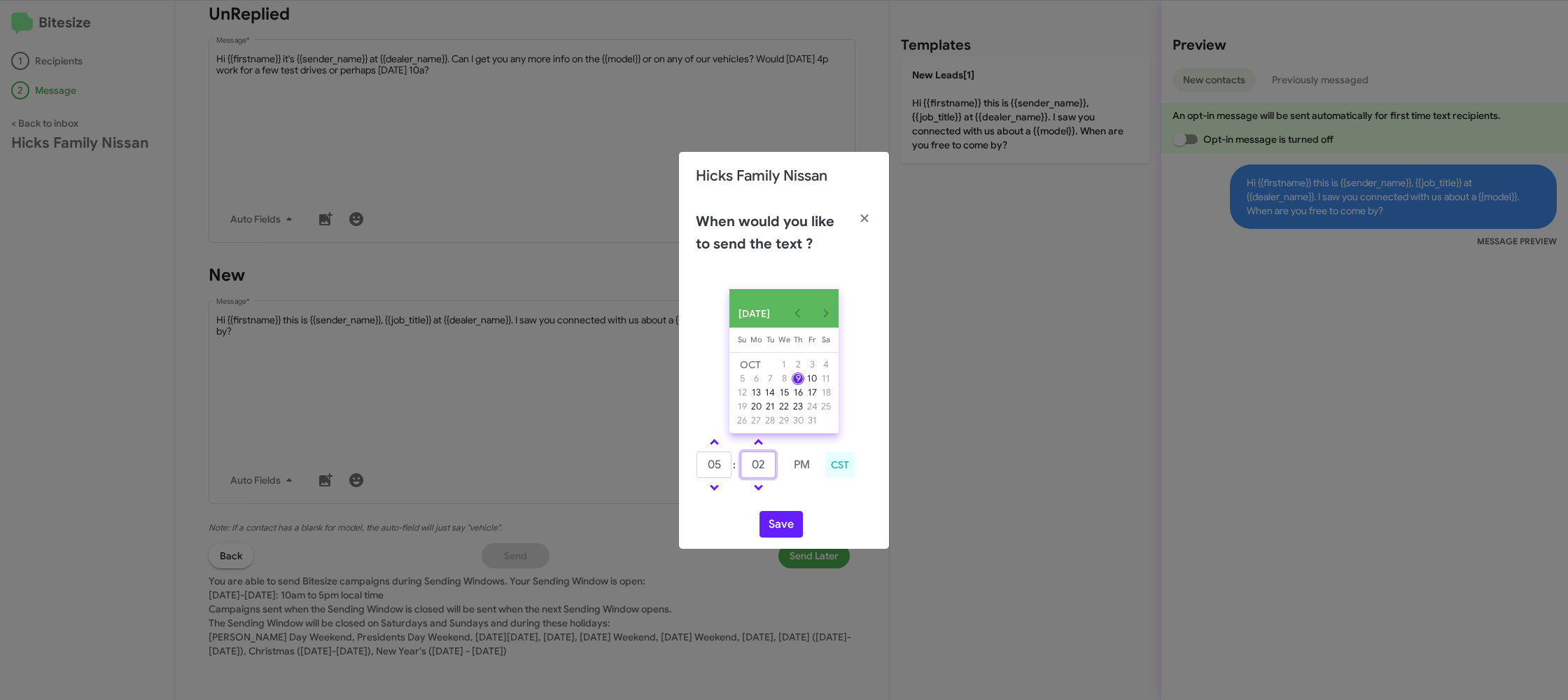
type input "02"
click at [807, 518] on div "Save" at bounding box center [784, 524] width 177 height 26
click at [799, 530] on button "Save" at bounding box center [780, 524] width 43 height 26
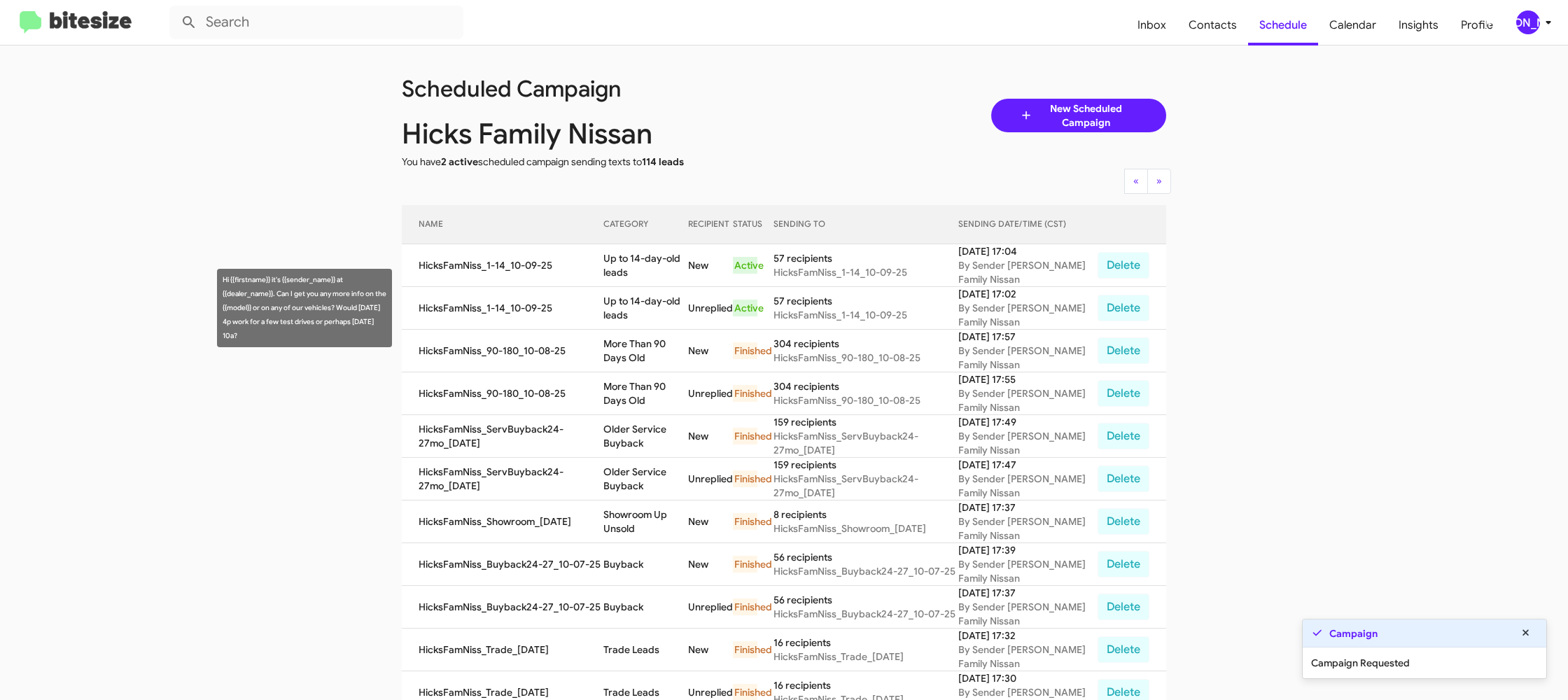
click at [667, 299] on td "Up to 14-day-old leads" at bounding box center [645, 308] width 85 height 42
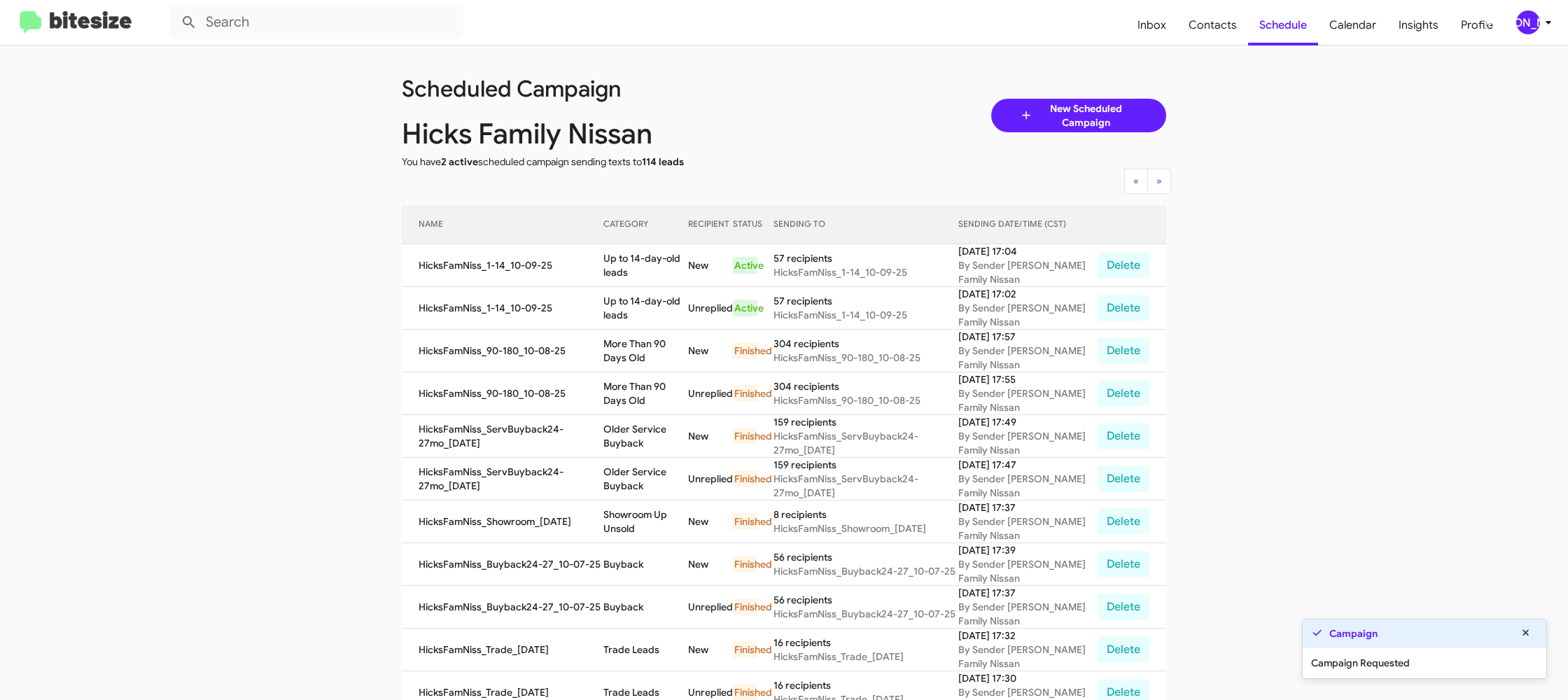
click at [667, 299] on td "Up to 14-day-old leads" at bounding box center [645, 308] width 85 height 42
copy td "Up to 14-day-old leads"
drag, startPoint x: 1533, startPoint y: 16, endPoint x: 1531, endPoint y: 27, distance: 11.2
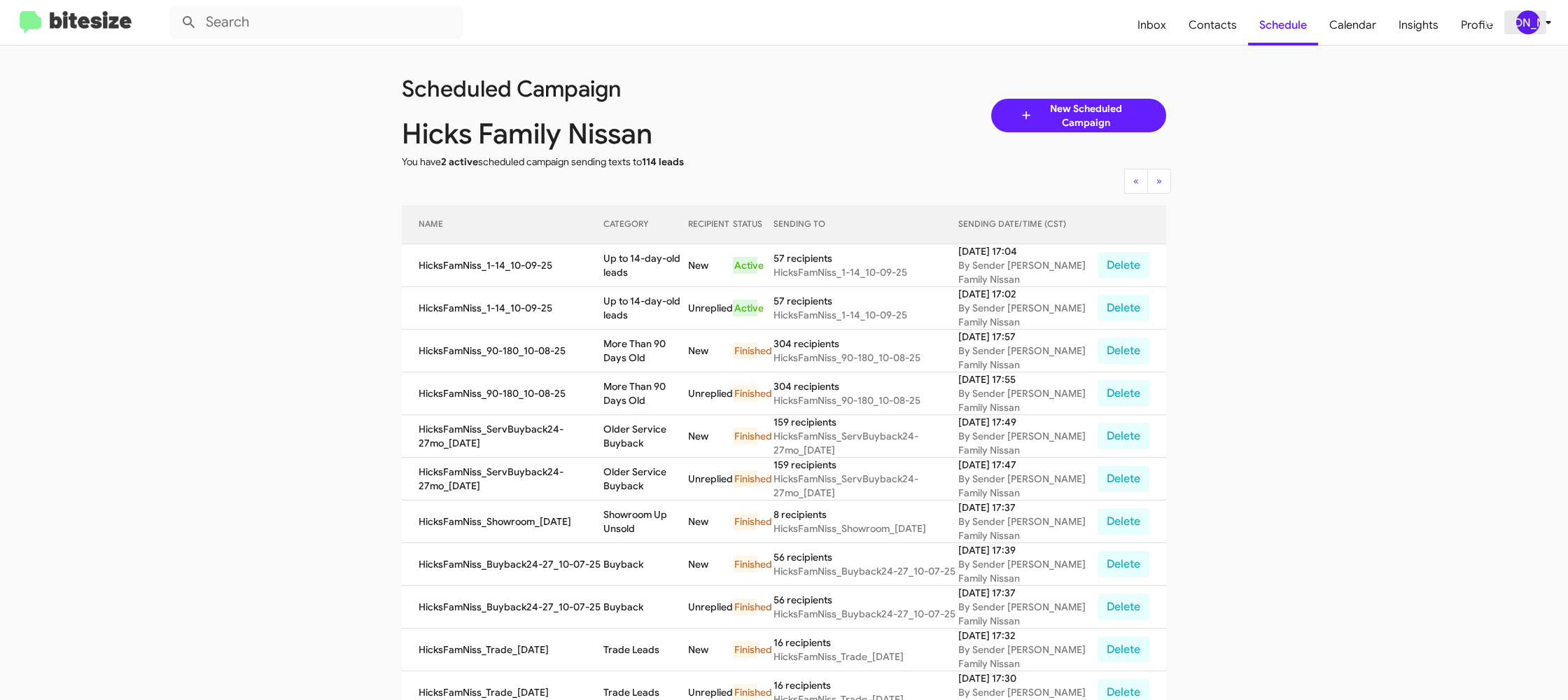
click at [1533, 17] on div "[PERSON_NAME]" at bounding box center [1527, 22] width 24 height 24
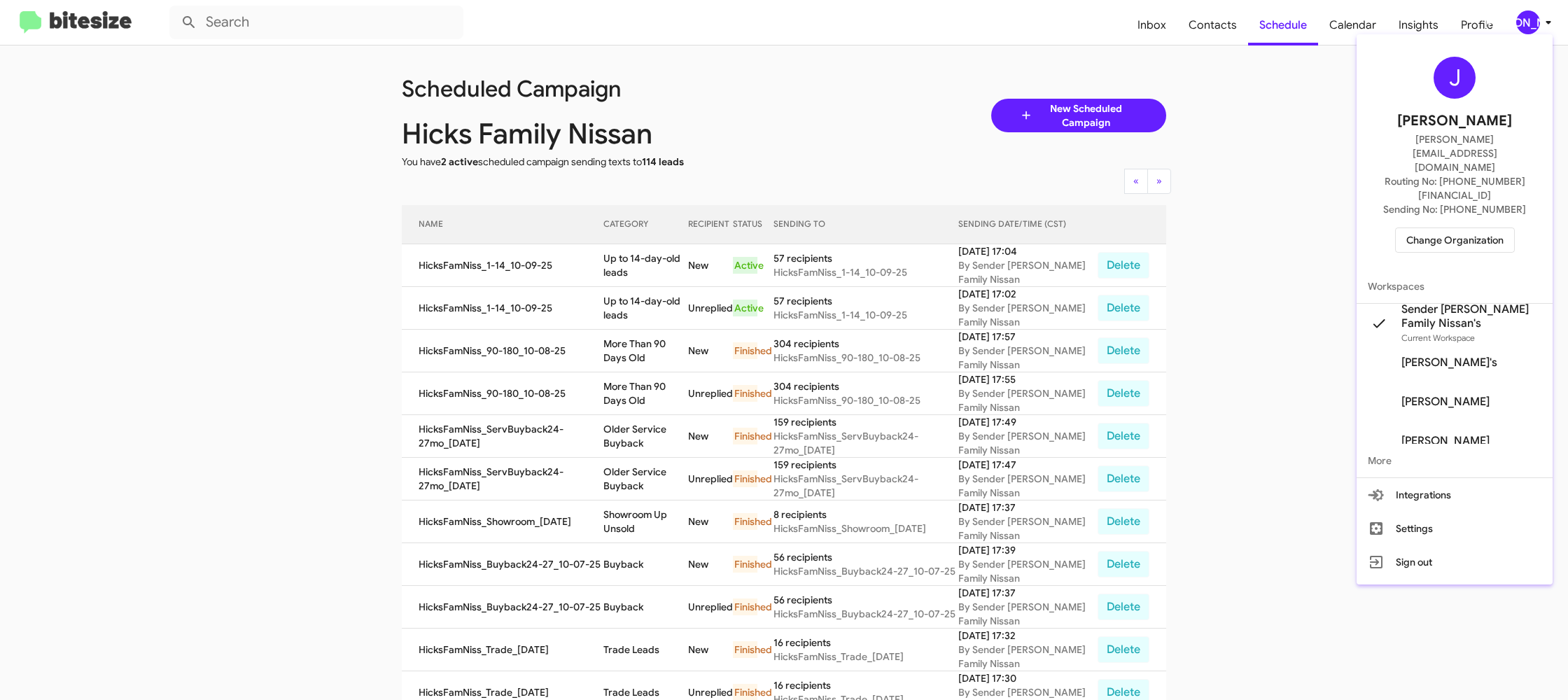
click at [1460, 228] on span "Change Organization" at bounding box center [1454, 239] width 97 height 24
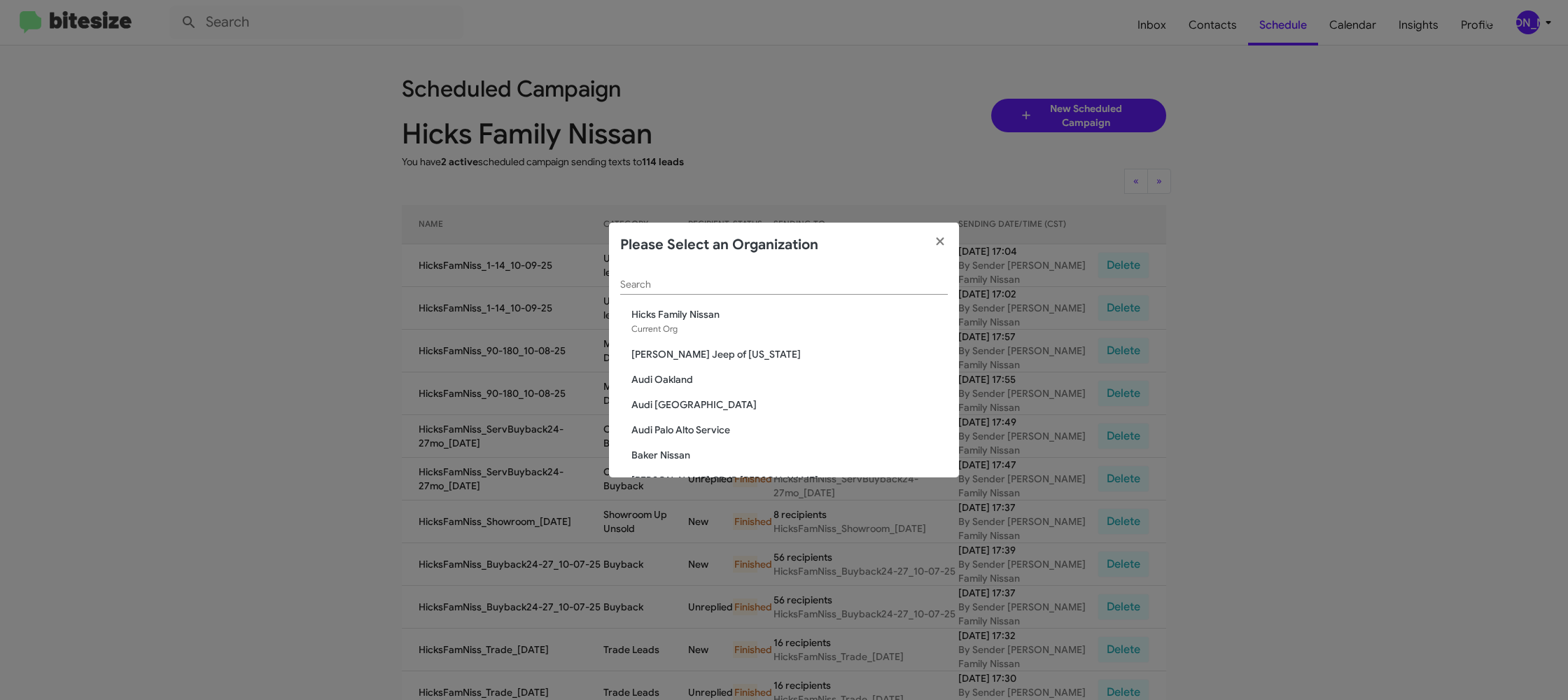
click at [710, 291] on div "Search" at bounding box center [783, 281] width 328 height 27
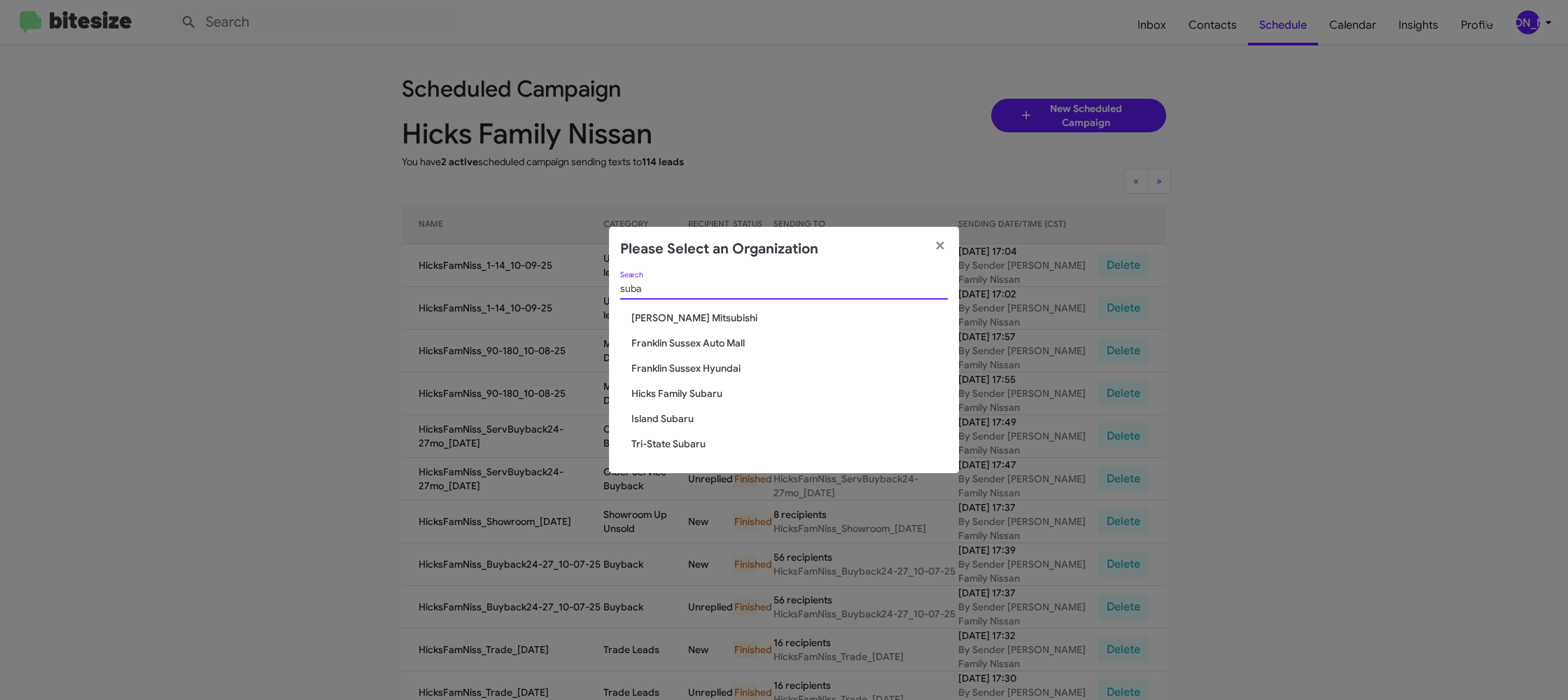
type input "suba"
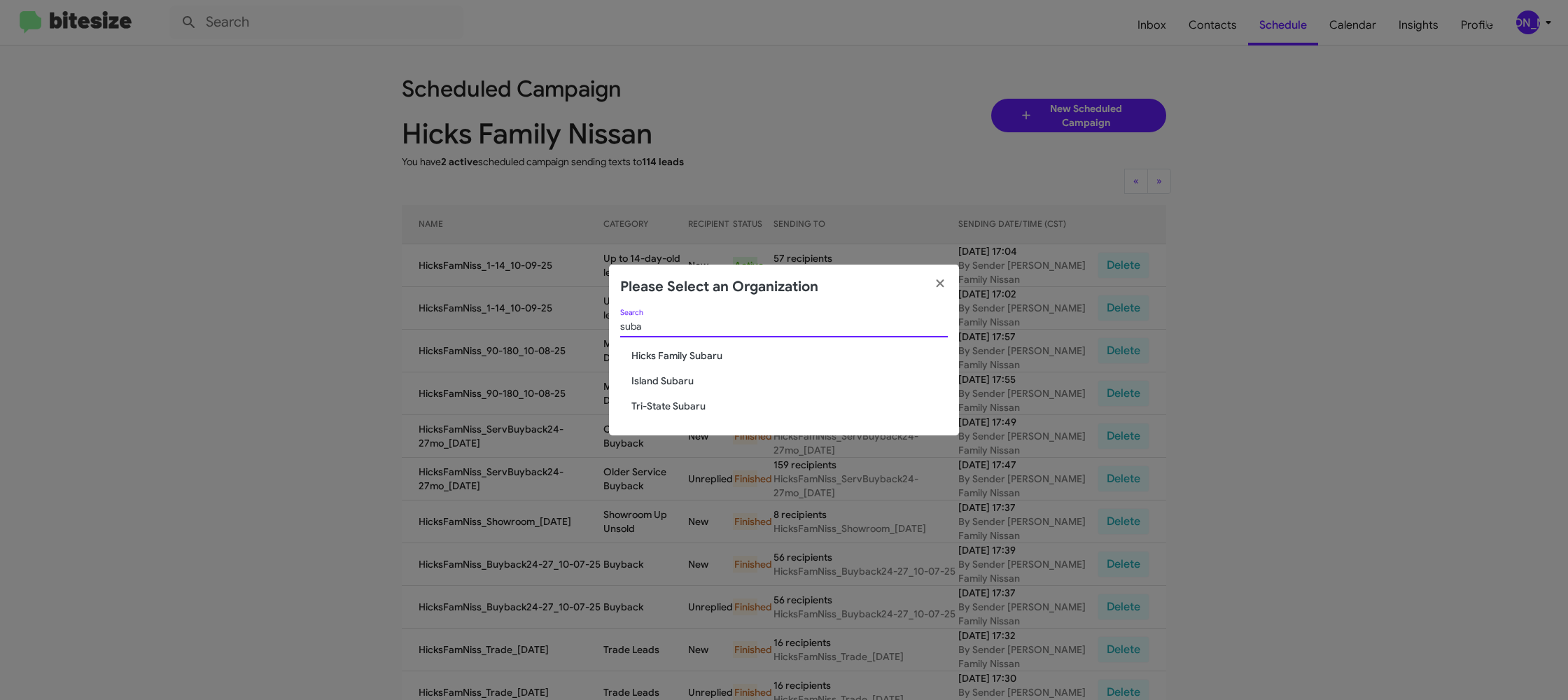
click at [702, 358] on span "Hicks Family Subaru" at bounding box center [789, 356] width 316 height 14
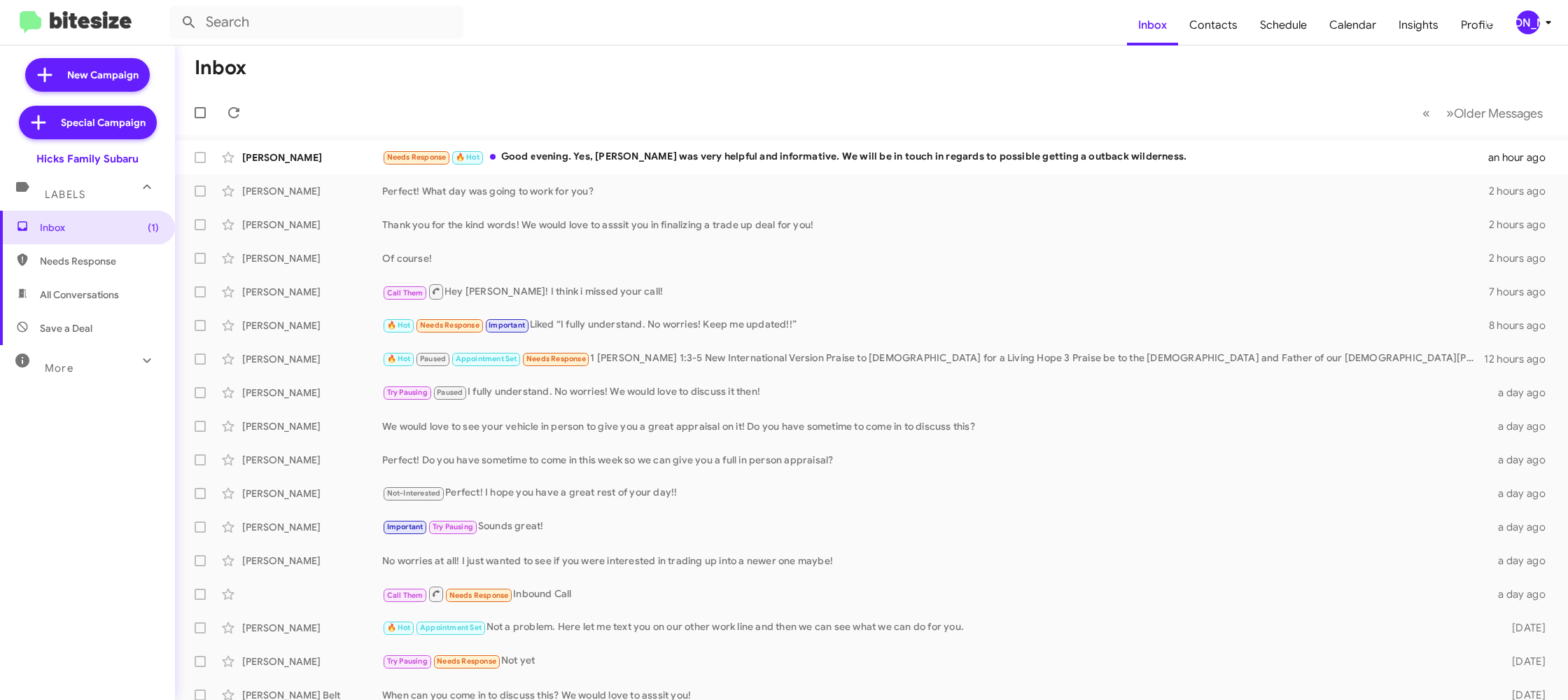
click at [1532, 15] on div "[PERSON_NAME]" at bounding box center [1527, 22] width 24 height 24
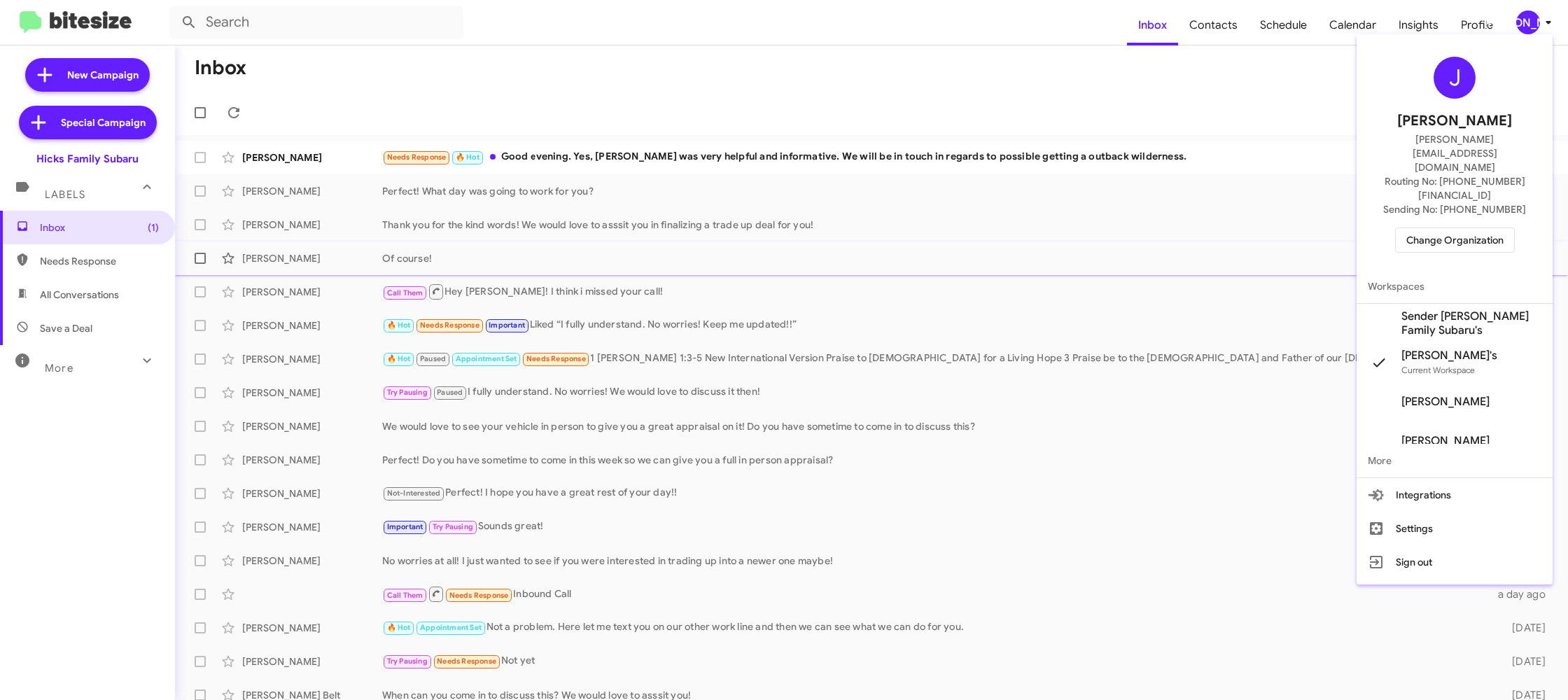
click at [1457, 309] on span "Sender [PERSON_NAME] Family Subaru's" at bounding box center [1471, 323] width 140 height 28
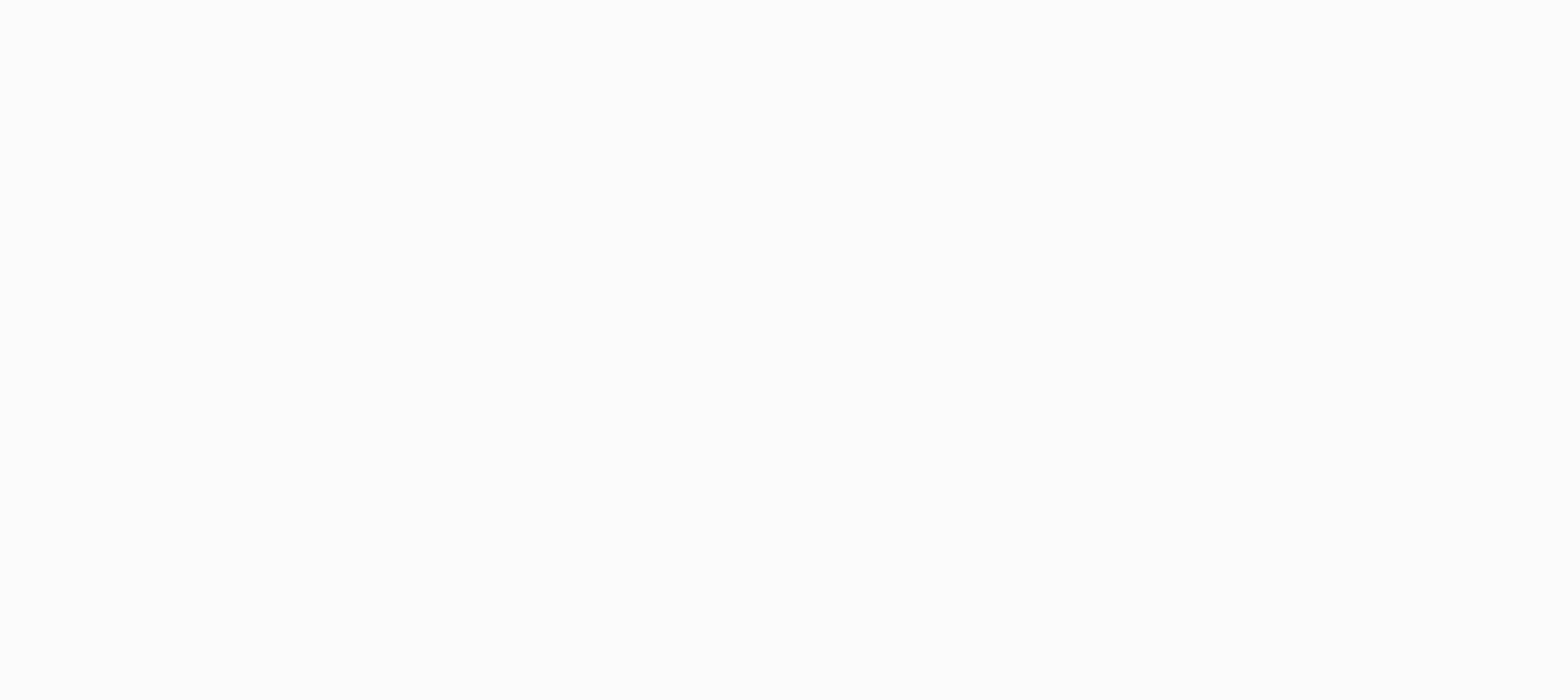
drag, startPoint x: 0, startPoint y: 0, endPoint x: 1211, endPoint y: 23, distance: 1211.2
click at [1211, 23] on body at bounding box center [784, 350] width 1568 height 700
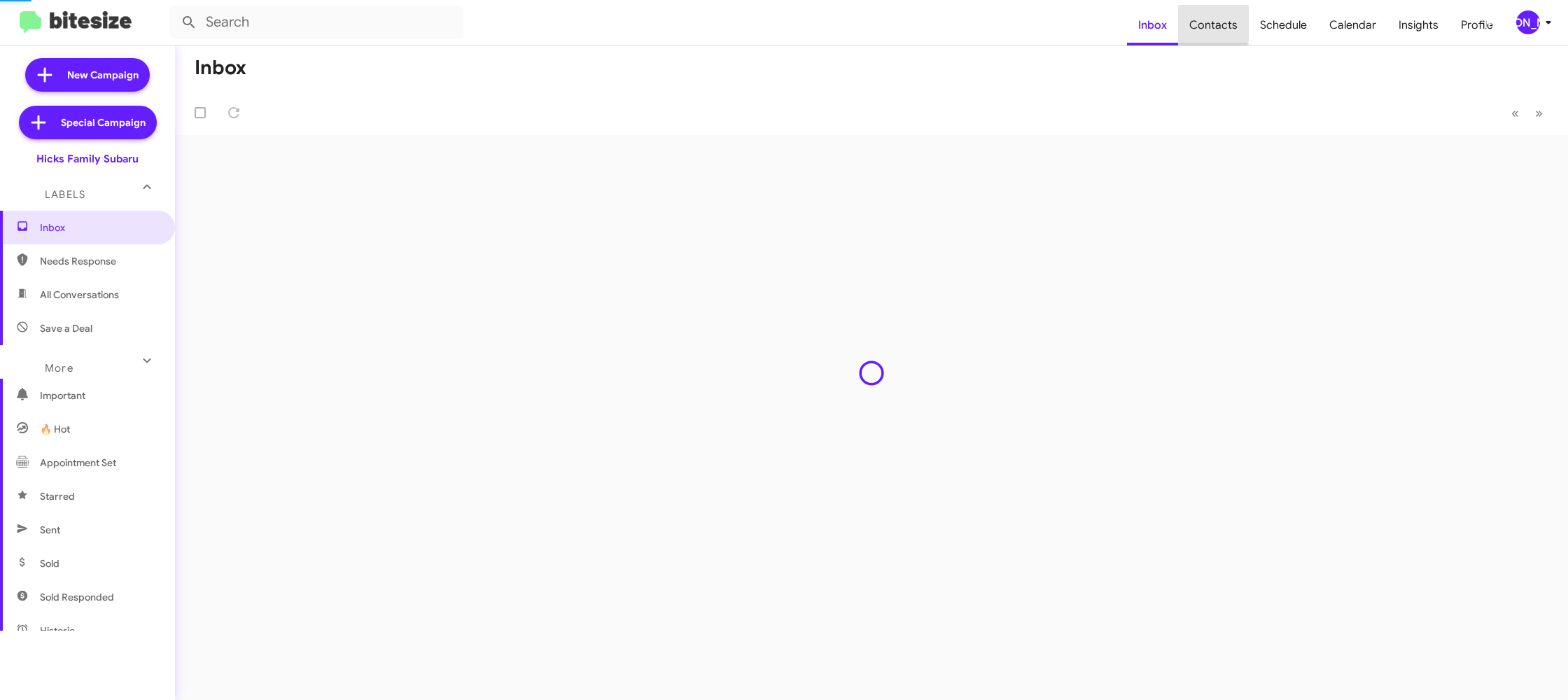
click at [1211, 23] on span "Contacts" at bounding box center [1213, 26] width 71 height 41
type input "in:groups"
click at [1211, 24] on span "Contacts" at bounding box center [1213, 26] width 71 height 41
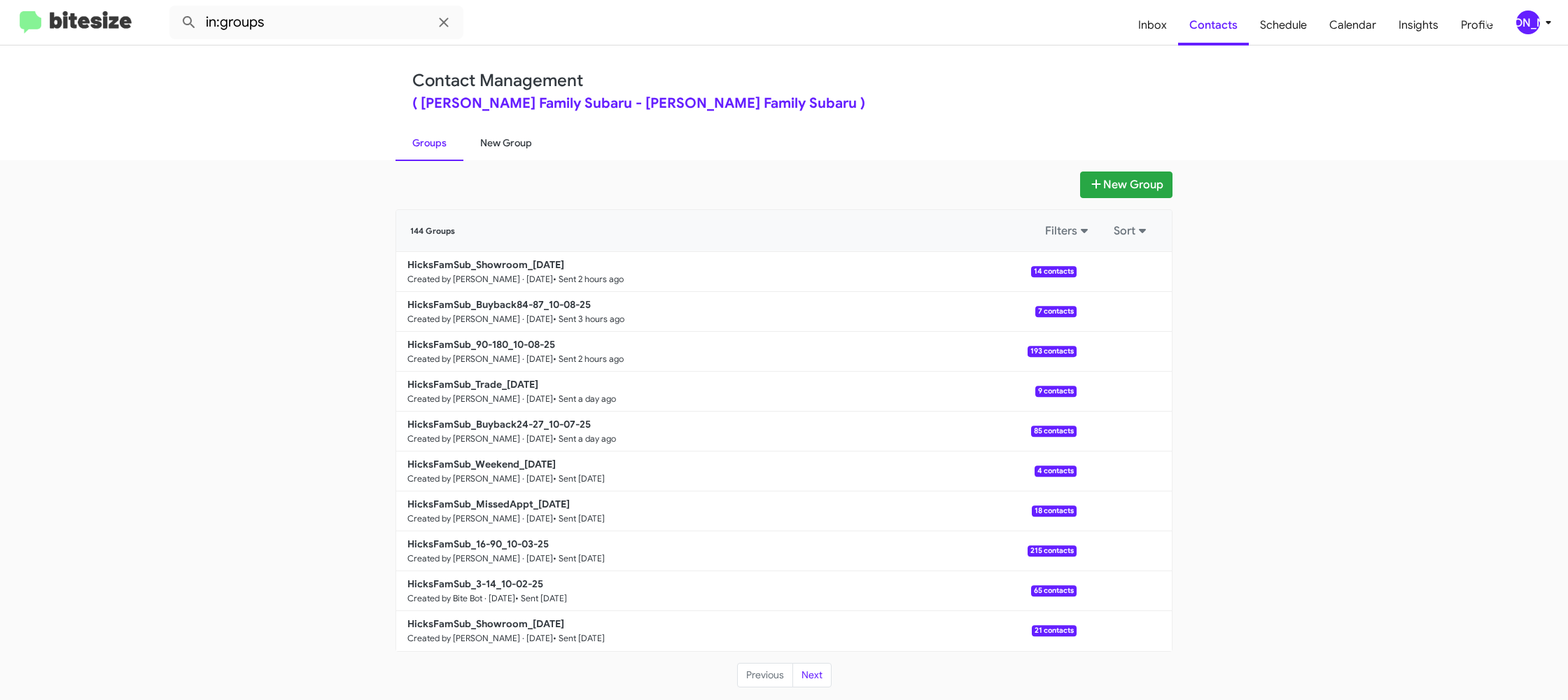
click at [508, 148] on link "New Group" at bounding box center [506, 142] width 86 height 36
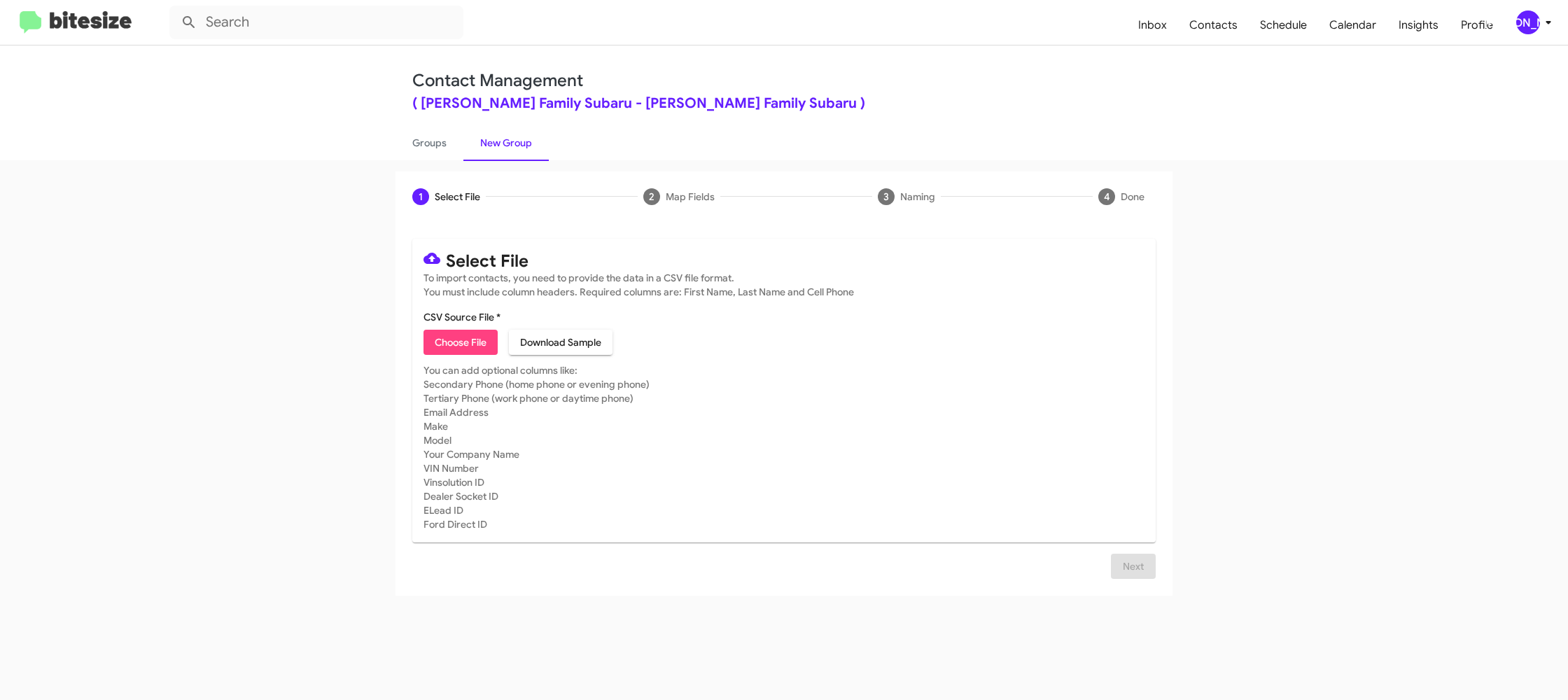
click at [1535, 18] on div "[PERSON_NAME]" at bounding box center [1527, 22] width 24 height 24
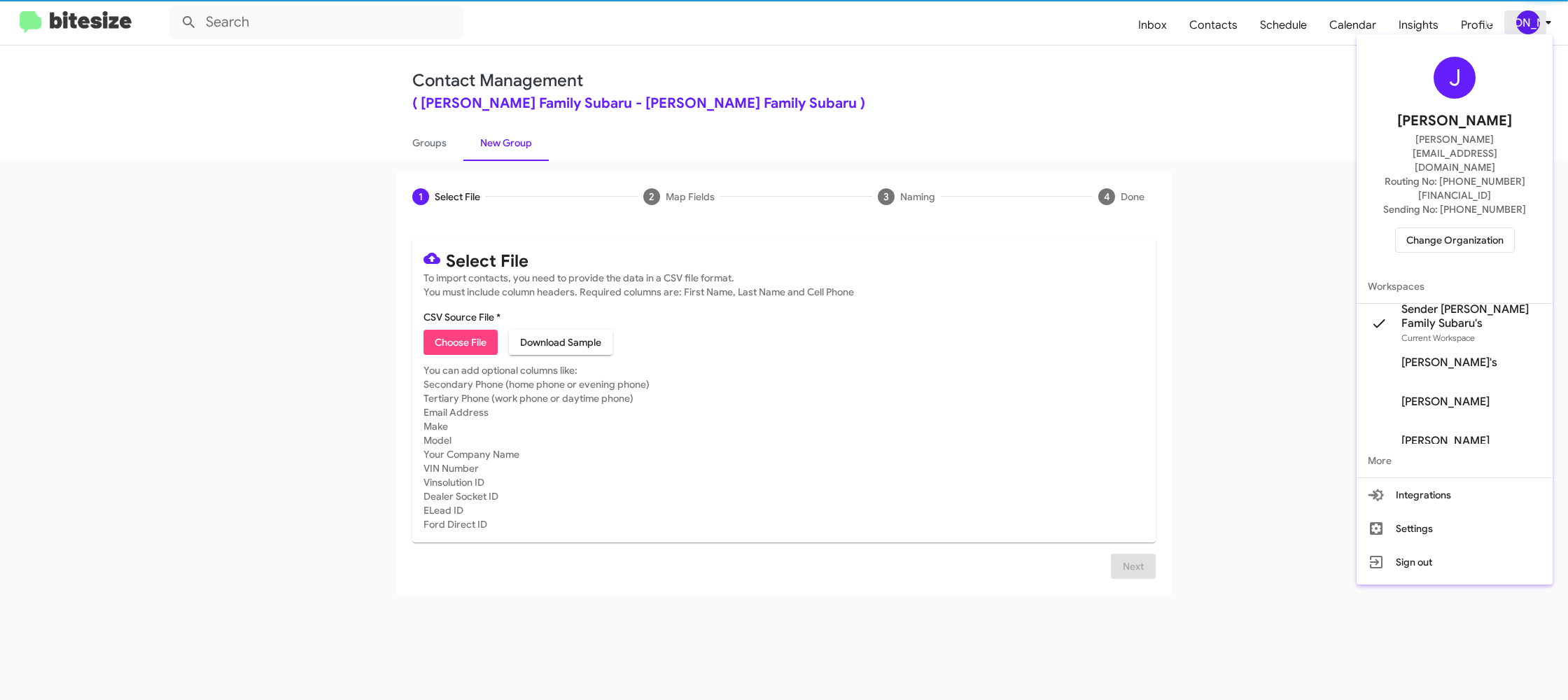
click at [1535, 18] on div at bounding box center [784, 350] width 1568 height 700
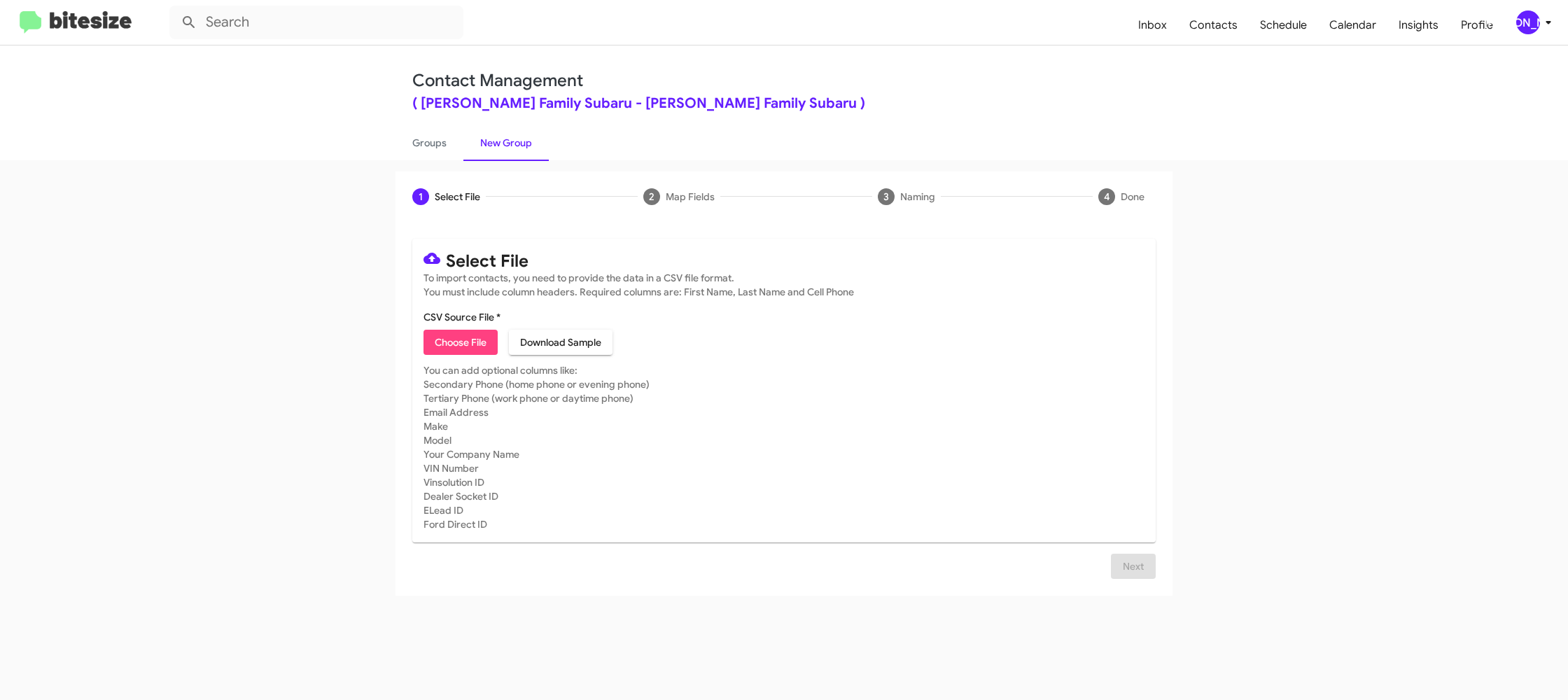
click at [458, 339] on span "Choose File" at bounding box center [460, 342] width 52 height 26
type input "HicksFamSub_3-14_10-09-25"
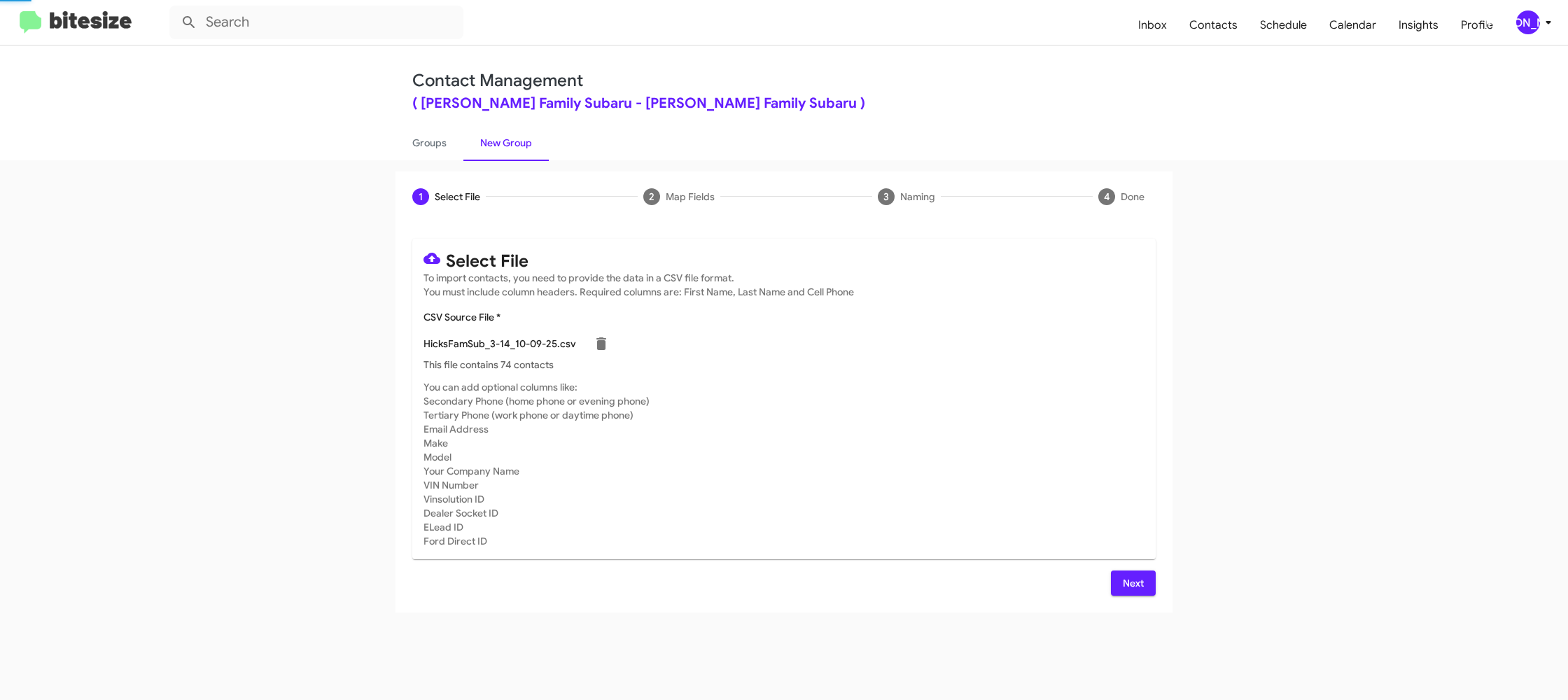
click at [881, 430] on mat-card-subtitle "You can add optional columns like: Secondary Phone (home phone or evening phone…" at bounding box center [784, 463] width 720 height 168
click at [1150, 585] on button "Next" at bounding box center [1133, 583] width 45 height 26
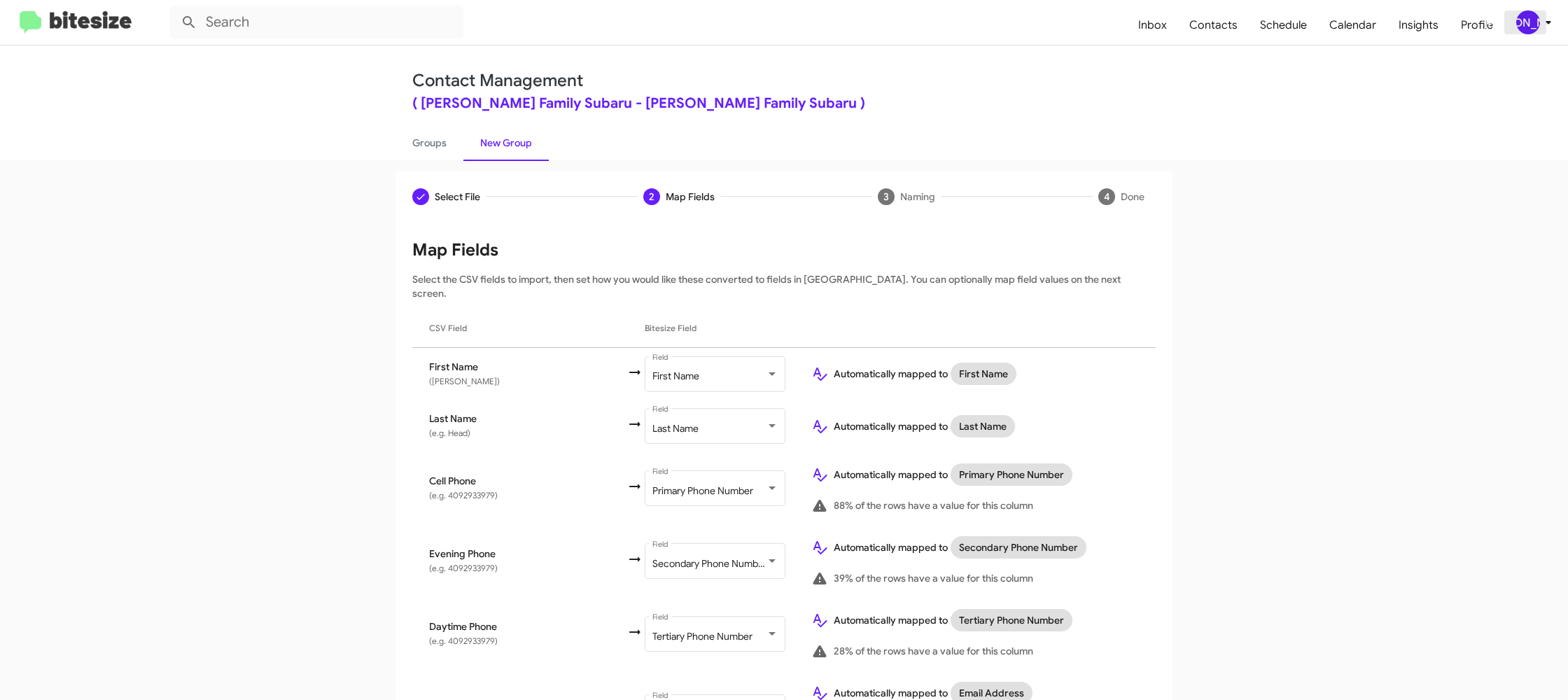
click at [1518, 29] on div "[PERSON_NAME]" at bounding box center [1527, 22] width 24 height 24
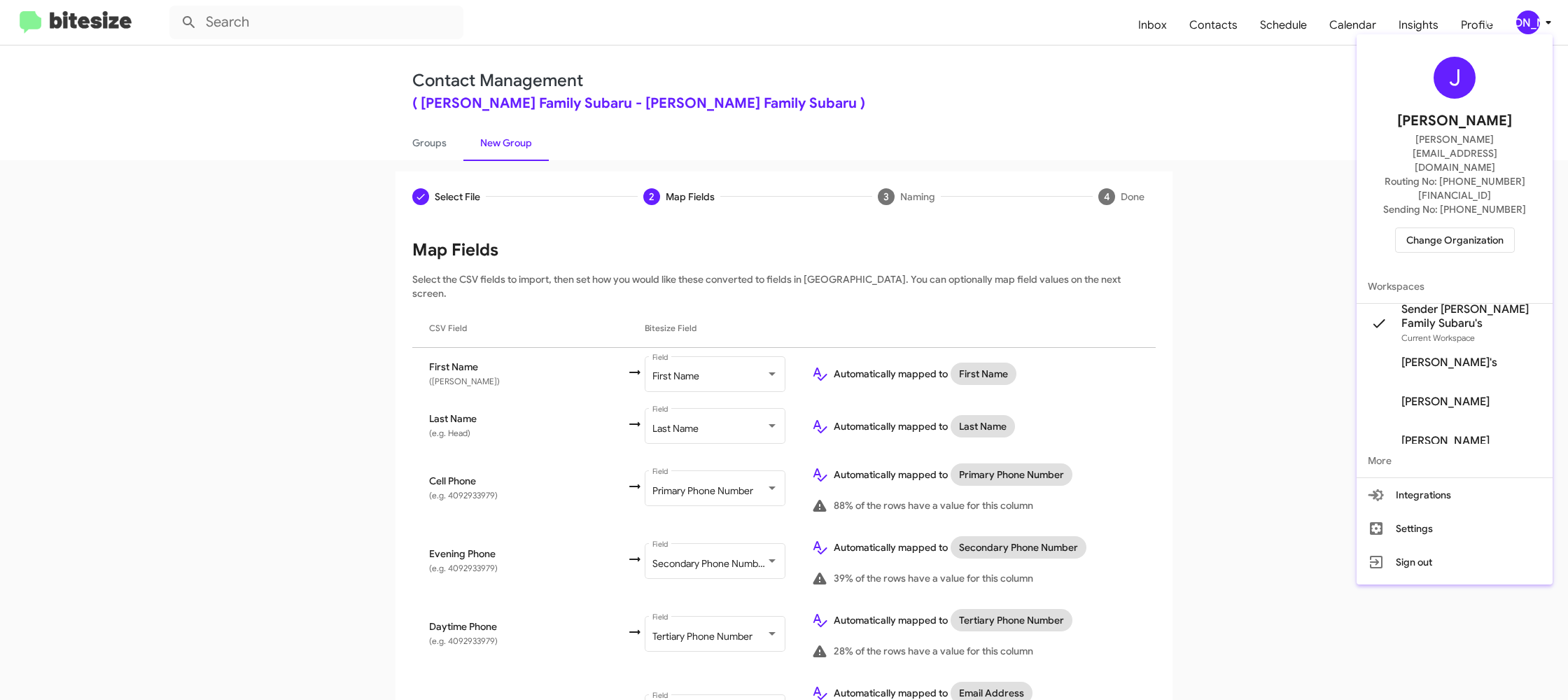
click at [1519, 28] on div at bounding box center [784, 350] width 1568 height 700
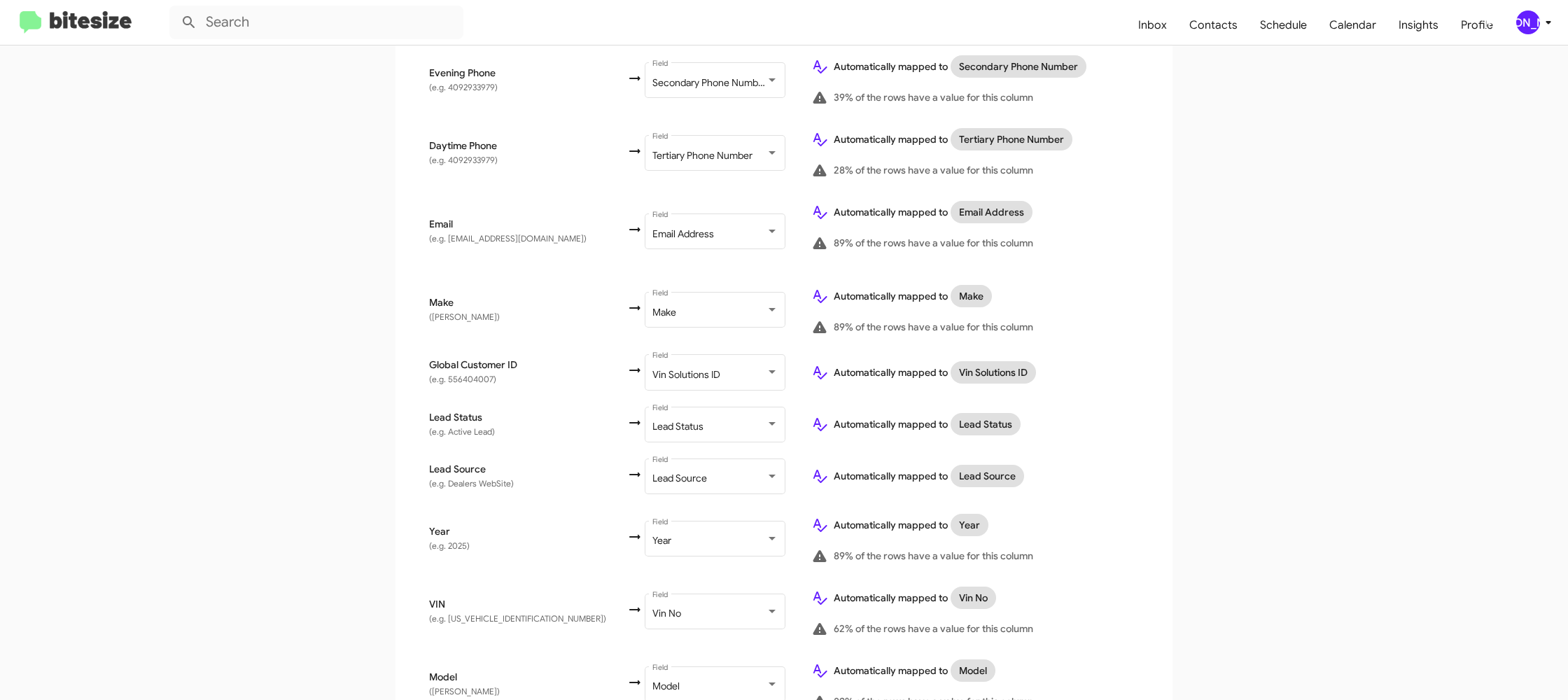
scroll to position [646, 0]
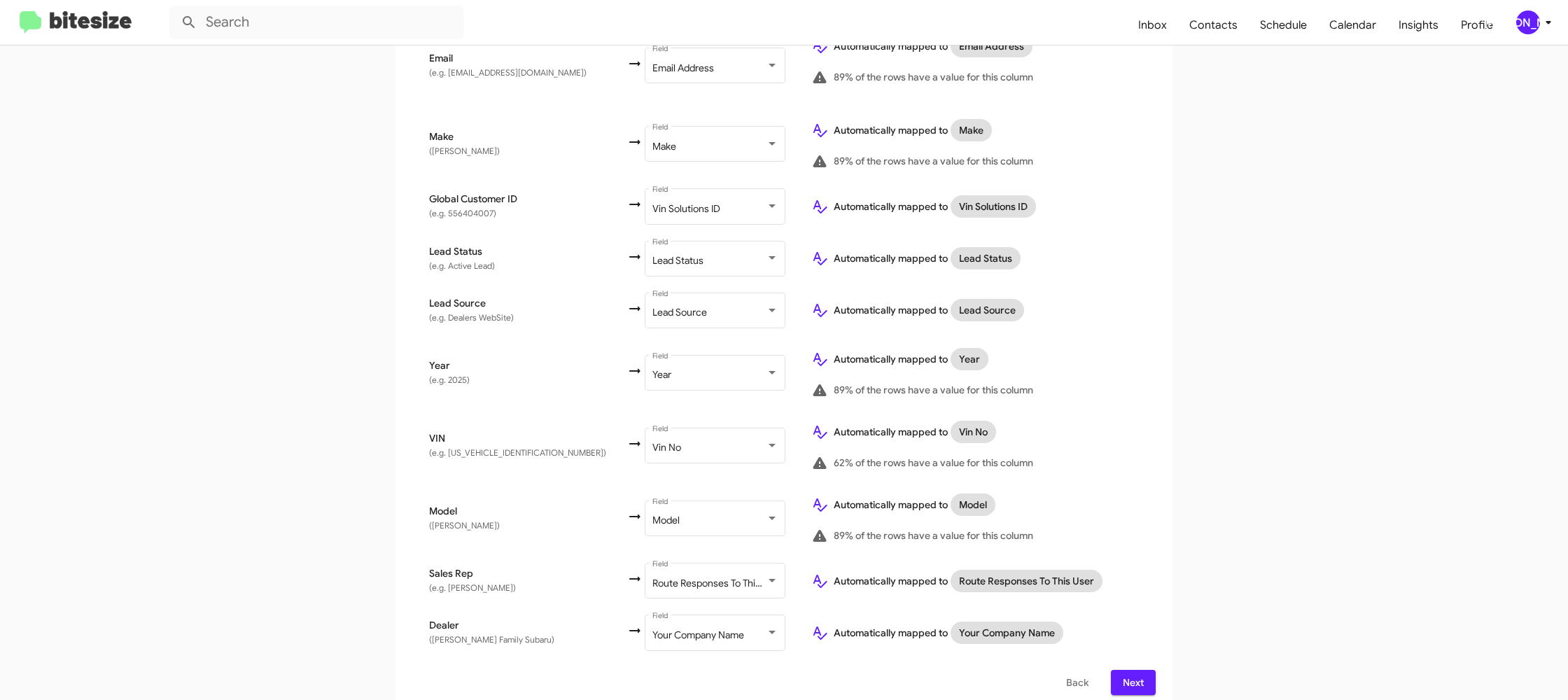
click at [1136, 670] on span "Next" at bounding box center [1133, 682] width 22 height 26
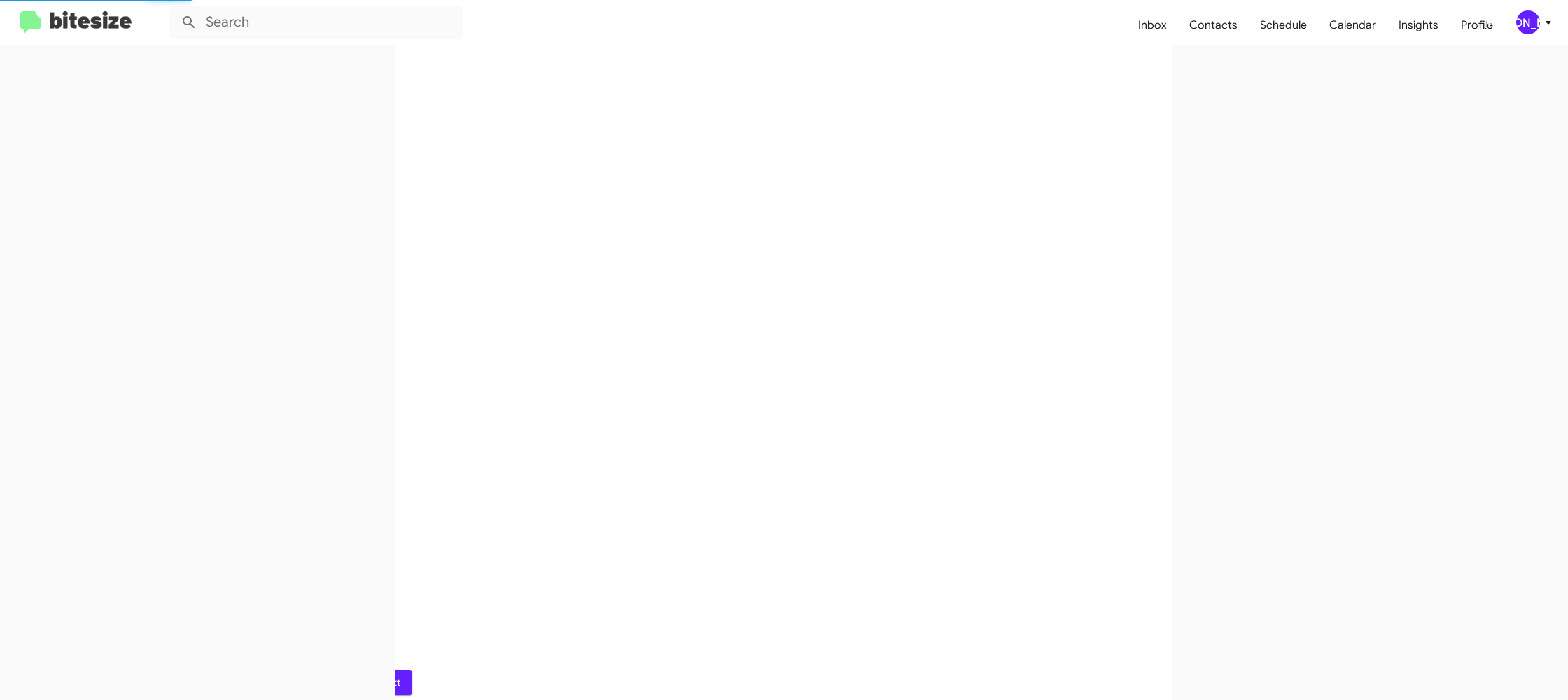
scroll to position [0, 0]
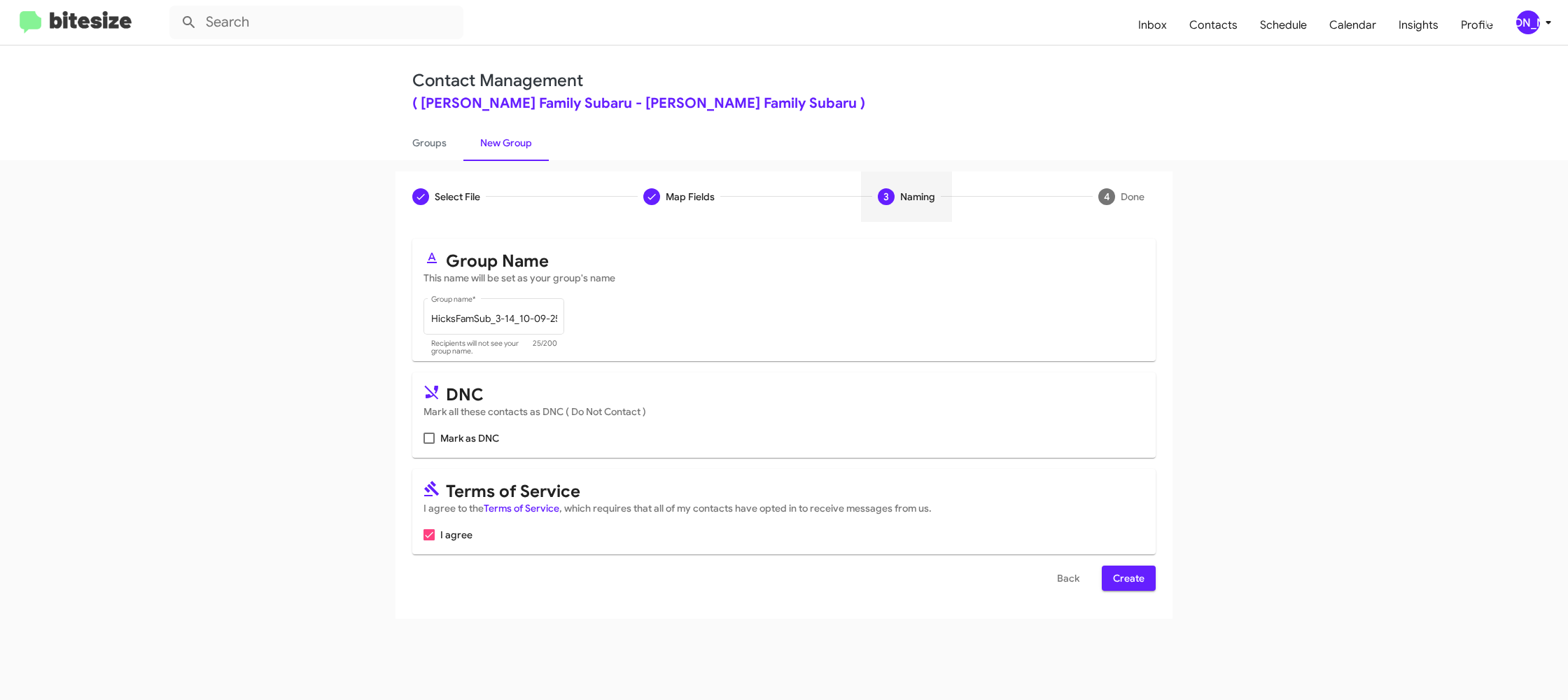
click at [1139, 579] on span "Create" at bounding box center [1128, 577] width 32 height 26
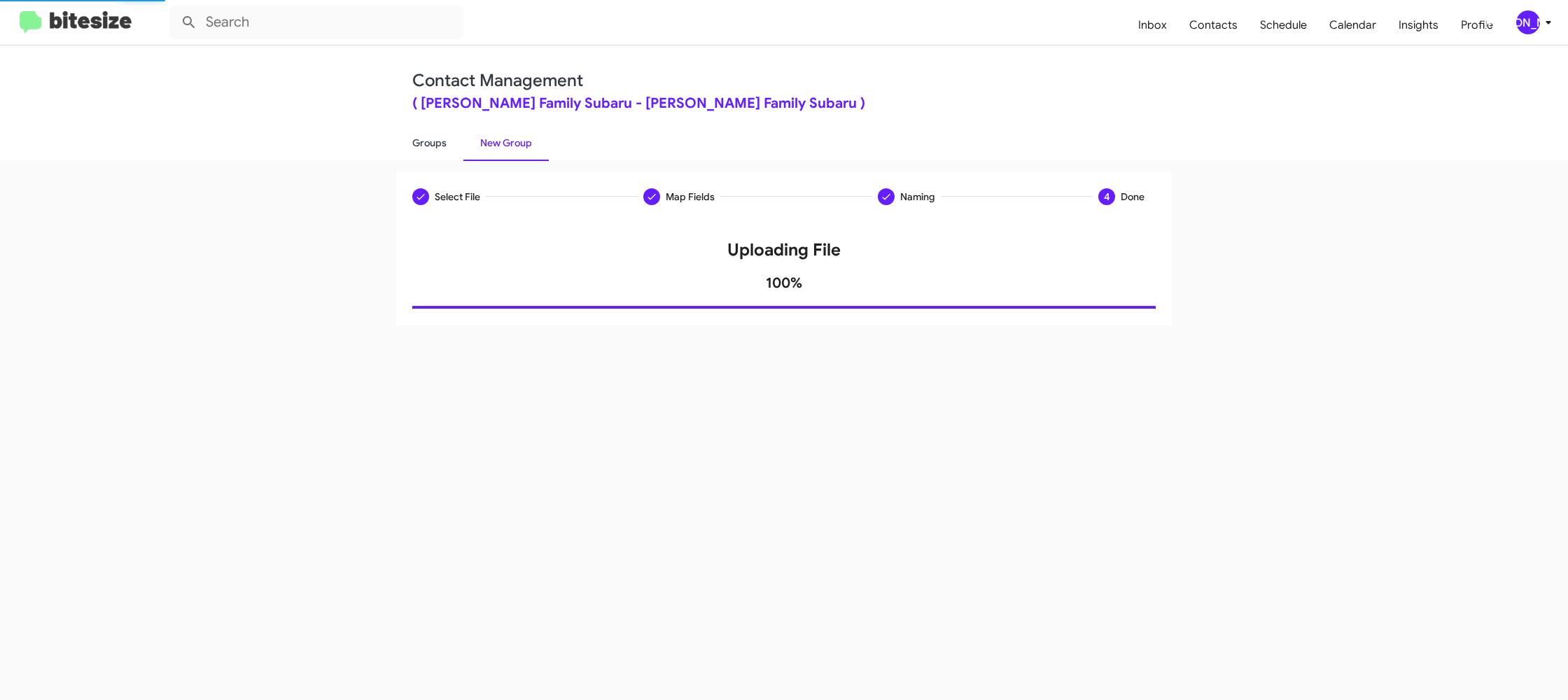
click at [427, 148] on link "Groups" at bounding box center [429, 142] width 68 height 36
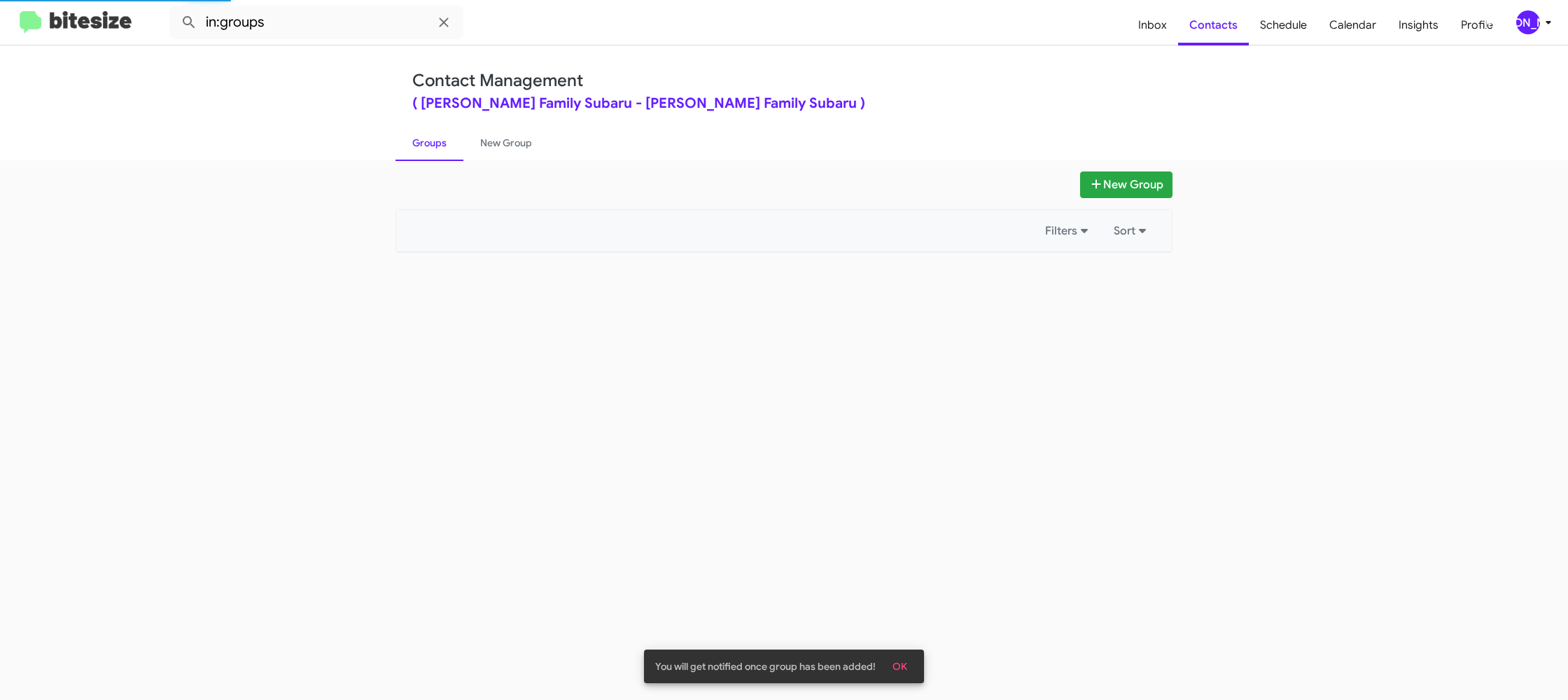
click at [427, 147] on link "Groups" at bounding box center [429, 142] width 68 height 36
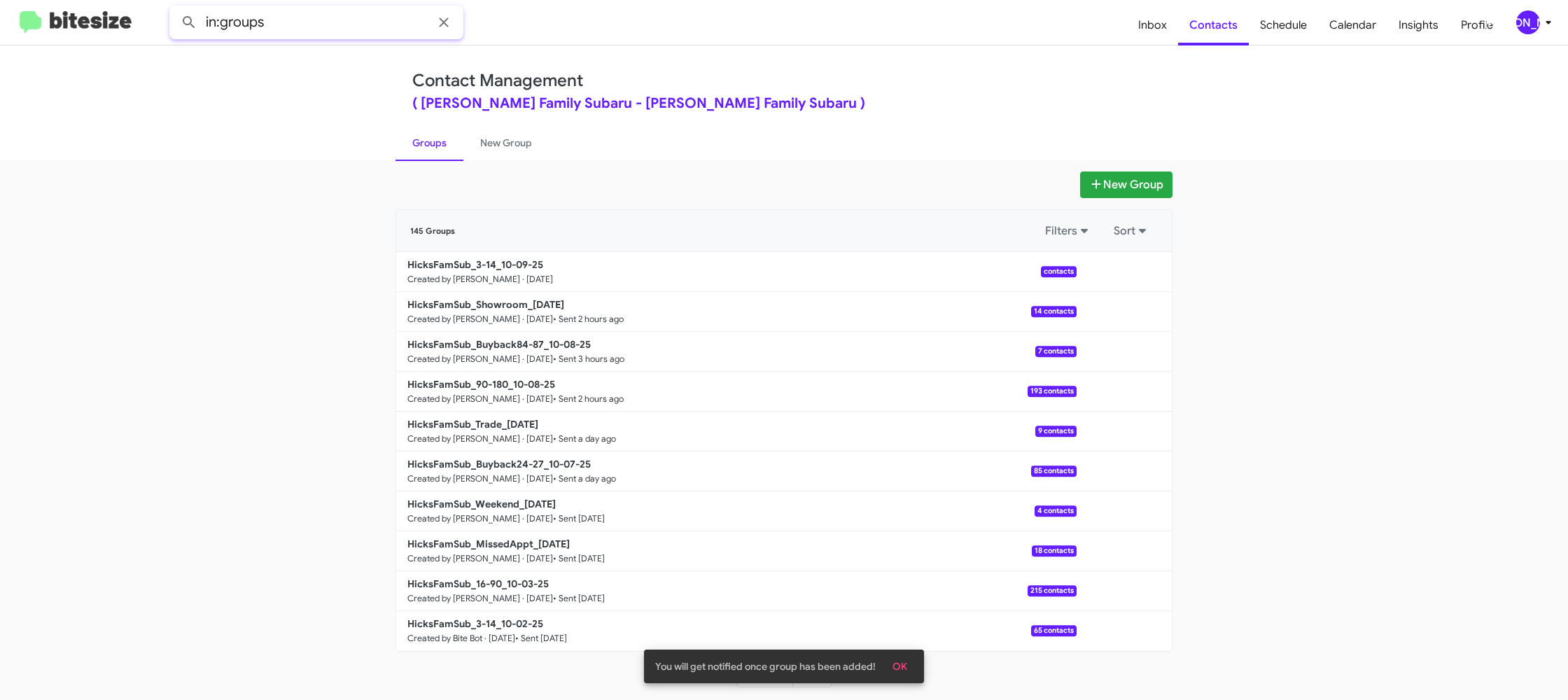
click at [322, 15] on input "in:groups" at bounding box center [316, 22] width 294 height 34
type input "in:groups 3-14"
click at [175, 9] on button at bounding box center [189, 23] width 28 height 28
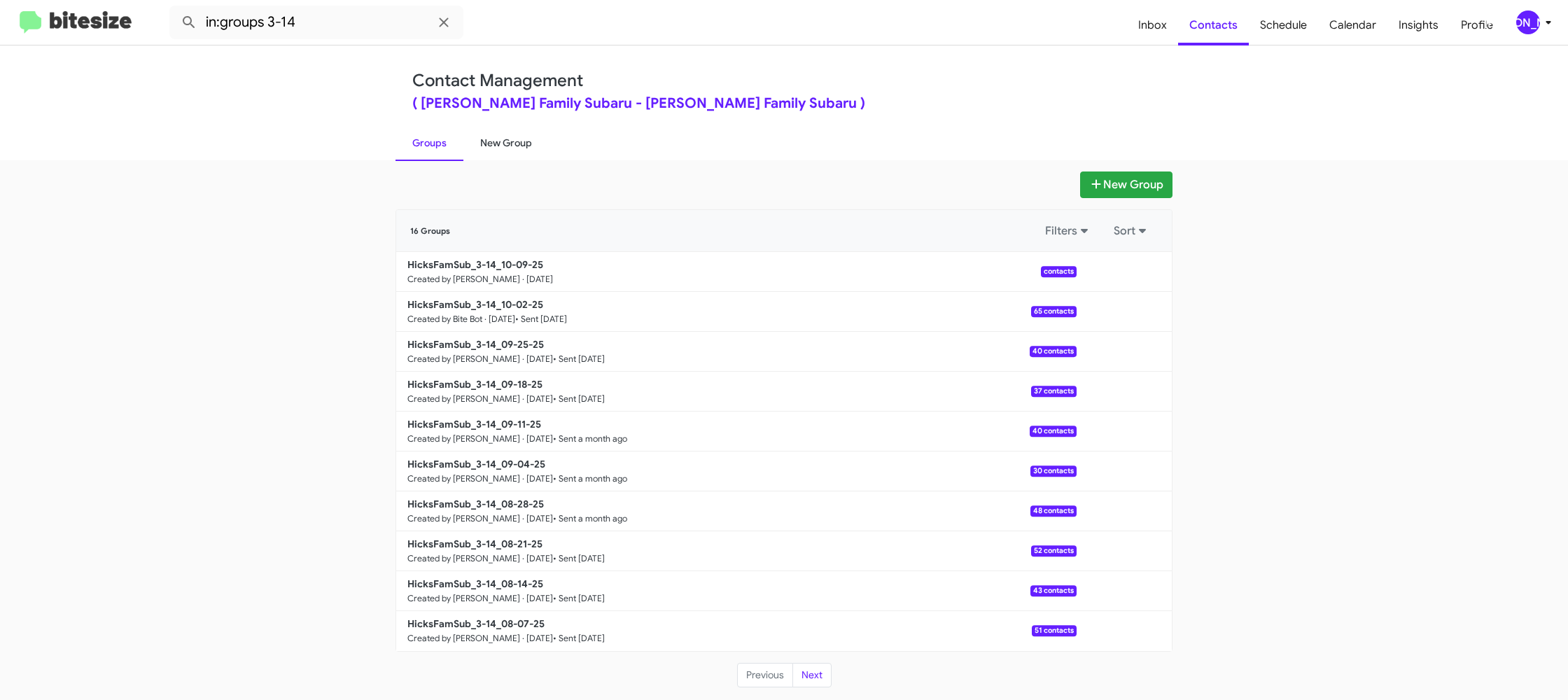
click at [494, 143] on link "New Group" at bounding box center [506, 142] width 86 height 36
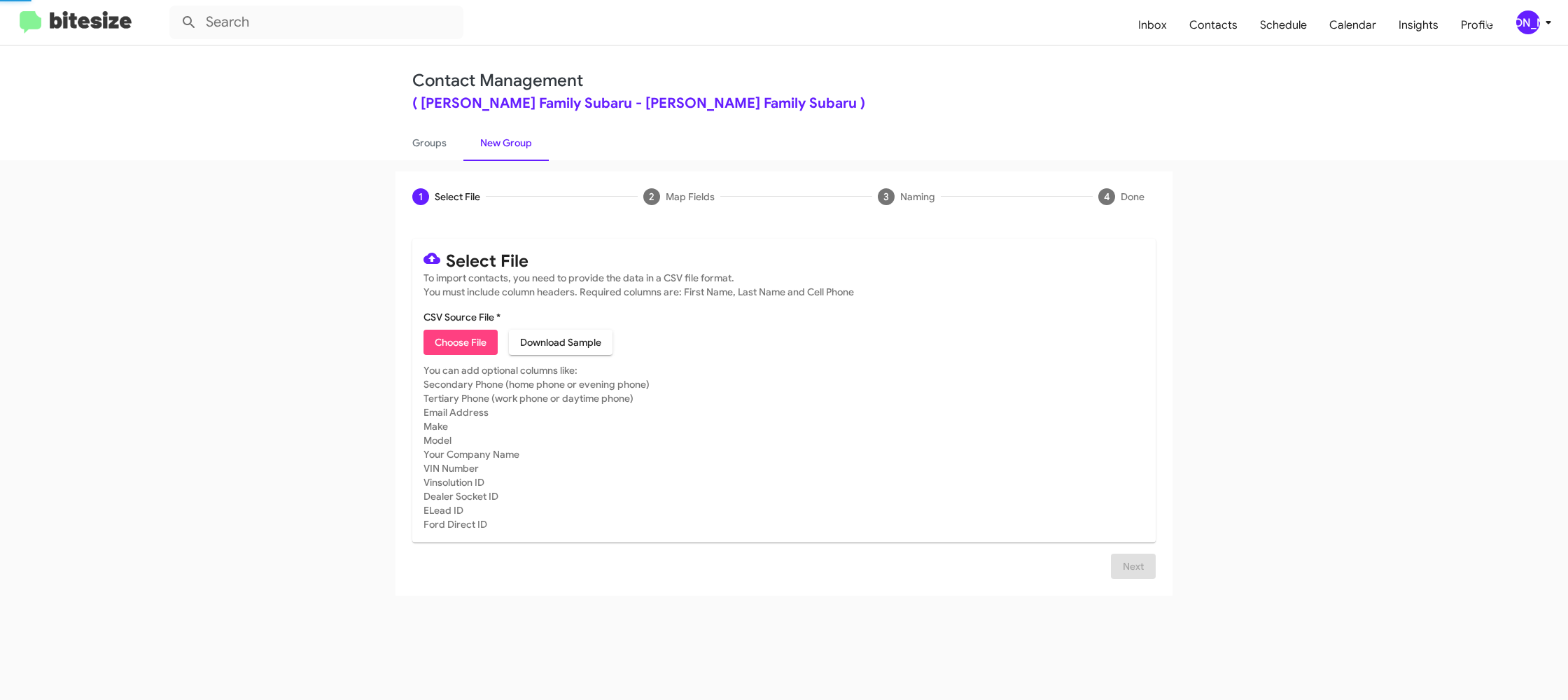
click at [494, 143] on link "New Group" at bounding box center [506, 142] width 86 height 36
drag, startPoint x: 387, startPoint y: 142, endPoint x: 416, endPoint y: 143, distance: 29.0
click at [387, 142] on div "Contact Management ( Hicks Family Subaru - Hicks Family Subaru ) Groups New Gro…" at bounding box center [784, 103] width 798 height 115
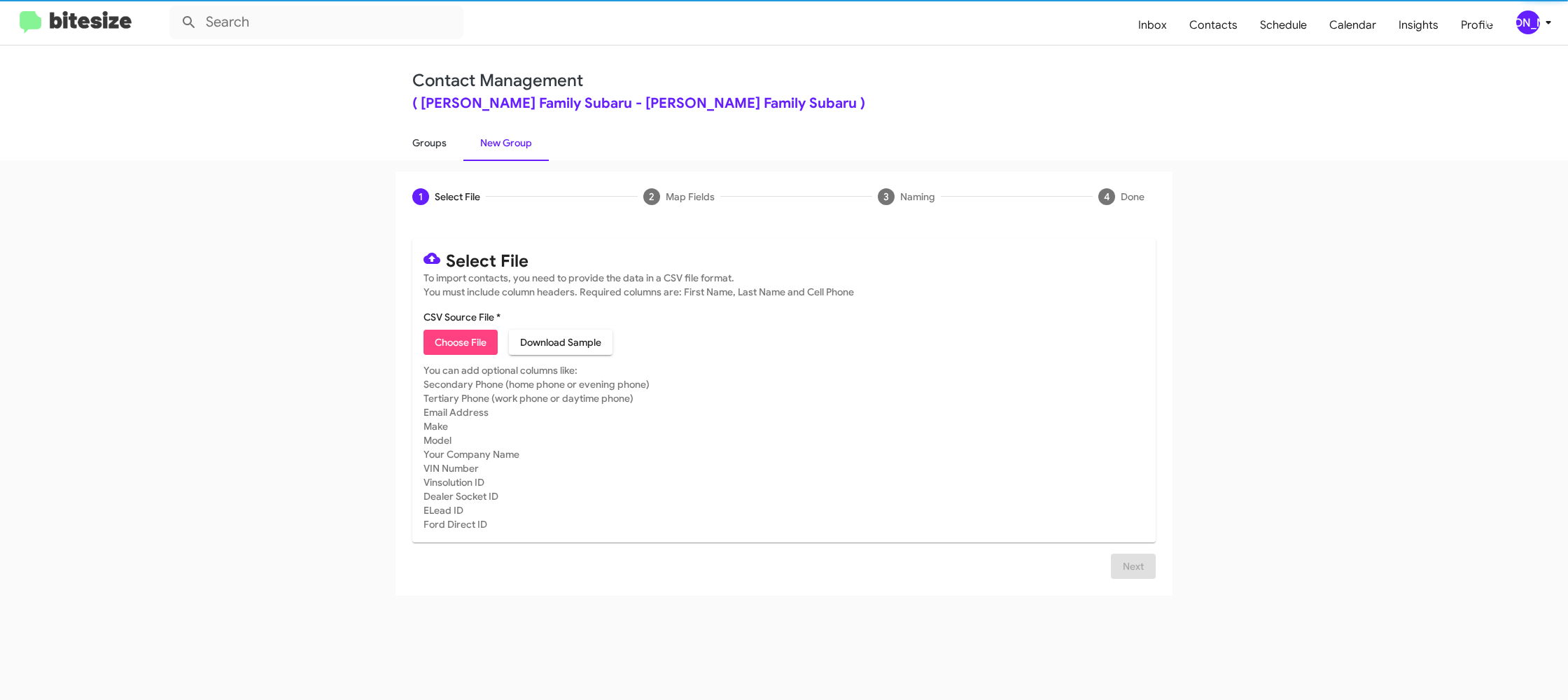
click at [453, 146] on link "Groups" at bounding box center [429, 142] width 68 height 36
type input "in:groups"
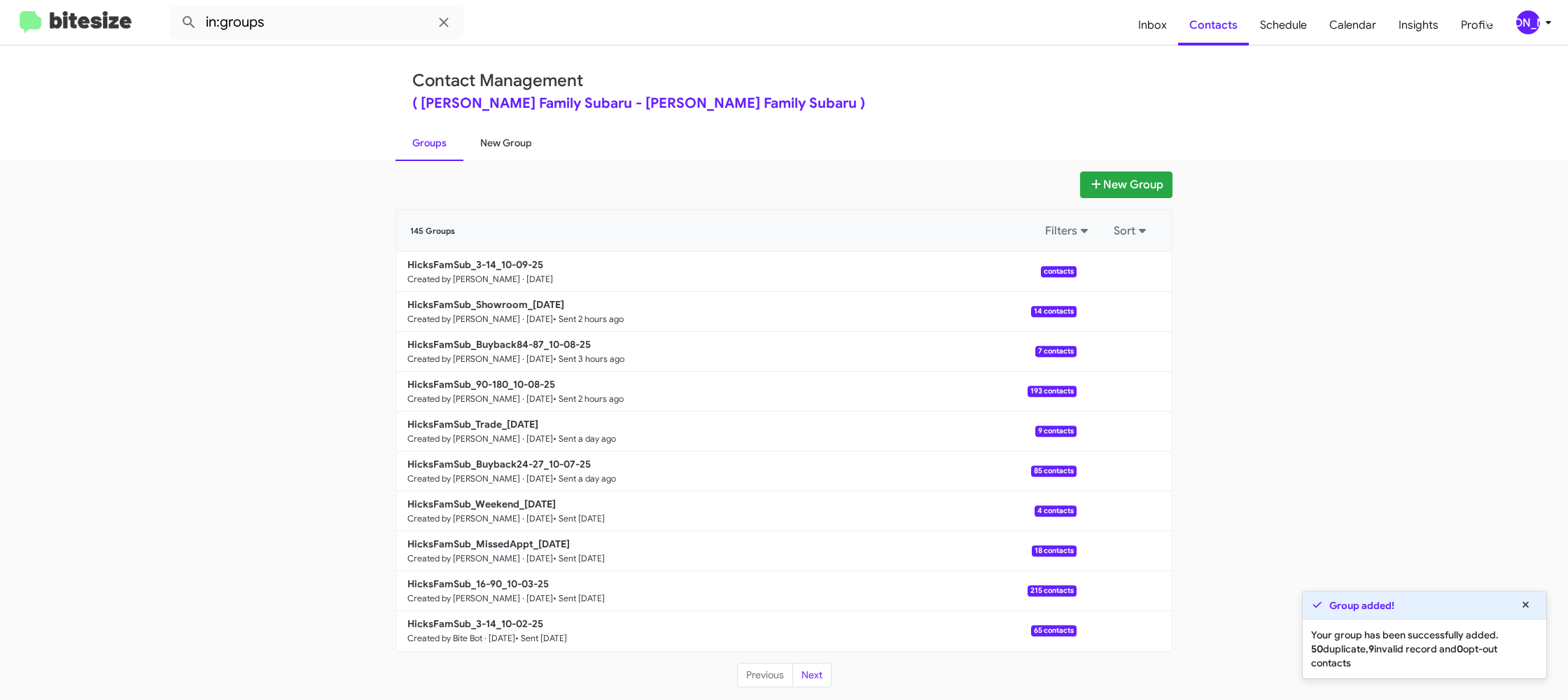
click at [464, 145] on link "New Group" at bounding box center [506, 142] width 86 height 36
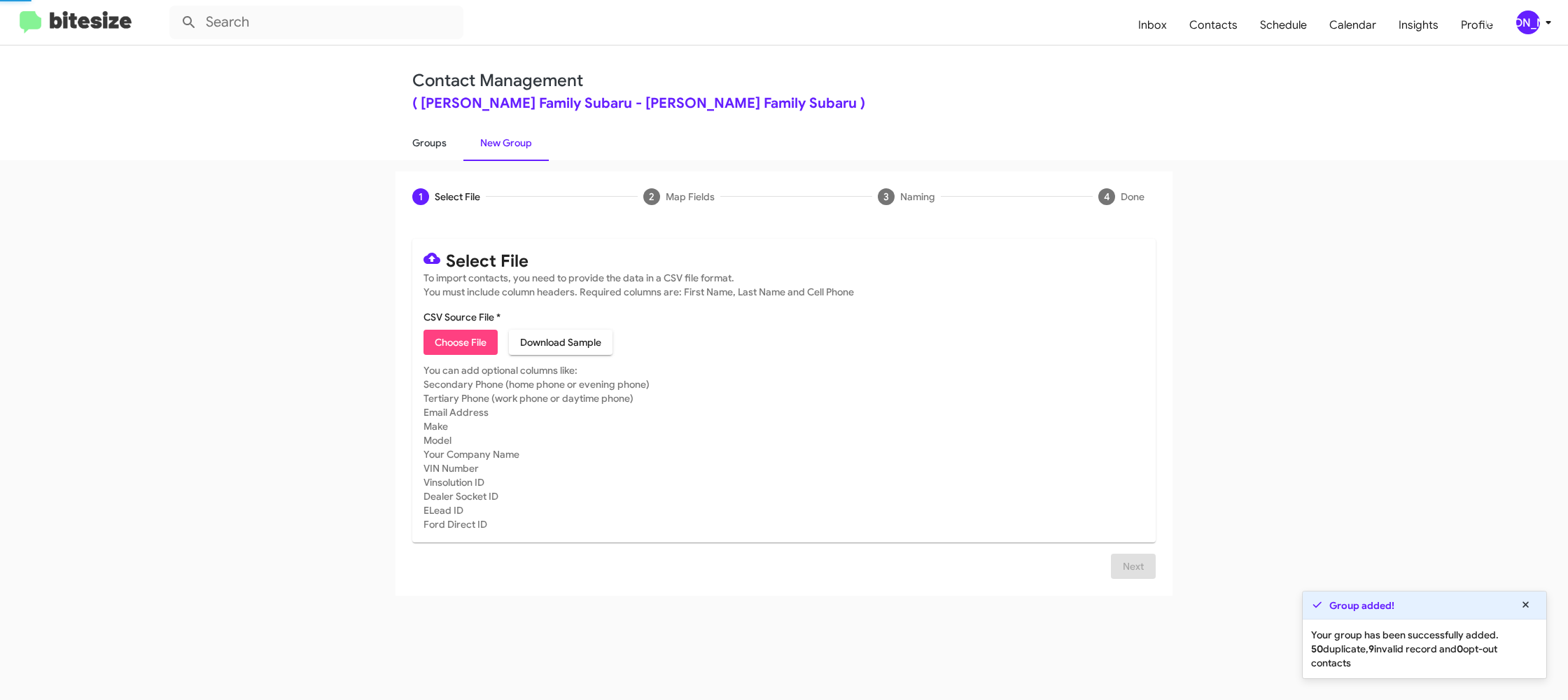
click at [447, 146] on link "Groups" at bounding box center [429, 142] width 68 height 36
type input "in:groups"
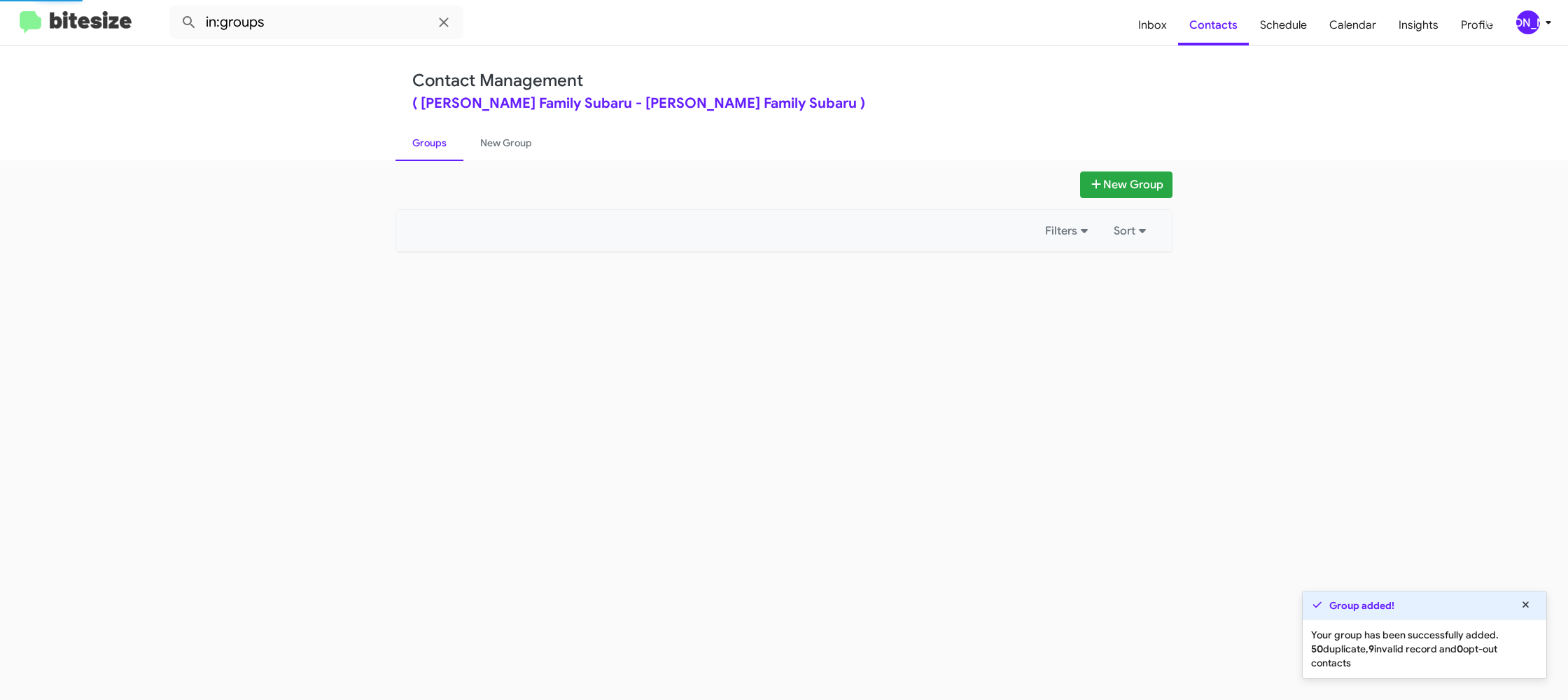
click at [447, 146] on link "Groups" at bounding box center [429, 142] width 68 height 36
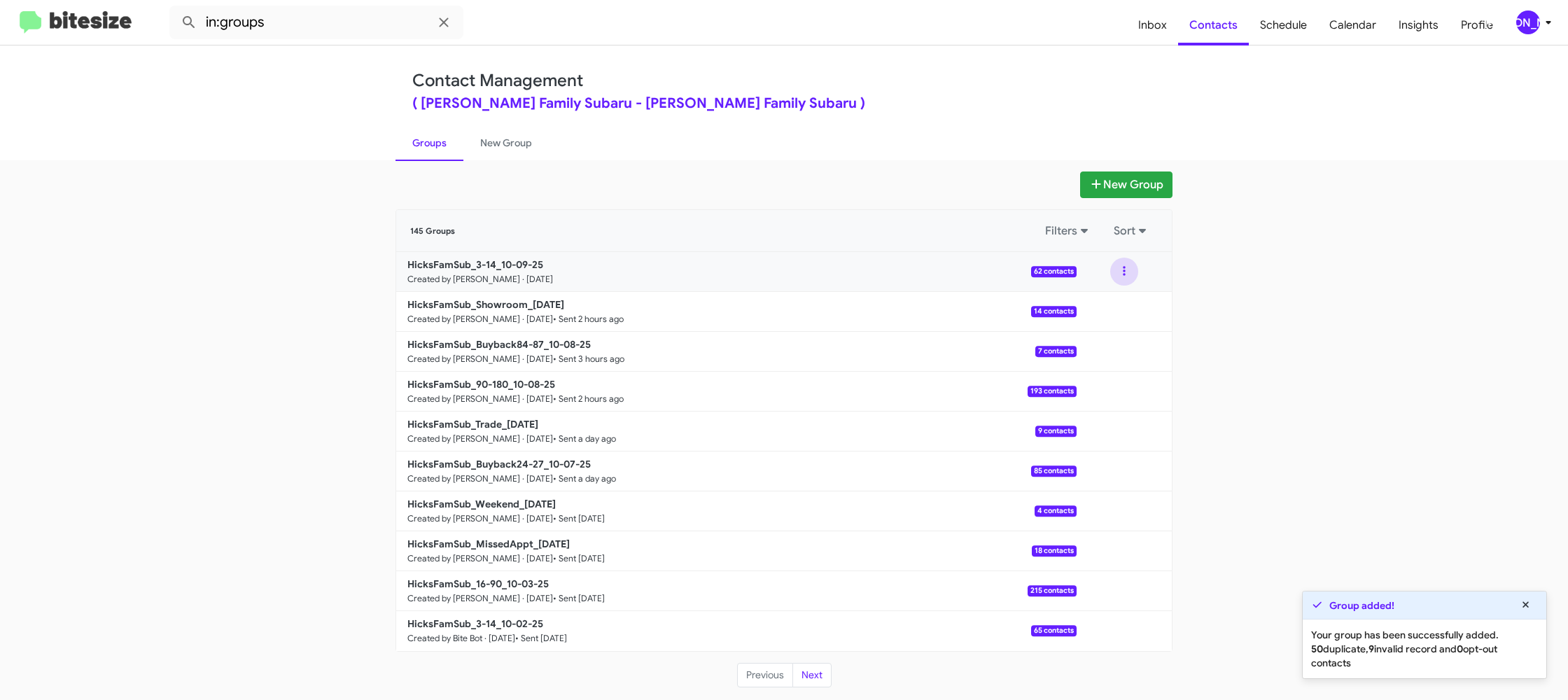
drag, startPoint x: 1118, startPoint y: 265, endPoint x: 1121, endPoint y: 274, distance: 9.5
click at [1120, 271] on button at bounding box center [1124, 272] width 28 height 28
click at [1110, 298] on button "View contacts" at bounding box center [1082, 309] width 112 height 34
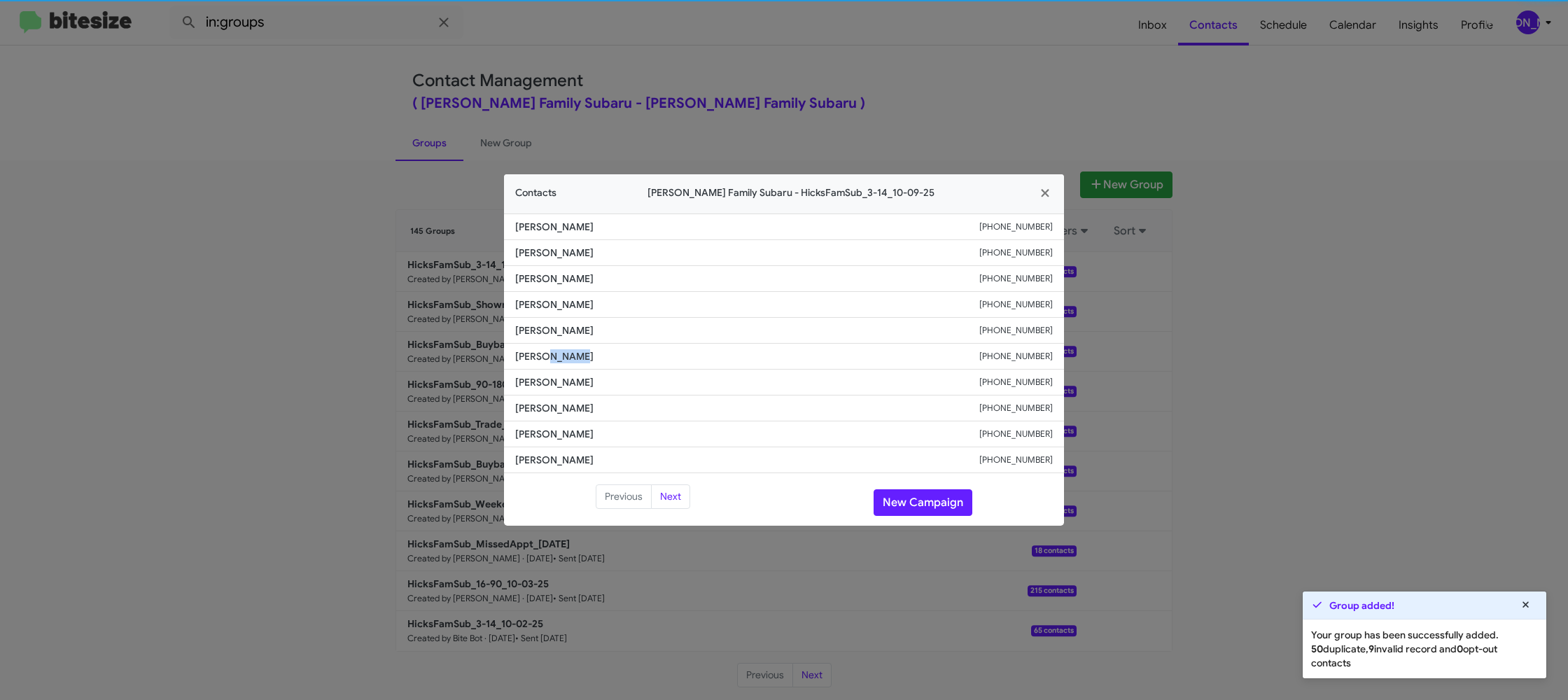
click at [550, 350] on span "Nancy Hutton" at bounding box center [747, 357] width 464 height 14
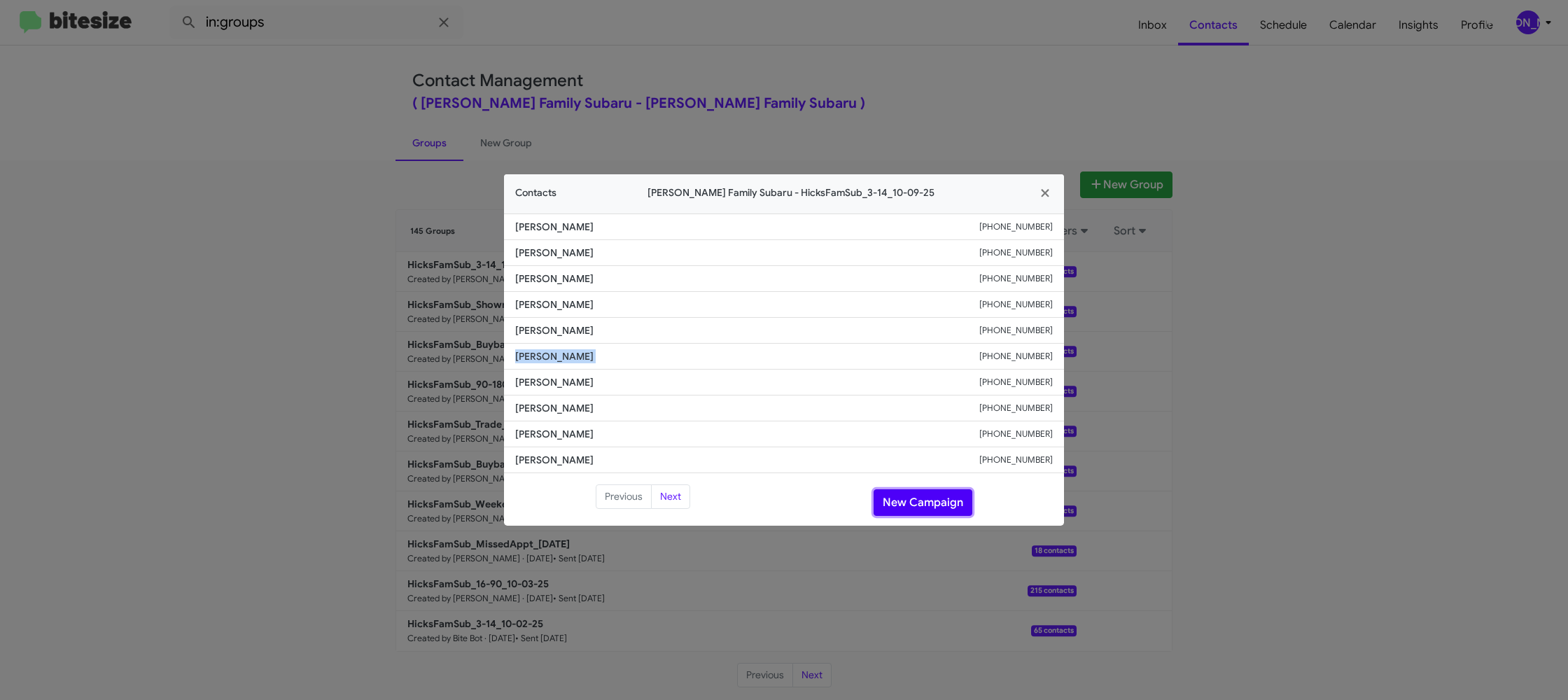
click at [900, 501] on button "New Campaign" at bounding box center [923, 502] width 99 height 26
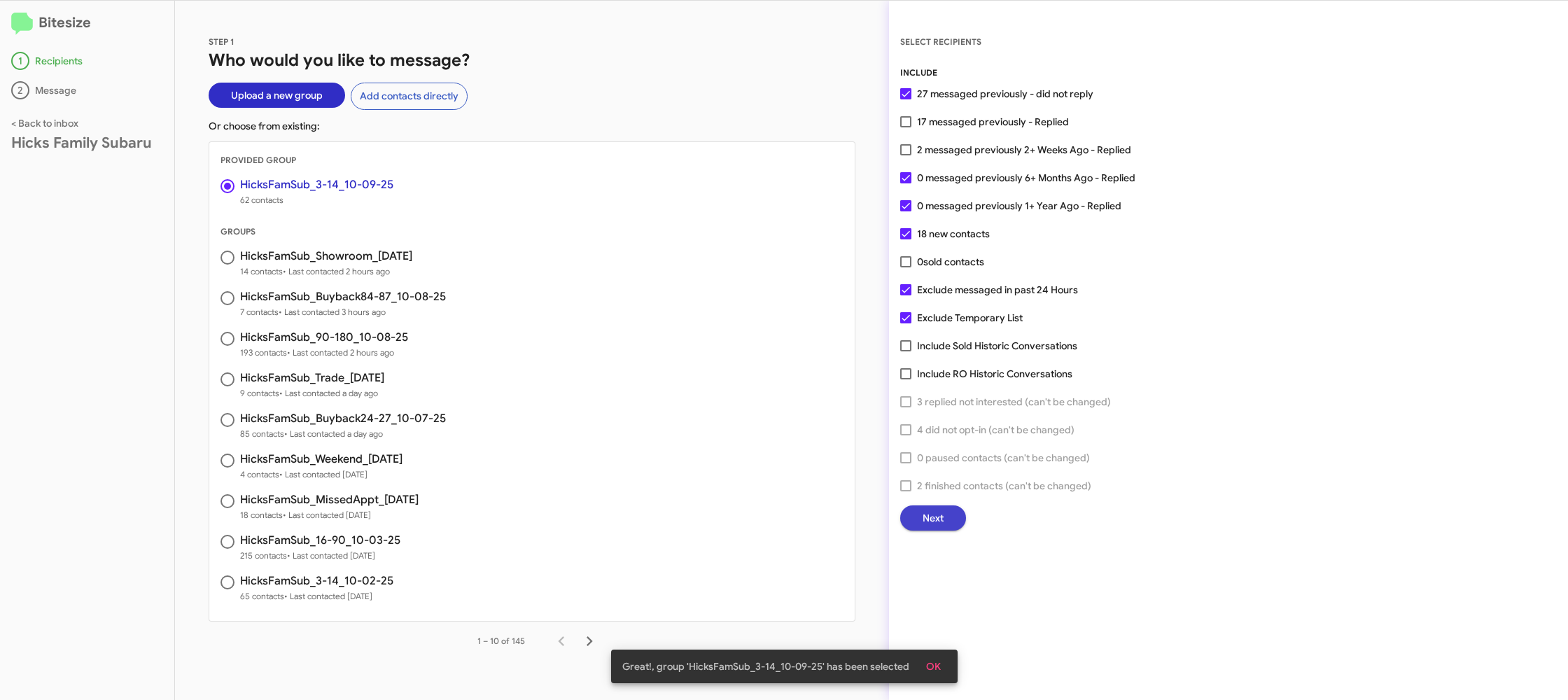
click at [920, 511] on button "Next" at bounding box center [932, 517] width 66 height 26
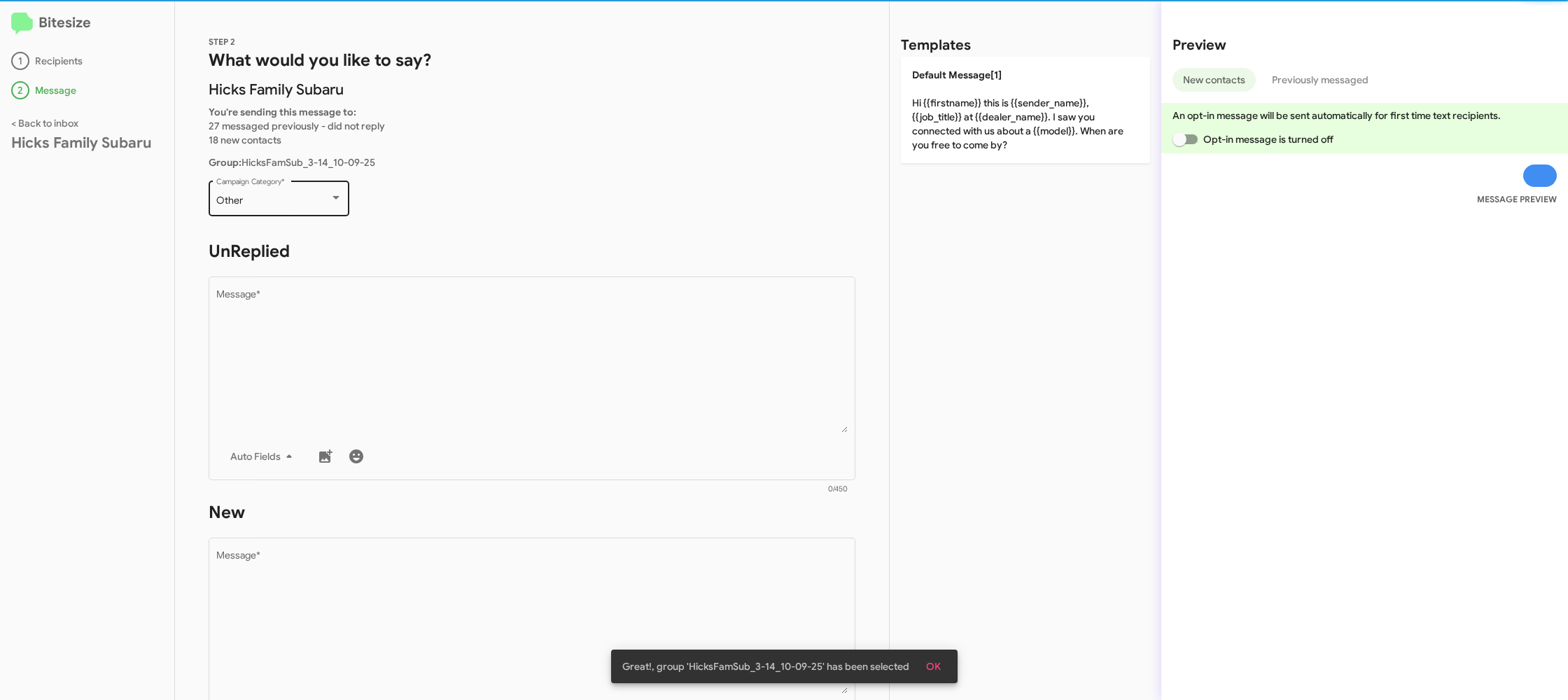
click at [304, 213] on div "Other Campaign Category *" at bounding box center [279, 197] width 126 height 39
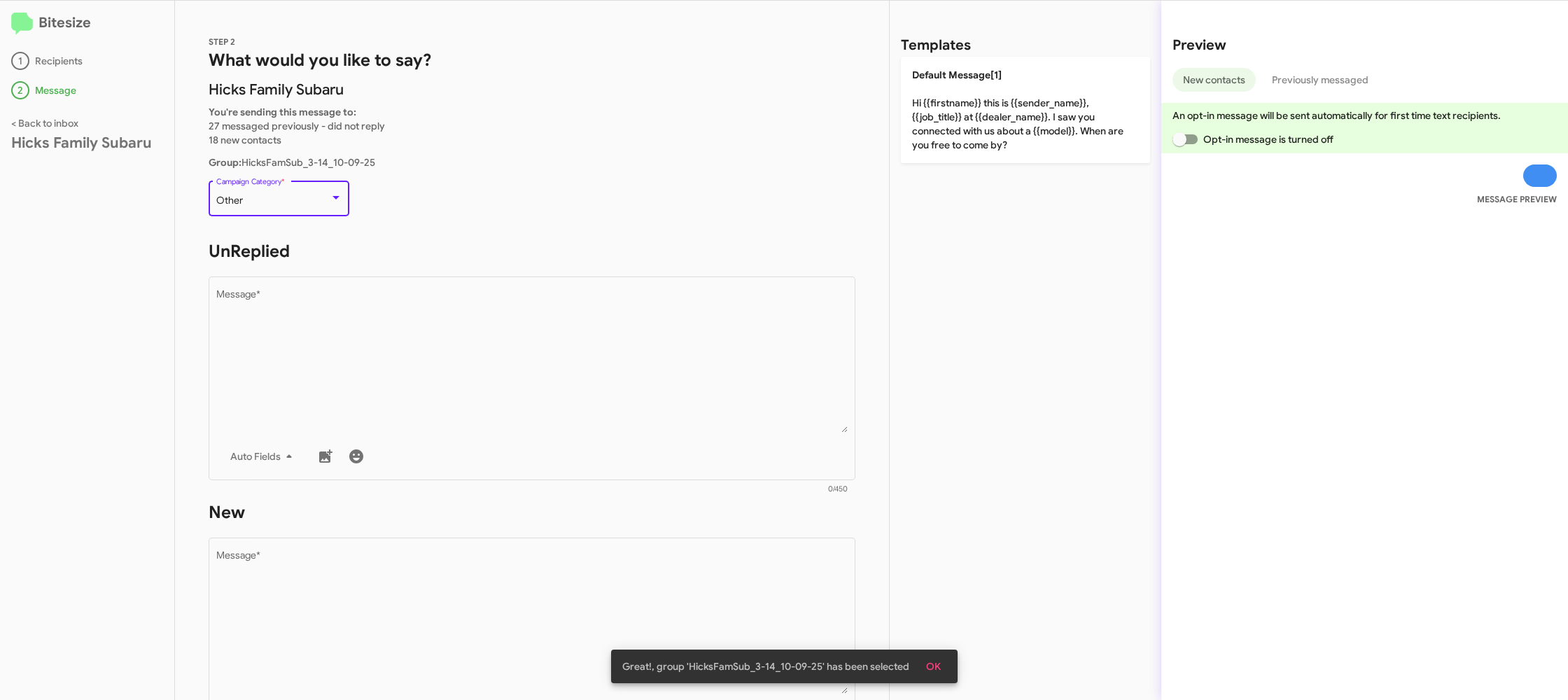
scroll to position [526, 0]
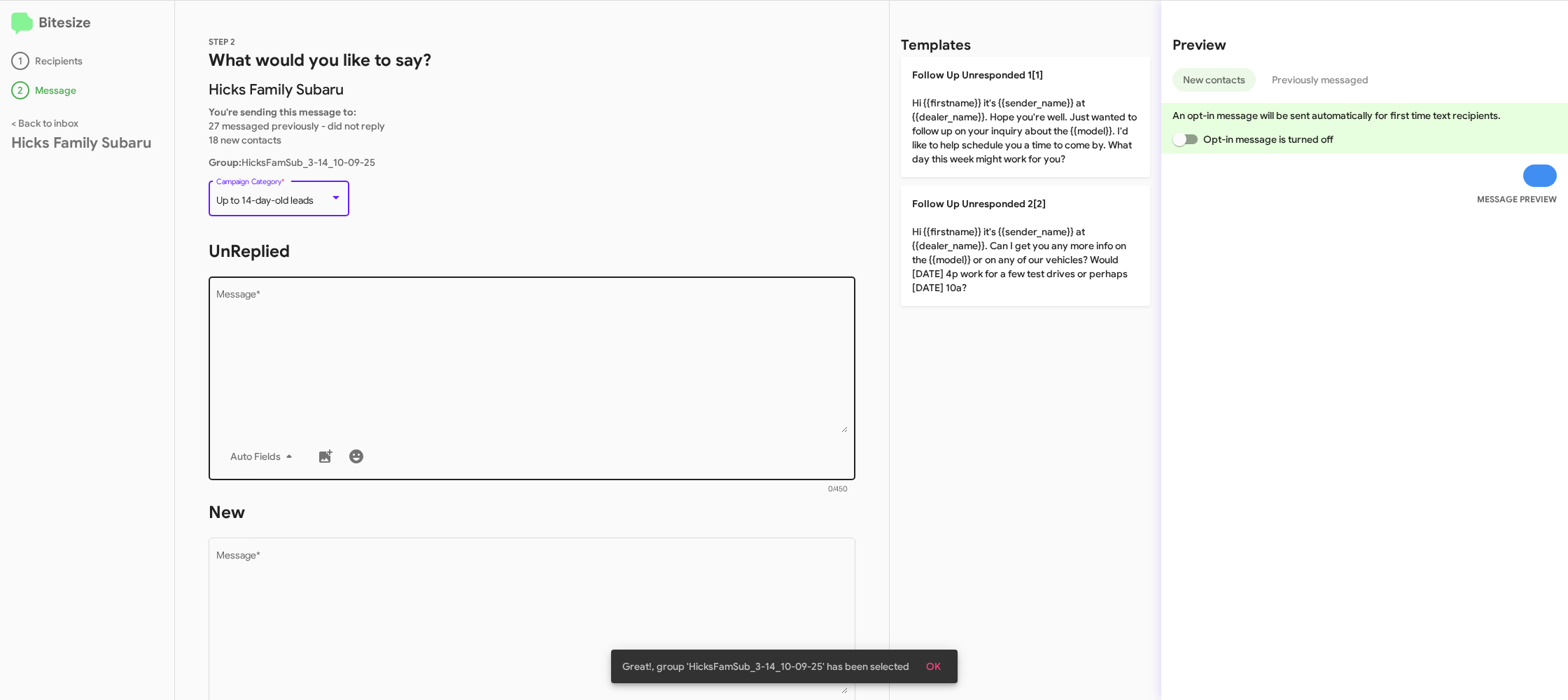
drag, startPoint x: 441, startPoint y: 296, endPoint x: 442, endPoint y: 285, distance: 11.0
click at [442, 298] on textarea "Message *" at bounding box center [532, 361] width 632 height 143
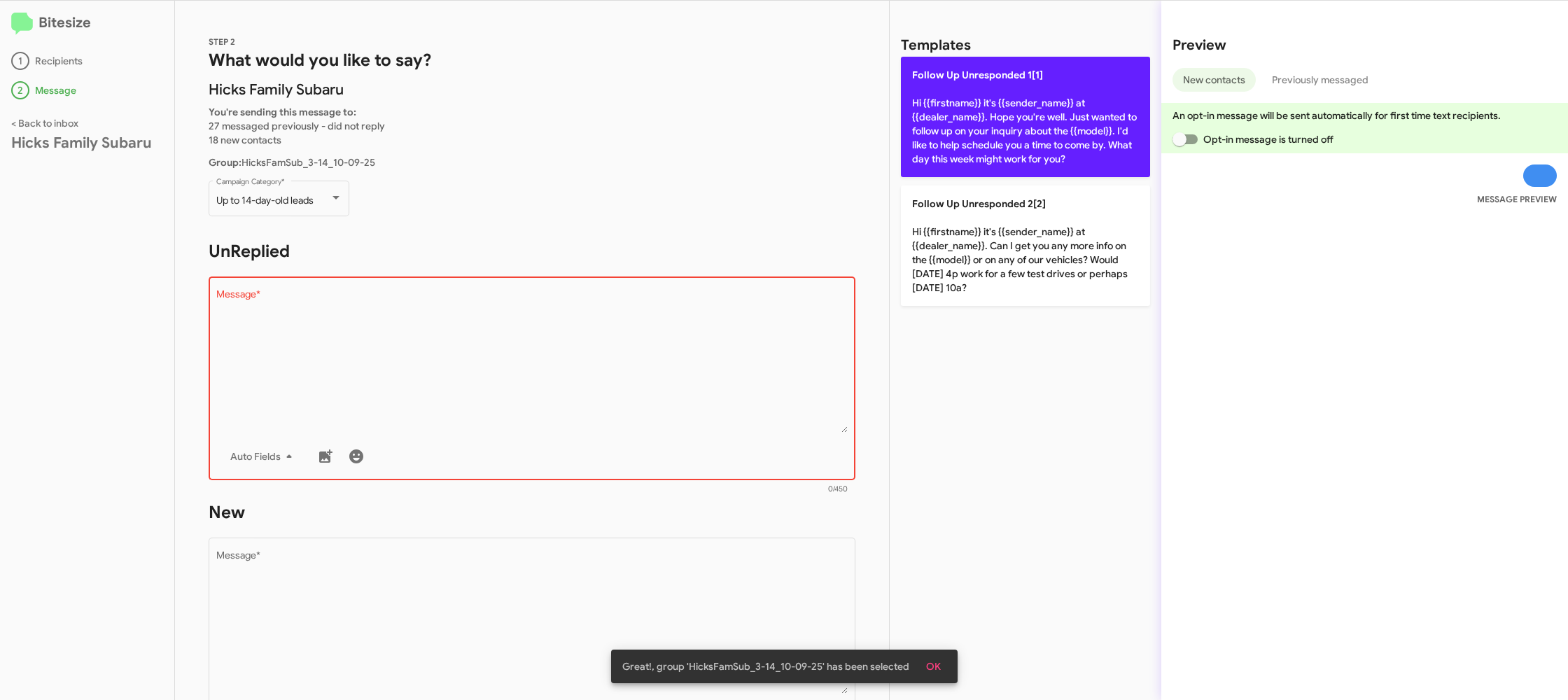
drag, startPoint x: 1021, startPoint y: 83, endPoint x: 983, endPoint y: 123, distance: 55.2
click at [1022, 87] on p "Follow Up Unresponded 1[1] Hi {{firstname}} it's {{sender_name}} at {{dealer_na…" at bounding box center [1025, 117] width 249 height 120
type textarea "Hi {{firstname}} it's {{sender_name}} at {{dealer_name}}. Hope you're well. Jus…"
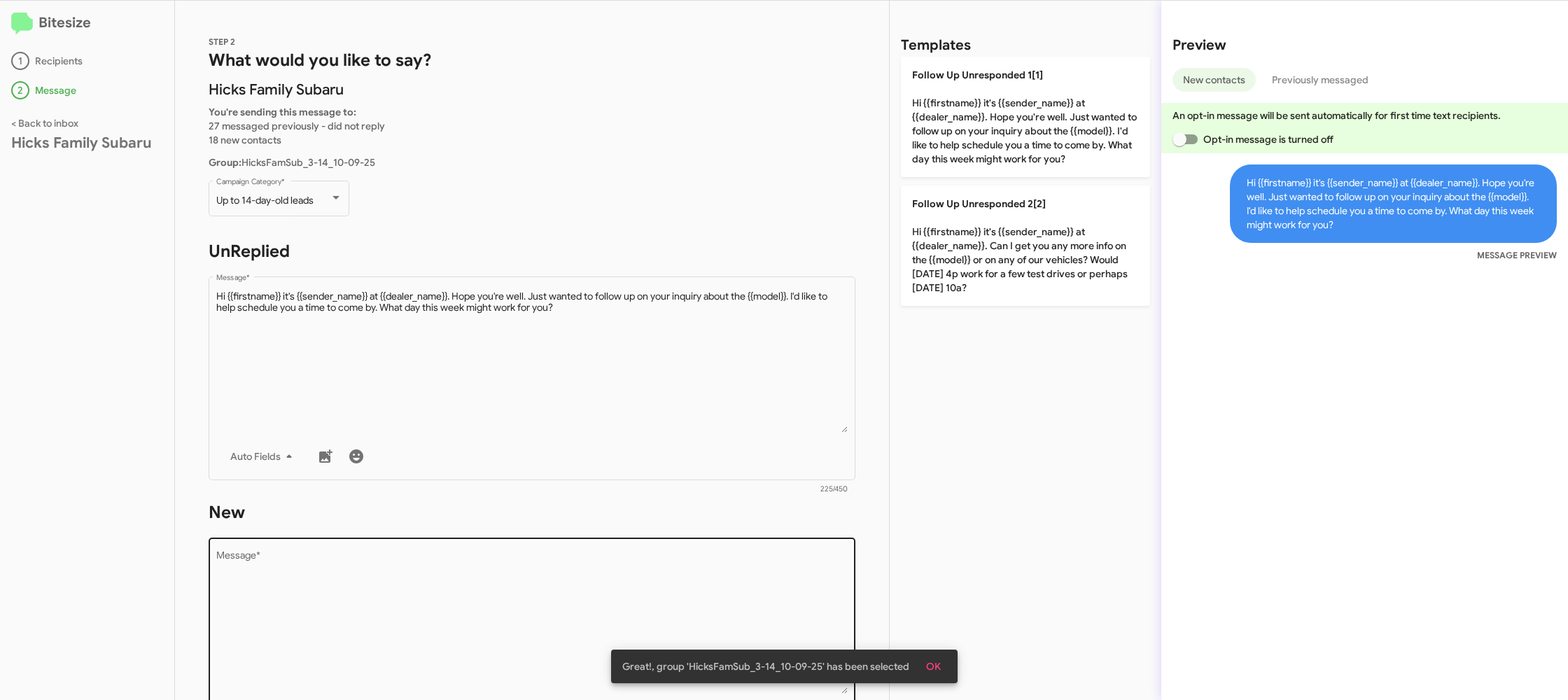
click at [542, 585] on textarea "Message *" at bounding box center [532, 622] width 632 height 143
drag, startPoint x: 542, startPoint y: 585, endPoint x: 547, endPoint y: 573, distance: 13.0
click at [544, 581] on textarea "Message *" at bounding box center [532, 622] width 632 height 143
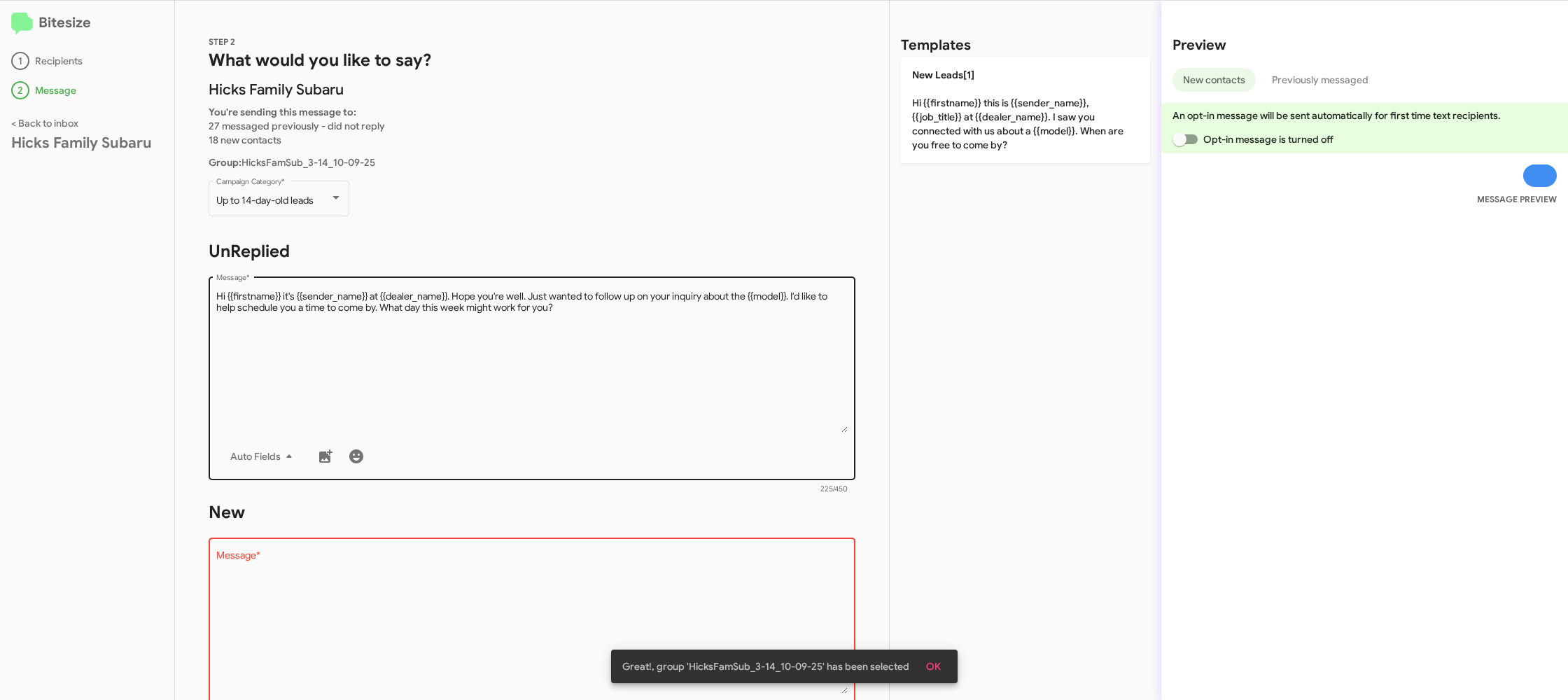
drag, startPoint x: 976, startPoint y: 72, endPoint x: 712, endPoint y: 296, distance: 346.2
click at [941, 98] on p "New Leads[1] Hi {{firstname}} this is {{sender_name}}, {{job_title}} at {{deale…" at bounding box center [1025, 109] width 249 height 106
type textarea "Hi {{firstname}} this is {{sender_name}}, {{job_title}} at {{dealer_name}}. I s…"
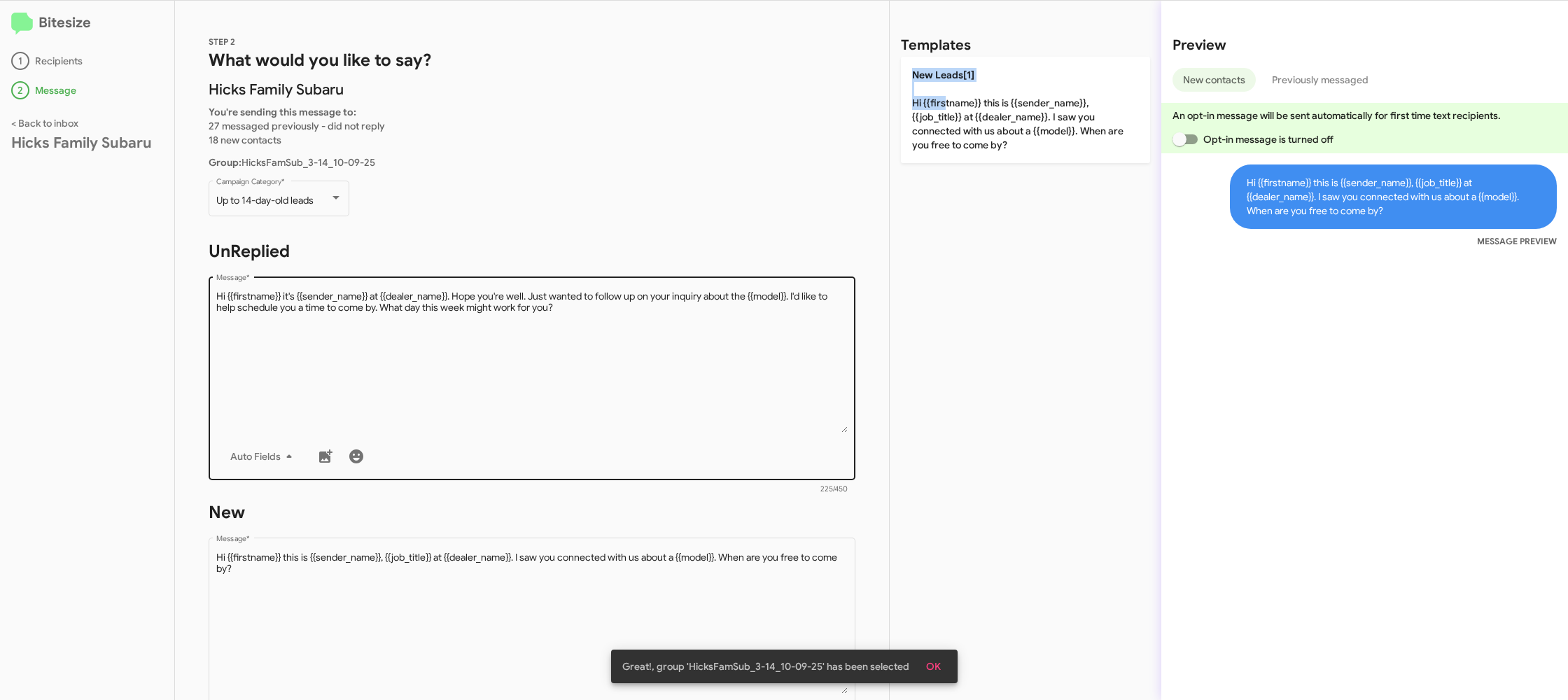
scroll to position [237, 0]
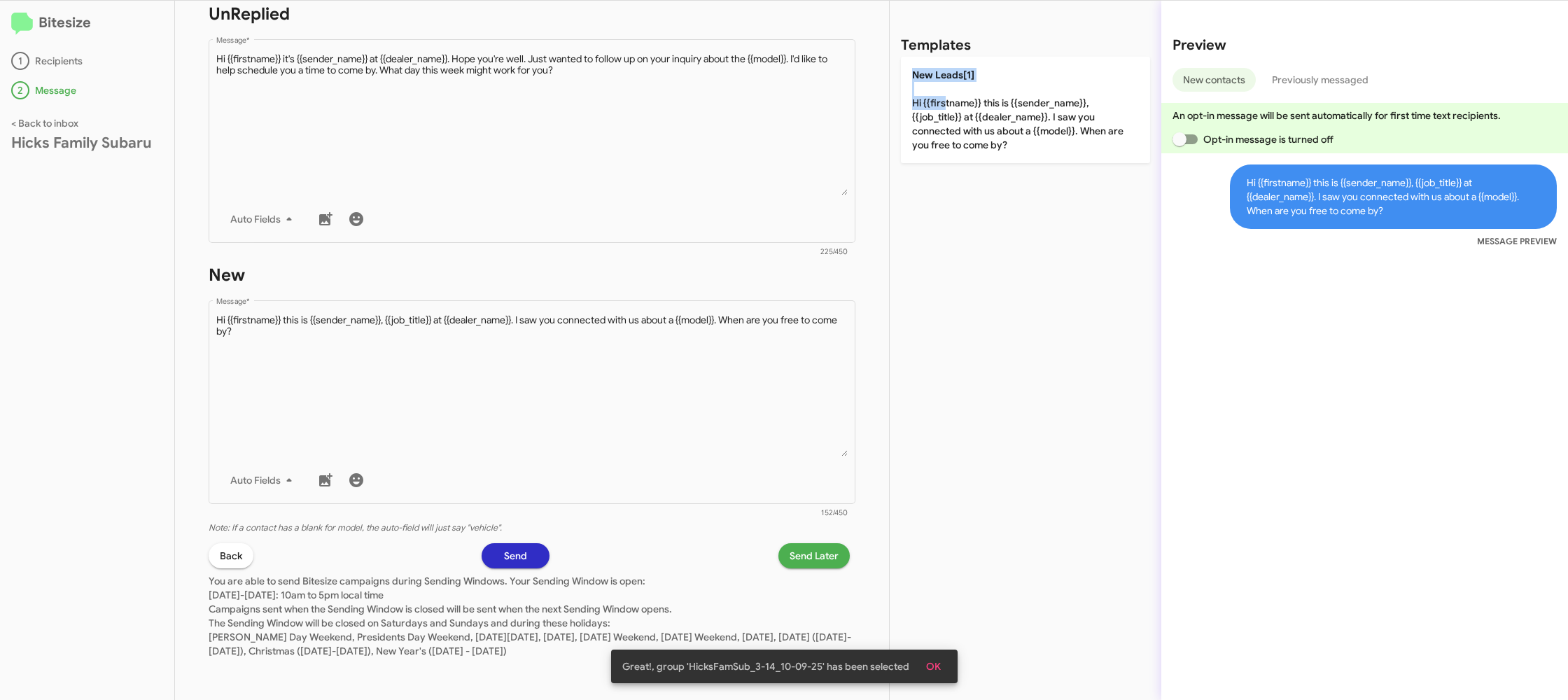
click at [798, 551] on span "Send Later" at bounding box center [813, 555] width 49 height 26
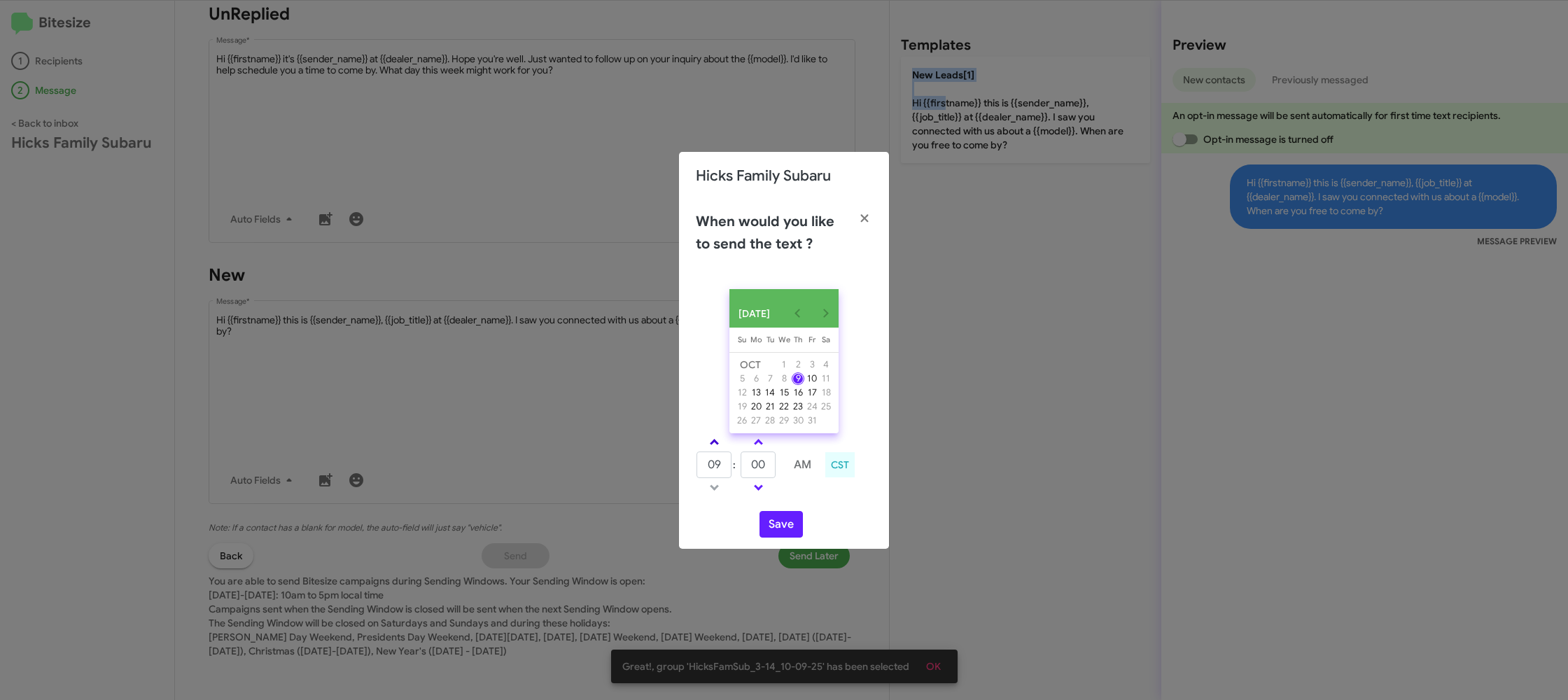
click at [714, 448] on span at bounding box center [714, 443] width 9 height 9
click at [714, 447] on span at bounding box center [714, 443] width 9 height 9
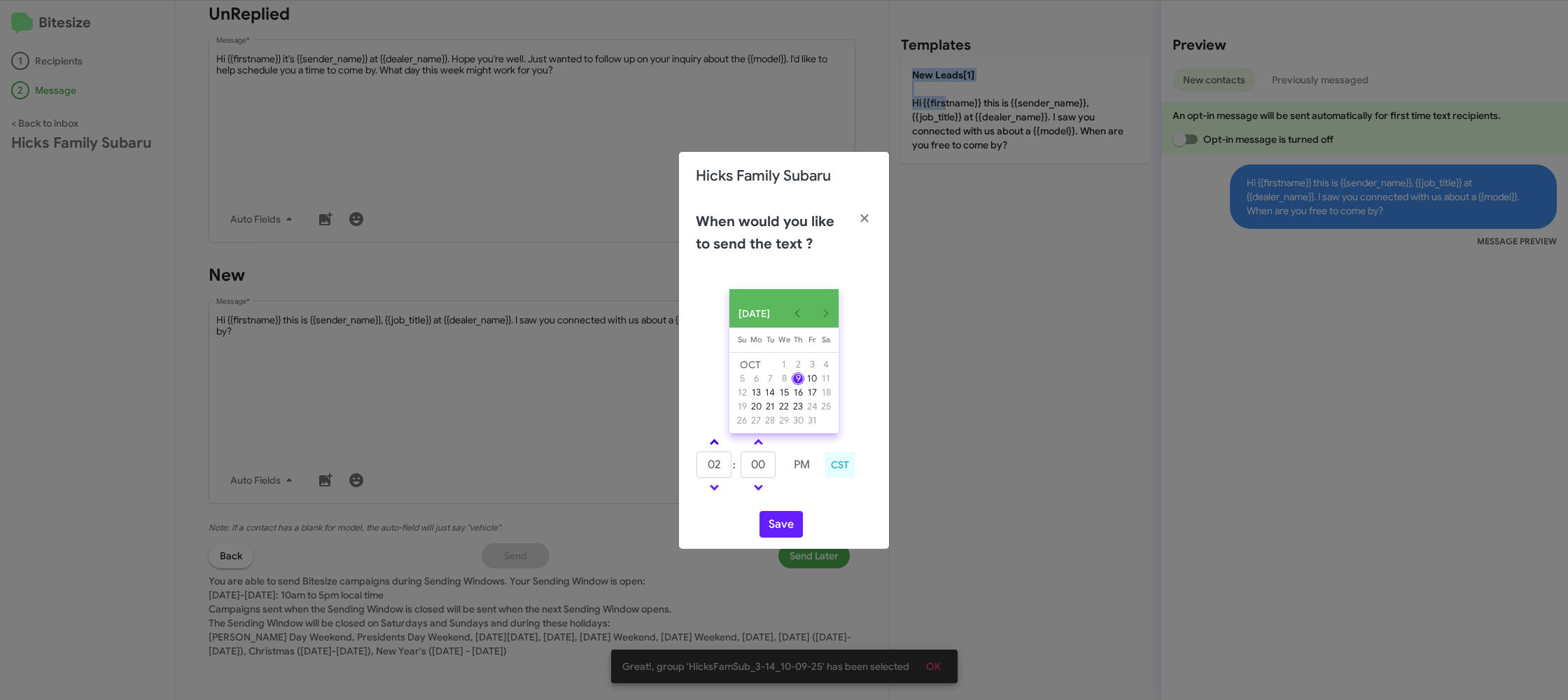
click at [714, 447] on span at bounding box center [714, 443] width 9 height 9
type input "05"
click at [758, 467] on input "00" at bounding box center [758, 464] width 35 height 26
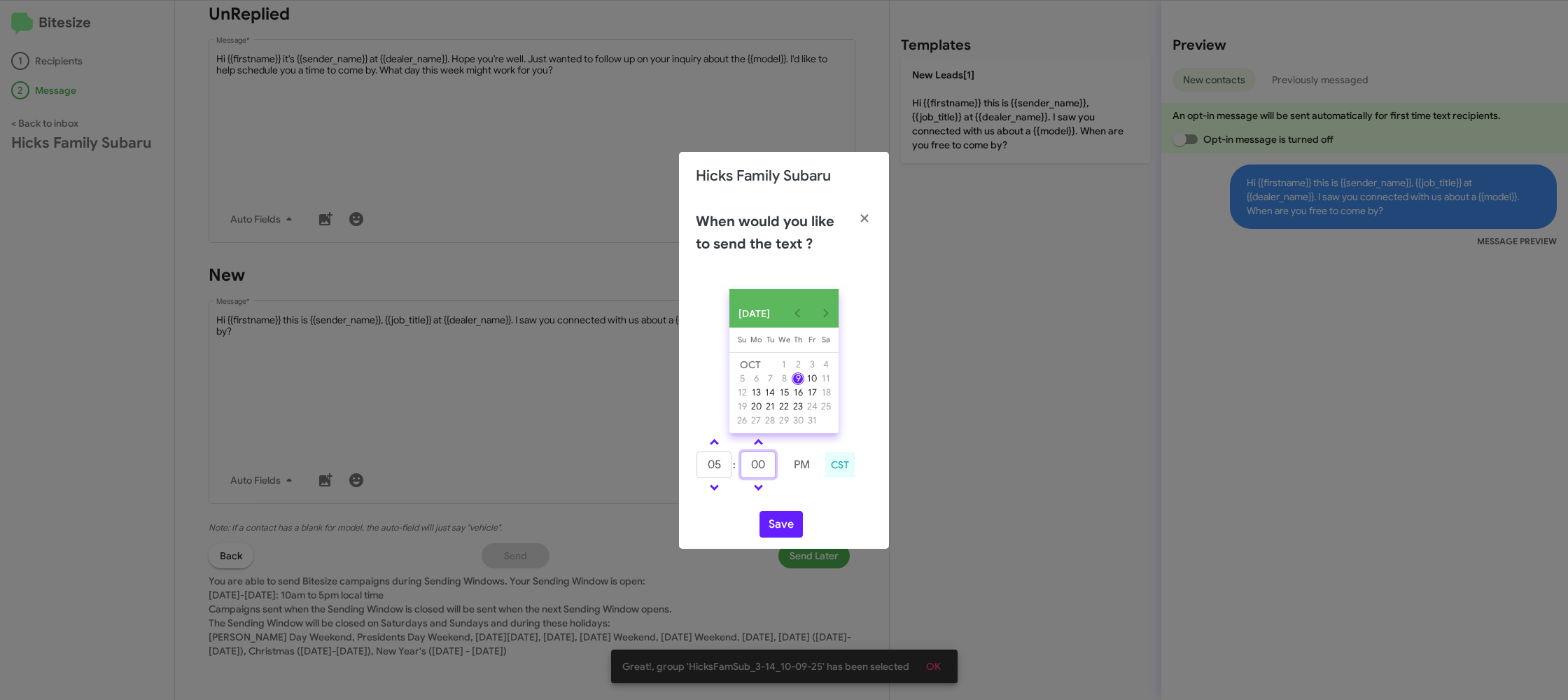
click at [758, 467] on input "00" at bounding box center [758, 464] width 35 height 26
type input "12"
click at [788, 494] on td at bounding box center [802, 487] width 35 height 18
click at [773, 533] on button "Save" at bounding box center [780, 524] width 43 height 26
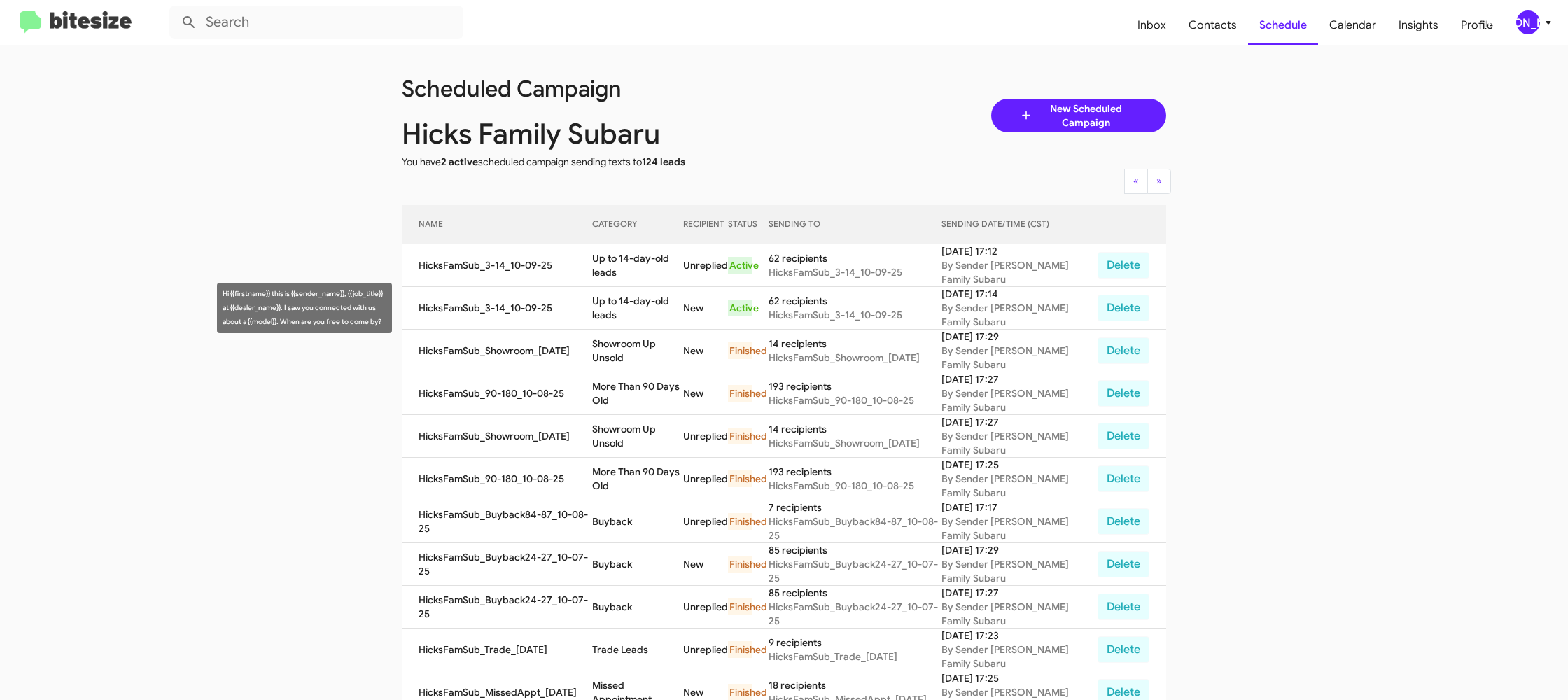
click at [631, 309] on td "Up to 14-day-old leads" at bounding box center [637, 308] width 91 height 42
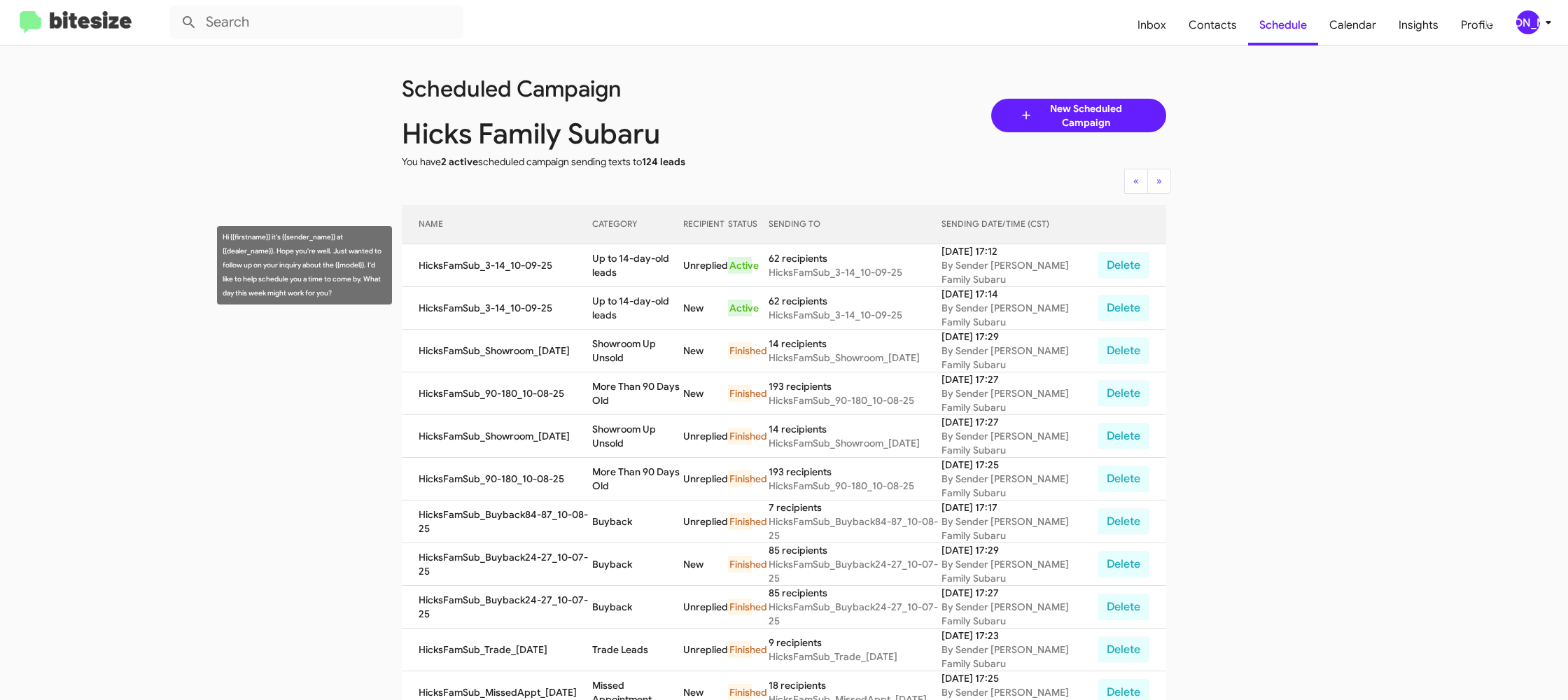
copy td "Up to 14-day-old leads"
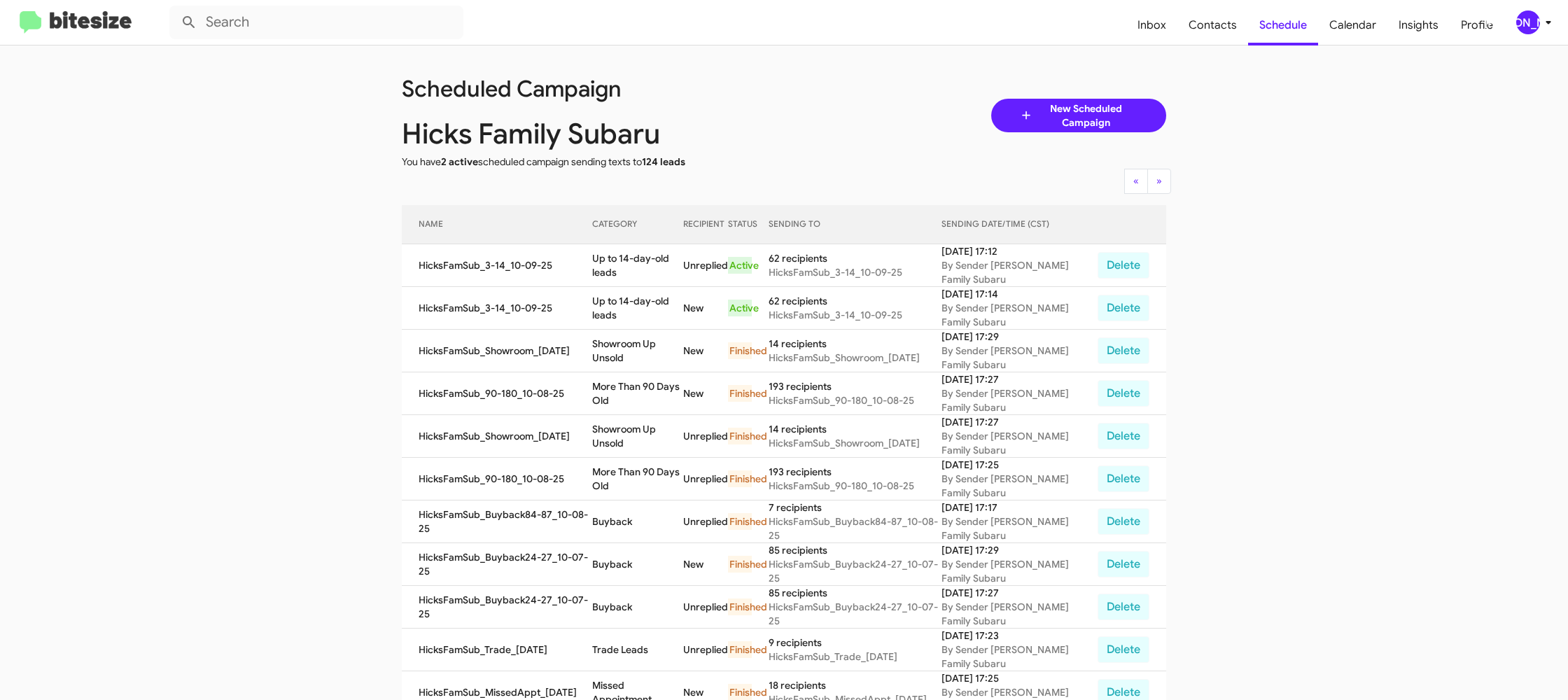
click at [1540, 29] on icon at bounding box center [1548, 22] width 17 height 17
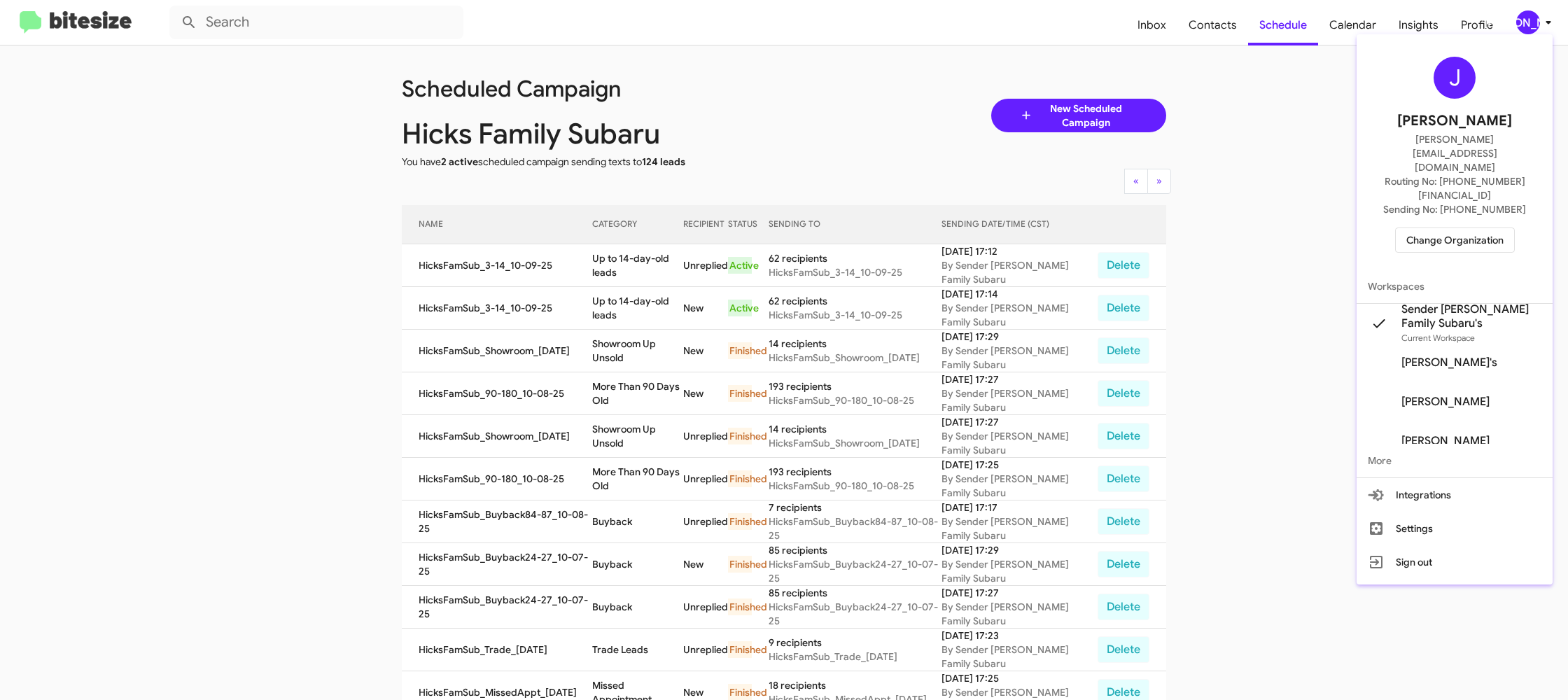
click at [1458, 228] on span "Change Organization" at bounding box center [1454, 239] width 97 height 24
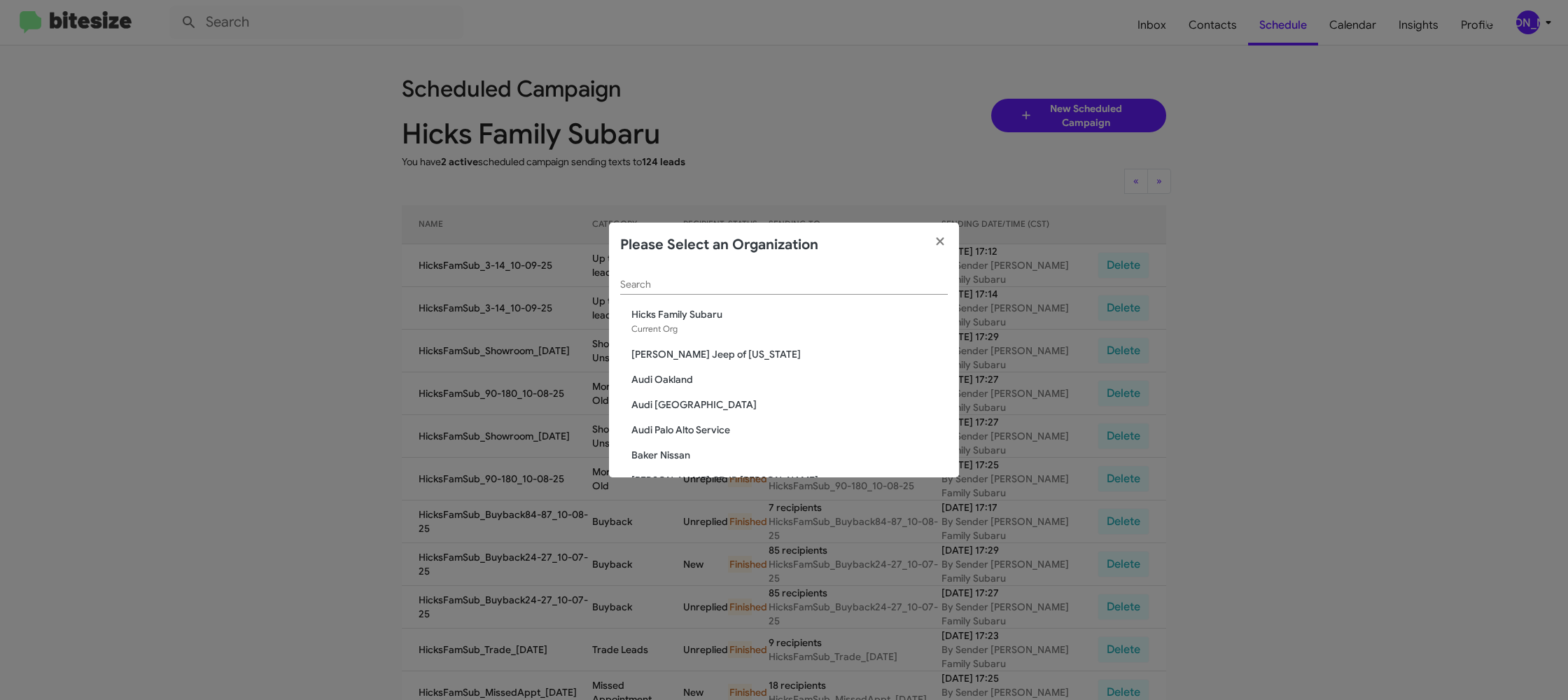
scroll to position [1, 0]
click at [719, 283] on input "Search" at bounding box center [783, 283] width 328 height 11
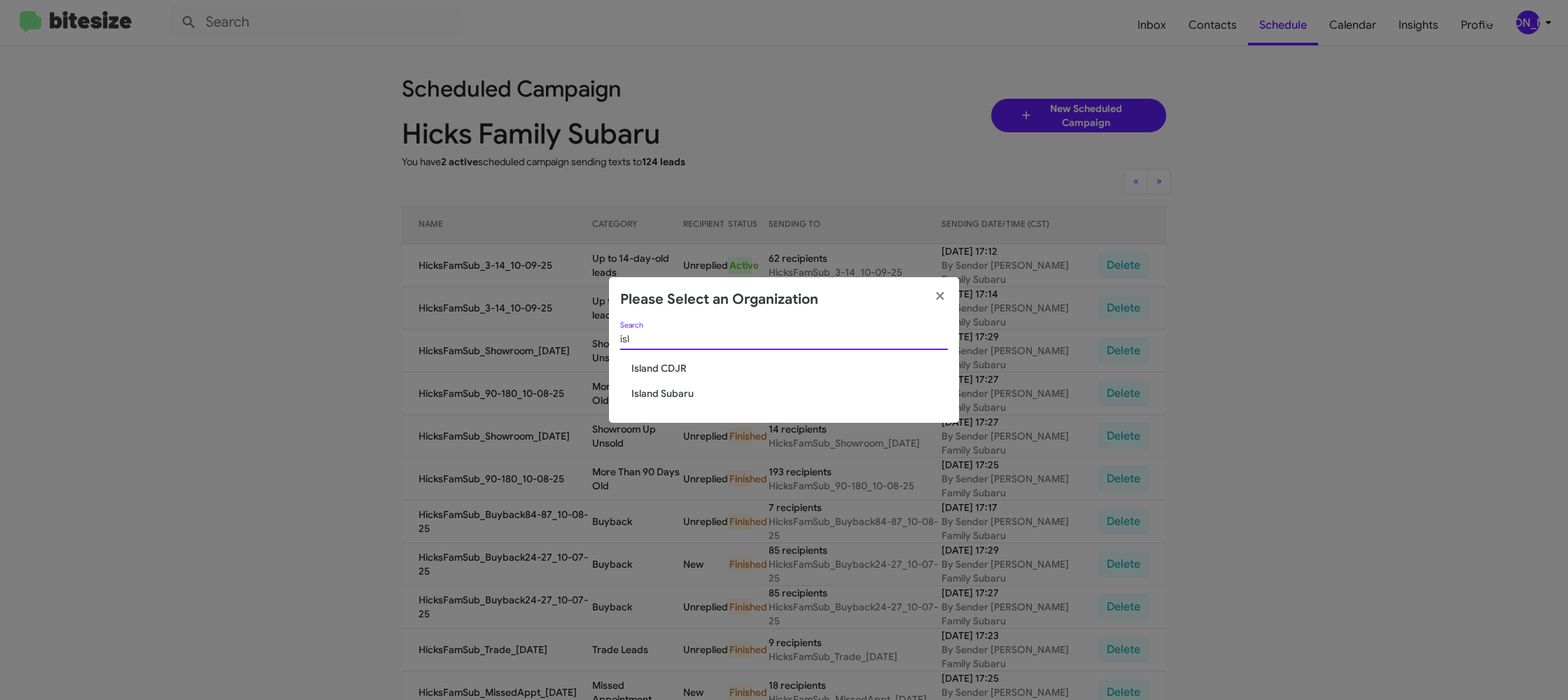
scroll to position [0, 0]
type input "island"
click at [683, 370] on span "Island CDJR" at bounding box center [789, 368] width 316 height 14
drag, startPoint x: 683, startPoint y: 370, endPoint x: 637, endPoint y: 59, distance: 314.4
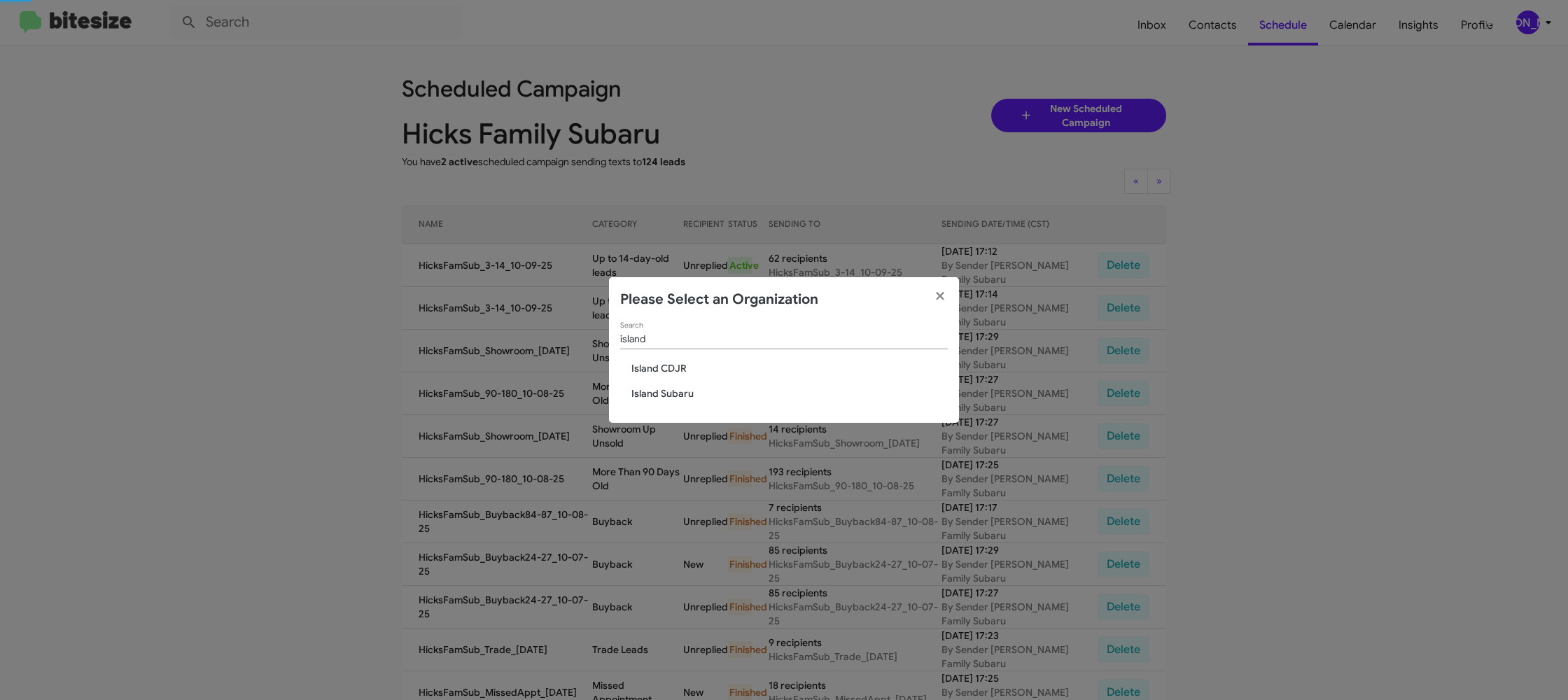
click at [679, 357] on div "island Search Island CDJR Island Subaru" at bounding box center [784, 373] width 350 height 102
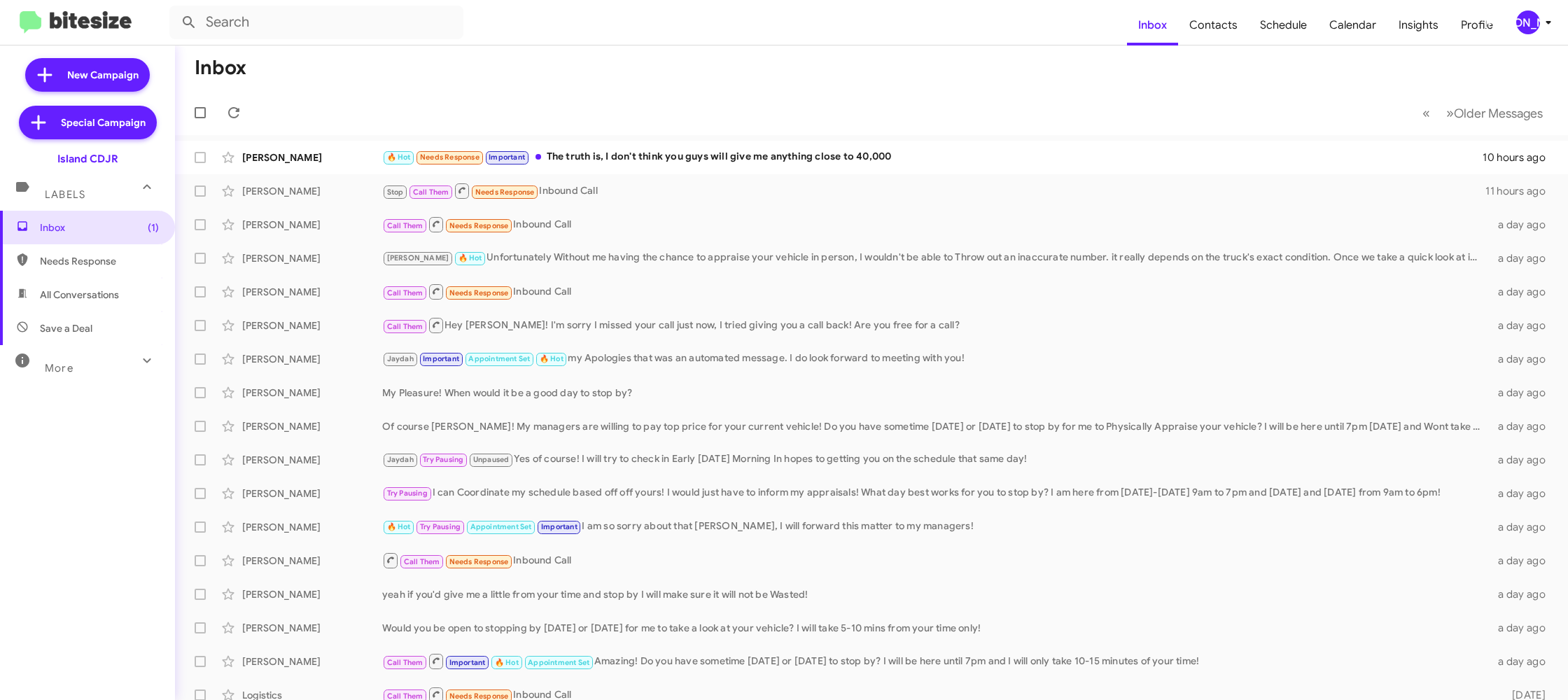
click at [1557, 20] on mat-toolbar "Inbox Contacts Schedule Calendar Insights Profile [PERSON_NAME]" at bounding box center [784, 22] width 1568 height 45
click at [1548, 16] on icon at bounding box center [1548, 22] width 17 height 17
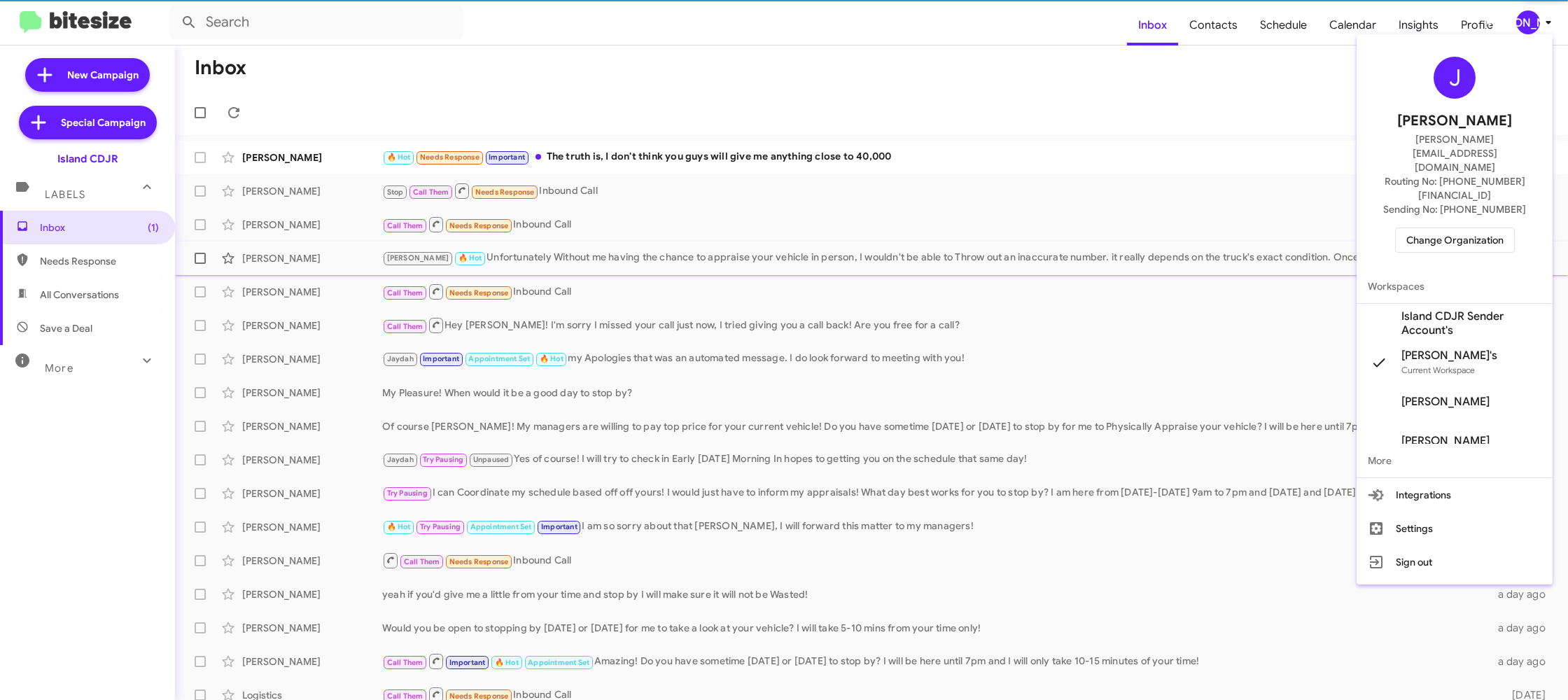
click at [1480, 309] on span "Island CDJR Sender Account's" at bounding box center [1471, 323] width 140 height 28
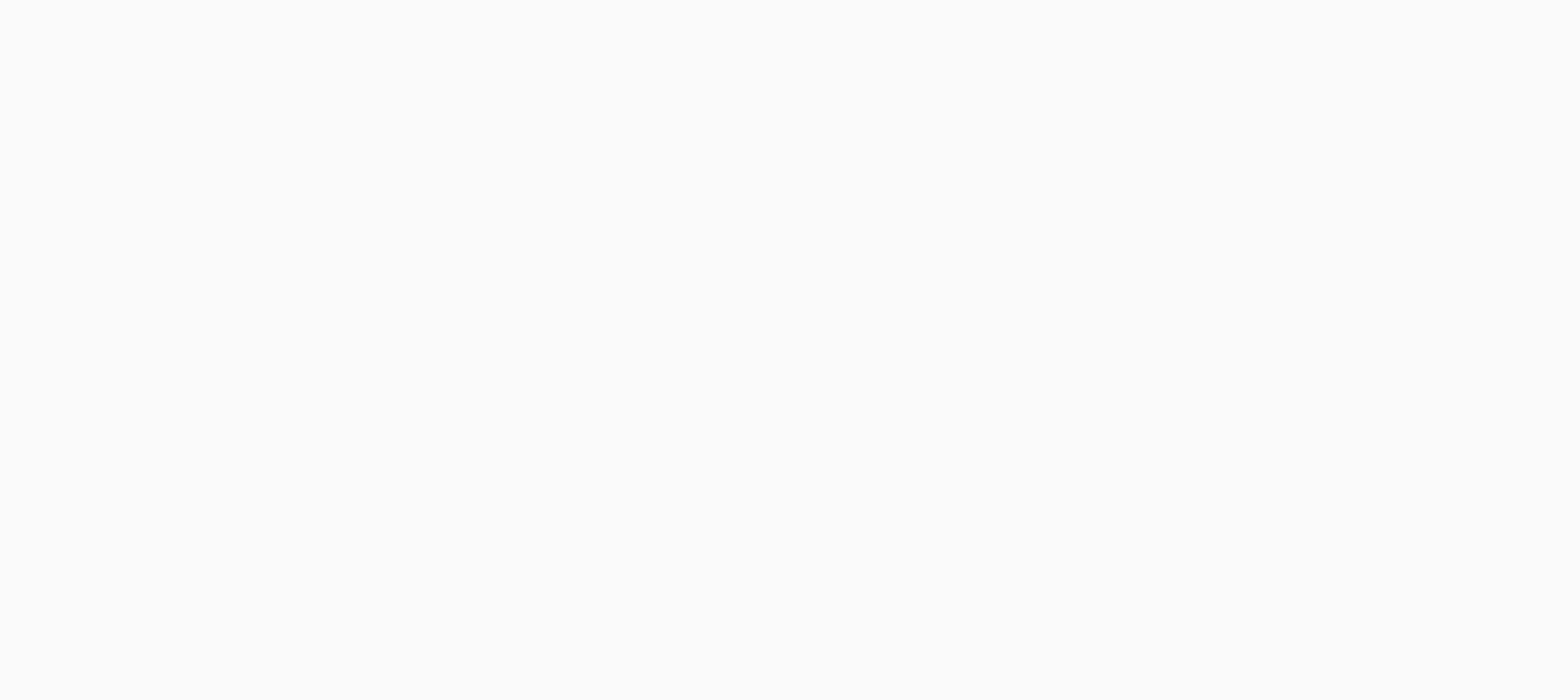
click at [1227, 9] on body at bounding box center [784, 350] width 1568 height 700
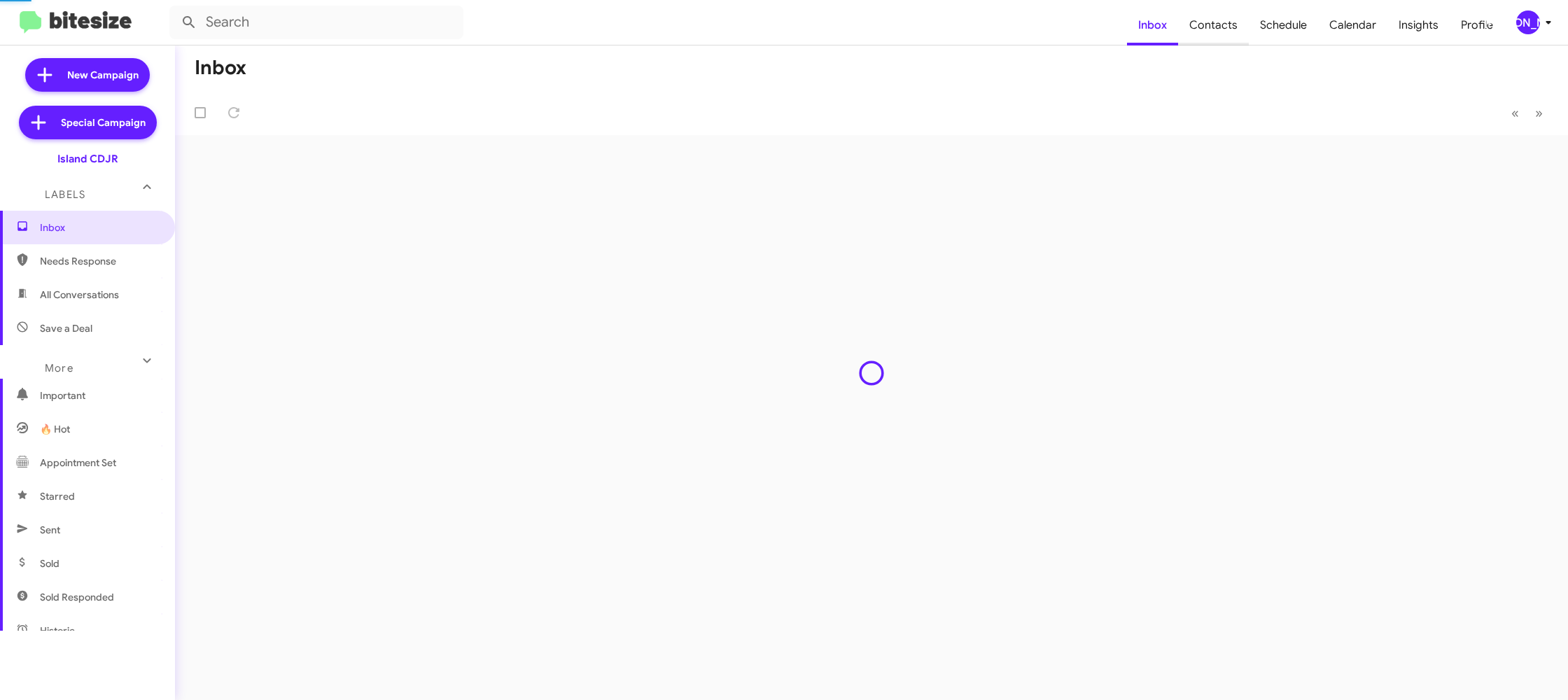
click at [1224, 22] on span "Contacts" at bounding box center [1213, 26] width 71 height 41
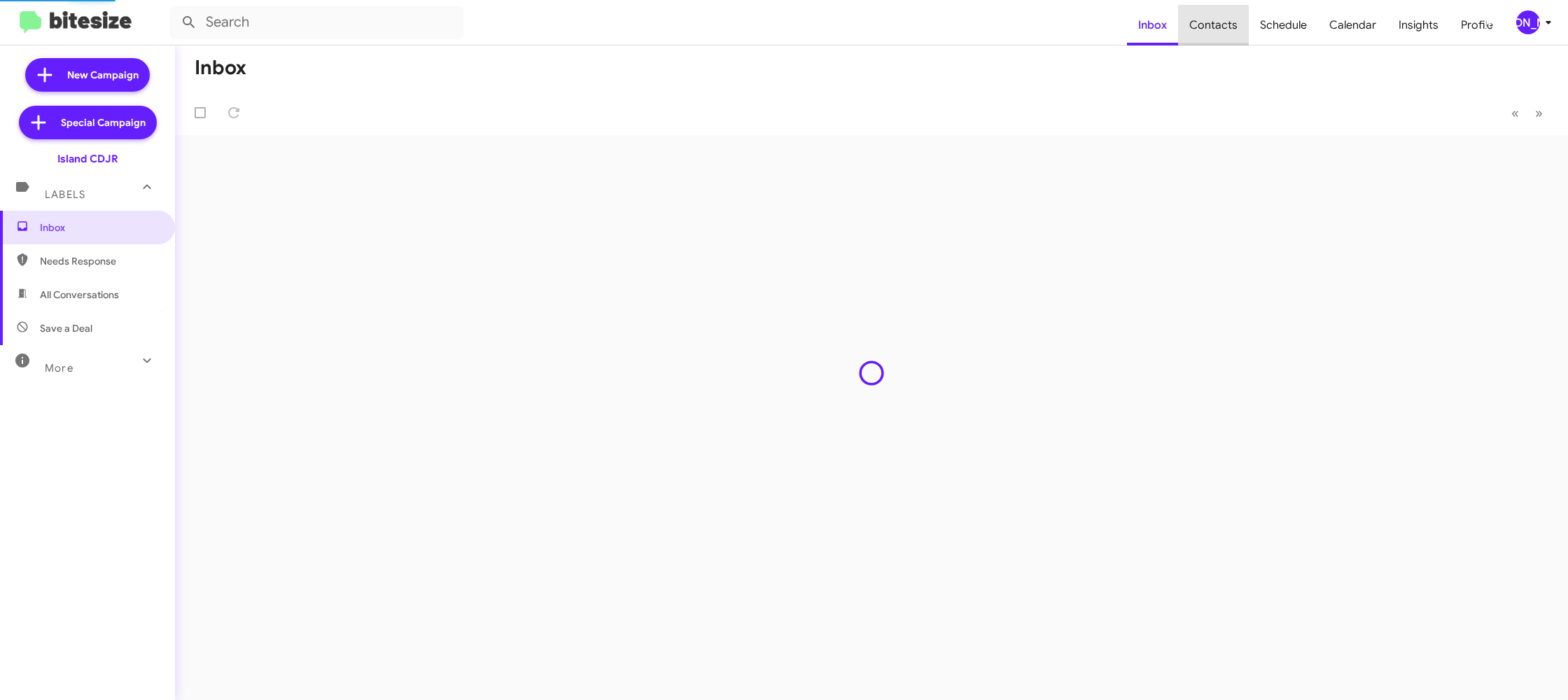
click at [1224, 22] on span "Contacts" at bounding box center [1213, 26] width 71 height 41
type input "in:groups"
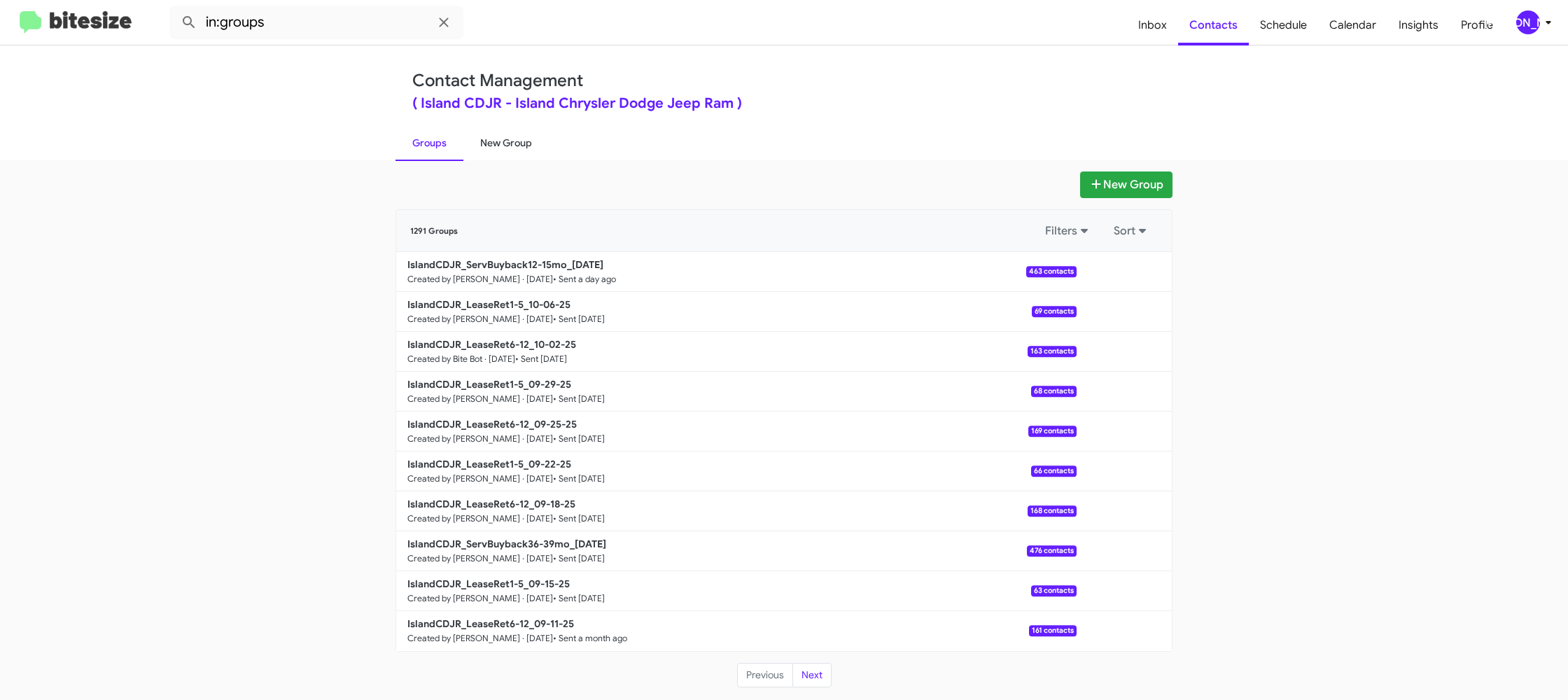
click at [528, 159] on link "New Group" at bounding box center [506, 142] width 86 height 36
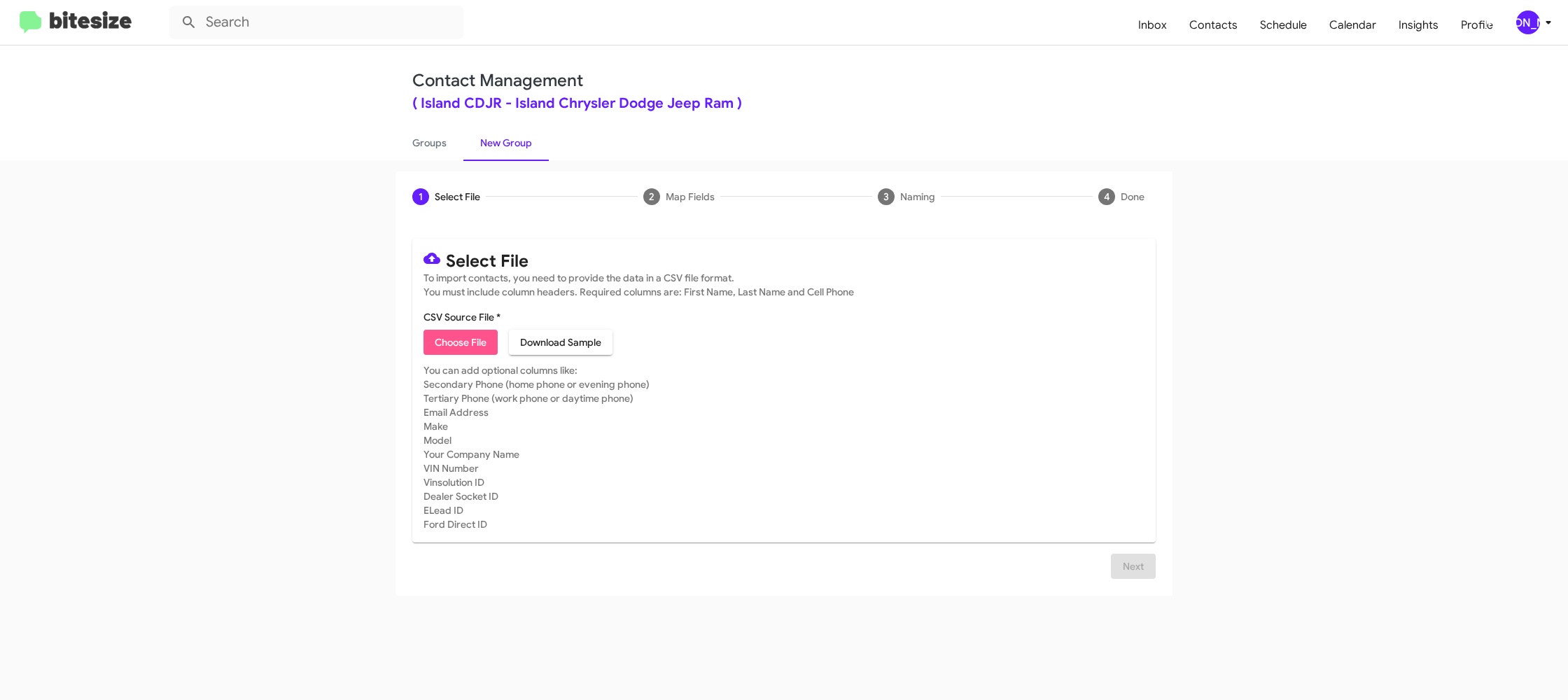
click at [448, 333] on span "Choose File" at bounding box center [460, 342] width 52 height 26
type input "IslandCDJR_LeaseRet6-12_10-09-25"
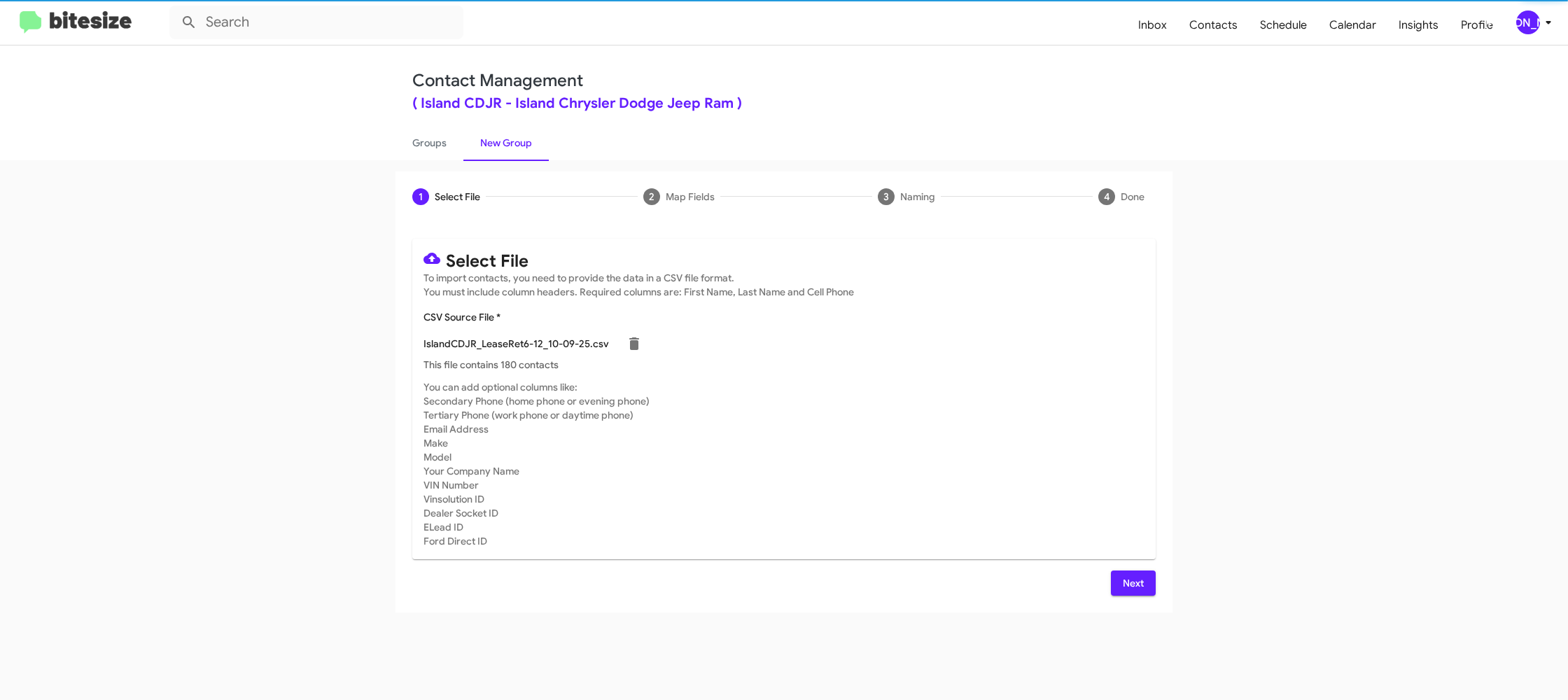
click at [731, 395] on mat-card-subtitle "You can add optional columns like: Secondary Phone (home phone or evening phone…" at bounding box center [784, 463] width 720 height 168
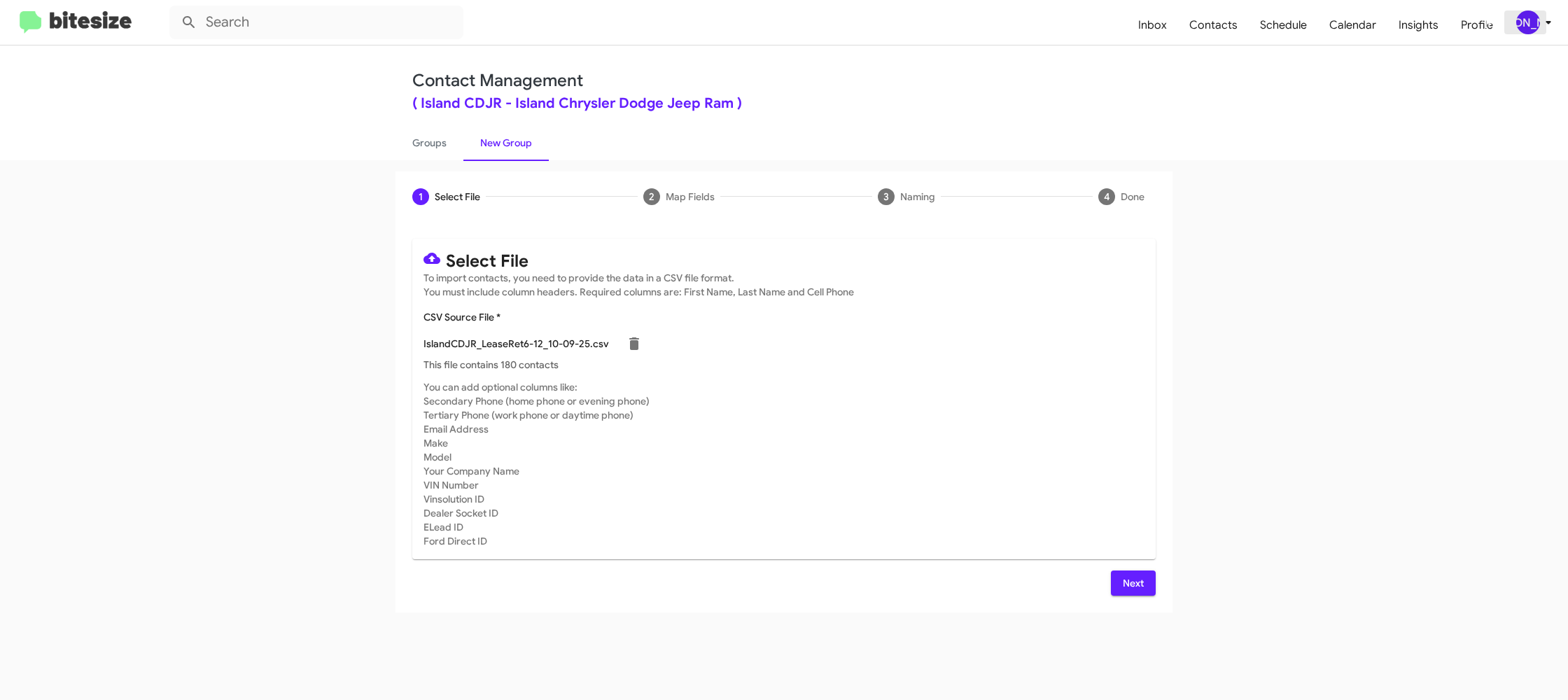
click at [1532, 19] on div "[PERSON_NAME]" at bounding box center [1527, 22] width 24 height 24
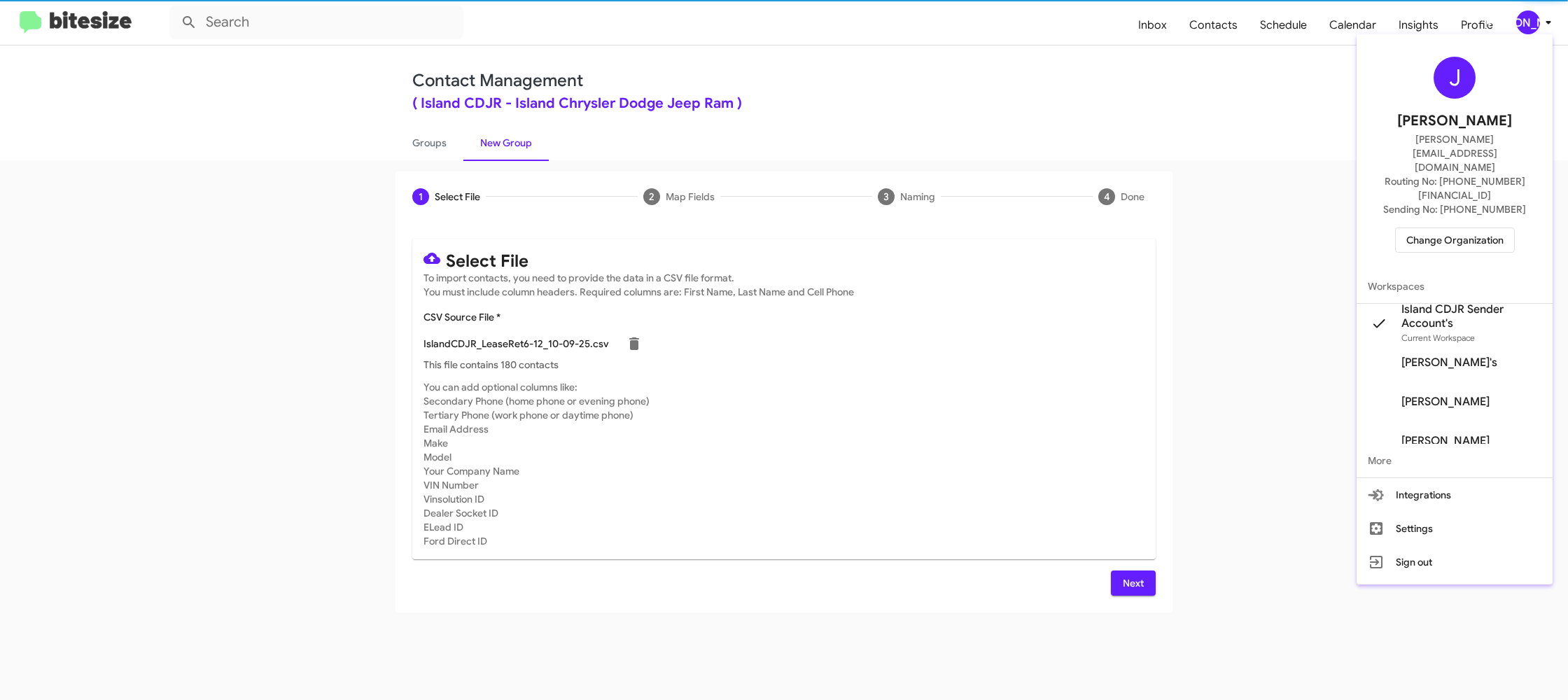
click at [1535, 19] on div at bounding box center [784, 350] width 1568 height 700
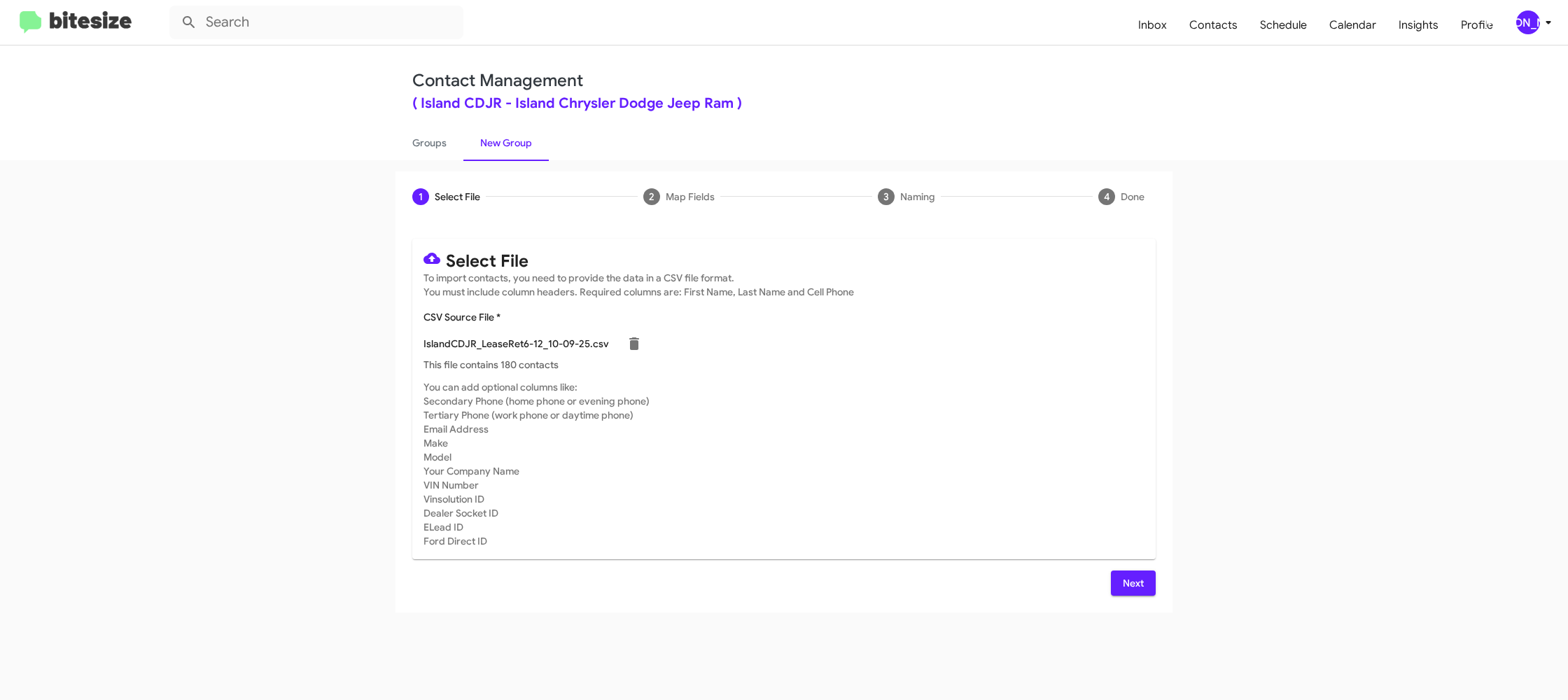
click at [1142, 591] on span "Next" at bounding box center [1133, 583] width 22 height 26
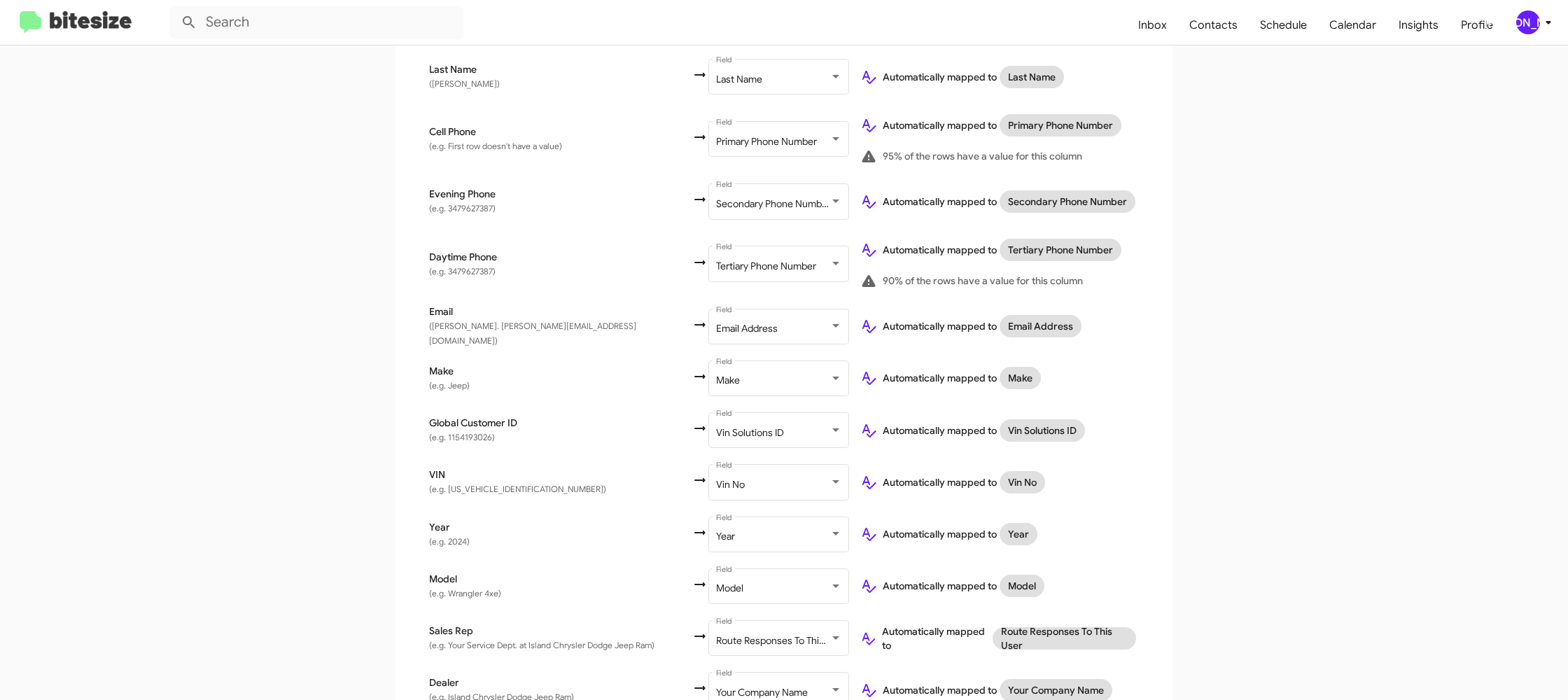
scroll to position [408, 0]
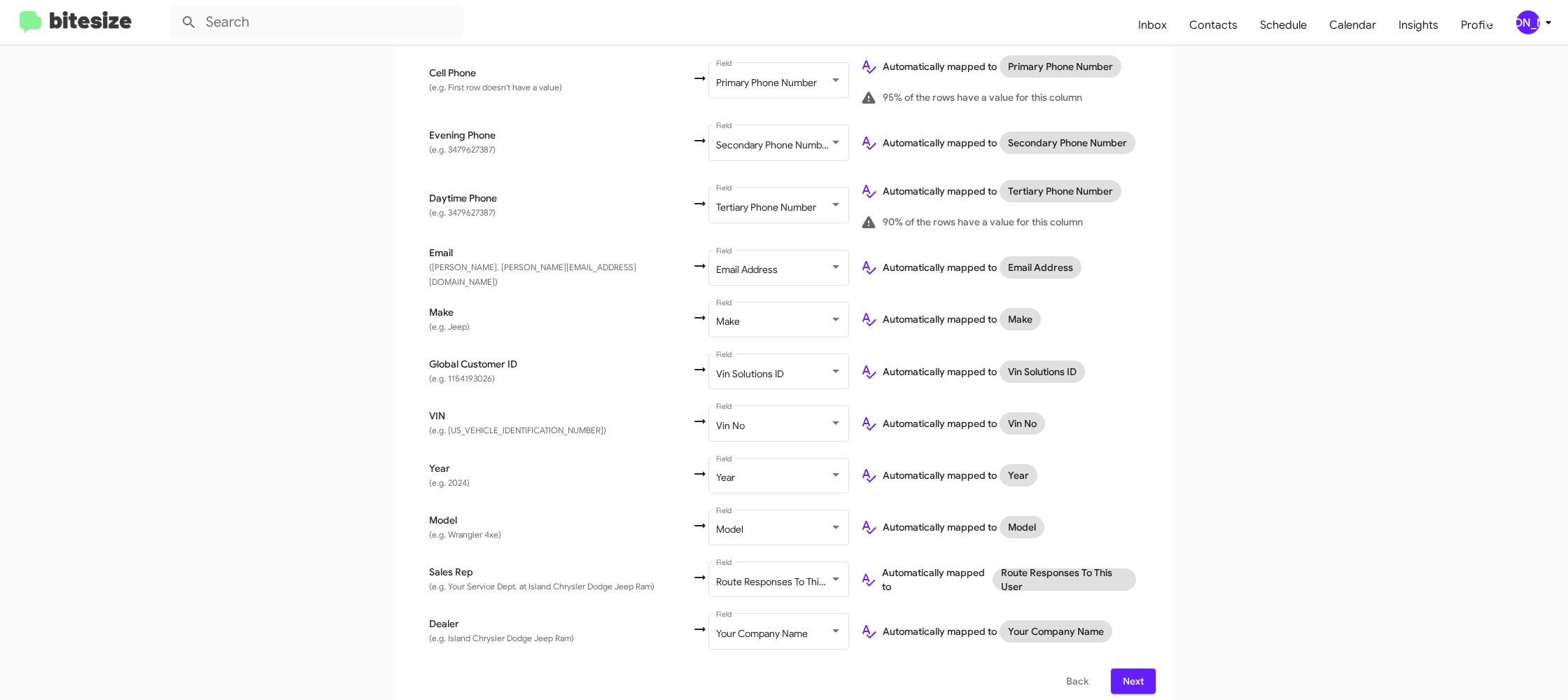
click at [1123, 670] on span "Next" at bounding box center [1133, 681] width 22 height 26
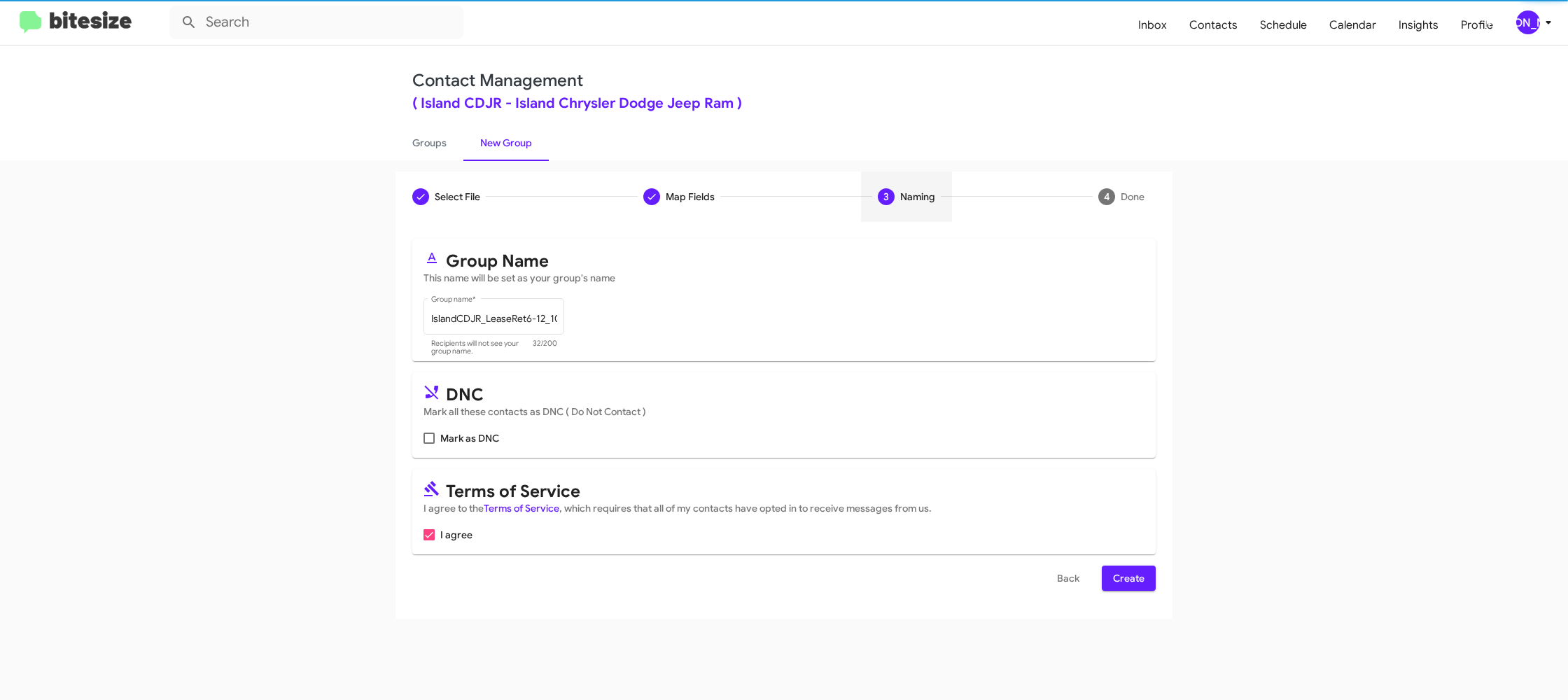
scroll to position [0, 0]
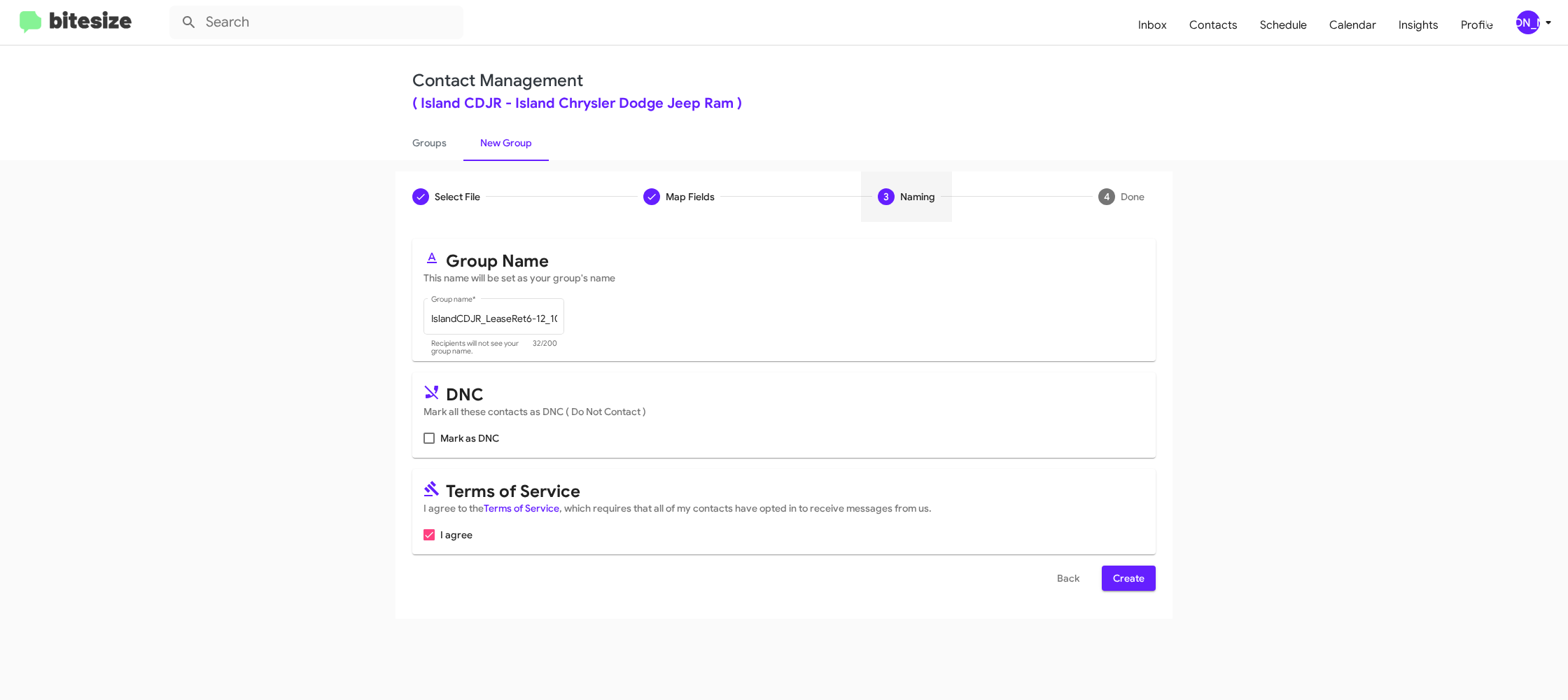
click at [1141, 580] on span "Create" at bounding box center [1128, 577] width 32 height 26
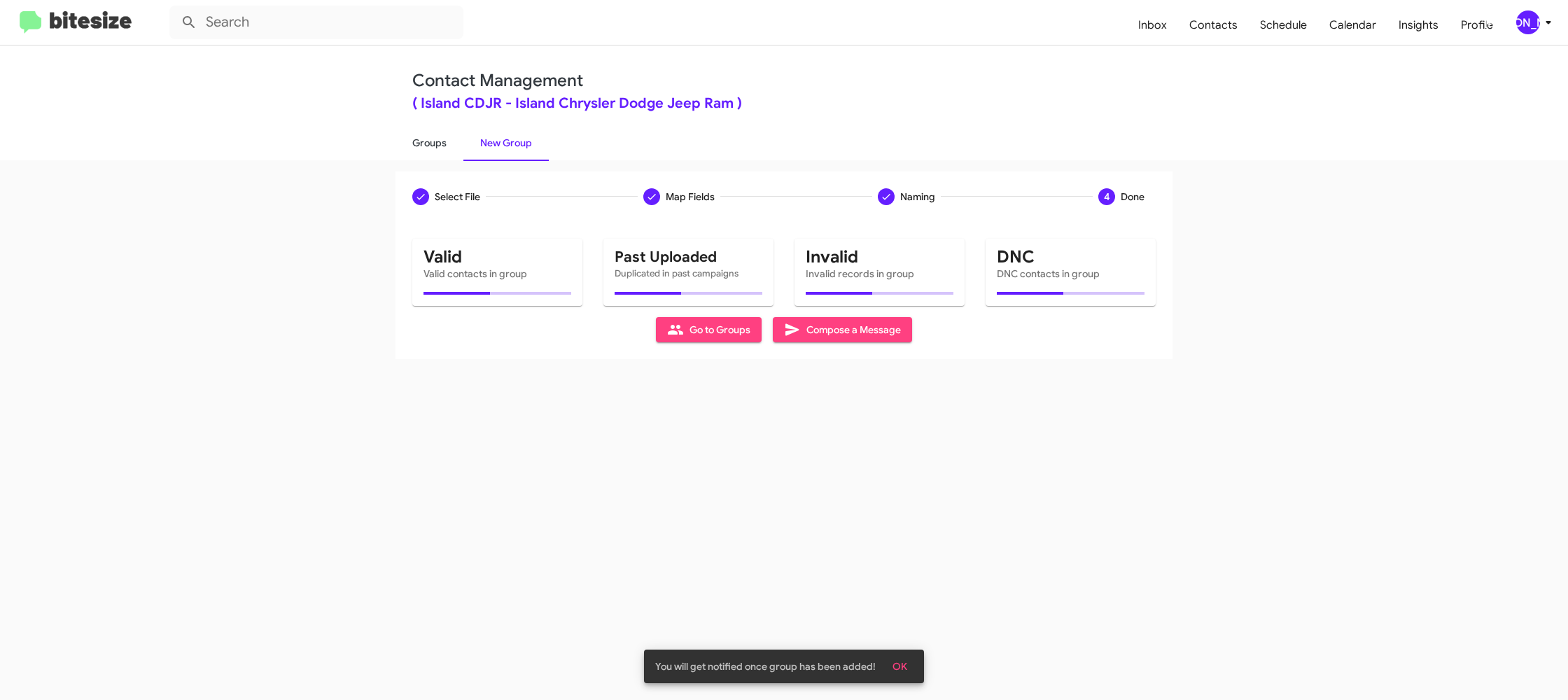
click at [433, 149] on link "Groups" at bounding box center [429, 142] width 68 height 36
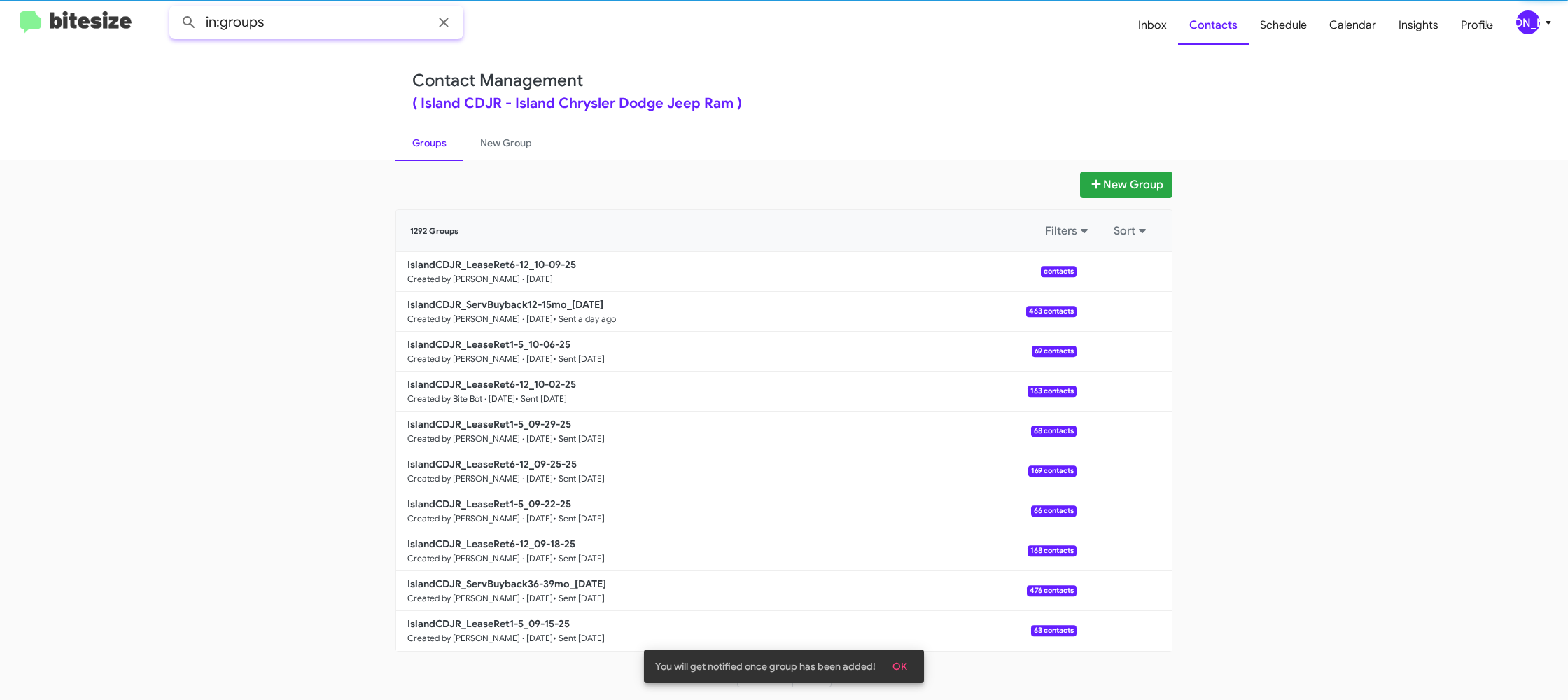
click at [299, 22] on input "in:groups" at bounding box center [316, 22] width 294 height 34
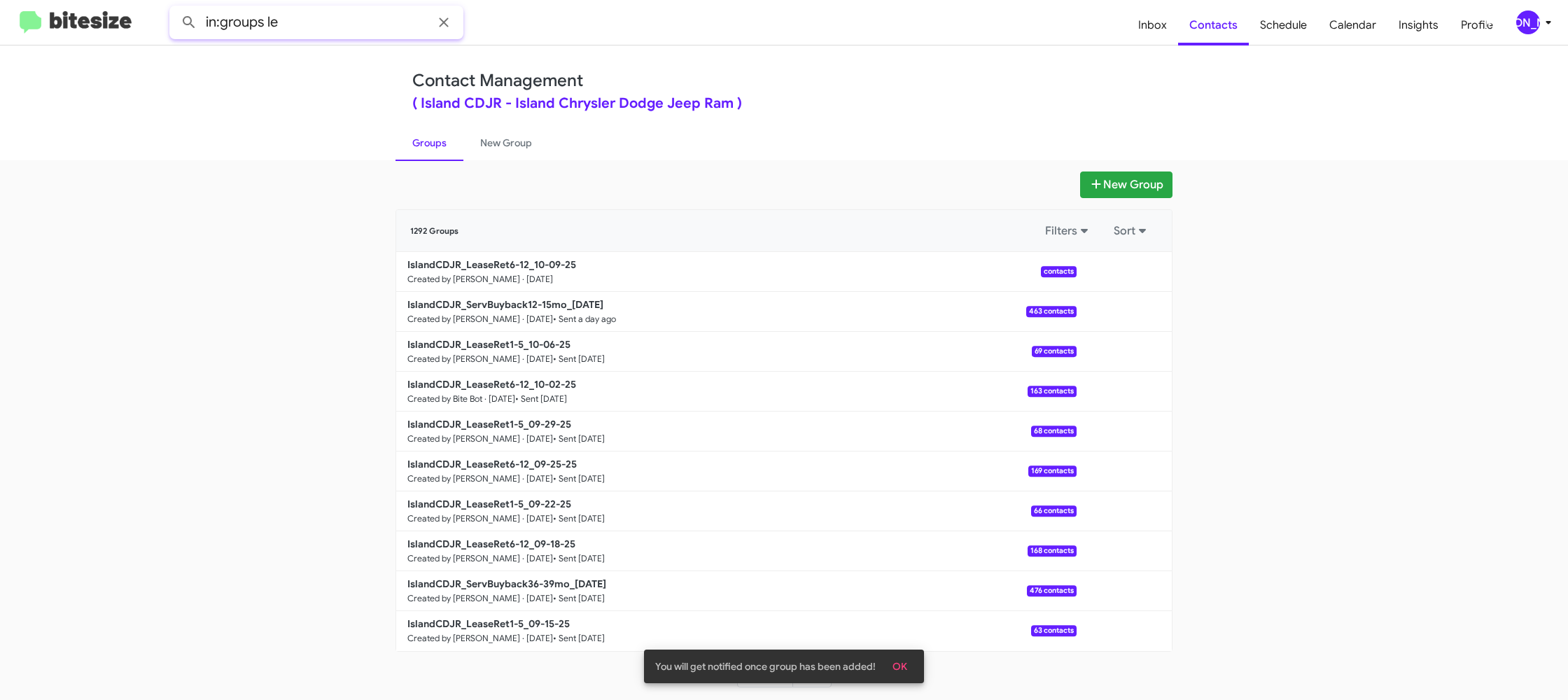
type input "in:groups le"
click at [175, 9] on button at bounding box center [189, 23] width 28 height 28
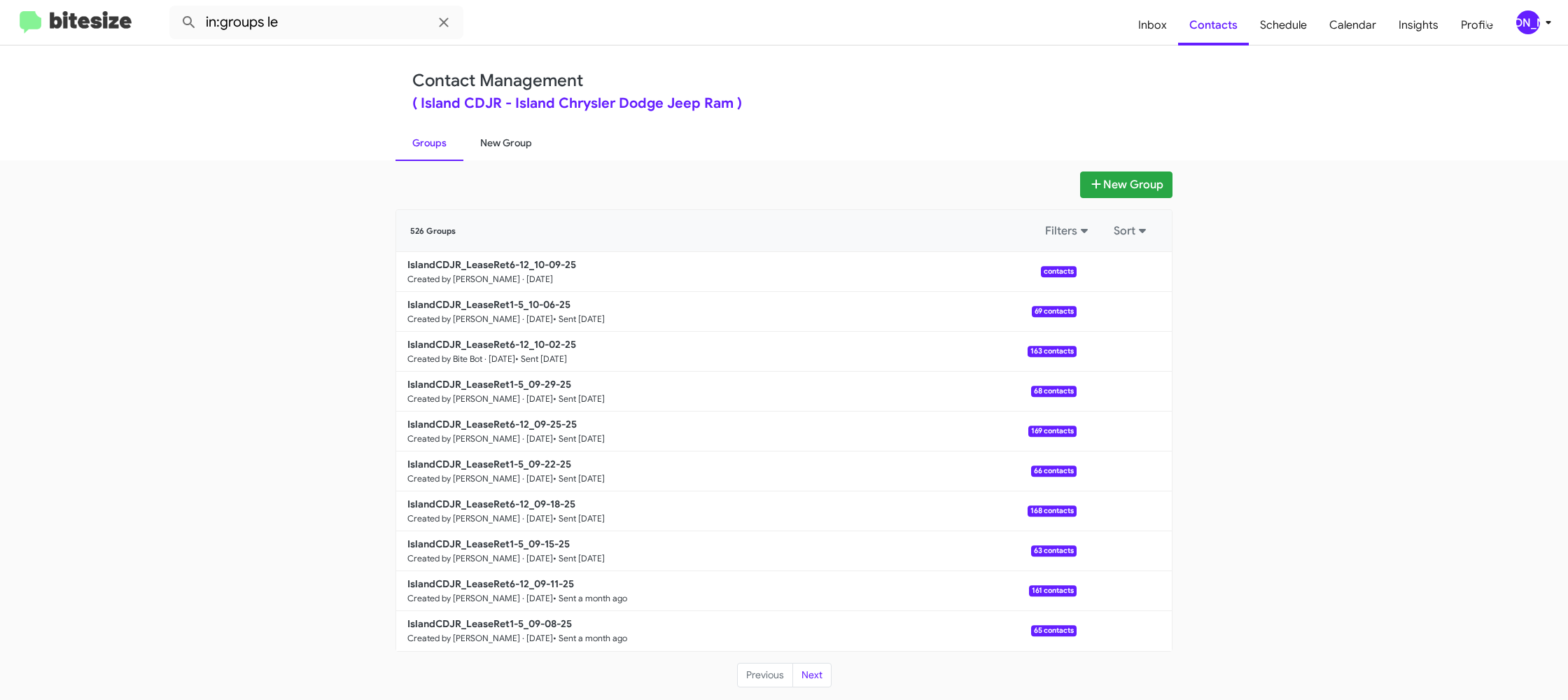
click at [489, 132] on link "New Group" at bounding box center [506, 142] width 86 height 36
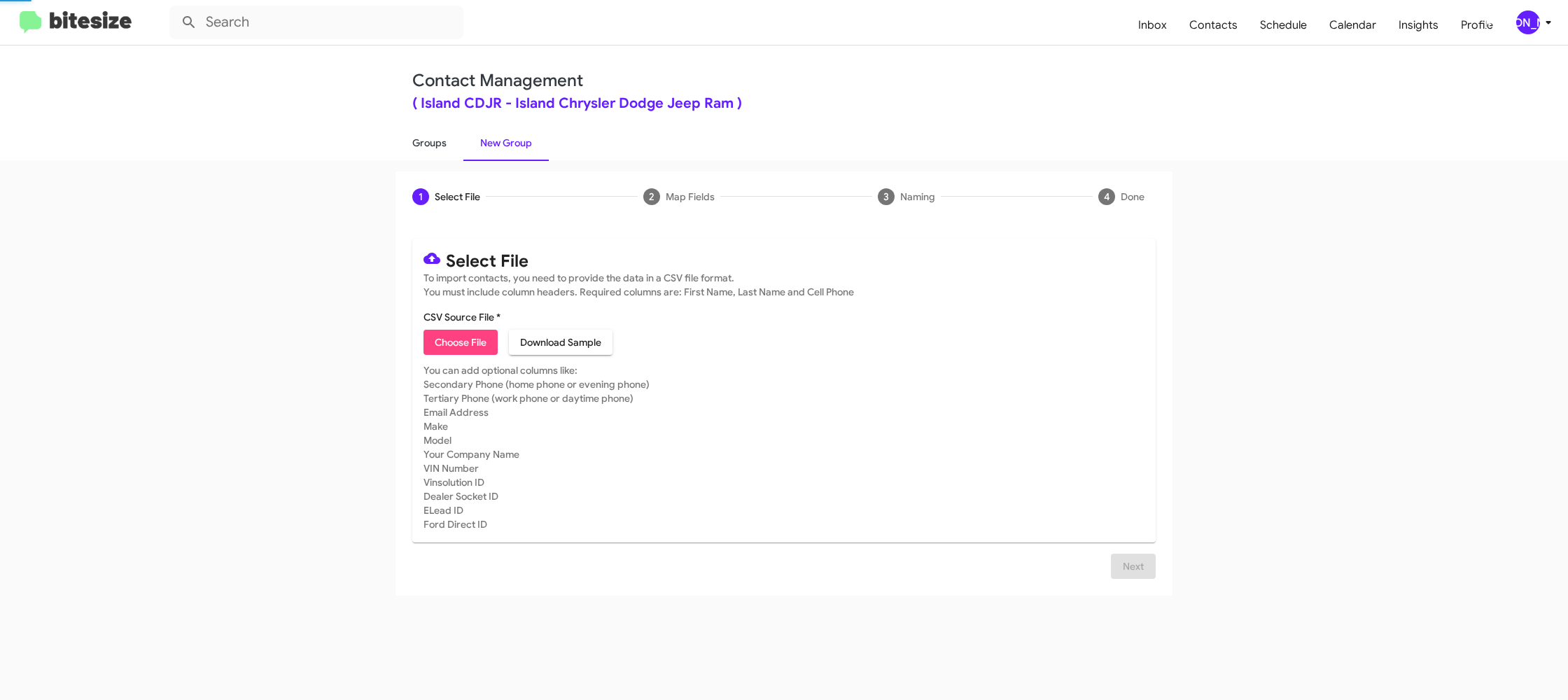
click at [456, 139] on link "Groups" at bounding box center [429, 142] width 68 height 36
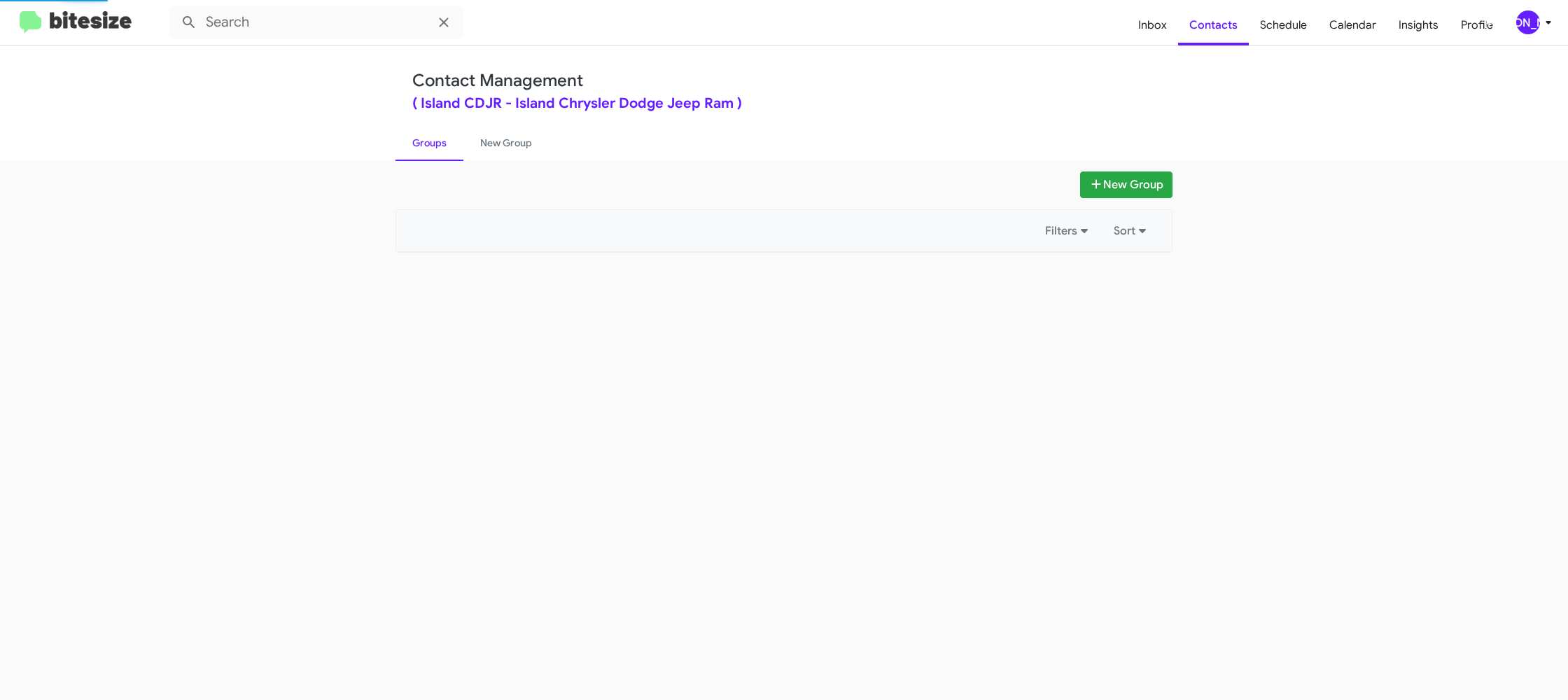
type input "in:groups"
click at [456, 139] on link "Groups" at bounding box center [429, 142] width 68 height 36
drag, startPoint x: 456, startPoint y: 139, endPoint x: 558, endPoint y: 42, distance: 140.8
click at [457, 138] on link "Groups" at bounding box center [429, 142] width 68 height 36
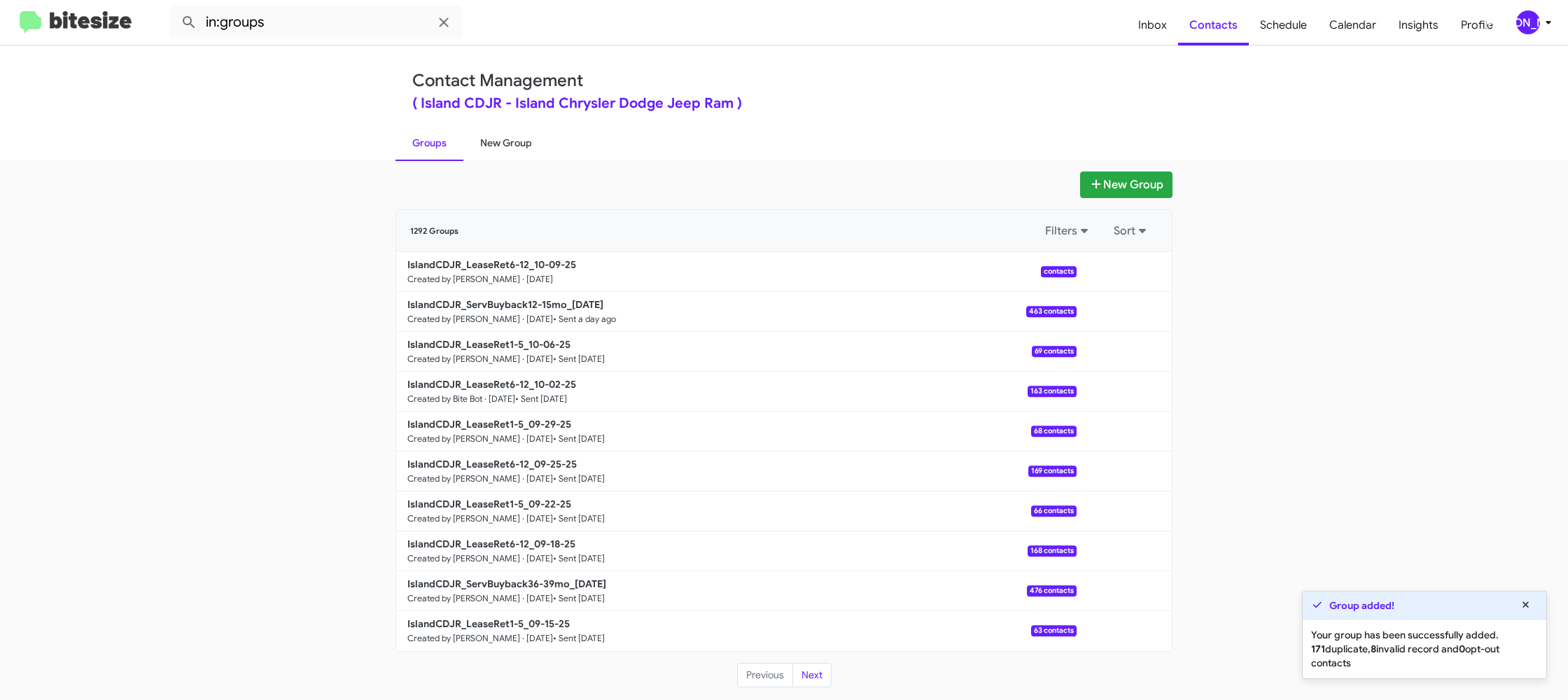
click at [488, 136] on link "New Group" at bounding box center [506, 142] width 86 height 36
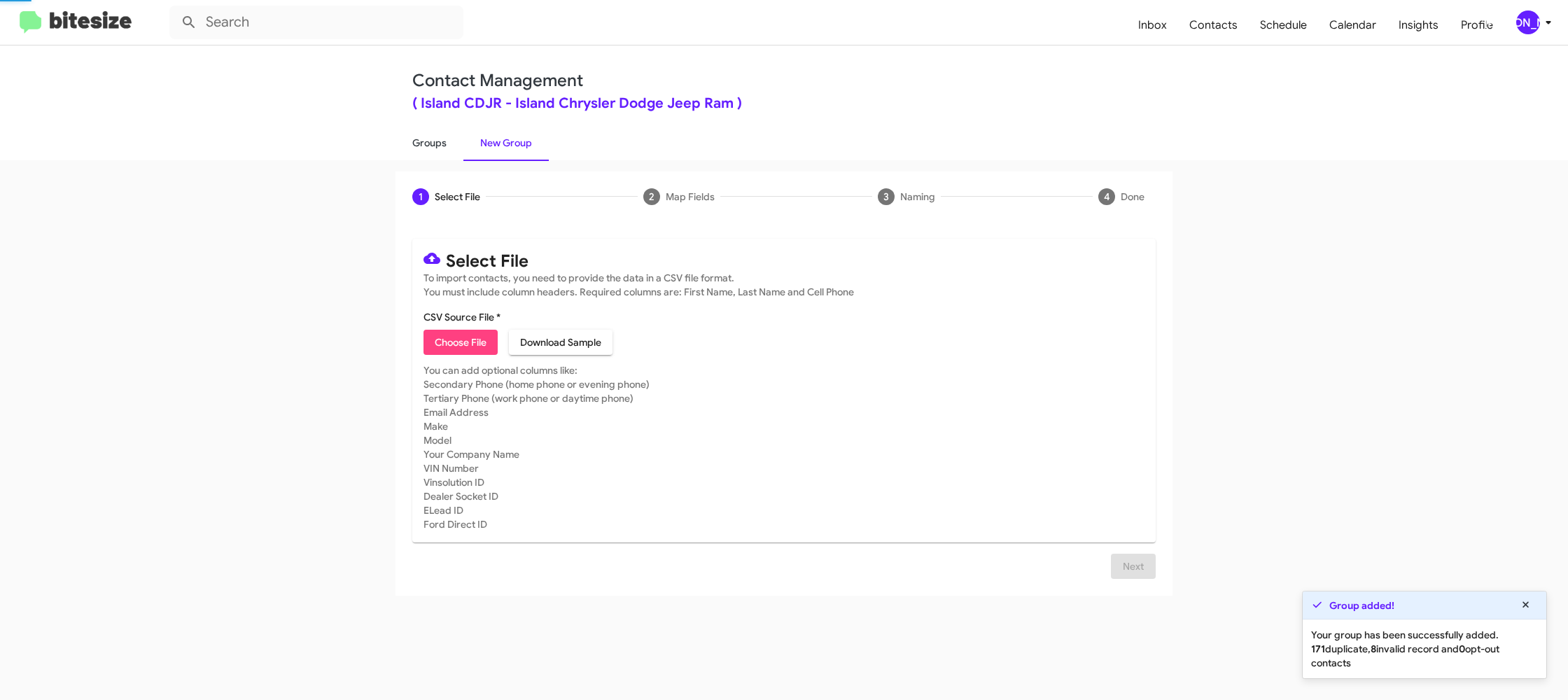
click at [425, 145] on link "Groups" at bounding box center [429, 142] width 68 height 36
type input "in:groups"
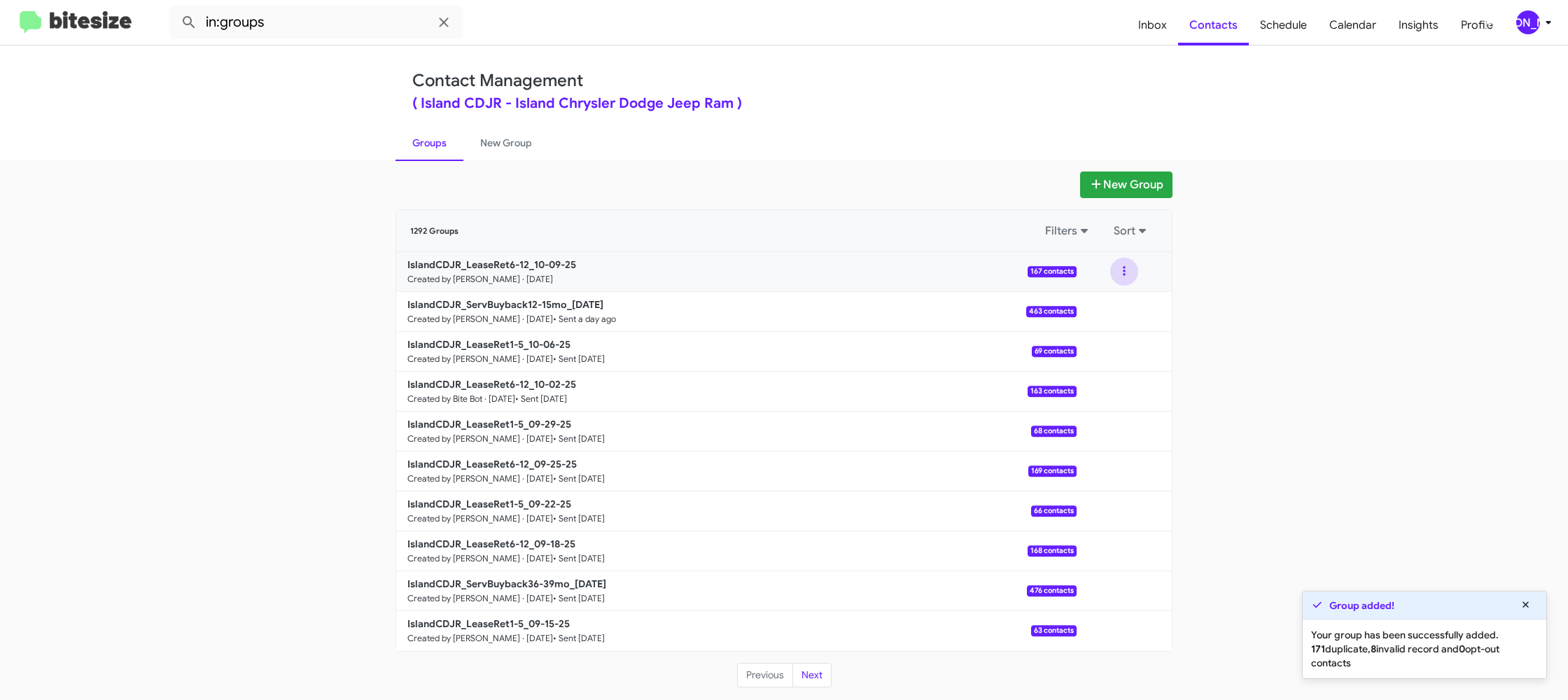
click at [1122, 278] on button at bounding box center [1124, 272] width 28 height 28
click at [1101, 305] on button "View contacts" at bounding box center [1082, 309] width 112 height 34
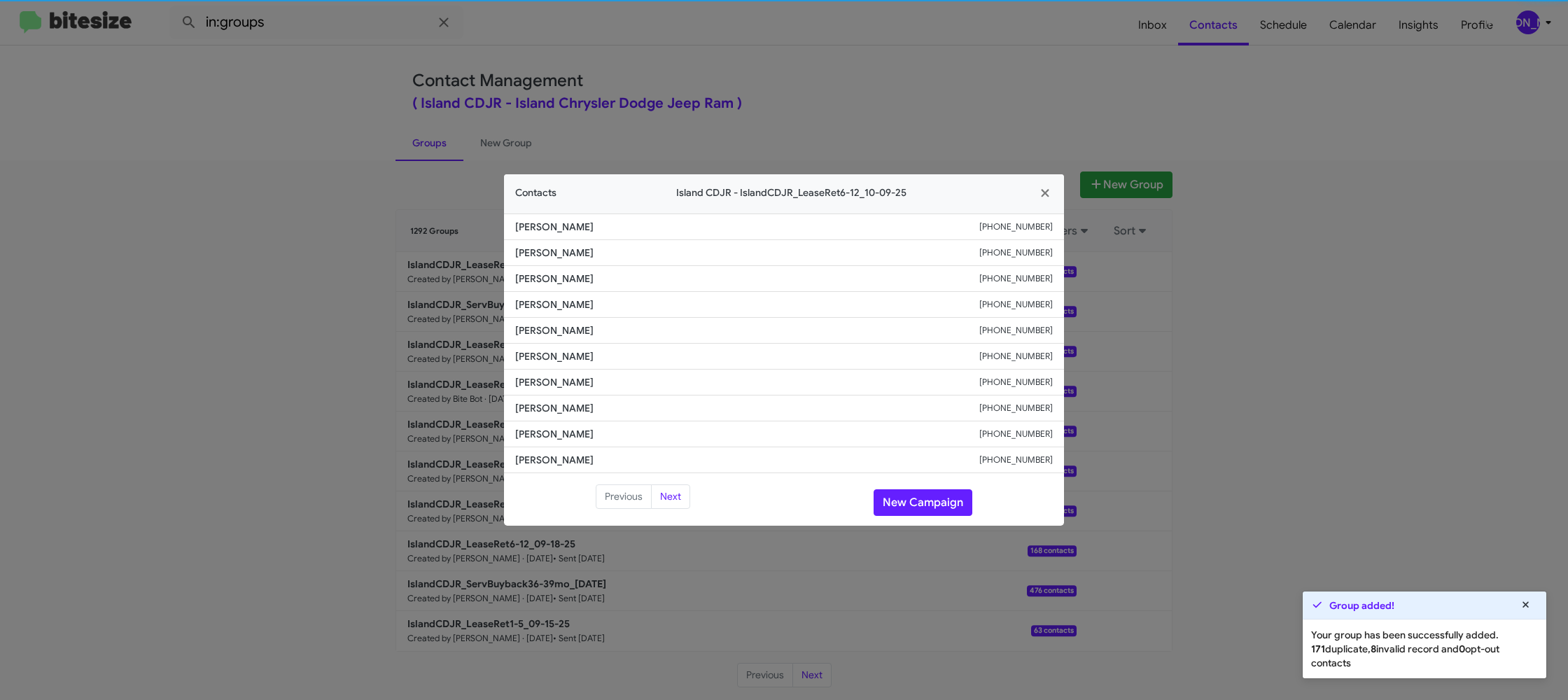
click at [545, 335] on span "John Mangiacasale" at bounding box center [747, 330] width 464 height 14
copy span "John Mangiacasale"
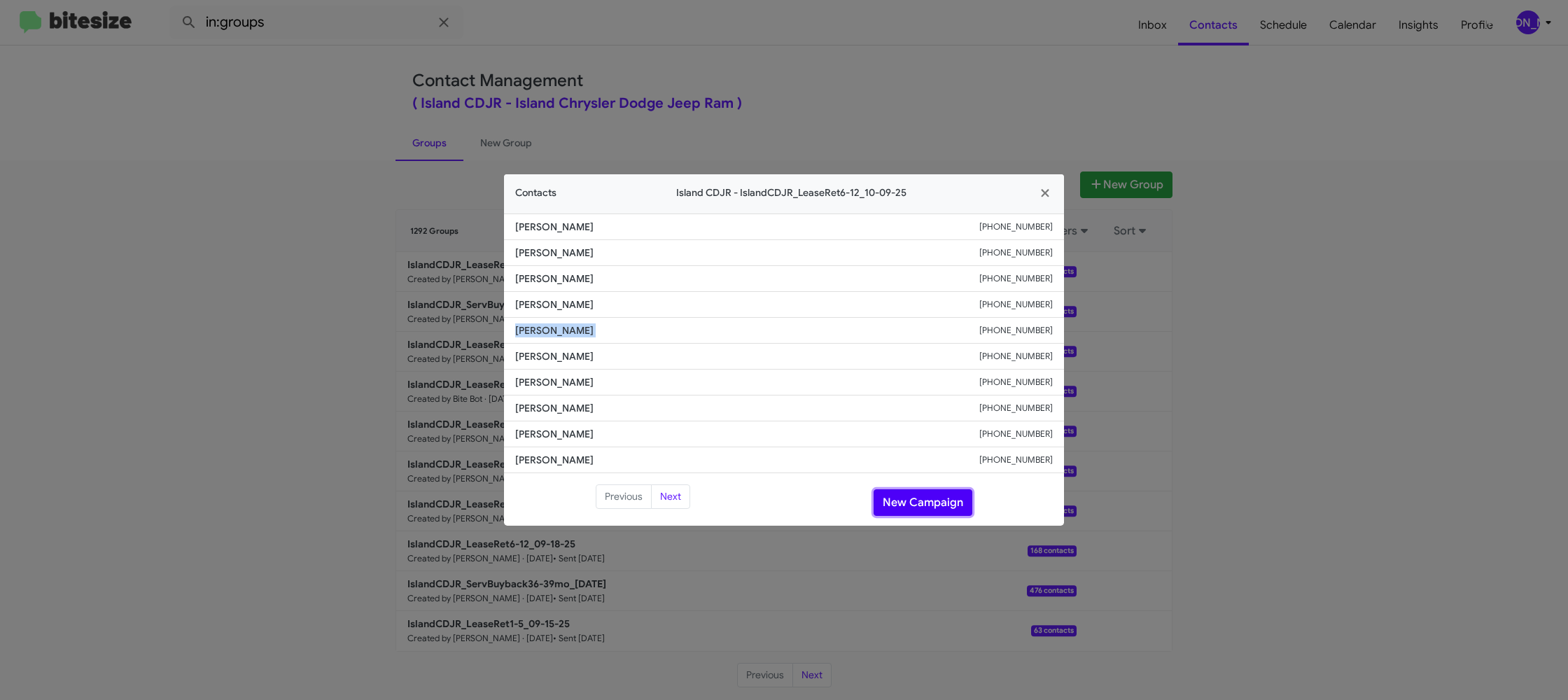
drag, startPoint x: 896, startPoint y: 491, endPoint x: 896, endPoint y: 498, distance: 7.0
click at [895, 494] on button "New Campaign" at bounding box center [923, 502] width 99 height 26
click at [897, 500] on button "New Campaign" at bounding box center [923, 502] width 99 height 26
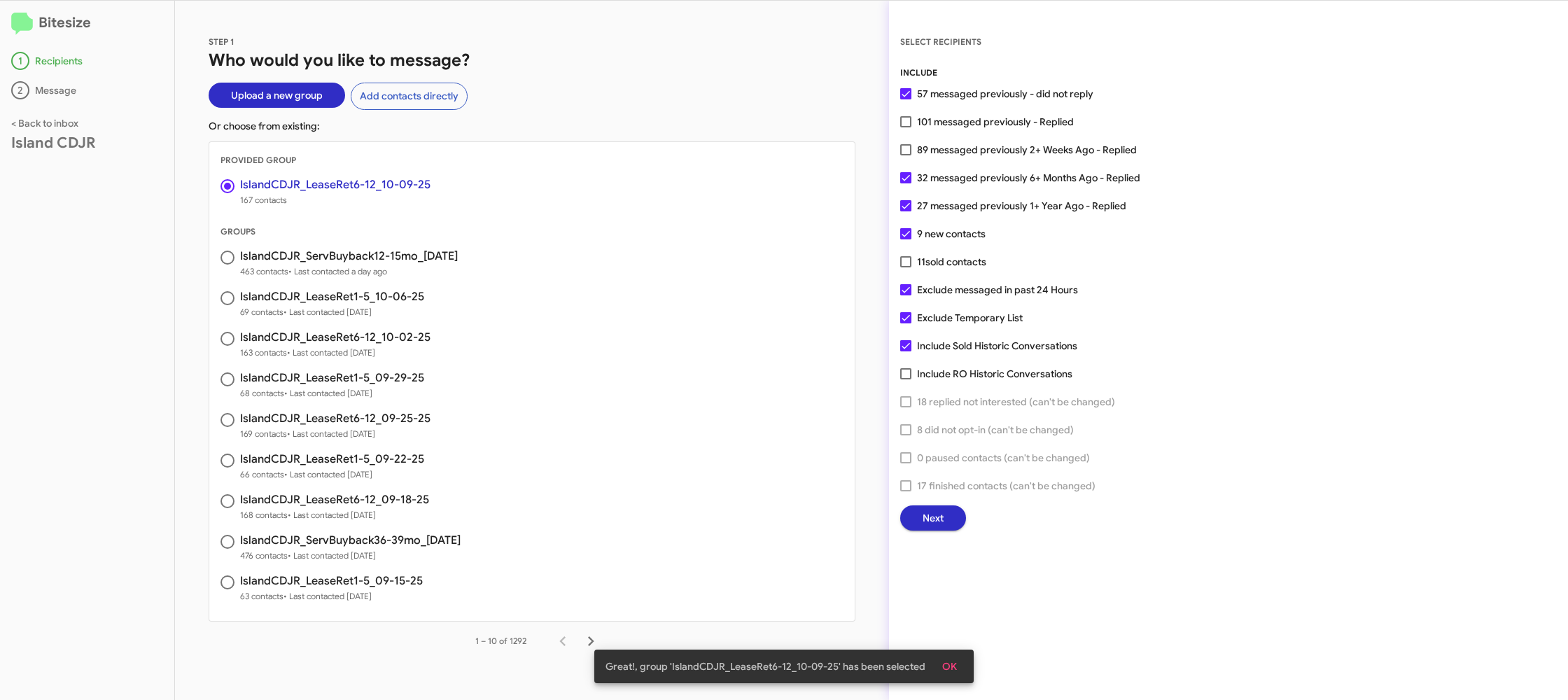
click at [923, 518] on span "Next" at bounding box center [933, 517] width 21 height 26
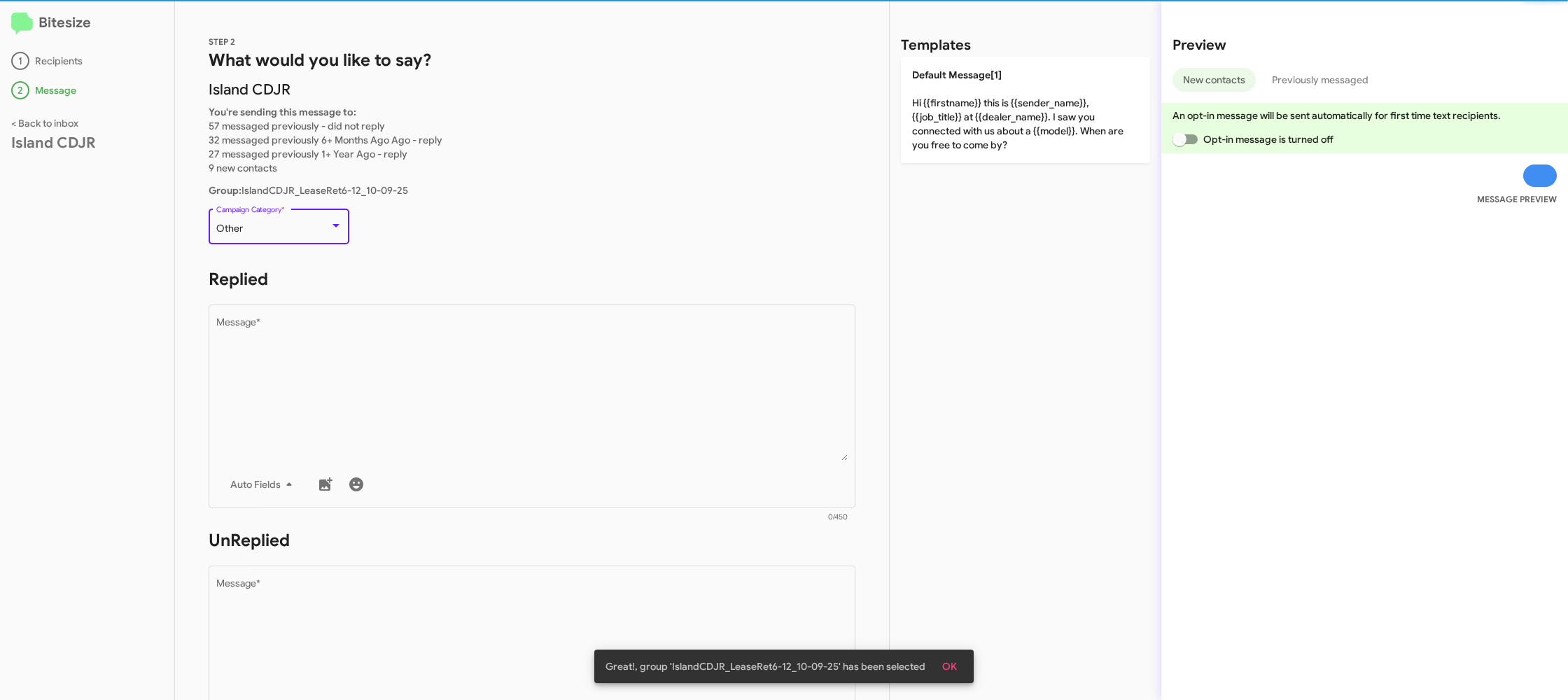
click at [328, 232] on div "Other" at bounding box center [279, 229] width 126 height 11
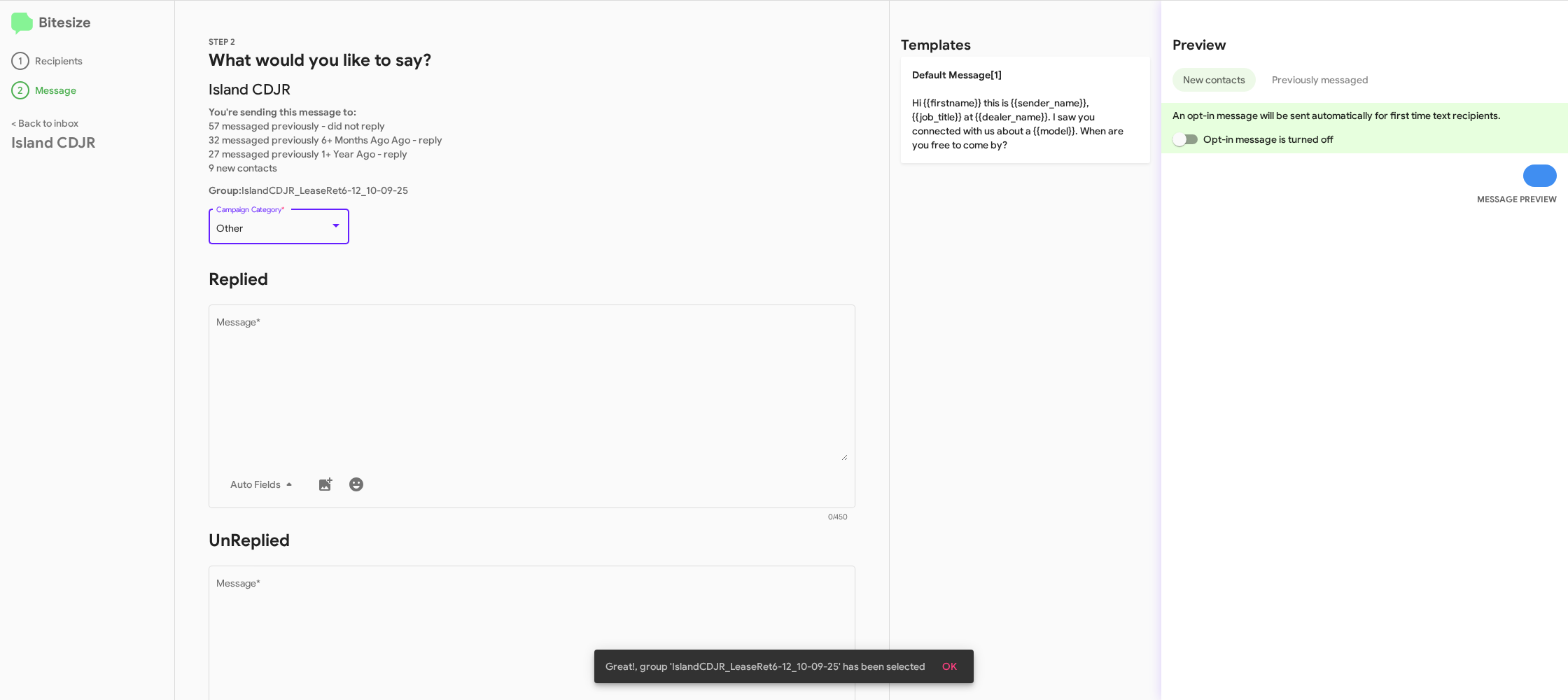
scroll to position [235, 0]
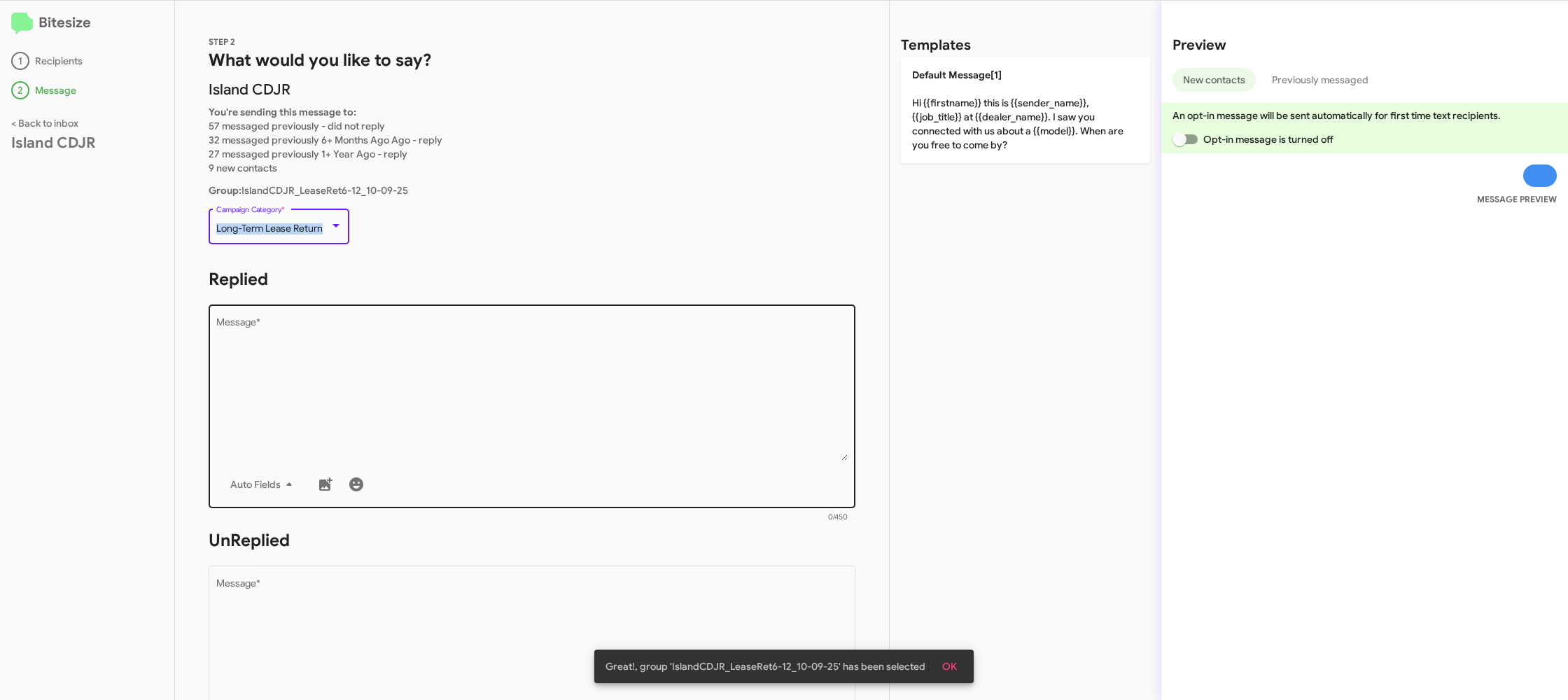
click at [374, 362] on textarea "Message *" at bounding box center [532, 389] width 632 height 143
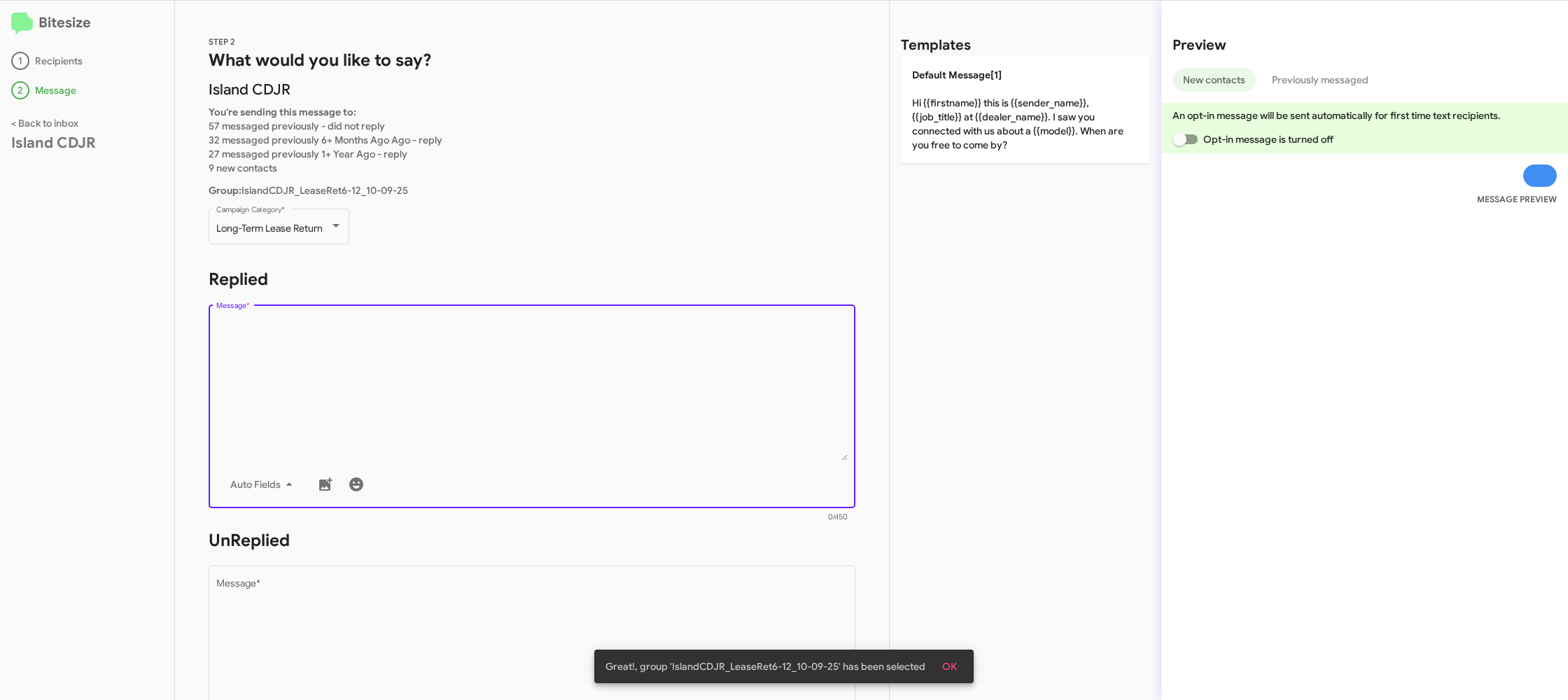
drag, startPoint x: 380, startPoint y: 367, endPoint x: 872, endPoint y: 125, distance: 548.3
click at [444, 336] on textarea "Message *" at bounding box center [532, 389] width 632 height 143
drag, startPoint x: 879, startPoint y: 117, endPoint x: 887, endPoint y: 131, distance: 16.1
click at [879, 117] on div "STEP 2 What would you like to say? Island CDJR You're sending this message to: …" at bounding box center [531, 350] width 714 height 699
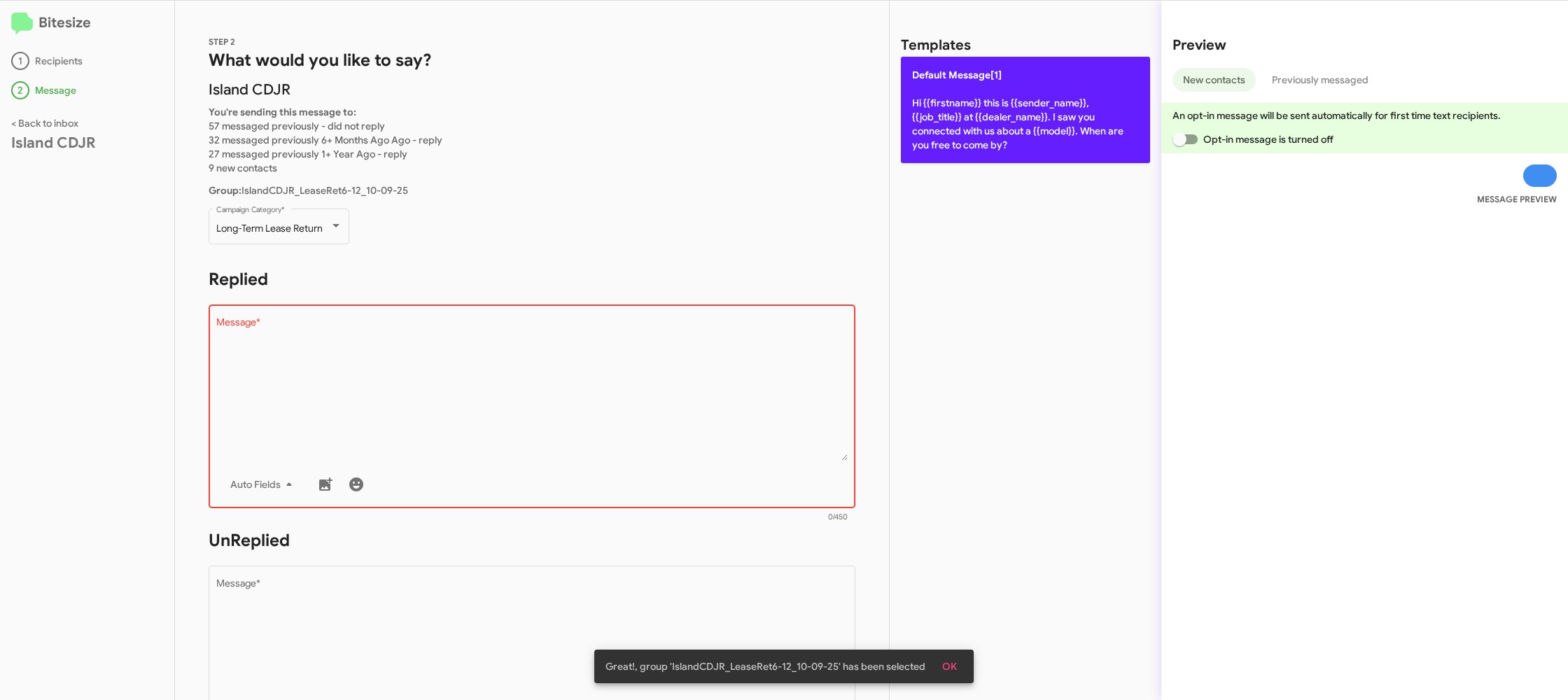
drag, startPoint x: 946, startPoint y: 106, endPoint x: 940, endPoint y: 113, distance: 9.2
click at [945, 109] on p "Default Message[1] Hi {{firstname}} this is {{sender_name}}, {{job_title}} at {…" at bounding box center [1025, 109] width 249 height 106
type textarea "Hi {{firstname}} this is {{sender_name}}, {{job_title}} at {{dealer_name}}. I s…"
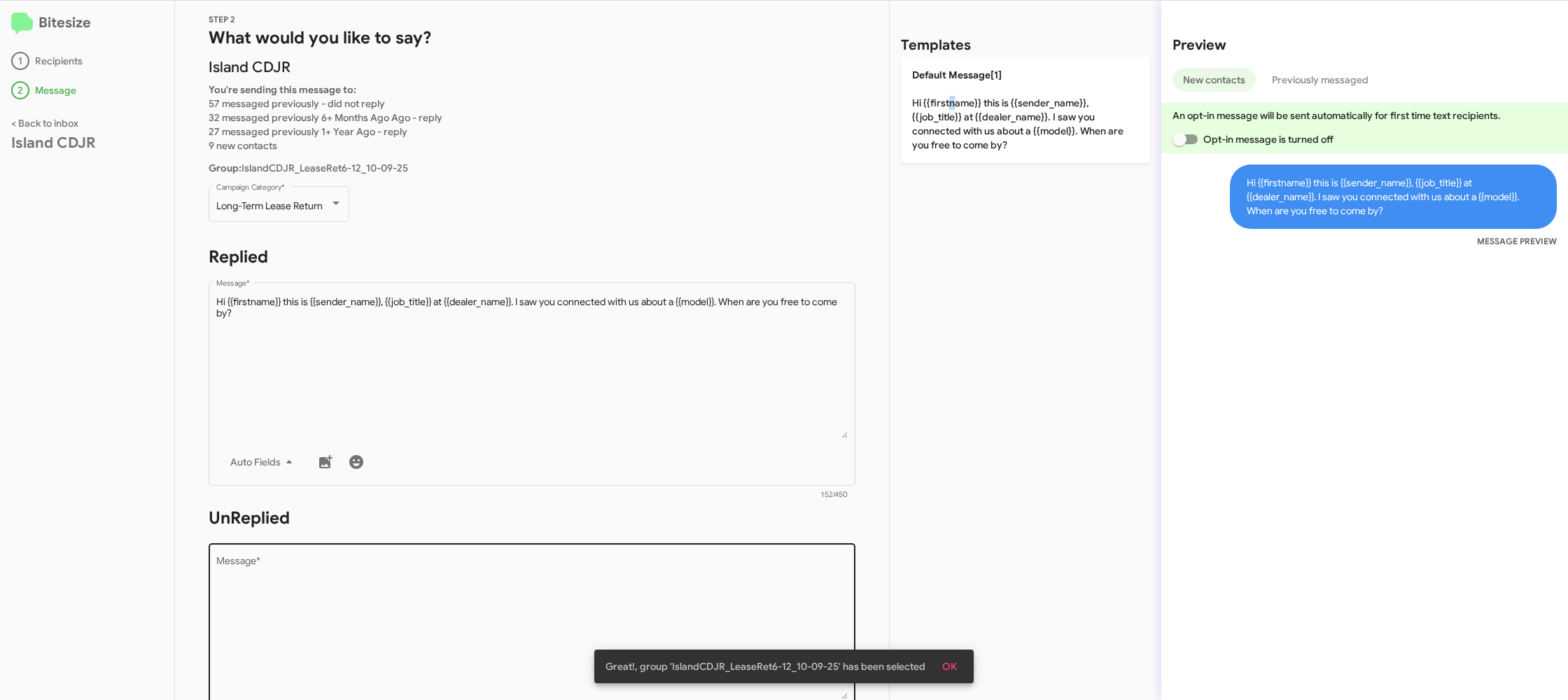
scroll to position [49, 0]
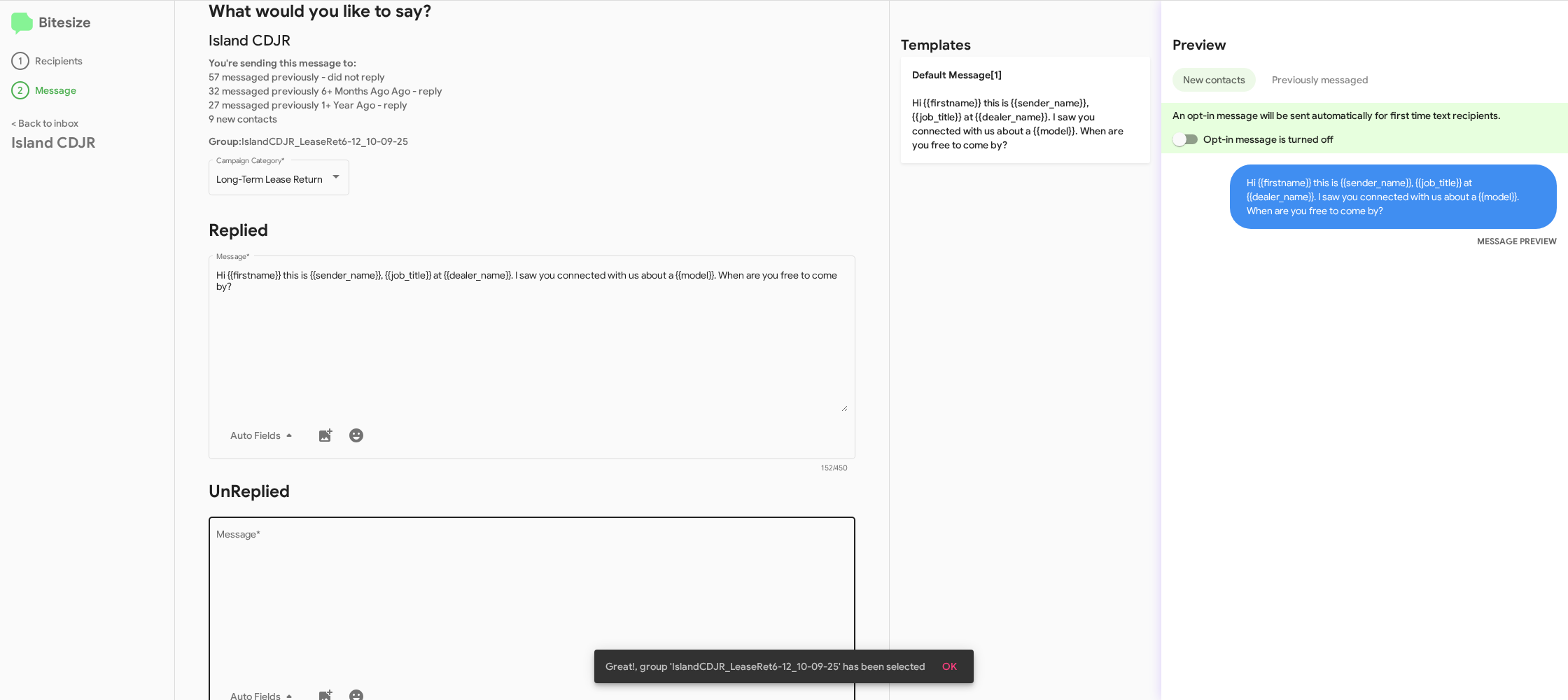
click at [616, 556] on textarea "Message *" at bounding box center [532, 601] width 632 height 143
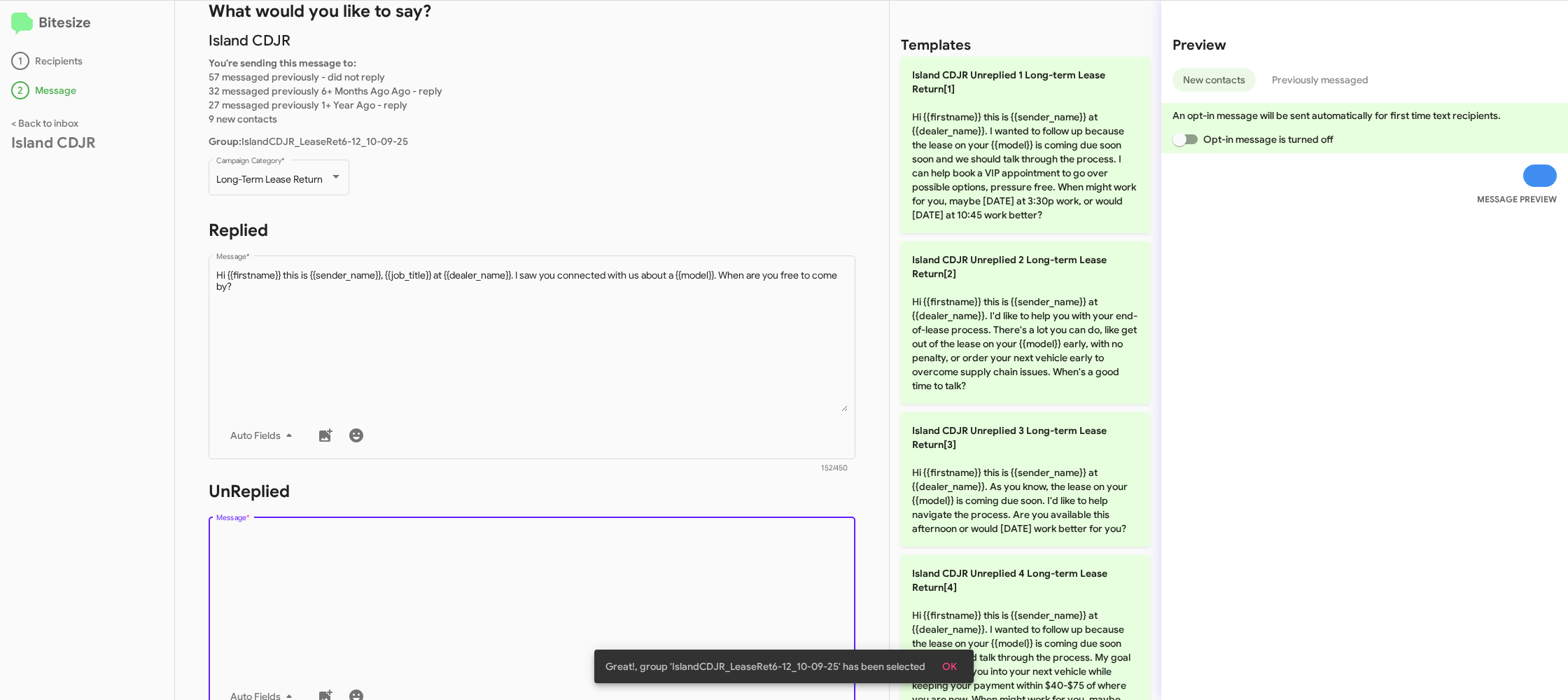
drag, startPoint x: 616, startPoint y: 556, endPoint x: 880, endPoint y: 484, distance: 273.6
click at [652, 545] on textarea "Message *" at bounding box center [532, 601] width 632 height 143
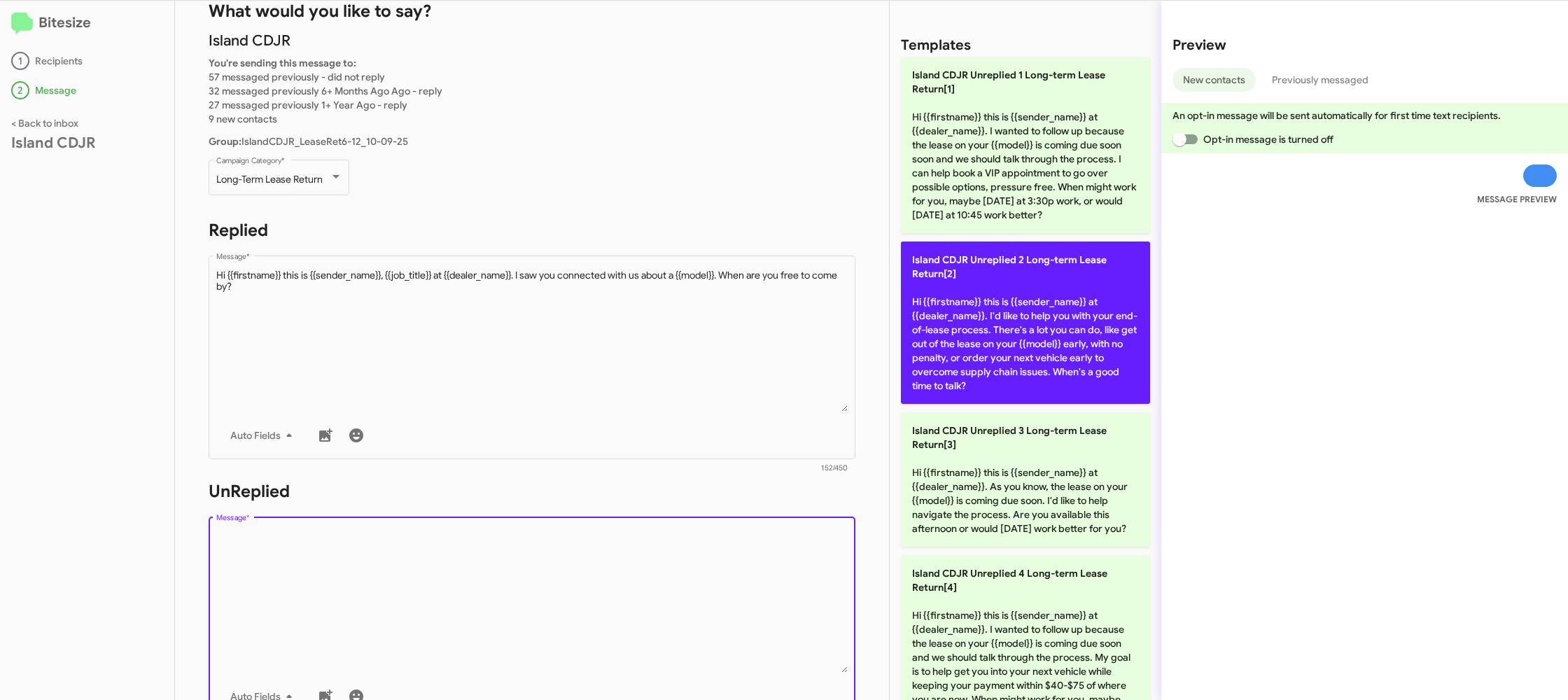
scroll to position [9, 0]
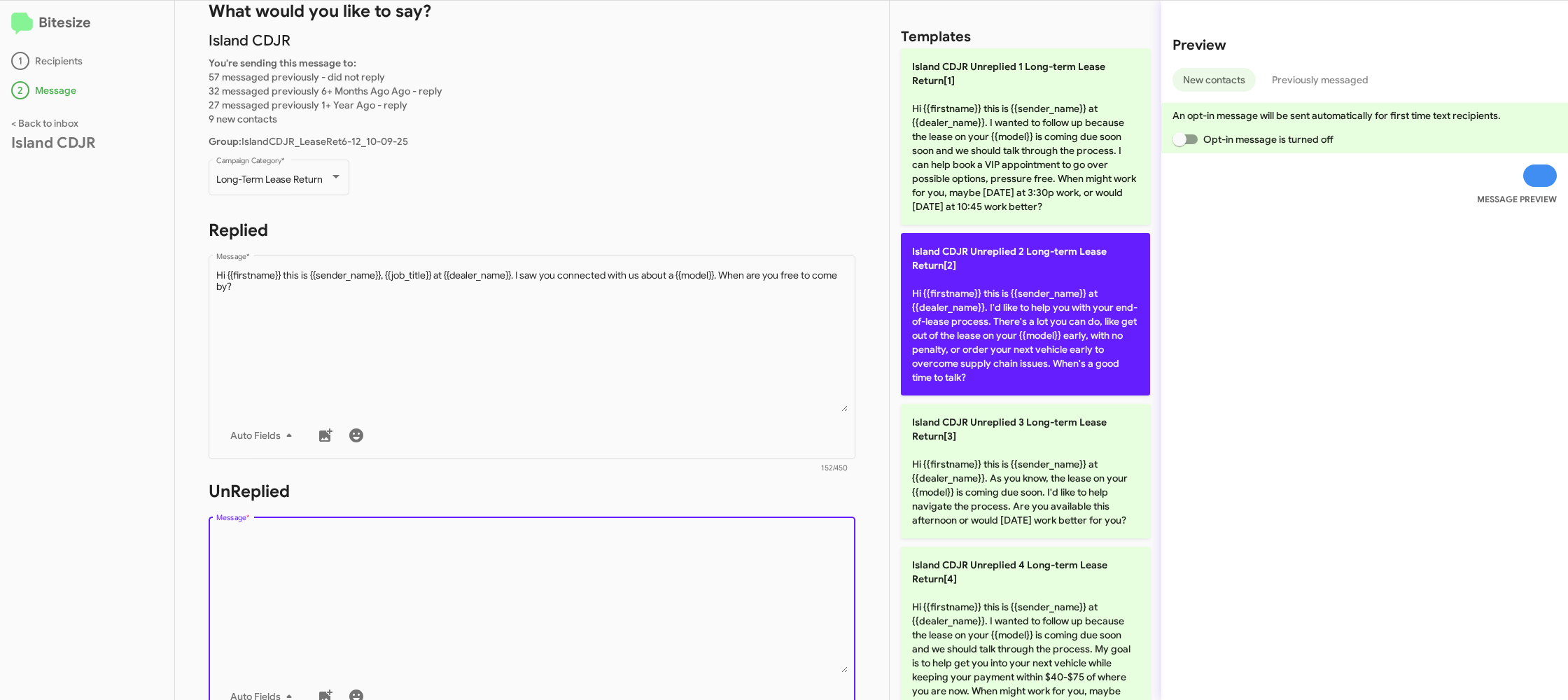
click at [995, 290] on p "Island CDJR Unreplied 2 Long-term Lease Return[2] Hi {{firstname}} this is {{se…" at bounding box center [1025, 314] width 249 height 162
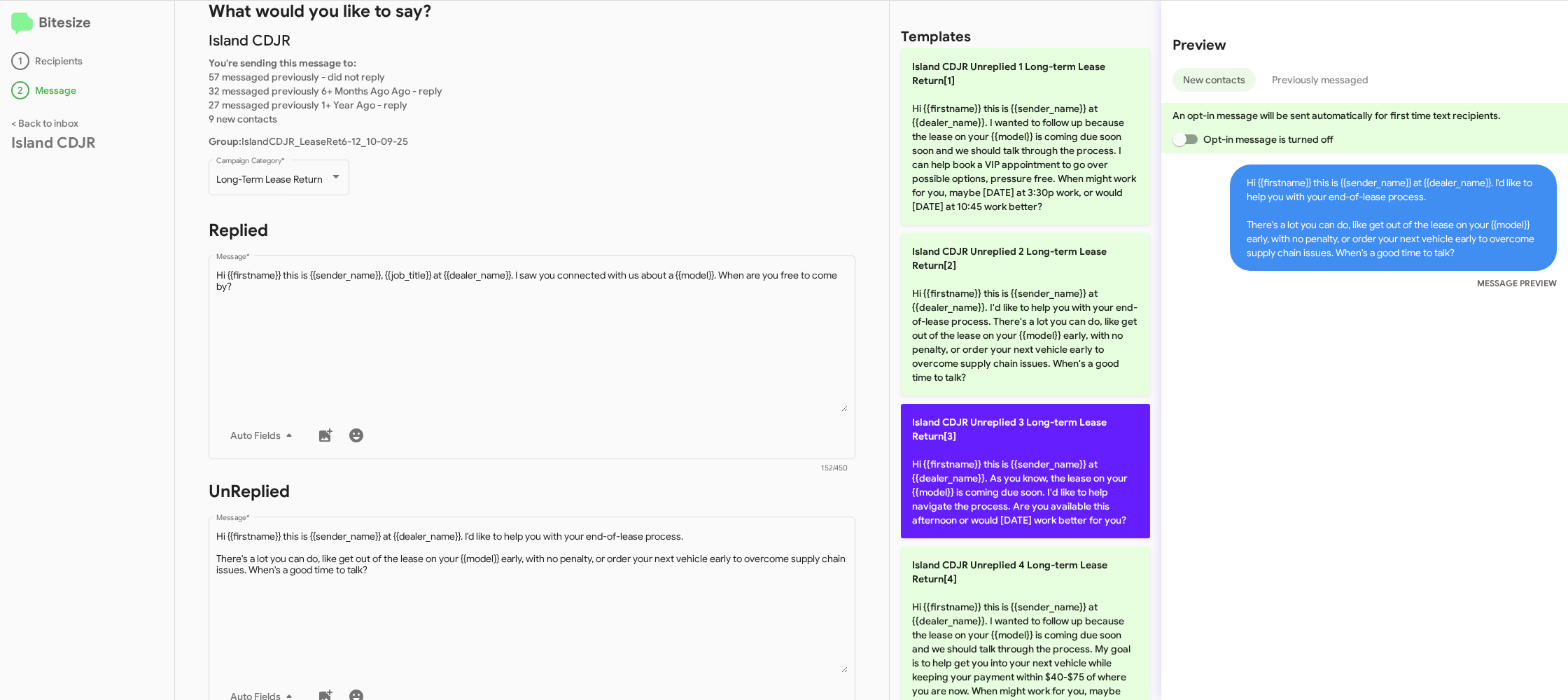
click at [1023, 453] on p "Island CDJR Unreplied 3 Long-term Lease Return[3] Hi {{firstname}} this is {{se…" at bounding box center [1025, 470] width 249 height 134
type textarea "Hi {{firstname}} this is {{sender_name}} at {{dealer_name}}. As you know, the l…"
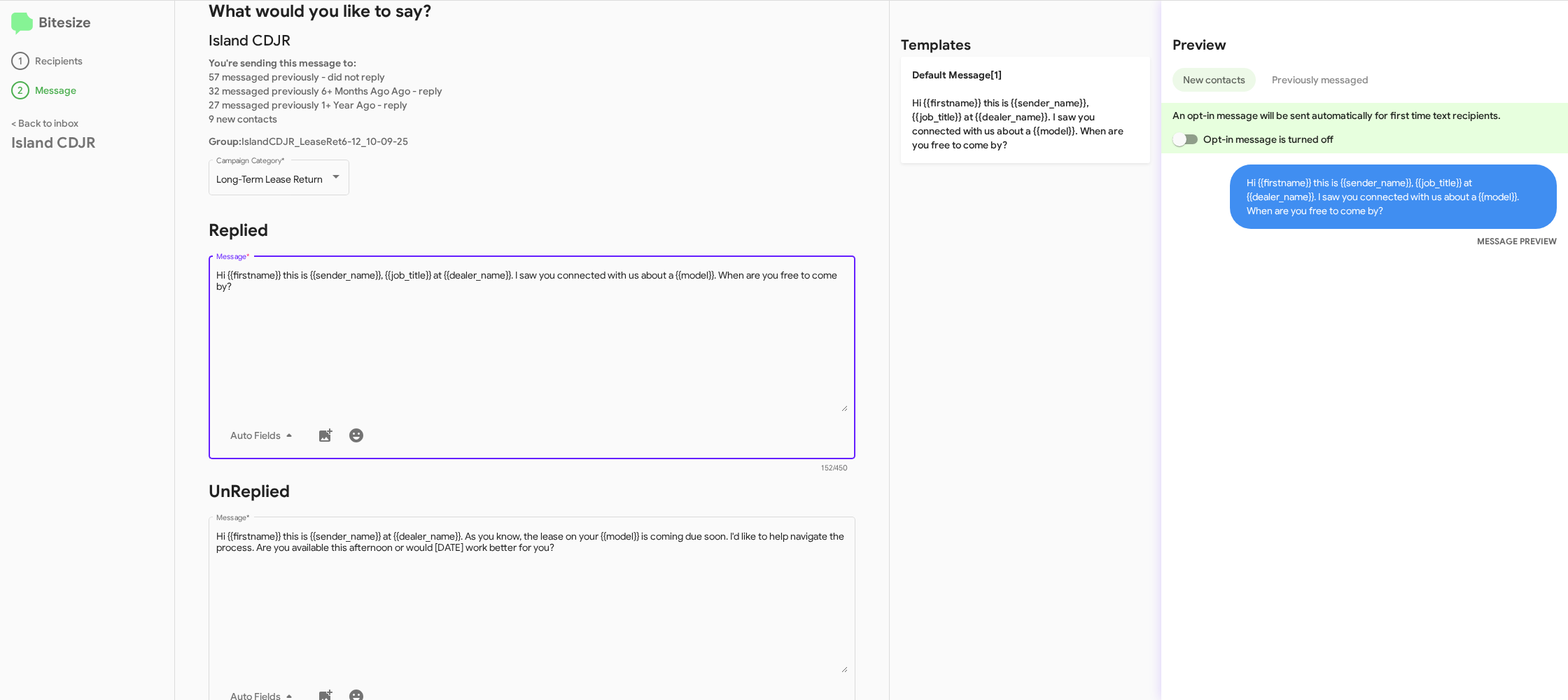
click at [454, 298] on textarea "Message *" at bounding box center [532, 340] width 632 height 143
click at [470, 291] on textarea "Message *" at bounding box center [532, 340] width 632 height 143
click at [829, 117] on p "You're sending this message to: 57 messaged previously - did not reply 32 messa…" at bounding box center [531, 90] width 646 height 70
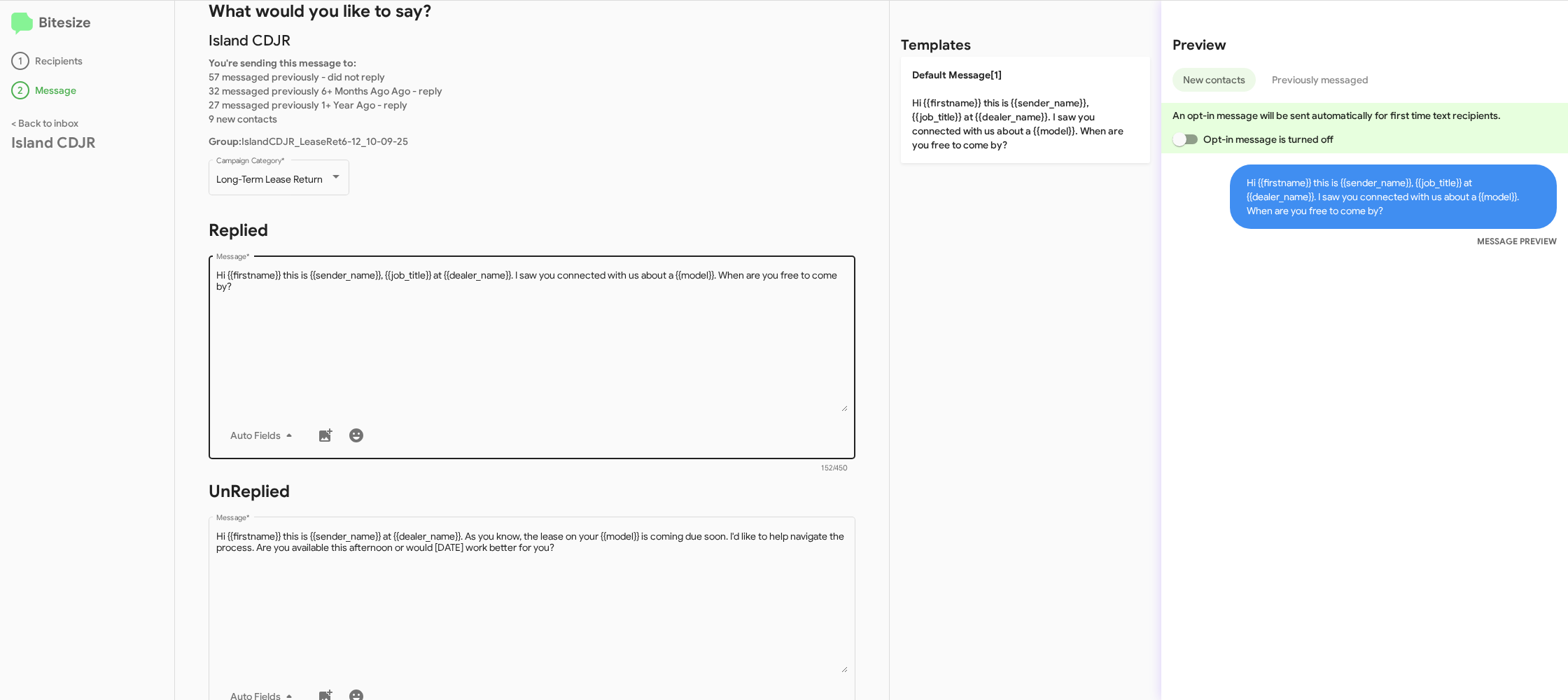
click at [575, 345] on textarea "Message *" at bounding box center [532, 340] width 632 height 143
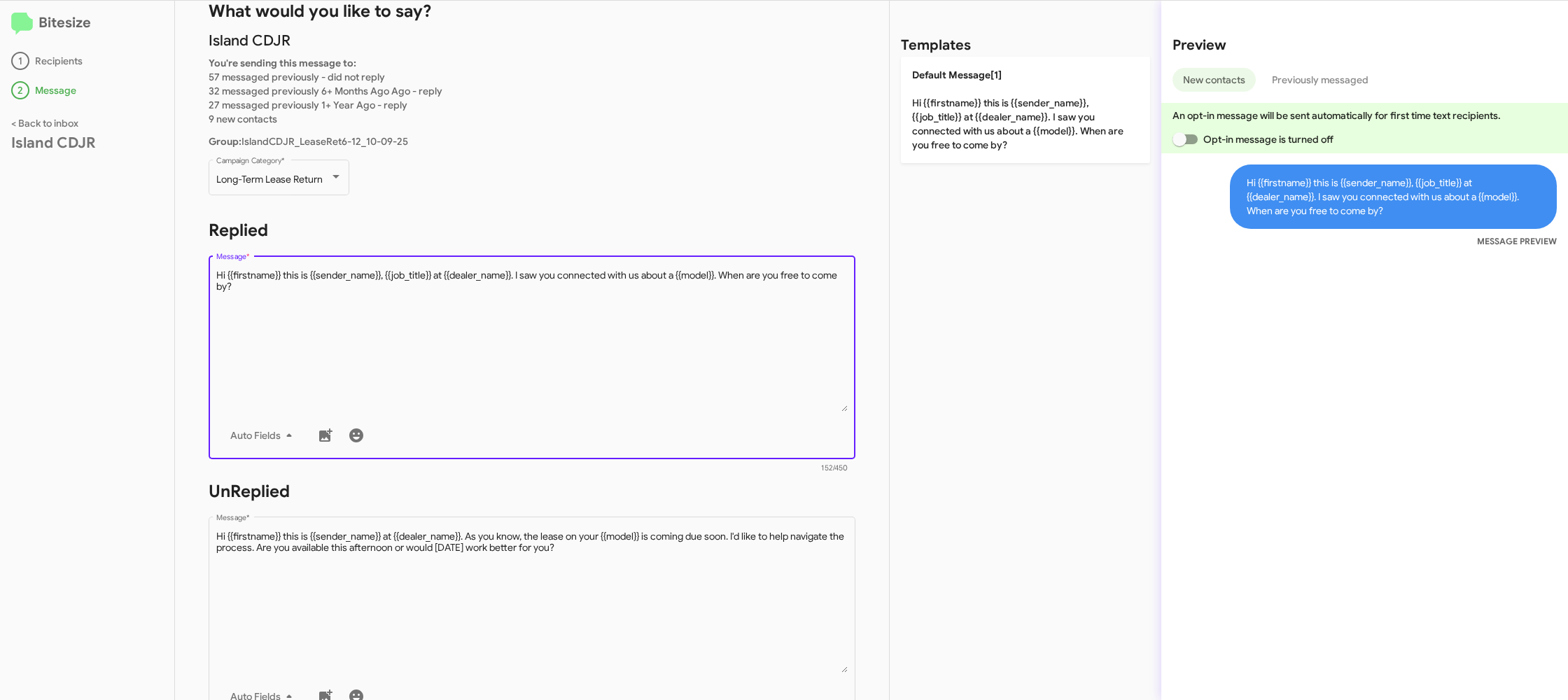
drag, startPoint x: 576, startPoint y: 344, endPoint x: 926, endPoint y: 177, distance: 387.8
click at [595, 320] on textarea "Message *" at bounding box center [532, 340] width 632 height 143
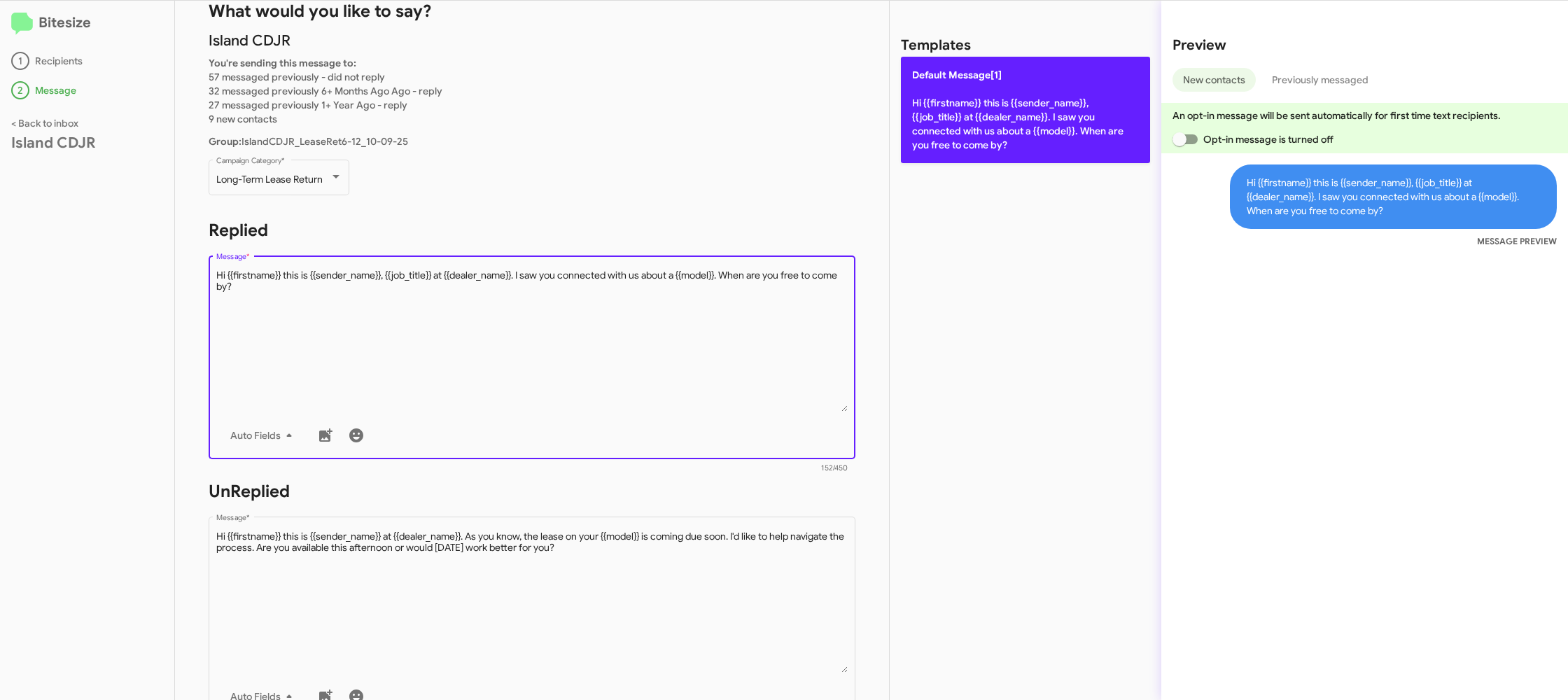
drag, startPoint x: 928, startPoint y: 157, endPoint x: 956, endPoint y: 117, distance: 48.8
click at [929, 156] on div "Templates Default Message[1] Hi {{firstname}} this is {{sender_name}}, {{job_ti…" at bounding box center [1025, 350] width 272 height 699
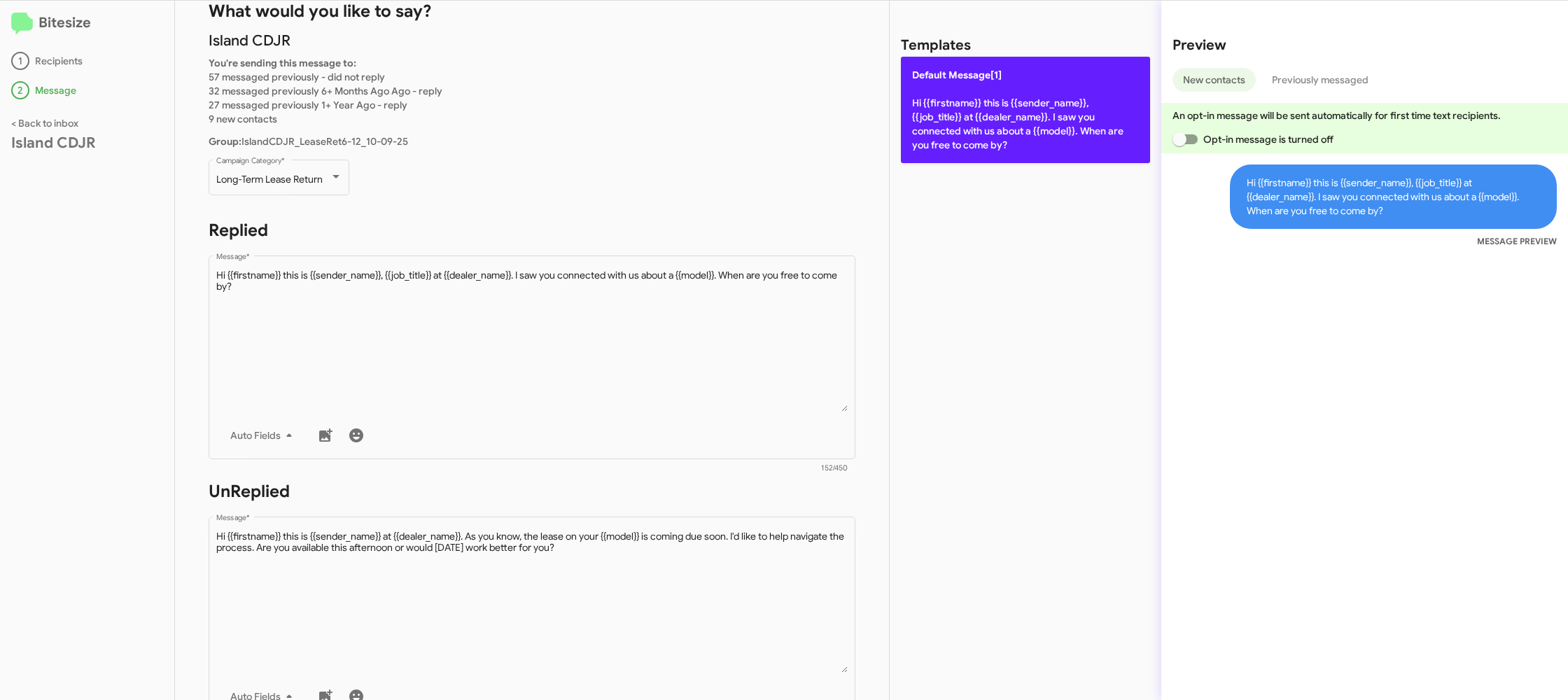
click at [962, 109] on p "Default Message[1] Hi {{firstname}} this is {{sender_name}}, {{job_title}} at {…" at bounding box center [1025, 109] width 249 height 106
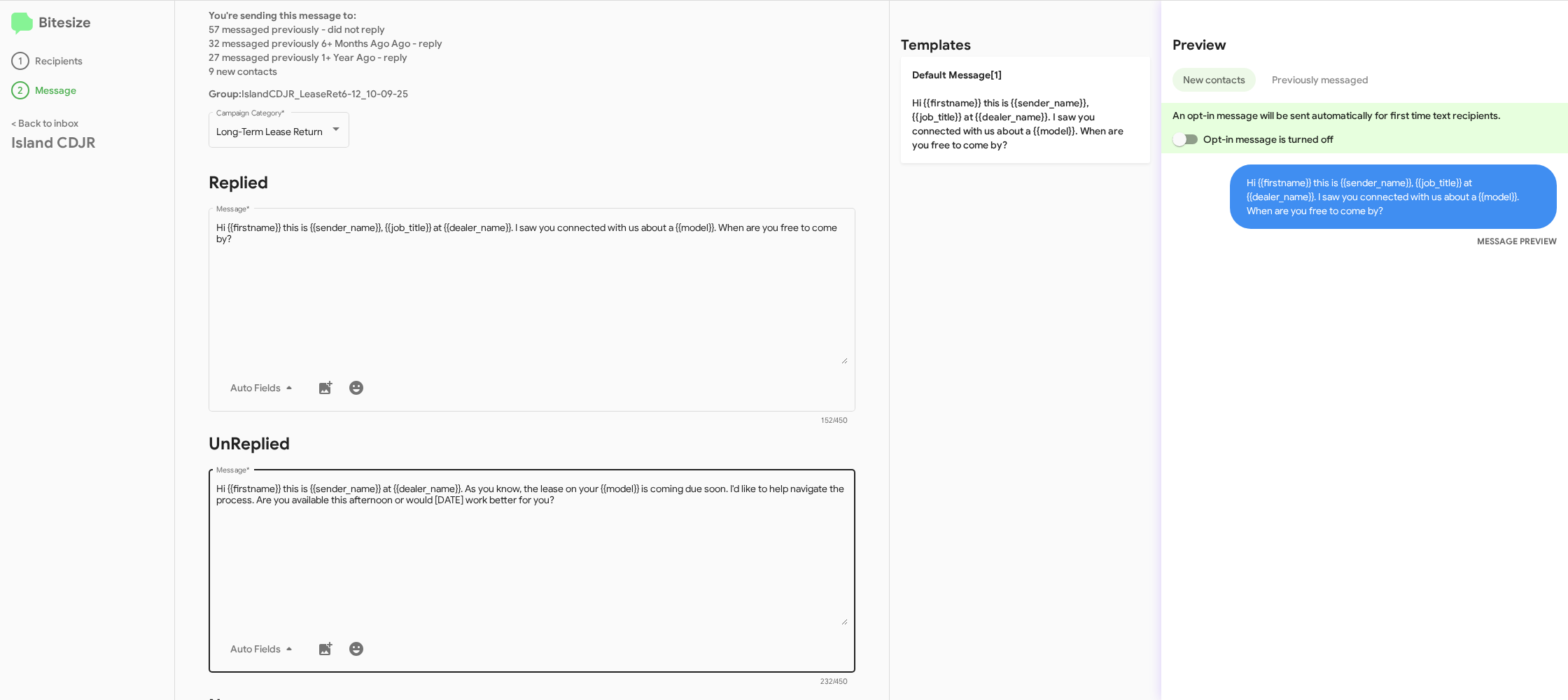
scroll to position [118, 0]
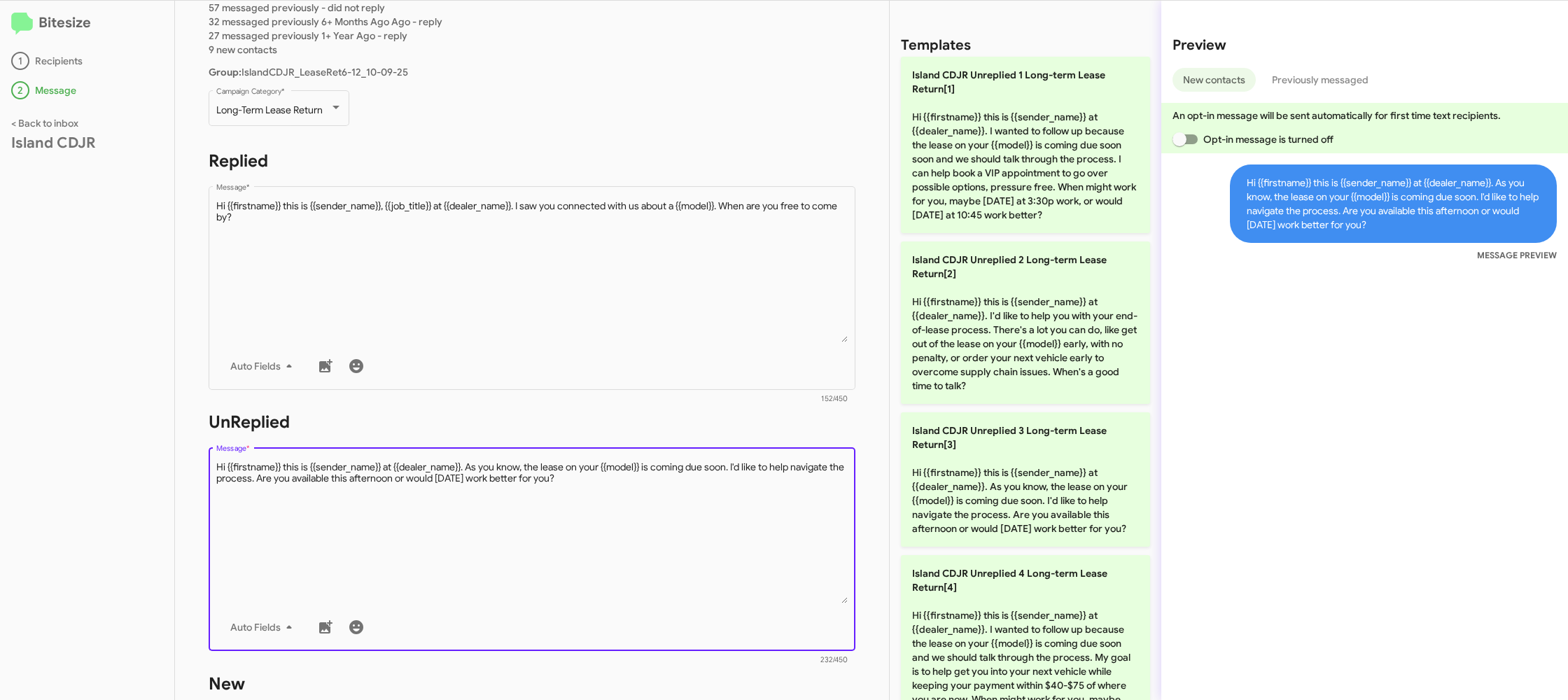
click at [662, 521] on textarea "Message *" at bounding box center [532, 532] width 632 height 143
click at [663, 519] on textarea "Message *" at bounding box center [532, 532] width 632 height 143
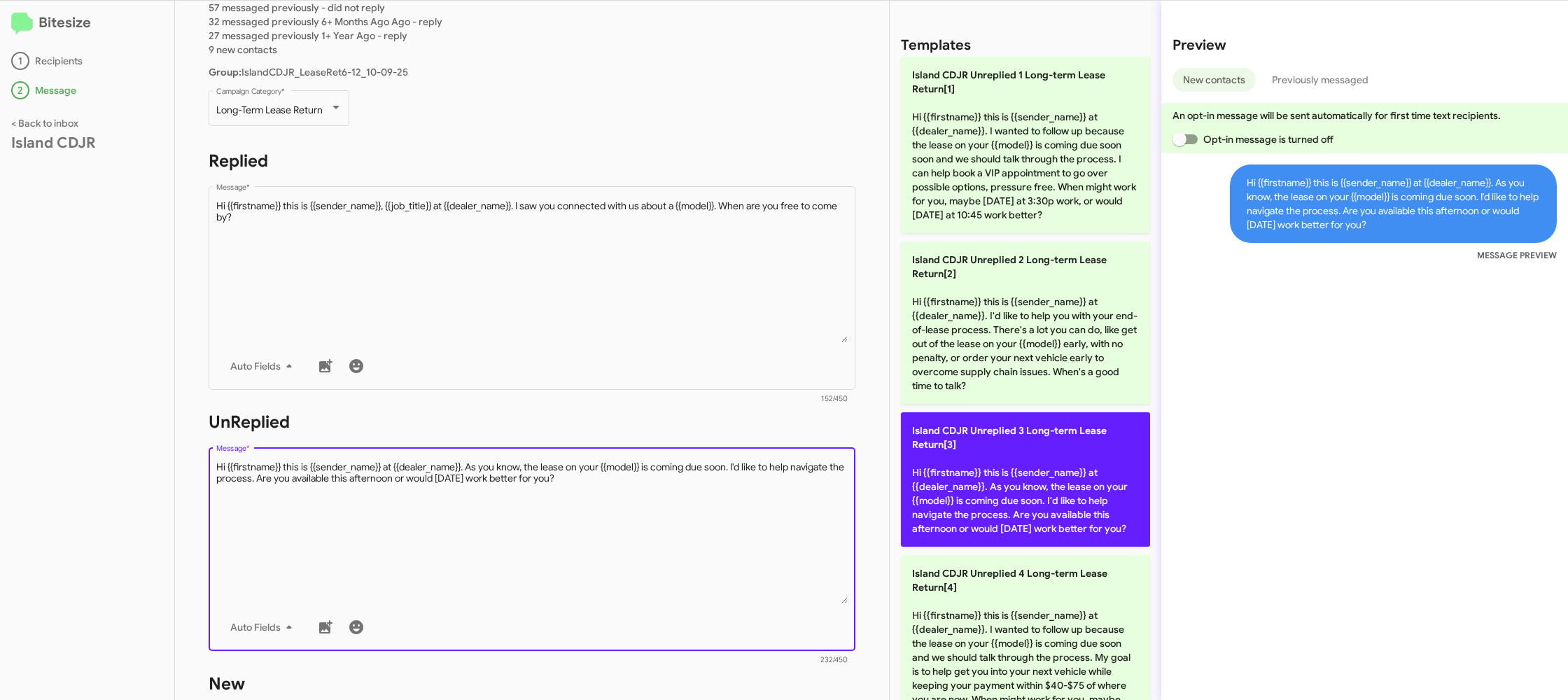
drag, startPoint x: 663, startPoint y: 519, endPoint x: 944, endPoint y: 453, distance: 288.6
click at [699, 505] on textarea "Message *" at bounding box center [532, 532] width 632 height 143
click at [940, 504] on p "Island CDJR Unreplied 3 Long-term Lease Return[3] Hi {{firstname}} this is {{se…" at bounding box center [1025, 479] width 249 height 134
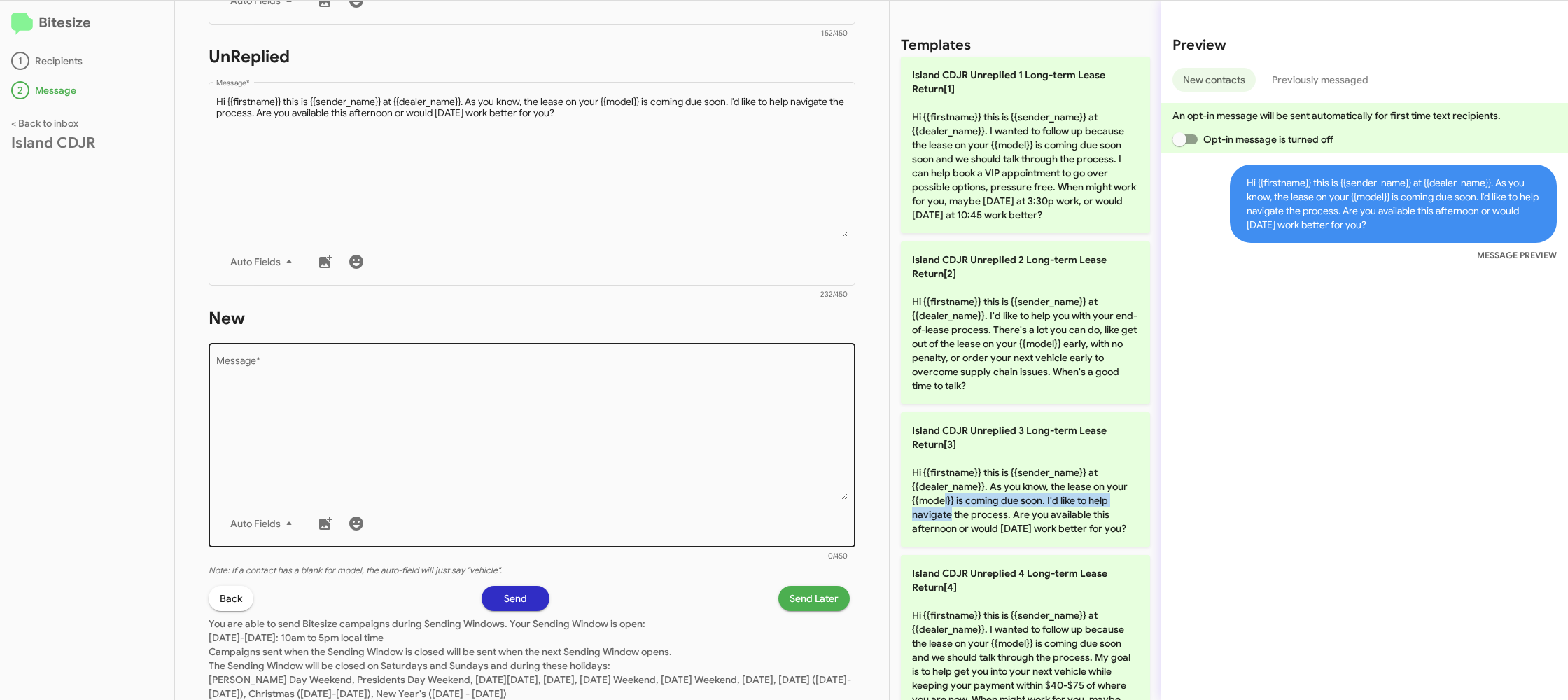
scroll to position [527, 0]
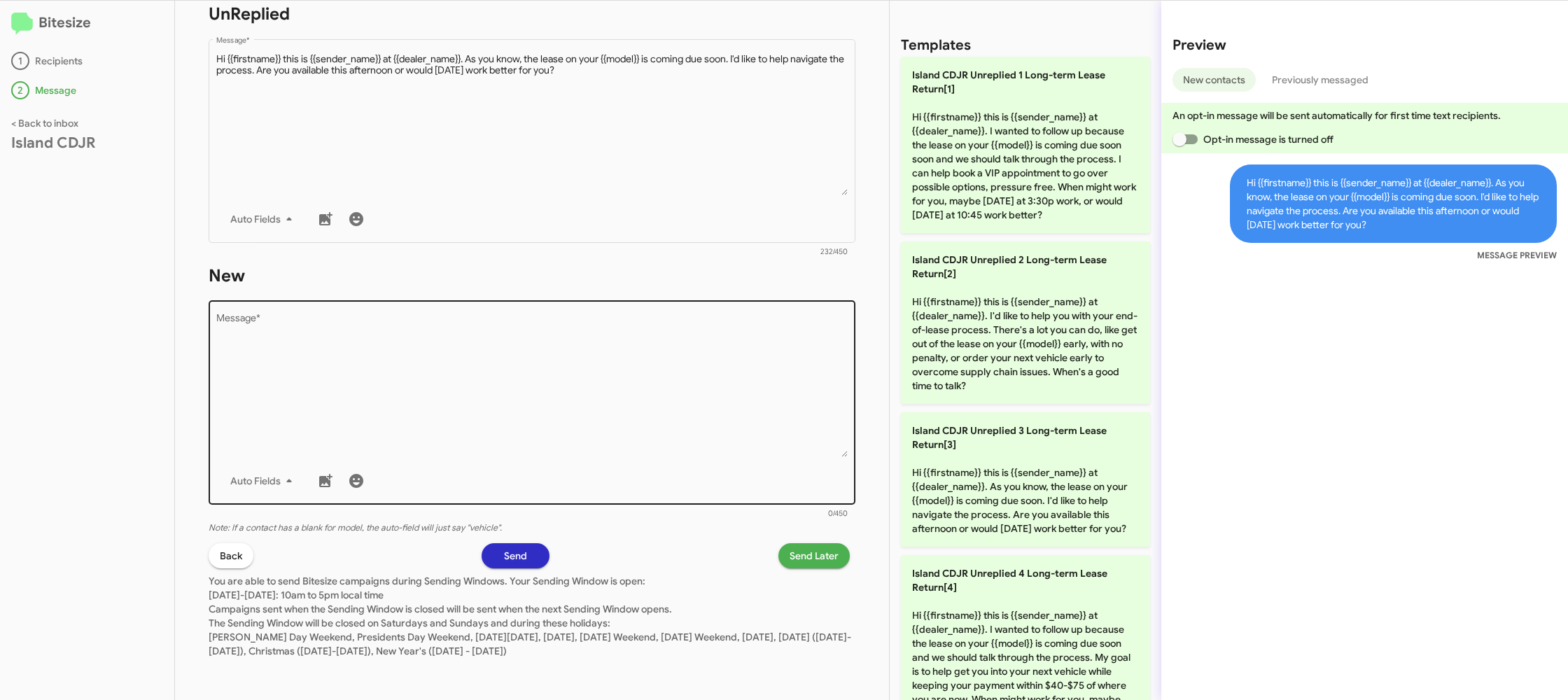
click at [682, 424] on textarea "Message *" at bounding box center [532, 386] width 632 height 143
drag, startPoint x: 682, startPoint y: 424, endPoint x: 714, endPoint y: 378, distance: 56.0
click at [690, 405] on textarea "Message *" at bounding box center [532, 386] width 632 height 143
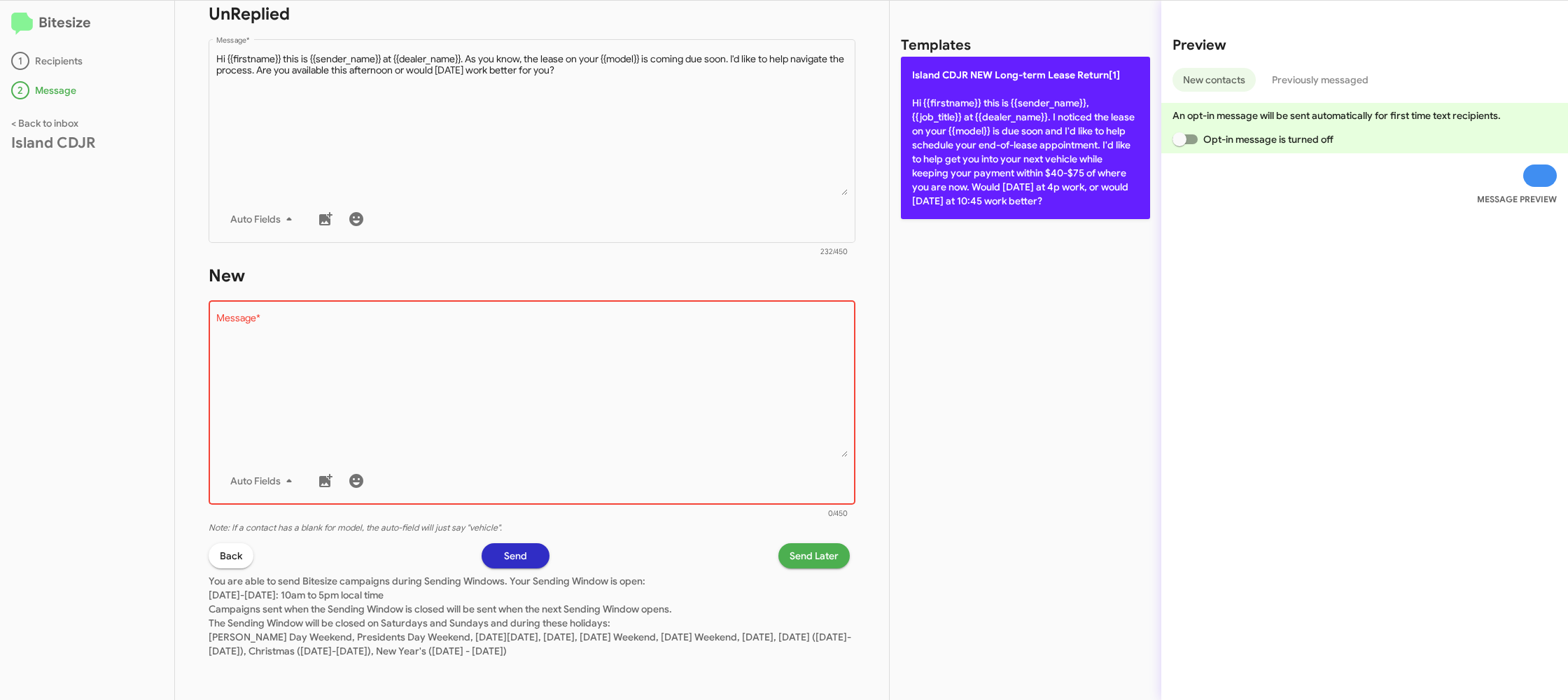
click at [1026, 148] on p "Island CDJR NEW Long-term Lease Return[1] Hi {{firstname}} this is {{sender_nam…" at bounding box center [1025, 138] width 249 height 162
type textarea "Hi {{firstname}} this is {{sender_name}}, {{job_title}} at {{dealer_name}}. I n…"
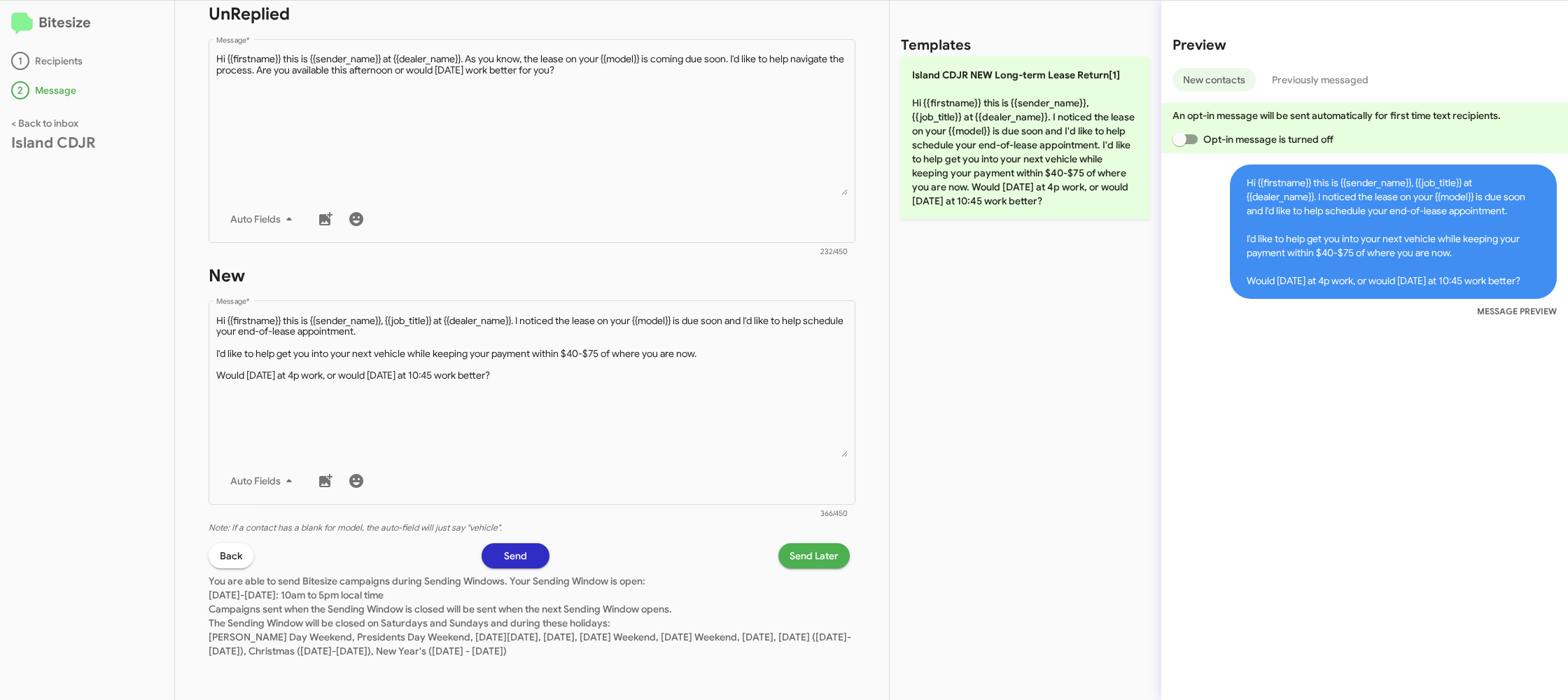
click at [795, 554] on span "Send Later" at bounding box center [813, 555] width 49 height 26
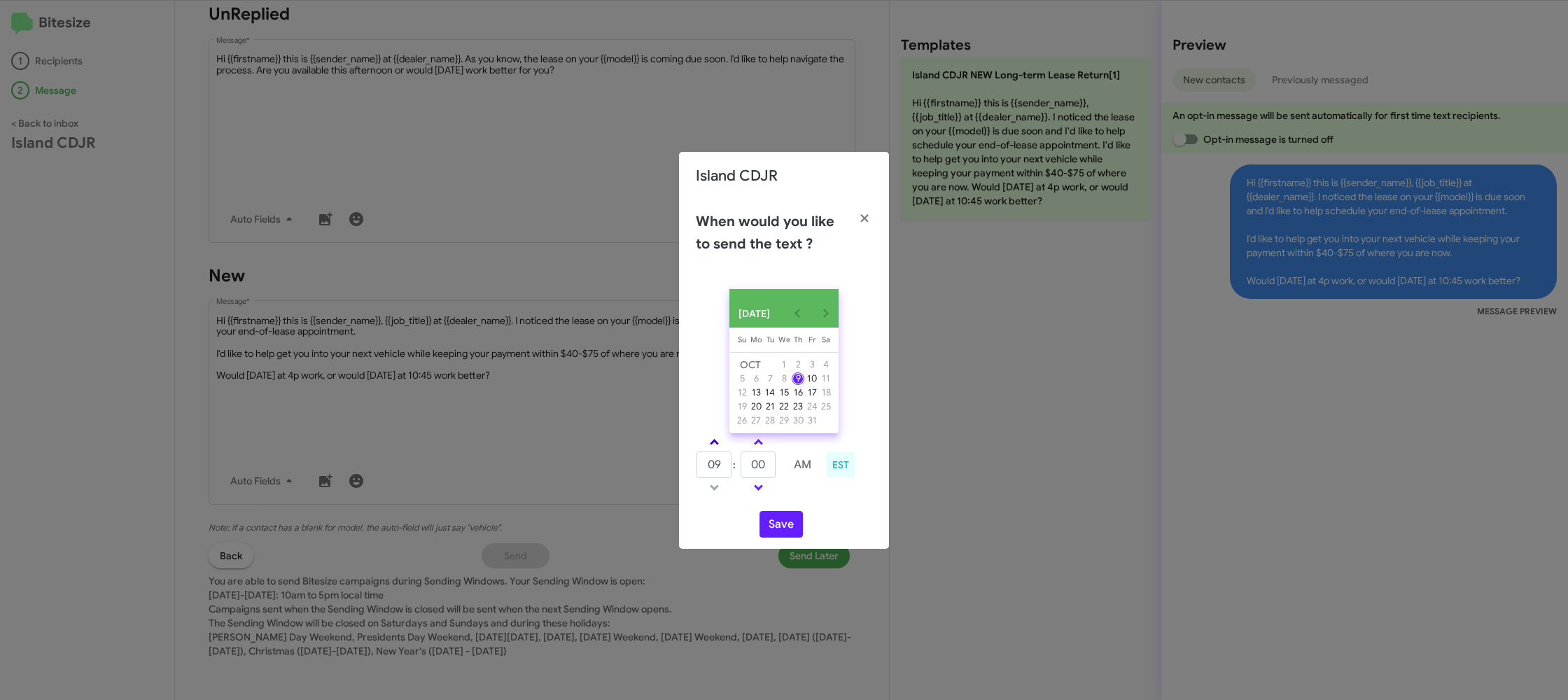
click at [713, 447] on span at bounding box center [714, 443] width 9 height 9
type input "10"
click at [781, 470] on td at bounding box center [780, 464] width 8 height 28
click at [754, 466] on input "00" at bounding box center [758, 464] width 35 height 26
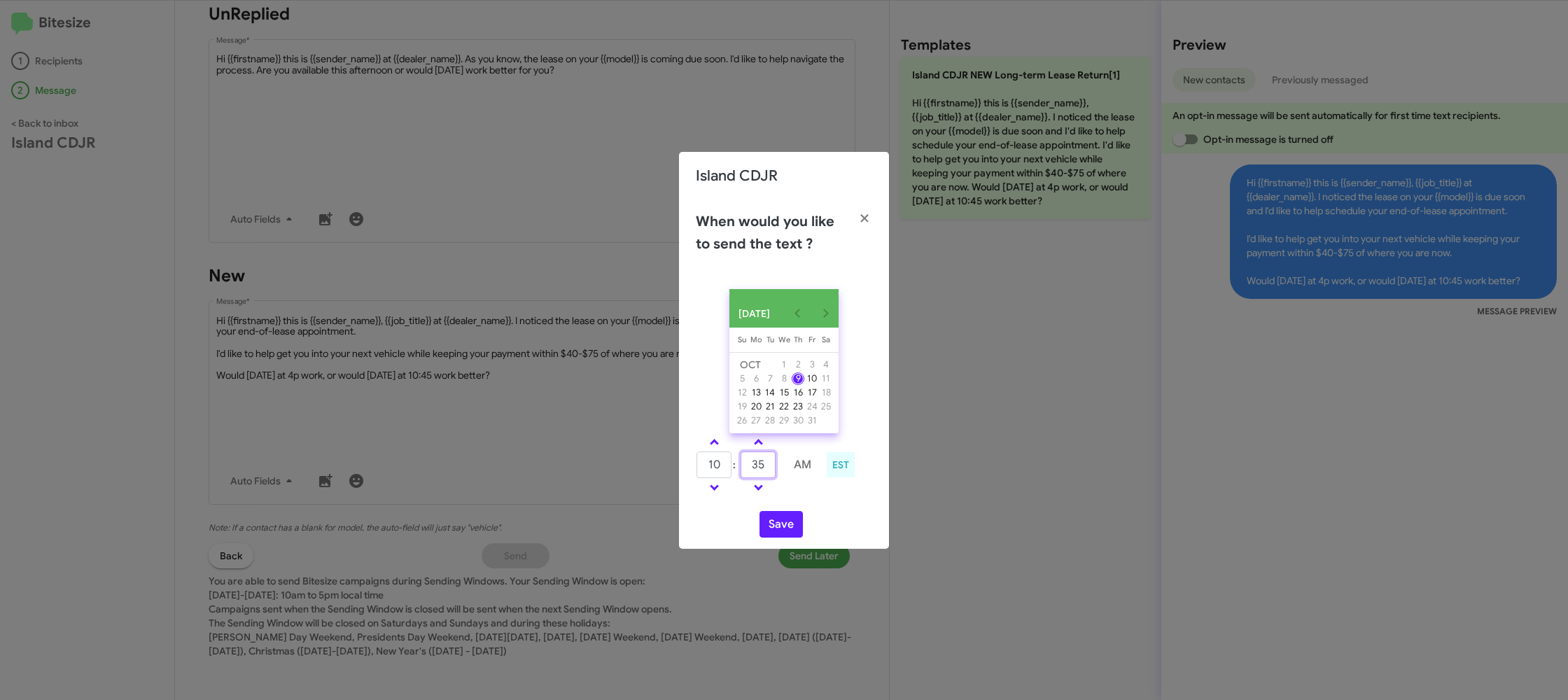
type input "35"
click at [810, 496] on td at bounding box center [803, 487] width 37 height 18
click at [784, 524] on button "Save" at bounding box center [780, 524] width 43 height 26
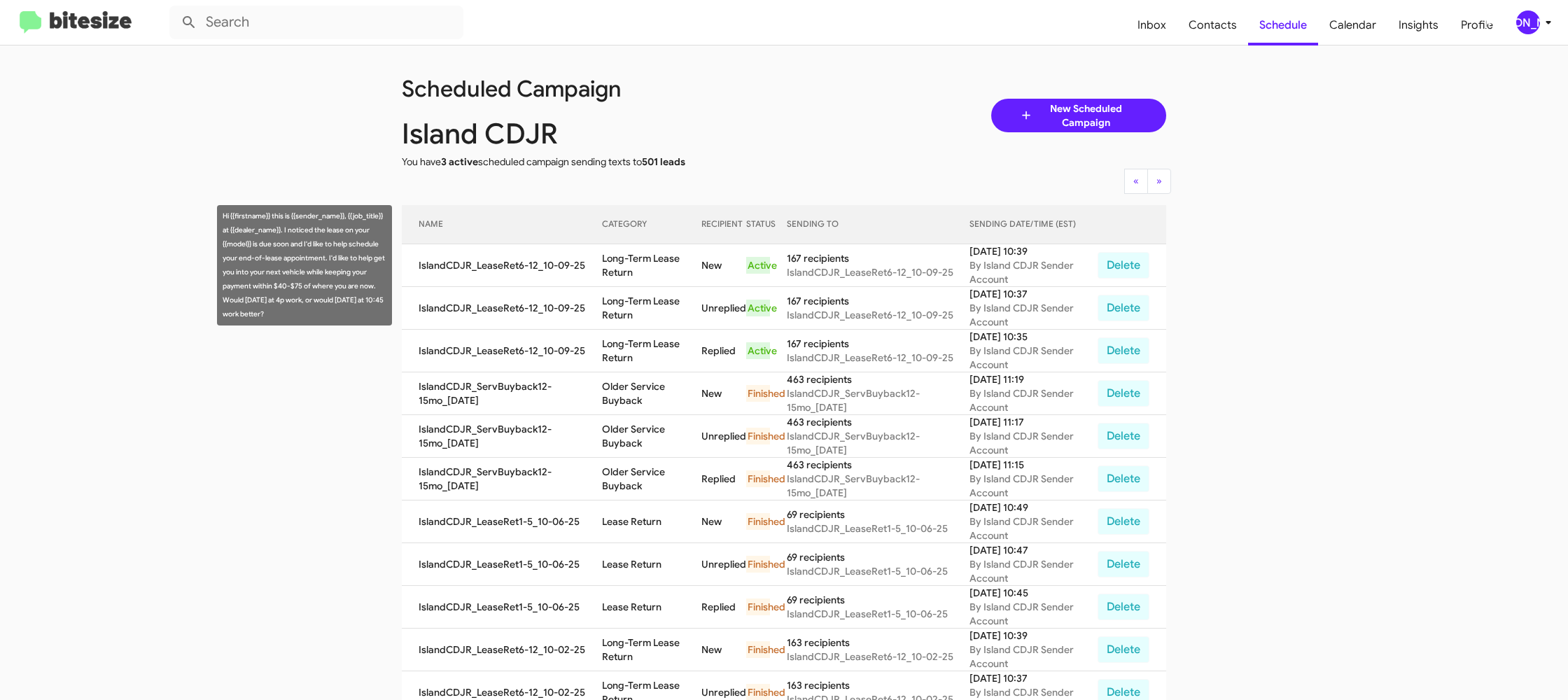
click at [218, 270] on div "Hi {{firstname}} this is {{sender_name}}, {{job_title}} at {{dealer_name}}. I n…" at bounding box center [305, 265] width 175 height 120
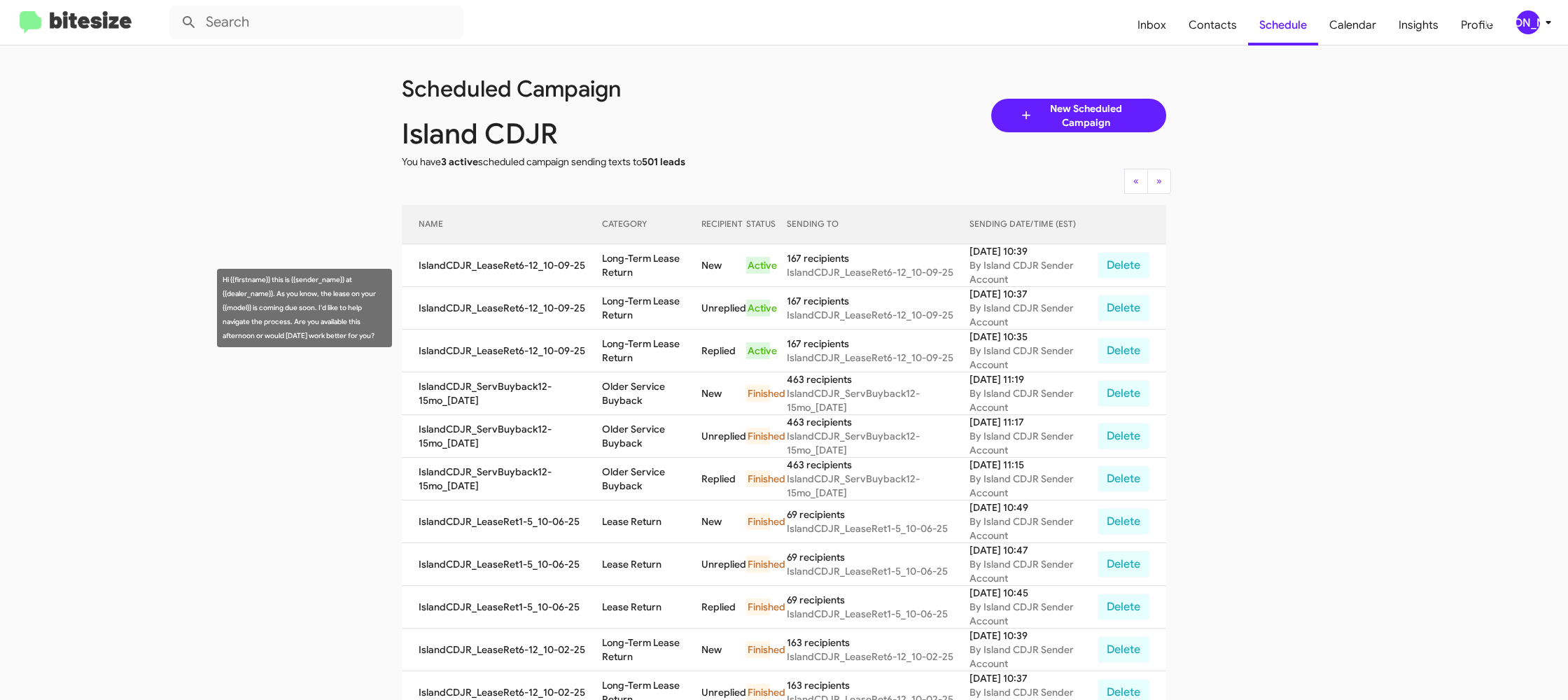
click at [646, 301] on td "Long-Term Lease Return" at bounding box center [652, 308] width 100 height 42
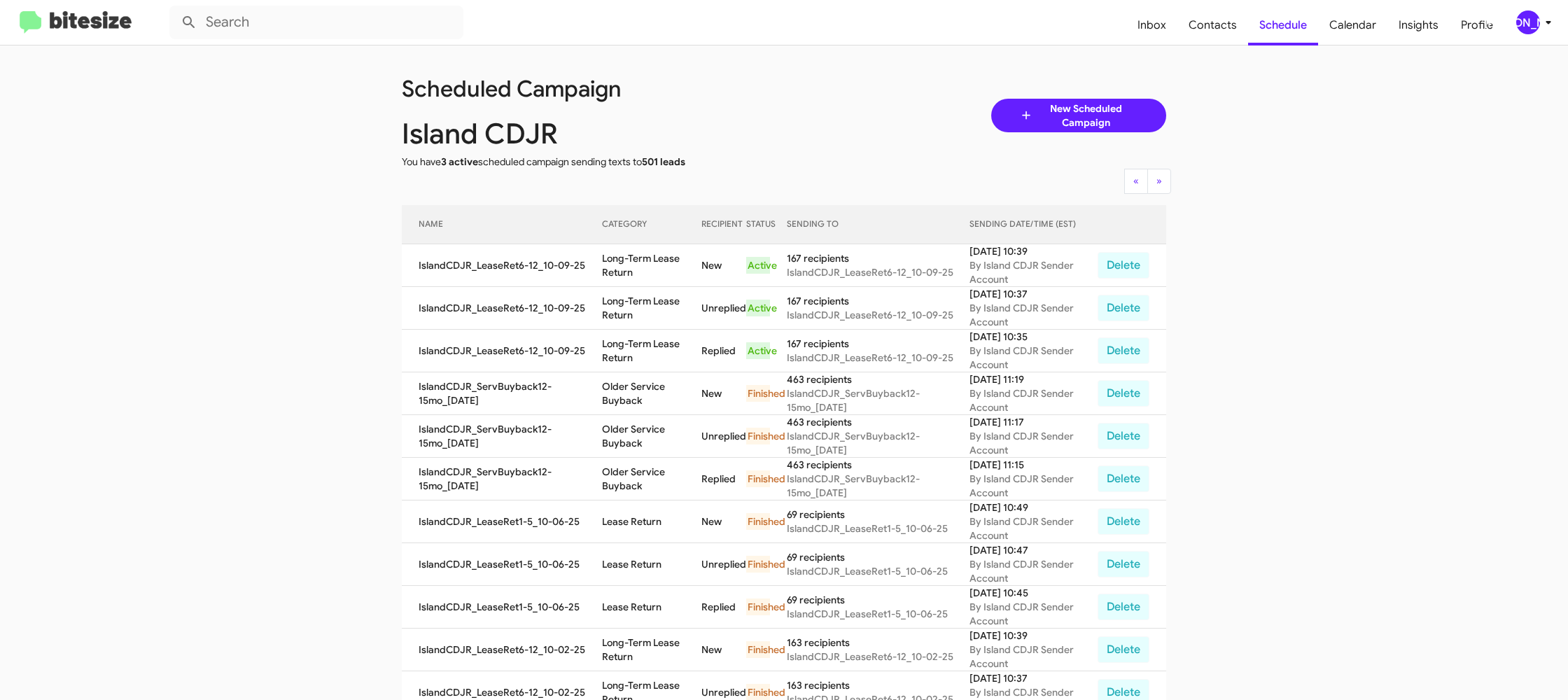
copy td "Long-Term Lease Return"
click at [1540, 26] on icon at bounding box center [1548, 22] width 17 height 17
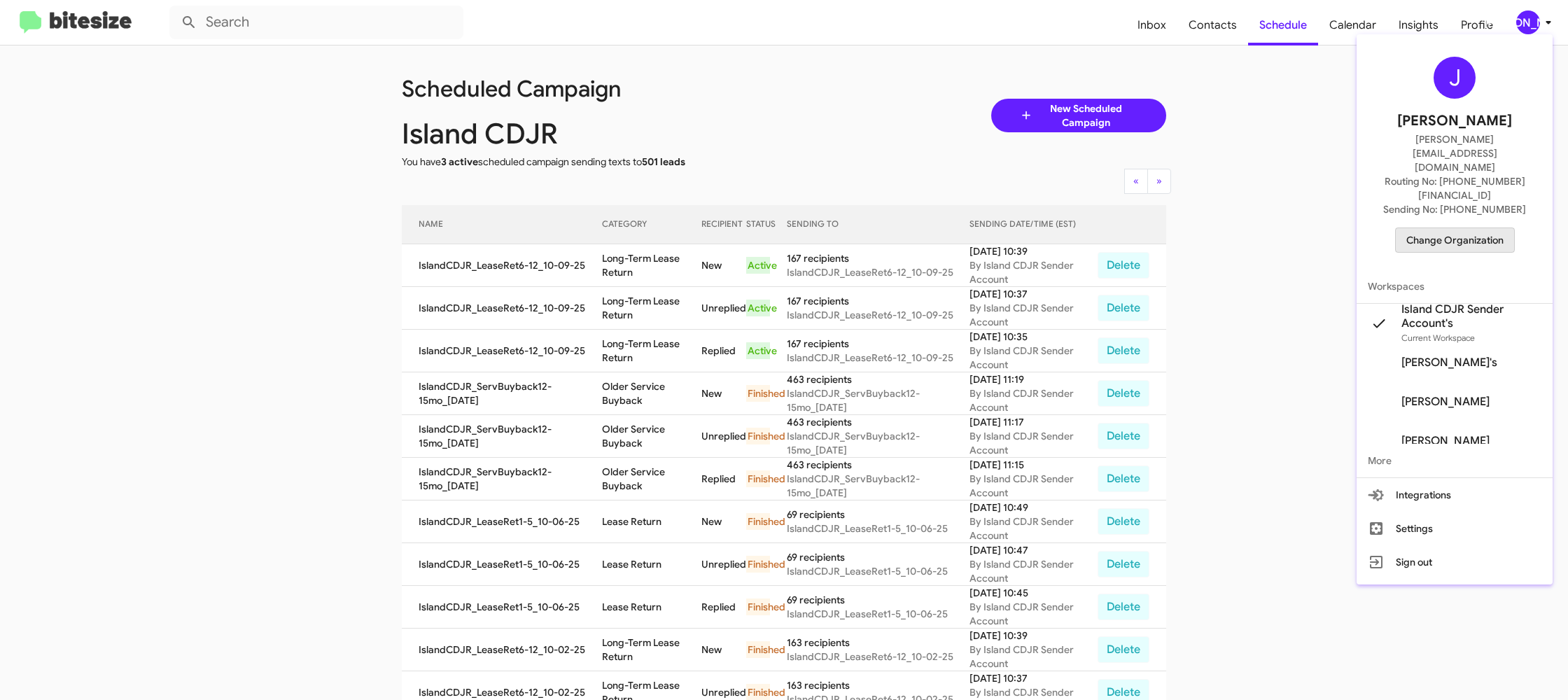
click at [1467, 228] on span "Change Organization" at bounding box center [1454, 239] width 97 height 24
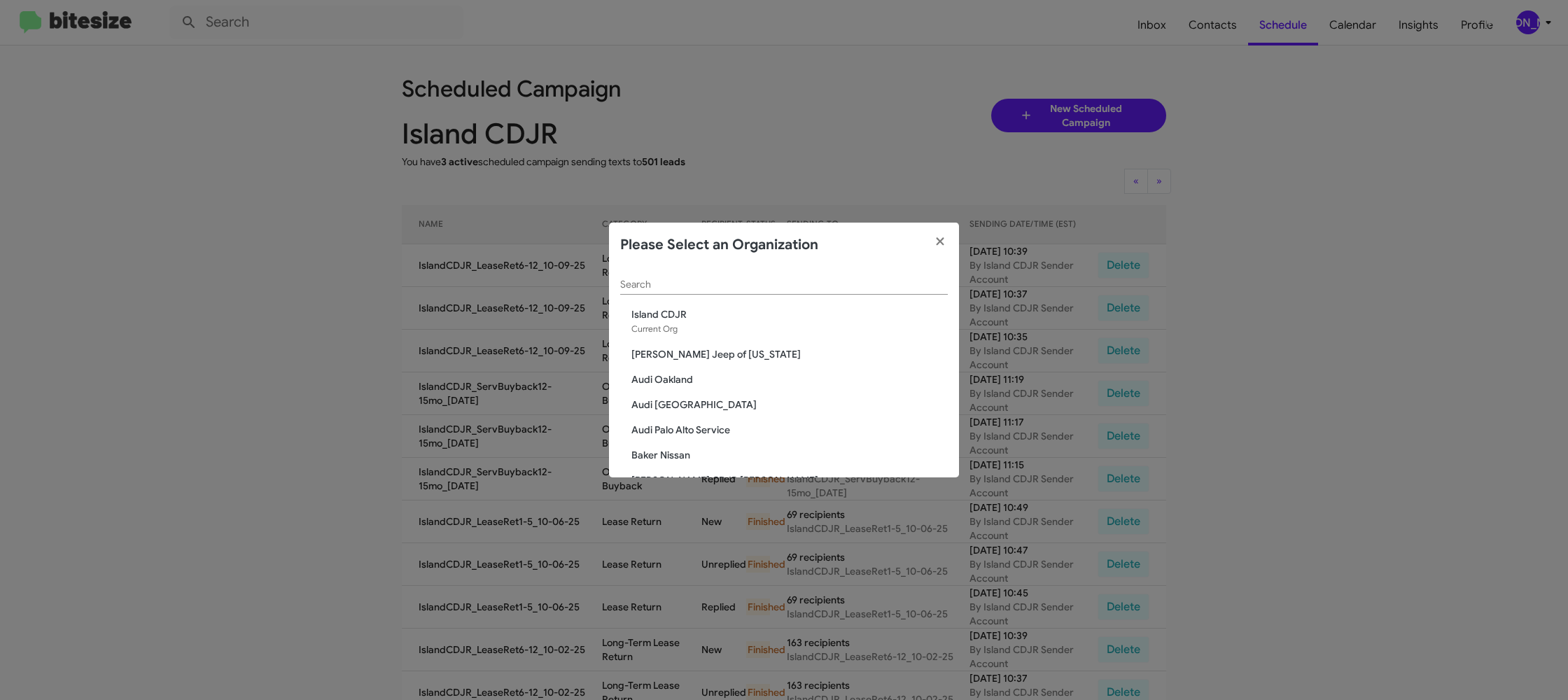
click at [626, 286] on input "Search" at bounding box center [783, 284] width 328 height 11
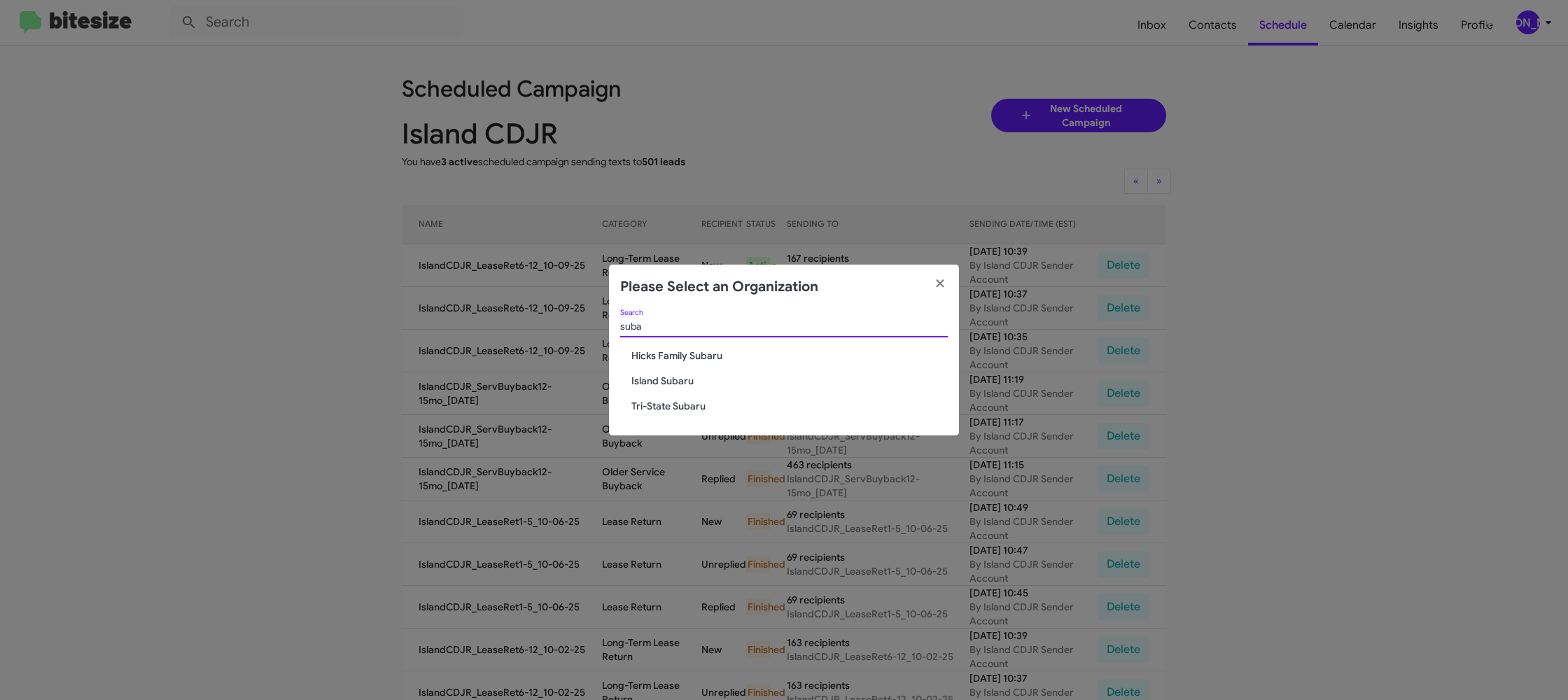
type input "suba"
drag, startPoint x: 649, startPoint y: 415, endPoint x: 660, endPoint y: 403, distance: 16.3
click at [648, 413] on div "suba Search Hicks Family Subaru Island Subaru Tri-State Subaru" at bounding box center [784, 372] width 350 height 126
click at [668, 381] on span "Island Subaru" at bounding box center [789, 380] width 316 height 14
drag, startPoint x: 668, startPoint y: 381, endPoint x: 296, endPoint y: 678, distance: 476.0
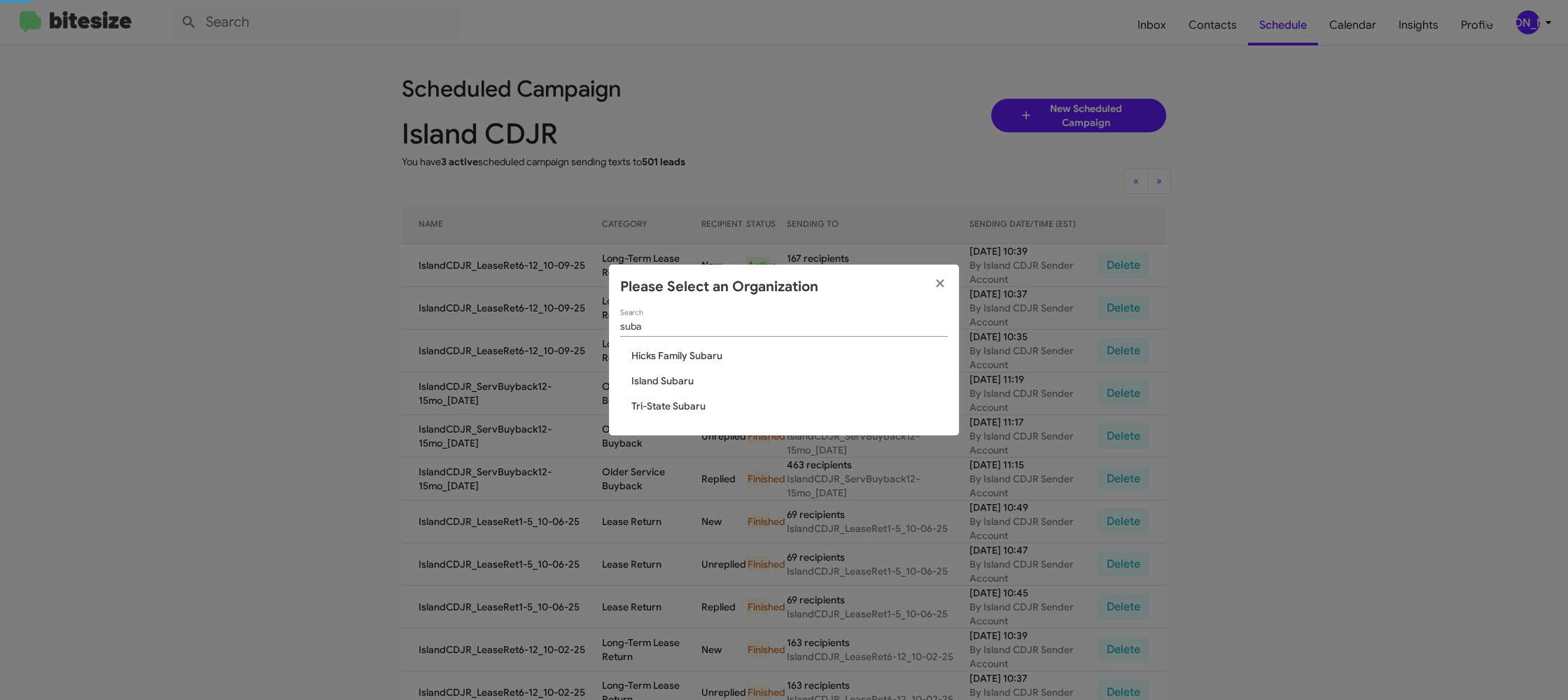
click at [664, 381] on span "Island Subaru" at bounding box center [789, 380] width 316 height 14
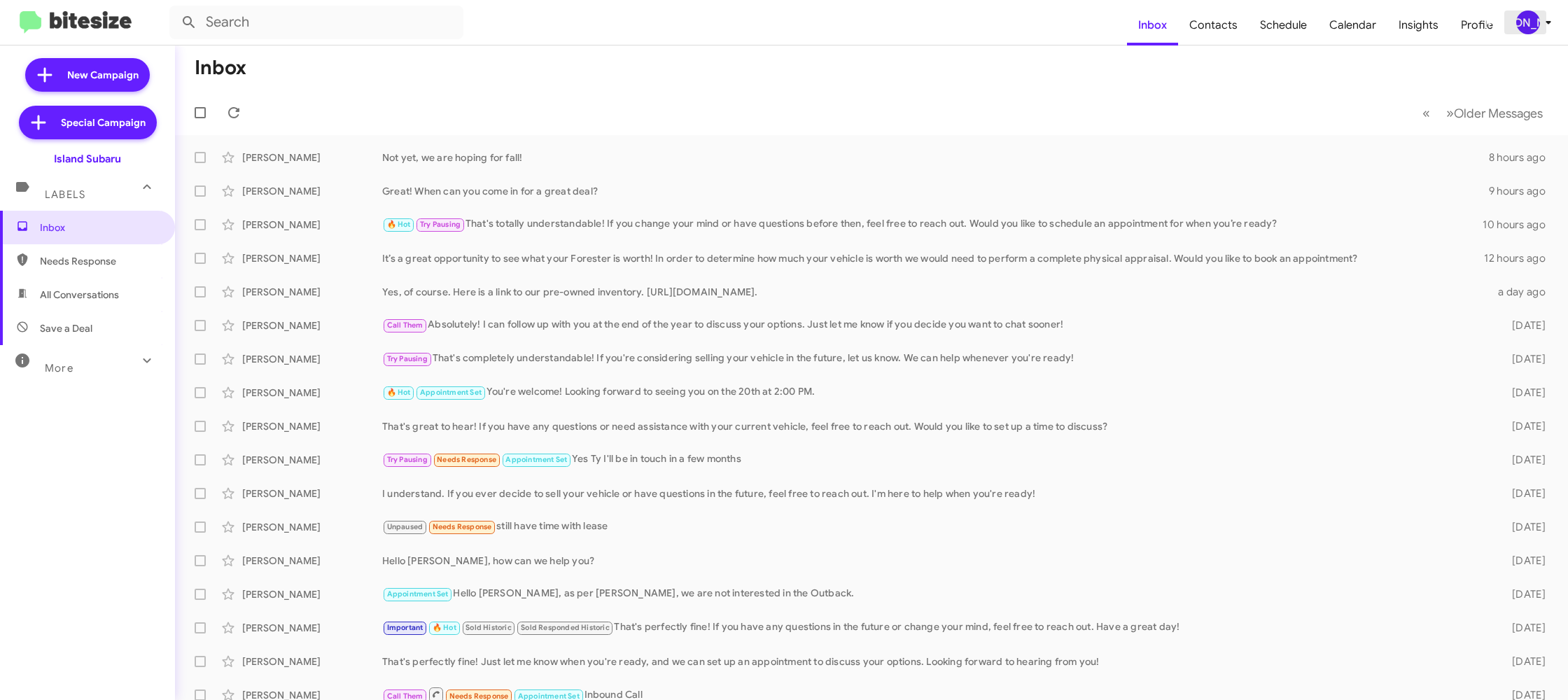
click at [1509, 22] on button "[PERSON_NAME]" at bounding box center [1527, 22] width 49 height 24
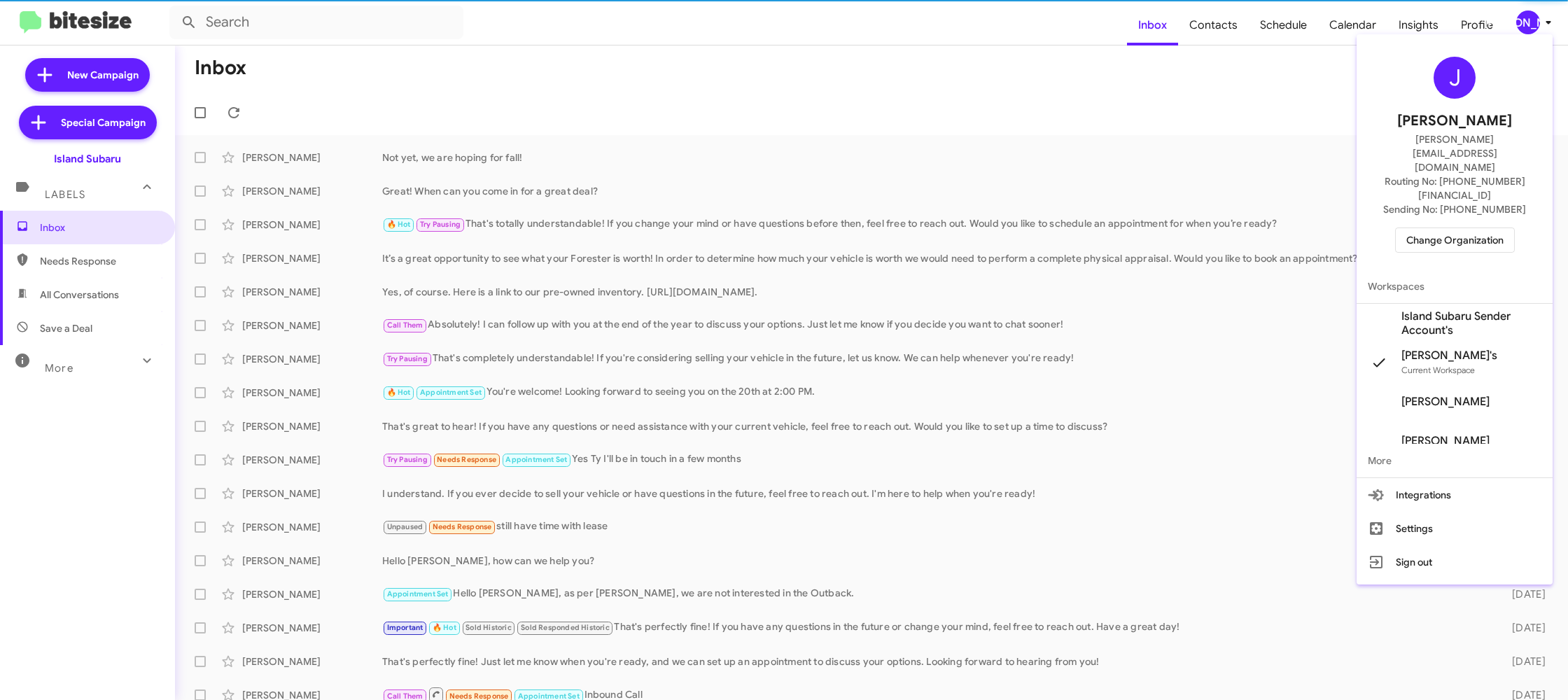
click at [1484, 309] on span "Island Subaru Sender Account's" at bounding box center [1471, 323] width 140 height 28
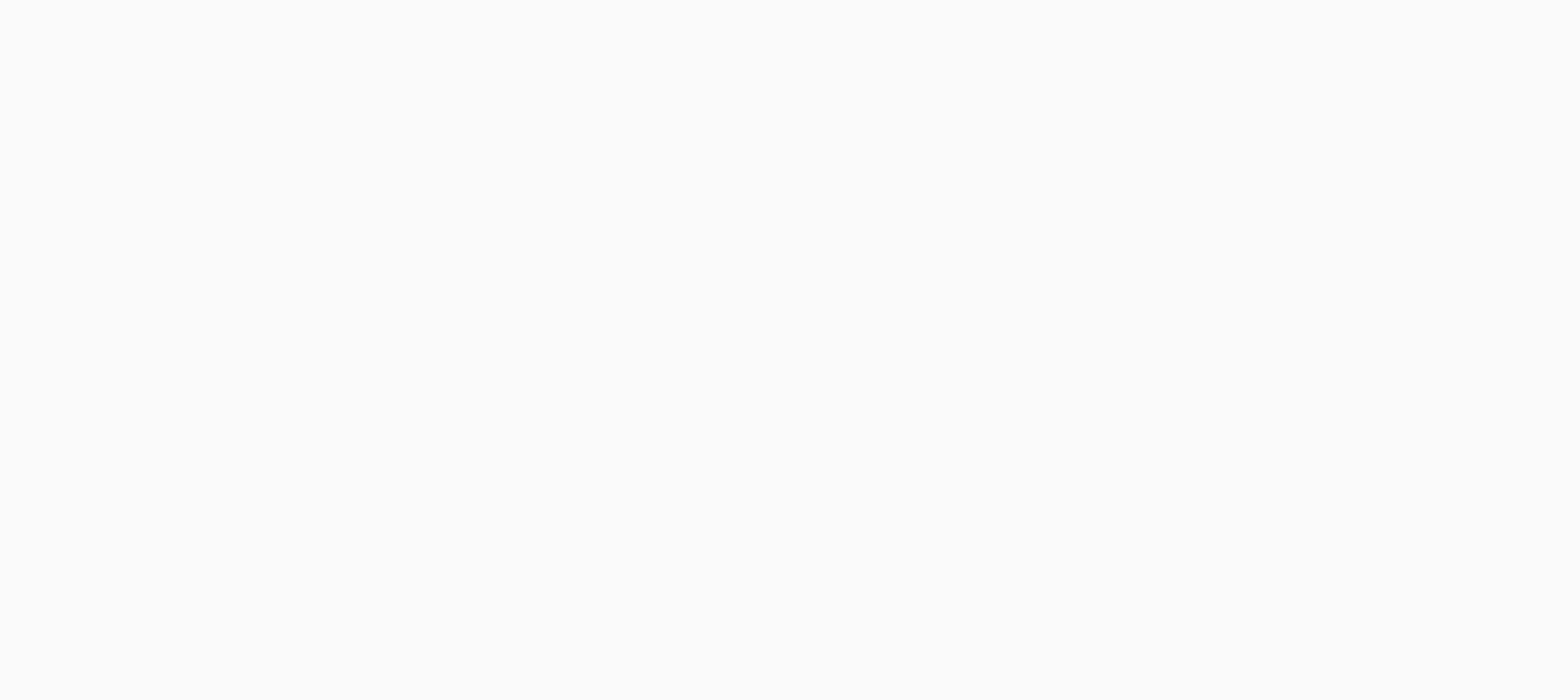
click at [1208, 34] on body at bounding box center [784, 350] width 1568 height 700
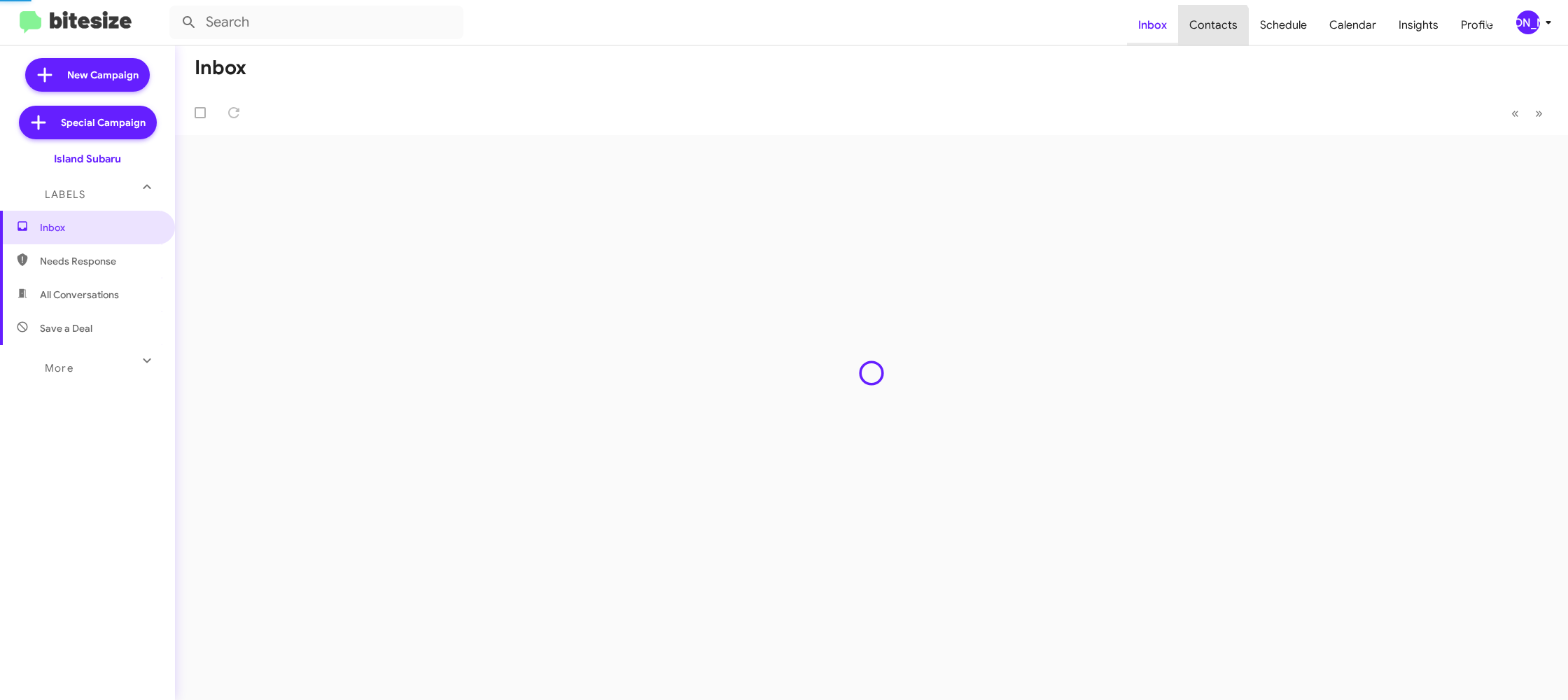
drag, startPoint x: 0, startPoint y: 0, endPoint x: 1139, endPoint y: 11, distance: 1139.1
click at [1199, 29] on span "Contacts" at bounding box center [1213, 26] width 71 height 41
type input "in:groups"
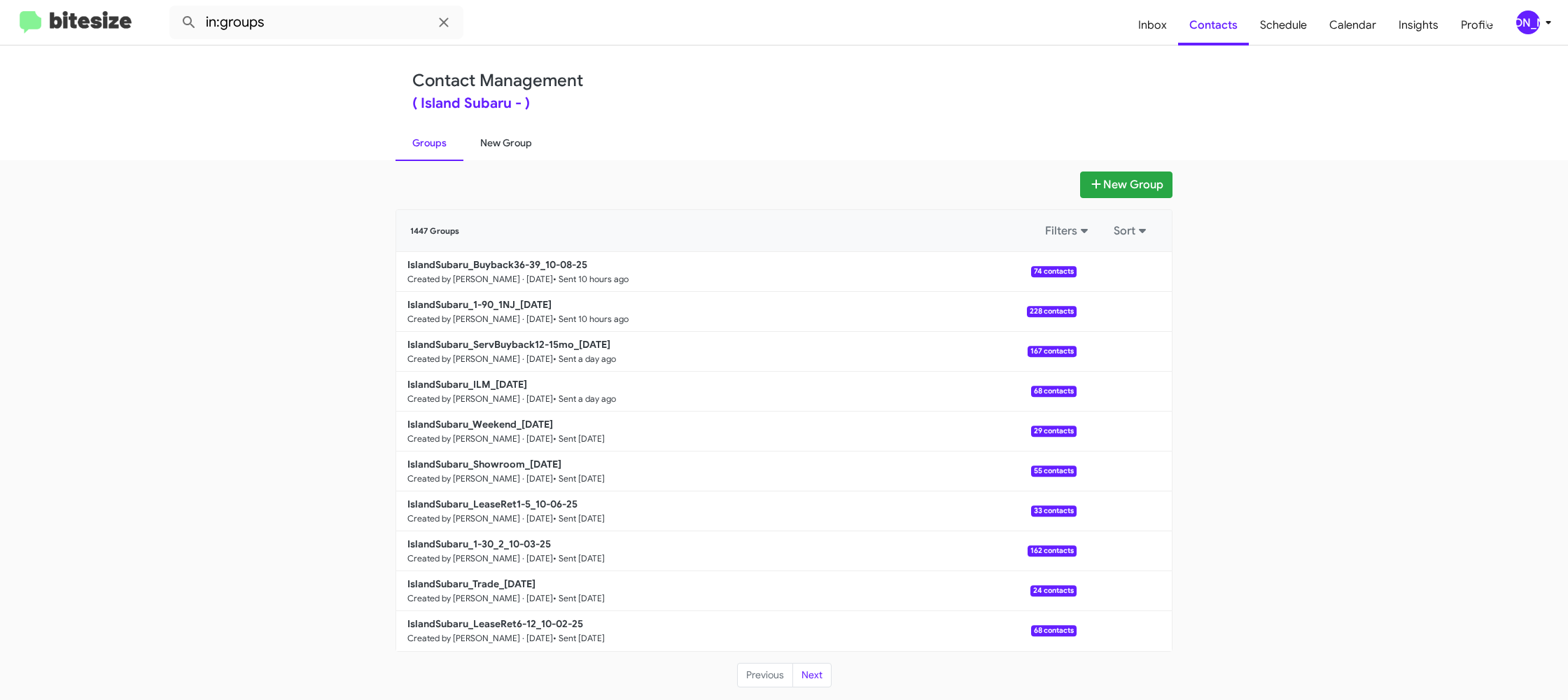
click at [517, 134] on link "New Group" at bounding box center [506, 142] width 86 height 36
click at [517, 133] on link "New Group" at bounding box center [506, 142] width 86 height 36
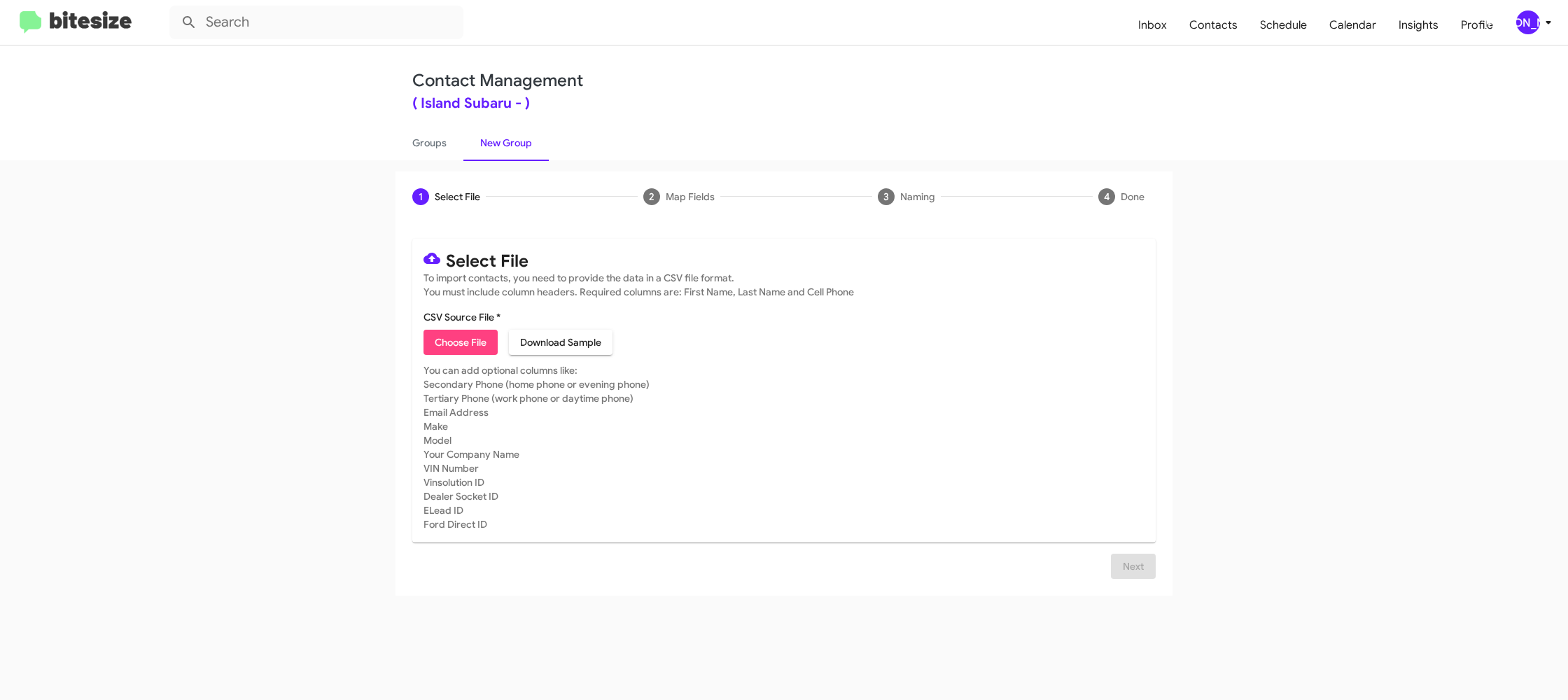
click at [467, 319] on label "CSV Source File *" at bounding box center [462, 317] width 77 height 14
click at [0, 0] on input "CSV Source File *" at bounding box center [0, 0] width 0 height 0
type input "IslandSubaru_32-90_2_10-09-25"
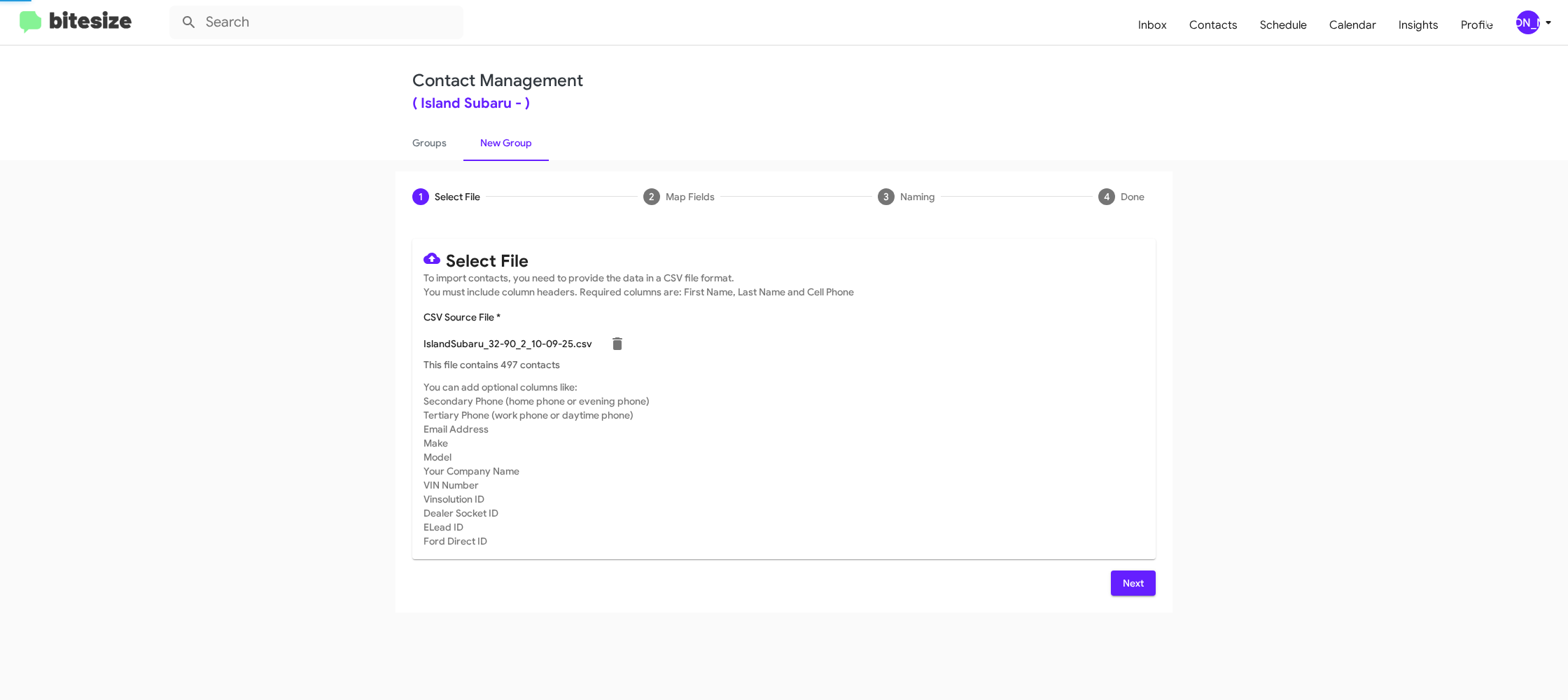
click at [814, 424] on mat-card-subtitle "You can add optional columns like: Secondary Phone (home phone or evening phone…" at bounding box center [784, 463] width 720 height 168
drag, startPoint x: 1143, startPoint y: 585, endPoint x: 958, endPoint y: 480, distance: 212.7
click at [1142, 583] on span "Next" at bounding box center [1133, 583] width 22 height 26
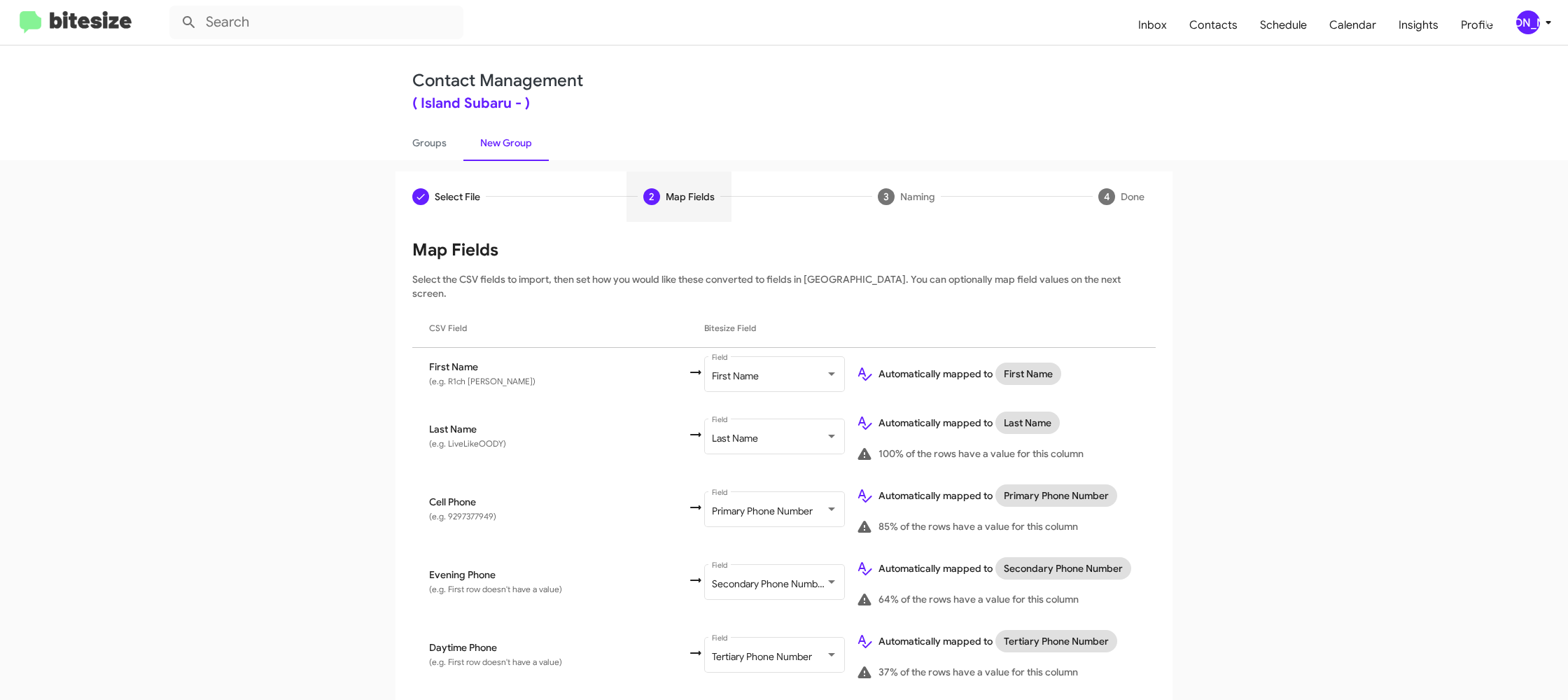
scroll to position [667, 0]
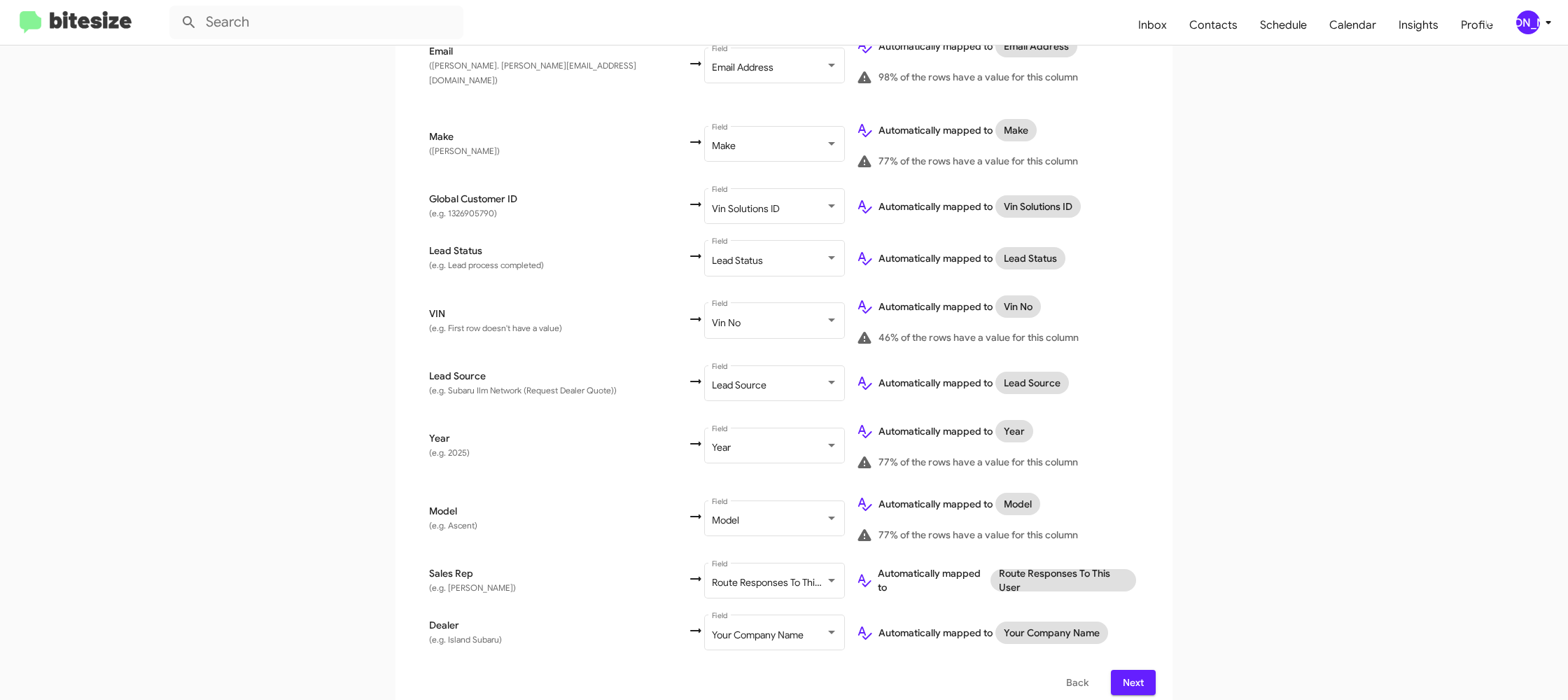
click at [1534, 24] on div "[PERSON_NAME]" at bounding box center [1527, 22] width 24 height 24
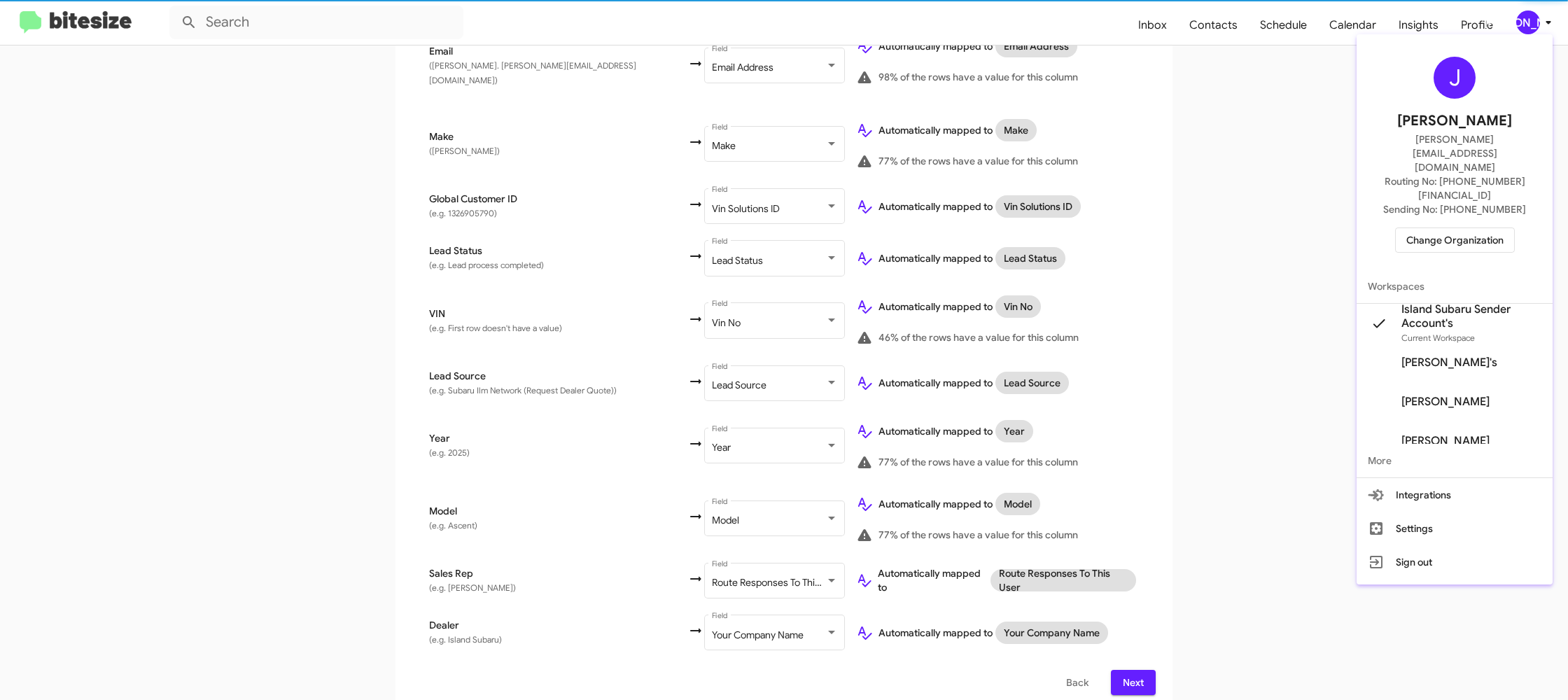
click at [1534, 24] on div at bounding box center [784, 350] width 1568 height 700
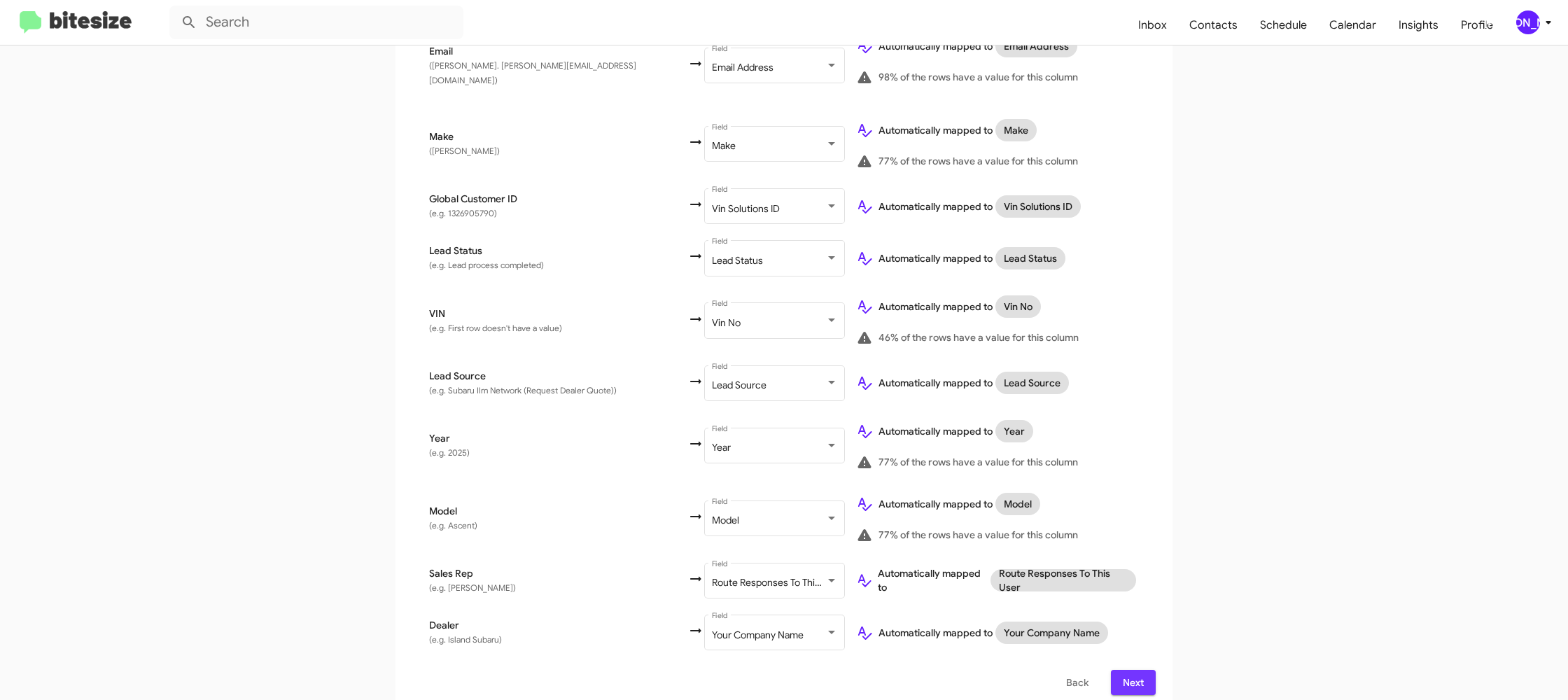
click at [1139, 670] on span "Next" at bounding box center [1133, 682] width 22 height 26
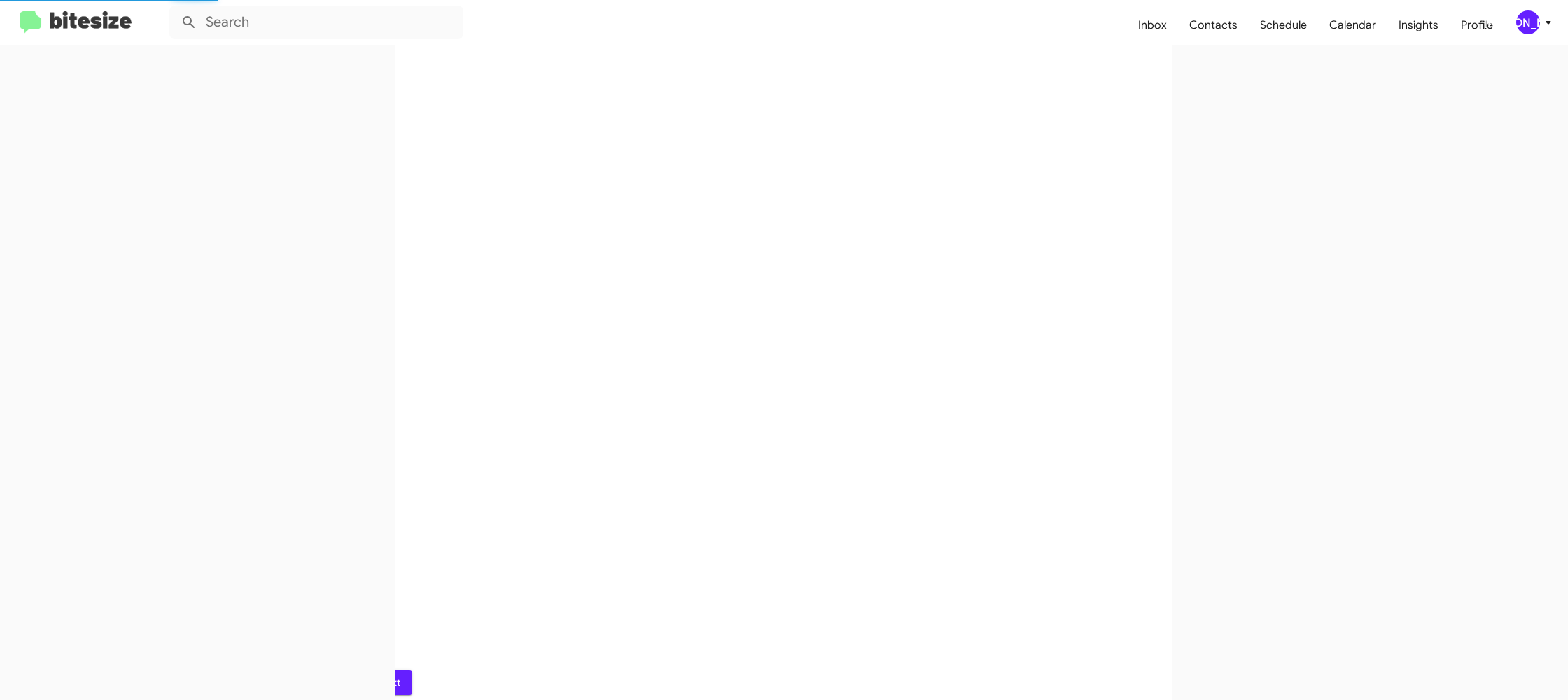
scroll to position [0, 0]
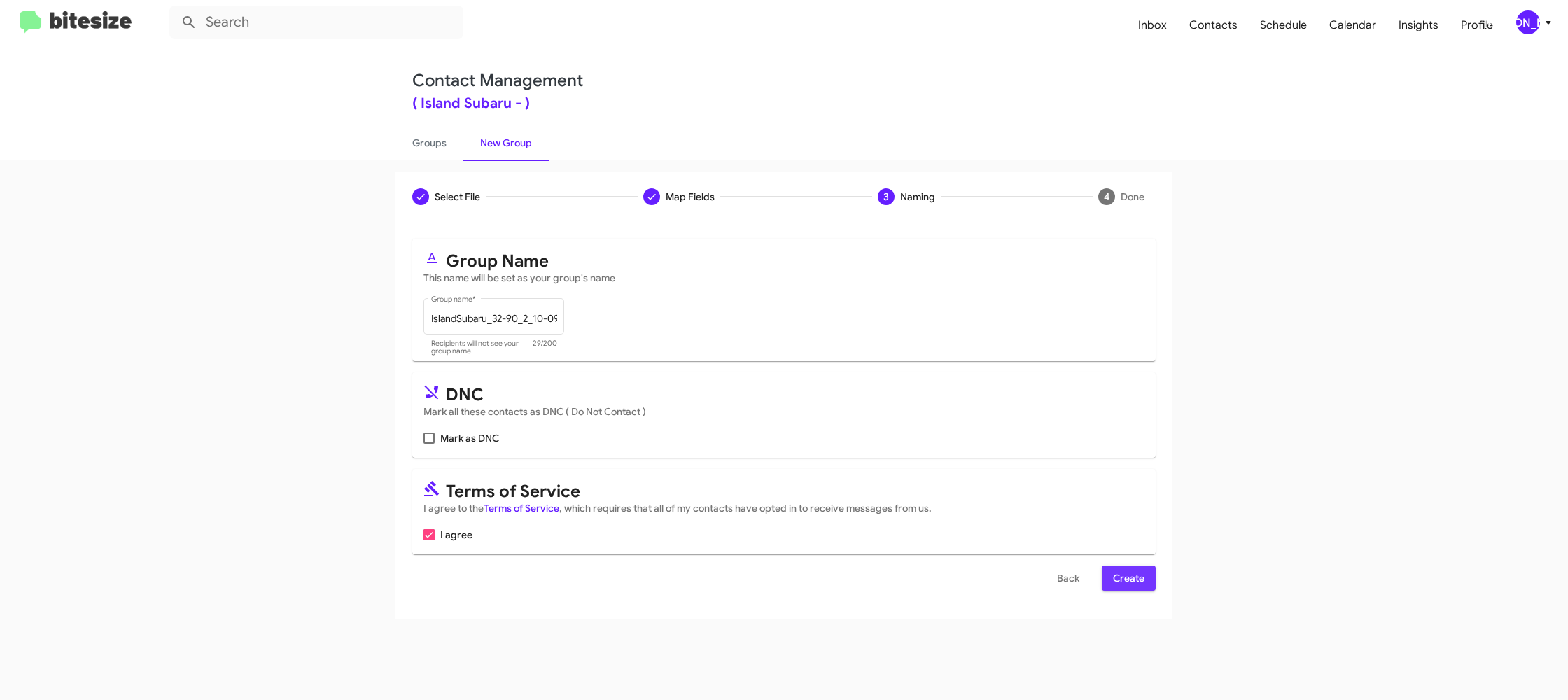
click at [1139, 578] on span "Create" at bounding box center [1128, 577] width 32 height 26
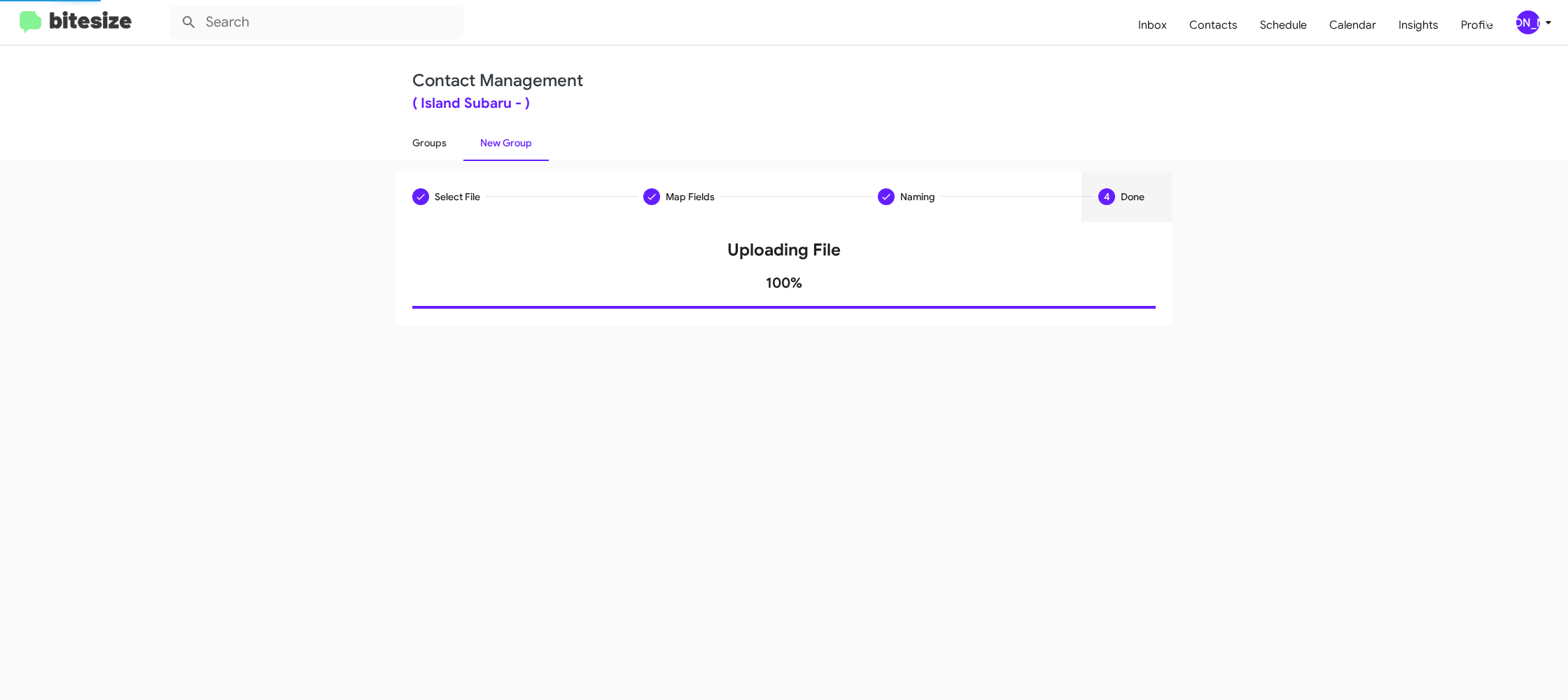
click at [442, 139] on link "Groups" at bounding box center [429, 142] width 68 height 36
type input "in:groups"
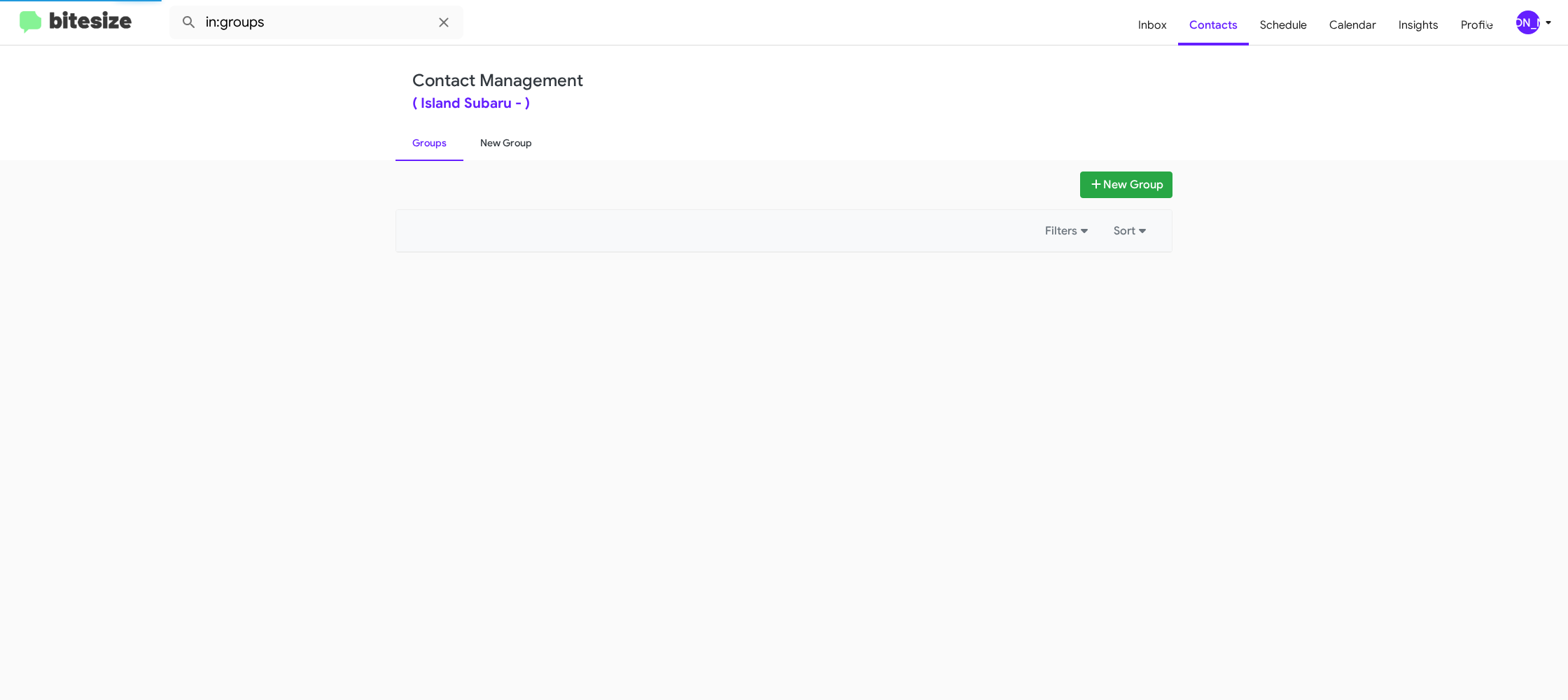
drag, startPoint x: 442, startPoint y: 139, endPoint x: 484, endPoint y: 140, distance: 42.0
click at [443, 139] on link "Groups" at bounding box center [429, 142] width 68 height 36
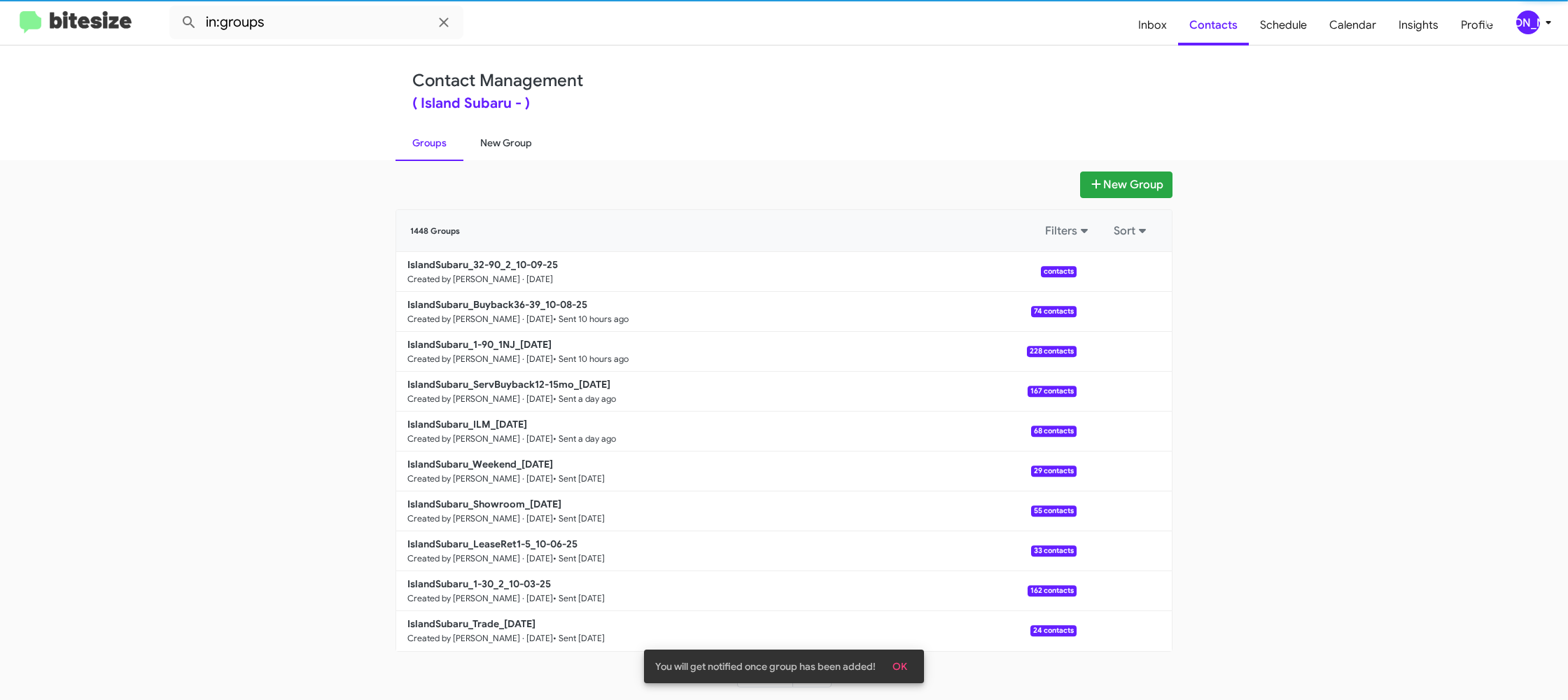
click at [484, 140] on link "New Group" at bounding box center [506, 142] width 86 height 36
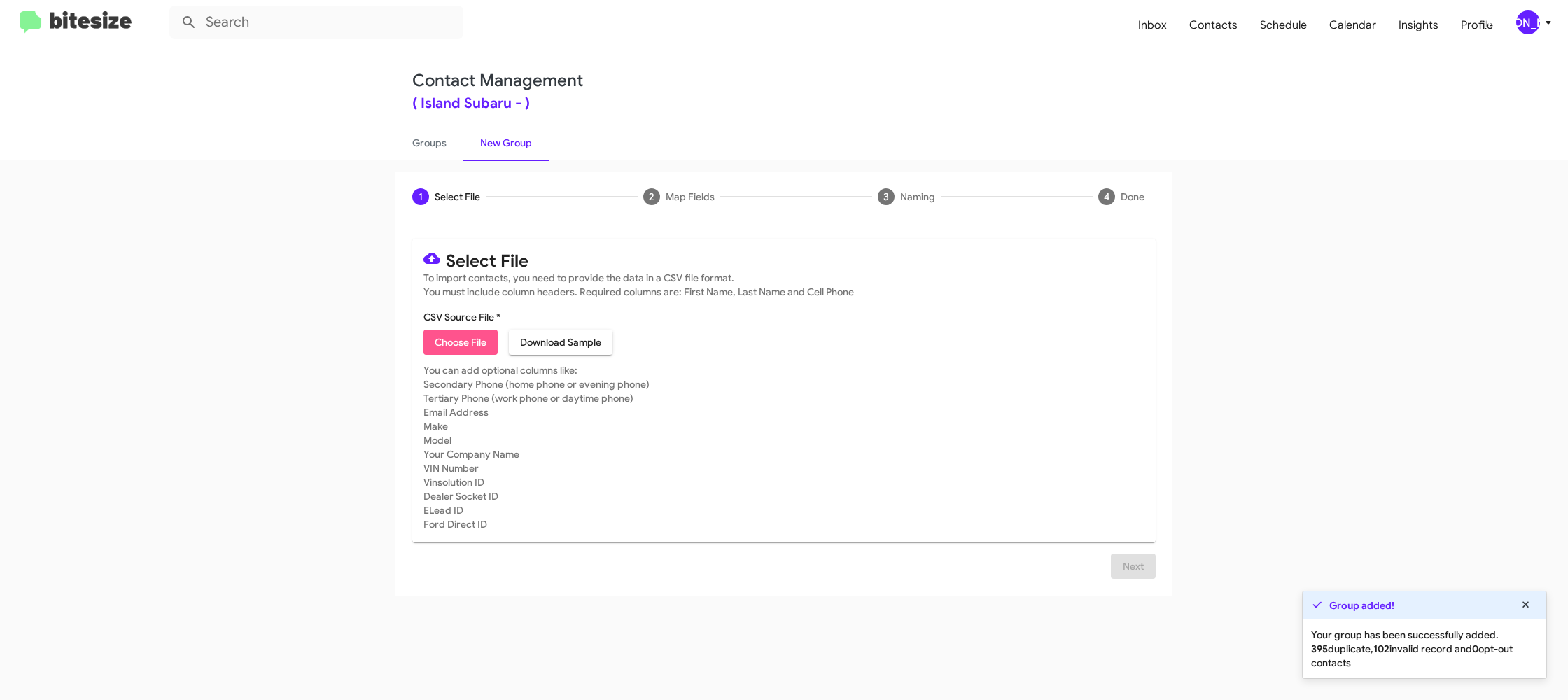
click at [437, 346] on span "Choose File" at bounding box center [460, 342] width 52 height 26
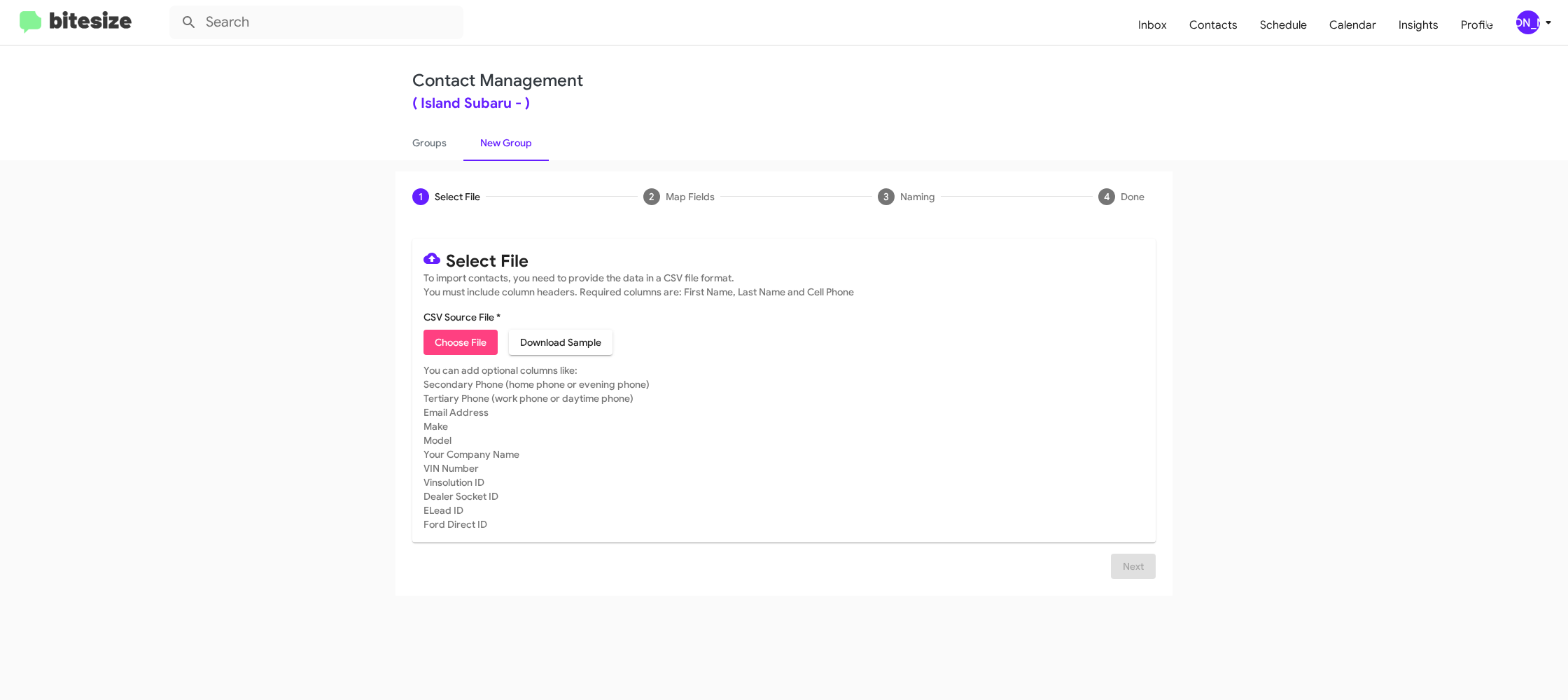
type input "IslandSubaru_LeaseRet6-12_10-09-25"
click at [837, 449] on mat-card-subtitle "You can add optional columns like: Secondary Phone (home phone or evening phone…" at bounding box center [784, 447] width 720 height 168
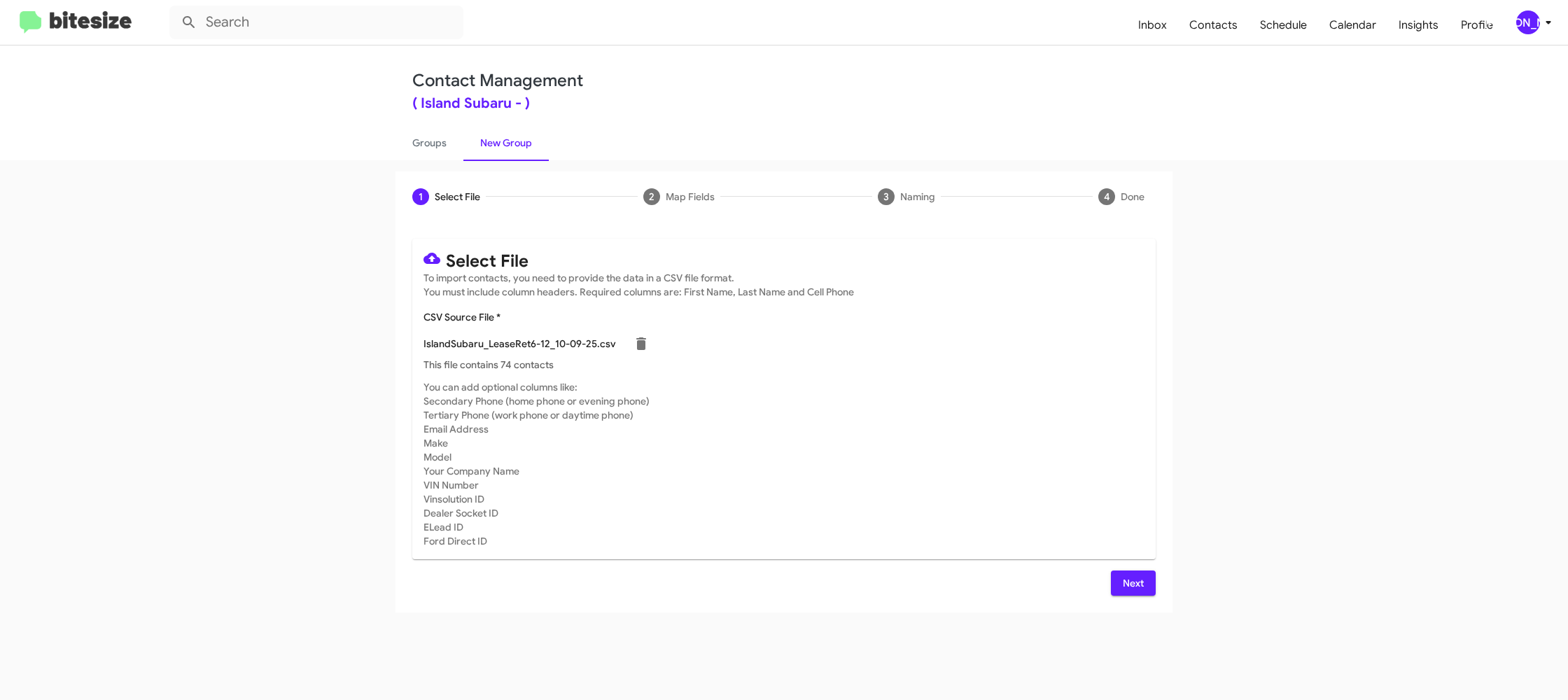
click at [1127, 589] on span "Next" at bounding box center [1133, 583] width 22 height 26
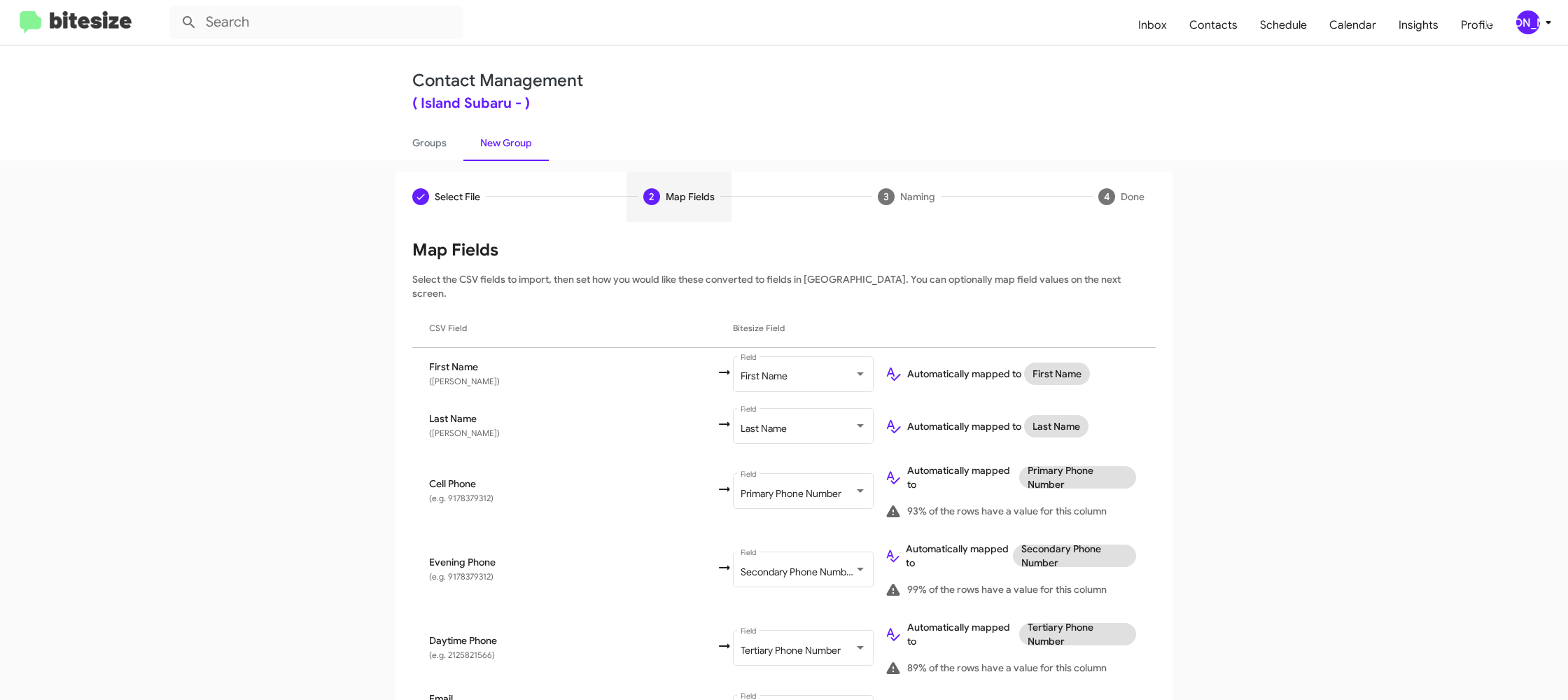
scroll to position [429, 0]
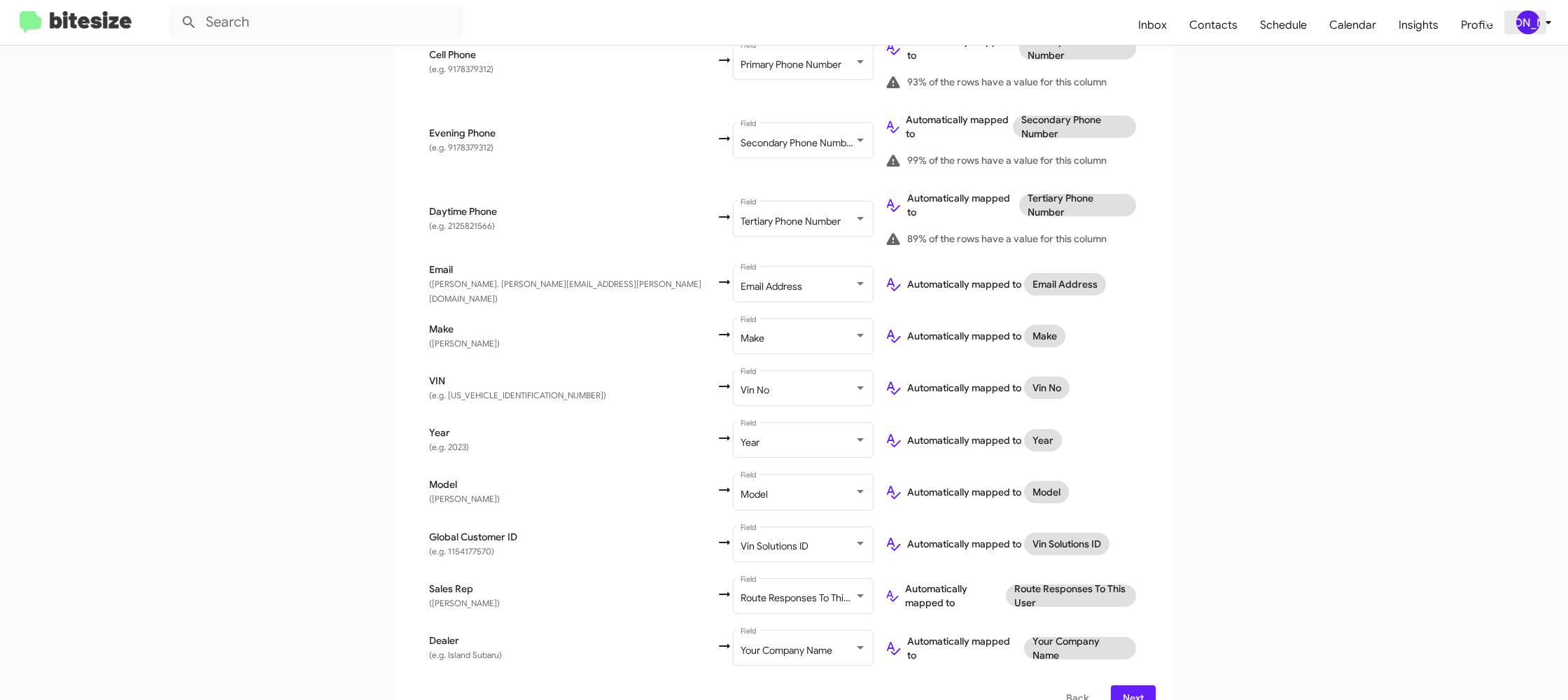
click at [1531, 23] on div "[PERSON_NAME]" at bounding box center [1527, 22] width 24 height 24
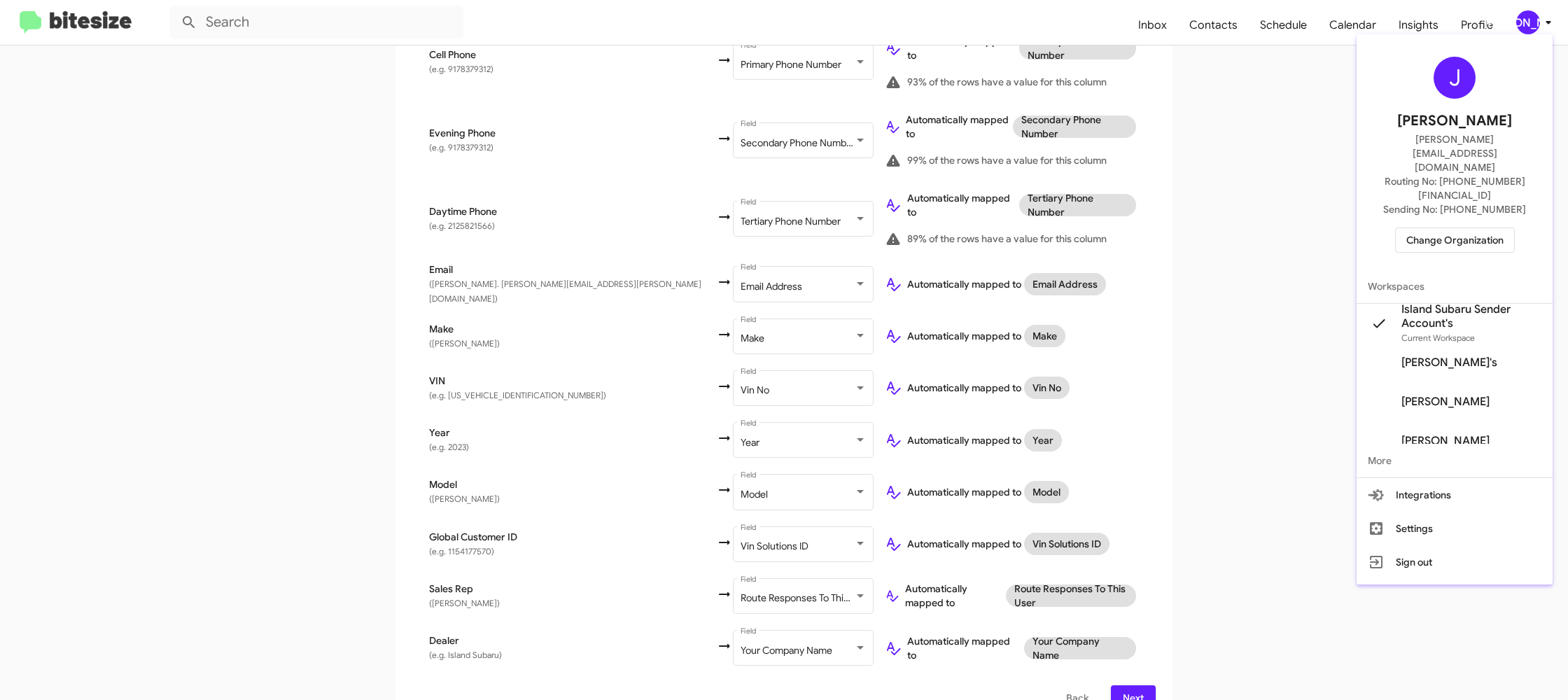
click at [1531, 23] on div at bounding box center [784, 350] width 1568 height 700
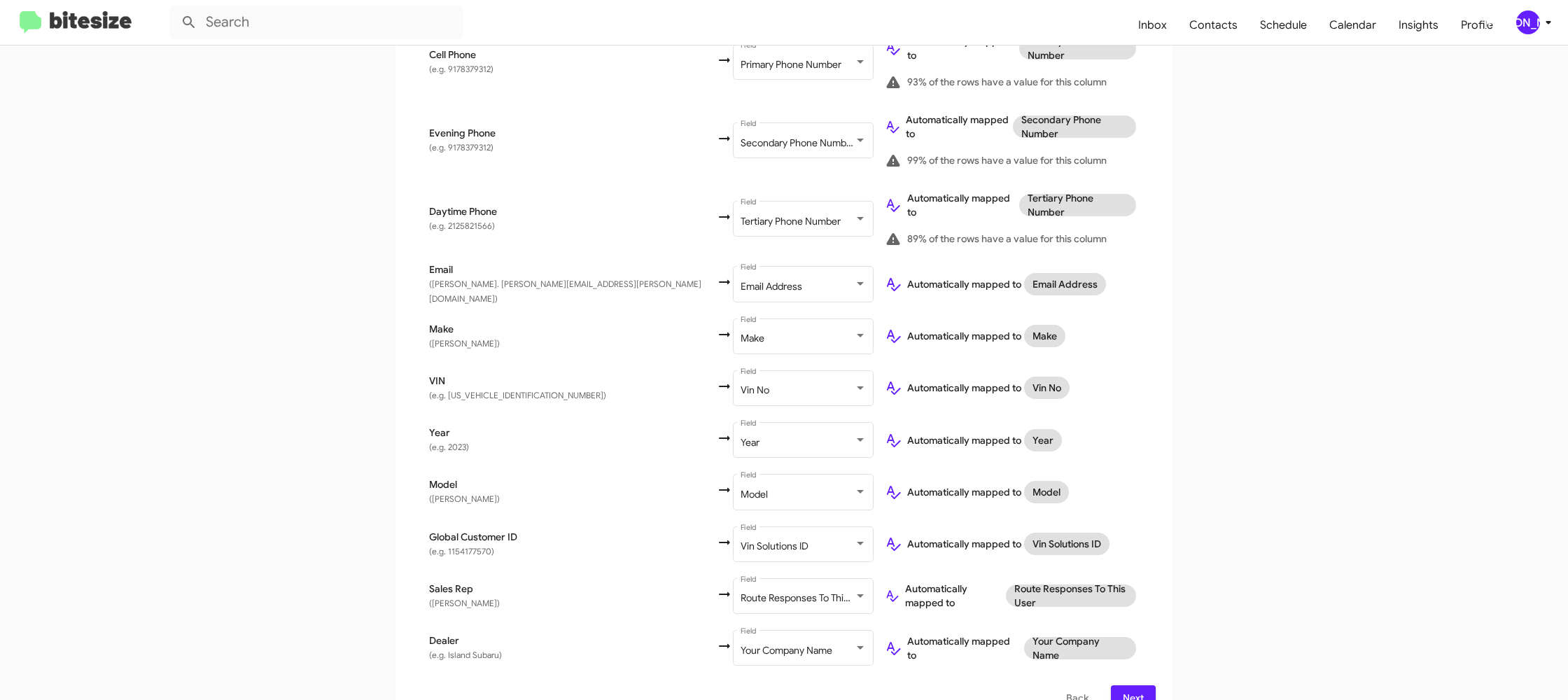
click at [1140, 685] on span "Next" at bounding box center [1133, 697] width 22 height 26
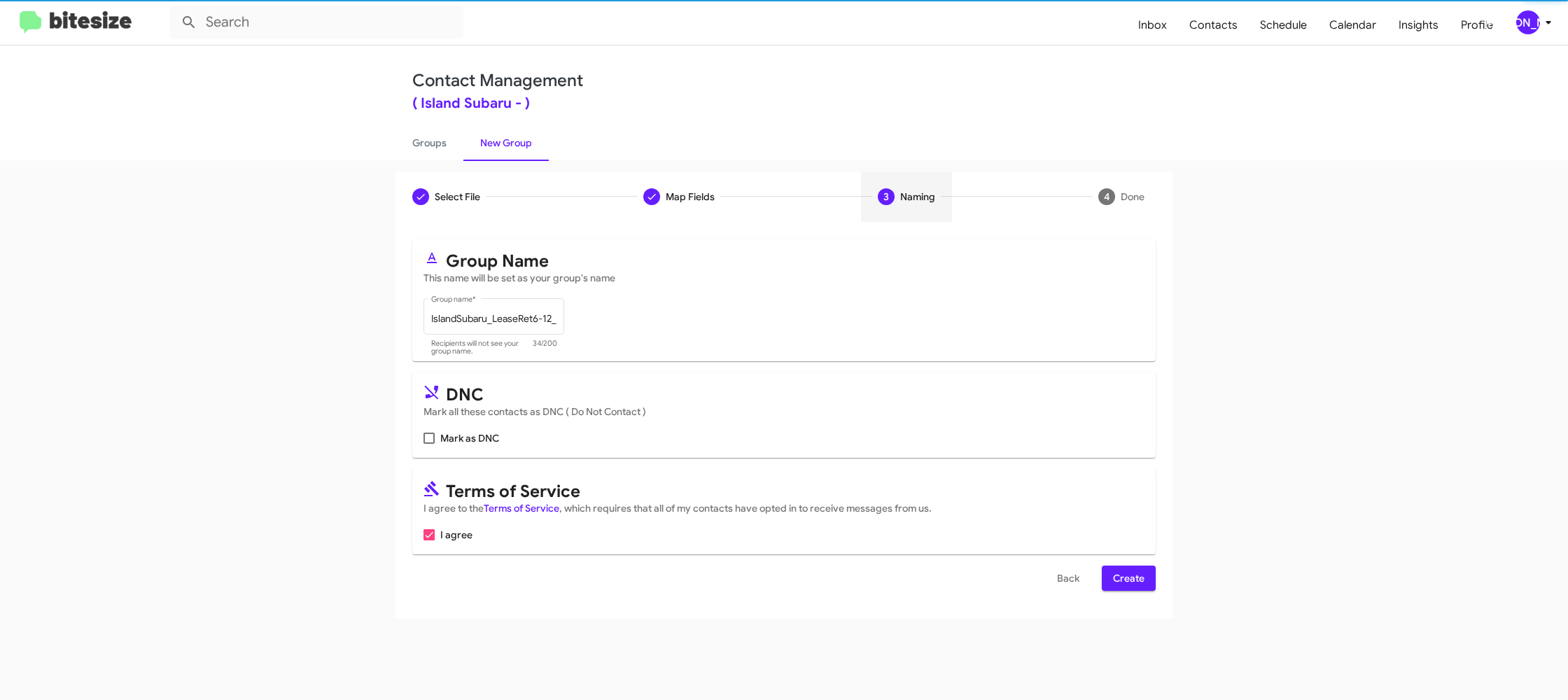
scroll to position [0, 0]
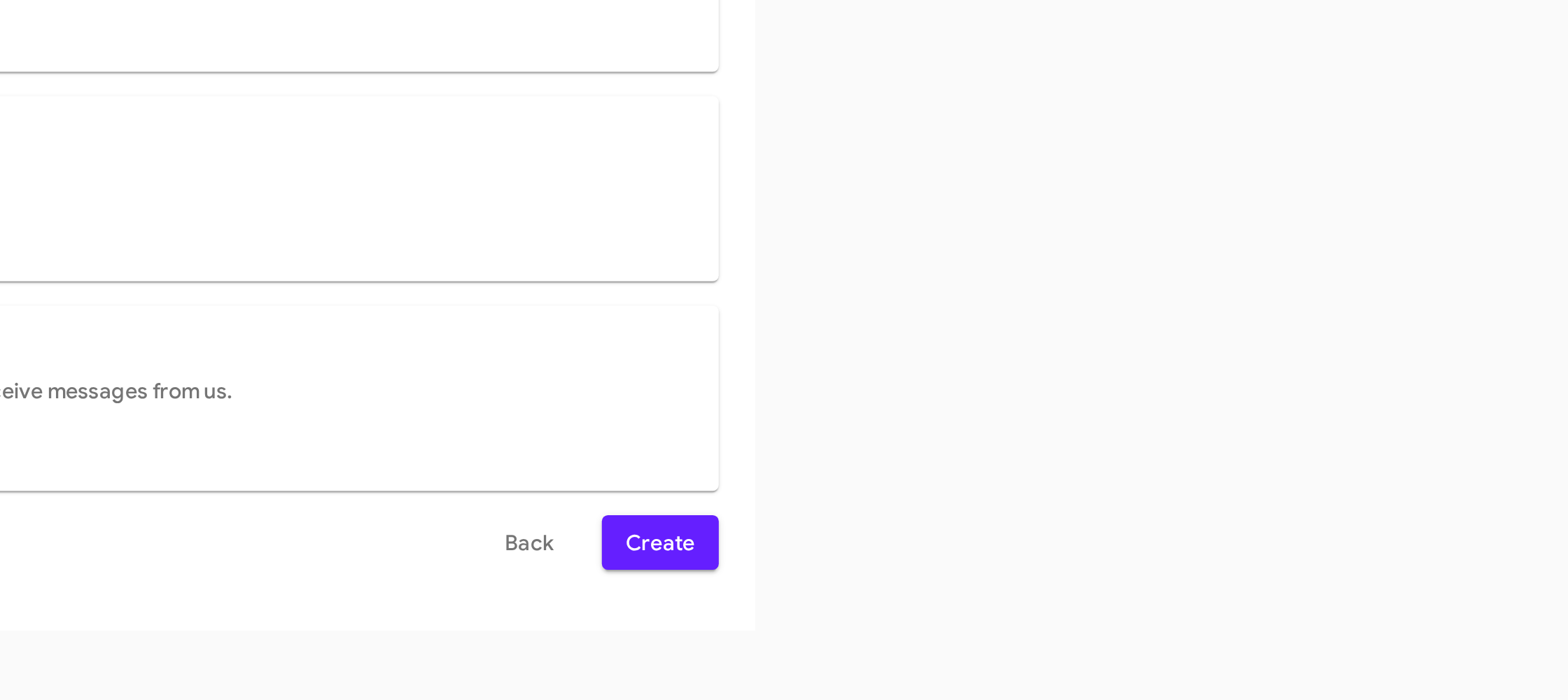
click at [1135, 581] on span "Create" at bounding box center [1128, 577] width 32 height 26
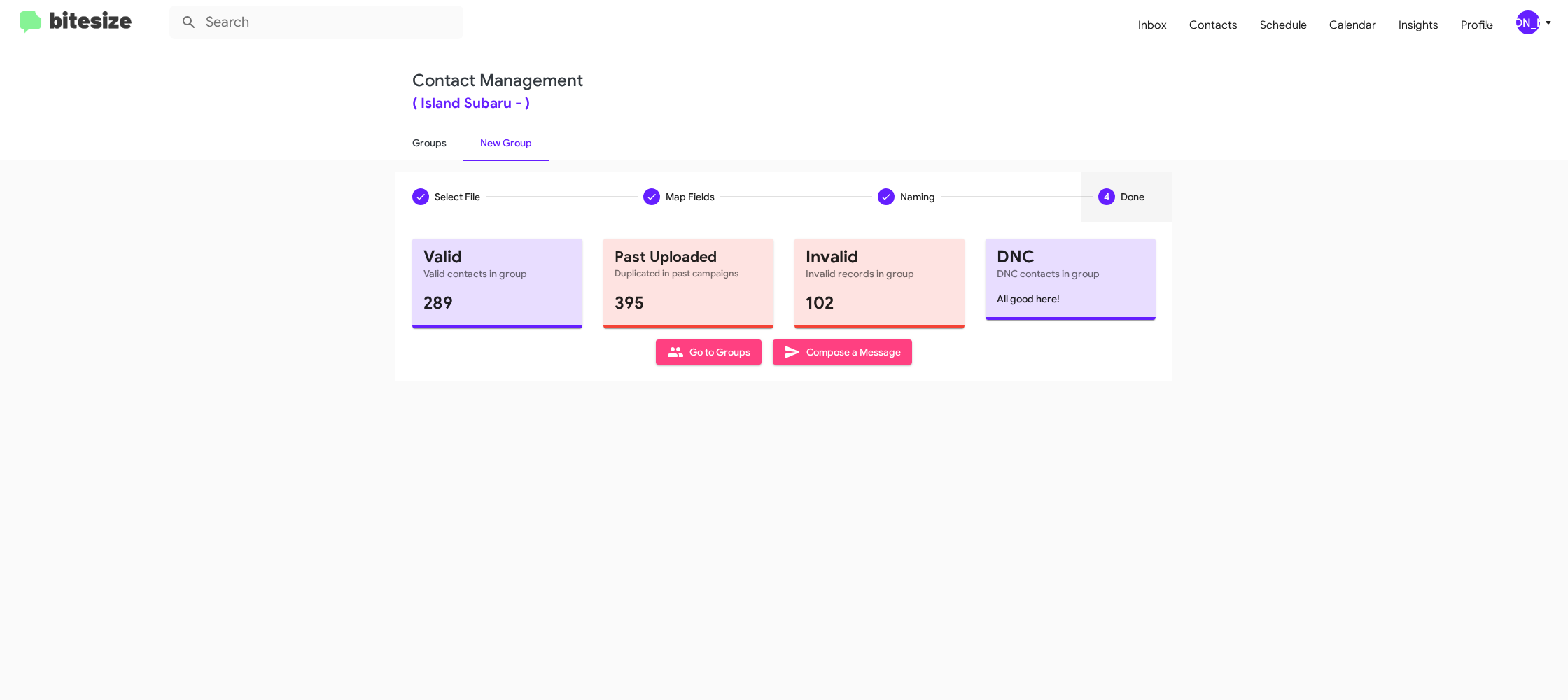
click at [424, 140] on link "Groups" at bounding box center [429, 142] width 68 height 36
type input "in:groups"
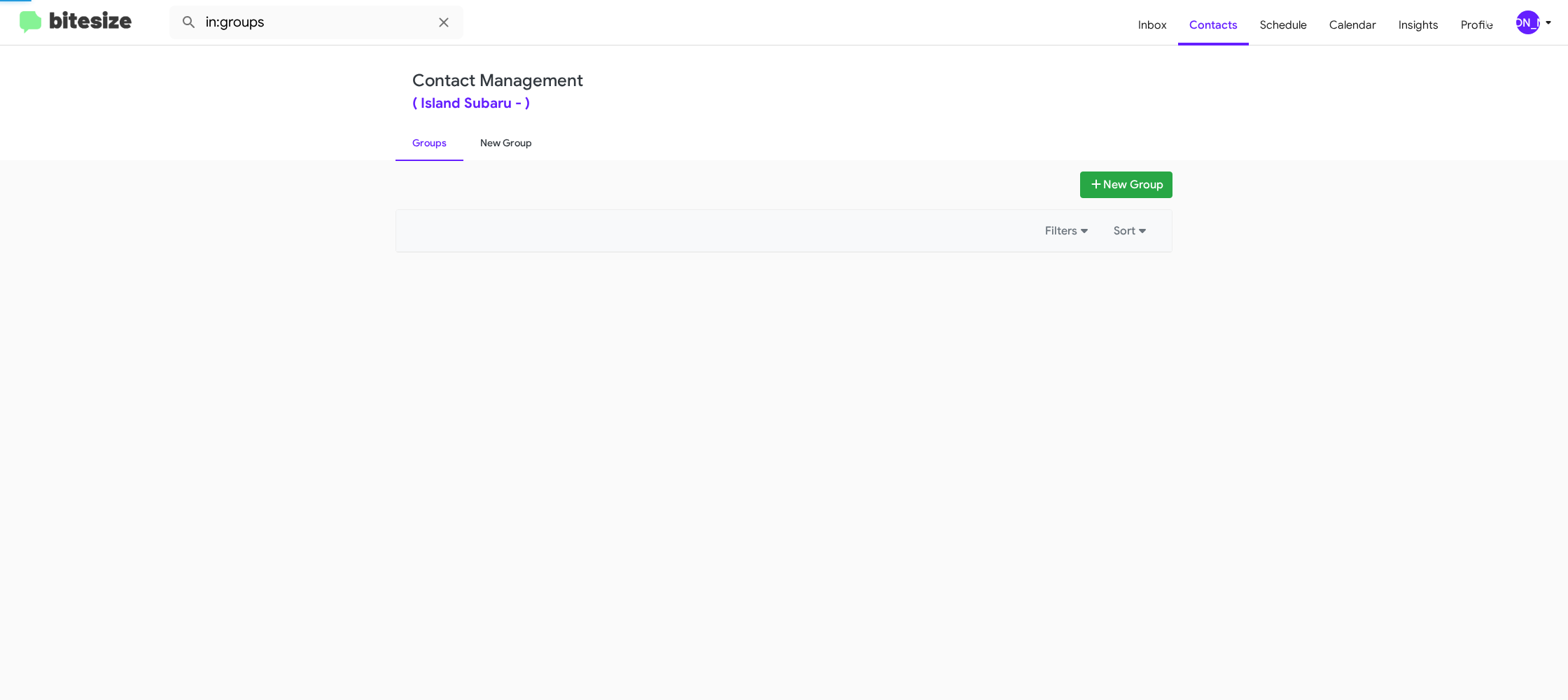
click at [523, 143] on link "New Group" at bounding box center [506, 142] width 86 height 36
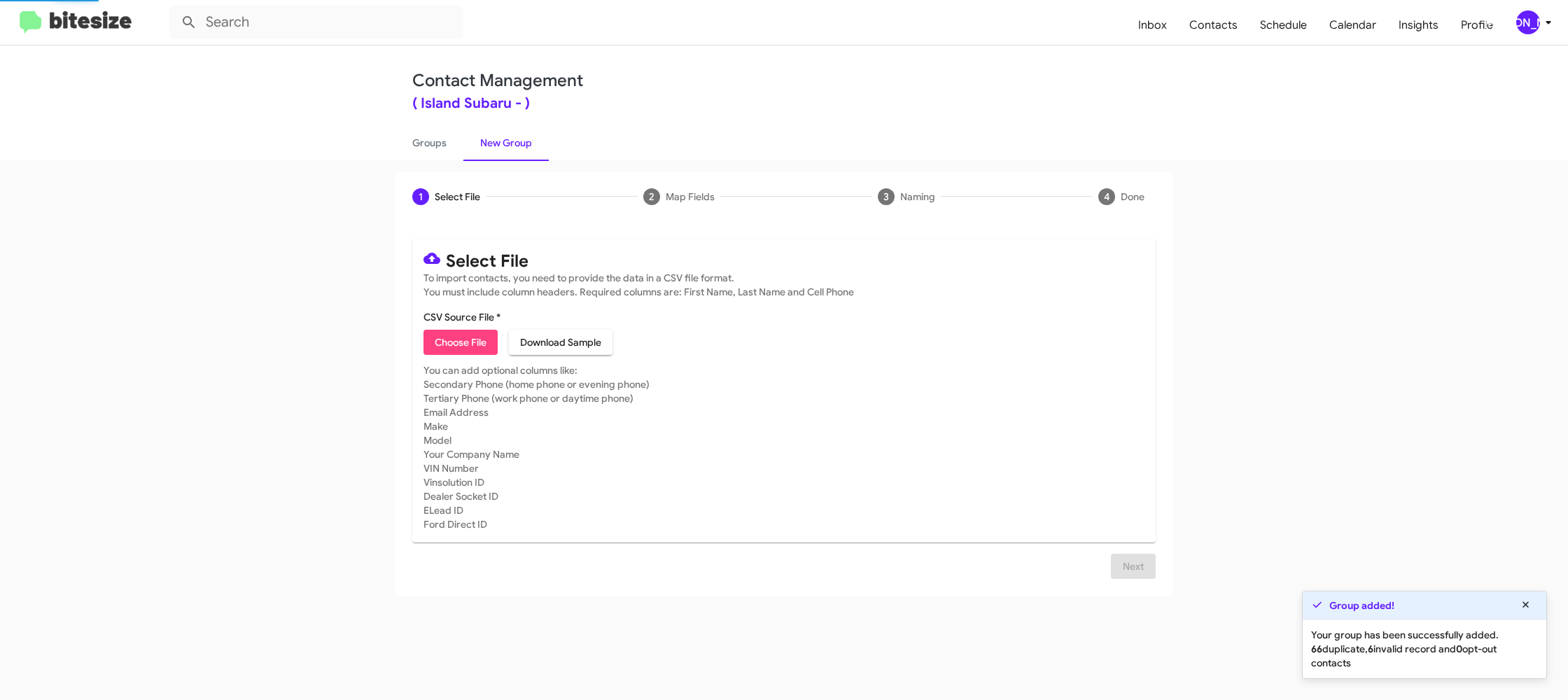
drag, startPoint x: 523, startPoint y: 143, endPoint x: 574, endPoint y: 48, distance: 107.8
click at [523, 141] on link "New Group" at bounding box center [506, 142] width 86 height 36
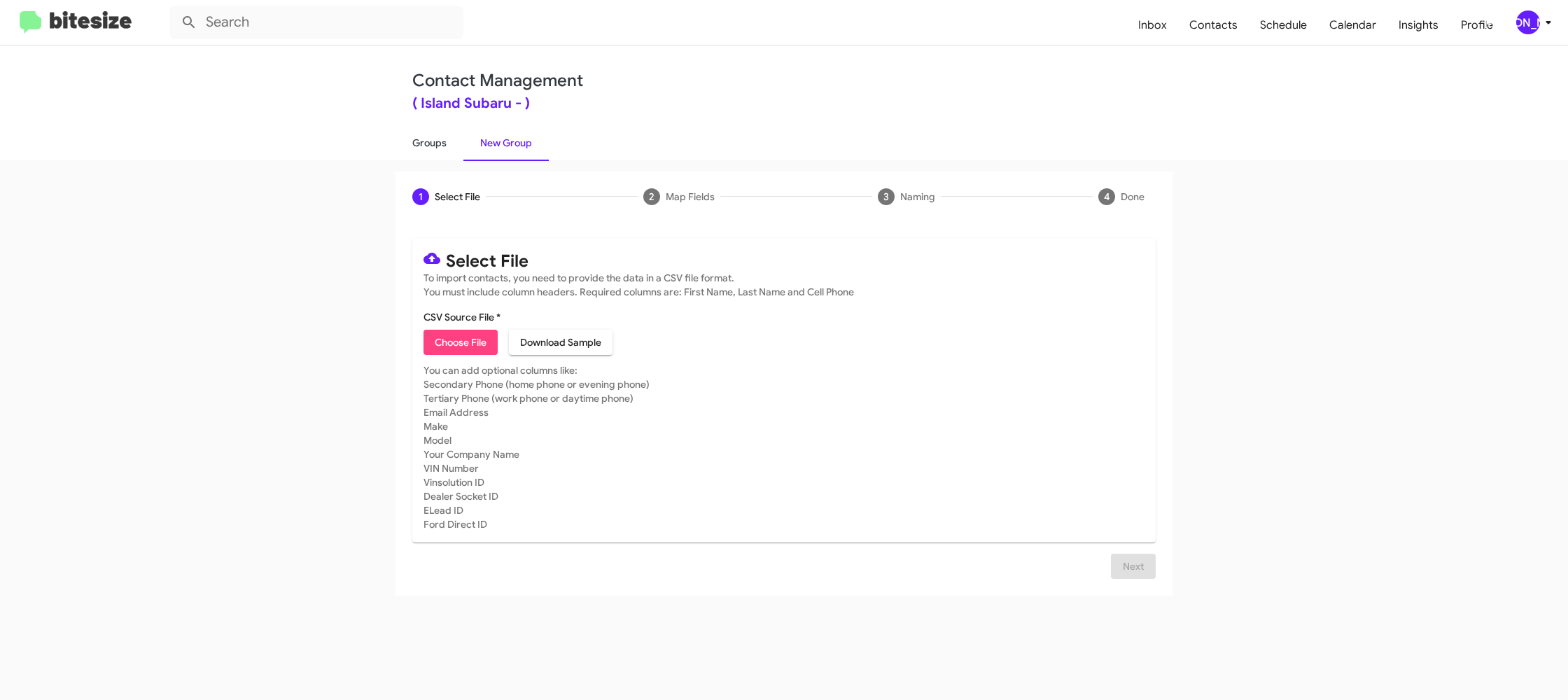
click at [421, 147] on link "Groups" at bounding box center [429, 142] width 68 height 36
type input "in:groups"
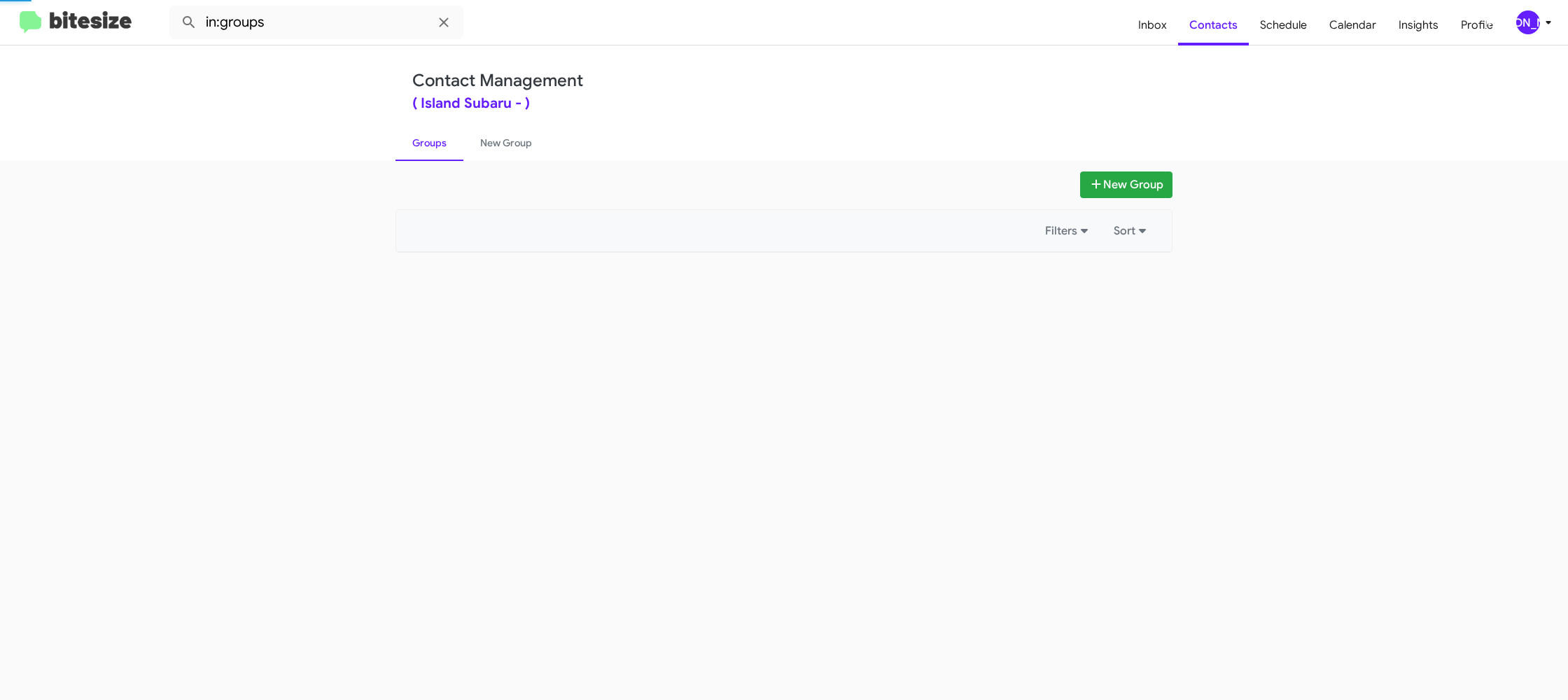
click at [421, 147] on link "Groups" at bounding box center [429, 142] width 68 height 36
drag, startPoint x: 421, startPoint y: 147, endPoint x: 488, endPoint y: 139, distance: 67.5
click at [423, 147] on link "Groups" at bounding box center [429, 142] width 68 height 36
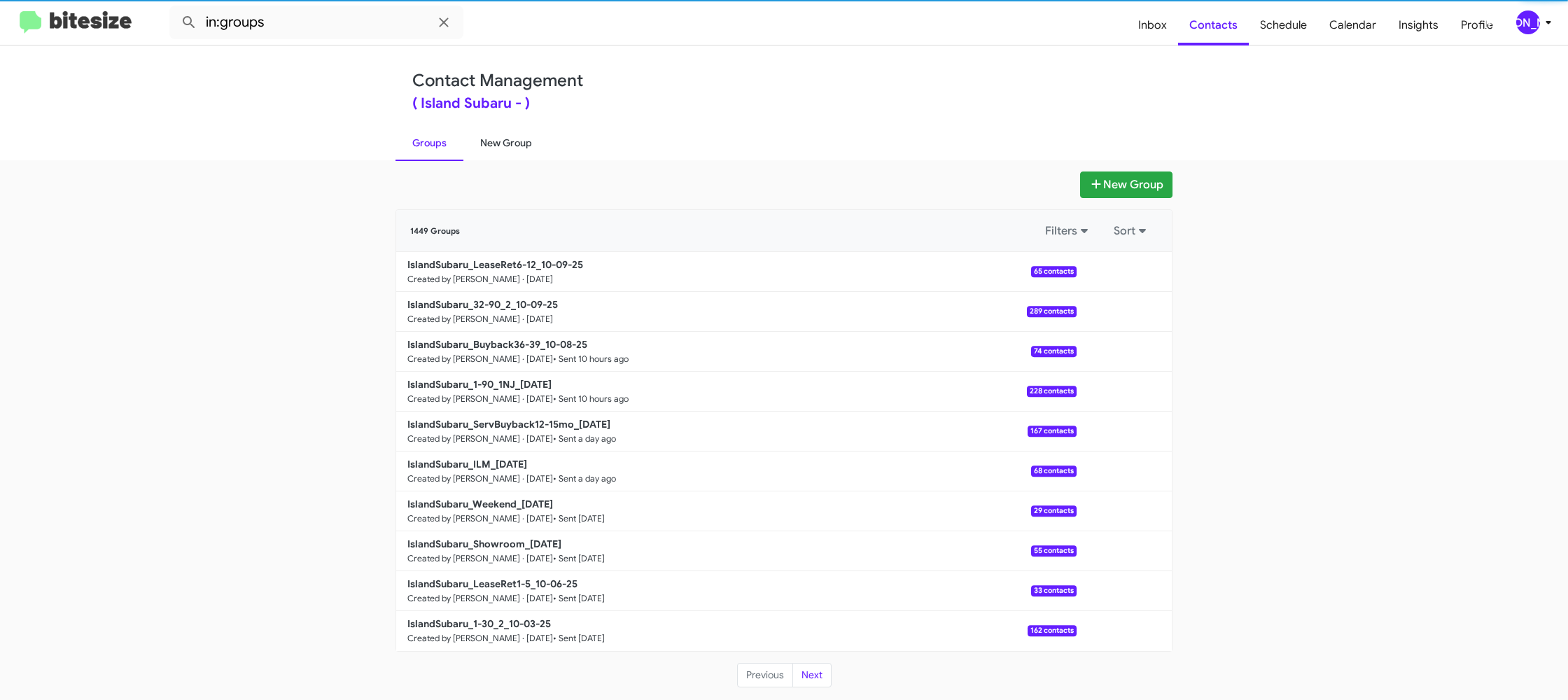
click at [495, 139] on link "New Group" at bounding box center [506, 142] width 86 height 36
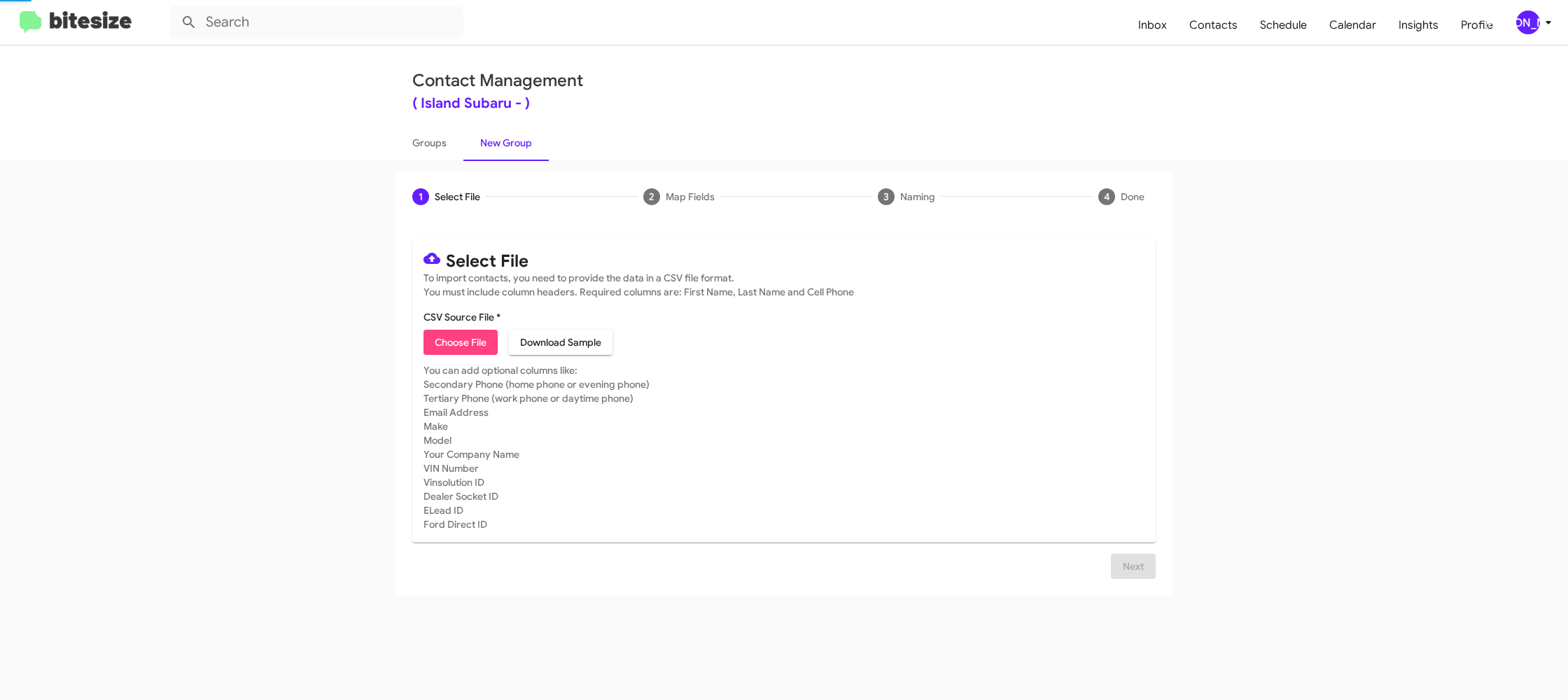
click at [495, 139] on link "New Group" at bounding box center [506, 142] width 86 height 36
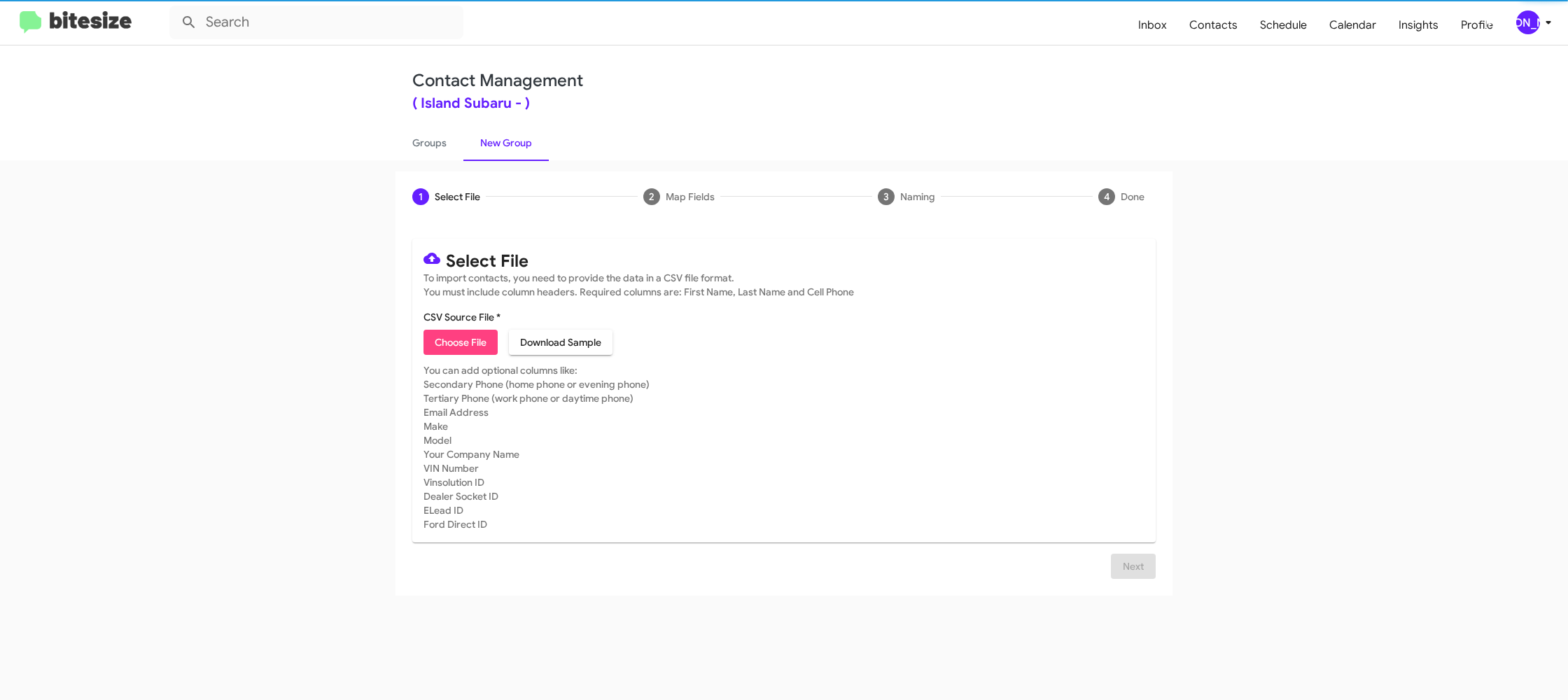
click at [476, 344] on span "Choose File" at bounding box center [460, 342] width 52 height 26
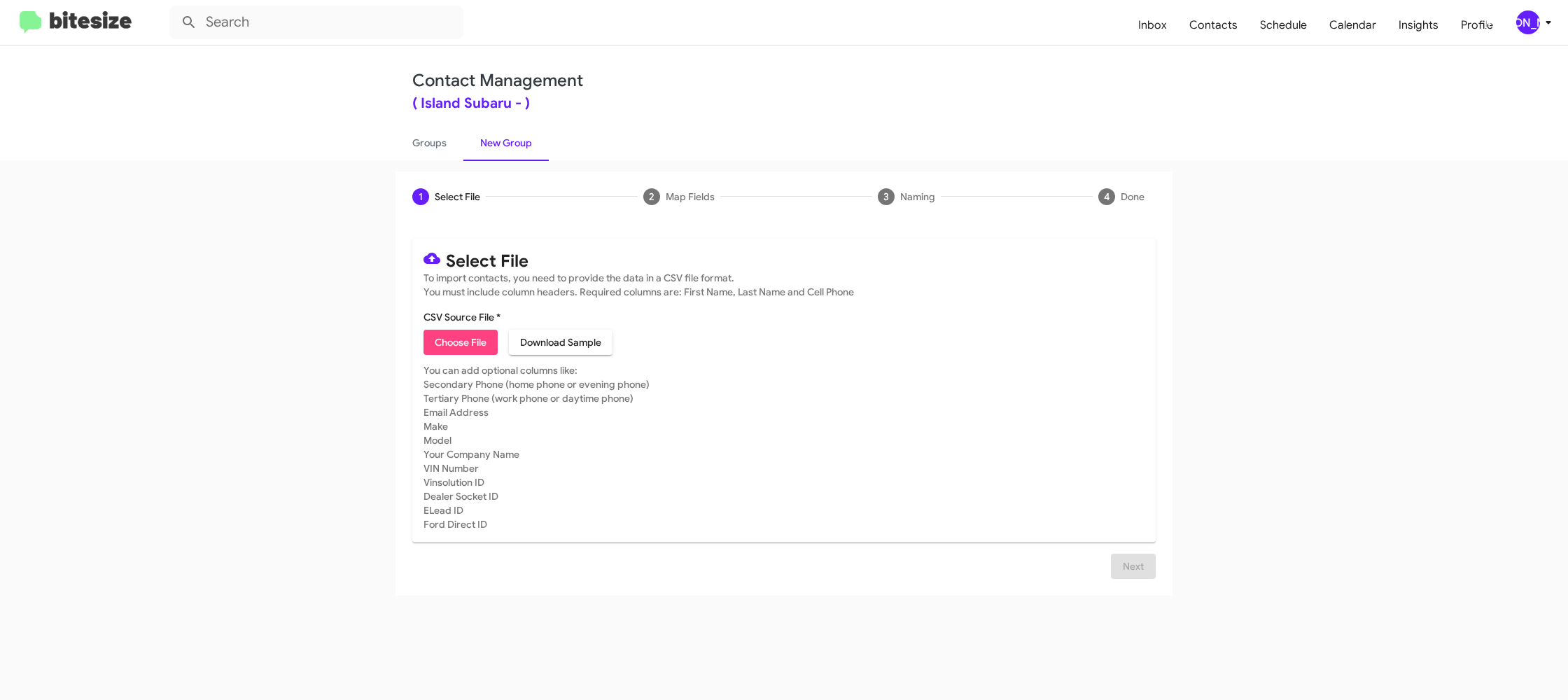
type input "IslandSubaru_Trade_[DATE]"
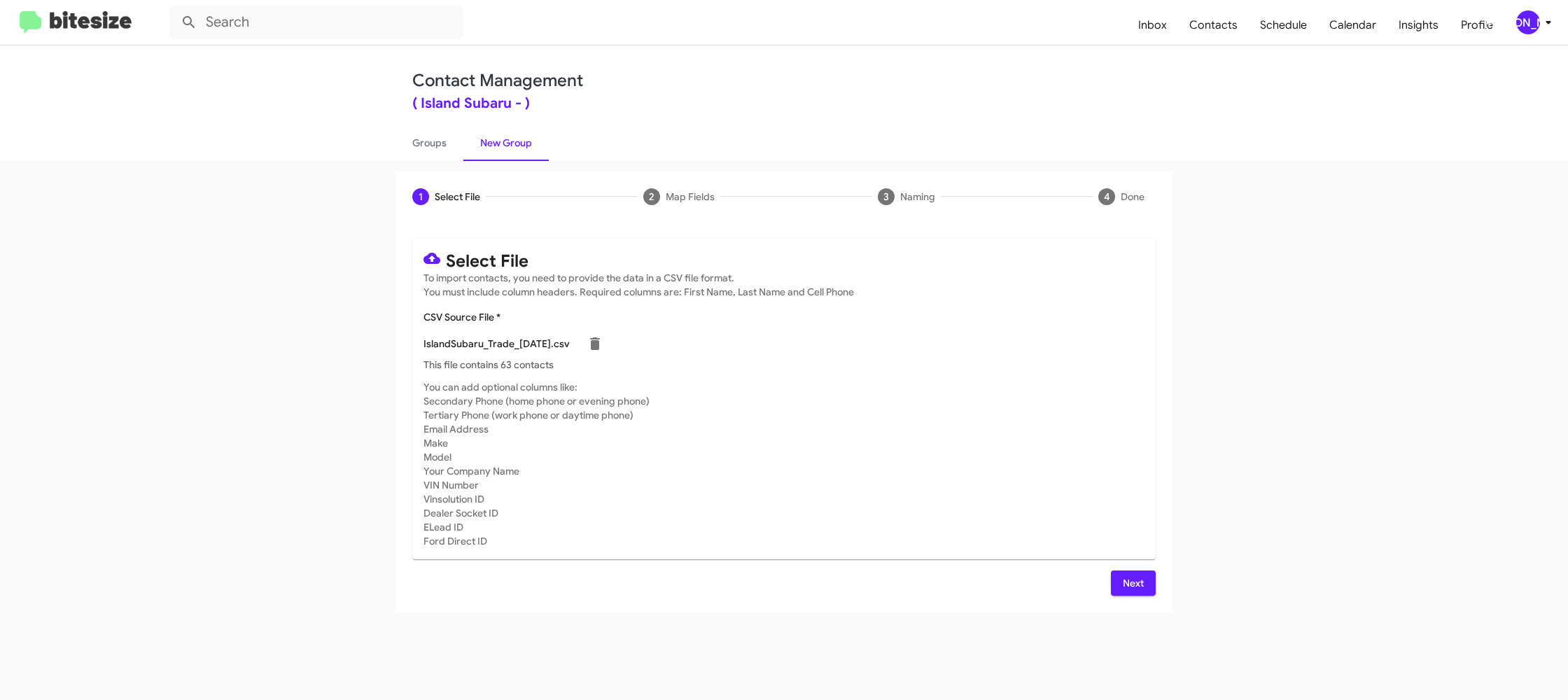
drag, startPoint x: 823, startPoint y: 419, endPoint x: 788, endPoint y: 400, distance: 39.8
click at [822, 418] on mat-card-subtitle "You can add optional columns like: Secondary Phone (home phone or evening phone…" at bounding box center [784, 463] width 720 height 168
click at [1519, 19] on div "[PERSON_NAME]" at bounding box center [1527, 22] width 24 height 24
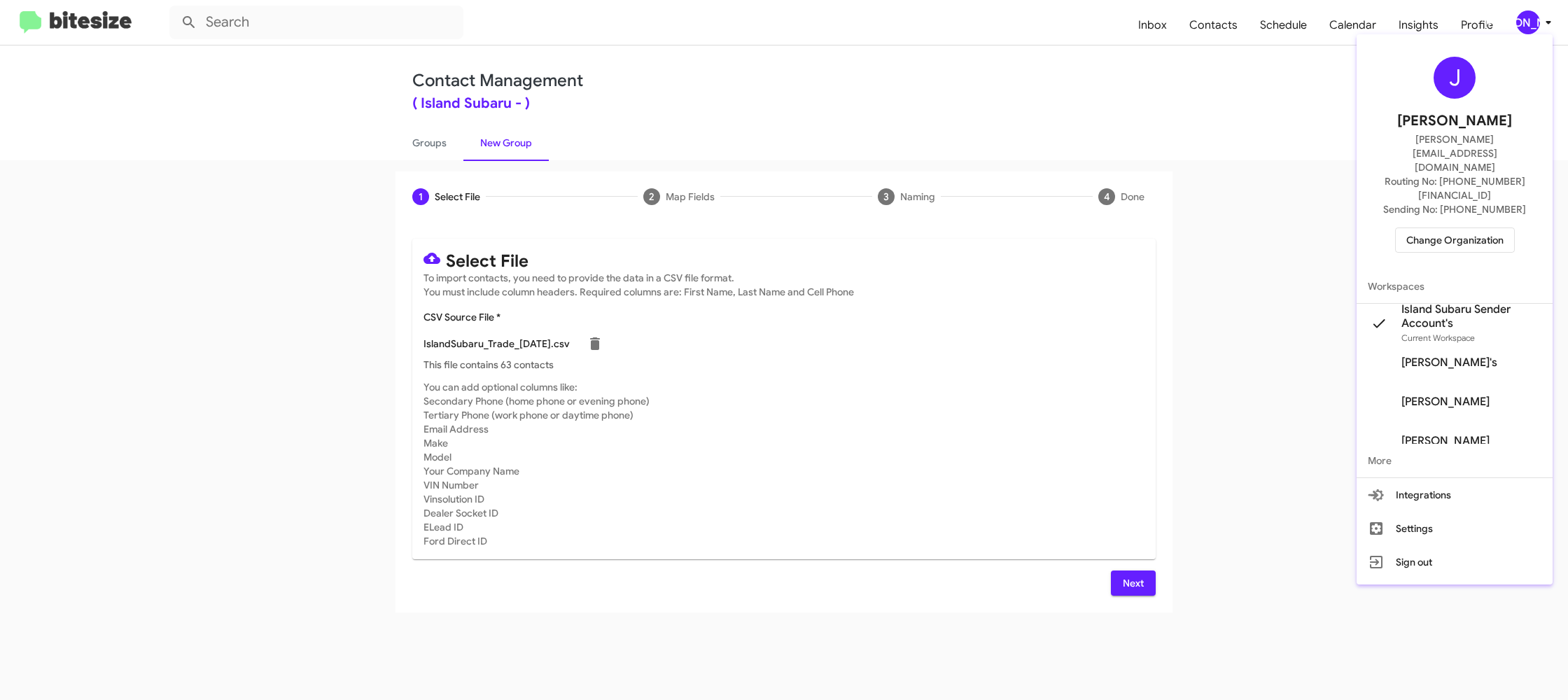
click at [1519, 19] on div at bounding box center [784, 350] width 1568 height 700
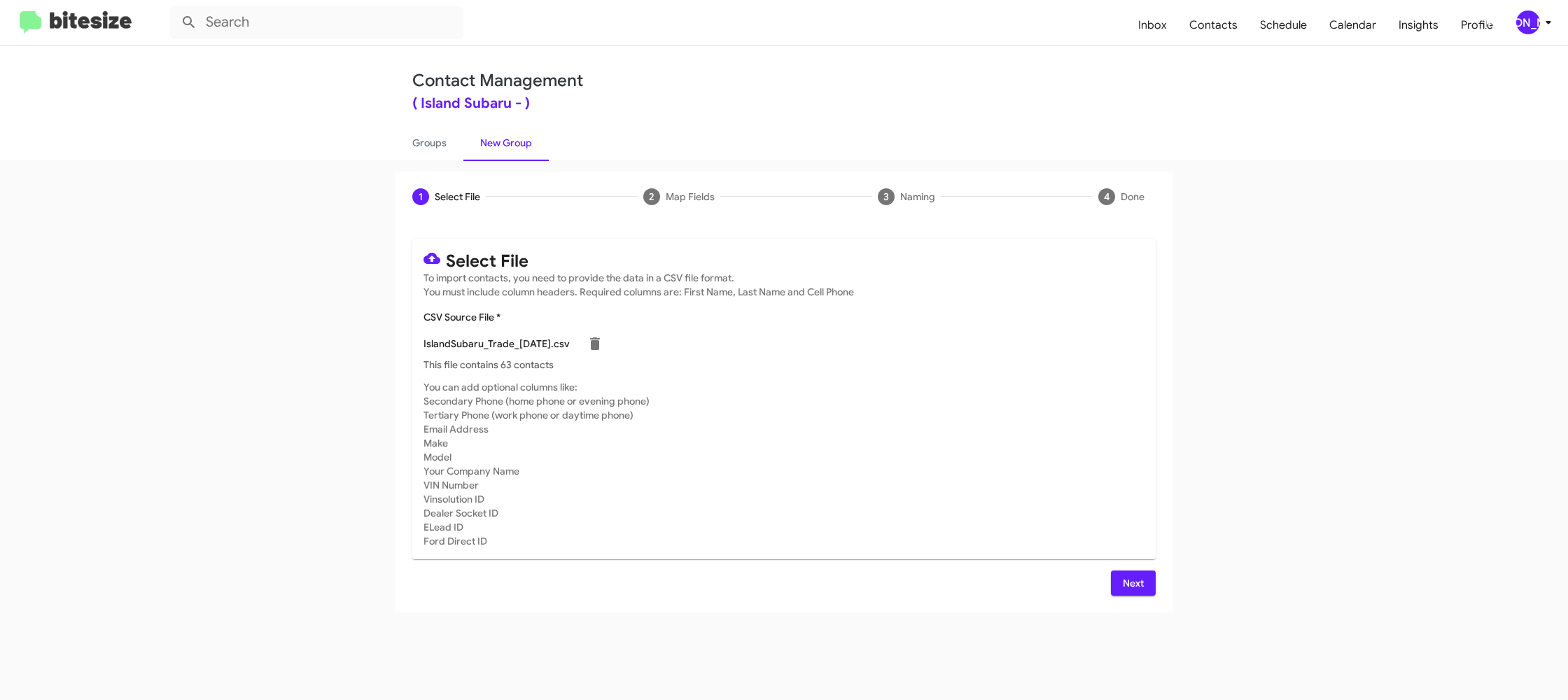
drag, startPoint x: 1138, startPoint y: 576, endPoint x: 1033, endPoint y: 519, distance: 119.5
click at [1137, 576] on span "Next" at bounding box center [1133, 583] width 22 height 26
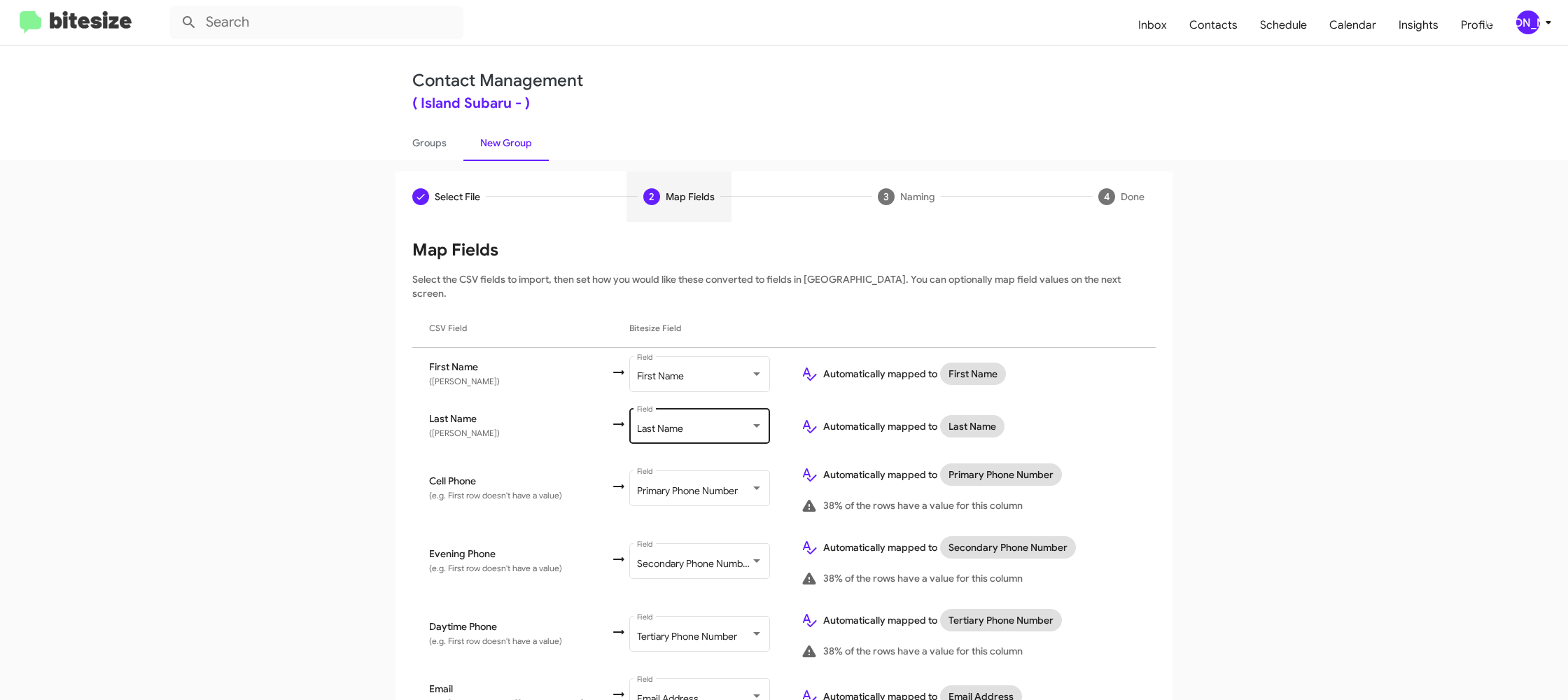
scroll to position [481, 0]
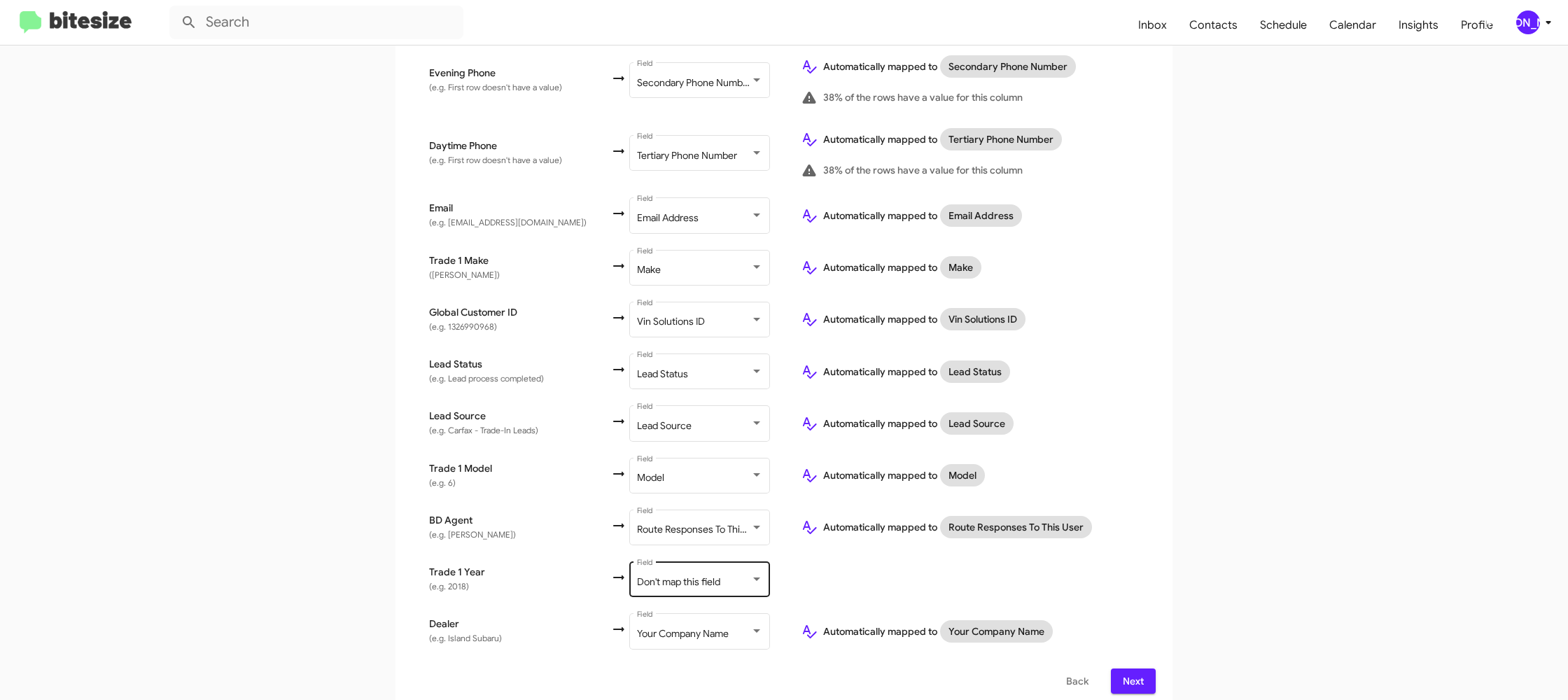
click at [686, 559] on div "Don't map this field Field" at bounding box center [699, 578] width 126 height 39
click at [691, 528] on span "Year" at bounding box center [693, 532] width 157 height 29
click at [1122, 474] on div "Automatically mapped to Model" at bounding box center [969, 475] width 338 height 22
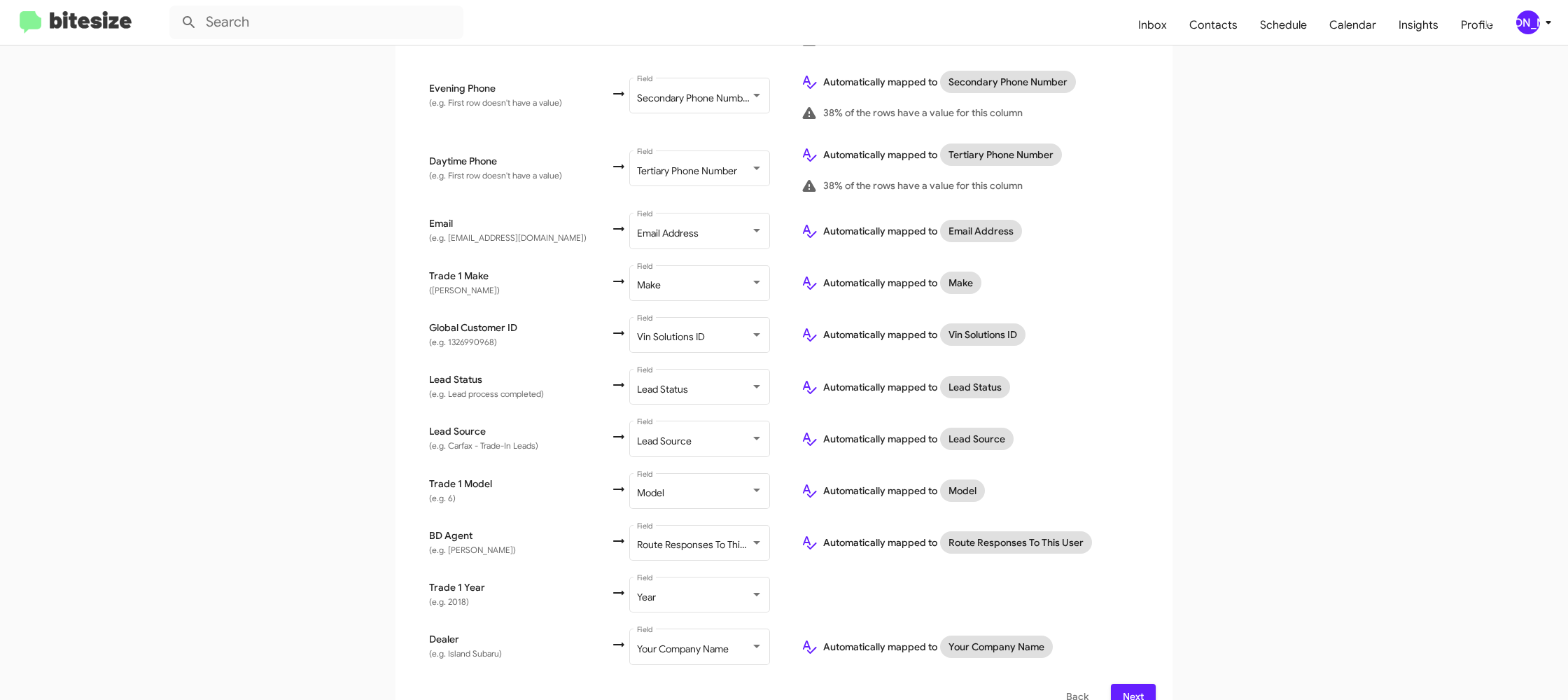
scroll to position [481, 0]
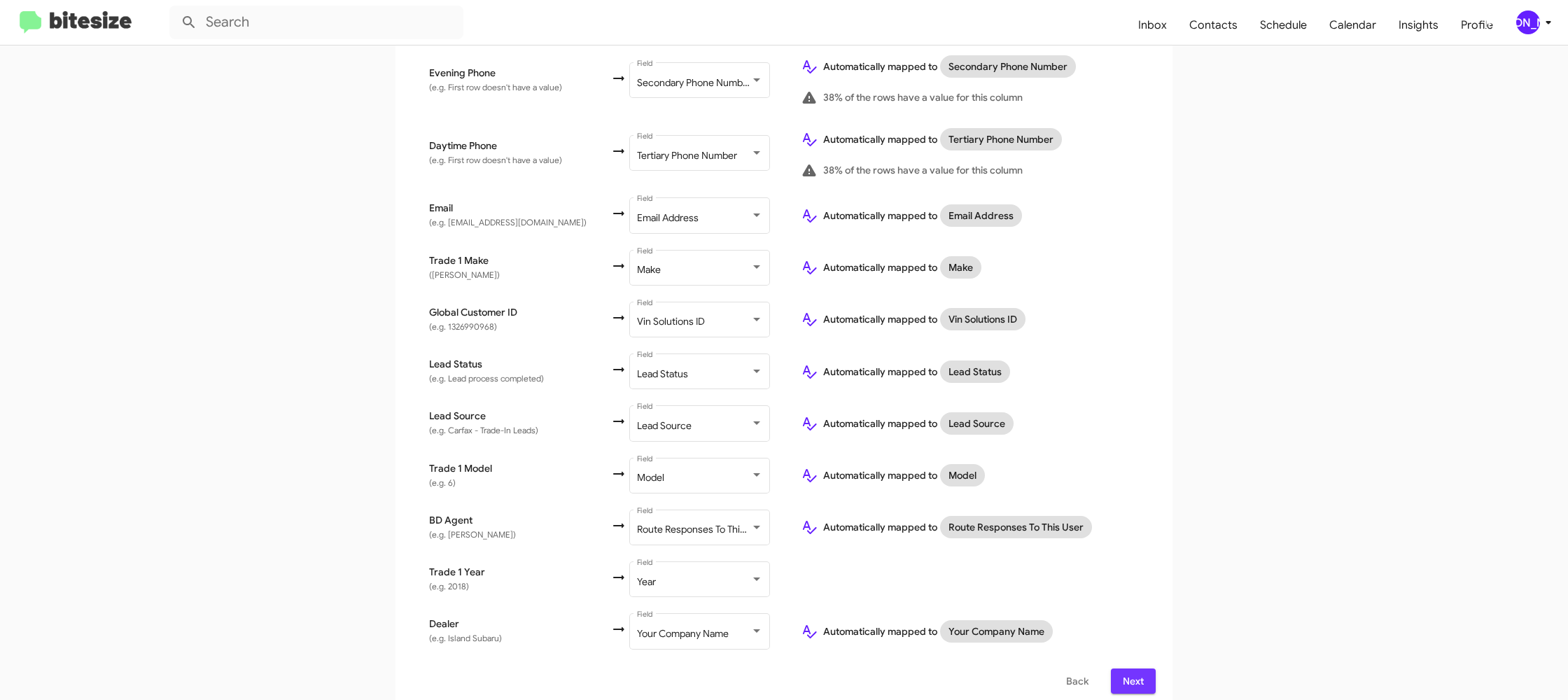
click at [1141, 670] on span "Next" at bounding box center [1133, 681] width 22 height 26
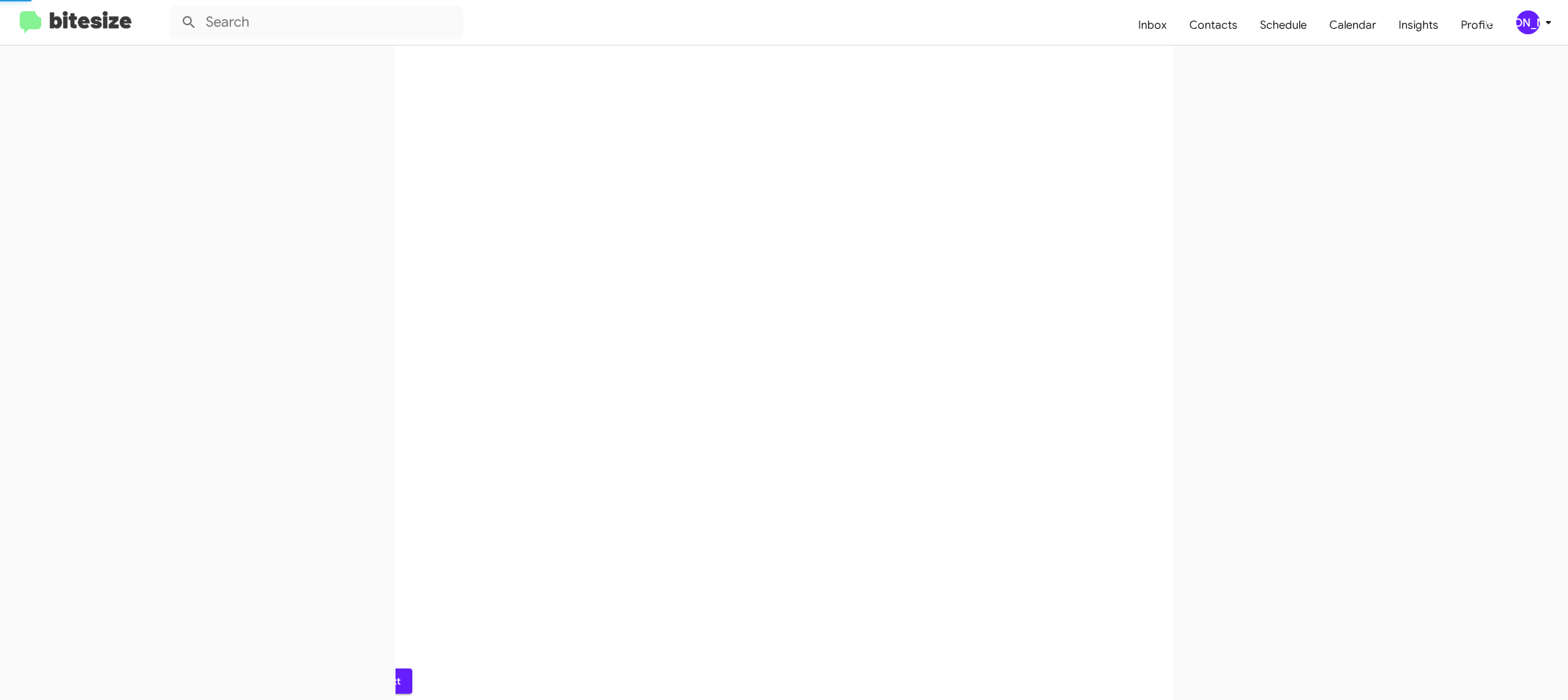
scroll to position [0, 0]
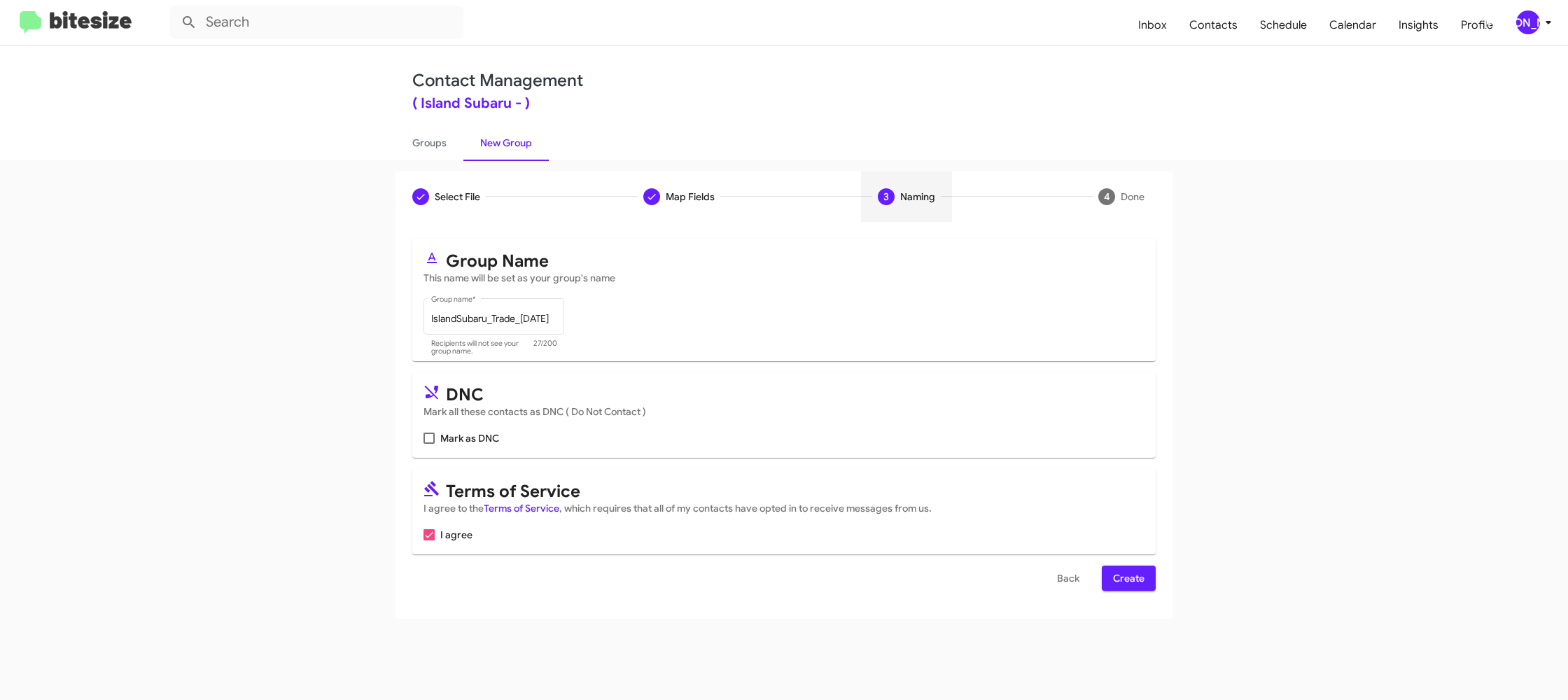
click at [1129, 579] on span "Create" at bounding box center [1128, 577] width 32 height 26
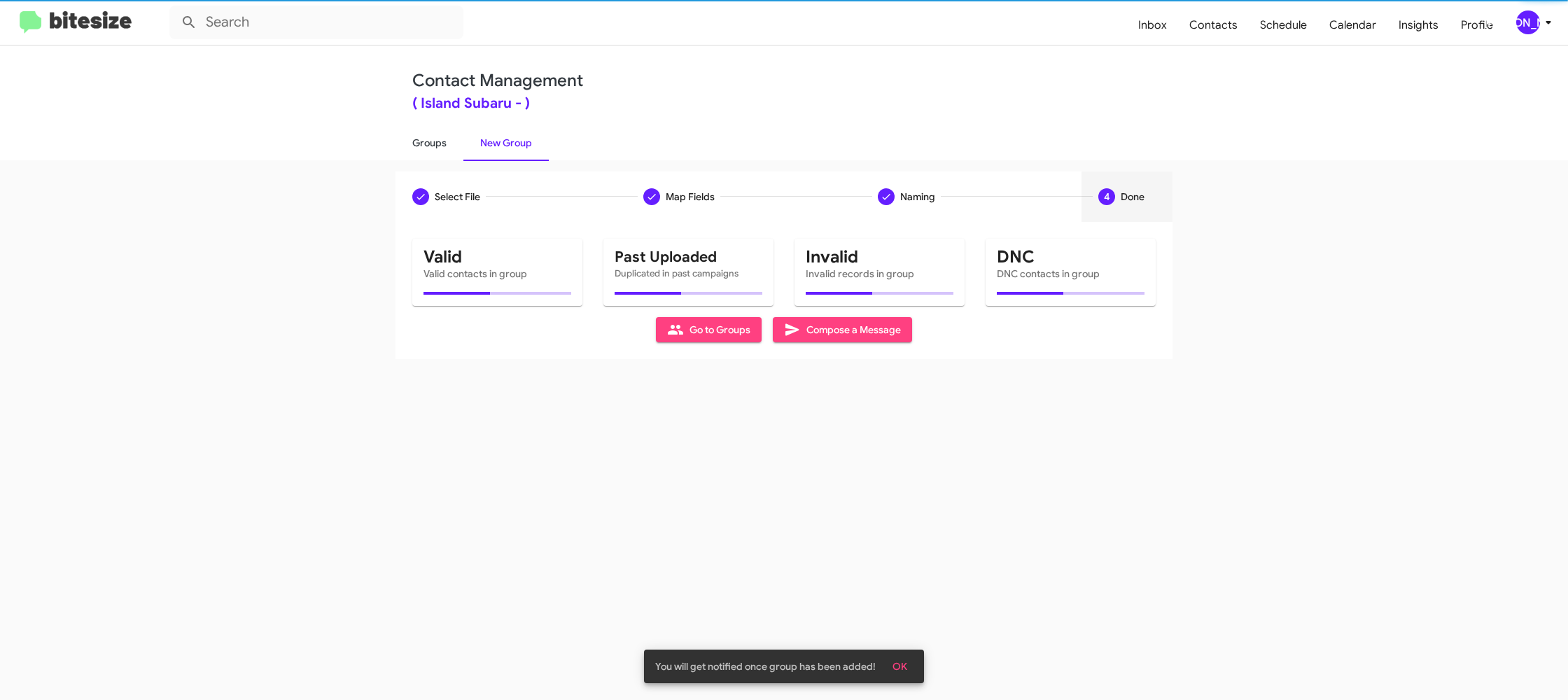
click at [448, 147] on link "Groups" at bounding box center [429, 142] width 68 height 36
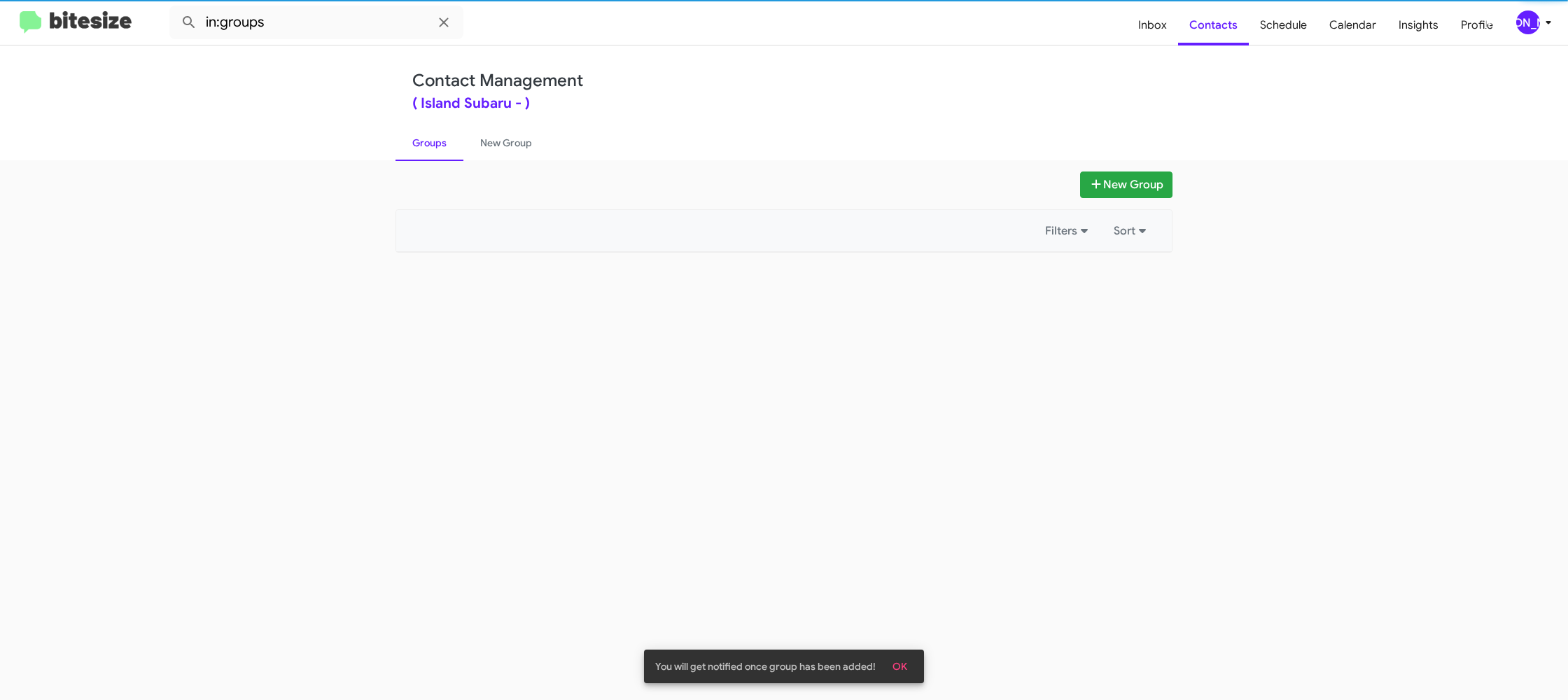
click at [447, 147] on link "Groups" at bounding box center [429, 142] width 68 height 36
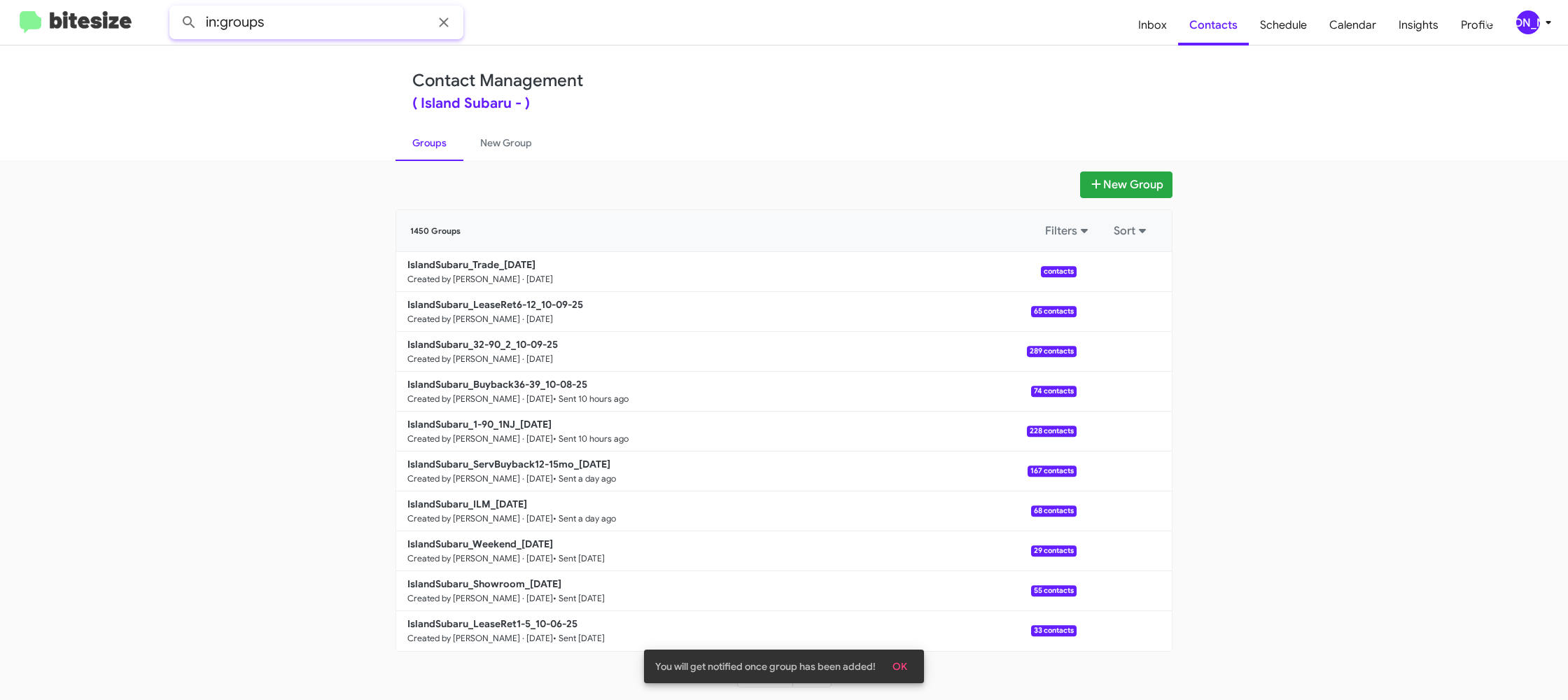
click at [313, 24] on input "in:groups" at bounding box center [316, 22] width 294 height 34
click at [175, 9] on button at bounding box center [189, 23] width 28 height 28
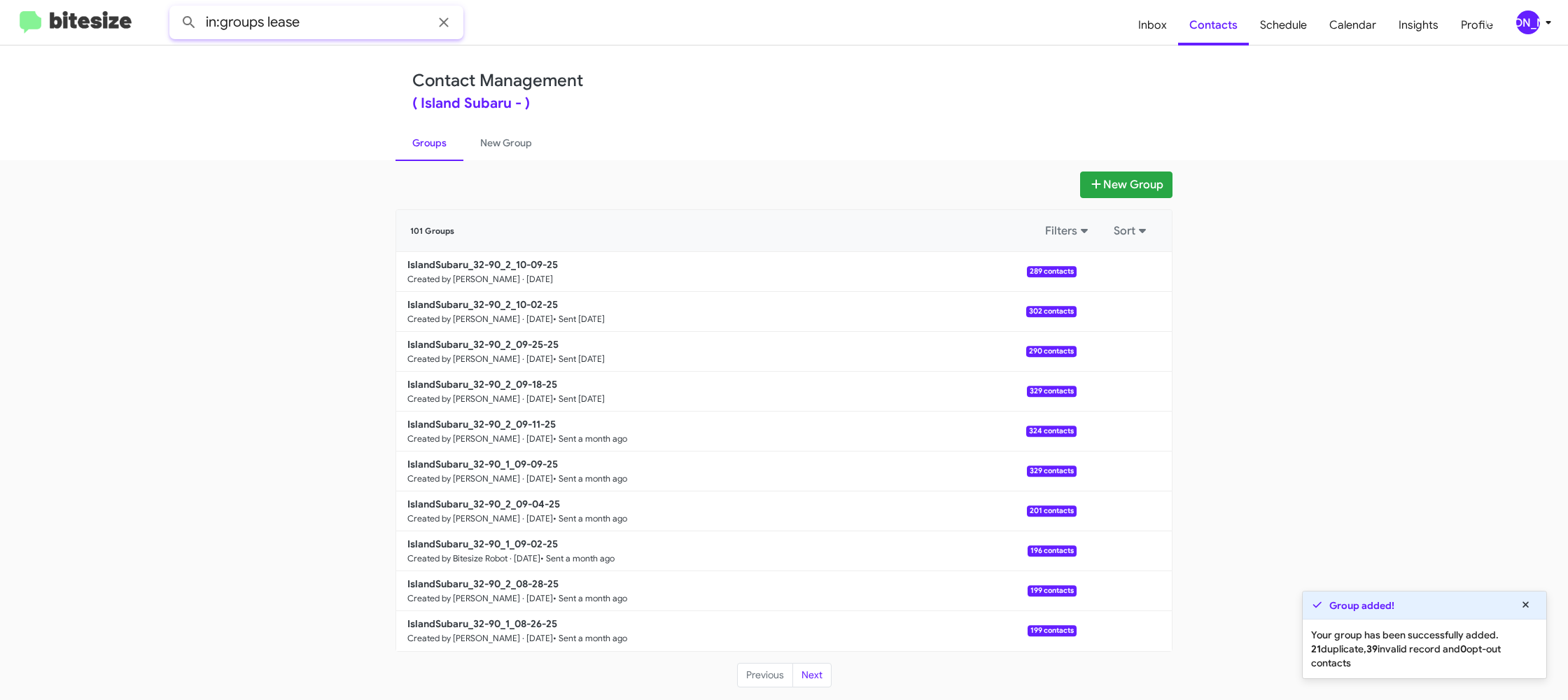
click at [175, 9] on button at bounding box center [189, 23] width 28 height 28
type input "in:groups trade"
click at [175, 9] on button at bounding box center [189, 23] width 28 height 28
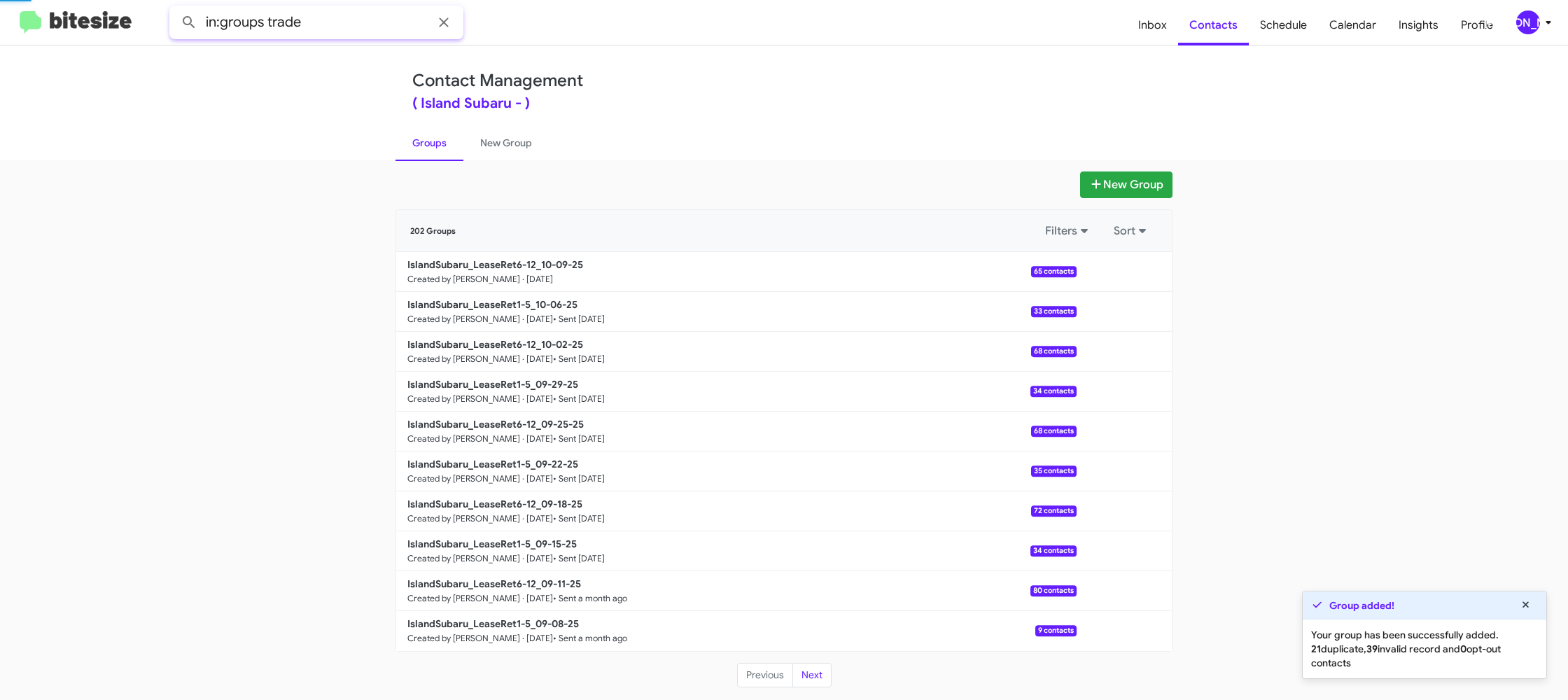
click at [175, 9] on button at bounding box center [189, 23] width 28 height 28
click at [480, 146] on link "New Group" at bounding box center [506, 142] width 86 height 36
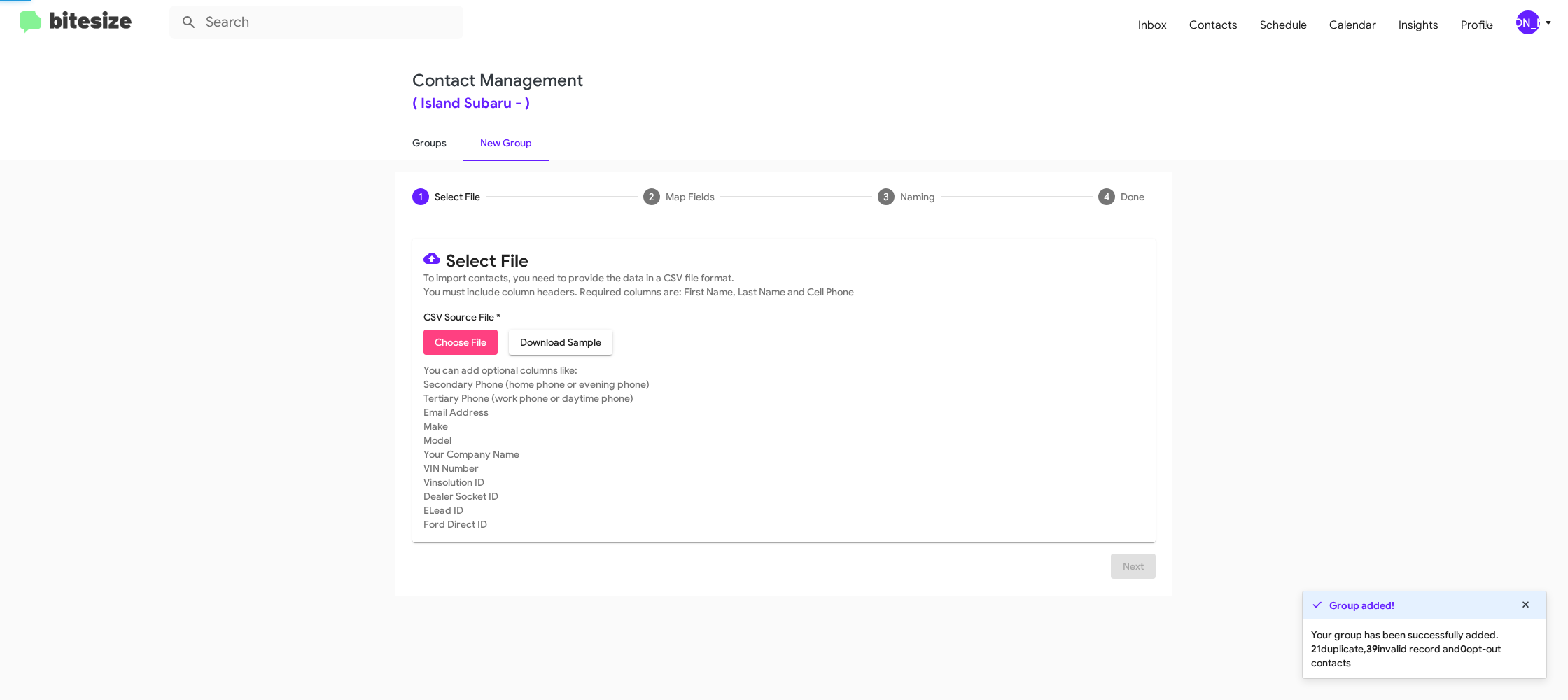
click at [433, 146] on link "Groups" at bounding box center [429, 142] width 68 height 36
type input "in:groups"
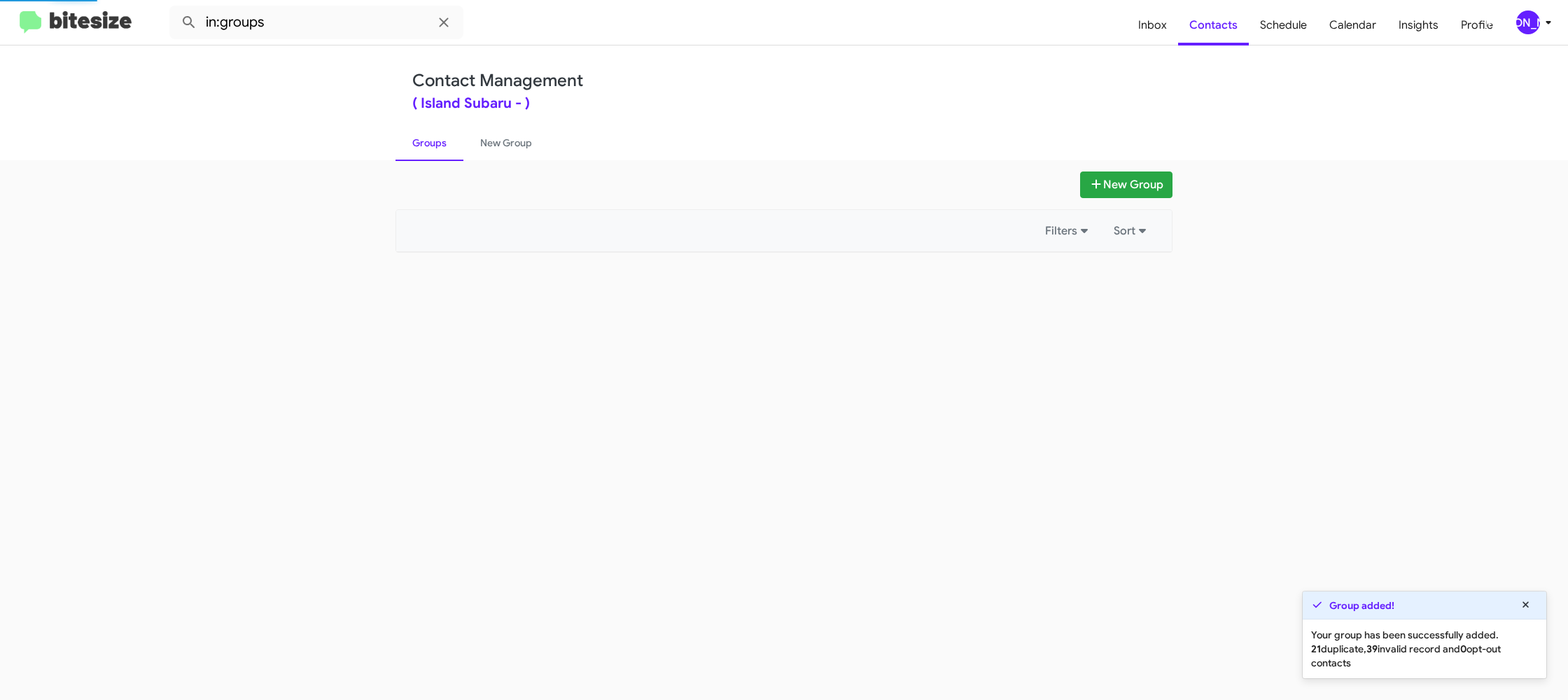
drag, startPoint x: 433, startPoint y: 146, endPoint x: 537, endPoint y: 172, distance: 107.2
click at [433, 146] on link "Groups" at bounding box center [429, 142] width 68 height 36
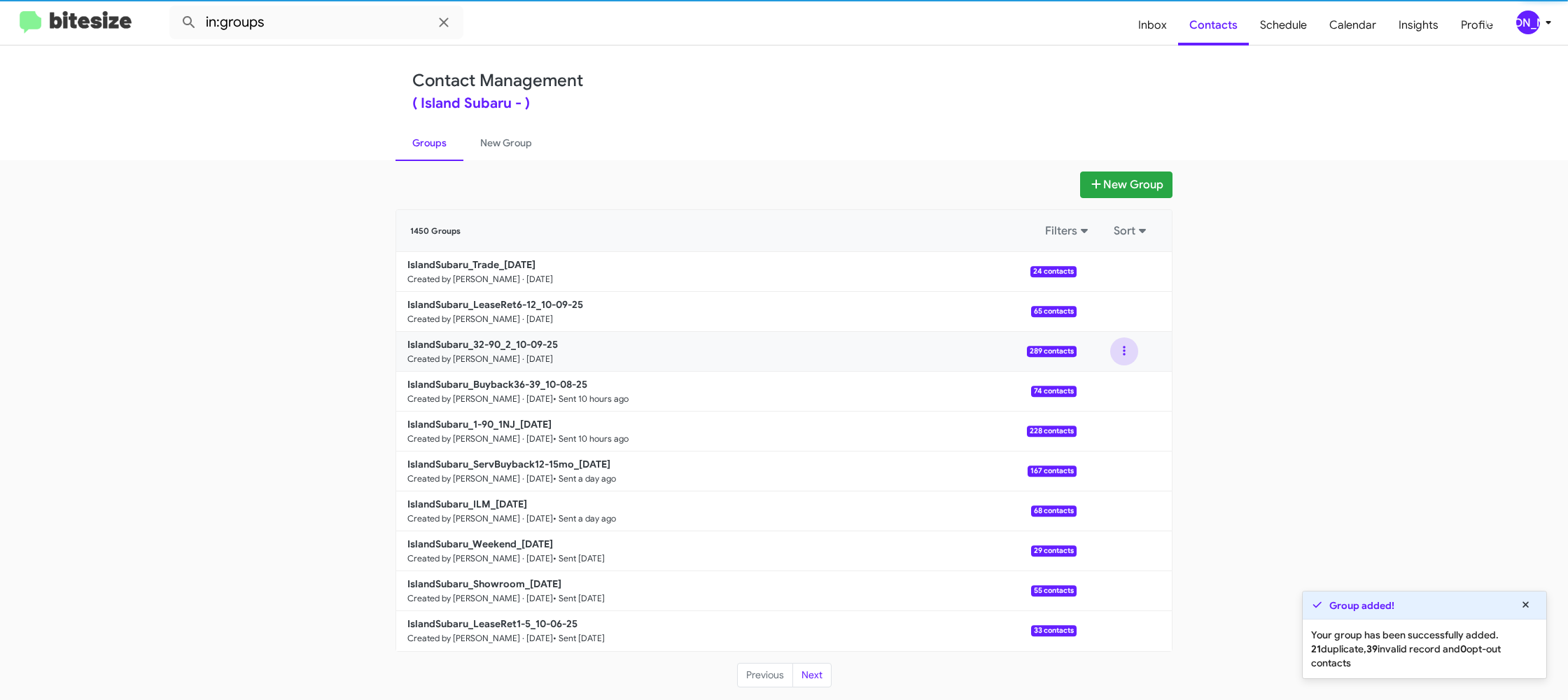
click at [1113, 352] on button at bounding box center [1124, 351] width 28 height 28
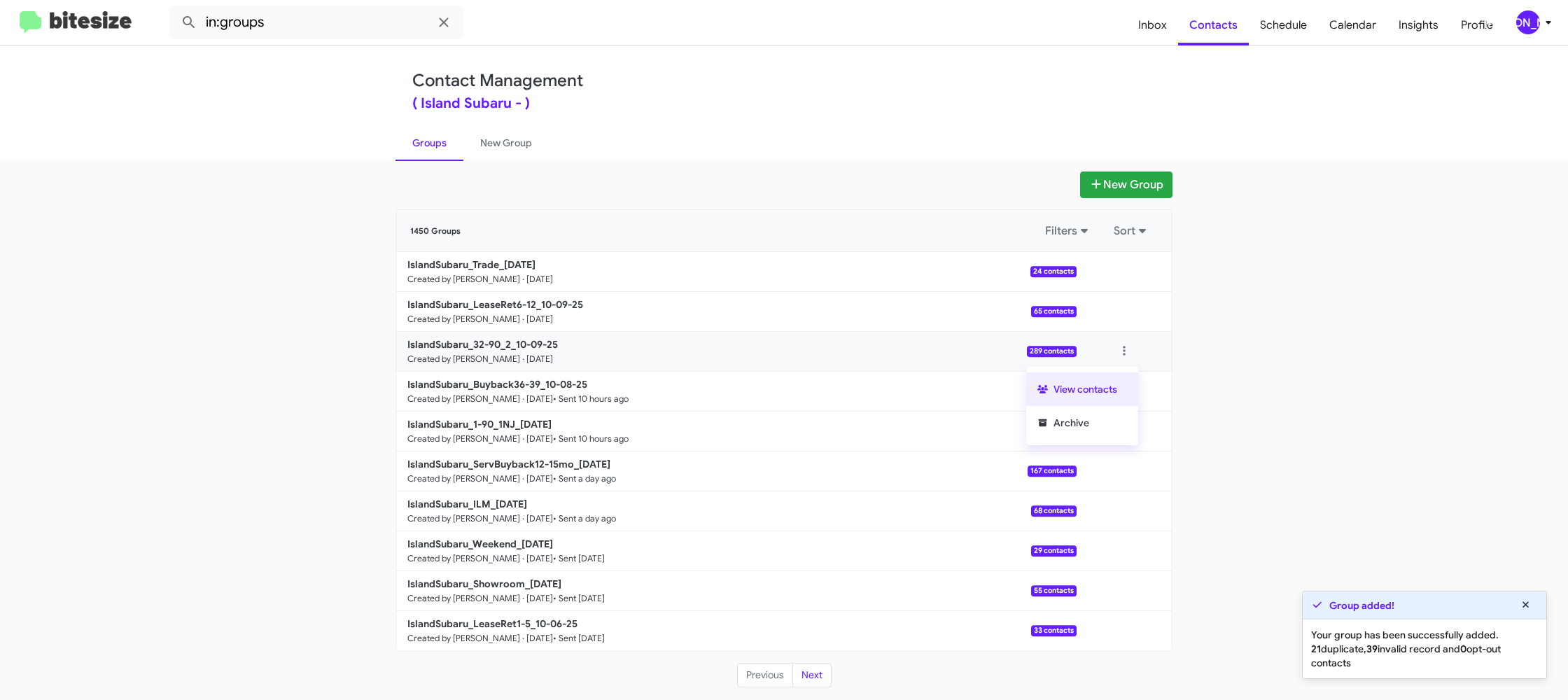
click at [1112, 381] on button "View contacts" at bounding box center [1082, 389] width 112 height 34
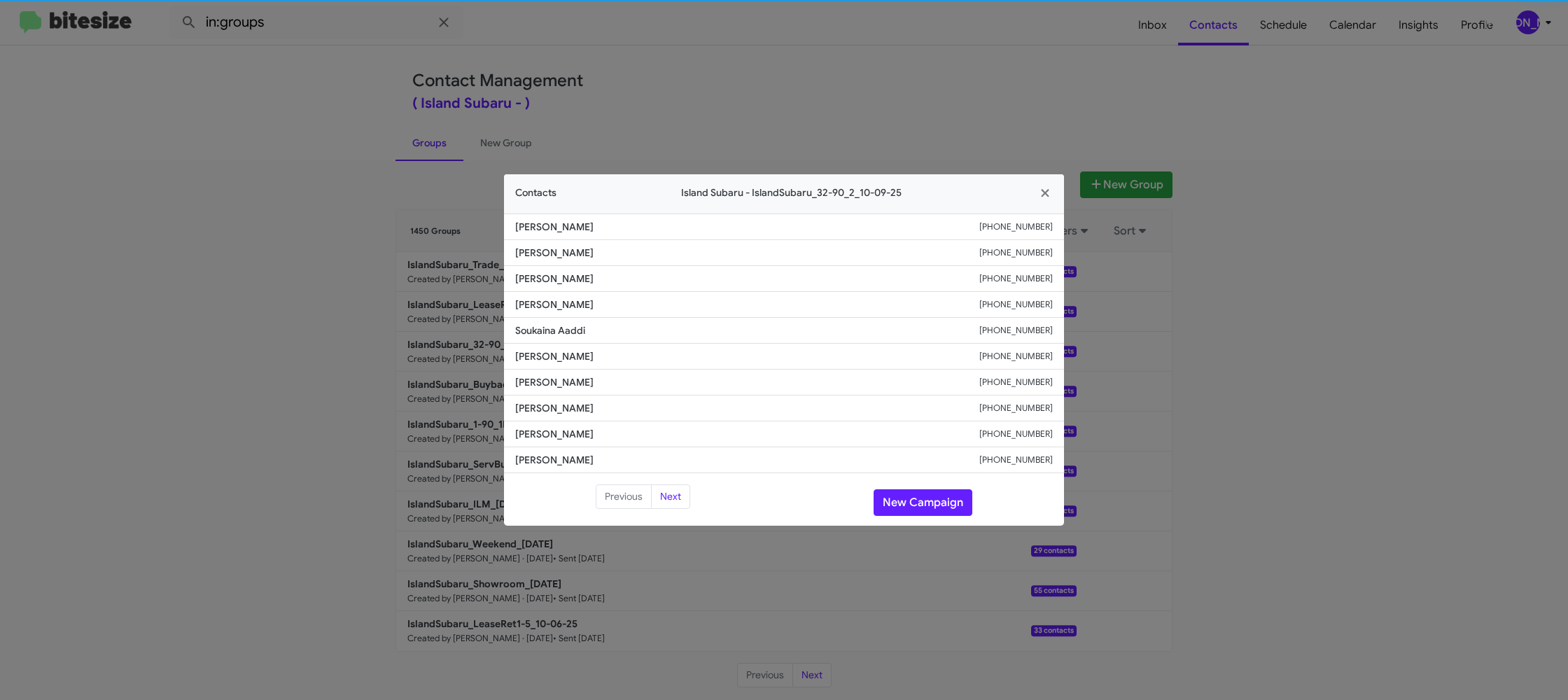
click at [538, 365] on li "[PERSON_NAME] [PHONE_NUMBER]" at bounding box center [784, 356] width 560 height 26
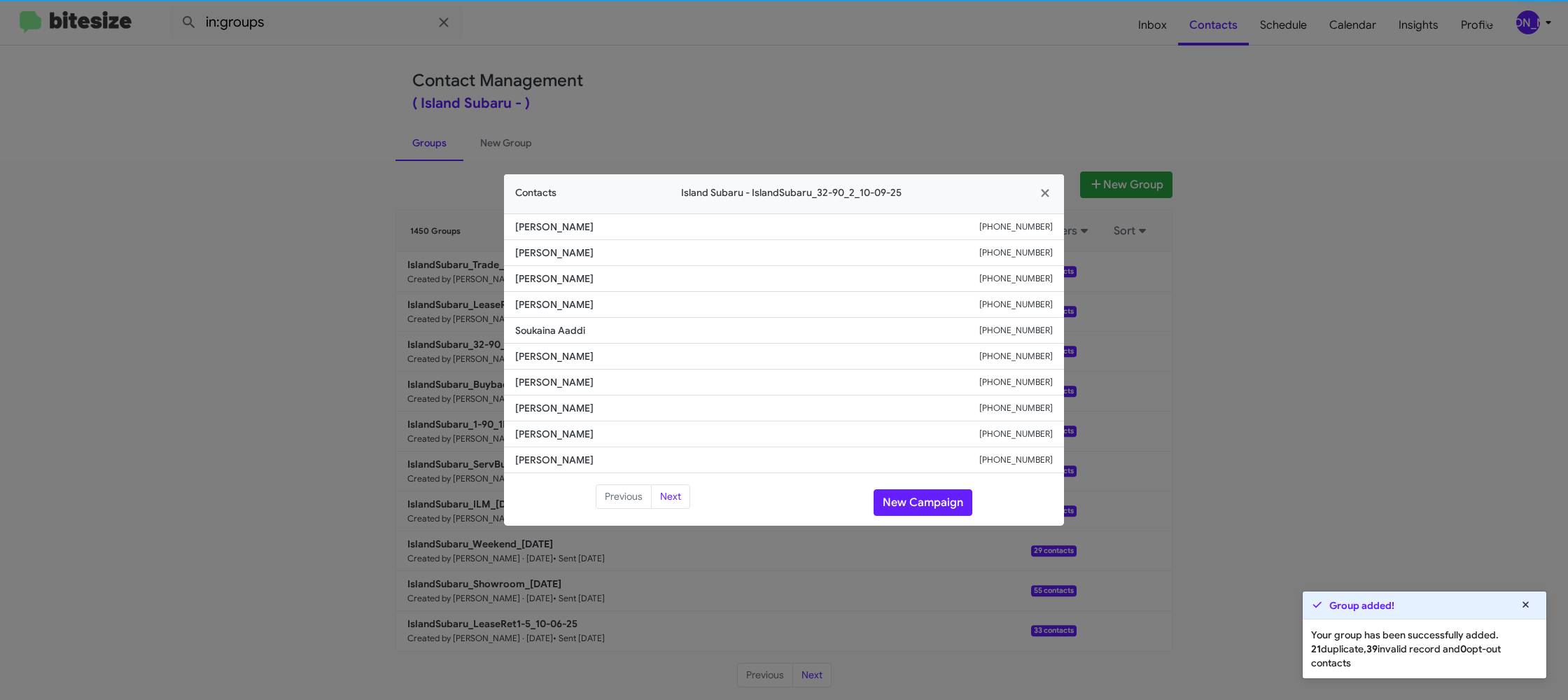
click at [538, 365] on li "[PERSON_NAME] [PHONE_NUMBER]" at bounding box center [784, 356] width 560 height 26
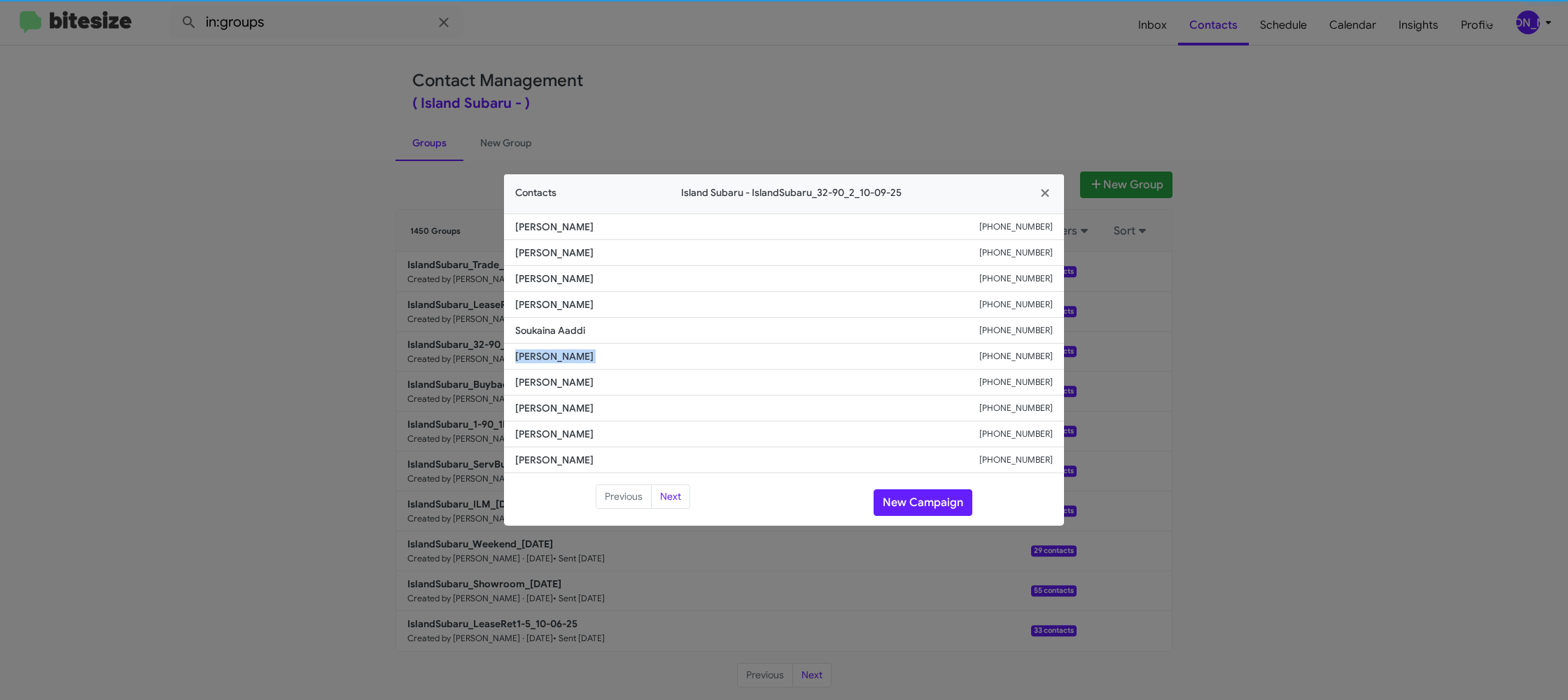
click at [538, 365] on li "[PERSON_NAME] [PHONE_NUMBER]" at bounding box center [784, 356] width 560 height 26
copy span "[PERSON_NAME]"
drag, startPoint x: 857, startPoint y: 123, endPoint x: 866, endPoint y: 124, distance: 9.1
click at [854, 119] on modal-container "Contacts Island [GEOGRAPHIC_DATA] - IslandSubaru_32-90_2_10-09-25 [PERSON_NAME]…" at bounding box center [784, 350] width 1568 height 700
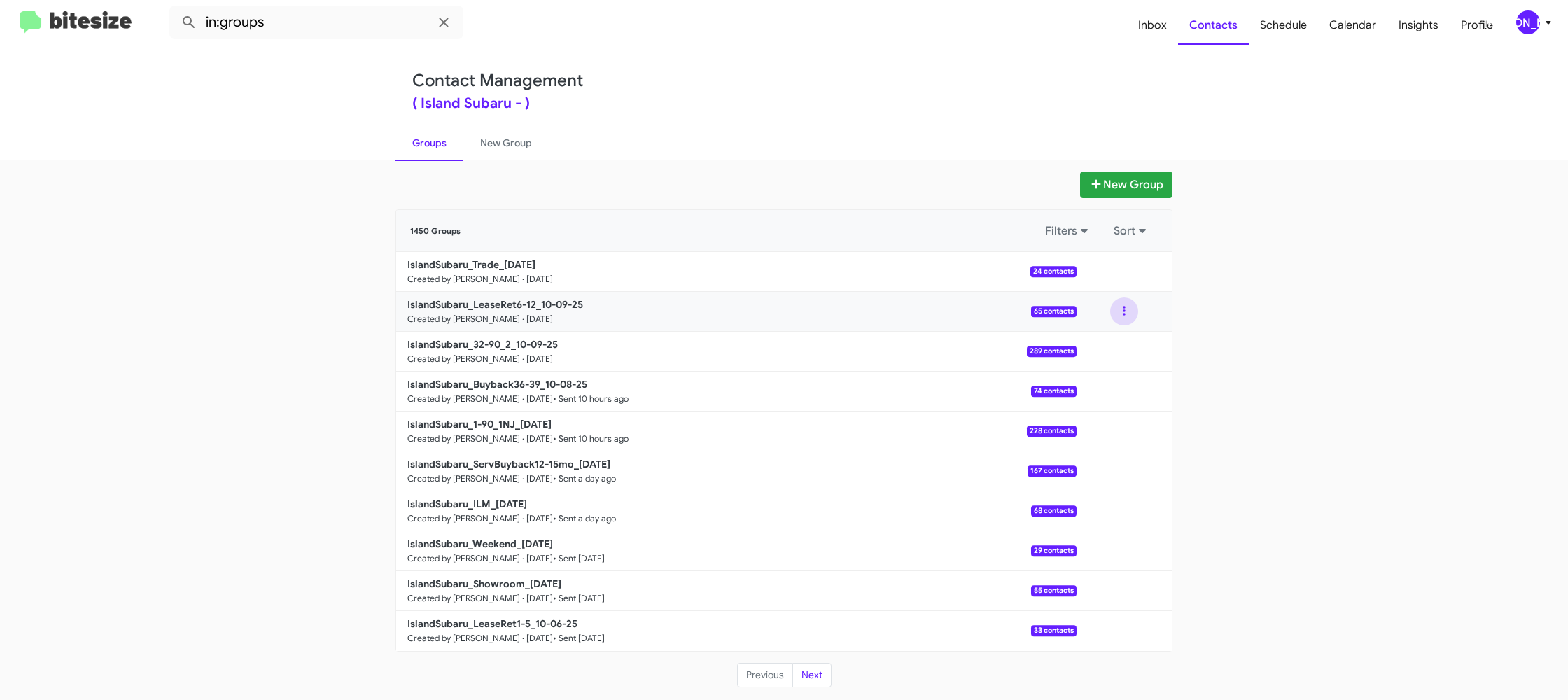
click at [1125, 322] on button at bounding box center [1124, 312] width 28 height 28
click at [1112, 349] on button "View contacts" at bounding box center [1082, 350] width 112 height 34
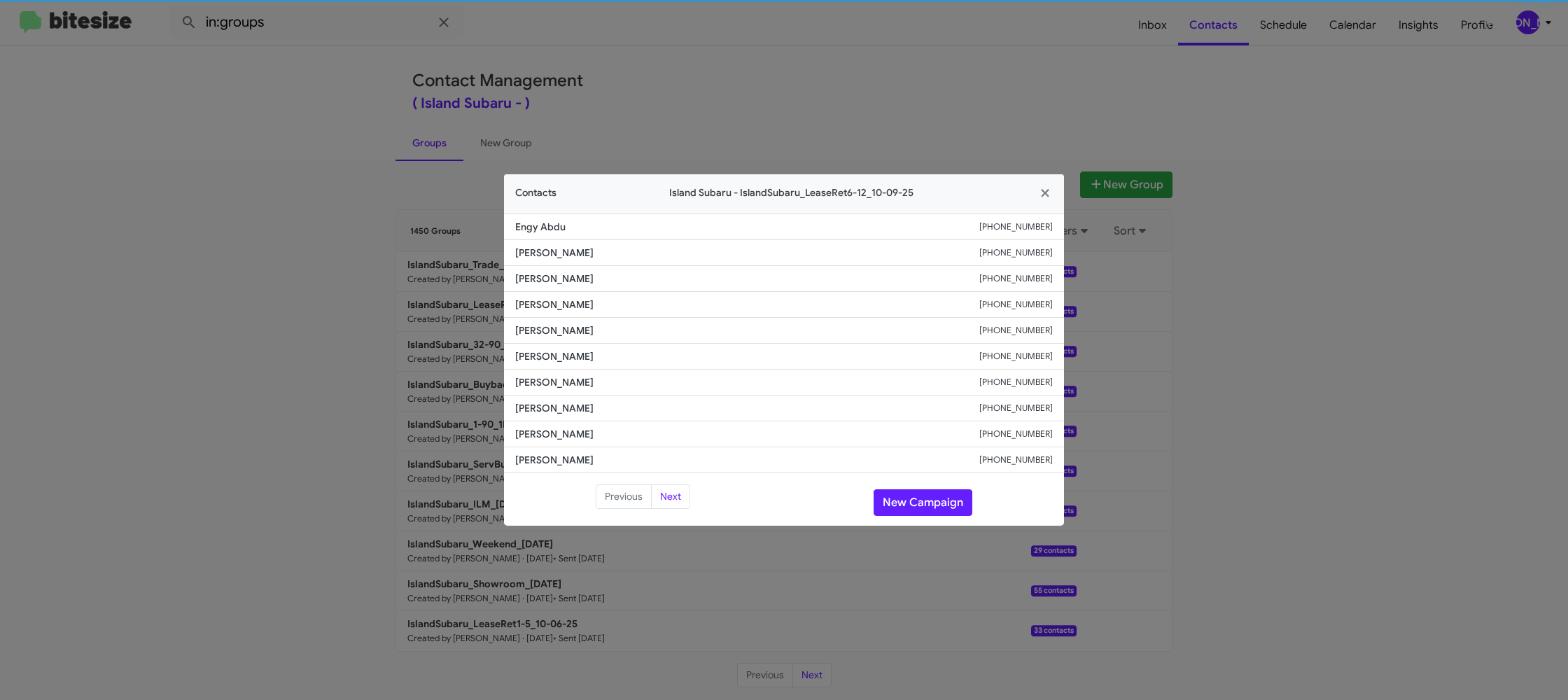
click at [535, 360] on span "[PERSON_NAME]" at bounding box center [747, 357] width 464 height 14
copy span "[PERSON_NAME]"
drag, startPoint x: 735, startPoint y: 63, endPoint x: 1123, endPoint y: 290, distance: 449.5
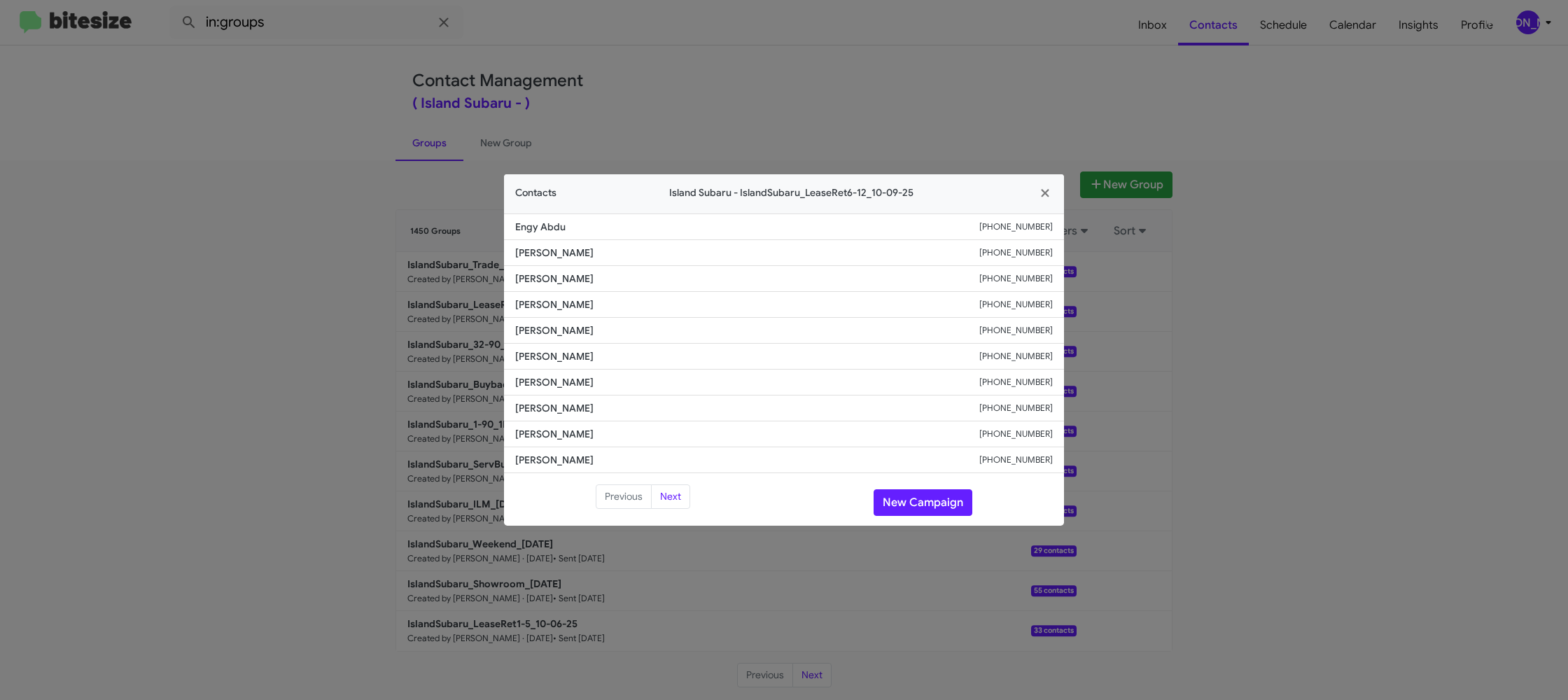
click at [748, 72] on modal-container "Contacts Island Subaru - IslandSubaru_LeaseRet6-12_10-09-25 Engy Abdu [PHONE_NU…" at bounding box center [784, 350] width 1568 height 700
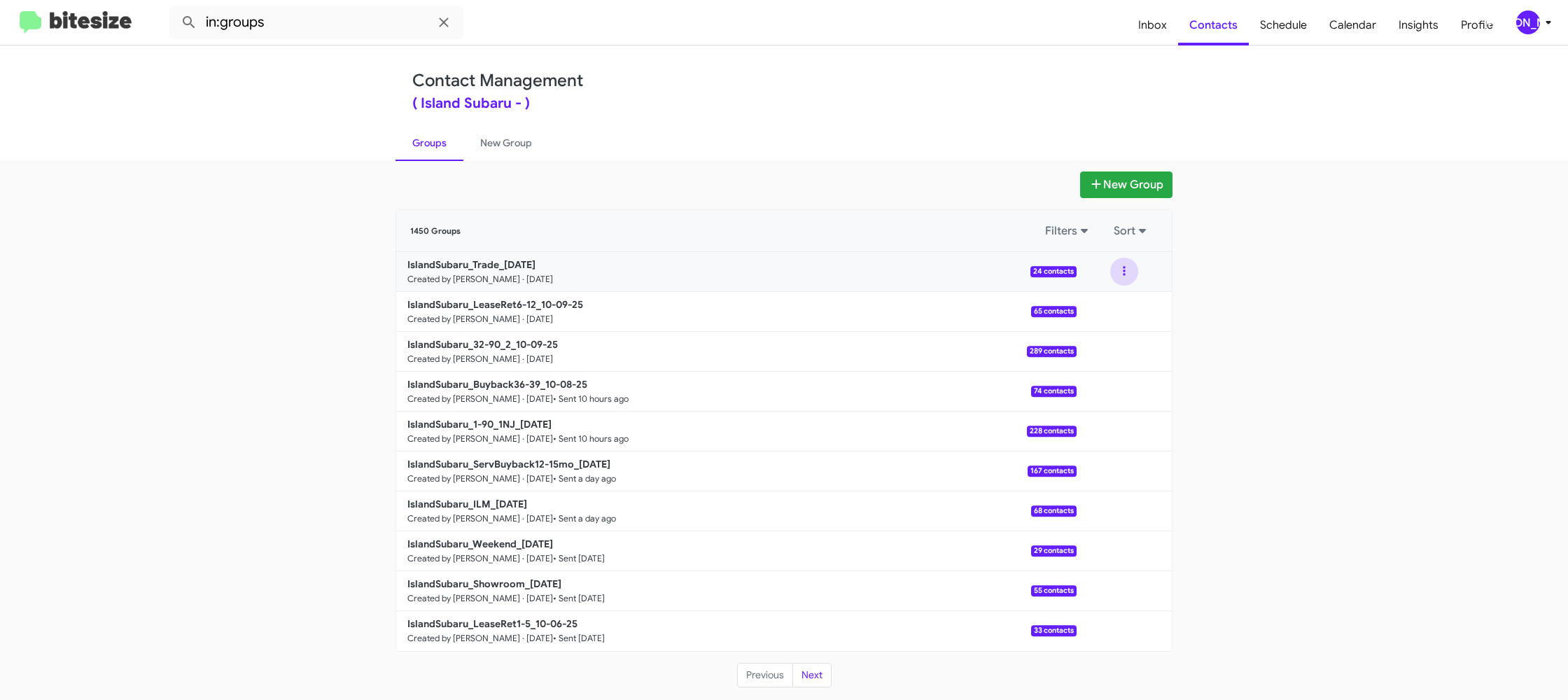
click at [1135, 270] on button at bounding box center [1124, 272] width 28 height 28
click at [1118, 299] on button "View contacts" at bounding box center [1082, 309] width 112 height 34
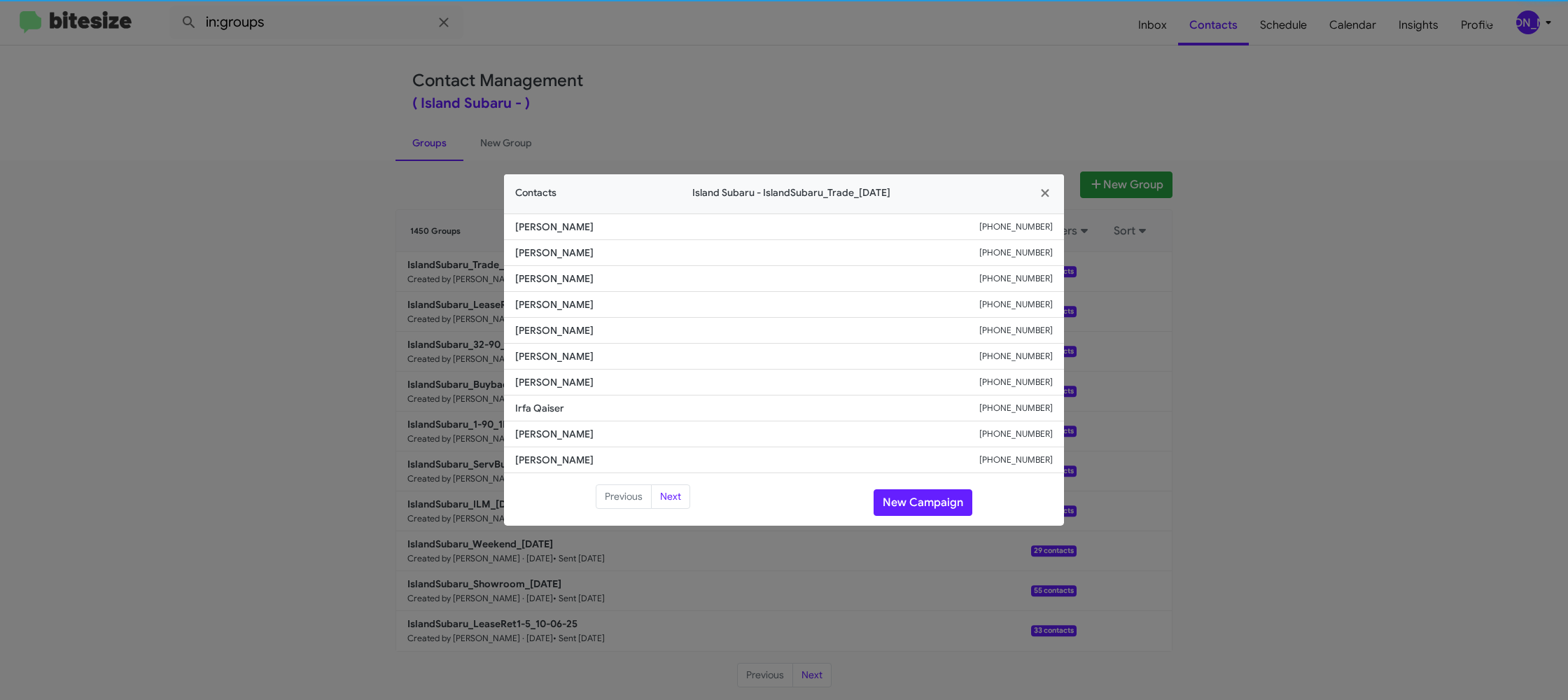
click at [531, 339] on li "[PERSON_NAME] [PHONE_NUMBER]" at bounding box center [784, 330] width 560 height 26
click at [542, 353] on span "[PERSON_NAME]" at bounding box center [747, 357] width 464 height 14
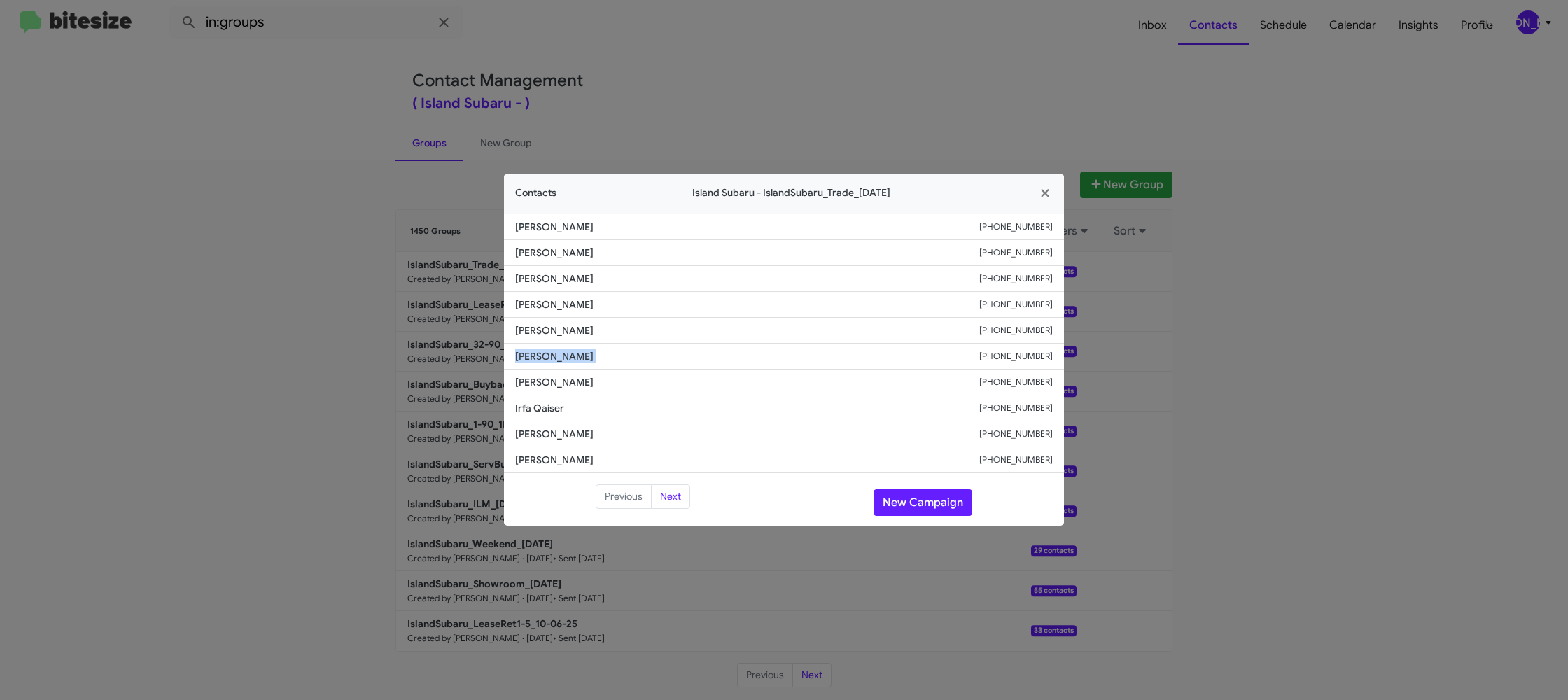
copy span "[PERSON_NAME]"
drag, startPoint x: 342, startPoint y: 204, endPoint x: 448, endPoint y: 246, distance: 114.0
click at [343, 206] on modal-container "Contacts Island Subaru - IslandSubaru_Trade_[DATE] [PERSON_NAME] [PHONE_NUMBER]…" at bounding box center [784, 350] width 1568 height 700
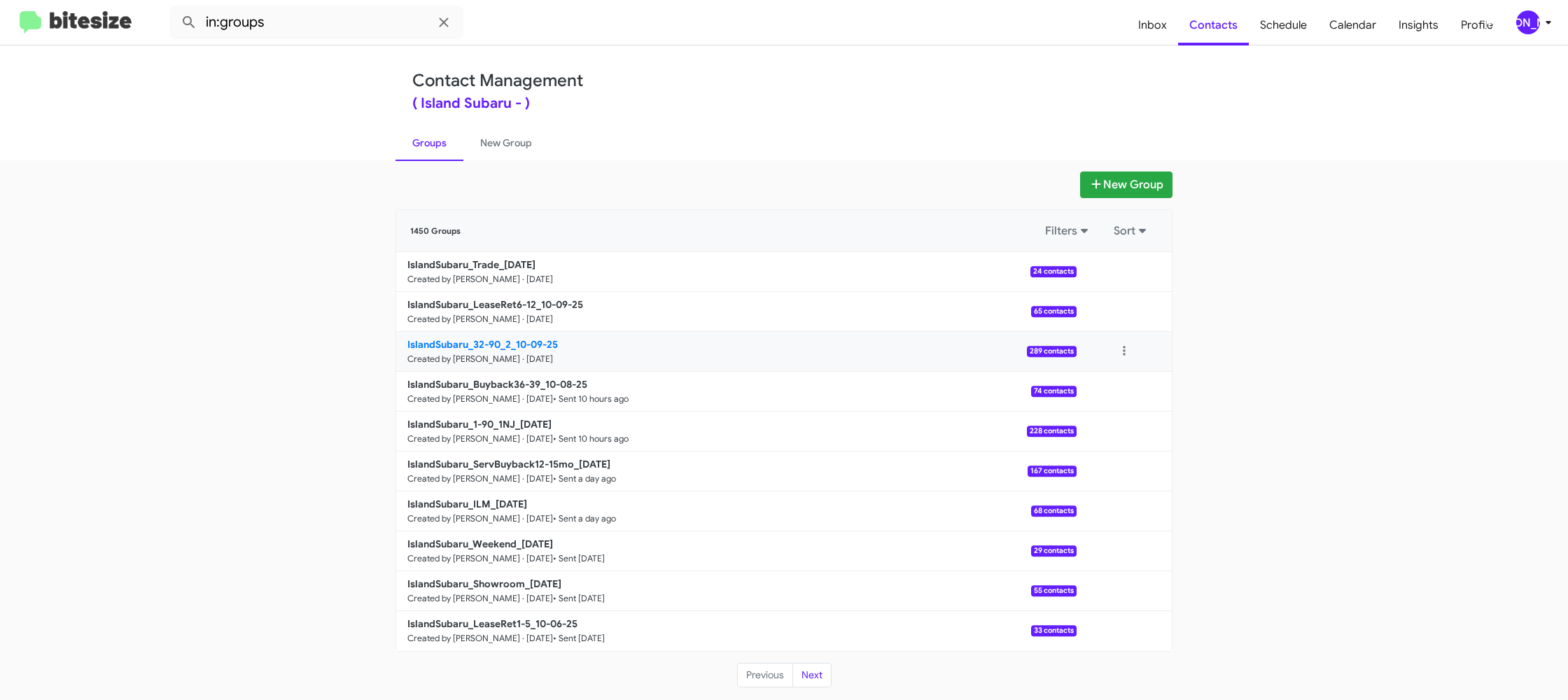
click at [516, 333] on link "IslandSubaru_32-90_2_10-09-25 Created by [PERSON_NAME] · [DATE] 289 contacts" at bounding box center [736, 351] width 680 height 40
click at [516, 334] on link "IslandSubaru_32-90_2_10-09-25 Created by [PERSON_NAME] · [DATE] 289 contacts" at bounding box center [736, 351] width 680 height 40
click at [517, 339] on b "IslandSubaru_32-90_2_10-09-25" at bounding box center [482, 344] width 150 height 12
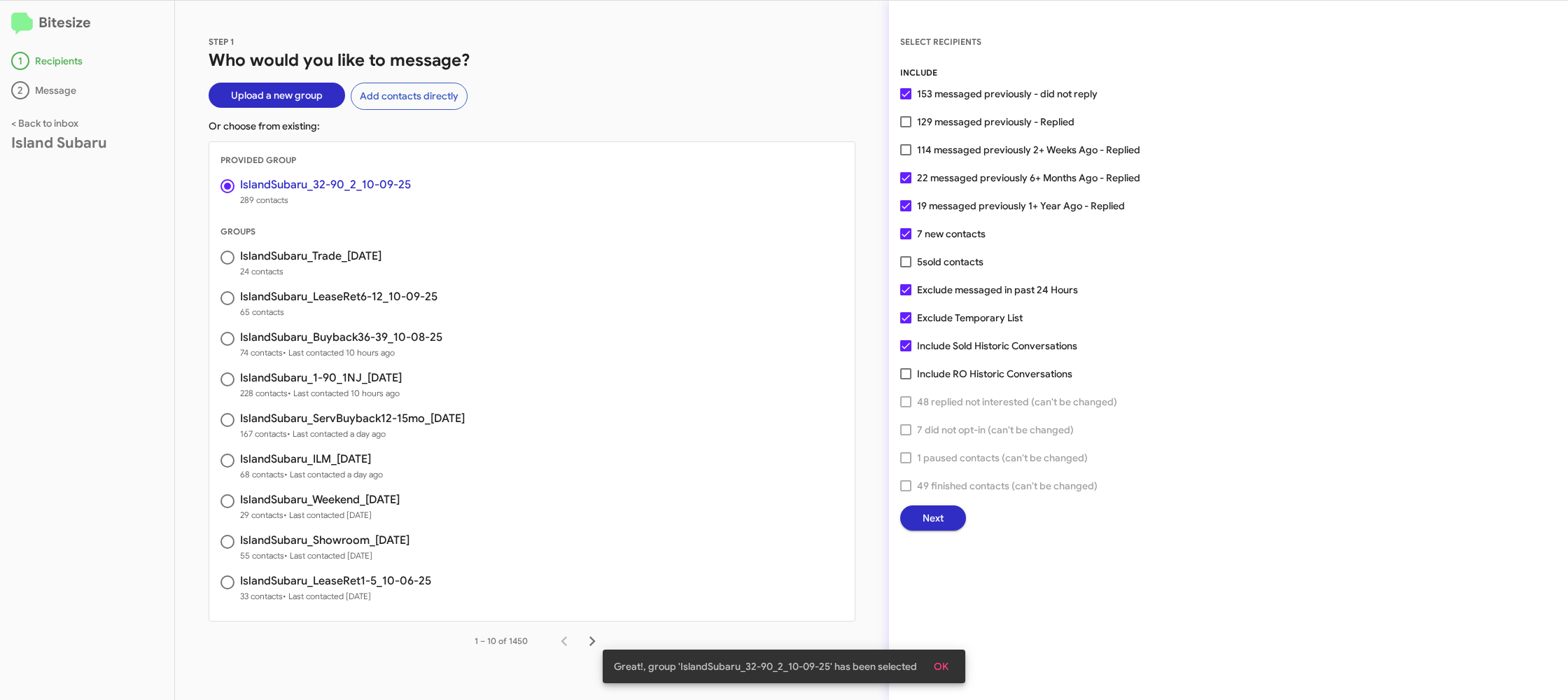
click at [923, 517] on span "Next" at bounding box center [933, 517] width 21 height 26
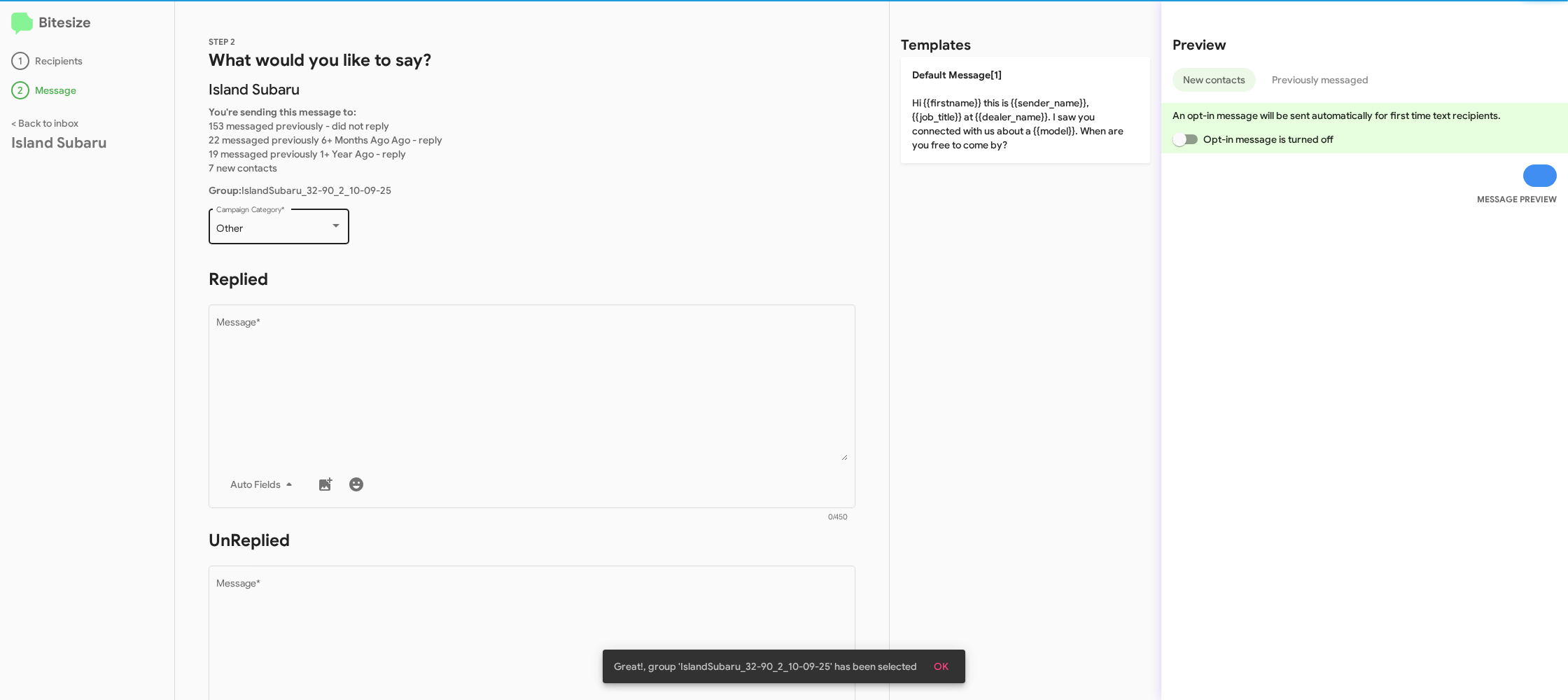
click at [302, 218] on div "Other Campaign Category *" at bounding box center [279, 225] width 126 height 39
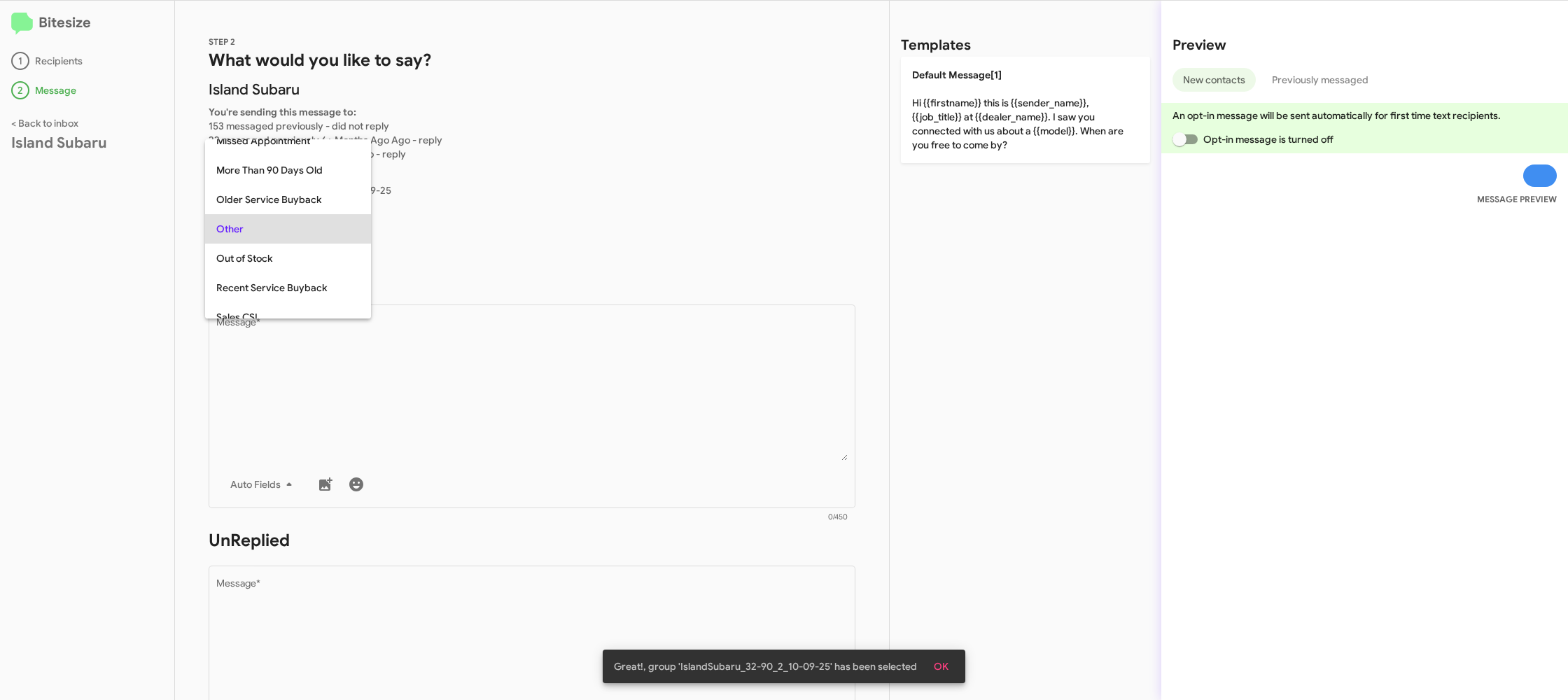
scroll to position [29, 0]
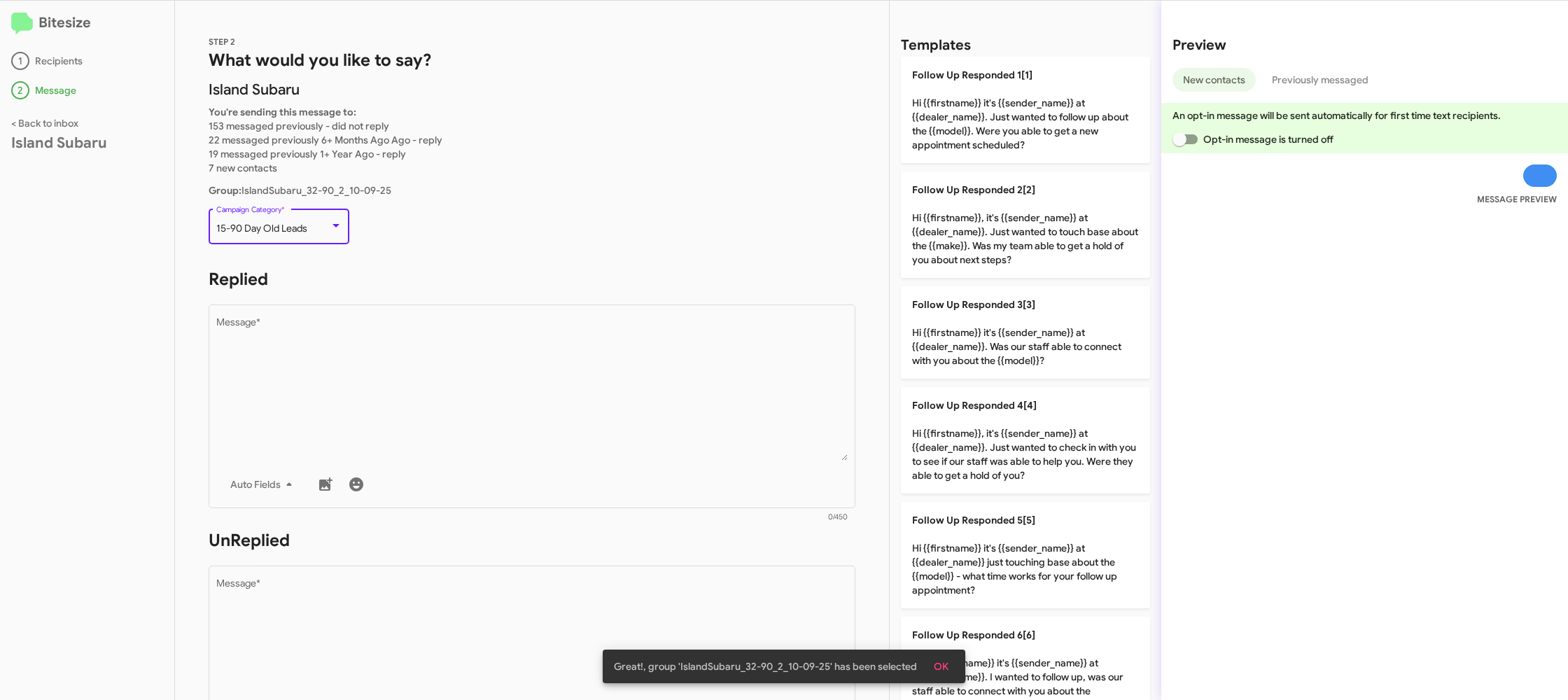
drag, startPoint x: 356, startPoint y: 322, endPoint x: 334, endPoint y: 198, distance: 125.9
click at [356, 320] on textarea "Message *" at bounding box center [532, 389] width 632 height 143
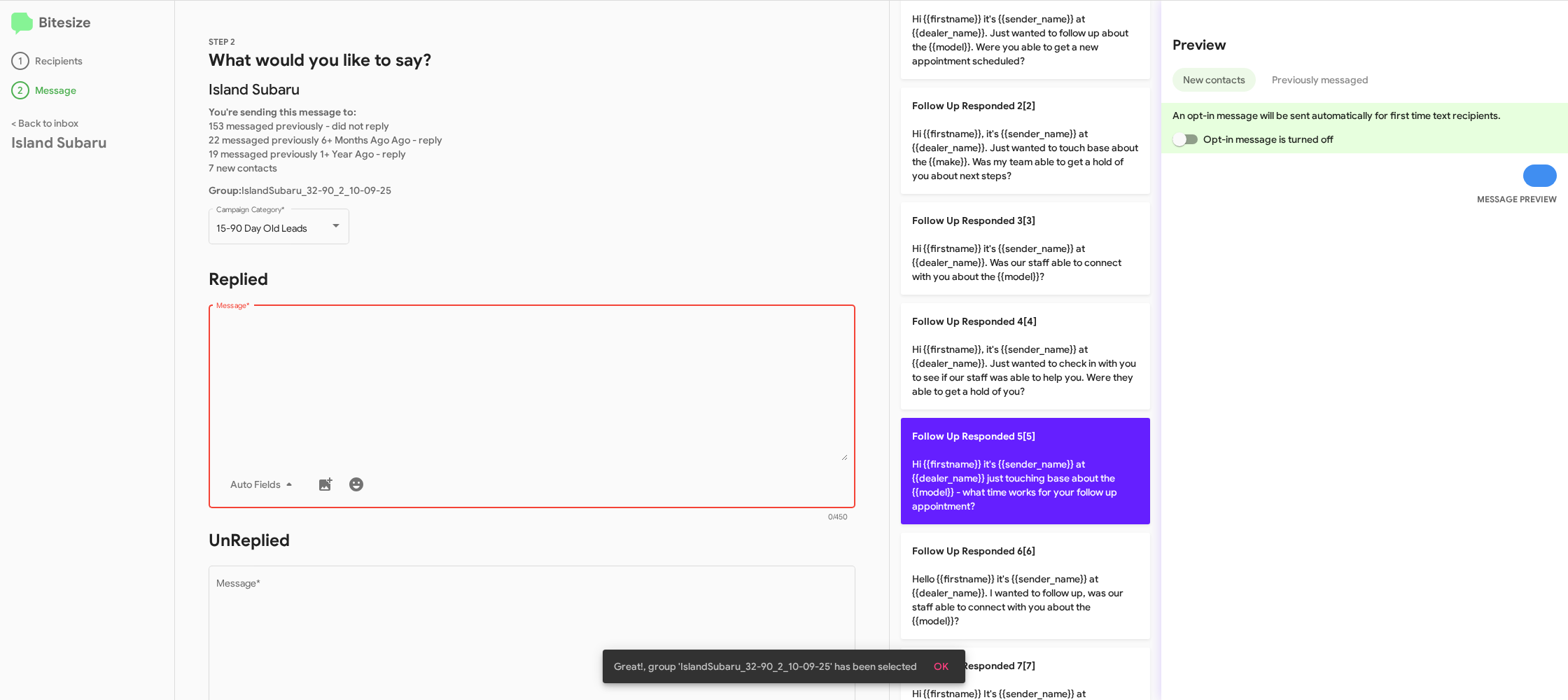
scroll to position [89, 0]
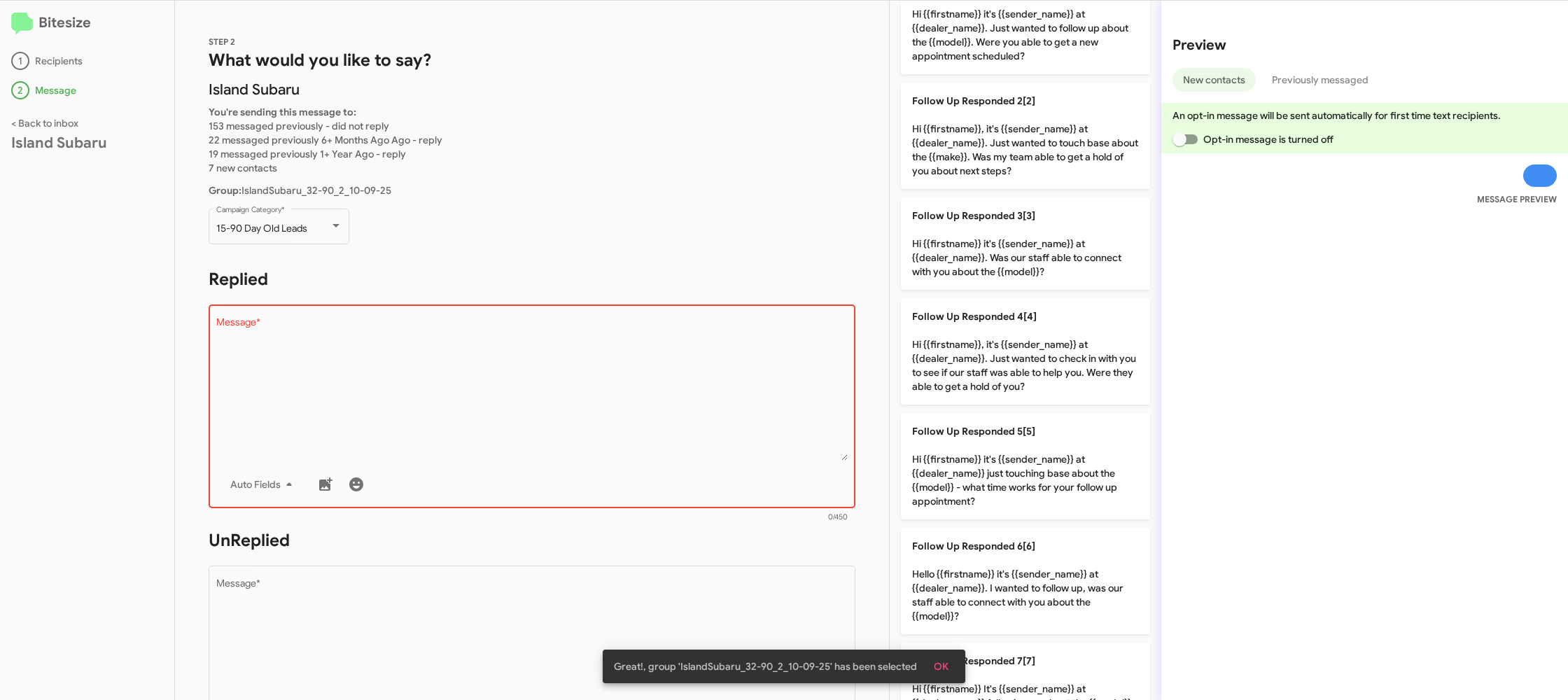
drag, startPoint x: 982, startPoint y: 478, endPoint x: 835, endPoint y: 554, distance: 165.5
click at [977, 482] on p "Follow Up Responded 5[5] Hi {{firstname}} it's {{sender_name}} at {{dealer_name…" at bounding box center [1025, 466] width 249 height 106
type textarea "Hi {{firstname}} it's {{sender_name}} at {{dealer_name}} just touching base abo…"
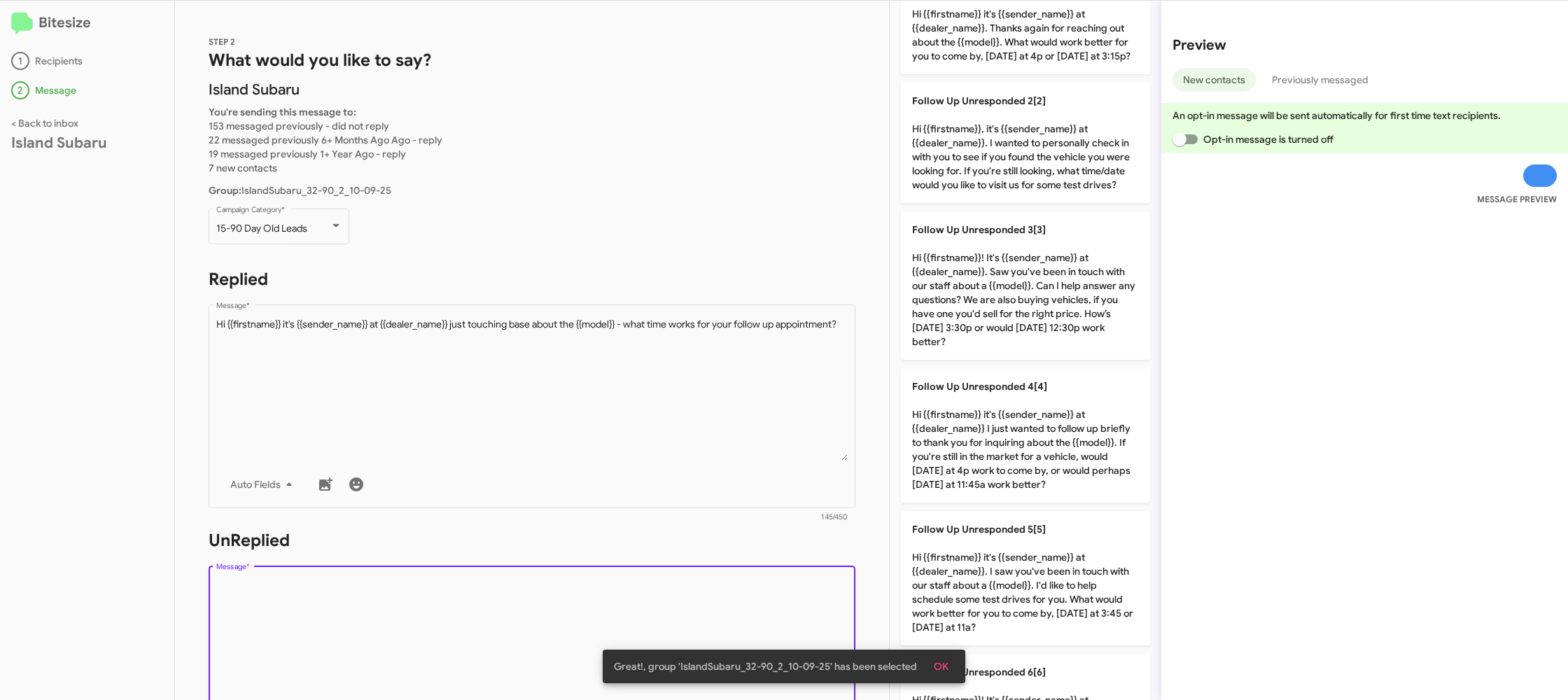
click at [727, 602] on textarea "Message *" at bounding box center [532, 651] width 632 height 143
click at [726, 600] on textarea "Message *" at bounding box center [532, 651] width 632 height 143
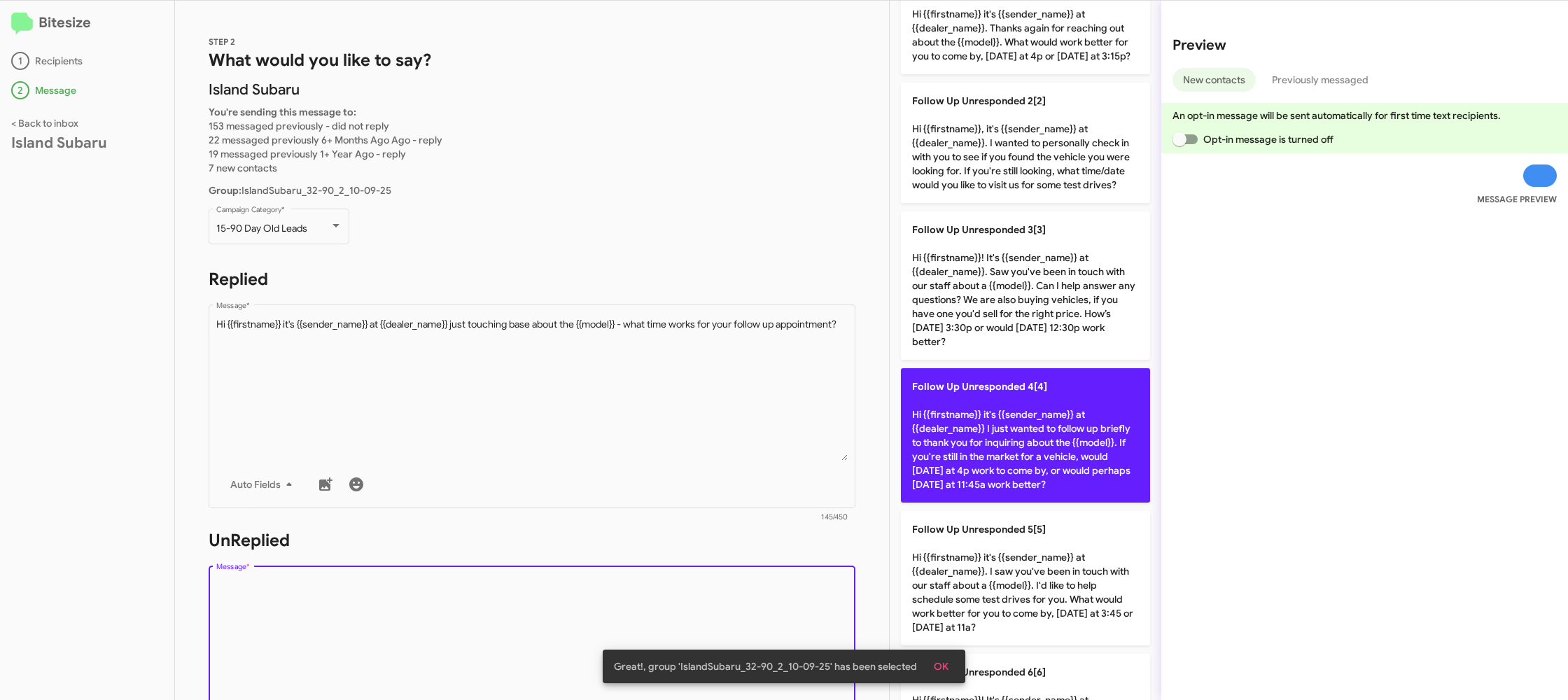
drag, startPoint x: 726, startPoint y: 600, endPoint x: 961, endPoint y: 492, distance: 258.6
click at [735, 590] on textarea "Message *" at bounding box center [532, 651] width 632 height 143
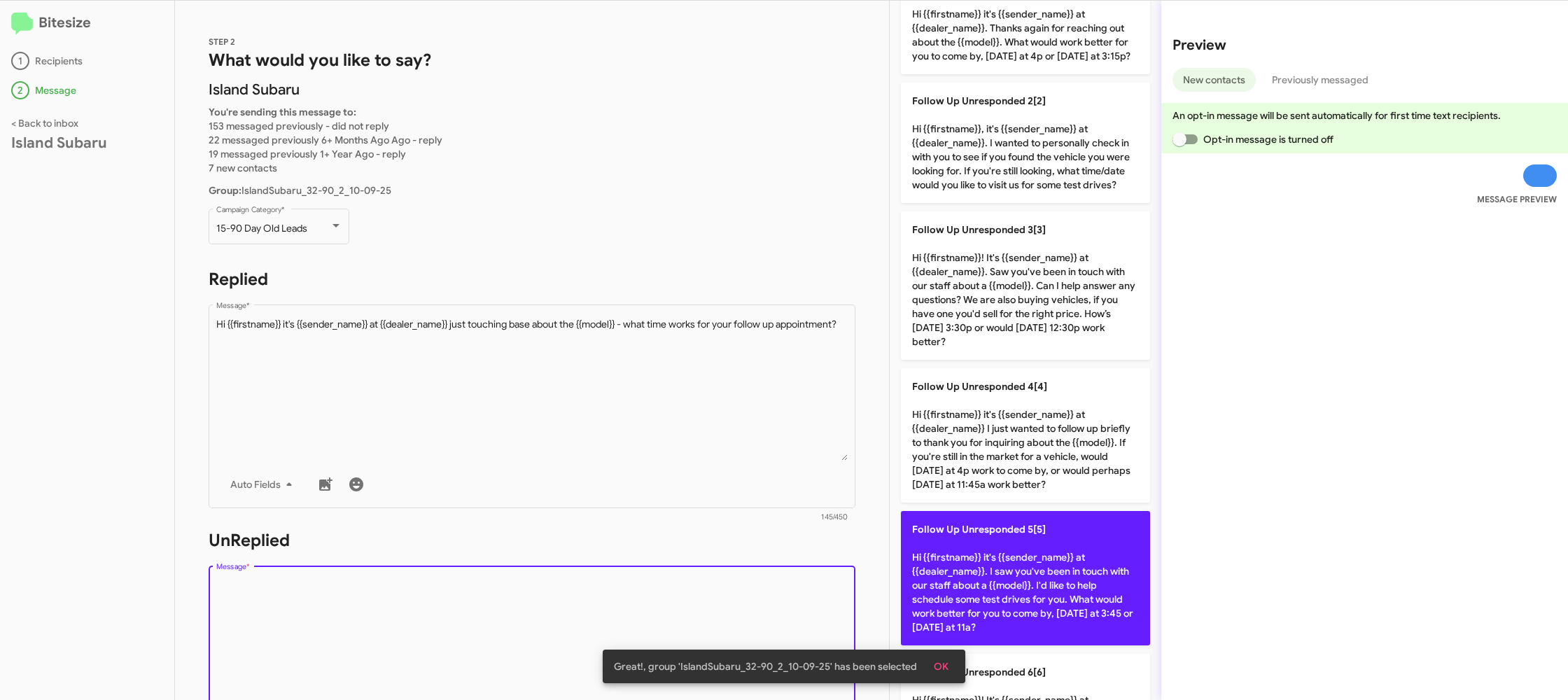
click at [1059, 606] on p "Follow Up Unresponded 5[5] Hi {{firstname}} it's {{sender_name}} at {{dealer_na…" at bounding box center [1025, 578] width 249 height 134
type textarea "Hi {{firstname}} it's {{sender_name}} at {{dealer_name}}. I saw you've been in …"
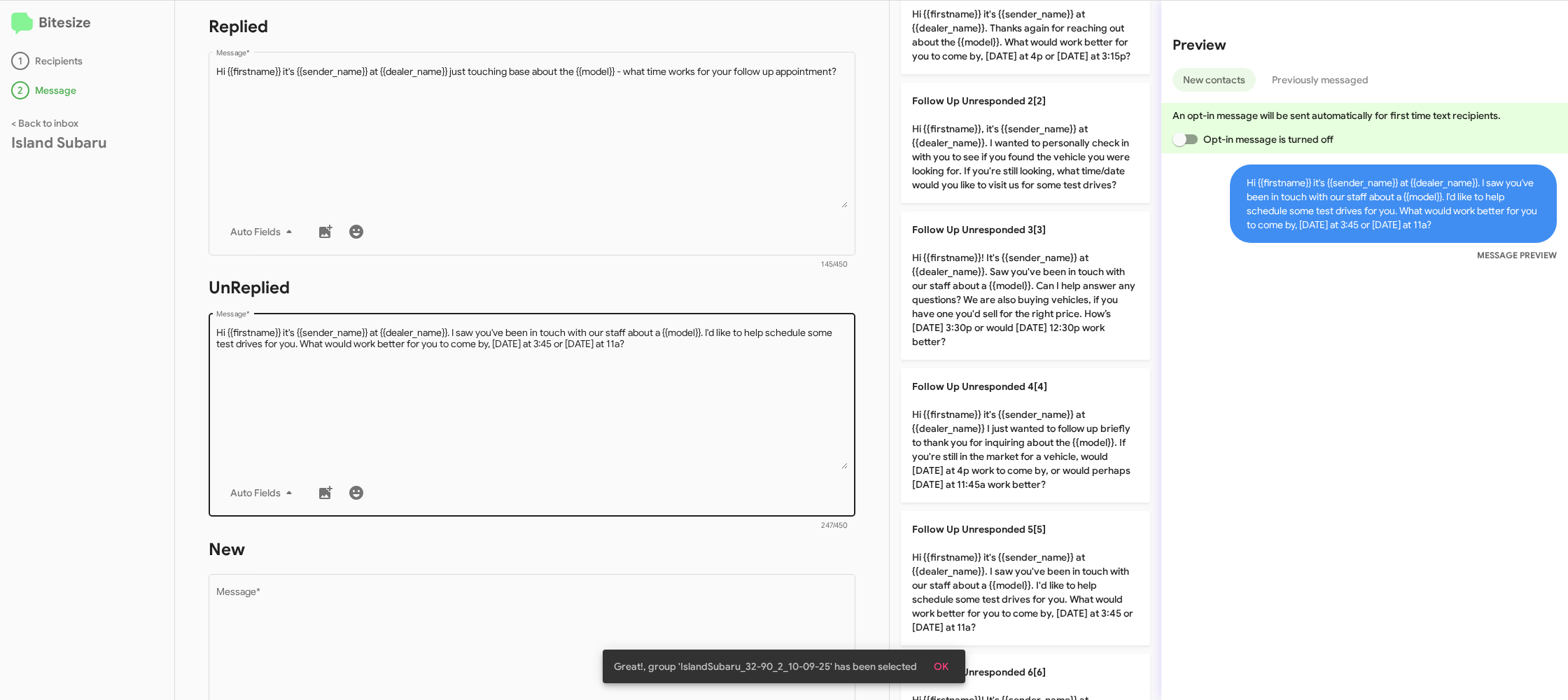
drag, startPoint x: 618, startPoint y: 462, endPoint x: 622, endPoint y: 483, distance: 21.4
click at [619, 472] on div "Drop image here to insert Auto Fields Message *" at bounding box center [532, 413] width 632 height 207
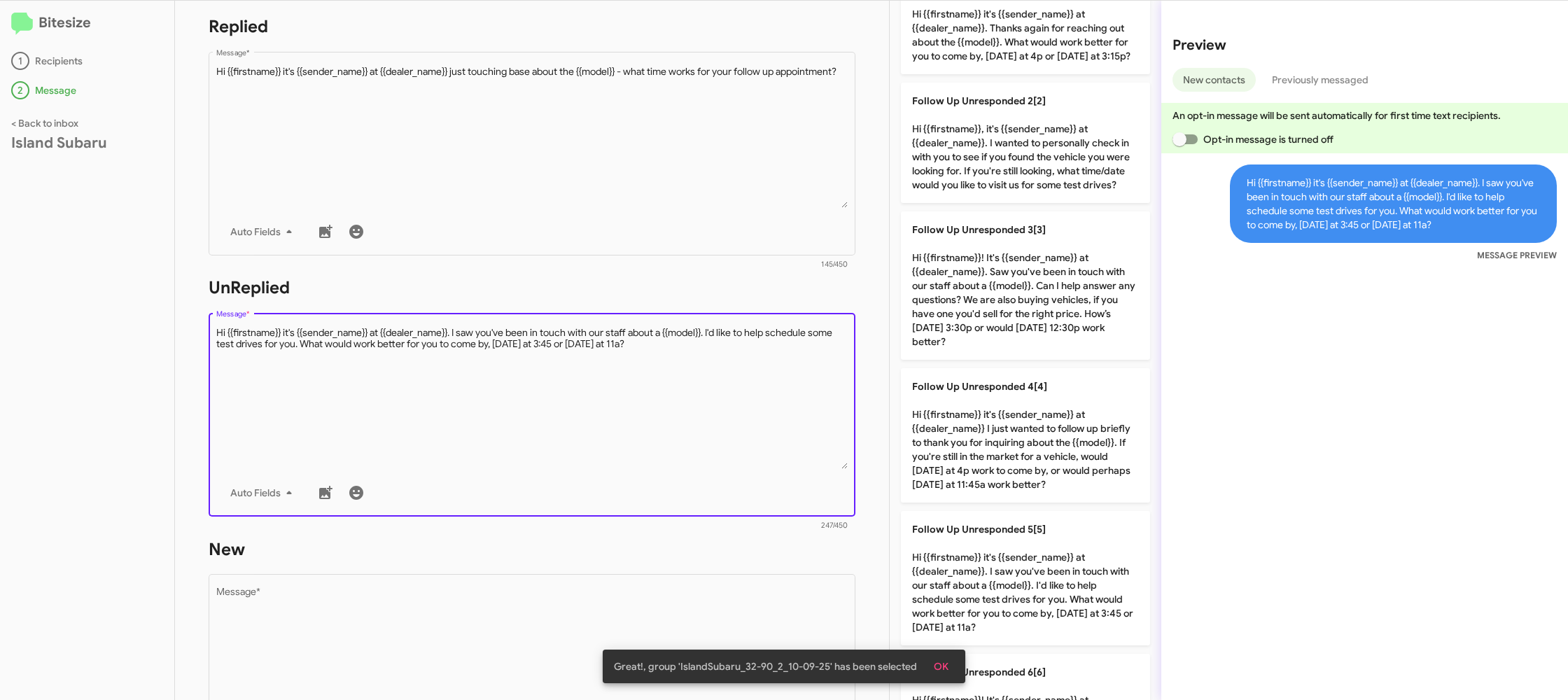
scroll to position [527, 0]
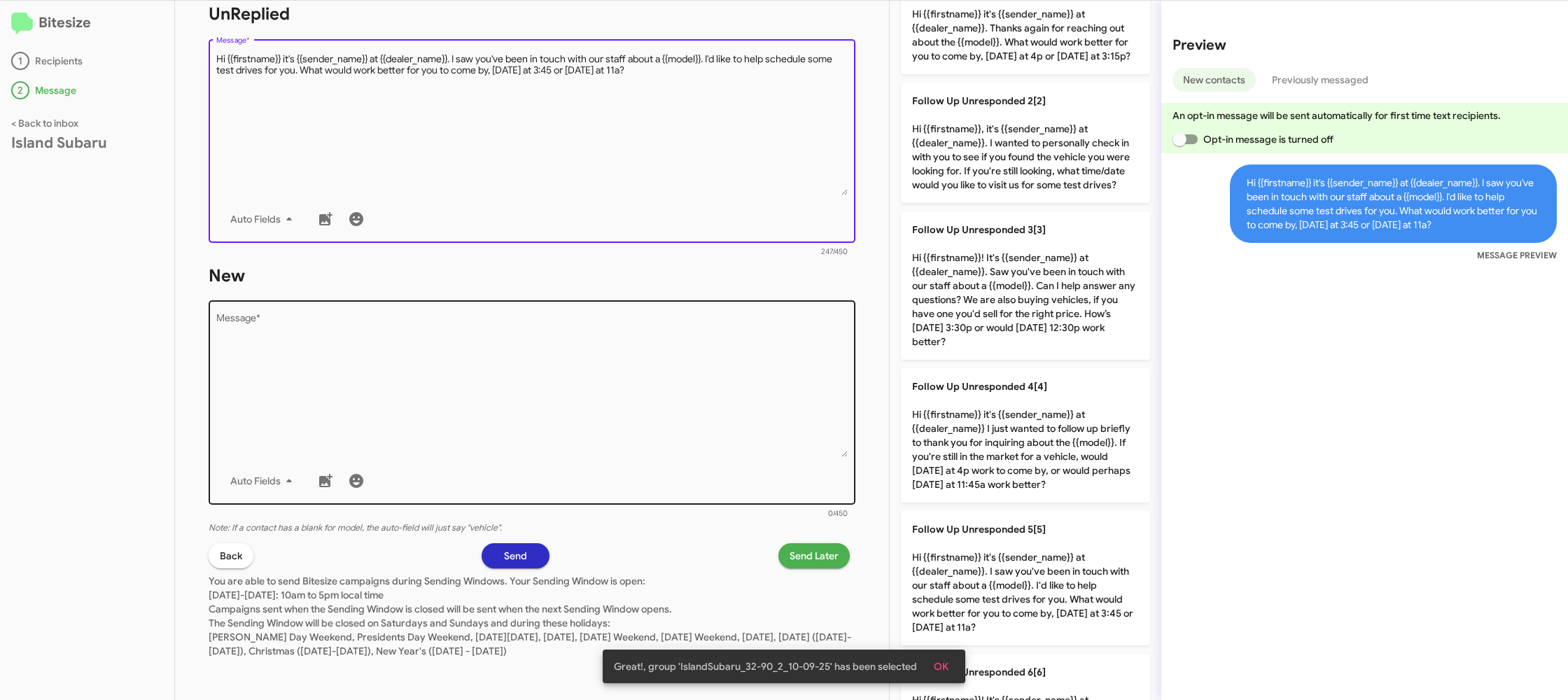
click at [618, 467] on div "Auto Fields" at bounding box center [532, 481] width 632 height 28
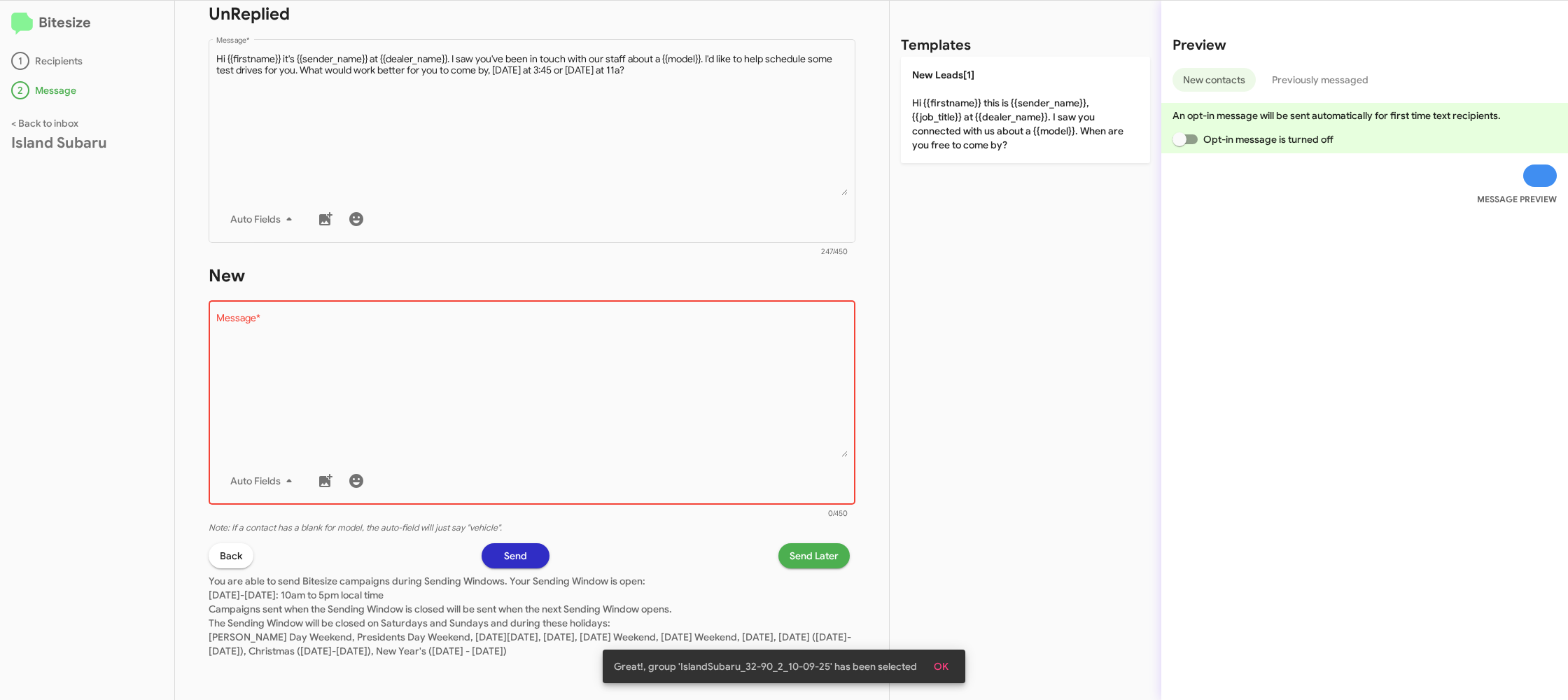
click at [620, 467] on div "Auto Fields" at bounding box center [532, 481] width 632 height 28
click at [654, 424] on div "Drop image here to insert Auto Fields Message *" at bounding box center [532, 402] width 632 height 207
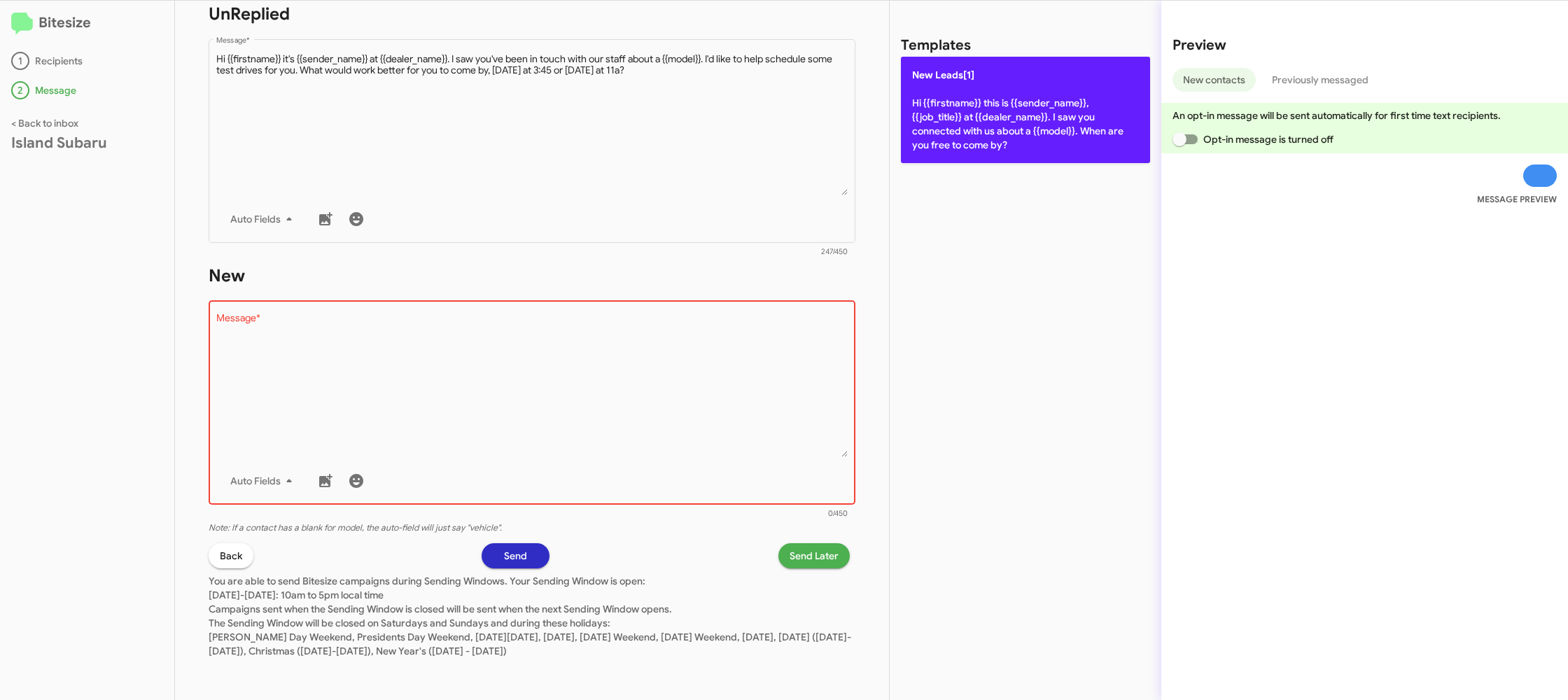
click at [1016, 130] on p "New Leads[1] Hi {{firstname}} this is {{sender_name}}, {{job_title}} at {{deale…" at bounding box center [1025, 109] width 249 height 106
type textarea "Hi {{firstname}} this is {{sender_name}}, {{job_title}} at {{dealer_name}}. I s…"
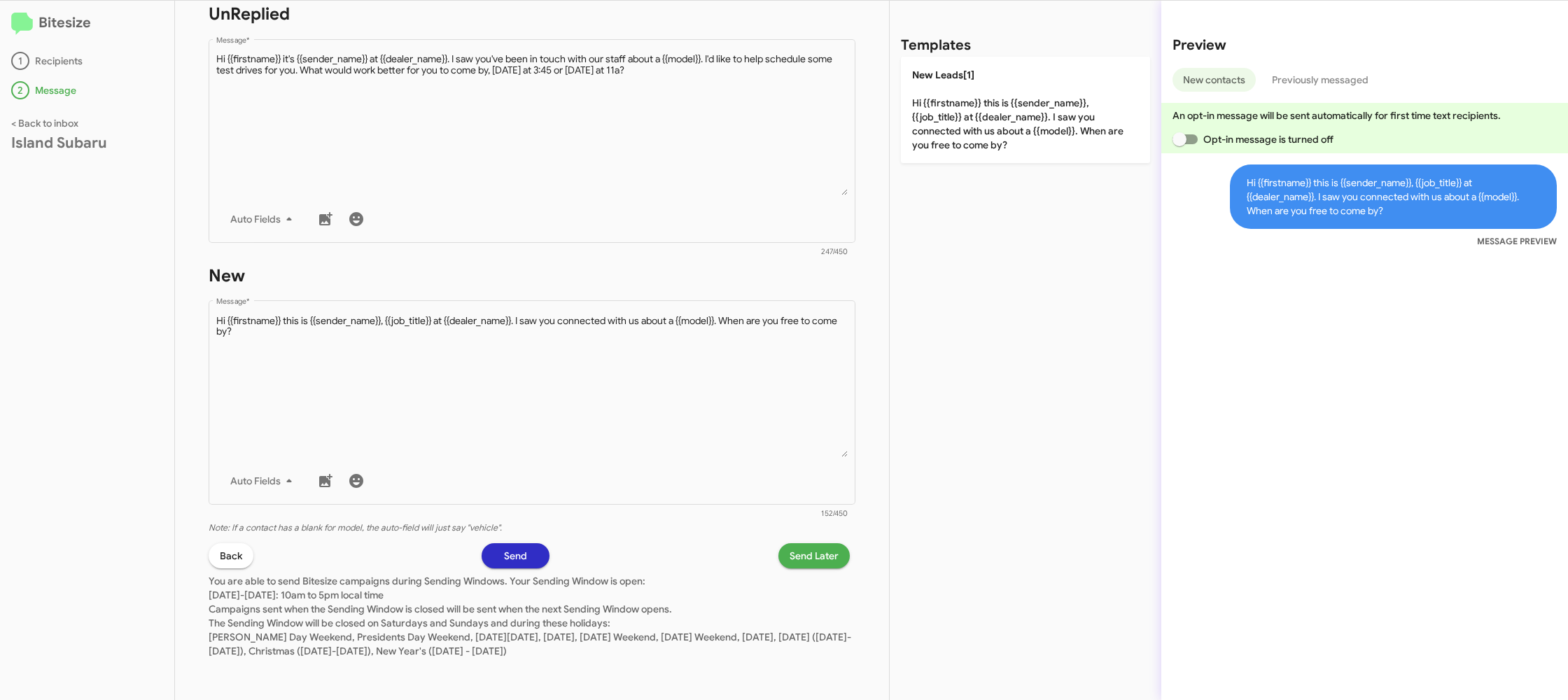
drag, startPoint x: 808, startPoint y: 545, endPoint x: 799, endPoint y: 546, distance: 9.1
click at [807, 546] on div "STEP 2 What would you like to say? Island Subaru You're sending this message to…" at bounding box center [531, 350] width 714 height 699
click at [805, 554] on span "Send Later" at bounding box center [813, 555] width 49 height 26
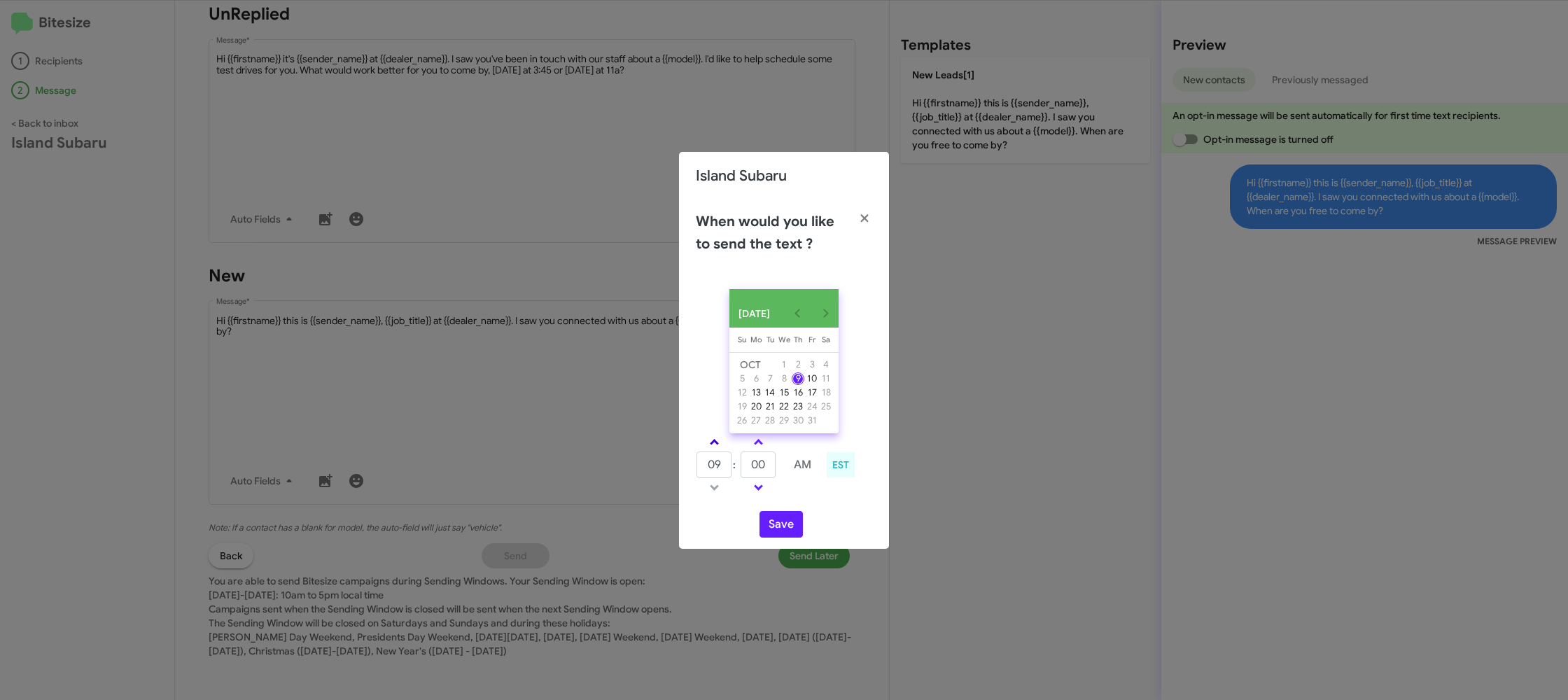
click at [713, 446] on span at bounding box center [714, 443] width 9 height 9
drag, startPoint x: 713, startPoint y: 446, endPoint x: 756, endPoint y: 463, distance: 46.2
click at [714, 446] on span at bounding box center [714, 443] width 9 height 9
type input "11"
click at [760, 465] on input "00" at bounding box center [758, 464] width 35 height 26
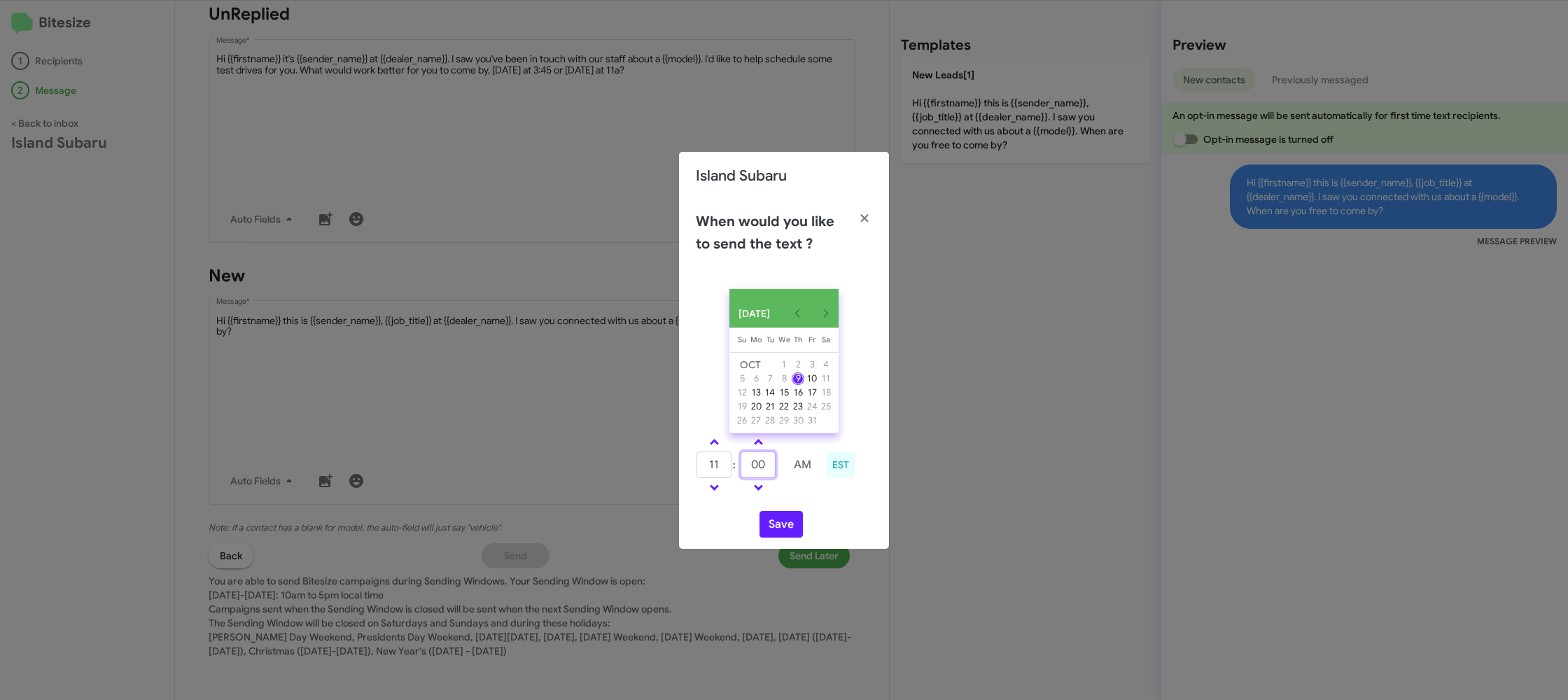
click at [760, 465] on input "00" at bounding box center [758, 464] width 35 height 26
type input "15"
drag, startPoint x: 809, startPoint y: 498, endPoint x: 776, endPoint y: 531, distance: 46.7
click at [801, 500] on div "11 : 15 AM EST" at bounding box center [784, 466] width 198 height 66
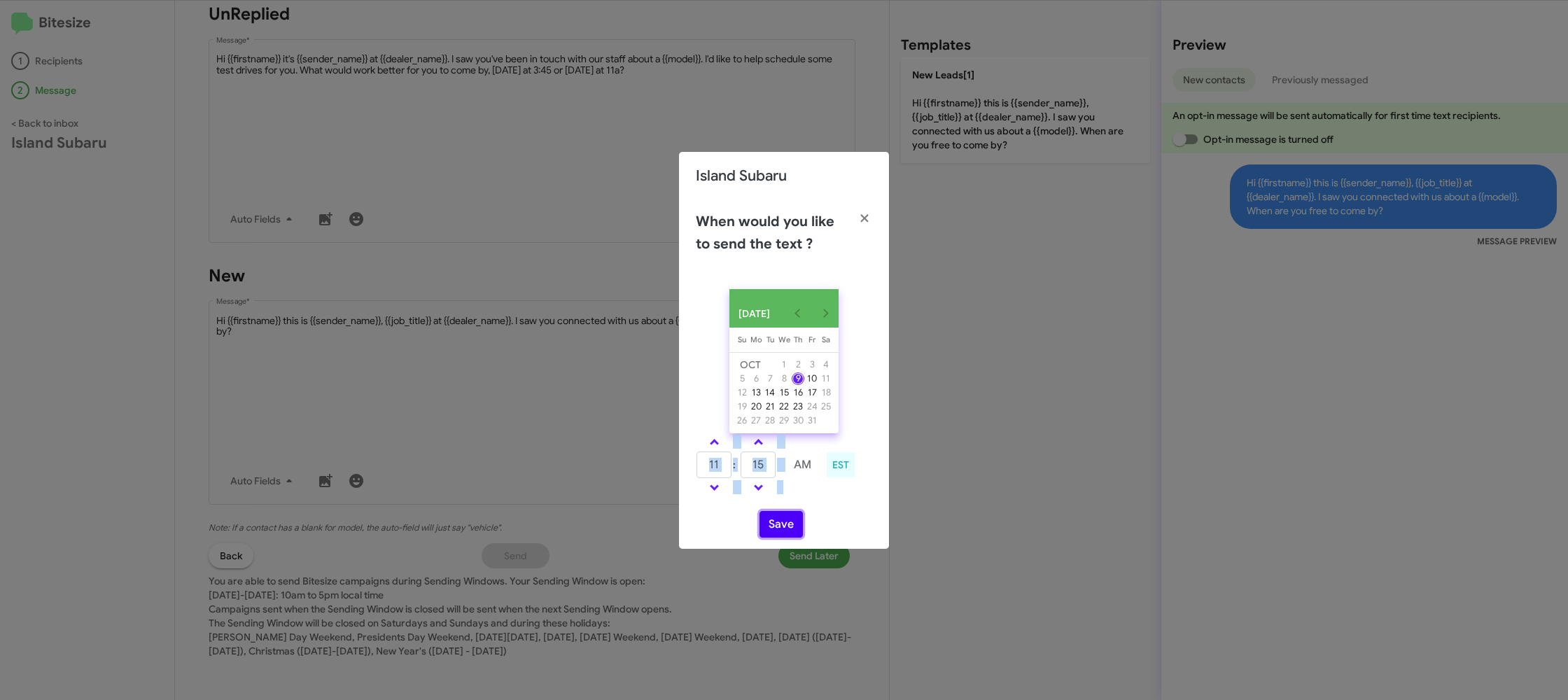
drag, startPoint x: 776, startPoint y: 531, endPoint x: 785, endPoint y: 531, distance: 9.0
click at [776, 531] on button "Save" at bounding box center [780, 524] width 43 height 26
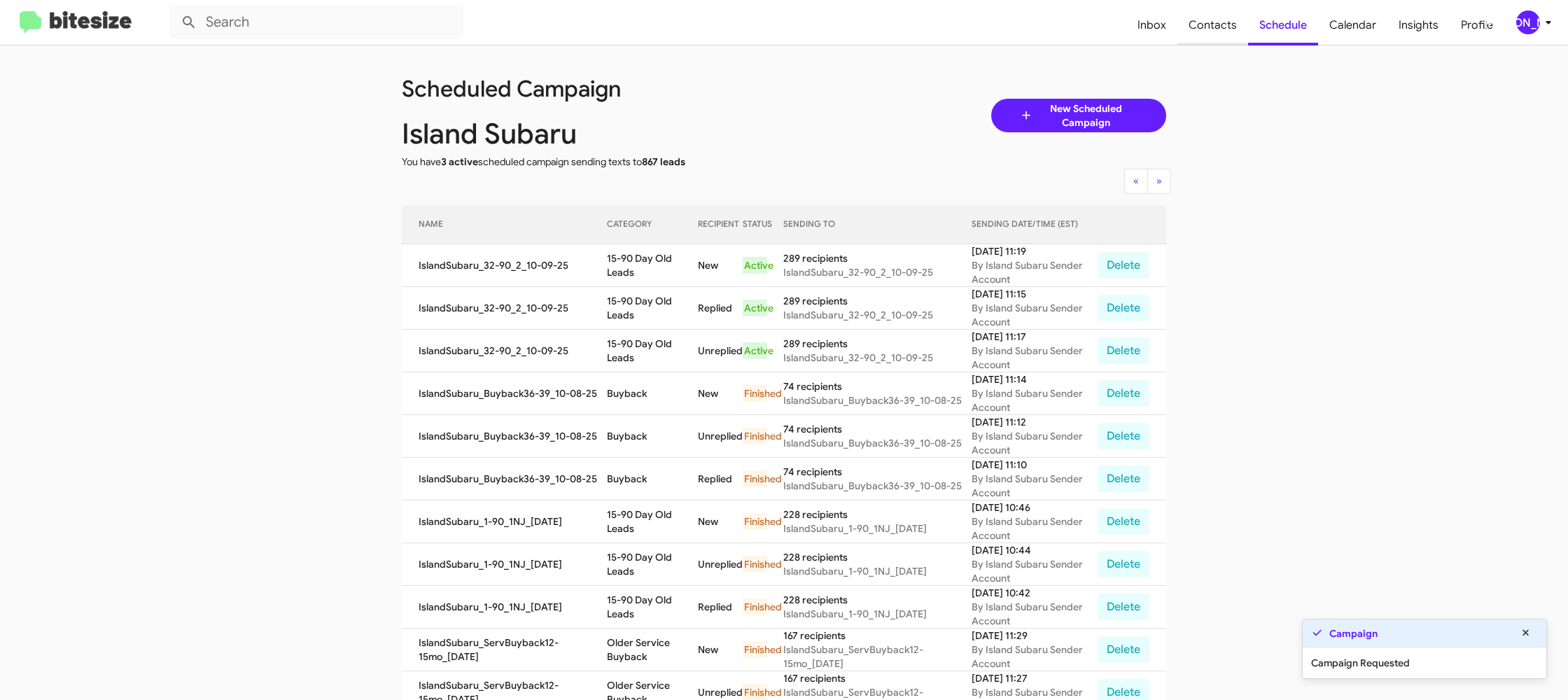
click at [1210, 39] on span "Contacts" at bounding box center [1212, 26] width 71 height 41
type input "in:groups"
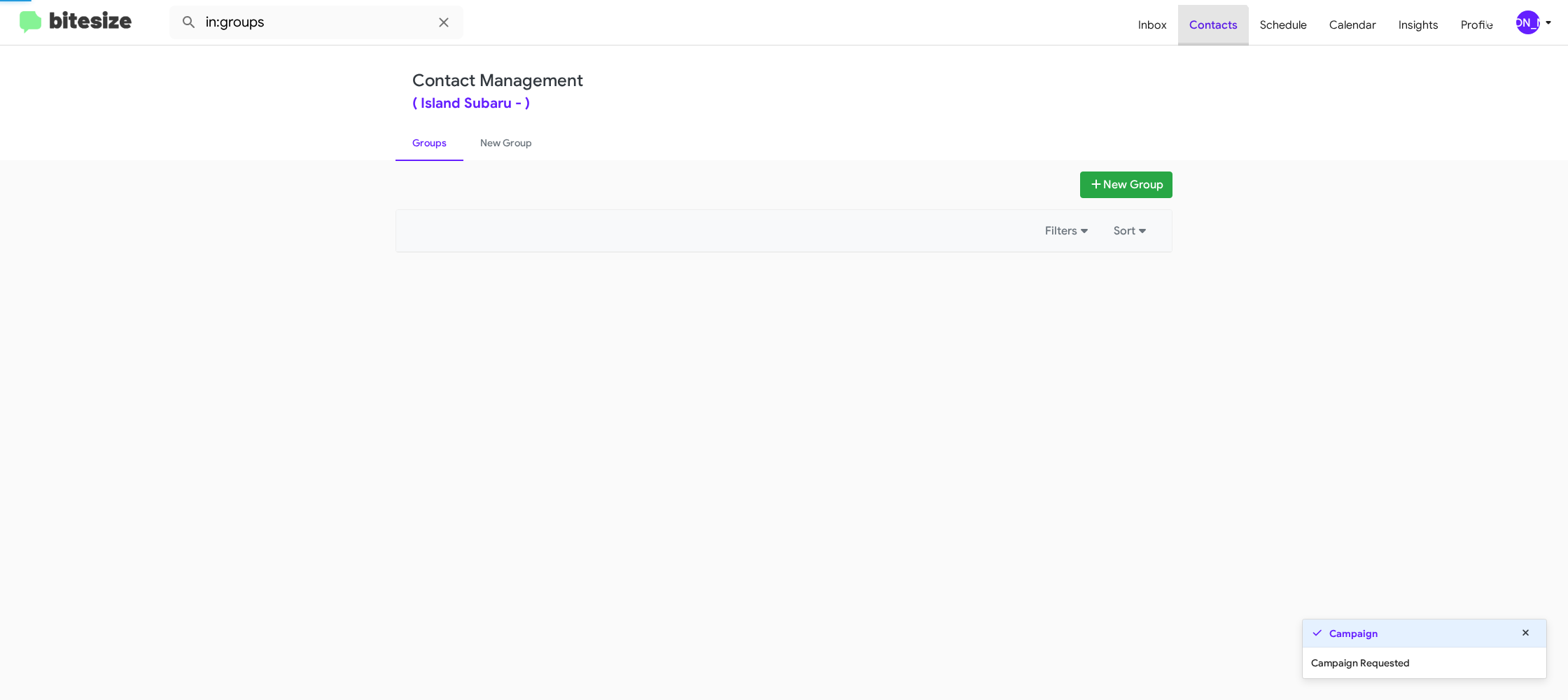
click at [1210, 39] on span "Contacts" at bounding box center [1213, 26] width 71 height 41
drag, startPoint x: 1210, startPoint y: 39, endPoint x: 944, endPoint y: 119, distance: 277.8
click at [1210, 36] on span "Contacts" at bounding box center [1213, 26] width 71 height 41
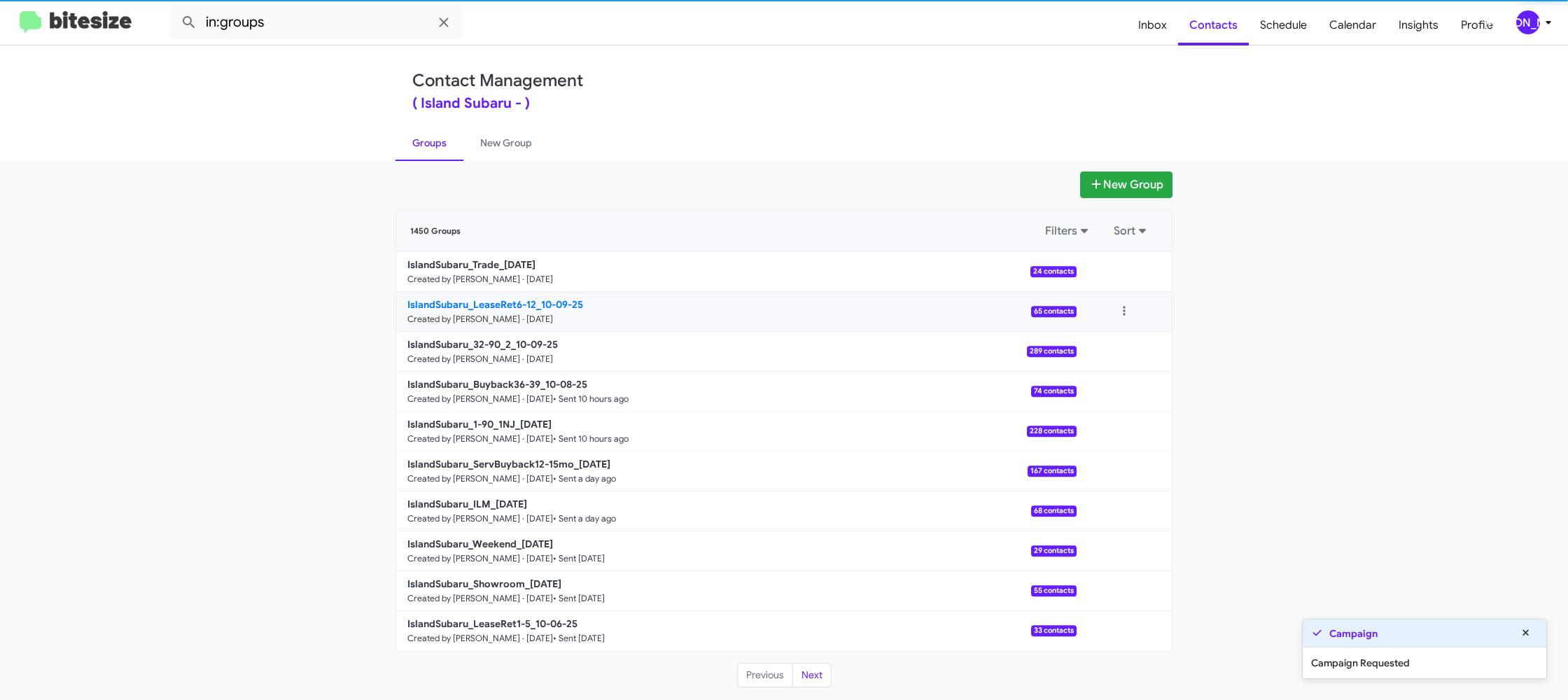
click at [519, 304] on b "IslandSubaru_LeaseRet6-12_10-09-25" at bounding box center [494, 305] width 176 height 12
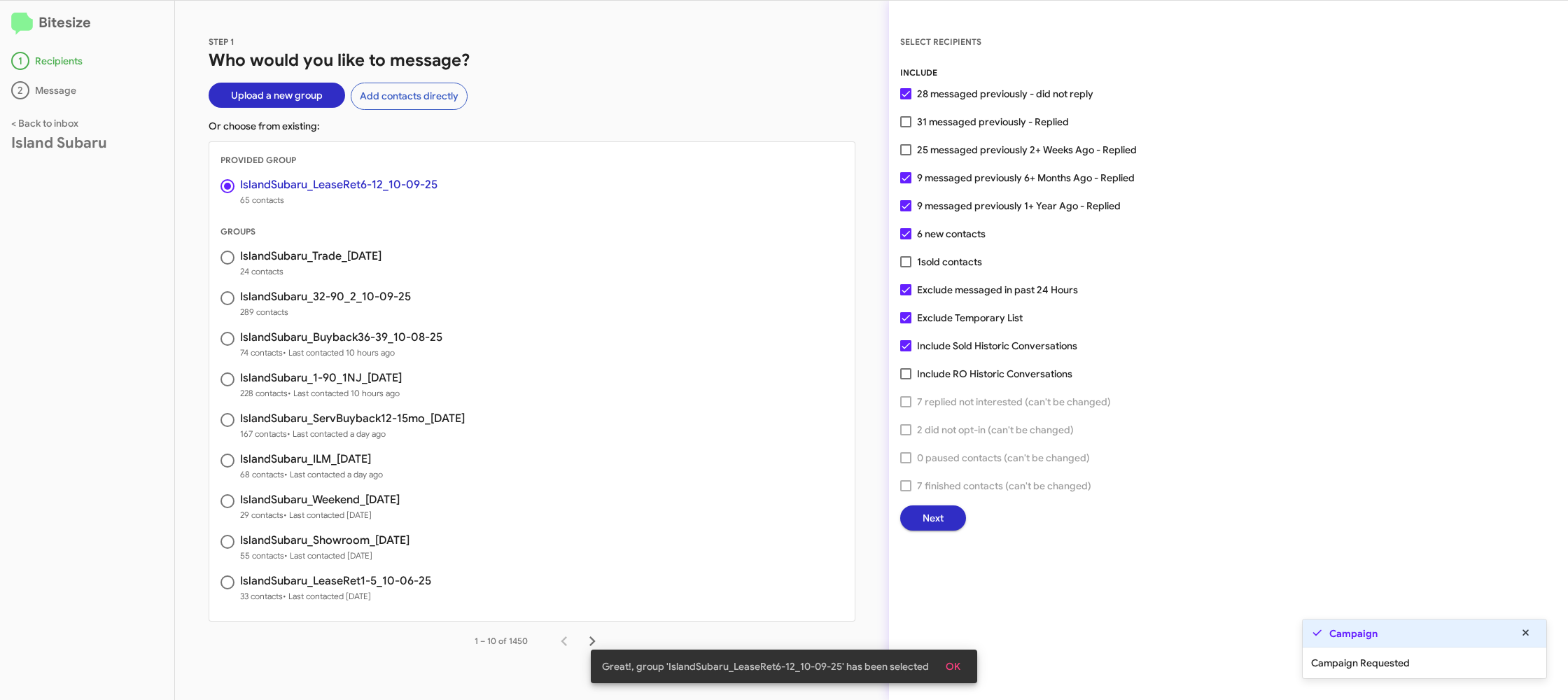
click at [919, 520] on button "Next" at bounding box center [932, 517] width 66 height 26
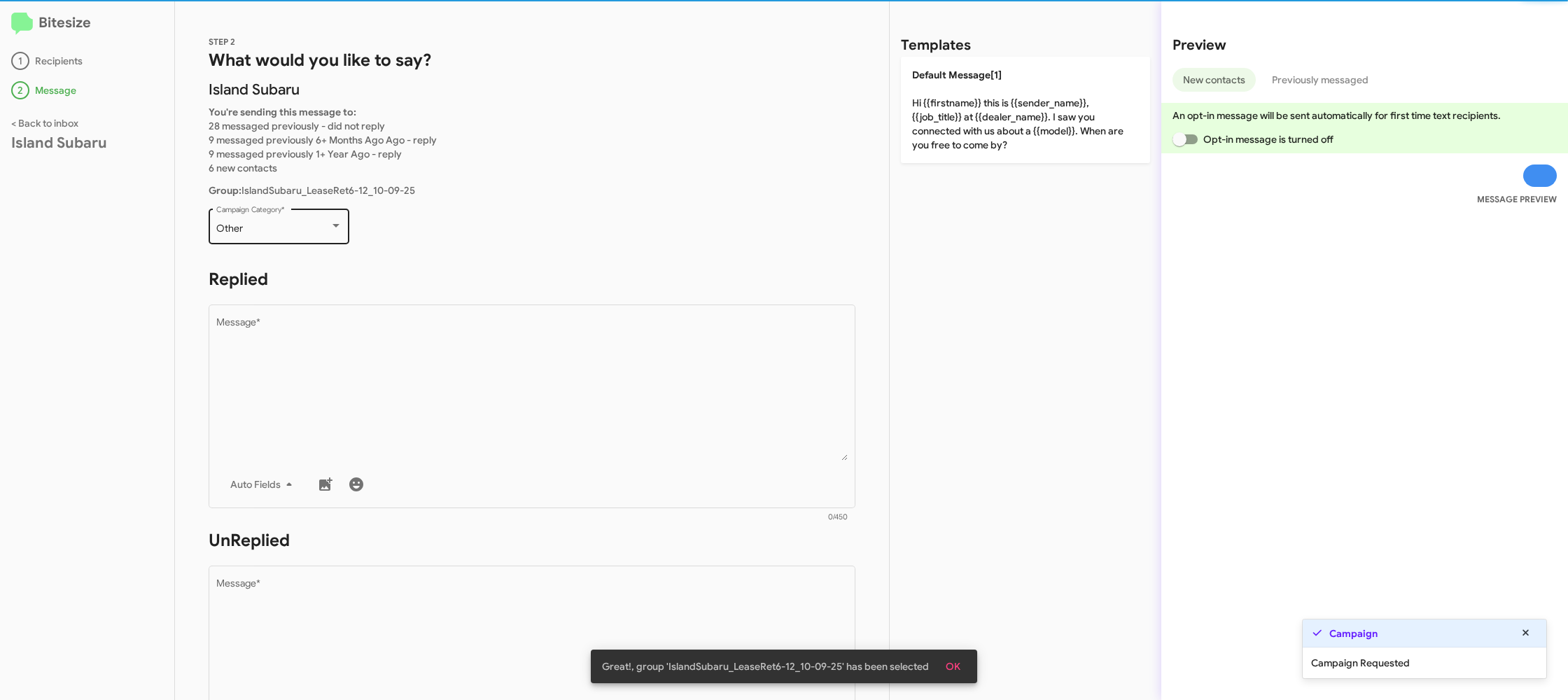
click at [320, 235] on div "Other Campaign Category *" at bounding box center [279, 225] width 126 height 39
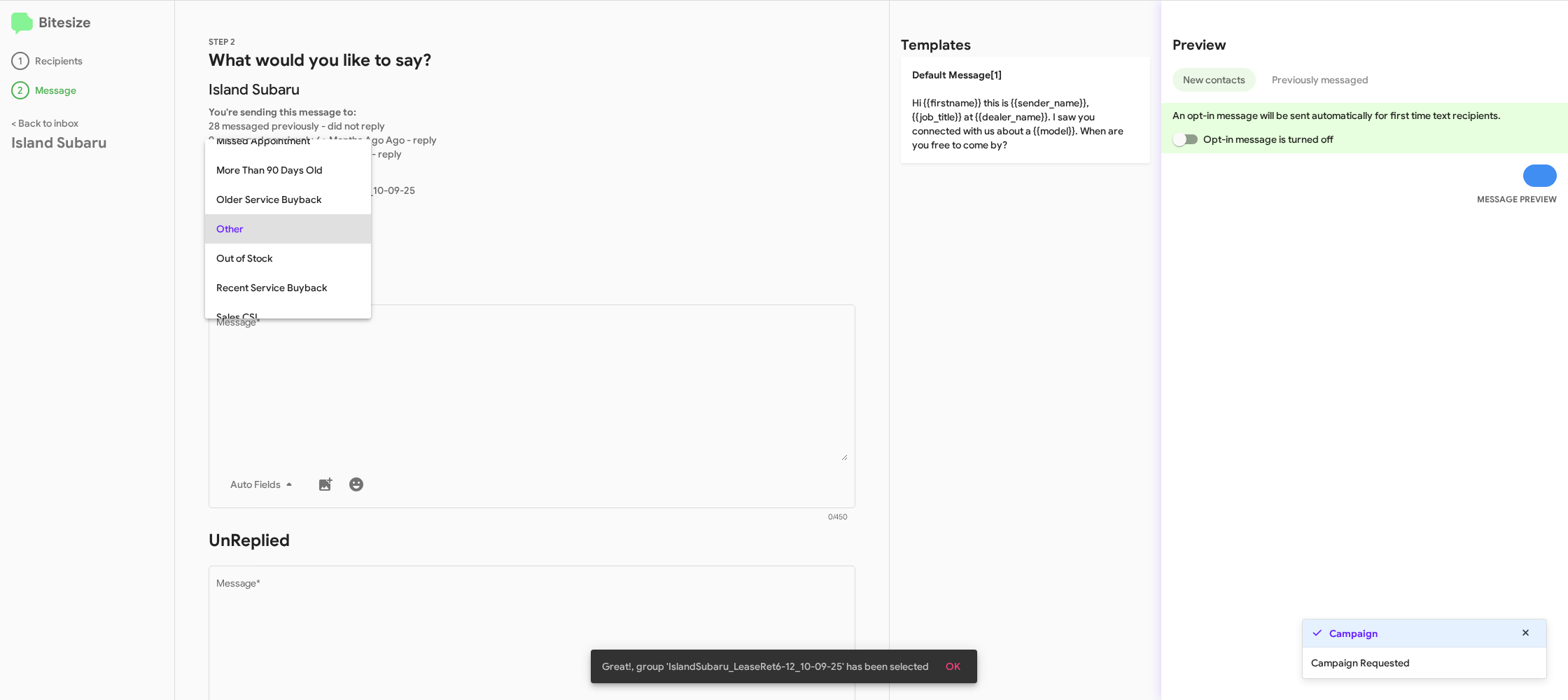
scroll to position [235, 0]
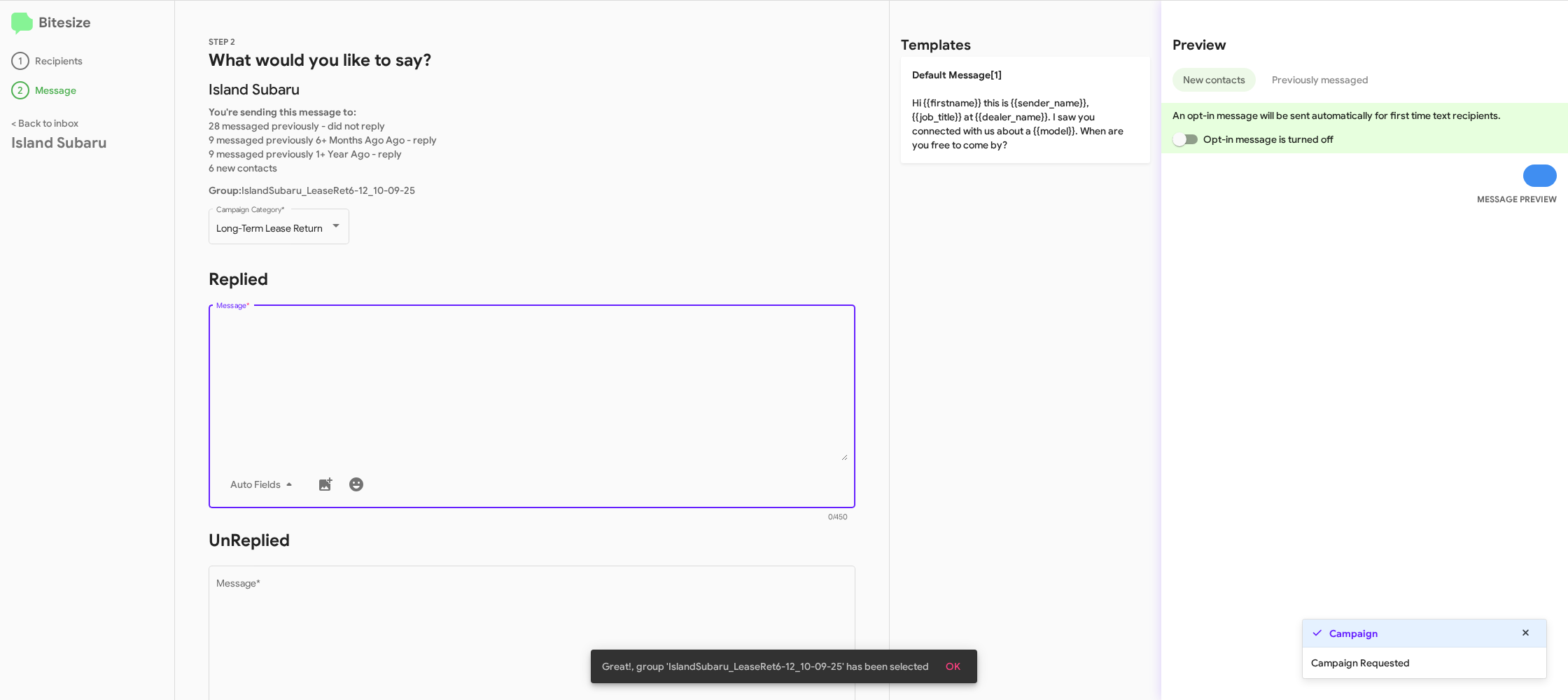
drag, startPoint x: 403, startPoint y: 361, endPoint x: 844, endPoint y: 136, distance: 495.1
click at [404, 361] on textarea "Message *" at bounding box center [532, 389] width 632 height 143
drag, startPoint x: 966, startPoint y: 87, endPoint x: 792, endPoint y: 289, distance: 266.6
click at [963, 94] on p "Default Message[1] Hi {{firstname}} this is {{sender_name}}, {{job_title}} at {…" at bounding box center [1025, 109] width 249 height 106
type textarea "Hi {{firstname}} this is {{sender_name}}, {{job_title}} at {{dealer_name}}. I s…"
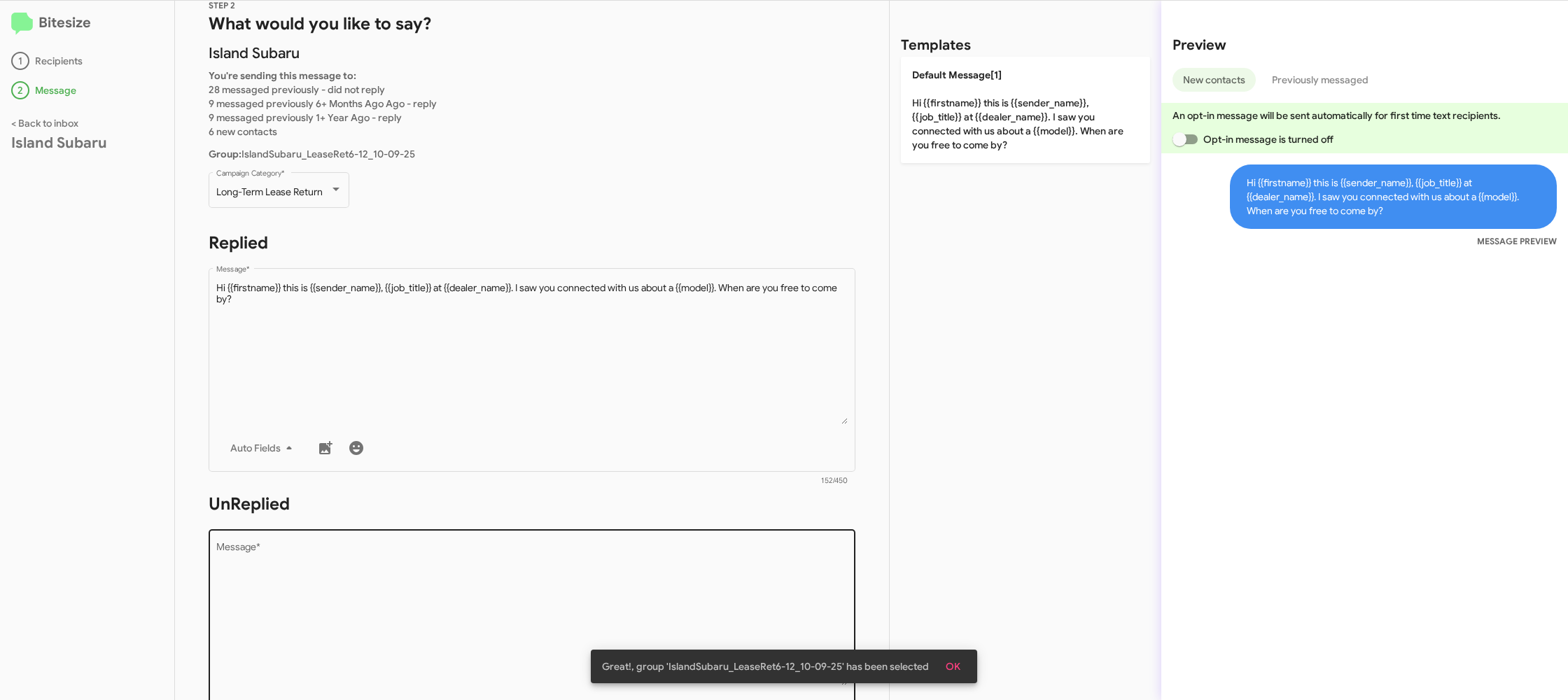
scroll to position [72, 0]
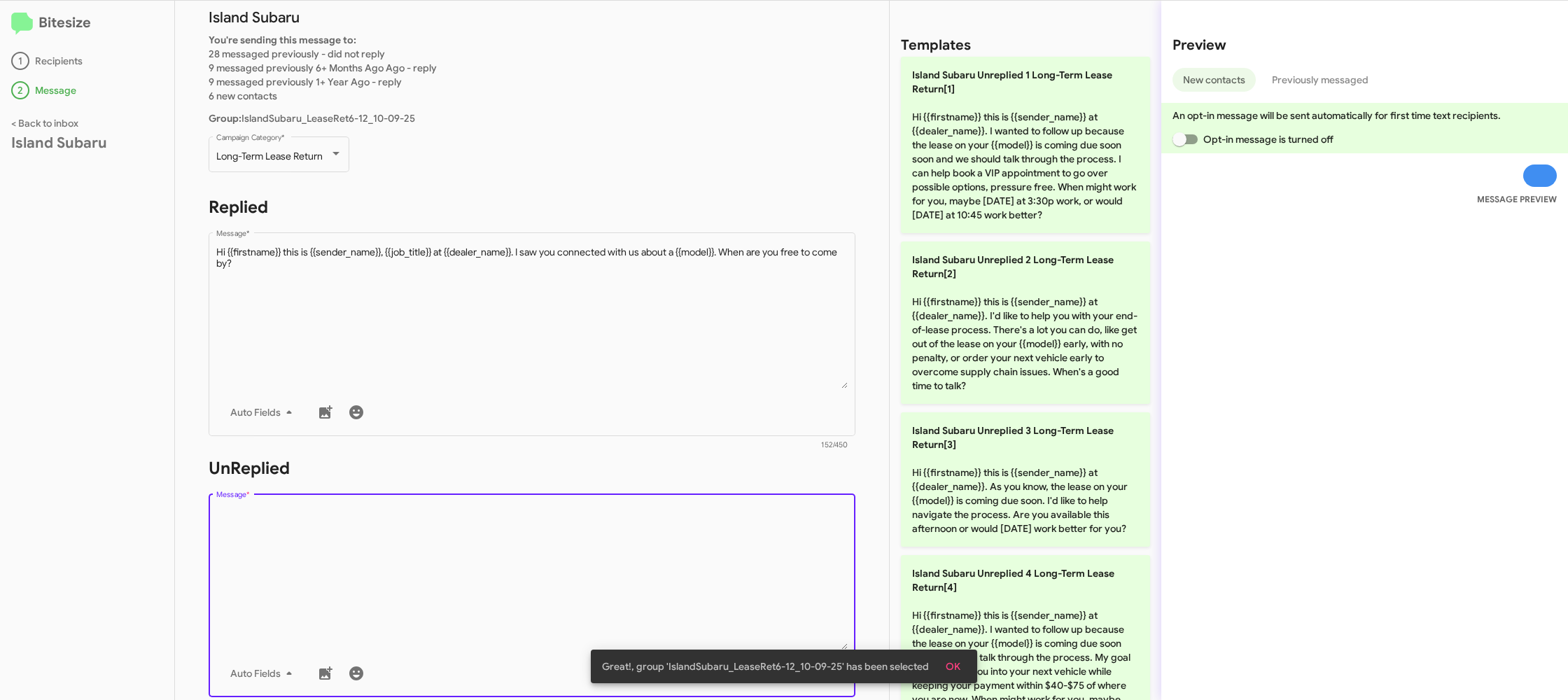
click at [632, 542] on textarea "Message *" at bounding box center [532, 578] width 632 height 143
drag, startPoint x: 643, startPoint y: 516, endPoint x: 727, endPoint y: 440, distance: 113.3
click at [660, 494] on div "Drop image here to insert Auto Fields Message *" at bounding box center [532, 594] width 632 height 207
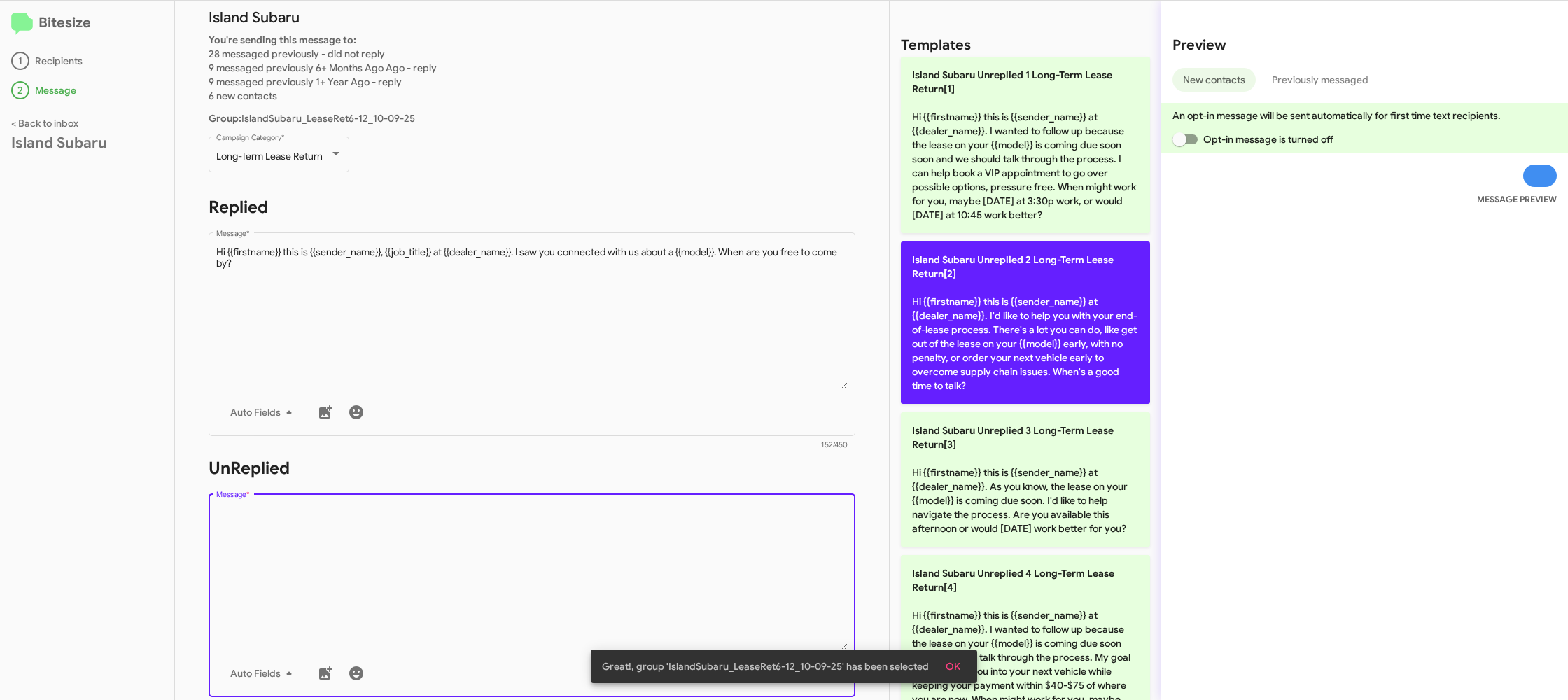
click at [956, 346] on p "Island Subaru Unreplied 2 Long-Term Lease Return[2] Hi {{firstname}} this is {{…" at bounding box center [1025, 322] width 249 height 162
type textarea "Hi {{firstname}} this is {{sender_name}} at {{dealer_name}}. I'd like to help y…"
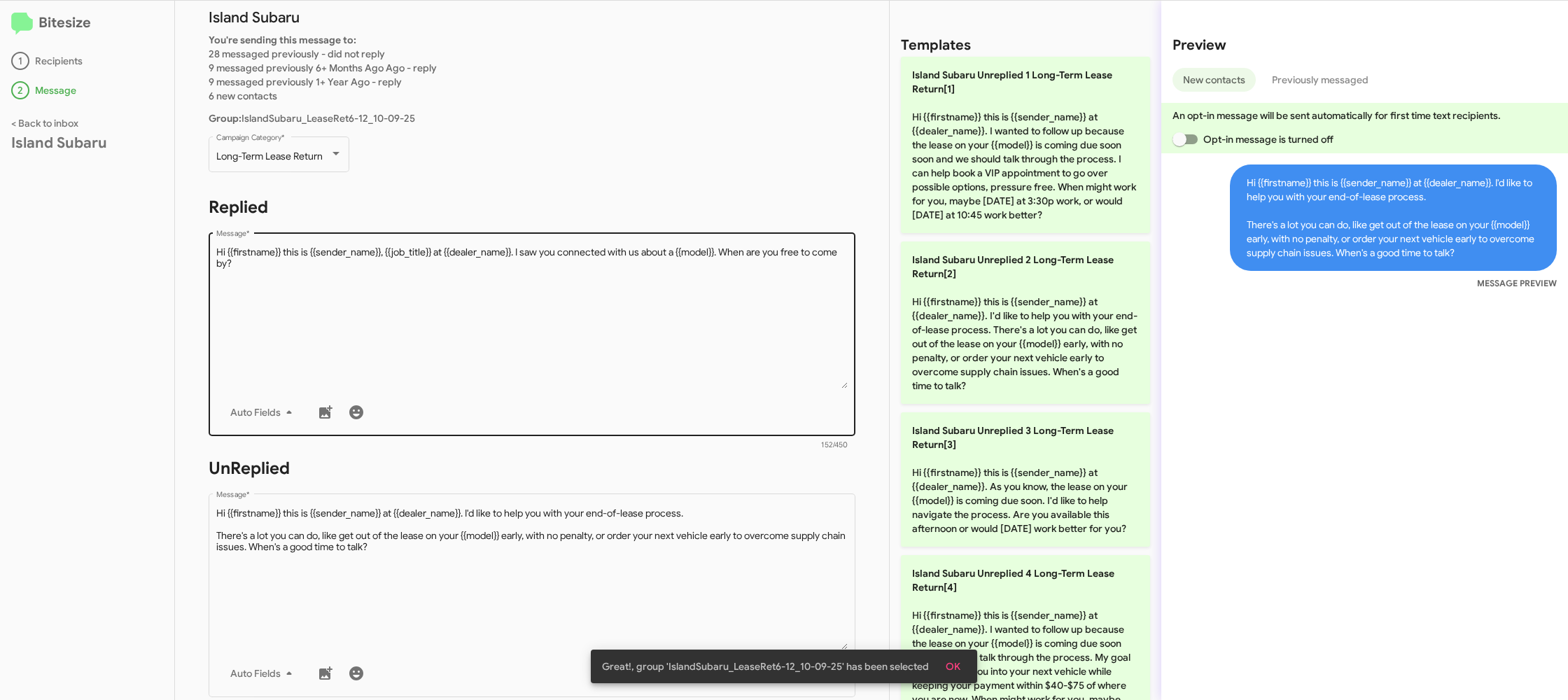
scroll to position [527, 0]
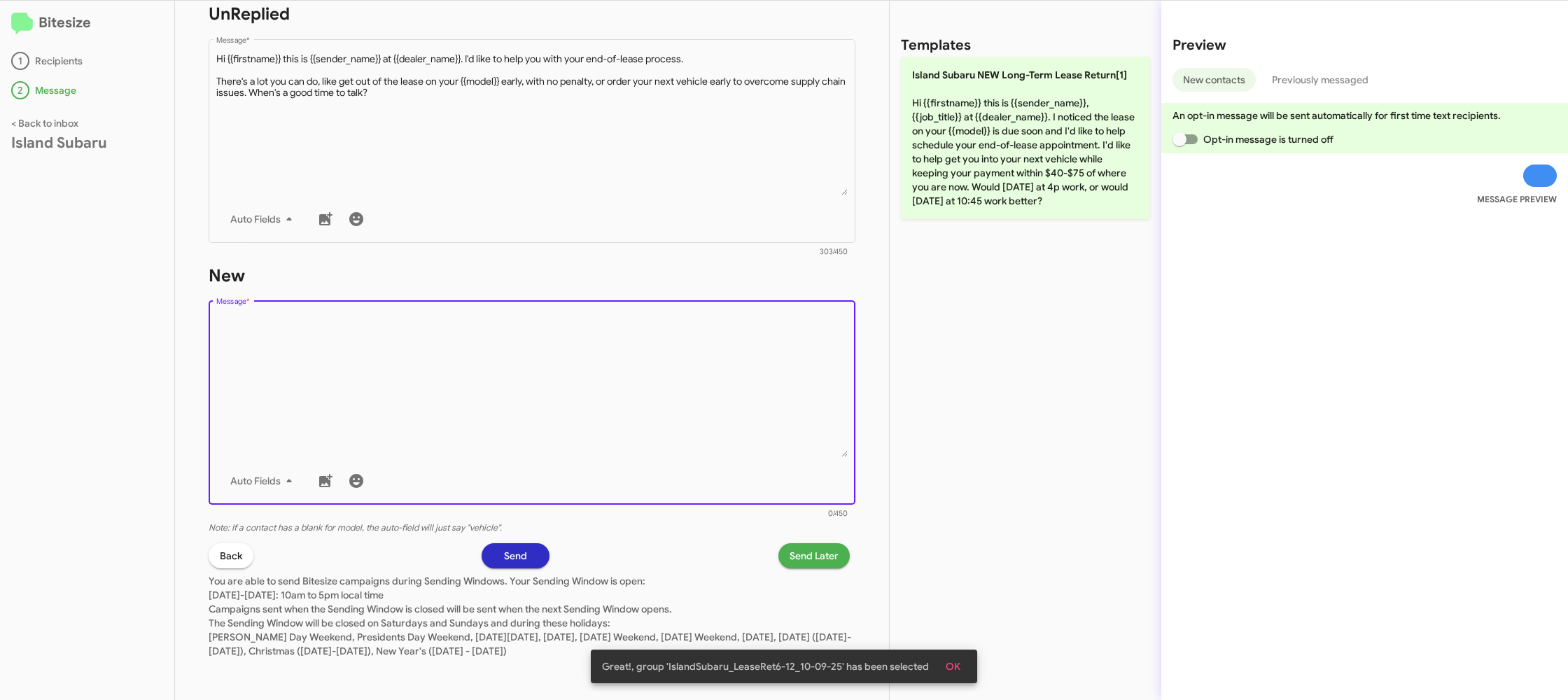
click at [720, 387] on textarea "Message *" at bounding box center [532, 386] width 632 height 143
drag, startPoint x: 719, startPoint y: 388, endPoint x: 913, endPoint y: 241, distance: 243.4
click at [765, 342] on textarea "Message *" at bounding box center [532, 386] width 632 height 143
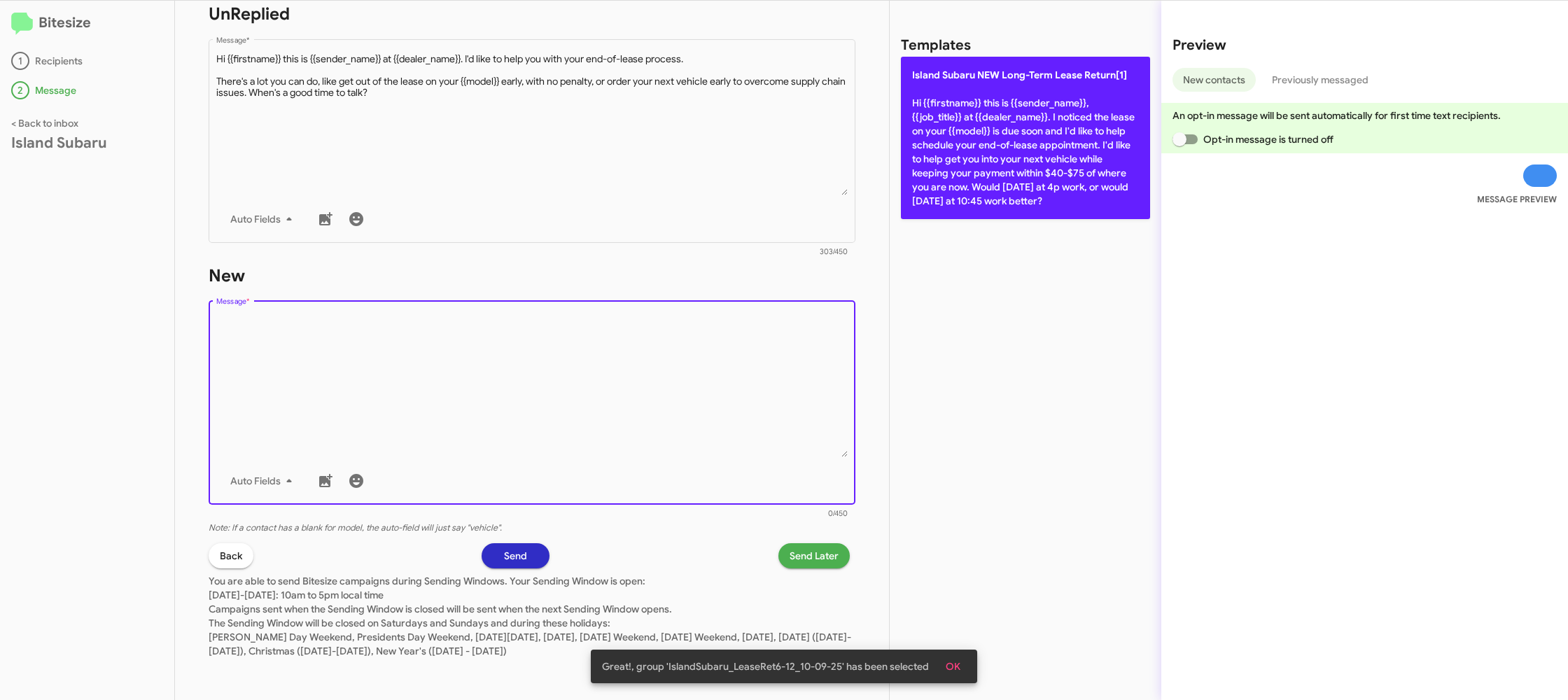
click at [1011, 146] on p "Island Subaru NEW Long-Term Lease Return[1] Hi {{firstname}} this is {{sender_n…" at bounding box center [1025, 138] width 249 height 162
type textarea "Hi {{firstname}} this is {{sender_name}}, {{job_title}} at {{dealer_name}}. I n…"
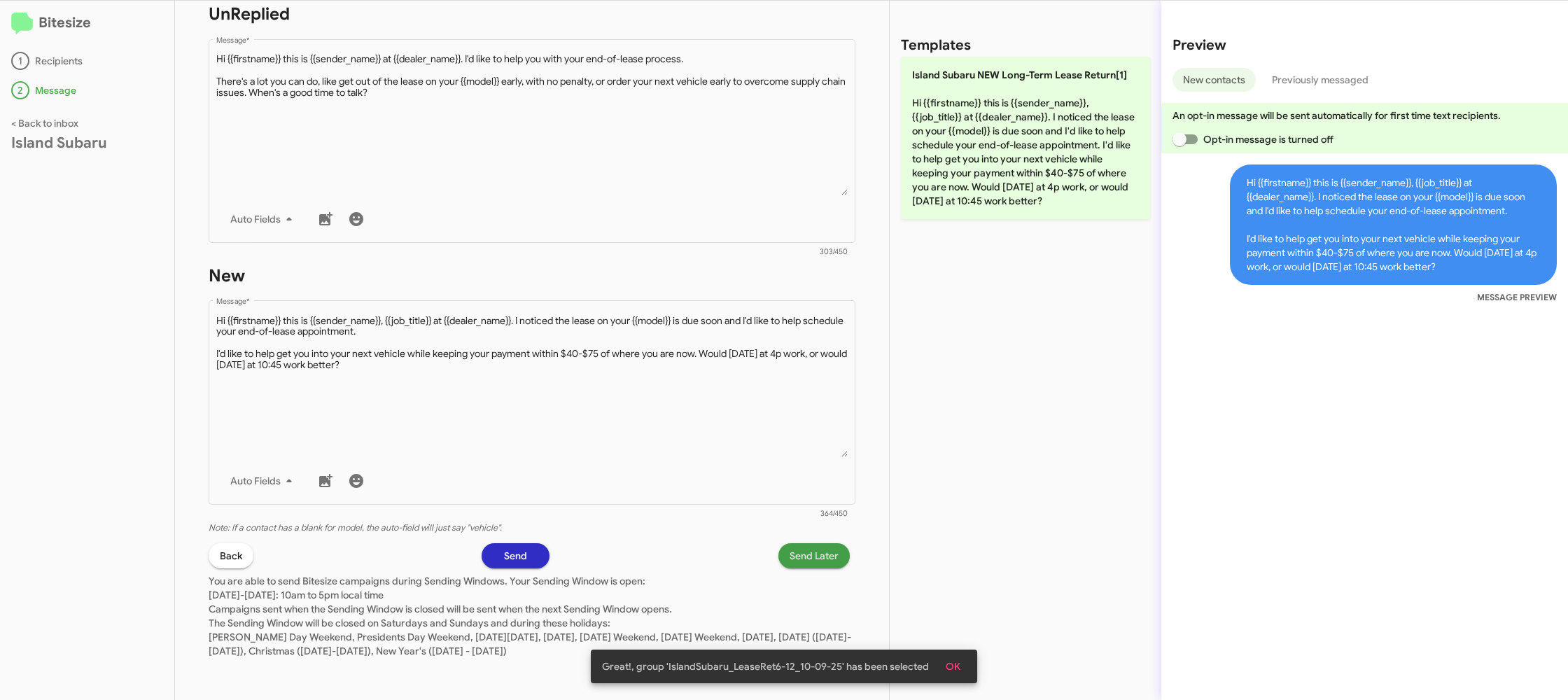
click at [802, 557] on span "Send Later" at bounding box center [813, 555] width 49 height 26
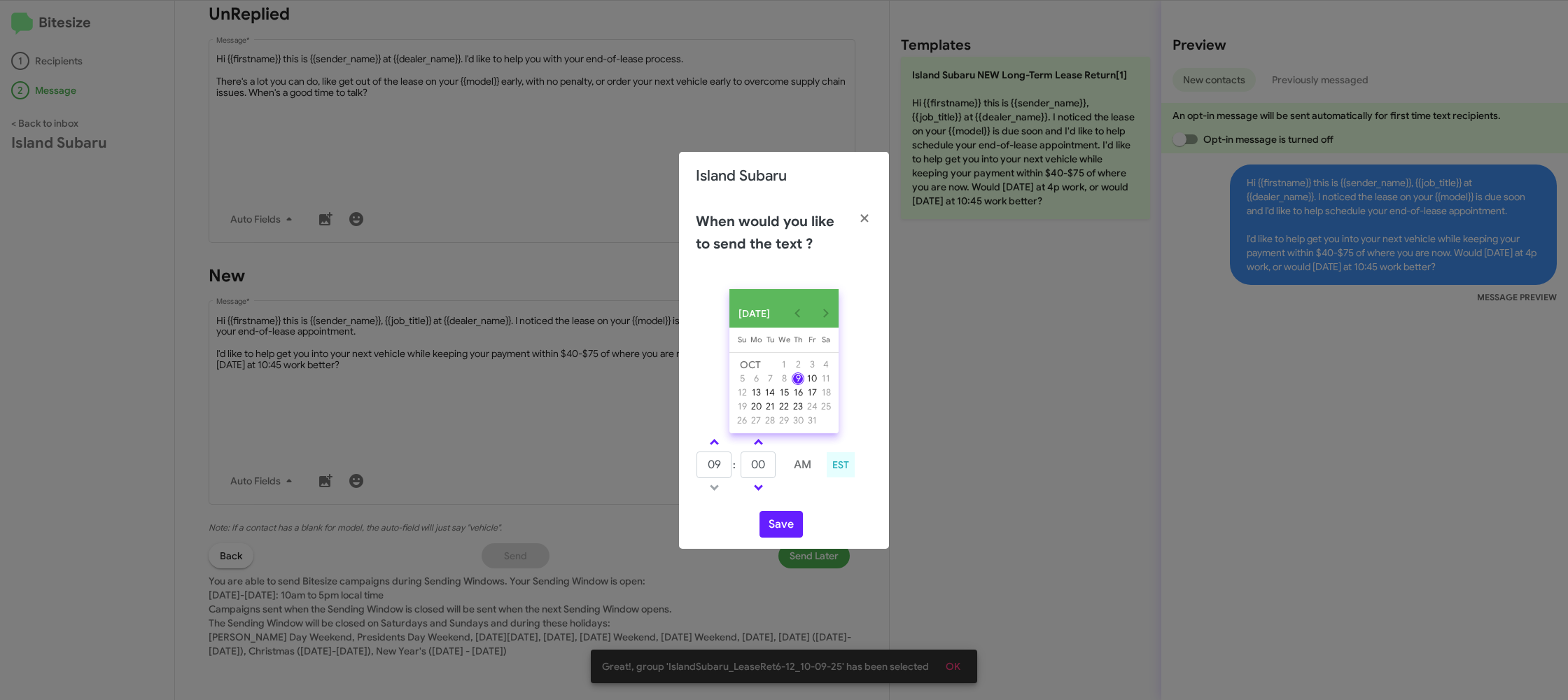
drag, startPoint x: 710, startPoint y: 448, endPoint x: 758, endPoint y: 473, distance: 54.1
click at [711, 448] on span at bounding box center [714, 443] width 9 height 9
type input "10"
click at [758, 472] on input "00" at bounding box center [758, 464] width 35 height 26
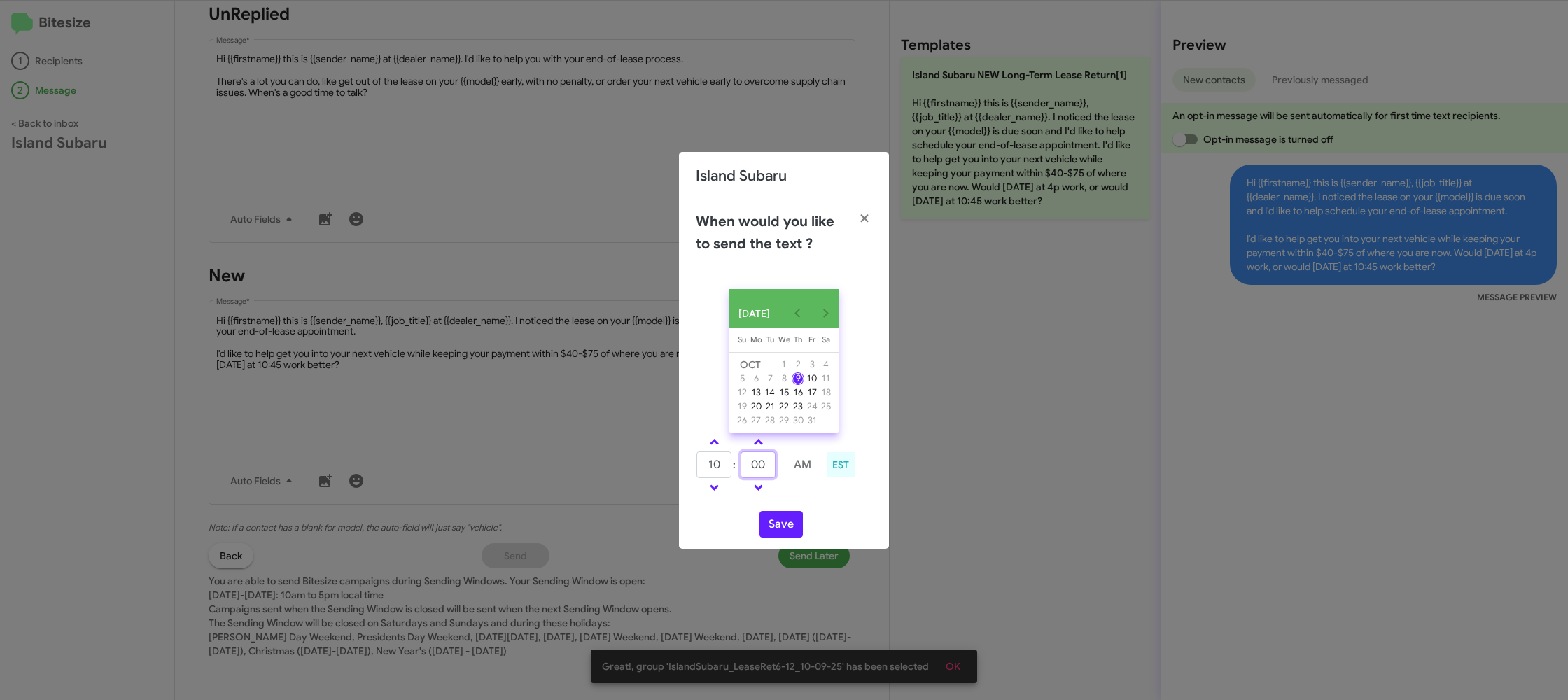
click at [758, 472] on input "00" at bounding box center [758, 464] width 35 height 26
type input "15"
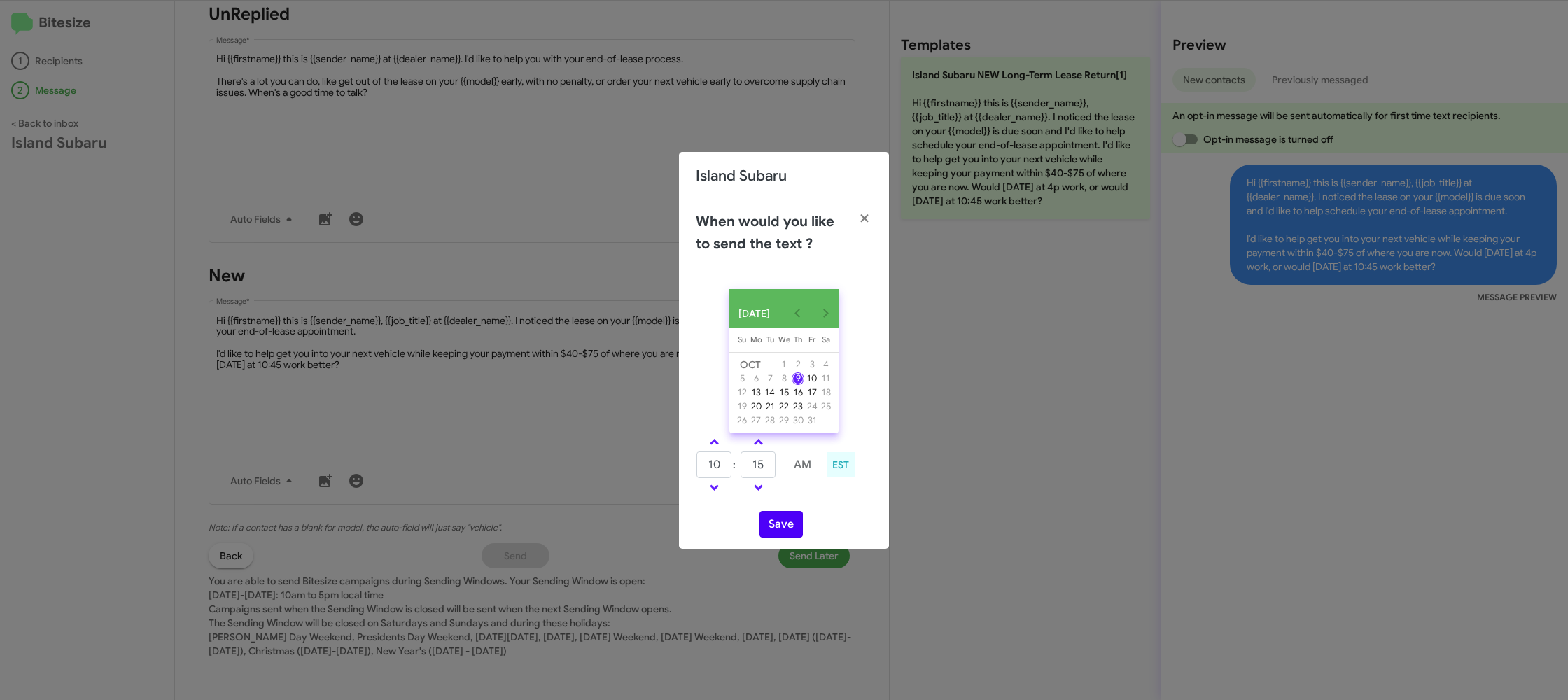
drag, startPoint x: 808, startPoint y: 494, endPoint x: 777, endPoint y: 533, distance: 49.8
click at [803, 496] on td at bounding box center [803, 487] width 37 height 18
click at [777, 533] on button "Save" at bounding box center [780, 524] width 43 height 26
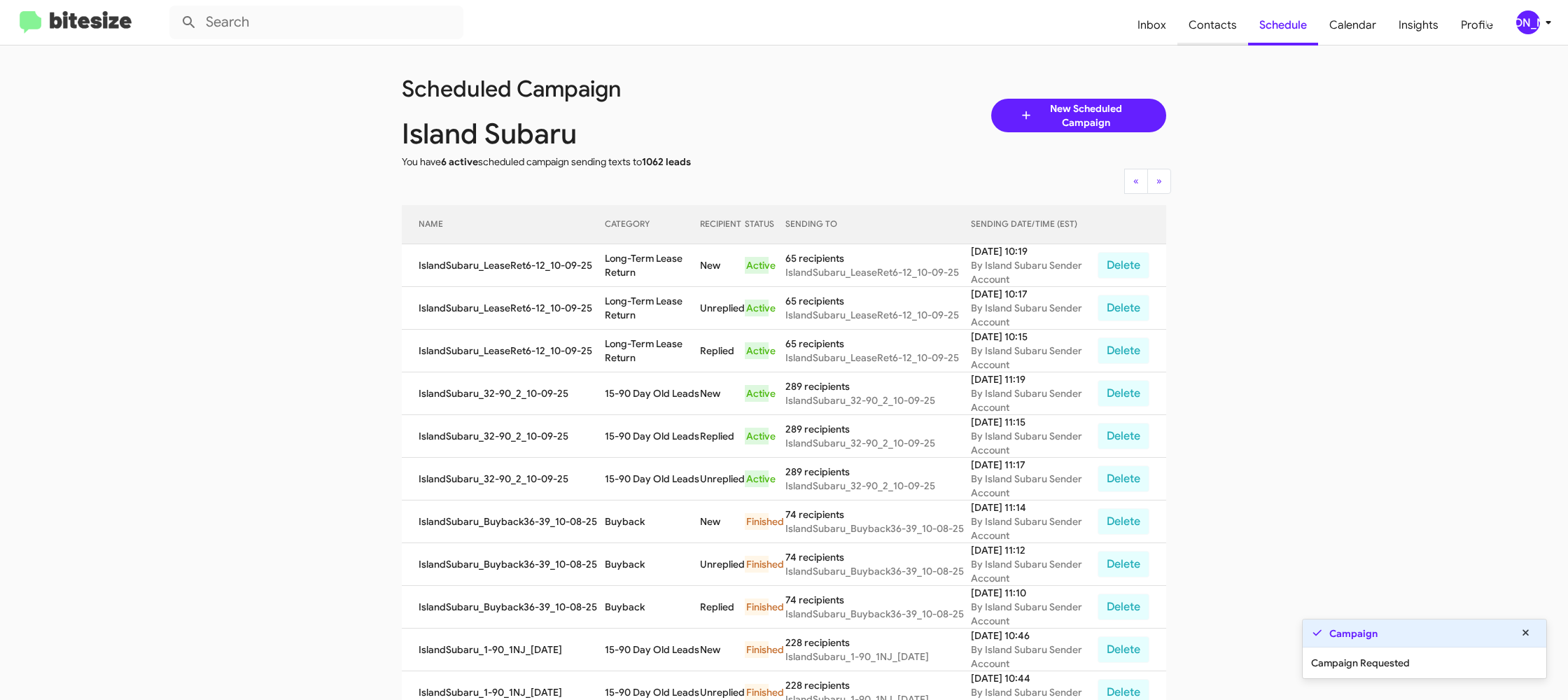
click at [1215, 28] on span "Contacts" at bounding box center [1212, 26] width 71 height 41
type input "in:groups"
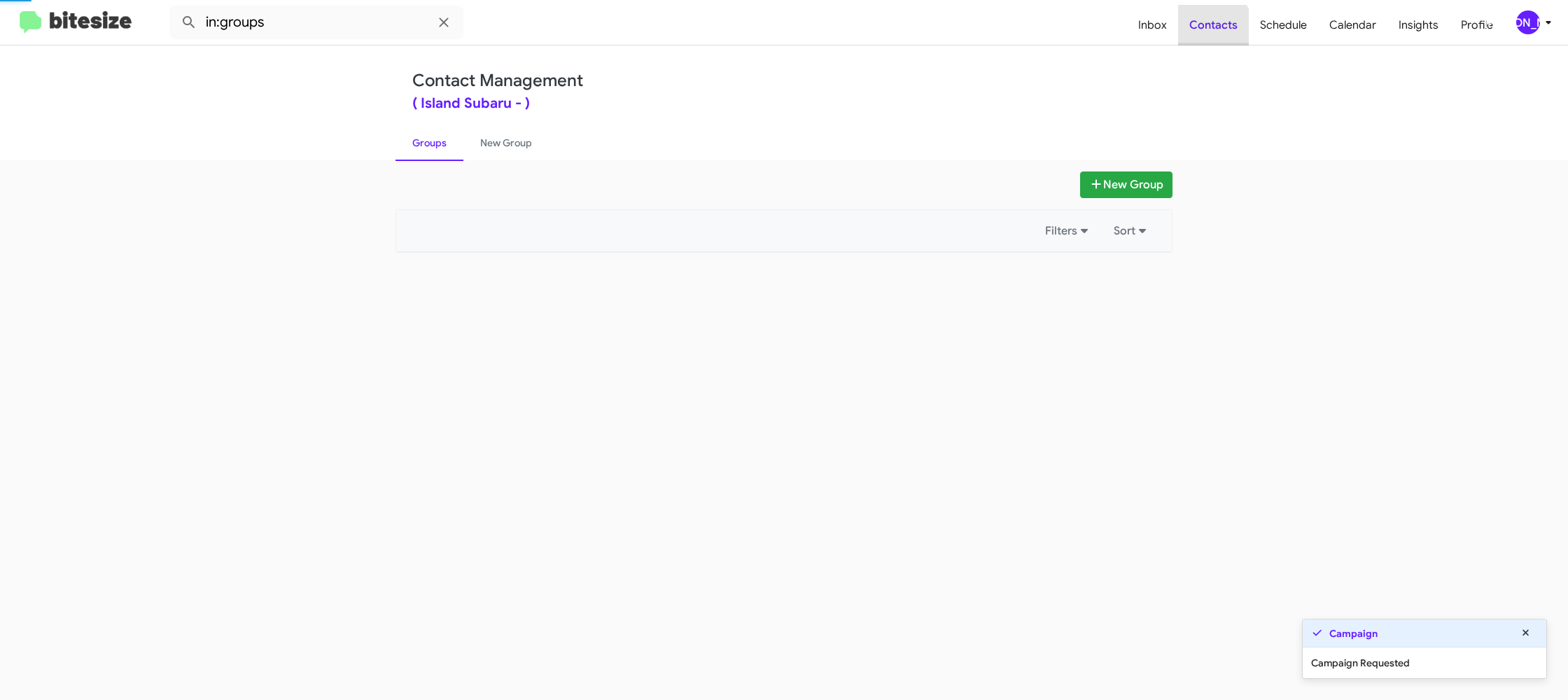
click at [1215, 28] on span "Contacts" at bounding box center [1213, 26] width 71 height 41
drag, startPoint x: 1215, startPoint y: 28, endPoint x: 666, endPoint y: 183, distance: 570.5
click at [1209, 28] on span "Contacts" at bounding box center [1213, 26] width 71 height 41
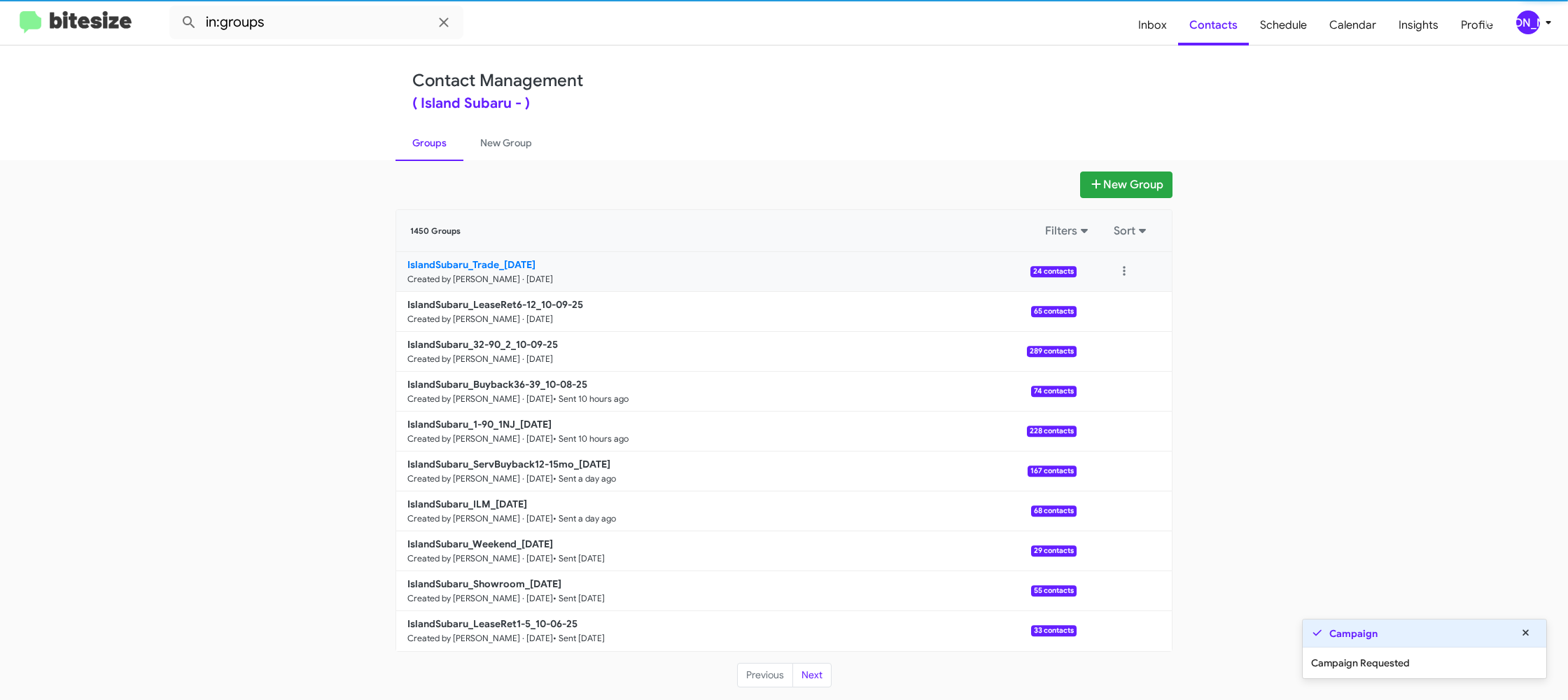
click at [521, 267] on b "IslandSubaru_Trade_10-09-25" at bounding box center [471, 264] width 128 height 12
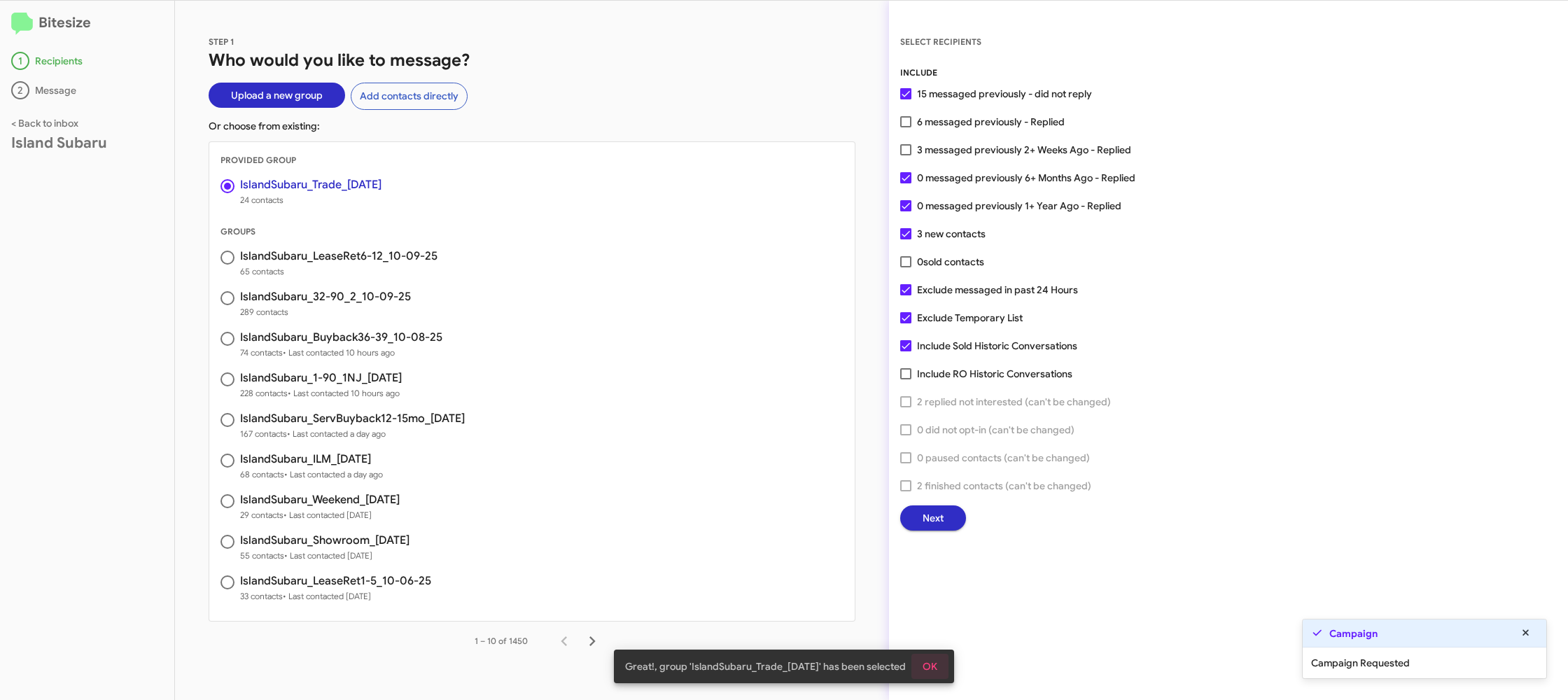
click at [932, 664] on span "OK" at bounding box center [930, 666] width 15 height 26
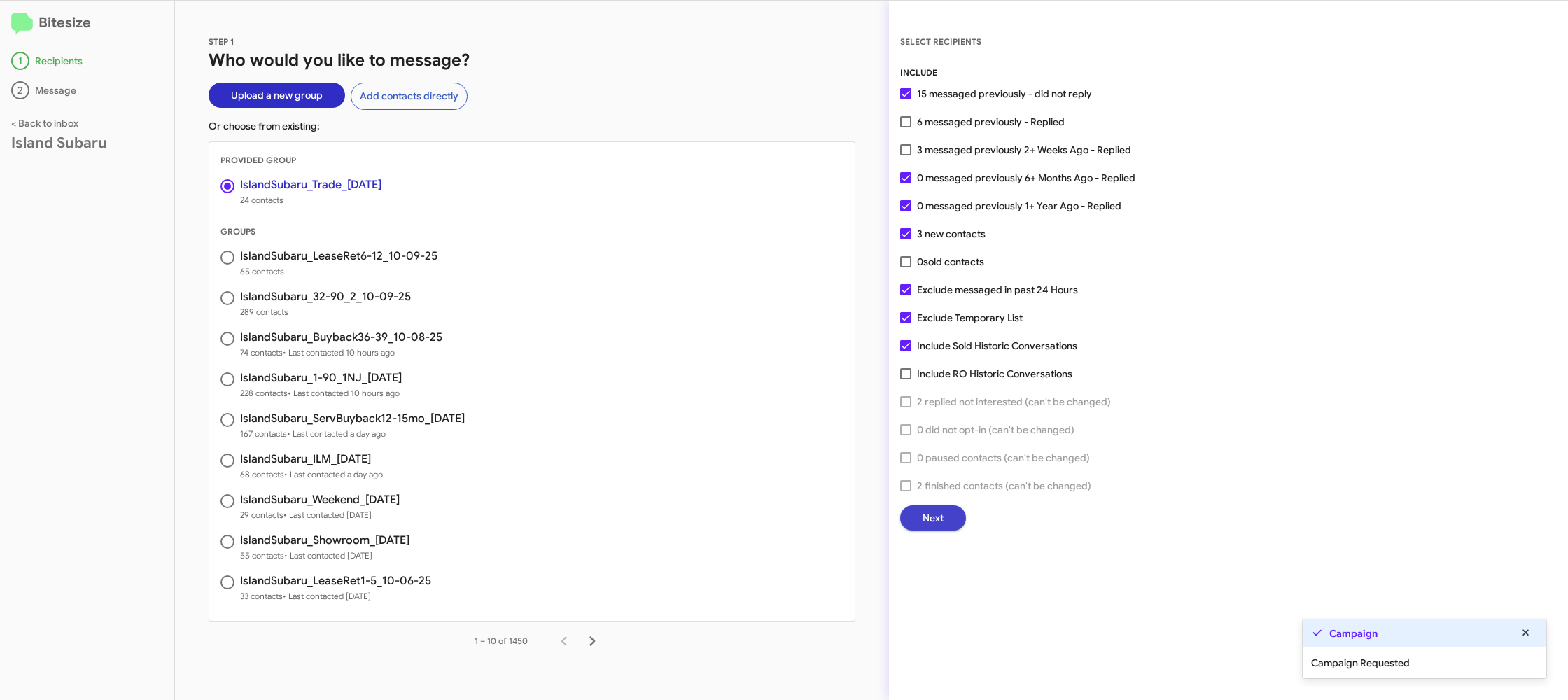
click at [932, 518] on span "Next" at bounding box center [933, 517] width 21 height 26
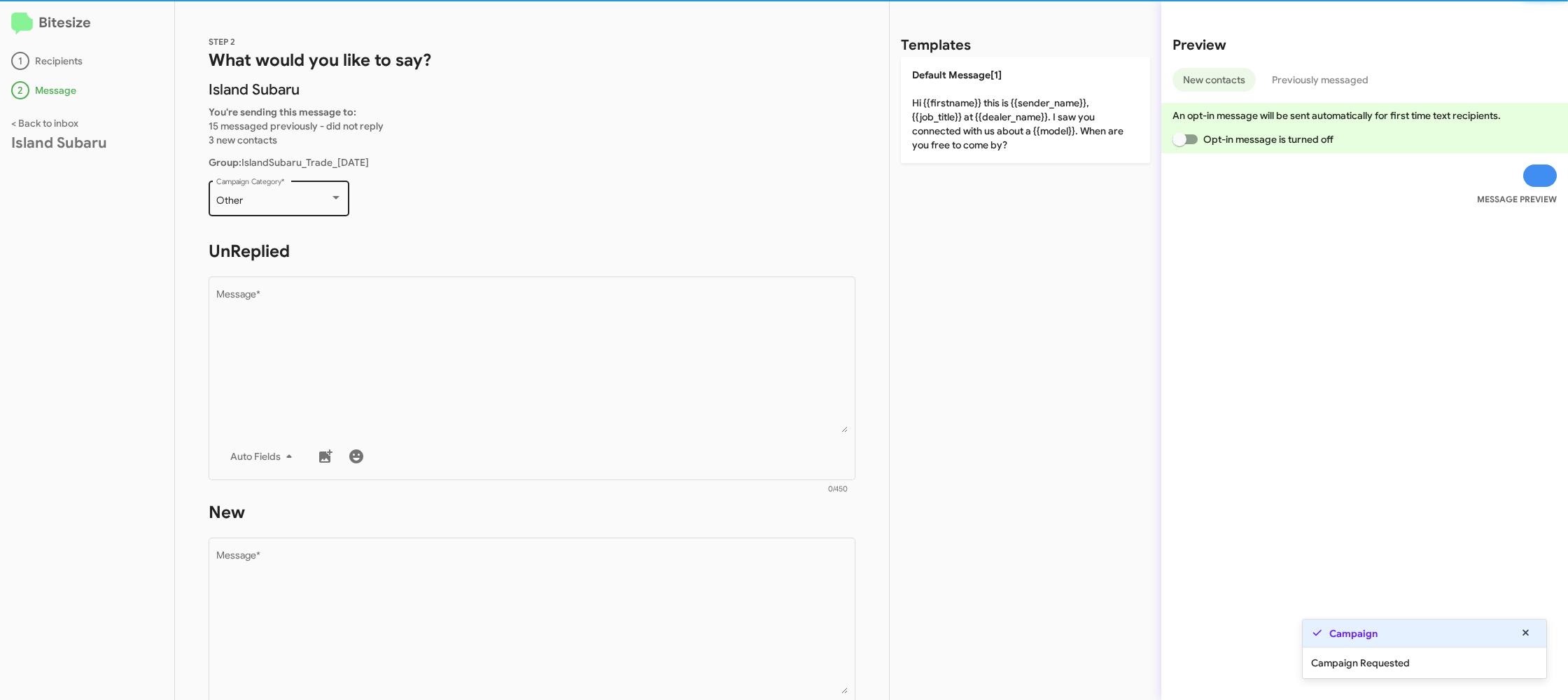
click at [282, 210] on div "Other Campaign Category *" at bounding box center [279, 197] width 126 height 39
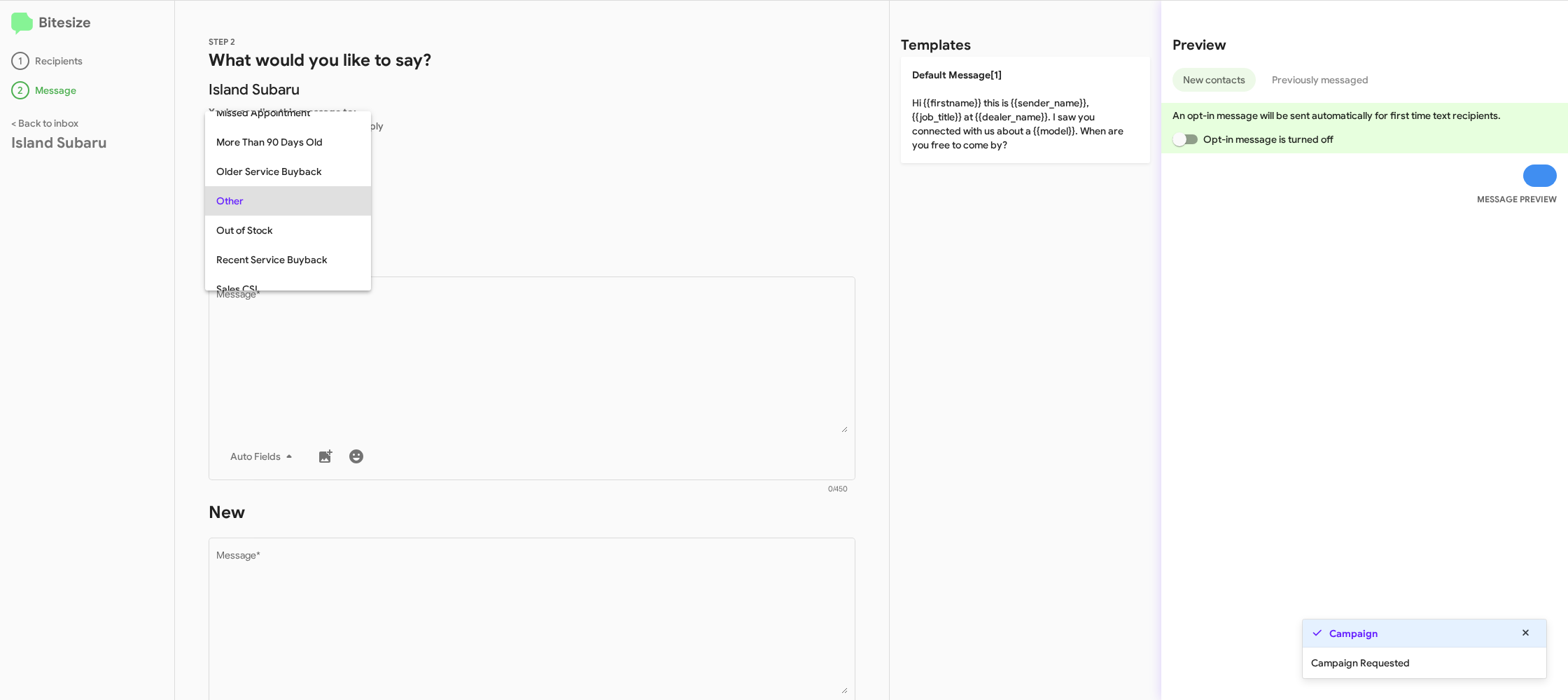
scroll to position [497, 0]
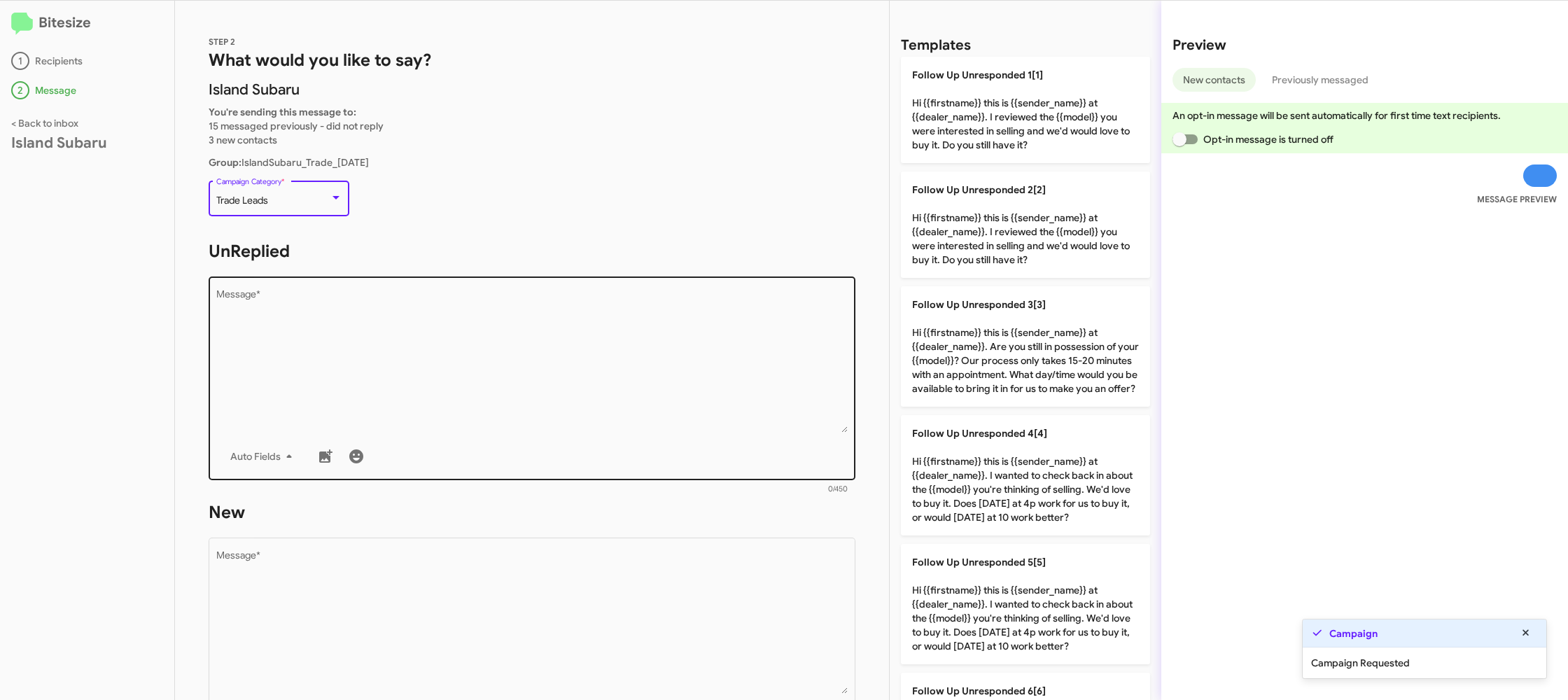
drag, startPoint x: 389, startPoint y: 380, endPoint x: 600, endPoint y: 390, distance: 211.2
click at [389, 379] on textarea "Message *" at bounding box center [532, 361] width 632 height 143
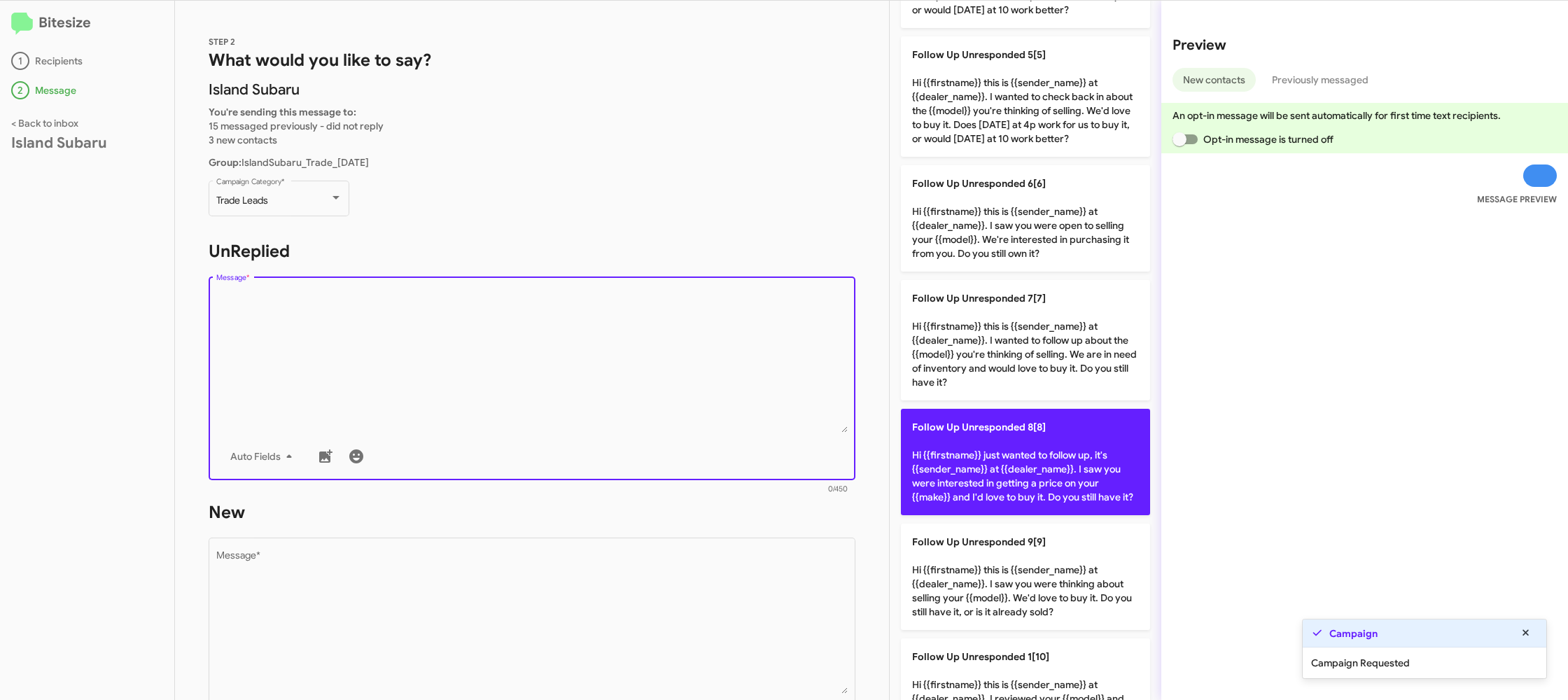
scroll to position [575, 0]
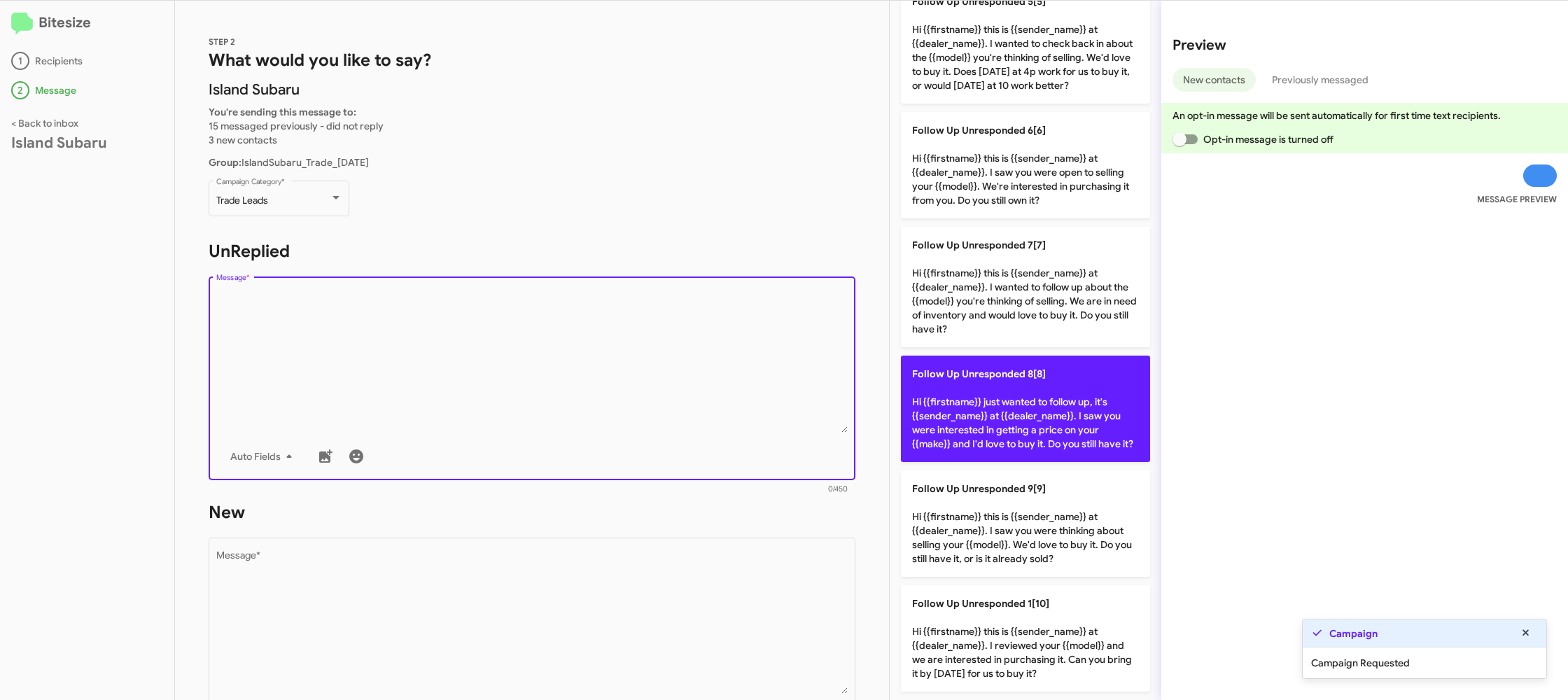
click at [1003, 420] on p "Follow Up Unresponded 8[8] Hi {{firstname}} just wanted to follow up, it's {{se…" at bounding box center [1025, 409] width 249 height 106
type textarea "Hi {{firstname}} just wanted to follow up, it's {{sender_name}} at {{dealer_nam…"
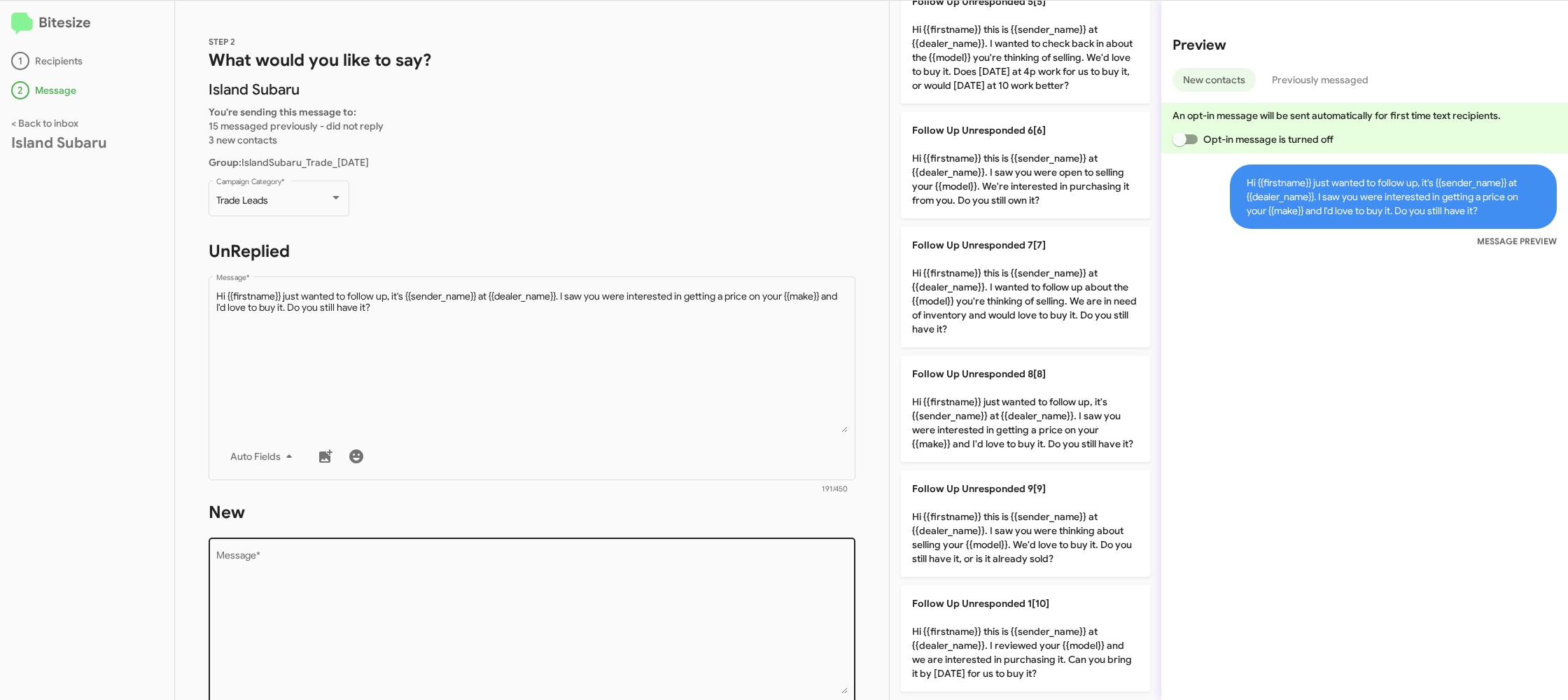
click at [731, 609] on textarea "Message *" at bounding box center [532, 622] width 632 height 143
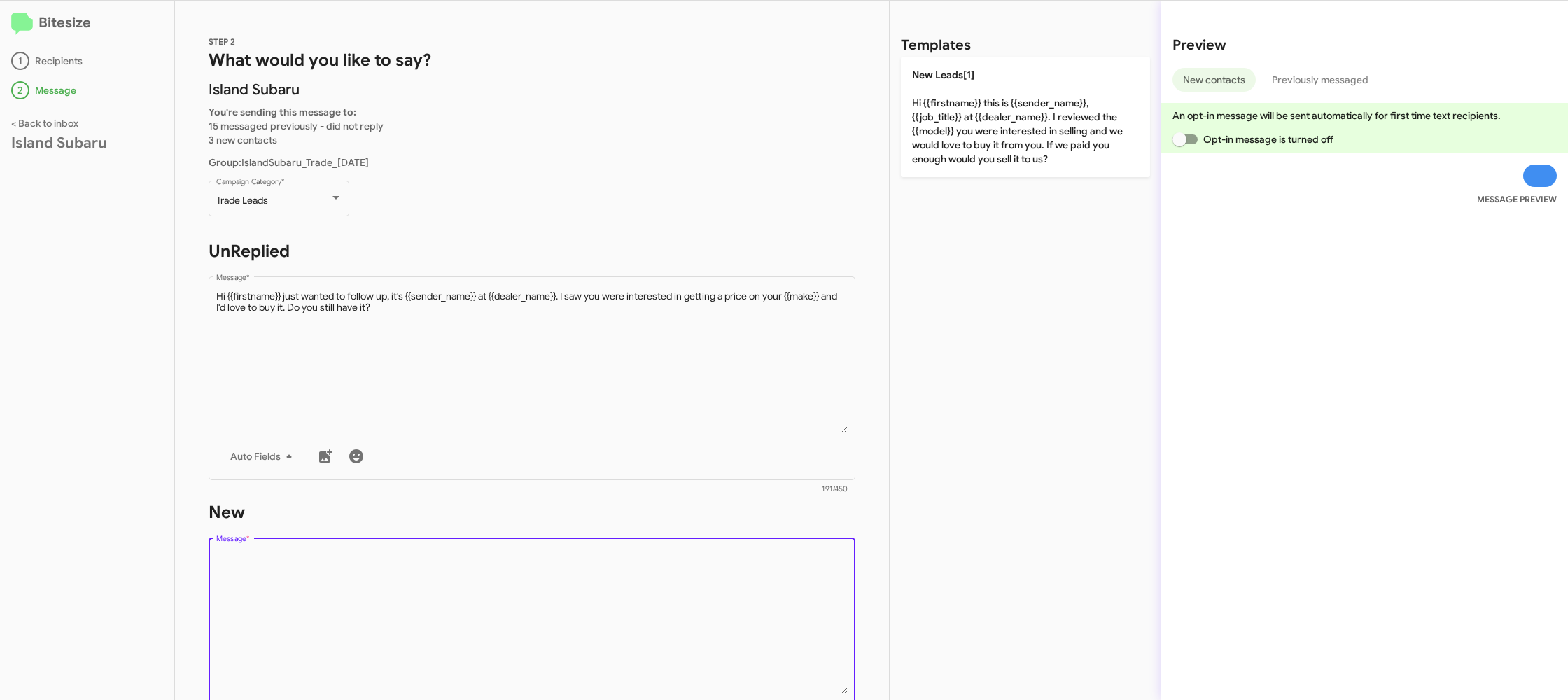
click at [728, 608] on textarea "Message *" at bounding box center [532, 622] width 632 height 143
click at [729, 606] on textarea "Message *" at bounding box center [532, 622] width 632 height 143
drag, startPoint x: 1012, startPoint y: 160, endPoint x: 802, endPoint y: 268, distance: 236.1
click at [1012, 160] on p "New Leads[1] Hi {{firstname}} this is {{sender_name}}, {{job_title}} at {{deale…" at bounding box center [1025, 117] width 249 height 120
type textarea "Hi {{firstname}} this is {{sender_name}}, {{job_title}} at {{dealer_name}}. I r…"
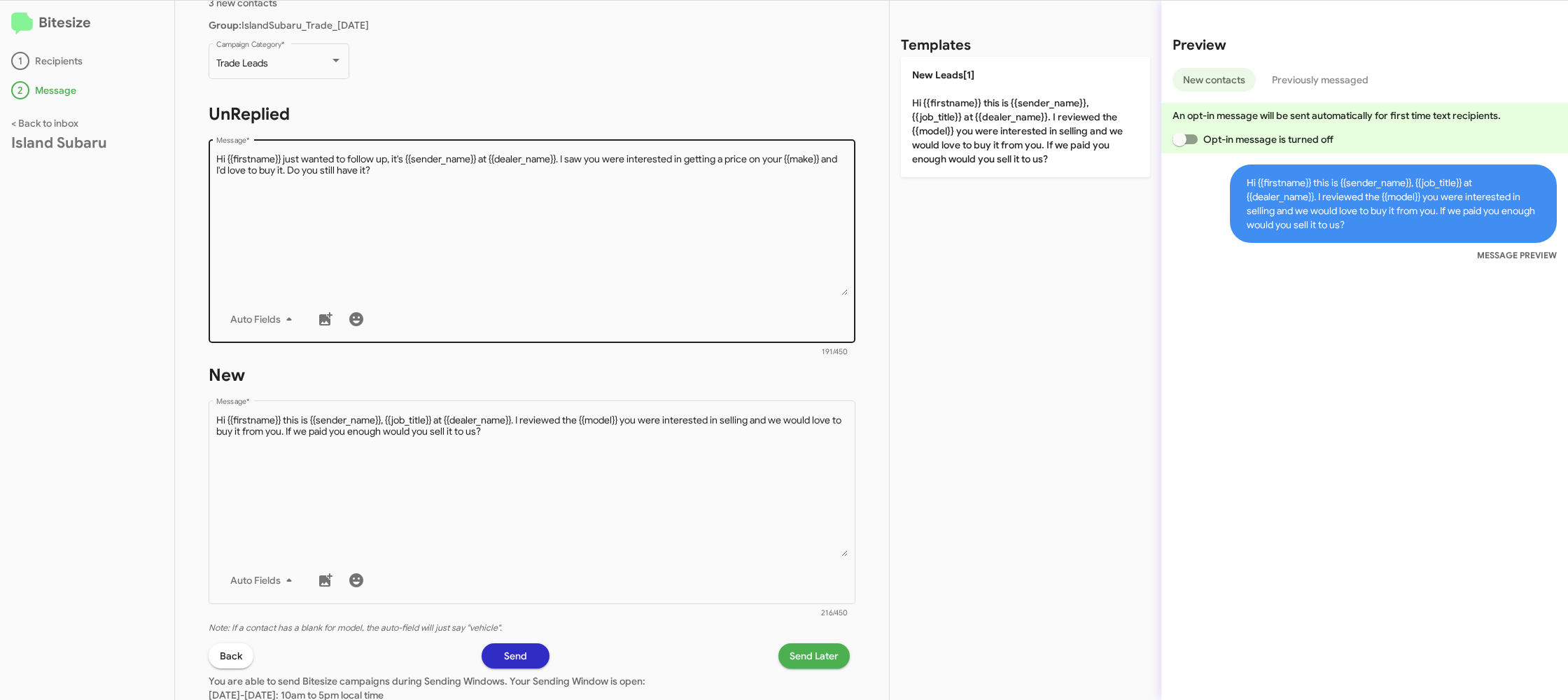
scroll to position [237, 0]
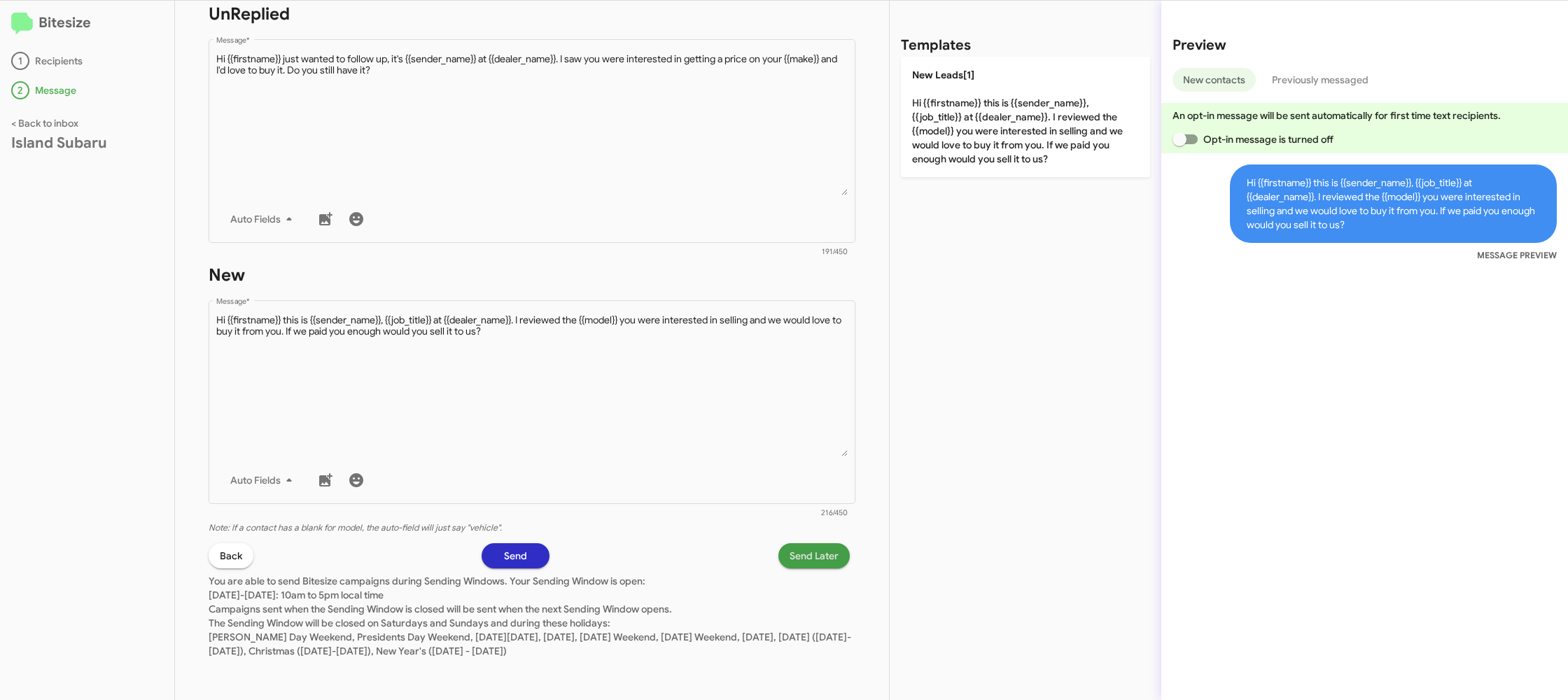
click at [795, 552] on span "Send Later" at bounding box center [813, 555] width 49 height 26
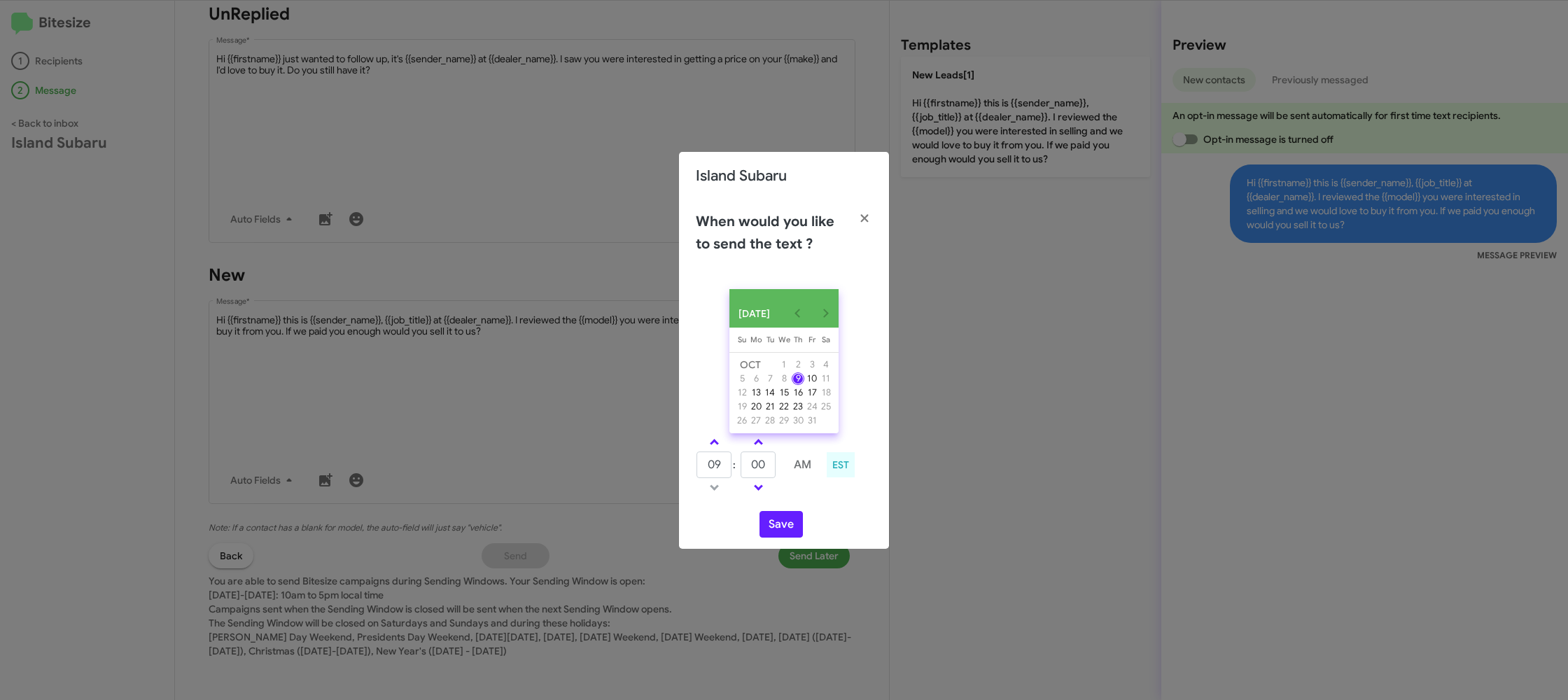
drag, startPoint x: 711, startPoint y: 444, endPoint x: 761, endPoint y: 468, distance: 55.5
click at [711, 444] on link at bounding box center [714, 441] width 25 height 16
type input "10"
click at [758, 467] on input "00" at bounding box center [758, 464] width 35 height 26
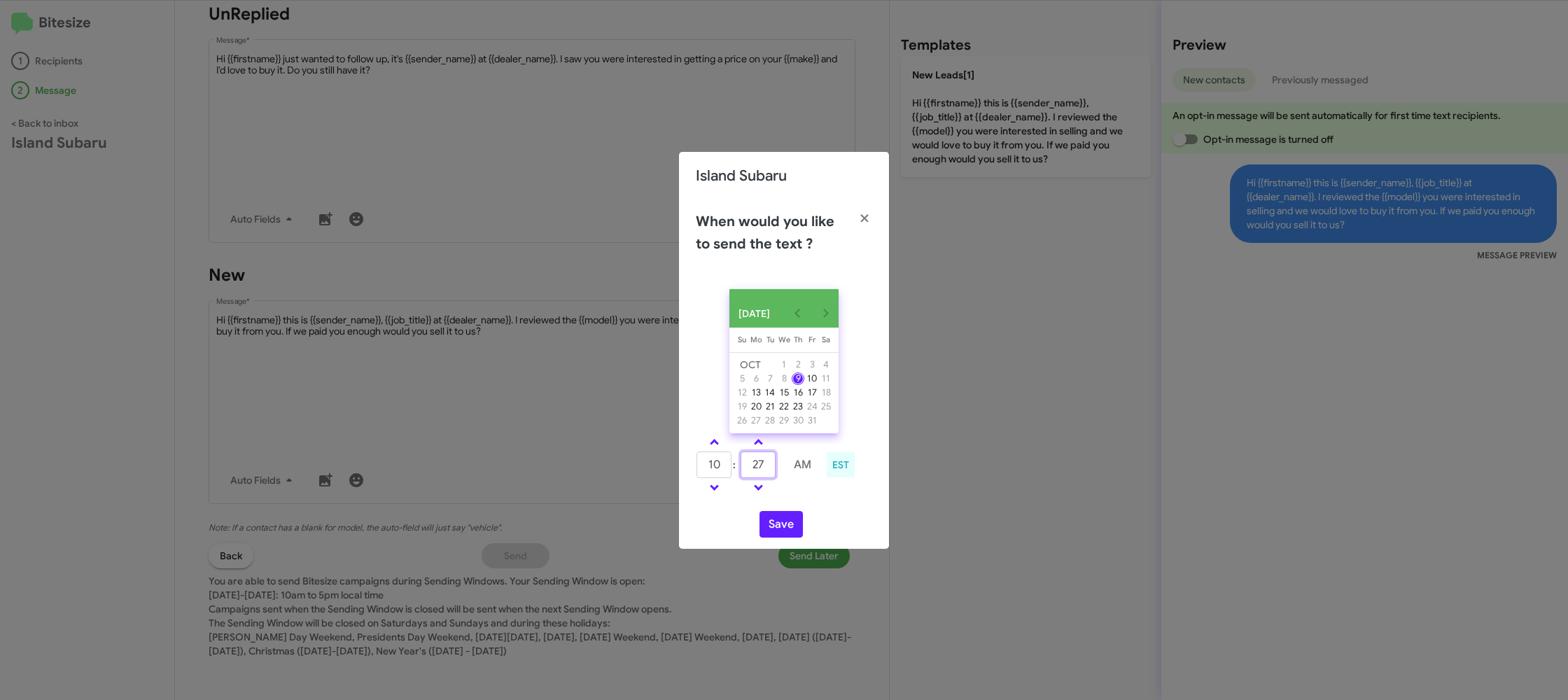
type input "27"
click at [802, 493] on td at bounding box center [803, 487] width 37 height 18
drag, startPoint x: 794, startPoint y: 524, endPoint x: 787, endPoint y: 531, distance: 9.9
click at [787, 531] on button "Save" at bounding box center [780, 524] width 43 height 26
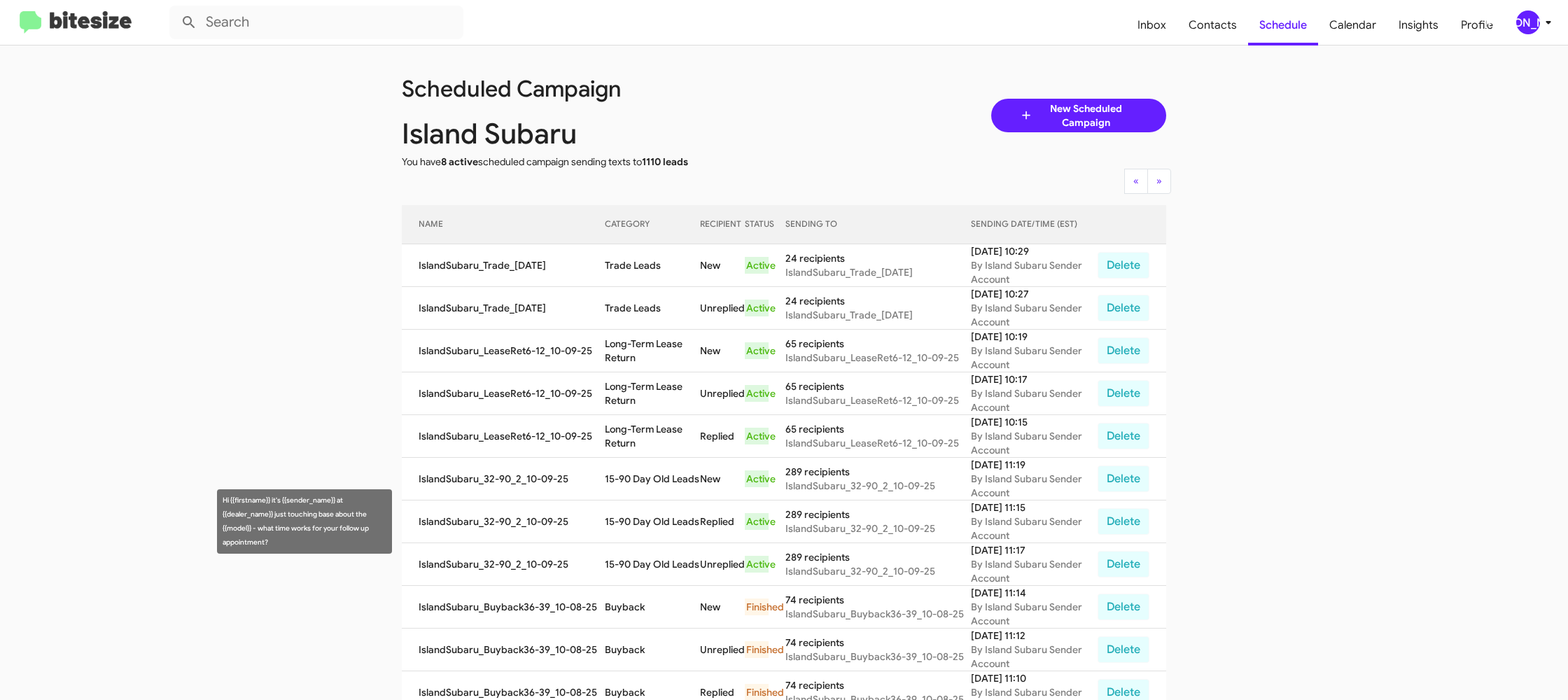
click at [622, 520] on td "15-90 Day Old Leads" at bounding box center [652, 522] width 95 height 42
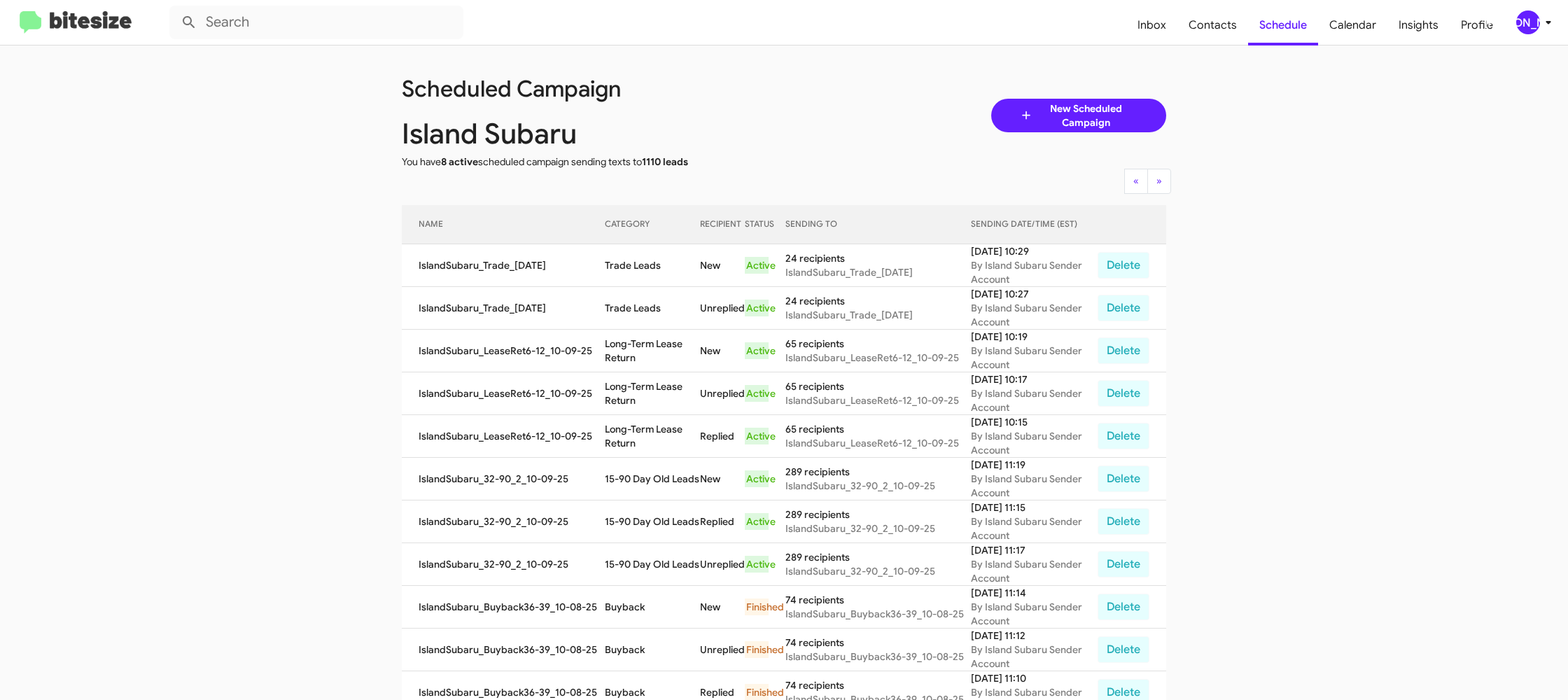
click at [622, 520] on td "15-90 Day Old Leads" at bounding box center [652, 522] width 95 height 42
drag, startPoint x: 622, startPoint y: 520, endPoint x: 583, endPoint y: 292, distance: 231.3
click at [622, 518] on td "15-90 Day Old Leads" at bounding box center [652, 522] width 95 height 42
copy td "15-90 Day Old Leads"
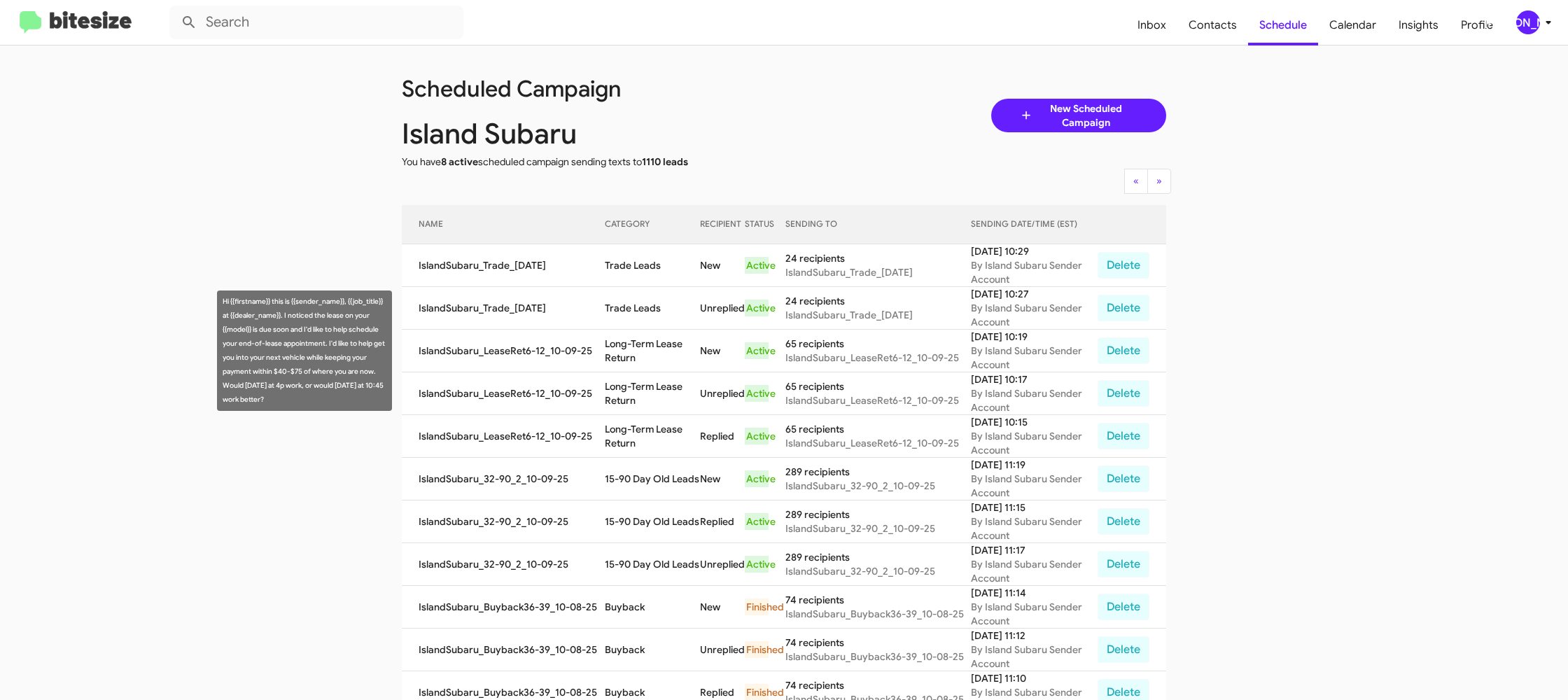
click at [629, 358] on td "Long-Term Lease Return" at bounding box center [652, 350] width 95 height 42
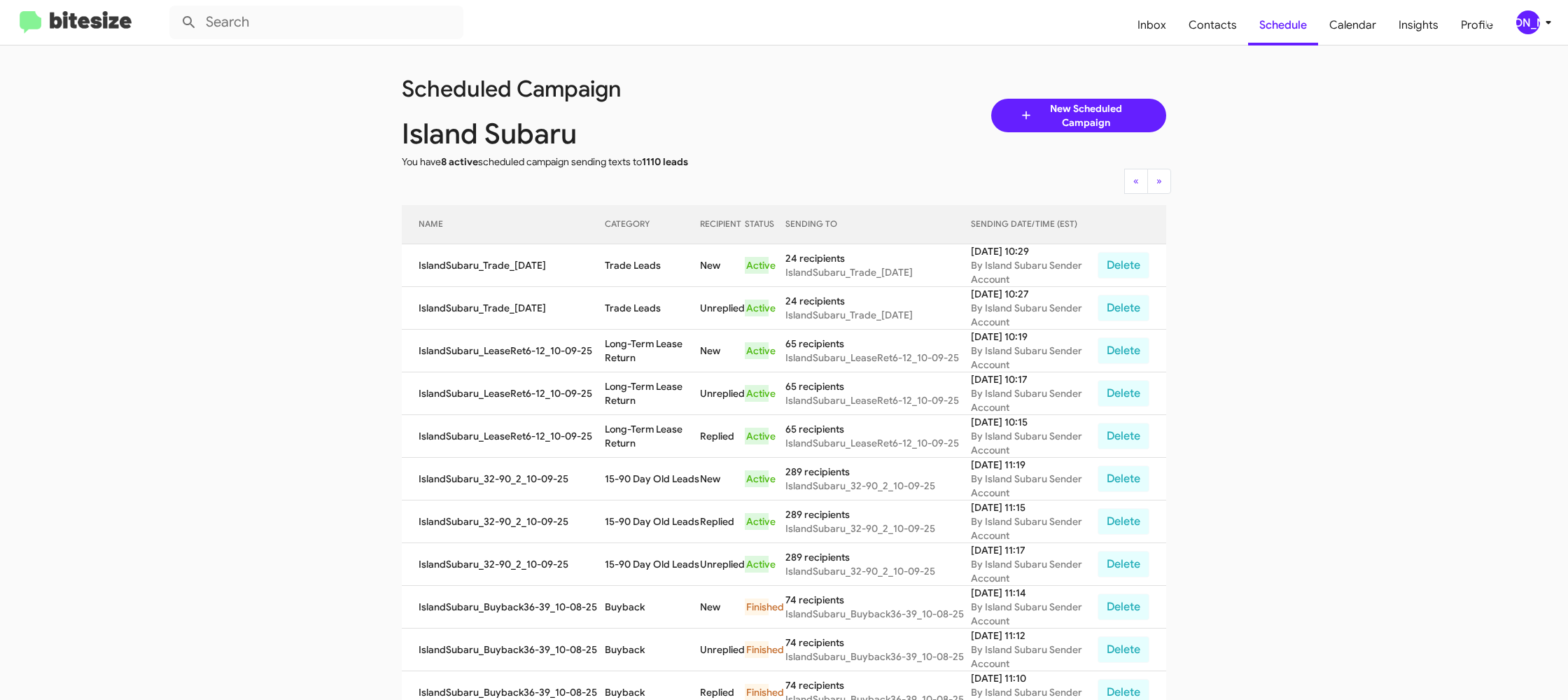
click at [629, 358] on td "Long-Term Lease Return" at bounding box center [652, 350] width 95 height 42
drag, startPoint x: 629, startPoint y: 358, endPoint x: 572, endPoint y: 312, distance: 73.2
click at [629, 357] on td "Long-Term Lease Return" at bounding box center [652, 350] width 95 height 42
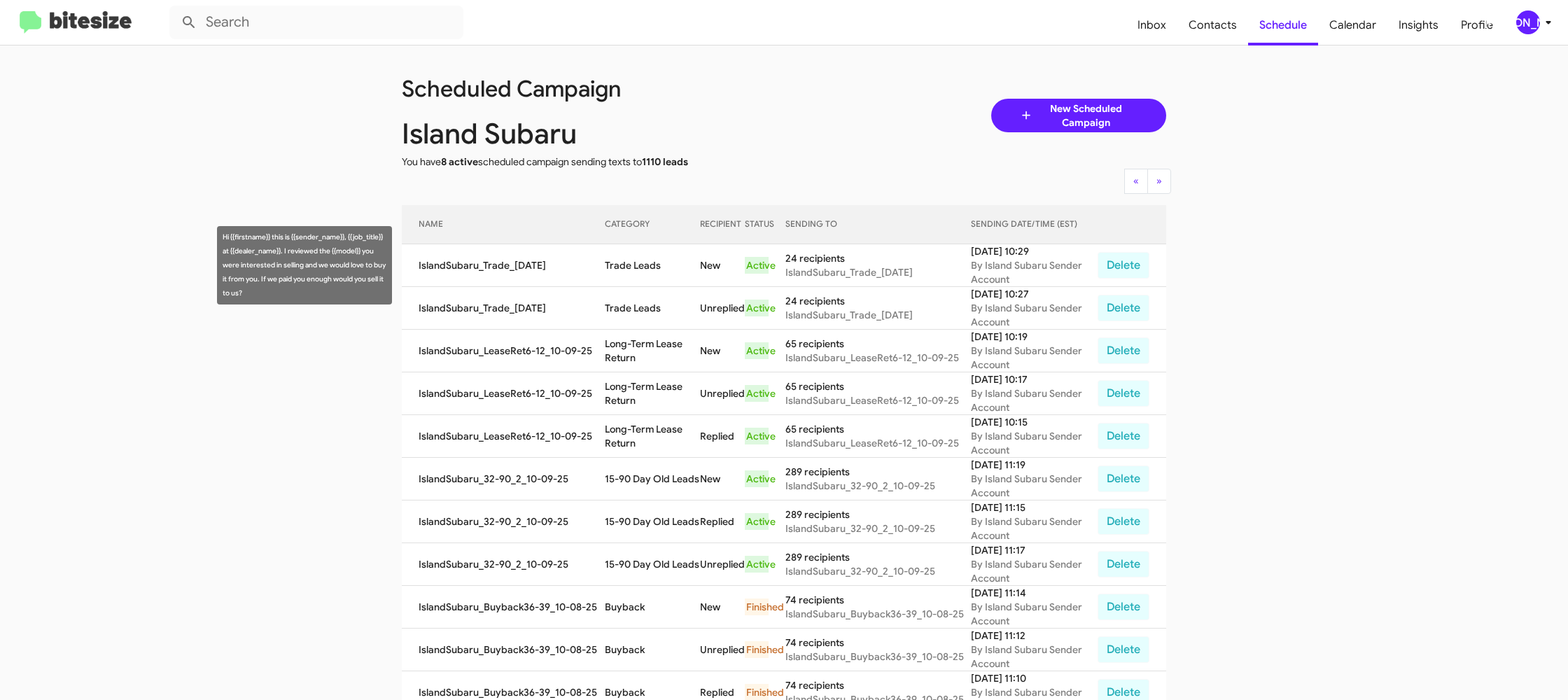
drag, startPoint x: 637, startPoint y: 250, endPoint x: 637, endPoint y: 257, distance: 7.0
click at [637, 250] on td "Trade Leads" at bounding box center [652, 266] width 95 height 42
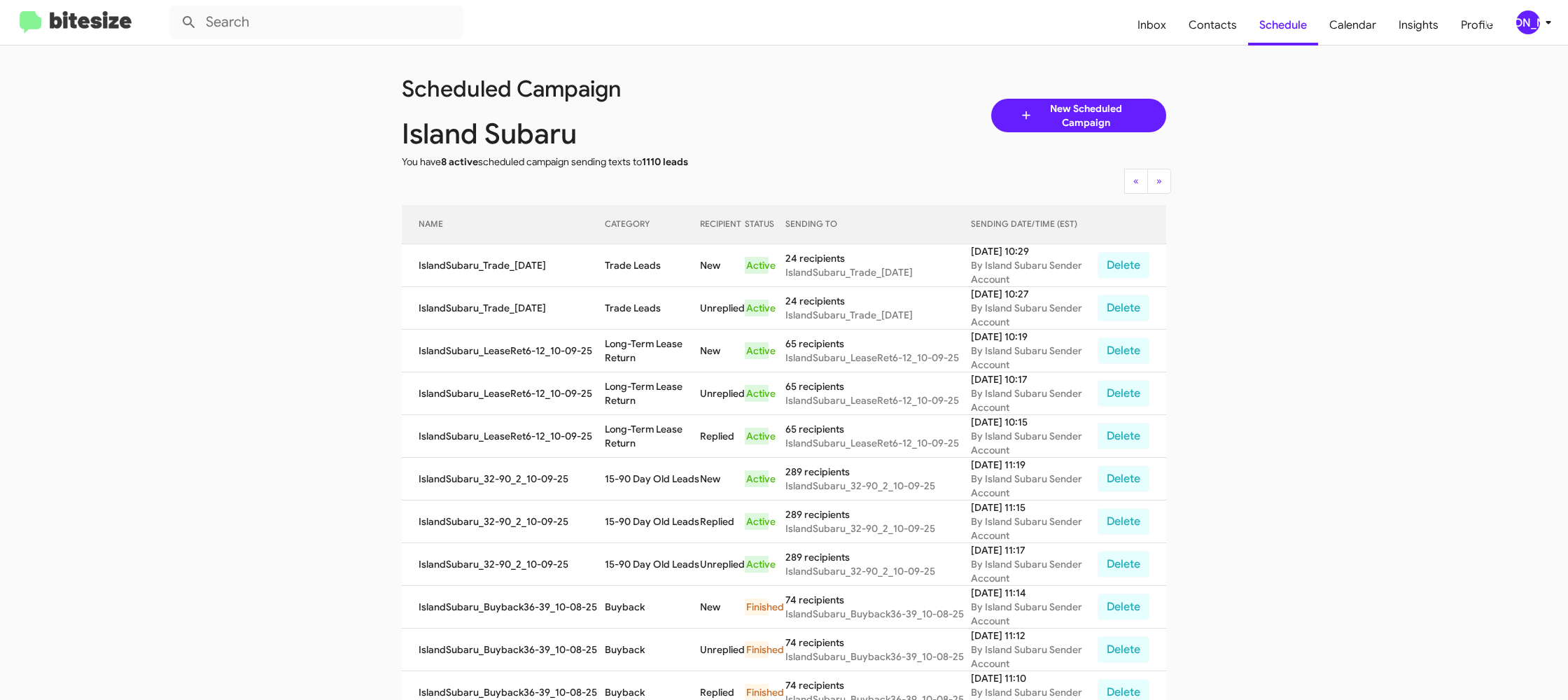
click at [637, 258] on td "Trade Leads" at bounding box center [652, 266] width 95 height 42
click at [637, 257] on td "Trade Leads" at bounding box center [652, 266] width 95 height 42
copy td "Trade Leads"
click at [1534, 24] on div "[PERSON_NAME]" at bounding box center [1527, 22] width 24 height 24
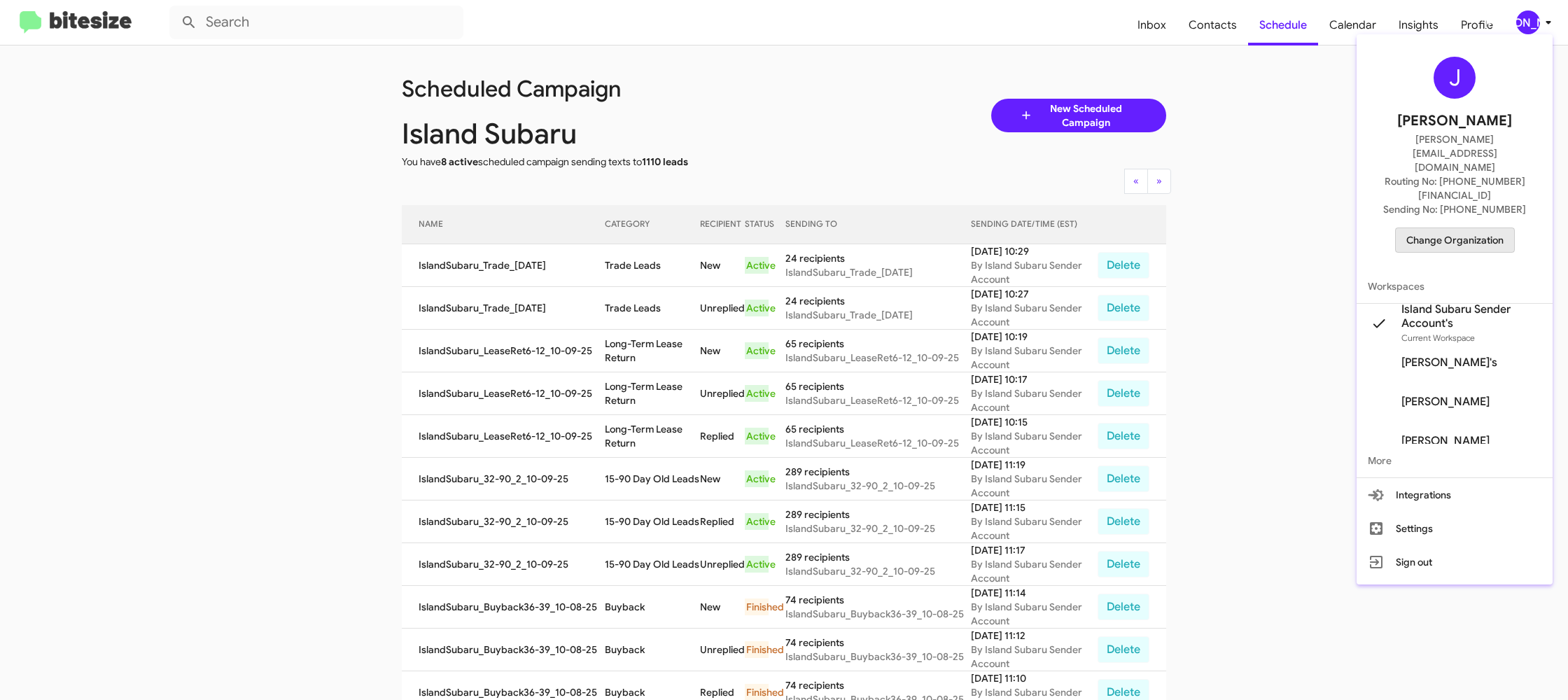
click at [1459, 228] on span "Change Organization" at bounding box center [1454, 239] width 97 height 24
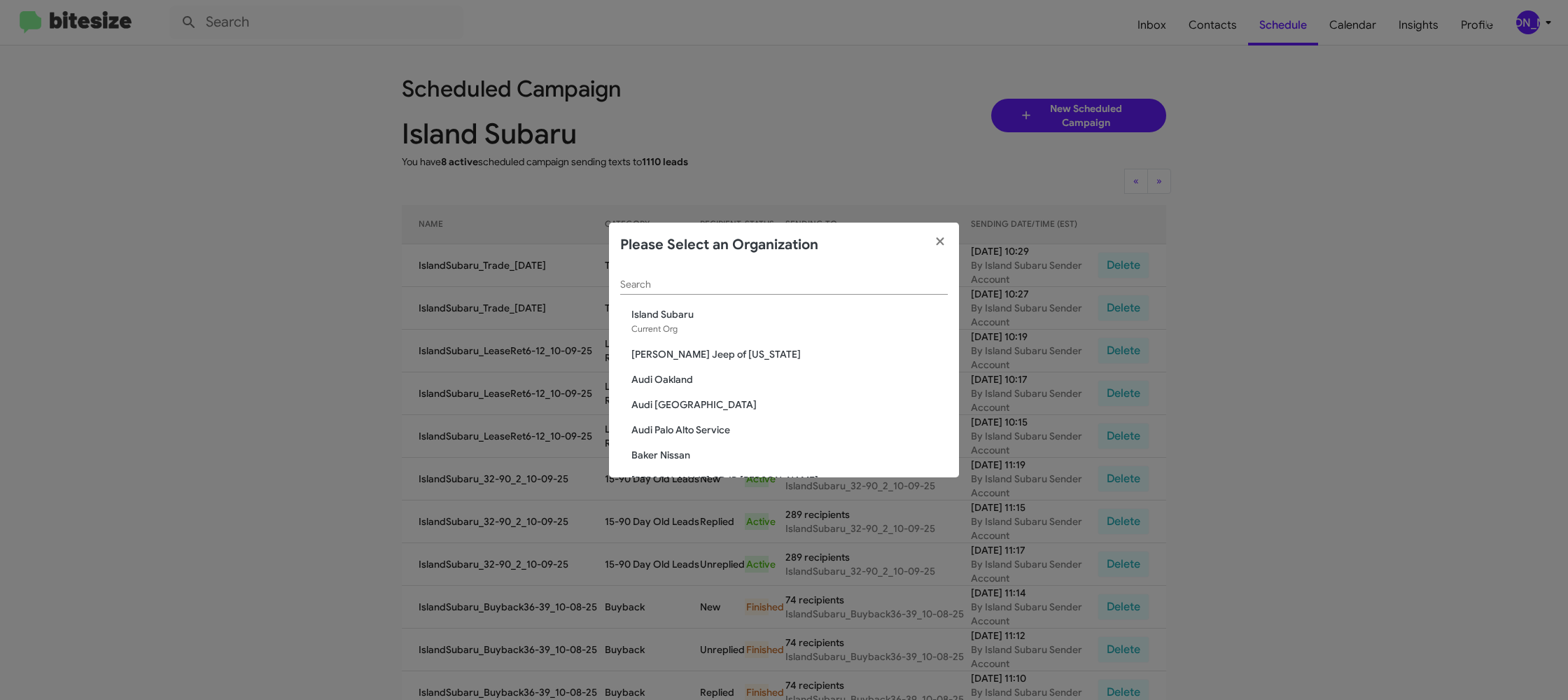
click at [697, 288] on input "Search" at bounding box center [783, 284] width 328 height 11
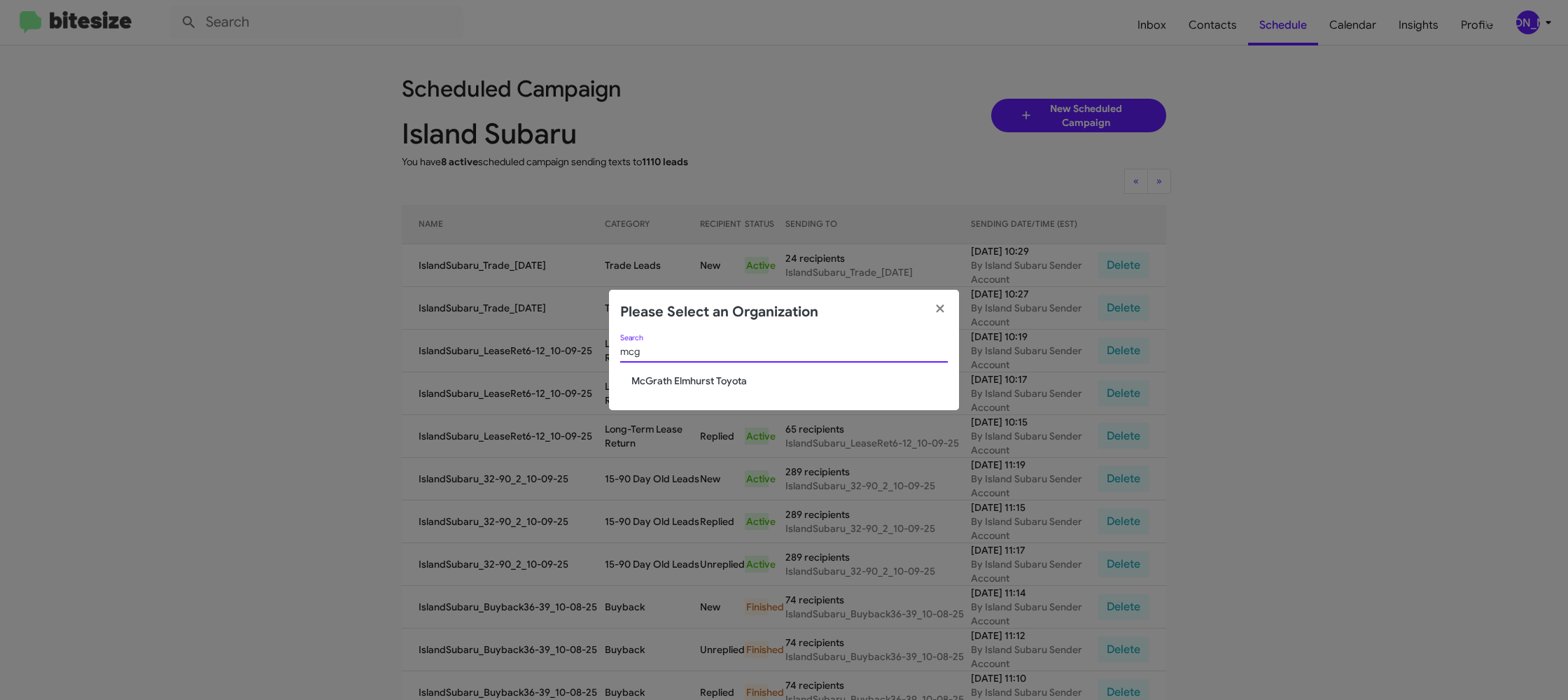
type input "mcg"
click at [672, 380] on span "McGrath Elmhurst Toyota" at bounding box center [789, 380] width 316 height 14
click at [671, 380] on span "McGrath Elmhurst Toyota" at bounding box center [789, 380] width 316 height 14
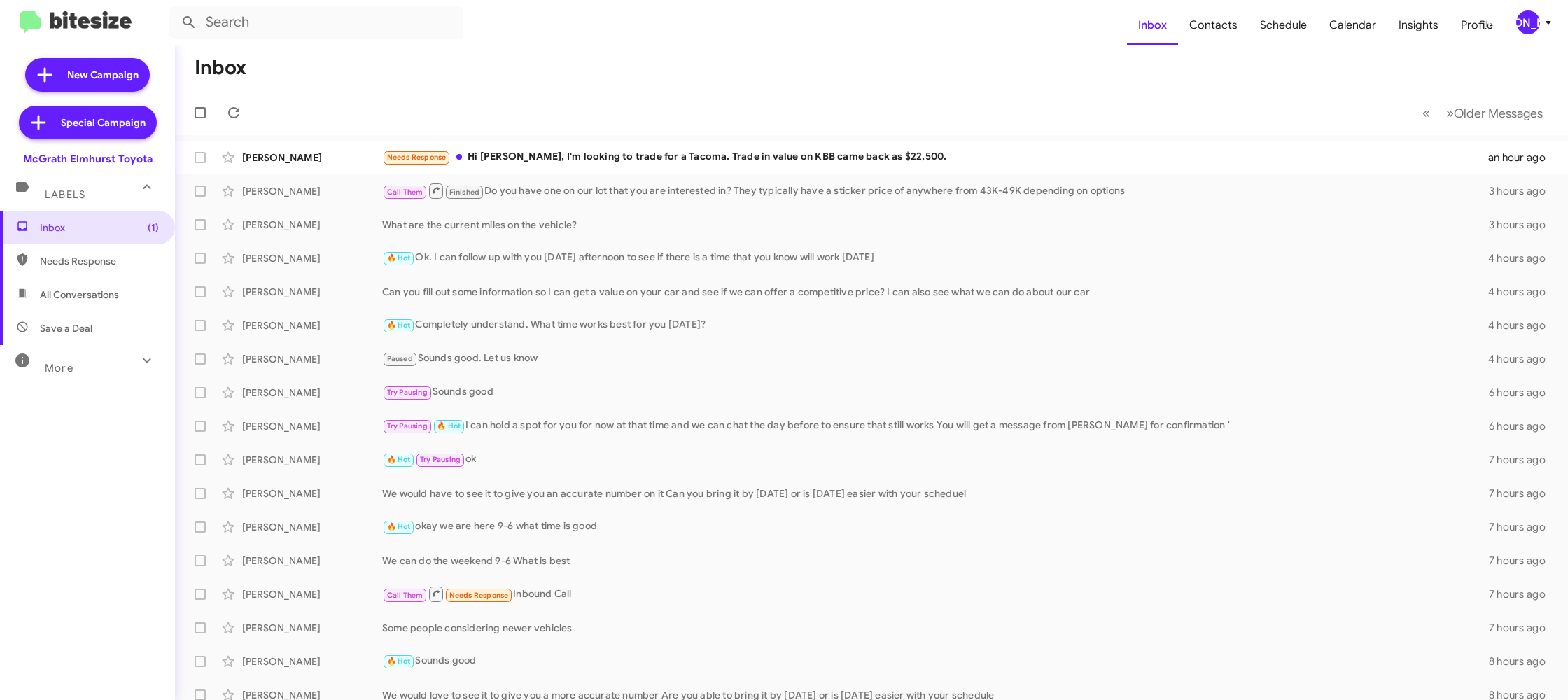
click at [1534, 25] on div "[PERSON_NAME]" at bounding box center [1527, 22] width 24 height 24
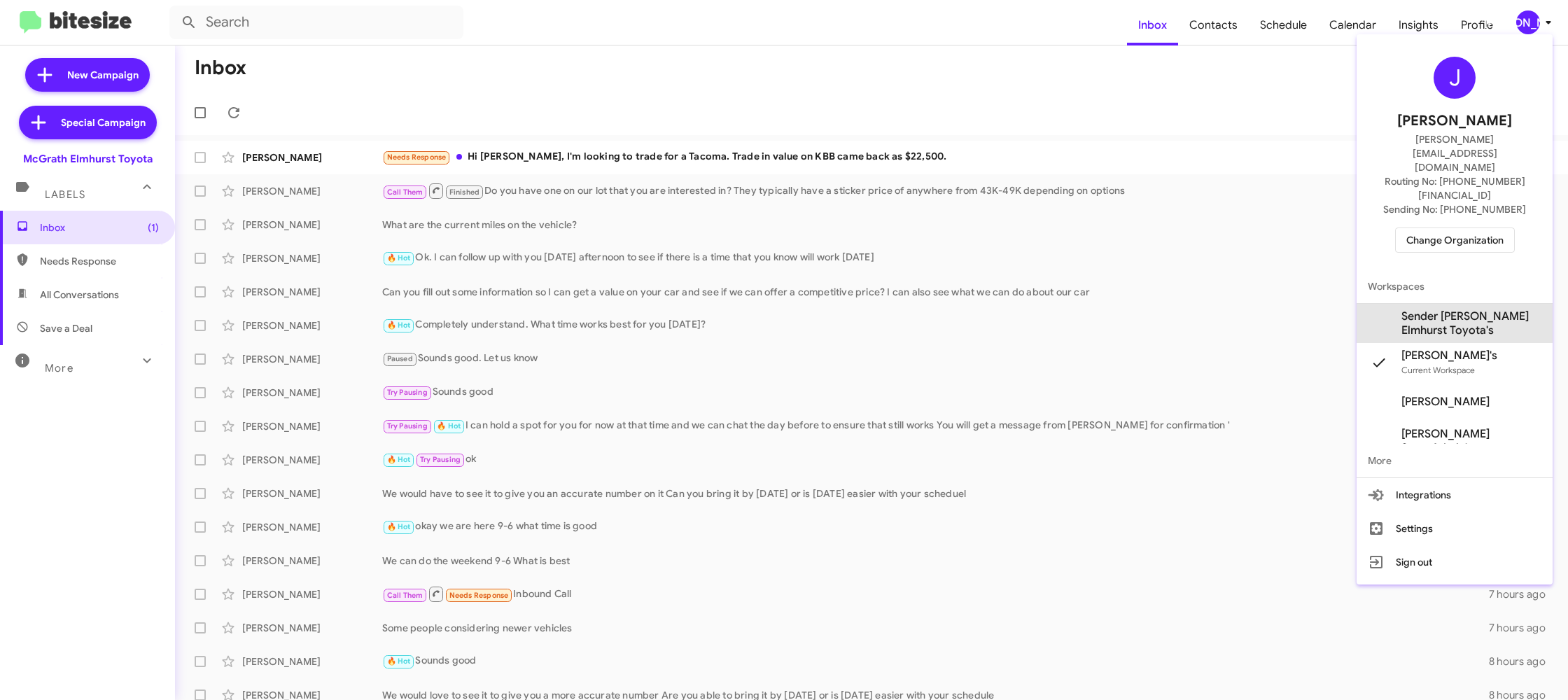
drag, startPoint x: 1453, startPoint y: 275, endPoint x: 1264, endPoint y: 39, distance: 302.4
click at [1453, 309] on span "Sender [PERSON_NAME] Elmhurst Toyota's" at bounding box center [1471, 323] width 140 height 28
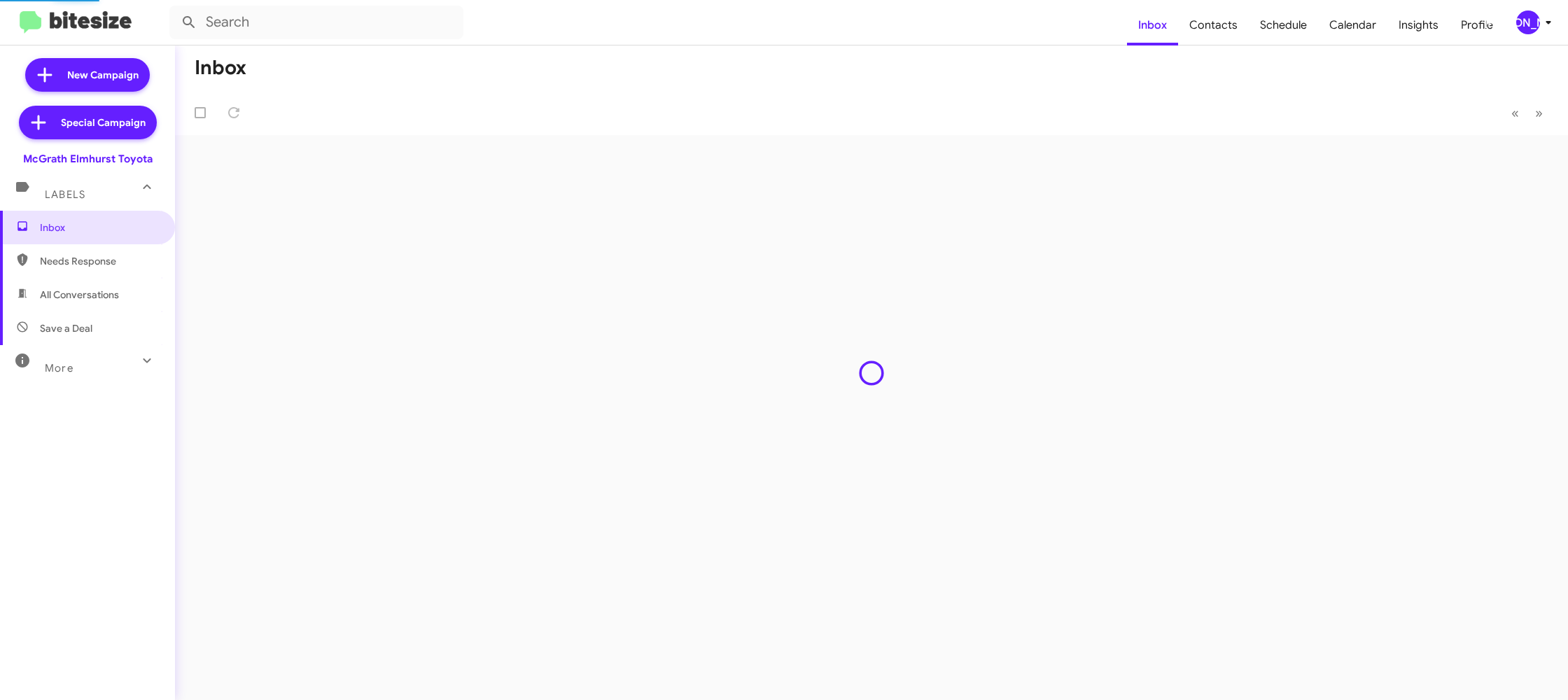
type input "in:groups"
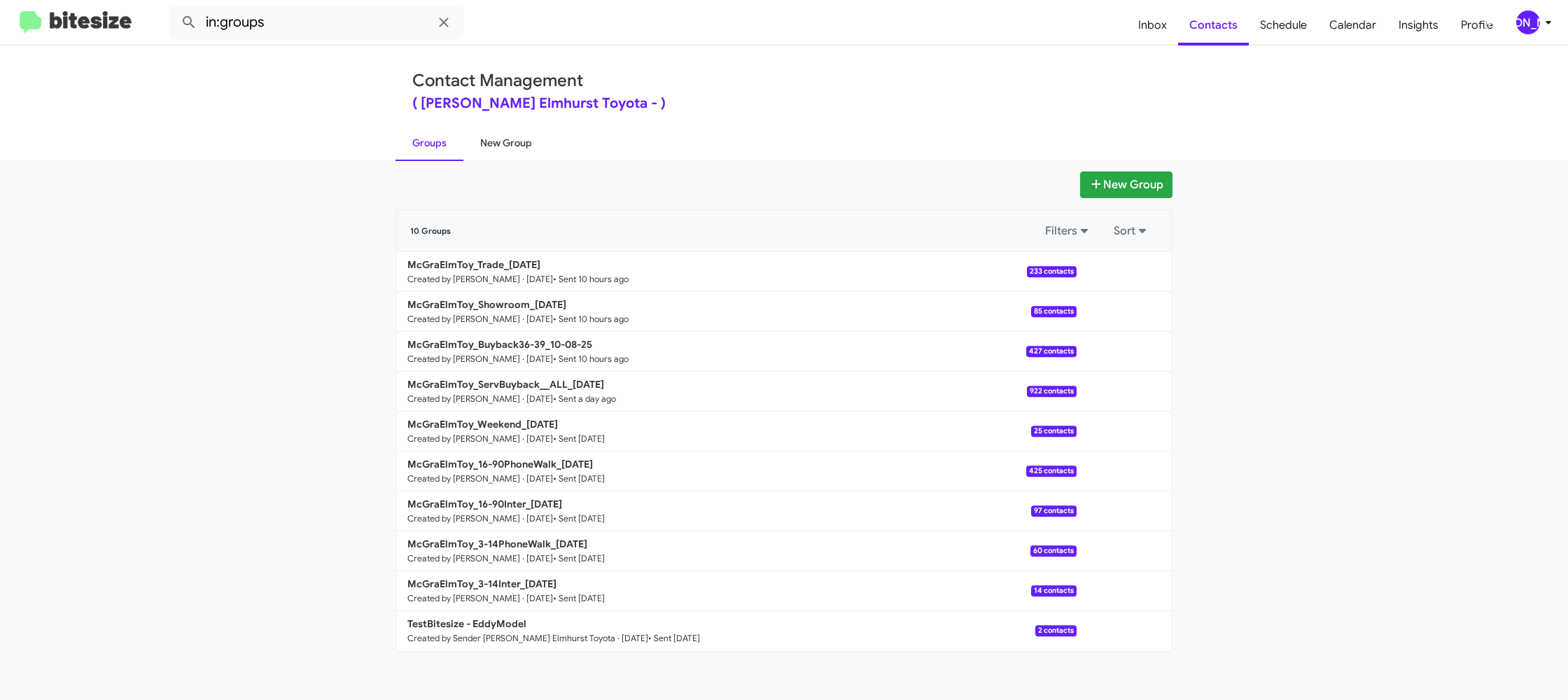
click at [494, 136] on link "New Group" at bounding box center [506, 142] width 86 height 36
drag, startPoint x: 494, startPoint y: 136, endPoint x: 476, endPoint y: 5, distance: 132.2
click at [494, 128] on link "New Group" at bounding box center [506, 142] width 86 height 36
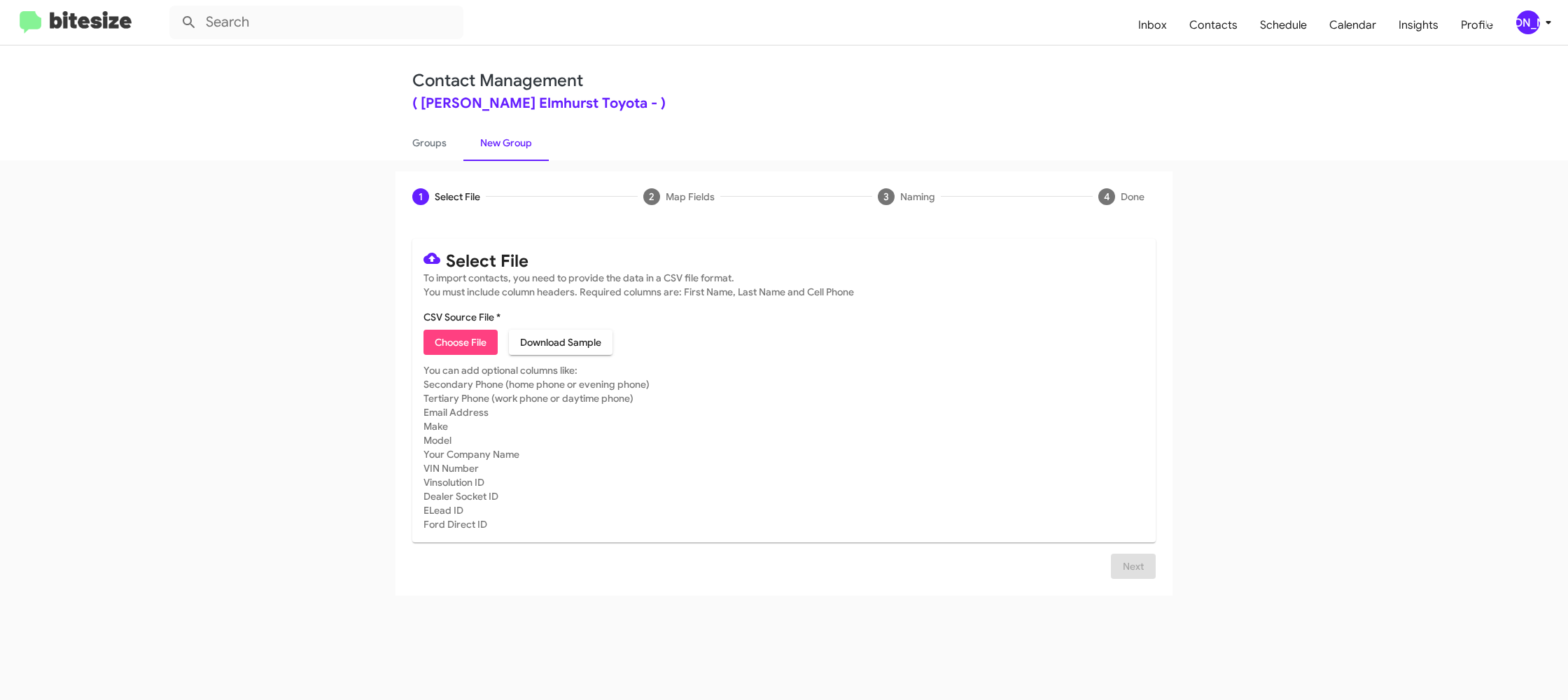
click at [1531, 25] on div "[PERSON_NAME]" at bounding box center [1527, 22] width 24 height 24
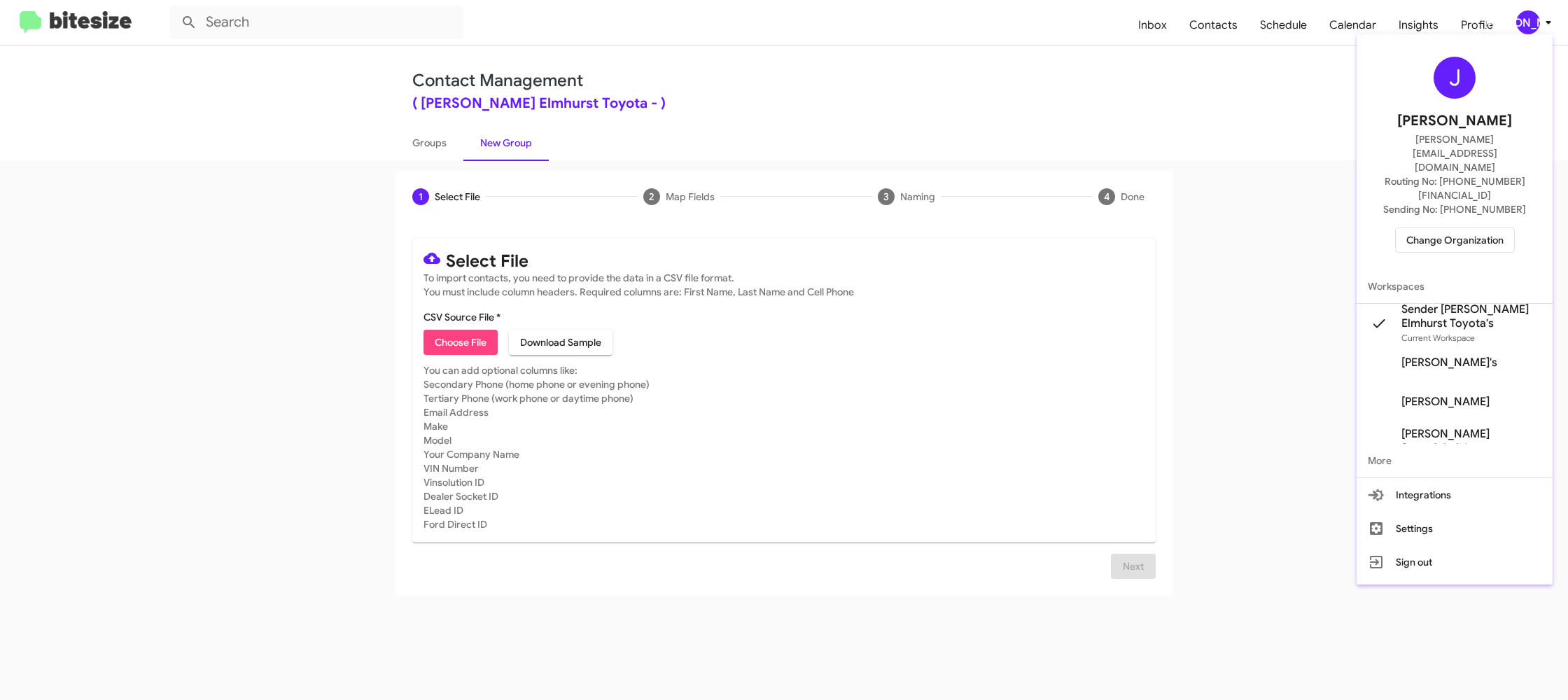
drag, startPoint x: 483, startPoint y: 164, endPoint x: 485, endPoint y: 156, distance: 8.2
click at [485, 163] on div at bounding box center [784, 350] width 1568 height 700
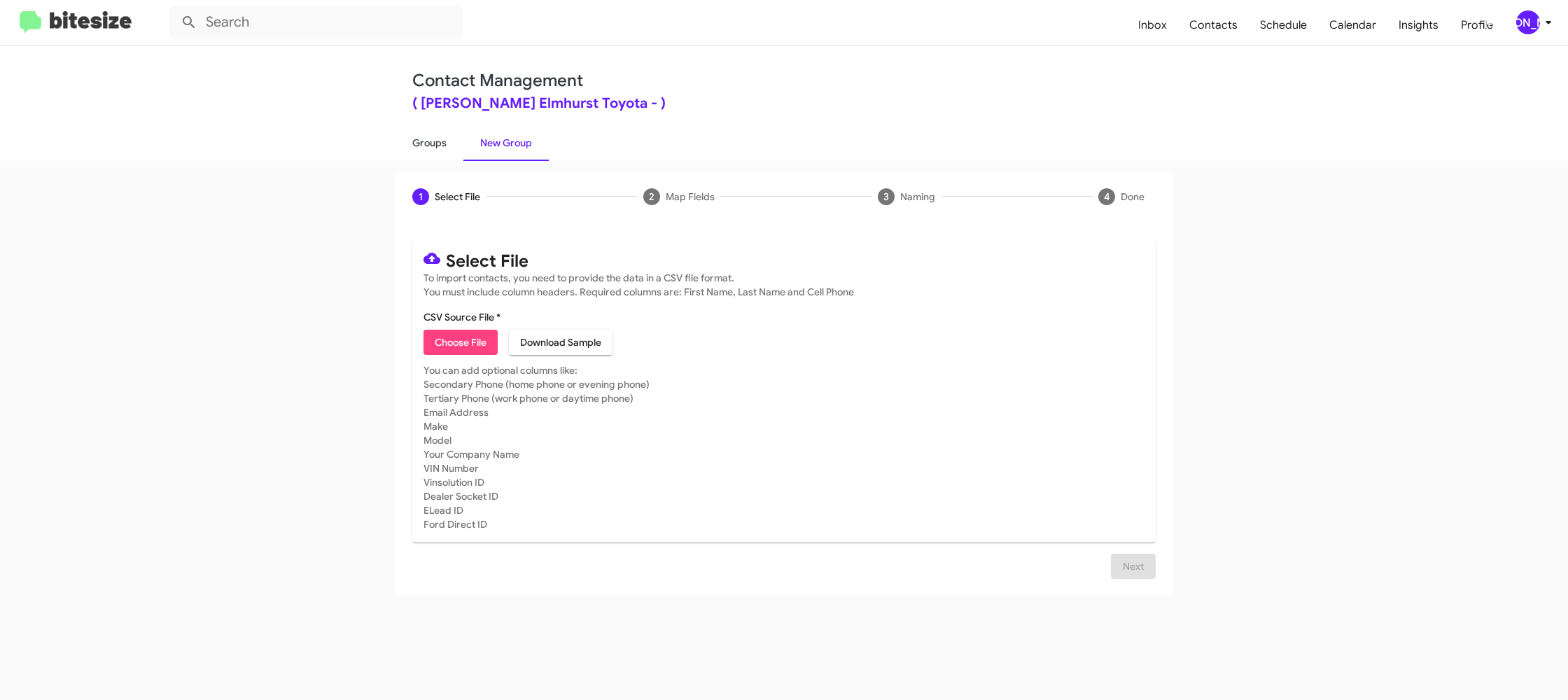
click at [454, 142] on link "Groups" at bounding box center [429, 142] width 68 height 36
type input "in:groups"
drag, startPoint x: 454, startPoint y: 142, endPoint x: 505, endPoint y: 143, distance: 51.0
click at [460, 141] on link "Groups" at bounding box center [429, 142] width 68 height 36
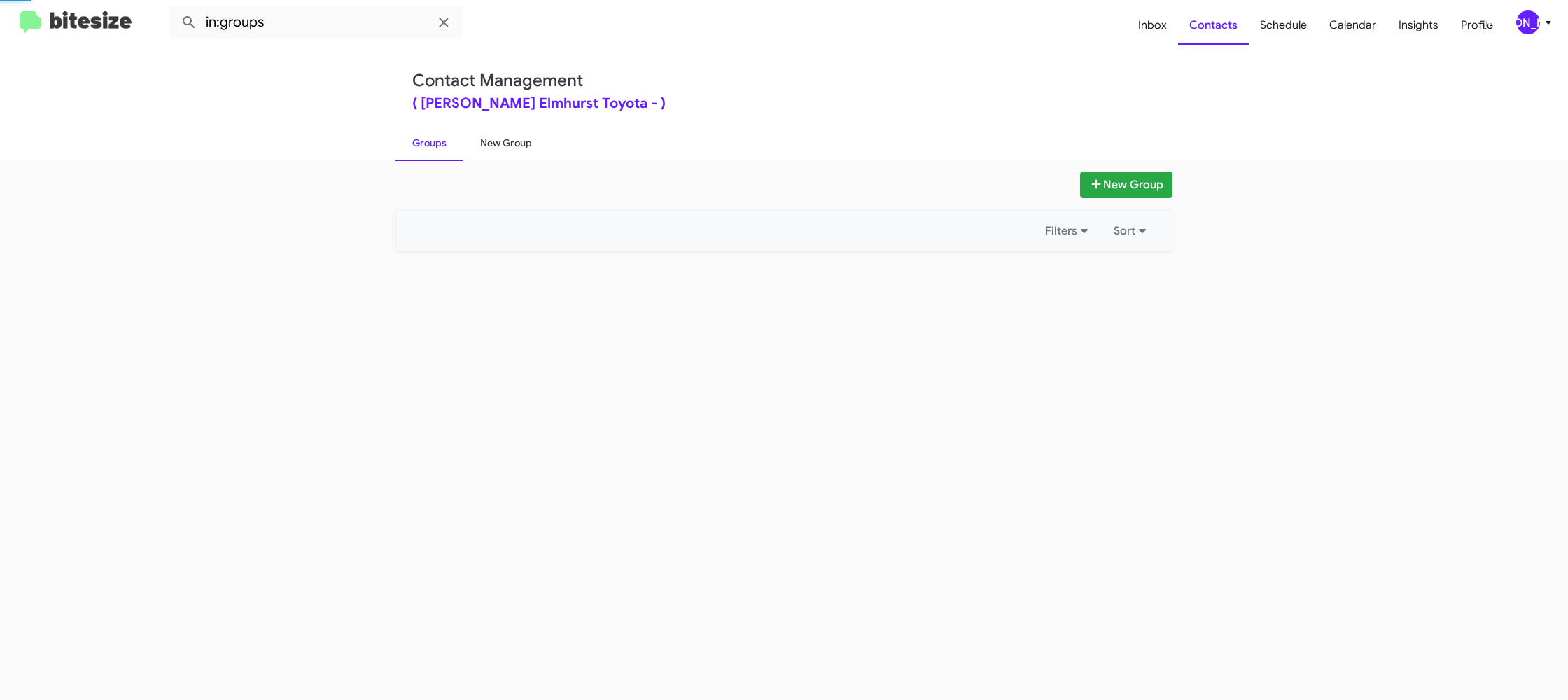
click at [505, 143] on link "New Group" at bounding box center [506, 142] width 86 height 36
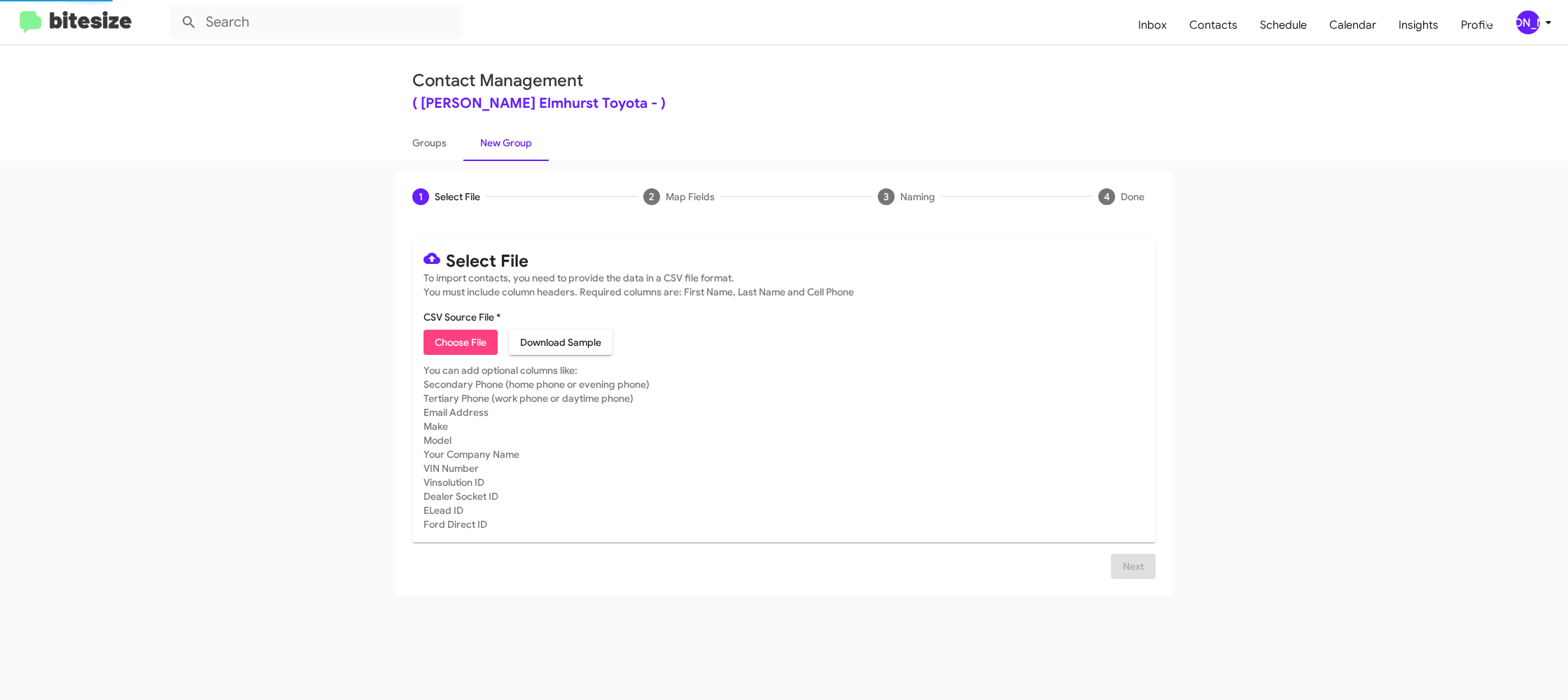
drag, startPoint x: 506, startPoint y: 140, endPoint x: 506, endPoint y: 107, distance: 33.0
click at [508, 124] on link "New Group" at bounding box center [506, 142] width 86 height 36
click at [463, 344] on span "Choose File" at bounding box center [460, 342] width 52 height 26
type input "McGraElmToy_3-14Inter_[DATE]"
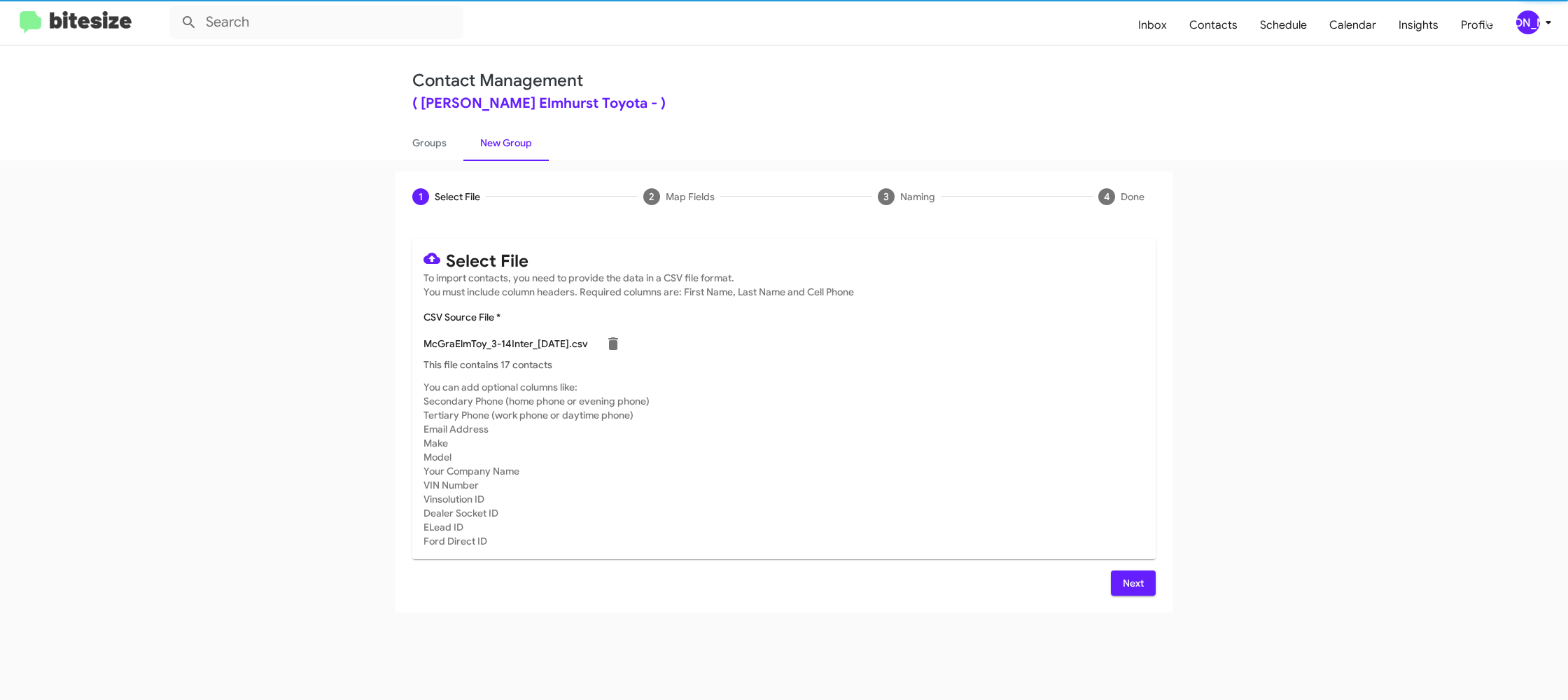
drag, startPoint x: 810, startPoint y: 454, endPoint x: 803, endPoint y: 449, distance: 8.6
click at [818, 457] on mat-card-subtitle "You can add optional columns like: Secondary Phone (home phone or evening phone…" at bounding box center [784, 463] width 720 height 168
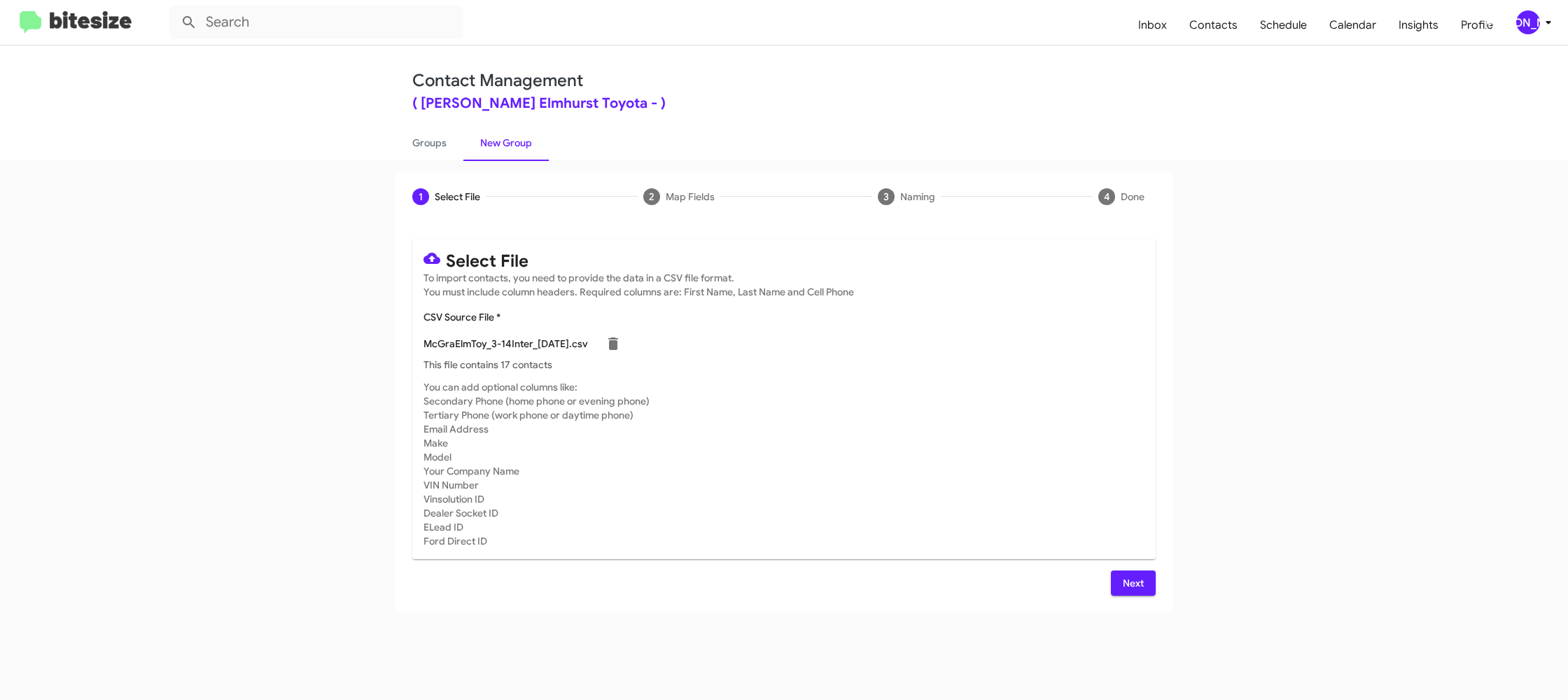
drag, startPoint x: 1130, startPoint y: 584, endPoint x: 1060, endPoint y: 566, distance: 72.3
click at [1130, 584] on span "Next" at bounding box center [1133, 583] width 22 height 26
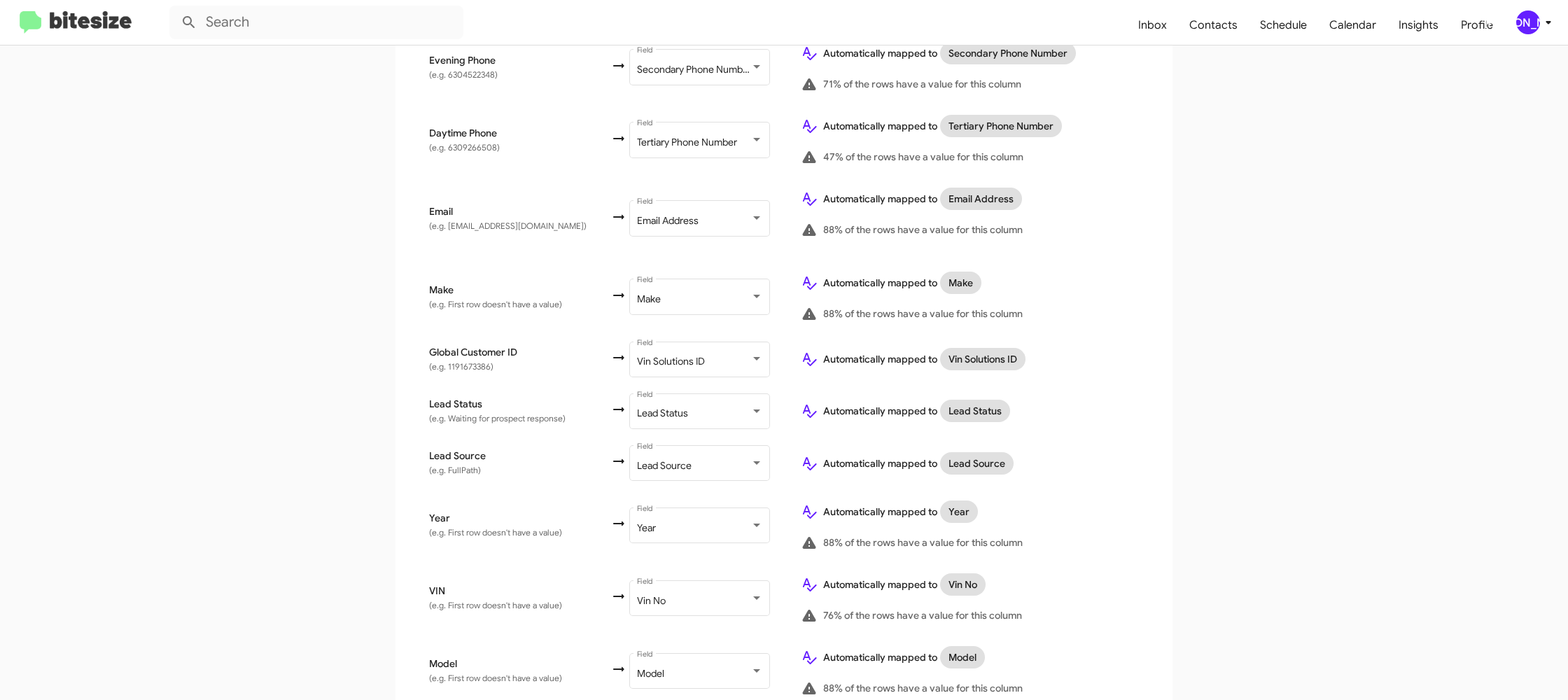
scroll to position [626, 0]
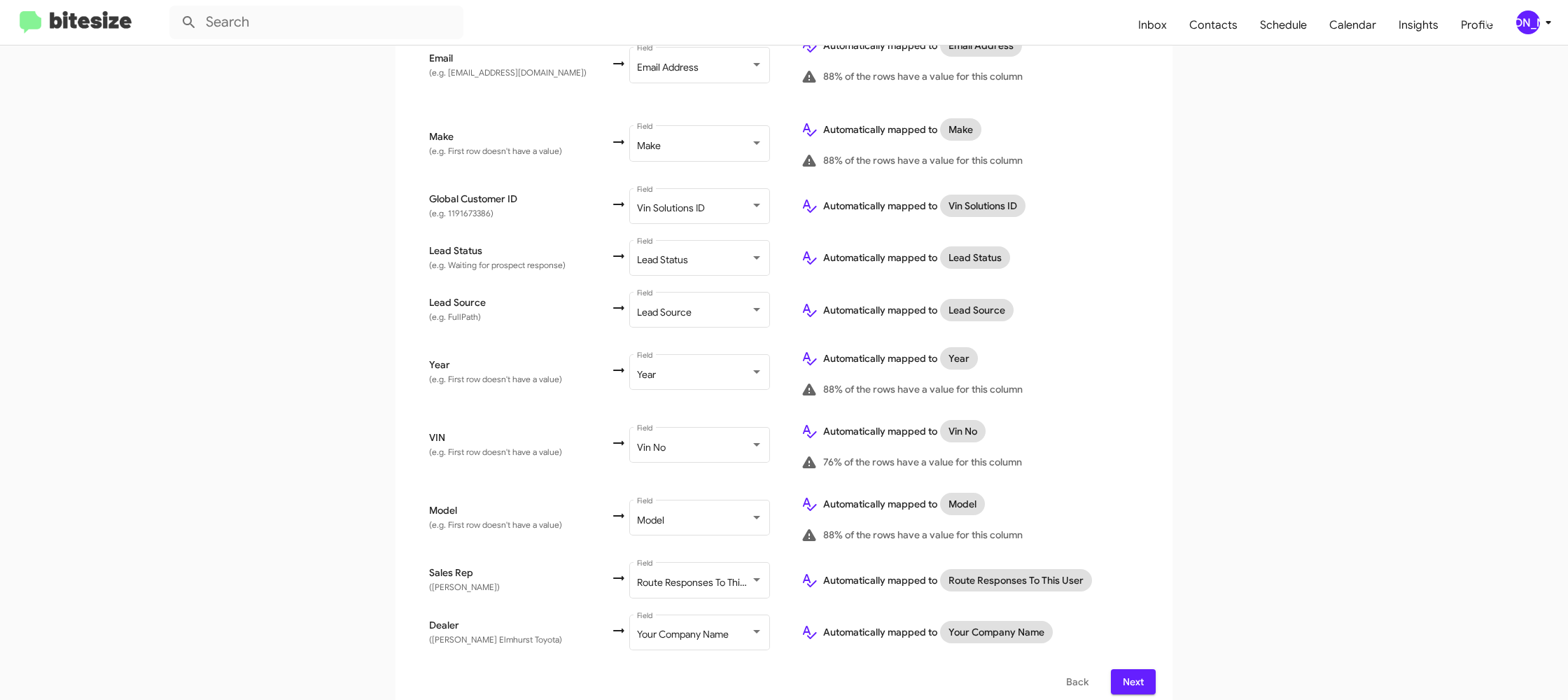
click at [1543, 19] on icon at bounding box center [1548, 22] width 17 height 17
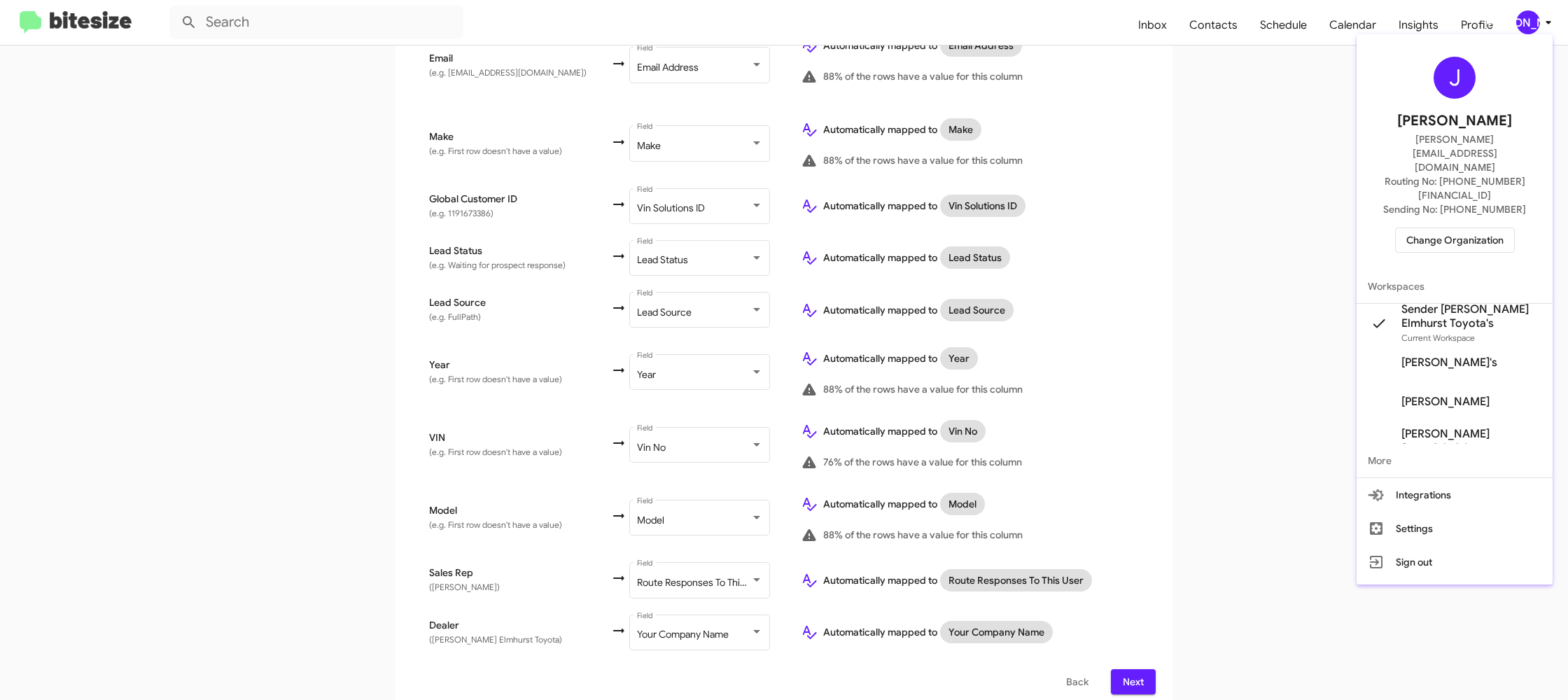
click at [1543, 19] on div at bounding box center [784, 350] width 1568 height 700
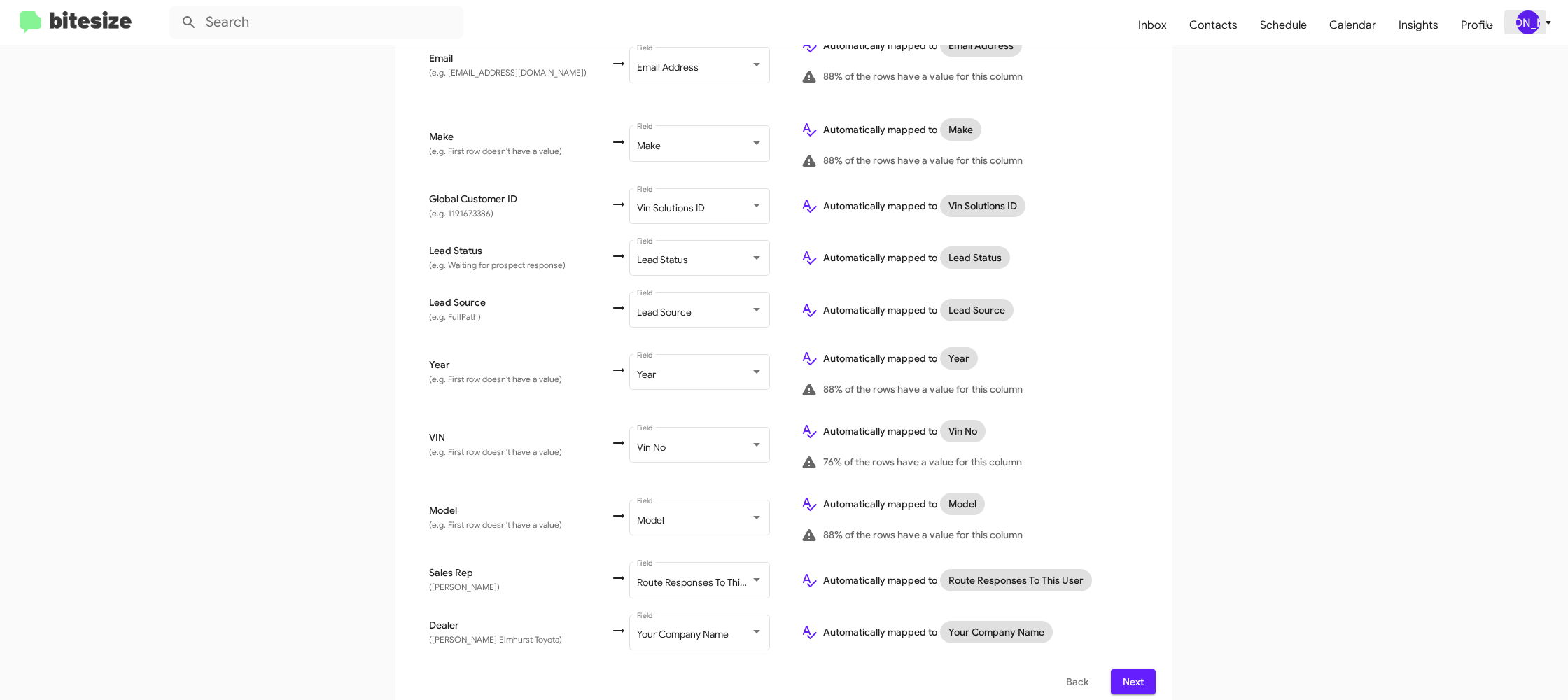
click at [1537, 19] on div "[PERSON_NAME]" at bounding box center [1527, 22] width 24 height 24
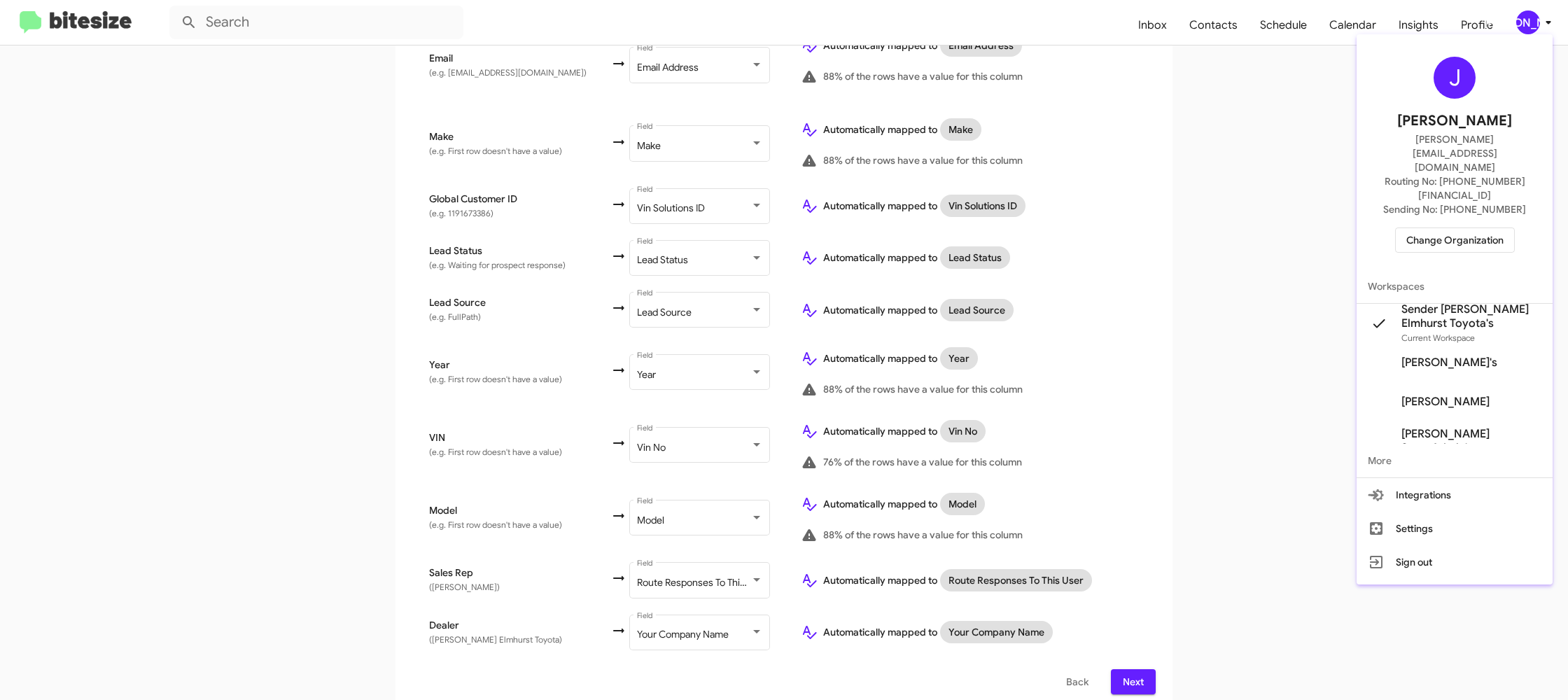
click at [1536, 19] on div at bounding box center [784, 350] width 1568 height 700
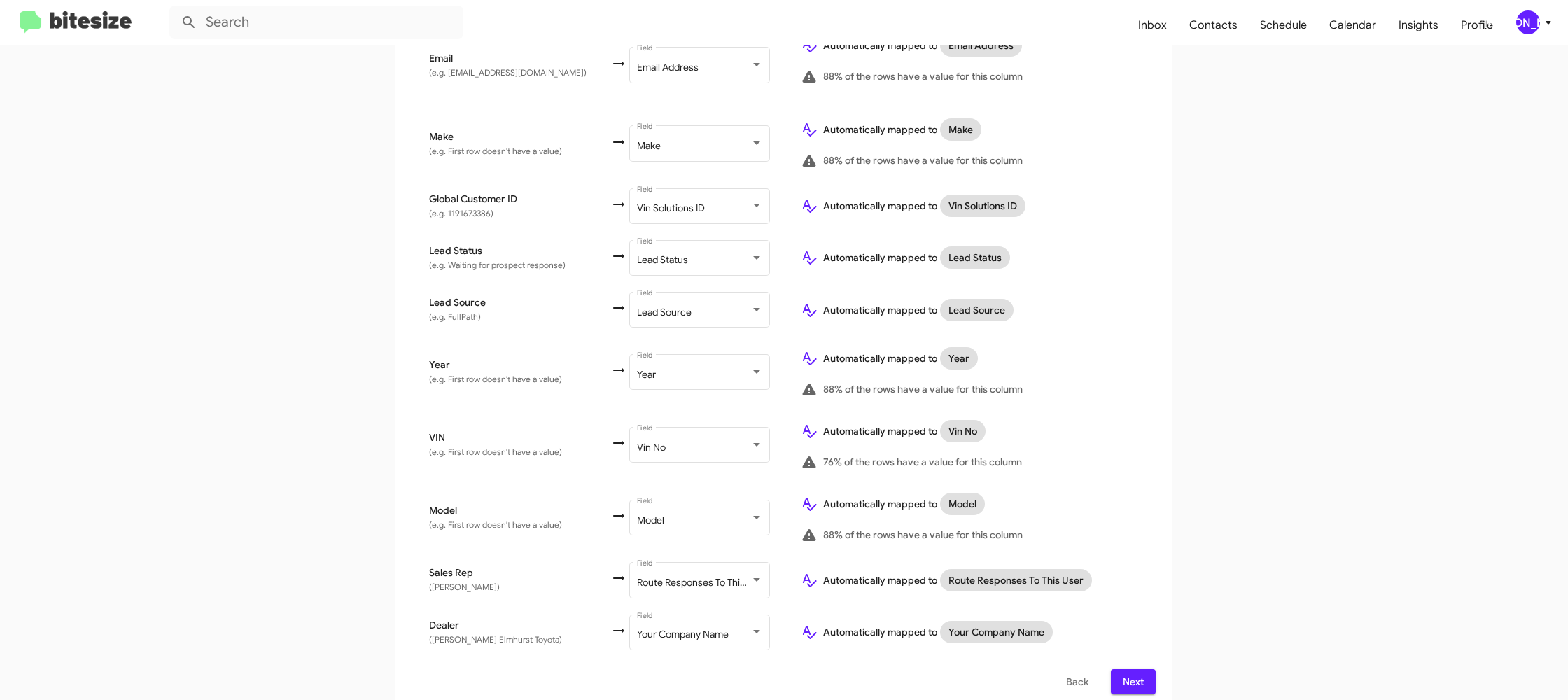
click at [1133, 669] on span "Next" at bounding box center [1133, 681] width 22 height 26
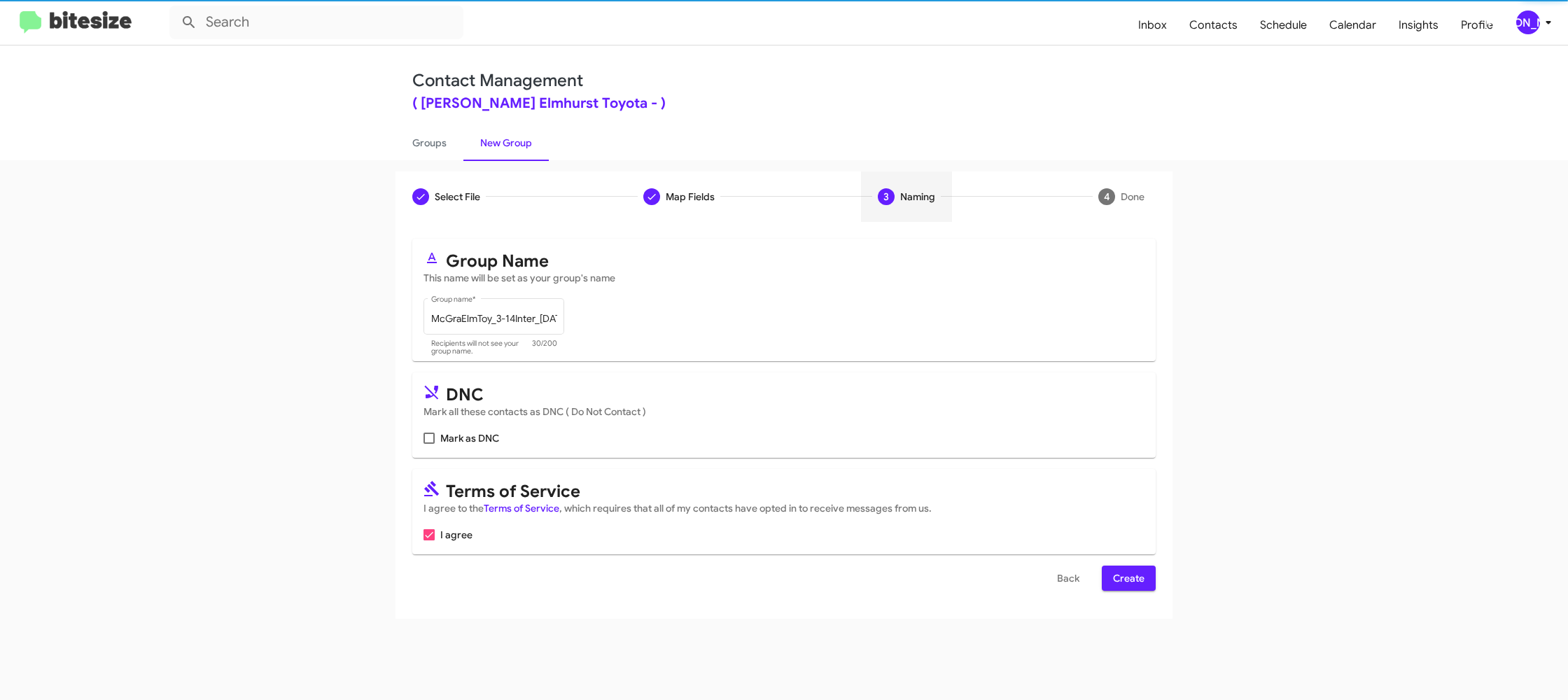
scroll to position [0, 0]
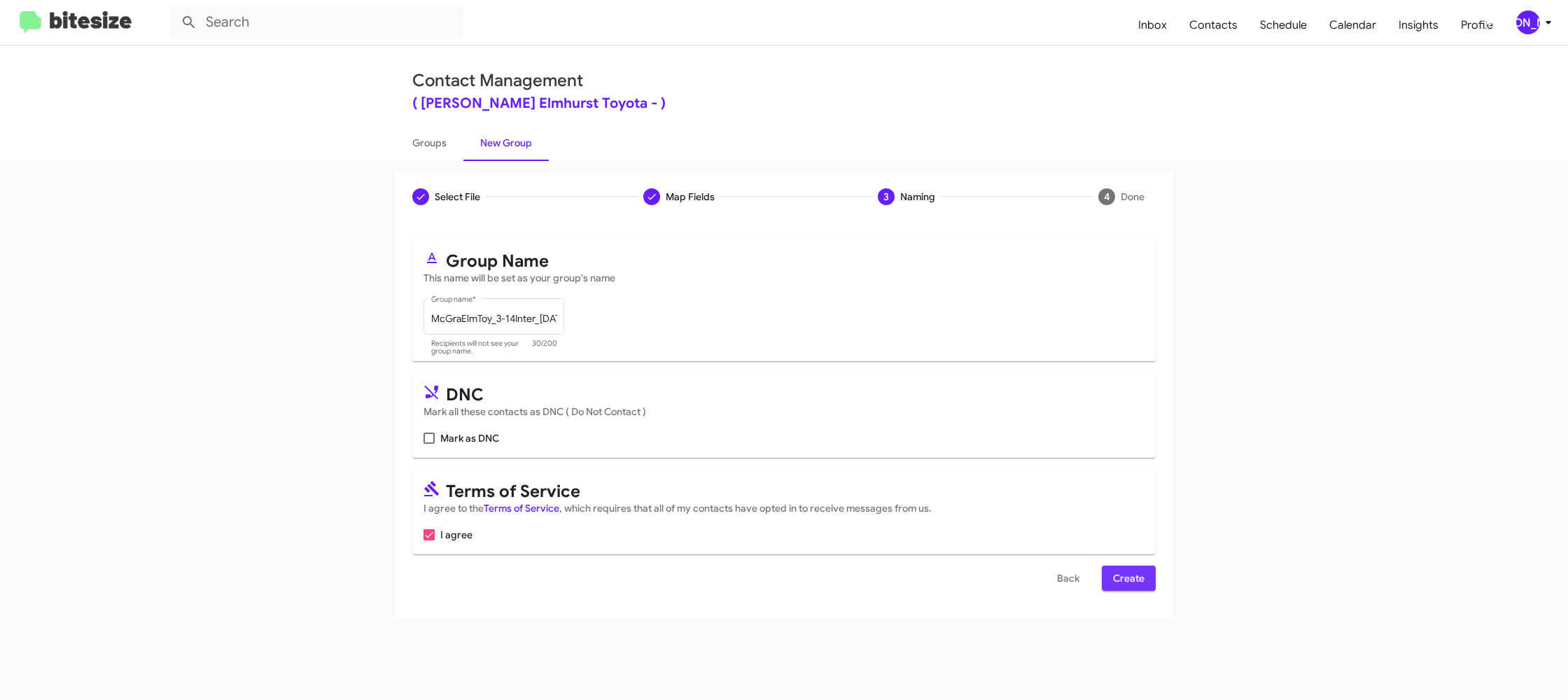
click at [1129, 576] on span "Create" at bounding box center [1128, 577] width 32 height 26
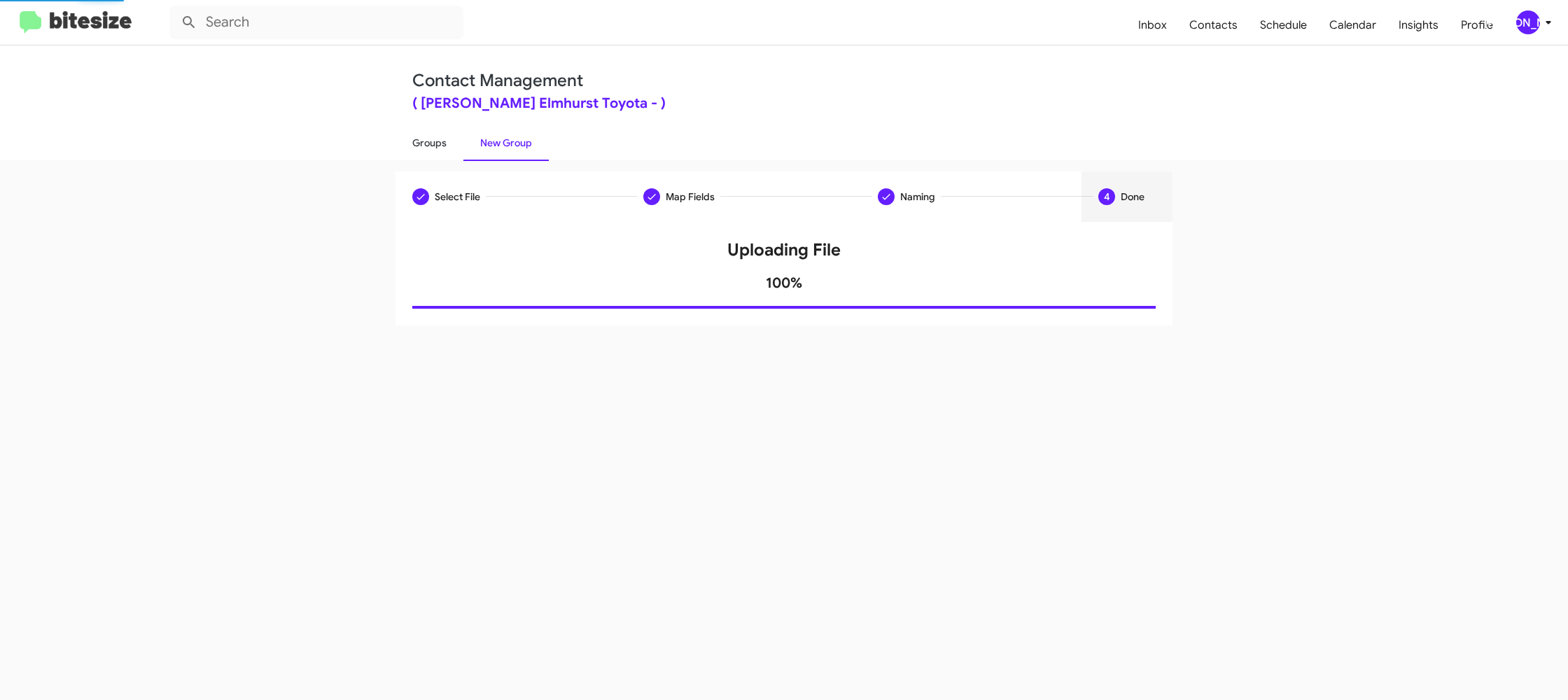
click at [410, 149] on link "Groups" at bounding box center [429, 142] width 68 height 36
type input "in:groups"
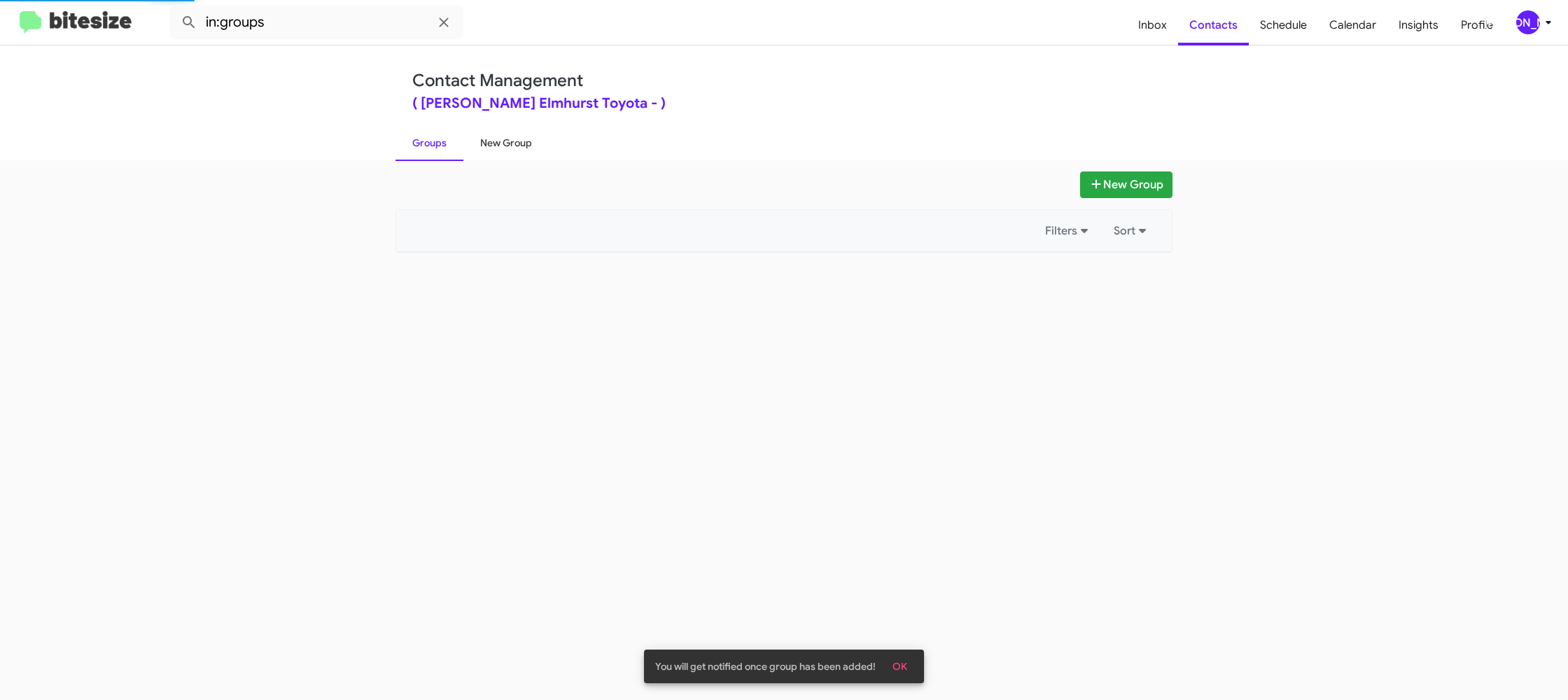
drag, startPoint x: 410, startPoint y: 149, endPoint x: 509, endPoint y: 145, distance: 99.1
click at [411, 149] on link "Groups" at bounding box center [429, 142] width 68 height 36
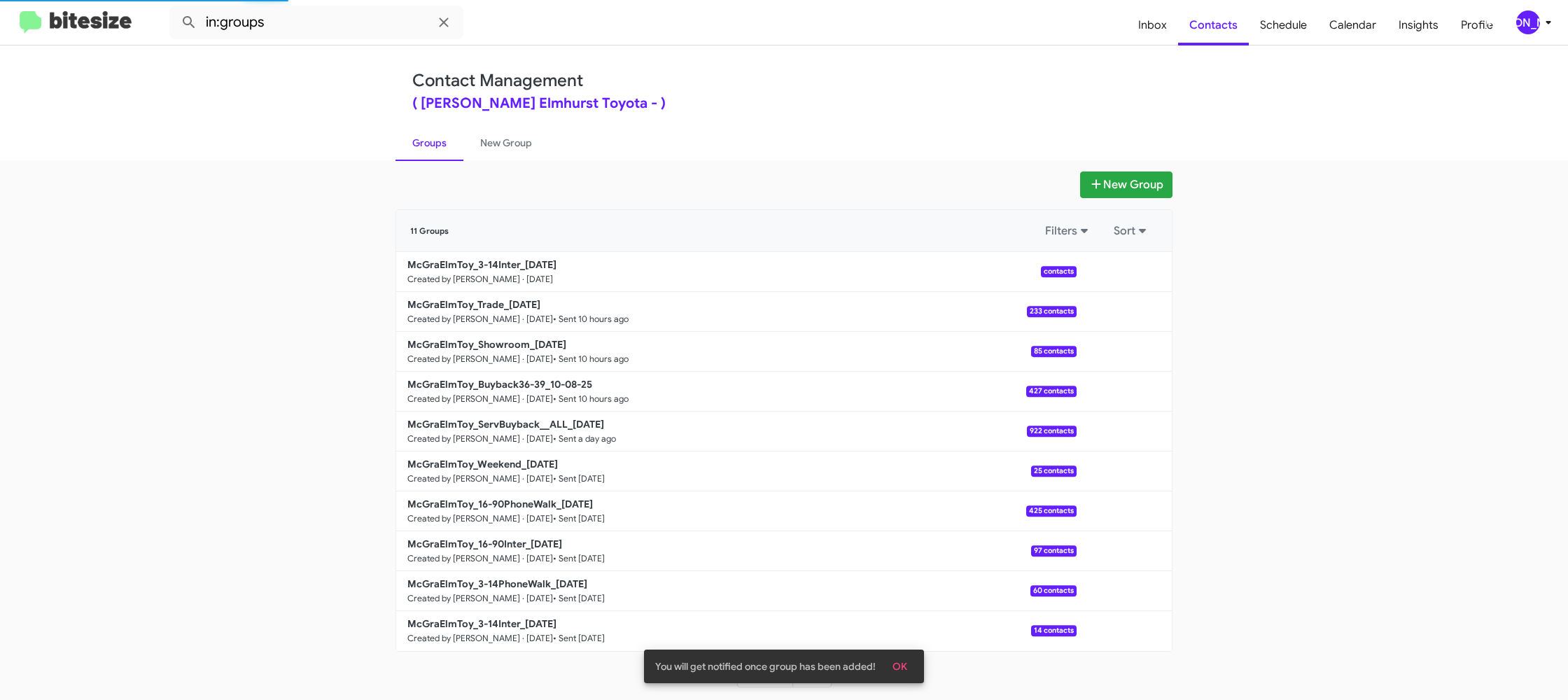
drag, startPoint x: 509, startPoint y: 145, endPoint x: 497, endPoint y: 15, distance: 130.6
click at [509, 145] on link "New Group" at bounding box center [506, 142] width 86 height 36
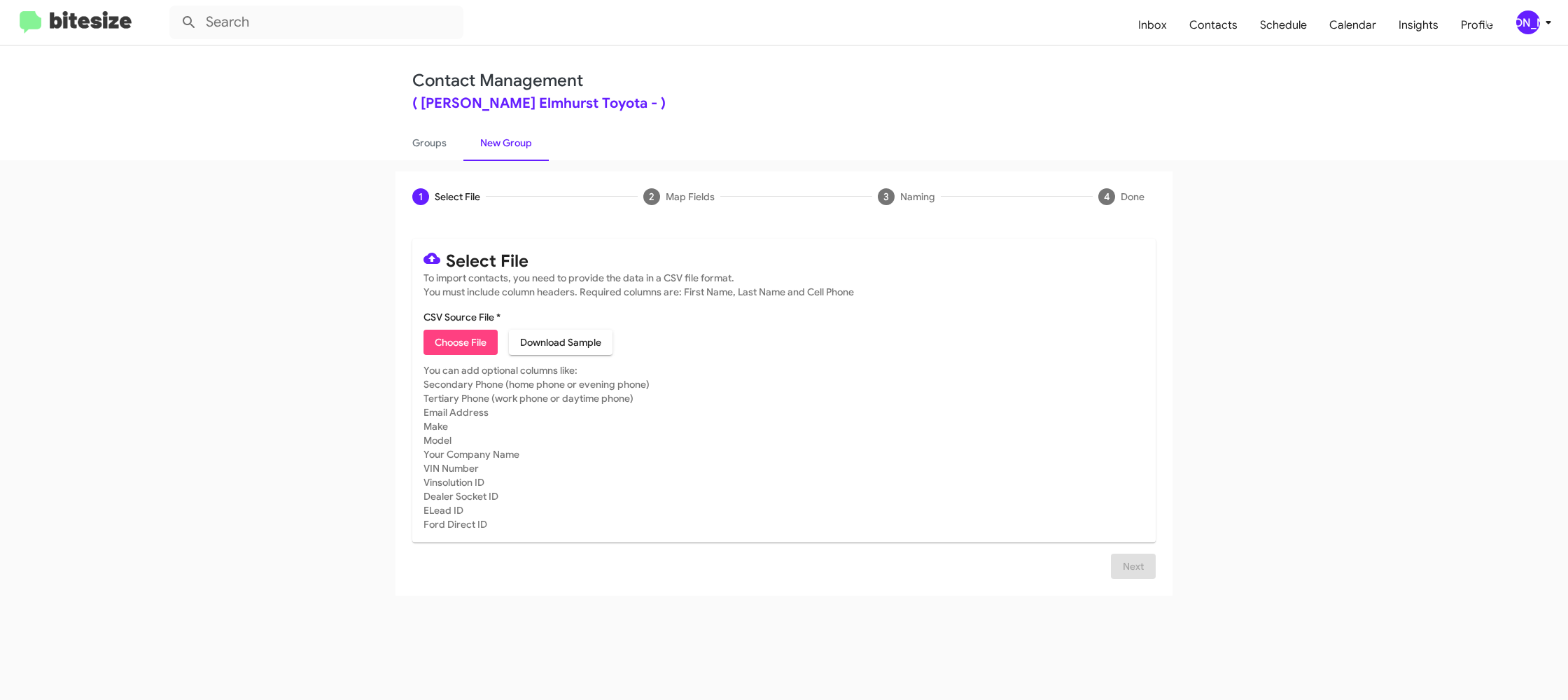
click at [471, 346] on span "Choose File" at bounding box center [460, 342] width 52 height 26
type input "McGraElmToy_3-14PhoneWalk_[DATE]"
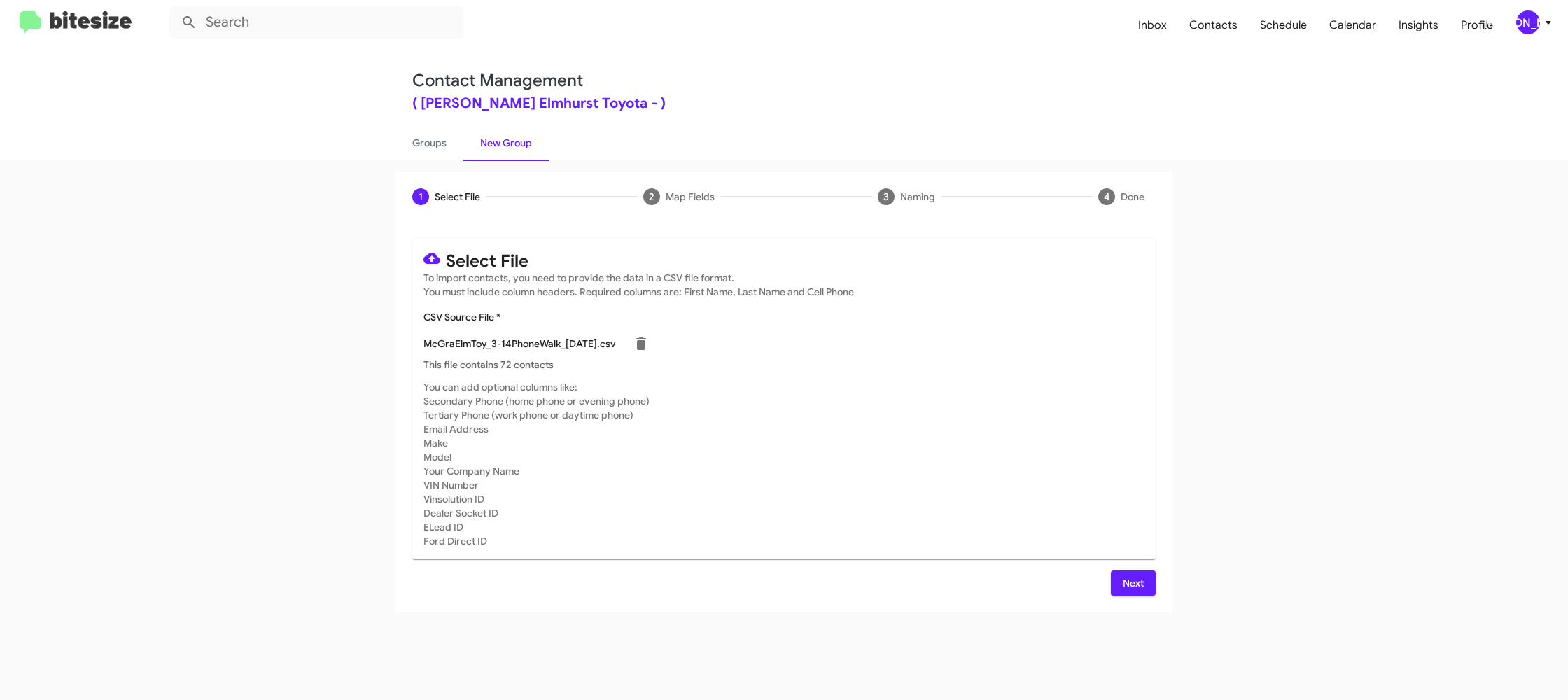
drag, startPoint x: 949, startPoint y: 523, endPoint x: 1130, endPoint y: 646, distance: 218.8
click at [950, 523] on mat-card-subtitle "You can add optional columns like: Secondary Phone (home phone or evening phone…" at bounding box center [784, 463] width 720 height 168
drag, startPoint x: 1133, startPoint y: 591, endPoint x: 1127, endPoint y: 586, distance: 7.8
click at [1126, 590] on span "Next" at bounding box center [1133, 583] width 22 height 26
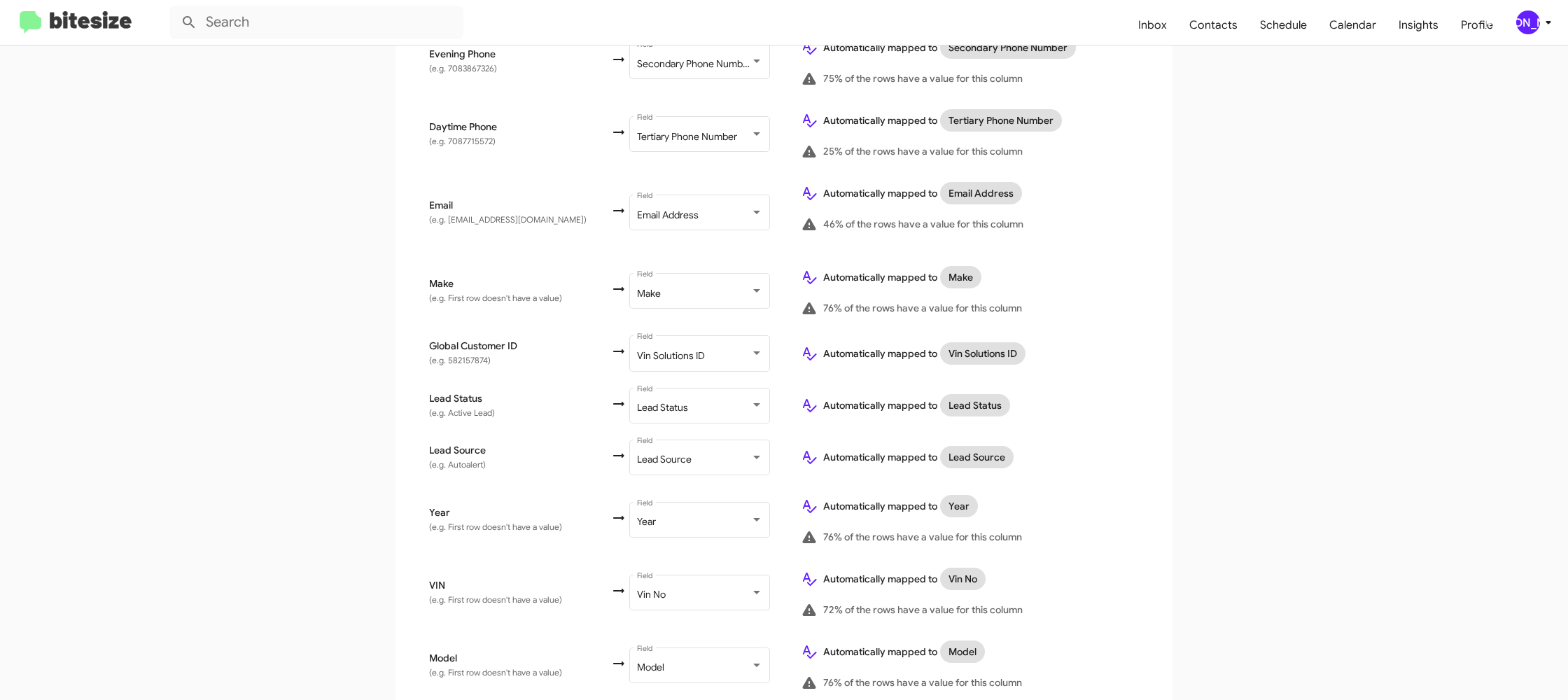
scroll to position [646, 0]
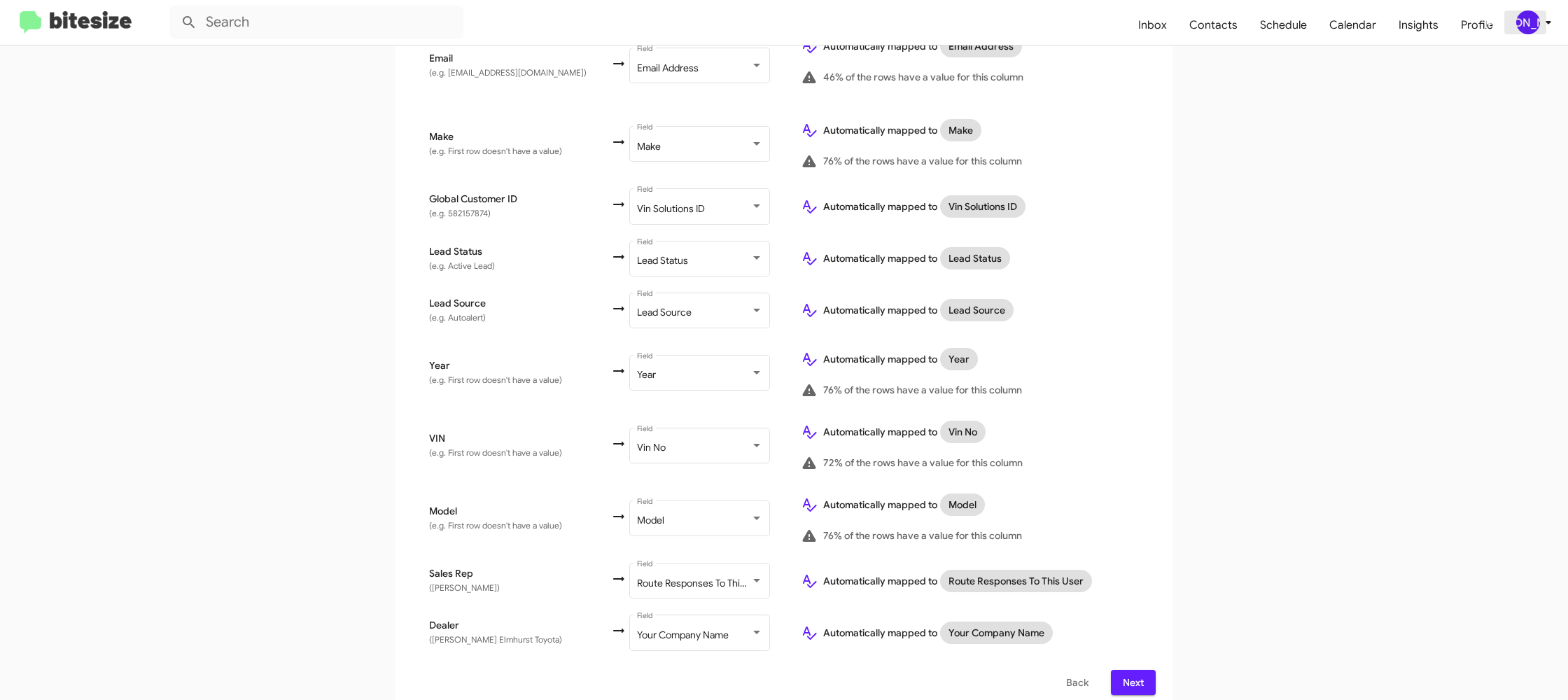
click at [1520, 13] on div "[PERSON_NAME]" at bounding box center [1527, 22] width 24 height 24
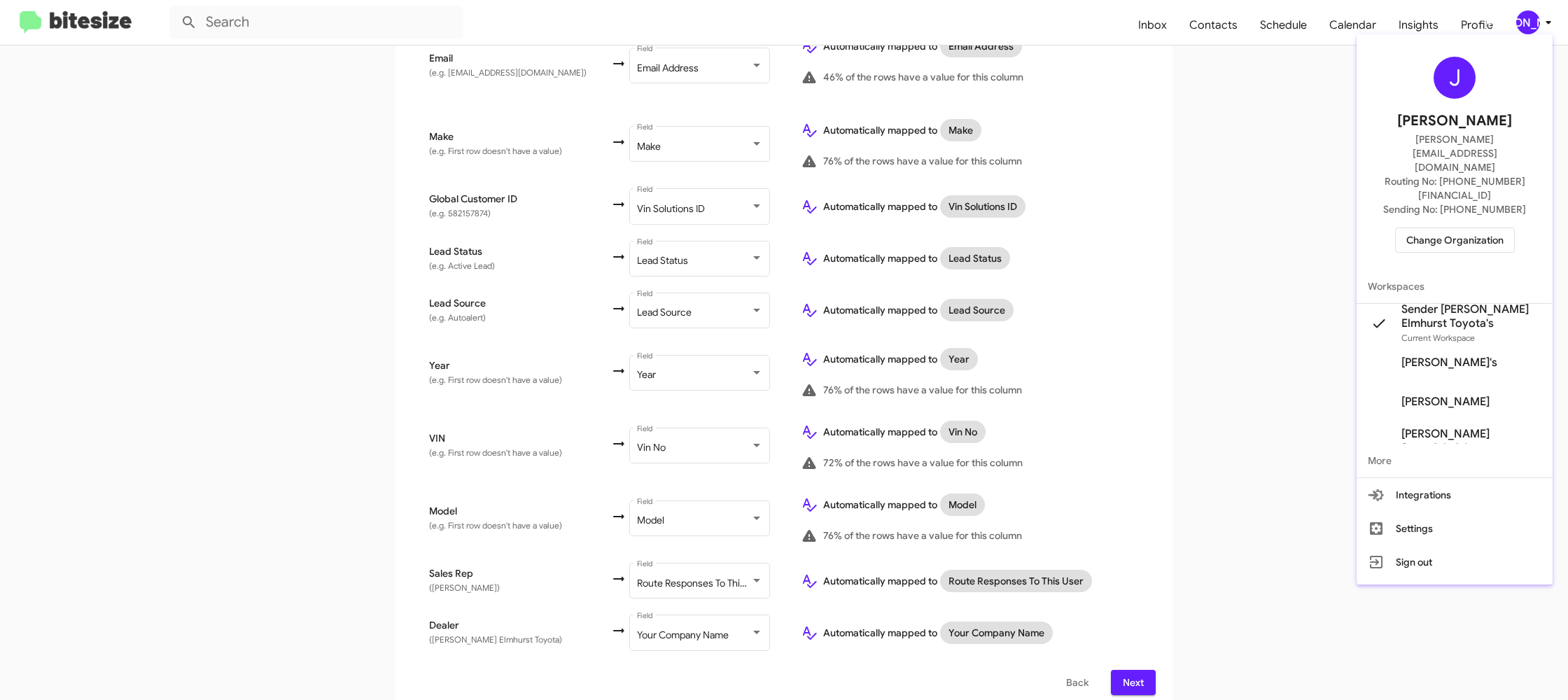
click at [1520, 13] on div at bounding box center [784, 350] width 1568 height 700
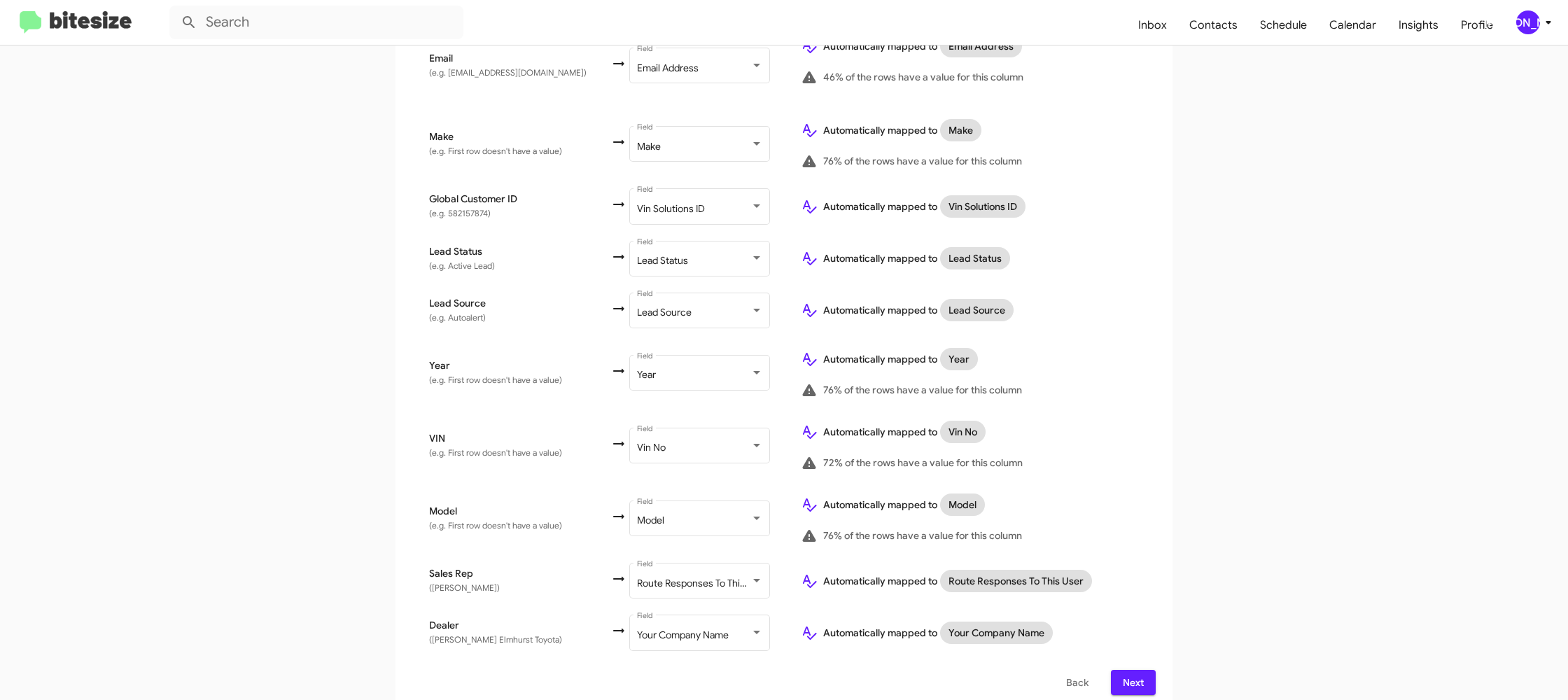
click at [1128, 670] on span "Next" at bounding box center [1133, 682] width 22 height 26
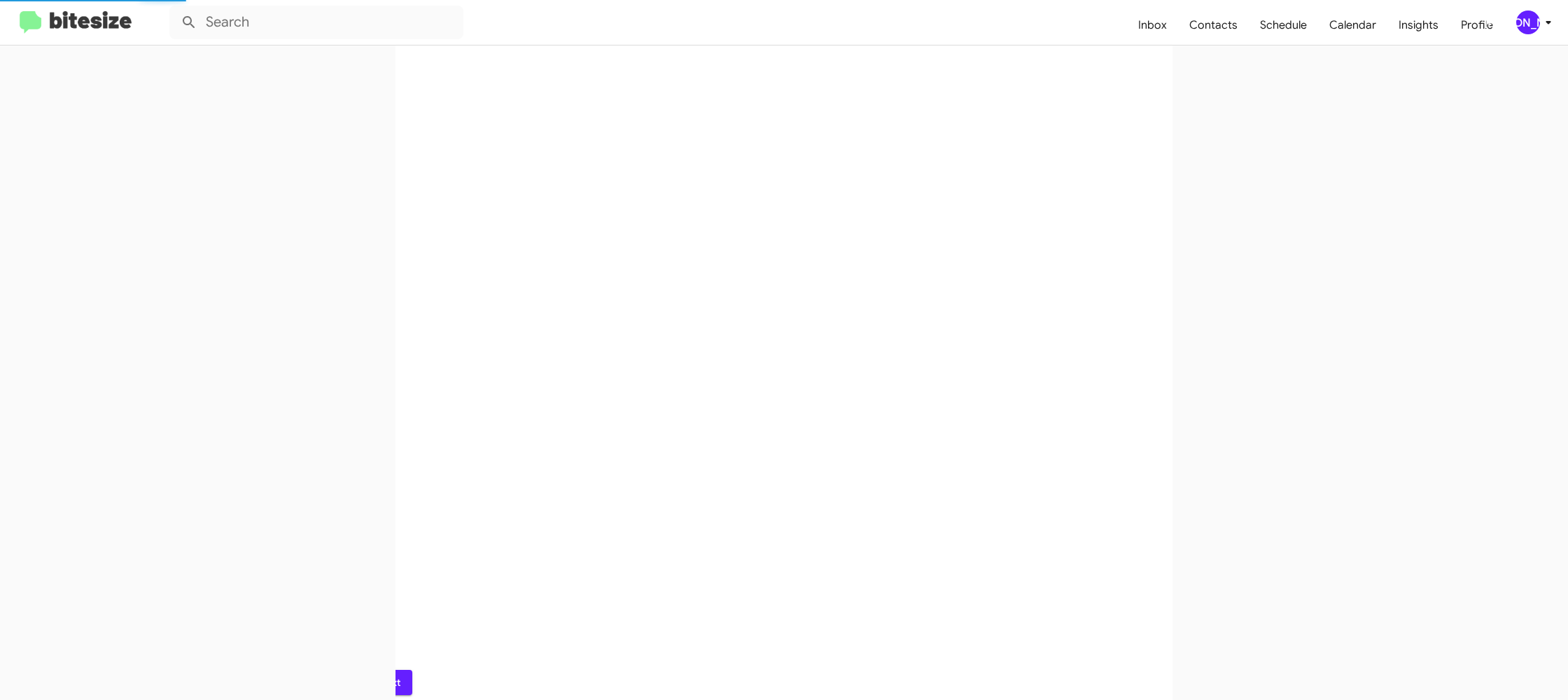
scroll to position [0, 0]
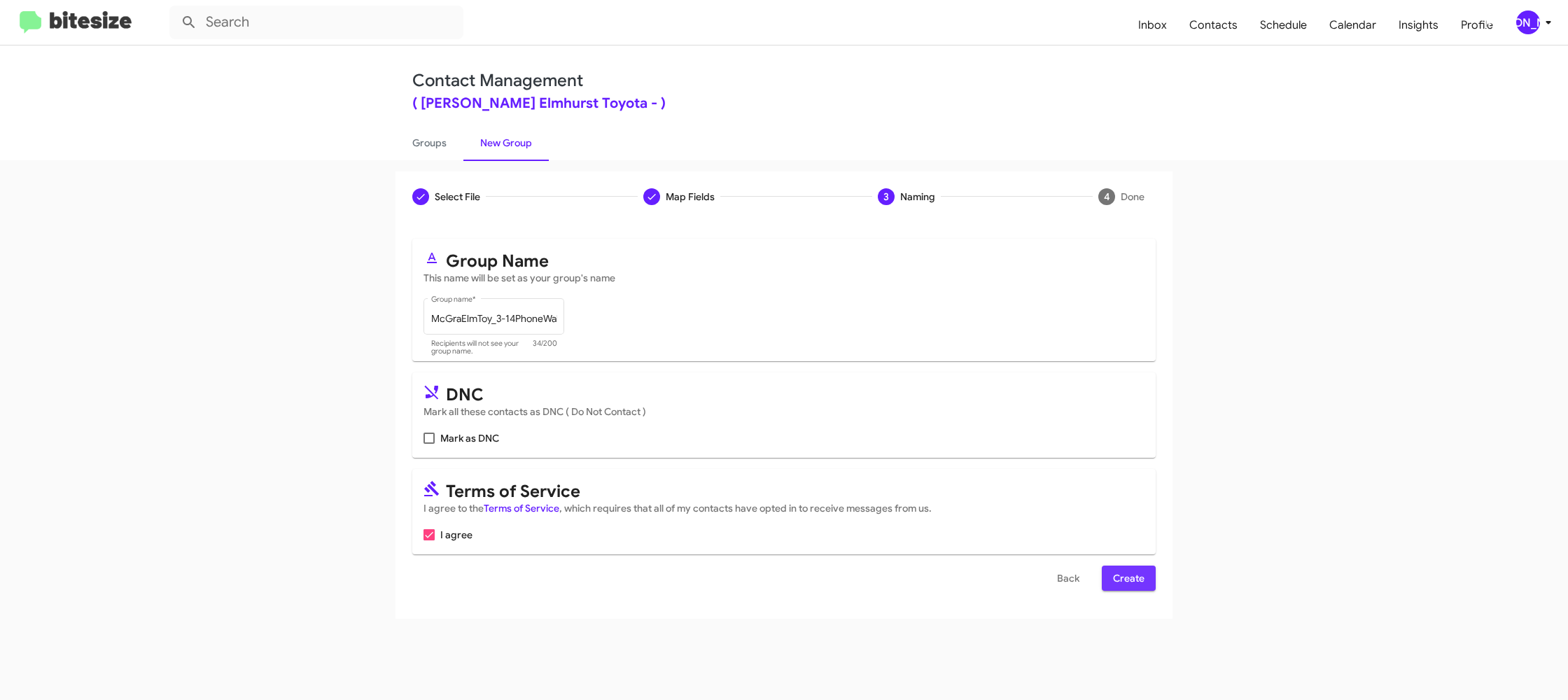
drag, startPoint x: 1142, startPoint y: 587, endPoint x: 1135, endPoint y: 582, distance: 8.6
click at [1140, 585] on span "Create" at bounding box center [1128, 577] width 32 height 26
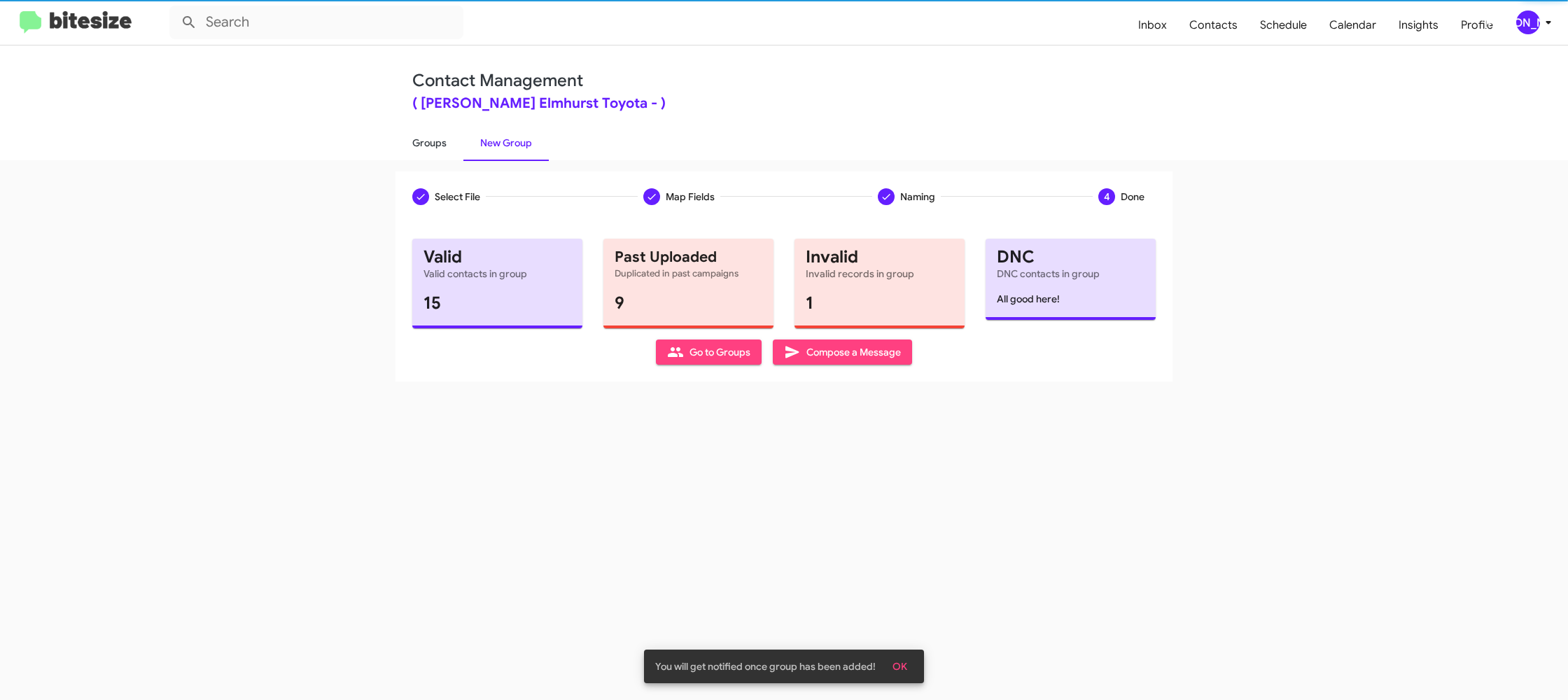
click at [436, 149] on link "Groups" at bounding box center [429, 142] width 68 height 36
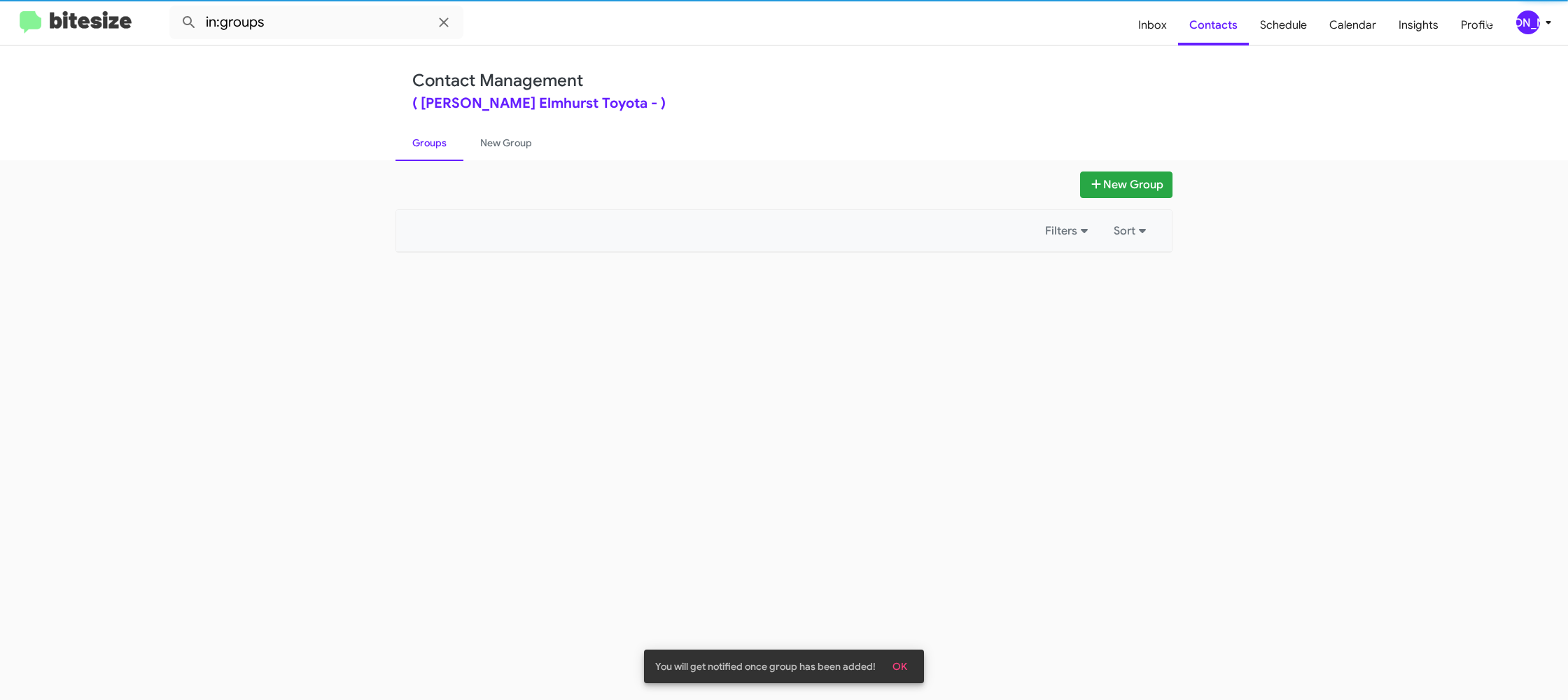
click at [435, 148] on link "Groups" at bounding box center [429, 142] width 68 height 36
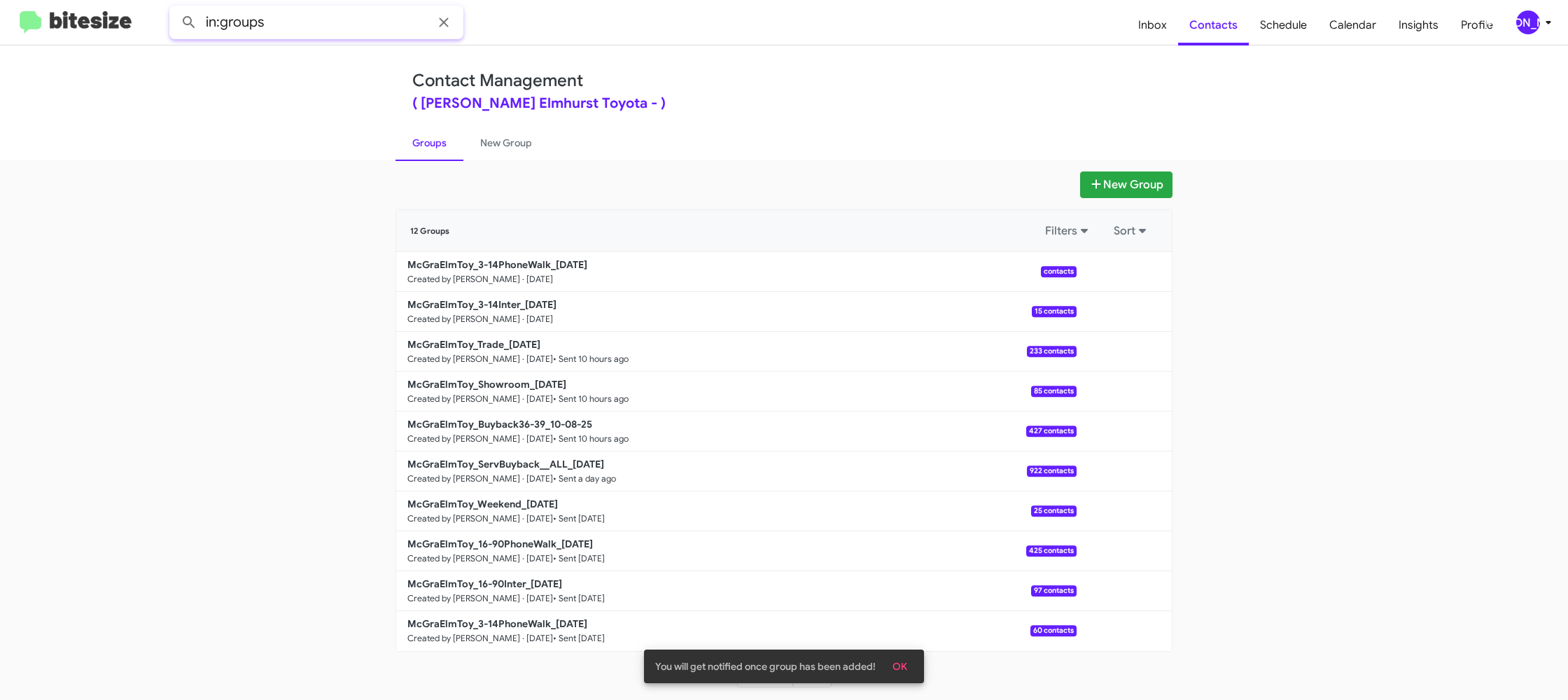
click at [319, 23] on input "in:groups" at bounding box center [316, 22] width 294 height 34
type input "in:groups 3-14"
click at [175, 9] on button at bounding box center [189, 23] width 28 height 28
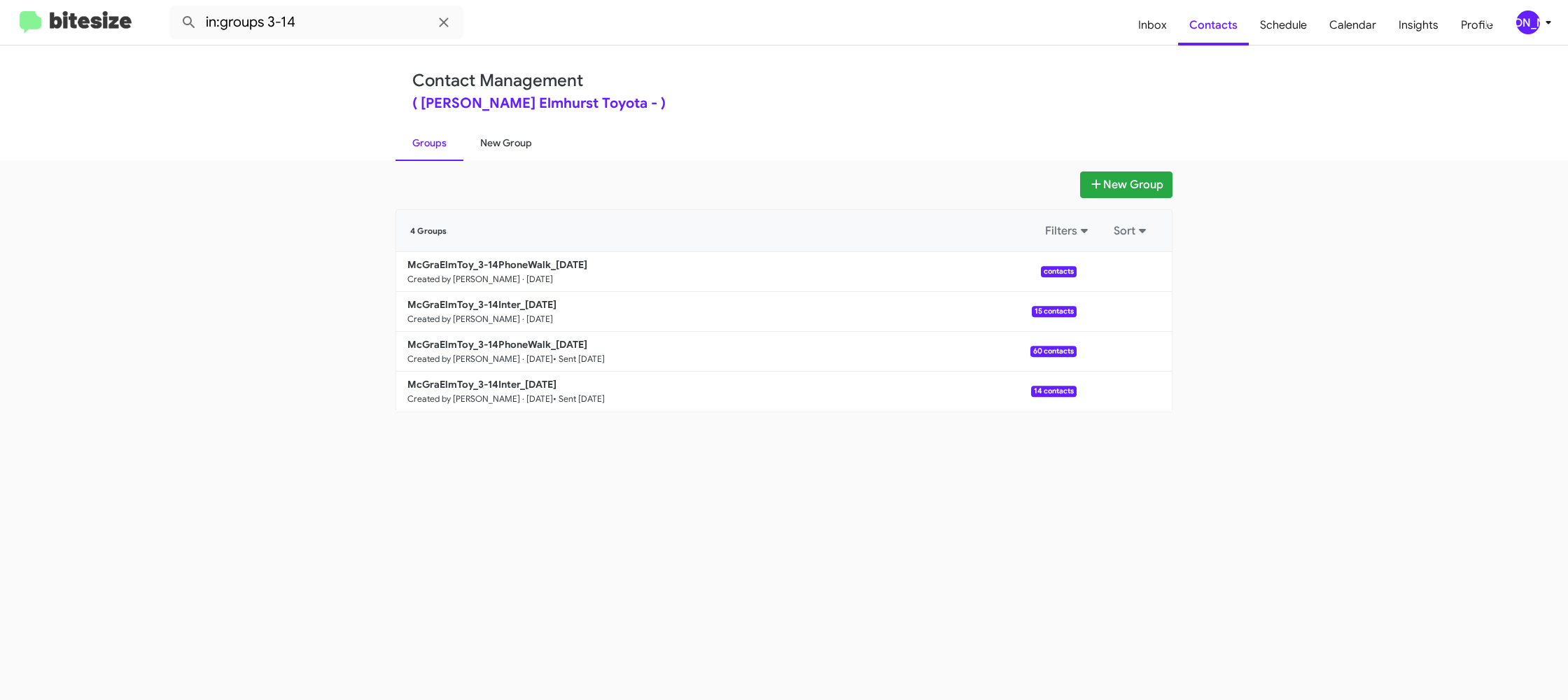
click at [512, 157] on link "New Group" at bounding box center [506, 142] width 86 height 36
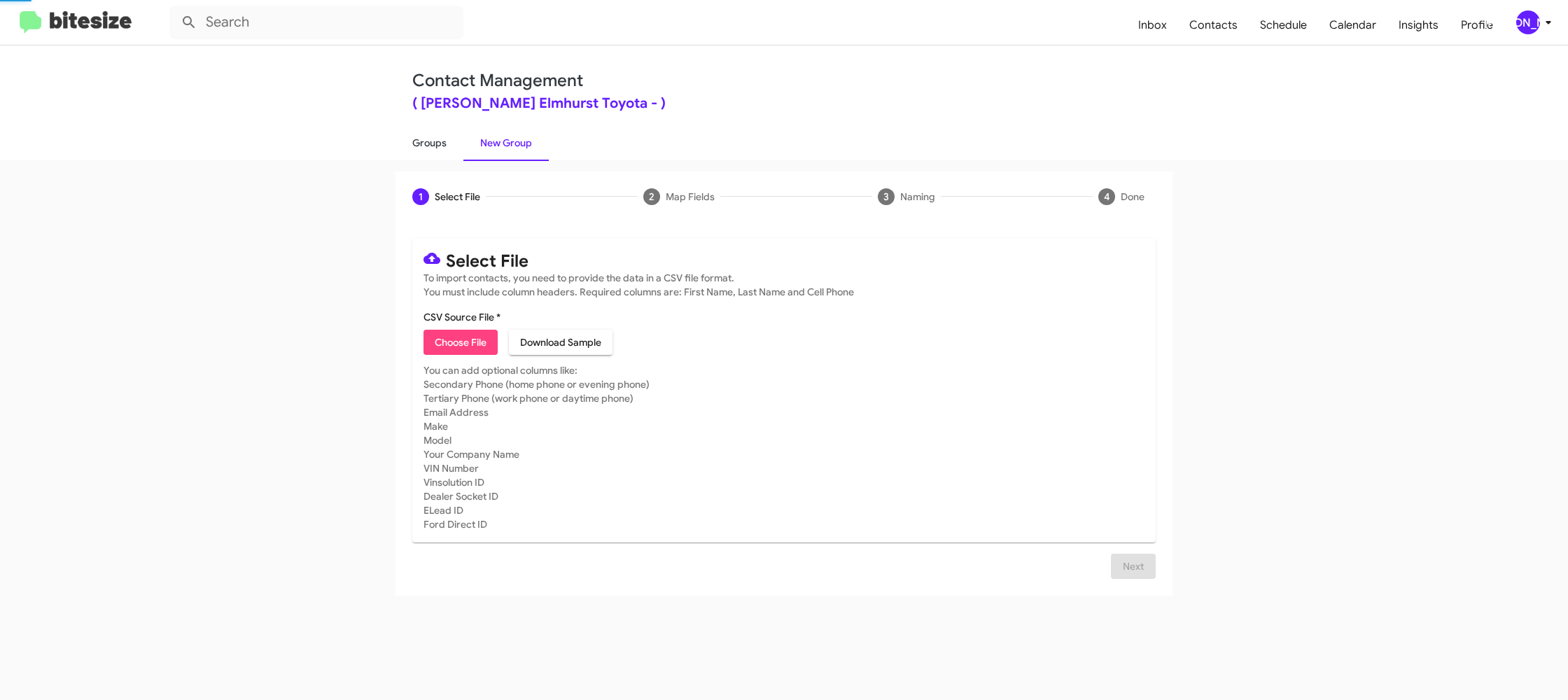
click at [447, 147] on link "Groups" at bounding box center [429, 142] width 68 height 36
type input "in:groups"
click at [447, 147] on link "Groups" at bounding box center [429, 142] width 68 height 36
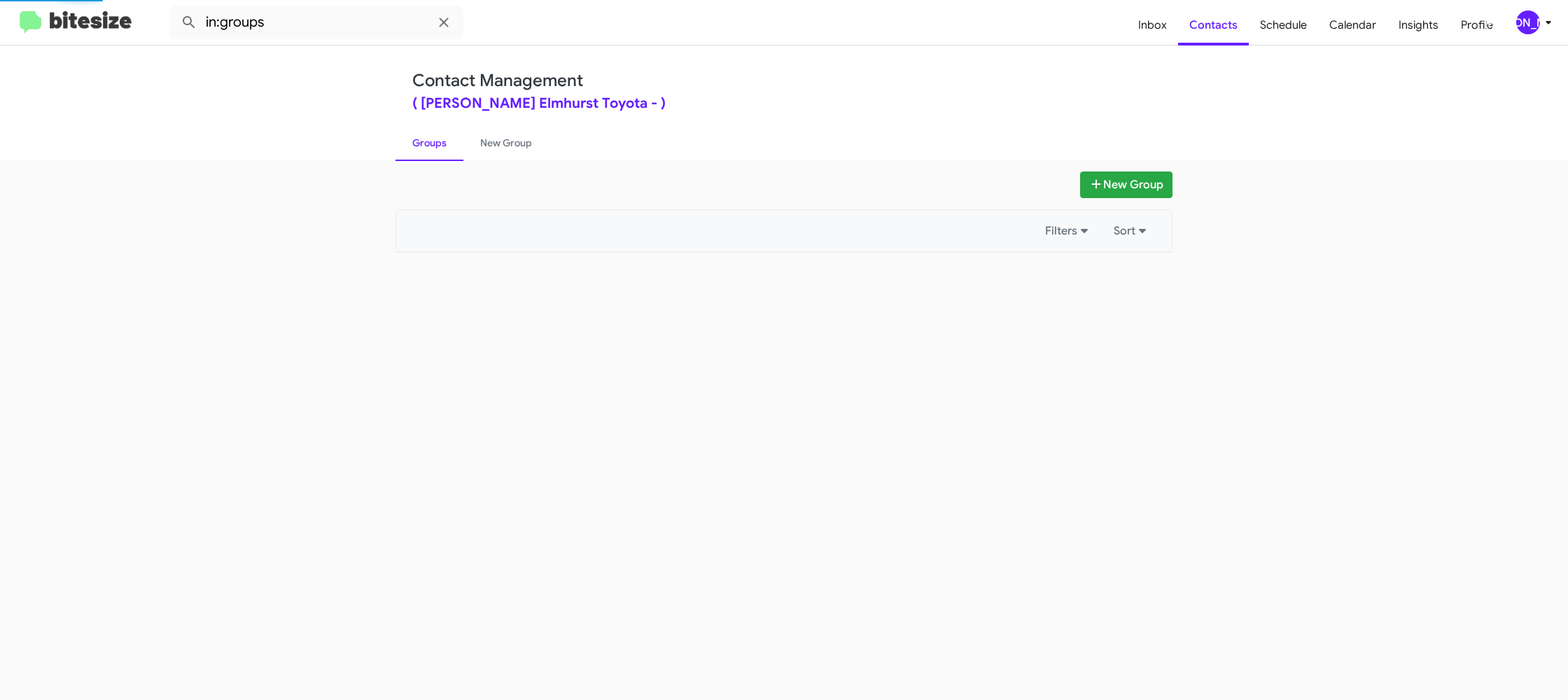
click at [447, 147] on link "Groups" at bounding box center [429, 142] width 68 height 36
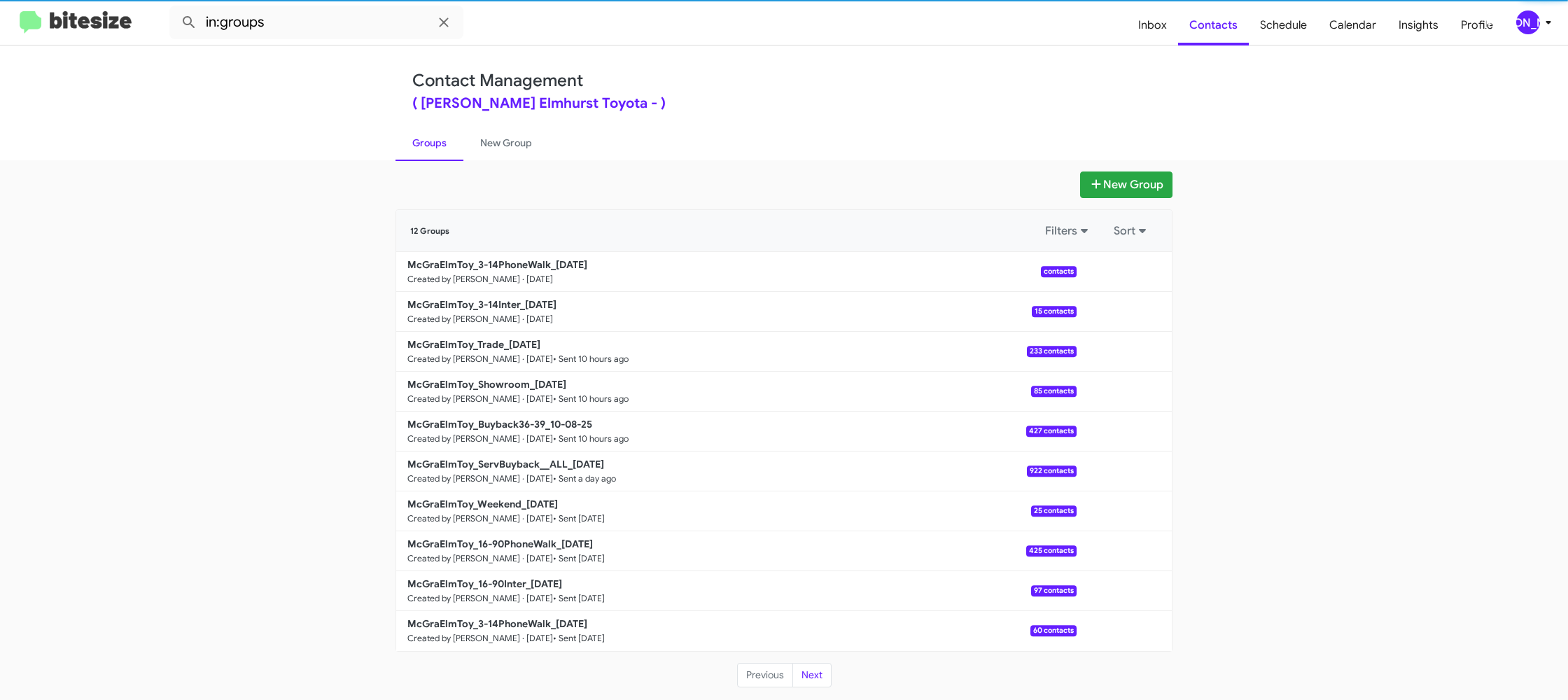
click at [447, 147] on link "Groups" at bounding box center [429, 142] width 68 height 36
drag, startPoint x: 447, startPoint y: 147, endPoint x: 477, endPoint y: 140, distance: 30.8
click at [454, 143] on link "Groups" at bounding box center [429, 142] width 68 height 36
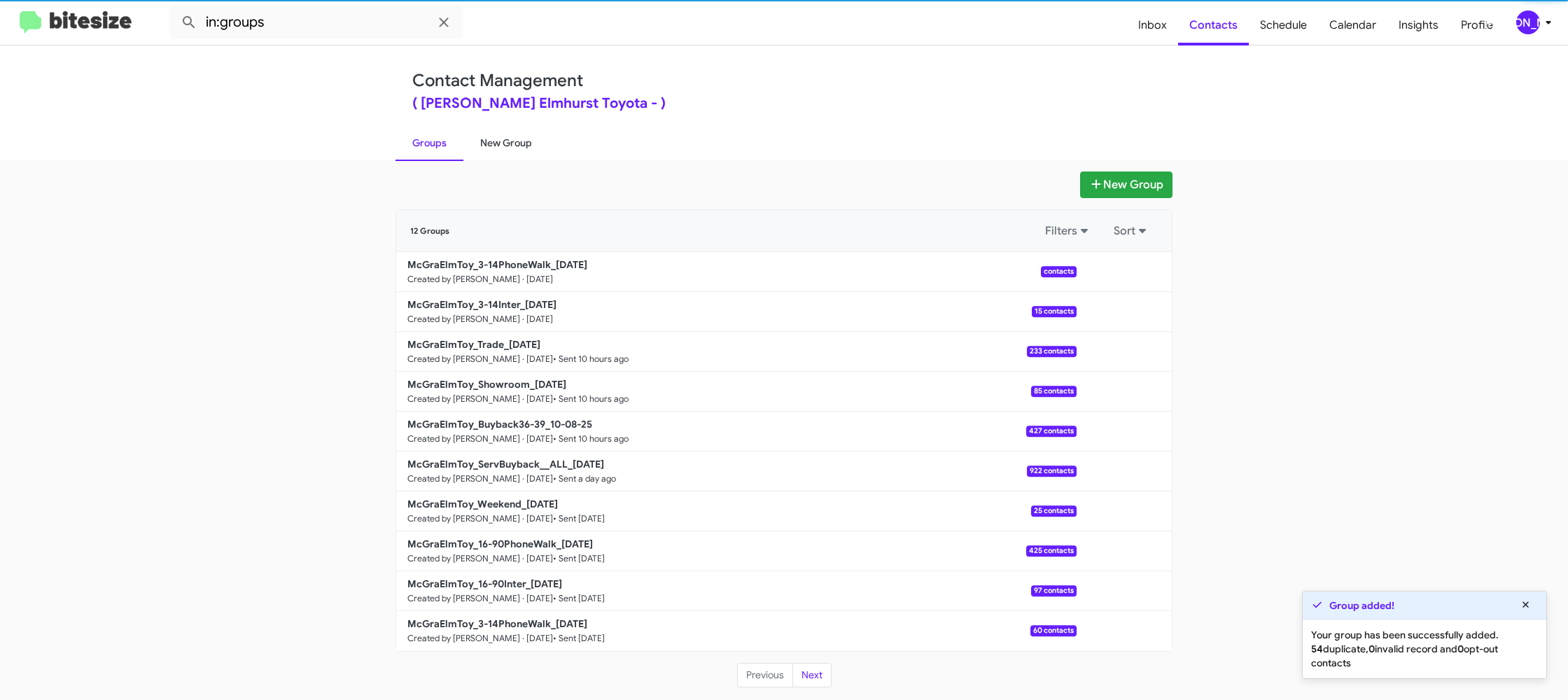
click at [482, 139] on link "New Group" at bounding box center [506, 142] width 86 height 36
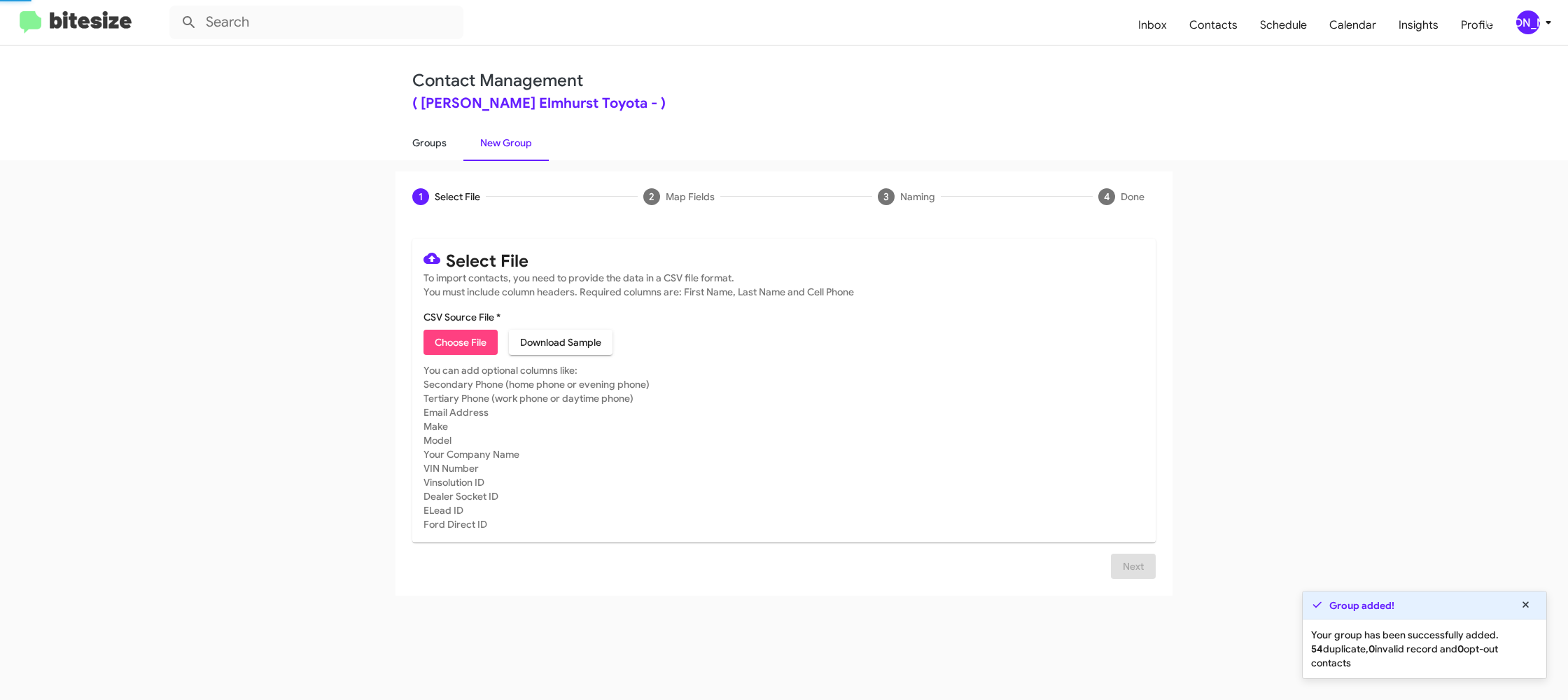
click at [445, 138] on link "Groups" at bounding box center [429, 142] width 68 height 36
type input "in:groups"
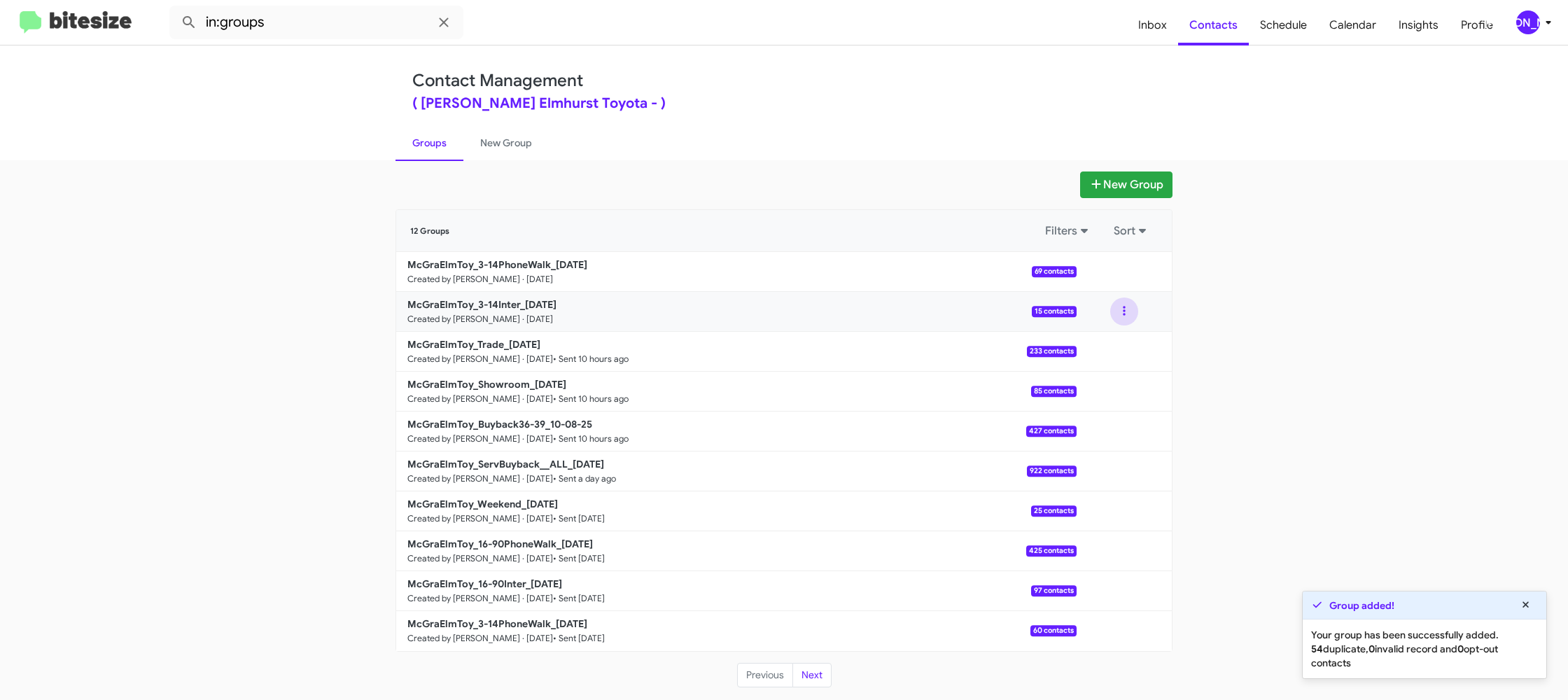
click at [1129, 317] on button at bounding box center [1124, 312] width 28 height 28
click at [1108, 335] on button "View contacts" at bounding box center [1082, 350] width 112 height 34
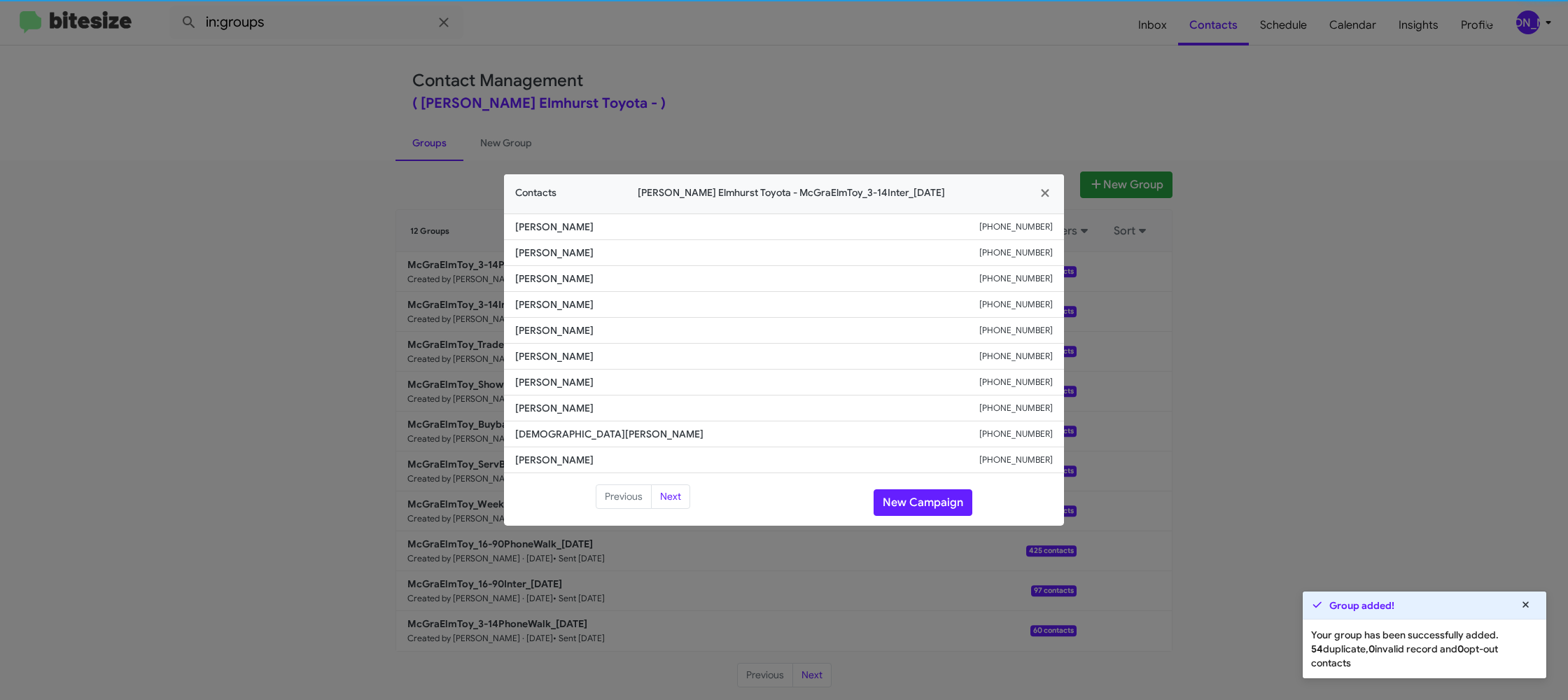
click at [544, 343] on li "[PERSON_NAME] [PHONE_NUMBER]" at bounding box center [784, 356] width 560 height 26
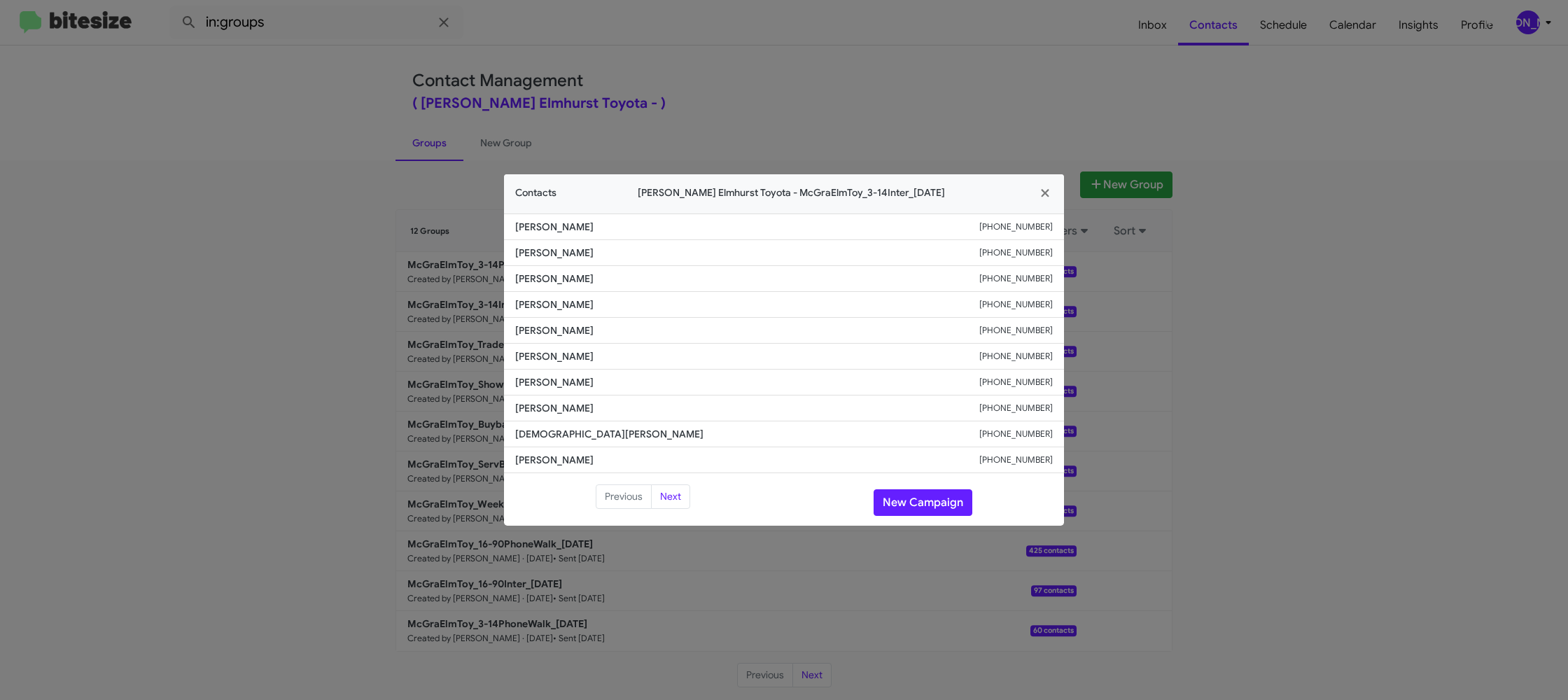
click at [672, 28] on modal-container "Contacts [PERSON_NAME] Elmhurst Toyota - McGraElmToy_3-14Inter_[DATE] [PERSON_N…" at bounding box center [784, 350] width 1568 height 700
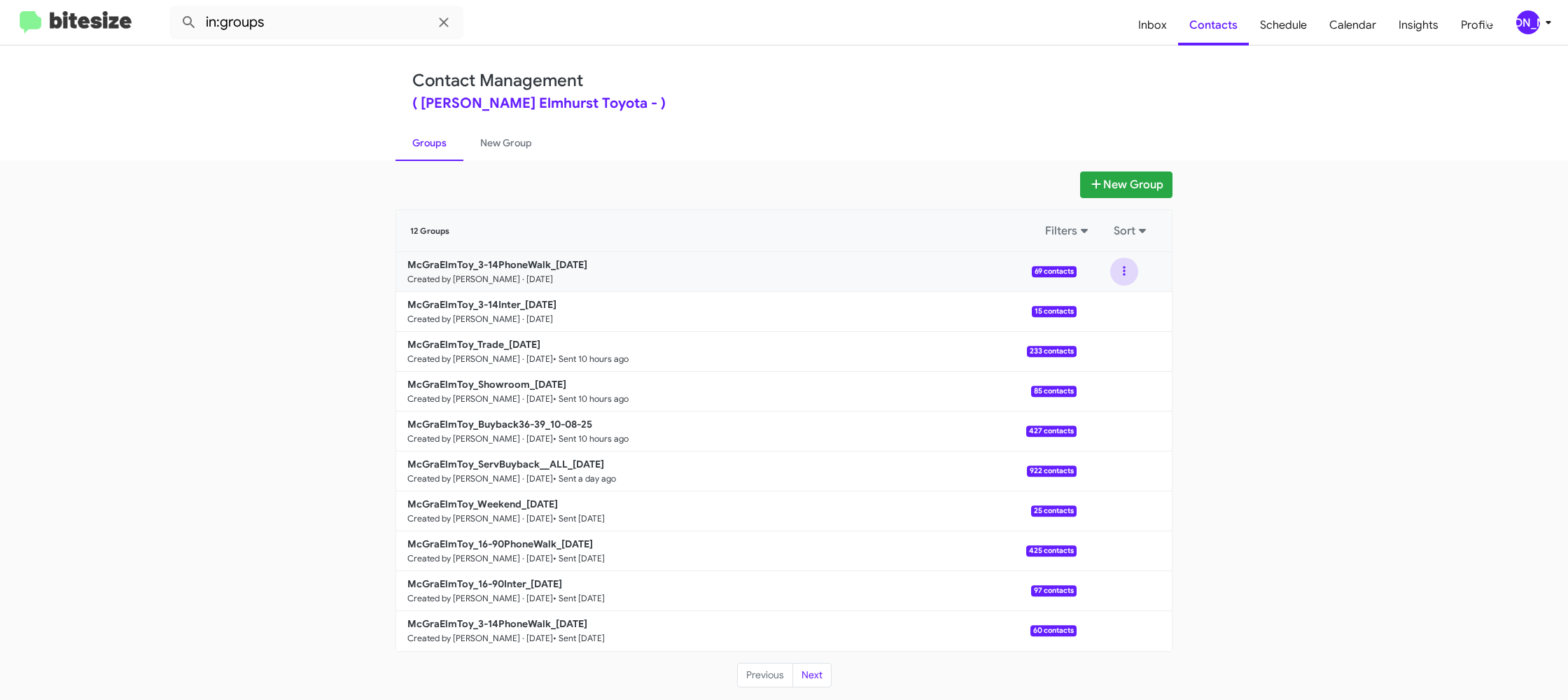
click at [1119, 275] on button at bounding box center [1124, 272] width 28 height 28
click at [1109, 303] on button "View contacts" at bounding box center [1082, 309] width 112 height 34
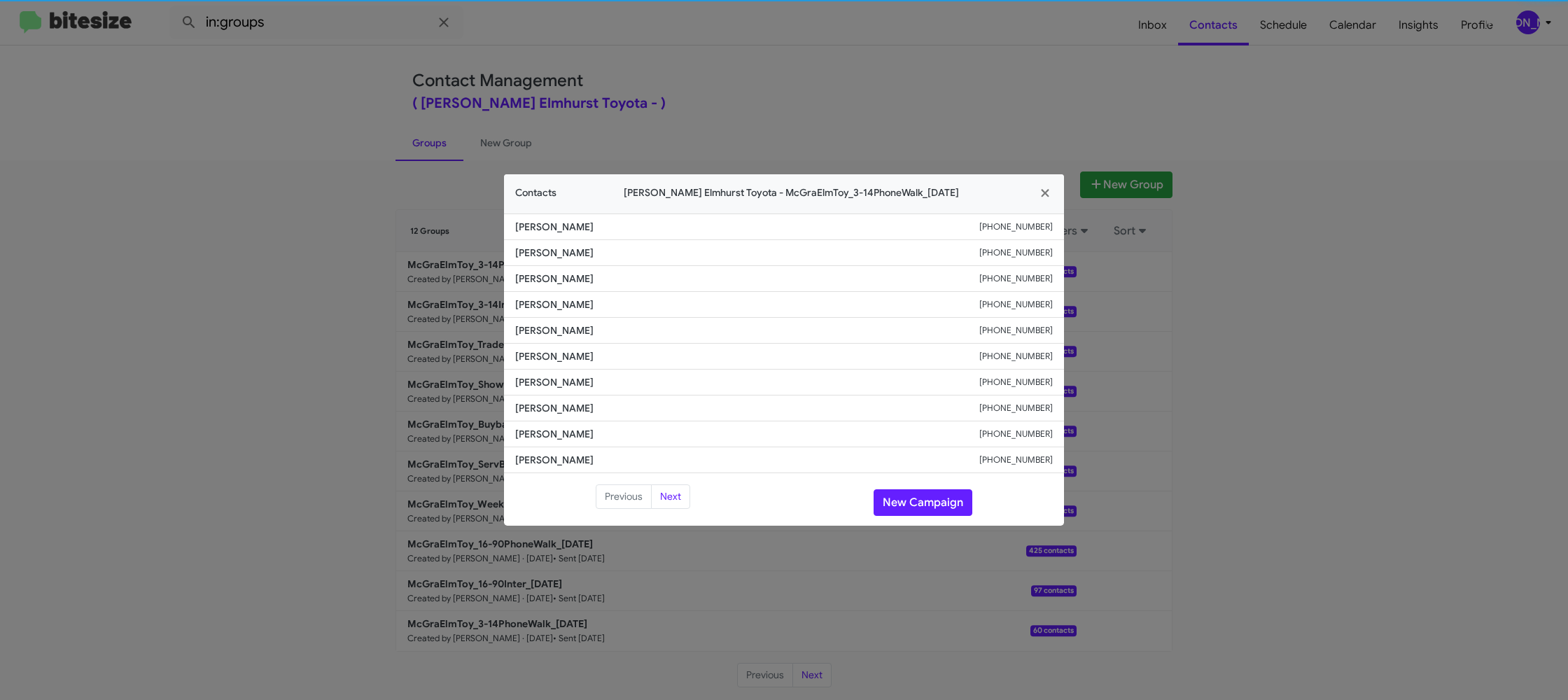
click at [542, 356] on span "[PERSON_NAME]" at bounding box center [747, 357] width 464 height 14
click at [542, 356] on span "Zeljko Komnenovic" at bounding box center [747, 357] width 464 height 14
copy span "Zeljko Komnenovic"
drag, startPoint x: 326, startPoint y: 247, endPoint x: 358, endPoint y: 267, distance: 37.7
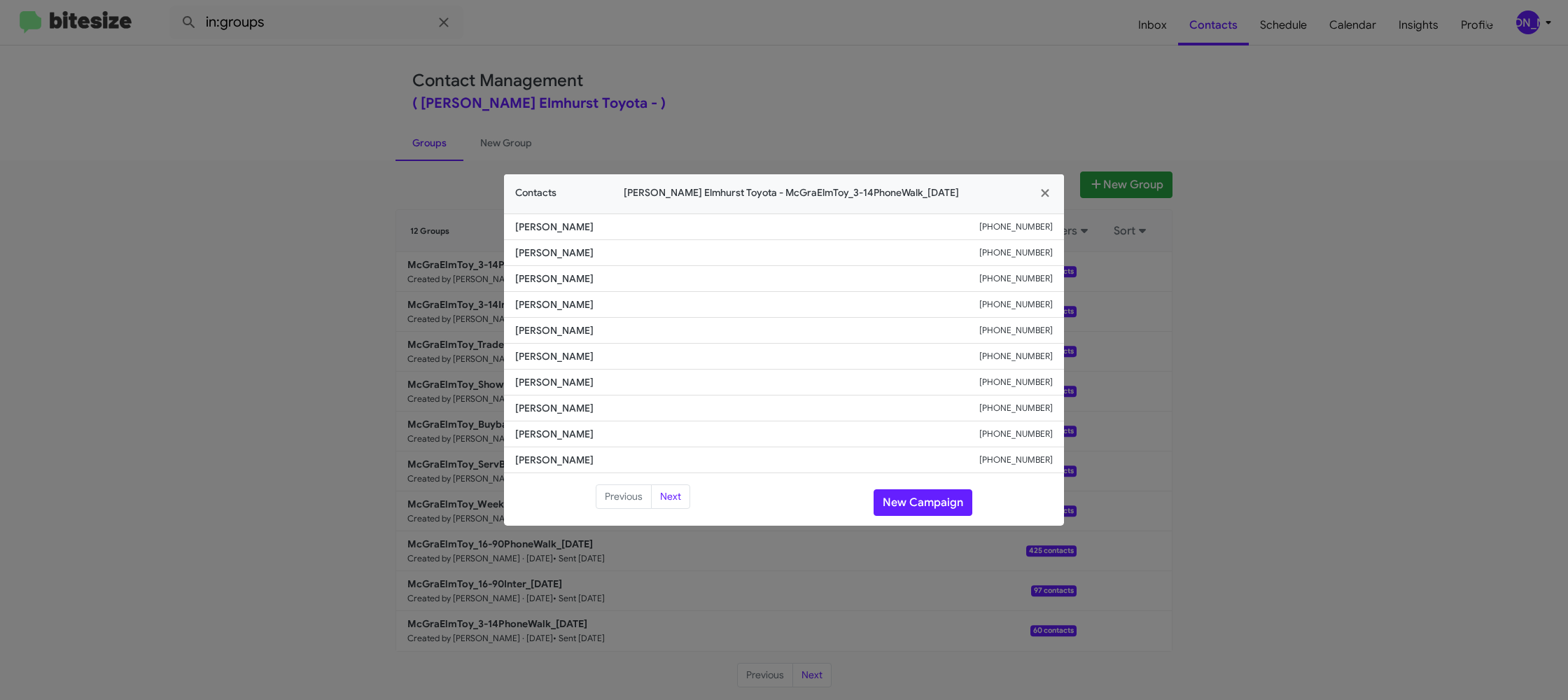
click at [333, 252] on modal-container "Contacts McGrath Elmhurst Toyota - McGraElmToy_3-14PhoneWalk_10-09-25 Raul Andr…" at bounding box center [784, 350] width 1568 height 700
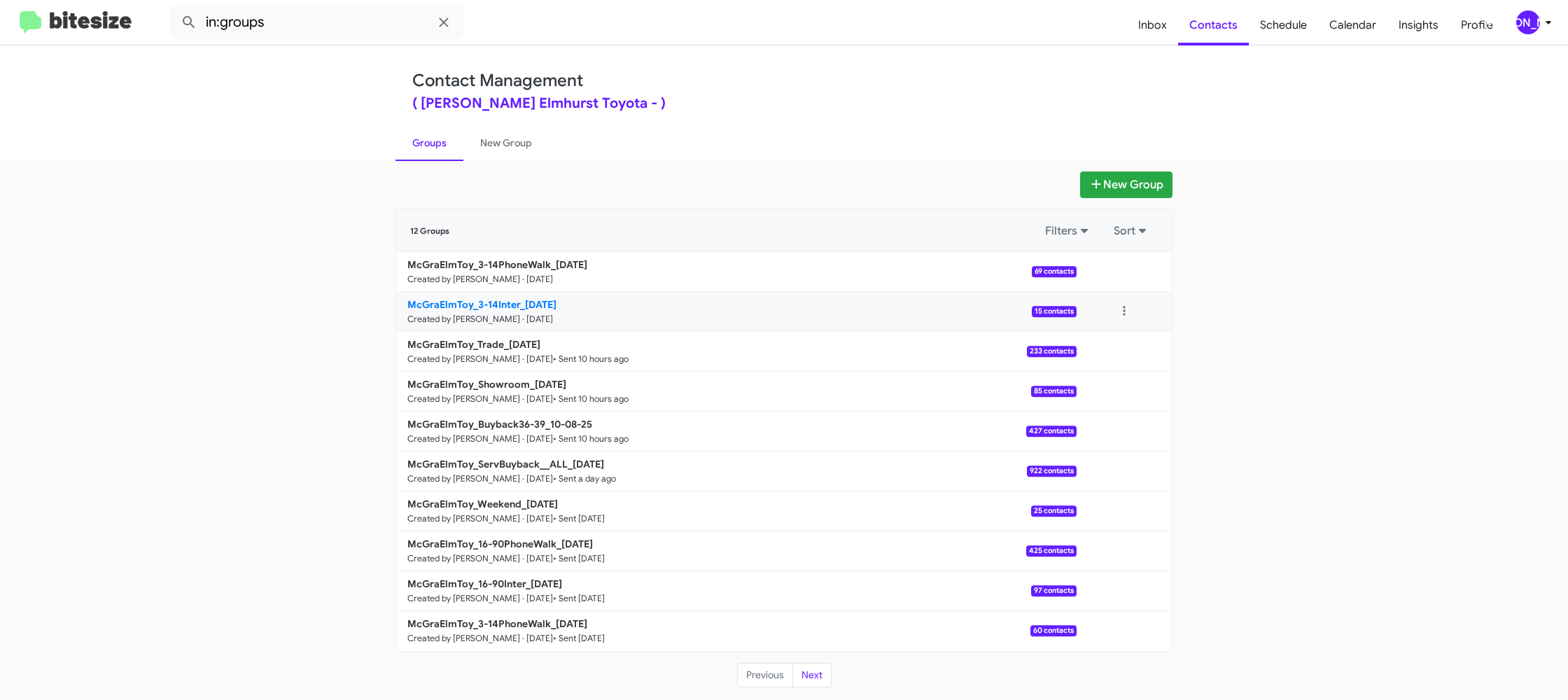
click at [479, 305] on b "McGraElmToy_3-14Inter_10-09-25" at bounding box center [481, 305] width 149 height 12
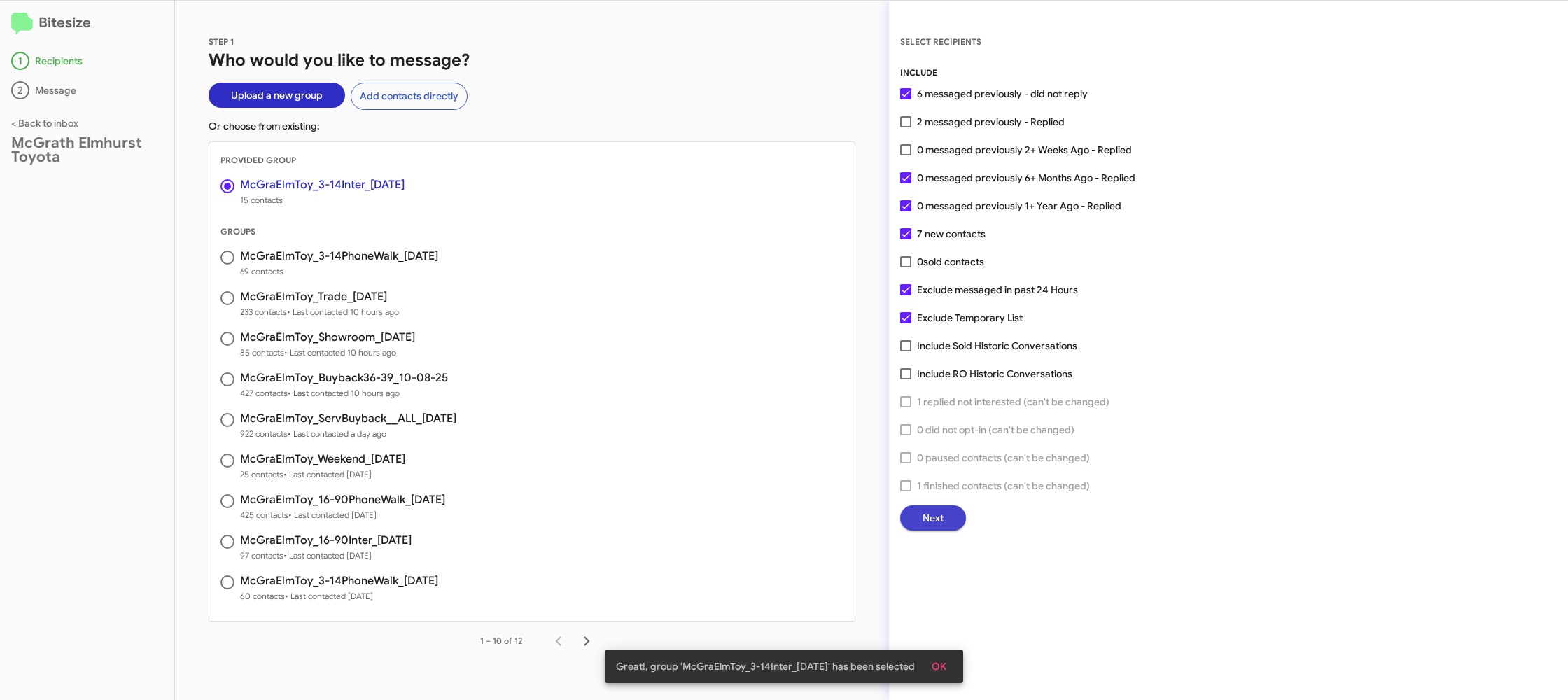
click at [939, 508] on span "Next" at bounding box center [933, 517] width 21 height 26
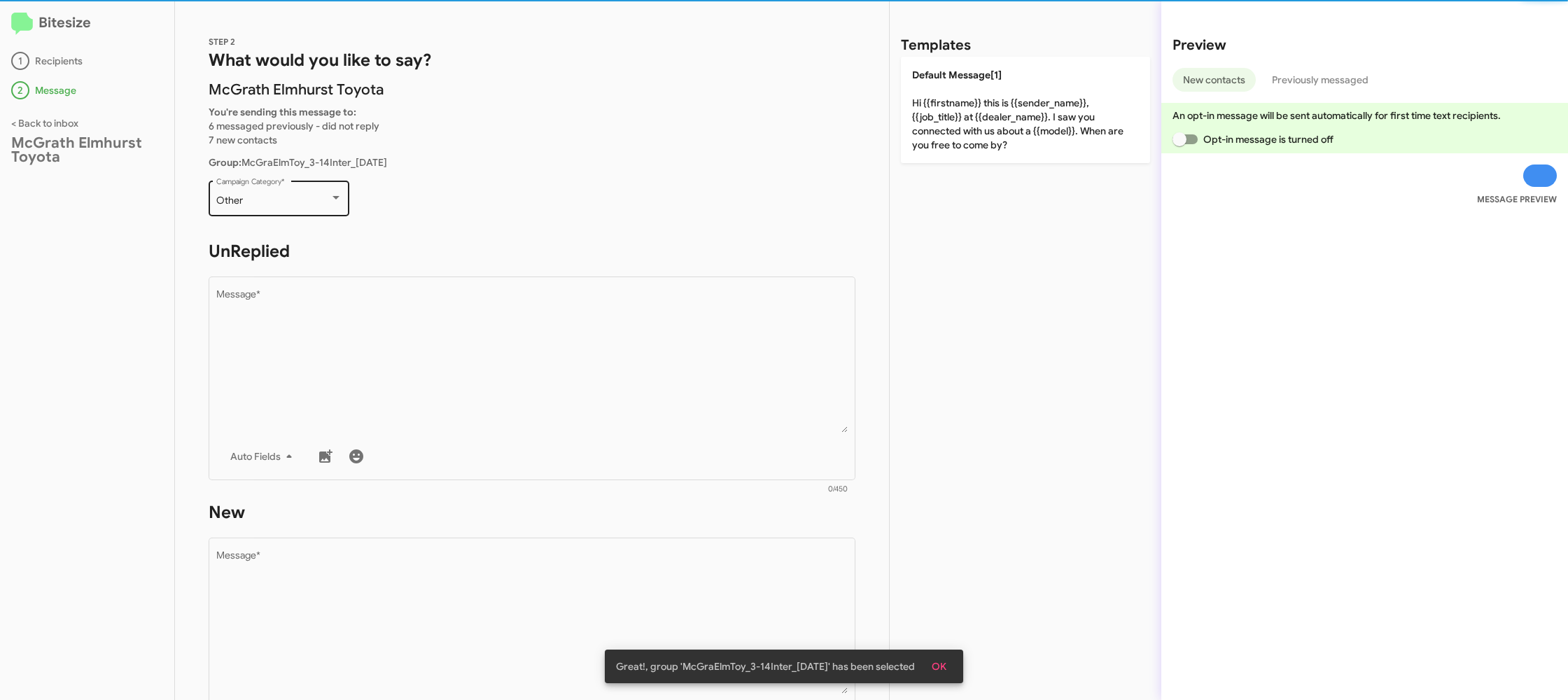
click at [283, 190] on div "Other Campaign Category *" at bounding box center [279, 197] width 126 height 39
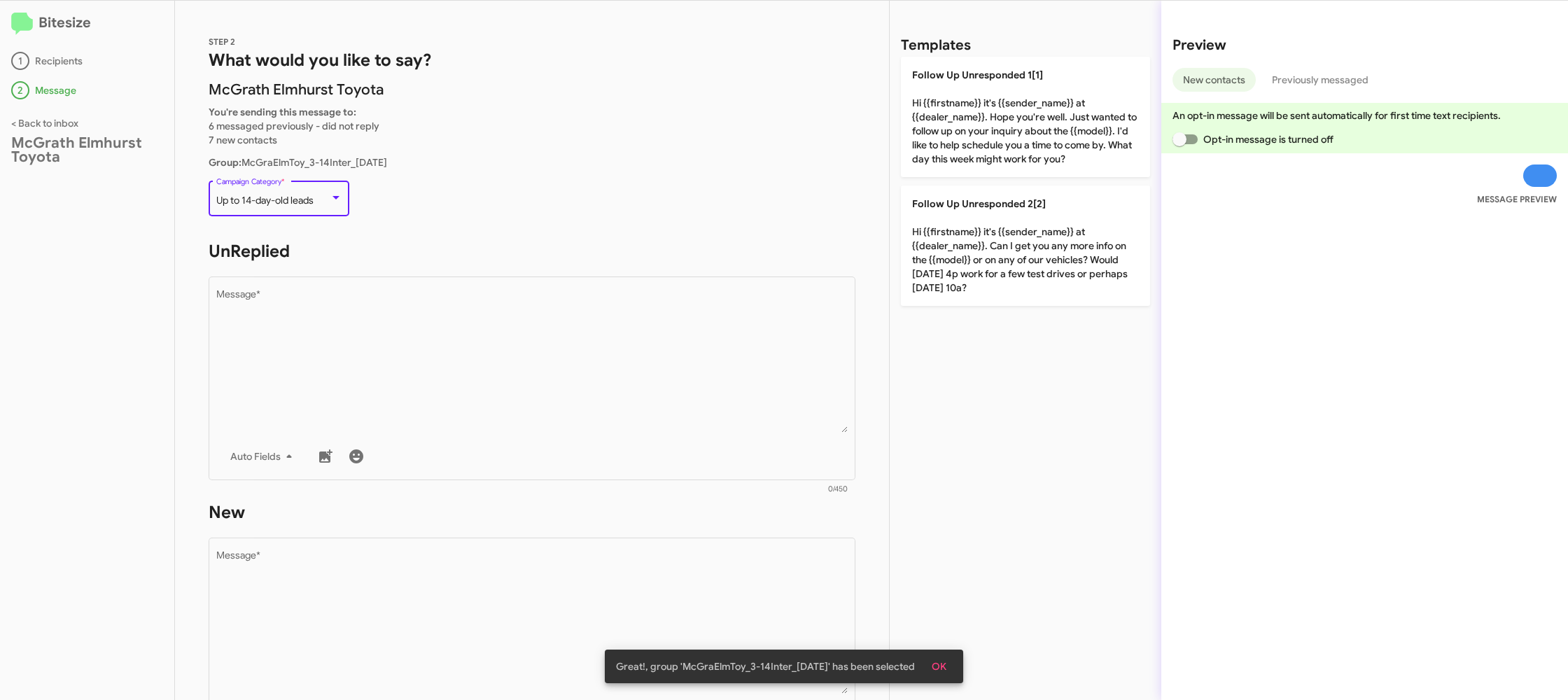
scroll to position [526, 0]
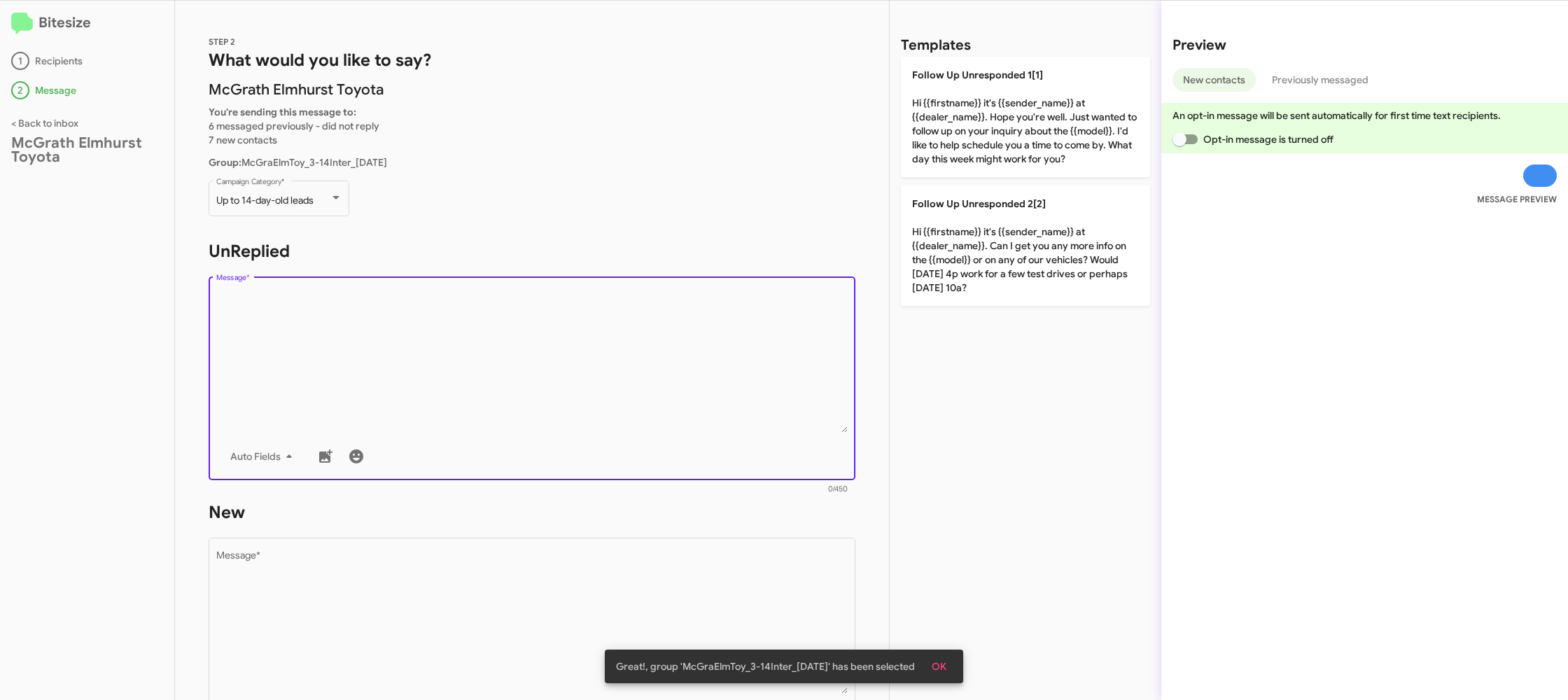
drag, startPoint x: 563, startPoint y: 382, endPoint x: 842, endPoint y: 199, distance: 333.7
click at [563, 380] on textarea "Message *" at bounding box center [532, 361] width 632 height 143
drag, startPoint x: 978, startPoint y: 137, endPoint x: 903, endPoint y: 313, distance: 191.3
click at [978, 139] on p "Follow Up Unresponded 1[1] Hi {{firstname}} it's {{sender_name}} at {{dealer_na…" at bounding box center [1025, 117] width 249 height 120
type textarea "Hi {{firstname}} it's {{sender_name}} at {{dealer_name}}. Hope you're well. Jus…"
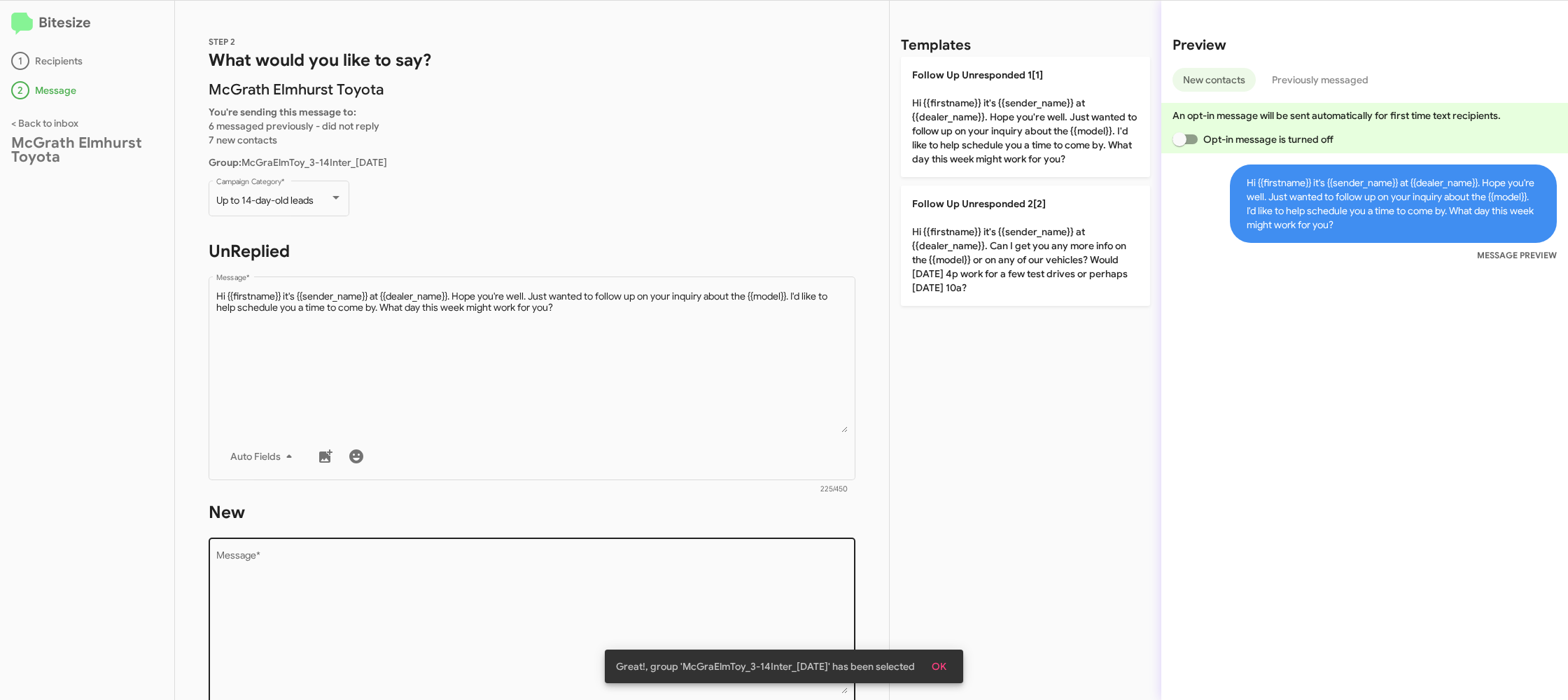
click at [670, 605] on textarea "Message *" at bounding box center [532, 622] width 632 height 143
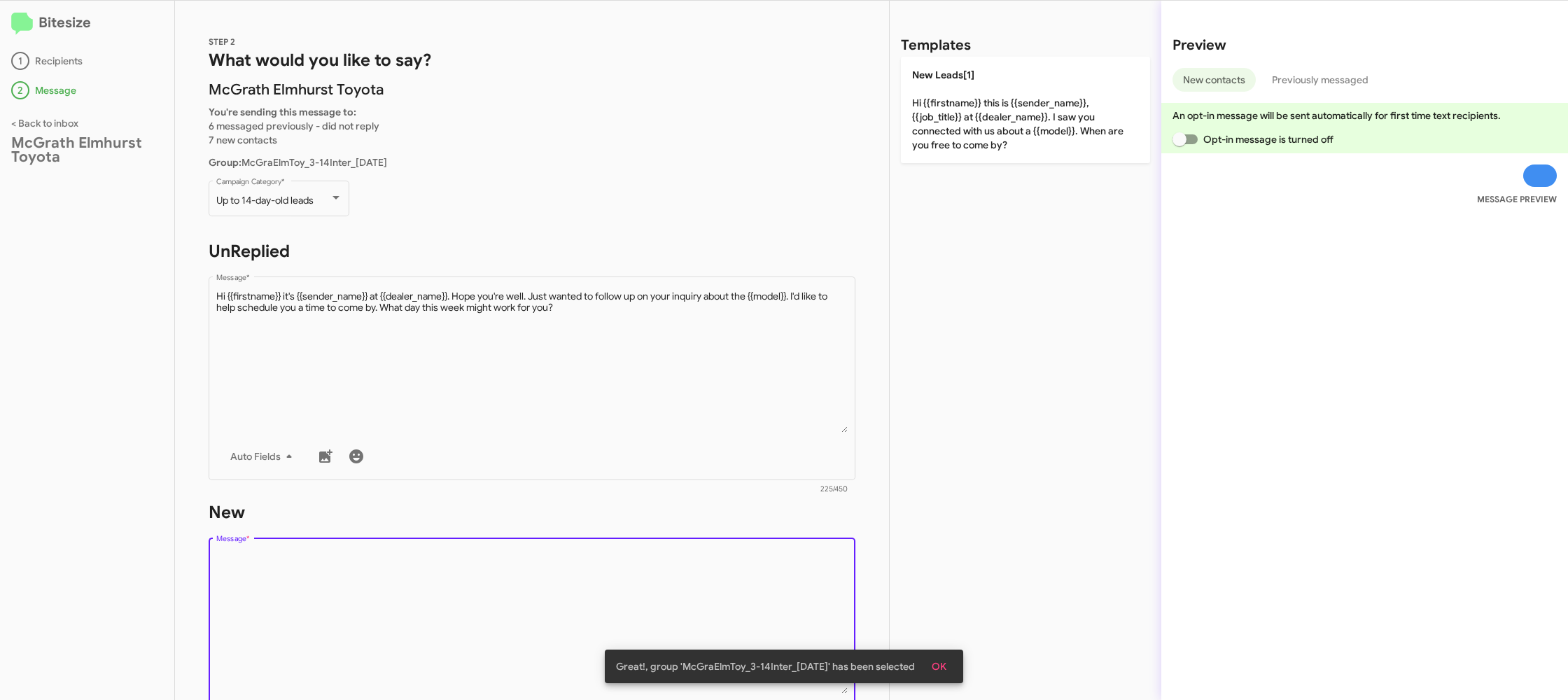
drag, startPoint x: 668, startPoint y: 605, endPoint x: 923, endPoint y: 177, distance: 498.2
click at [680, 538] on div "Drop image here to insert Auto Fields Message *" at bounding box center [532, 638] width 632 height 207
drag, startPoint x: 937, startPoint y: 161, endPoint x: 930, endPoint y: 150, distance: 13.0
click at [937, 161] on div "Templates New Leads[1] Hi {{firstname}} this is {{sender_name}}, {{job_title}} …" at bounding box center [1025, 350] width 272 height 699
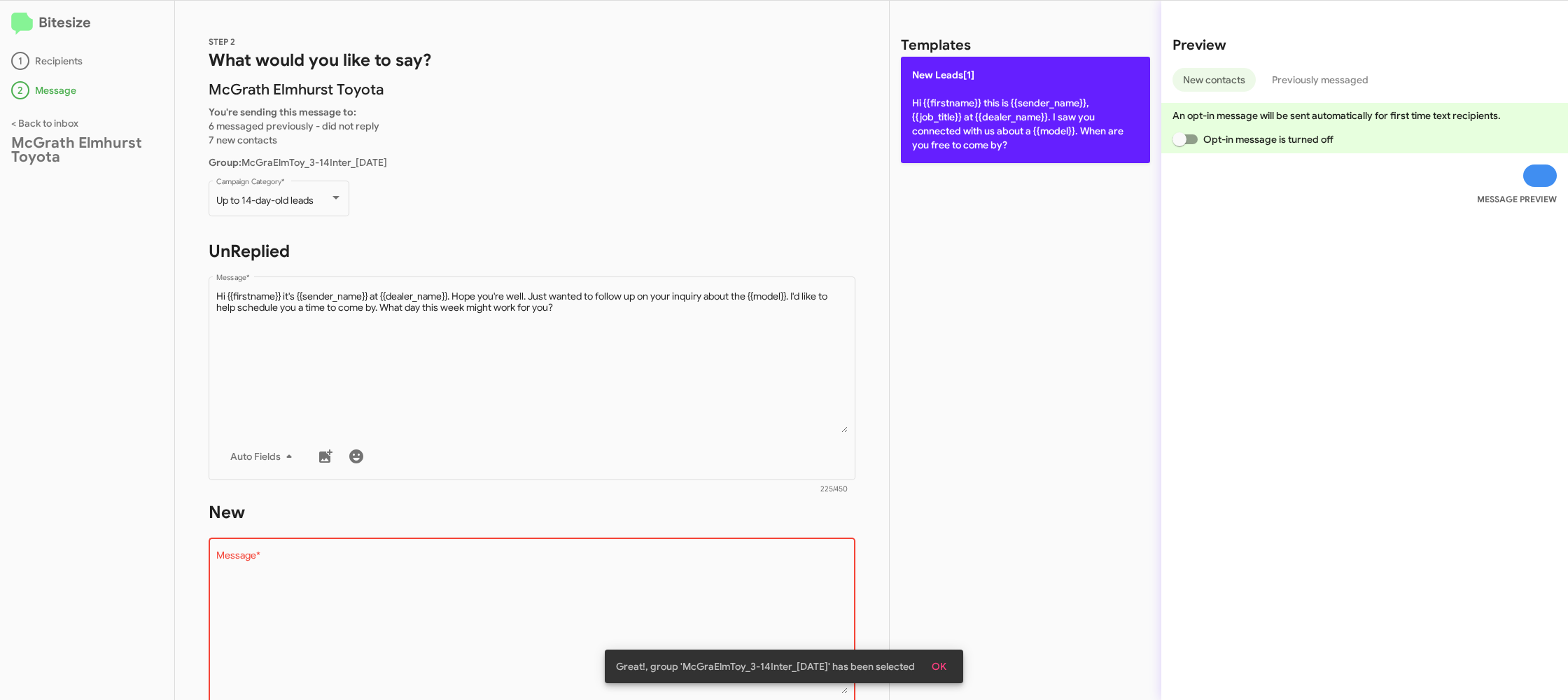
drag, startPoint x: 928, startPoint y: 137, endPoint x: 784, endPoint y: 192, distance: 154.1
click at [924, 139] on p "New Leads[1] Hi {{firstname}} this is {{sender_name}}, {{job_title}} at {{deale…" at bounding box center [1025, 109] width 249 height 106
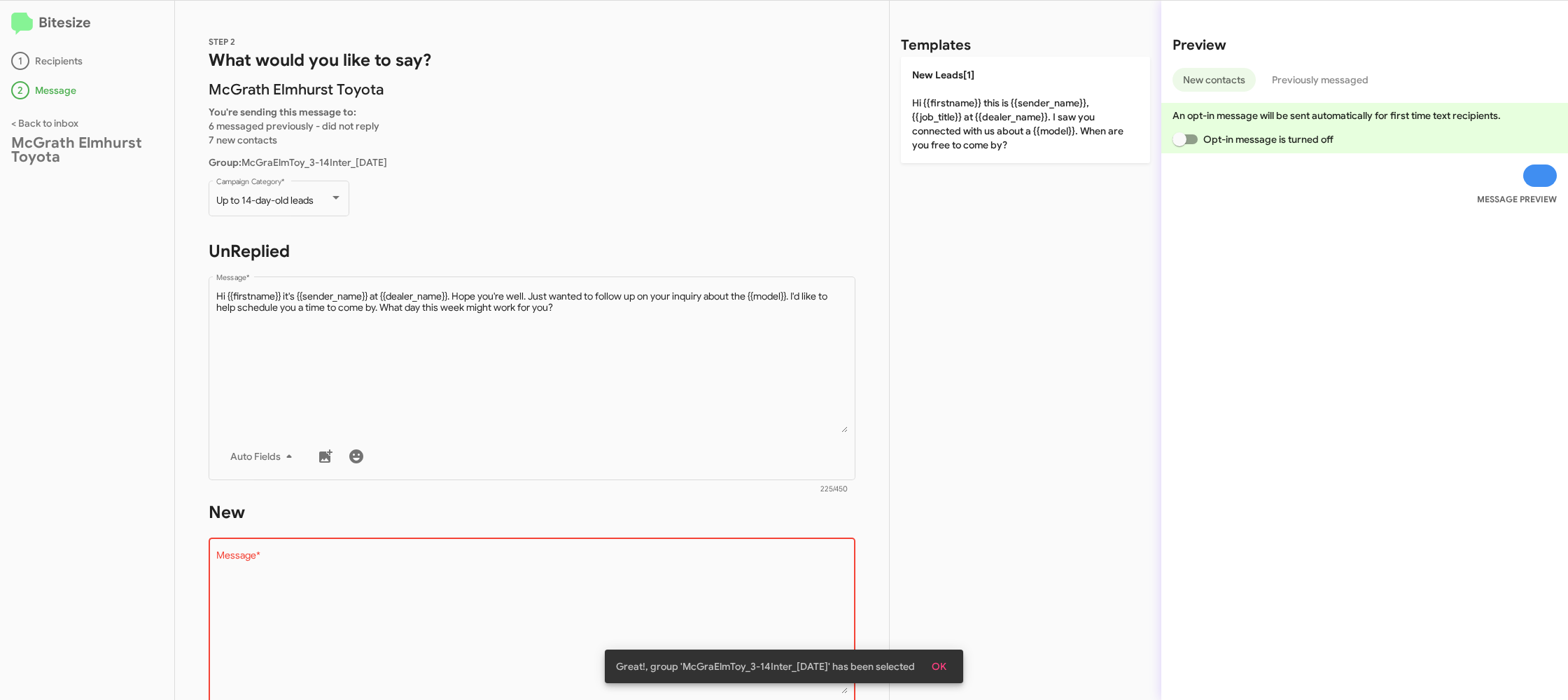
type textarea "Hi {{firstname}} this is {{sender_name}}, {{job_title}} at {{dealer_name}}. I s…"
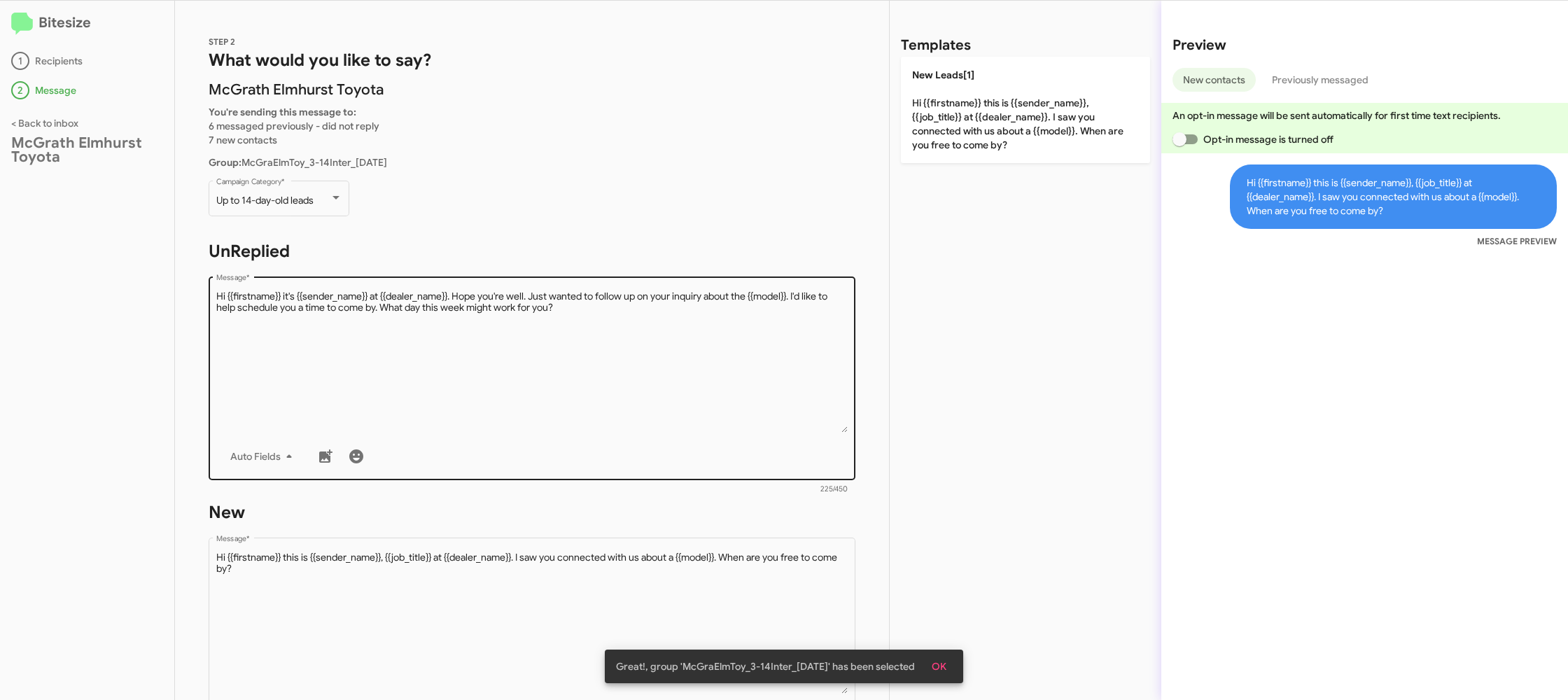
scroll to position [237, 0]
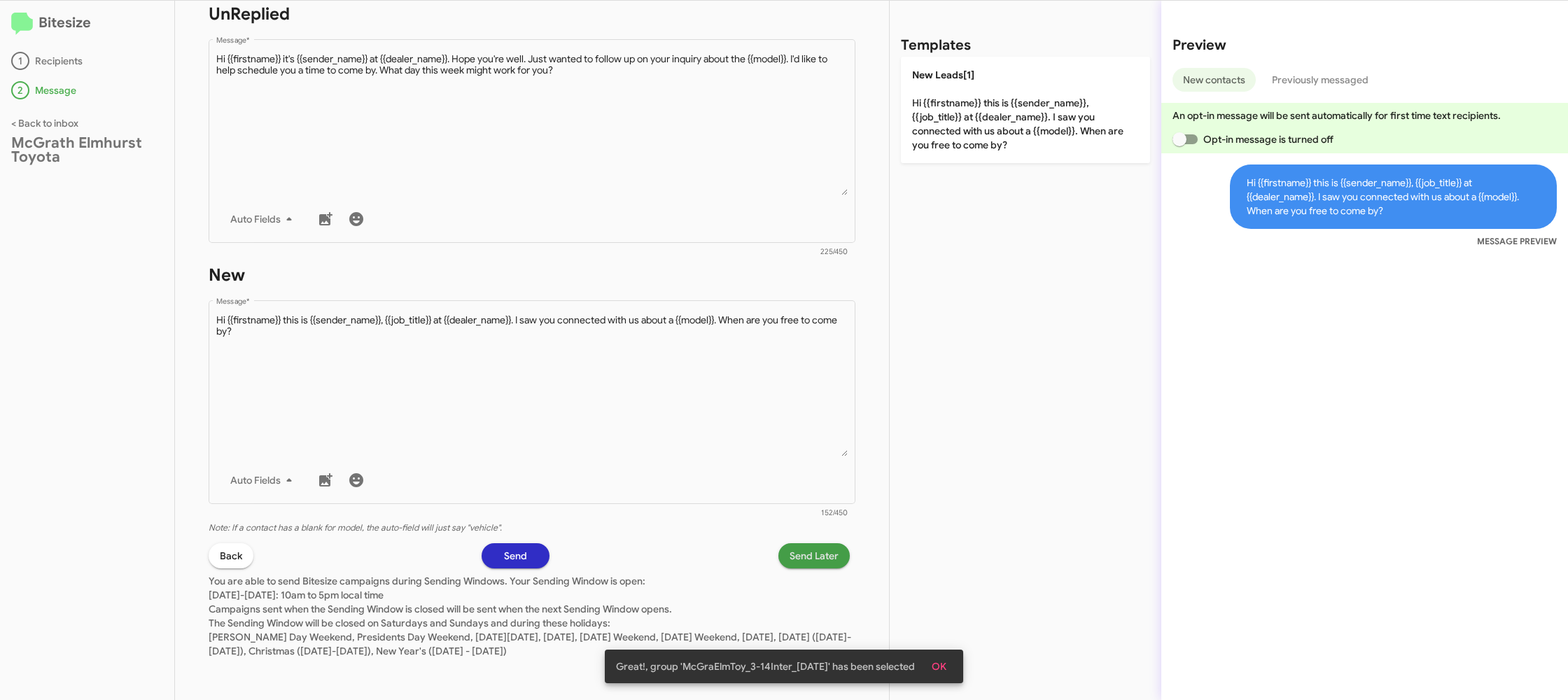
click at [795, 548] on span "Send Later" at bounding box center [813, 555] width 49 height 26
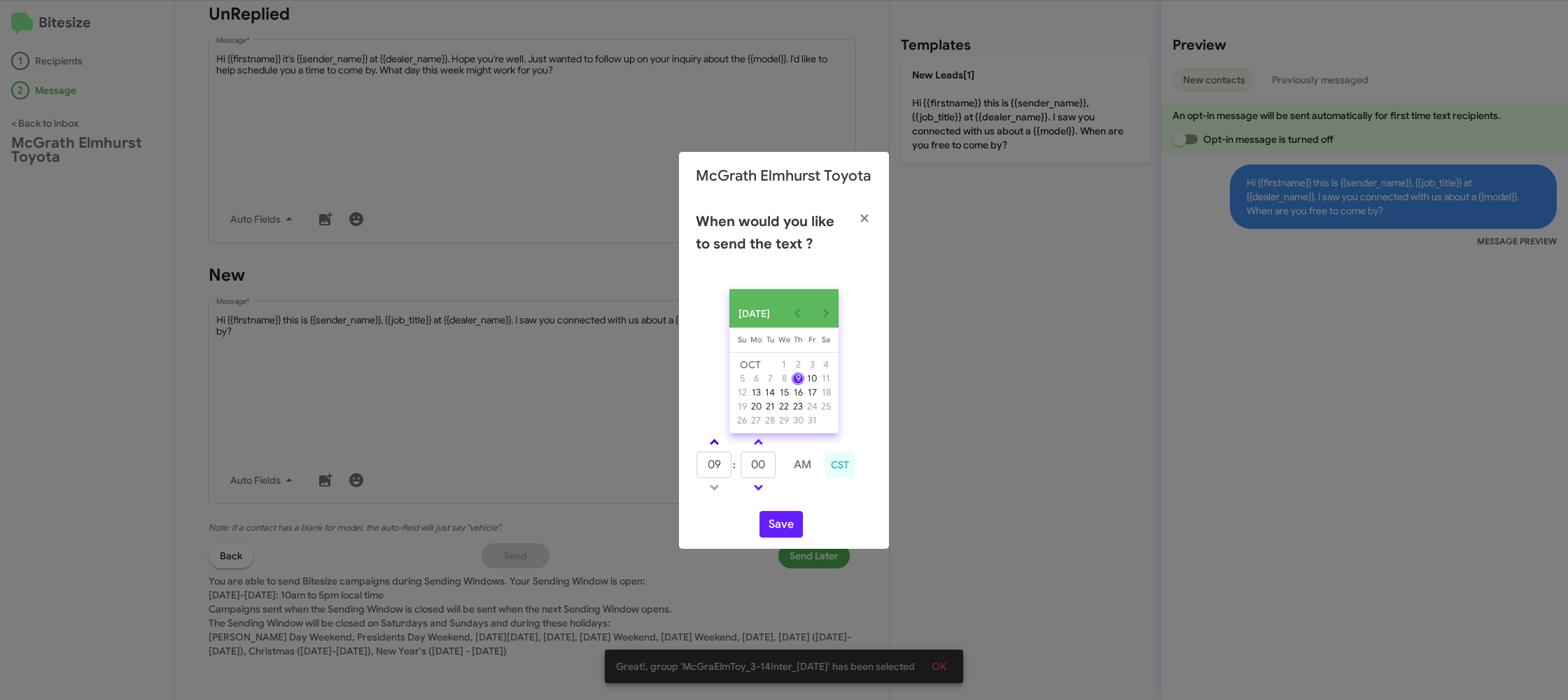
drag, startPoint x: 709, startPoint y: 441, endPoint x: 726, endPoint y: 450, distance: 19.2
click at [711, 442] on link at bounding box center [714, 441] width 25 height 16
type input "10"
click at [758, 467] on input "00" at bounding box center [758, 464] width 35 height 26
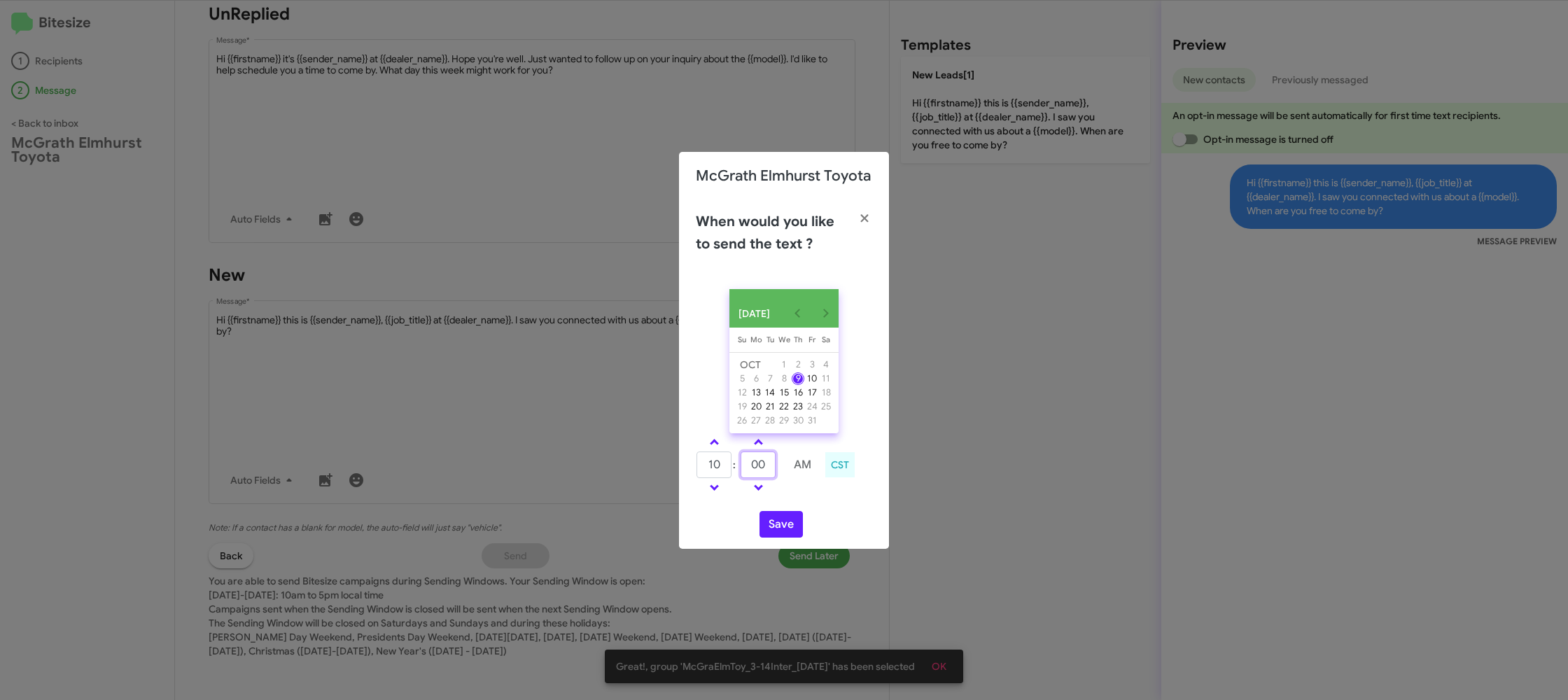
click at [758, 467] on input "00" at bounding box center [758, 464] width 35 height 26
type input "15"
click at [807, 508] on div "OCT 2025 Sunday Su Monday Mo Tuesday Tu Wednesday We Thursday Th Friday Fr Satu…" at bounding box center [784, 413] width 210 height 271
drag, startPoint x: 795, startPoint y: 528, endPoint x: 778, endPoint y: 498, distance: 34.5
click at [795, 529] on button "Save" at bounding box center [780, 524] width 43 height 26
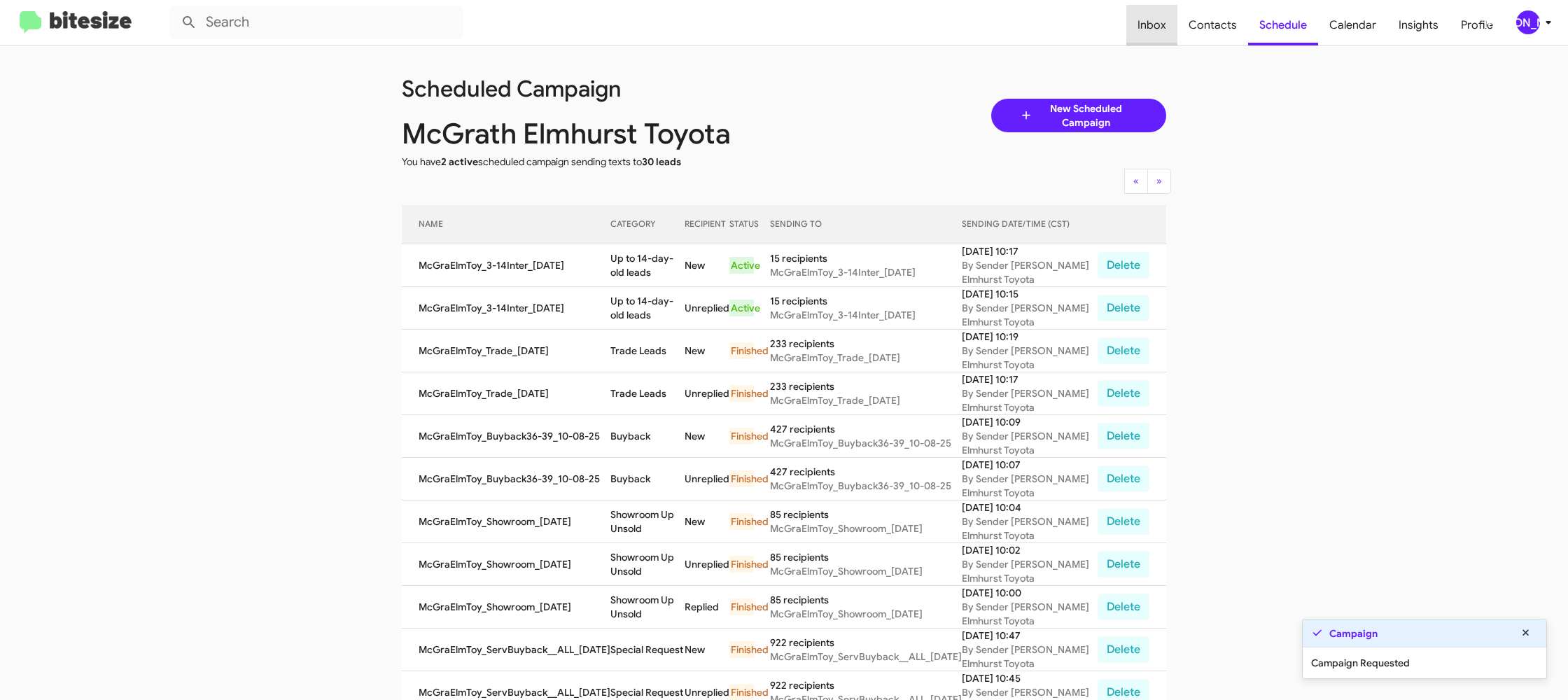
click at [1166, 11] on span "Inbox" at bounding box center [1151, 26] width 51 height 41
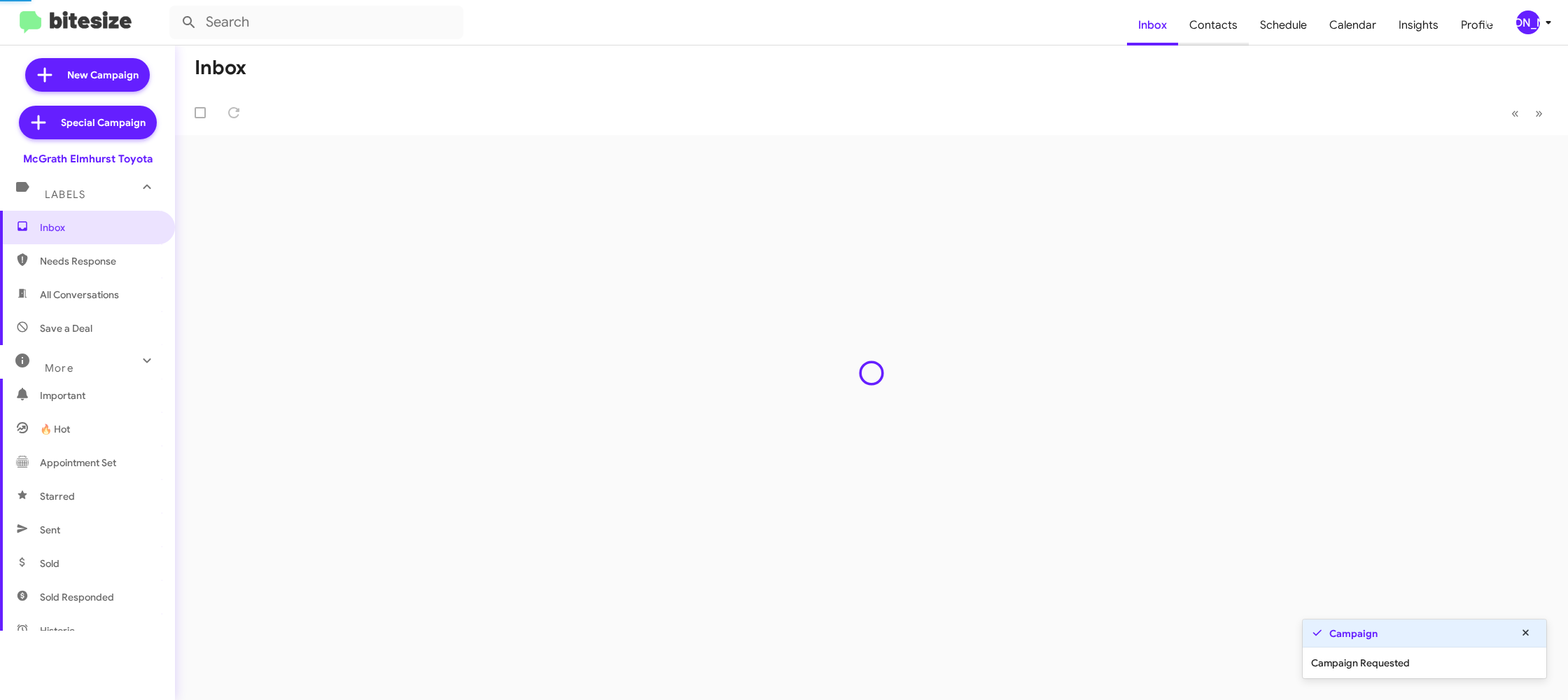
click at [1190, 11] on span "Contacts" at bounding box center [1213, 26] width 71 height 41
type input "in:groups"
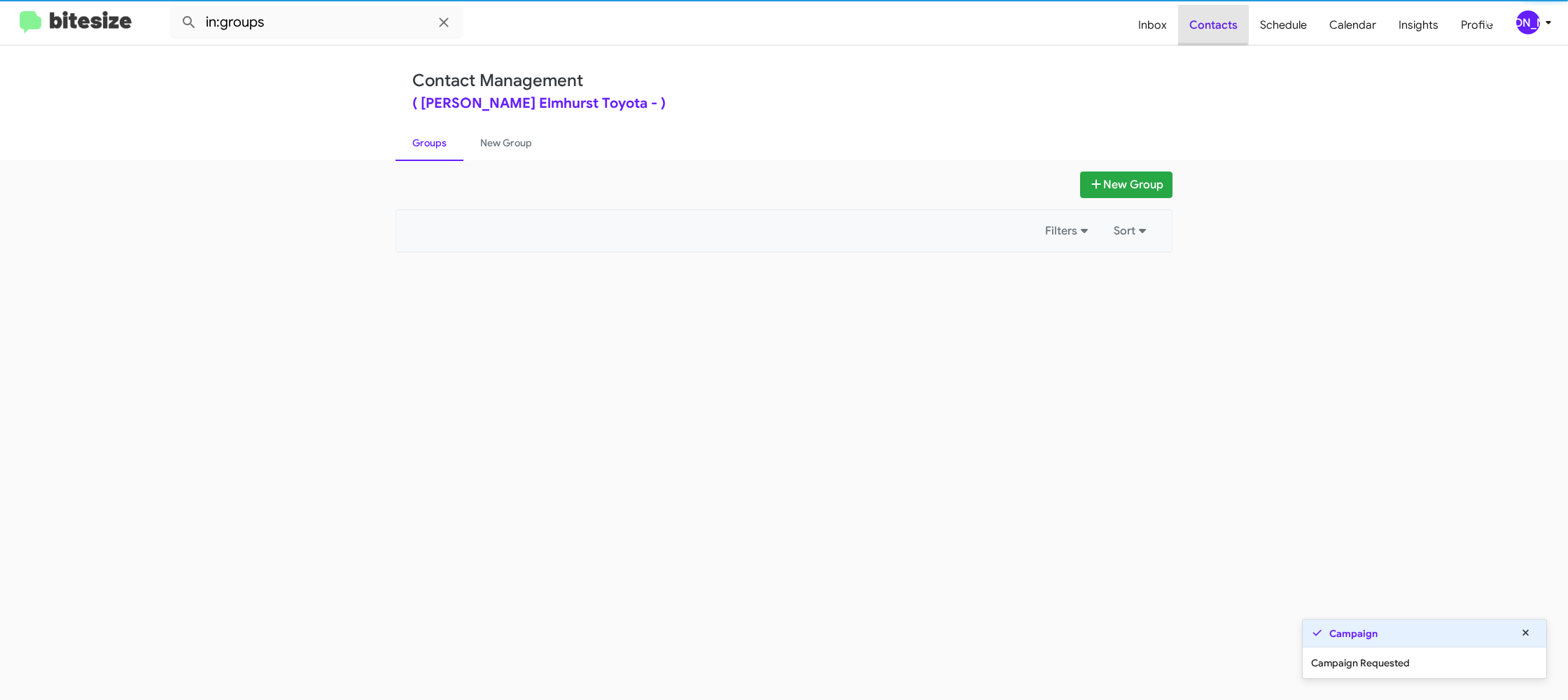
click at [1190, 11] on span "Contacts" at bounding box center [1213, 26] width 71 height 41
drag, startPoint x: 1190, startPoint y: 11, endPoint x: 1179, endPoint y: 11, distance: 11.0
click at [1190, 11] on span "Contacts" at bounding box center [1213, 26] width 71 height 41
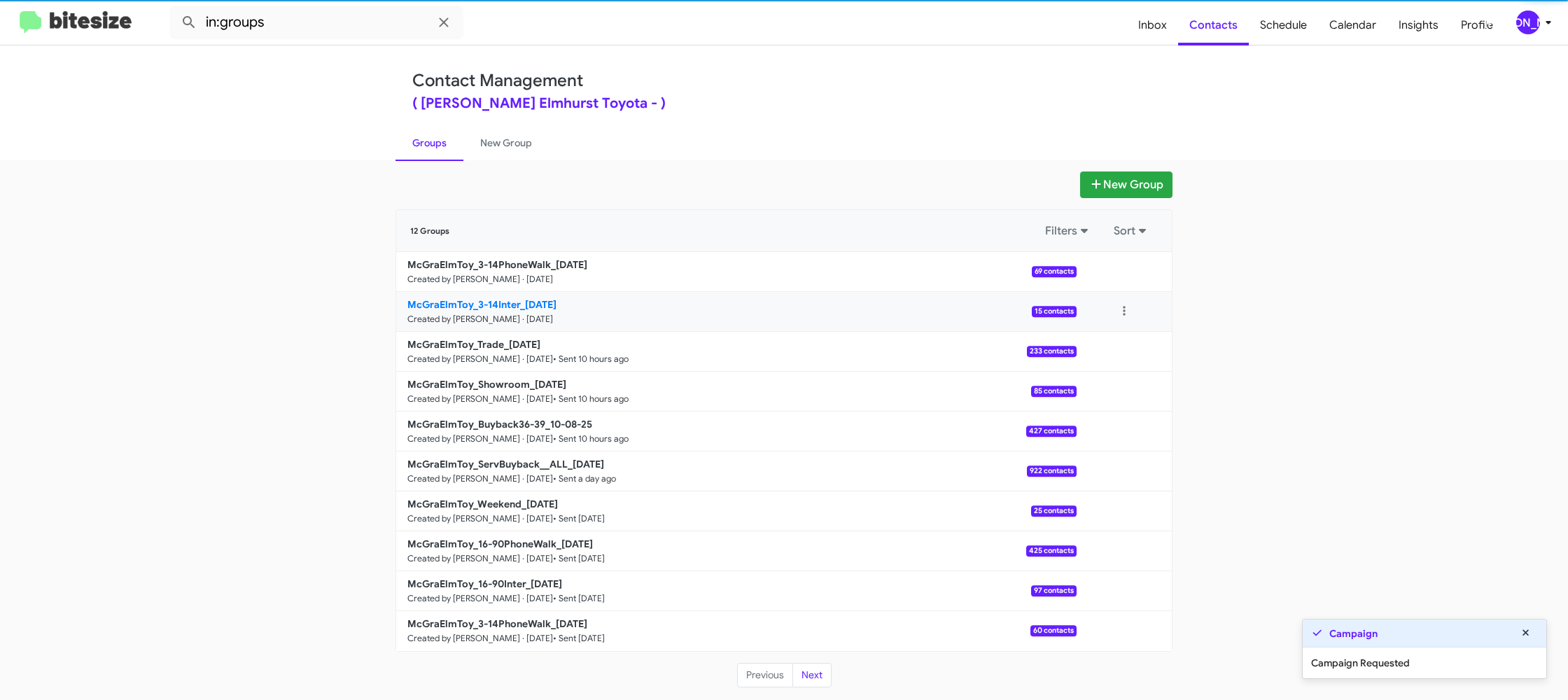
click at [488, 293] on link "McGraElmToy_3-14Inter_10-09-25 Created by Jason Apdua · Oct 9, 2025 15 contacts" at bounding box center [736, 312] width 680 height 40
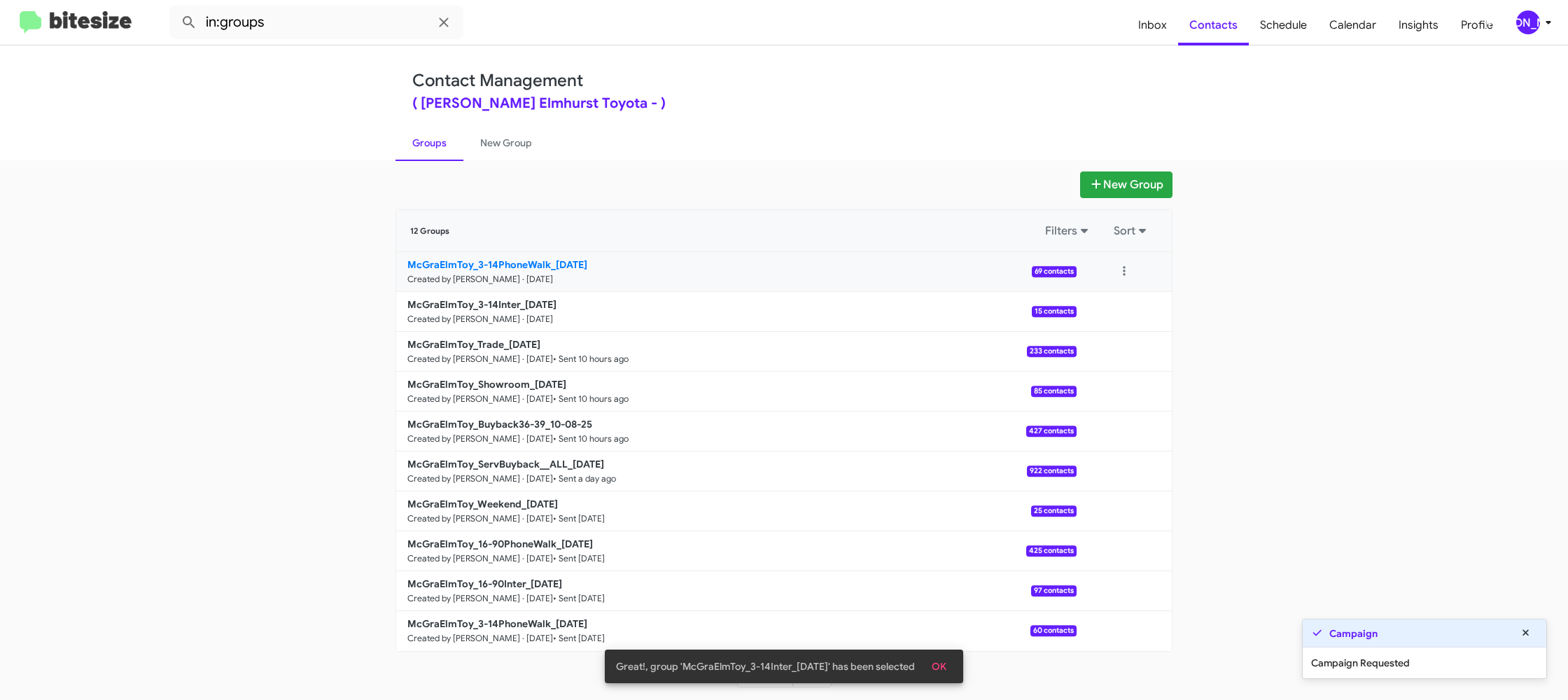
click at [498, 266] on b "McGraElmToy_3-14PhoneWalk_10-09-25" at bounding box center [497, 264] width 180 height 12
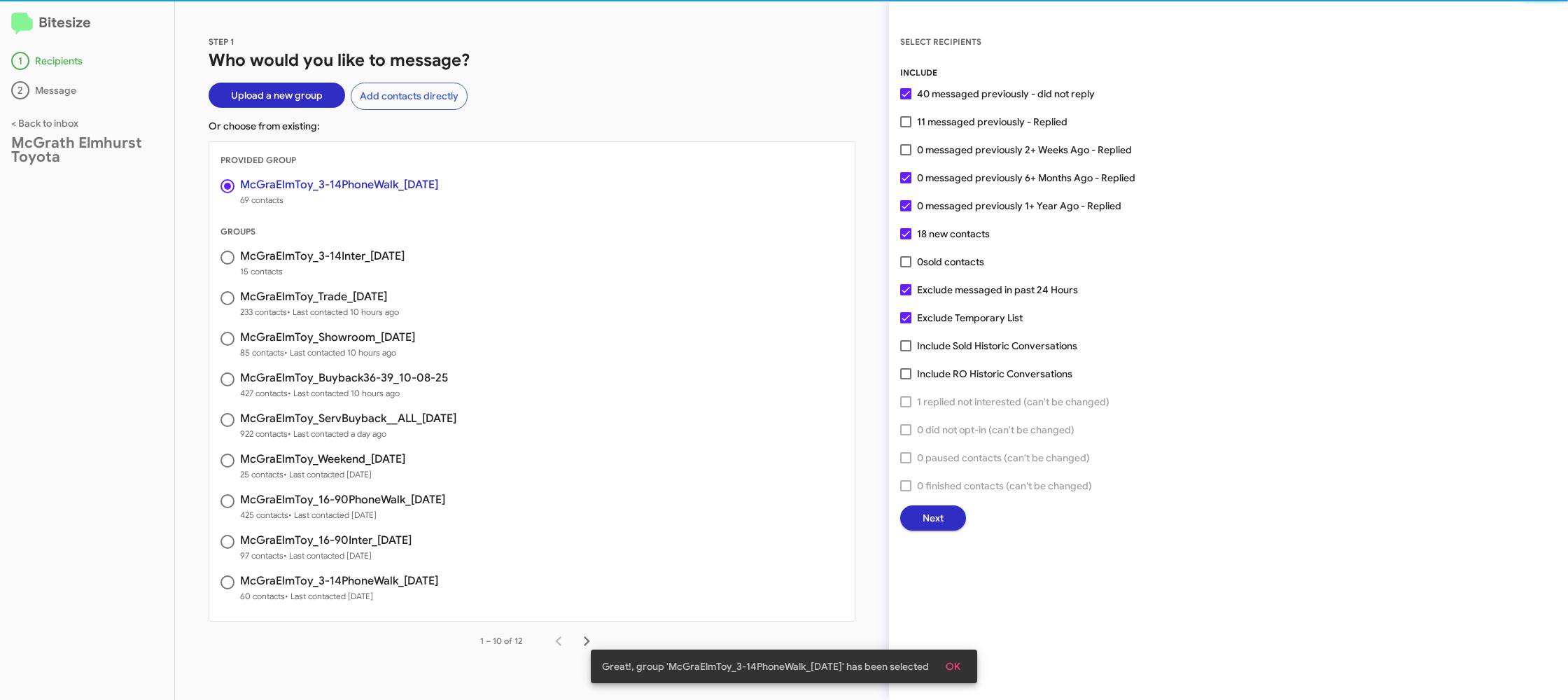
click at [915, 514] on button "Next" at bounding box center [932, 517] width 66 height 26
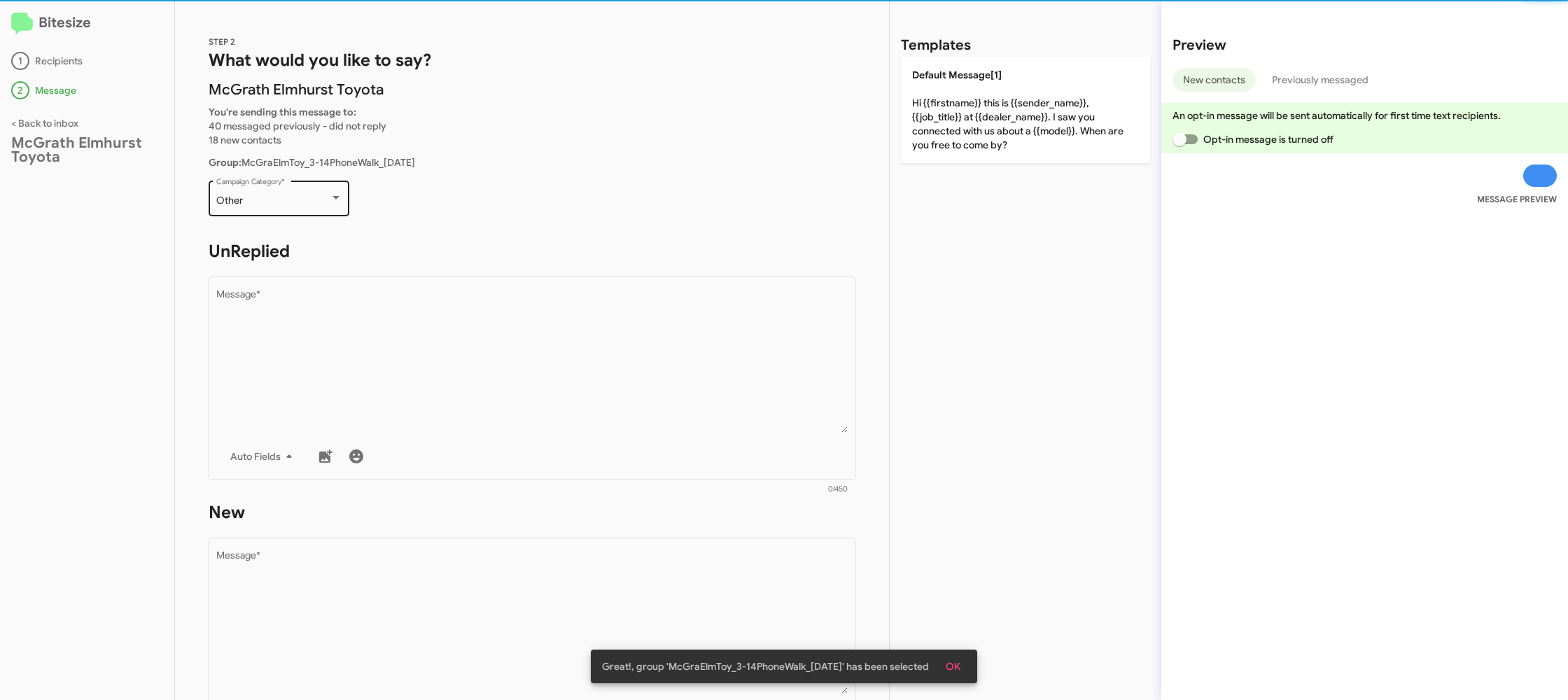
click at [282, 187] on div "Other Campaign Category *" at bounding box center [279, 197] width 126 height 39
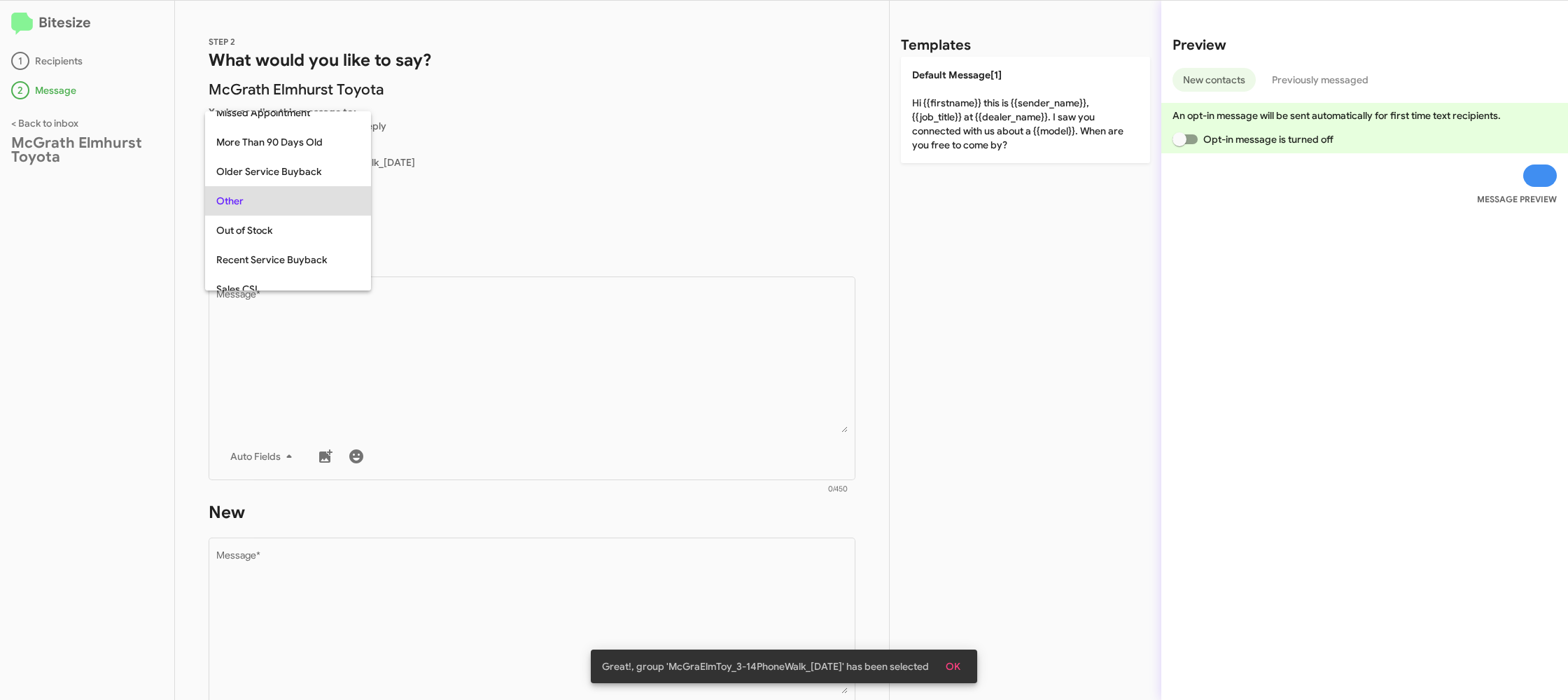
scroll to position [526, 0]
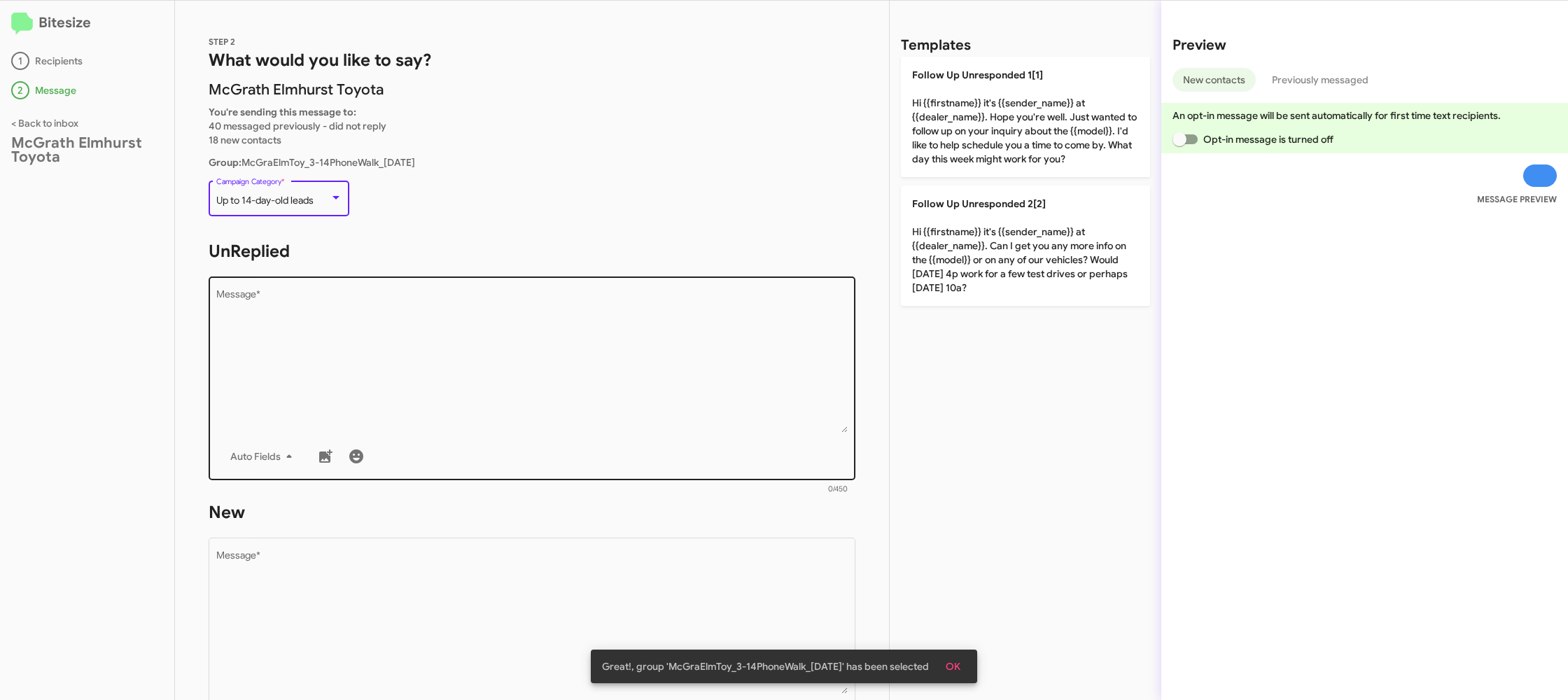
drag, startPoint x: 417, startPoint y: 370, endPoint x: 469, endPoint y: 348, distance: 56.5
click at [418, 366] on textarea "Message *" at bounding box center [532, 361] width 632 height 143
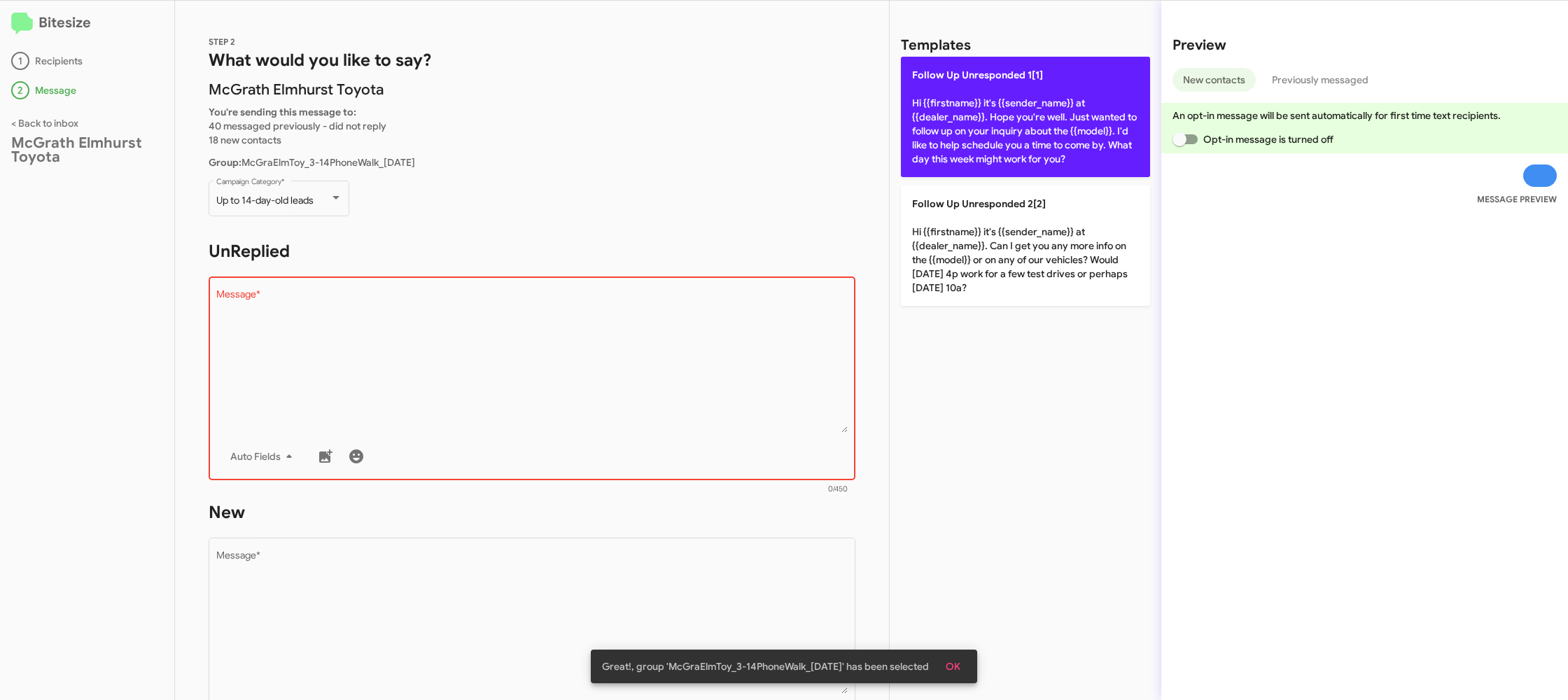
click at [969, 117] on p "Follow Up Unresponded 1[1] Hi {{firstname}} it's {{sender_name}} at {{dealer_na…" at bounding box center [1025, 117] width 249 height 120
type textarea "Hi {{firstname}} it's {{sender_name}} at {{dealer_name}}. Hope you're well. Jus…"
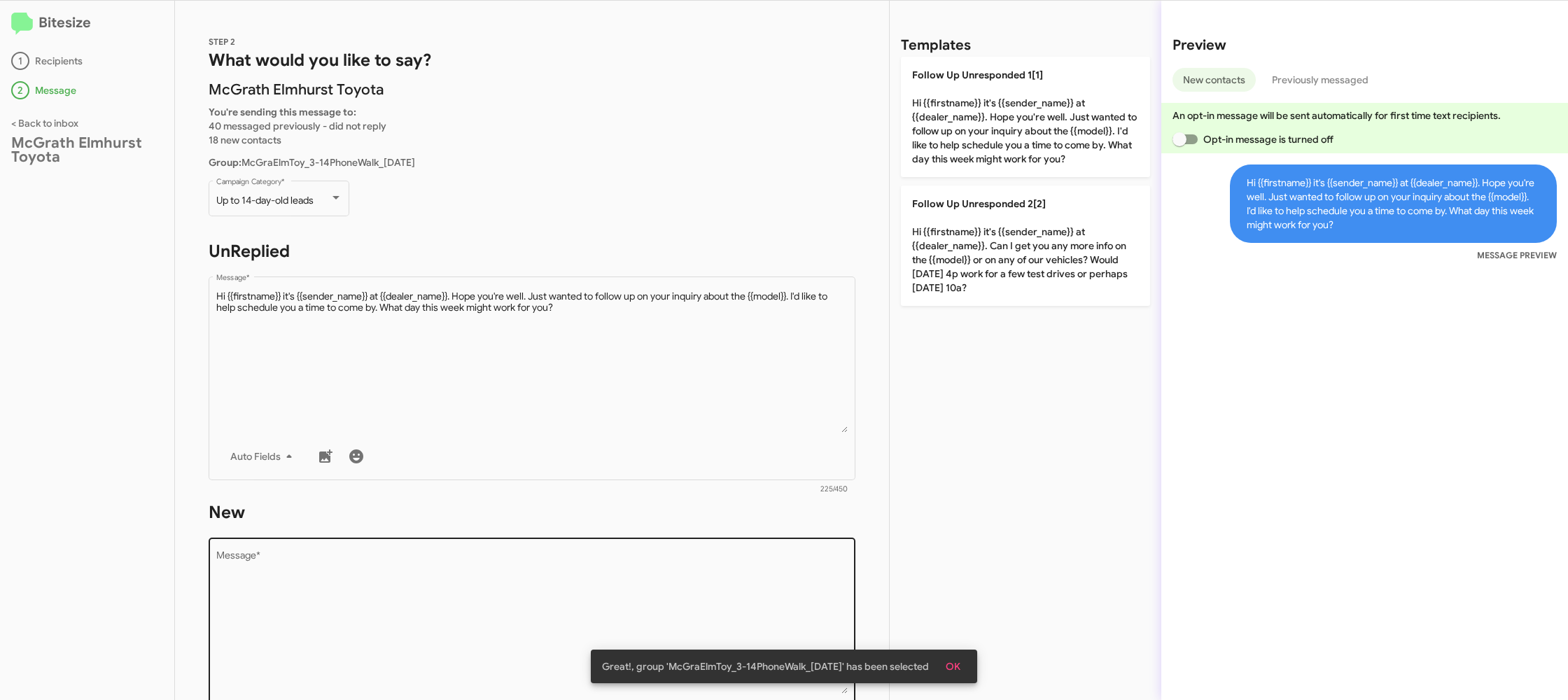
click at [704, 559] on textarea "Message *" at bounding box center [532, 622] width 632 height 143
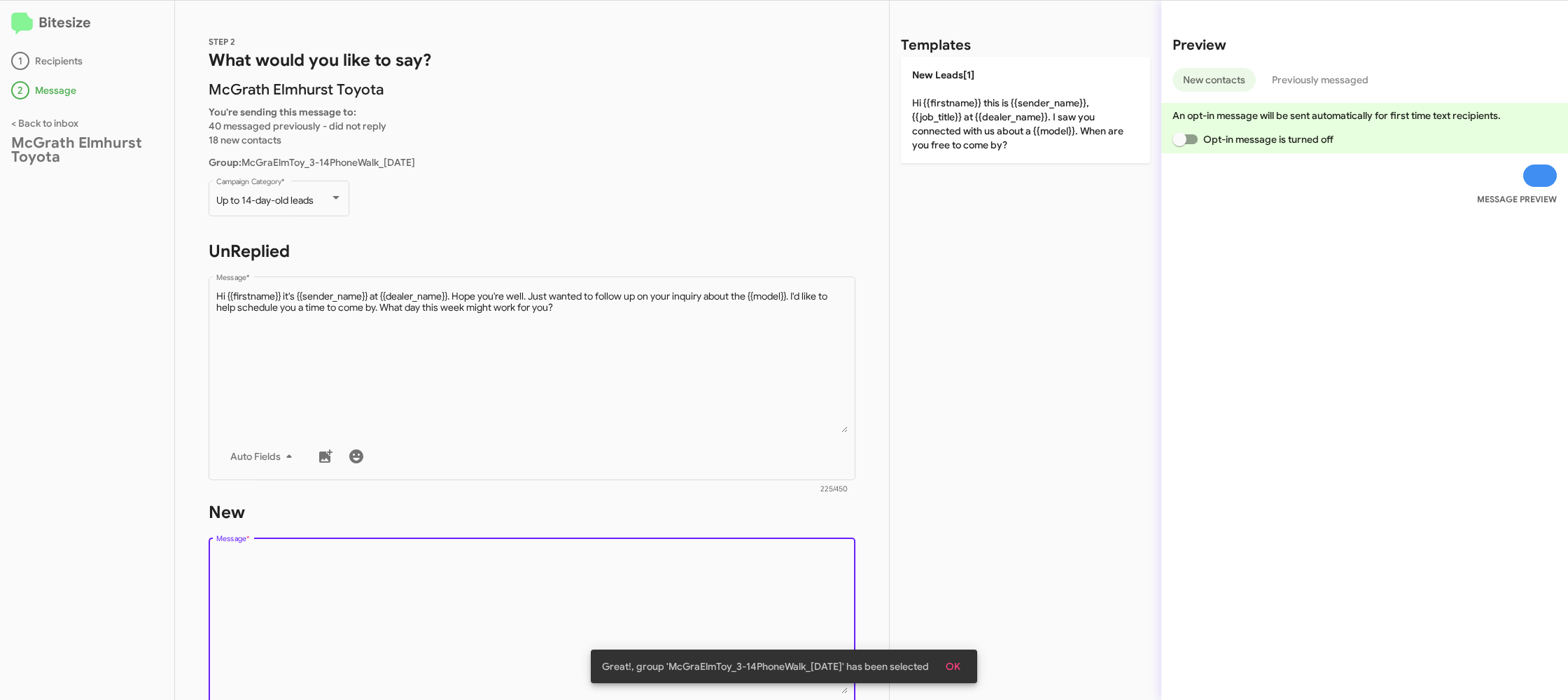
click at [702, 559] on textarea "Message *" at bounding box center [532, 622] width 632 height 143
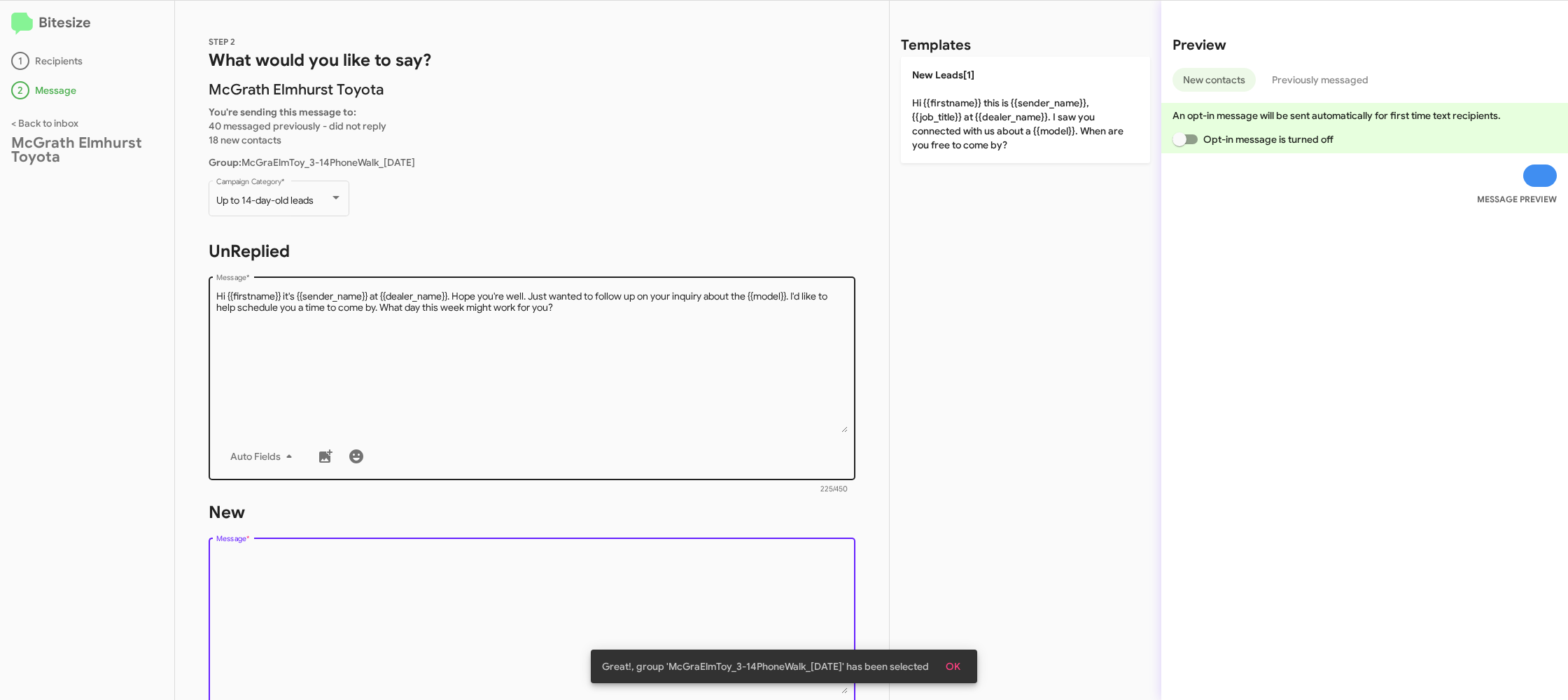
drag, startPoint x: 702, startPoint y: 559, endPoint x: 809, endPoint y: 338, distance: 245.5
click at [720, 491] on div "STEP 2 What would you like to say? McGrath Elmhurst Toyota You're sending this …" at bounding box center [531, 350] width 714 height 699
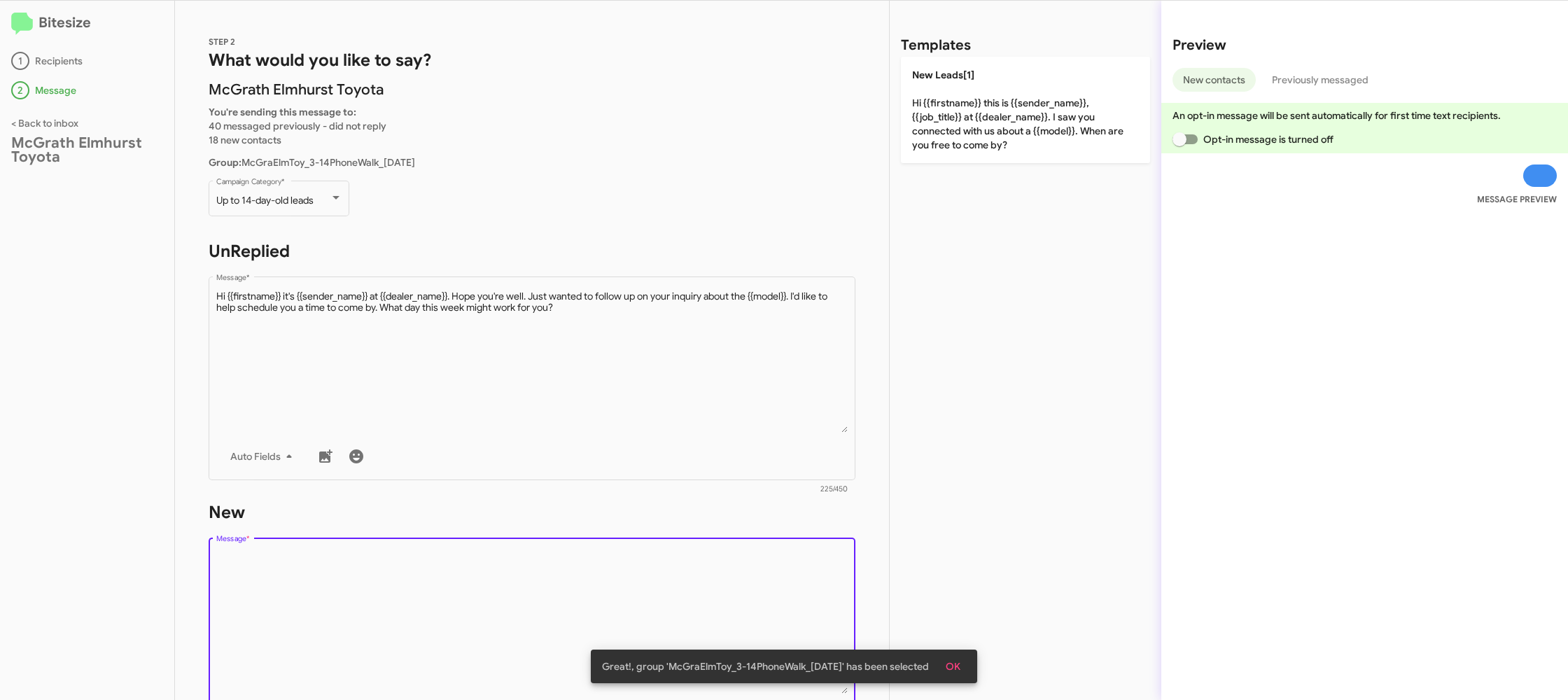
click at [944, 127] on p "New Leads[1] Hi {{firstname}} this is {{sender_name}}, {{job_title}} at {{deale…" at bounding box center [1025, 109] width 249 height 106
type textarea "Hi {{firstname}} this is {{sender_name}}, {{job_title}} at {{dealer_name}}. I s…"
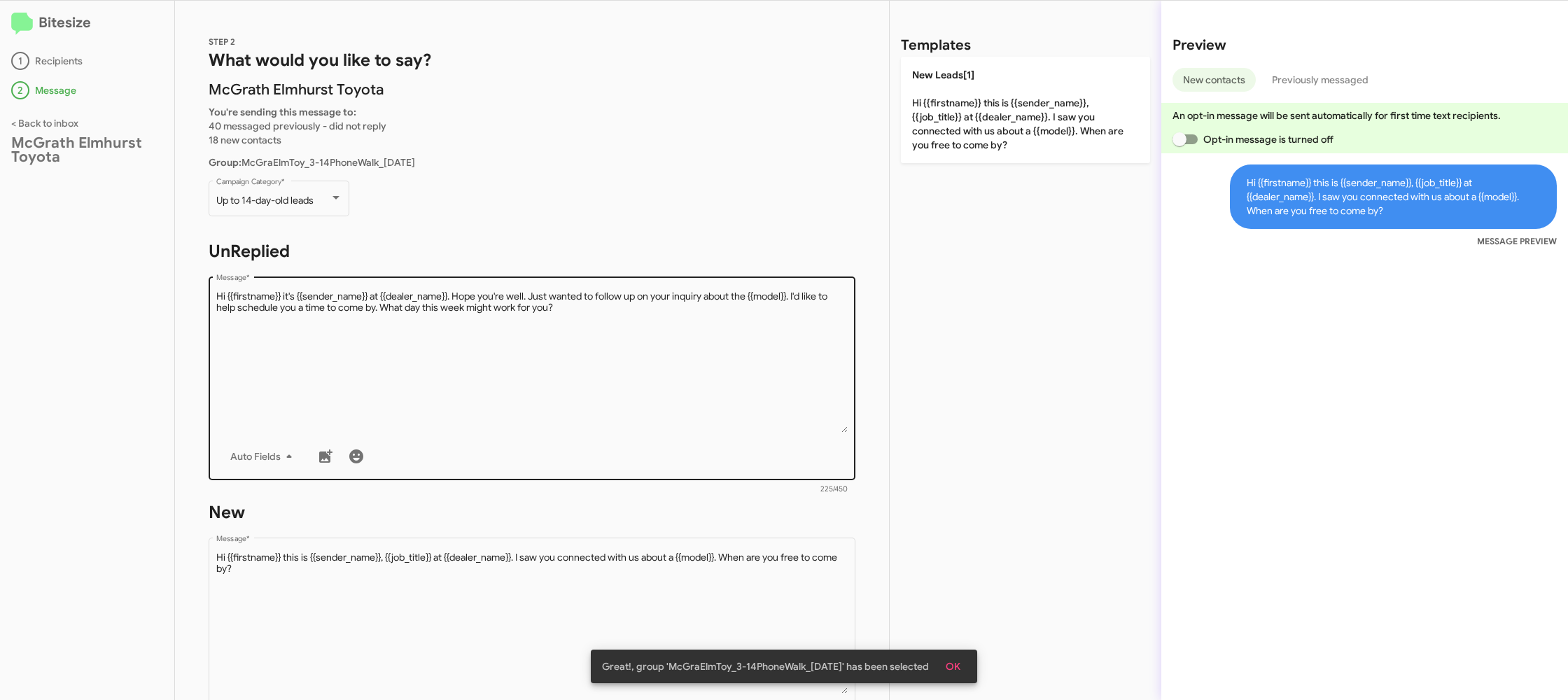
scroll to position [237, 0]
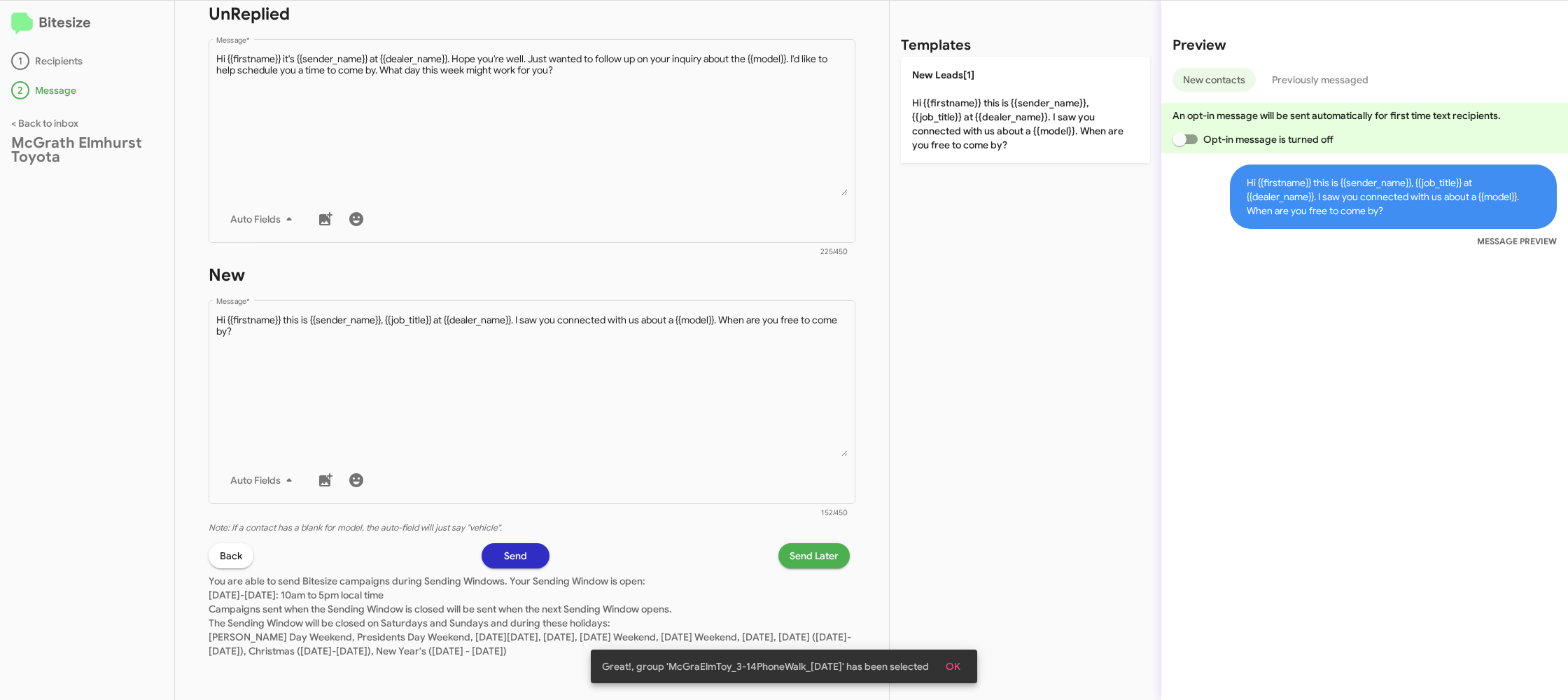
click at [802, 553] on span "Send Later" at bounding box center [813, 555] width 49 height 26
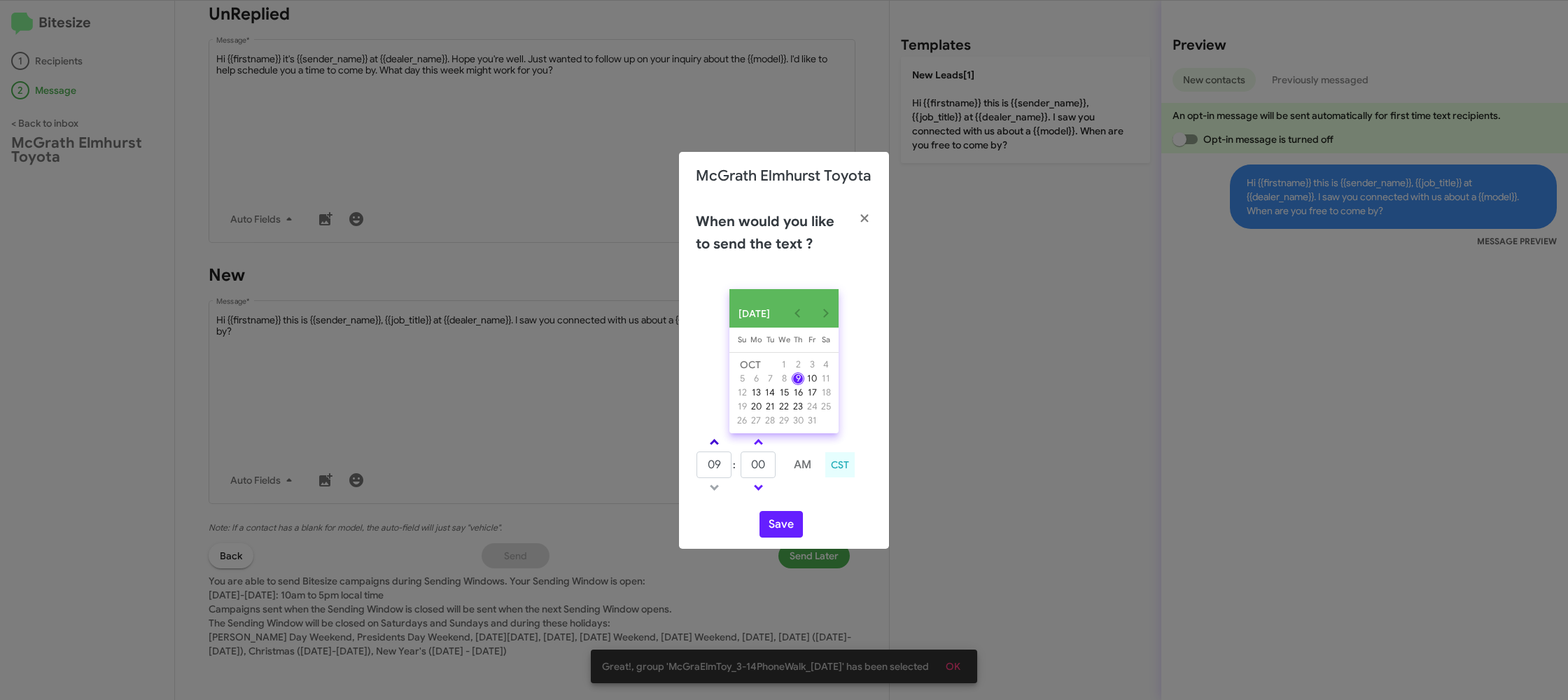
click at [722, 447] on link at bounding box center [714, 441] width 25 height 16
type input "10"
click at [765, 462] on input "00" at bounding box center [758, 464] width 35 height 26
click at [765, 461] on input "00" at bounding box center [758, 464] width 35 height 26
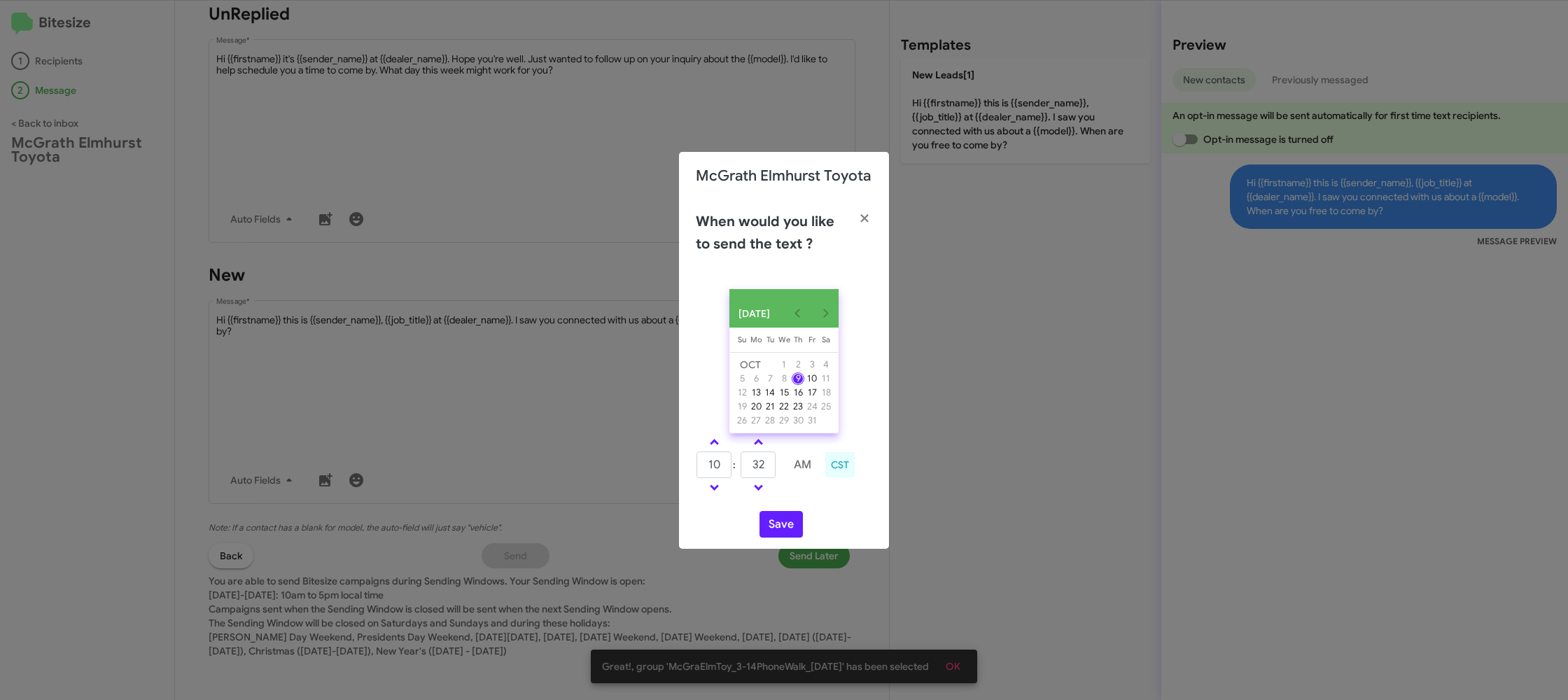
click at [814, 511] on div "OCT 2025 Sunday Su Monday Mo Tuesday Tu Wednesday We Thursday Th Friday Fr Satu…" at bounding box center [784, 413] width 210 height 271
click at [763, 470] on input "32" at bounding box center [758, 464] width 35 height 26
type input "23"
click at [799, 511] on div "OCT 2025 Sunday Su Monday Mo Tuesday Tu Wednesday We Thursday Th Friday Fr Satu…" at bounding box center [784, 413] width 210 height 271
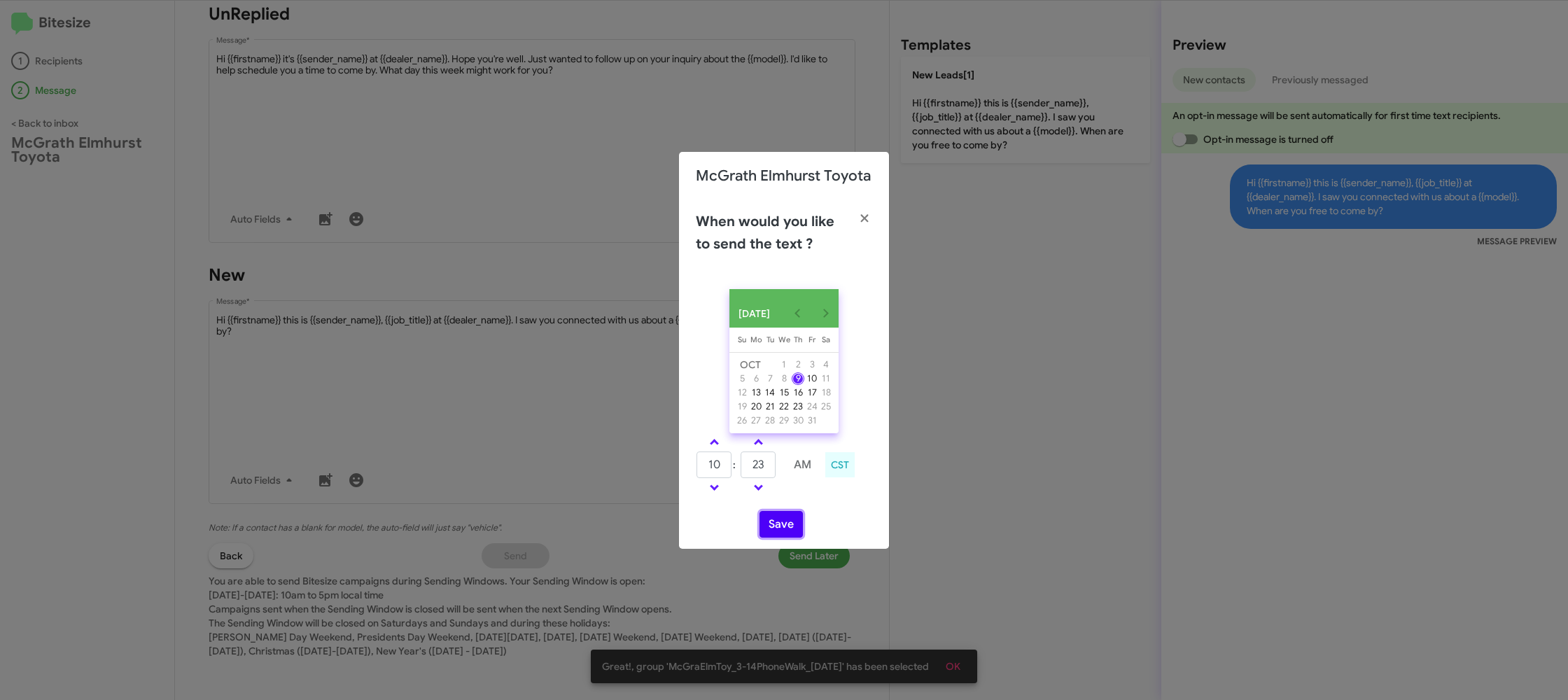
click at [783, 531] on button "Save" at bounding box center [780, 524] width 43 height 26
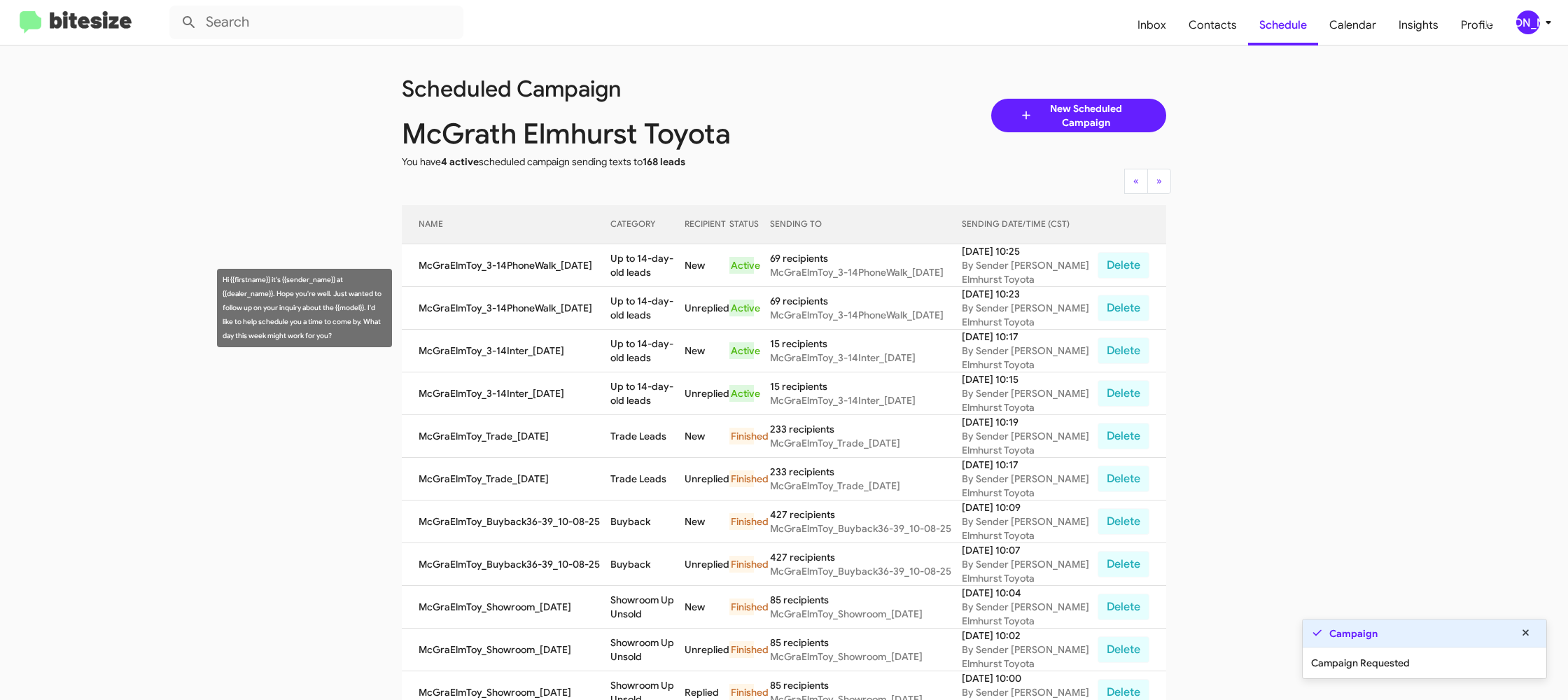
click at [650, 335] on td "Up to 14-day-old leads" at bounding box center [647, 350] width 74 height 42
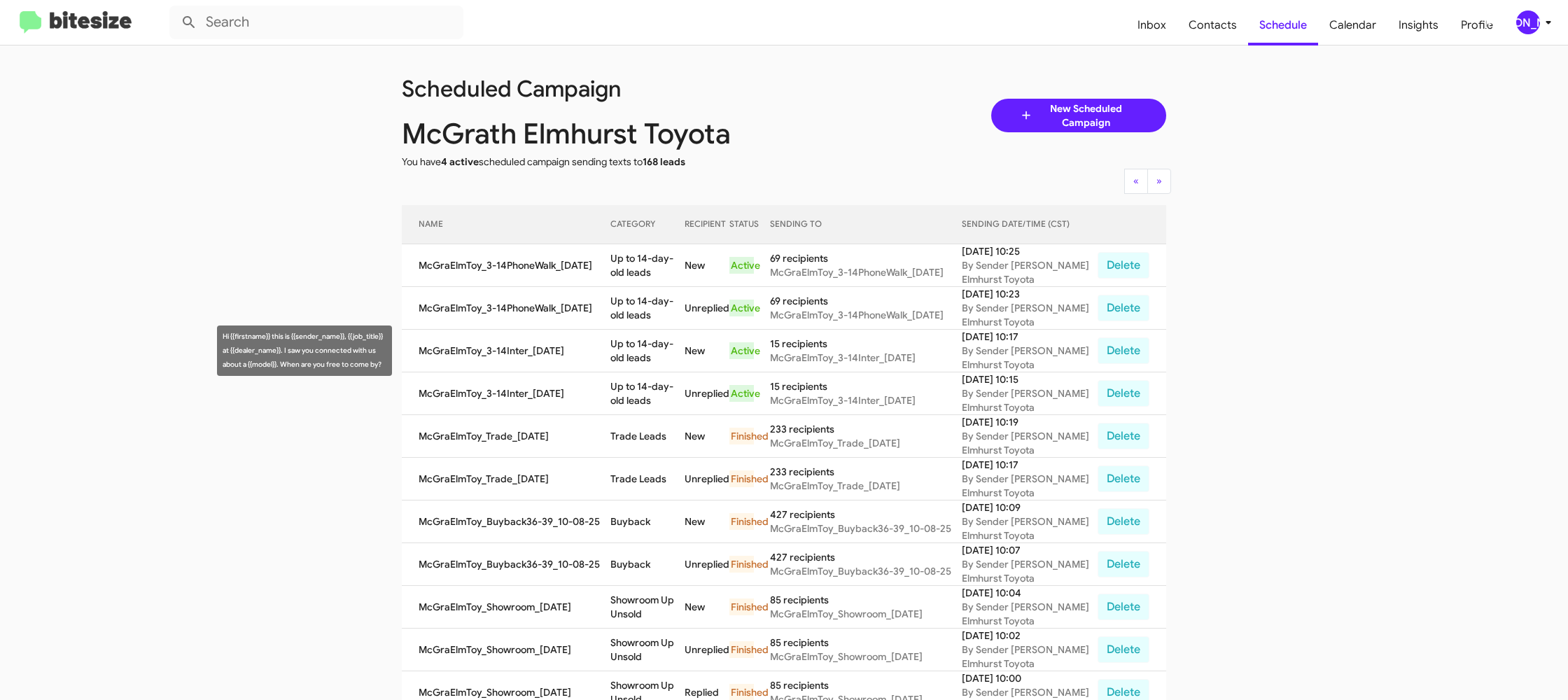
click at [650, 335] on td "Up to 14-day-old leads" at bounding box center [647, 350] width 74 height 42
click at [650, 333] on td "Up to 14-day-old leads" at bounding box center [647, 350] width 74 height 42
copy td "Up to 14-day-old leads"
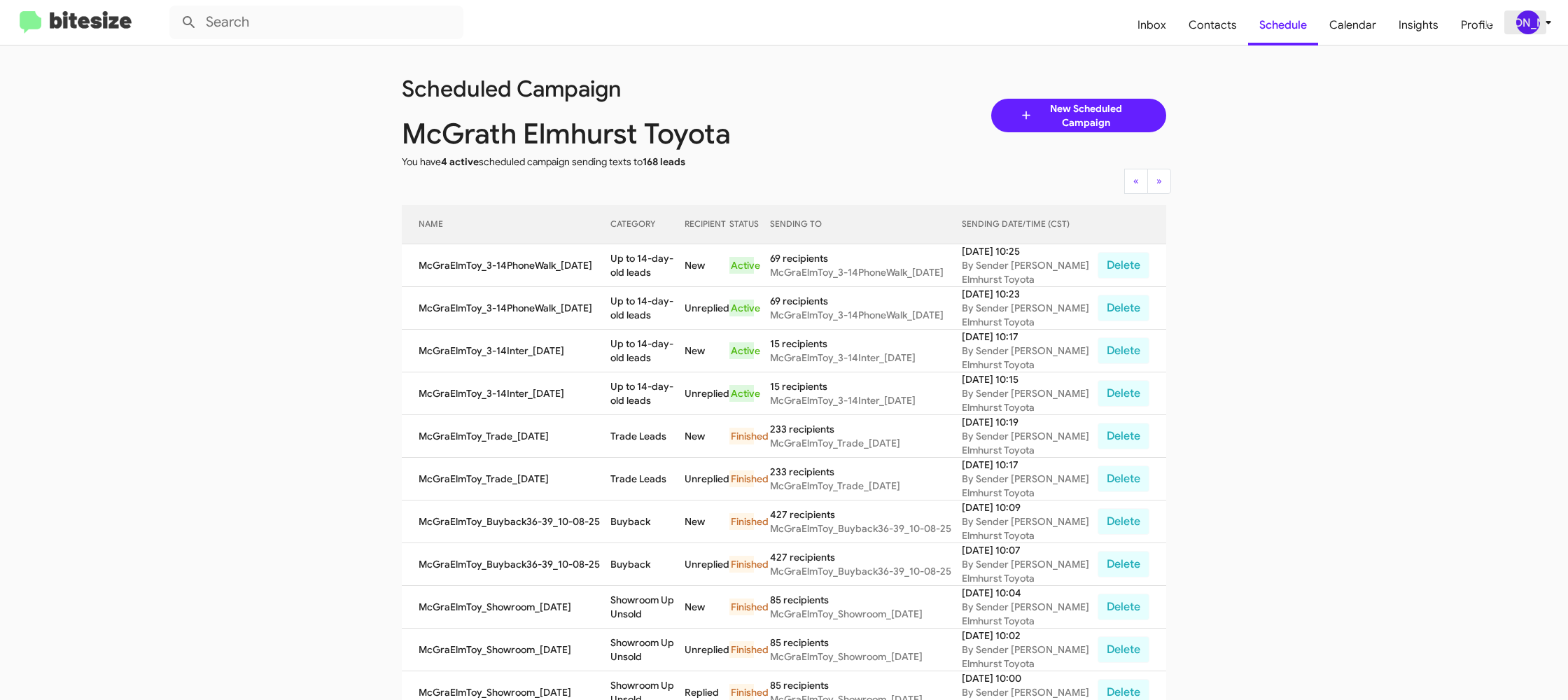
click at [1532, 19] on div "[PERSON_NAME]" at bounding box center [1527, 22] width 24 height 24
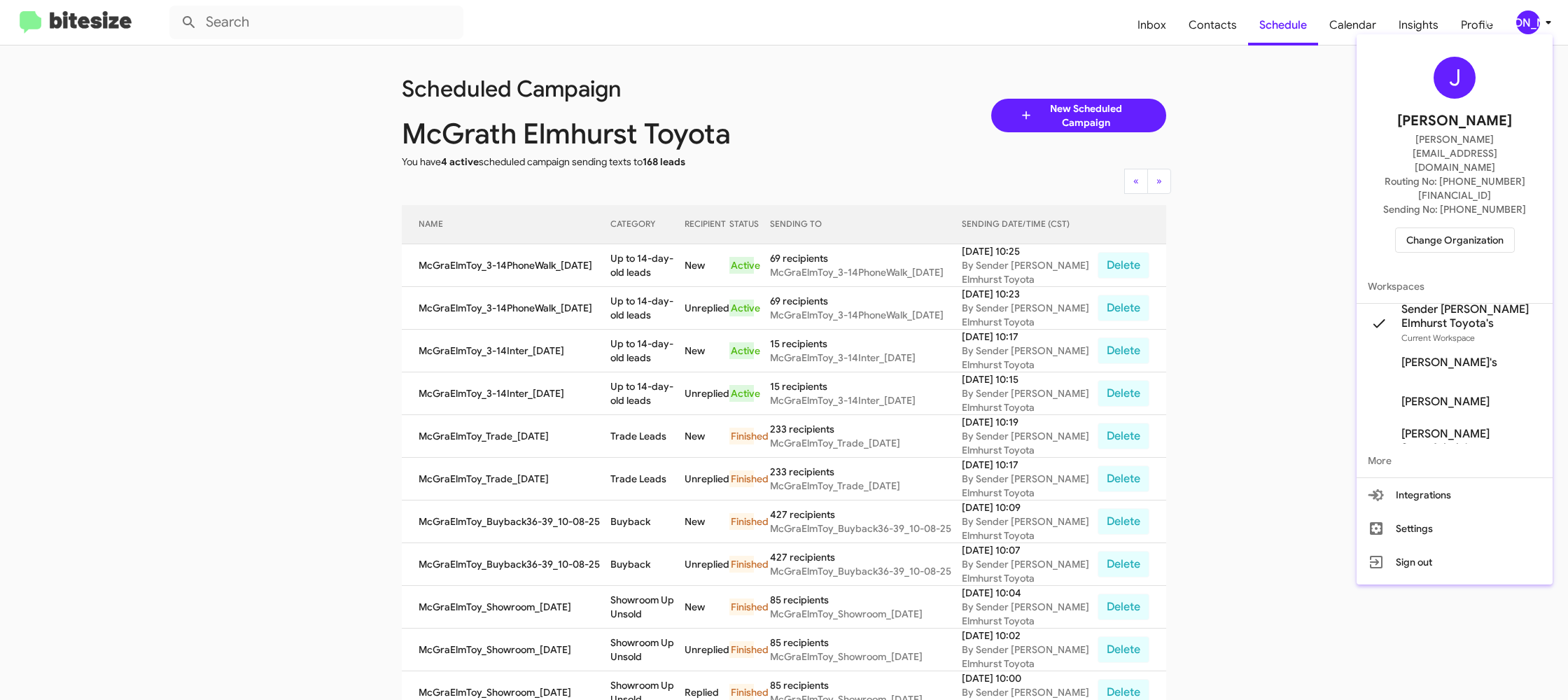
click at [1427, 228] on span "Change Organization" at bounding box center [1454, 239] width 97 height 24
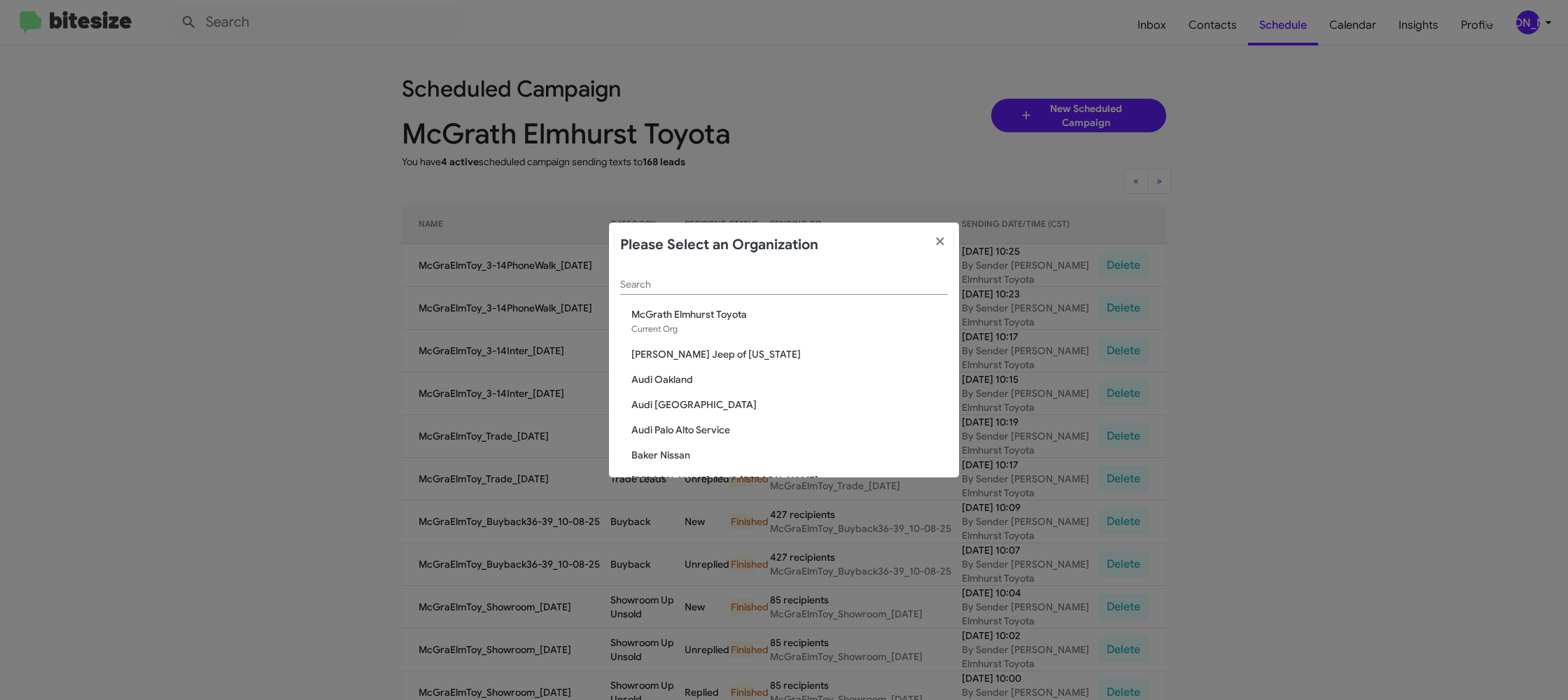
click at [667, 282] on input "Search" at bounding box center [783, 284] width 328 height 11
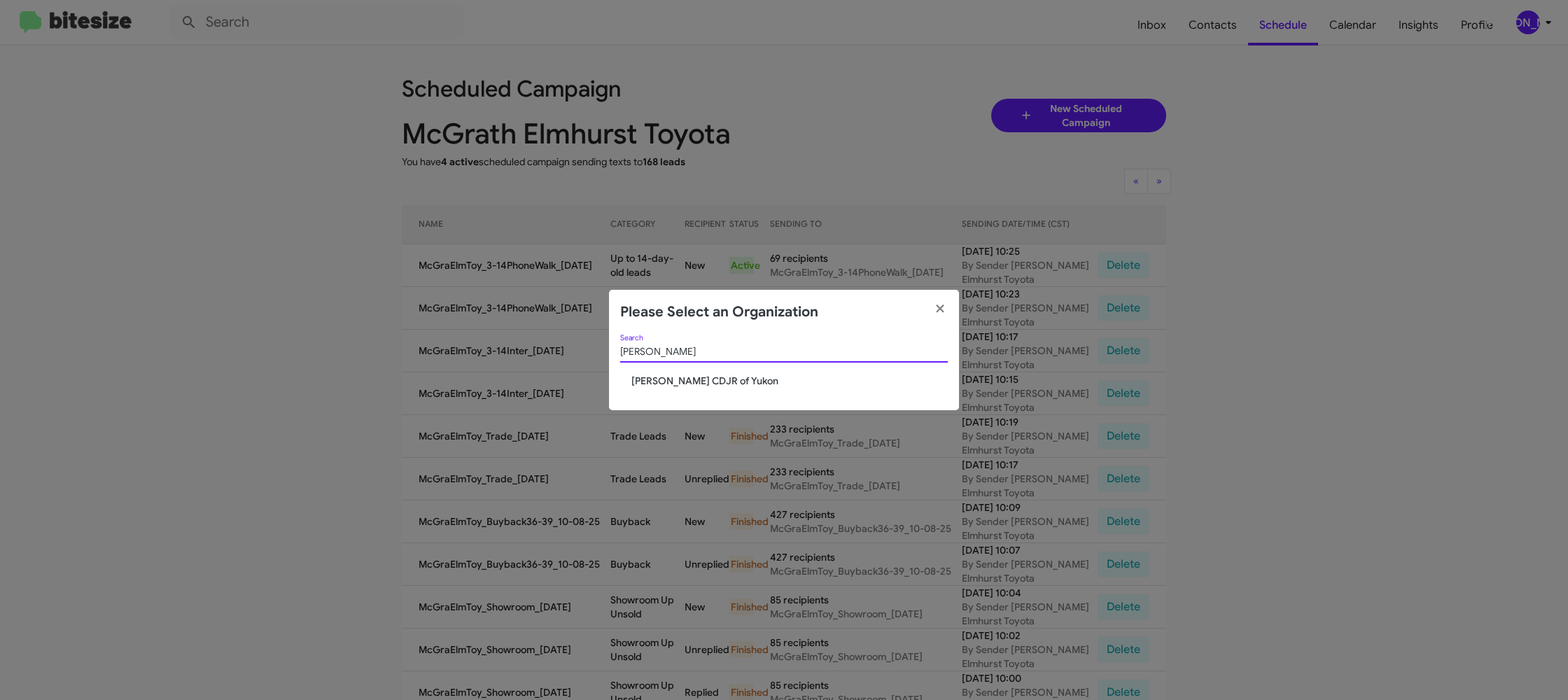
type input "joe"
click at [716, 376] on span "[PERSON_NAME] CDJR of Yukon" at bounding box center [789, 380] width 316 height 14
click at [715, 376] on span "[PERSON_NAME] CDJR of Yukon" at bounding box center [789, 380] width 316 height 14
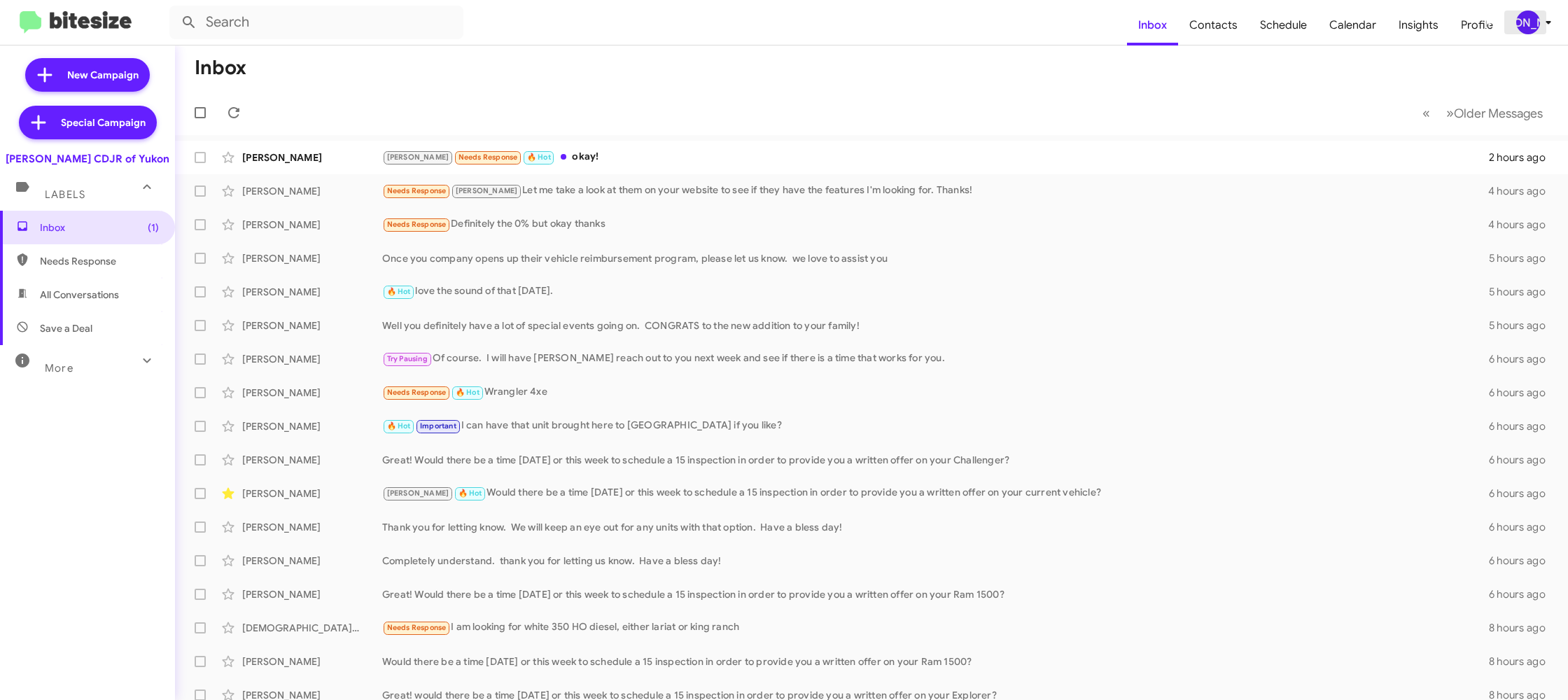
click at [1533, 30] on div "[PERSON_NAME]" at bounding box center [1527, 22] width 24 height 24
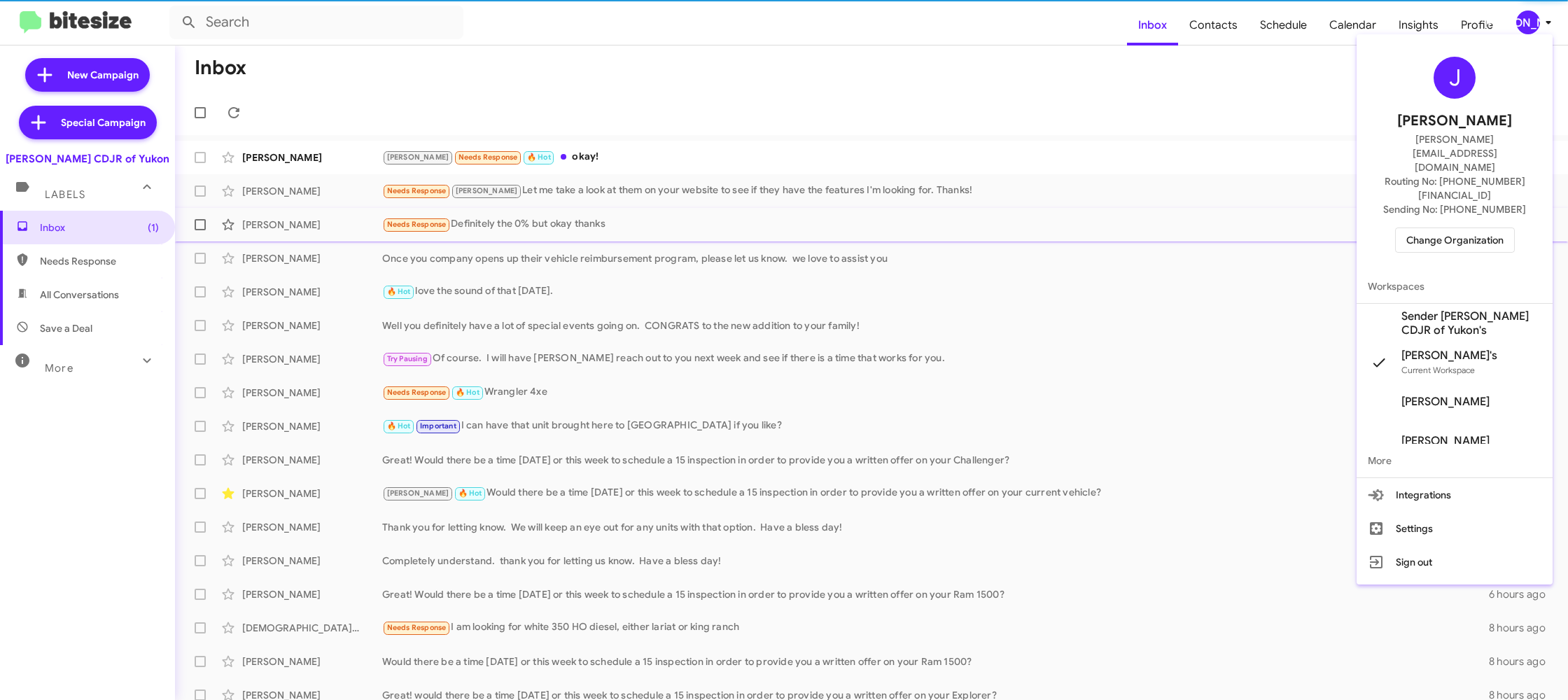
drag, startPoint x: 1451, startPoint y: 270, endPoint x: 1409, endPoint y: 240, distance: 51.6
click at [1450, 309] on span "Sender [PERSON_NAME] CDJR of Yukon's" at bounding box center [1471, 323] width 140 height 28
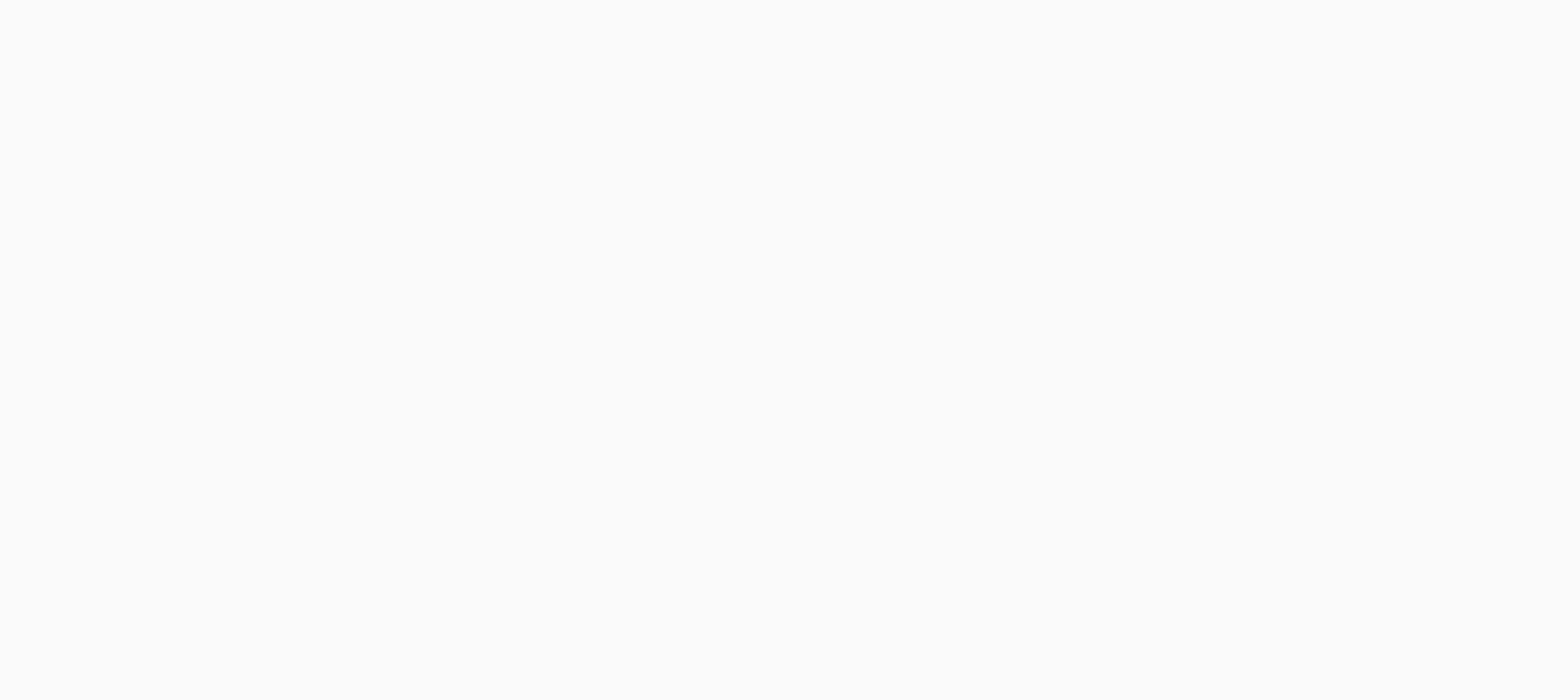
click at [1220, 26] on body at bounding box center [784, 350] width 1568 height 700
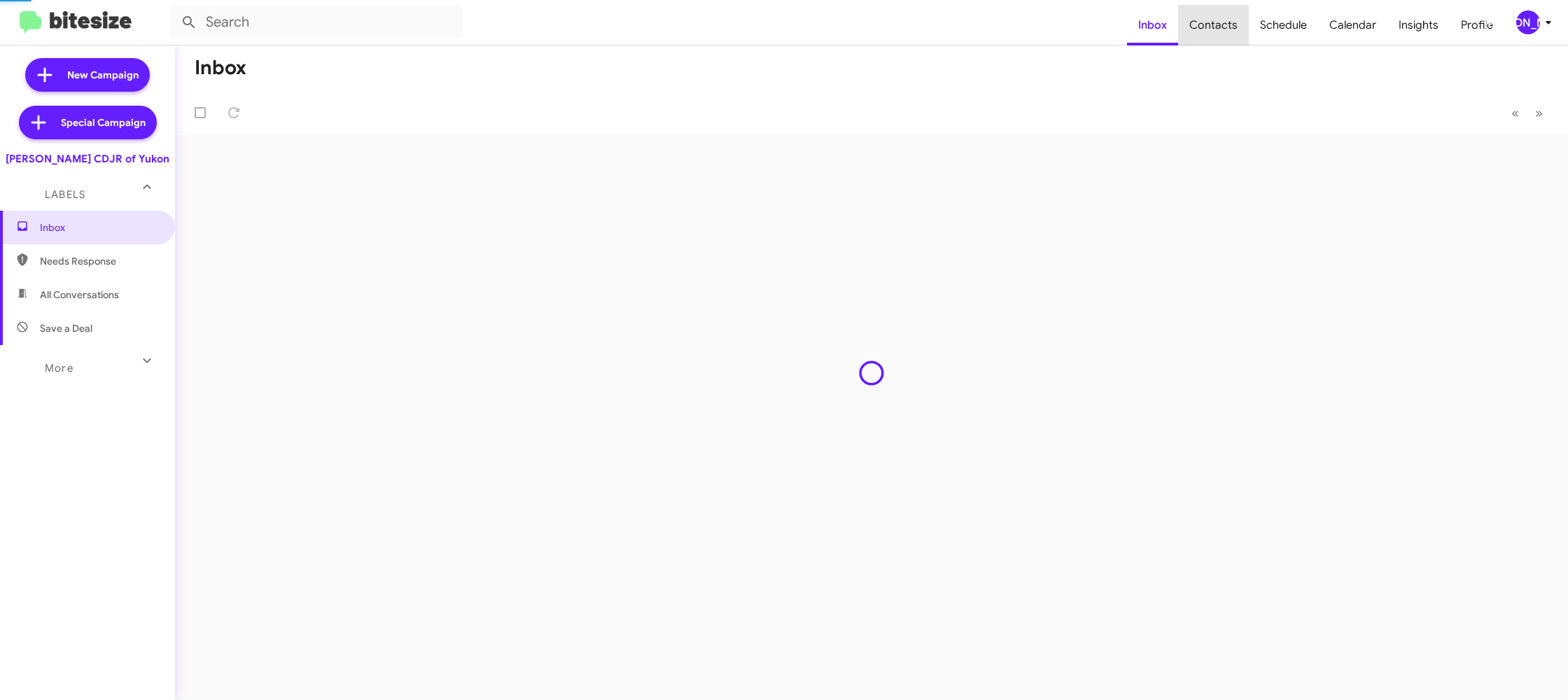
click at [1220, 26] on span "Contacts" at bounding box center [1213, 26] width 71 height 41
type input "in:groups"
click at [1220, 26] on span "Contacts" at bounding box center [1213, 26] width 71 height 41
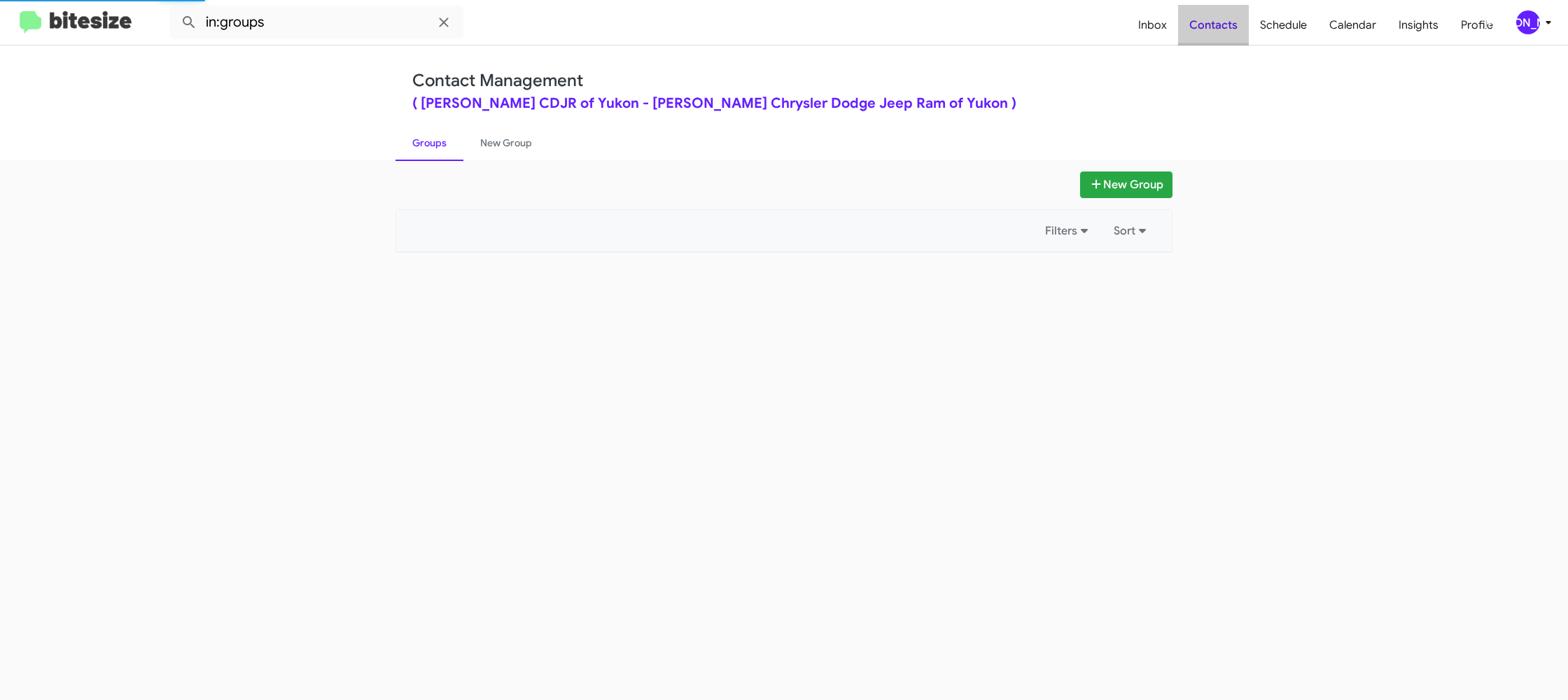
click at [1220, 26] on span "Contacts" at bounding box center [1213, 26] width 71 height 41
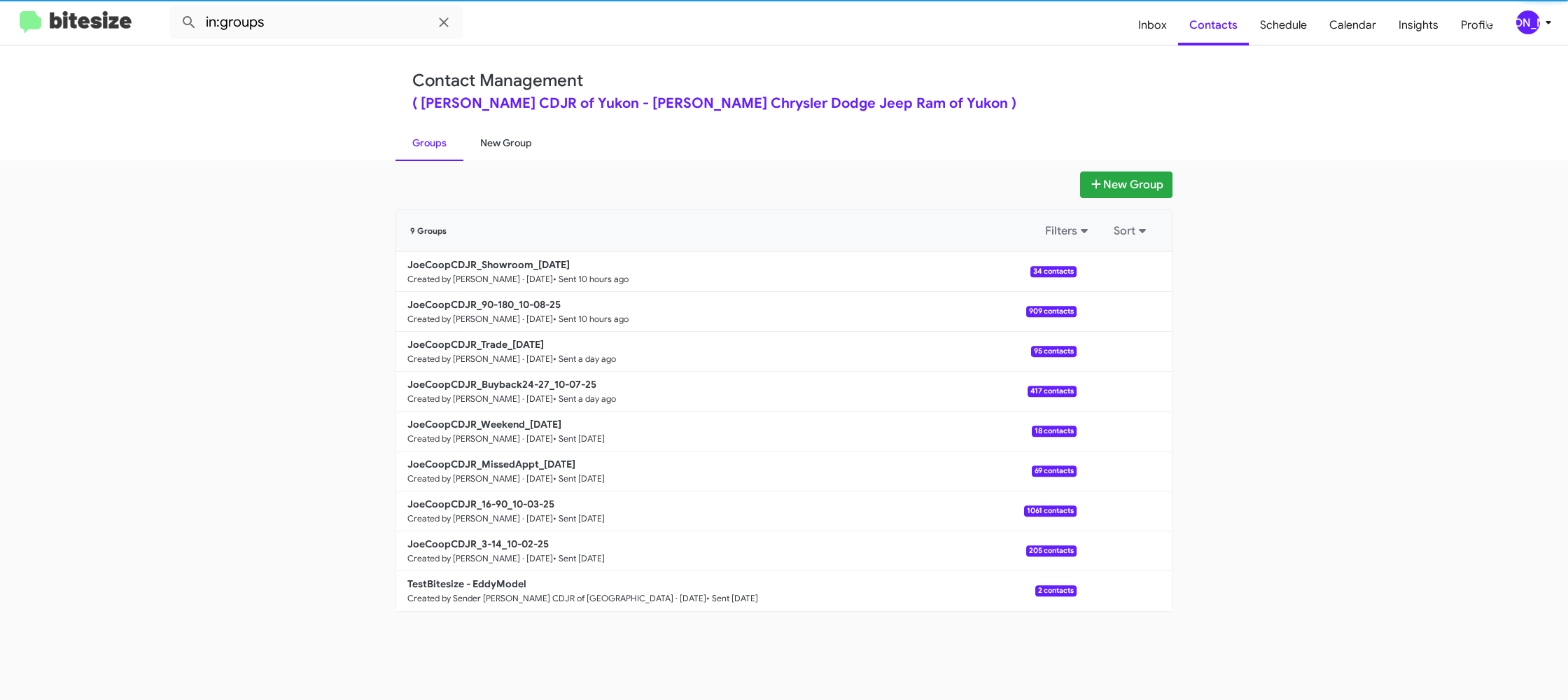
click at [516, 136] on link "New Group" at bounding box center [506, 142] width 86 height 36
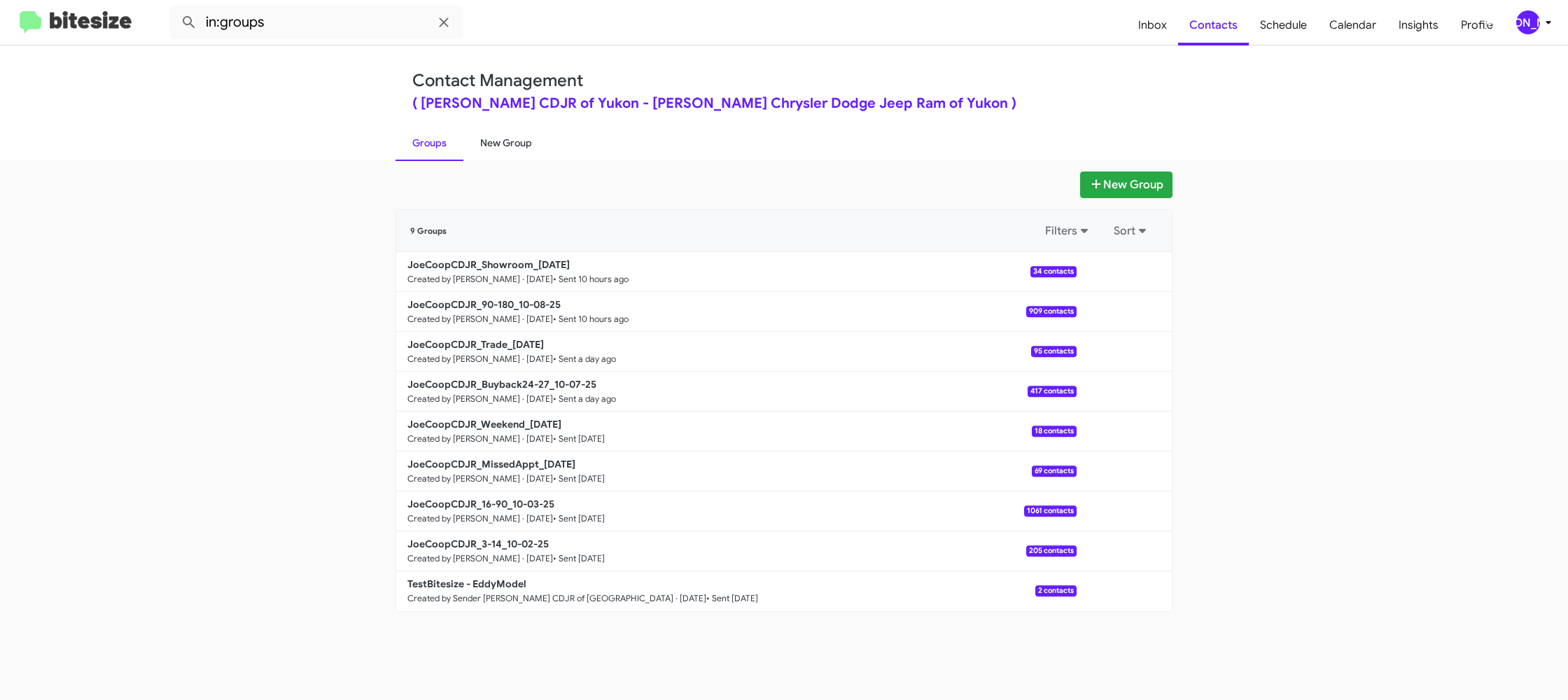
click at [516, 136] on link "New Group" at bounding box center [506, 142] width 86 height 36
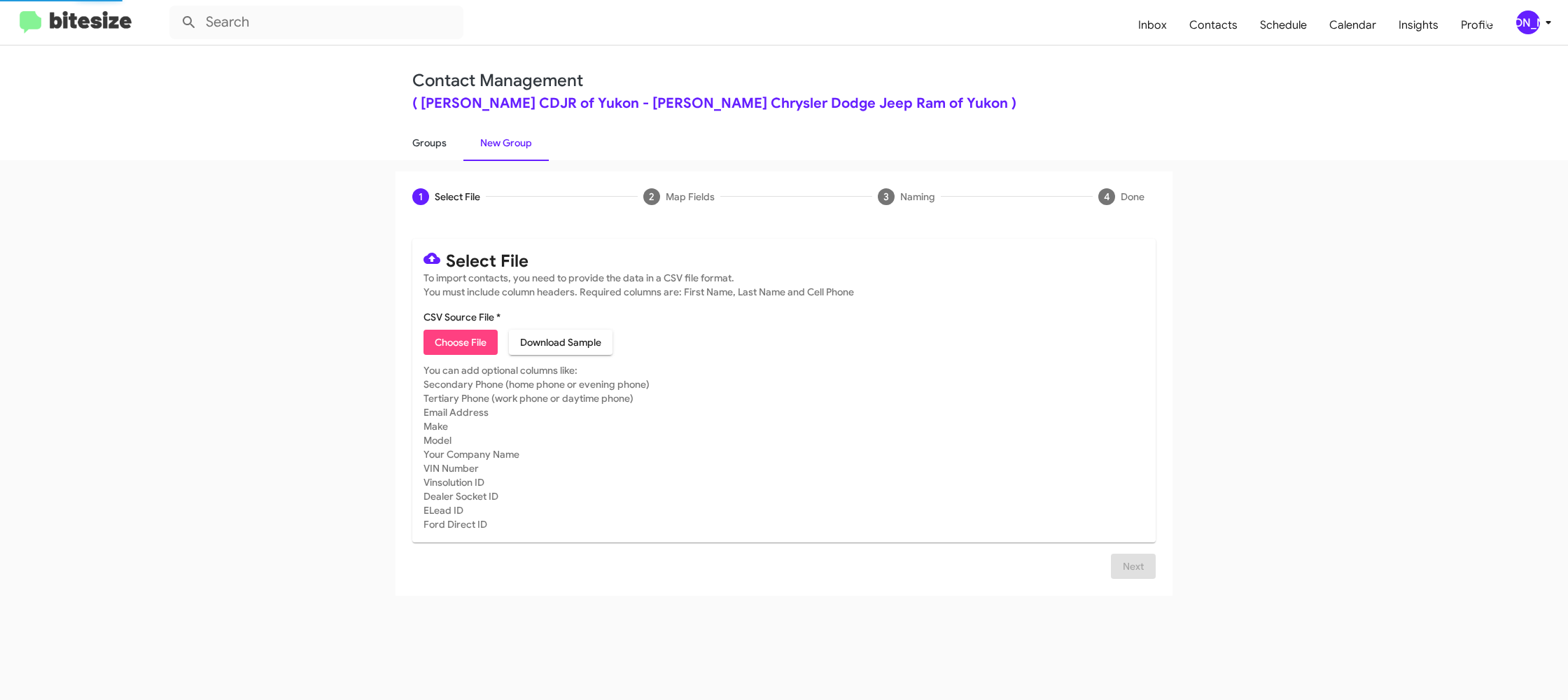
click at [441, 140] on link "Groups" at bounding box center [429, 142] width 68 height 36
type input "in:groups"
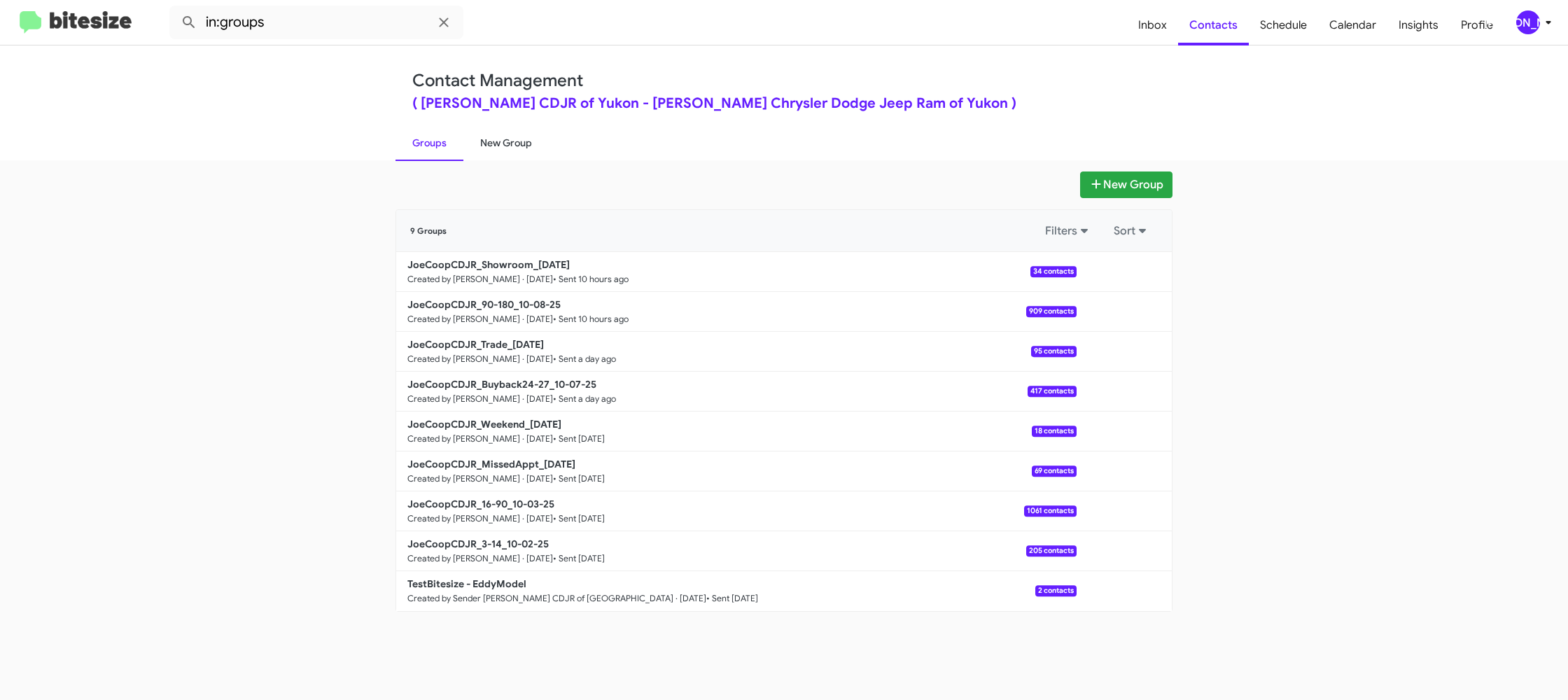
click at [515, 147] on link "New Group" at bounding box center [506, 142] width 86 height 36
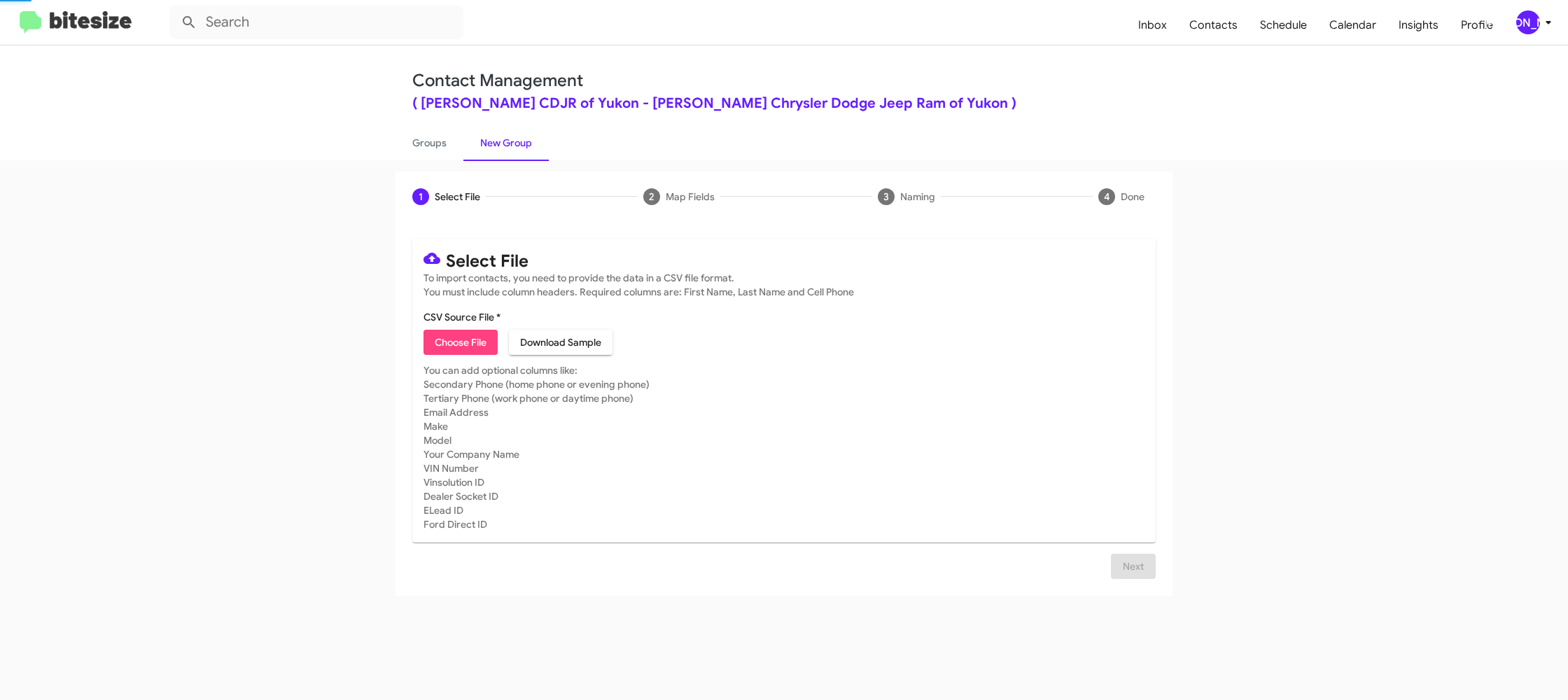
click at [515, 147] on link "New Group" at bounding box center [506, 142] width 86 height 36
click at [428, 139] on link "Groups" at bounding box center [429, 142] width 68 height 36
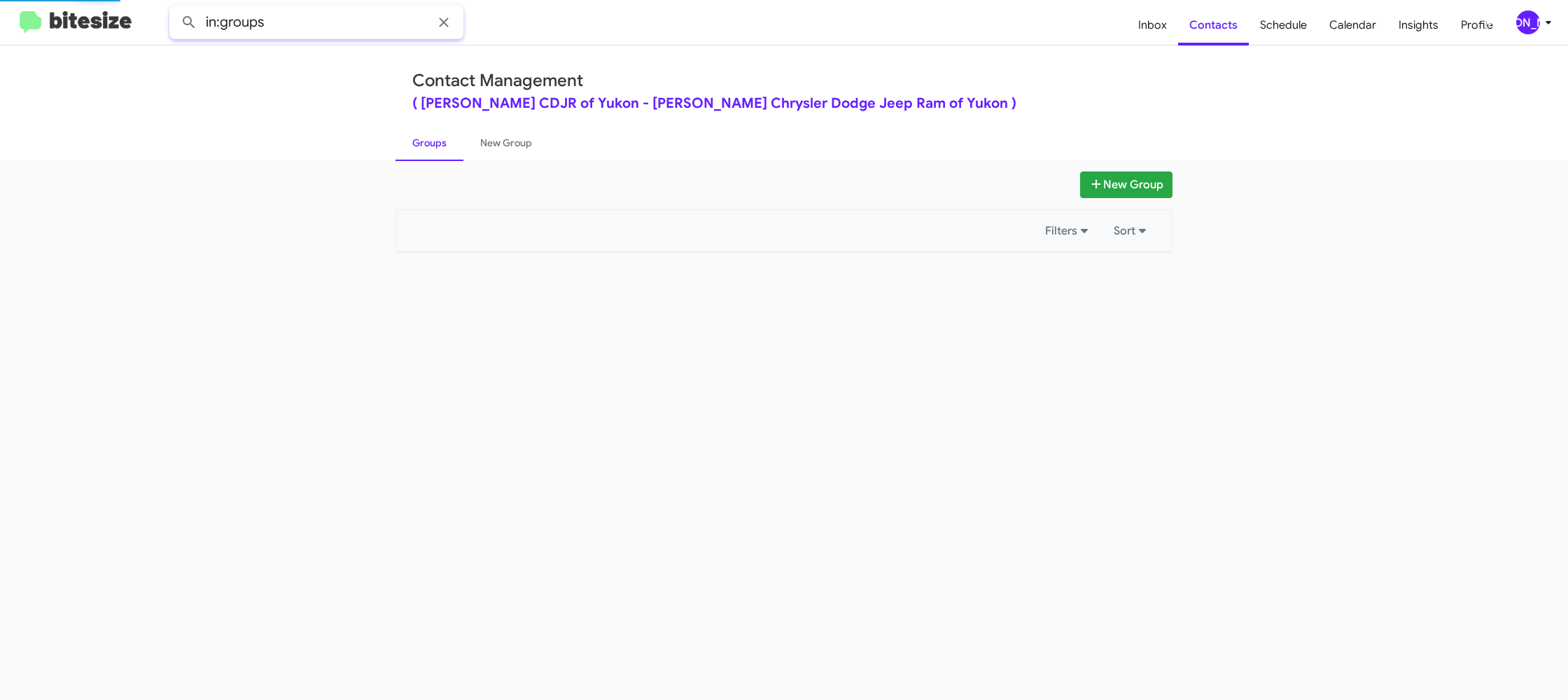
click at [329, 22] on input "in:groups" at bounding box center [316, 22] width 294 height 34
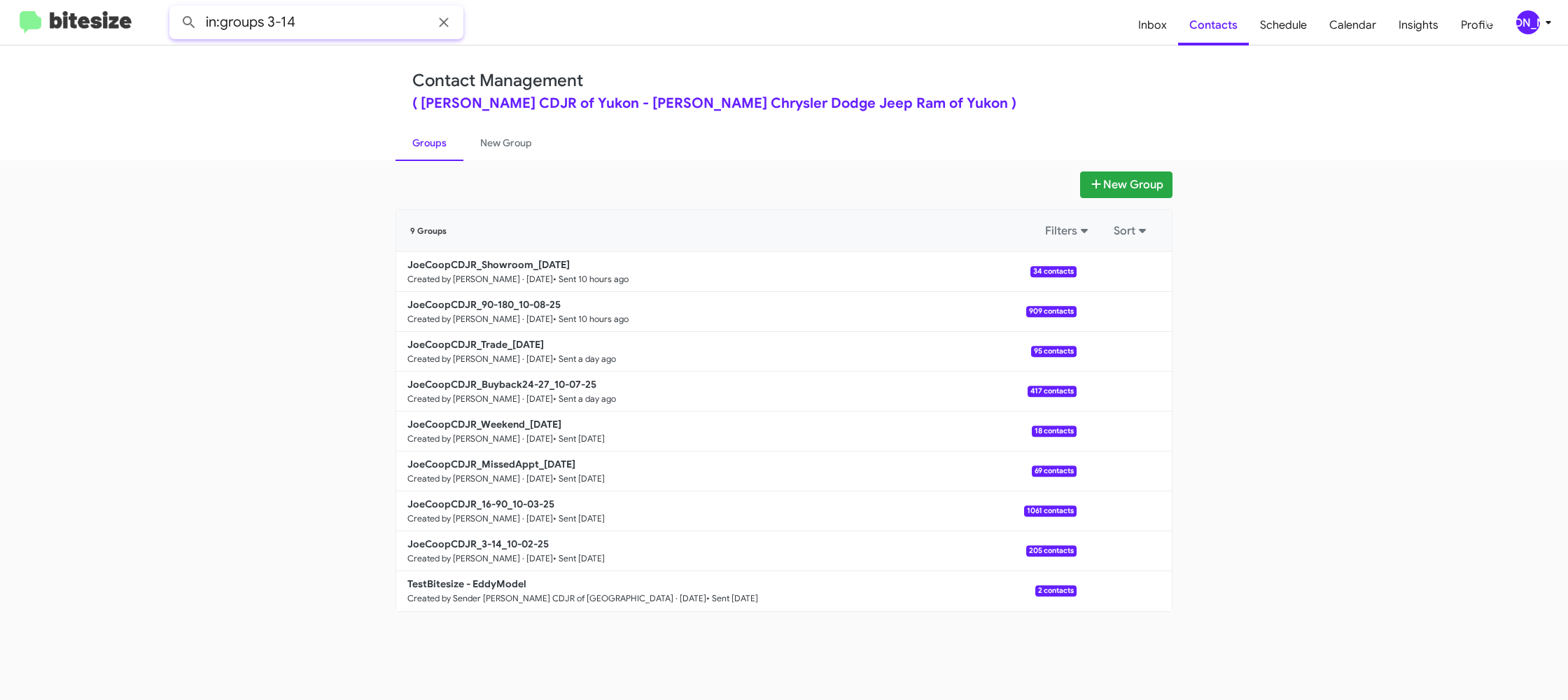
type input "in:groups 3-14"
click at [175, 9] on button at bounding box center [189, 23] width 28 height 28
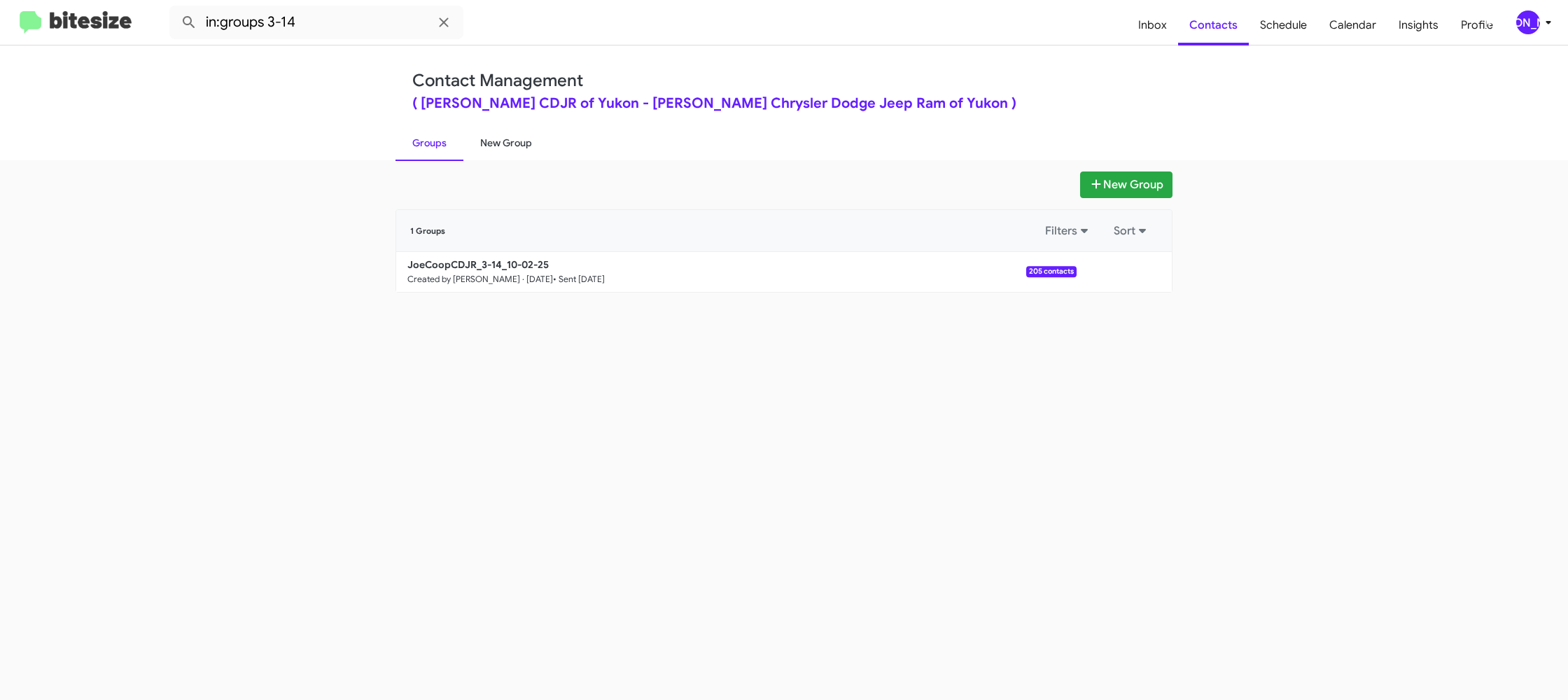
click at [501, 141] on link "New Group" at bounding box center [506, 142] width 86 height 36
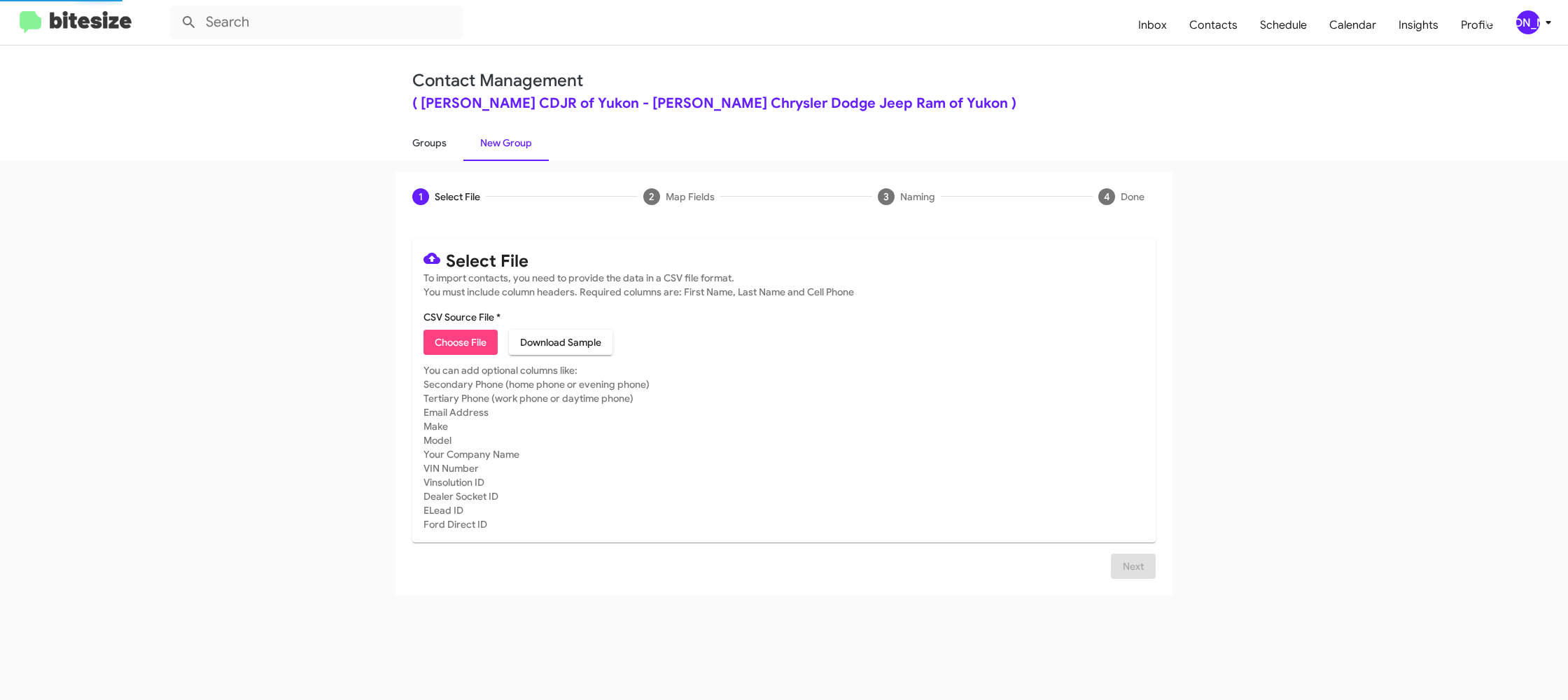
click at [450, 141] on link "Groups" at bounding box center [429, 142] width 68 height 36
type input "in:groups"
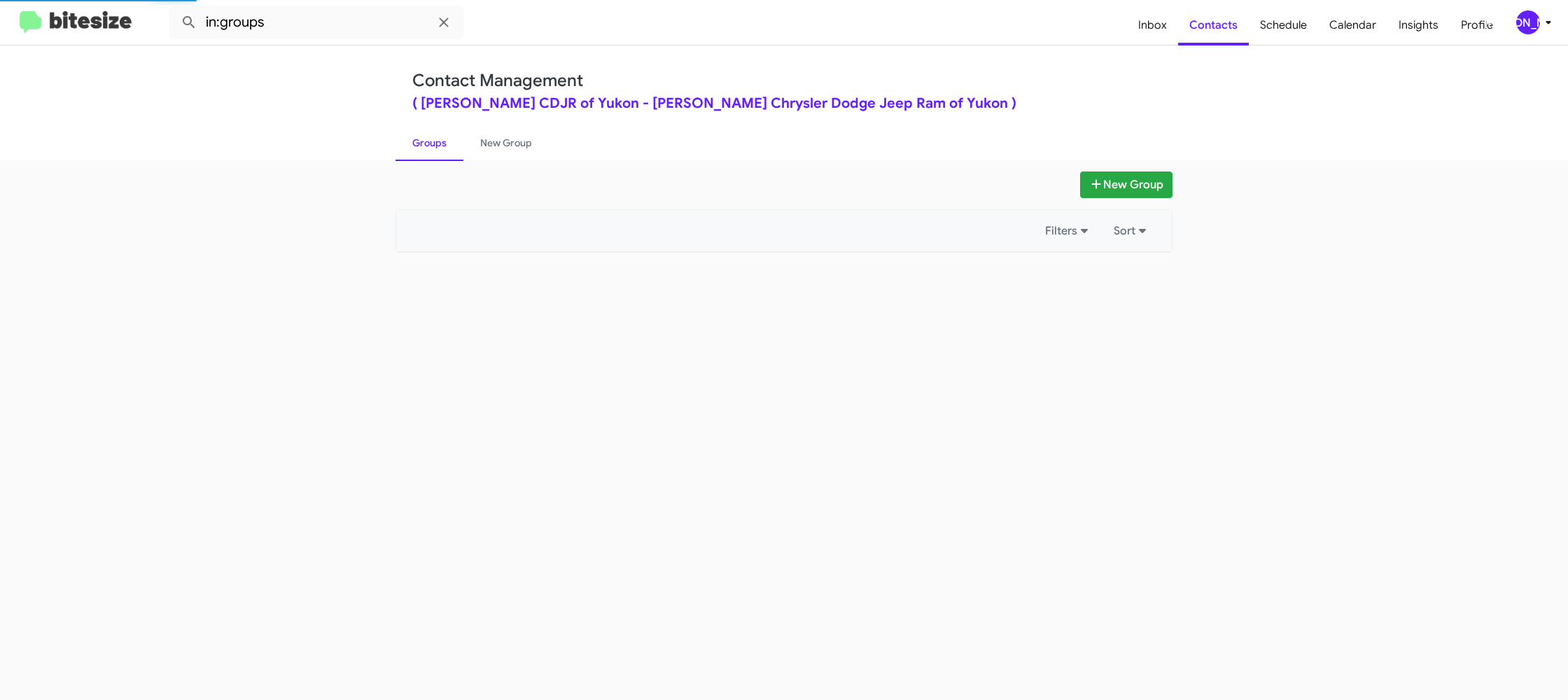
click at [450, 141] on link "Groups" at bounding box center [429, 142] width 68 height 36
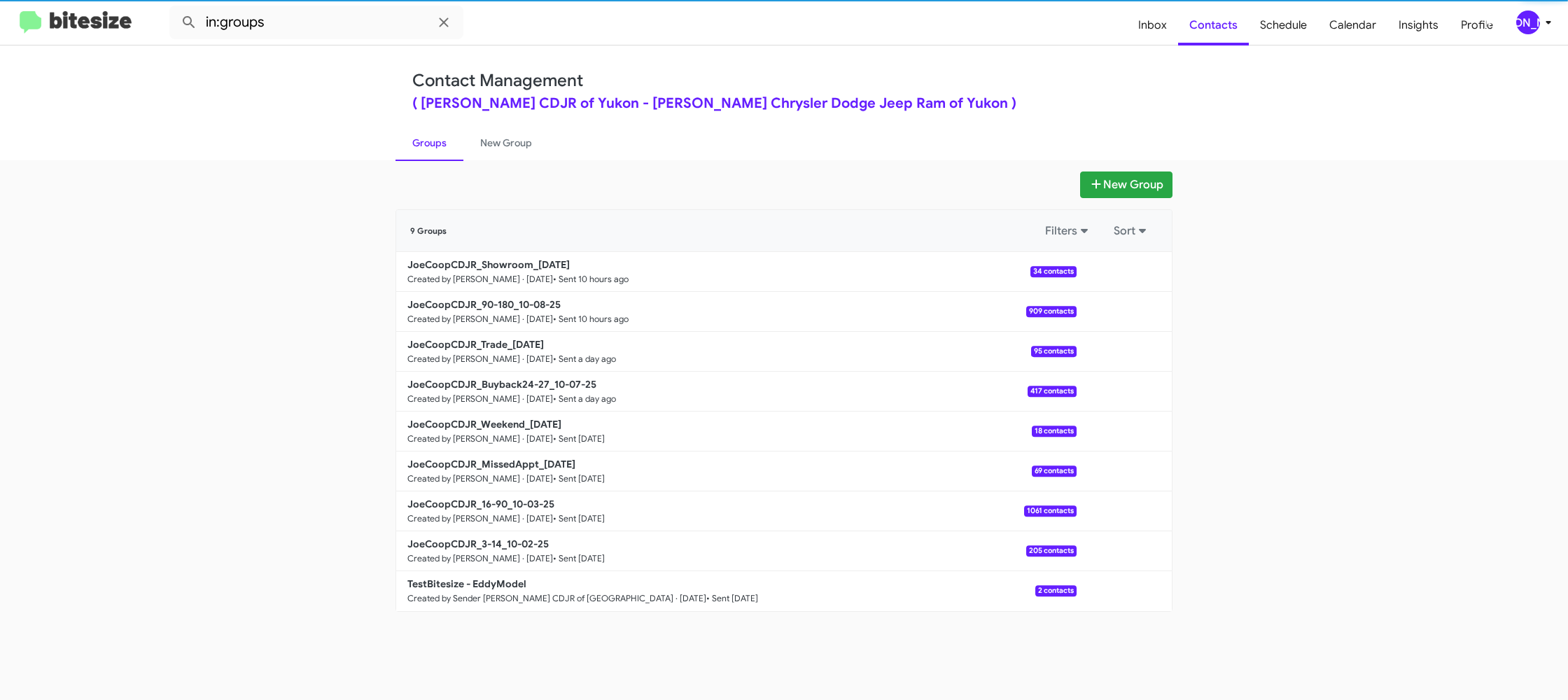
click at [450, 141] on link "Groups" at bounding box center [429, 142] width 68 height 36
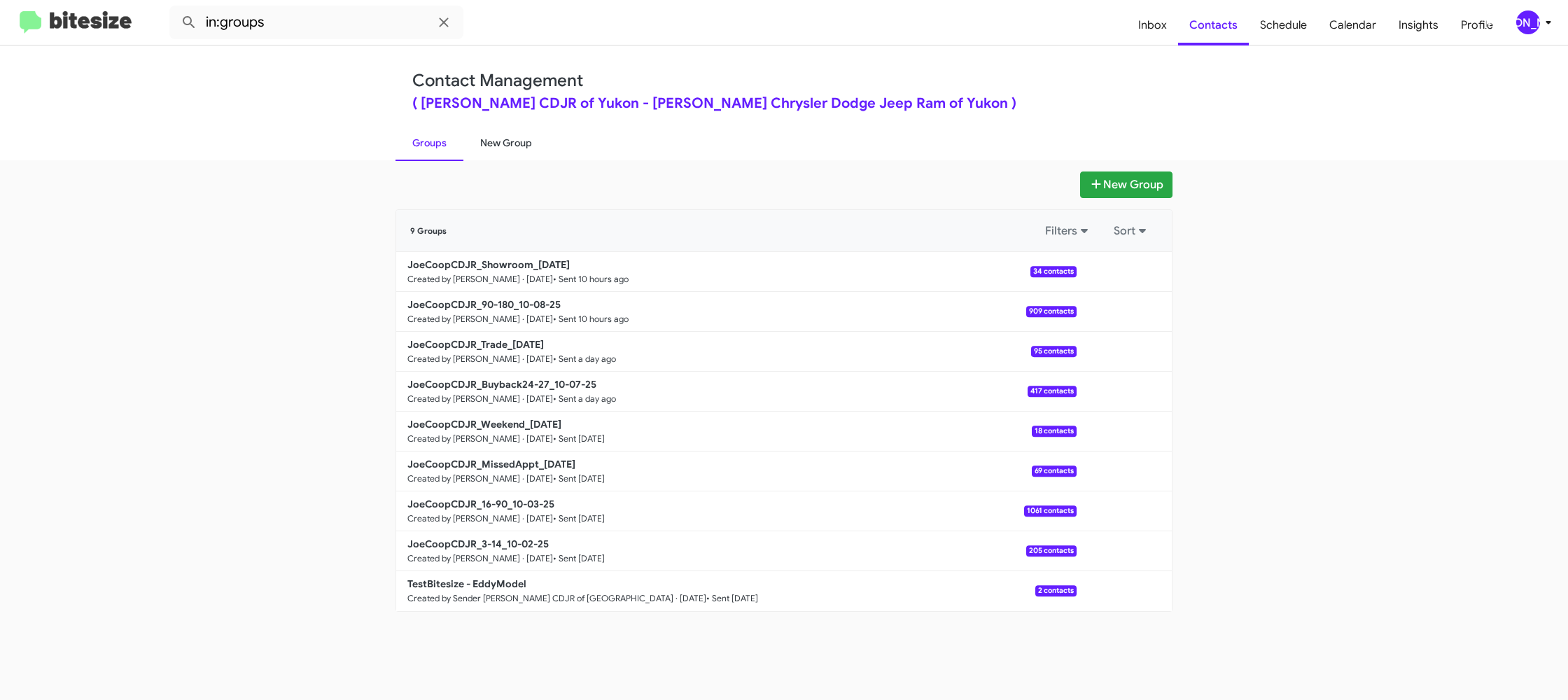
click at [499, 130] on link "New Group" at bounding box center [506, 142] width 86 height 36
drag, startPoint x: 499, startPoint y: 130, endPoint x: 497, endPoint y: 118, distance: 12.2
click at [499, 127] on link "New Group" at bounding box center [506, 142] width 86 height 36
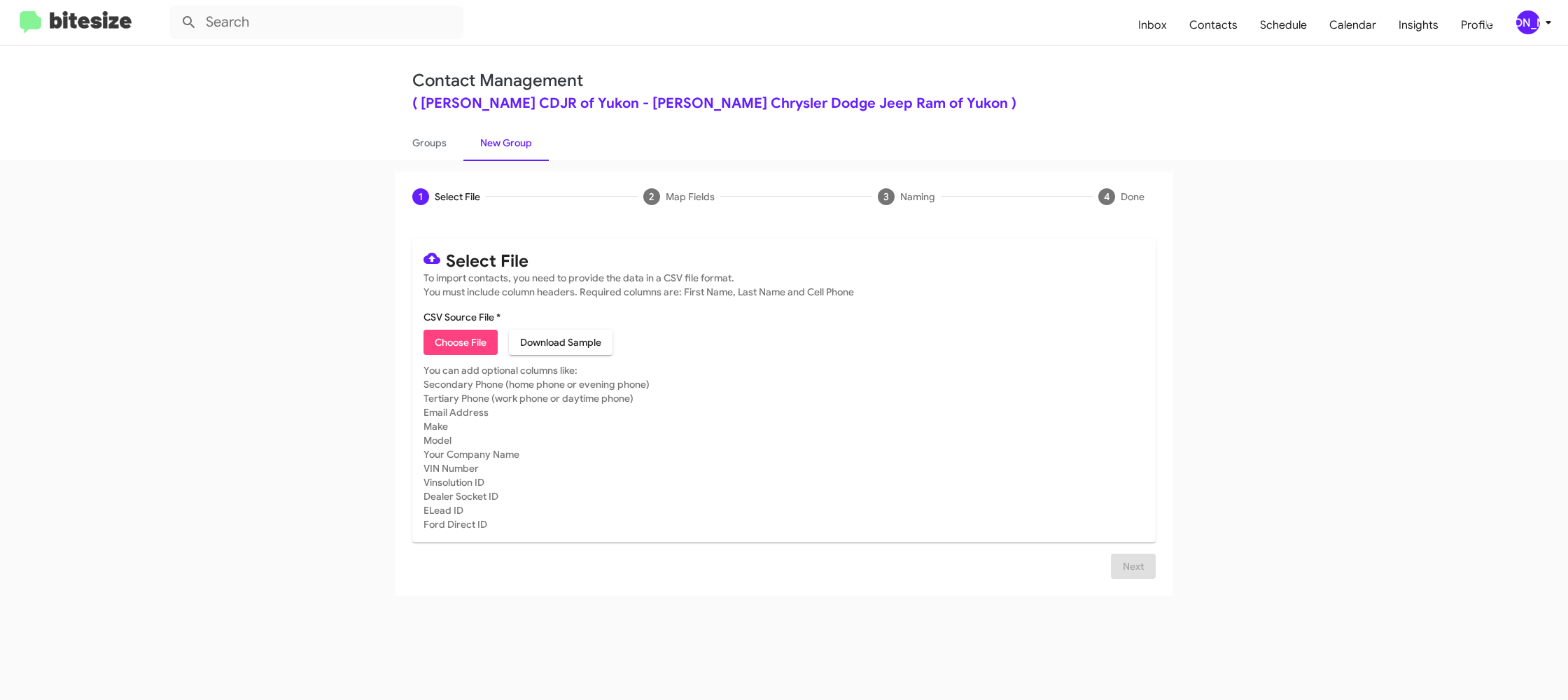
click at [456, 336] on span "Choose File" at bounding box center [460, 342] width 52 height 26
type input "JoeCoopCDJR_3-14_10-09-25"
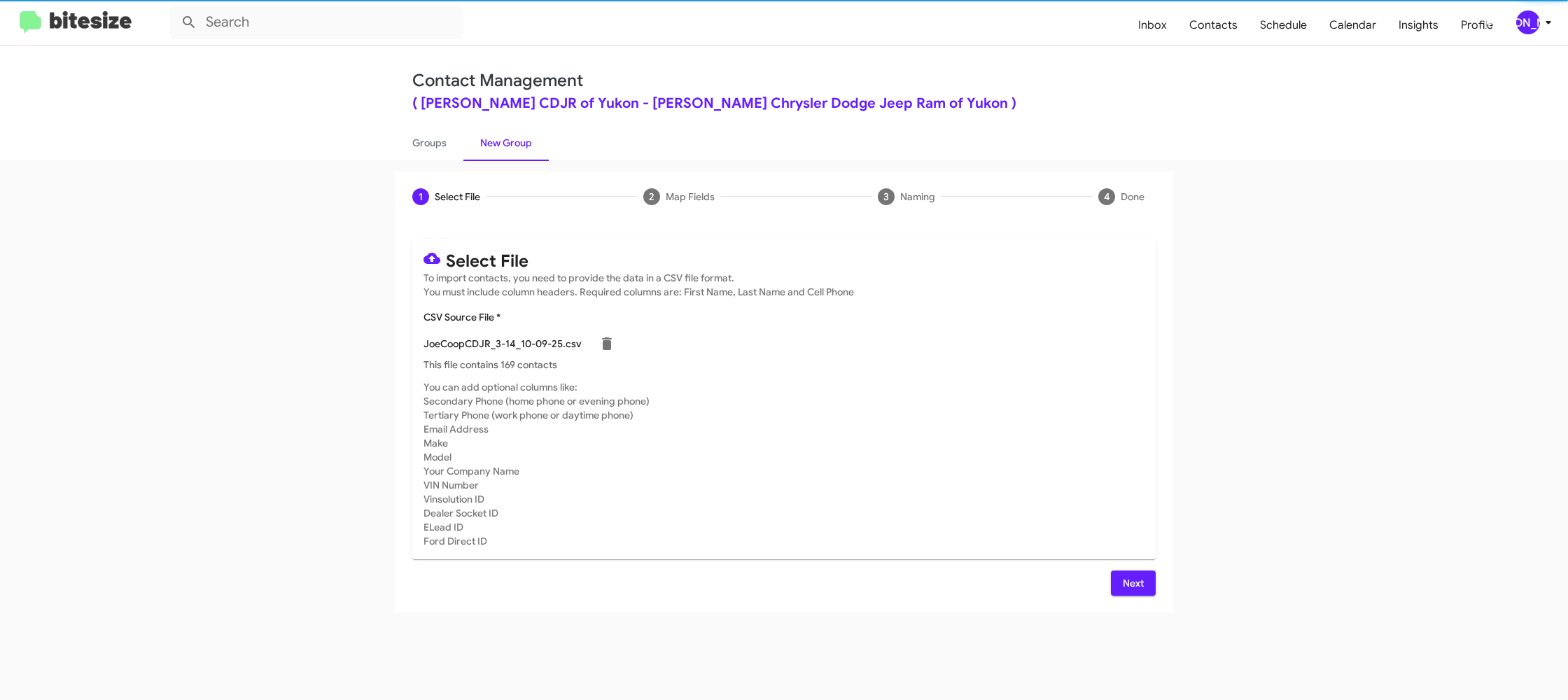
drag, startPoint x: 974, startPoint y: 410, endPoint x: 844, endPoint y: 439, distance: 133.2
click at [972, 410] on mat-card-subtitle "You can add optional columns like: Secondary Phone (home phone or evening phone…" at bounding box center [784, 463] width 720 height 168
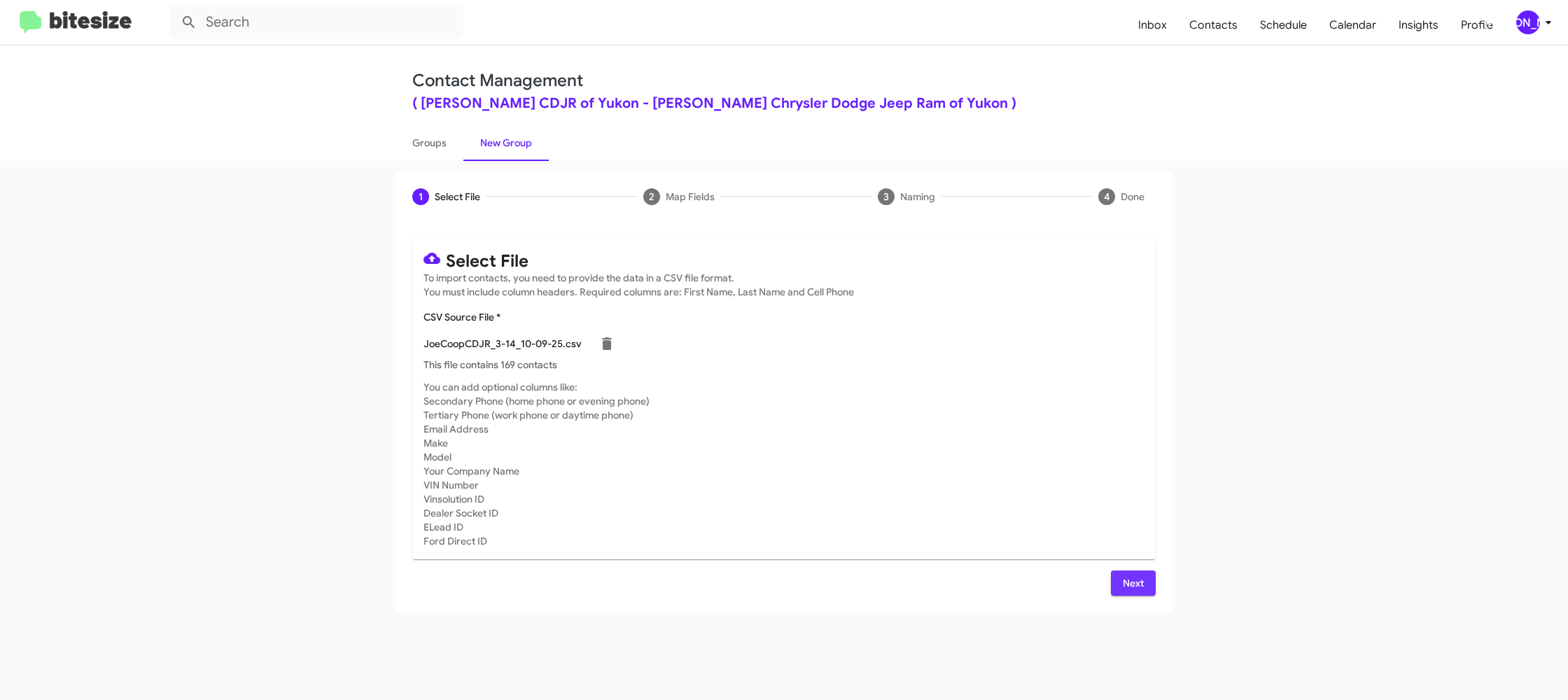
drag, startPoint x: 1131, startPoint y: 583, endPoint x: 915, endPoint y: 320, distance: 340.3
click at [1131, 583] on span "Next" at bounding box center [1133, 583] width 22 height 26
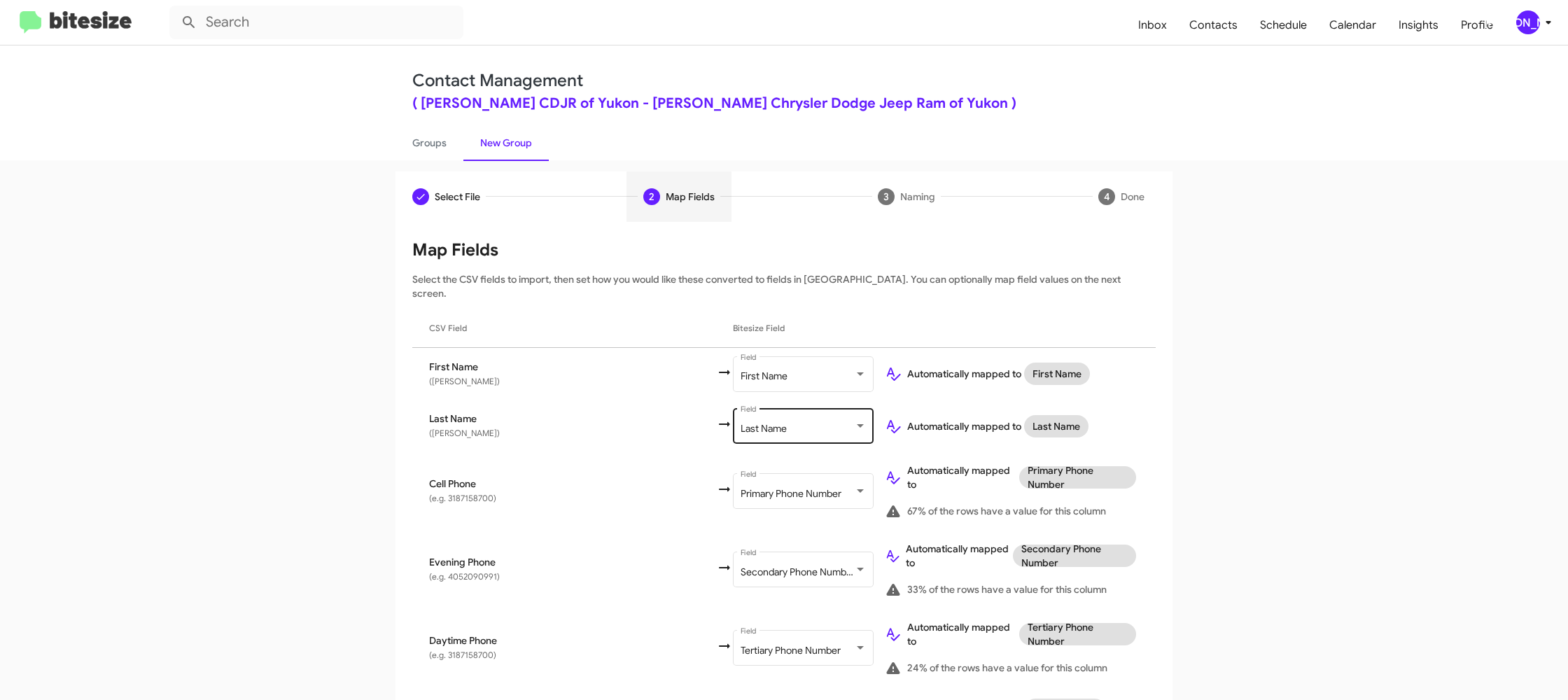
scroll to position [646, 0]
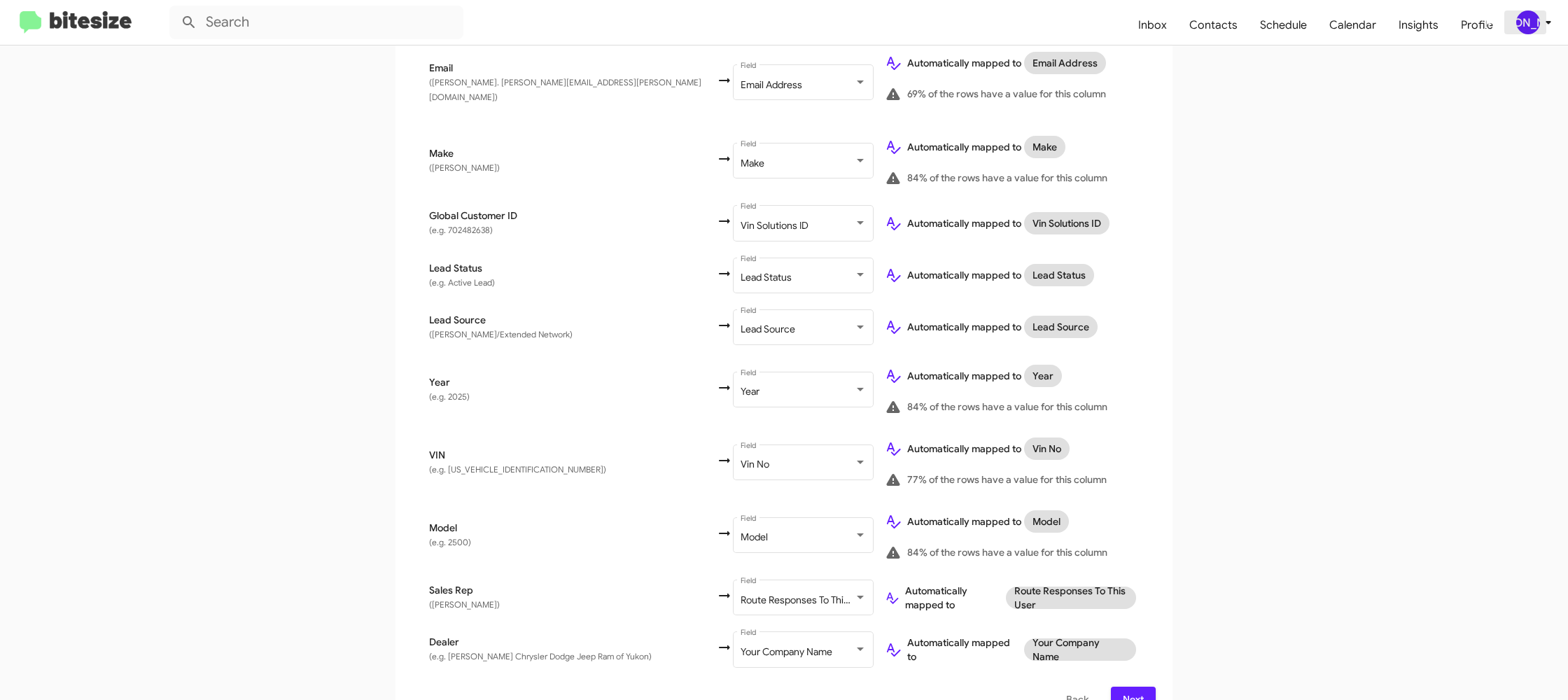
click at [1544, 27] on icon at bounding box center [1548, 22] width 17 height 17
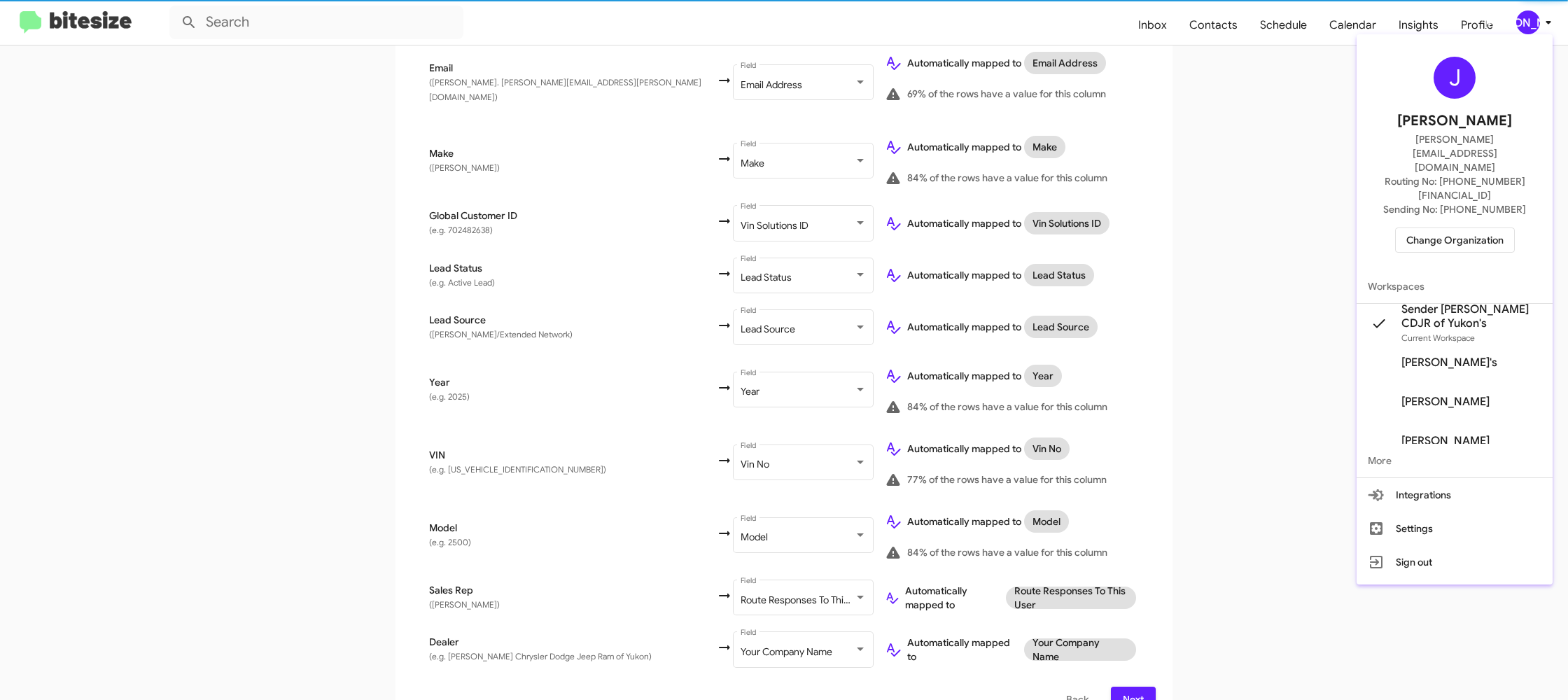
click at [1541, 25] on div at bounding box center [784, 350] width 1568 height 700
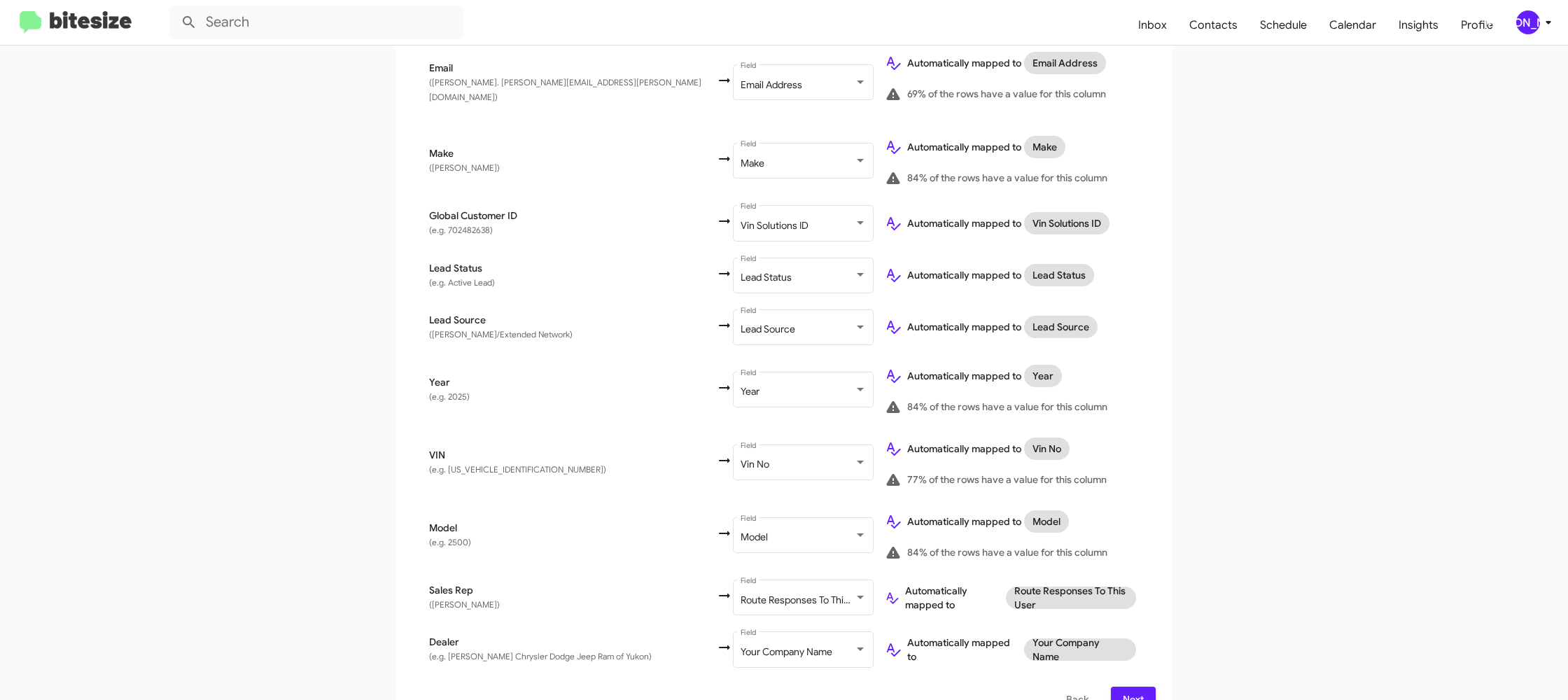
click at [1134, 687] on span "Next" at bounding box center [1133, 699] width 22 height 26
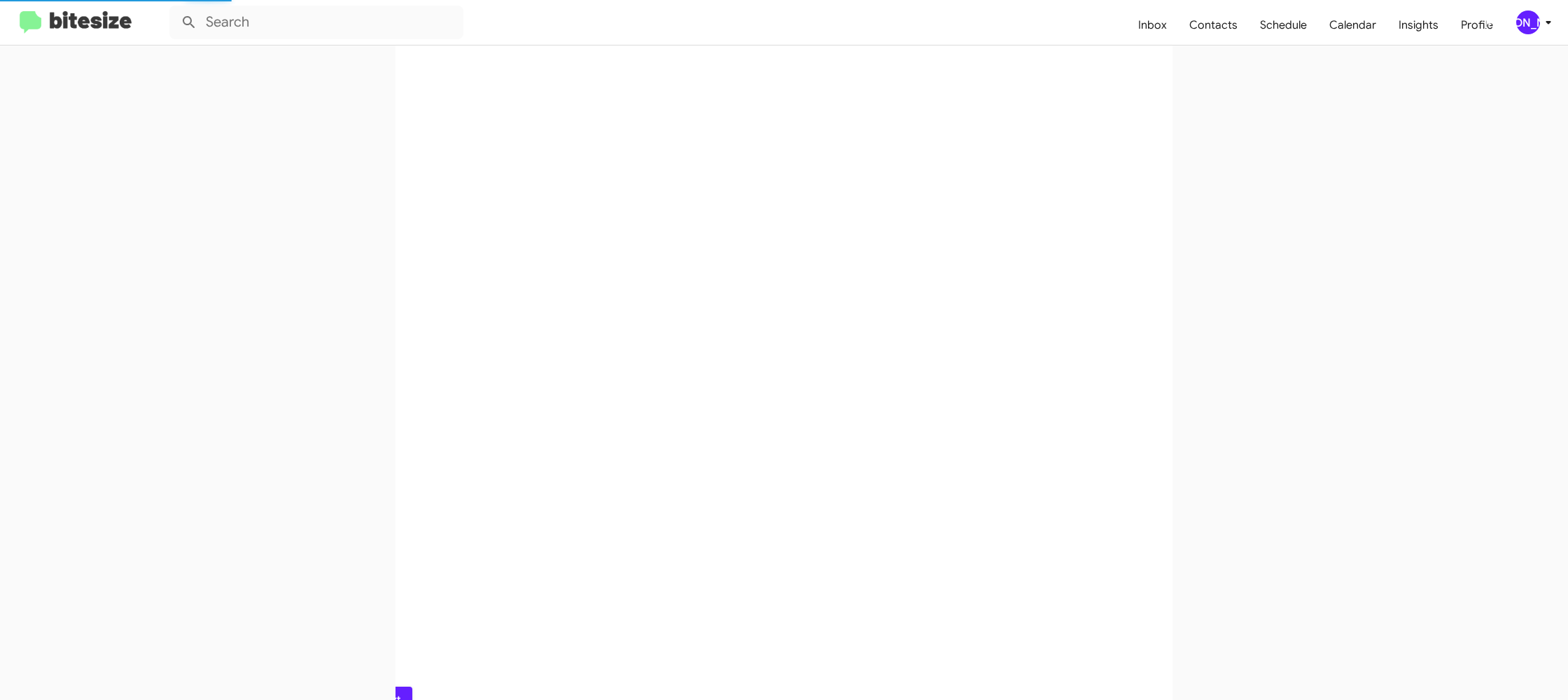
scroll to position [0, 0]
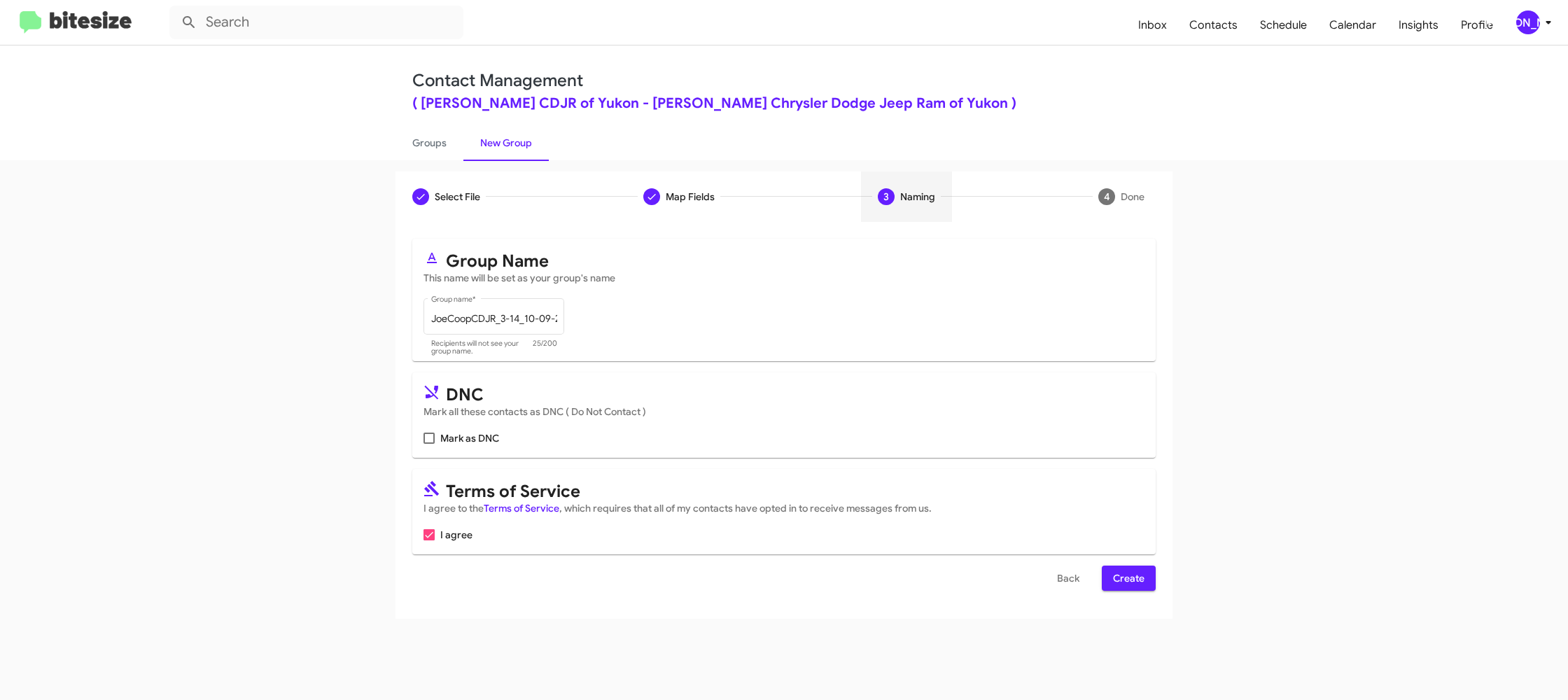
click at [1120, 576] on span "Create" at bounding box center [1128, 577] width 32 height 26
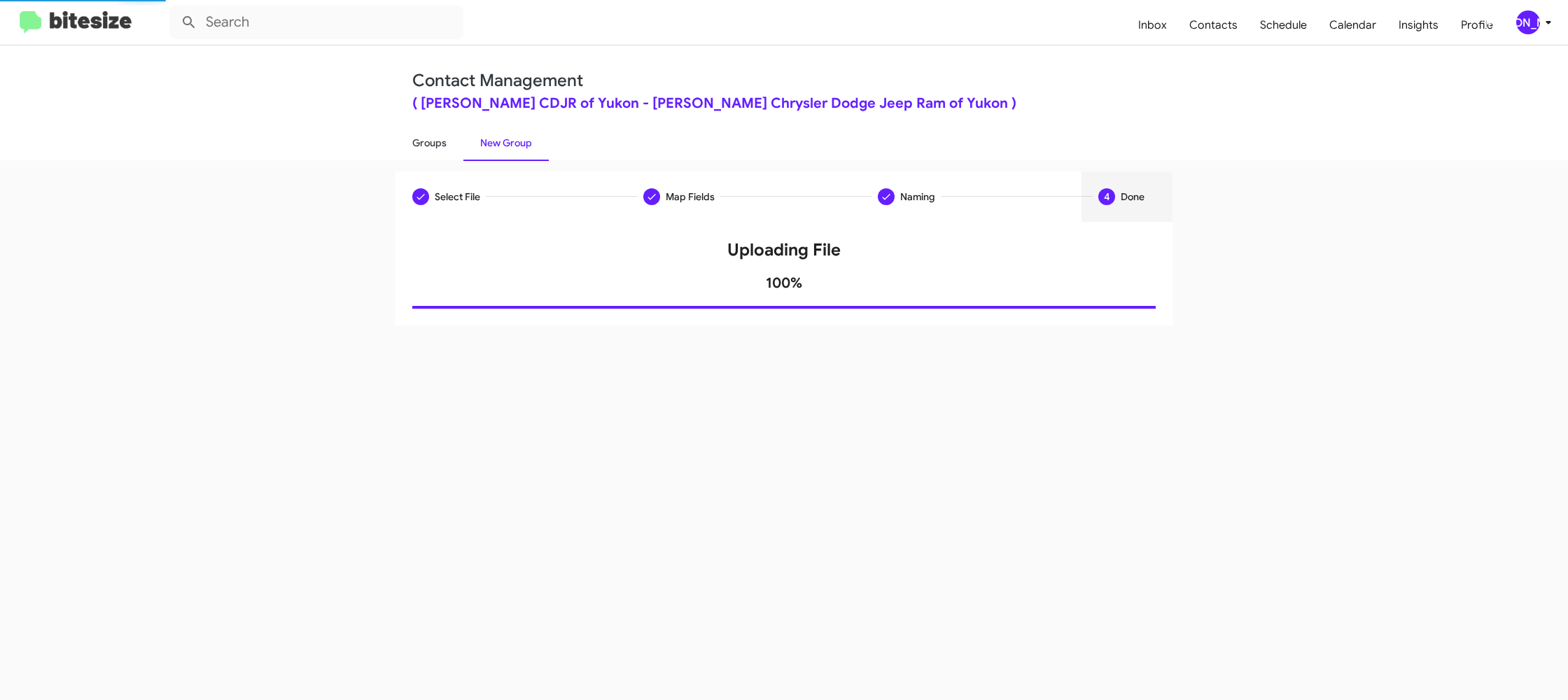
click at [424, 138] on link "Groups" at bounding box center [429, 142] width 68 height 36
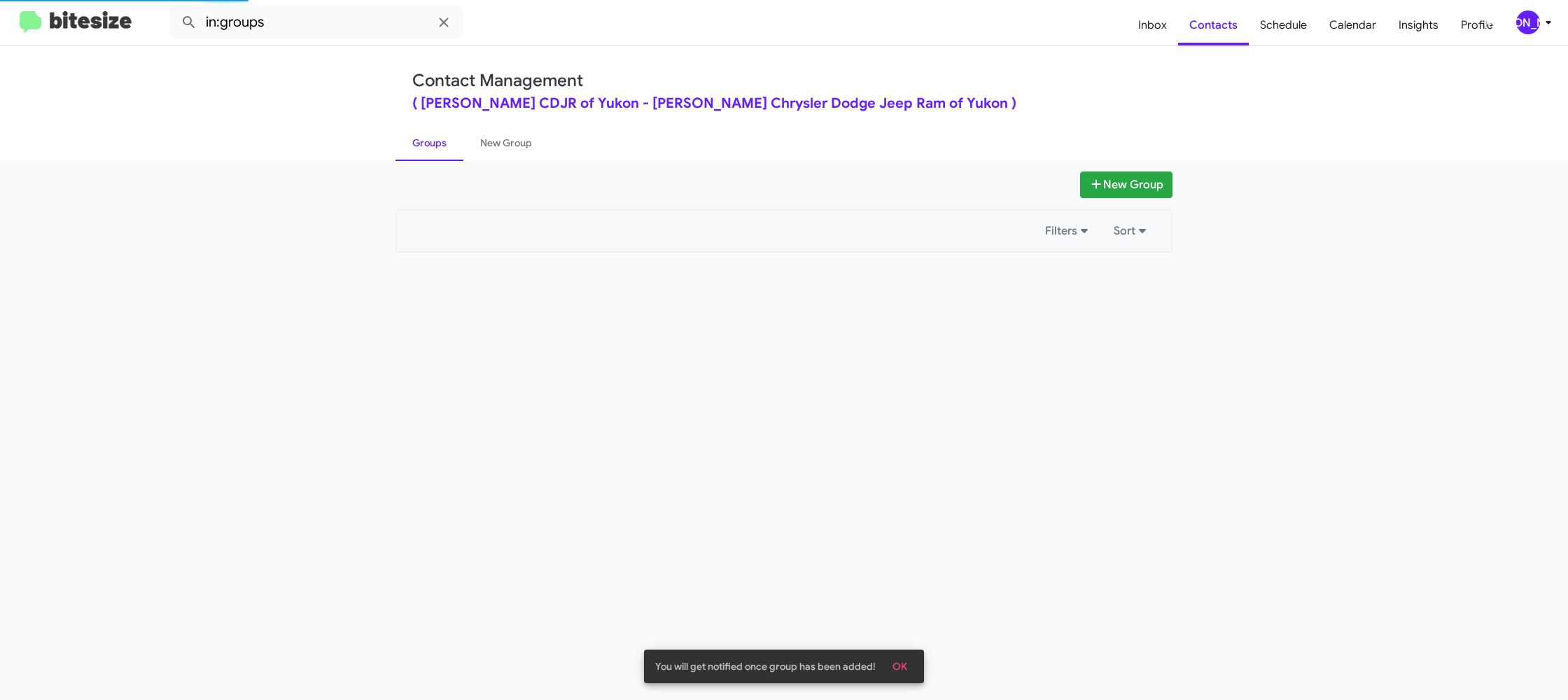
click at [424, 138] on link "Groups" at bounding box center [429, 142] width 68 height 36
drag, startPoint x: 424, startPoint y: 138, endPoint x: 393, endPoint y: 69, distance: 75.6
click at [426, 134] on link "Groups" at bounding box center [429, 142] width 68 height 36
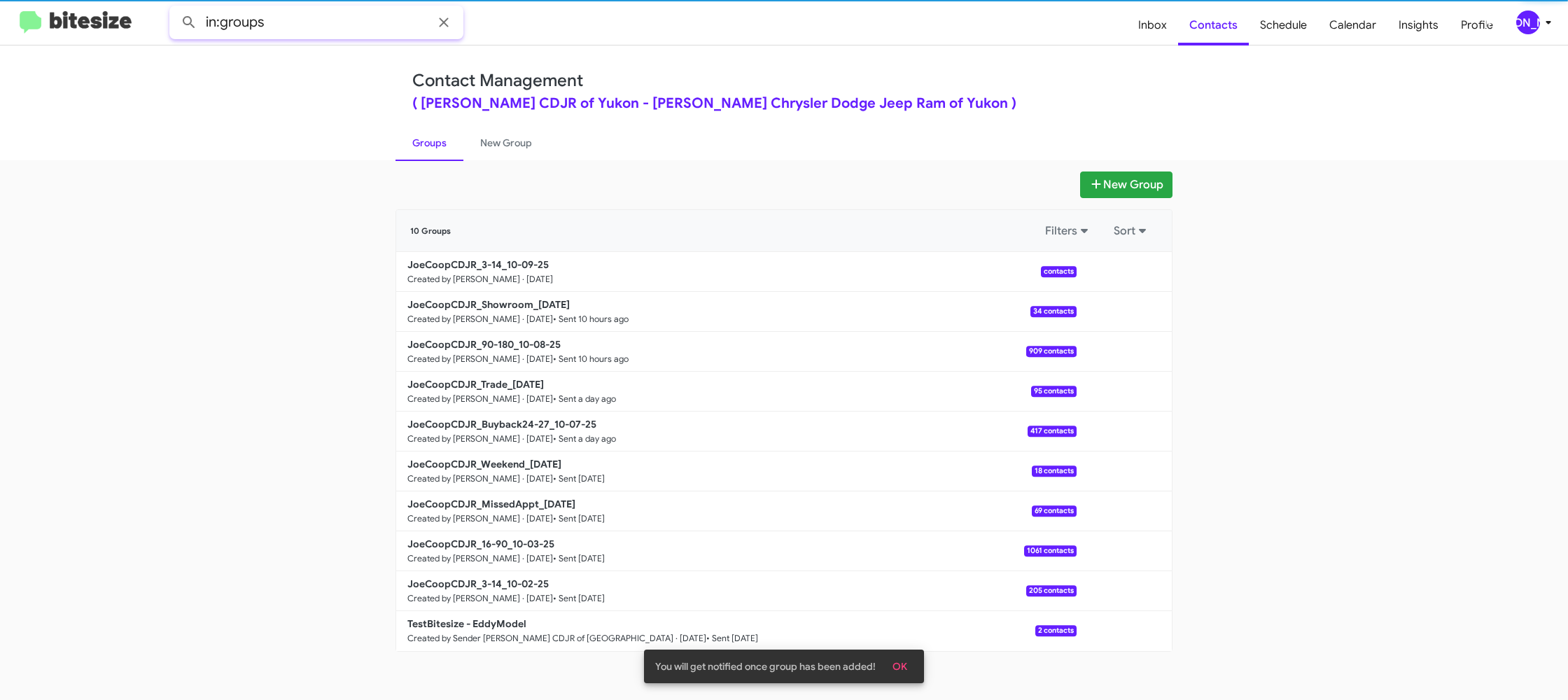
click at [331, 20] on input "in:groups" at bounding box center [316, 22] width 294 height 34
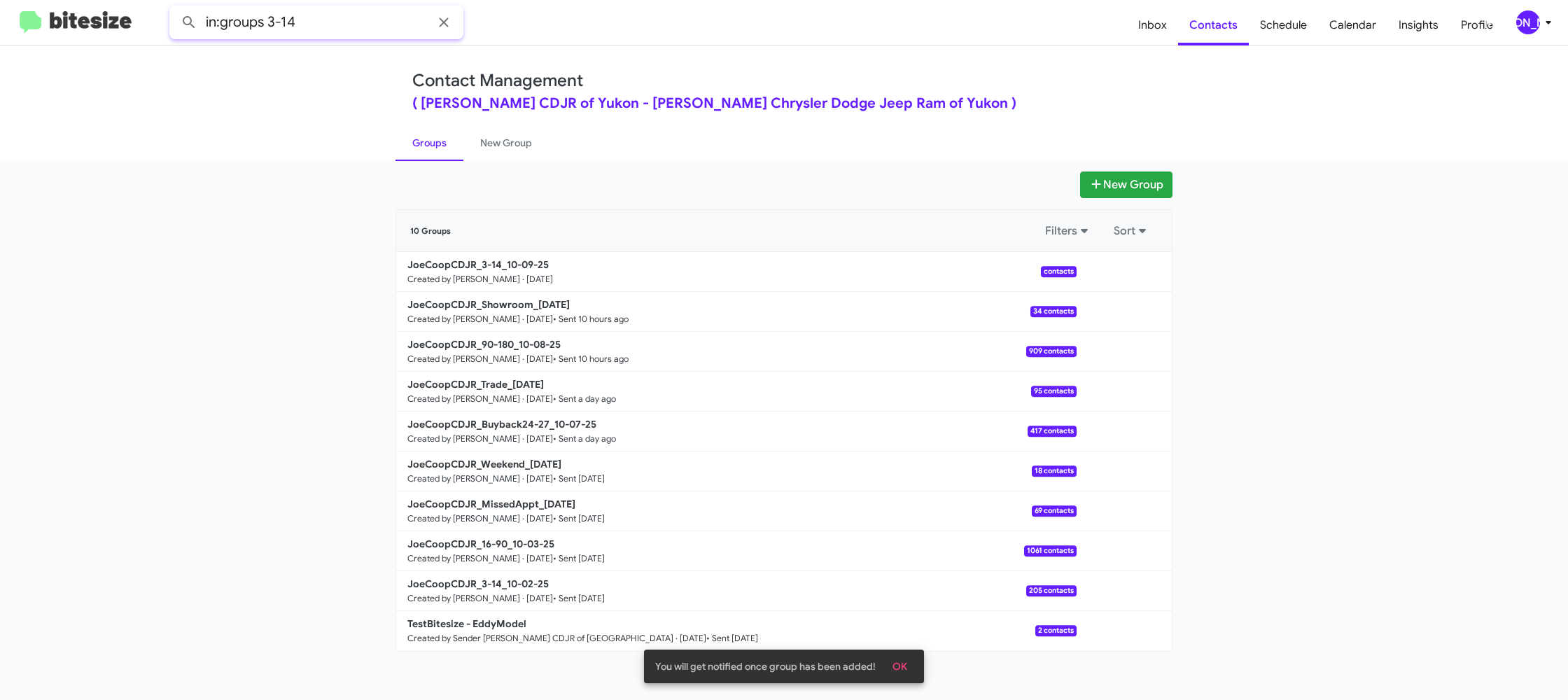
type input "in:groups 3-14"
click at [175, 9] on button at bounding box center [189, 23] width 28 height 28
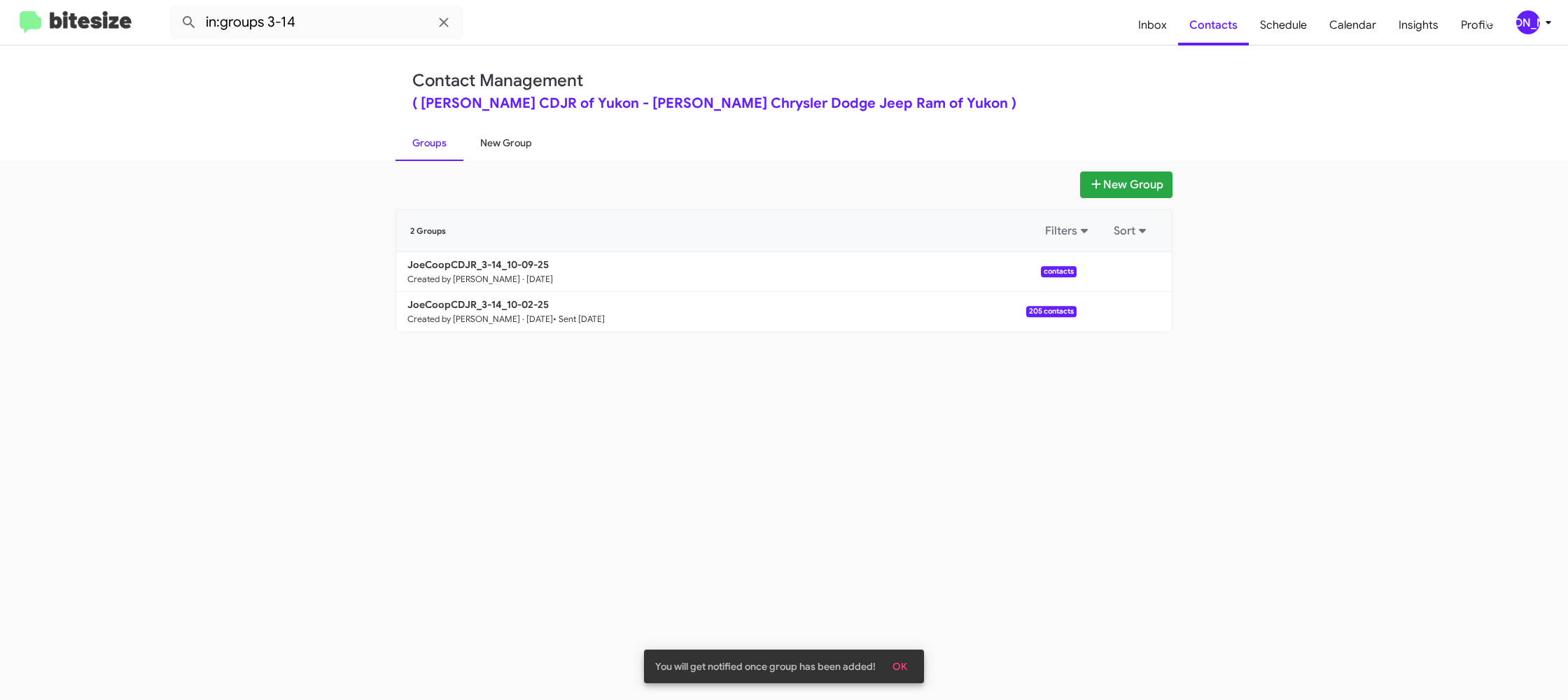
click at [494, 145] on link "New Group" at bounding box center [506, 142] width 86 height 36
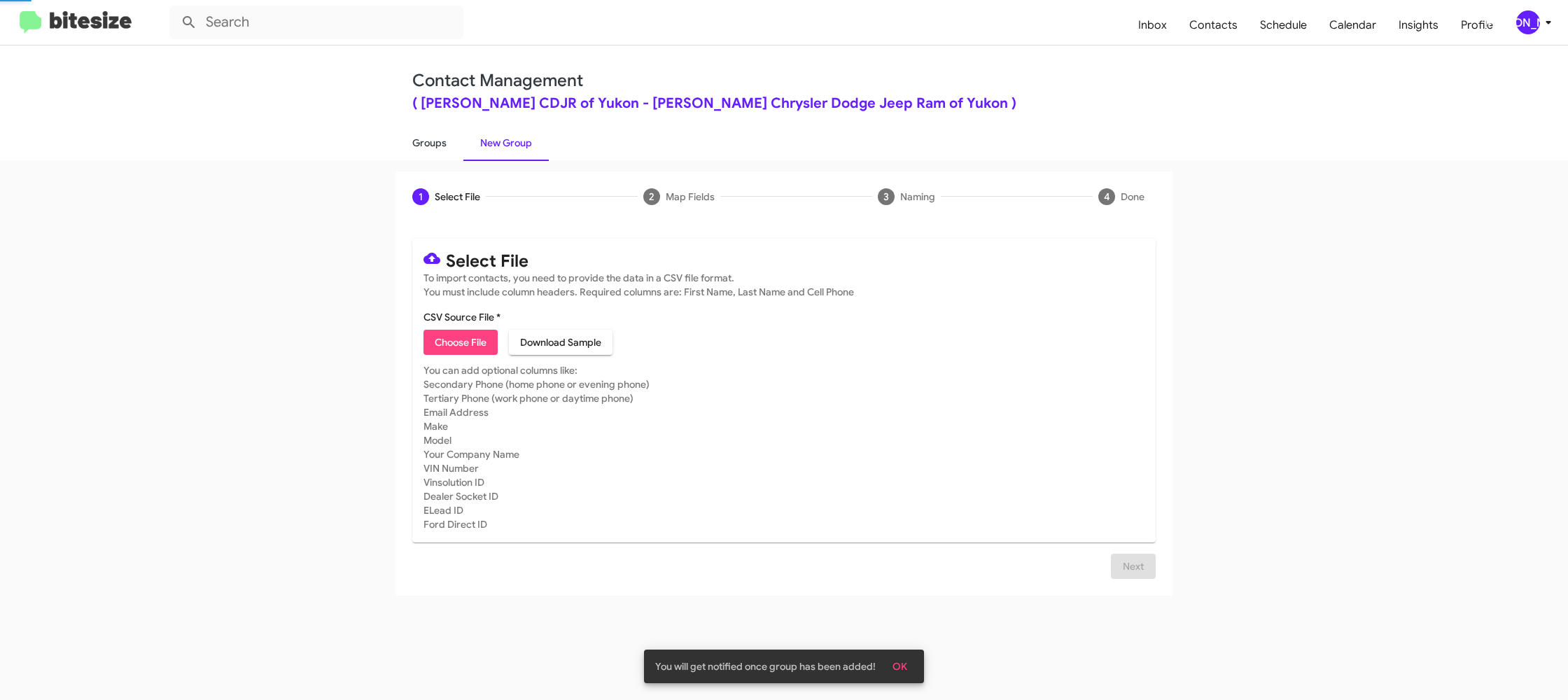
click at [405, 140] on link "Groups" at bounding box center [429, 142] width 68 height 36
type input "in:groups"
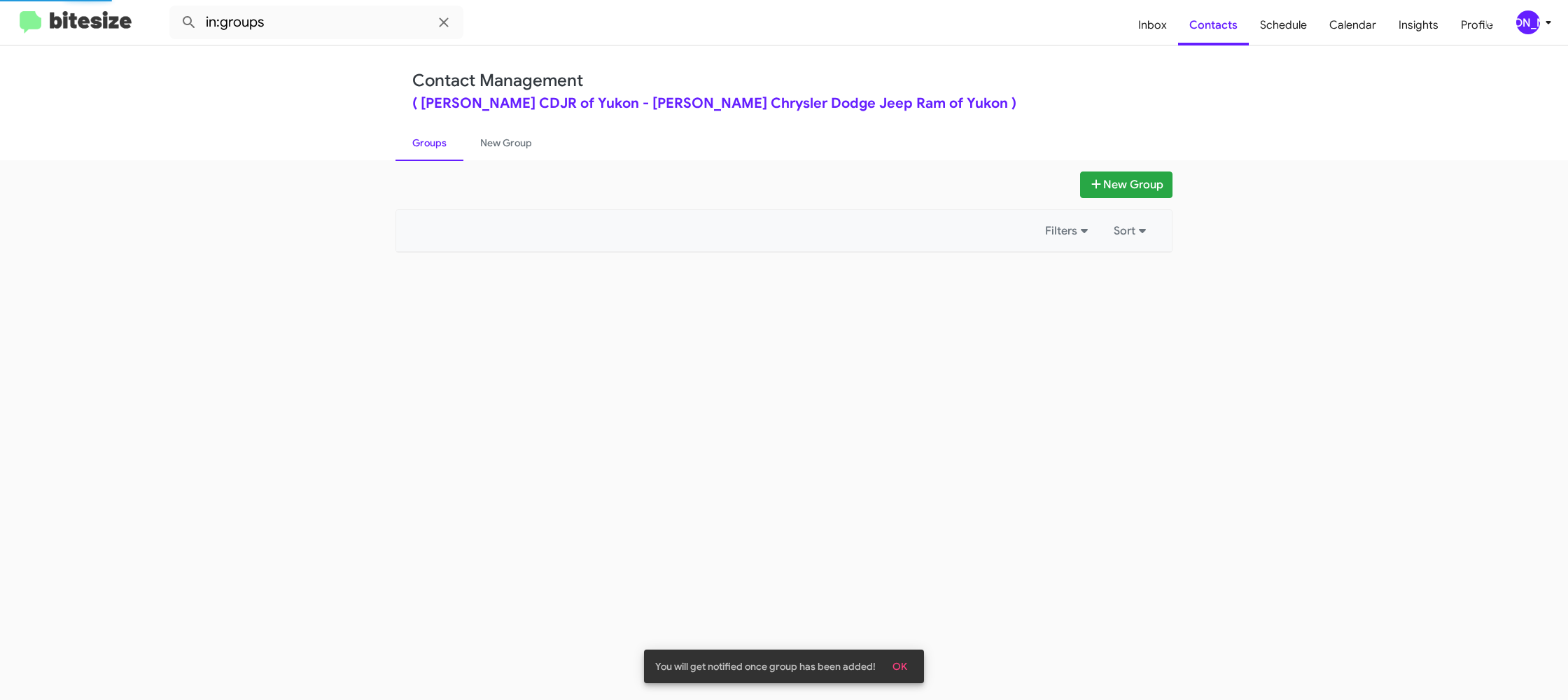
click at [405, 140] on link "Groups" at bounding box center [429, 142] width 68 height 36
drag, startPoint x: 405, startPoint y: 140, endPoint x: 483, endPoint y: 139, distance: 78.0
click at [408, 140] on link "Groups" at bounding box center [429, 142] width 68 height 36
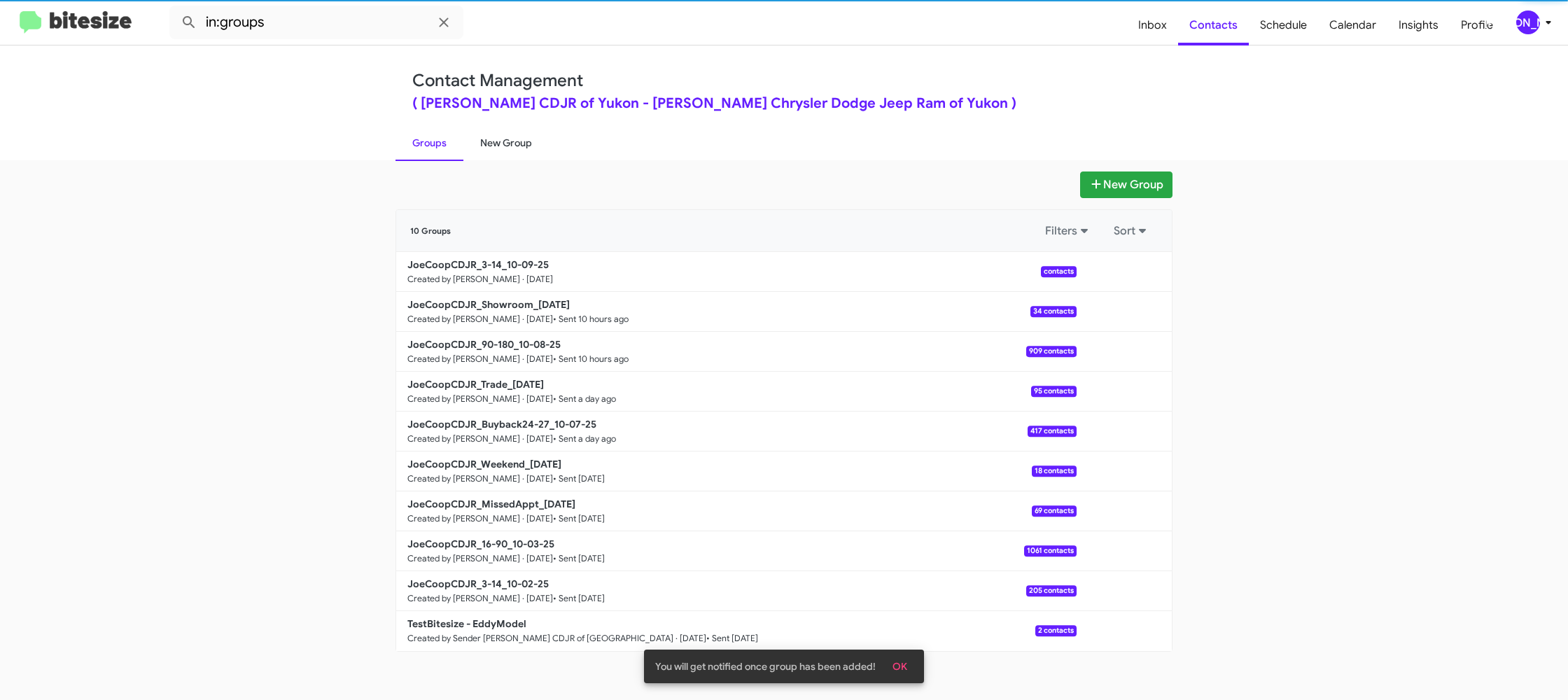
click at [486, 140] on link "New Group" at bounding box center [506, 142] width 86 height 36
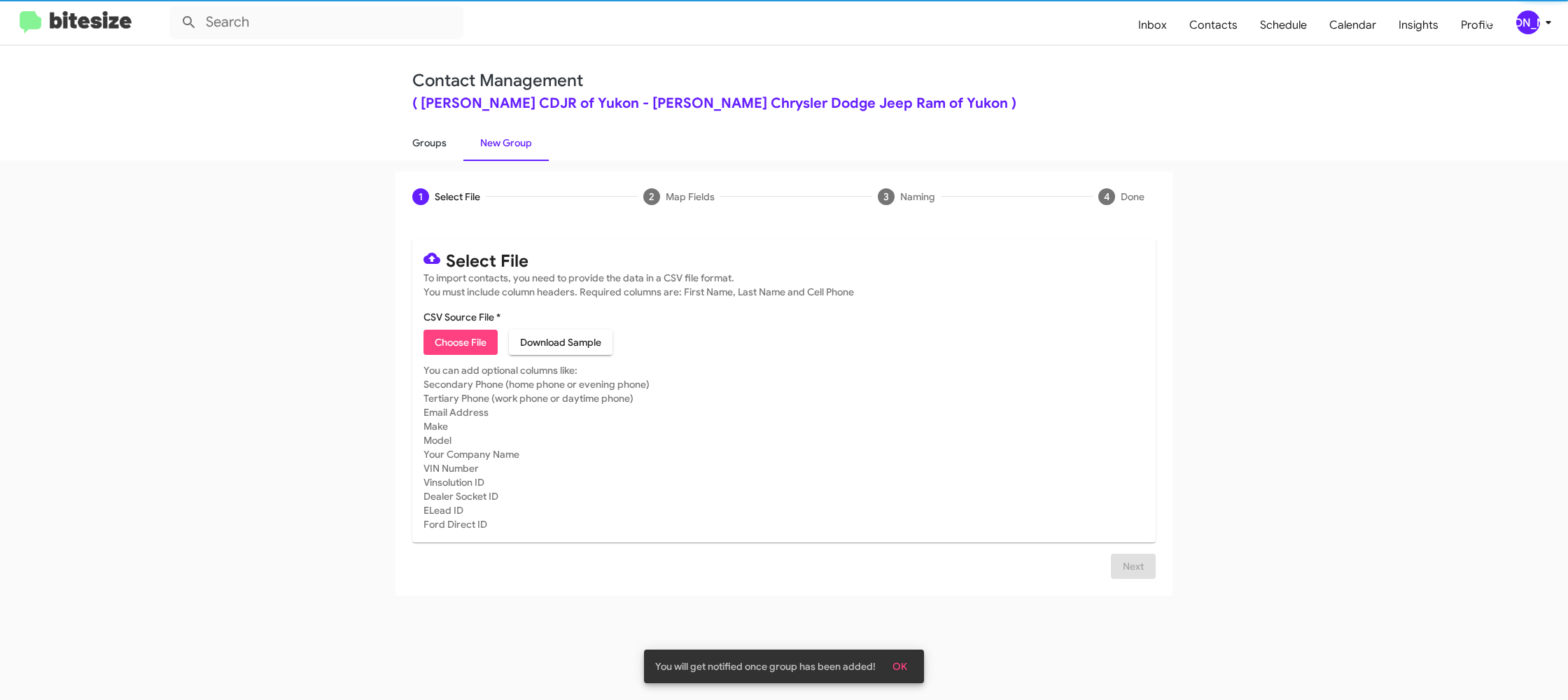
click at [441, 139] on link "Groups" at bounding box center [429, 142] width 68 height 36
type input "in:groups"
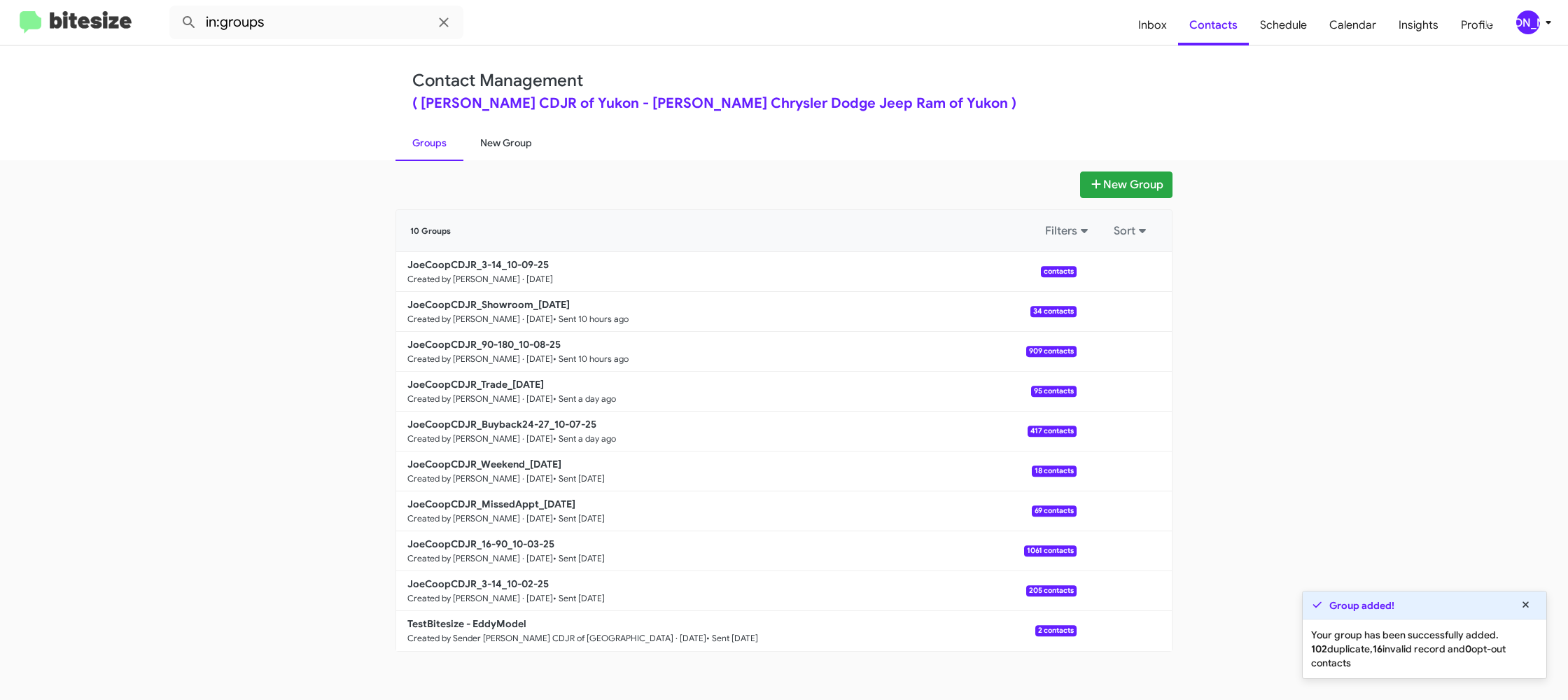
click at [479, 140] on link "New Group" at bounding box center [506, 142] width 86 height 36
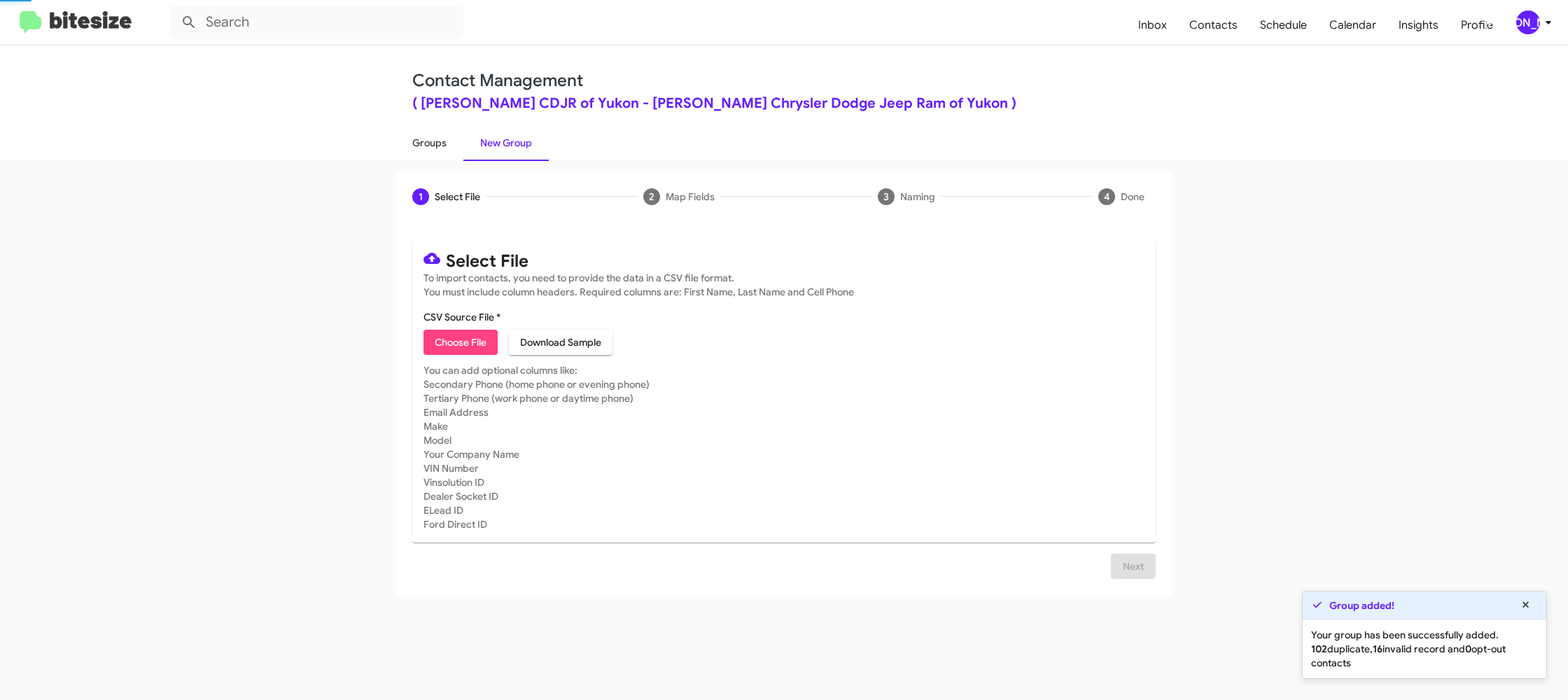
click at [433, 147] on link "Groups" at bounding box center [429, 142] width 68 height 36
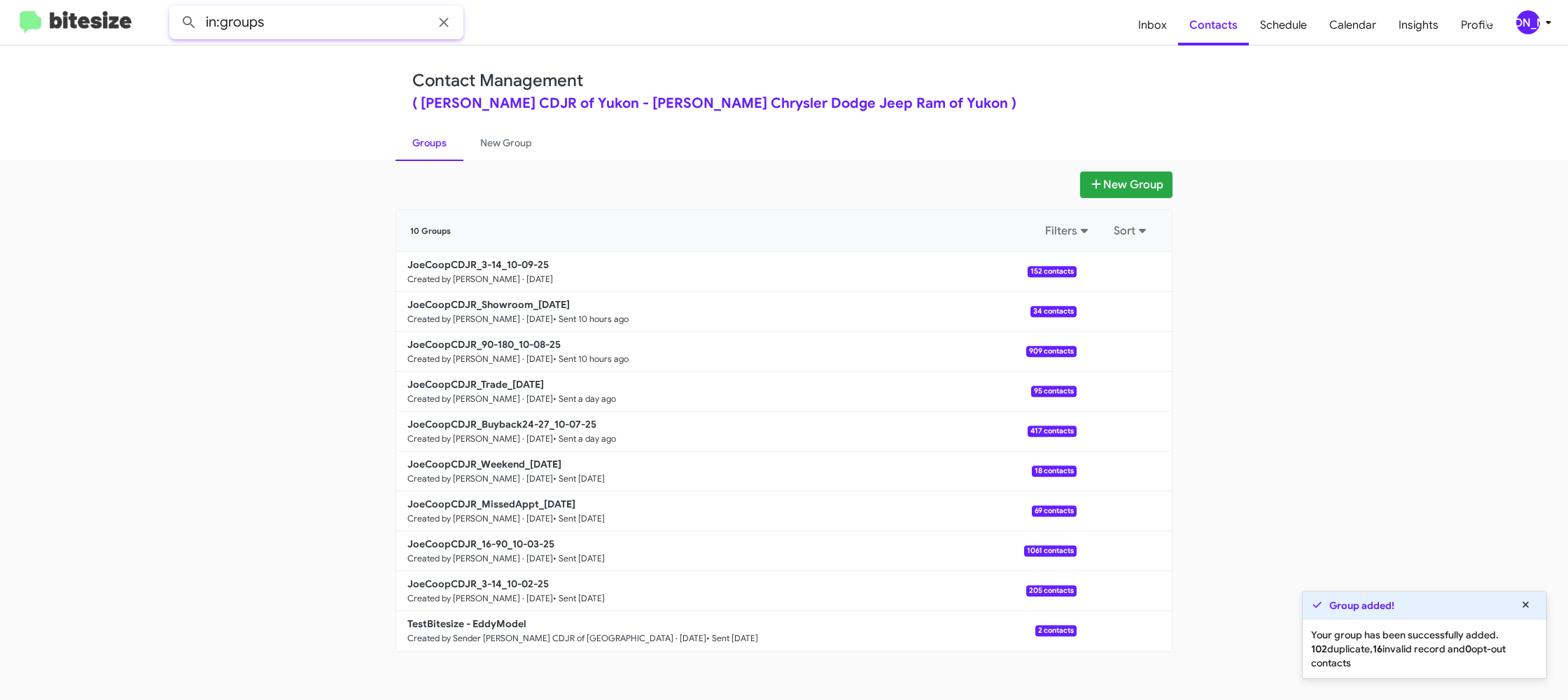
click at [309, 21] on input "in:groups" at bounding box center [316, 22] width 294 height 34
type input "in:groups 3-14"
click at [175, 9] on button at bounding box center [189, 23] width 28 height 28
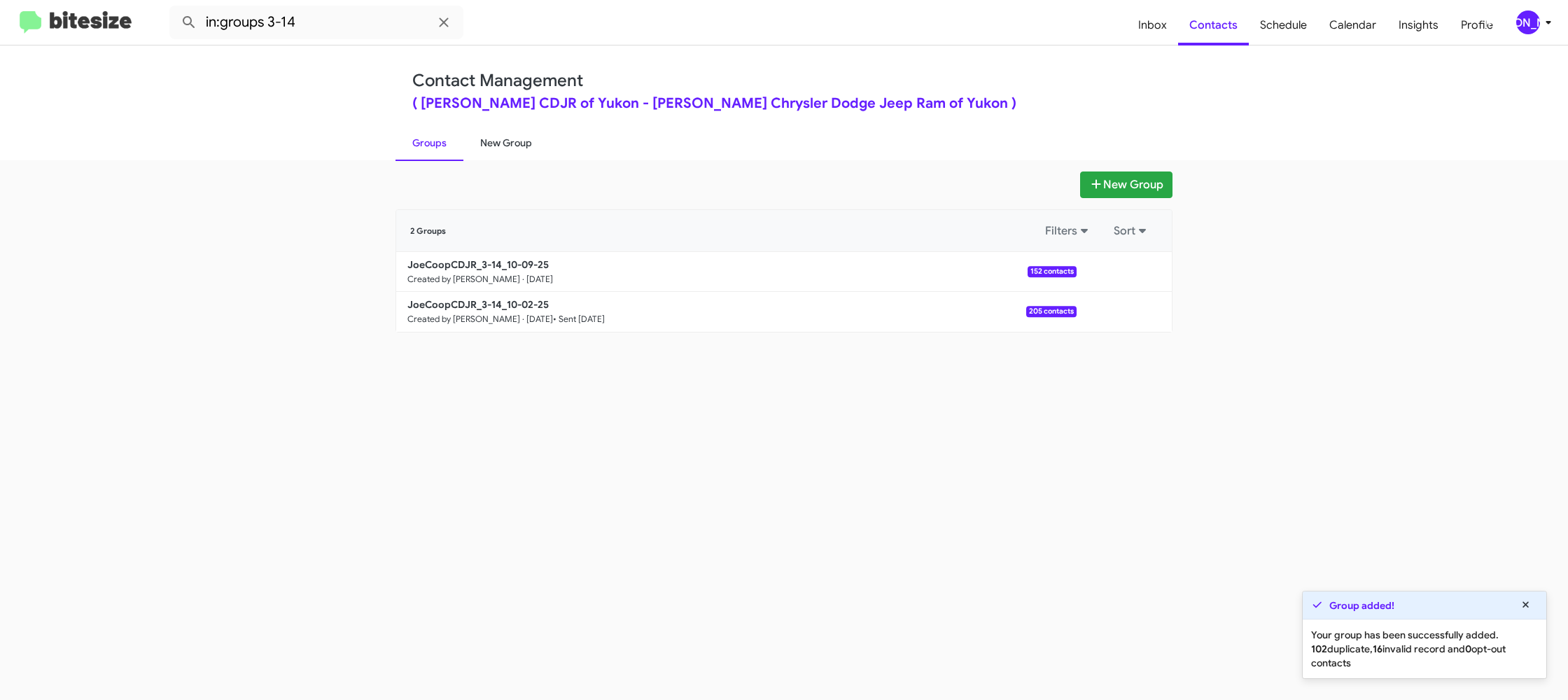
click at [486, 138] on link "New Group" at bounding box center [506, 142] width 86 height 36
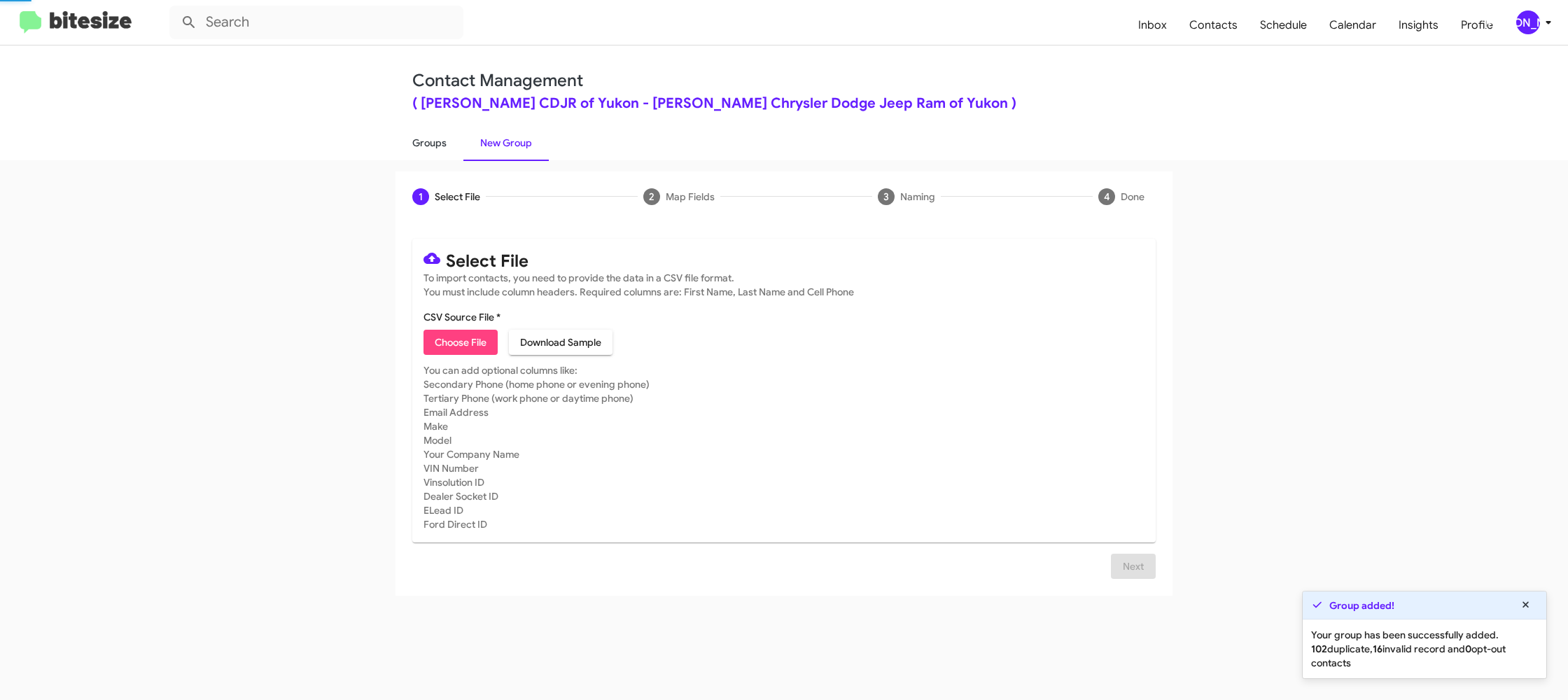
click at [401, 136] on link "Groups" at bounding box center [429, 142] width 68 height 36
type input "in:groups"
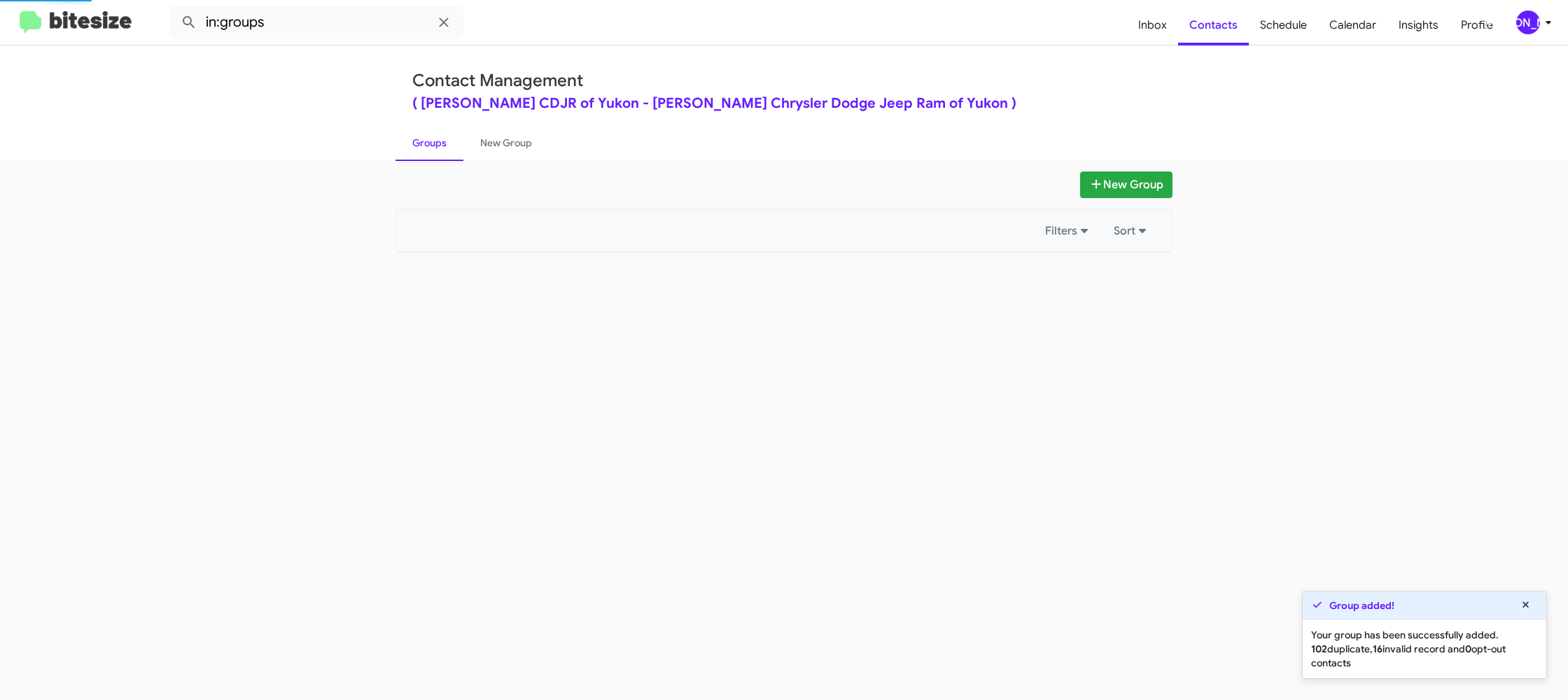
click at [401, 136] on link "Groups" at bounding box center [429, 142] width 68 height 36
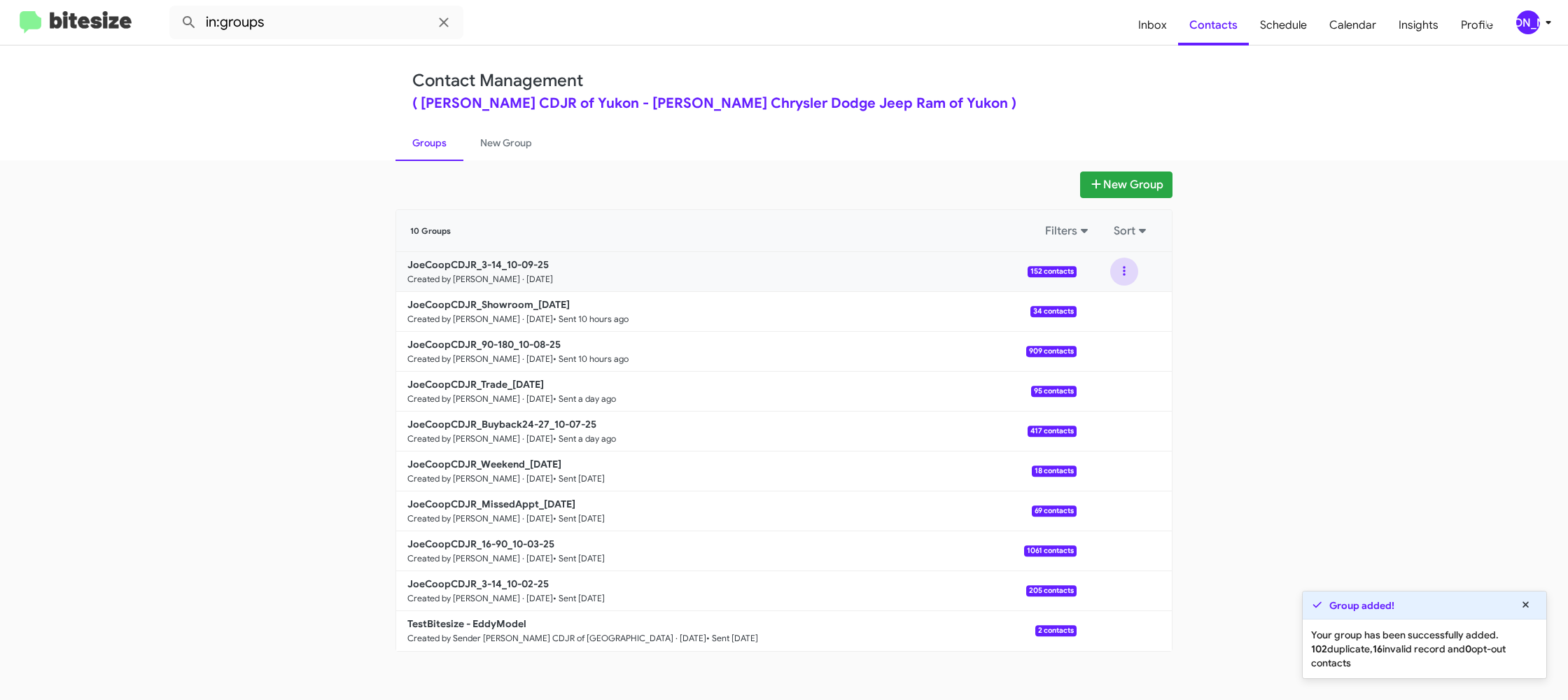
drag, startPoint x: 1119, startPoint y: 272, endPoint x: 1119, endPoint y: 283, distance: 11.0
click at [1119, 272] on button at bounding box center [1124, 272] width 28 height 28
drag, startPoint x: 1119, startPoint y: 283, endPoint x: 1116, endPoint y: 302, distance: 19.2
click at [1116, 302] on button "View contacts" at bounding box center [1082, 309] width 112 height 34
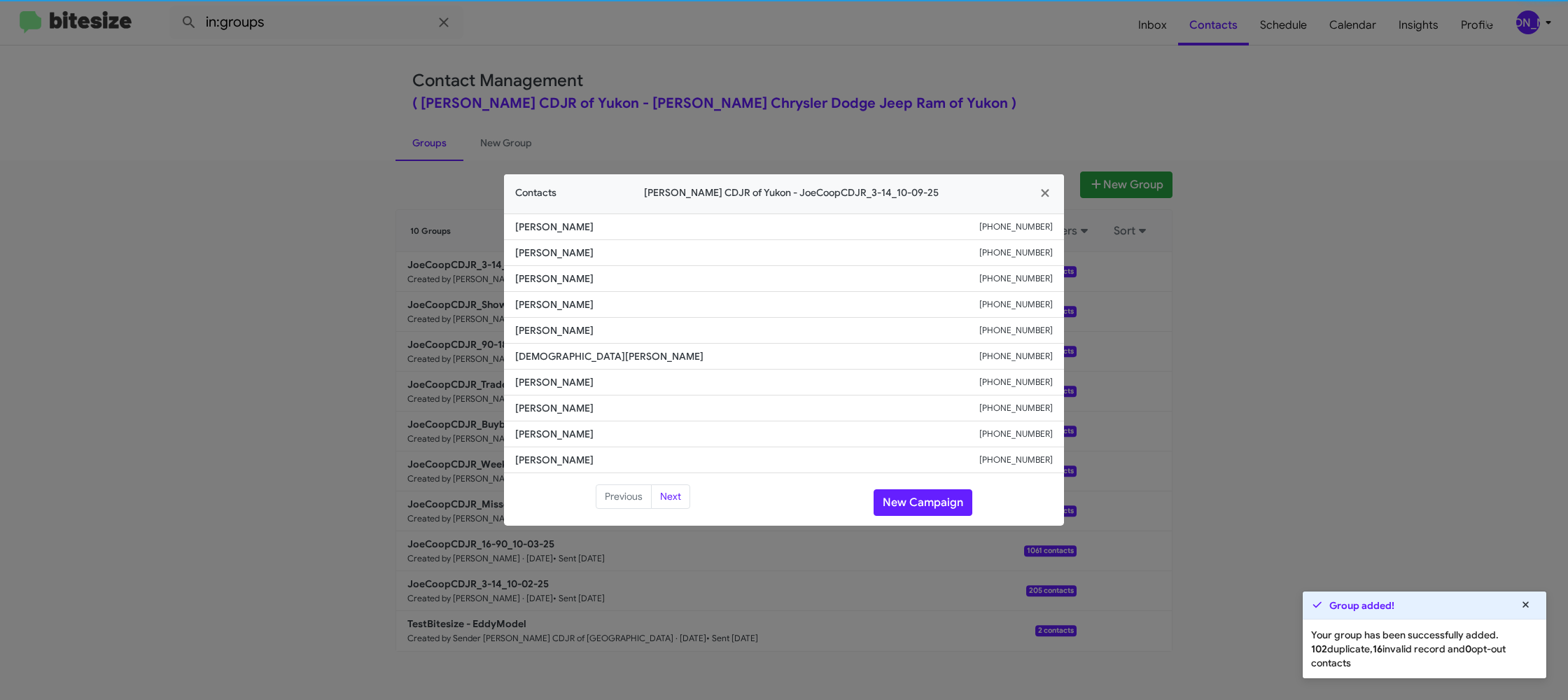
click at [518, 342] on li "[PERSON_NAME] [PHONE_NUMBER]" at bounding box center [784, 330] width 560 height 26
copy span "[PERSON_NAME]"
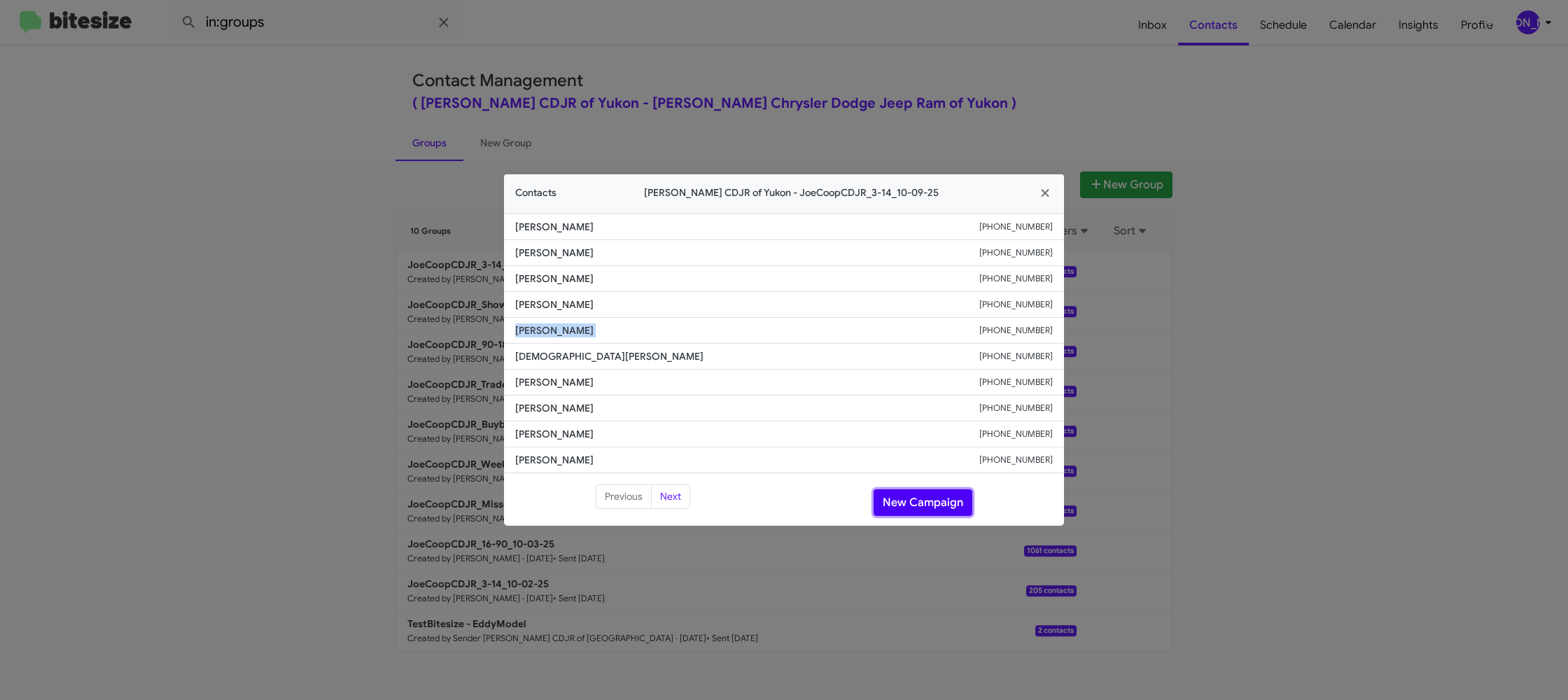
click at [909, 494] on button "New Campaign" at bounding box center [923, 502] width 99 height 26
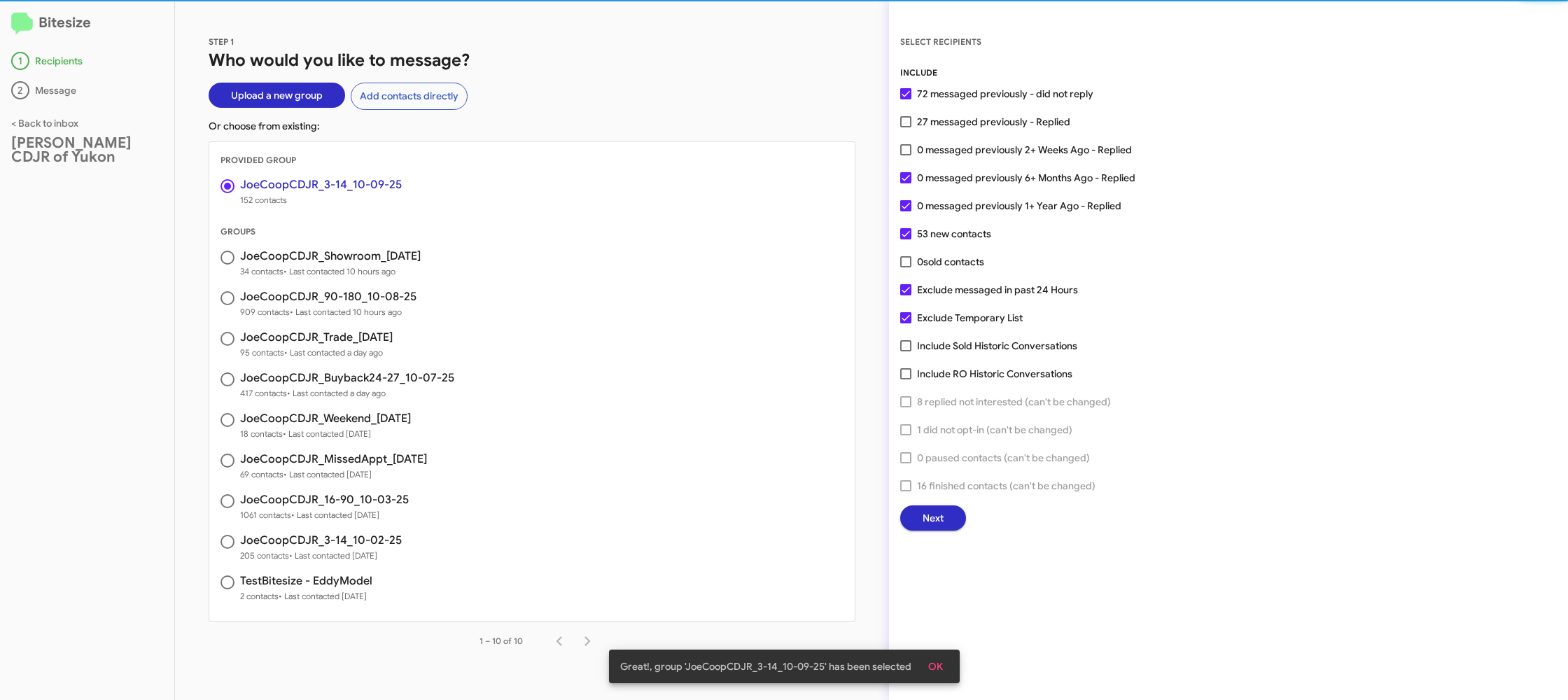
click at [916, 205] on label "0 messaged previously 1+ Year Ago - Replied" at bounding box center [1010, 206] width 221 height 17
click at [906, 211] on input "0 messaged previously 1+ Year Ago - Replied" at bounding box center [905, 211] width 1 height 1
checkbox input "false"
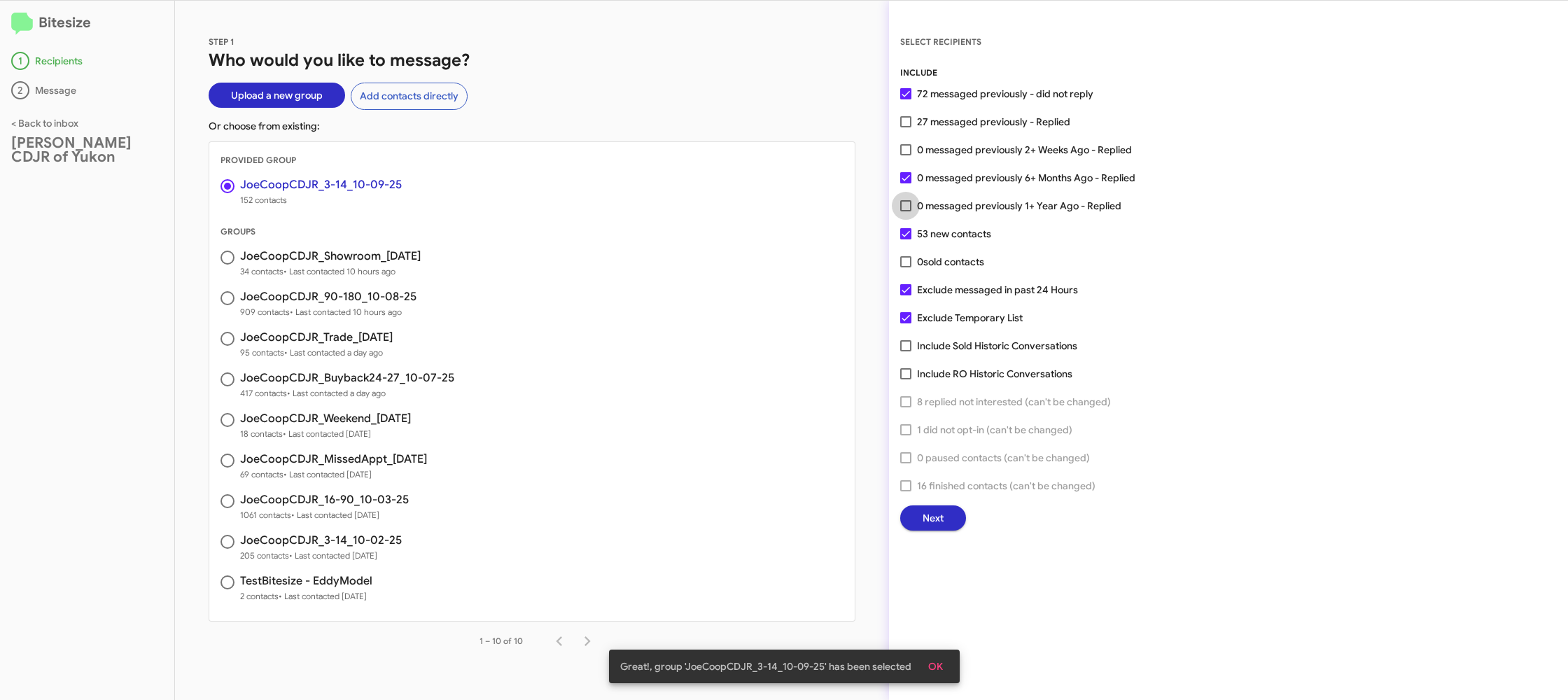
drag, startPoint x: 920, startPoint y: 177, endPoint x: 920, endPoint y: 191, distance: 14.0
click at [920, 178] on span "0 messaged previously 6+ Months Ago - Replied" at bounding box center [1025, 177] width 218 height 17
click at [906, 184] on input "0 messaged previously 6+ Months Ago - Replied" at bounding box center [905, 184] width 1 height 1
checkbox input "false"
click at [925, 514] on span "Next" at bounding box center [933, 517] width 21 height 26
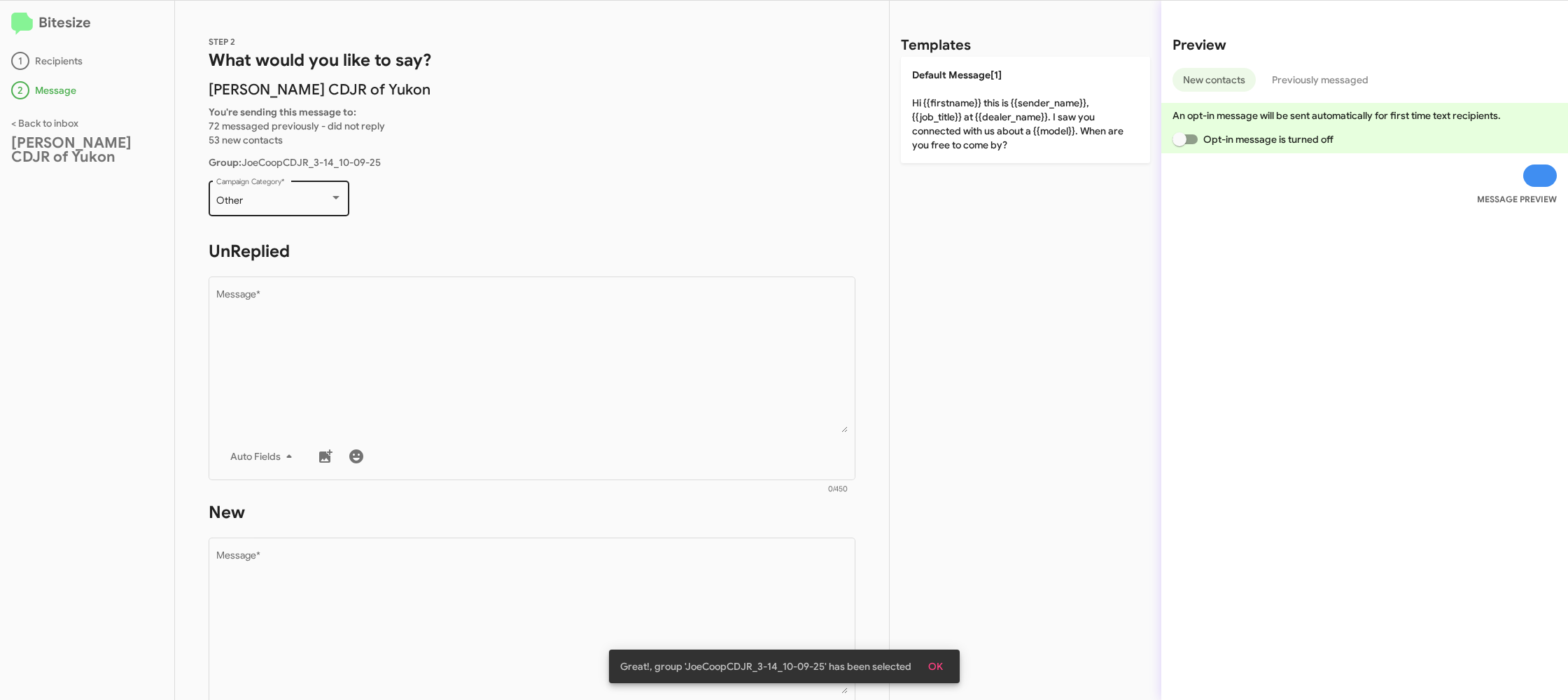
click at [263, 187] on div "Other Campaign Category *" at bounding box center [279, 197] width 126 height 39
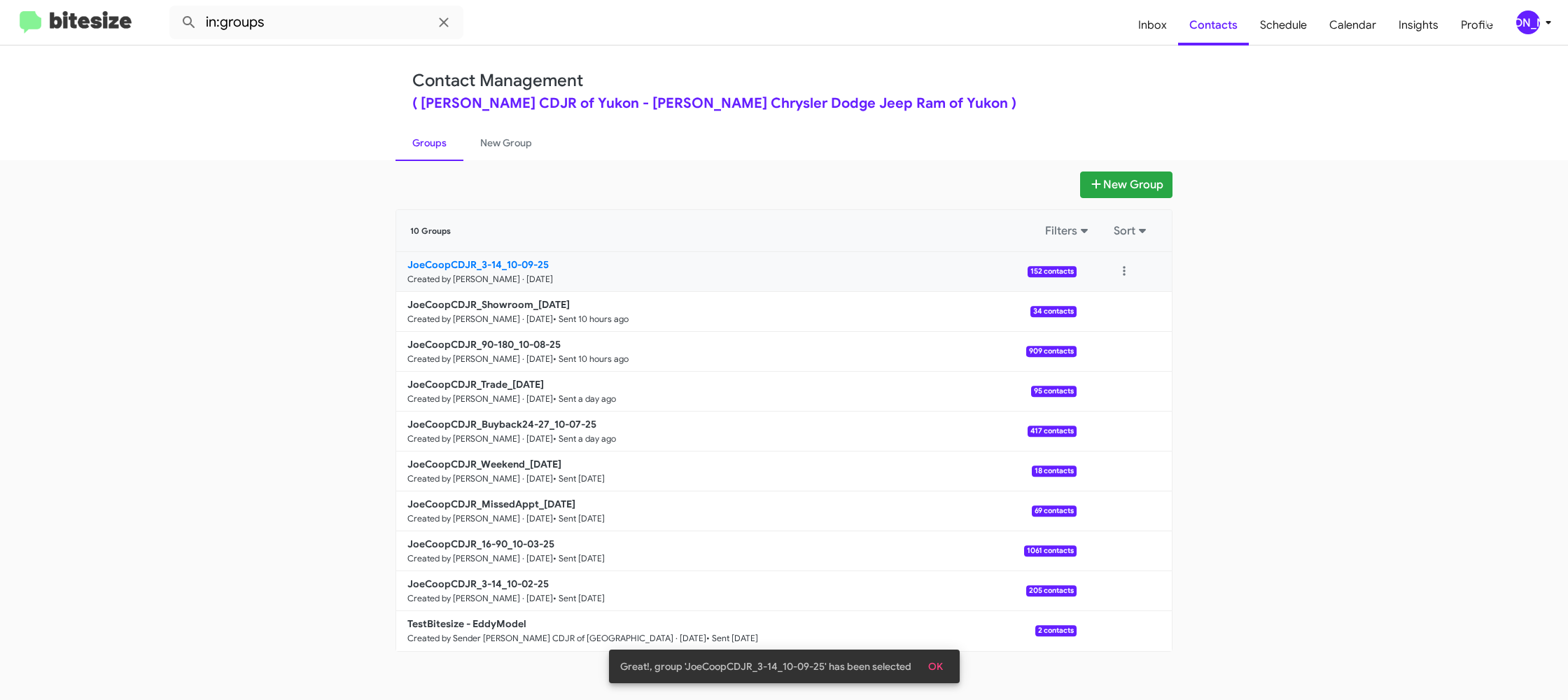
click at [513, 275] on small "Created by [PERSON_NAME] · [DATE]" at bounding box center [479, 279] width 146 height 11
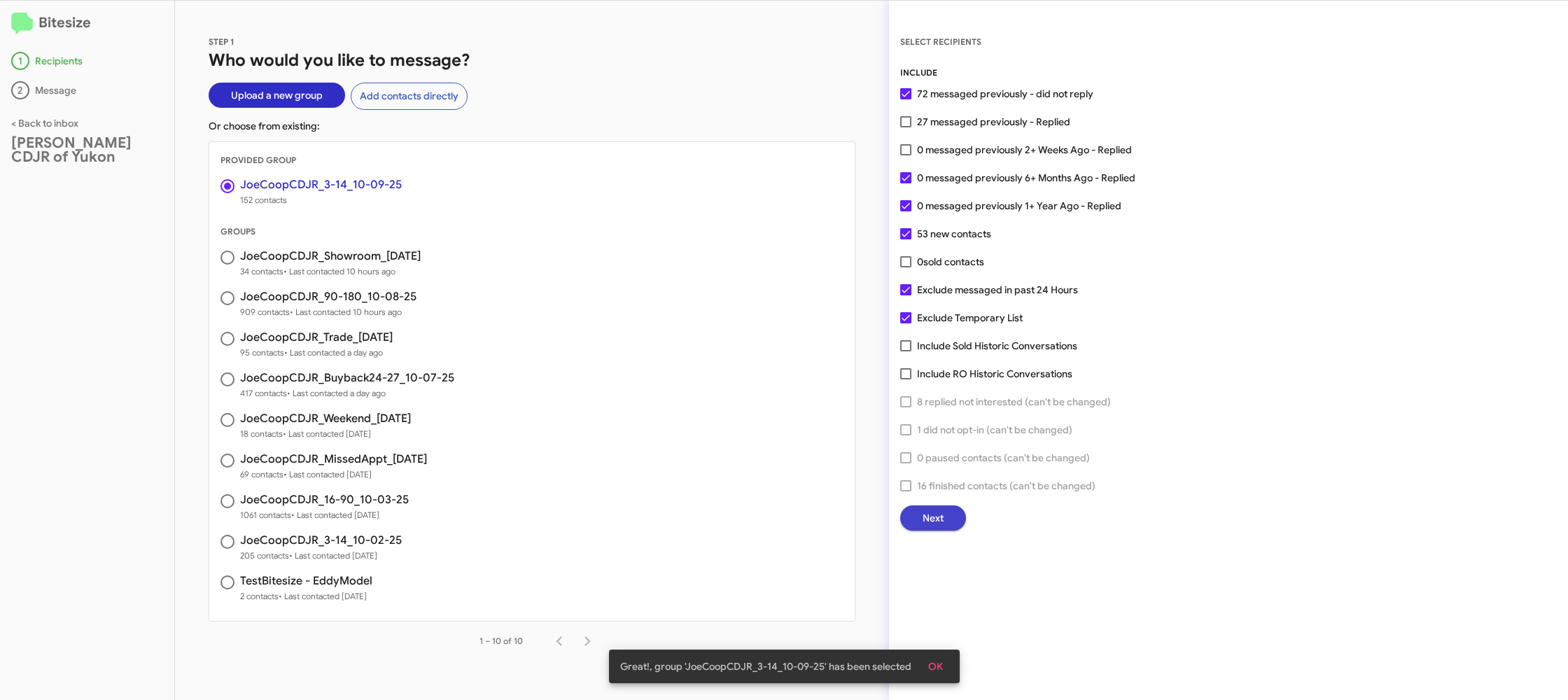
click at [932, 506] on span "Next" at bounding box center [933, 517] width 21 height 26
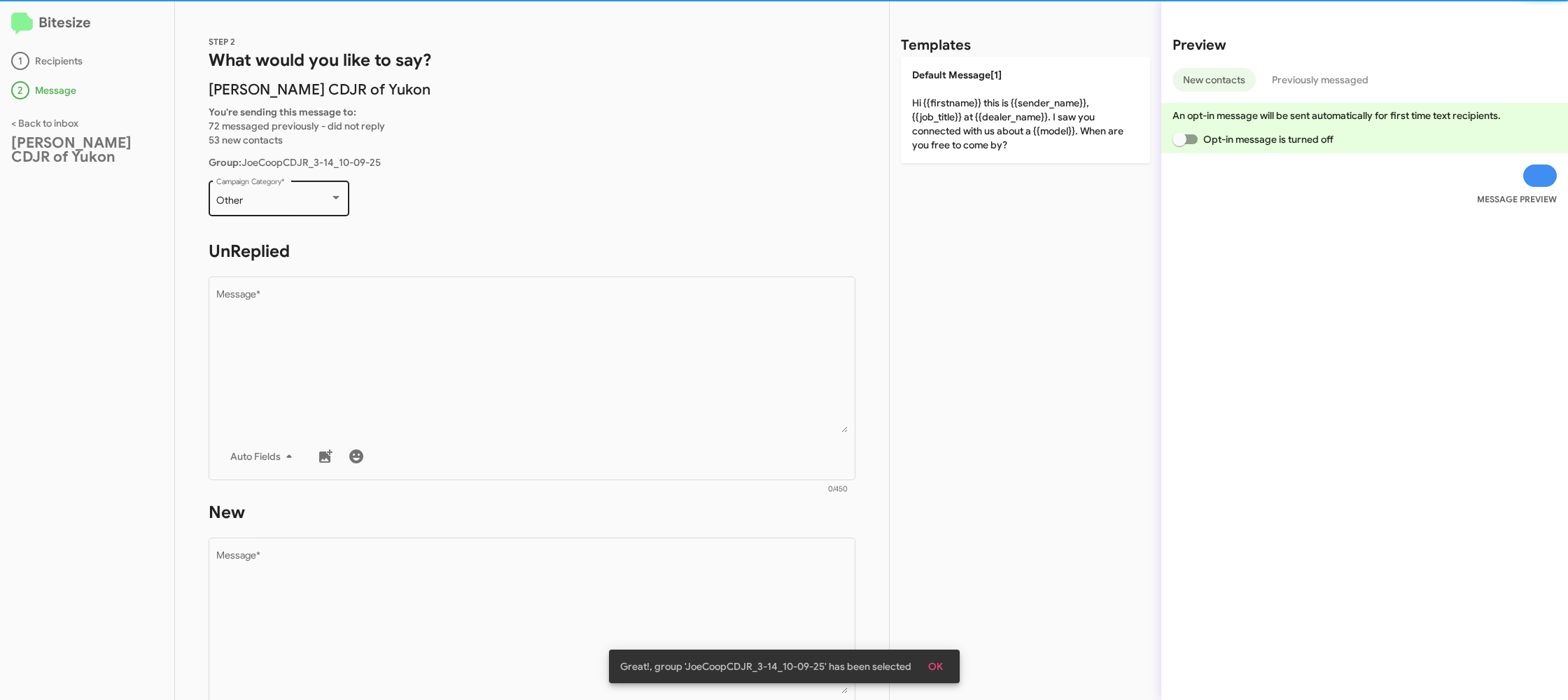
click at [265, 194] on div "Other Campaign Category *" at bounding box center [279, 197] width 126 height 39
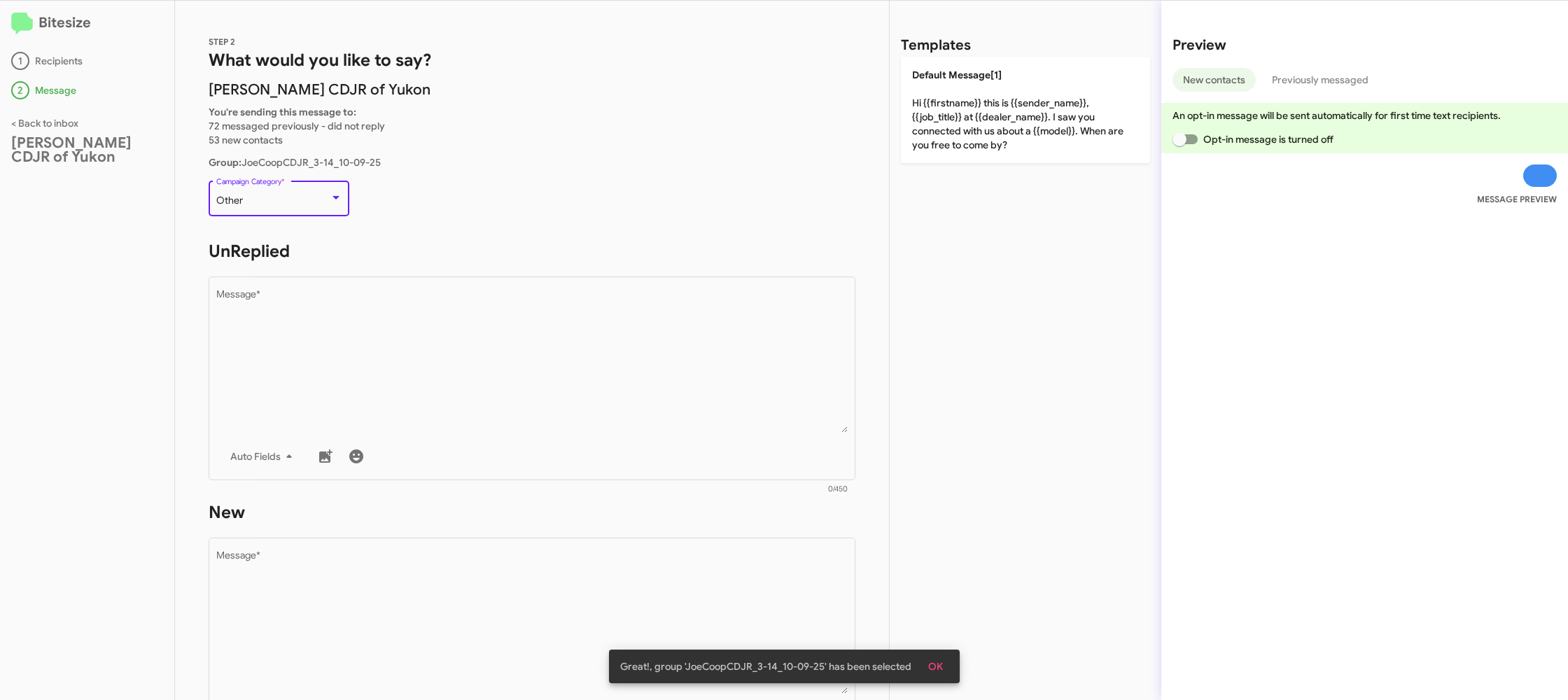
scroll to position [526, 0]
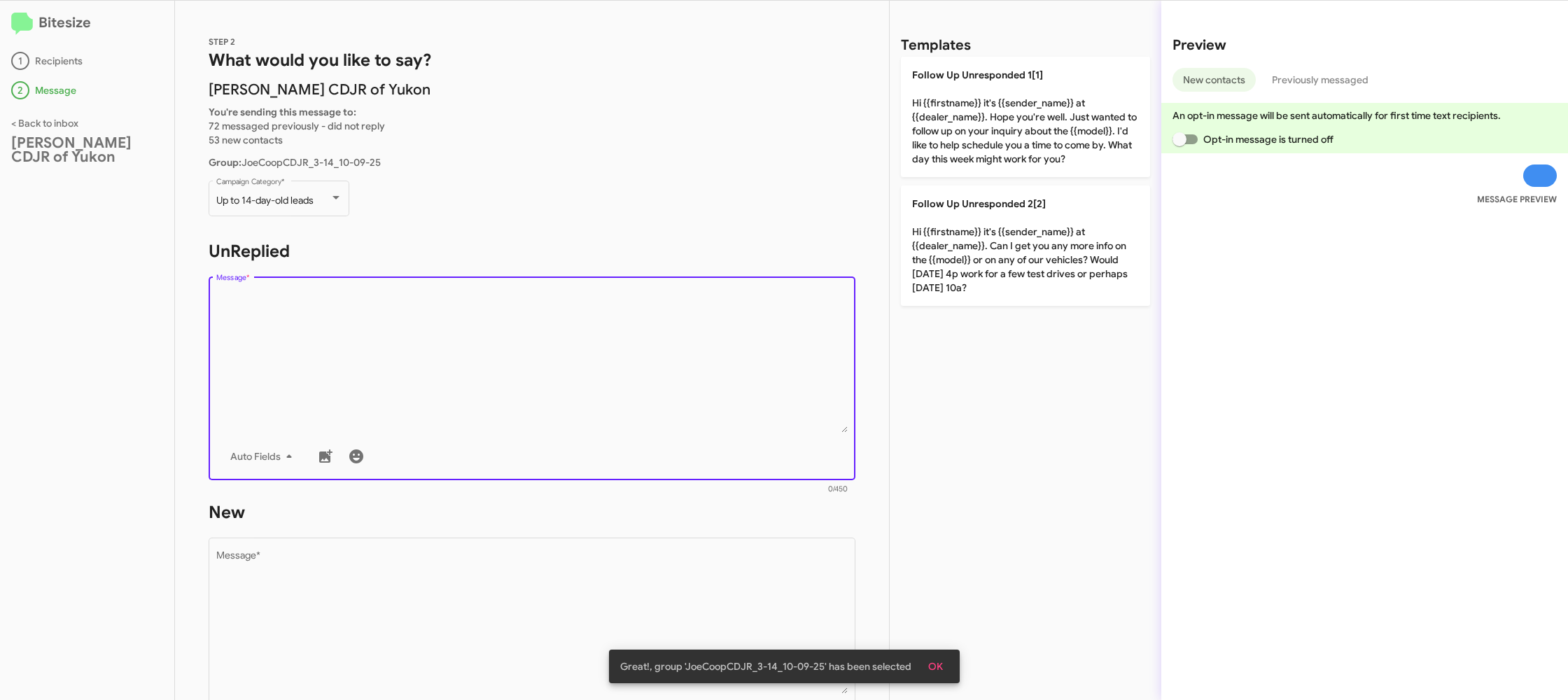
drag, startPoint x: 443, startPoint y: 365, endPoint x: 518, endPoint y: 322, distance: 86.5
click at [448, 365] on textarea "Message *" at bounding box center [532, 361] width 632 height 143
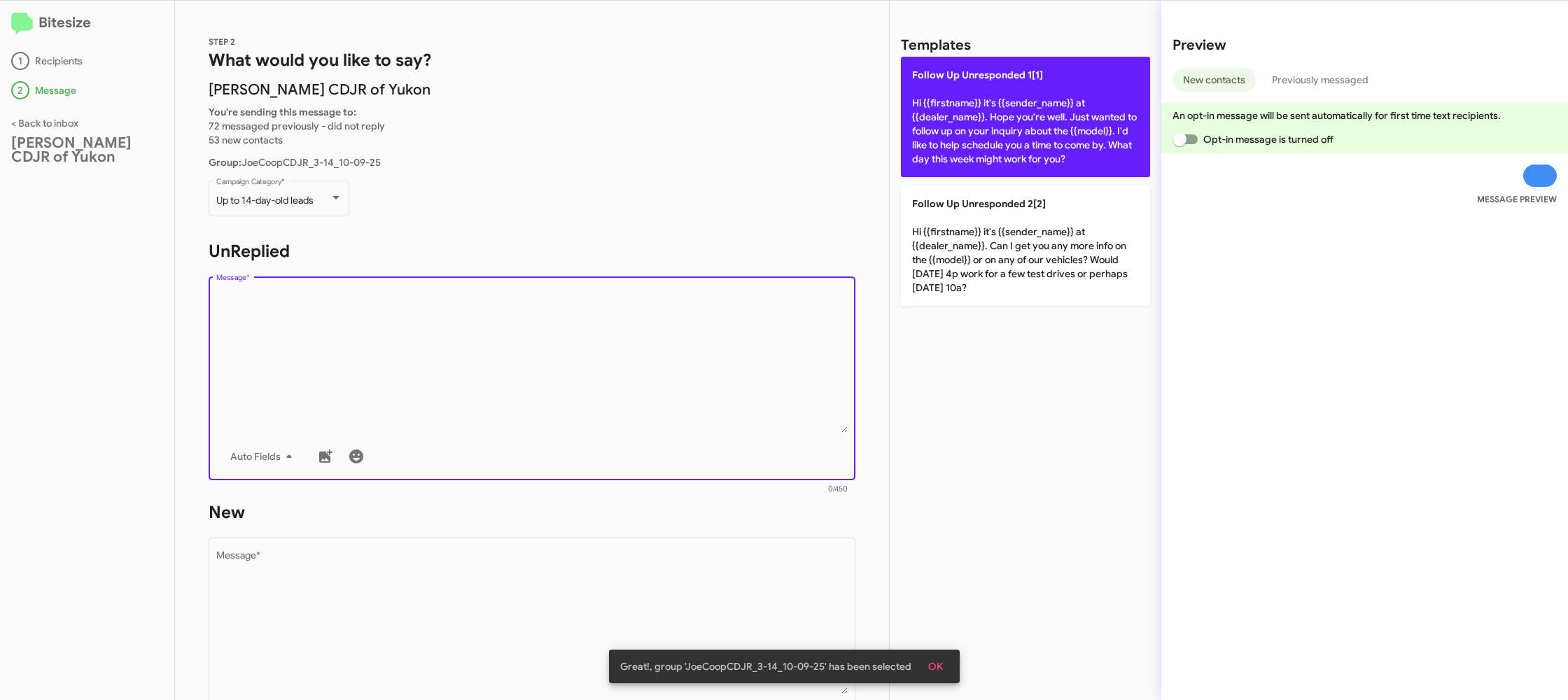
click at [935, 94] on p "Follow Up Unresponded 1[1] Hi {{firstname}} it's {{sender_name}} at {{dealer_na…" at bounding box center [1025, 117] width 249 height 120
type textarea "Hi {{firstname}} it's {{sender_name}} at {{dealer_name}}. Hope you're well. Jus…"
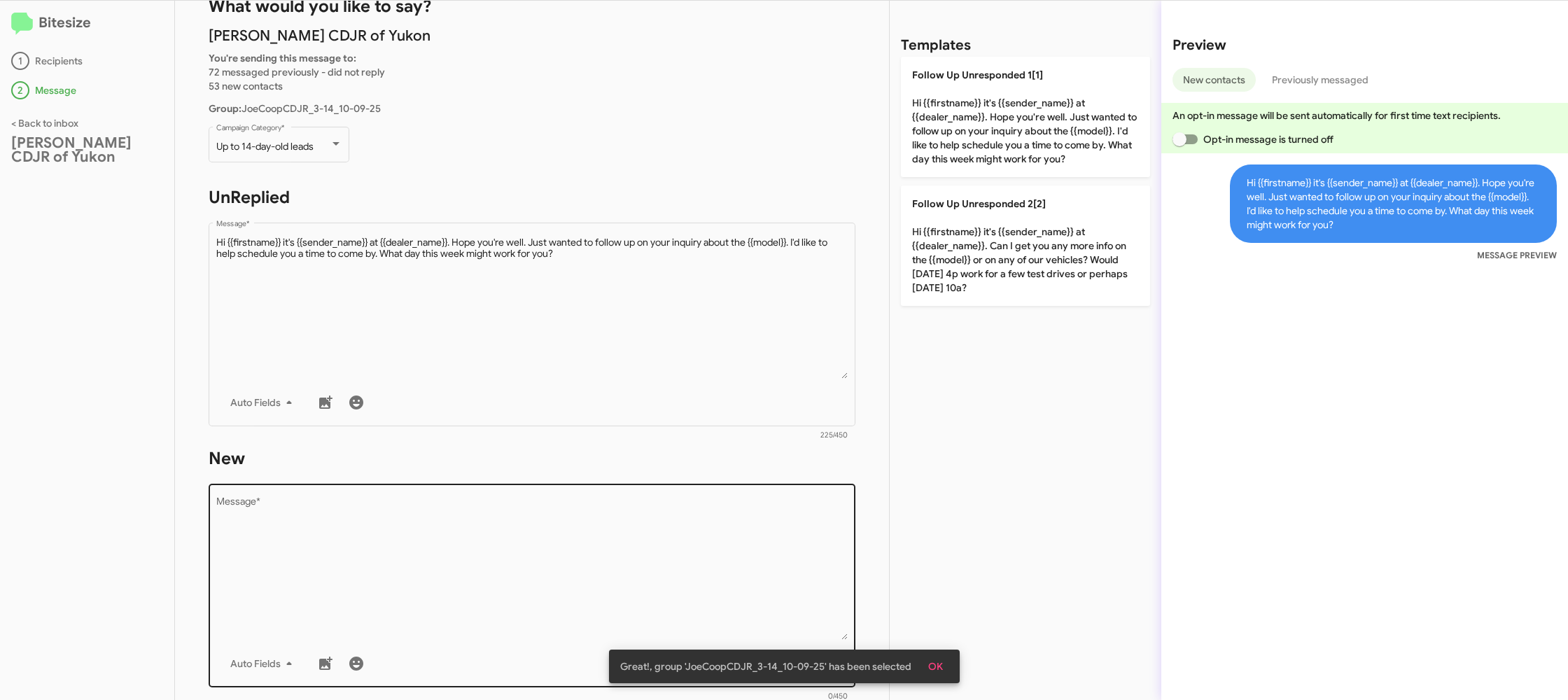
scroll to position [164, 0]
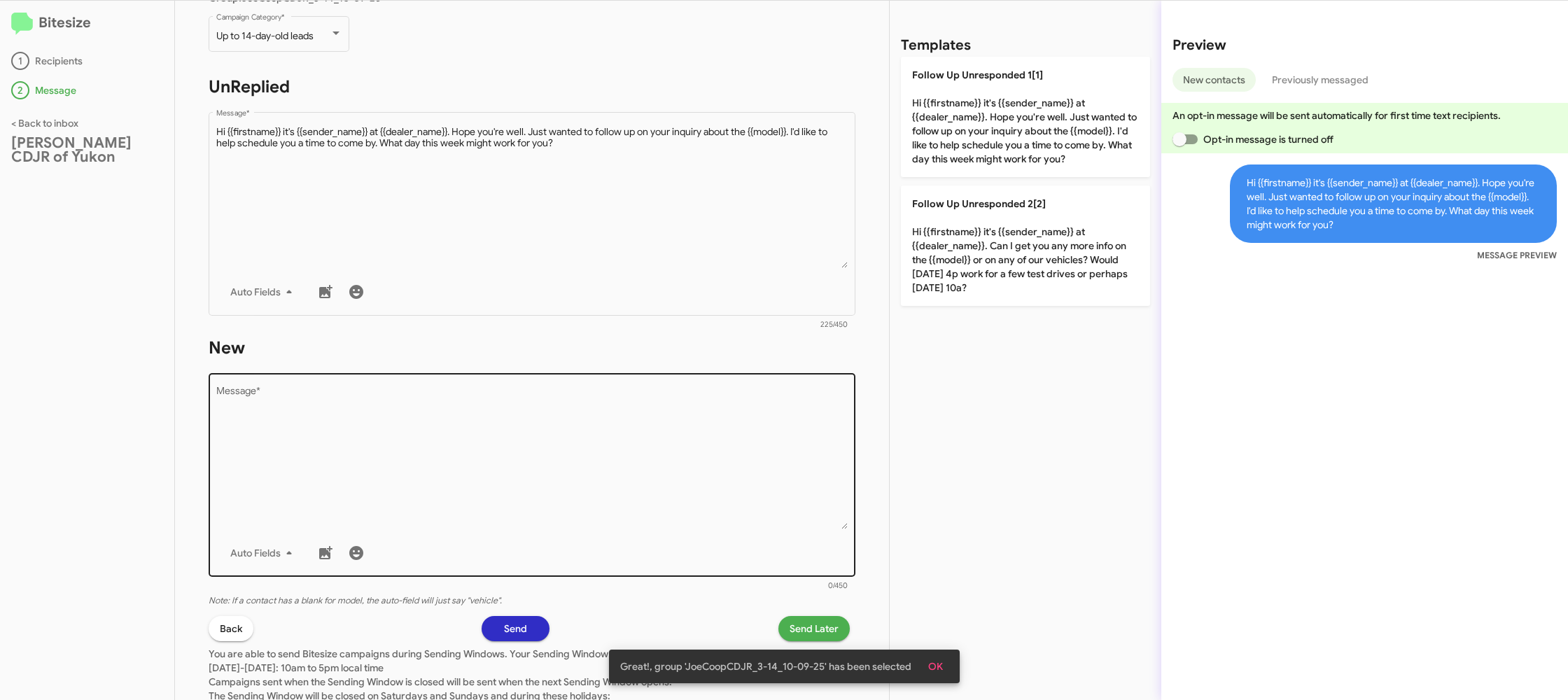
click at [639, 505] on textarea "Message *" at bounding box center [532, 458] width 632 height 143
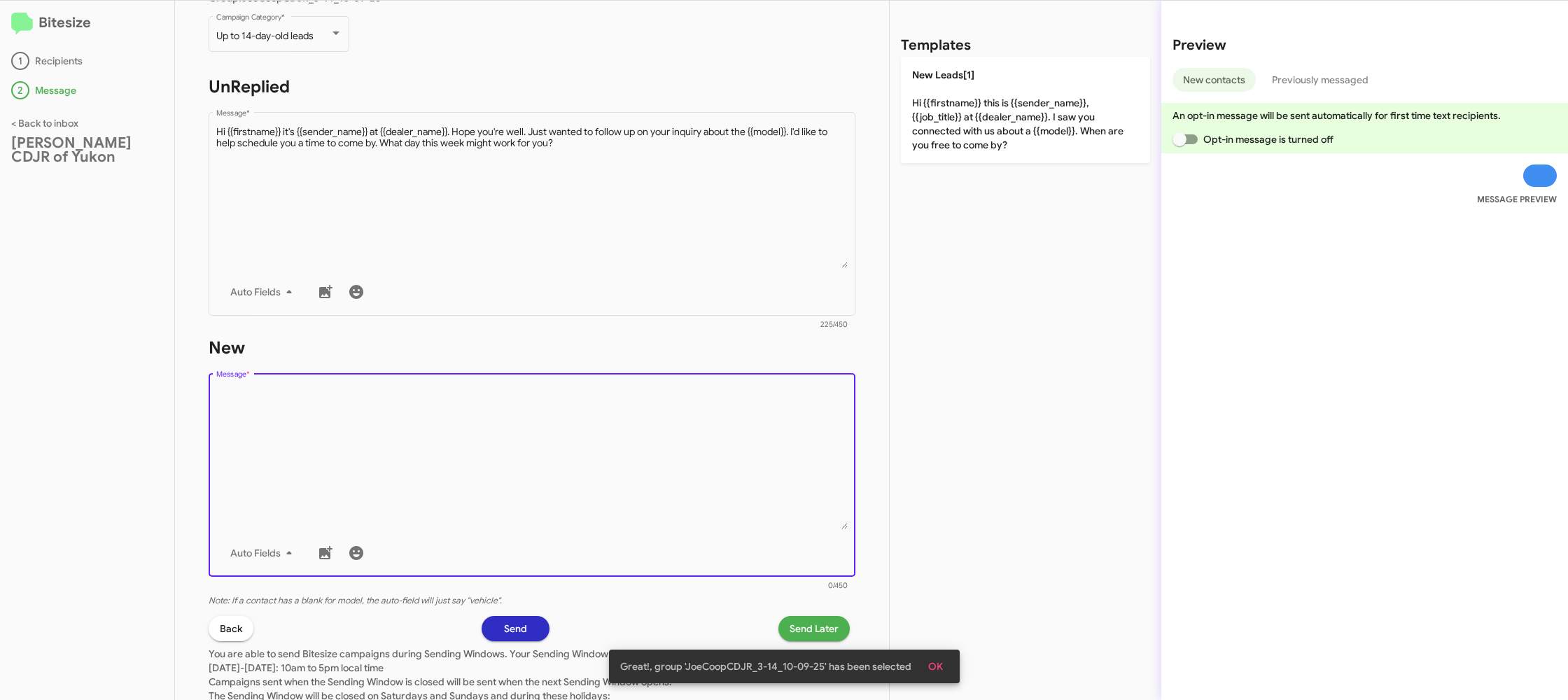
click at [639, 505] on textarea "Message *" at bounding box center [532, 458] width 632 height 143
drag, startPoint x: 639, startPoint y: 505, endPoint x: 880, endPoint y: 214, distance: 377.8
click at [657, 459] on textarea "Message *" at bounding box center [532, 458] width 632 height 143
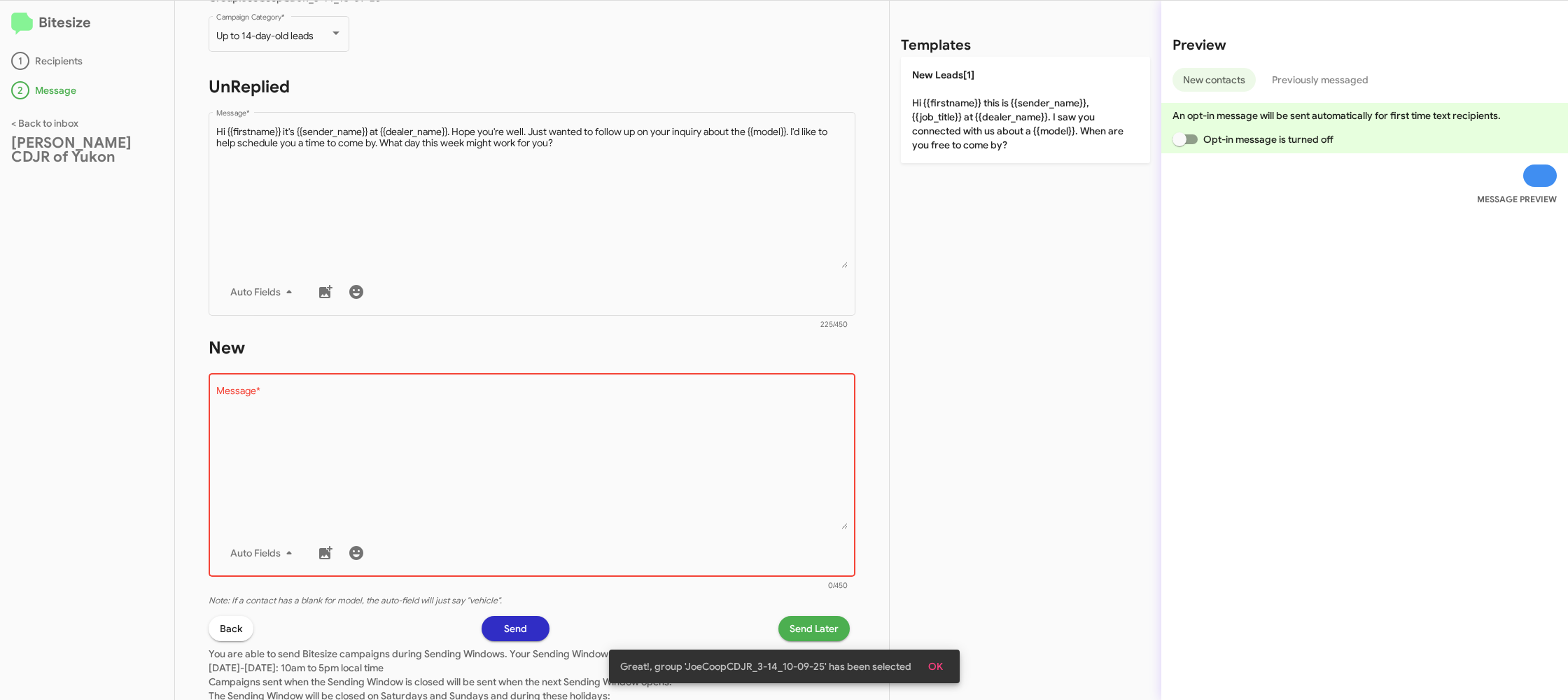
drag, startPoint x: 929, startPoint y: 129, endPoint x: 937, endPoint y: 666, distance: 537.1
click at [929, 130] on p "New Leads[1] Hi {{firstname}} this is {{sender_name}}, {{job_title}} at {{deale…" at bounding box center [1025, 109] width 249 height 106
type textarea "Hi {{firstname}} this is {{sender_name}}, {{job_title}} at {{dealer_name}}. I s…"
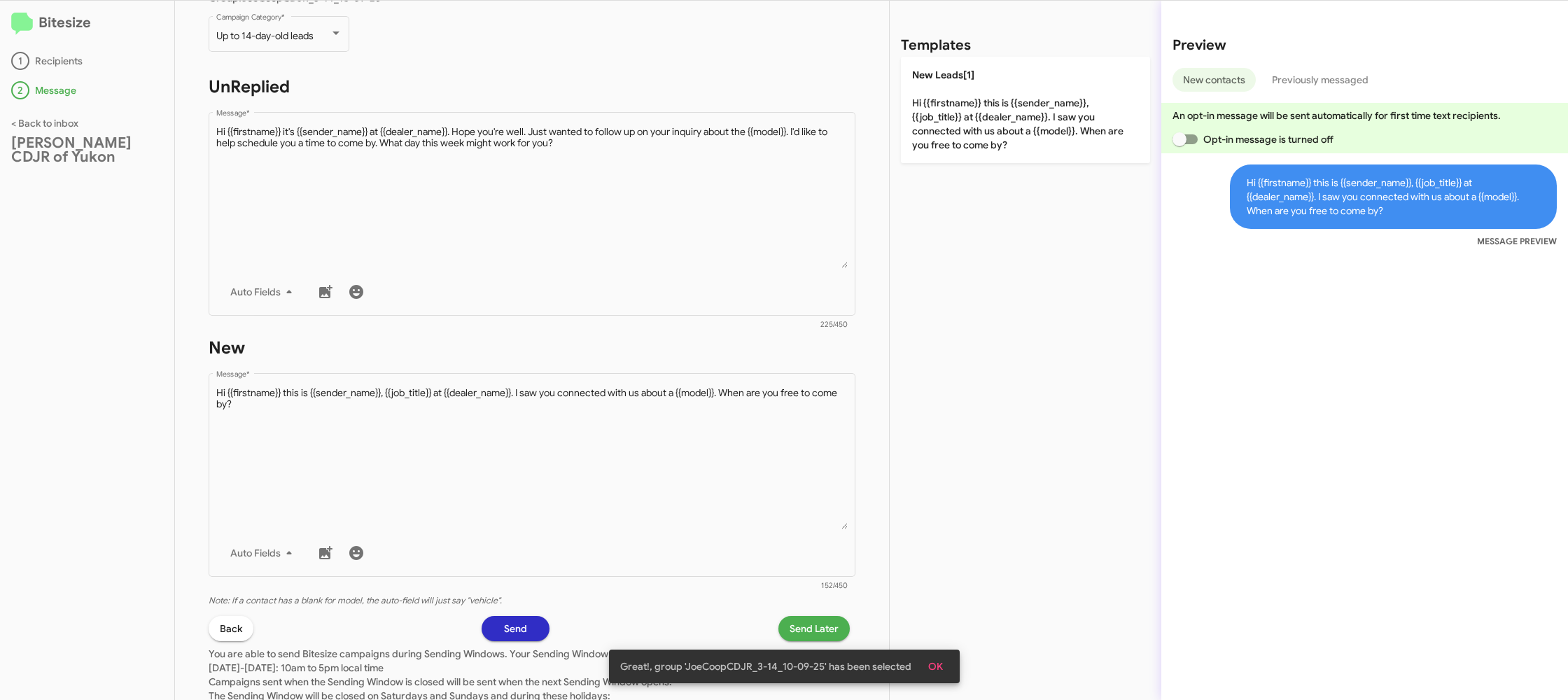
click at [812, 623] on span "Send Later" at bounding box center [813, 628] width 49 height 26
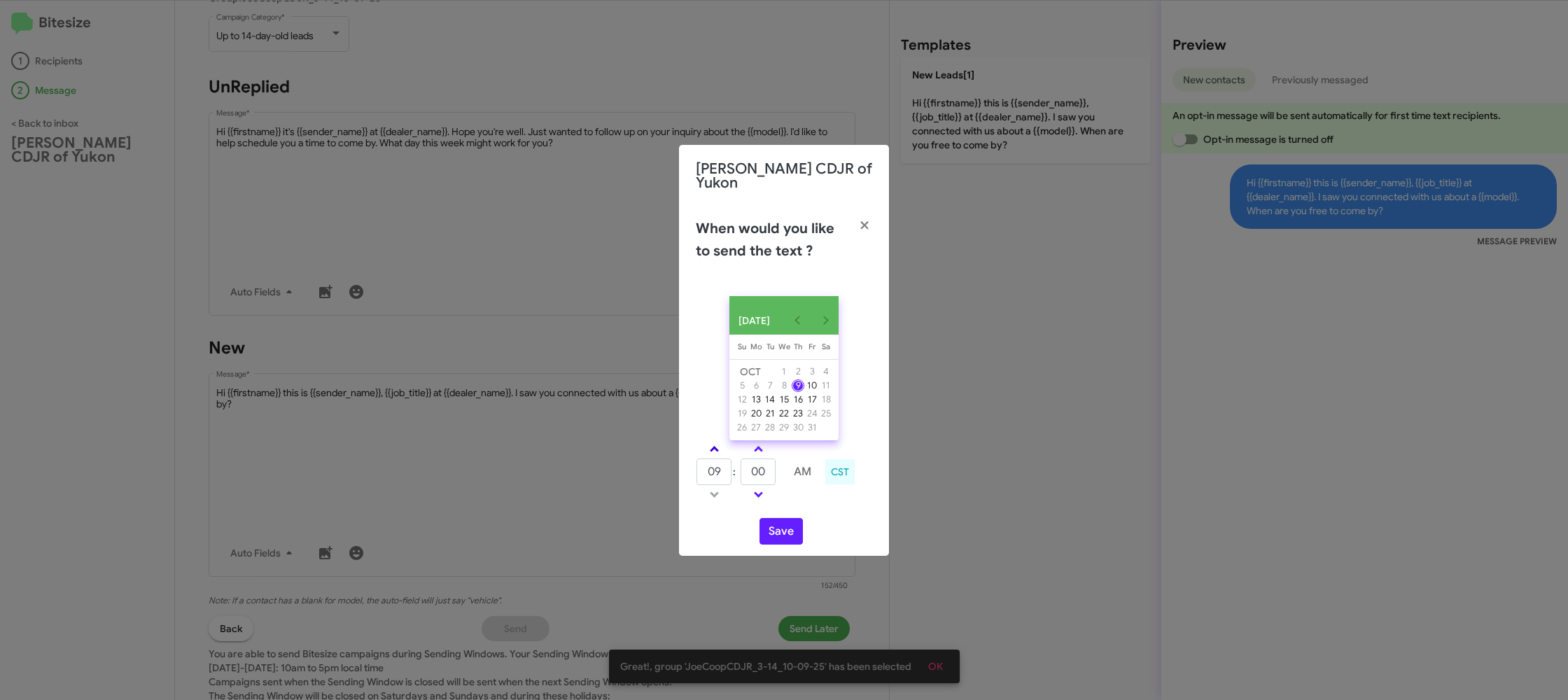
click at [714, 455] on span at bounding box center [714, 450] width 9 height 9
type input "10"
click at [745, 471] on input "00" at bounding box center [758, 471] width 35 height 26
type input "19"
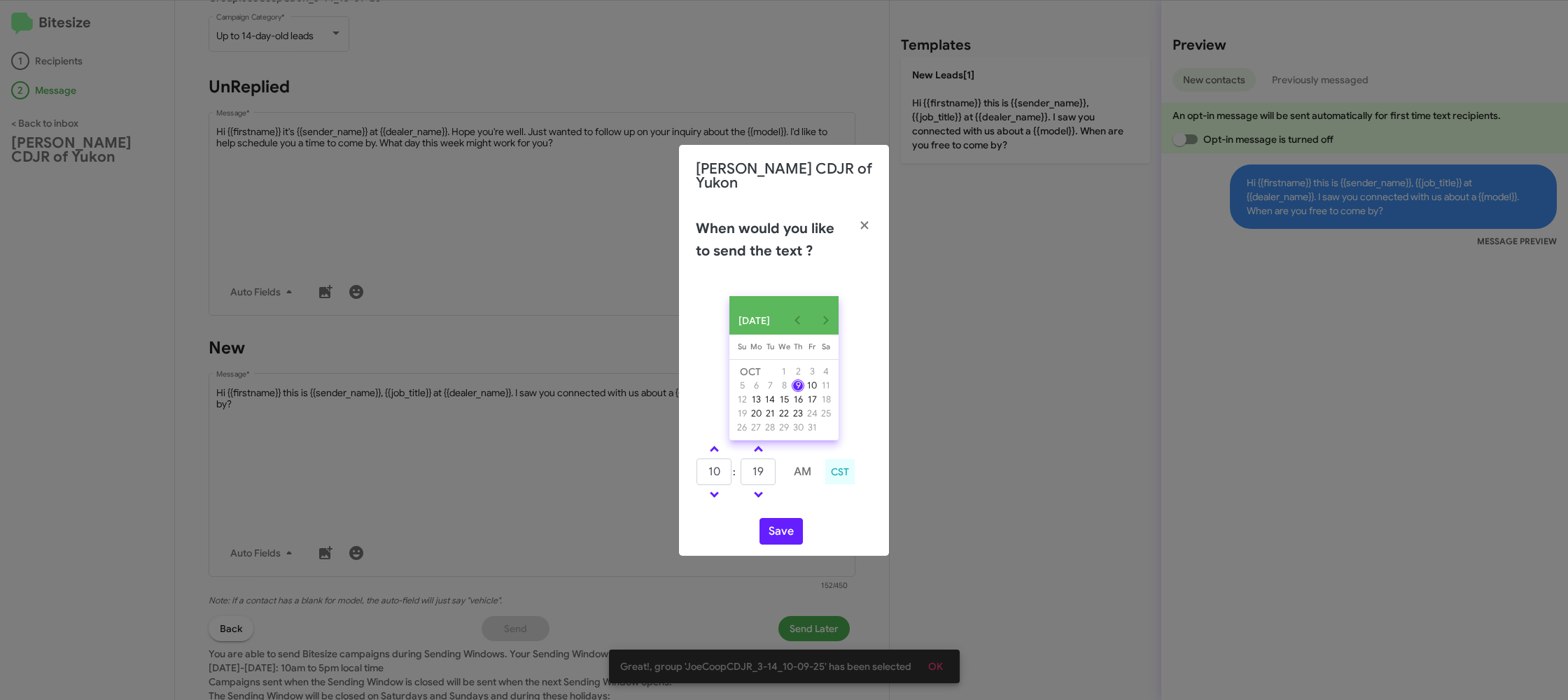
drag, startPoint x: 829, startPoint y: 517, endPoint x: 790, endPoint y: 534, distance: 42.5
click at [827, 518] on div "[DATE] [DATE] Su [DATE] Mo [DATE] Tu [DATE] We [DATE] Th [DATE] Fr [DATE] [DATE…" at bounding box center [784, 420] width 210 height 271
click at [789, 534] on button "Save" at bounding box center [780, 531] width 43 height 26
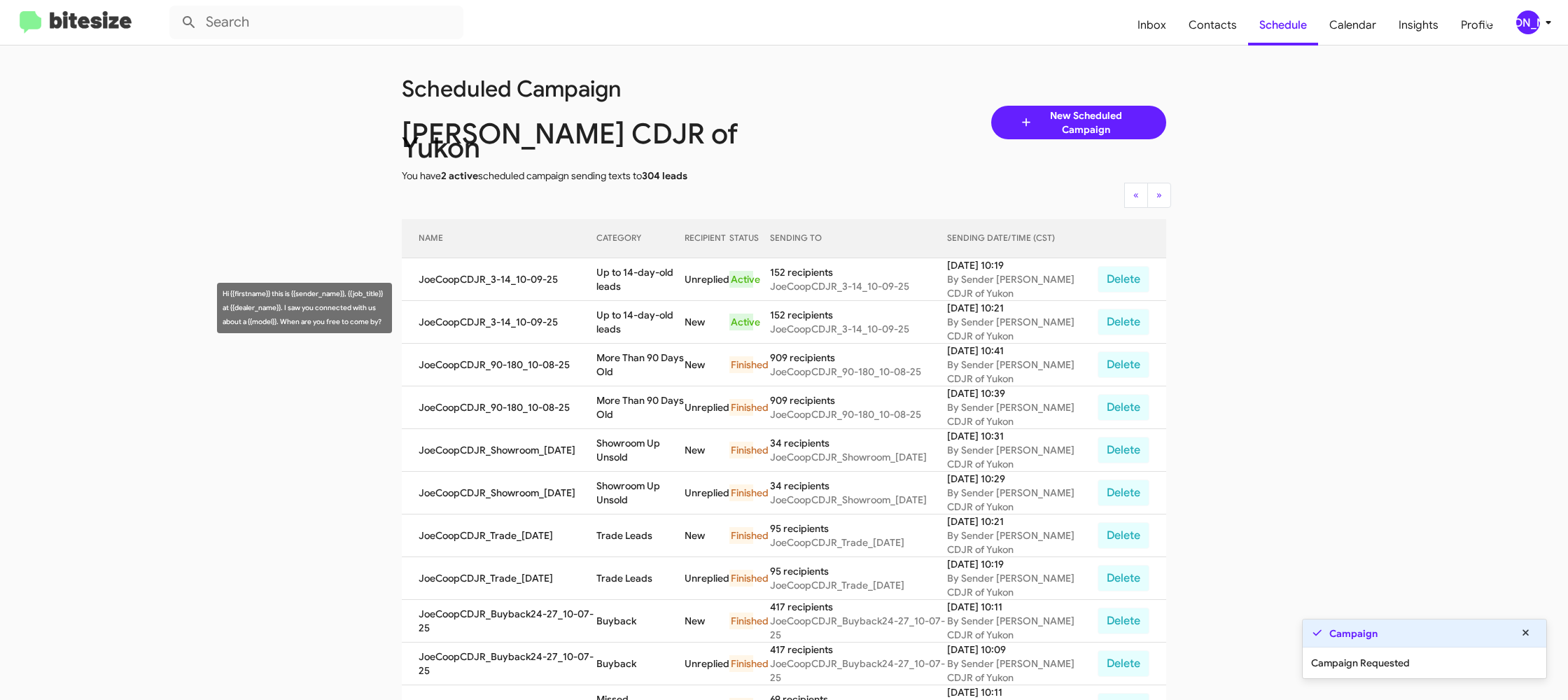
click at [614, 301] on td "Up to 14-day-old leads" at bounding box center [640, 322] width 88 height 42
copy td "Up to 14-day-old leads"
